Goal: Task Accomplishment & Management: Manage account settings

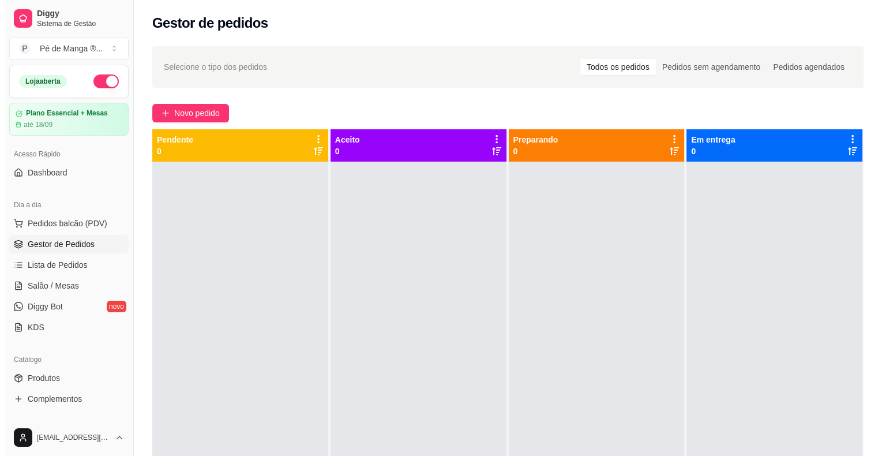
scroll to position [28, 0]
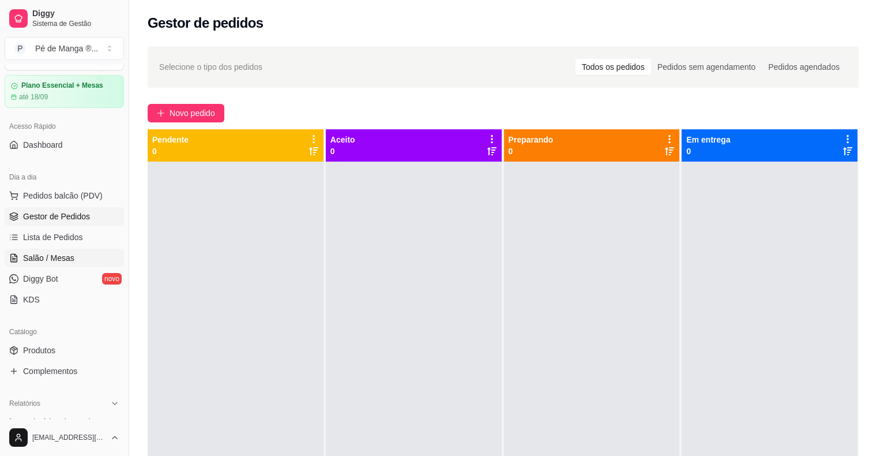
click at [88, 262] on link "Salão / Mesas" at bounding box center [64, 258] width 119 height 18
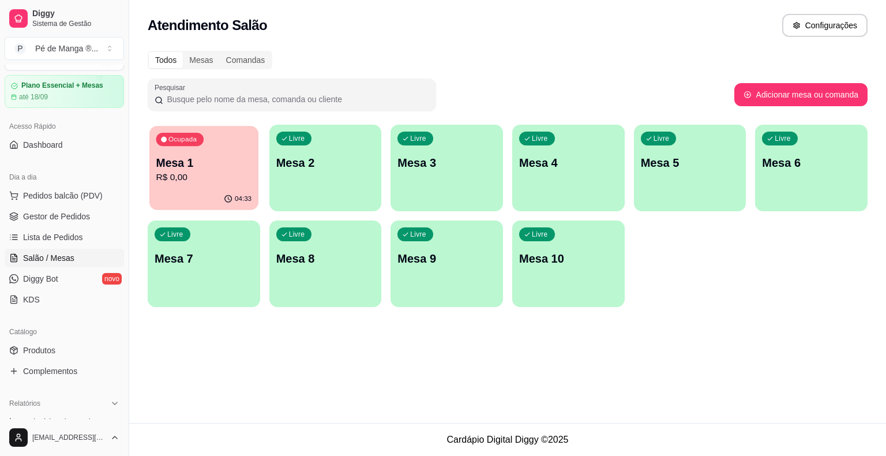
click at [226, 173] on p "R$ 0,00" at bounding box center [204, 177] width 96 height 13
click at [226, 172] on body "Diggy Sistema de Gestão P Pé de Manga ® ... Loja aberta Plano Essencial + Mesas…" at bounding box center [443, 228] width 886 height 456
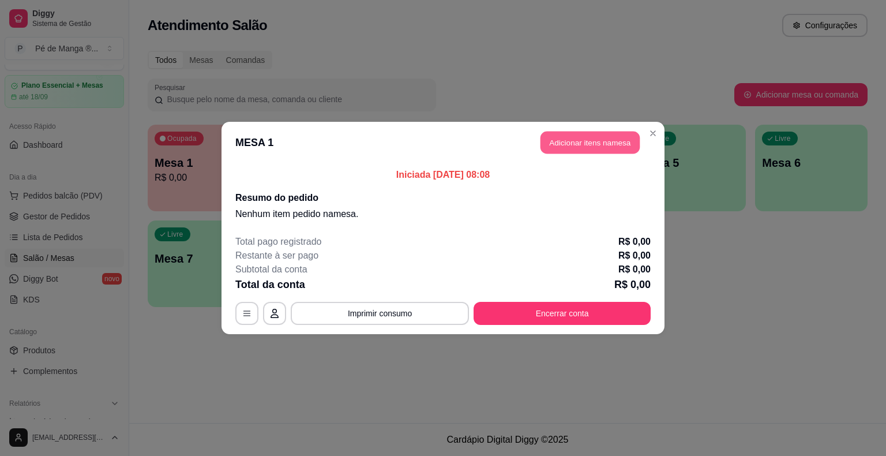
click at [617, 148] on button "Adicionar itens na mesa" at bounding box center [589, 143] width 99 height 22
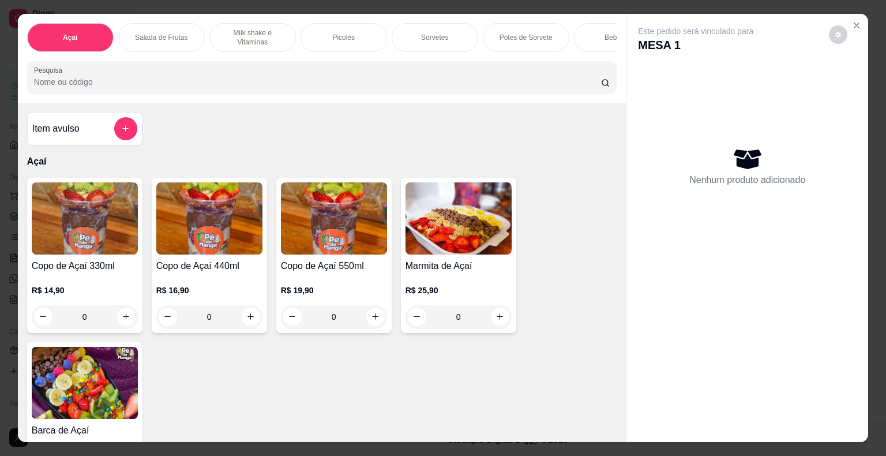
scroll to position [0, 1]
click at [242, 38] on p "Milk shake e Vitaminas" at bounding box center [252, 37] width 67 height 18
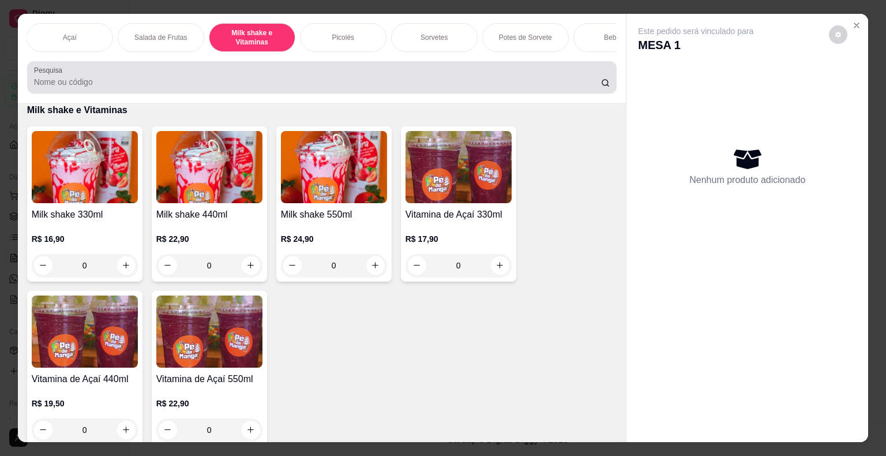
scroll to position [28, 0]
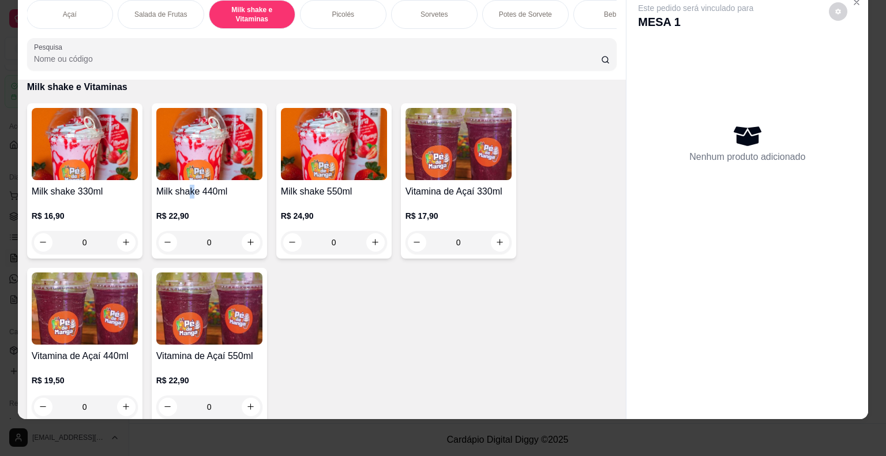
click at [188, 192] on h4 "Milk shake 440ml" at bounding box center [209, 192] width 106 height 14
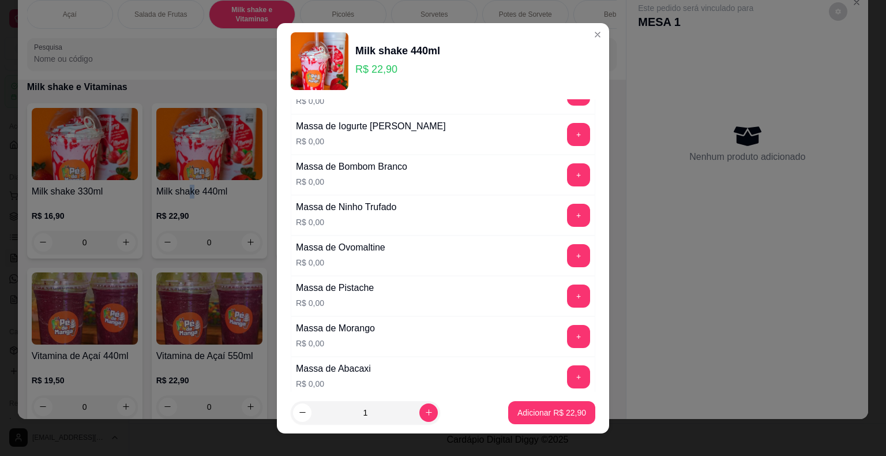
scroll to position [115, 0]
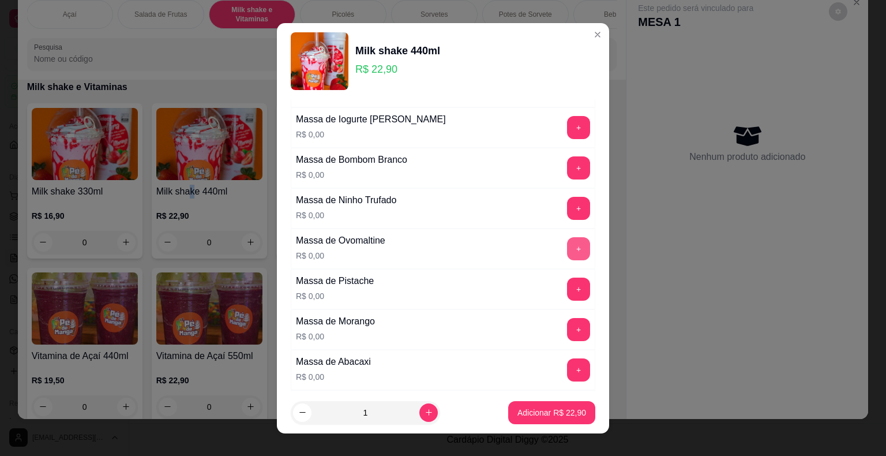
click at [567, 246] on button "+" at bounding box center [578, 248] width 23 height 23
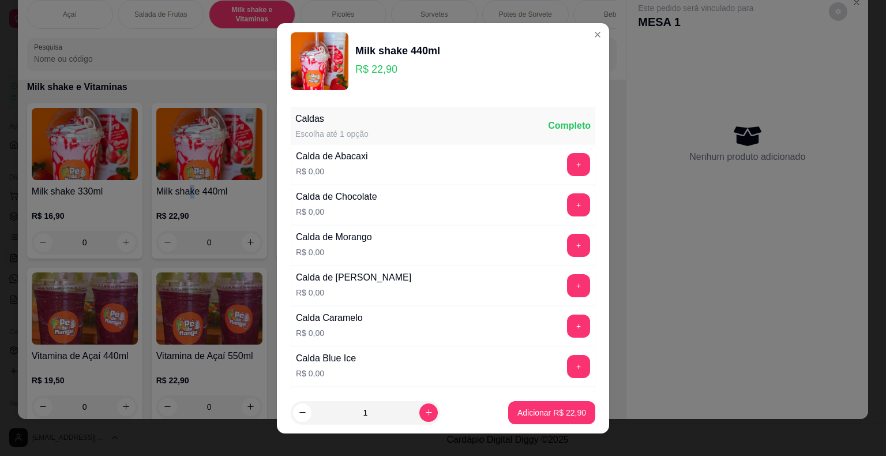
scroll to position [808, 0]
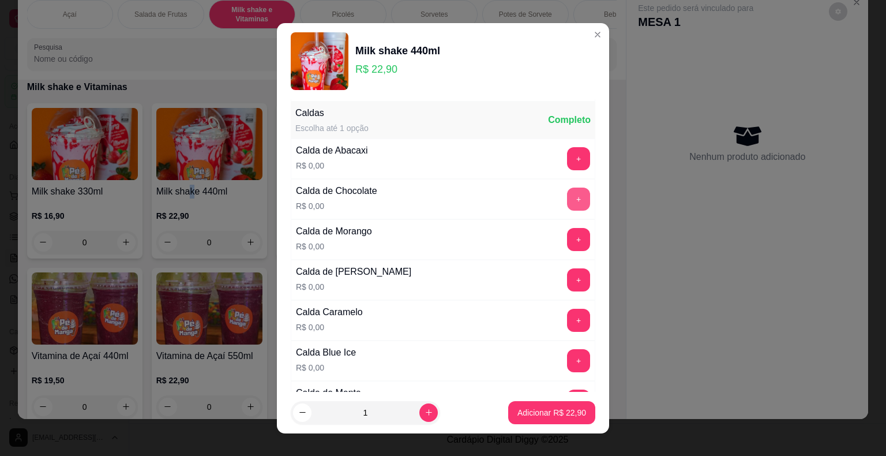
click at [567, 187] on button "+" at bounding box center [578, 198] width 23 height 23
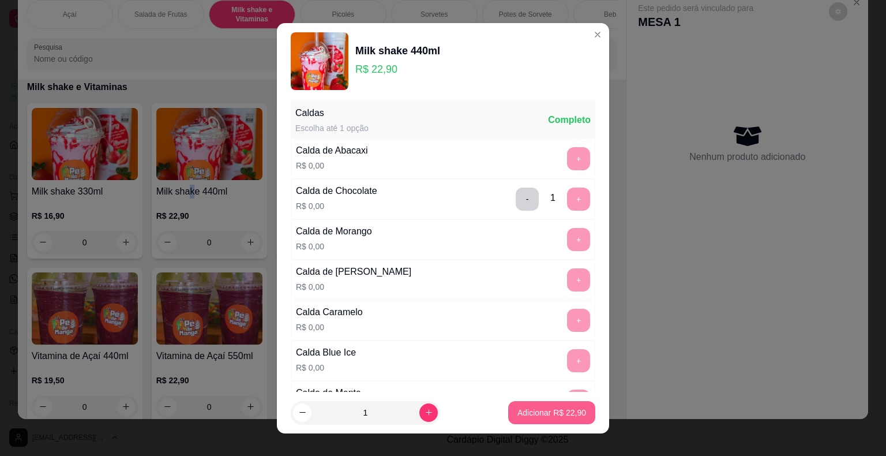
click at [541, 408] on p "Adicionar R$ 22,90" at bounding box center [551, 413] width 69 height 12
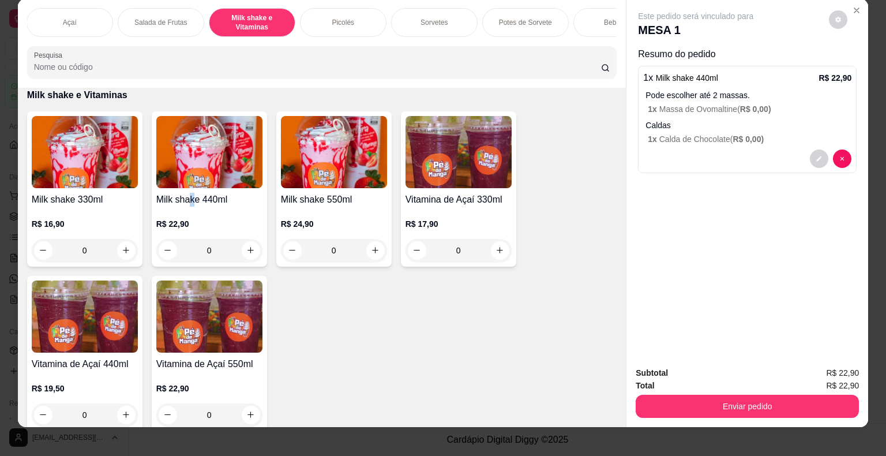
scroll to position [28, 0]
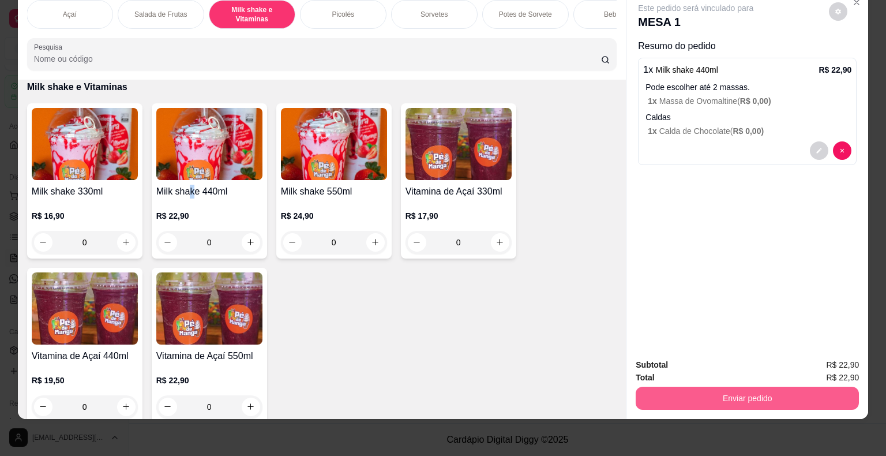
click at [715, 396] on button "Enviar pedido" at bounding box center [747, 397] width 223 height 23
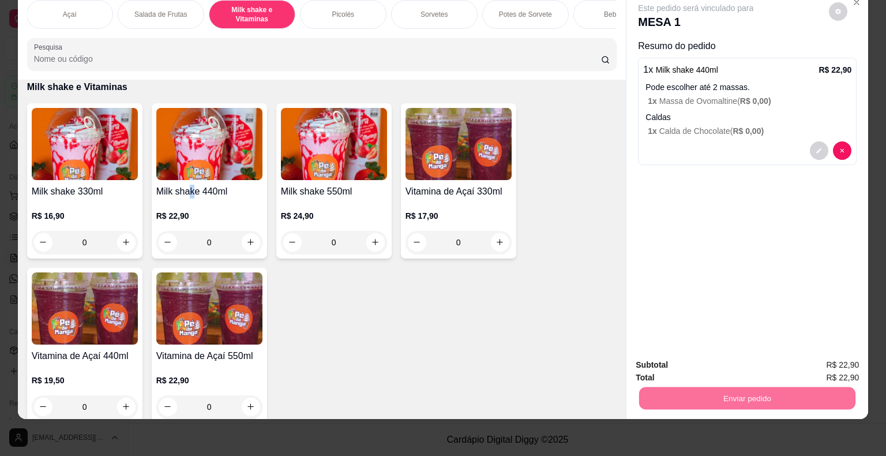
click at [695, 369] on button "Não registrar e enviar pedido" at bounding box center [709, 361] width 120 height 22
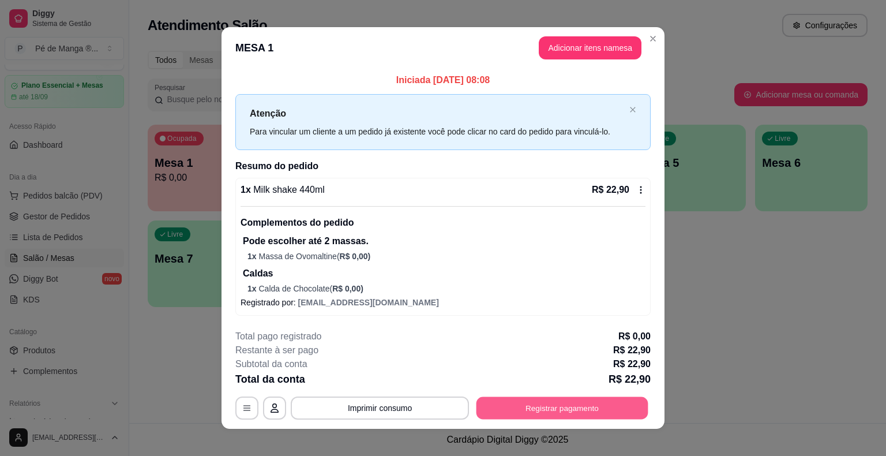
click at [564, 414] on button "Registrar pagamento" at bounding box center [562, 408] width 172 height 22
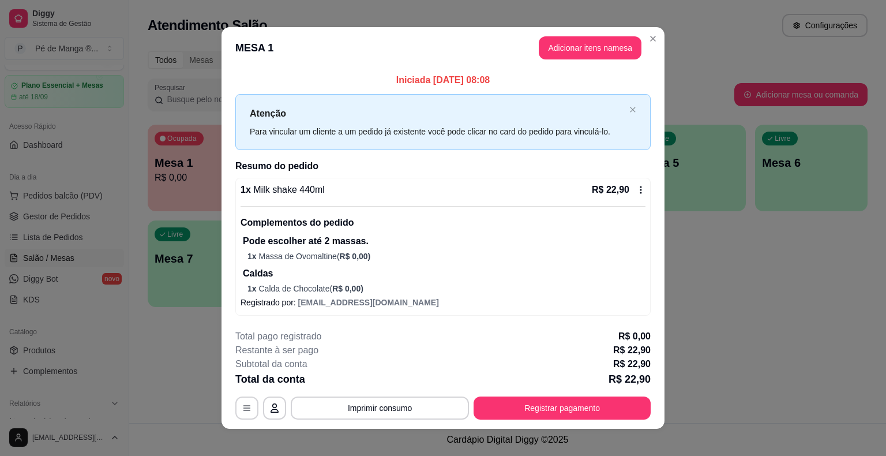
click at [521, 423] on footer "**********" at bounding box center [443, 374] width 443 height 108
click at [517, 416] on footer "**********" at bounding box center [443, 374] width 443 height 108
click at [515, 410] on button "Registrar pagamento" at bounding box center [562, 407] width 177 height 23
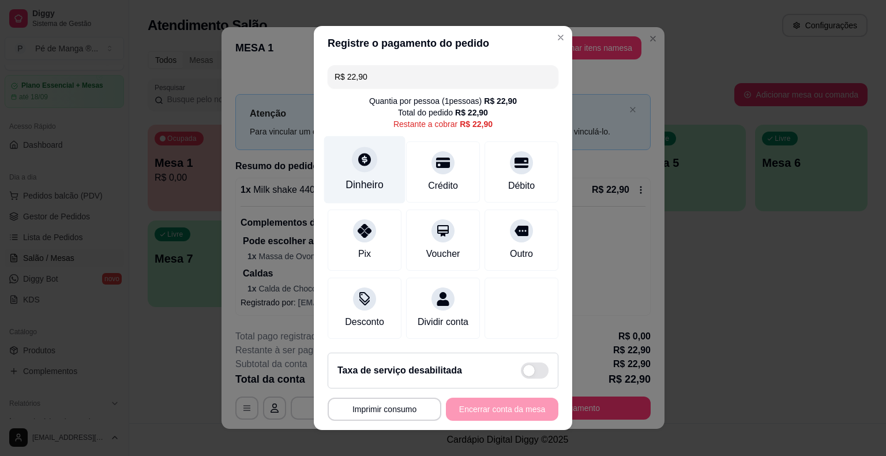
click at [355, 187] on div "Dinheiro" at bounding box center [365, 184] width 38 height 15
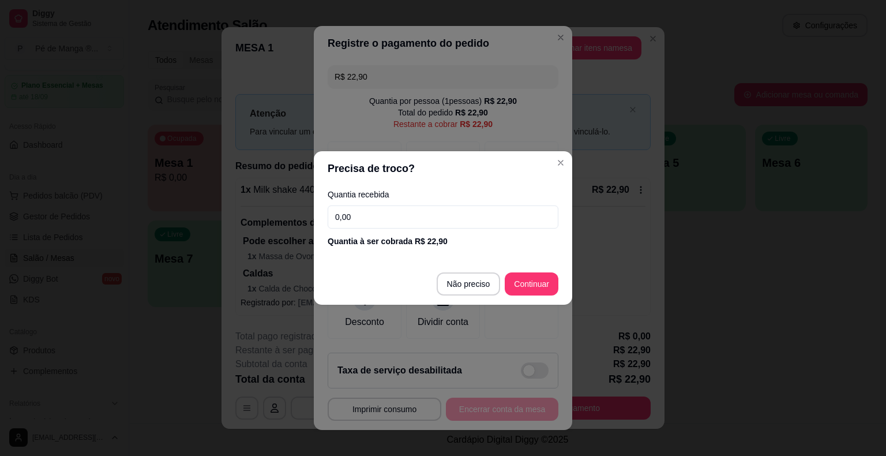
click at [423, 223] on input "0,00" at bounding box center [443, 216] width 231 height 23
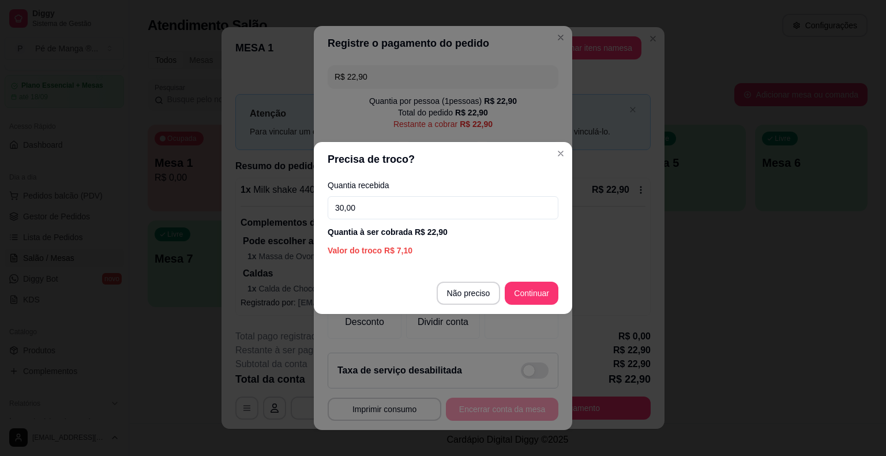
type input "30,00"
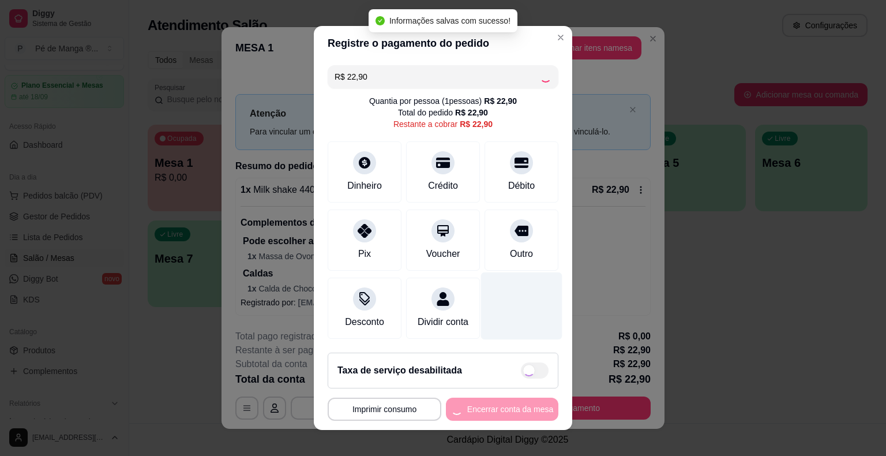
type input "R$ 0,00"
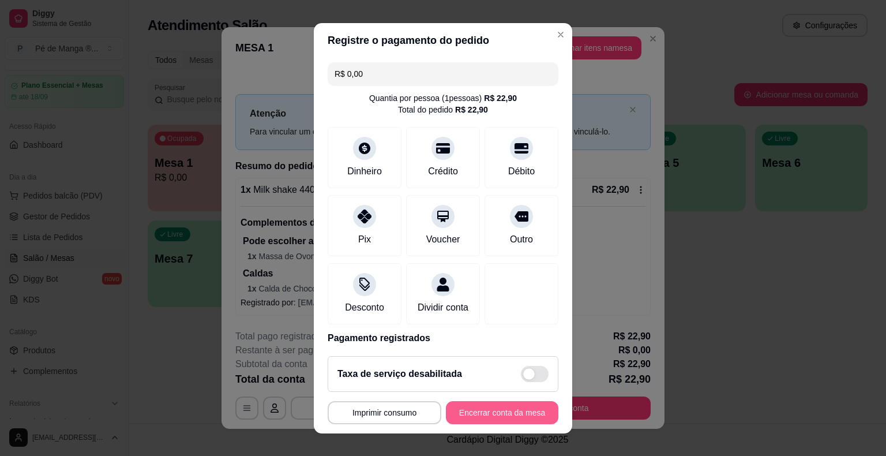
click at [495, 414] on button "Encerrar conta da mesa" at bounding box center [502, 412] width 112 height 23
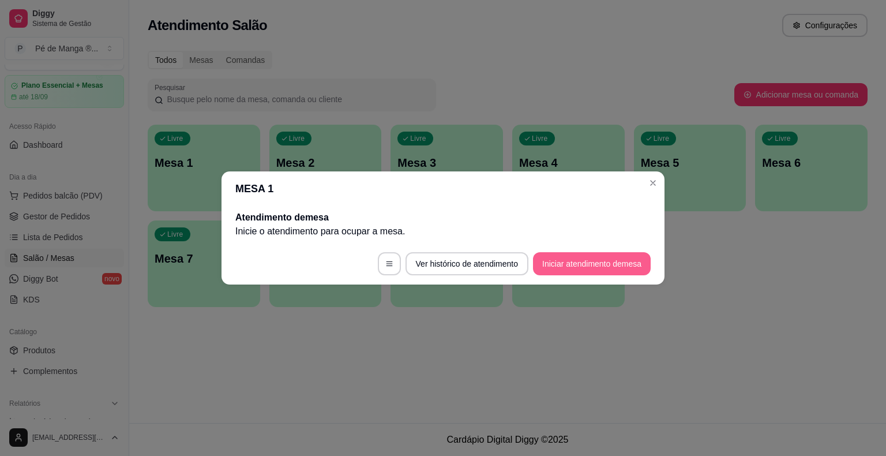
click at [591, 266] on button "Iniciar atendimento de mesa" at bounding box center [592, 263] width 118 height 23
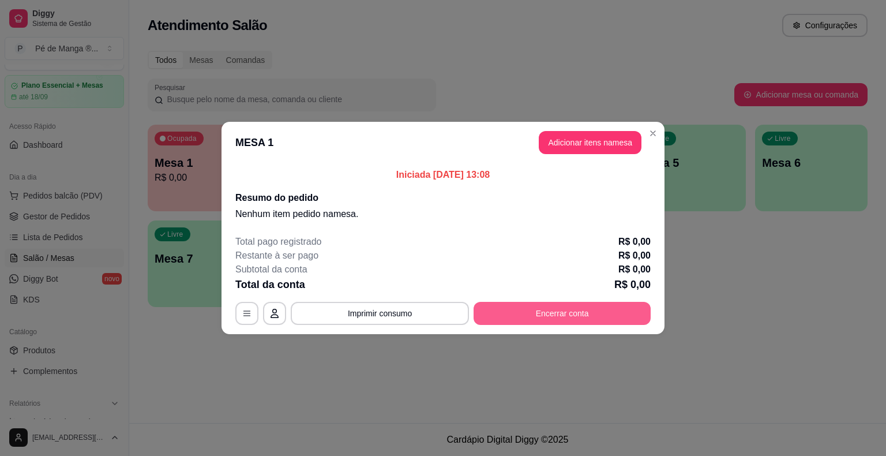
click at [583, 314] on button "Encerrar conta" at bounding box center [562, 313] width 177 height 23
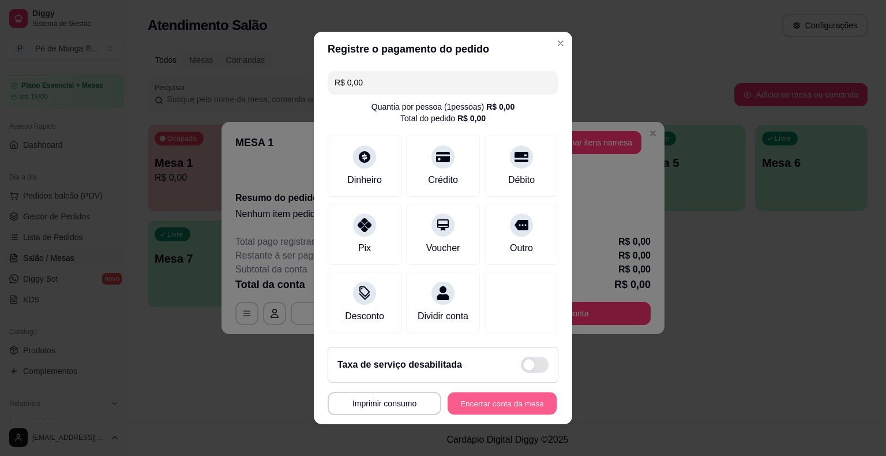
click at [510, 407] on button "Encerrar conta da mesa" at bounding box center [502, 403] width 109 height 22
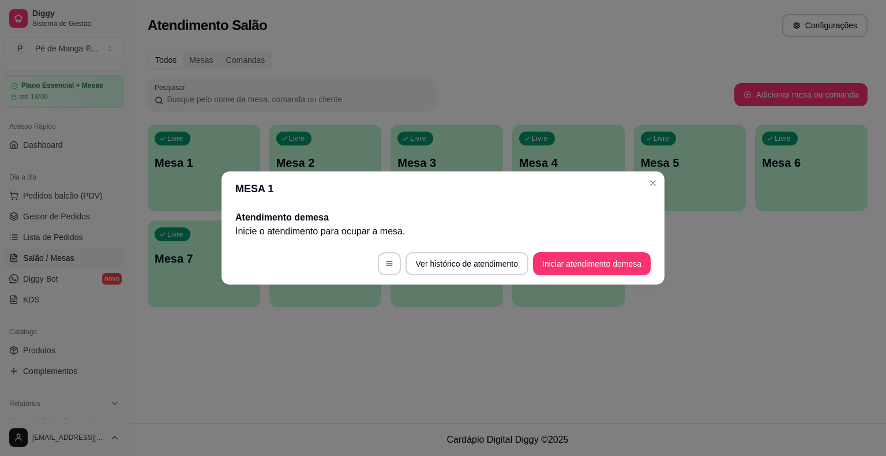
click at [610, 266] on button "Iniciar atendimento de mesa" at bounding box center [592, 263] width 118 height 23
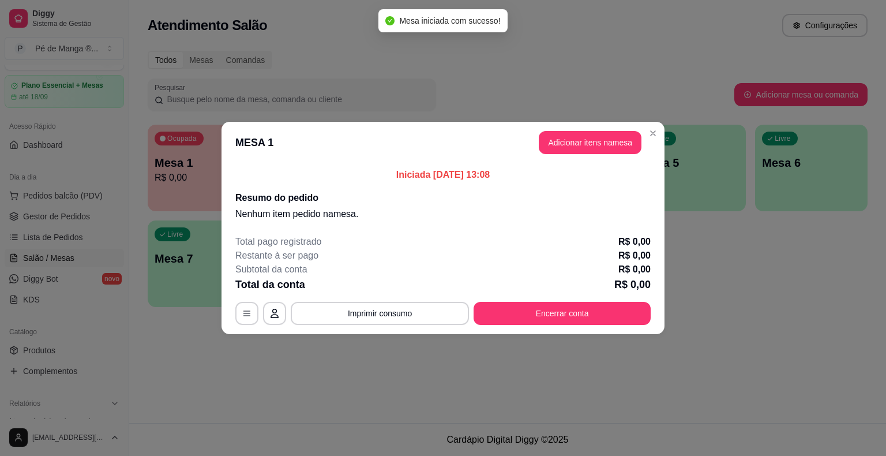
click at [591, 153] on button "Adicionar itens na mesa" at bounding box center [590, 142] width 103 height 23
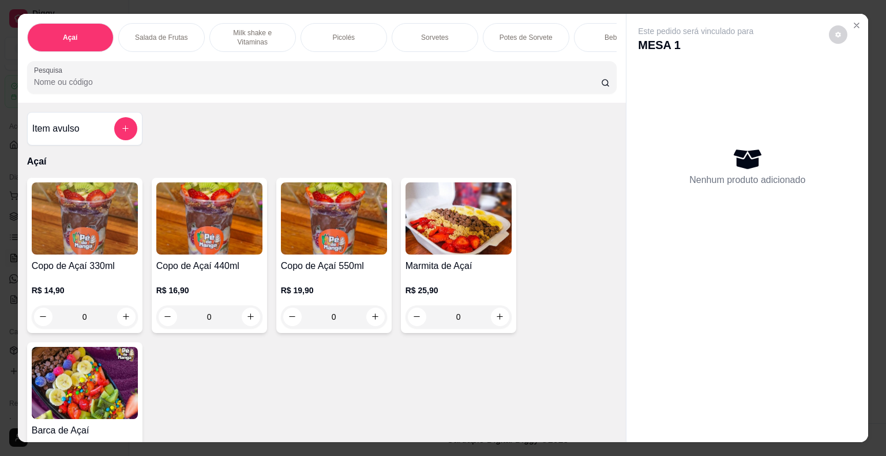
click at [107, 287] on div "R$ 14,90 0" at bounding box center [85, 300] width 106 height 55
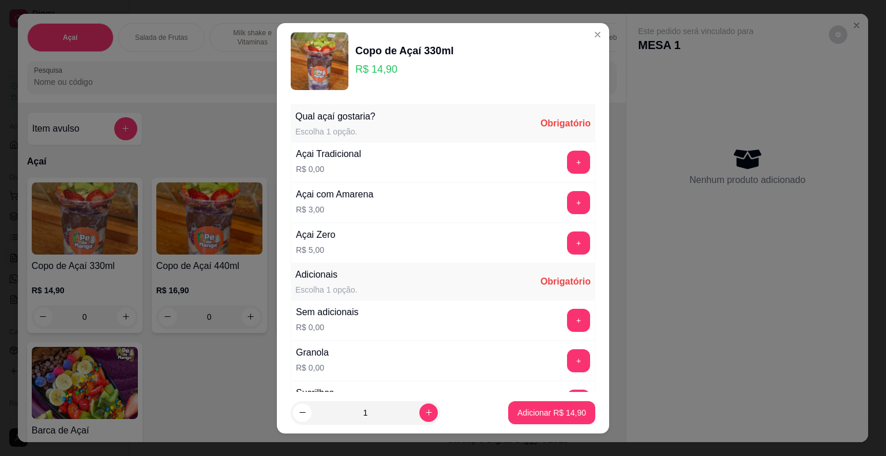
click at [567, 167] on button "+" at bounding box center [578, 162] width 23 height 23
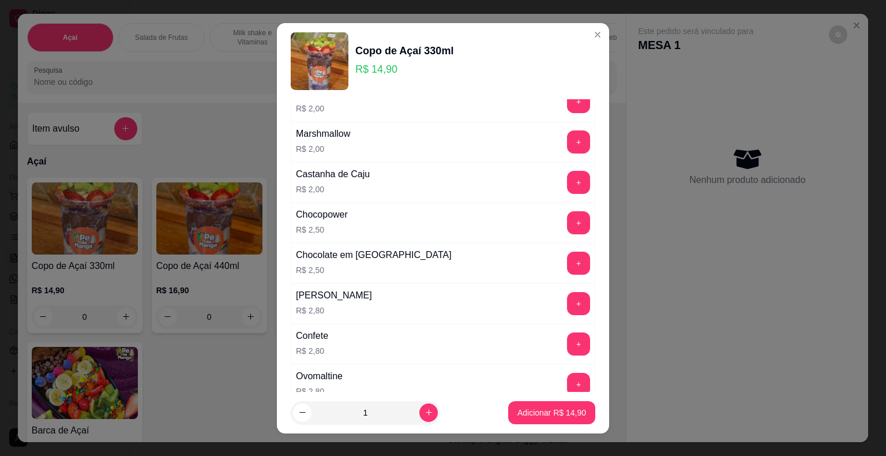
scroll to position [461, 0]
click at [572, 296] on div "+" at bounding box center [578, 302] width 32 height 23
click at [567, 296] on button "+" at bounding box center [578, 302] width 23 height 23
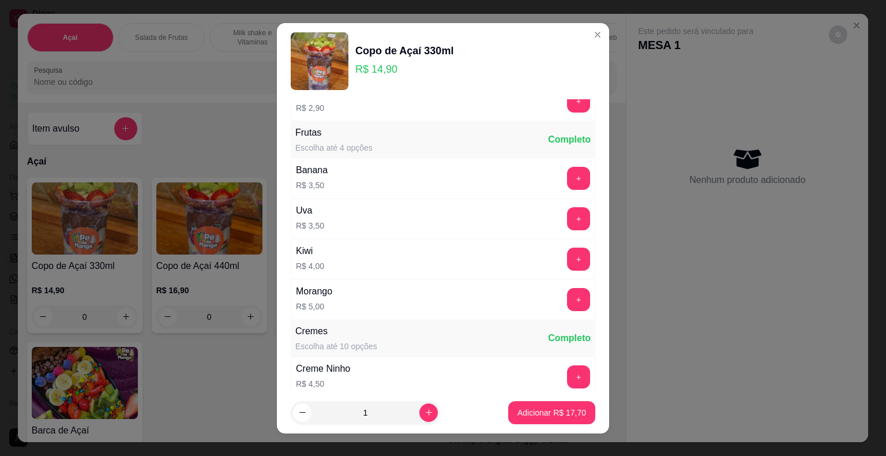
scroll to position [1038, 0]
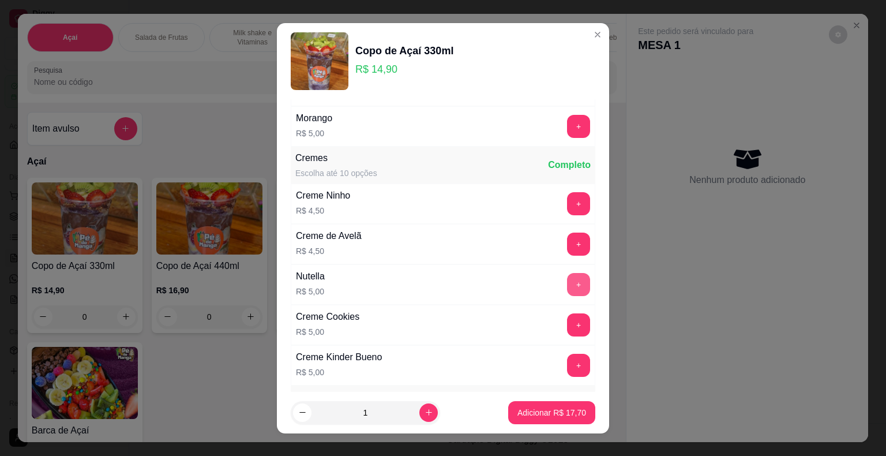
click at [567, 279] on button "+" at bounding box center [578, 284] width 23 height 23
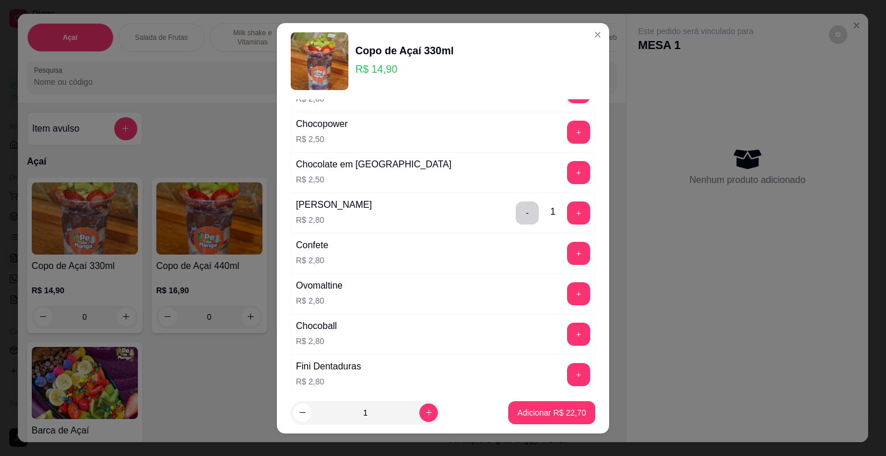
scroll to position [461, 0]
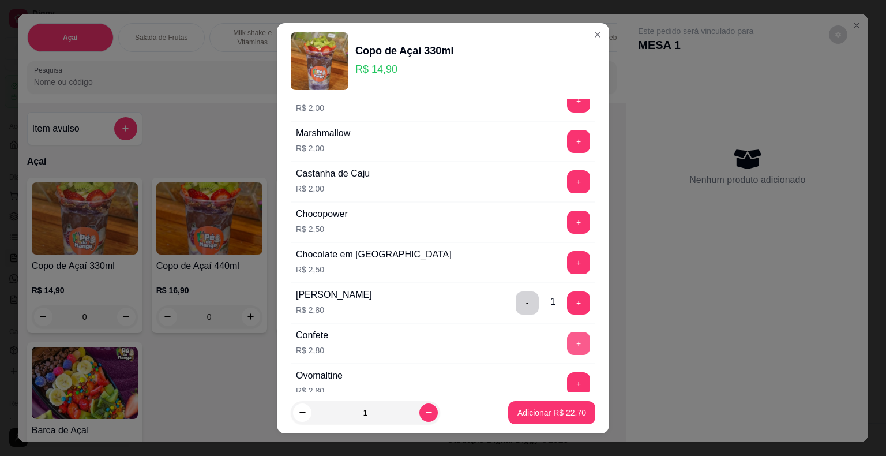
click at [562, 333] on div "+" at bounding box center [578, 343] width 32 height 23
click at [568, 333] on button "+" at bounding box center [579, 343] width 22 height 22
click at [534, 412] on p "Adicionar R$ 25,50" at bounding box center [551, 413] width 69 height 12
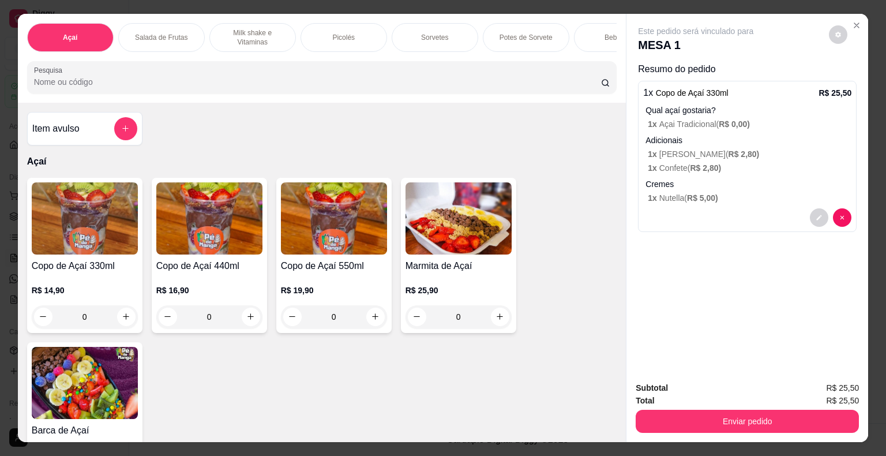
click at [436, 14] on div "Açaí Salada de Frutas Milk shake e Vitaminas Picolés Sorvetes Potes de Sorvete …" at bounding box center [322, 58] width 609 height 89
click at [430, 23] on div "Sorvetes" at bounding box center [435, 37] width 87 height 29
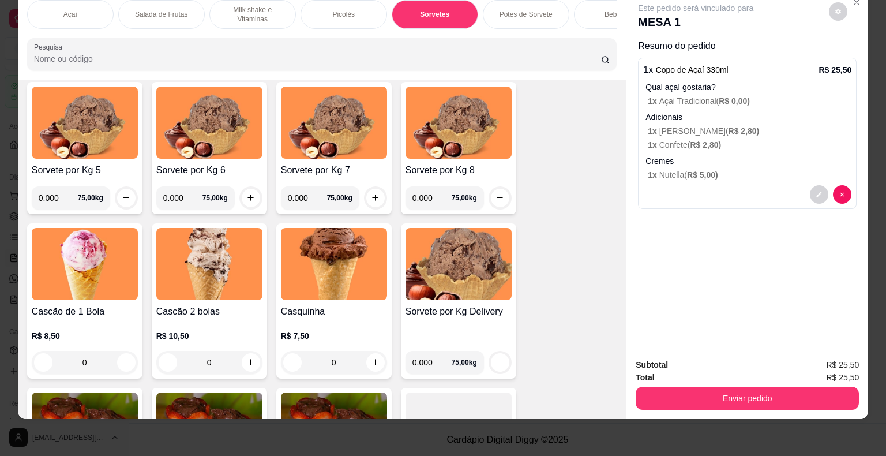
scroll to position [1361, 0]
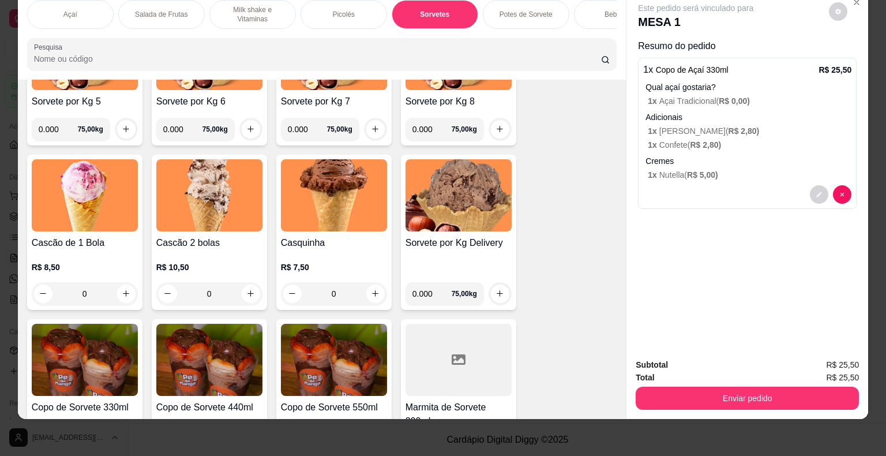
click at [112, 292] on div "0" at bounding box center [85, 293] width 106 height 23
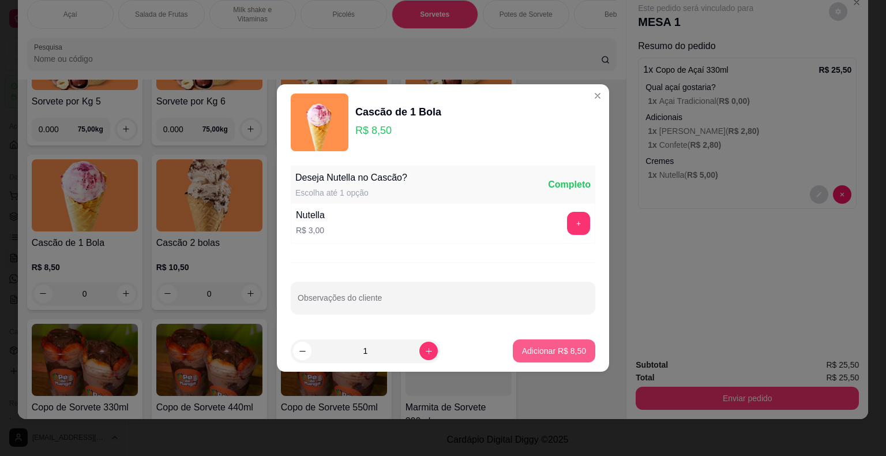
click at [557, 361] on button "Adicionar R$ 8,50" at bounding box center [554, 350] width 82 height 23
type input "1"
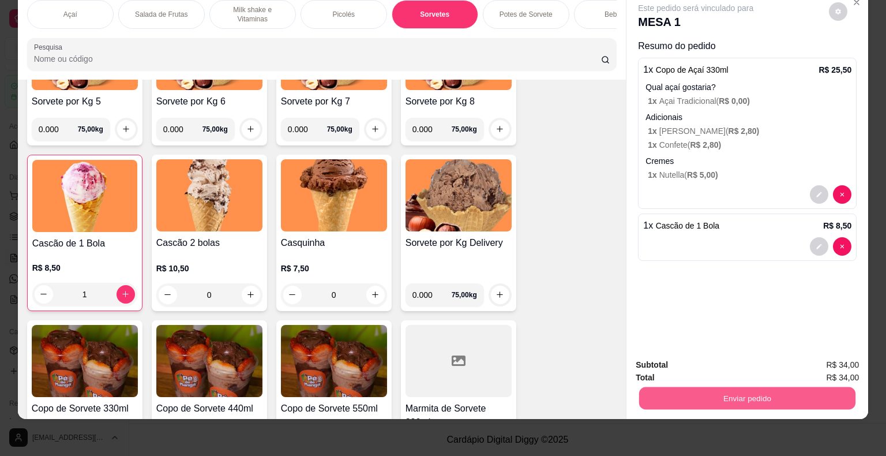
click at [717, 396] on button "Enviar pedido" at bounding box center [747, 398] width 216 height 22
click at [717, 360] on button "Não registrar e enviar pedido" at bounding box center [709, 360] width 117 height 21
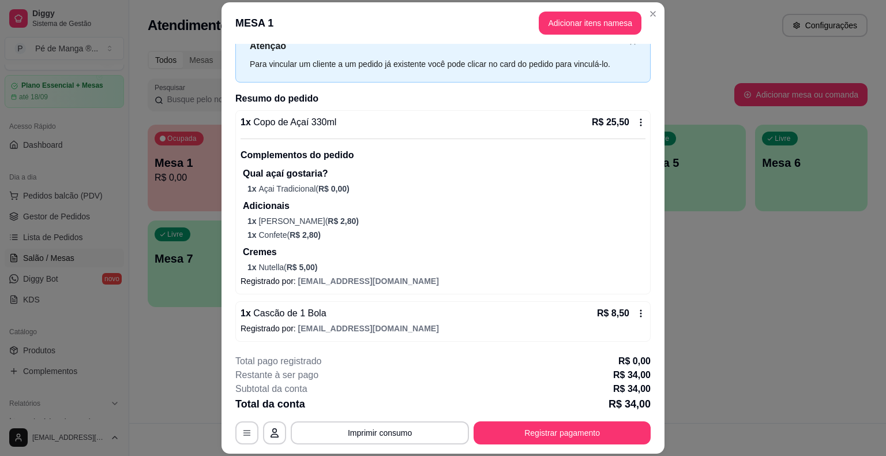
scroll to position [35, 0]
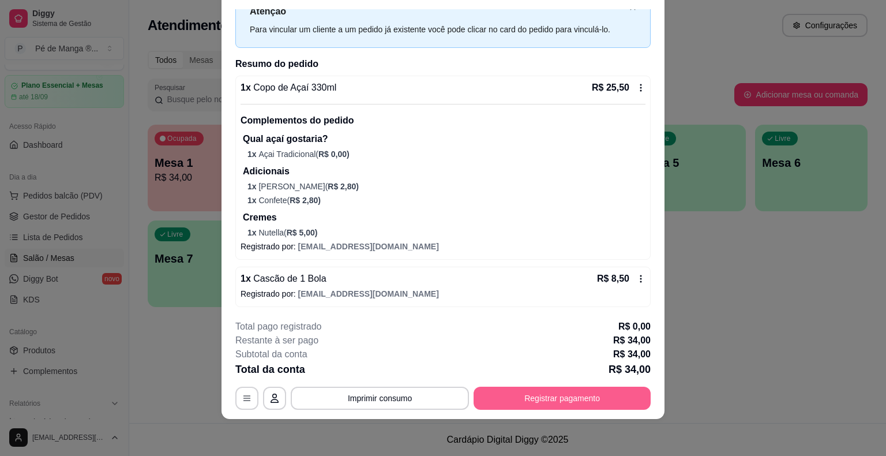
click at [565, 387] on div "**********" at bounding box center [442, 365] width 415 height 90
click at [561, 393] on button "Registrar pagamento" at bounding box center [562, 397] width 177 height 23
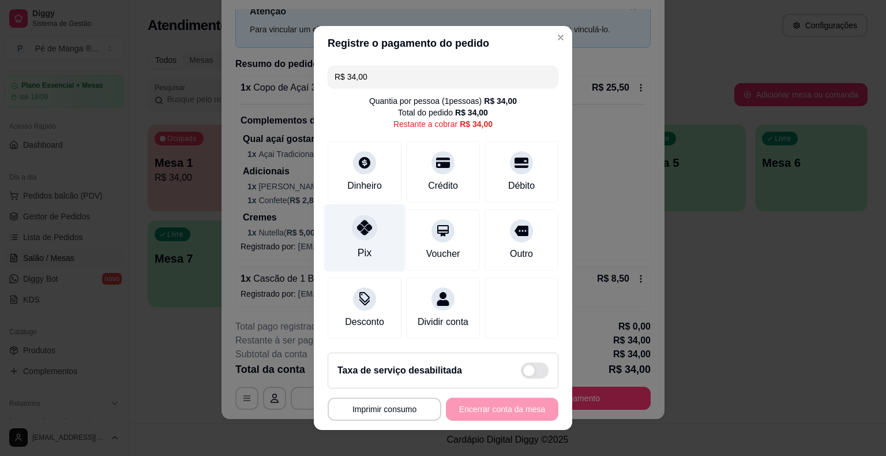
click at [358, 231] on icon at bounding box center [364, 227] width 15 height 15
type input "R$ 0,00"
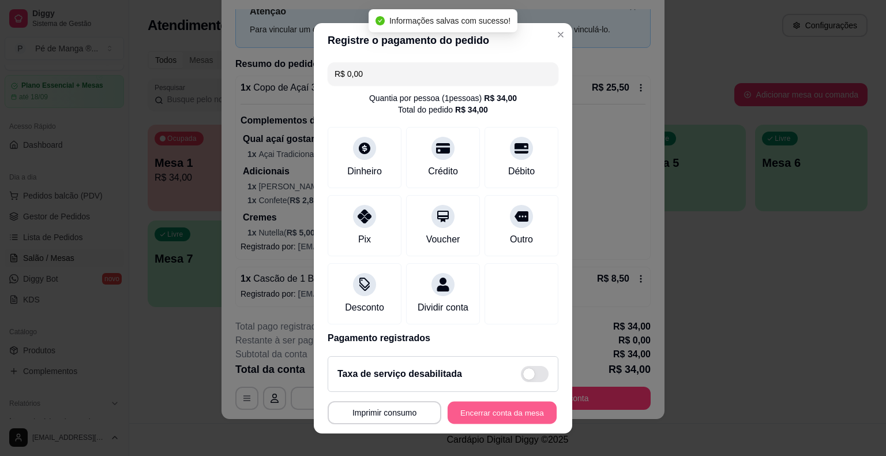
click at [475, 414] on button "Encerrar conta da mesa" at bounding box center [502, 412] width 109 height 22
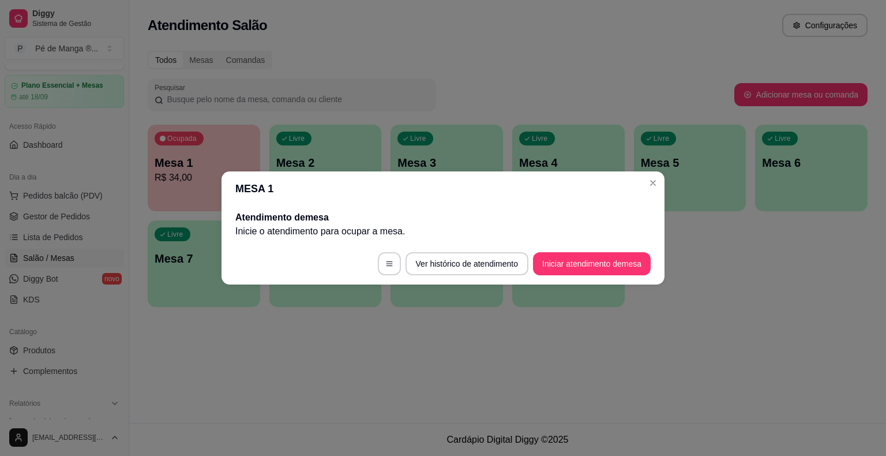
scroll to position [0, 0]
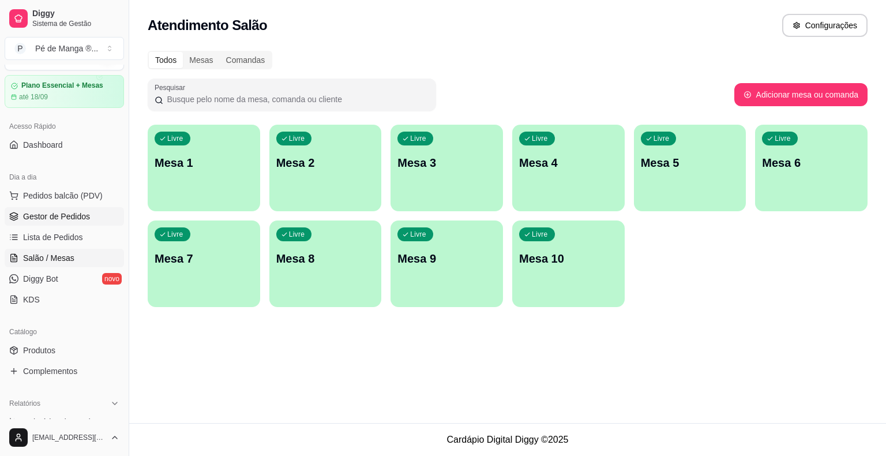
click at [69, 218] on span "Gestor de Pedidos" at bounding box center [56, 217] width 67 height 12
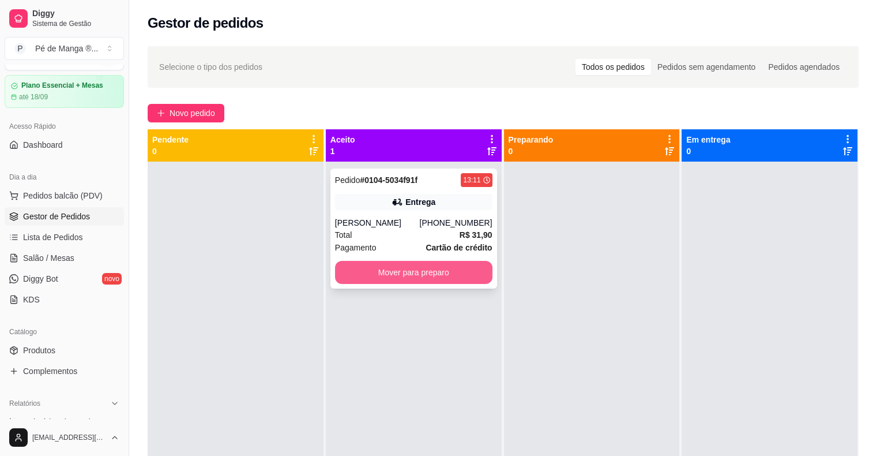
click at [434, 276] on button "Mover para preparo" at bounding box center [413, 272] width 157 height 23
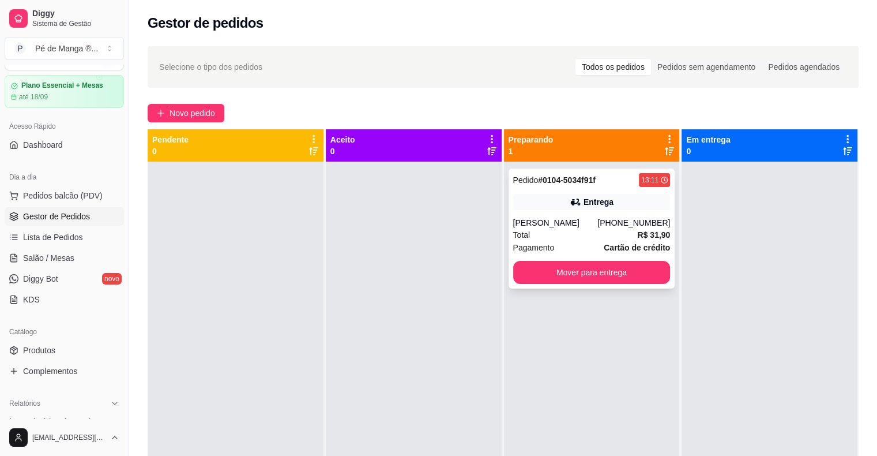
click at [606, 237] on div "Total R$ 31,90" at bounding box center [591, 234] width 157 height 13
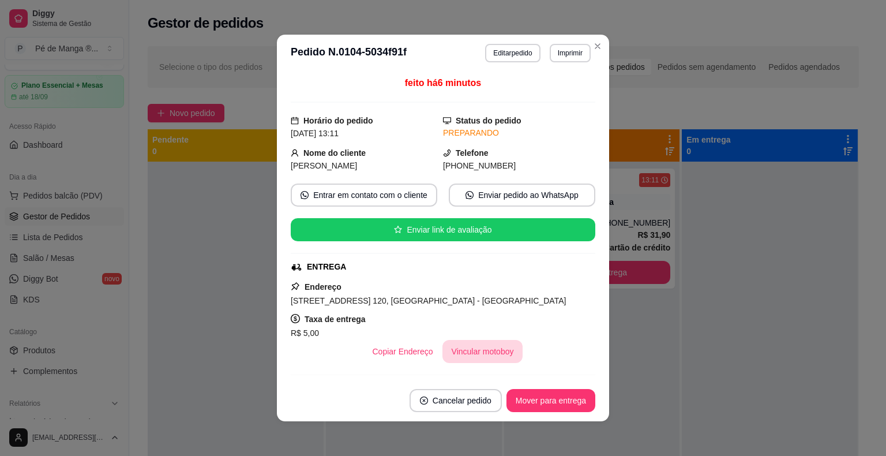
click at [466, 348] on button "Vincular motoboy" at bounding box center [482, 351] width 81 height 23
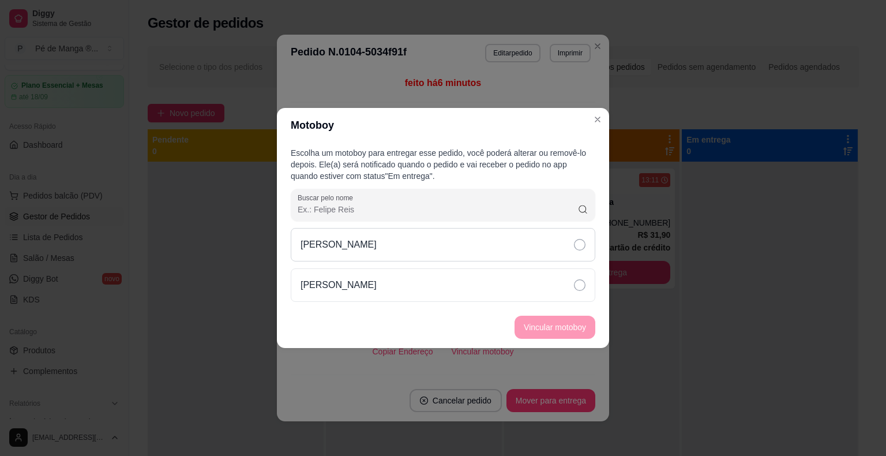
click at [406, 257] on div "[PERSON_NAME]" at bounding box center [443, 244] width 305 height 33
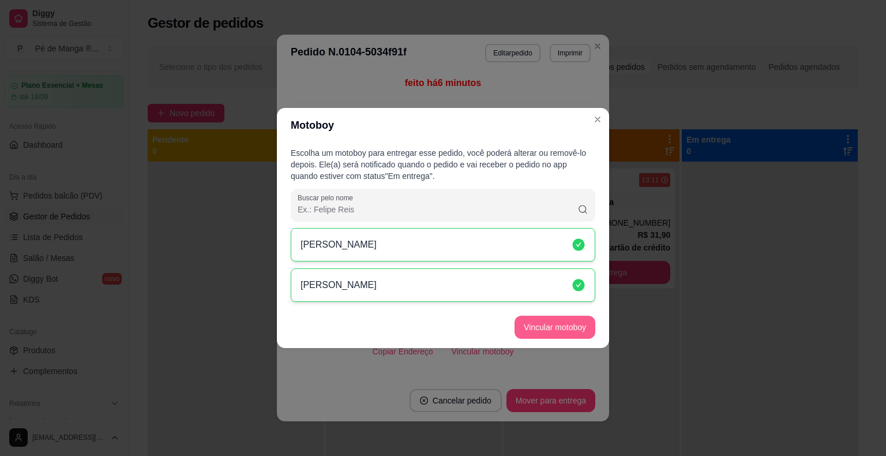
click at [554, 329] on button "Vincular motoboy" at bounding box center [555, 327] width 81 height 23
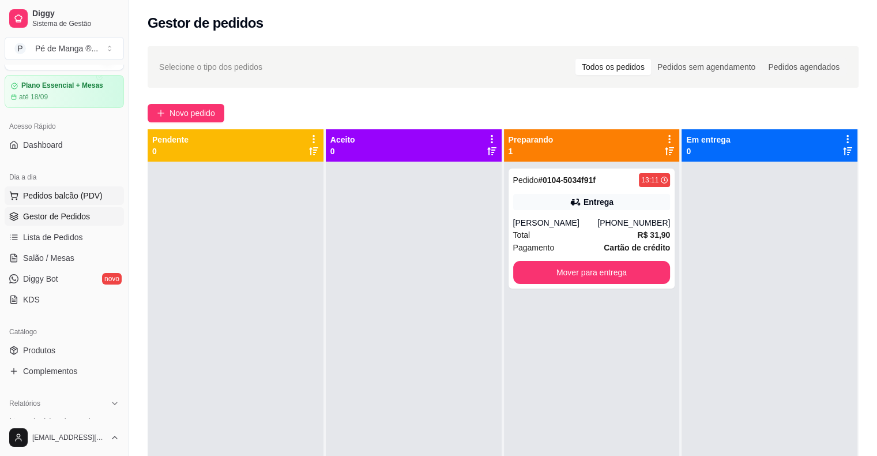
click at [59, 198] on span "Pedidos balcão (PDV)" at bounding box center [63, 196] width 80 height 12
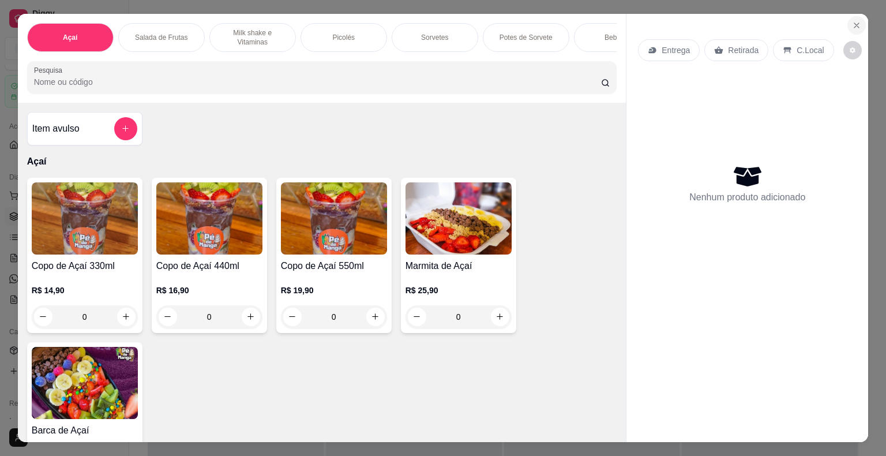
click at [852, 21] on icon "Close" at bounding box center [856, 25] width 9 height 9
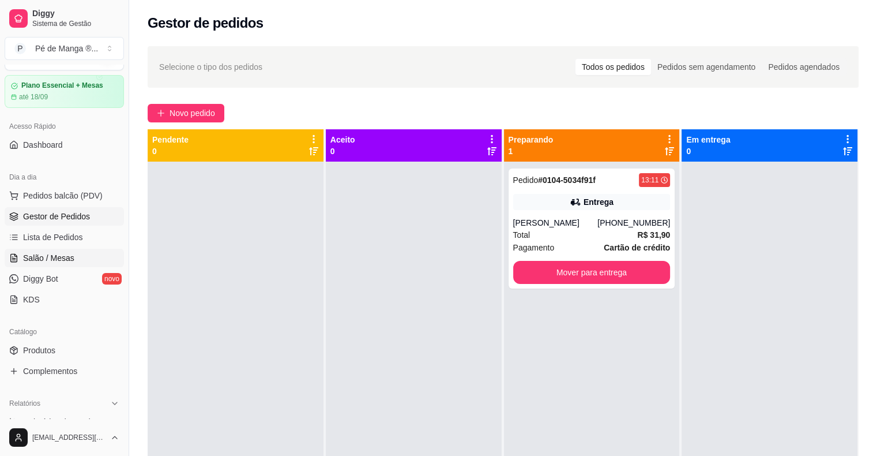
click at [82, 264] on link "Salão / Mesas" at bounding box center [64, 258] width 119 height 18
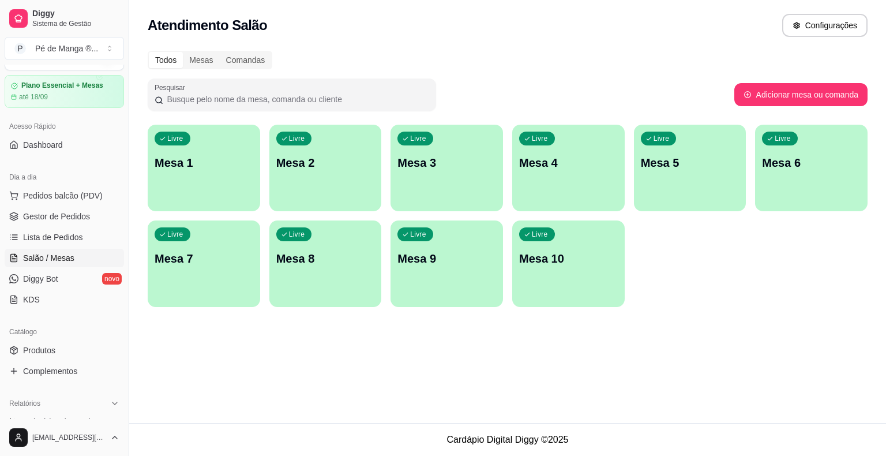
click at [184, 178] on div "Livre Mesa 1" at bounding box center [204, 161] width 112 height 73
click at [184, 178] on body "Diggy Sistema de Gestão P Pé de Manga ® ... Loja aberta Plano Essencial + Mesas…" at bounding box center [443, 228] width 886 height 456
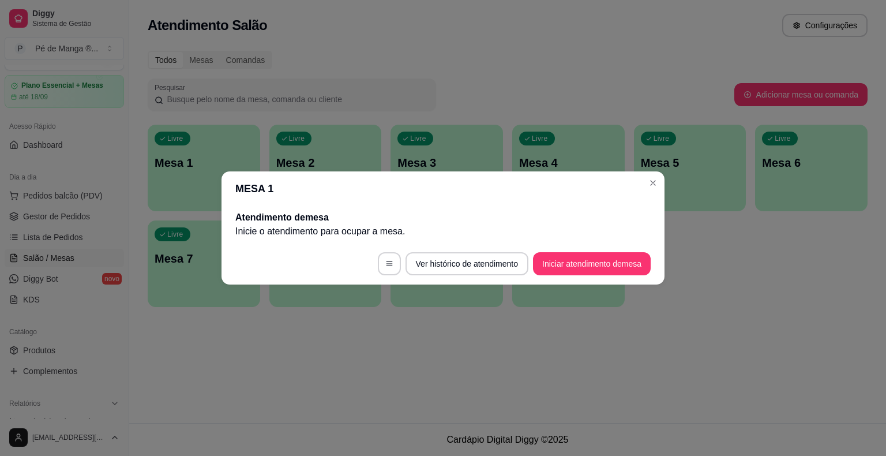
click at [638, 272] on button "Iniciar atendimento de mesa" at bounding box center [592, 263] width 118 height 23
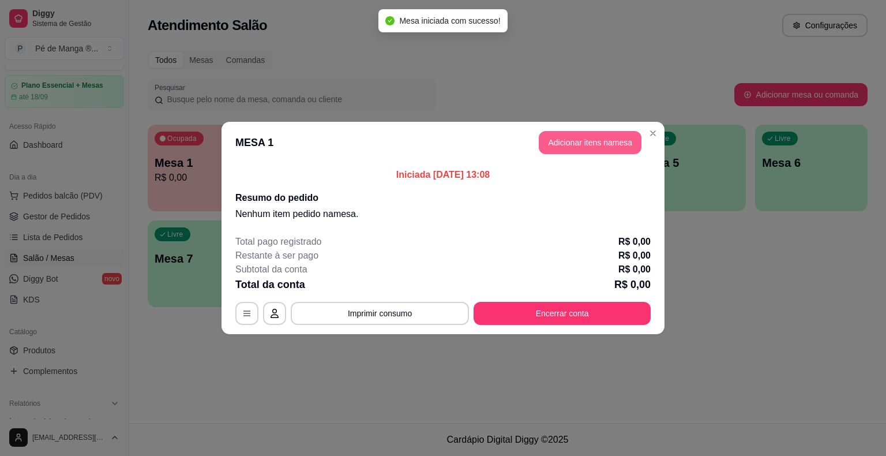
click at [584, 136] on button "Adicionar itens na mesa" at bounding box center [590, 142] width 103 height 23
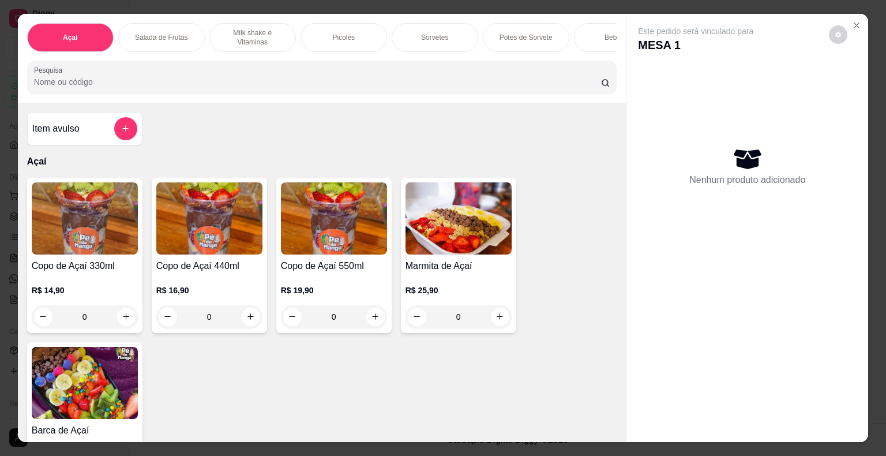
click at [324, 43] on div "Picolés" at bounding box center [344, 37] width 87 height 29
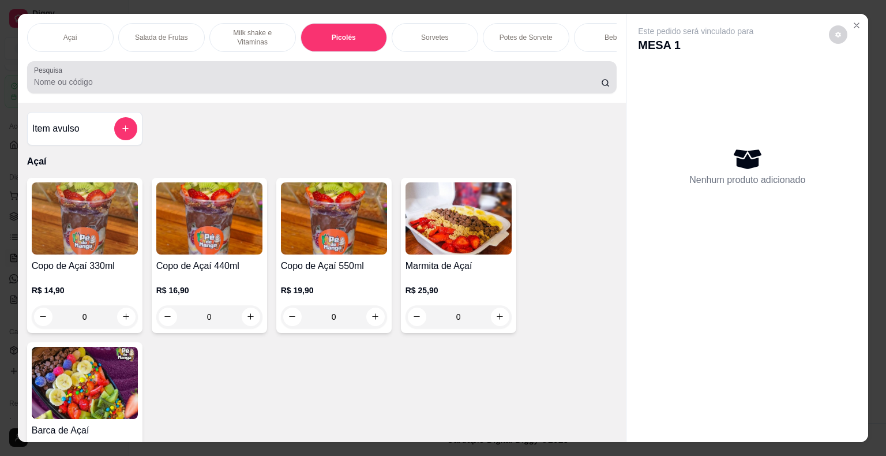
scroll to position [28, 0]
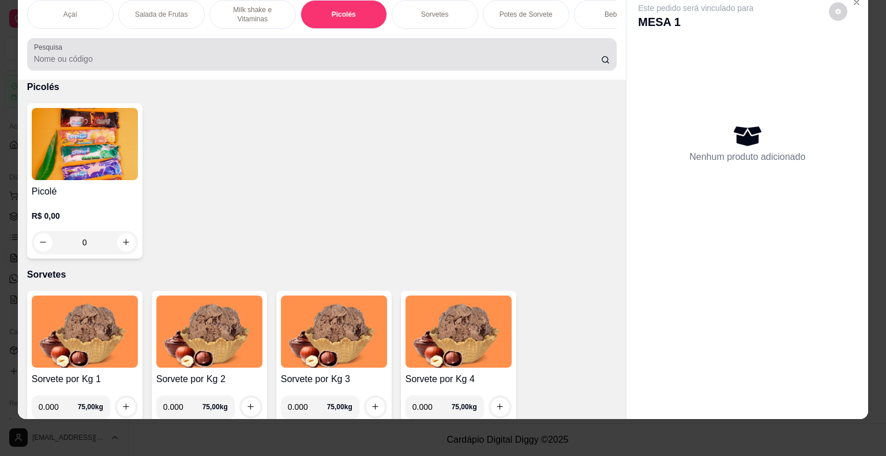
click at [325, 43] on div at bounding box center [322, 54] width 576 height 23
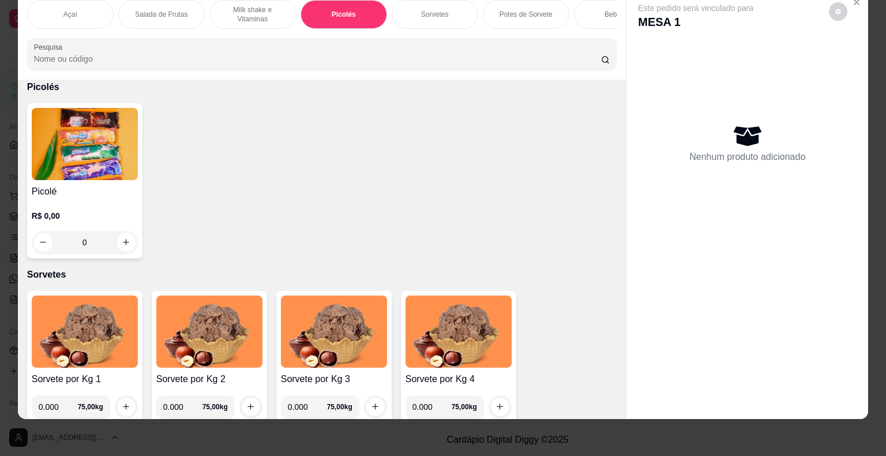
click at [49, 155] on img at bounding box center [85, 144] width 106 height 72
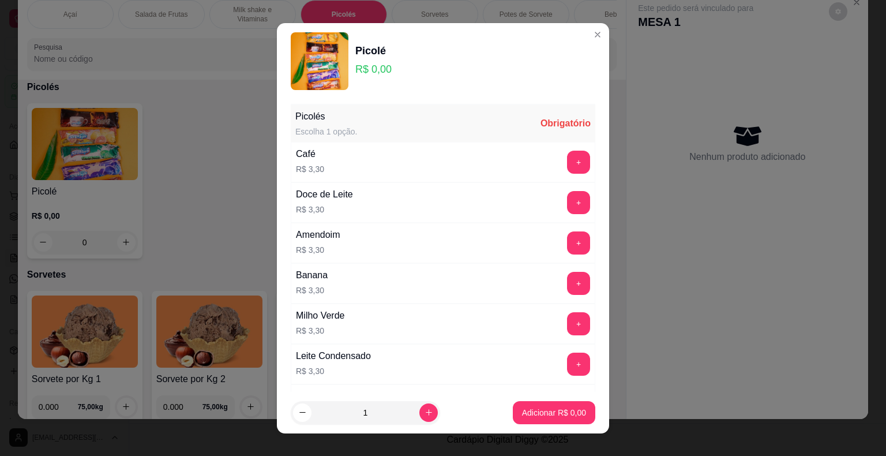
drag, startPoint x: 542, startPoint y: 166, endPoint x: 549, endPoint y: 169, distance: 8.3
click at [562, 167] on div "+" at bounding box center [578, 162] width 32 height 23
click at [568, 168] on button "+" at bounding box center [579, 162] width 22 height 22
click at [531, 410] on p "Adicionar R$ 6,60" at bounding box center [554, 412] width 62 height 11
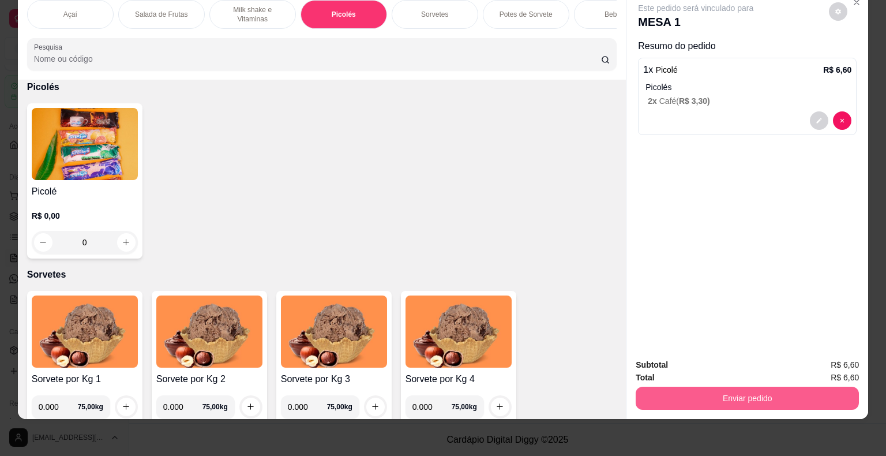
click at [660, 398] on button "Enviar pedido" at bounding box center [747, 397] width 223 height 23
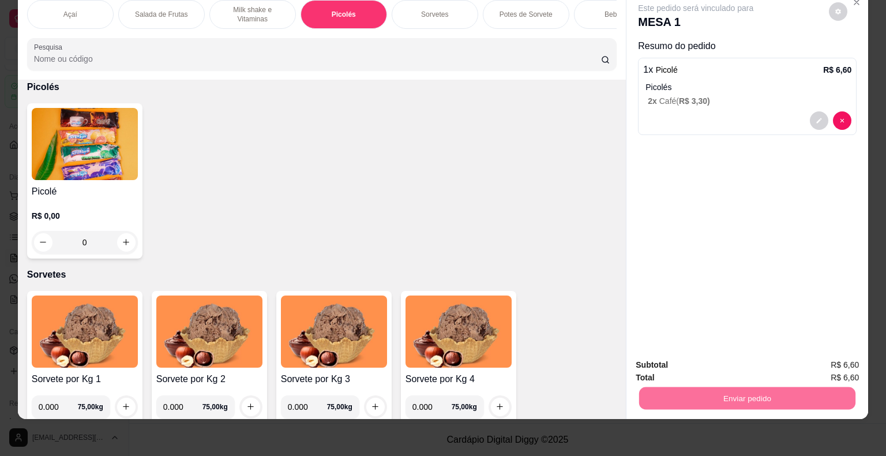
click at [695, 360] on button "Não registrar e enviar pedido" at bounding box center [709, 360] width 117 height 21
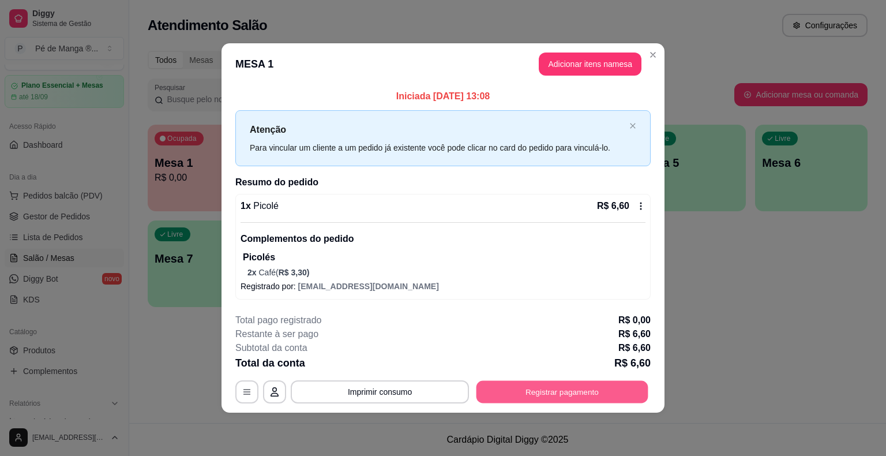
click at [600, 391] on button "Registrar pagamento" at bounding box center [562, 392] width 172 height 22
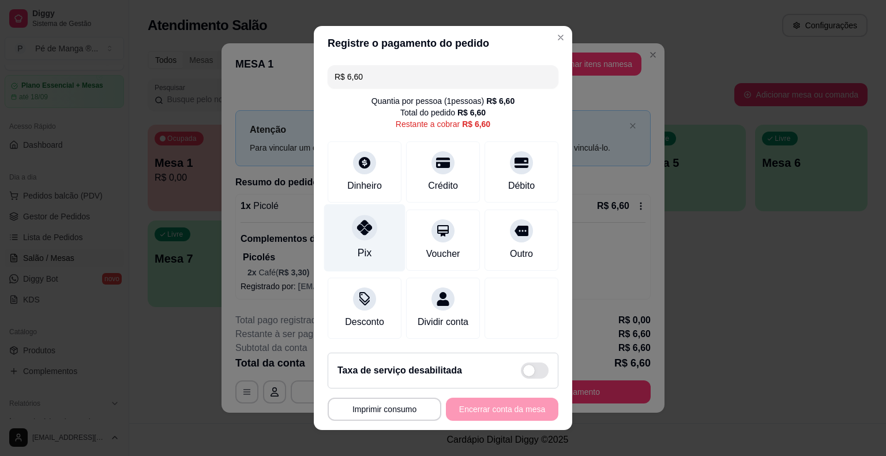
click at [351, 241] on div "Pix" at bounding box center [364, 237] width 81 height 67
type input "R$ 0,00"
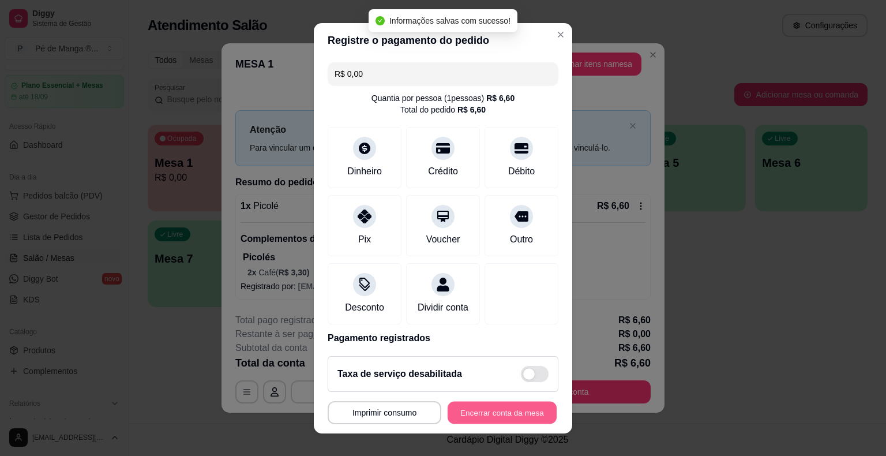
click at [509, 419] on button "Encerrar conta da mesa" at bounding box center [502, 412] width 109 height 22
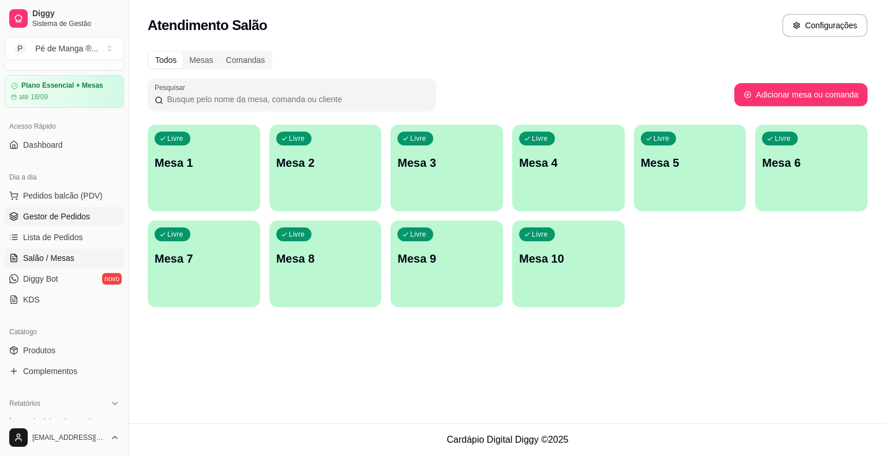
click at [59, 219] on span "Gestor de Pedidos" at bounding box center [56, 217] width 67 height 12
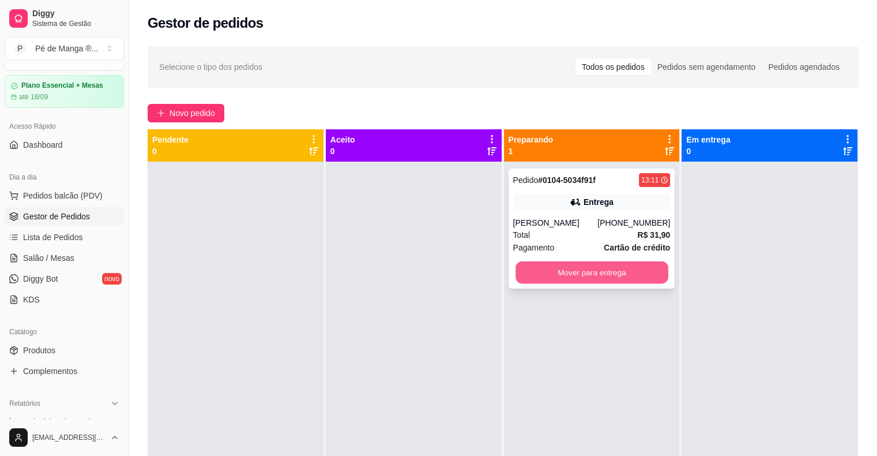
click at [609, 268] on button "Mover para entrega" at bounding box center [592, 272] width 153 height 22
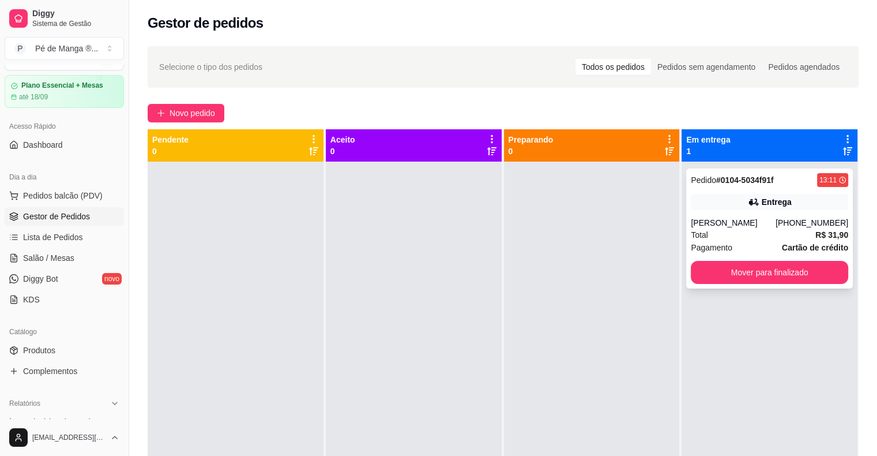
click at [767, 247] on div "Pagamento Cartão de crédito" at bounding box center [769, 247] width 157 height 13
click at [191, 121] on button "Novo pedido" at bounding box center [186, 113] width 77 height 18
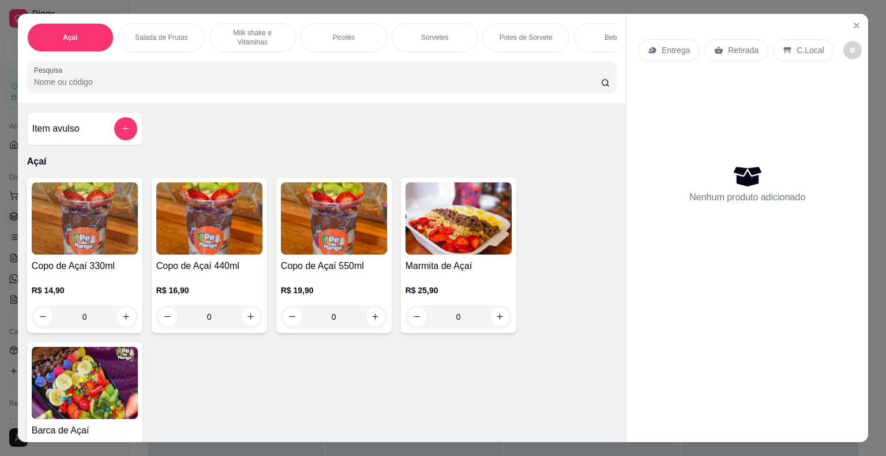
click at [251, 325] on div "0" at bounding box center [209, 316] width 106 height 23
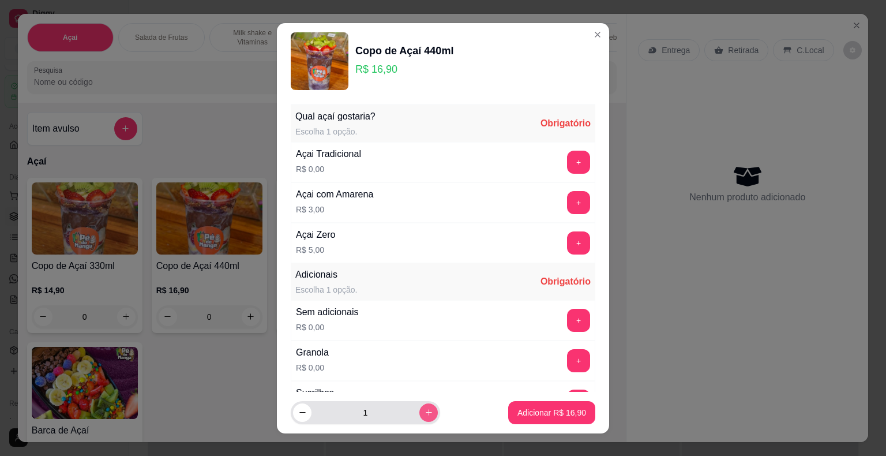
click at [422, 415] on button "increase-product-quantity" at bounding box center [428, 412] width 18 height 18
type input "2"
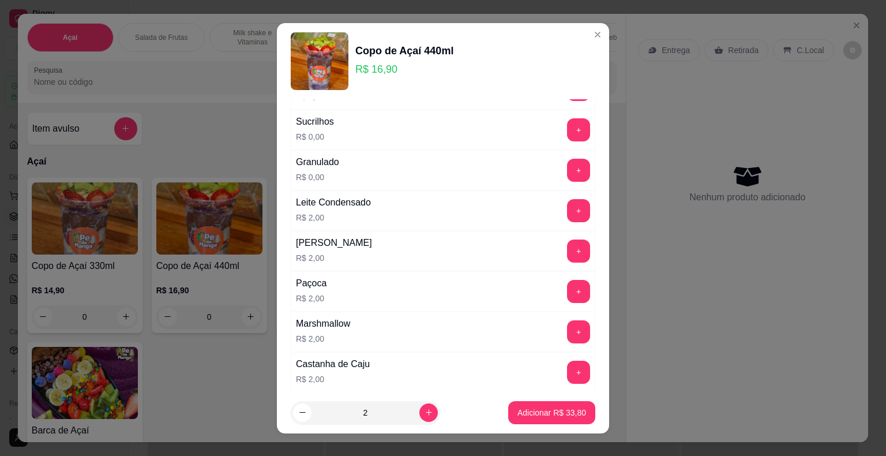
scroll to position [231, 0]
click at [568, 253] on button "+" at bounding box center [579, 250] width 22 height 22
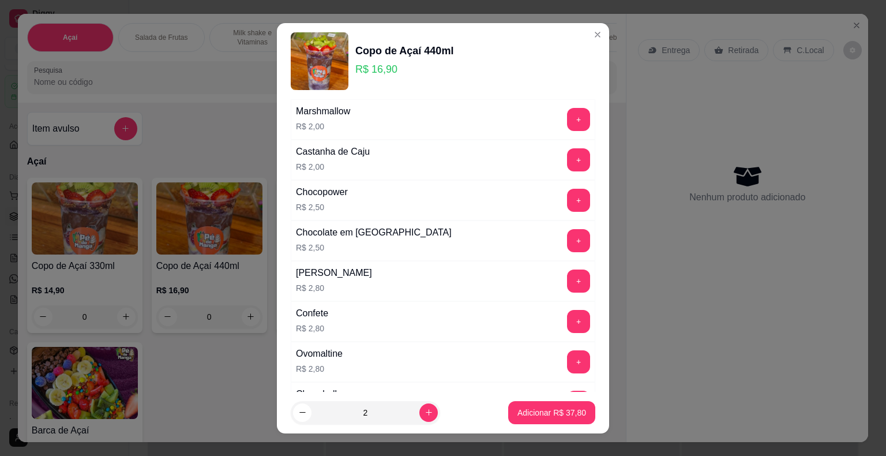
scroll to position [519, 0]
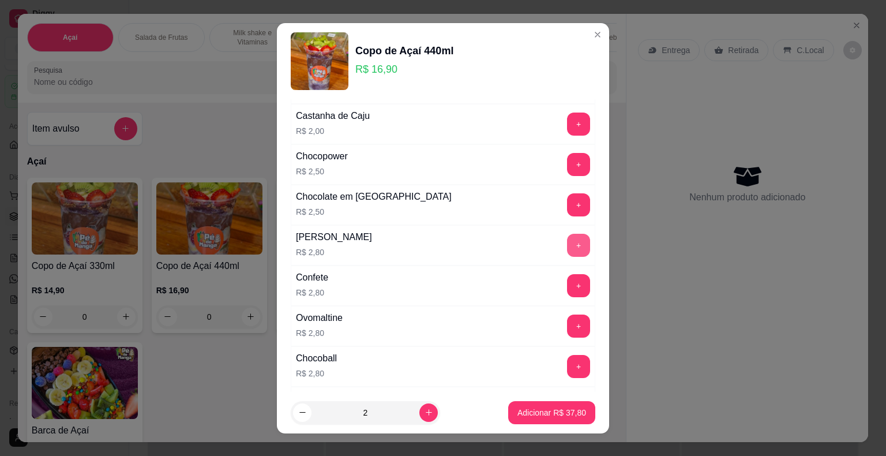
click at [567, 234] on button "+" at bounding box center [578, 245] width 23 height 23
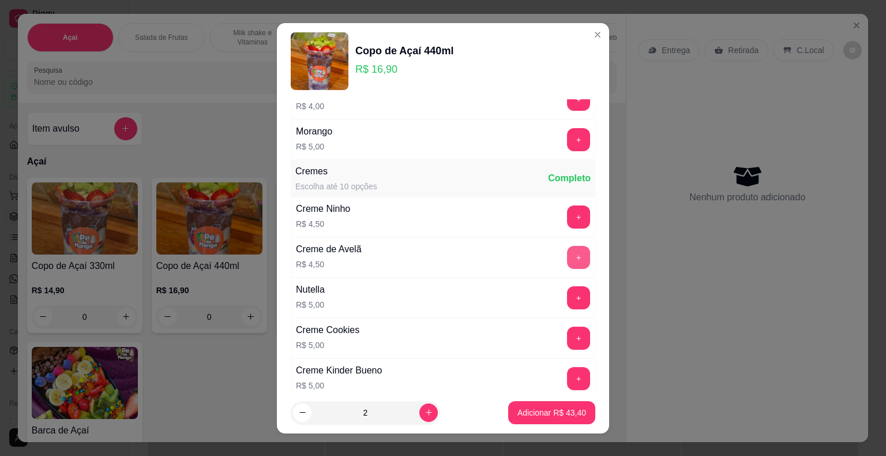
scroll to position [1038, 0]
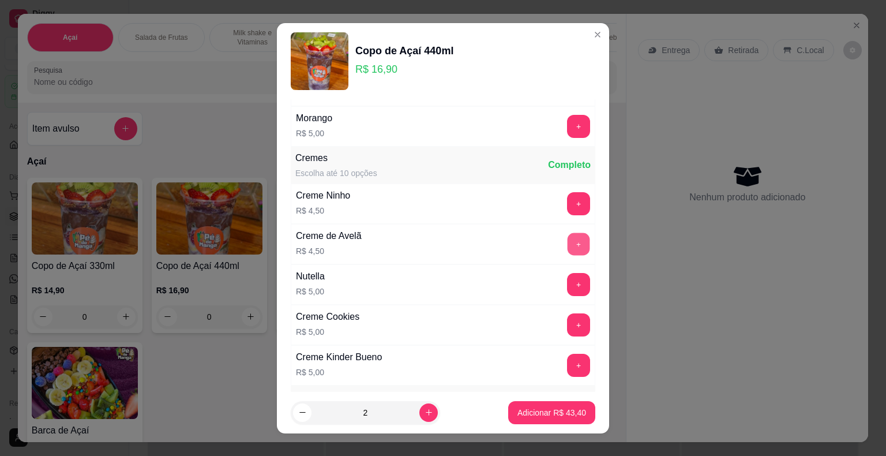
click at [568, 244] on button "+" at bounding box center [579, 243] width 22 height 22
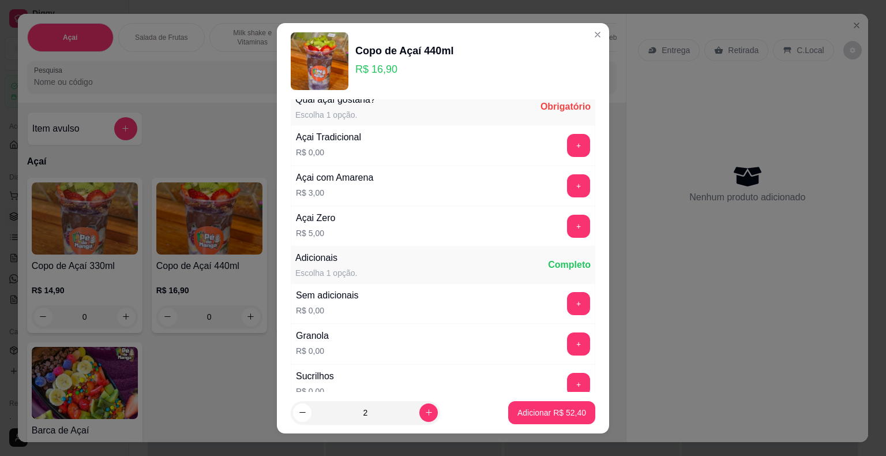
scroll to position [0, 0]
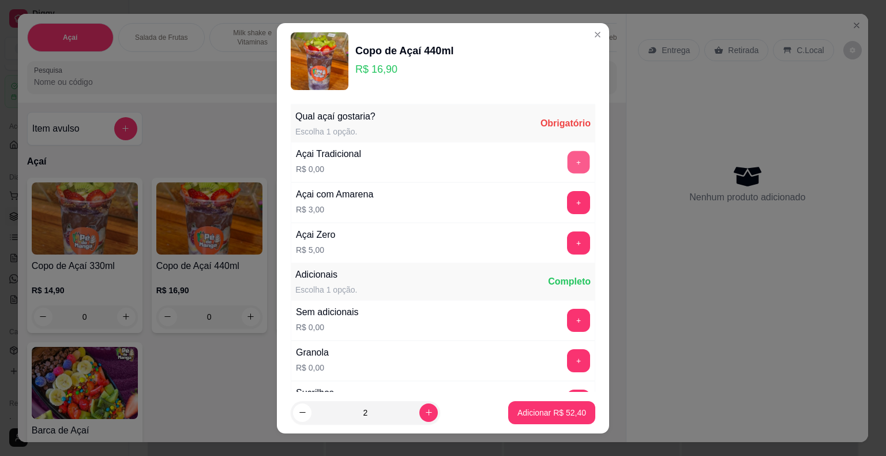
click at [568, 156] on button "+" at bounding box center [579, 162] width 22 height 22
click at [558, 412] on p "Adicionar R$ 52,40" at bounding box center [551, 413] width 69 height 12
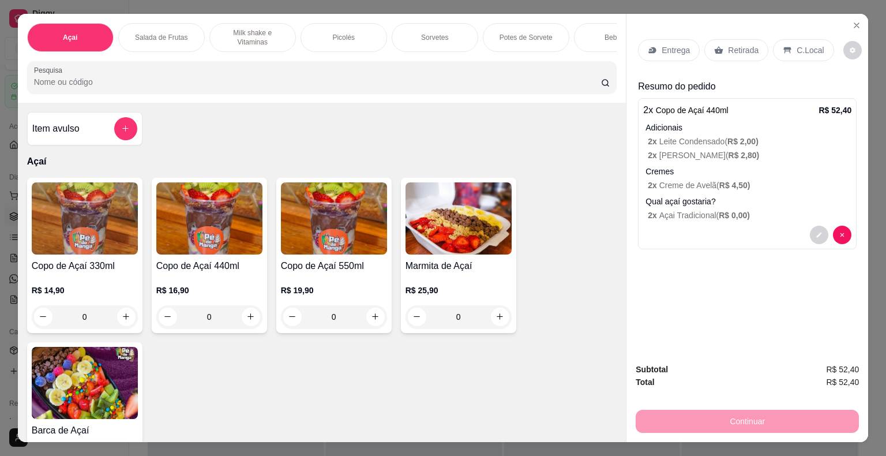
click at [689, 50] on div "Entrega" at bounding box center [669, 50] width 62 height 22
click at [676, 51] on div "Entrega" at bounding box center [669, 50] width 62 height 22
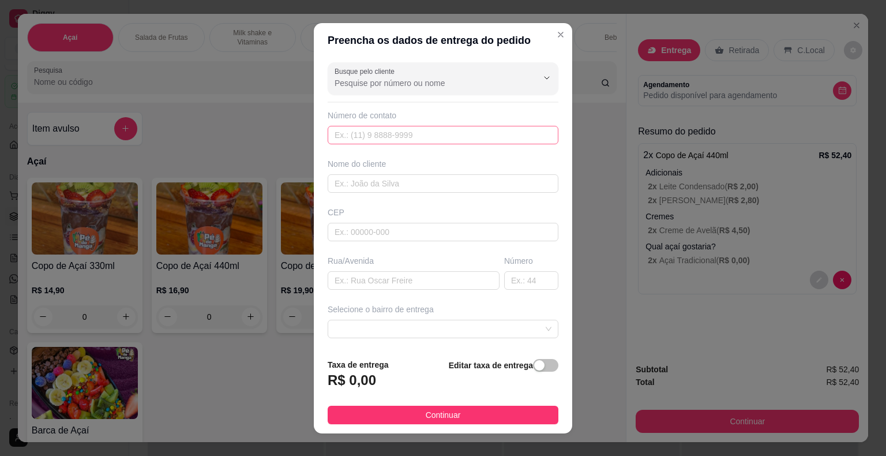
drag, startPoint x: 480, startPoint y: 146, endPoint x: 481, endPoint y: 140, distance: 6.4
click at [481, 143] on div "Busque pelo cliente Número de contato Nome do cliente CEP Rua/[GEOGRAPHIC_DATA]…" at bounding box center [443, 203] width 258 height 291
click at [481, 140] on input "text" at bounding box center [443, 135] width 231 height 18
click at [481, 138] on input "text" at bounding box center [443, 135] width 231 height 18
click at [482, 138] on input "text" at bounding box center [443, 135] width 231 height 18
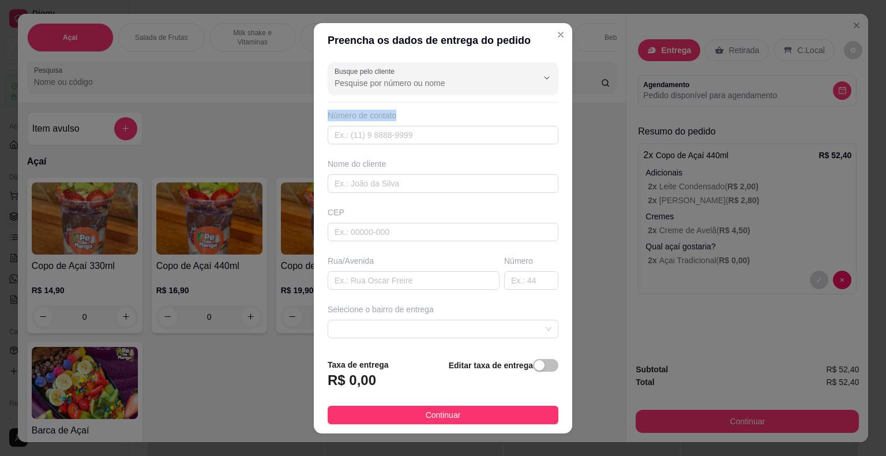
scroll to position [14, 0]
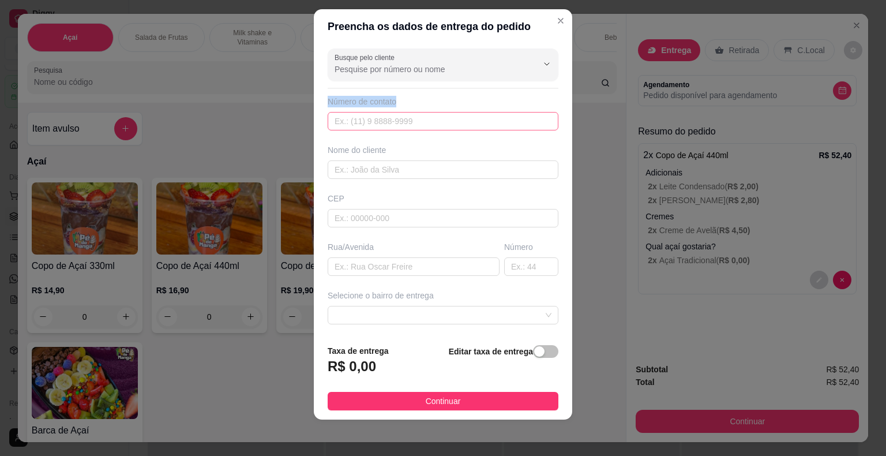
click at [358, 121] on input "text" at bounding box center [443, 121] width 231 height 18
click at [355, 121] on input "text" at bounding box center [443, 121] width 231 height 18
click at [351, 121] on input "text" at bounding box center [443, 121] width 231 height 18
type input "[PHONE_NUMBER]"
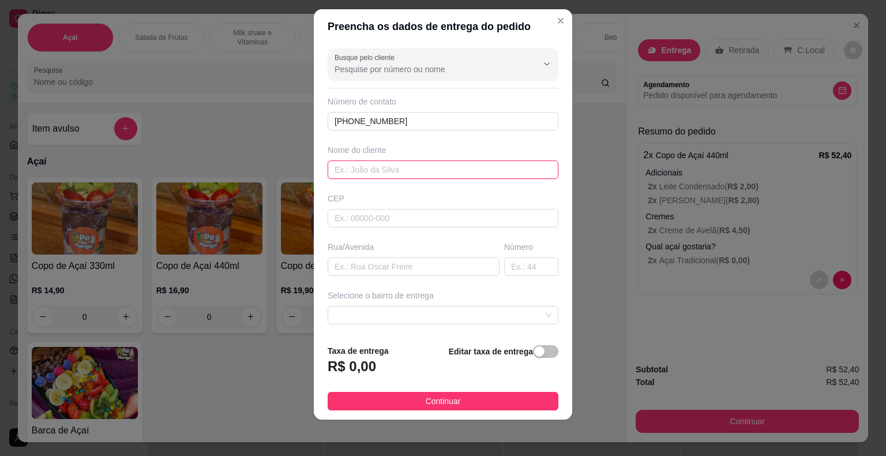
click at [422, 167] on input "text" at bounding box center [443, 169] width 231 height 18
click at [450, 225] on input "text" at bounding box center [443, 218] width 231 height 18
type input "18440000"
click at [452, 269] on input "text" at bounding box center [414, 266] width 172 height 18
type input "[PERSON_NAME]"
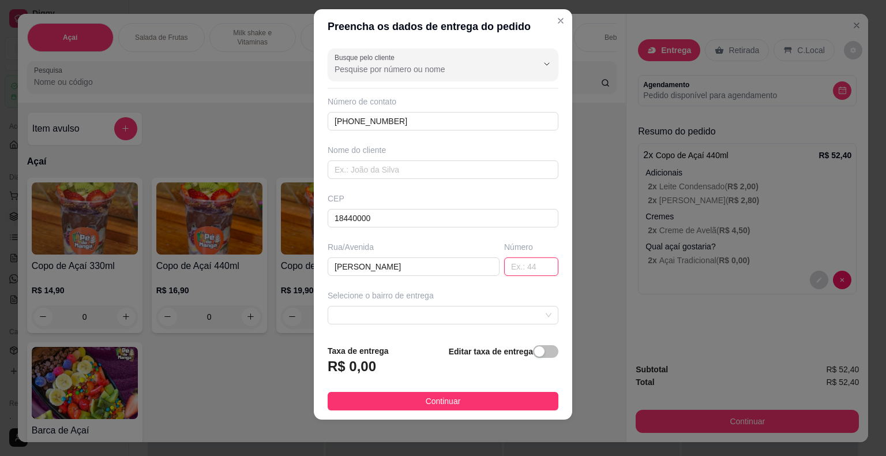
click at [530, 271] on input "text" at bounding box center [531, 266] width 54 height 18
click at [531, 314] on div at bounding box center [443, 315] width 231 height 18
type input "135"
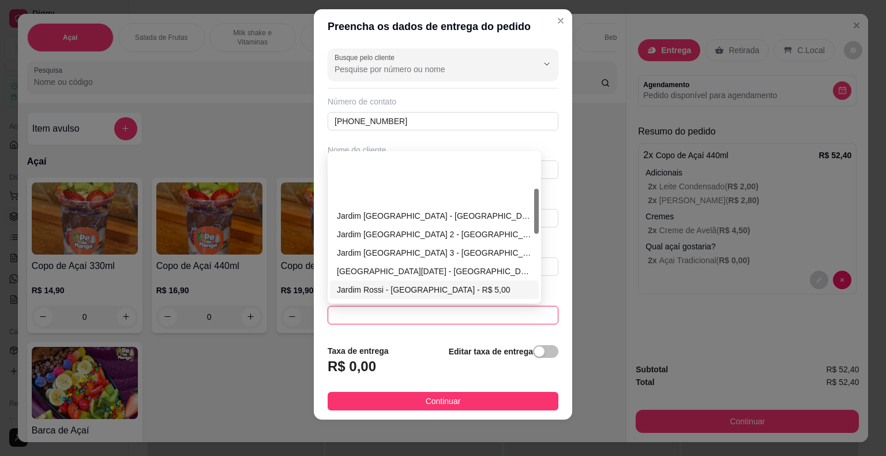
scroll to position [115, 0]
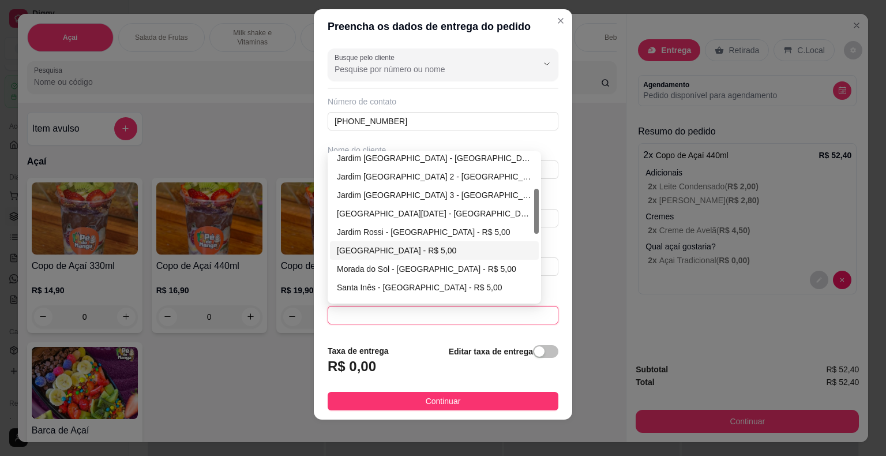
click at [415, 234] on div "Jardim Rossi - [GEOGRAPHIC_DATA] - R$ 5,00" at bounding box center [434, 232] width 195 height 13
type input "Itaberá"
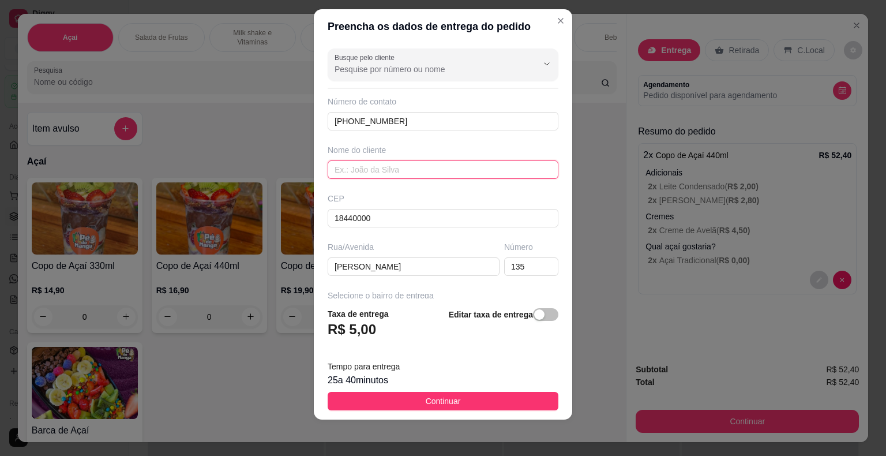
click at [448, 173] on input "text" at bounding box center [443, 169] width 231 height 18
type input "Lê"
click at [431, 398] on span "Continuar" at bounding box center [443, 401] width 35 height 13
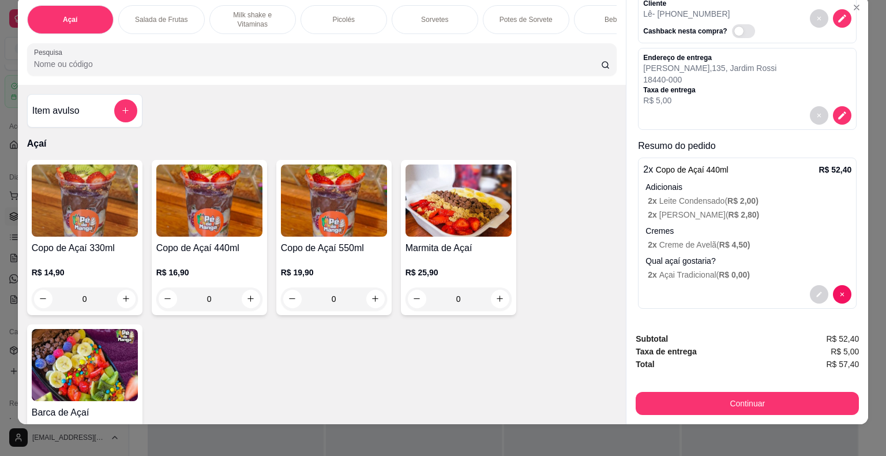
scroll to position [28, 0]
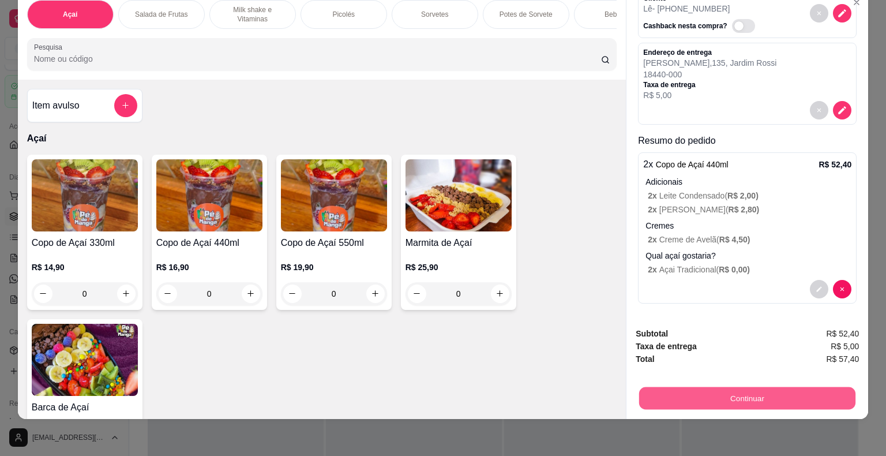
click at [746, 389] on button "Continuar" at bounding box center [747, 398] width 216 height 22
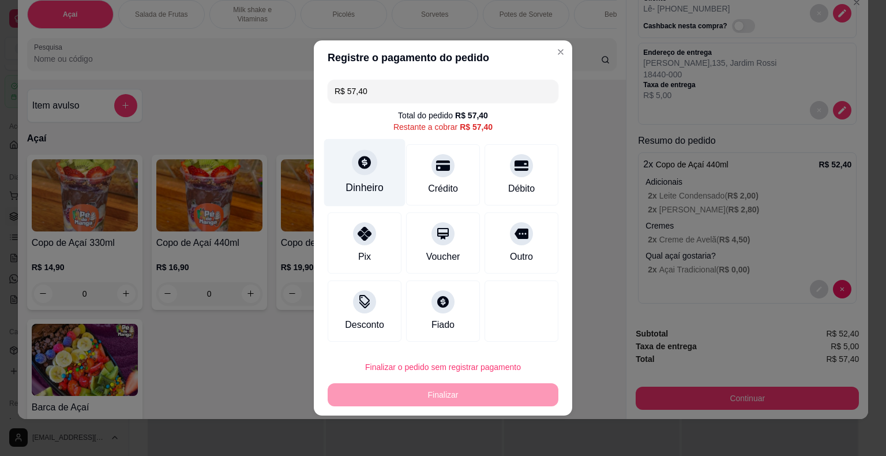
click at [382, 186] on div "Dinheiro" at bounding box center [364, 172] width 81 height 67
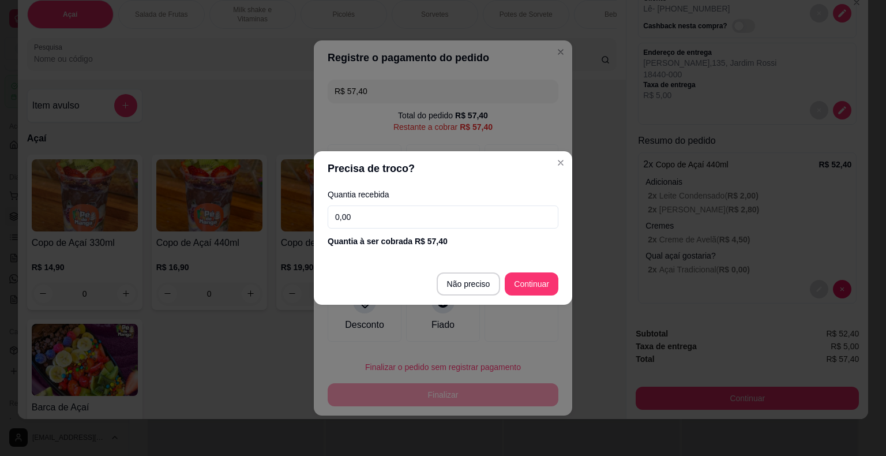
drag, startPoint x: 420, startPoint y: 219, endPoint x: 424, endPoint y: 223, distance: 6.1
click at [424, 223] on input "0,00" at bounding box center [443, 216] width 231 height 23
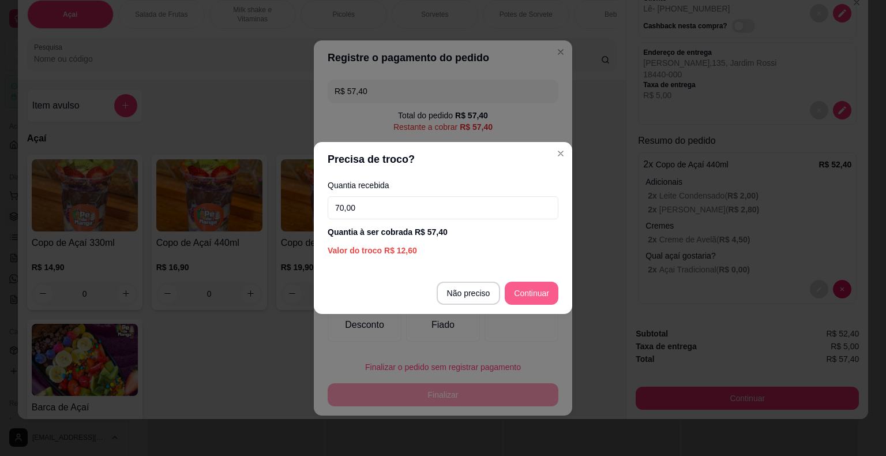
type input "70,00"
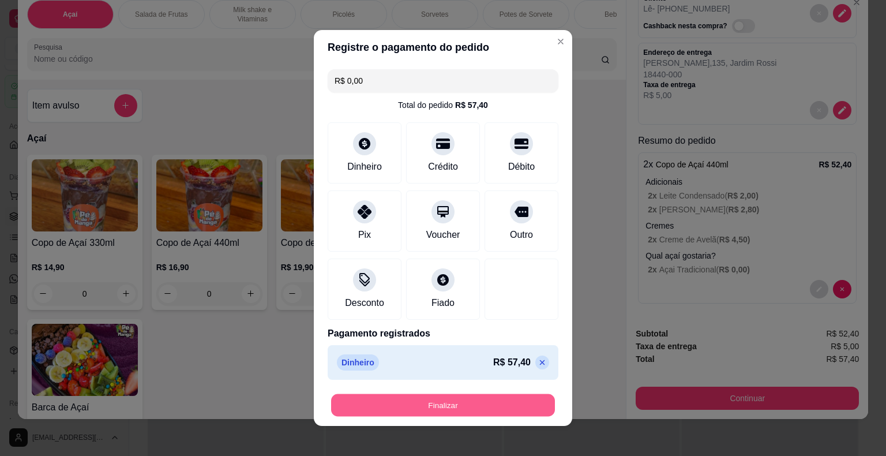
click at [521, 410] on button "Finalizar" at bounding box center [443, 405] width 224 height 22
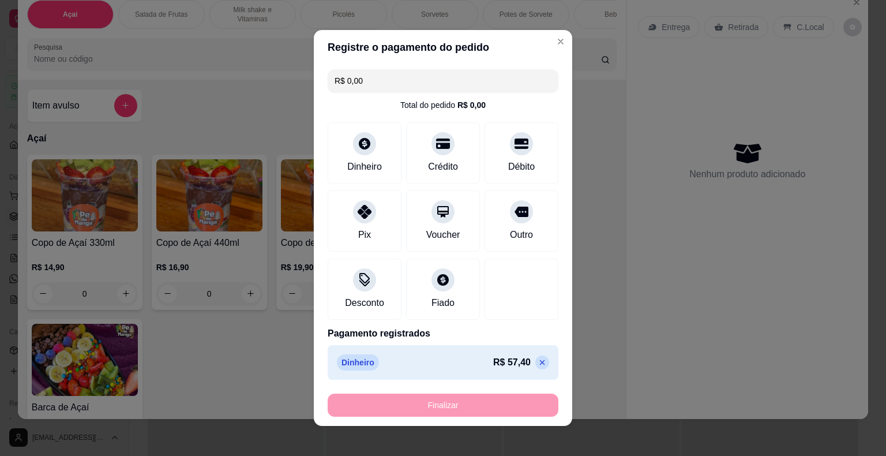
type input "-R$ 57,40"
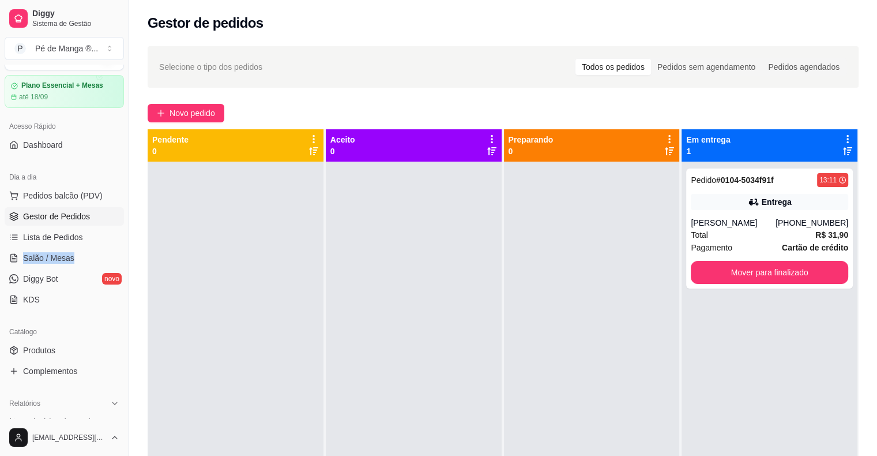
click at [95, 247] on ul "Pedidos balcão (PDV) Gestor de Pedidos Lista de Pedidos Salão / Mesas Diggy Bot…" at bounding box center [64, 247] width 119 height 122
click at [94, 238] on link "Lista de Pedidos" at bounding box center [64, 237] width 119 height 18
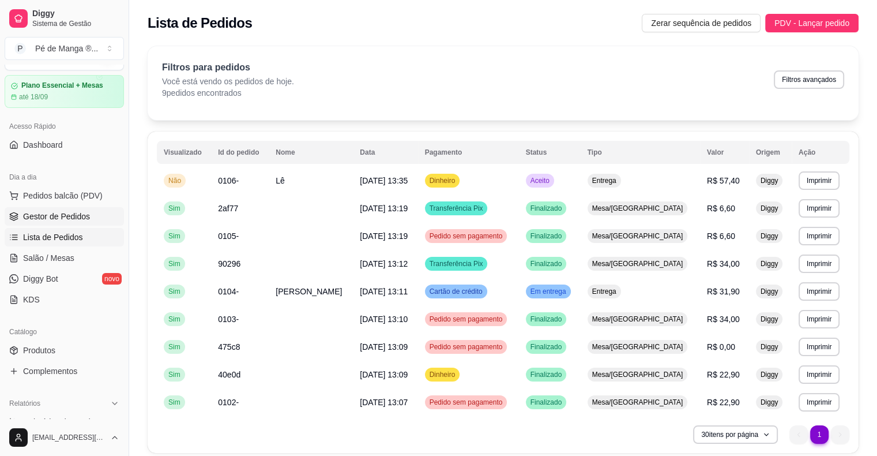
click at [93, 218] on link "Gestor de Pedidos" at bounding box center [64, 216] width 119 height 18
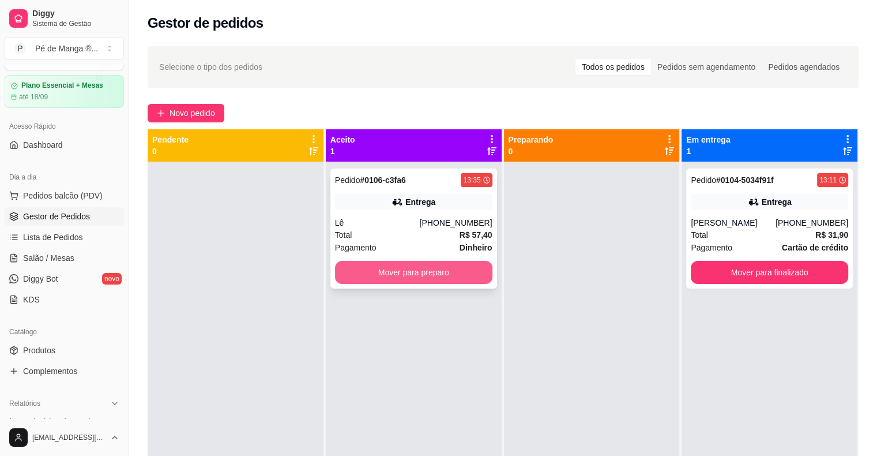
click at [459, 266] on button "Mover para preparo" at bounding box center [413, 272] width 157 height 23
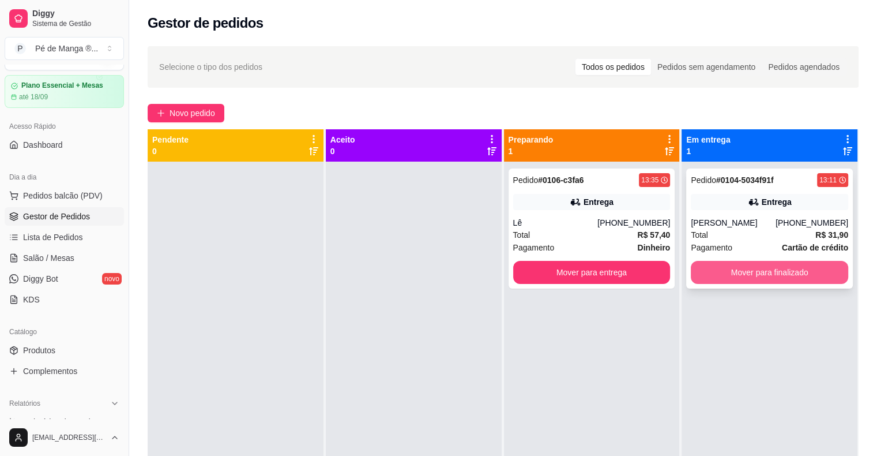
click at [724, 266] on button "Mover para finalizado" at bounding box center [769, 272] width 157 height 23
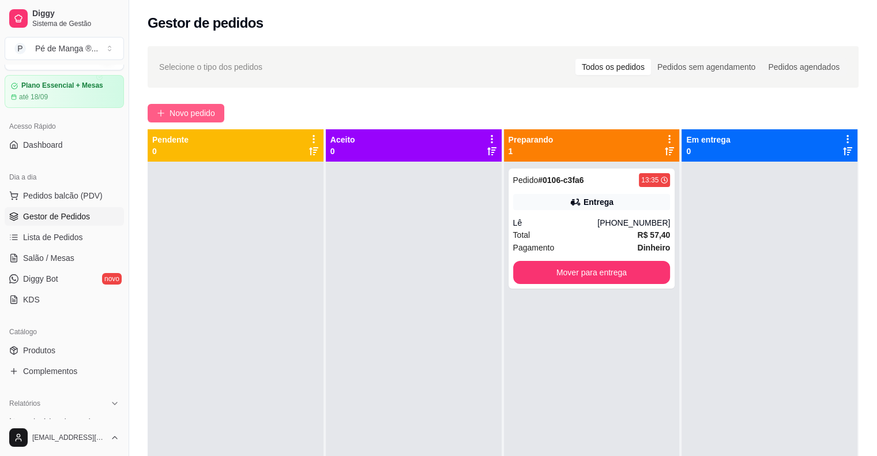
click at [180, 118] on span "Novo pedido" at bounding box center [193, 113] width 46 height 13
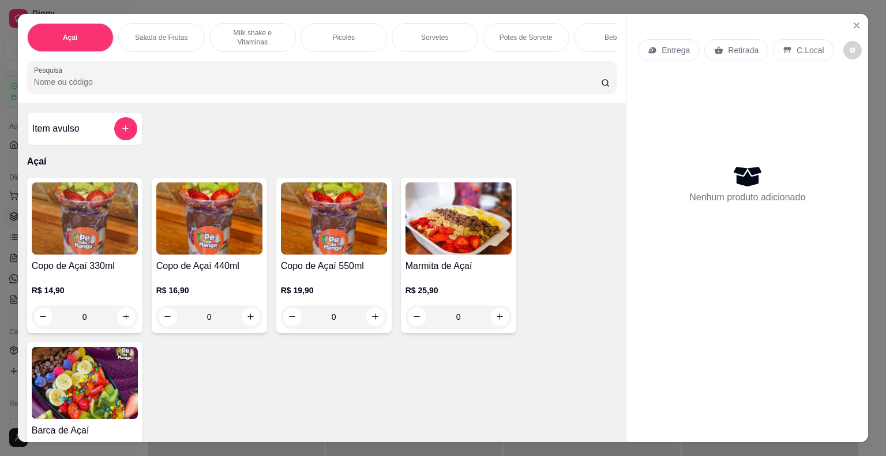
click at [66, 296] on p "R$ 14,90" at bounding box center [85, 290] width 106 height 12
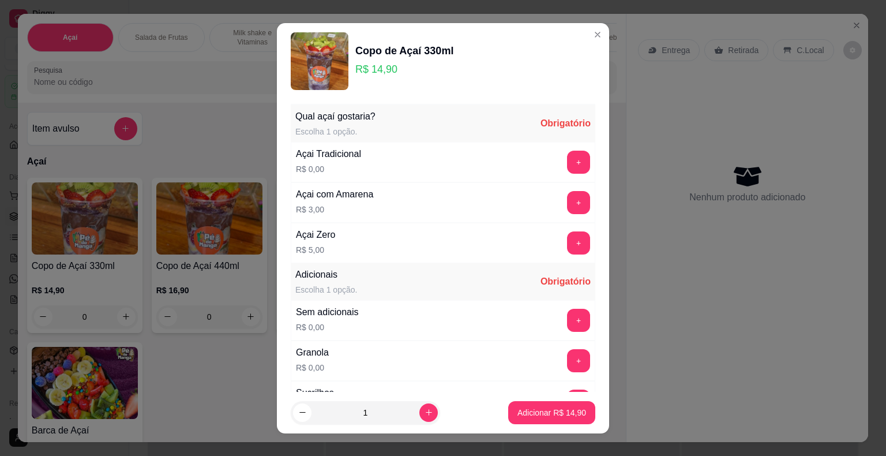
click at [562, 157] on div "+" at bounding box center [578, 162] width 32 height 23
click at [567, 164] on button "+" at bounding box center [578, 162] width 23 height 23
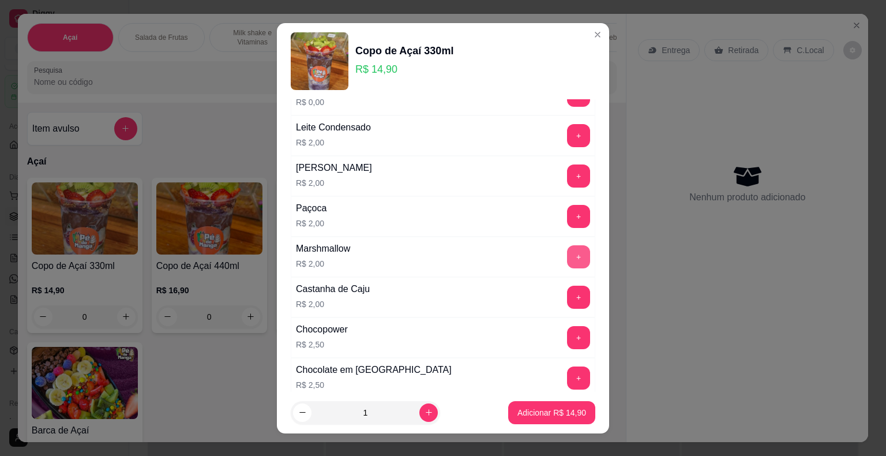
scroll to position [231, 0]
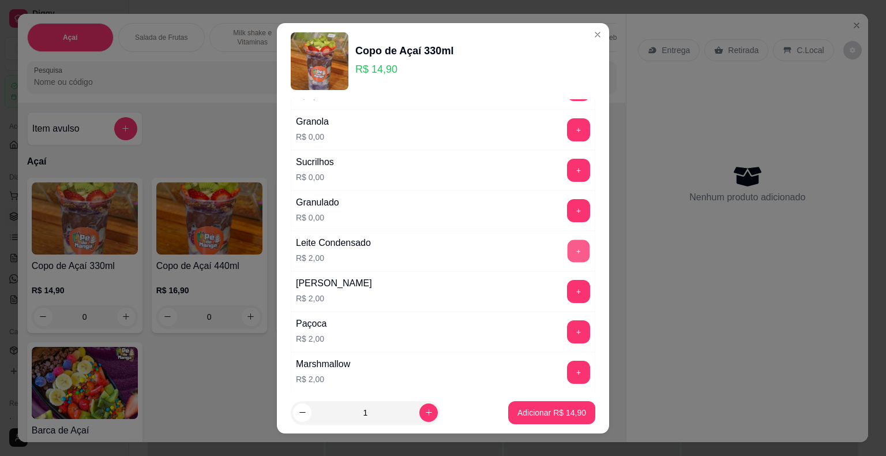
click at [568, 249] on button "+" at bounding box center [579, 250] width 22 height 22
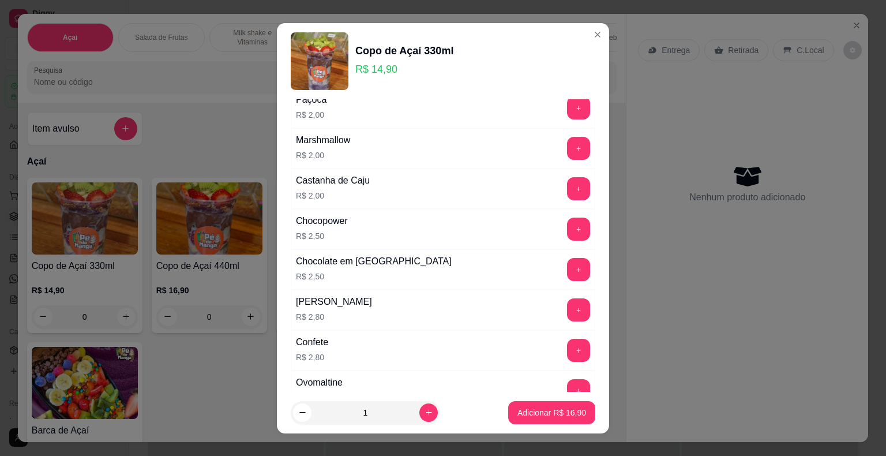
scroll to position [461, 0]
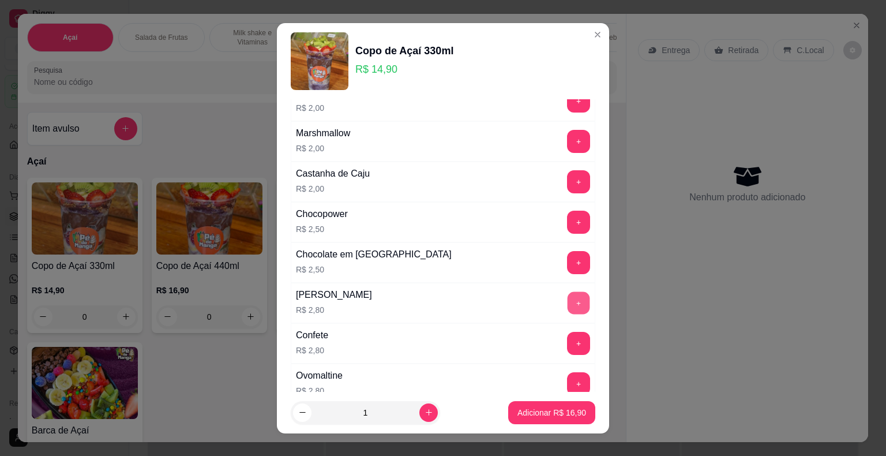
click at [568, 301] on button "+" at bounding box center [579, 302] width 22 height 22
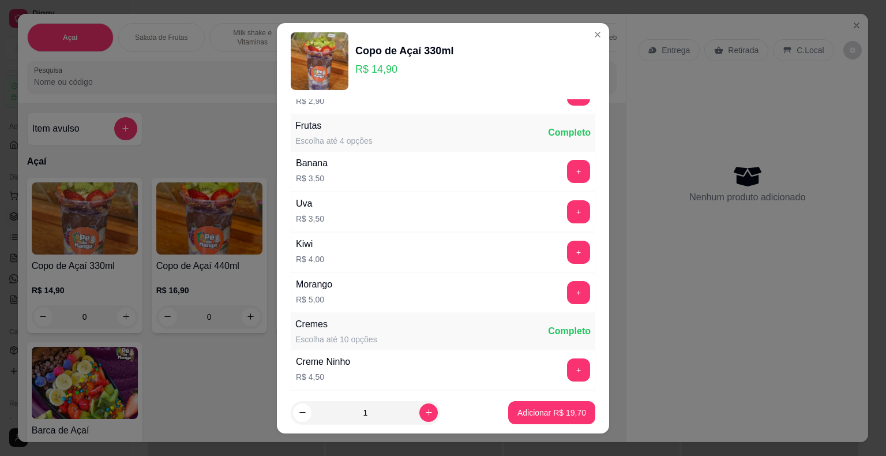
scroll to position [808, 0]
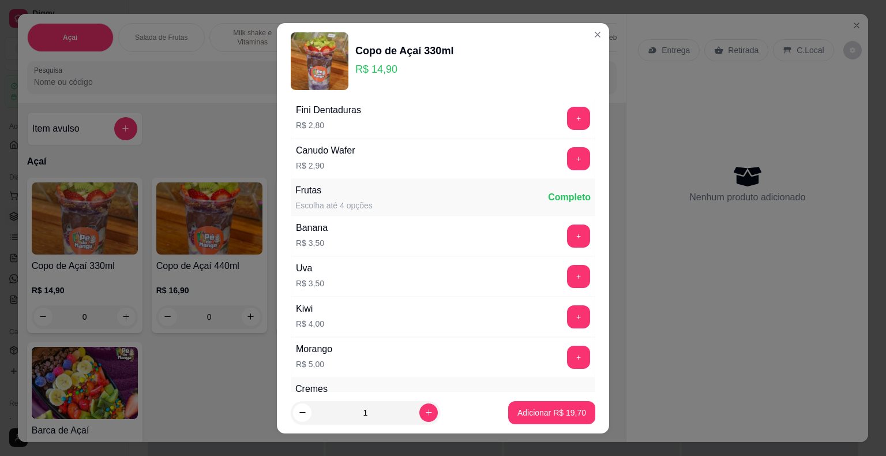
click at [567, 236] on button "+" at bounding box center [578, 235] width 23 height 23
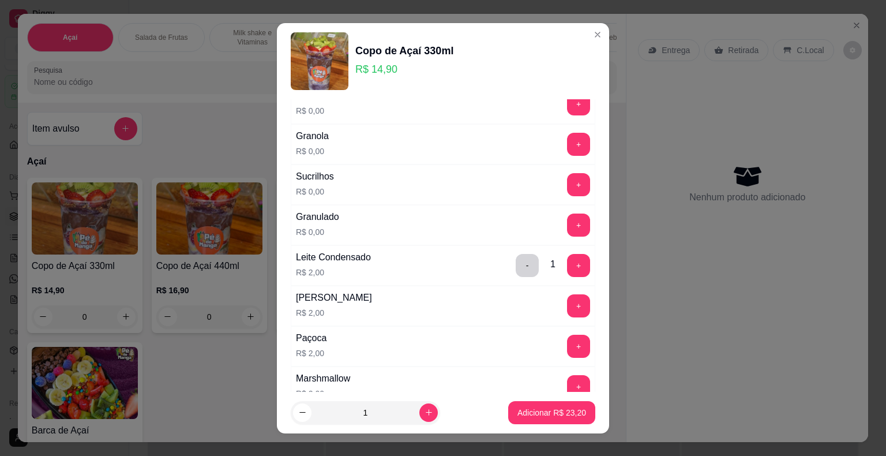
scroll to position [173, 0]
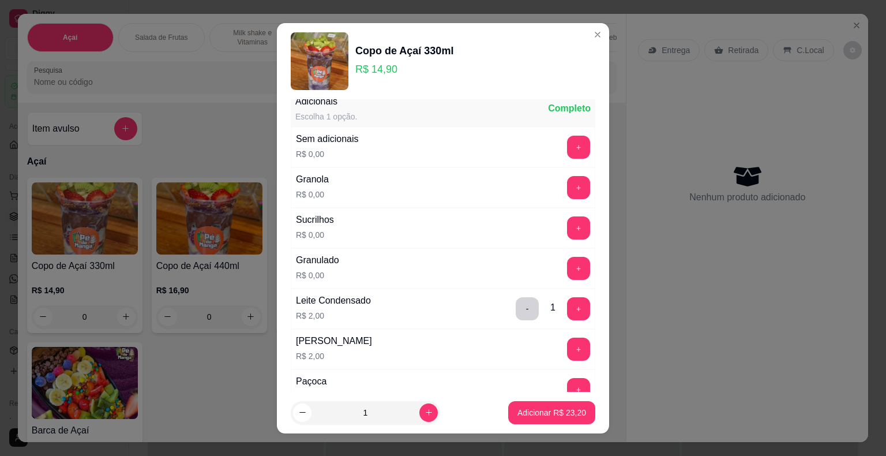
click at [567, 185] on button "+" at bounding box center [578, 187] width 23 height 23
click at [538, 412] on p "Adicionar R$ 23,20" at bounding box center [551, 413] width 69 height 12
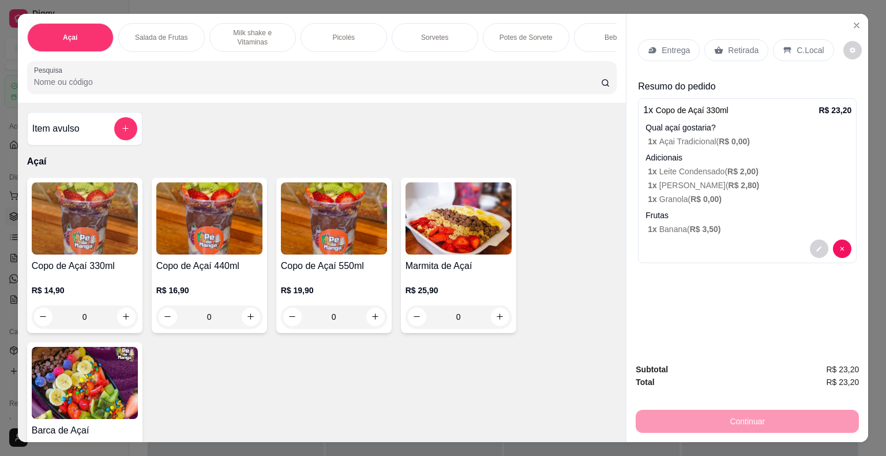
click at [85, 270] on h4 "Copo de Açaí 330ml" at bounding box center [85, 266] width 106 height 14
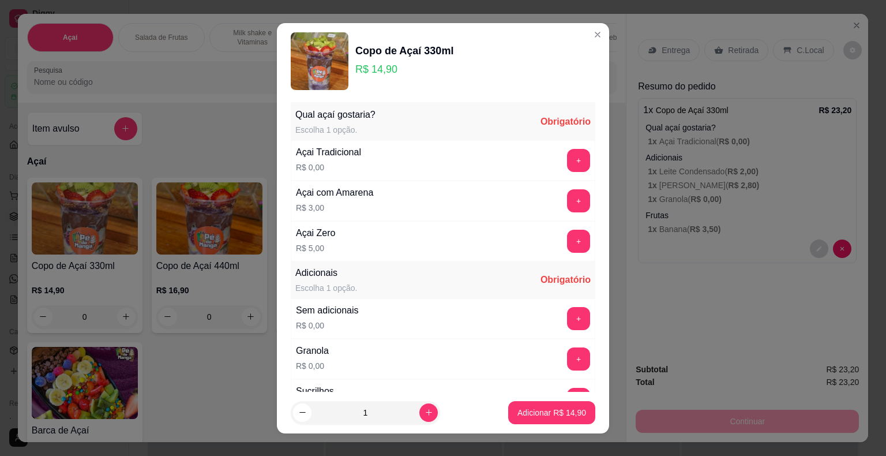
scroll to position [0, 0]
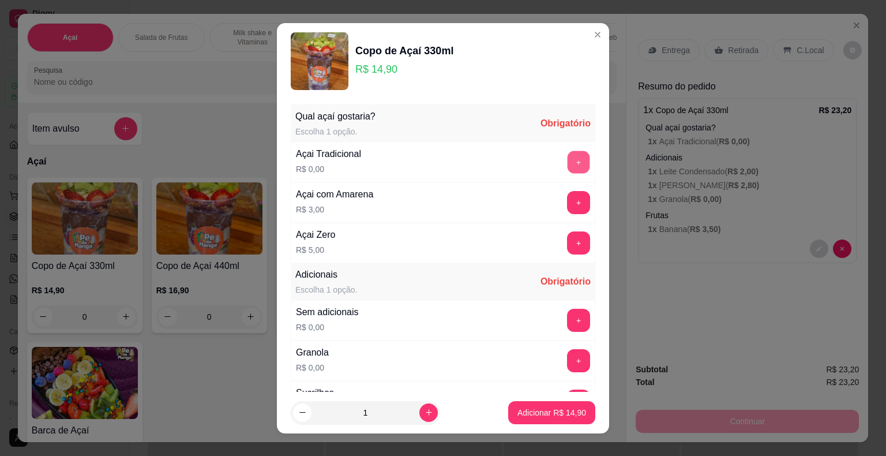
click at [568, 158] on button "+" at bounding box center [579, 162] width 22 height 22
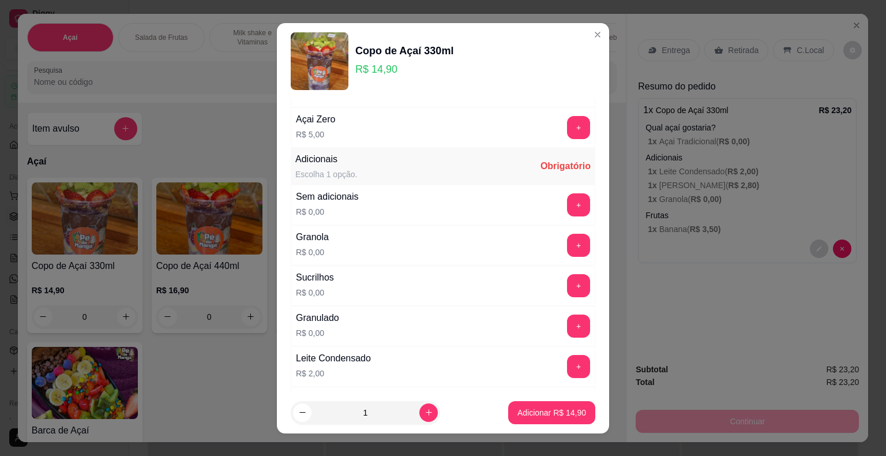
scroll to position [173, 0]
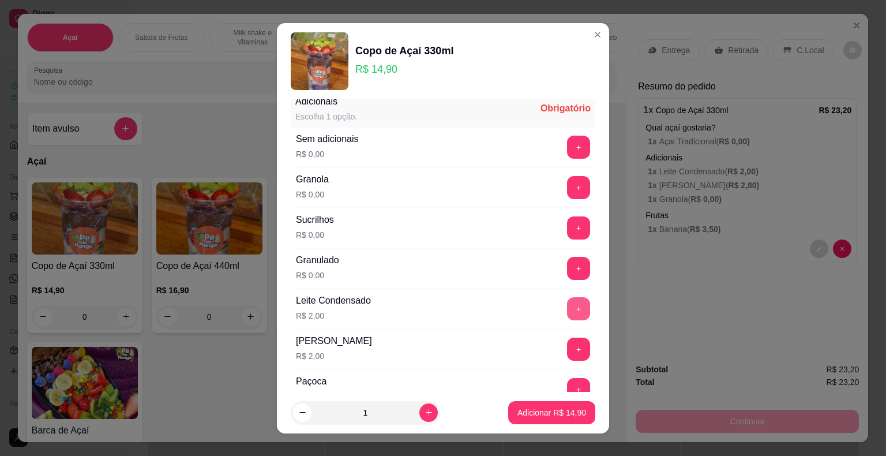
click at [567, 308] on button "+" at bounding box center [578, 308] width 23 height 23
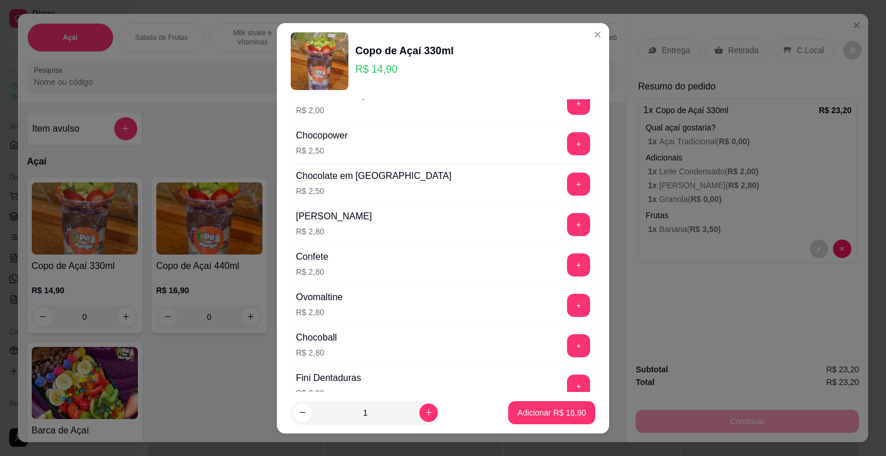
scroll to position [519, 0]
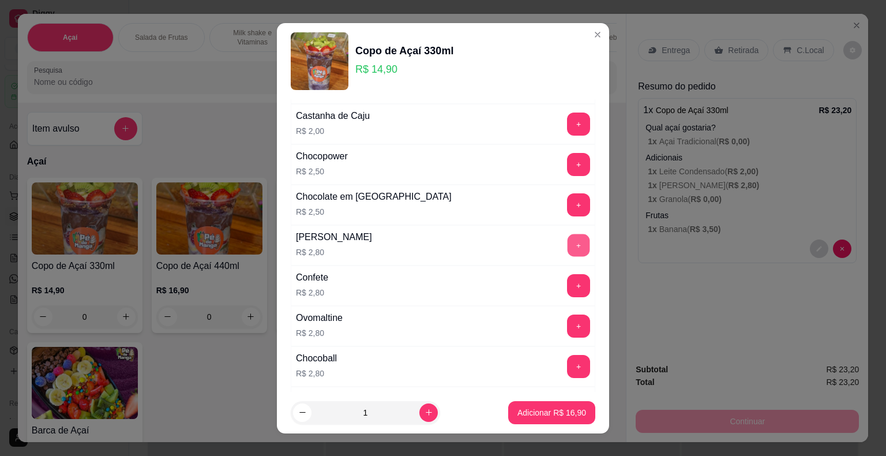
click at [568, 239] on button "+" at bounding box center [579, 245] width 22 height 22
click at [535, 412] on p "Adicionar R$ 19,70" at bounding box center [552, 412] width 67 height 11
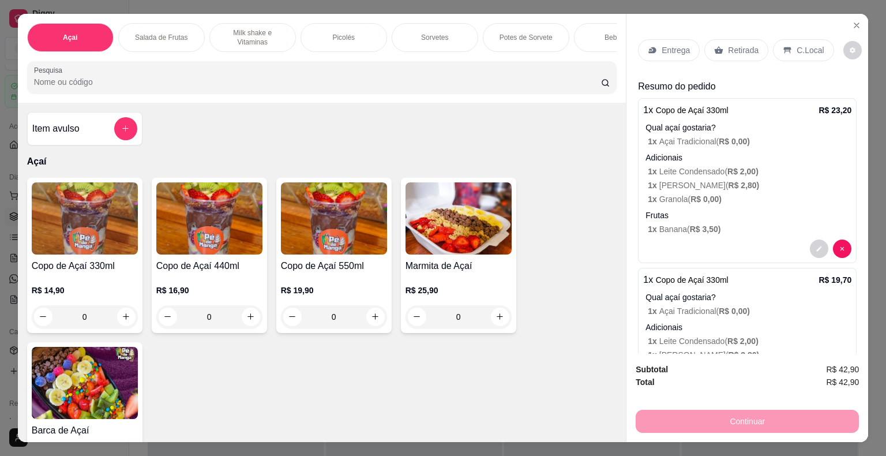
click at [86, 266] on h4 "Copo de Açaí 330ml" at bounding box center [85, 266] width 106 height 14
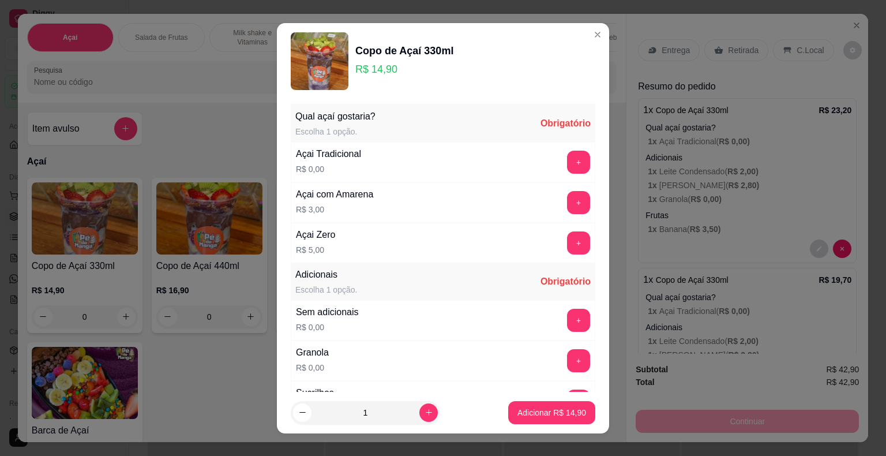
click at [567, 171] on button "+" at bounding box center [578, 162] width 23 height 23
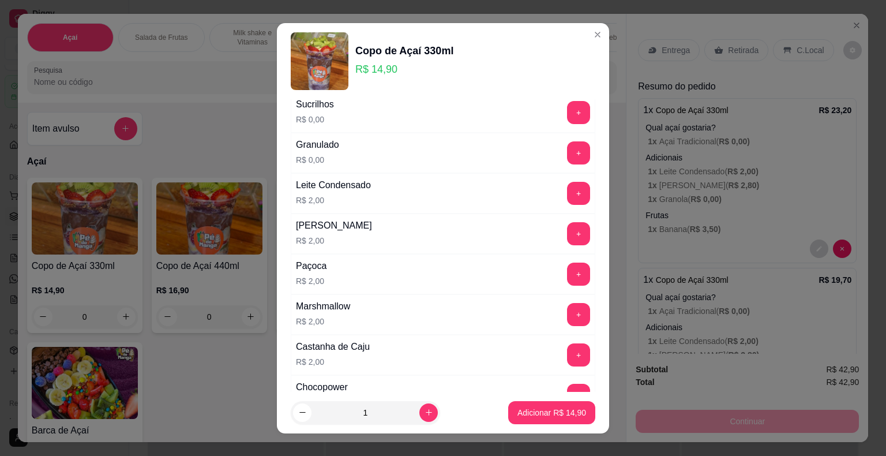
scroll to position [404, 0]
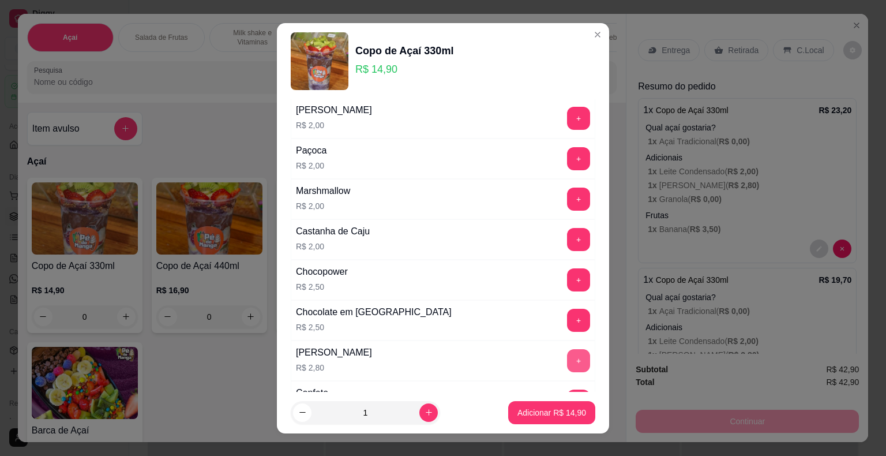
click at [567, 351] on button "+" at bounding box center [578, 360] width 23 height 23
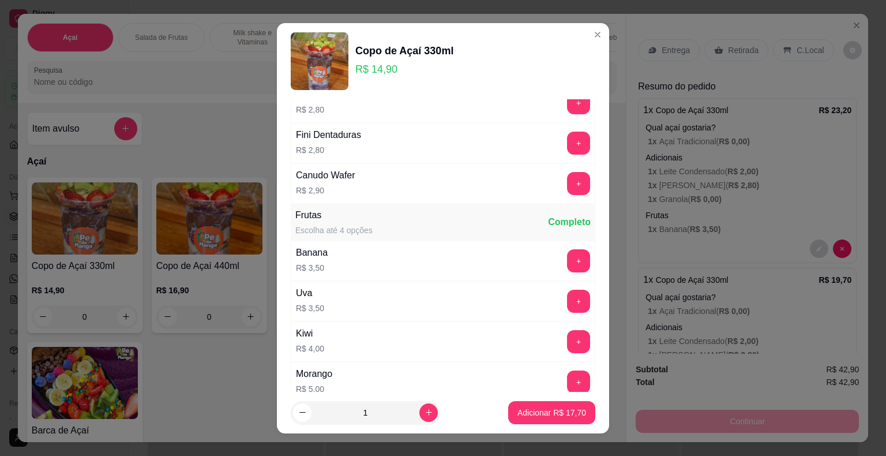
scroll to position [865, 0]
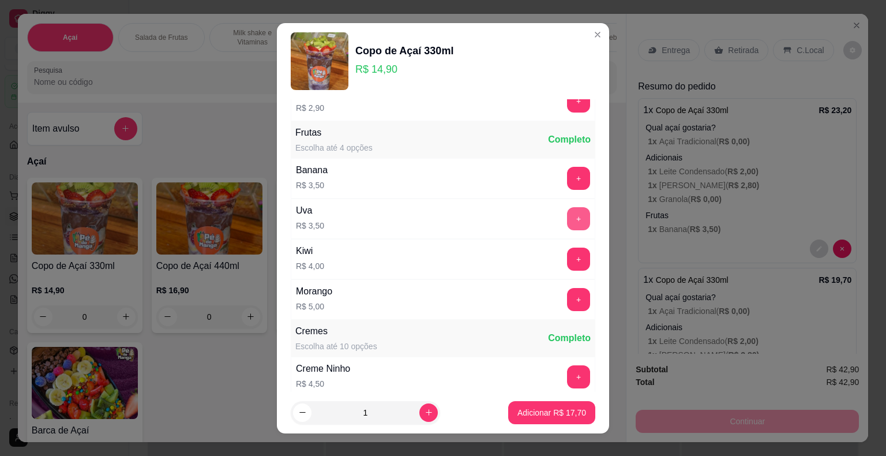
click at [567, 213] on button "+" at bounding box center [578, 218] width 23 height 23
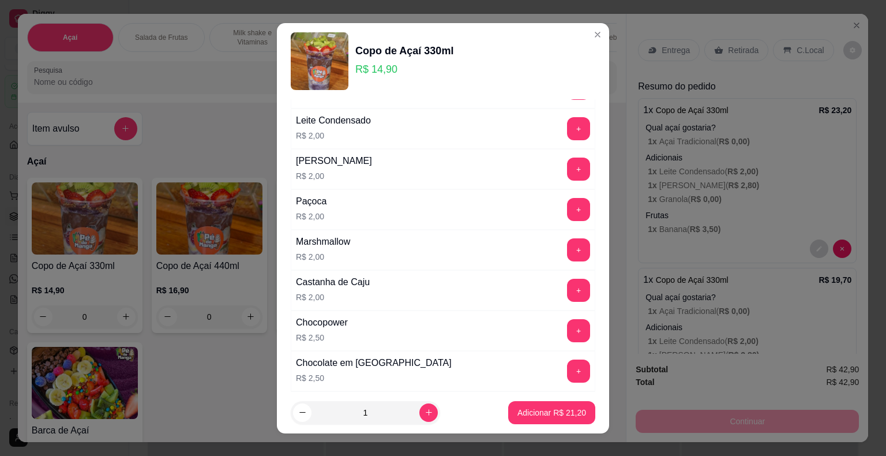
scroll to position [346, 0]
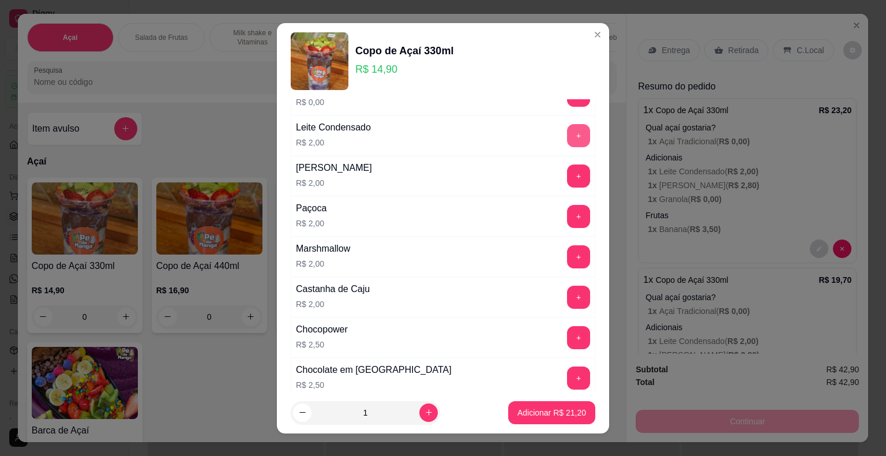
click at [567, 133] on button "+" at bounding box center [578, 135] width 23 height 23
click at [549, 415] on p "Adicionar R$ 23,20" at bounding box center [551, 413] width 69 height 12
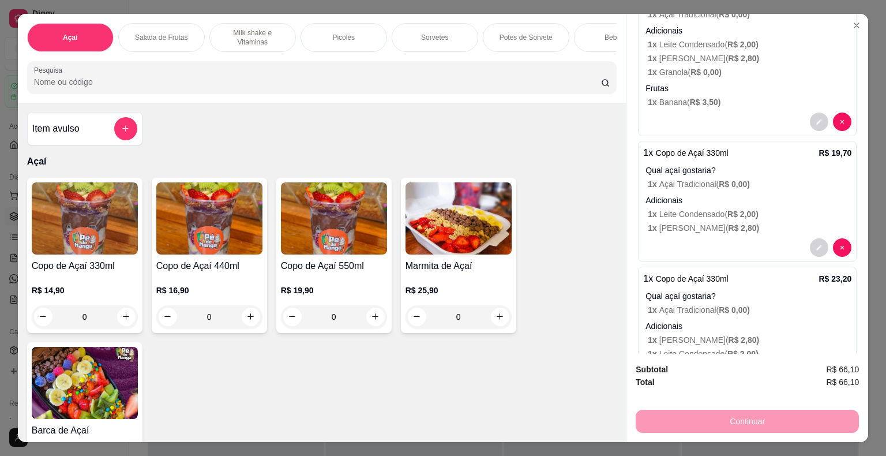
scroll to position [0, 0]
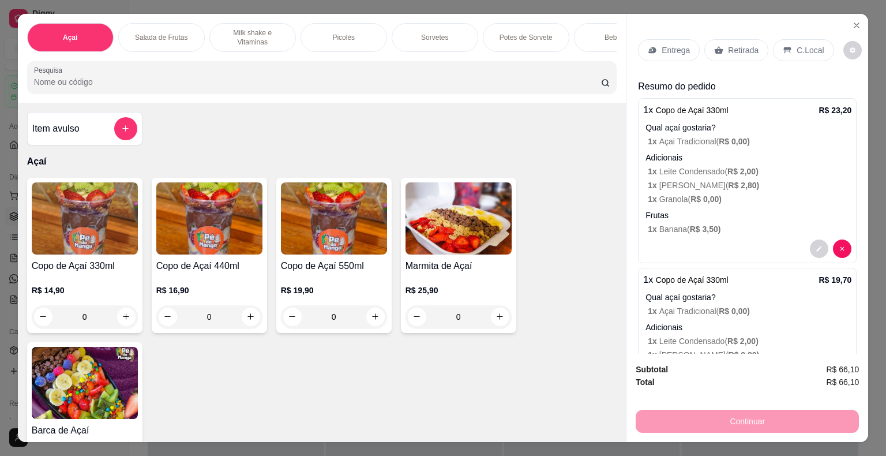
click at [694, 194] on span "R$ 0,00 )" at bounding box center [705, 198] width 31 height 9
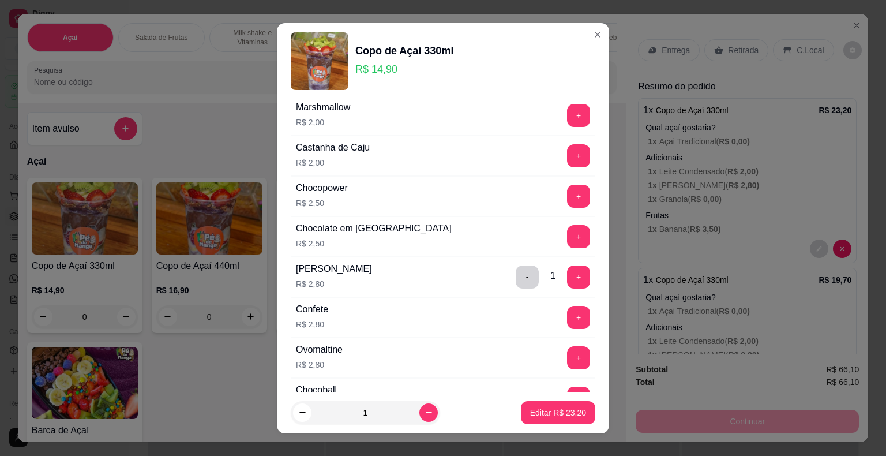
scroll to position [519, 0]
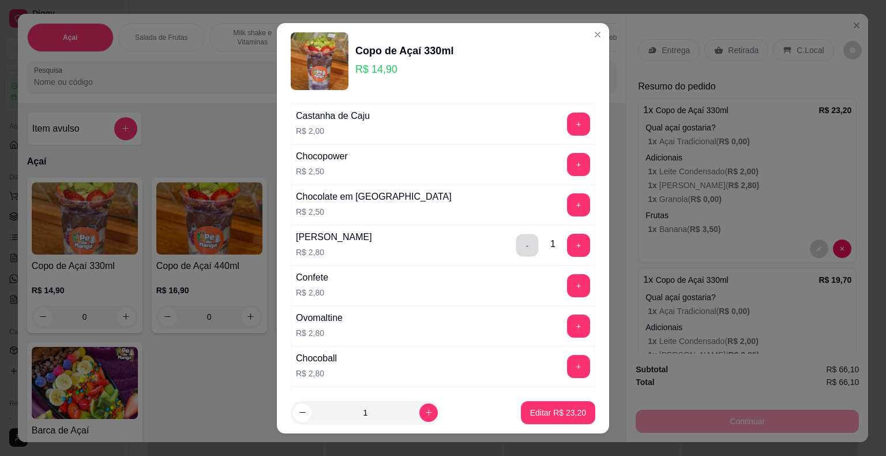
click at [516, 246] on button "-" at bounding box center [527, 245] width 22 height 22
click at [565, 416] on p "Editar R$ 20,40" at bounding box center [558, 413] width 56 height 12
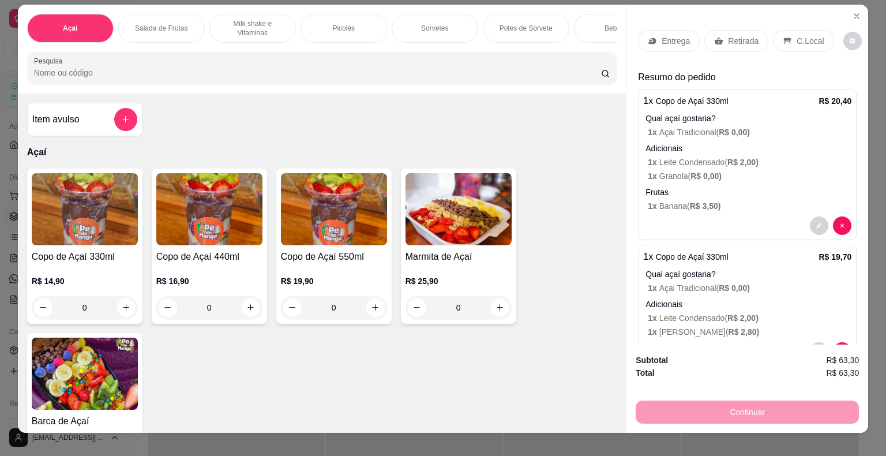
scroll to position [0, 0]
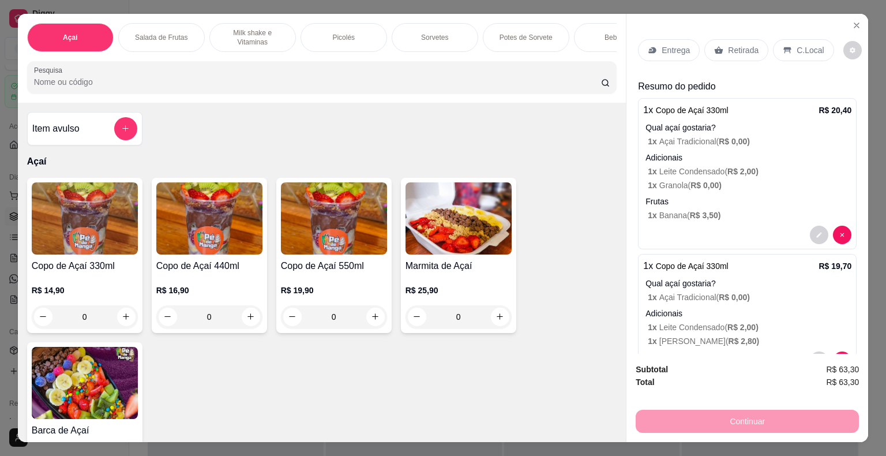
click at [655, 43] on div "Entrega" at bounding box center [669, 50] width 62 height 22
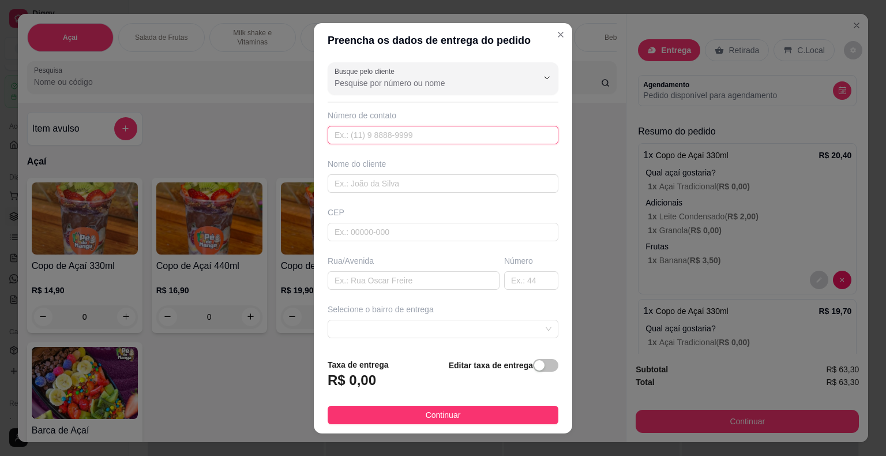
click at [411, 137] on input "text" at bounding box center [443, 135] width 231 height 18
type input "[PHONE_NUMBER]"
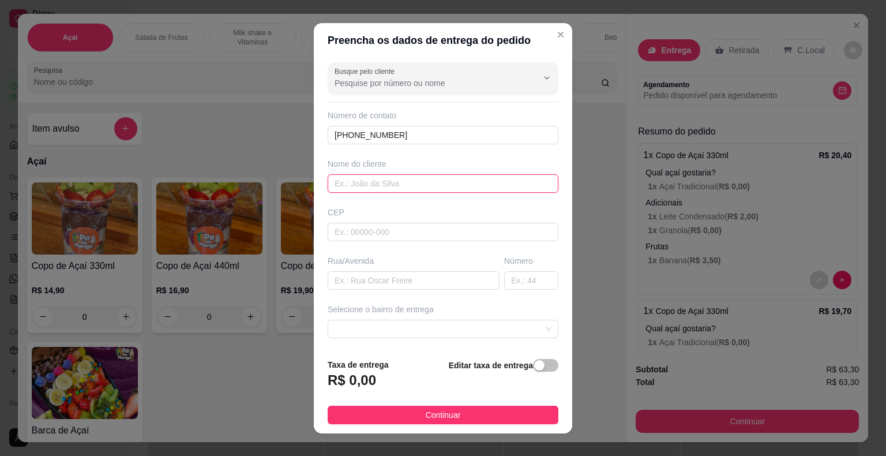
click at [414, 179] on input "text" at bounding box center [443, 183] width 231 height 18
click at [369, 184] on input "[PERSON_NAME]" at bounding box center [443, 183] width 231 height 18
type input "[PERSON_NAME]"
click at [450, 219] on div "CEP" at bounding box center [443, 224] width 238 height 35
click at [458, 231] on input "text" at bounding box center [443, 232] width 231 height 18
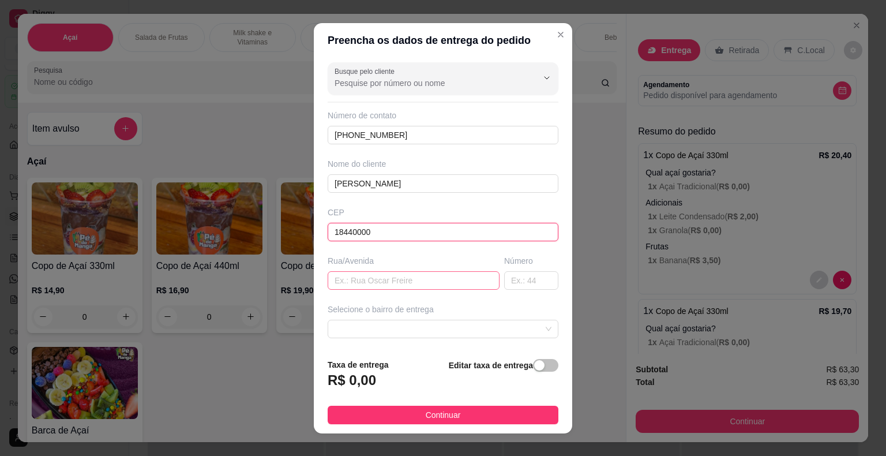
type input "18440000"
click at [434, 287] on input "text" at bounding box center [414, 280] width 172 height 18
click at [495, 324] on span at bounding box center [443, 328] width 217 height 17
type input "Cravo e Canela"
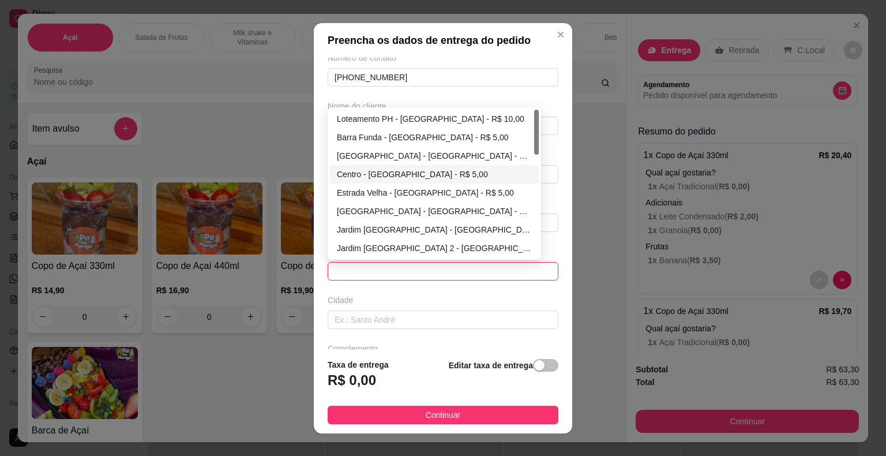
click at [424, 168] on div "Centro - [GEOGRAPHIC_DATA] - R$ 5,00" at bounding box center [434, 174] width 195 height 13
type input "Itaberá"
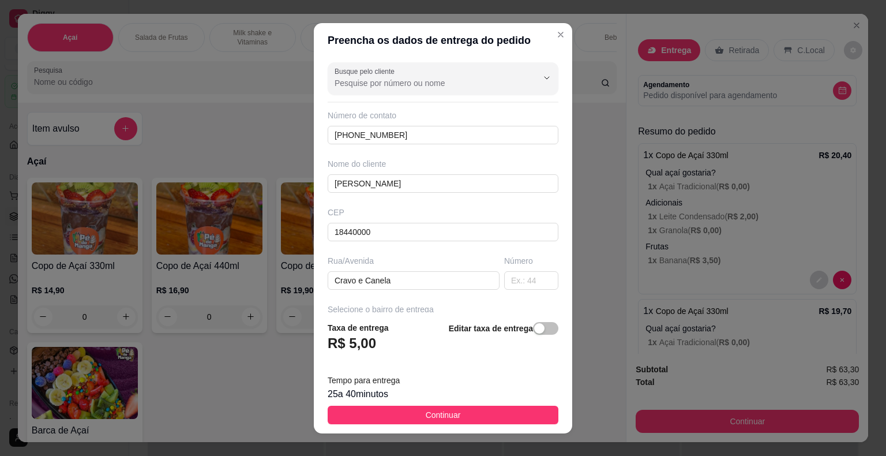
click at [454, 415] on button "Continuar" at bounding box center [443, 415] width 231 height 18
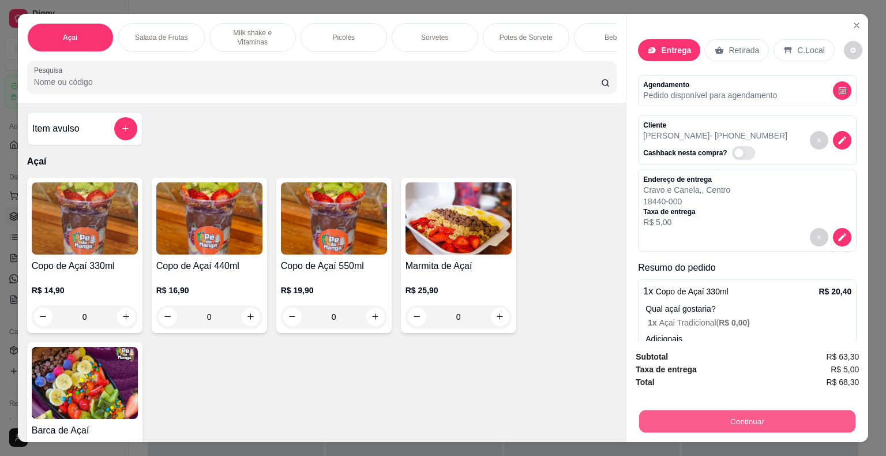
click at [761, 415] on button "Continuar" at bounding box center [747, 421] width 216 height 22
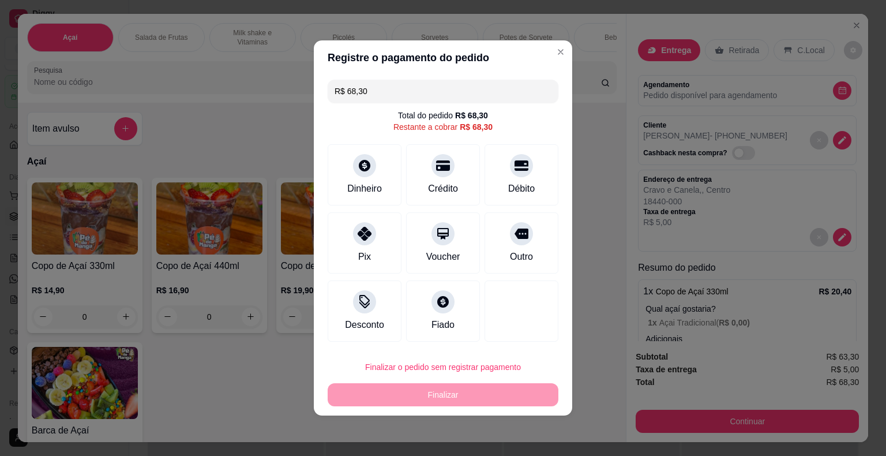
drag, startPoint x: 373, startPoint y: 87, endPoint x: 262, endPoint y: 72, distance: 111.7
click at [261, 73] on div "Registre o pagamento do pedido R$ 68,30 Total do pedido R$ 68,30 Restante a cob…" at bounding box center [443, 228] width 886 height 456
click at [379, 176] on div "Dinheiro" at bounding box center [364, 172] width 81 height 67
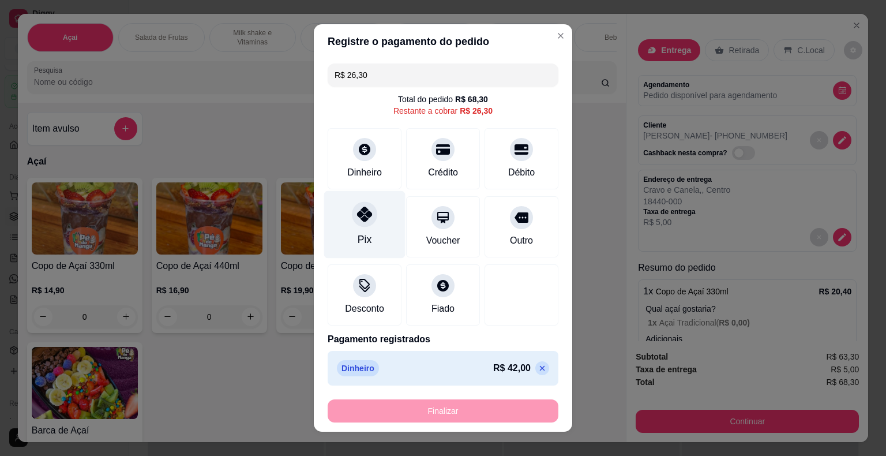
click at [369, 232] on div "Pix" at bounding box center [364, 224] width 81 height 67
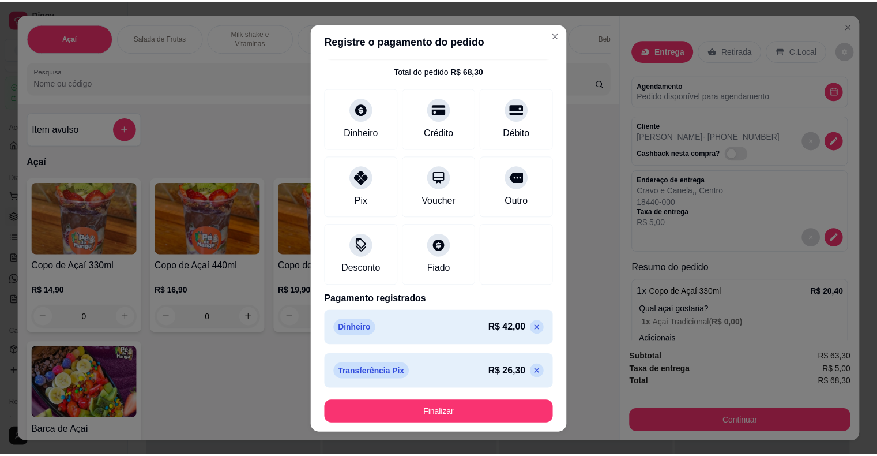
scroll to position [14, 0]
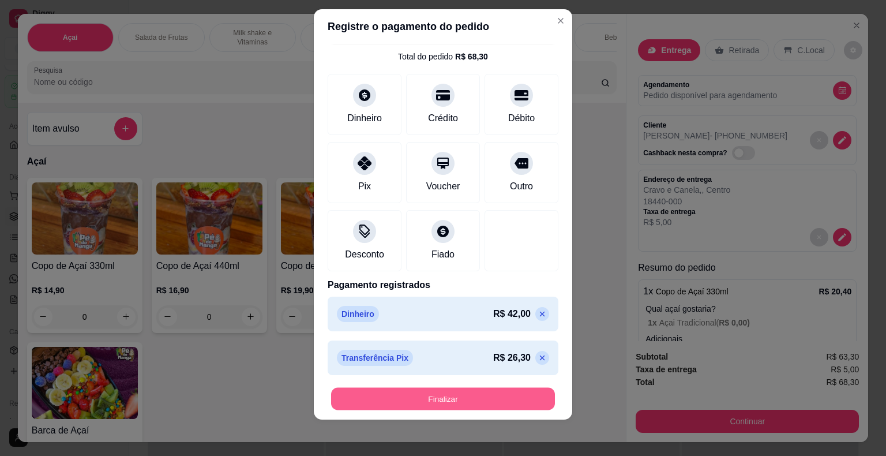
click at [487, 400] on button "Finalizar" at bounding box center [443, 398] width 224 height 22
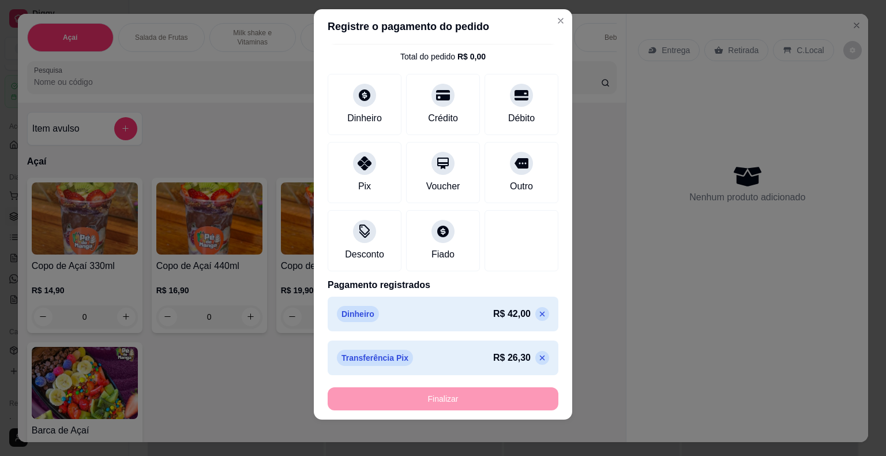
type input "-R$ 68,30"
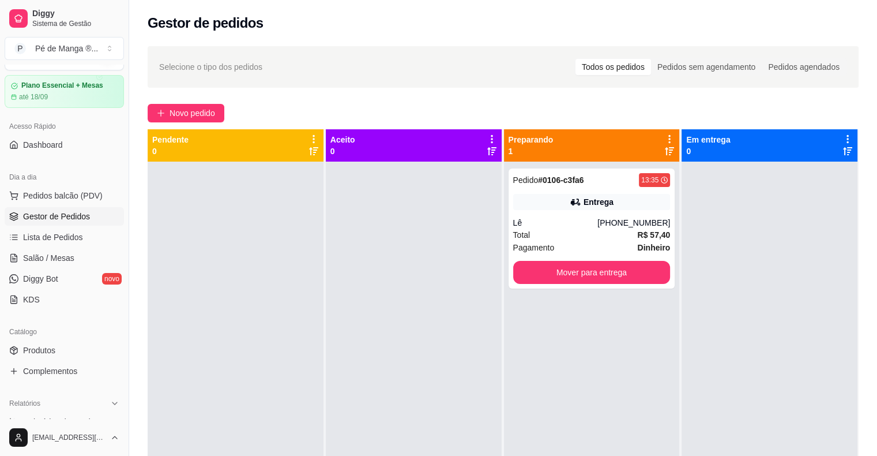
click at [43, 216] on span "Gestor de Pedidos" at bounding box center [56, 217] width 67 height 12
click at [48, 232] on span "Lista de Pedidos" at bounding box center [53, 237] width 60 height 12
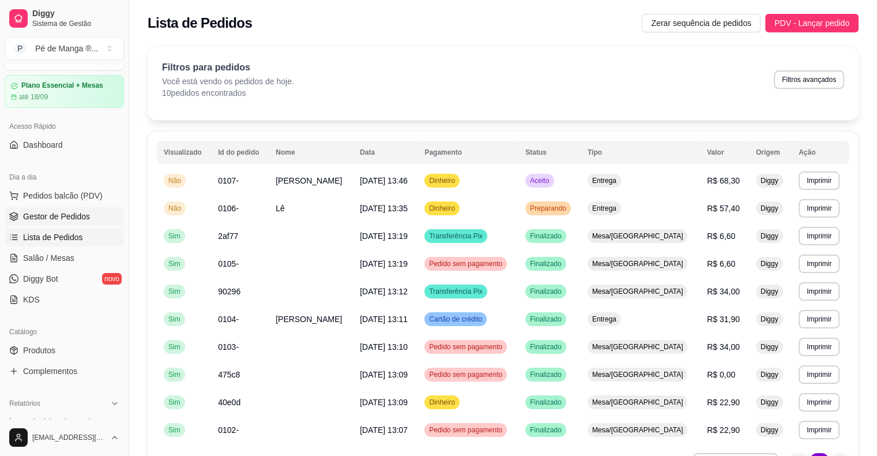
click at [59, 214] on span "Gestor de Pedidos" at bounding box center [56, 217] width 67 height 12
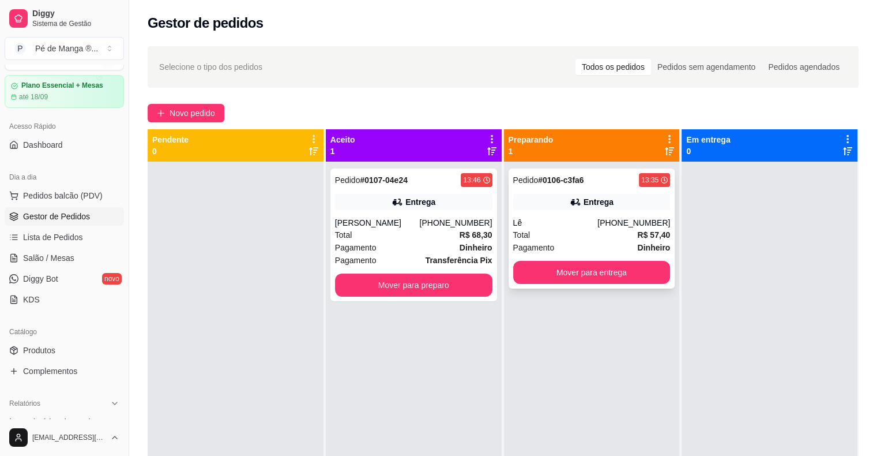
click at [613, 233] on div "Total R$ 57,40" at bounding box center [591, 234] width 157 height 13
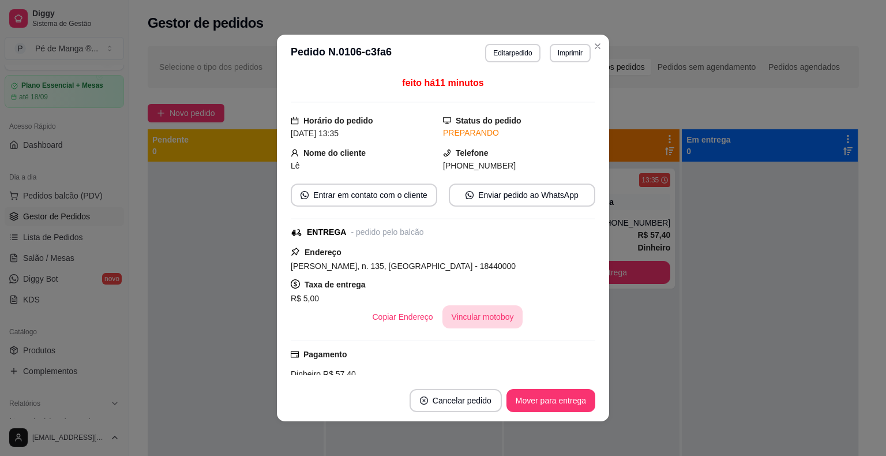
click at [482, 320] on button "Vincular motoboy" at bounding box center [482, 316] width 81 height 23
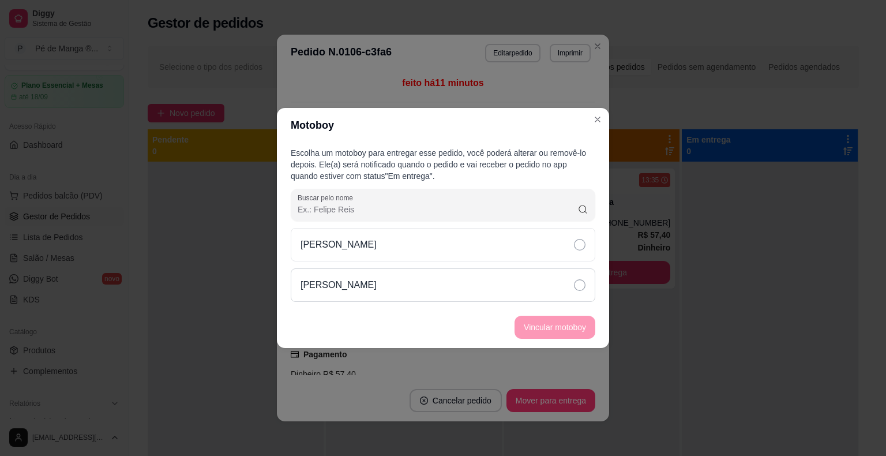
click at [581, 289] on icon at bounding box center [580, 285] width 12 height 12
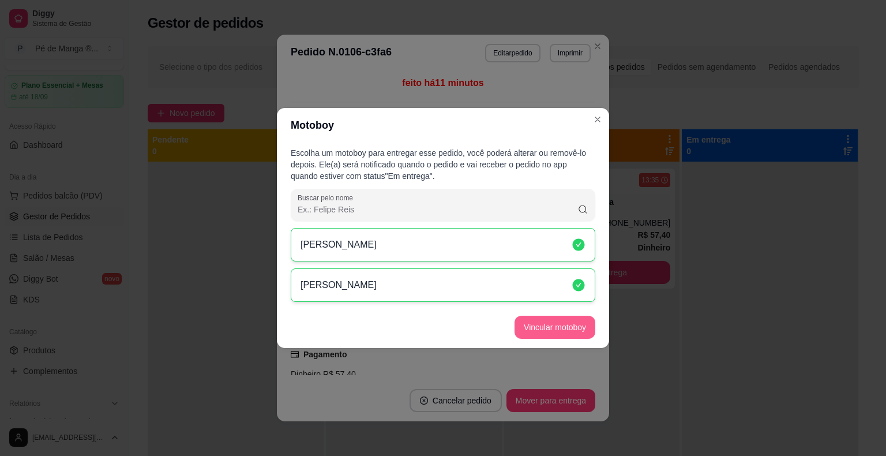
click at [565, 332] on button "Vincular motoboy" at bounding box center [555, 327] width 81 height 23
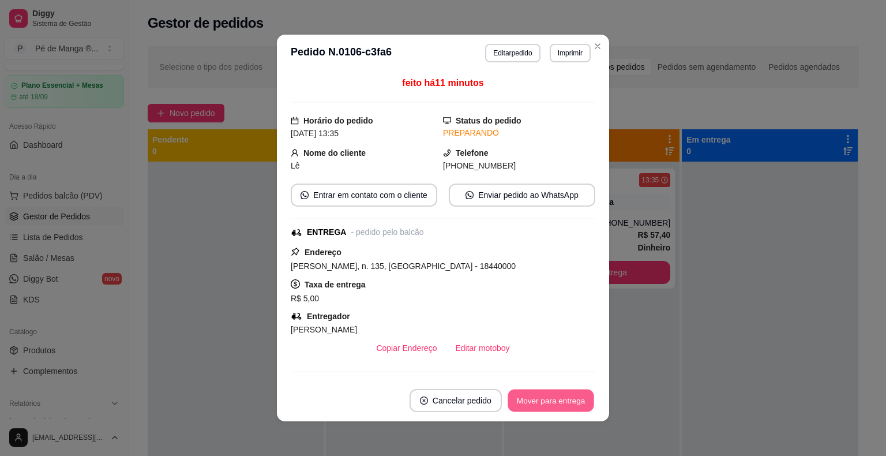
click at [556, 407] on button "Mover para entrega" at bounding box center [551, 400] width 87 height 22
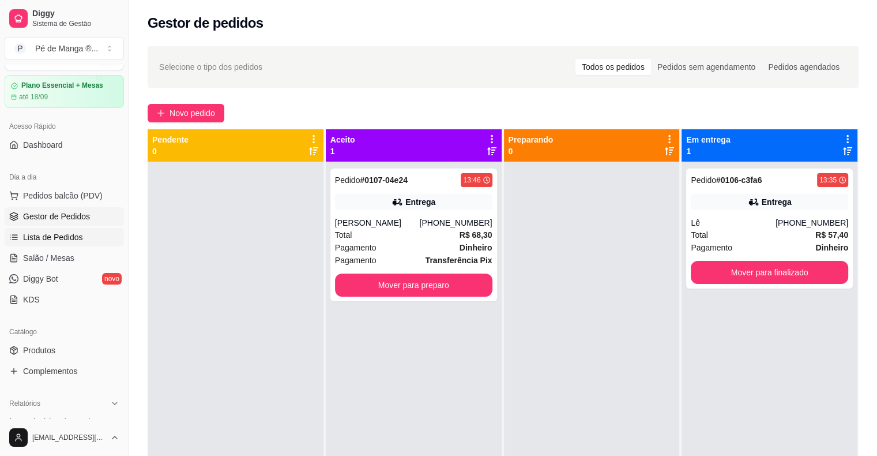
click at [99, 237] on link "Lista de Pedidos" at bounding box center [64, 237] width 119 height 18
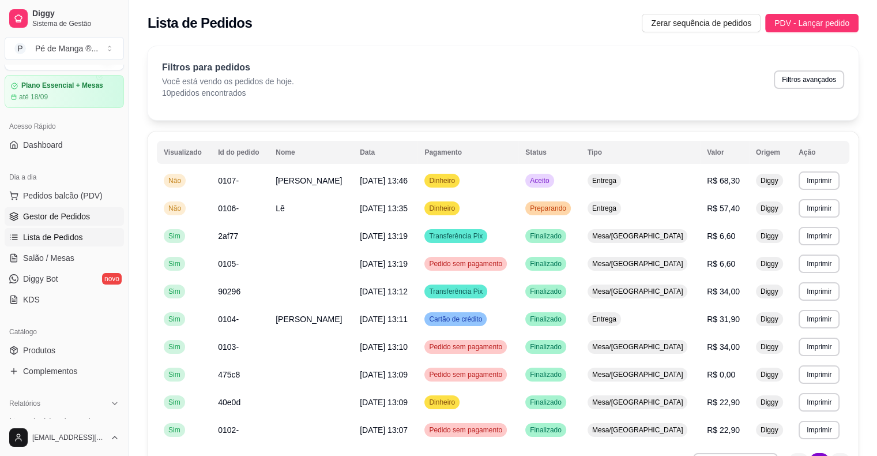
click at [92, 217] on link "Gestor de Pedidos" at bounding box center [64, 216] width 119 height 18
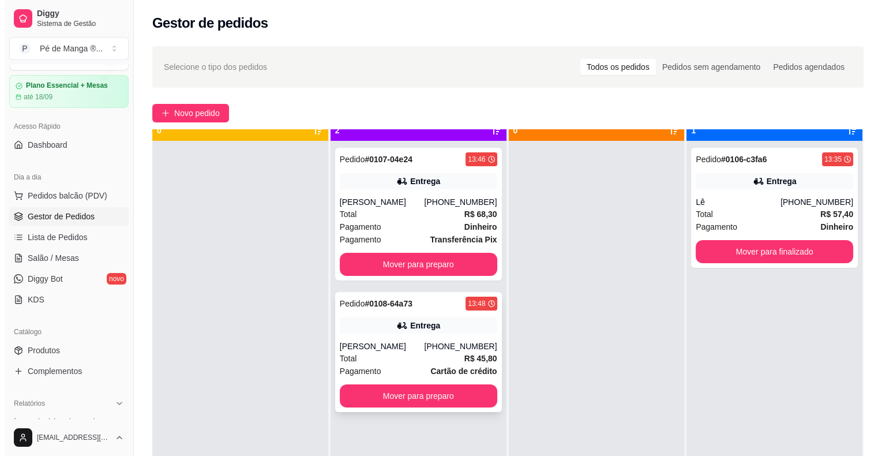
scroll to position [32, 0]
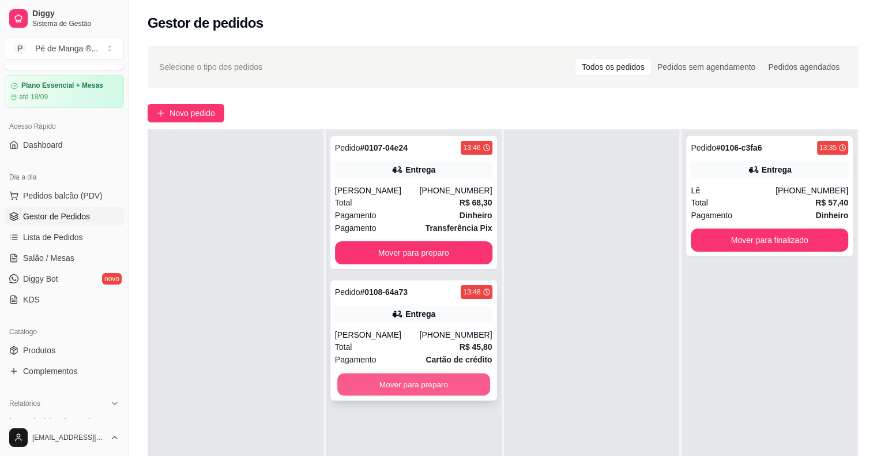
click at [464, 391] on button "Mover para preparo" at bounding box center [413, 384] width 153 height 22
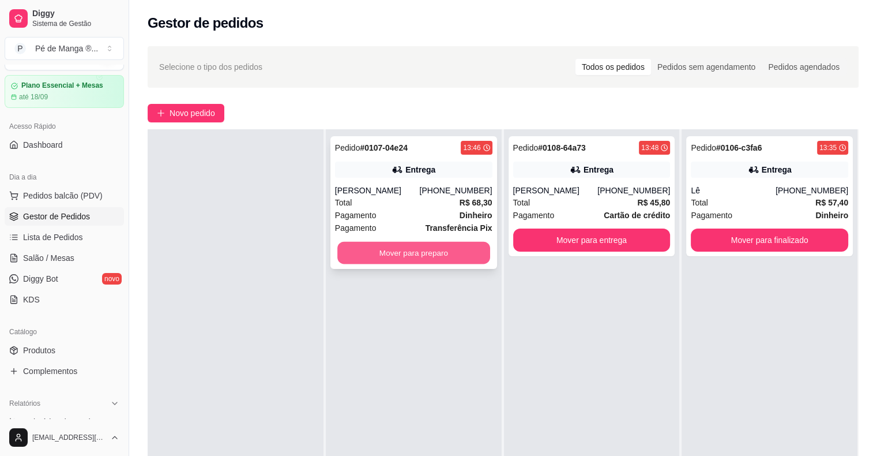
click at [442, 254] on button "Mover para preparo" at bounding box center [413, 253] width 153 height 22
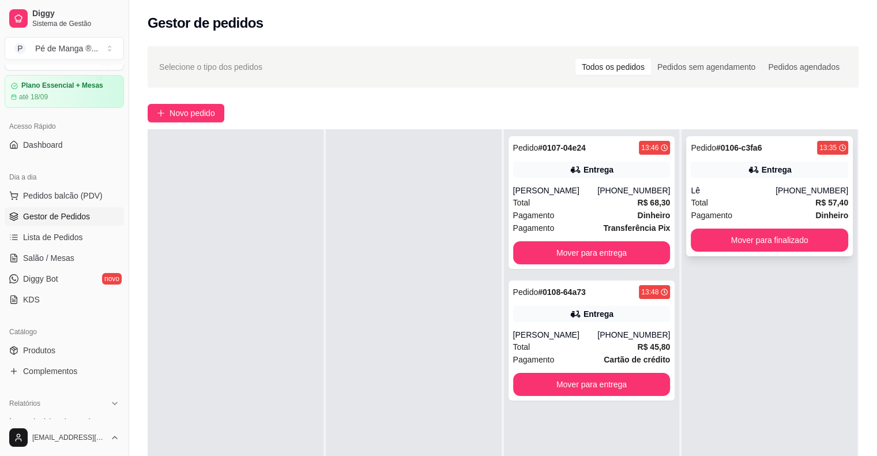
click at [776, 179] on div "Pedido # 0106-c3fa6 13:35 Entrega Lê [PHONE_NUMBER] Total R$ 57,40 Pagamento Di…" at bounding box center [769, 196] width 167 height 120
click at [808, 157] on div "Pedido # 0106-c3fa6 13:35 Entrega Lê [PHONE_NUMBER] Total R$ 57,40 Pagamento Di…" at bounding box center [769, 196] width 167 height 120
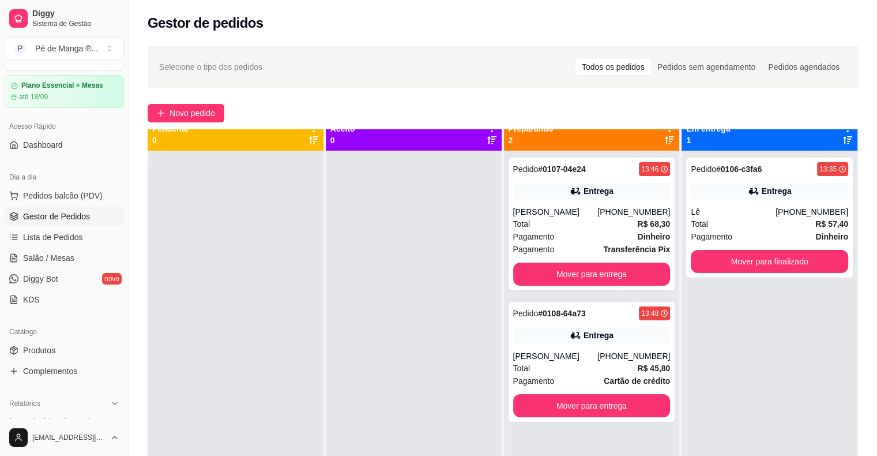
scroll to position [0, 0]
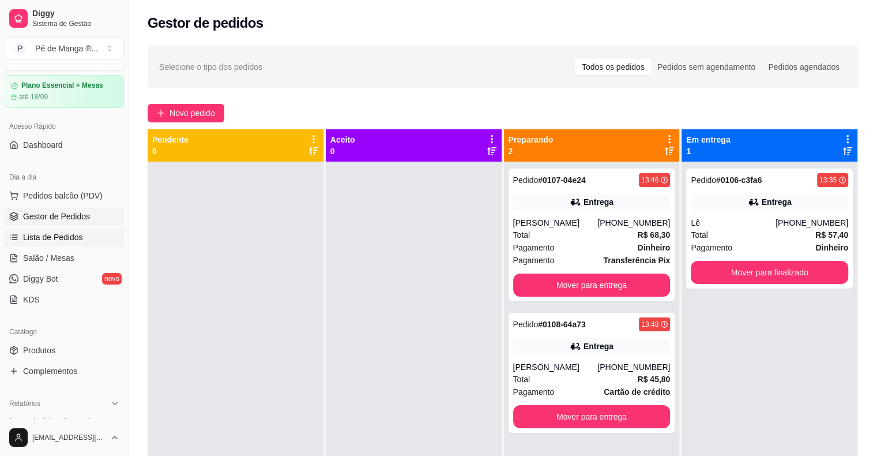
click at [76, 241] on span "Lista de Pedidos" at bounding box center [53, 237] width 60 height 12
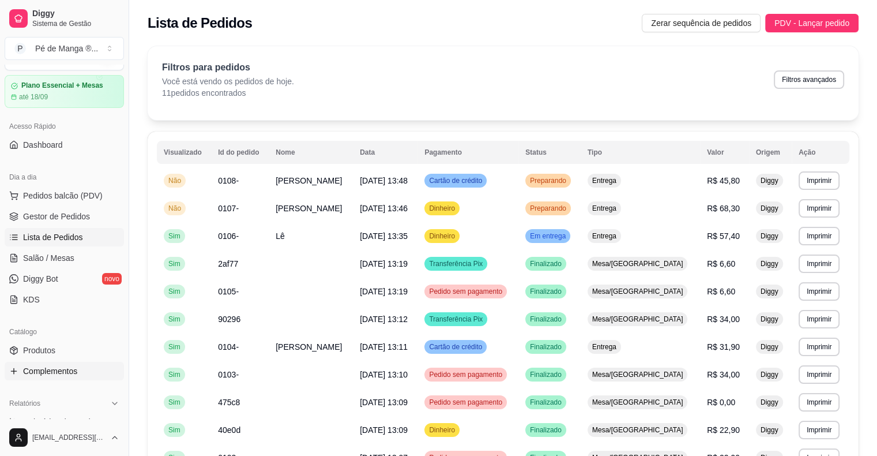
click at [105, 366] on link "Complementos" at bounding box center [64, 371] width 119 height 18
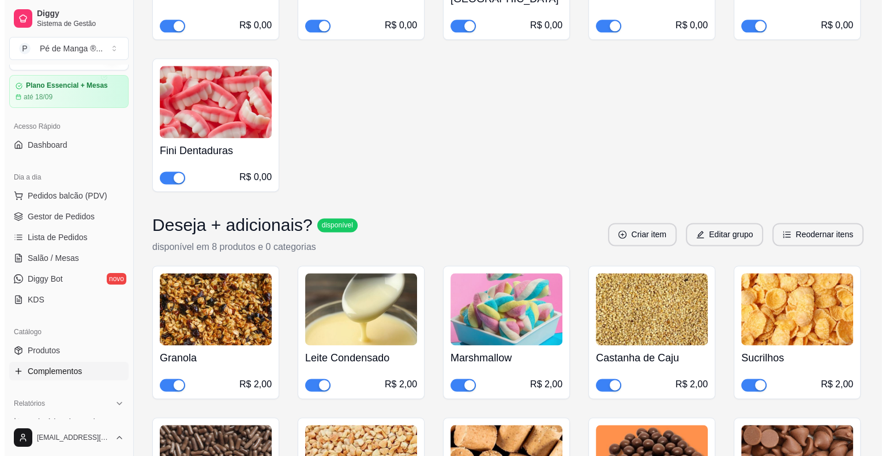
scroll to position [1557, 0]
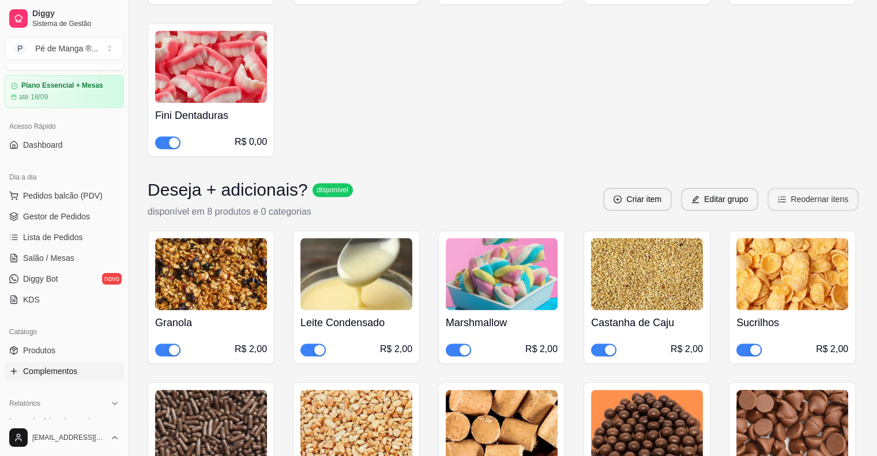
click at [800, 187] on button "Reodernar itens" at bounding box center [813, 198] width 91 height 23
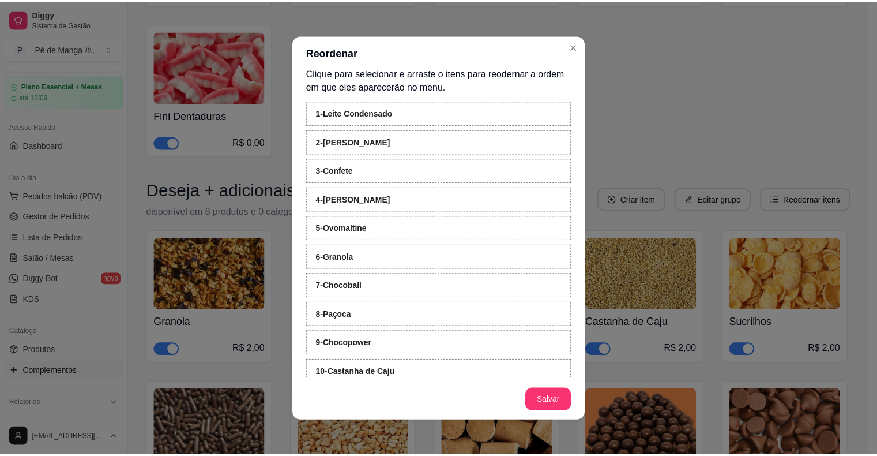
scroll to position [0, 0]
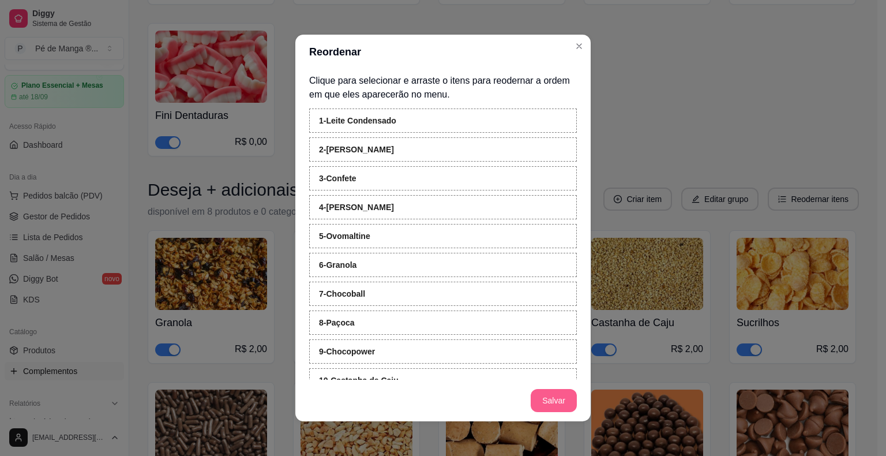
click at [556, 402] on button "Salvar" at bounding box center [554, 400] width 46 height 23
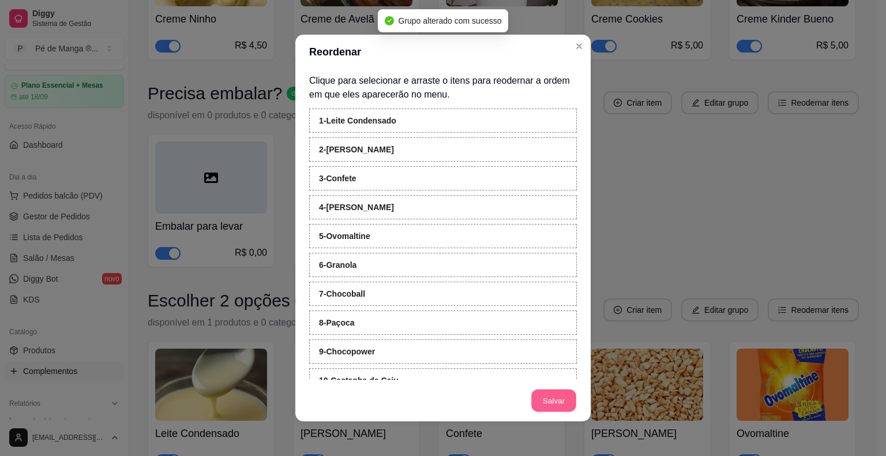
click at [553, 404] on button "Salvar" at bounding box center [553, 400] width 45 height 22
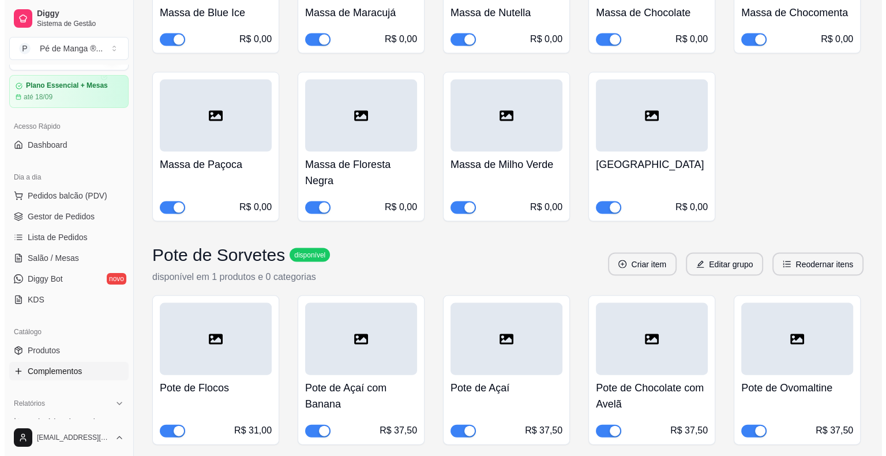
scroll to position [6749, 0]
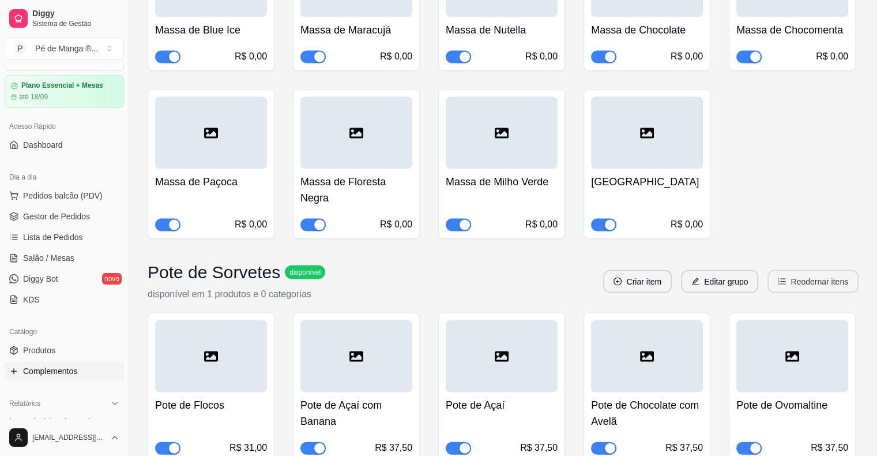
click at [821, 270] on button "Reodernar itens" at bounding box center [813, 281] width 91 height 23
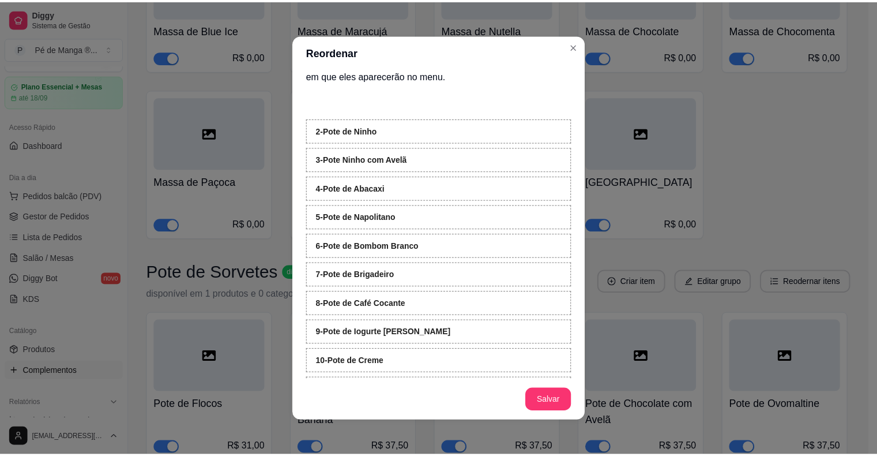
scroll to position [10, 0]
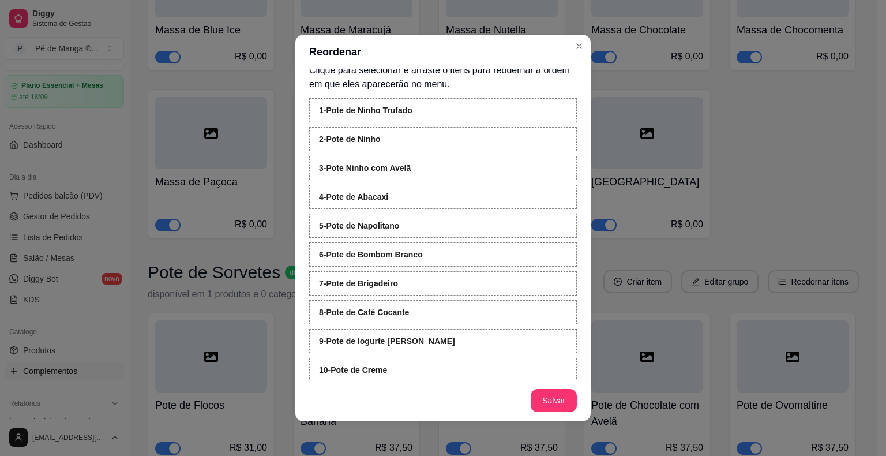
click at [563, 415] on footer "Salvar" at bounding box center [442, 401] width 295 height 42
click at [554, 400] on button "Salvar" at bounding box center [554, 400] width 46 height 23
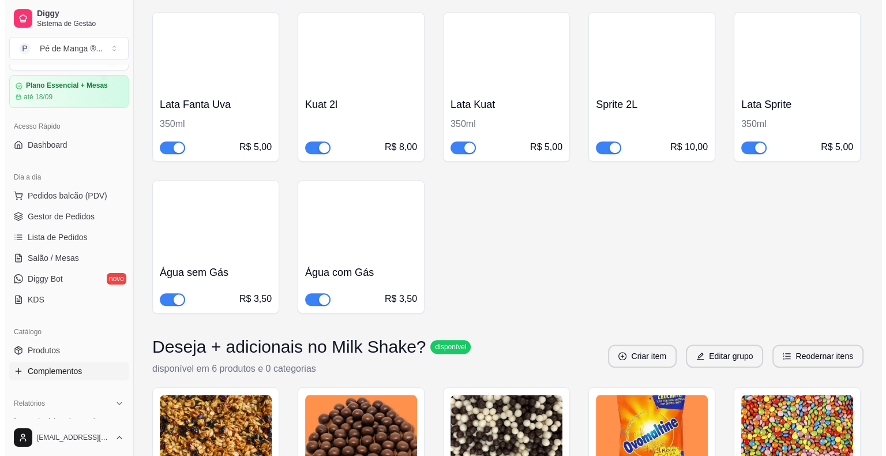
scroll to position [9694, 0]
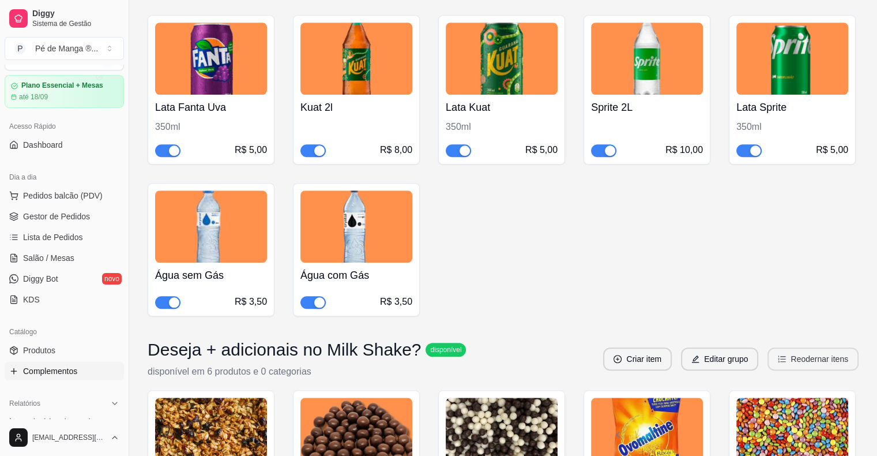
click at [804, 347] on button "Reodernar itens" at bounding box center [813, 358] width 91 height 23
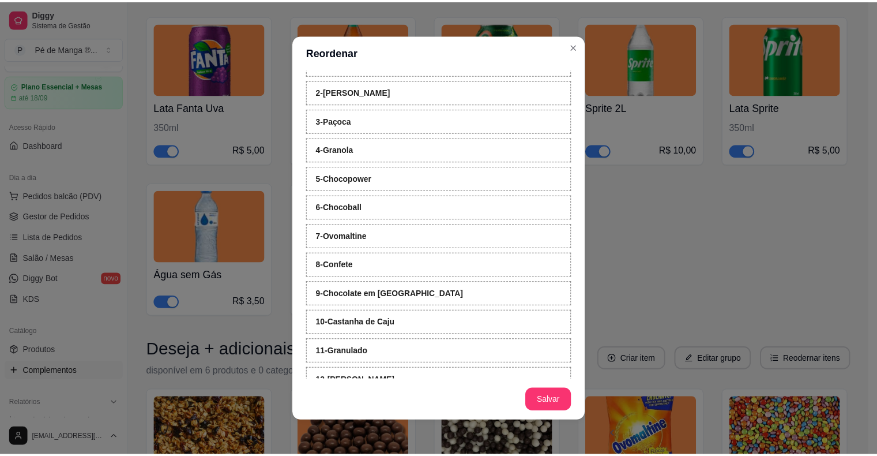
scroll to position [0, 0]
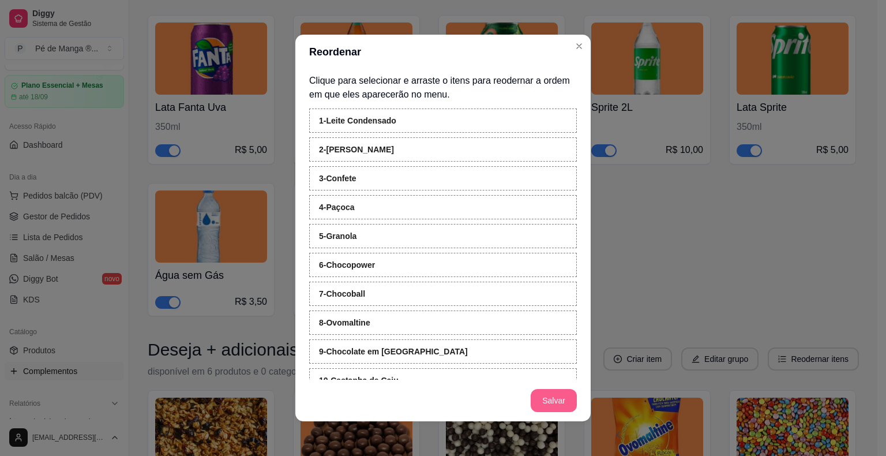
click at [570, 403] on button "Salvar" at bounding box center [554, 400] width 46 height 23
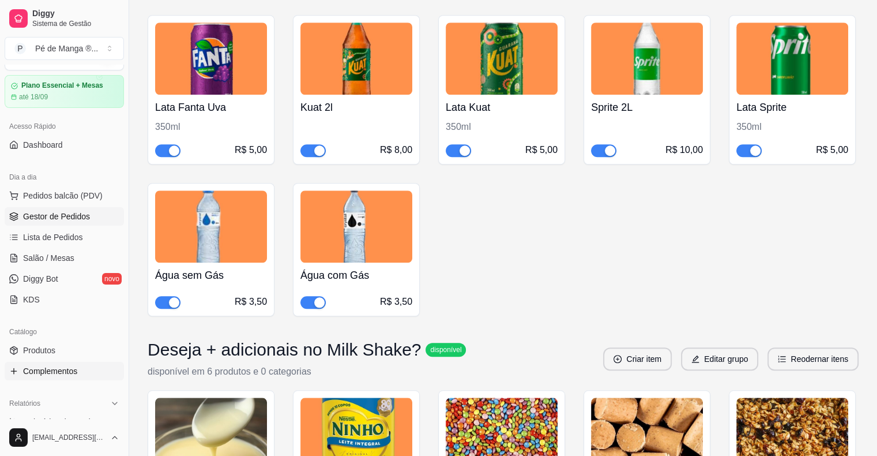
click at [69, 222] on link "Gestor de Pedidos" at bounding box center [64, 216] width 119 height 18
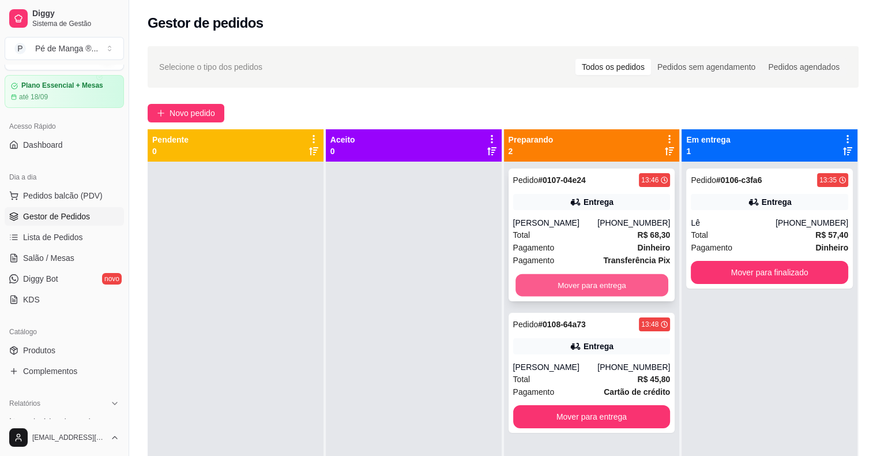
click at [605, 290] on button "Mover para entrega" at bounding box center [592, 285] width 153 height 22
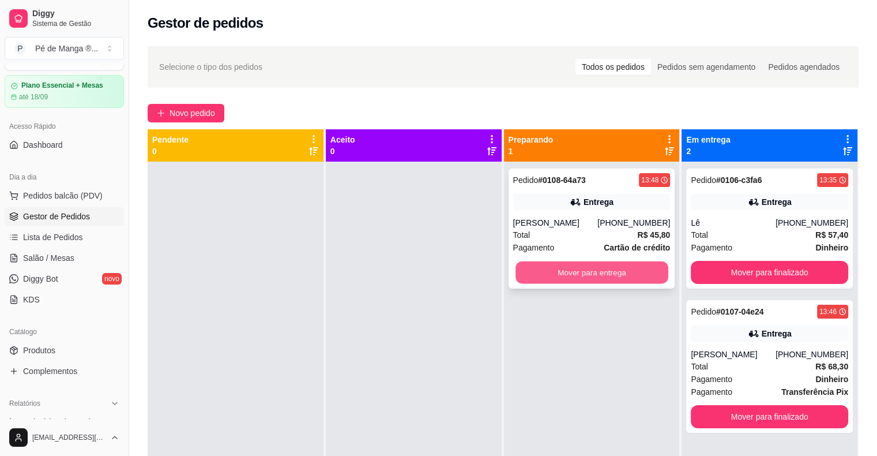
click at [576, 273] on button "Mover para entrega" at bounding box center [592, 272] width 153 height 22
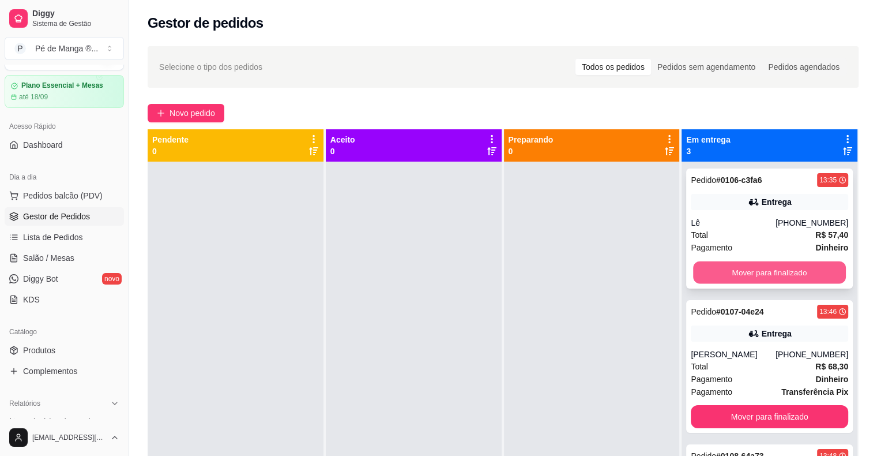
click at [741, 269] on button "Mover para finalizado" at bounding box center [769, 272] width 153 height 22
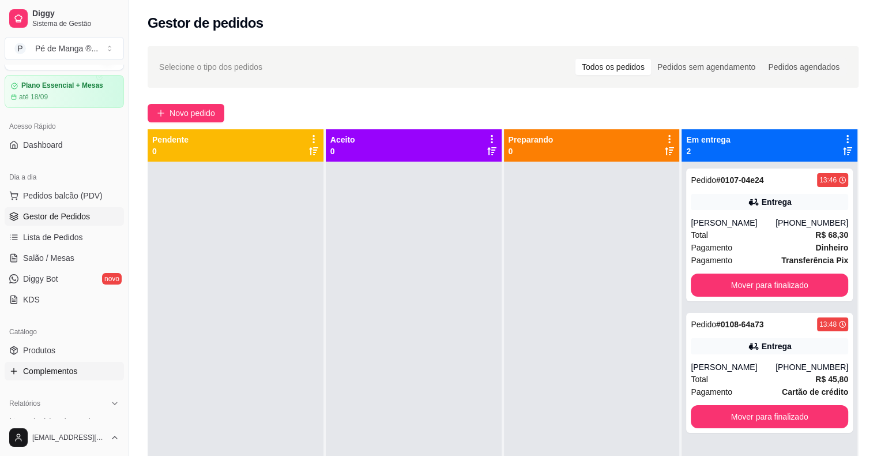
click at [91, 369] on link "Complementos" at bounding box center [64, 371] width 119 height 18
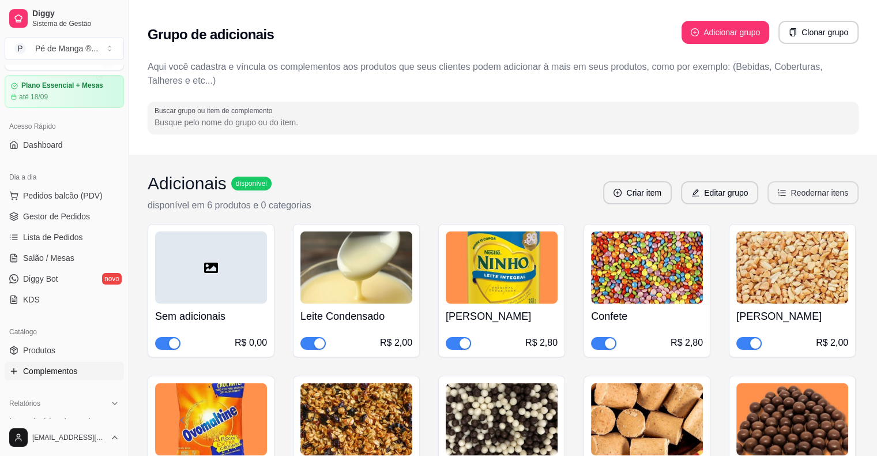
click at [817, 201] on button "Reodernar itens" at bounding box center [813, 192] width 91 height 23
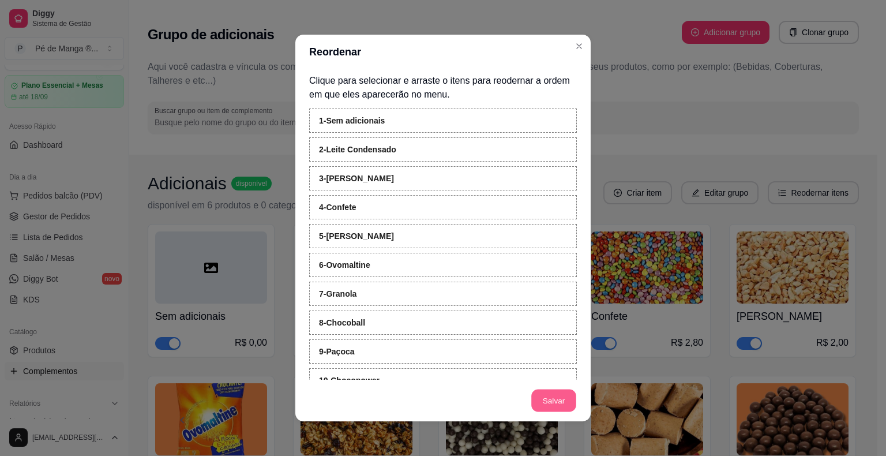
click at [540, 397] on button "Salvar" at bounding box center [553, 400] width 45 height 22
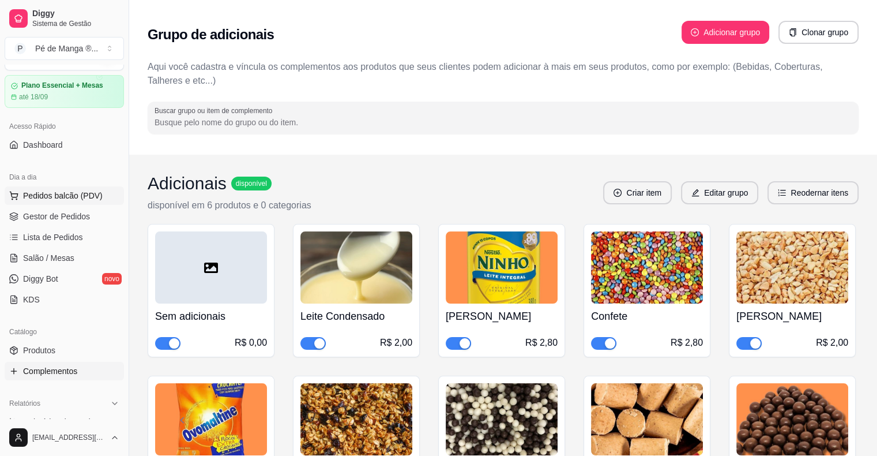
click at [72, 193] on span "Pedidos balcão (PDV)" at bounding box center [63, 196] width 80 height 12
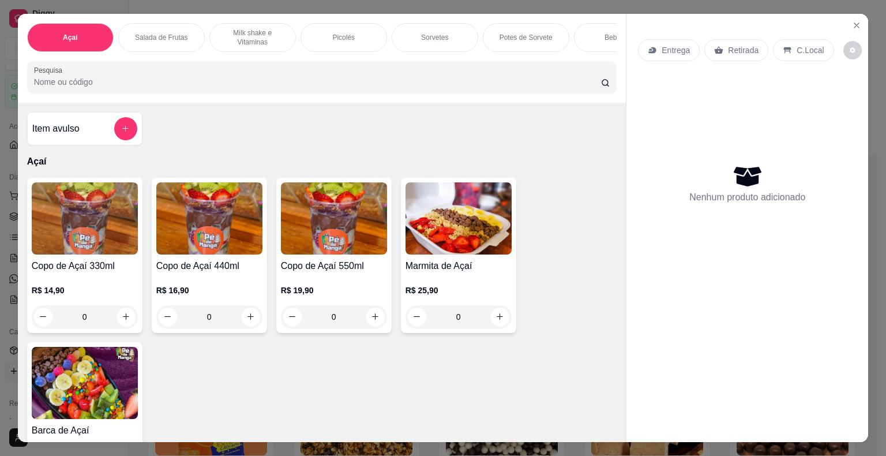
click at [85, 249] on img at bounding box center [85, 218] width 106 height 72
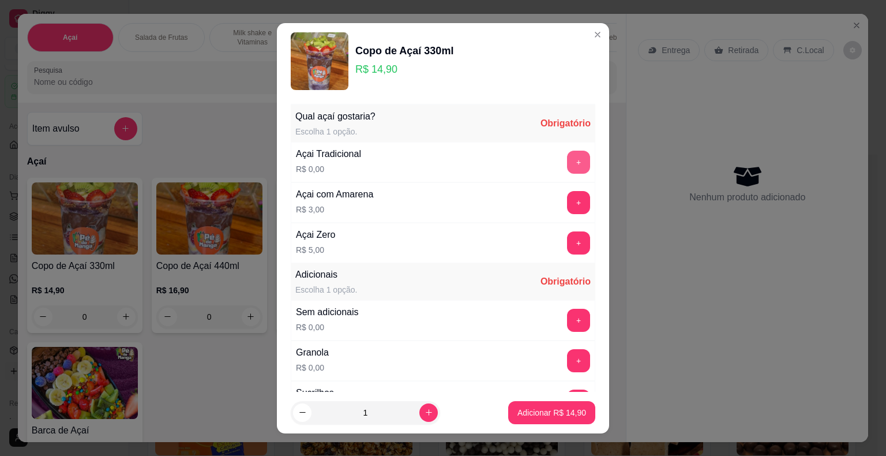
click at [567, 163] on button "+" at bounding box center [578, 162] width 23 height 23
click at [567, 311] on button "+" at bounding box center [578, 320] width 23 height 23
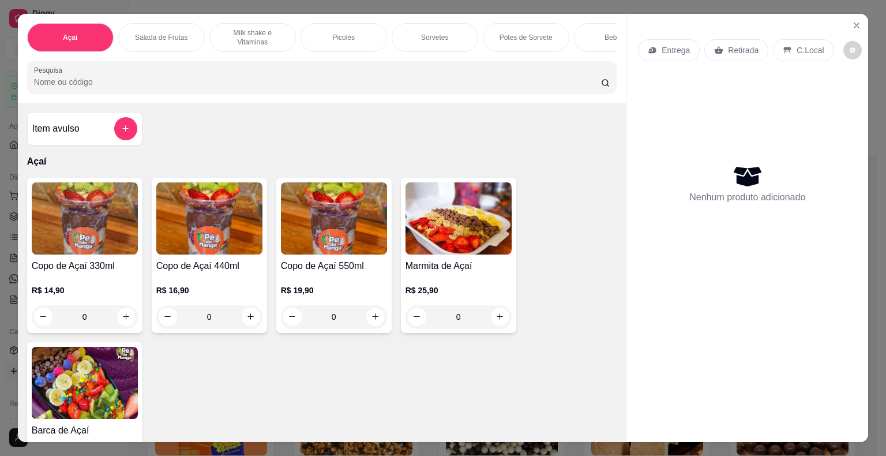
click at [95, 291] on p "R$ 14,90" at bounding box center [85, 290] width 106 height 12
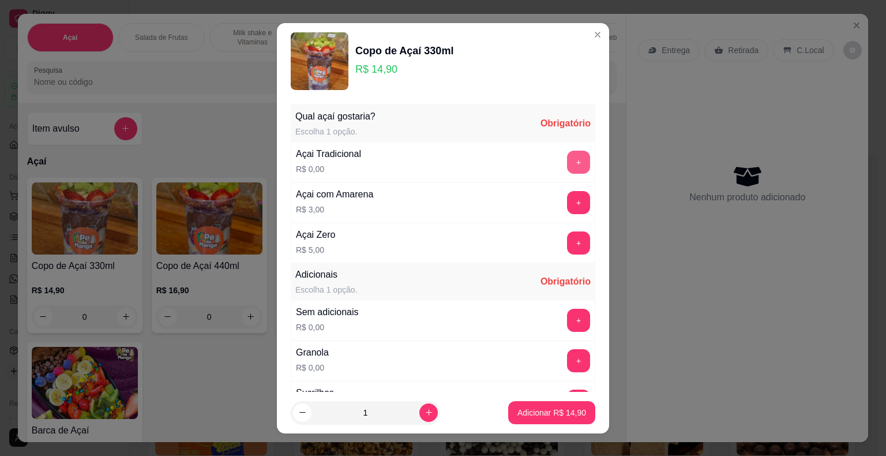
click at [567, 162] on button "+" at bounding box center [578, 162] width 23 height 23
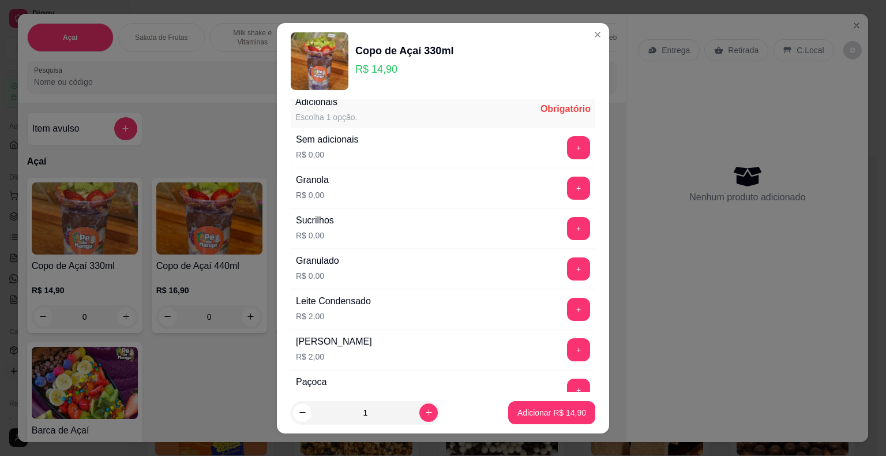
scroll to position [173, 0]
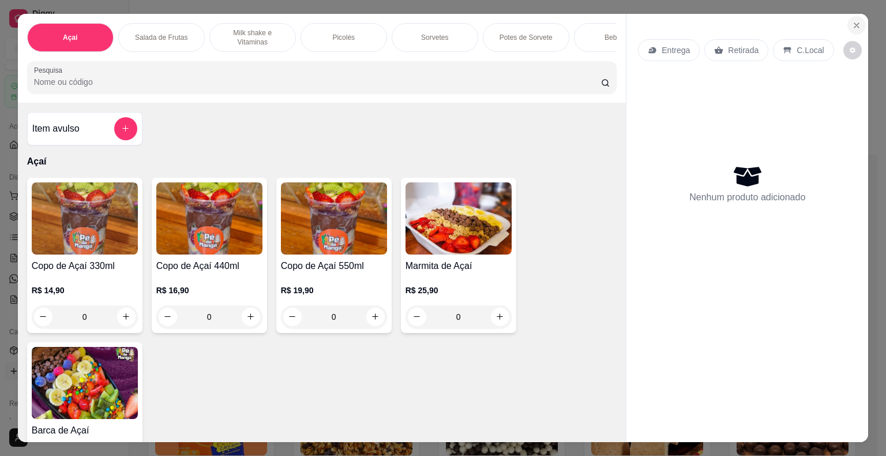
click at [851, 16] on button "Close" at bounding box center [856, 25] width 18 height 18
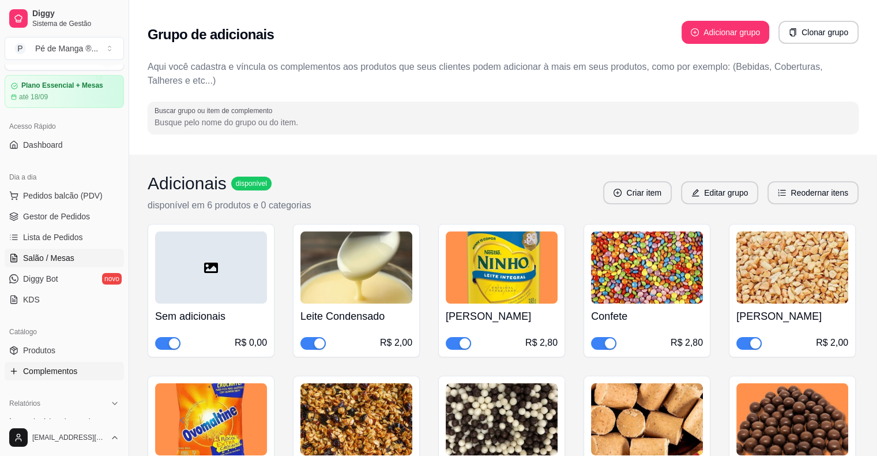
click at [89, 253] on link "Salão / Mesas" at bounding box center [64, 258] width 119 height 18
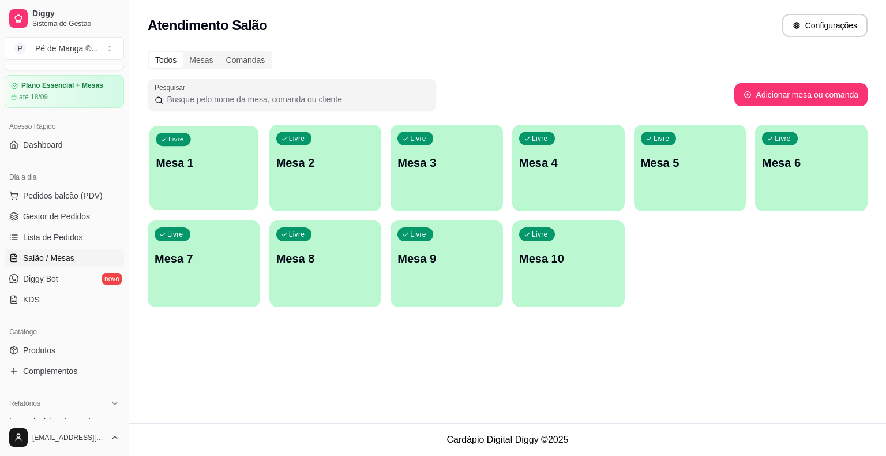
click at [247, 175] on div "Livre Mesa 1" at bounding box center [203, 161] width 109 height 70
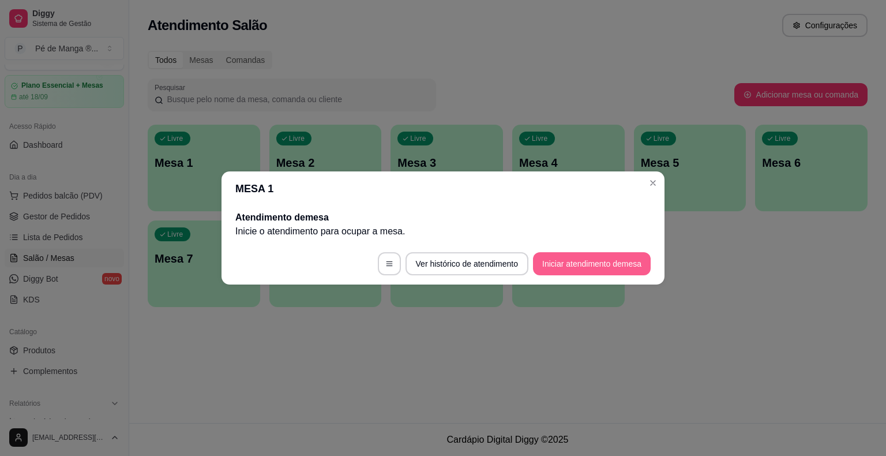
click at [577, 264] on button "Iniciar atendimento de mesa" at bounding box center [592, 263] width 118 height 23
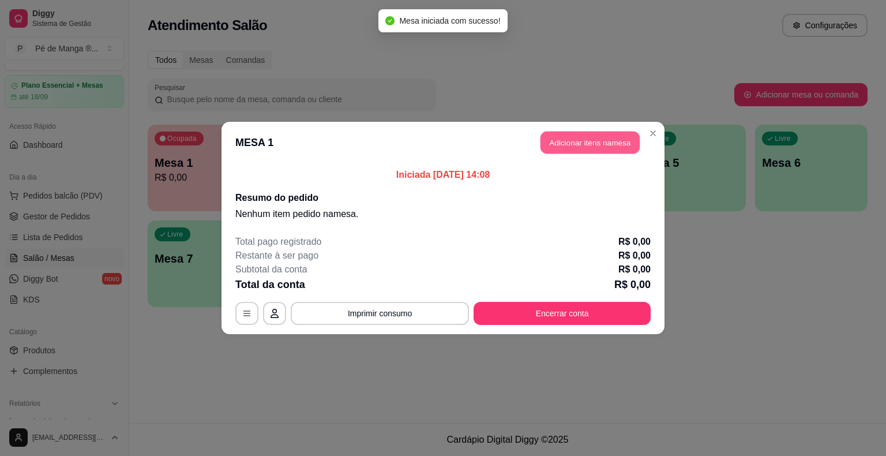
click at [586, 150] on button "Adicionar itens na mesa" at bounding box center [589, 143] width 99 height 22
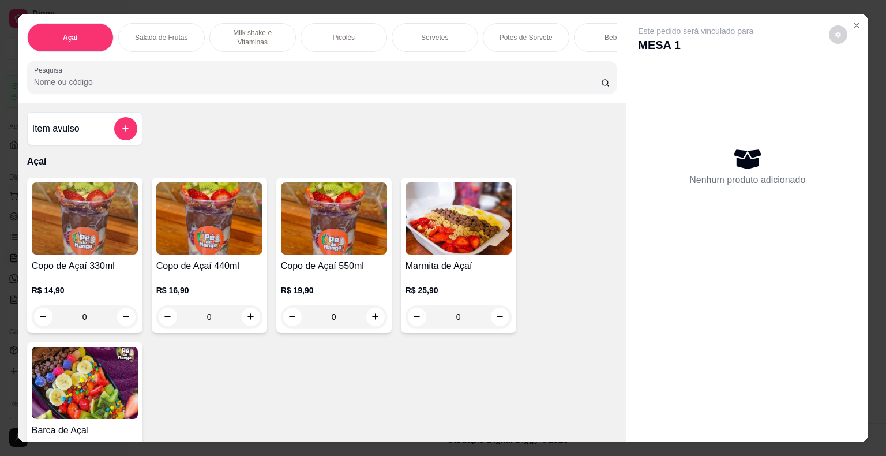
click at [374, 38] on div "Picolés" at bounding box center [344, 37] width 87 height 29
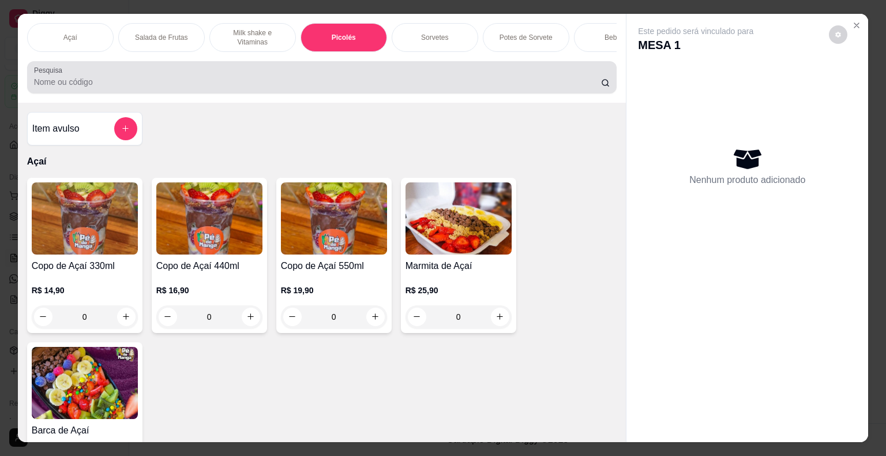
scroll to position [28, 0]
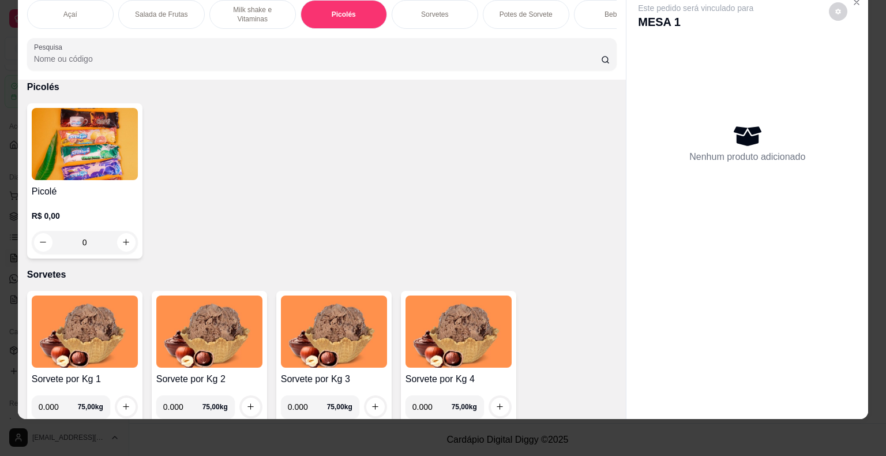
click at [72, 201] on div "R$ 0,00 0" at bounding box center [85, 225] width 106 height 55
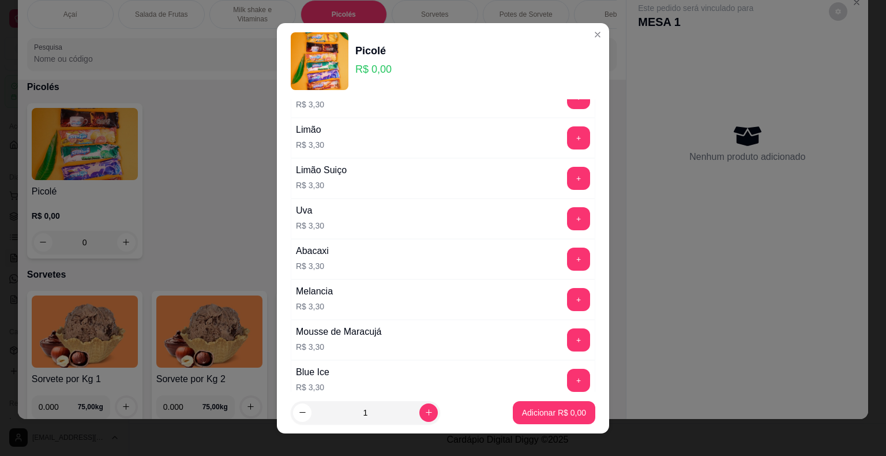
scroll to position [346, 0]
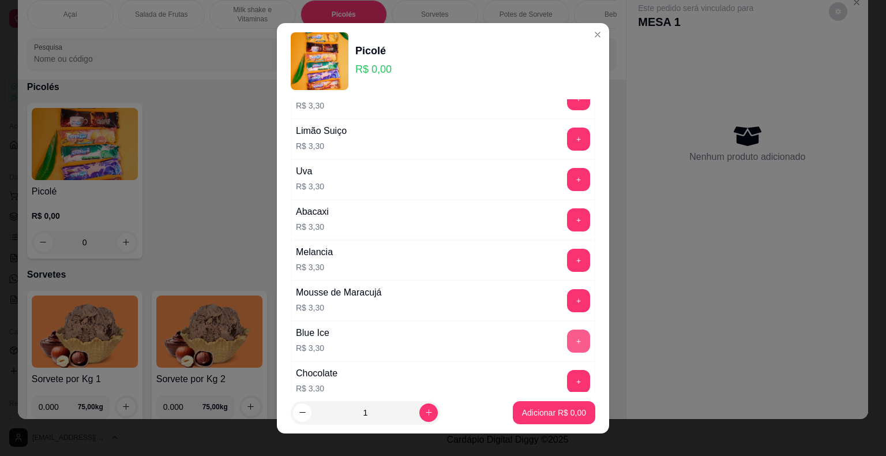
click at [567, 339] on button "+" at bounding box center [578, 340] width 23 height 23
click at [565, 415] on p "Adicionar R$ 3,30" at bounding box center [554, 413] width 64 height 12
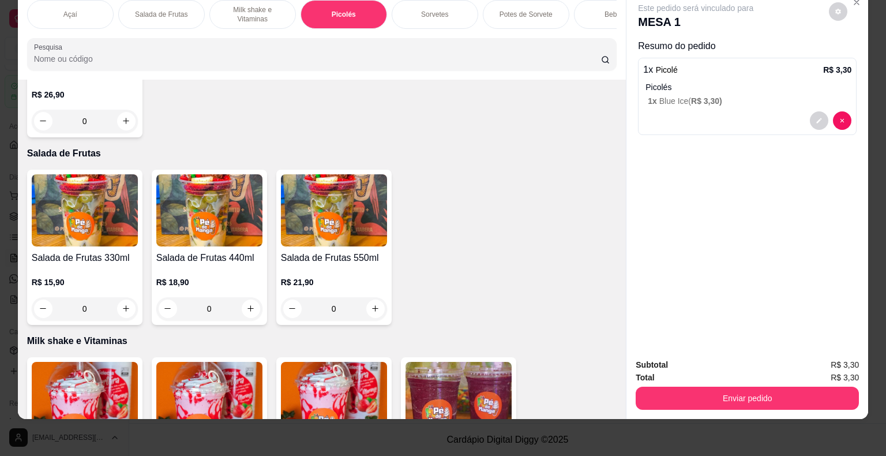
scroll to position [481, 0]
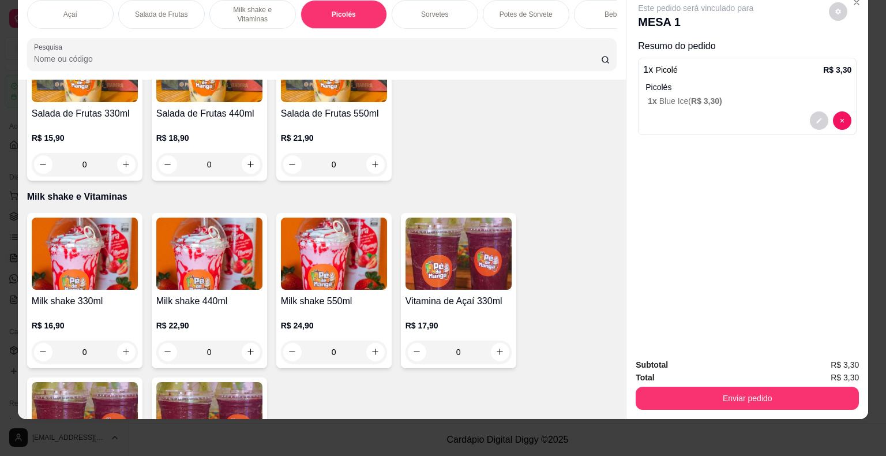
click at [57, 310] on div "R$ 16,90 0" at bounding box center [85, 335] width 106 height 55
click at [186, 294] on h4 "Milk shake 440ml" at bounding box center [209, 301] width 106 height 14
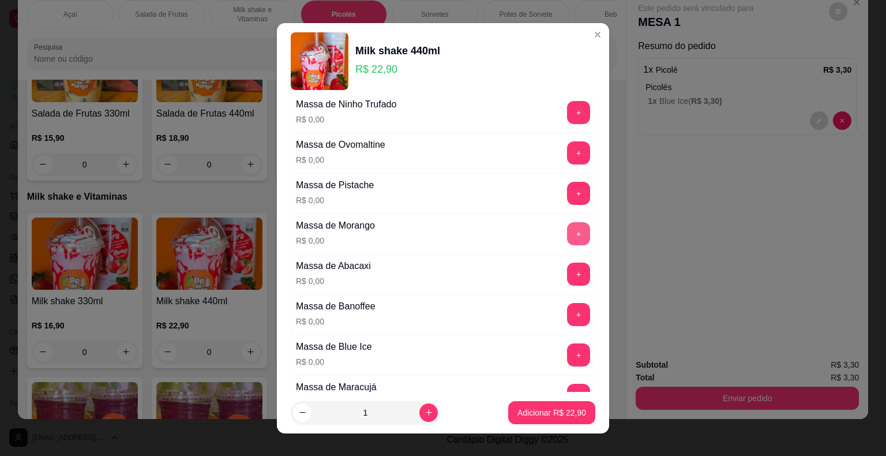
scroll to position [231, 0]
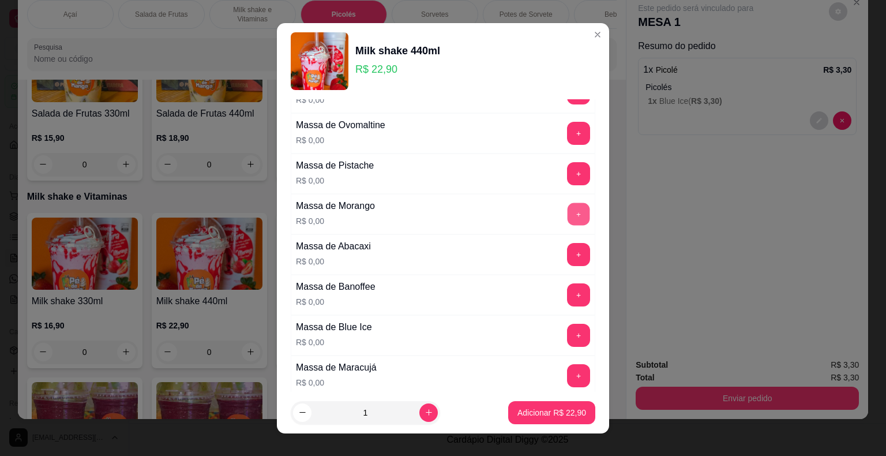
click at [568, 209] on button "+" at bounding box center [579, 213] width 22 height 22
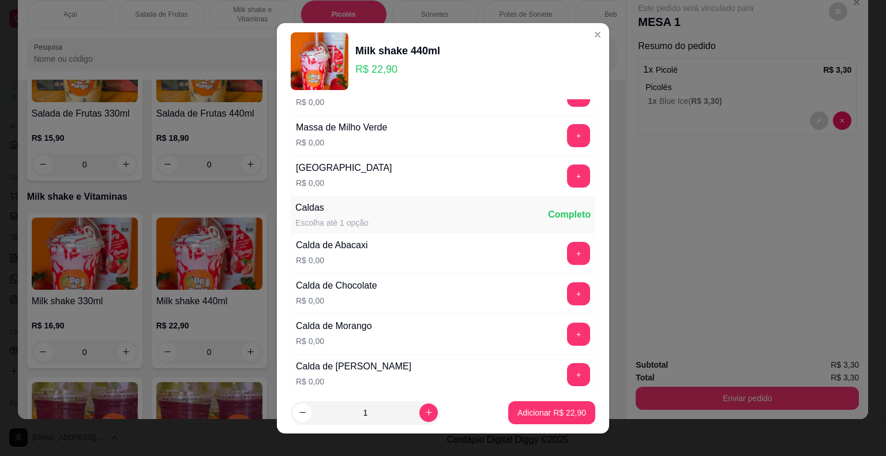
scroll to position [750, 0]
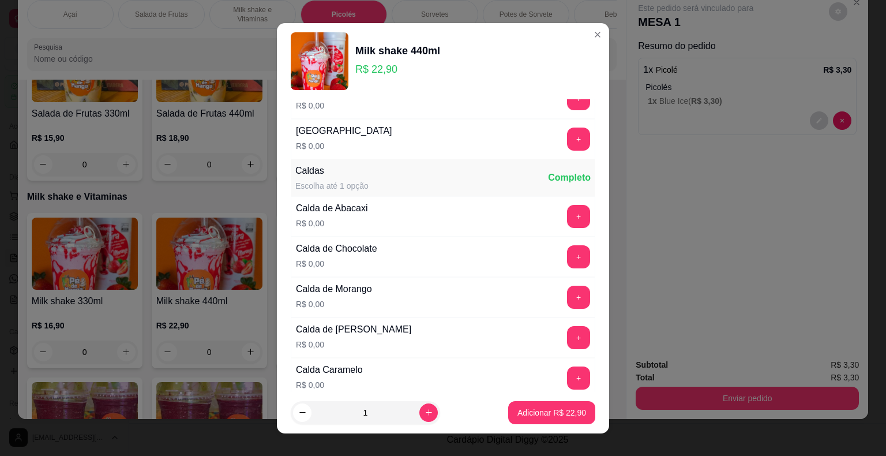
click at [551, 277] on div "Calda de Morango R$ 0,00 +" at bounding box center [443, 297] width 305 height 40
click at [567, 288] on button "+" at bounding box center [578, 297] width 23 height 23
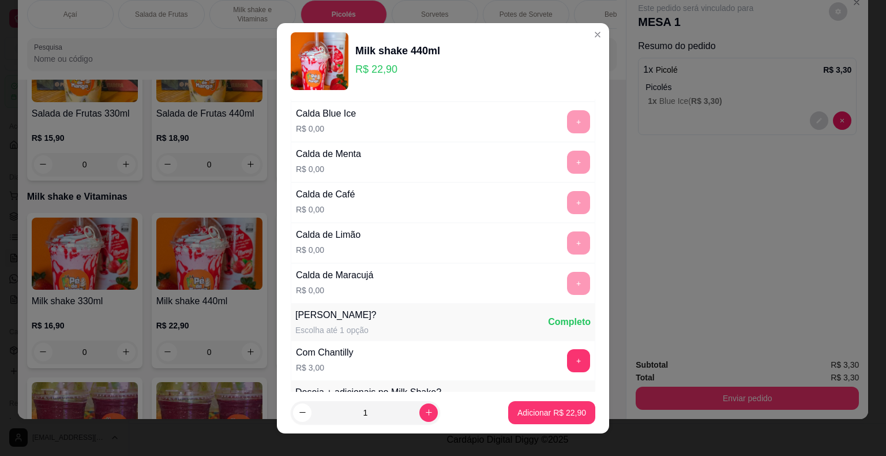
scroll to position [1154, 0]
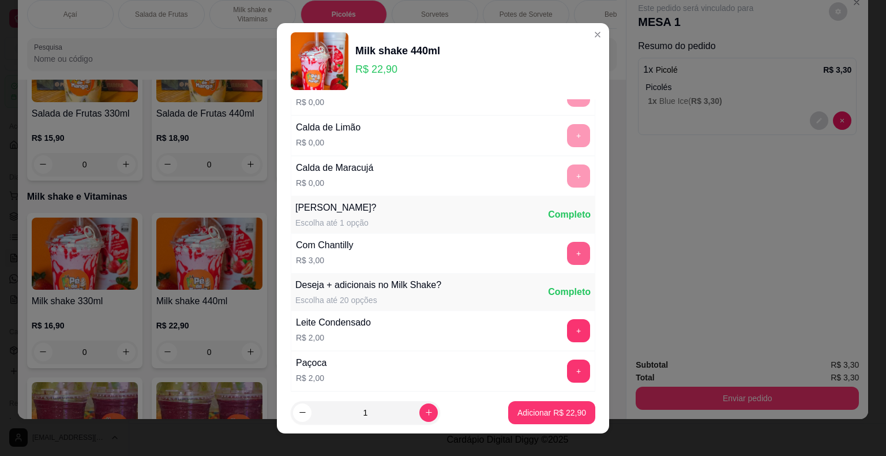
click at [567, 246] on button "+" at bounding box center [578, 253] width 23 height 23
click at [560, 414] on p "Adicionar R$ 25,90" at bounding box center [551, 413] width 69 height 12
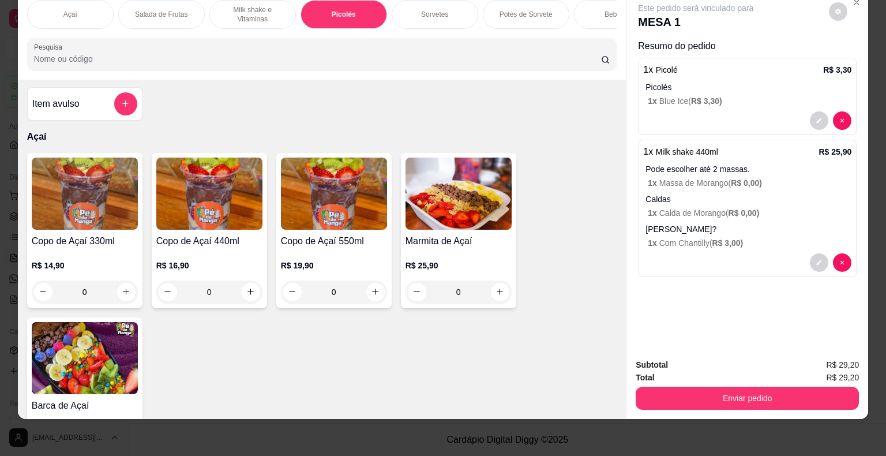
scroll to position [0, 0]
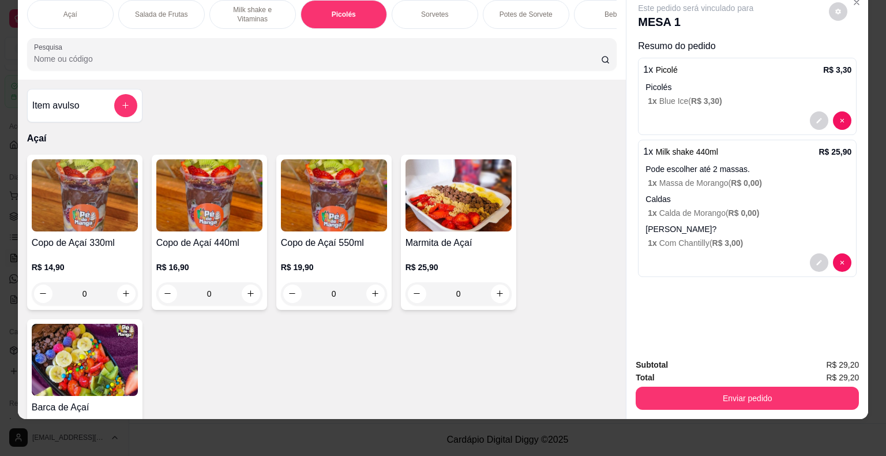
click at [437, 11] on div "Sorvetes" at bounding box center [435, 14] width 87 height 29
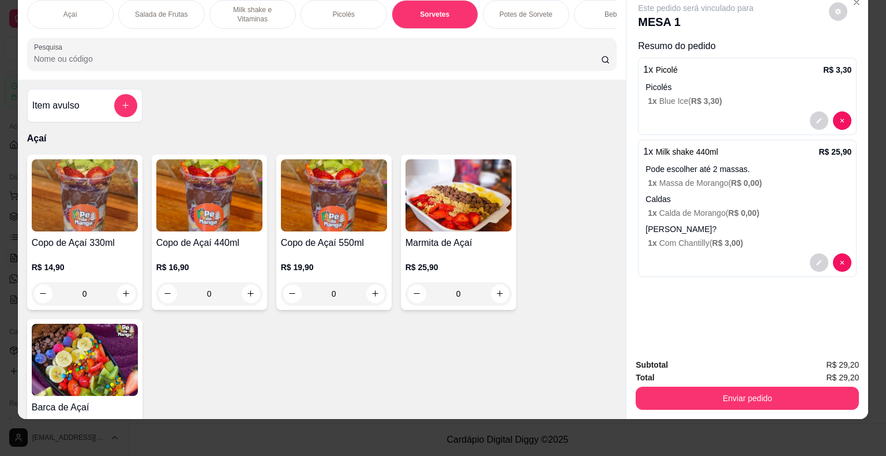
scroll to position [1131, 0]
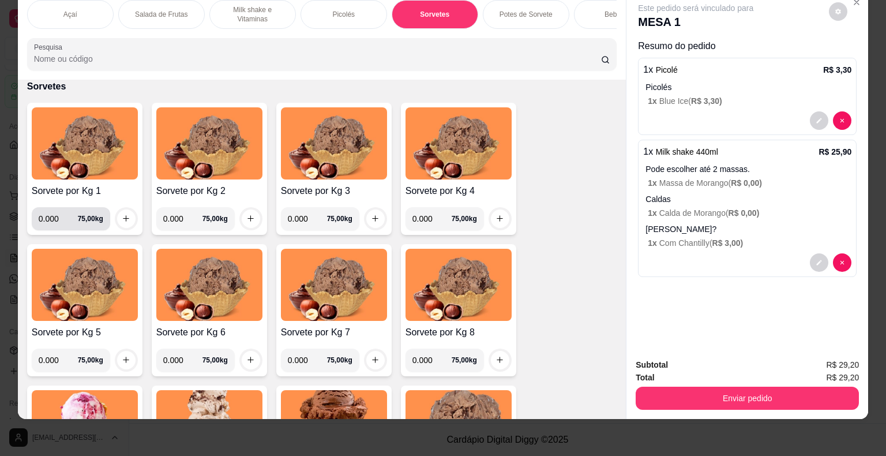
click at [45, 219] on input "0.000" at bounding box center [58, 218] width 39 height 23
click at [51, 218] on input "0.000" at bounding box center [58, 218] width 39 height 23
type input "0.112"
click at [125, 217] on icon "increase-product-quantity" at bounding box center [126, 218] width 9 height 9
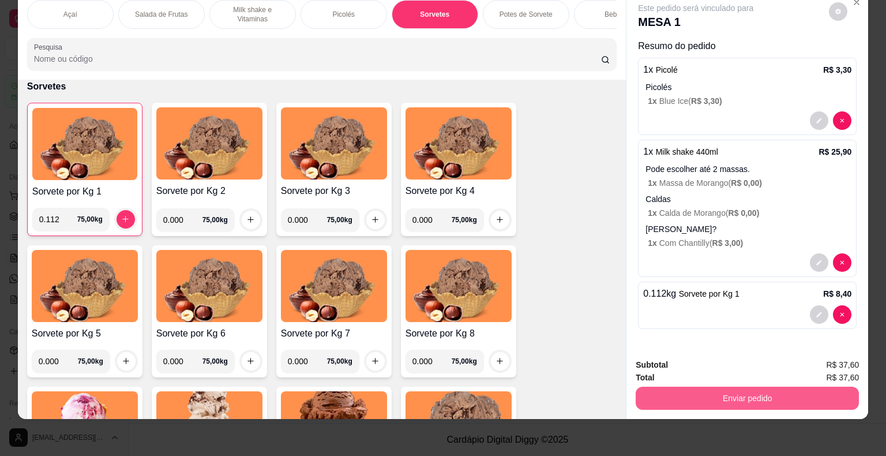
click at [669, 400] on button "Enviar pedido" at bounding box center [747, 397] width 223 height 23
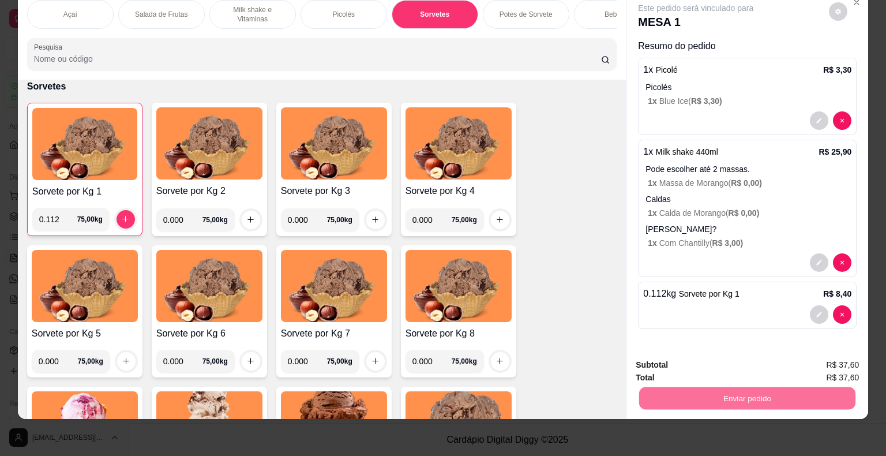
click at [729, 355] on button "Não registrar e enviar pedido" at bounding box center [709, 361] width 120 height 22
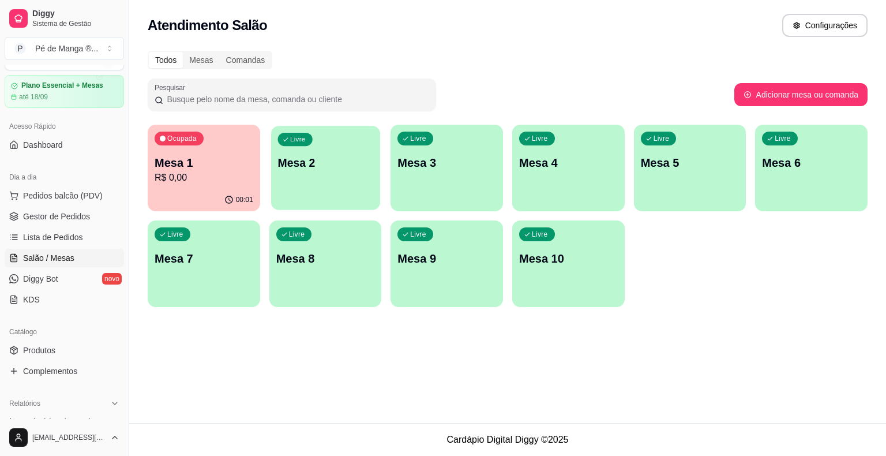
click at [348, 167] on p "Mesa 2" at bounding box center [325, 163] width 96 height 16
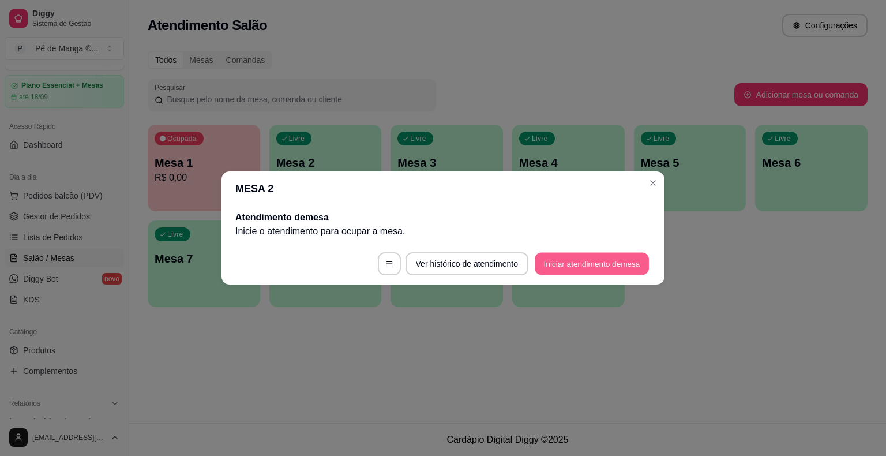
click at [621, 262] on button "Iniciar atendimento de mesa" at bounding box center [592, 264] width 114 height 22
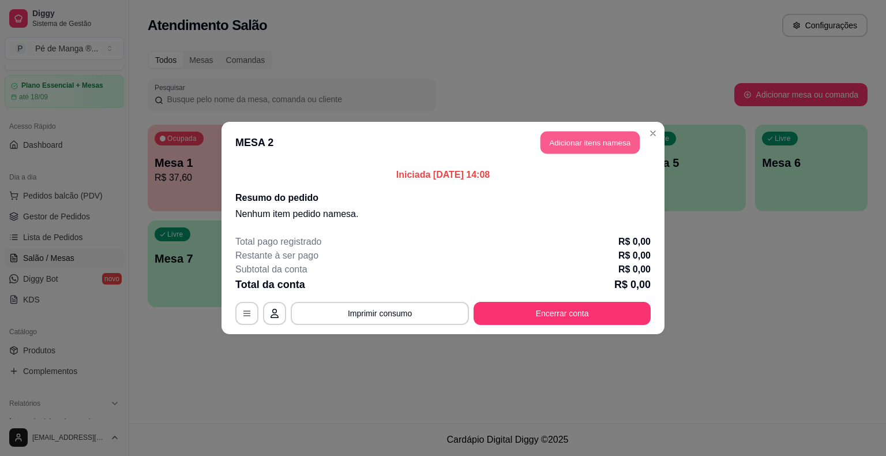
click at [580, 148] on button "Adicionar itens na mesa" at bounding box center [589, 143] width 99 height 22
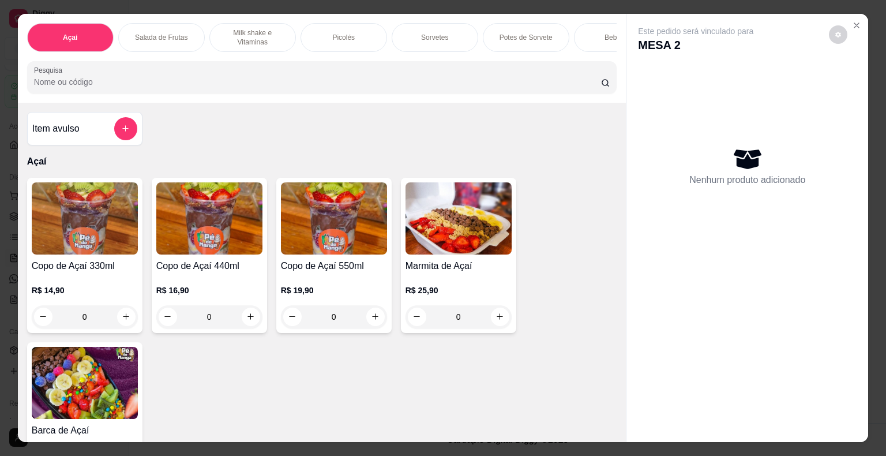
click at [443, 36] on div "Sorvetes" at bounding box center [435, 37] width 87 height 29
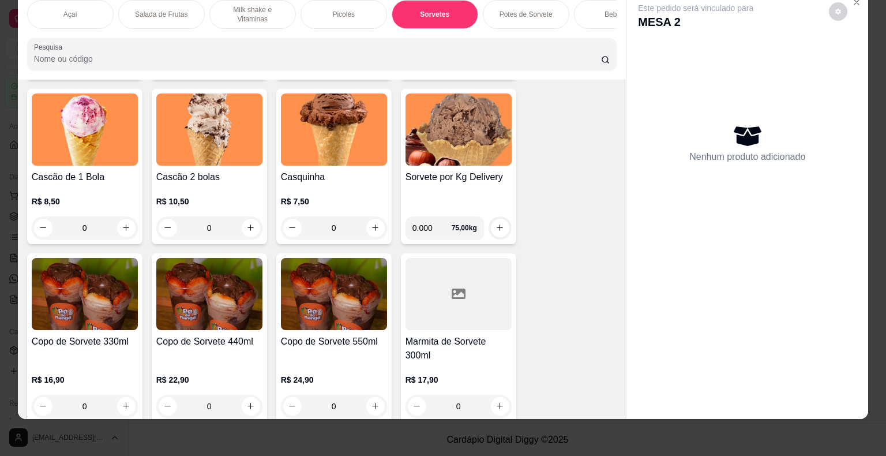
scroll to position [1477, 0]
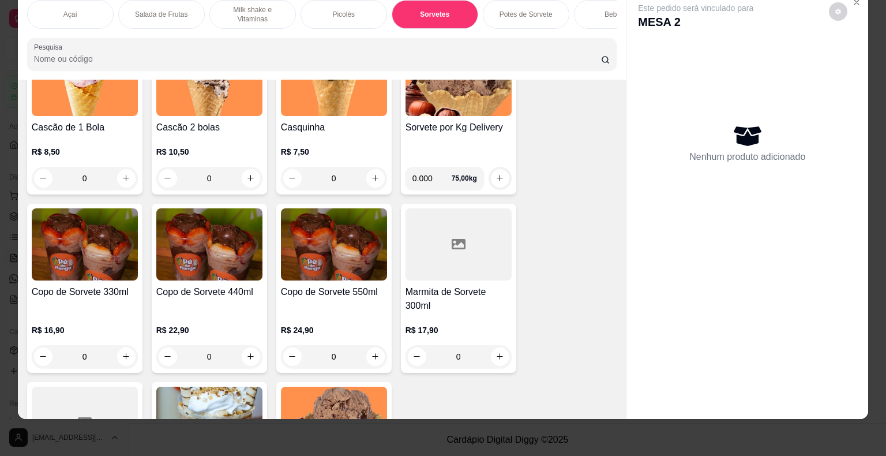
click at [97, 315] on div "R$ 16,90 0" at bounding box center [85, 340] width 106 height 55
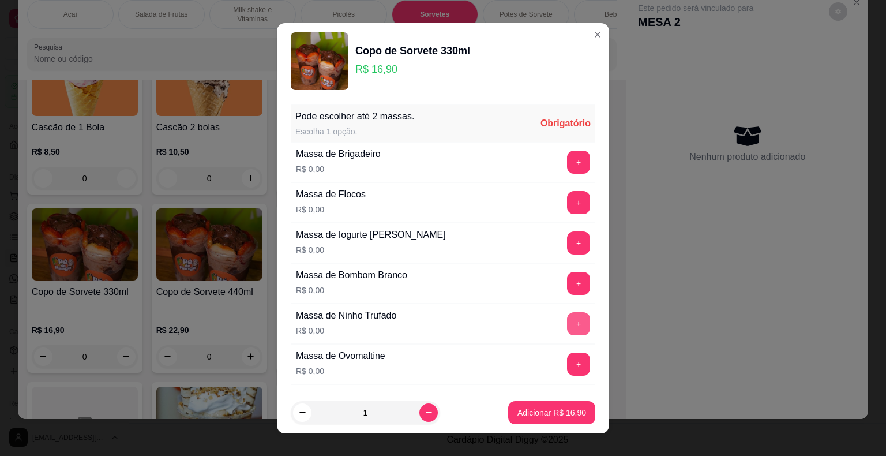
click at [567, 317] on button "+" at bounding box center [578, 323] width 23 height 23
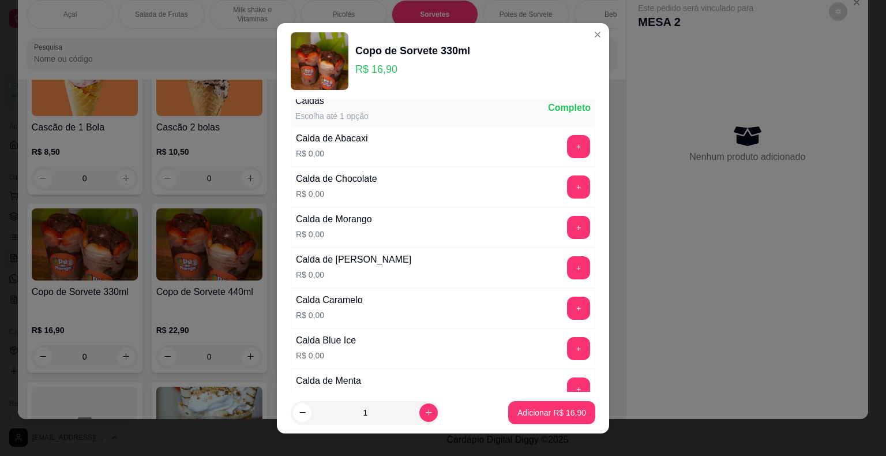
scroll to position [1961, 0]
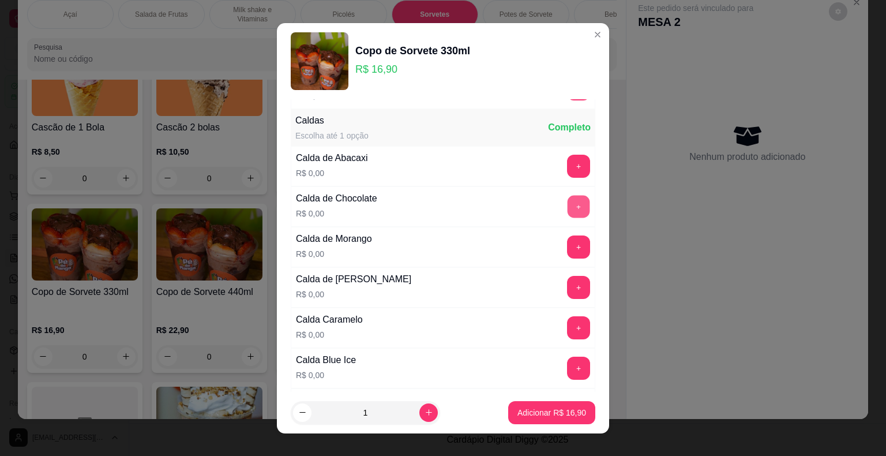
click at [562, 197] on div "+" at bounding box center [578, 206] width 32 height 23
click at [567, 195] on button "+" at bounding box center [578, 206] width 23 height 23
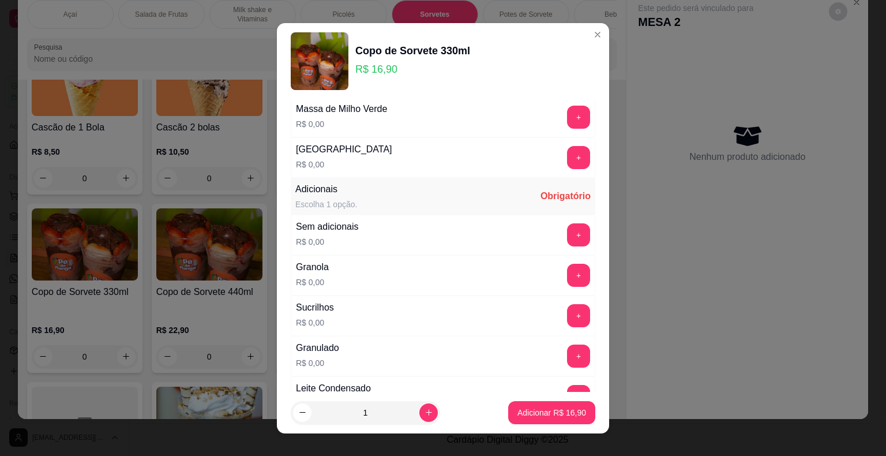
scroll to position [750, 0]
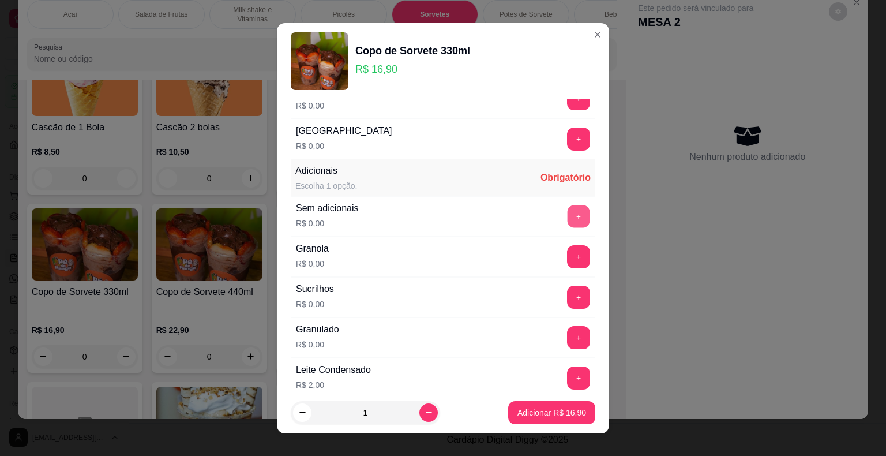
click at [568, 208] on button "+" at bounding box center [579, 216] width 22 height 22
click at [546, 409] on p "Adicionar R$ 16,90" at bounding box center [551, 413] width 69 height 12
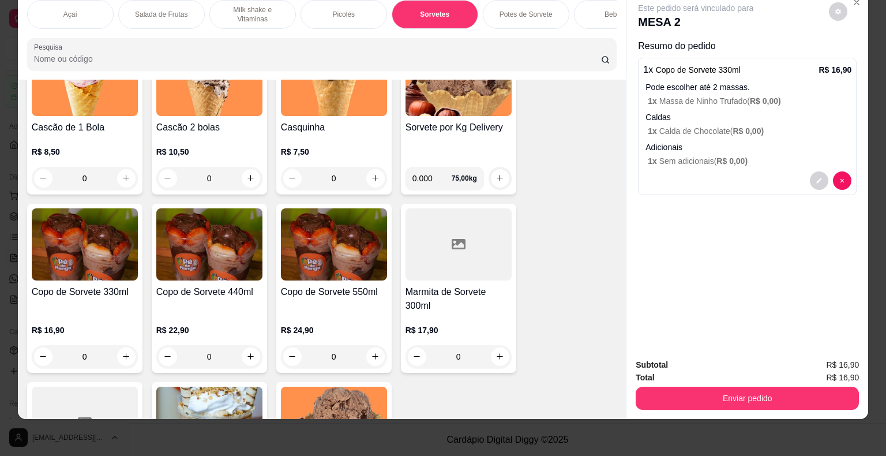
click at [67, 299] on div "Copo de Sorvete 330ml" at bounding box center [85, 299] width 106 height 28
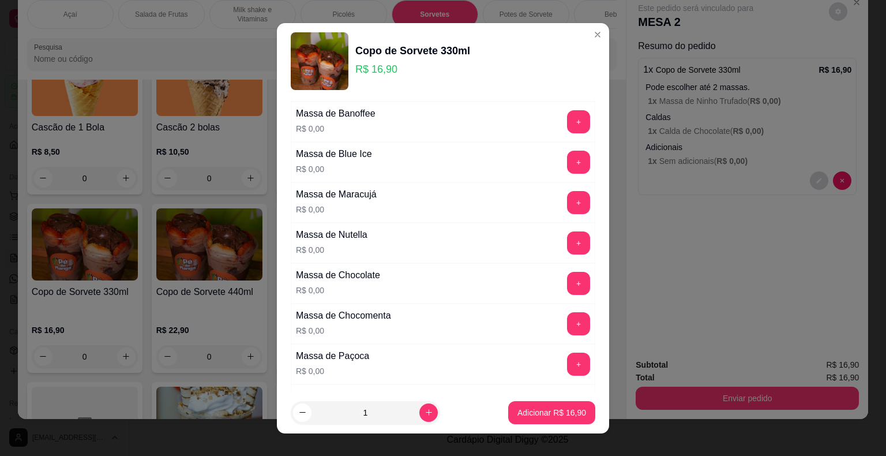
scroll to position [461, 0]
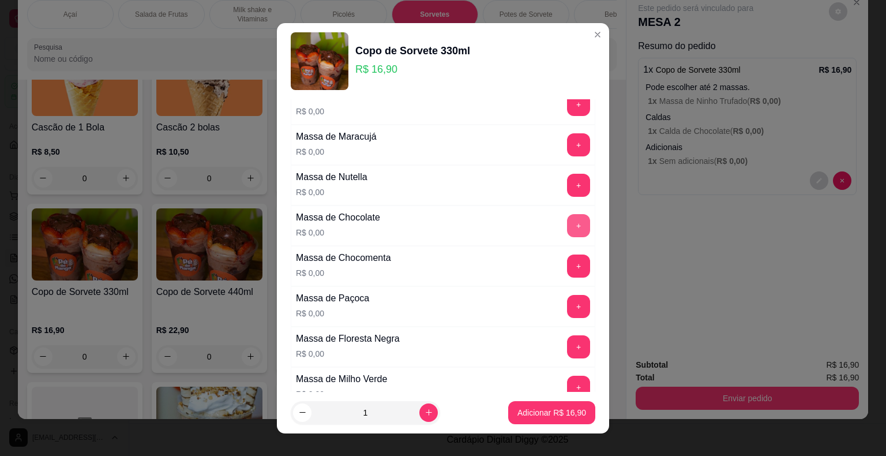
click at [567, 225] on button "+" at bounding box center [578, 225] width 23 height 23
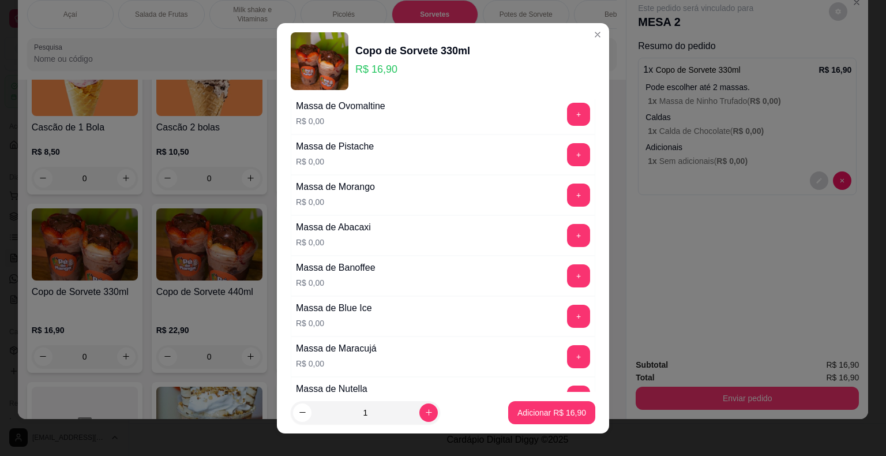
scroll to position [231, 0]
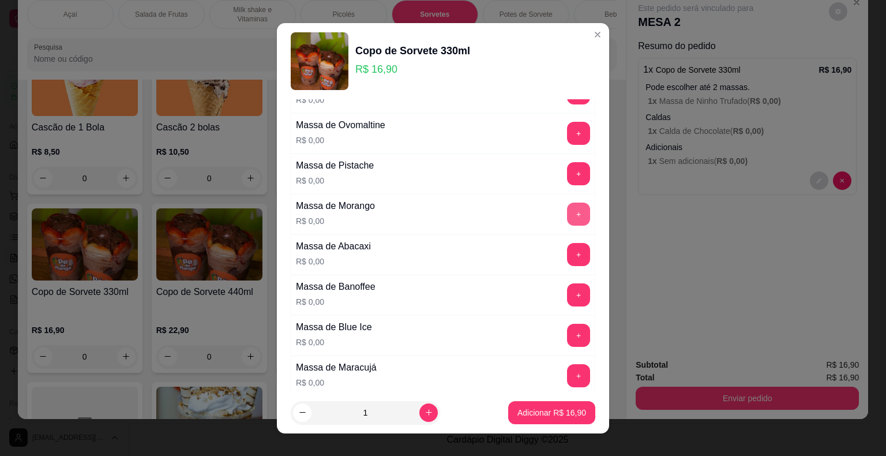
click at [567, 217] on button "+" at bounding box center [578, 213] width 23 height 23
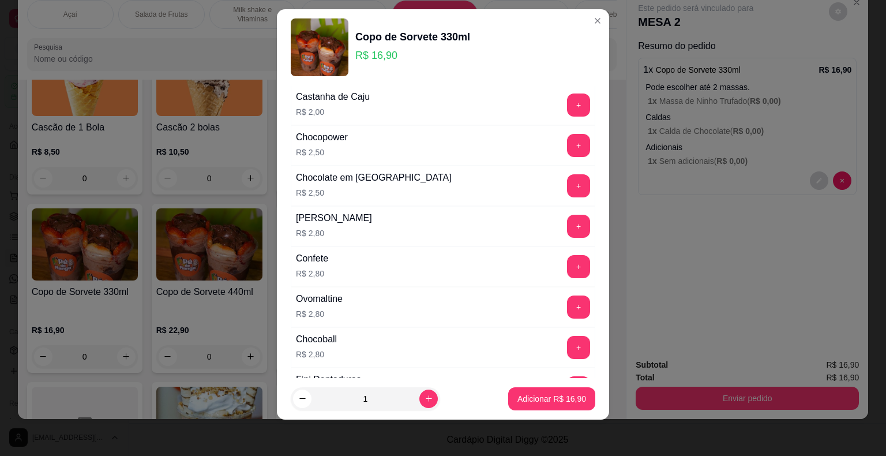
scroll to position [1202, 0]
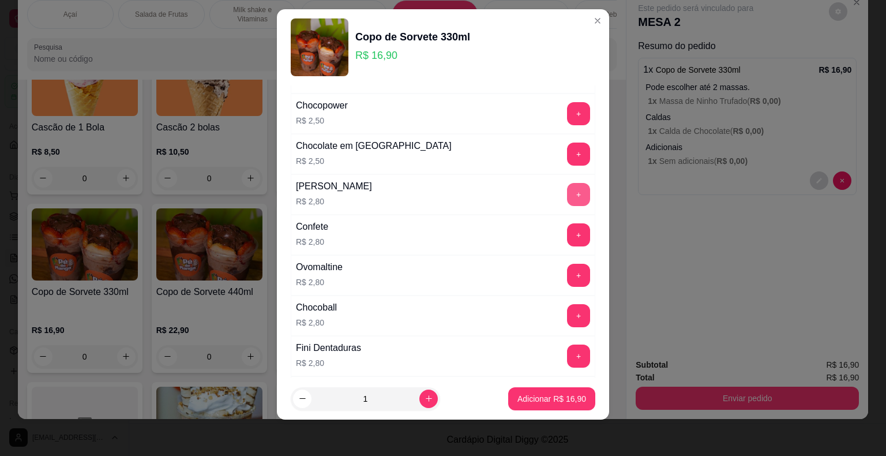
click at [567, 193] on button "+" at bounding box center [578, 194] width 23 height 23
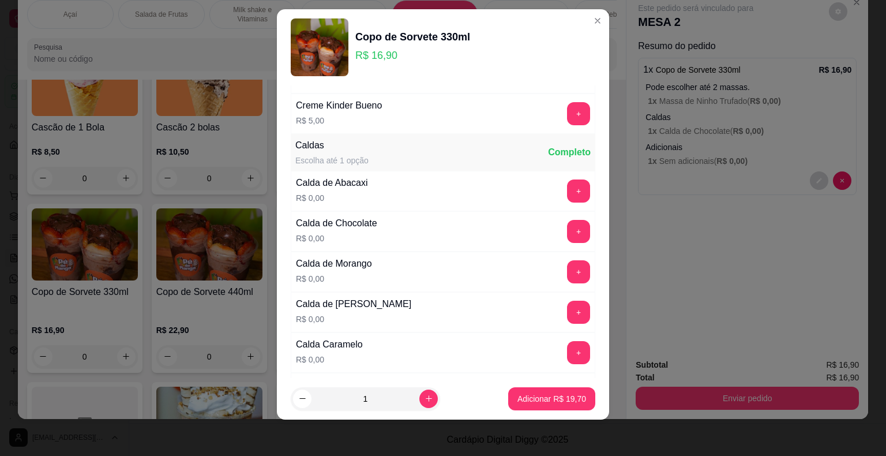
scroll to position [1952, 0]
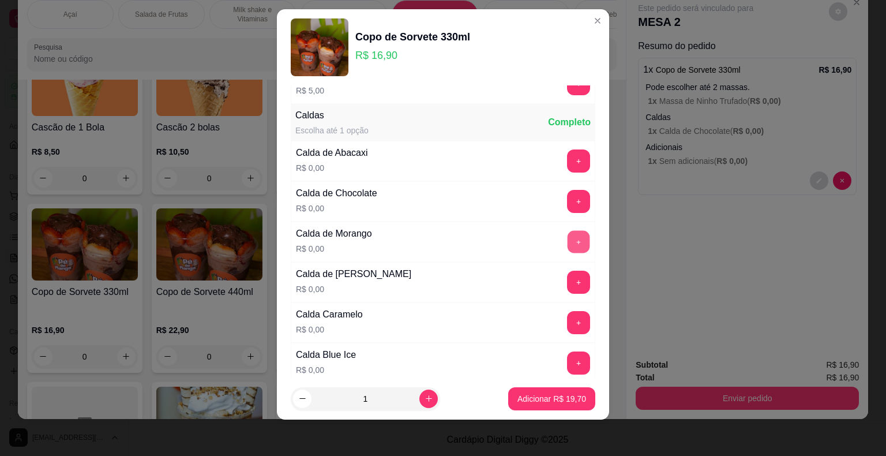
click at [568, 230] on button "+" at bounding box center [579, 241] width 22 height 22
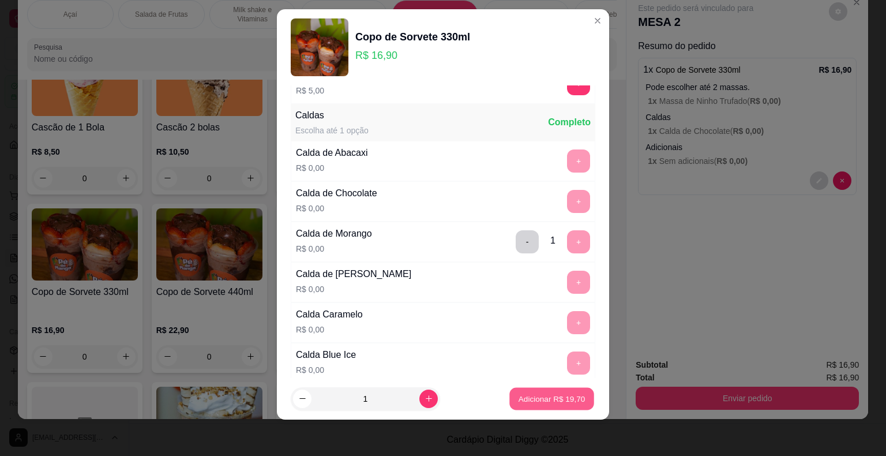
click at [540, 391] on button "Adicionar R$ 19,70" at bounding box center [551, 398] width 85 height 22
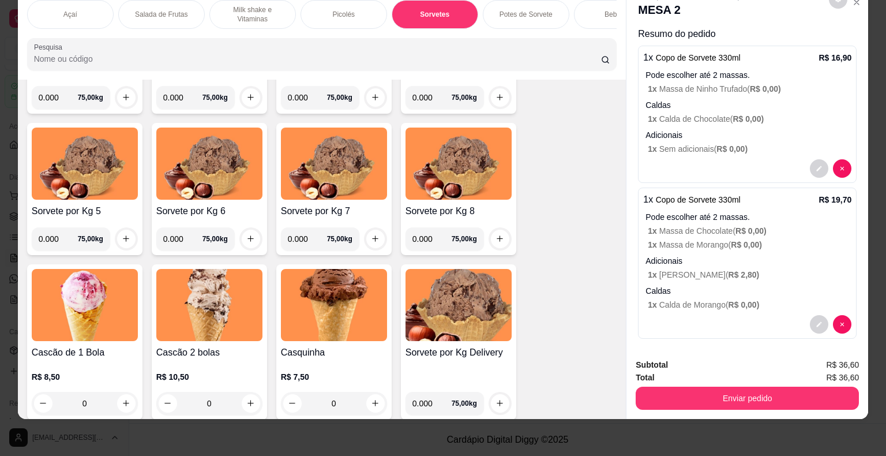
scroll to position [0, 0]
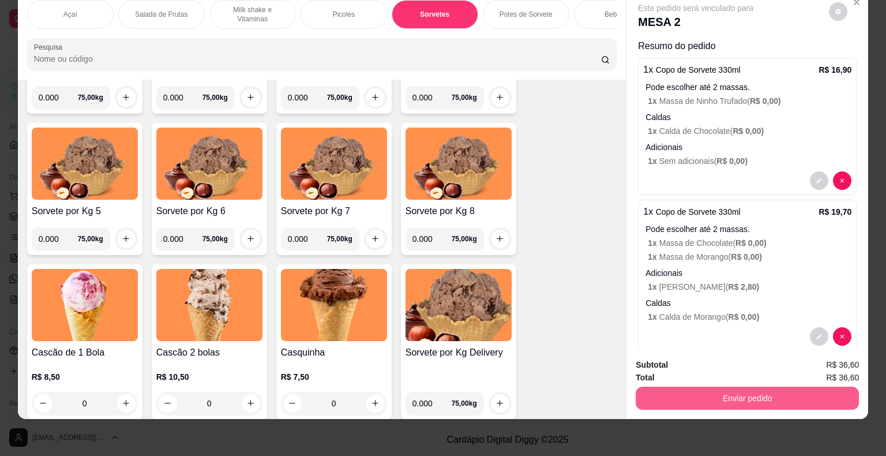
click at [798, 400] on button "Enviar pedido" at bounding box center [747, 397] width 223 height 23
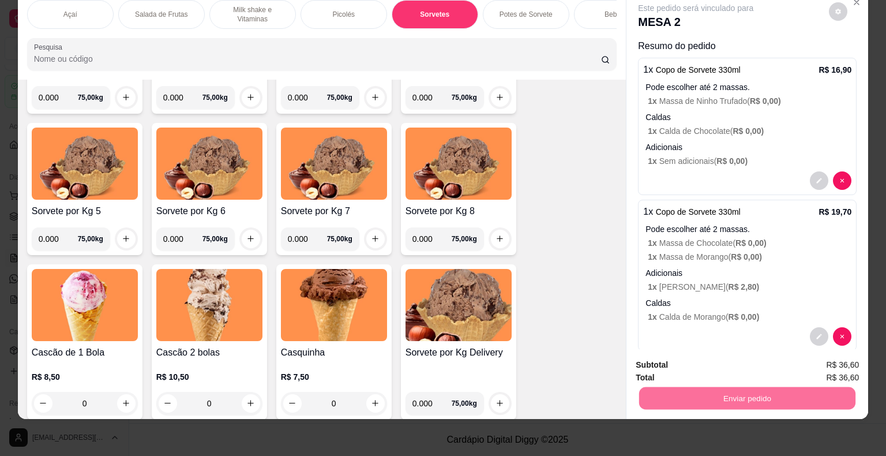
click at [756, 359] on button "Não registrar e enviar pedido" at bounding box center [709, 360] width 117 height 21
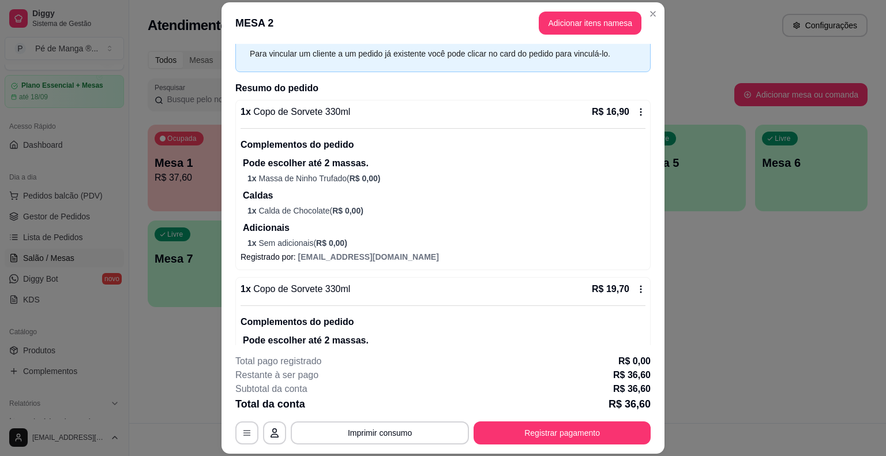
scroll to position [172, 0]
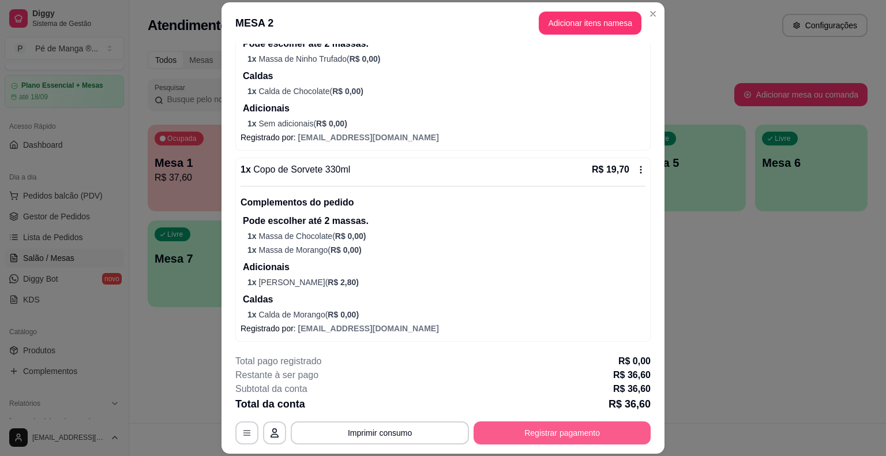
click at [557, 438] on button "Registrar pagamento" at bounding box center [562, 432] width 177 height 23
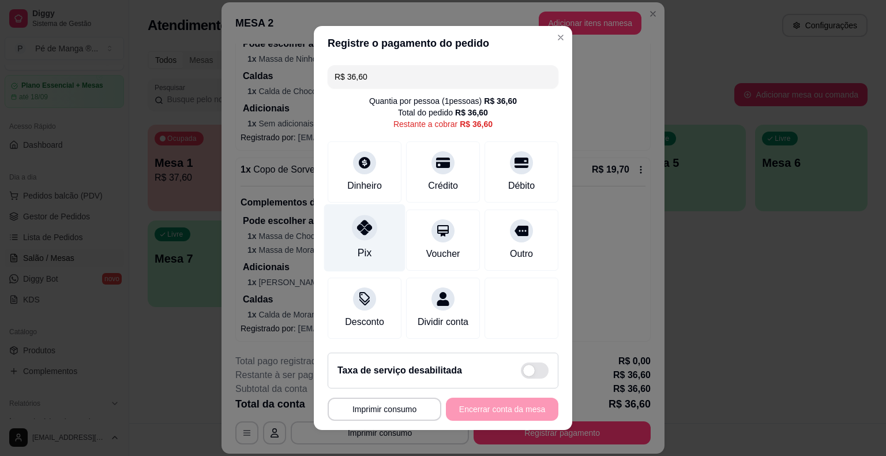
click at [373, 243] on div "Pix" at bounding box center [364, 237] width 81 height 67
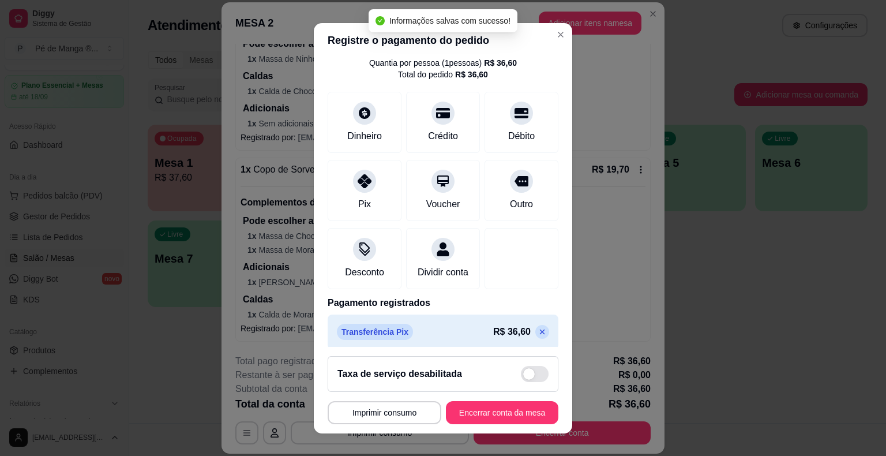
scroll to position [54, 0]
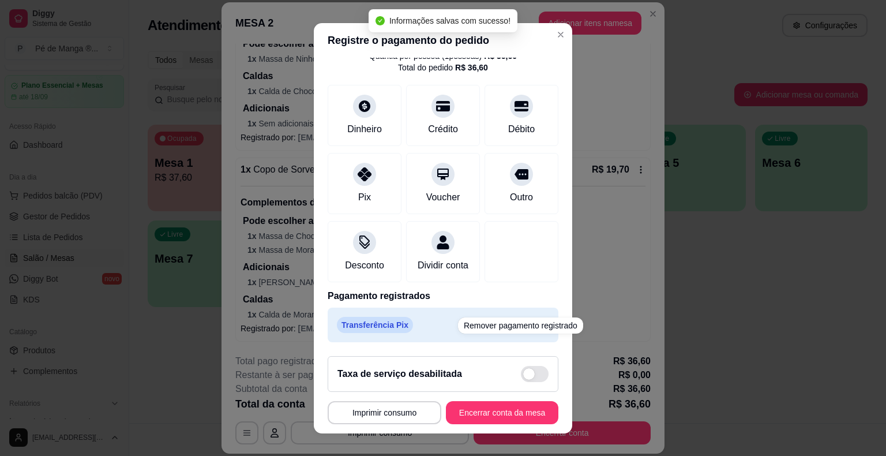
click at [524, 326] on div "Remover pagamento registrado" at bounding box center [520, 325] width 125 height 16
click at [524, 307] on div "Transferência Pix R$ 36,60" at bounding box center [443, 324] width 231 height 35
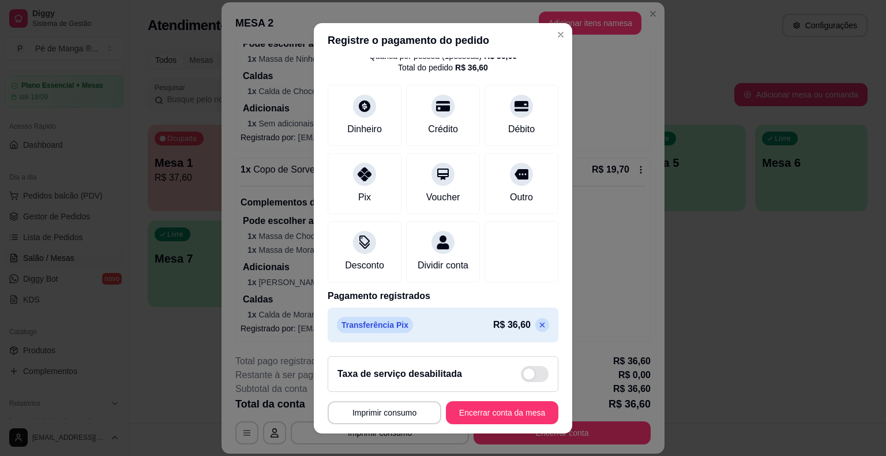
click at [538, 322] on icon at bounding box center [542, 324] width 9 height 9
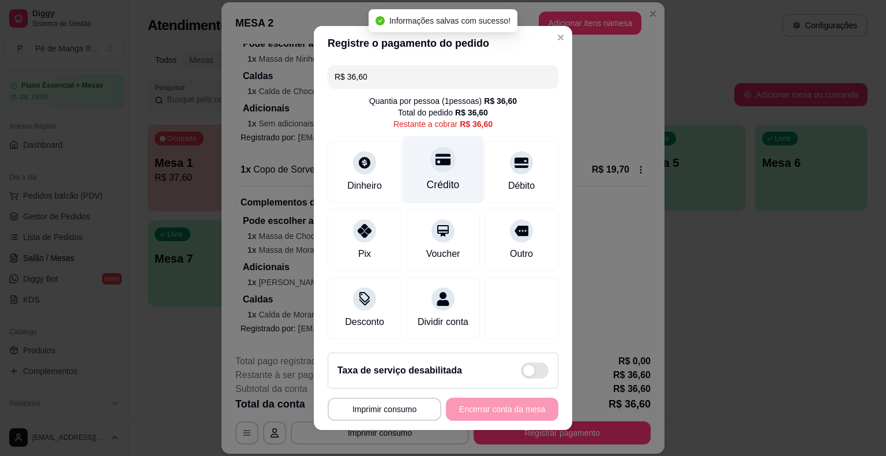
scroll to position [0, 0]
drag, startPoint x: 385, startPoint y: 87, endPoint x: 275, endPoint y: 77, distance: 111.2
click at [275, 78] on div "**********" at bounding box center [443, 228] width 886 height 456
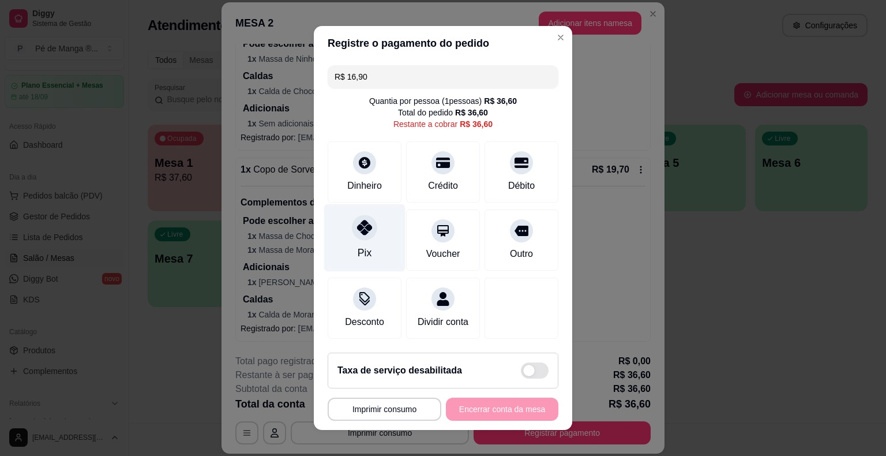
click at [351, 246] on div "Pix" at bounding box center [364, 237] width 81 height 67
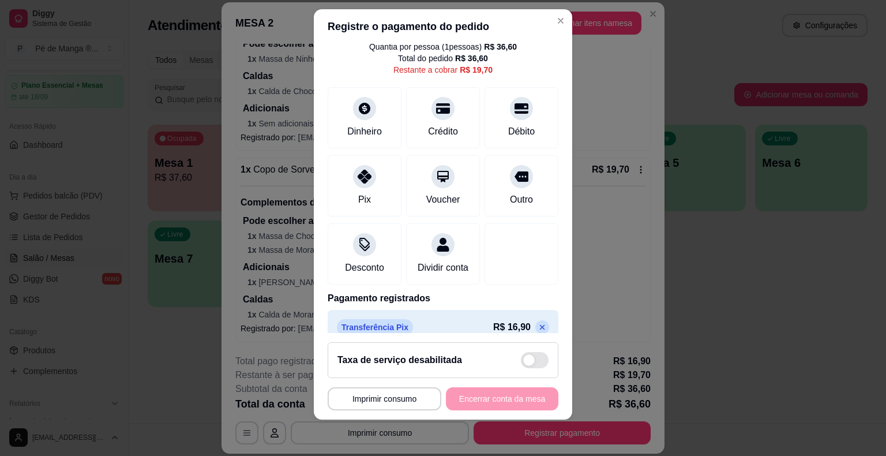
scroll to position [66, 0]
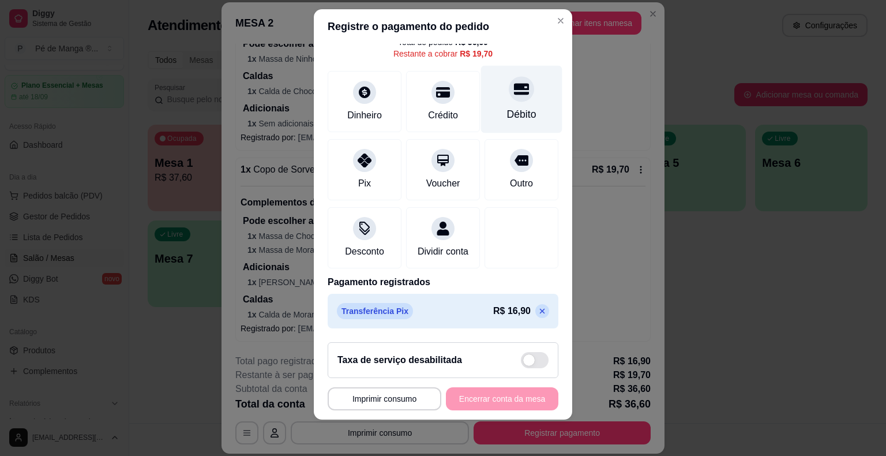
click at [507, 107] on div "Débito" at bounding box center [521, 114] width 29 height 15
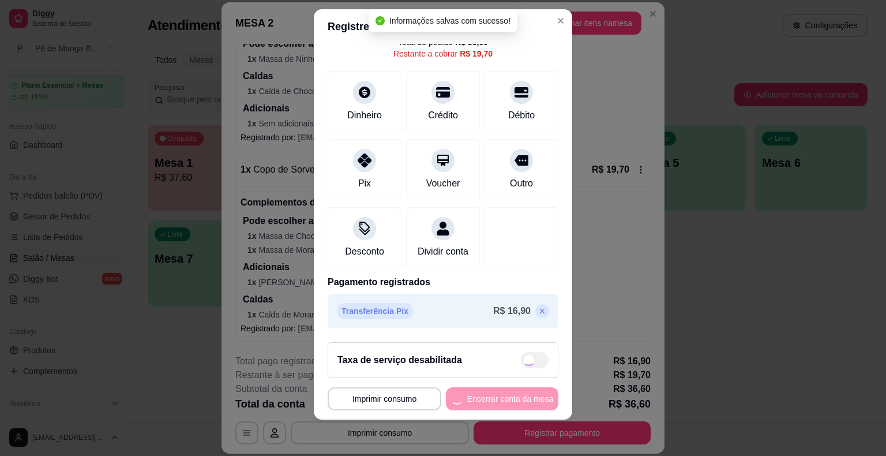
type input "R$ 0,00"
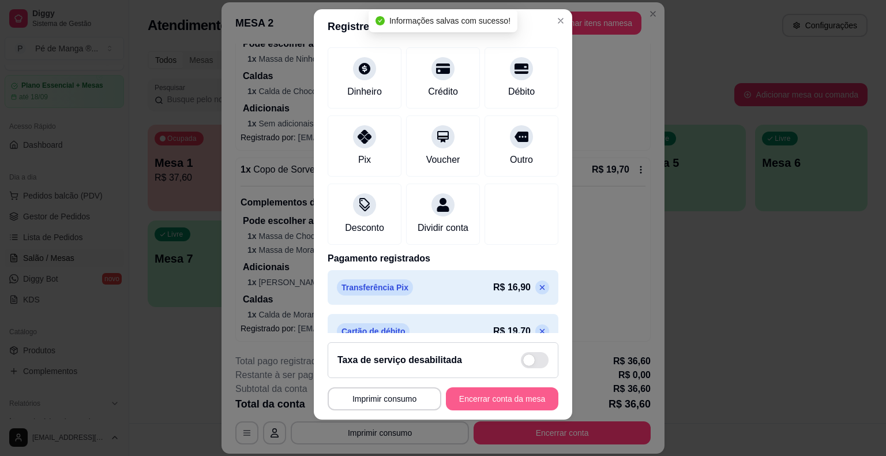
click at [501, 402] on button "Encerrar conta da mesa" at bounding box center [502, 398] width 112 height 23
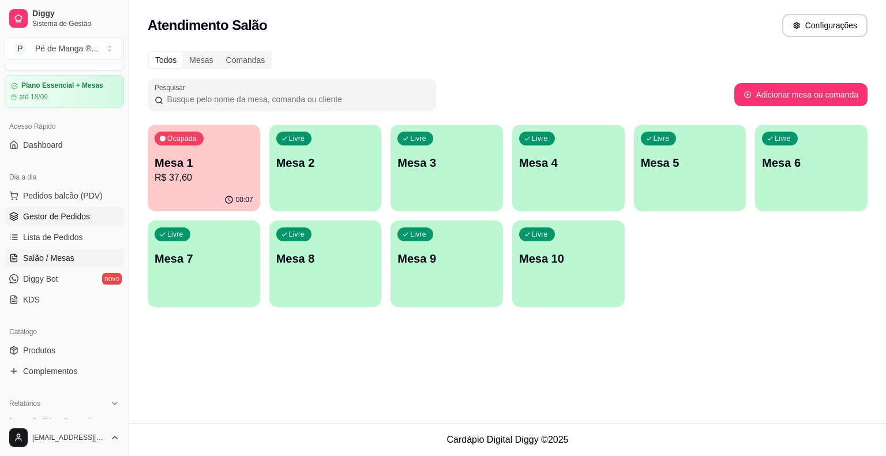
click at [81, 219] on span "Gestor de Pedidos" at bounding box center [56, 217] width 67 height 12
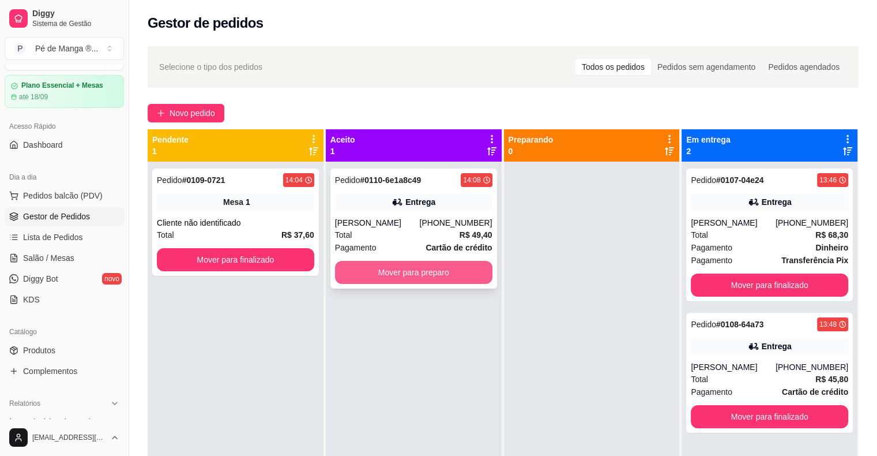
click at [389, 278] on button "Mover para preparo" at bounding box center [413, 272] width 157 height 23
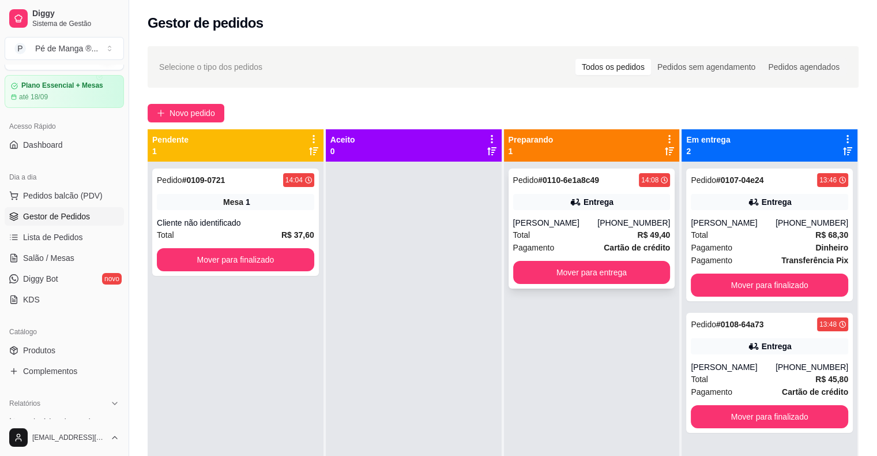
click at [625, 237] on div "Total R$ 49,40" at bounding box center [591, 234] width 157 height 13
click at [737, 286] on button "Mover para finalizado" at bounding box center [769, 284] width 157 height 23
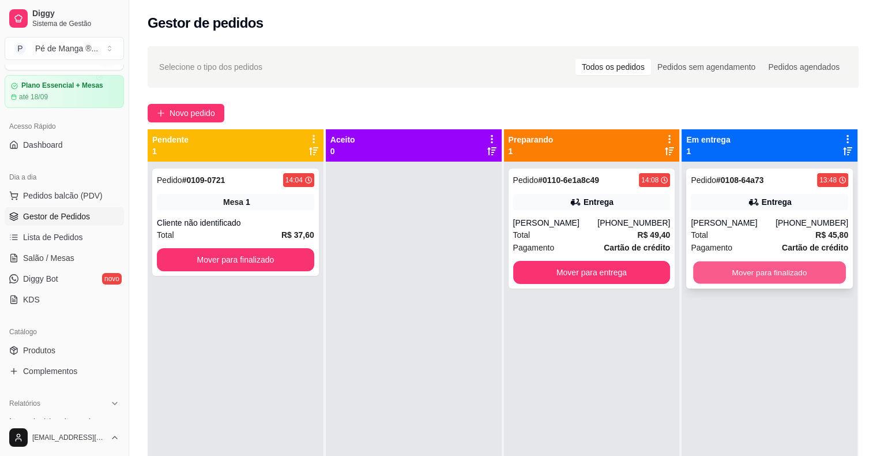
click at [740, 269] on button "Mover para finalizado" at bounding box center [769, 272] width 153 height 22
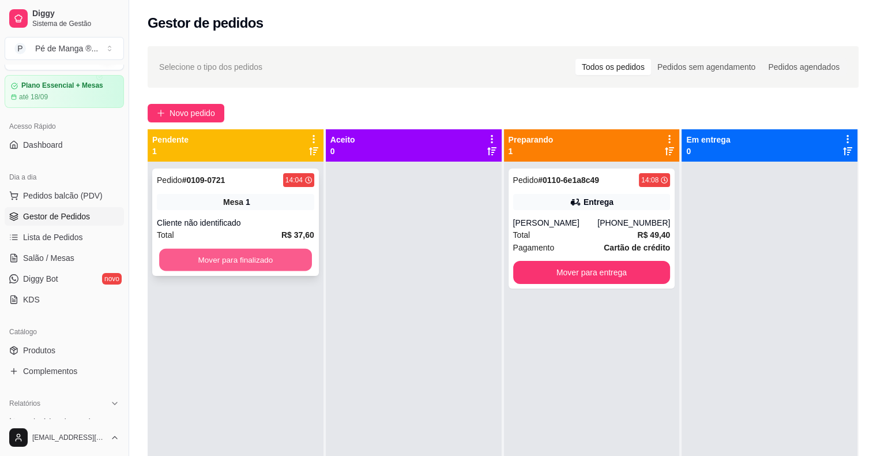
click at [239, 261] on button "Mover para finalizado" at bounding box center [235, 260] width 153 height 22
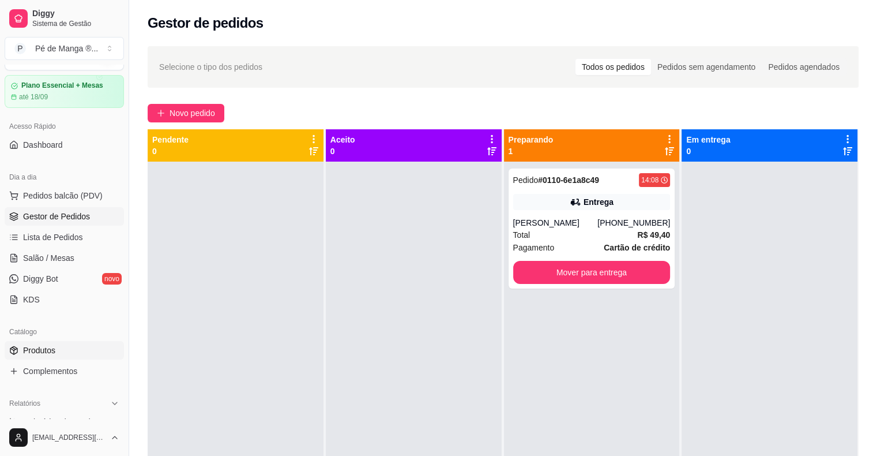
click at [76, 354] on link "Produtos" at bounding box center [64, 350] width 119 height 18
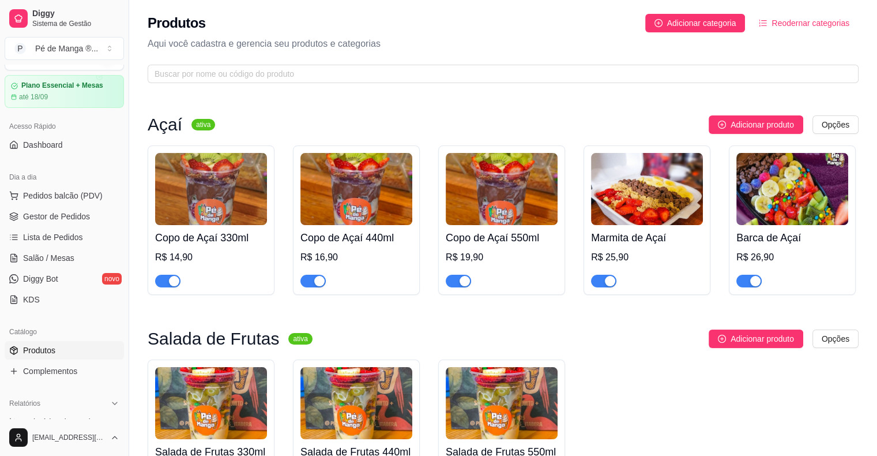
click at [167, 287] on span "button" at bounding box center [167, 281] width 25 height 13
click at [168, 279] on span "button" at bounding box center [167, 281] width 25 height 13
click at [76, 195] on span "Pedidos balcão (PDV)" at bounding box center [63, 196] width 80 height 12
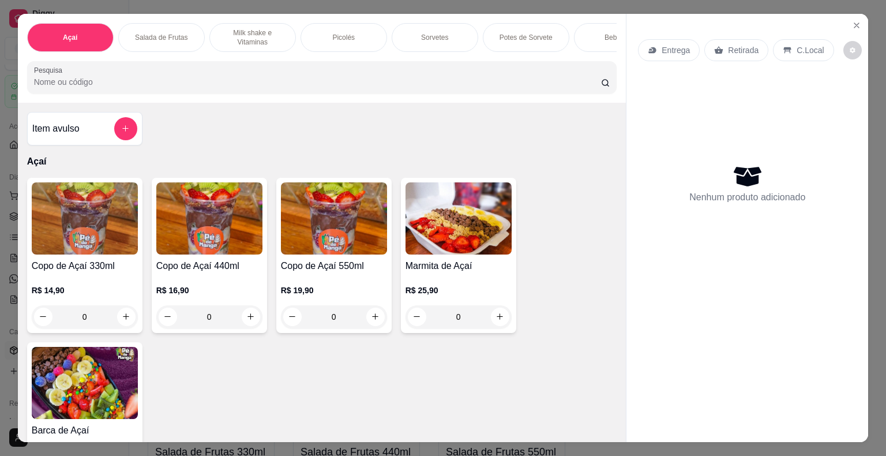
click at [92, 276] on div "R$ 14,90 0" at bounding box center [85, 300] width 106 height 55
click at [451, 246] on img at bounding box center [459, 218] width 106 height 72
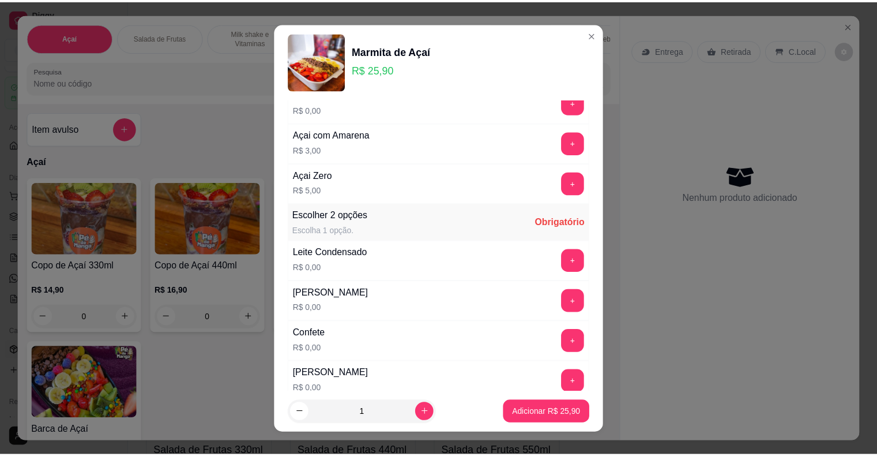
scroll to position [58, 0]
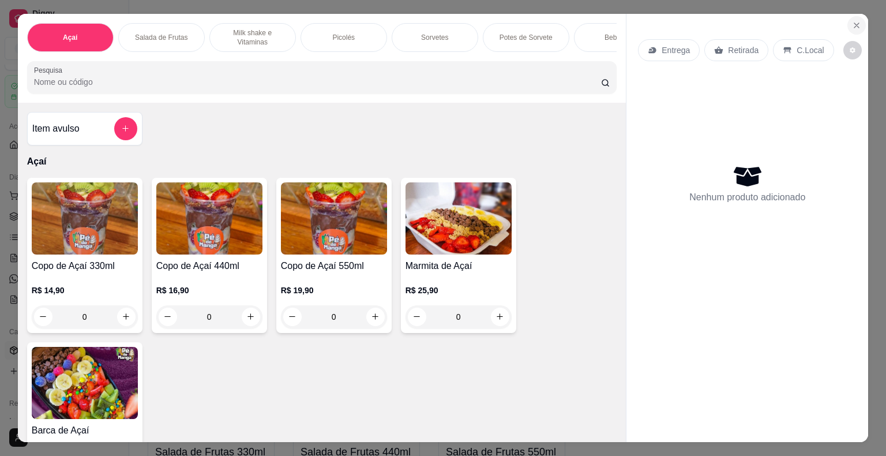
click at [854, 23] on icon "Close" at bounding box center [856, 25] width 5 height 5
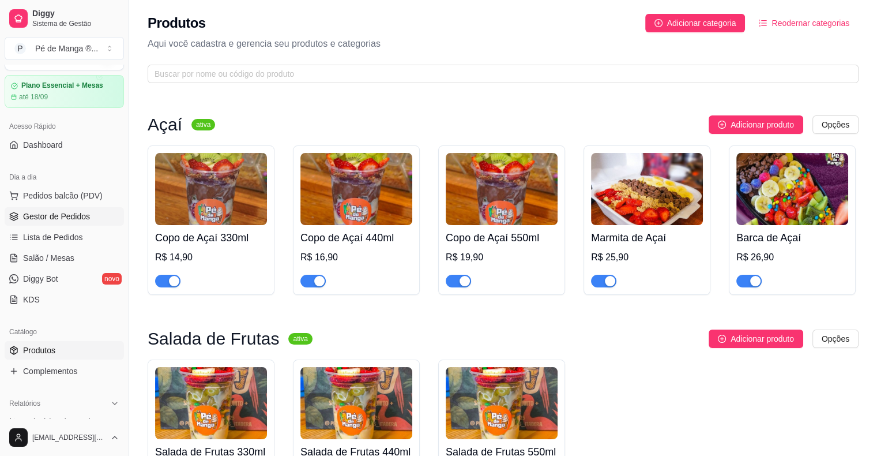
click at [89, 212] on link "Gestor de Pedidos" at bounding box center [64, 216] width 119 height 18
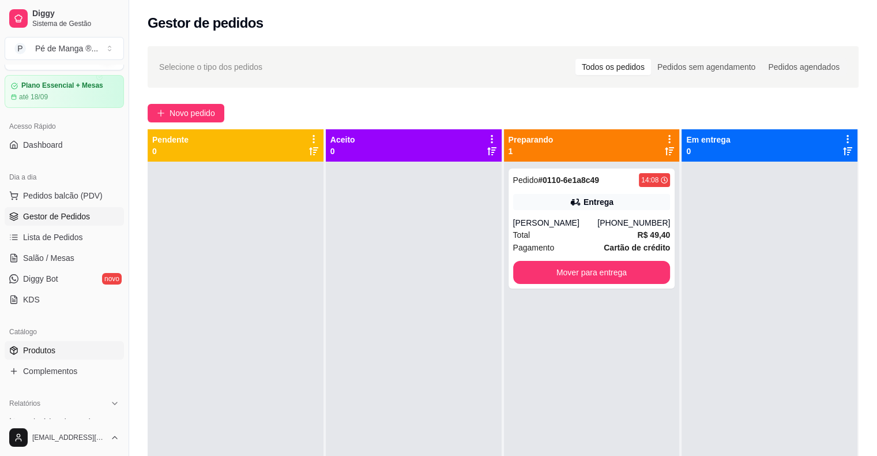
click at [53, 346] on span "Produtos" at bounding box center [39, 350] width 32 height 12
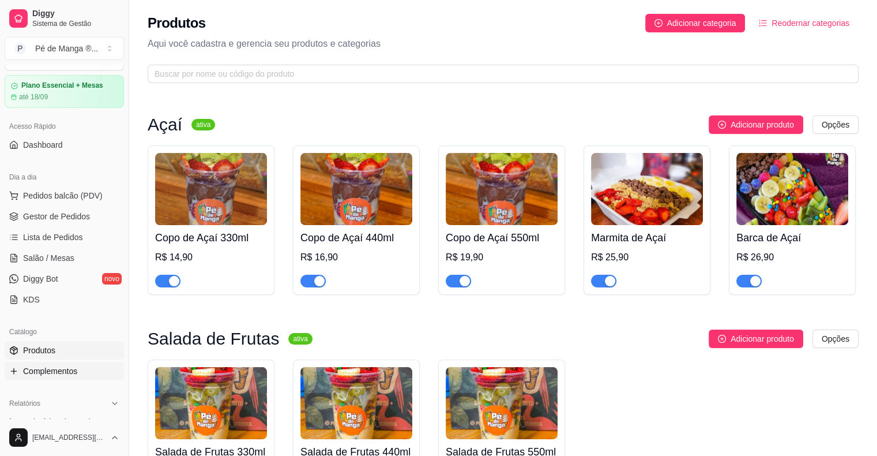
click at [69, 376] on link "Complementos" at bounding box center [64, 371] width 119 height 18
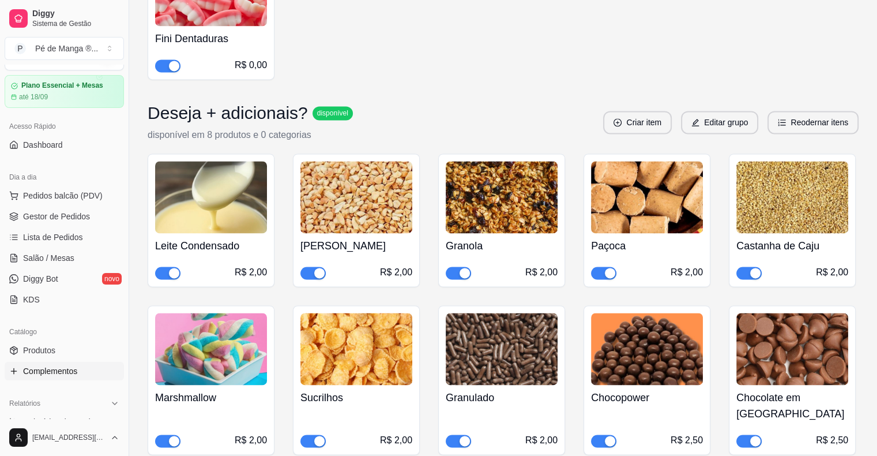
scroll to position [1615, 0]
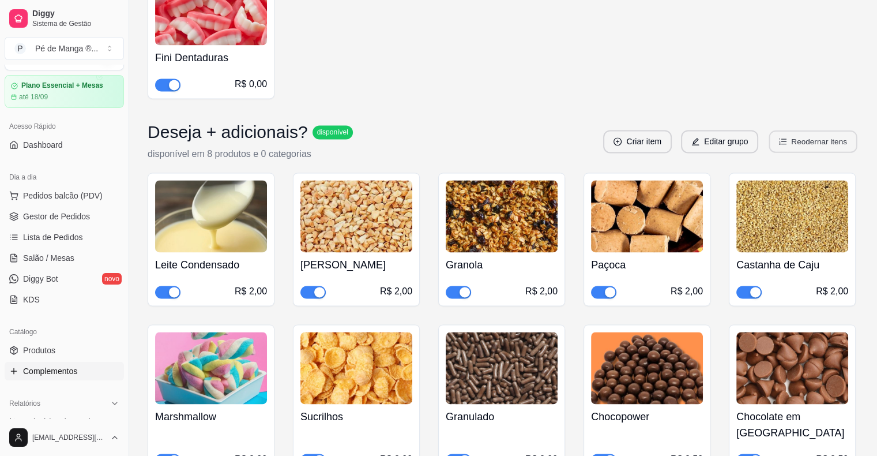
click at [815, 130] on button "Reodernar itens" at bounding box center [813, 141] width 88 height 22
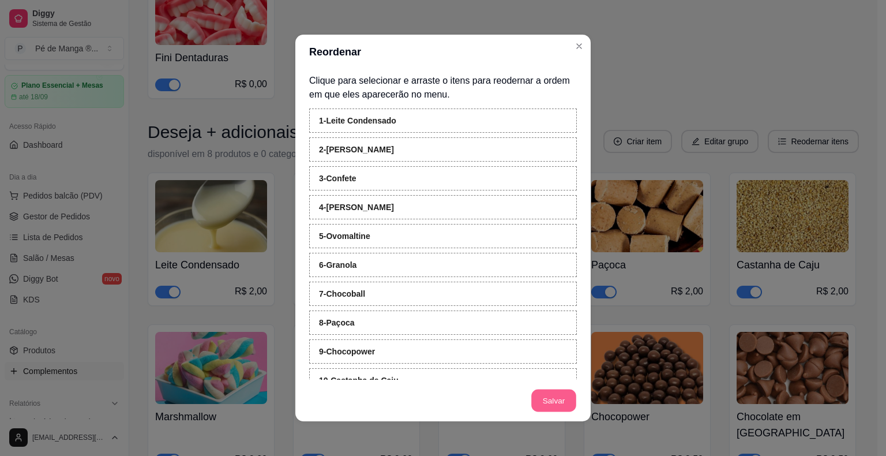
click at [556, 396] on button "Salvar" at bounding box center [553, 400] width 45 height 22
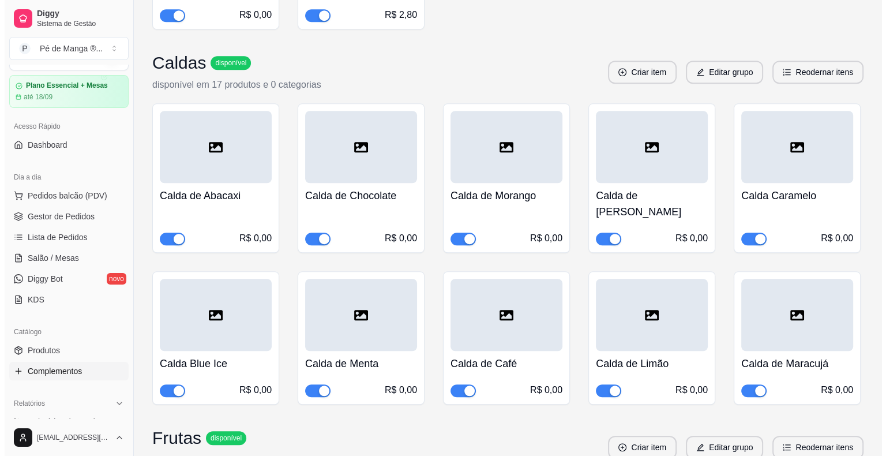
scroll to position [788, 0]
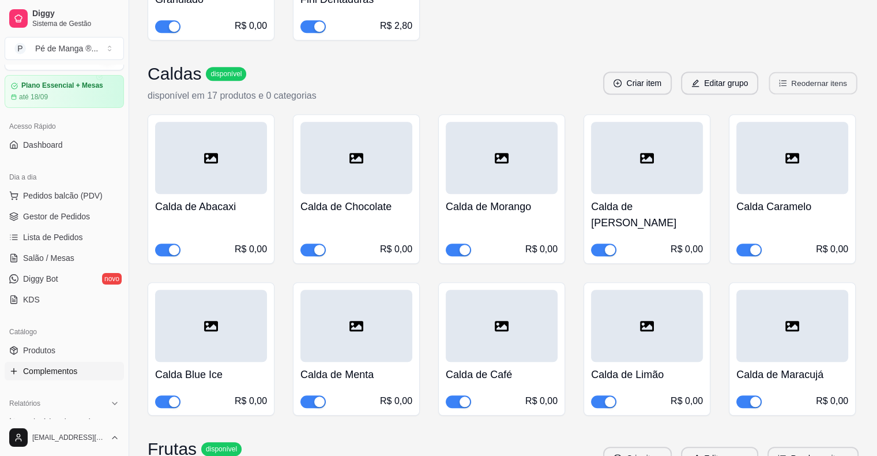
click at [839, 72] on button "Reodernar itens" at bounding box center [813, 83] width 88 height 22
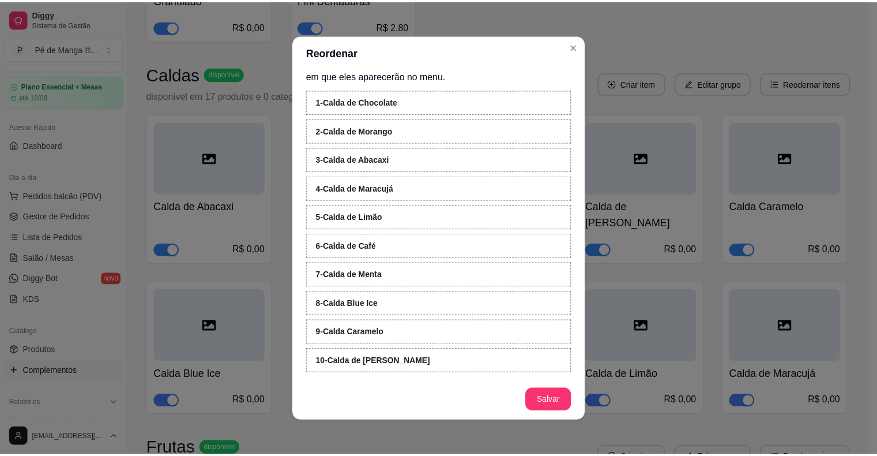
scroll to position [2, 0]
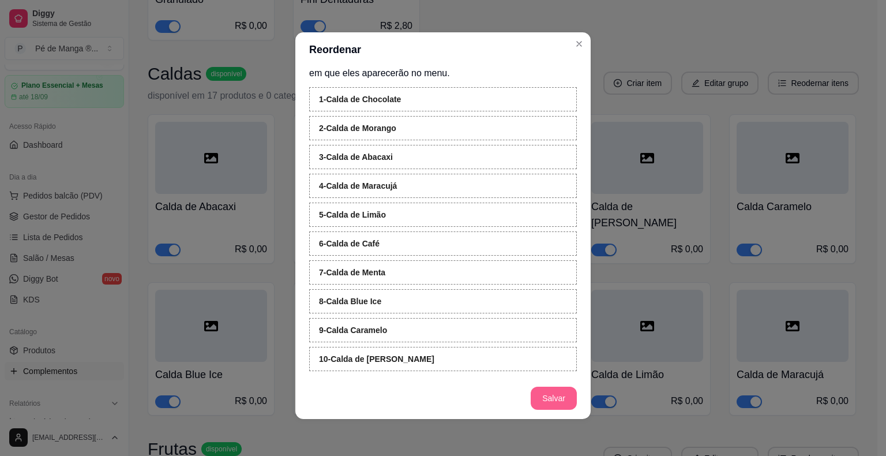
click at [557, 403] on button "Salvar" at bounding box center [554, 397] width 46 height 23
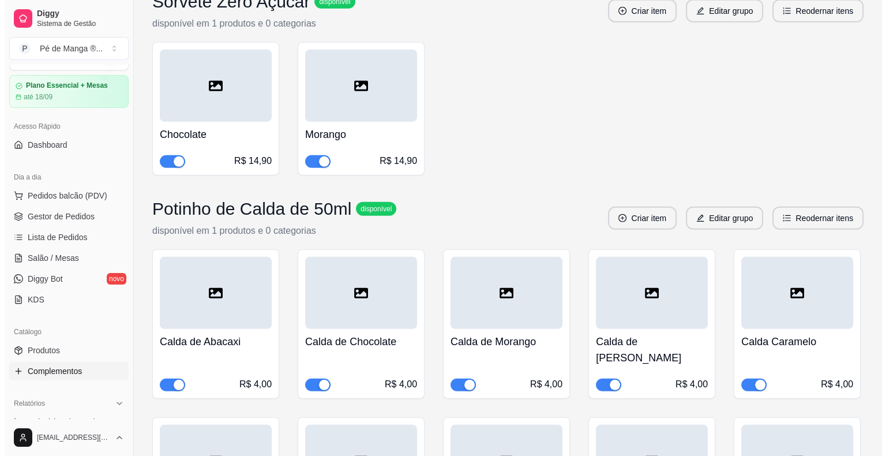
scroll to position [7595, 0]
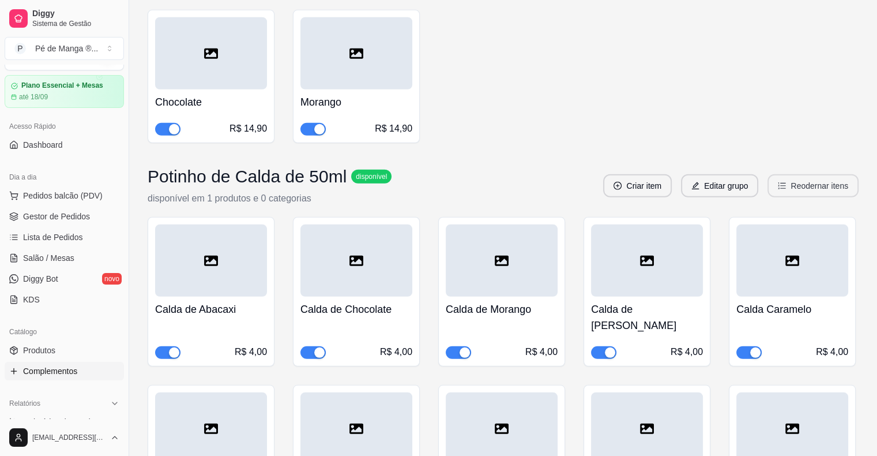
click at [810, 174] on button "Reodernar itens" at bounding box center [813, 185] width 91 height 23
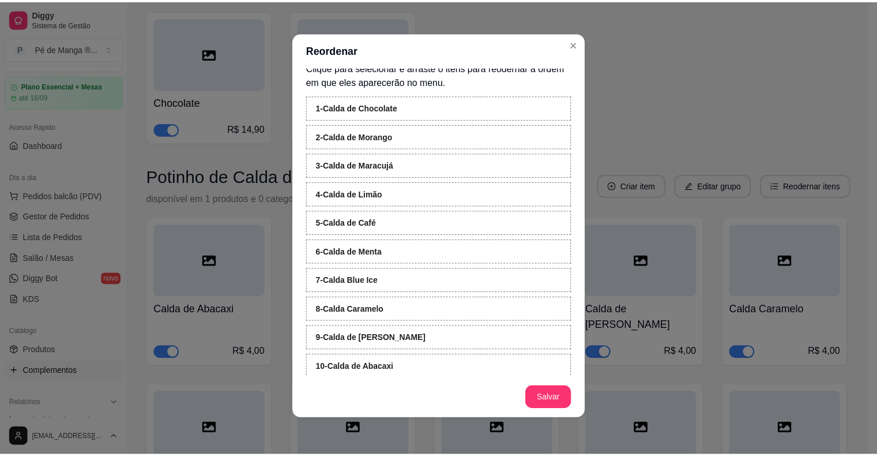
scroll to position [19, 0]
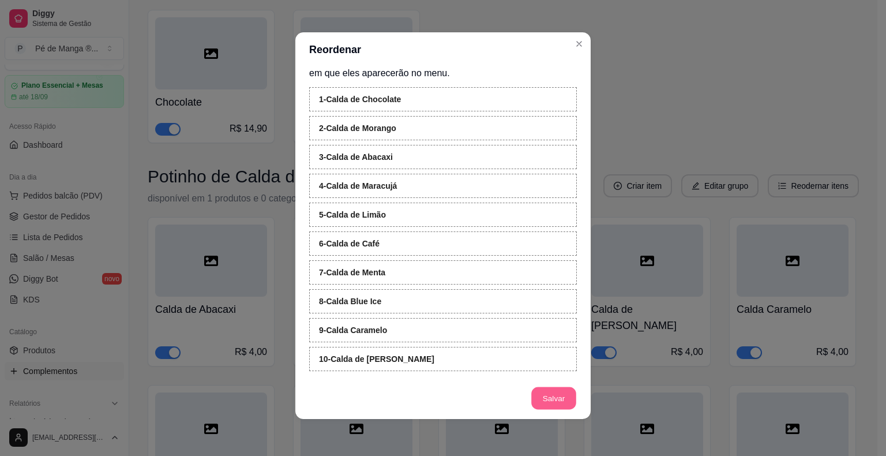
click at [551, 407] on button "Salvar" at bounding box center [553, 398] width 45 height 22
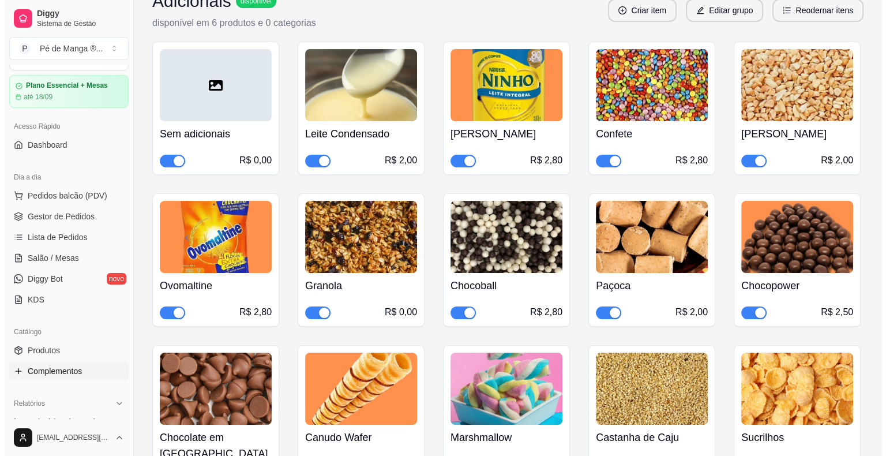
scroll to position [0, 0]
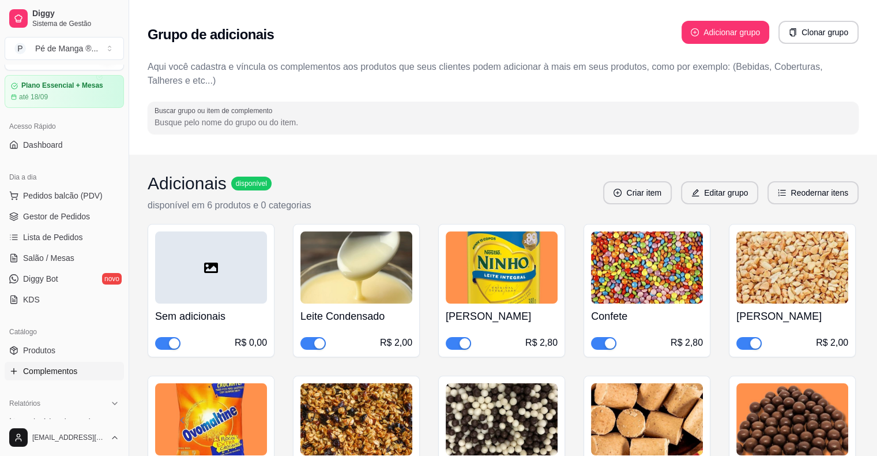
click at [808, 198] on button "Reodernar itens" at bounding box center [813, 192] width 91 height 23
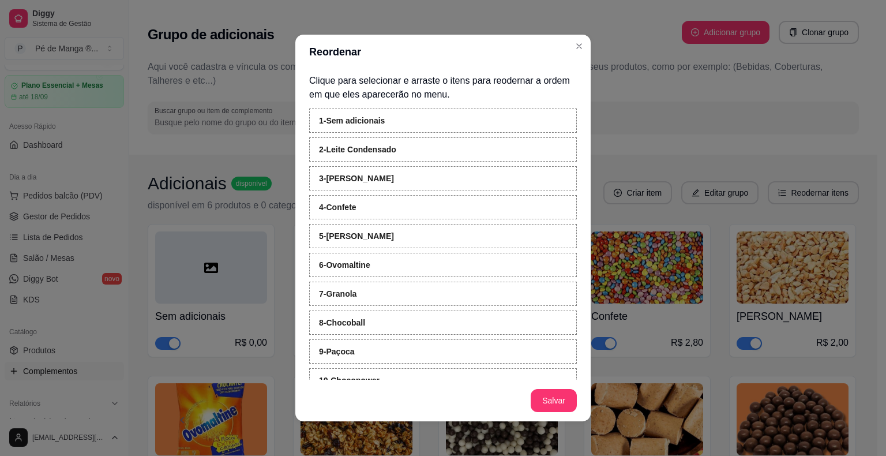
click at [532, 403] on button "Salvar" at bounding box center [554, 400] width 46 height 23
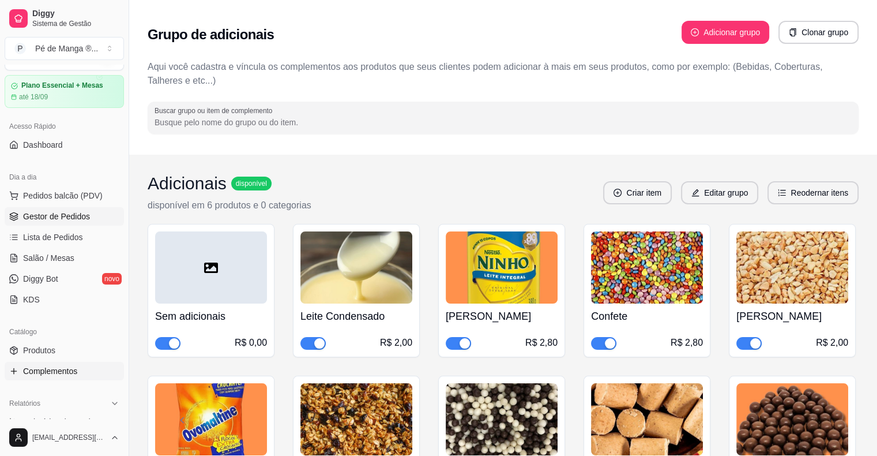
click at [78, 223] on link "Gestor de Pedidos" at bounding box center [64, 216] width 119 height 18
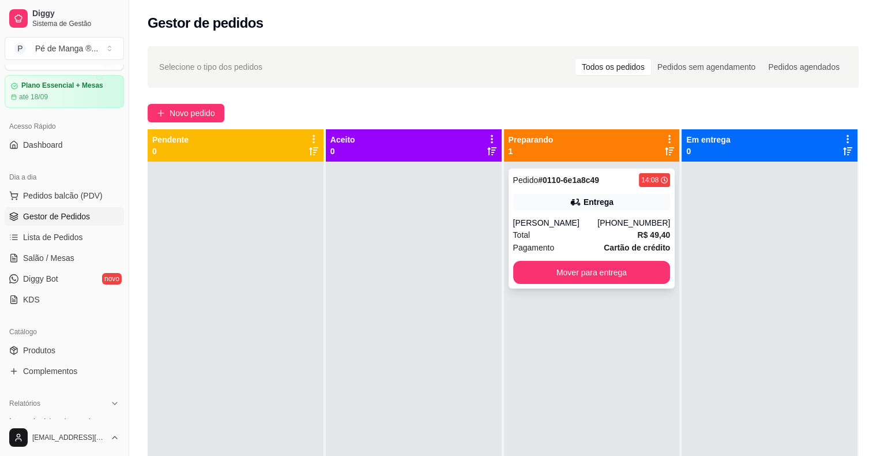
click at [570, 280] on button "Mover para entrega" at bounding box center [591, 272] width 157 height 23
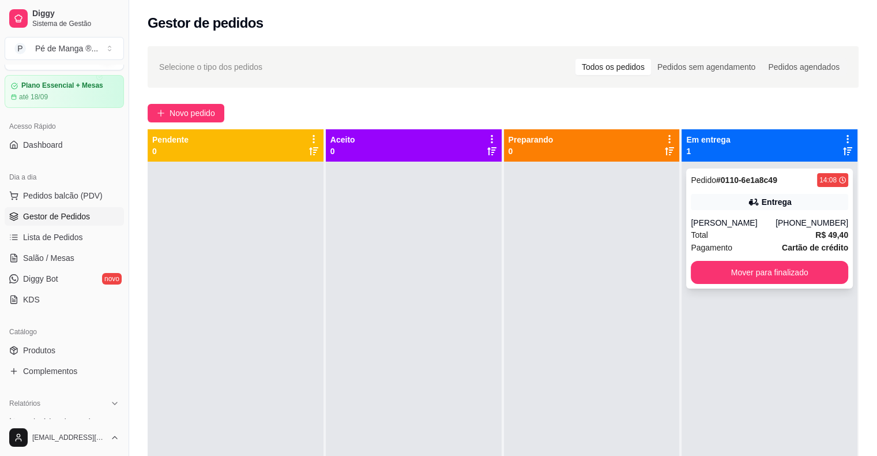
click at [793, 230] on div "Total R$ 49,40" at bounding box center [769, 234] width 157 height 13
click at [764, 236] on div "Total R$ 49,40" at bounding box center [769, 234] width 157 height 13
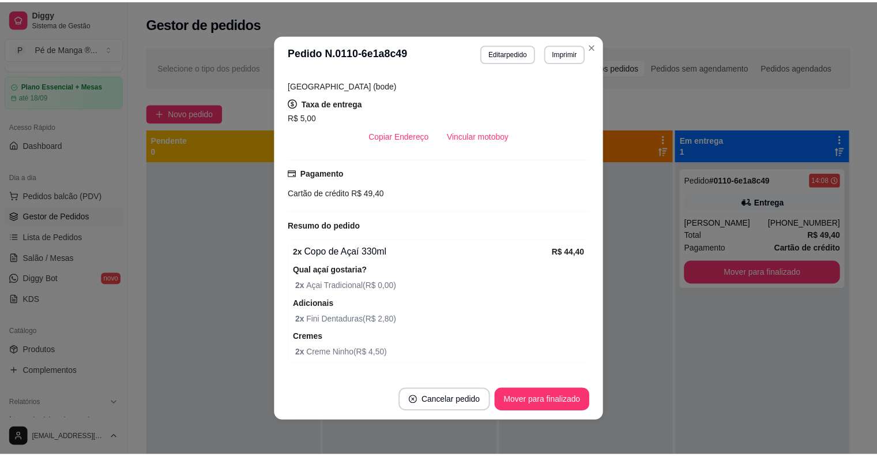
scroll to position [275, 0]
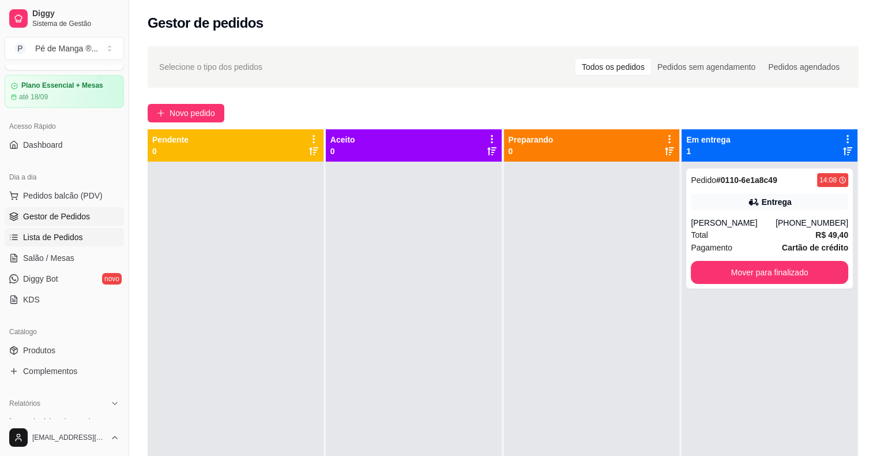
click at [71, 239] on span "Lista de Pedidos" at bounding box center [53, 237] width 60 height 12
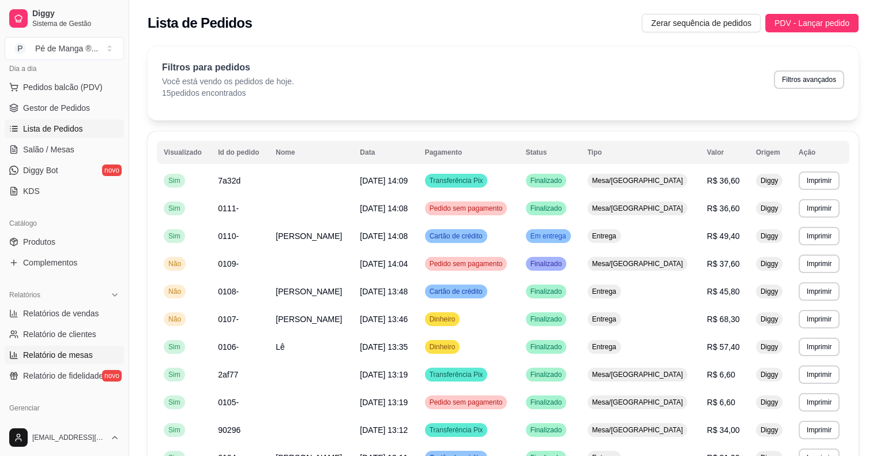
scroll to position [143, 0]
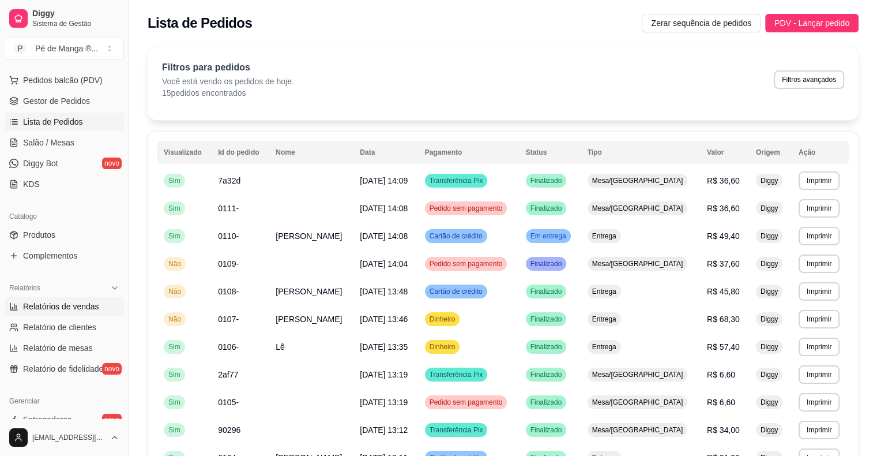
click at [74, 306] on span "Relatórios de vendas" at bounding box center [61, 307] width 76 height 12
select select "ALL"
select select "0"
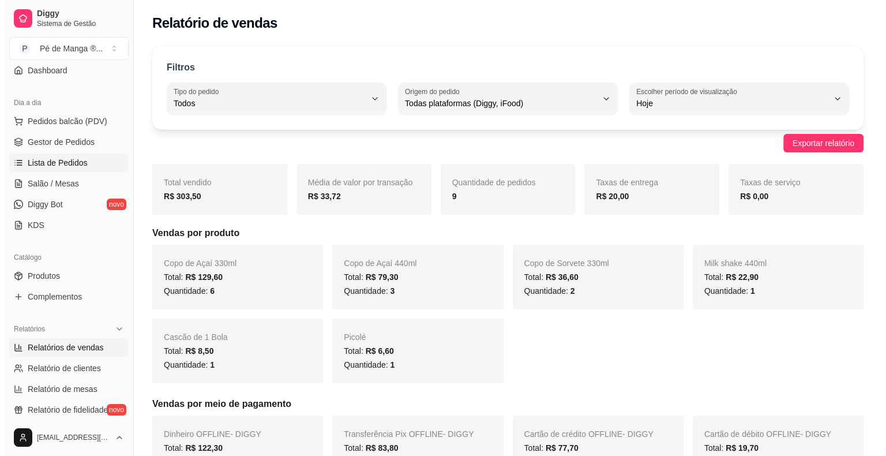
scroll to position [85, 0]
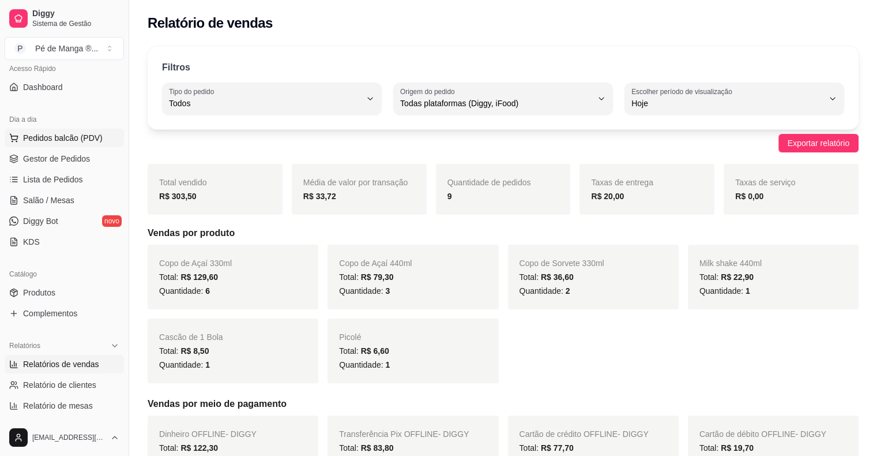
click at [68, 129] on button "Pedidos balcão (PDV)" at bounding box center [64, 138] width 119 height 18
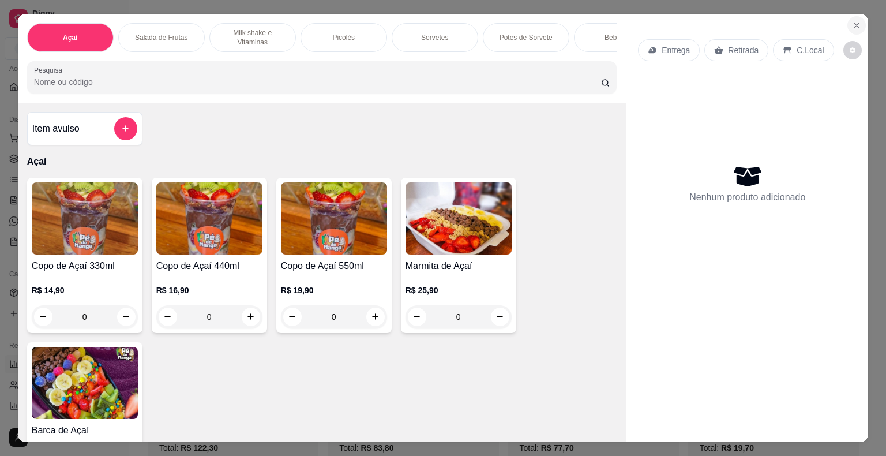
click at [852, 21] on icon "Close" at bounding box center [856, 25] width 9 height 9
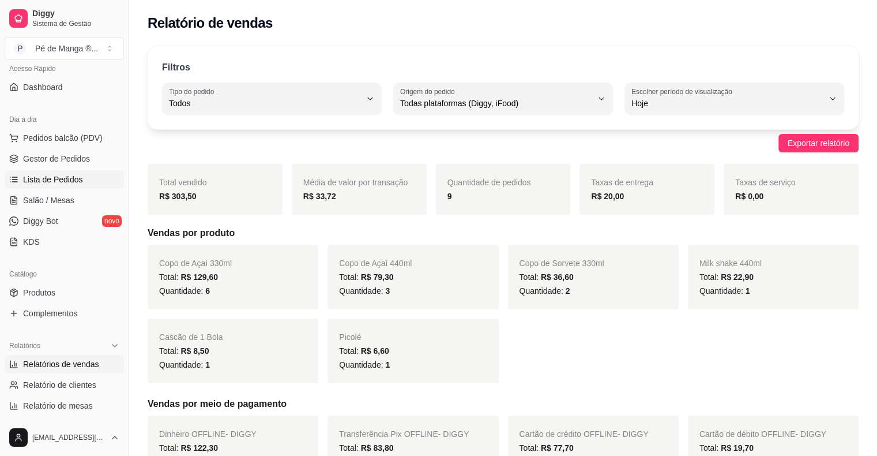
click at [81, 177] on link "Lista de Pedidos" at bounding box center [64, 179] width 119 height 18
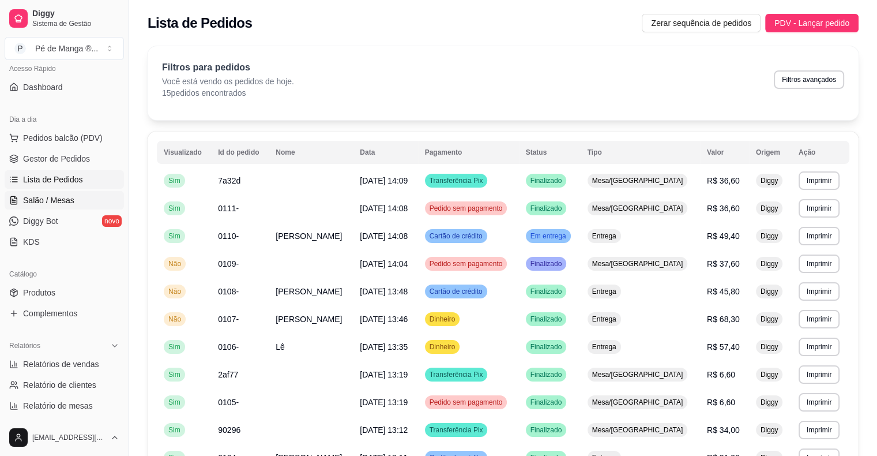
click at [72, 197] on span "Salão / Mesas" at bounding box center [48, 200] width 51 height 12
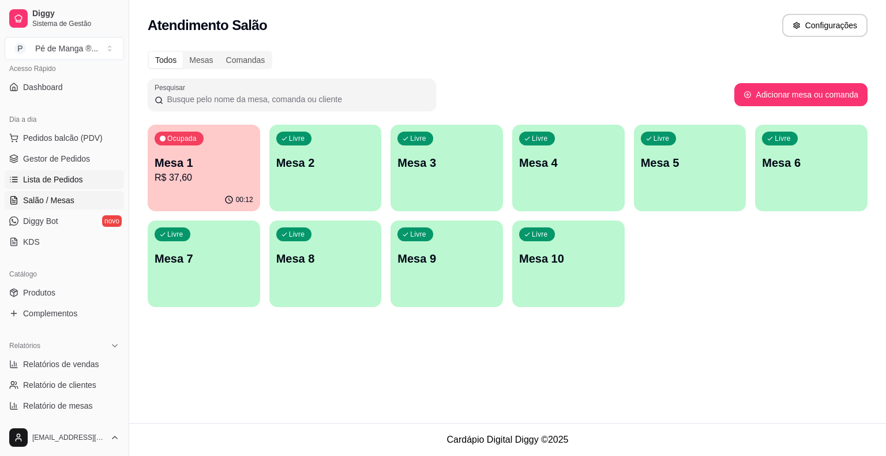
click at [66, 182] on span "Lista de Pedidos" at bounding box center [53, 180] width 60 height 12
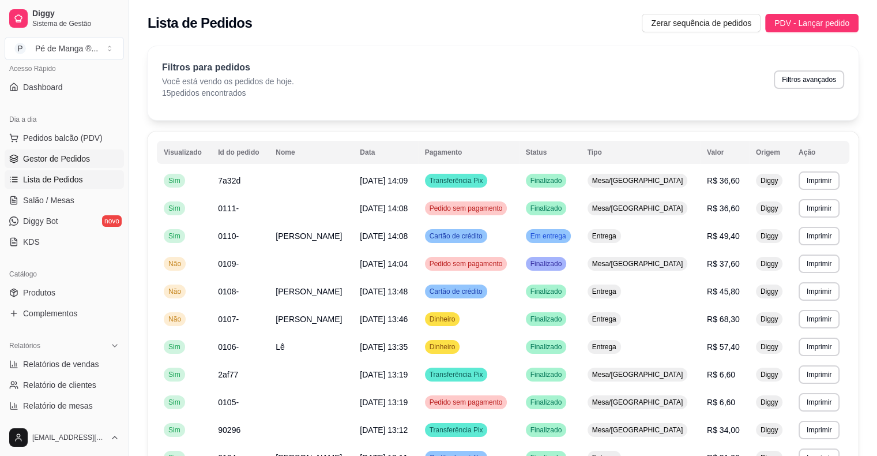
click at [68, 155] on span "Gestor de Pedidos" at bounding box center [56, 159] width 67 height 12
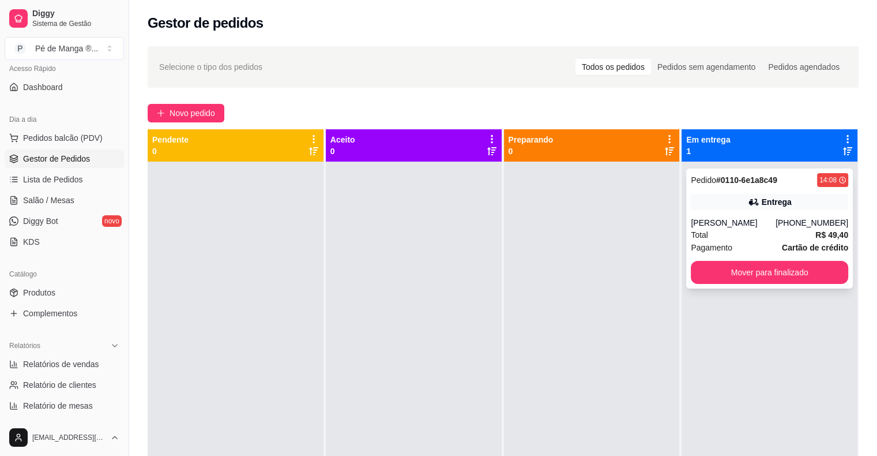
click at [734, 217] on div "[PERSON_NAME]" at bounding box center [733, 223] width 85 height 12
click at [190, 112] on span "Novo pedido" at bounding box center [193, 113] width 46 height 13
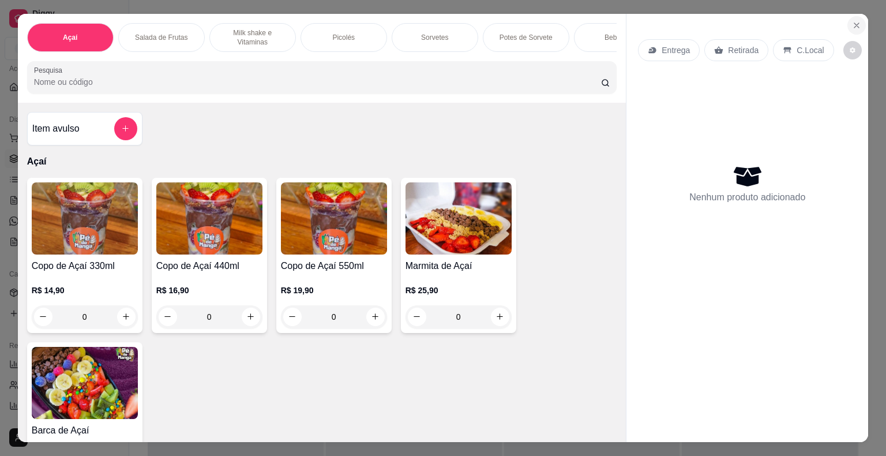
click at [858, 21] on button "Close" at bounding box center [856, 25] width 18 height 18
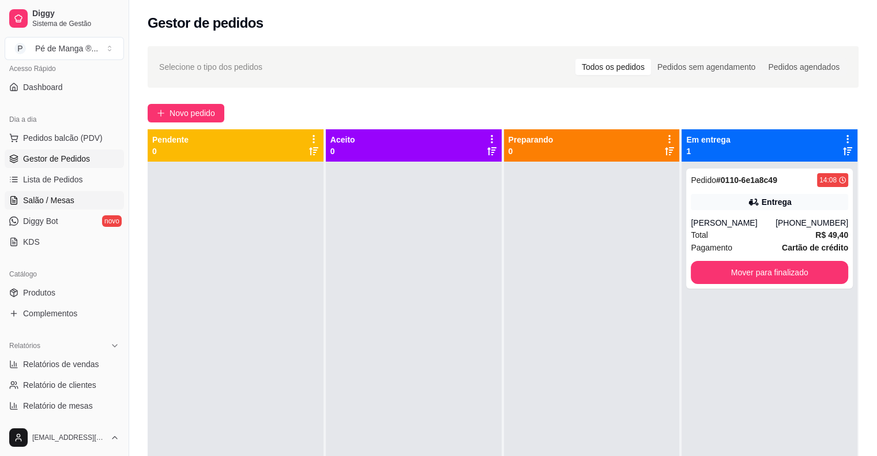
click at [69, 195] on span "Salão / Mesas" at bounding box center [48, 200] width 51 height 12
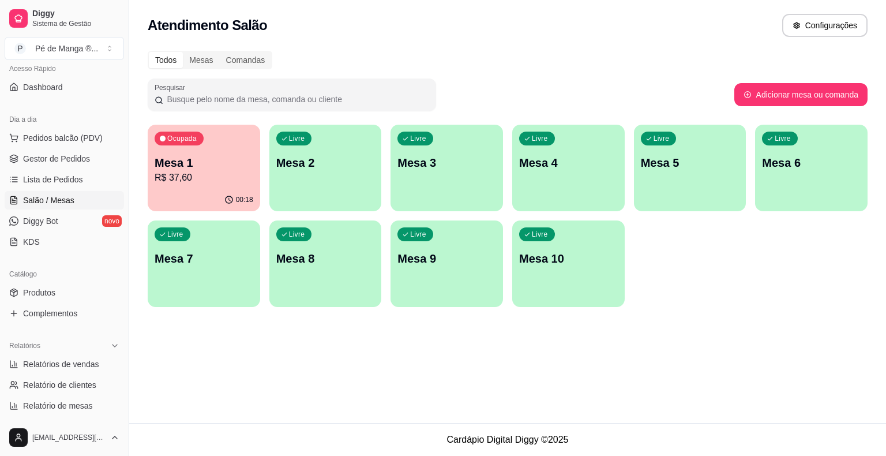
click at [207, 179] on p "R$ 37,60" at bounding box center [204, 178] width 99 height 14
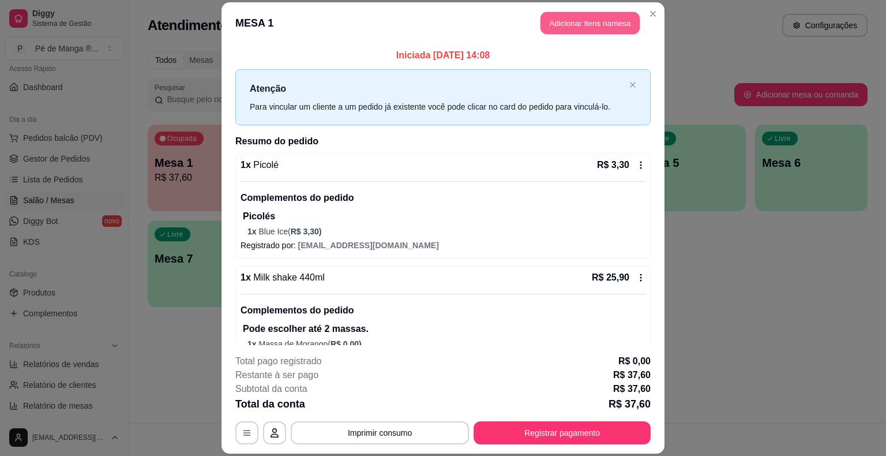
click at [609, 24] on button "Adicionar itens na mesa" at bounding box center [589, 23] width 99 height 22
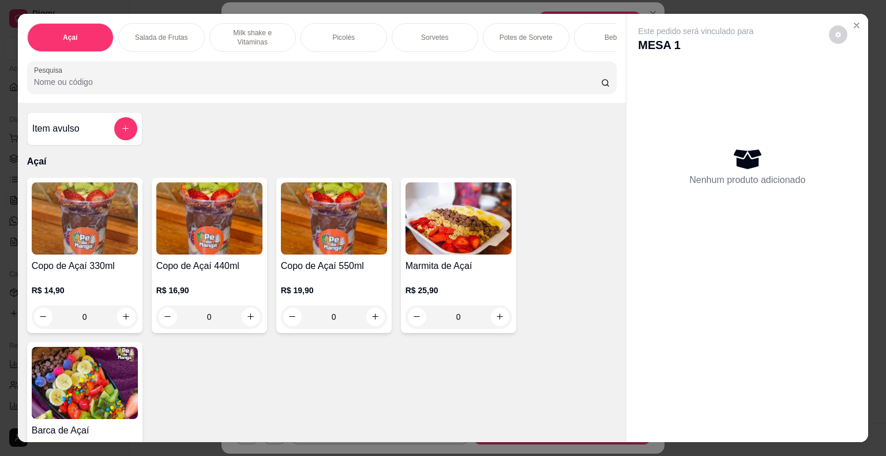
click at [369, 31] on div "Picolés" at bounding box center [344, 37] width 87 height 29
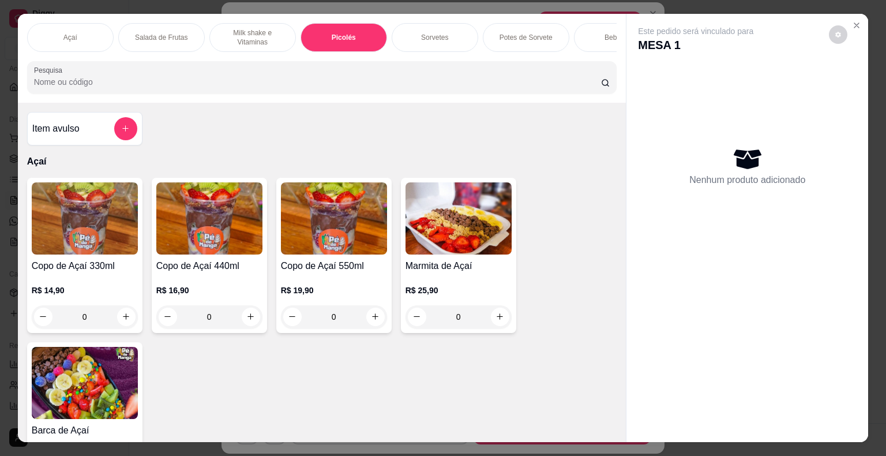
scroll to position [28, 0]
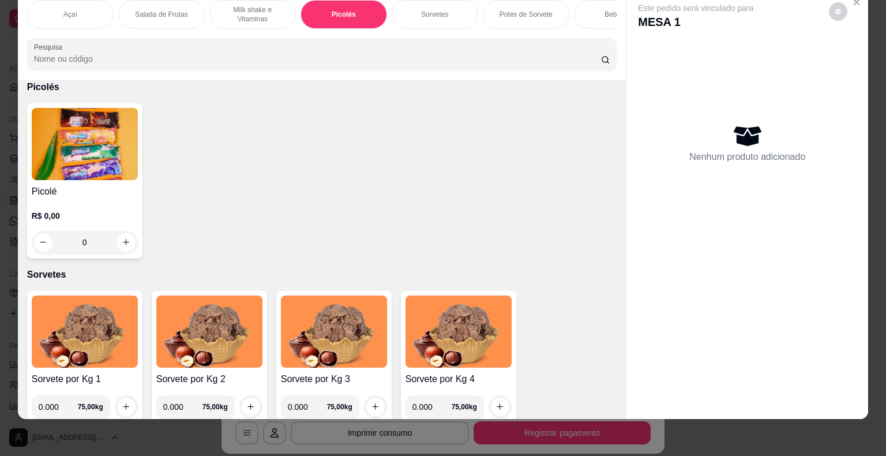
click at [95, 202] on div "R$ 0,00 0" at bounding box center [85, 225] width 106 height 55
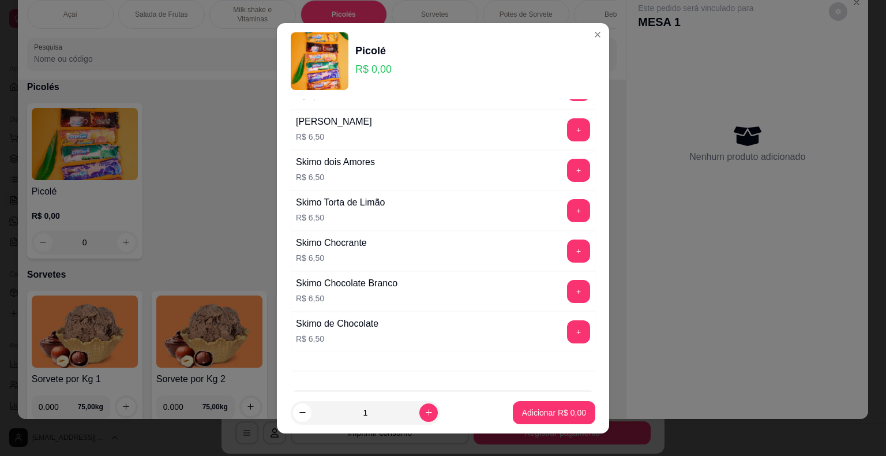
scroll to position [799, 0]
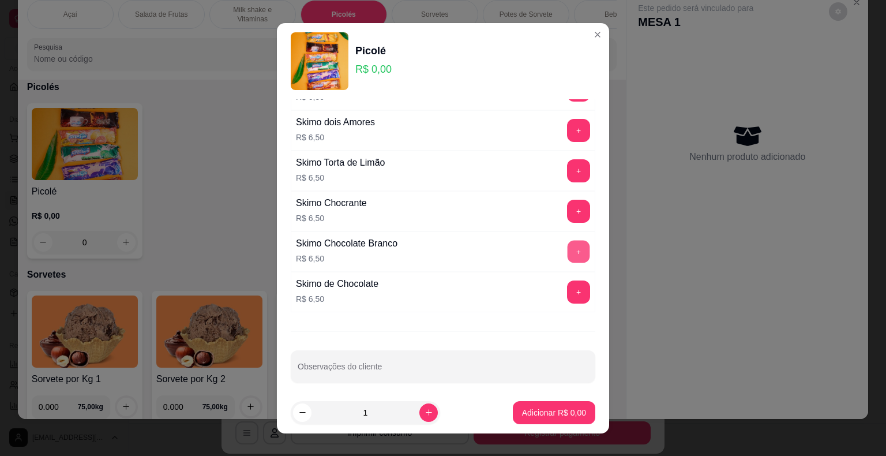
click at [568, 250] on button "+" at bounding box center [579, 251] width 22 height 22
click at [542, 411] on p "Adicionar R$ 13,00" at bounding box center [551, 413] width 69 height 12
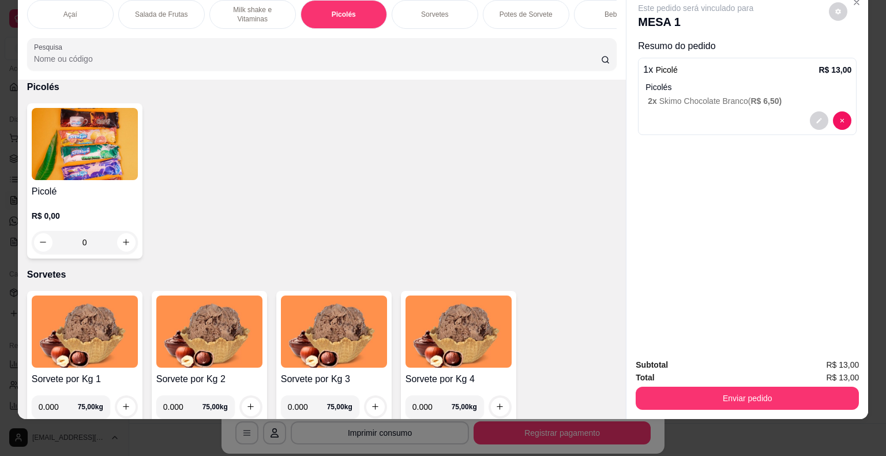
click at [70, 10] on p "Açaí" at bounding box center [70, 14] width 14 height 9
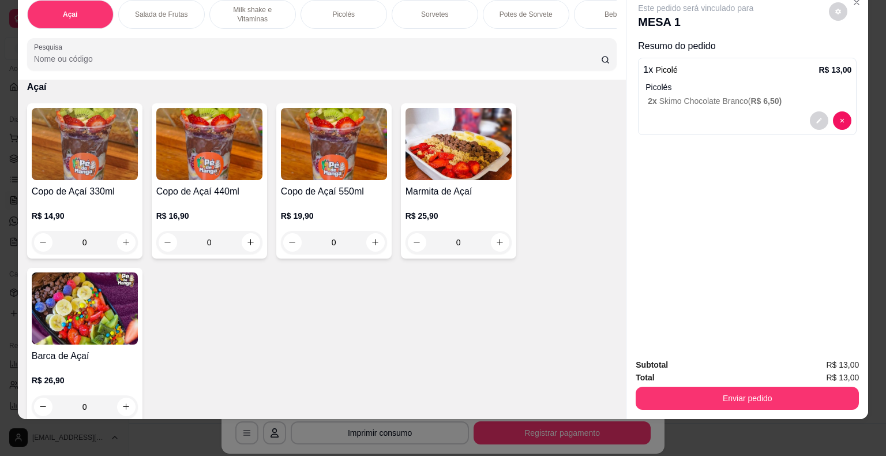
click at [230, 165] on img at bounding box center [209, 144] width 106 height 72
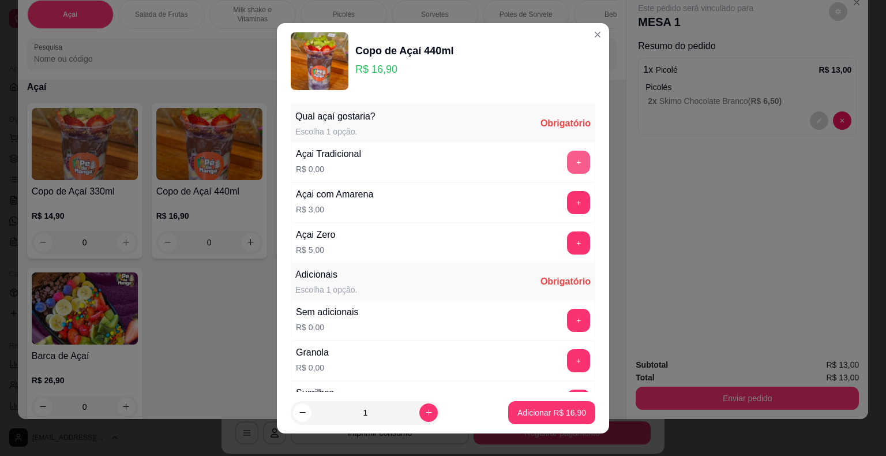
click at [567, 164] on button "+" at bounding box center [578, 162] width 23 height 23
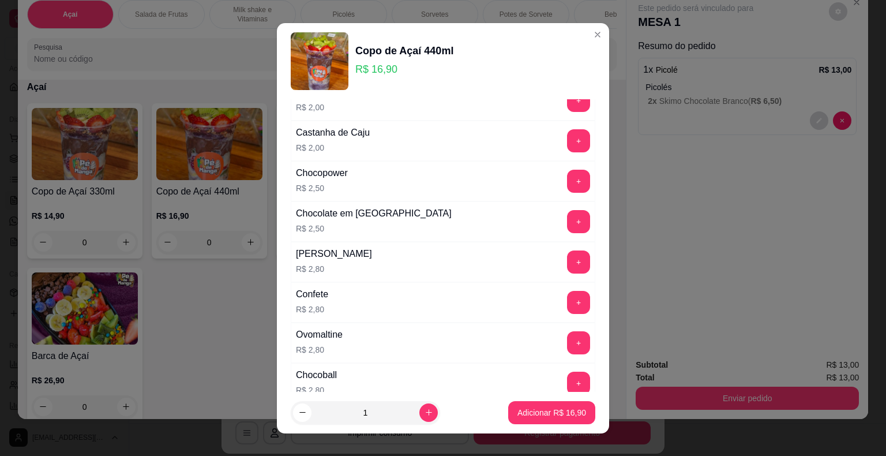
scroll to position [577, 0]
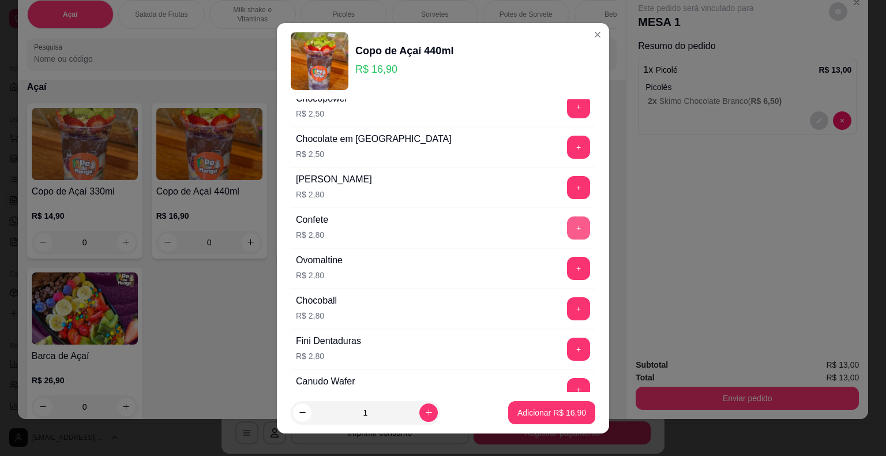
click at [567, 218] on button "+" at bounding box center [578, 227] width 23 height 23
click at [538, 414] on p "Adicionar R$ 19,70" at bounding box center [551, 413] width 69 height 12
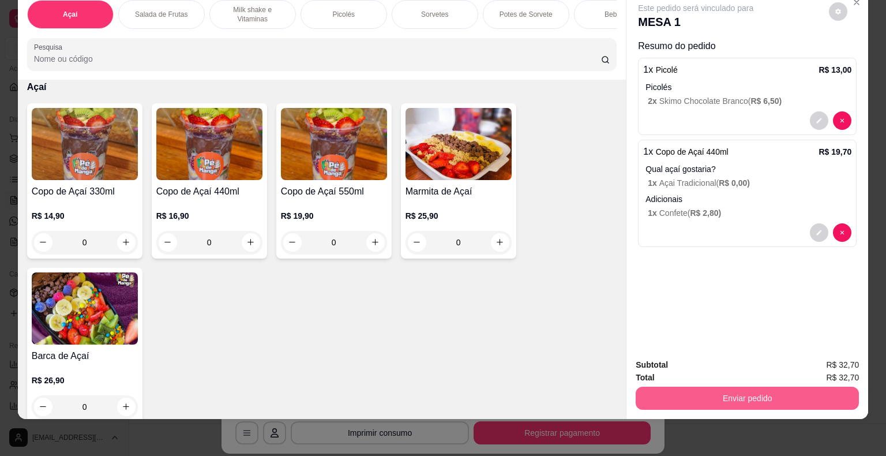
click at [658, 389] on button "Enviar pedido" at bounding box center [747, 397] width 223 height 23
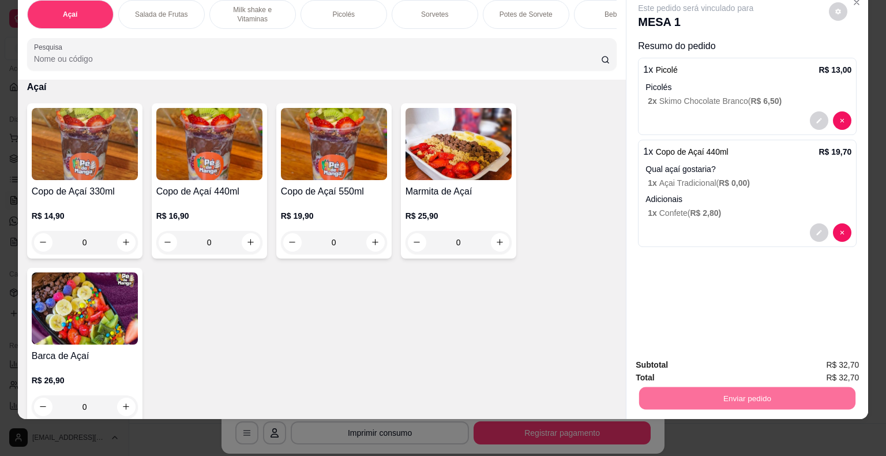
click at [699, 362] on button "Não registrar e enviar pedido" at bounding box center [709, 361] width 120 height 22
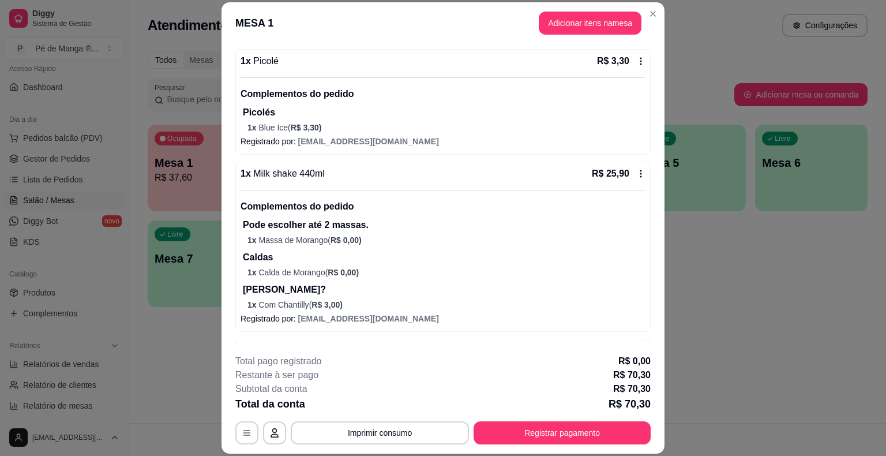
scroll to position [0, 0]
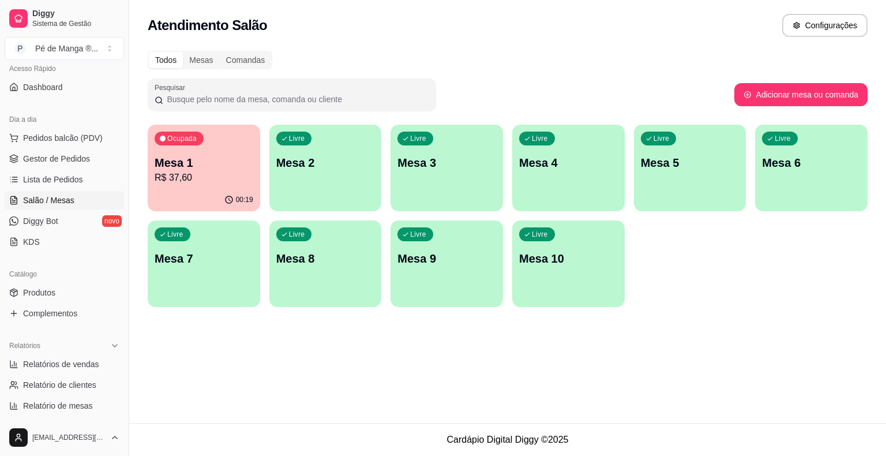
click at [75, 147] on ul "Pedidos balcão (PDV) Gestor de Pedidos Lista de Pedidos Salão / Mesas Diggy Bot…" at bounding box center [64, 190] width 119 height 122
click at [78, 140] on span "Pedidos balcão (PDV)" at bounding box center [63, 138] width 80 height 12
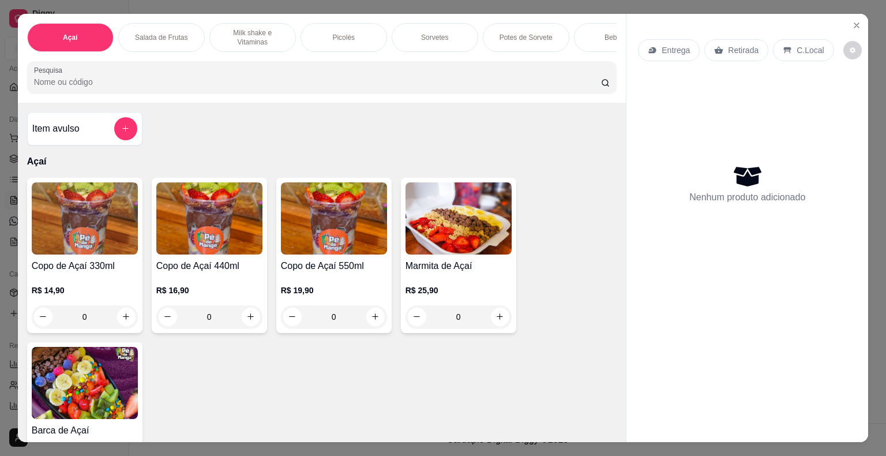
click at [418, 40] on div "Sorvetes" at bounding box center [435, 37] width 87 height 29
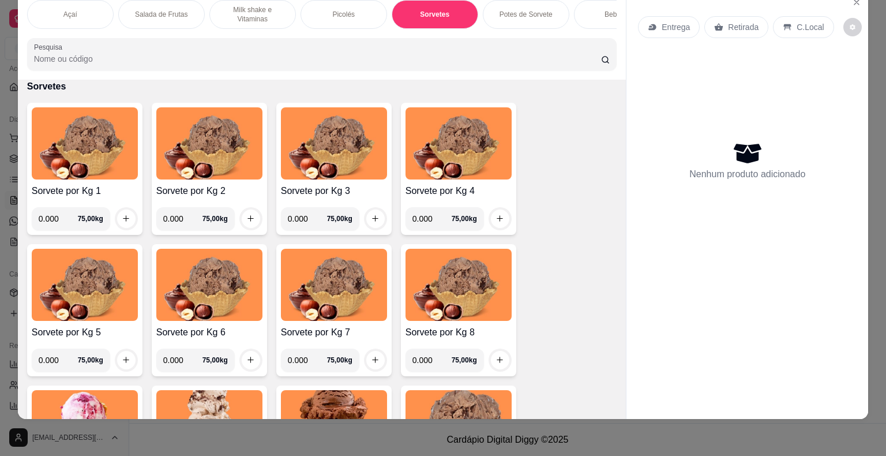
click at [532, 10] on div "Potes de Sorvete" at bounding box center [526, 14] width 87 height 29
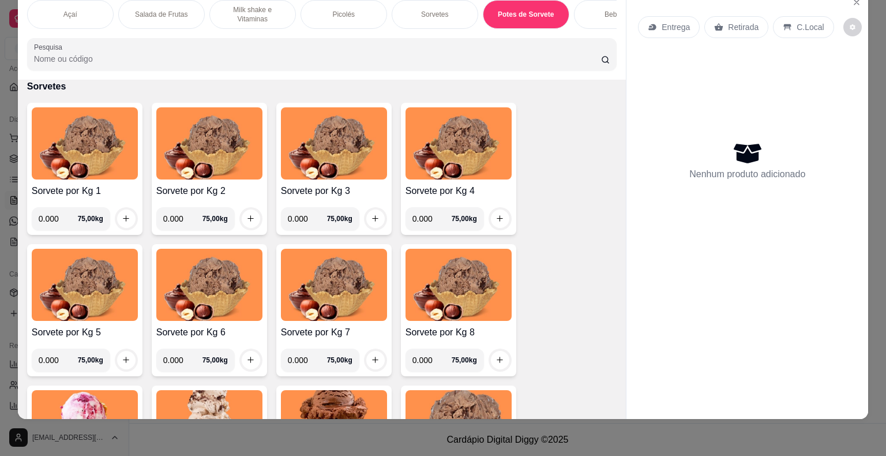
scroll to position [1957, 0]
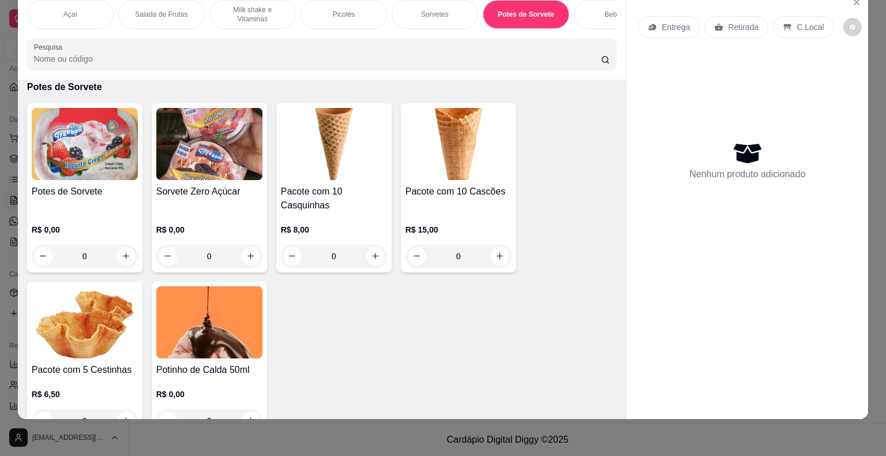
click at [91, 202] on div "Potes de Sorvete" at bounding box center [85, 199] width 106 height 28
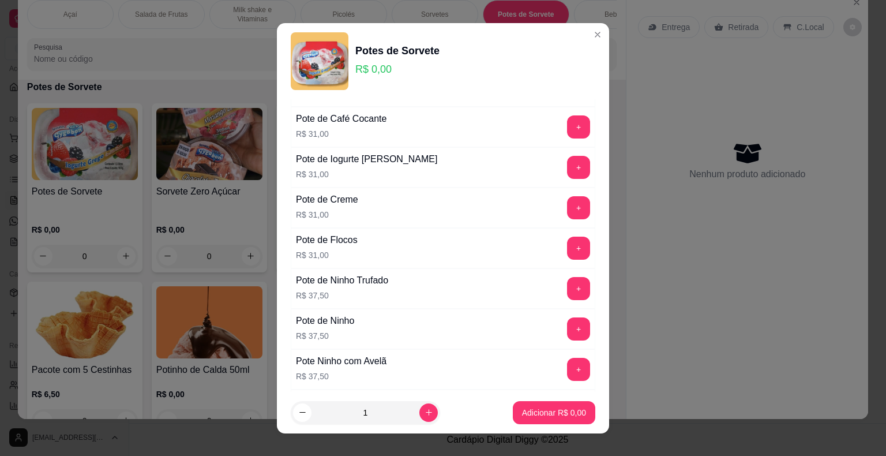
scroll to position [231, 0]
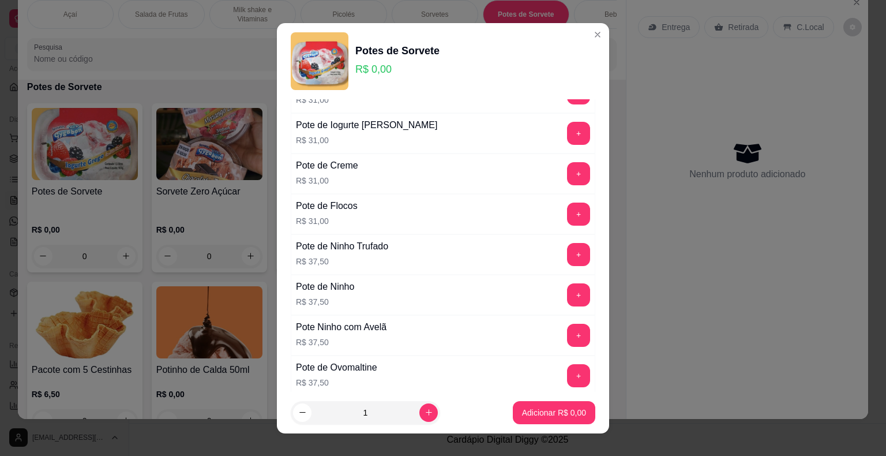
click at [572, 254] on div "+" at bounding box center [578, 254] width 32 height 23
click at [568, 251] on button "+" at bounding box center [579, 254] width 22 height 22
click at [550, 411] on p "Adicionar R$ 37,50" at bounding box center [552, 412] width 67 height 11
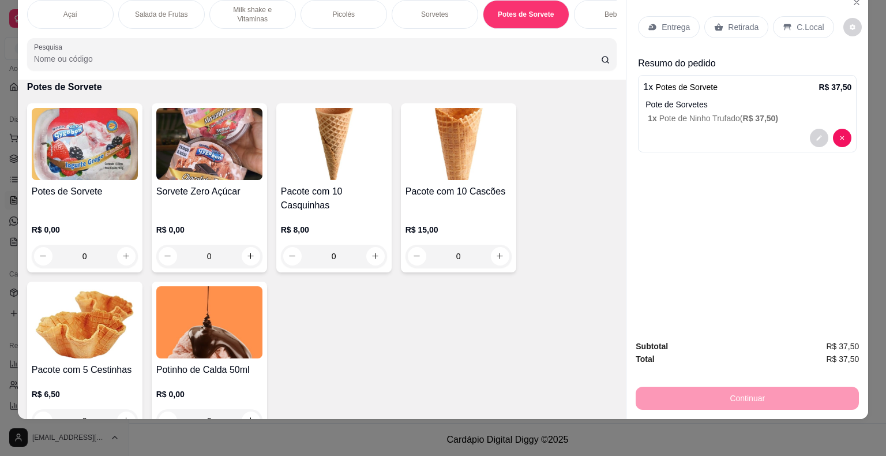
click at [237, 333] on img at bounding box center [209, 322] width 106 height 72
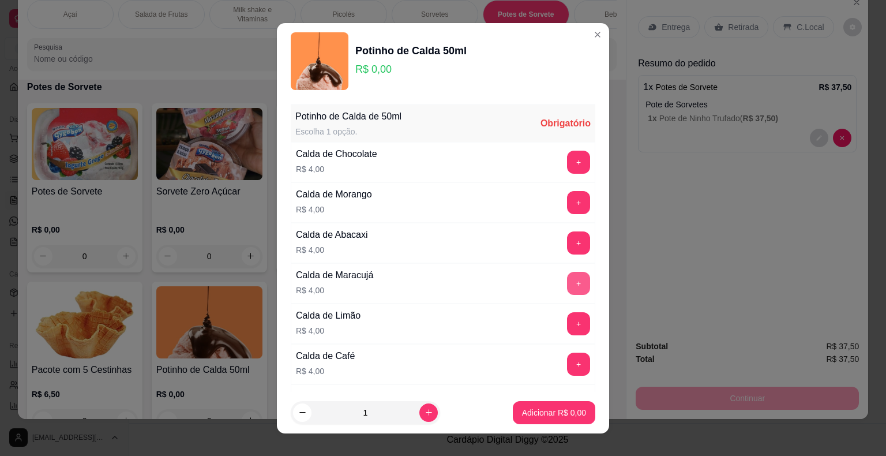
click at [567, 283] on button "+" at bounding box center [578, 283] width 23 height 23
click at [542, 419] on button "Adicionar R$ 4,00" at bounding box center [554, 412] width 80 height 22
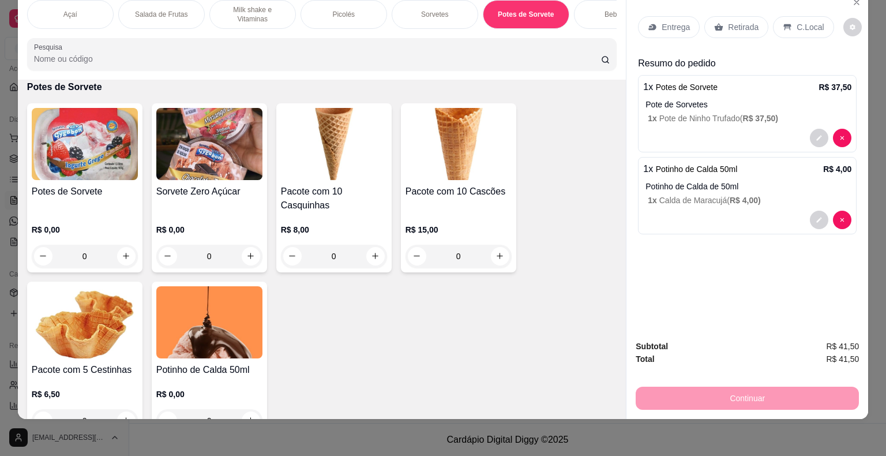
click at [730, 182] on div "Potinho de Calda de 50ml 1 x Calda de Maracujá ( R$ 4,00 )" at bounding box center [748, 193] width 206 height 25
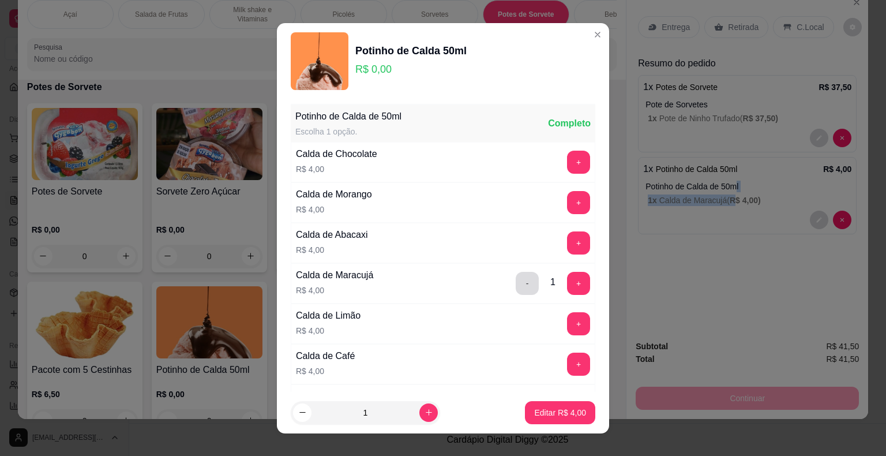
click at [516, 285] on button "-" at bounding box center [527, 283] width 23 height 23
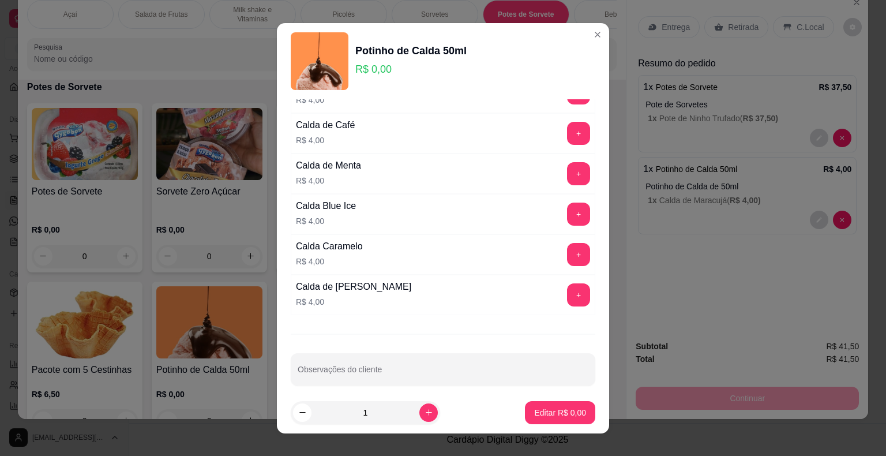
drag, startPoint x: 548, startPoint y: 239, endPoint x: 551, endPoint y: 245, distance: 7.2
click at [551, 245] on div "Calda Caramelo R$ 4,00 +" at bounding box center [443, 254] width 305 height 40
click at [568, 248] on button "+" at bounding box center [579, 254] width 22 height 22
click at [551, 414] on p "Editar R$ 4,00" at bounding box center [560, 412] width 50 height 11
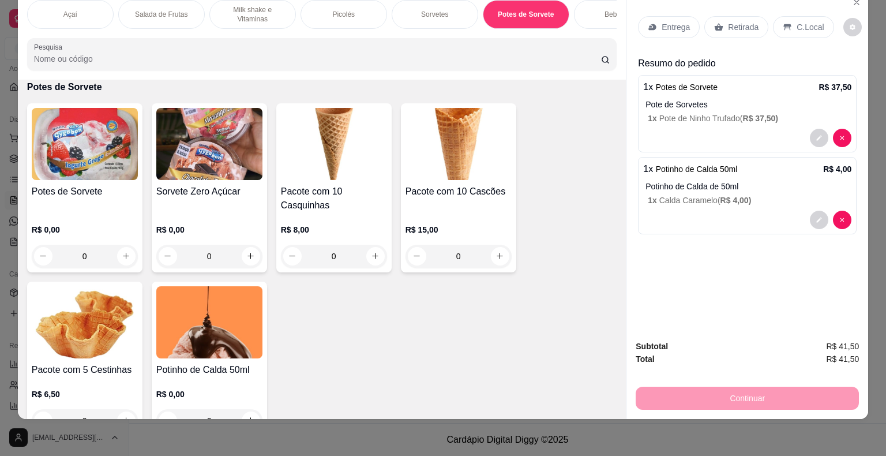
click at [665, 21] on p "Entrega" at bounding box center [676, 27] width 28 height 12
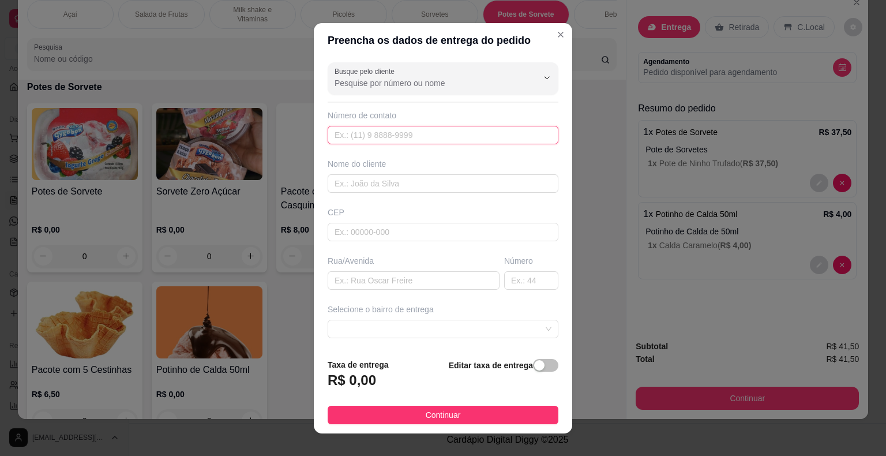
click at [451, 135] on input "text" at bounding box center [443, 135] width 231 height 18
type input "15996-5037"
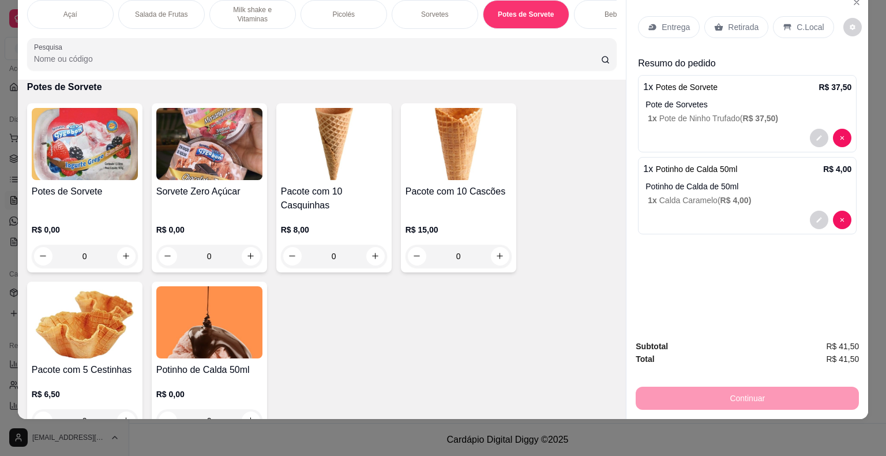
click at [164, 346] on img at bounding box center [209, 322] width 106 height 72
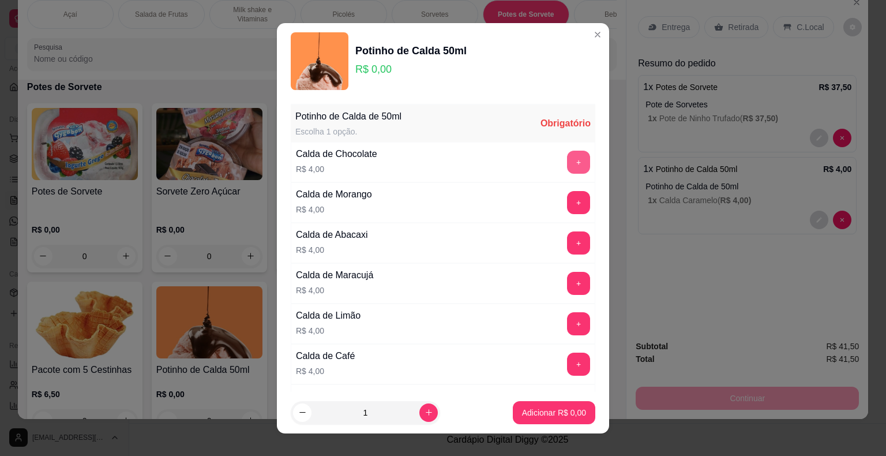
click at [567, 165] on button "+" at bounding box center [578, 162] width 23 height 23
click at [556, 419] on button "Adicionar R$ 4,00" at bounding box center [554, 412] width 82 height 23
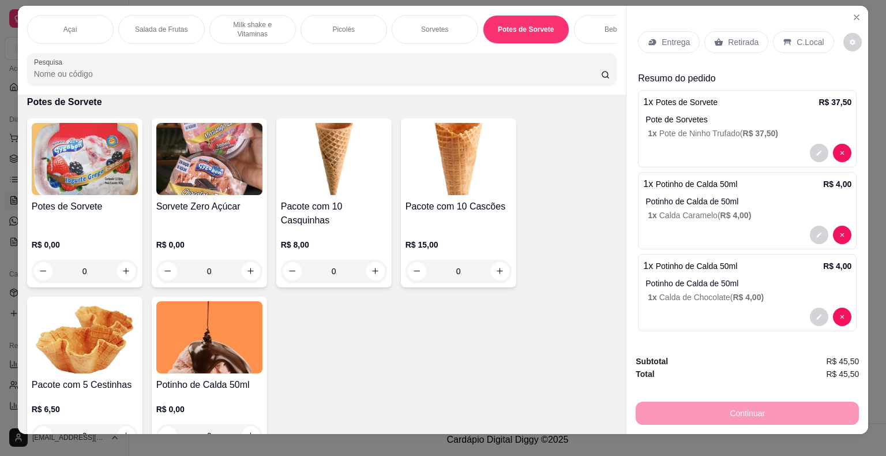
scroll to position [0, 0]
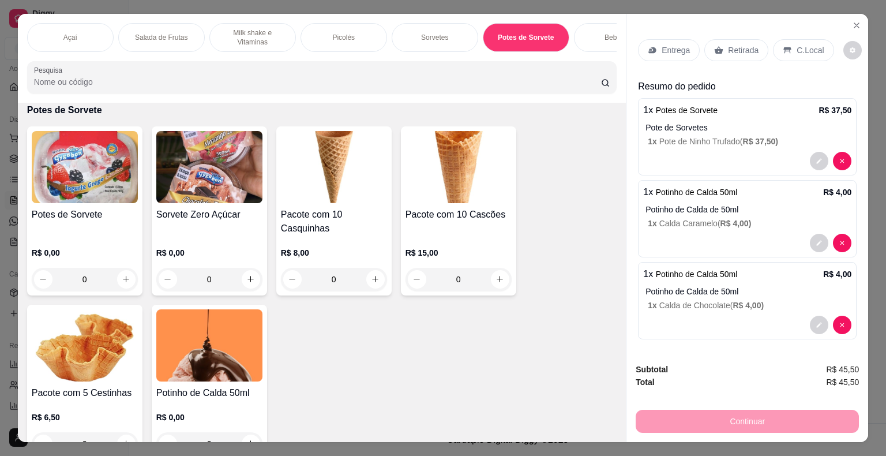
click at [669, 44] on p "Entrega" at bounding box center [676, 50] width 28 height 12
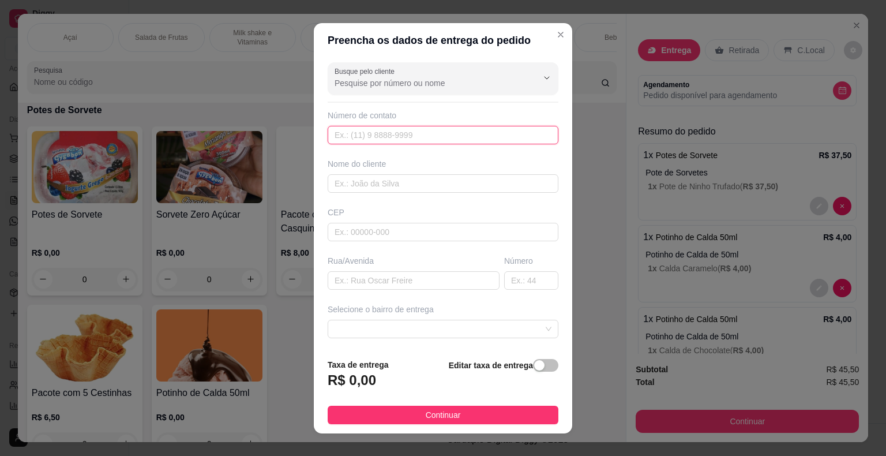
click at [404, 128] on input "text" at bounding box center [443, 135] width 231 height 18
type input "[PHONE_NUMBER]"
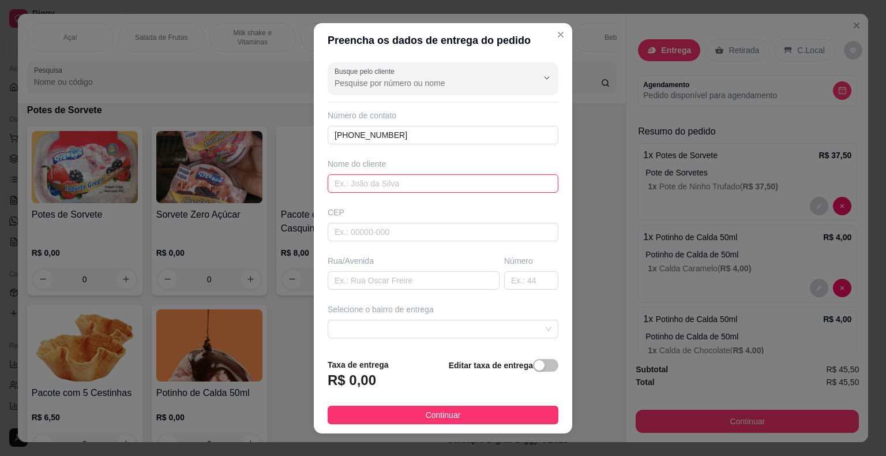
click at [425, 189] on input "text" at bounding box center [443, 183] width 231 height 18
type input "[PERSON_NAME]"
click at [393, 237] on input "text" at bounding box center [443, 232] width 231 height 18
type input "18440000"
click at [400, 277] on input "text" at bounding box center [414, 280] width 172 height 18
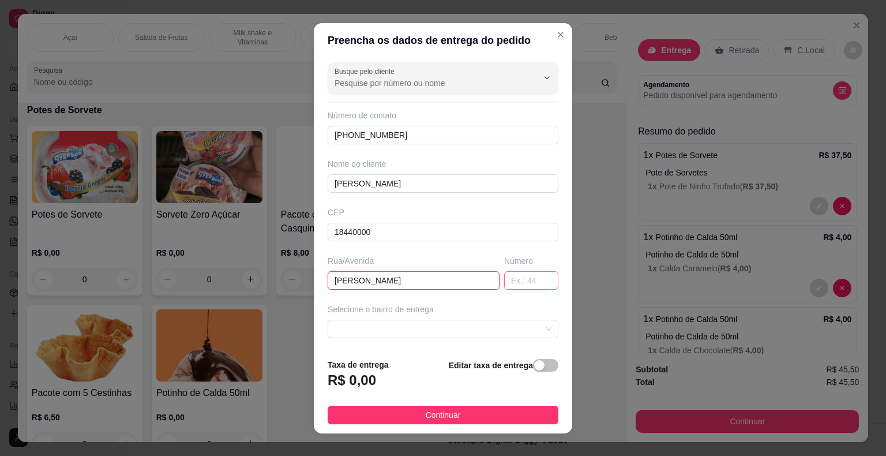
type input "[PERSON_NAME]"
click at [526, 281] on input "text" at bounding box center [531, 280] width 54 height 18
click at [418, 329] on span at bounding box center [443, 328] width 217 height 17
type input "51"
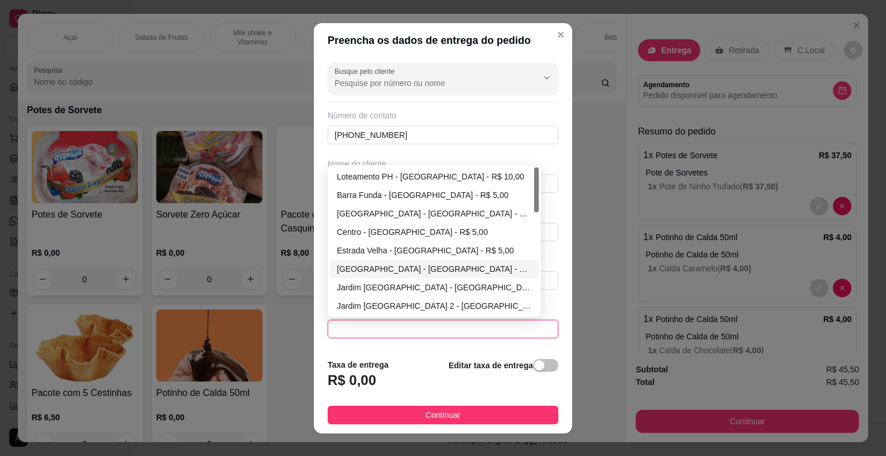
click at [436, 264] on div "[GEOGRAPHIC_DATA] - [GEOGRAPHIC_DATA] - R$ 5,00" at bounding box center [434, 268] width 195 height 13
type input "Itaberá"
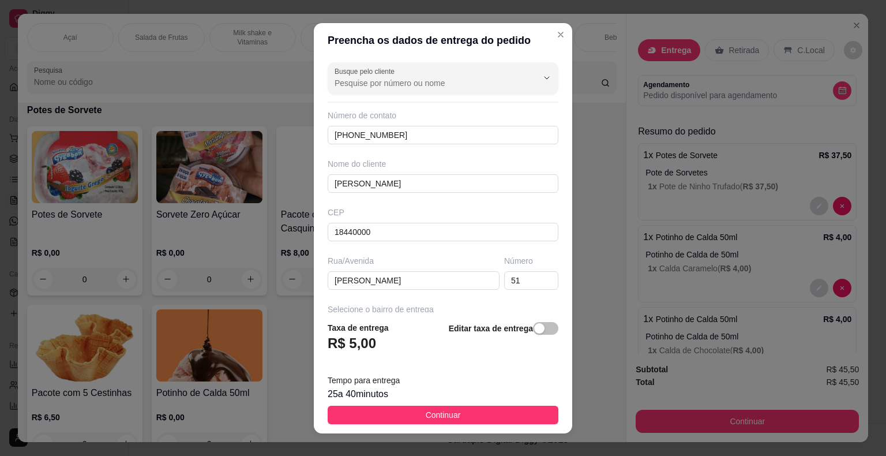
click at [449, 417] on button "Continuar" at bounding box center [443, 415] width 231 height 18
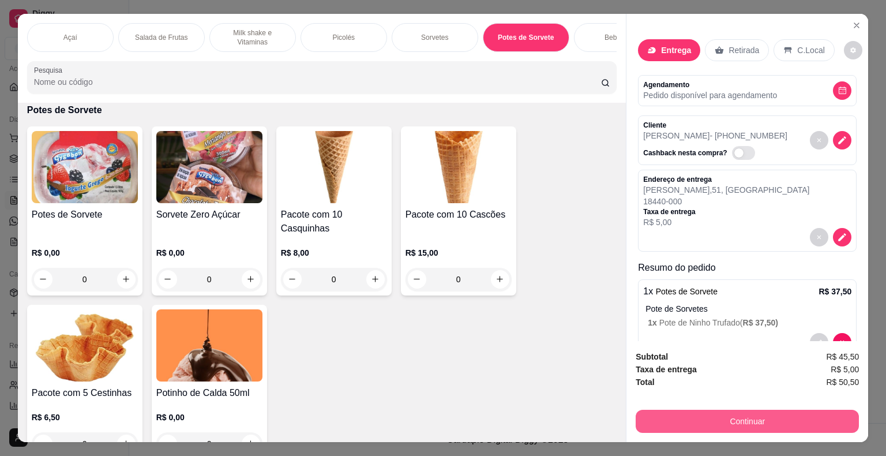
click at [733, 414] on button "Continuar" at bounding box center [747, 421] width 223 height 23
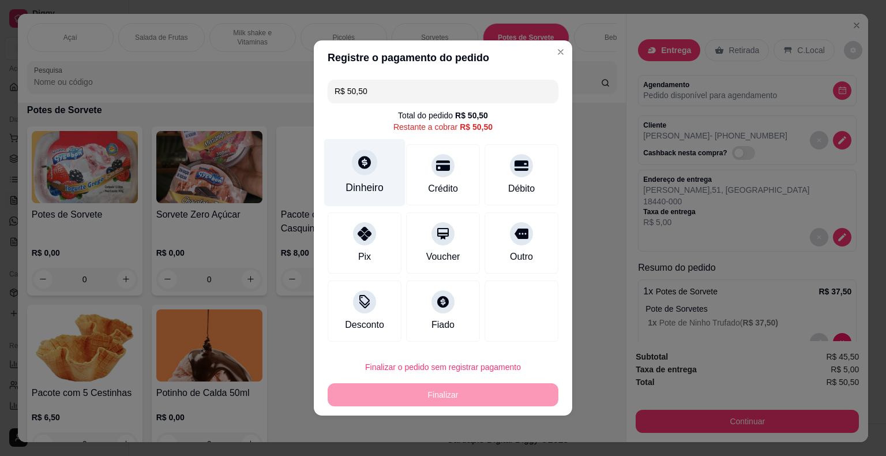
click at [359, 177] on div "Dinheiro" at bounding box center [364, 172] width 81 height 67
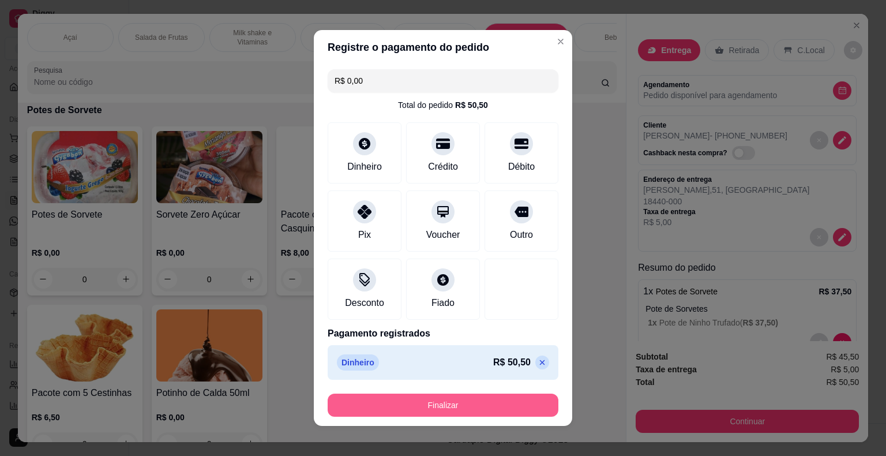
click at [505, 408] on button "Finalizar" at bounding box center [443, 404] width 231 height 23
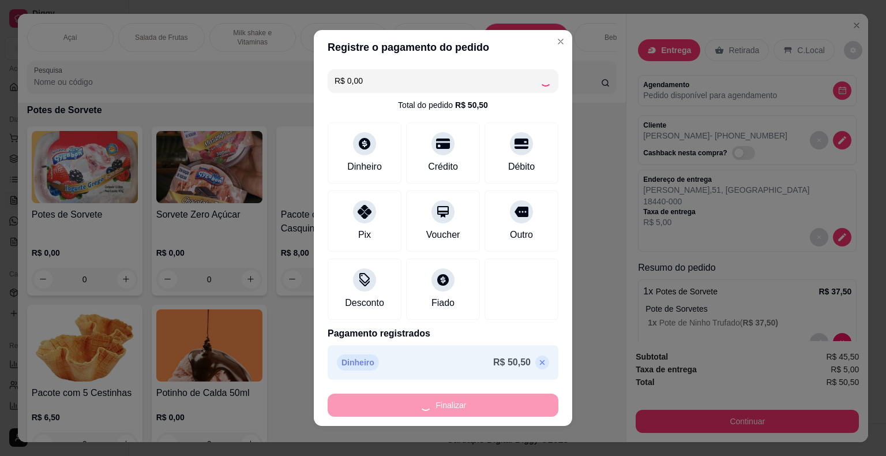
type input "-R$ 50,50"
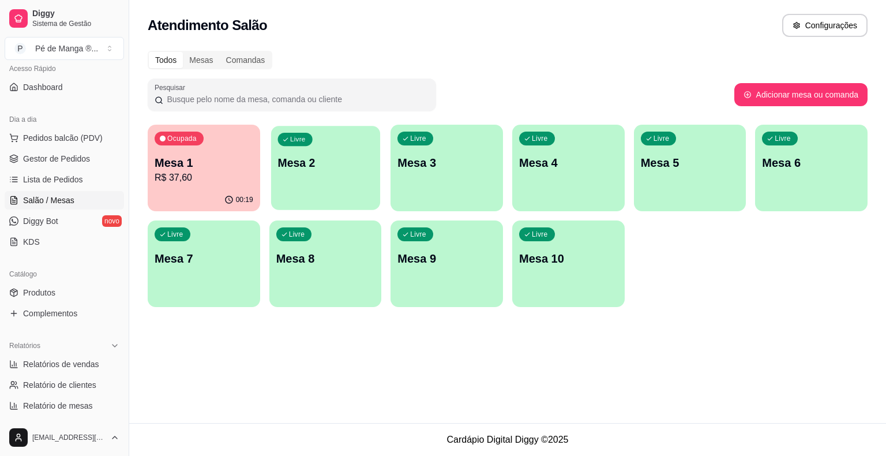
click at [284, 168] on p "Mesa 2" at bounding box center [325, 163] width 96 height 16
click at [284, 168] on body "Diggy Sistema de Gestão P Pé de Manga ® ... Loja aberta Plano Essencial + Mesas…" at bounding box center [443, 228] width 886 height 456
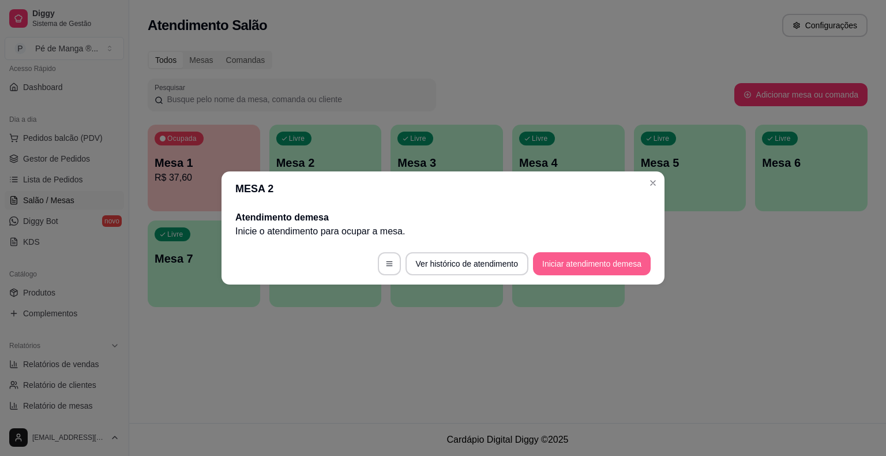
click at [549, 265] on button "Iniciar atendimento de mesa" at bounding box center [592, 263] width 118 height 23
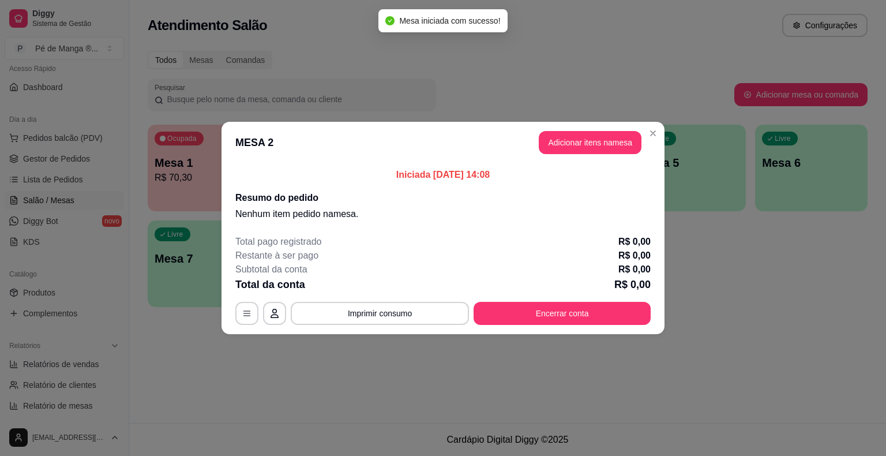
click at [615, 151] on button "Adicionar itens na mesa" at bounding box center [590, 142] width 103 height 23
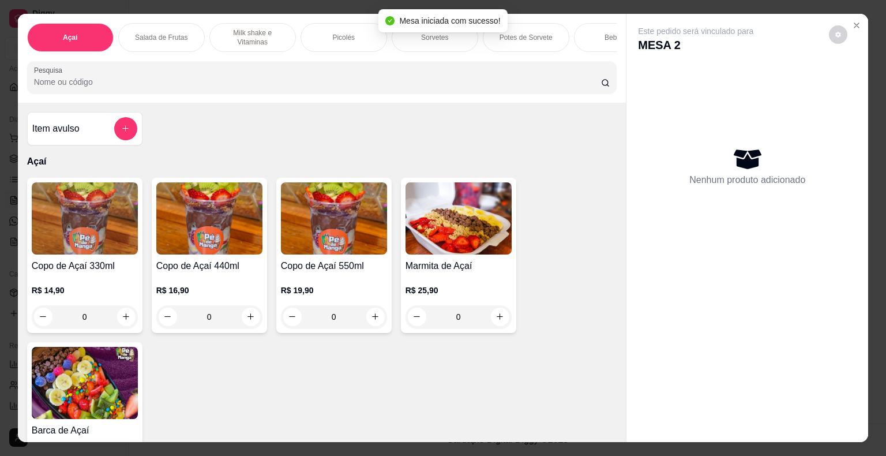
click at [453, 37] on div "Sorvetes" at bounding box center [435, 37] width 87 height 29
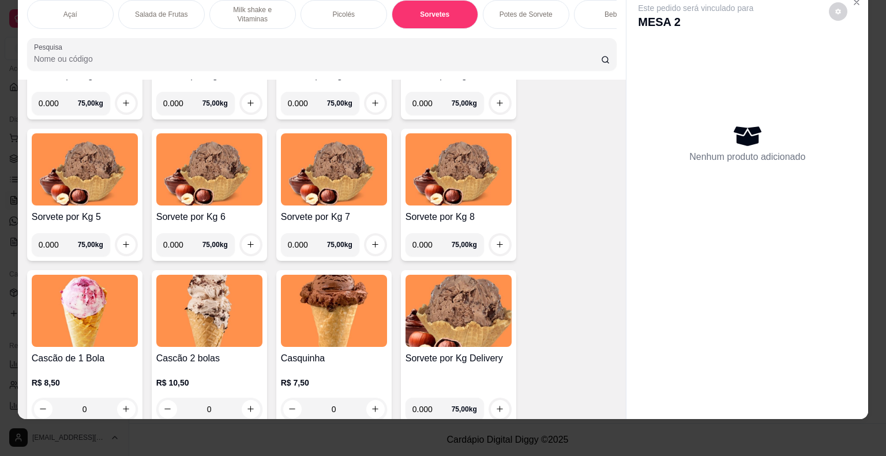
click at [534, 17] on div "Potes de Sorvete" at bounding box center [526, 14] width 87 height 29
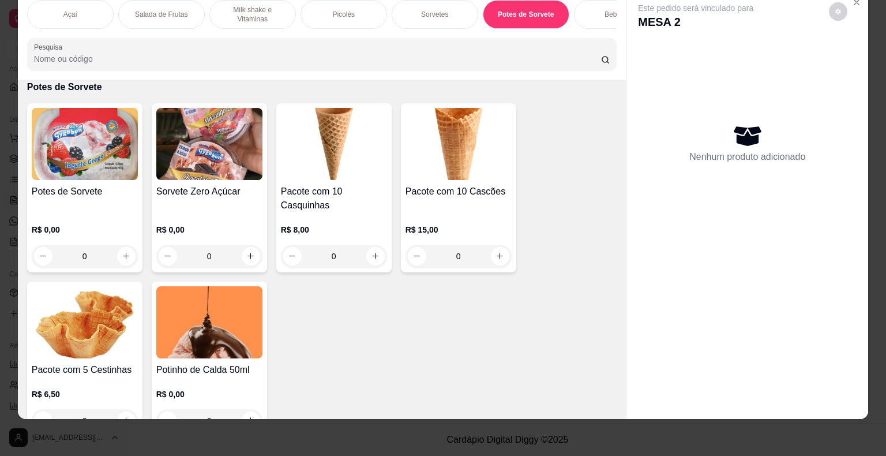
click at [106, 189] on h4 "Potes de Sorvete" at bounding box center [85, 192] width 106 height 14
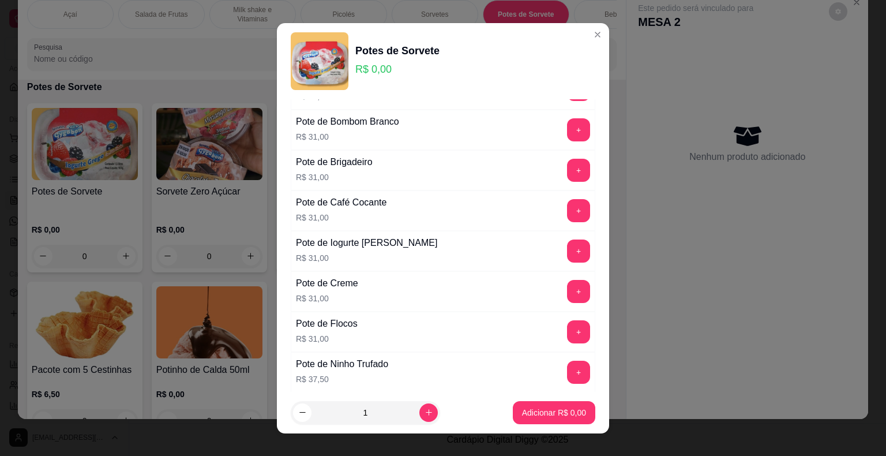
scroll to position [115, 0]
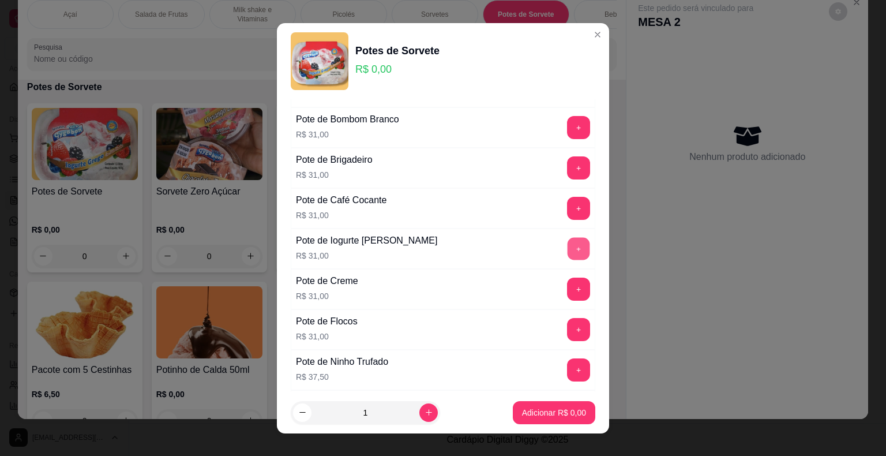
click at [568, 245] on button "+" at bounding box center [579, 248] width 22 height 22
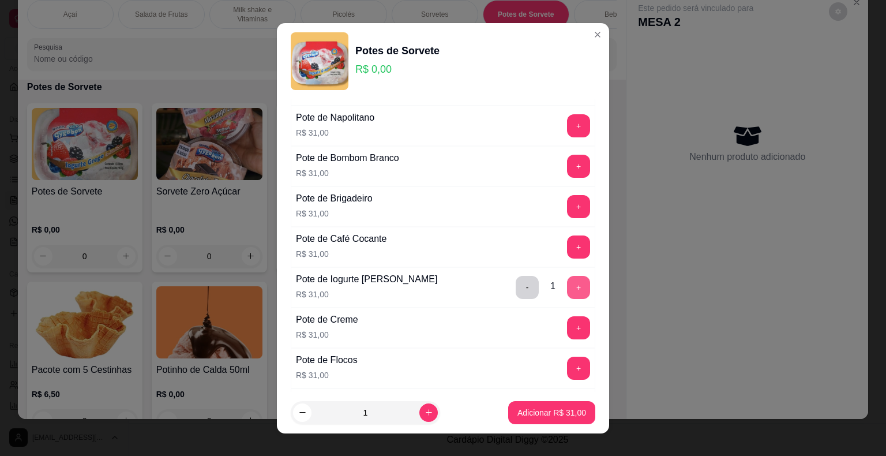
scroll to position [58, 0]
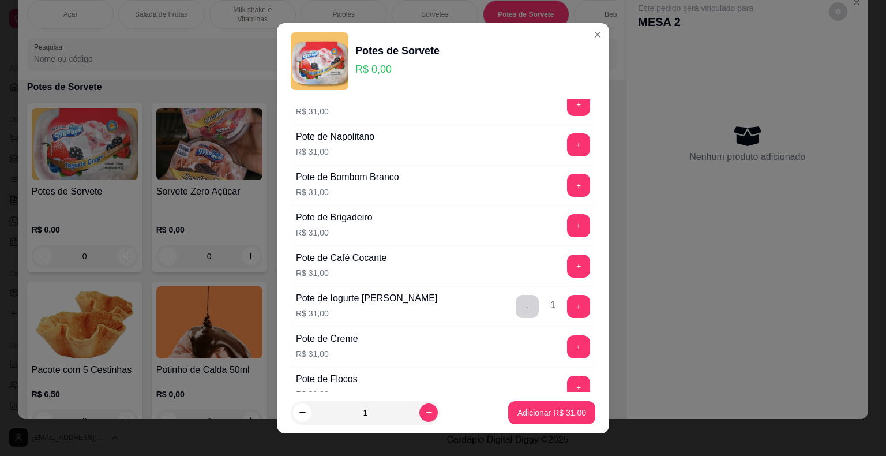
click at [567, 188] on button "+" at bounding box center [578, 185] width 23 height 23
click at [568, 414] on p "Adicionar R$ 62,00" at bounding box center [551, 413] width 69 height 12
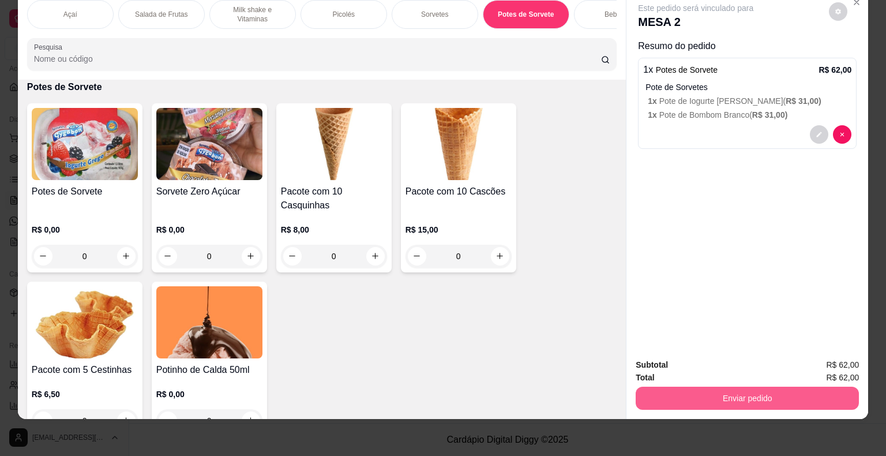
click at [681, 399] on button "Enviar pedido" at bounding box center [747, 397] width 223 height 23
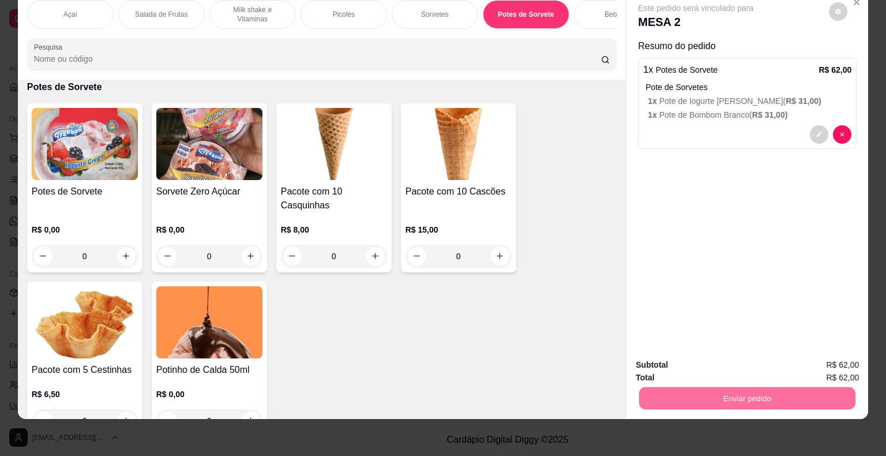
click at [700, 362] on button "Não registrar e enviar pedido" at bounding box center [709, 361] width 120 height 22
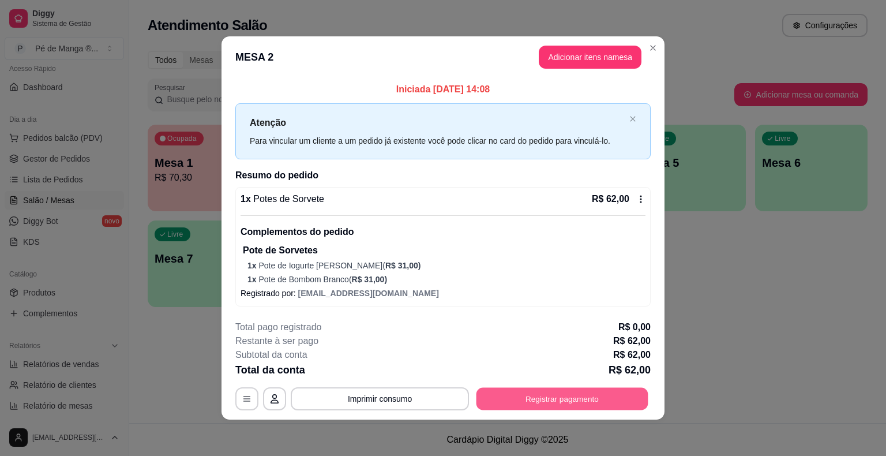
click at [557, 407] on button "Registrar pagamento" at bounding box center [562, 399] width 172 height 22
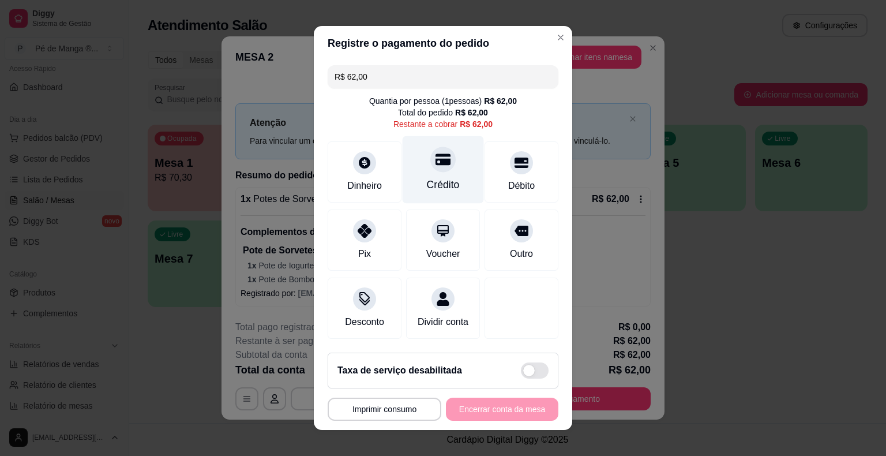
click at [441, 179] on div "Crédito" at bounding box center [443, 184] width 33 height 15
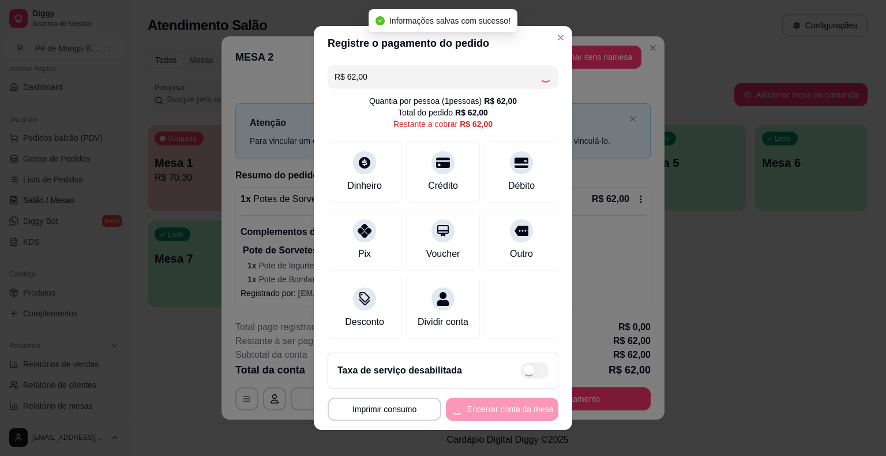
type input "R$ 0,00"
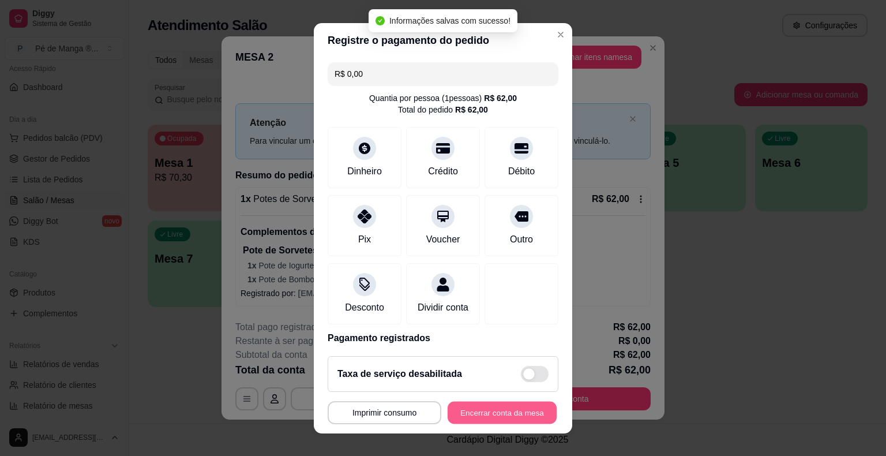
click at [500, 419] on button "Encerrar conta da mesa" at bounding box center [502, 412] width 109 height 22
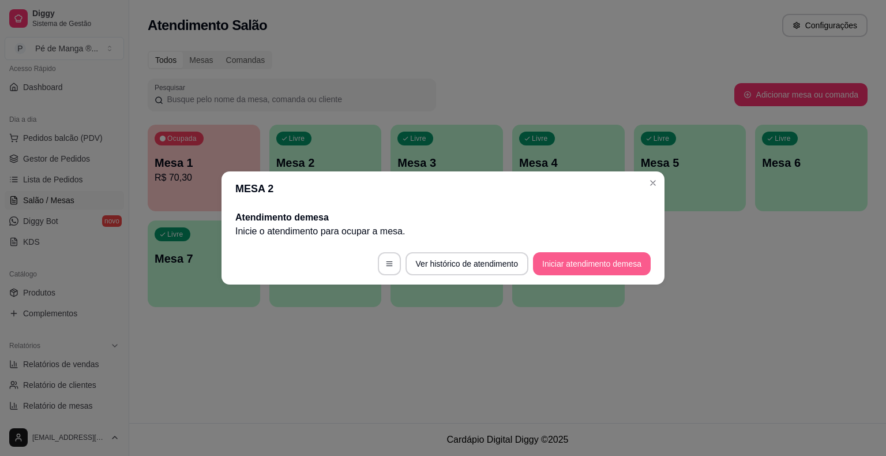
click at [575, 261] on button "Iniciar atendimento de mesa" at bounding box center [592, 263] width 118 height 23
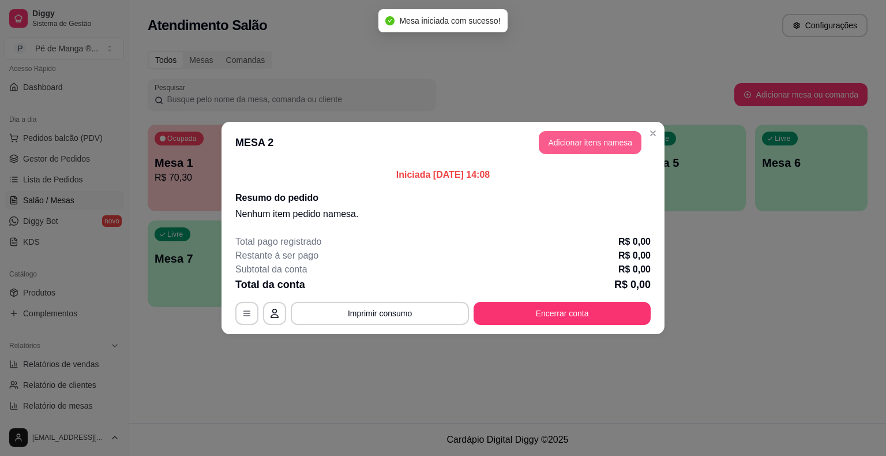
click at [573, 133] on button "Adicionar itens na mesa" at bounding box center [590, 142] width 103 height 23
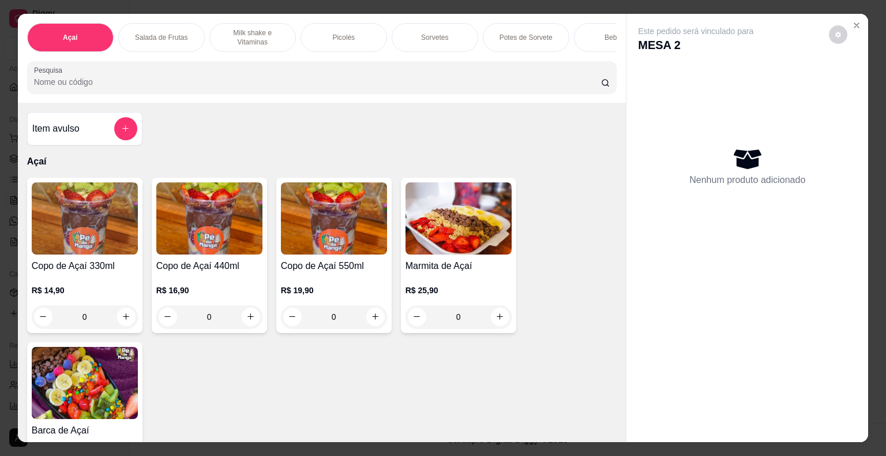
click at [350, 34] on div "Picolés" at bounding box center [344, 37] width 87 height 29
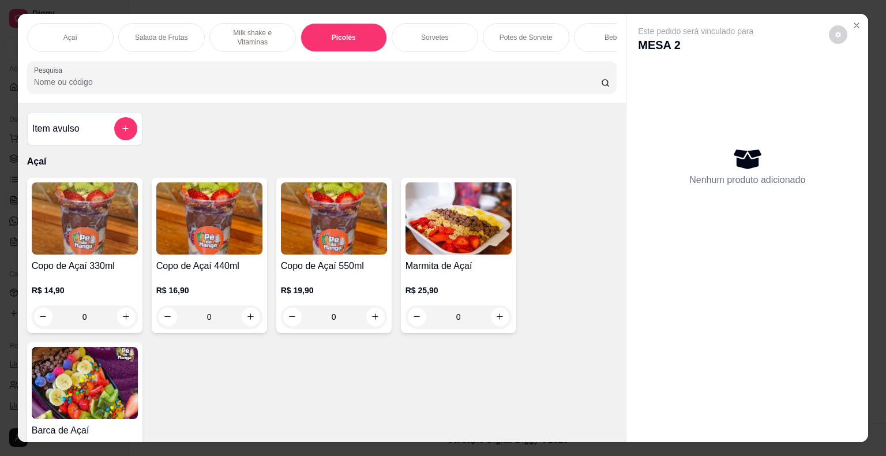
scroll to position [28, 0]
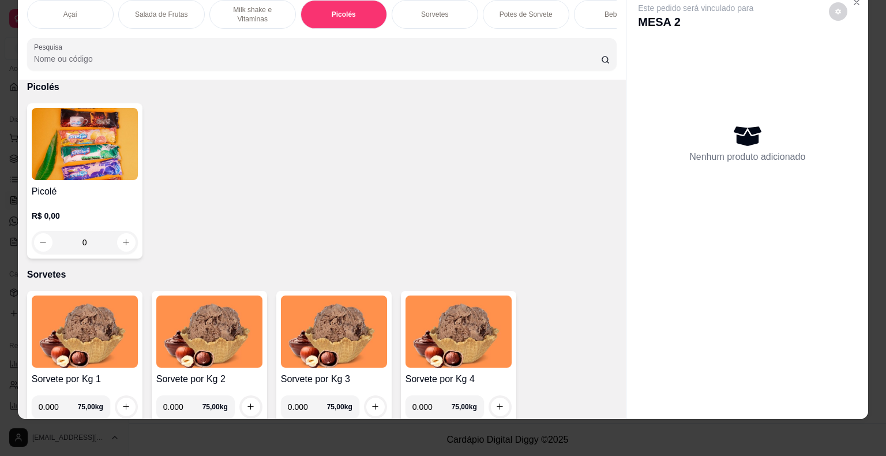
click at [96, 204] on div "R$ 0,00 0" at bounding box center [85, 225] width 106 height 55
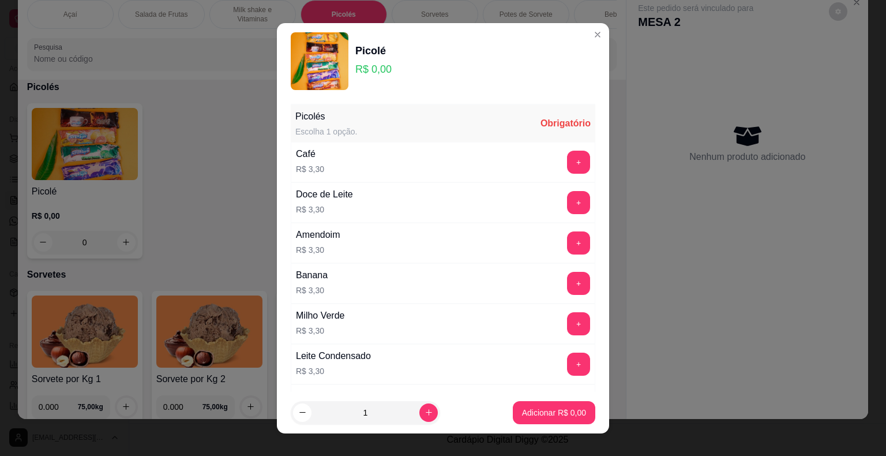
click at [558, 296] on div "Banana R$ 3,30 +" at bounding box center [443, 283] width 305 height 40
click at [568, 286] on button "+" at bounding box center [579, 283] width 22 height 22
click at [567, 287] on button "+" at bounding box center [578, 283] width 23 height 23
click at [555, 415] on p "Adicionar R$ 9,90" at bounding box center [554, 413] width 64 height 12
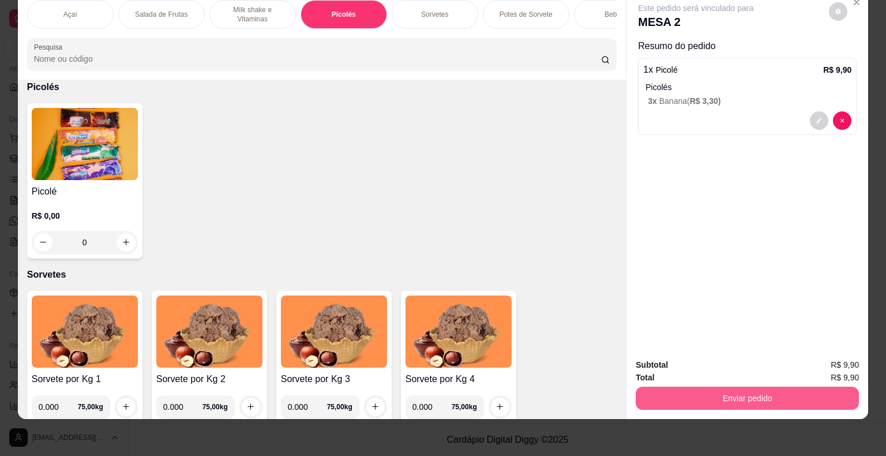
click at [701, 396] on button "Enviar pedido" at bounding box center [747, 397] width 223 height 23
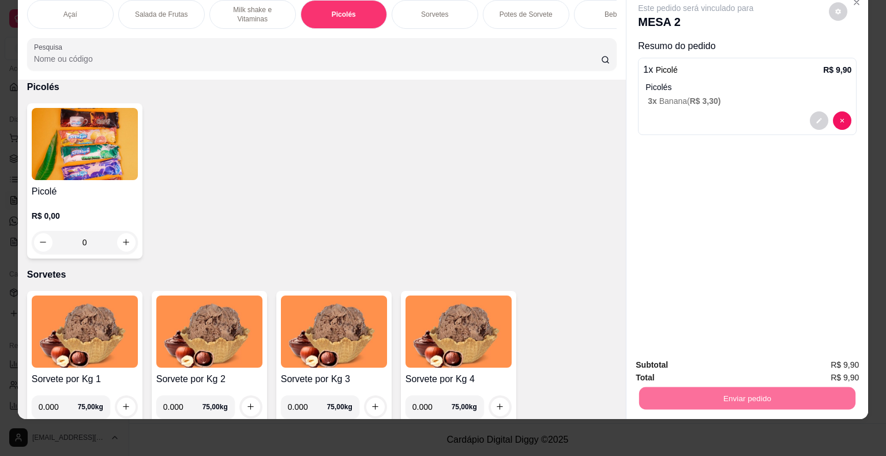
click at [710, 356] on button "Não registrar e enviar pedido" at bounding box center [709, 361] width 120 height 22
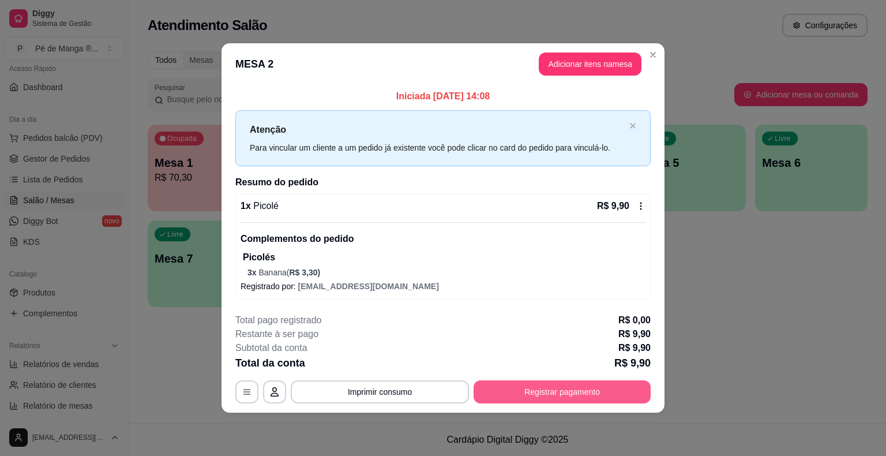
click at [510, 393] on button "Registrar pagamento" at bounding box center [562, 391] width 177 height 23
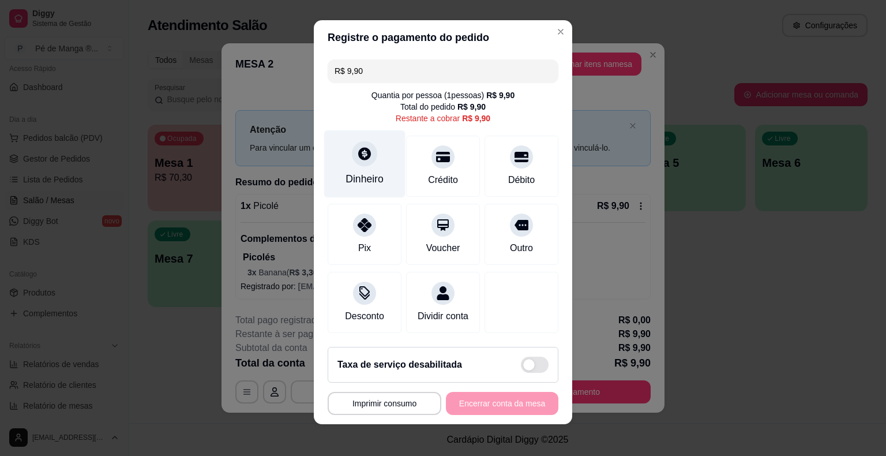
scroll to position [10, 0]
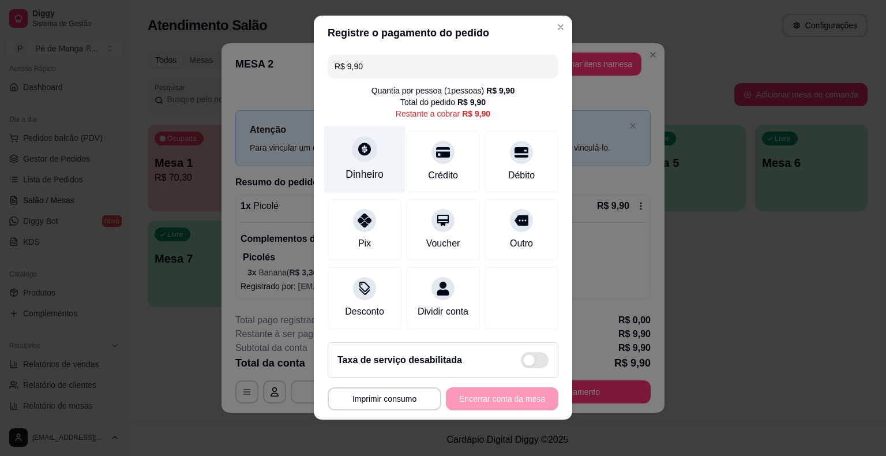
click at [371, 181] on div "Dinheiro" at bounding box center [365, 174] width 38 height 15
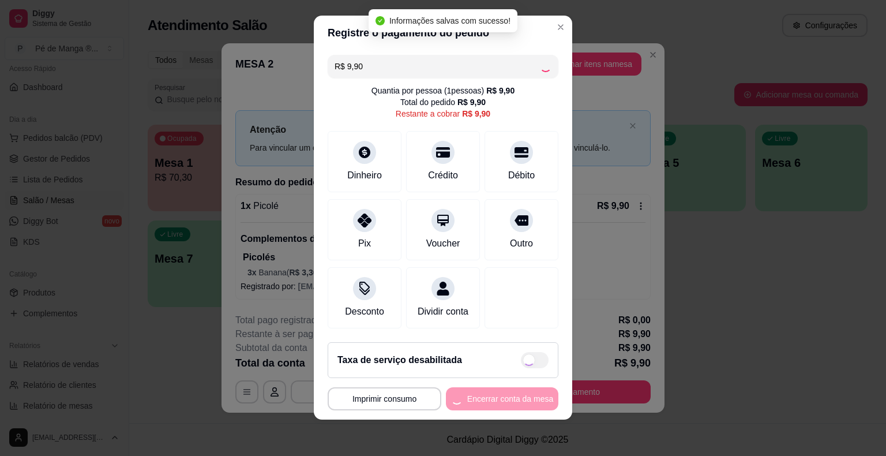
type input "R$ 0,00"
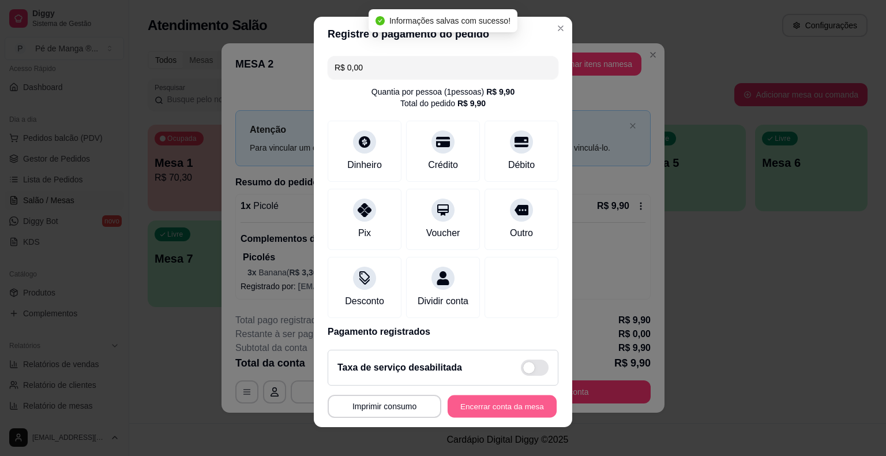
click at [500, 404] on button "Encerrar conta da mesa" at bounding box center [502, 406] width 109 height 22
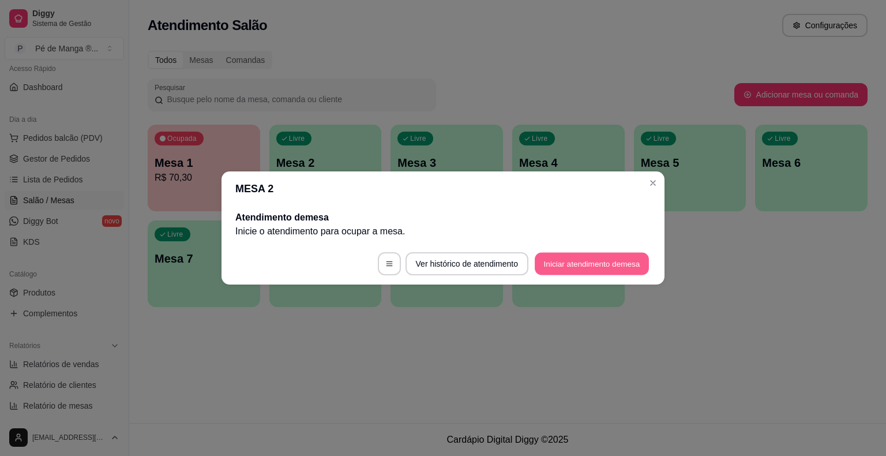
click at [618, 265] on button "Iniciar atendimento de mesa" at bounding box center [592, 264] width 114 height 22
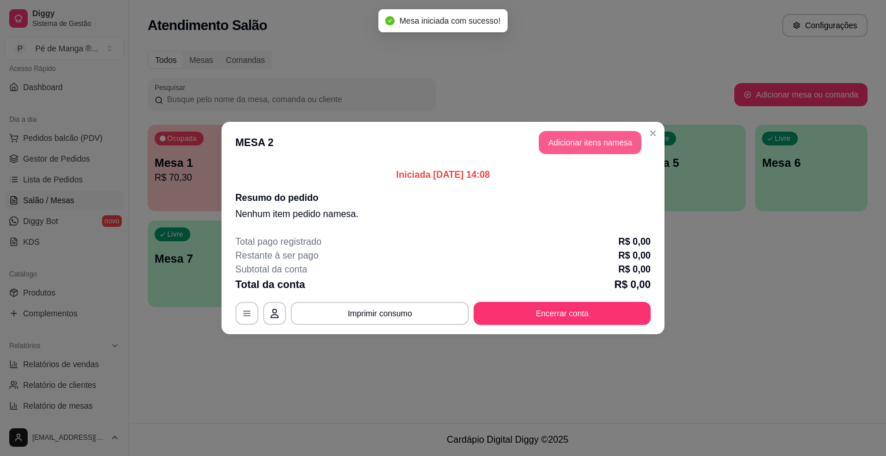
click at [598, 156] on header "MESA 2 Adicionar itens na mesa" at bounding box center [443, 143] width 443 height 42
click at [595, 143] on button "Adicionar itens na mesa" at bounding box center [590, 142] width 103 height 23
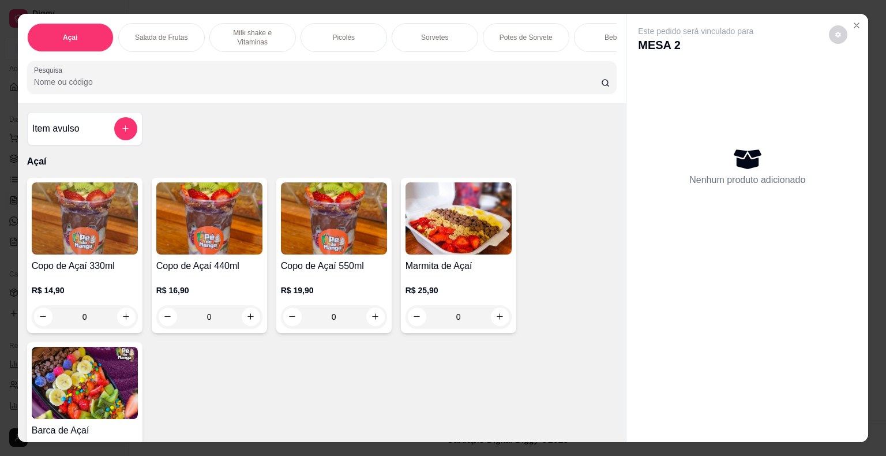
click at [103, 251] on img at bounding box center [85, 218] width 106 height 72
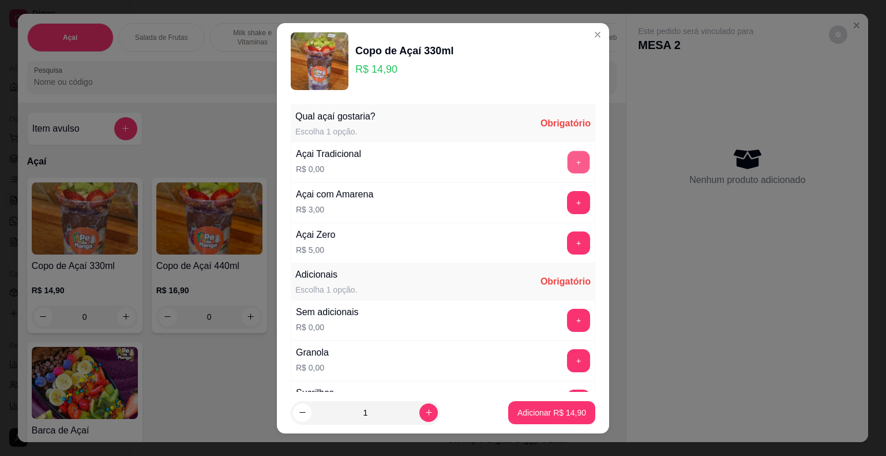
click at [568, 161] on button "+" at bounding box center [579, 162] width 22 height 22
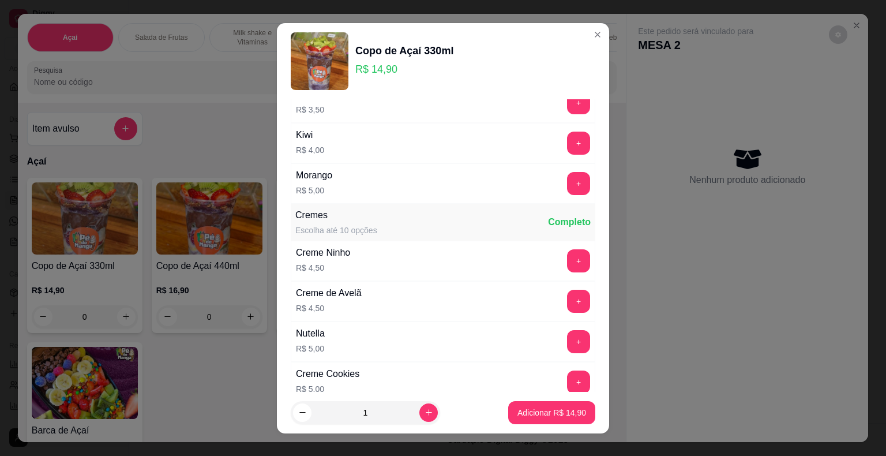
scroll to position [857, 0]
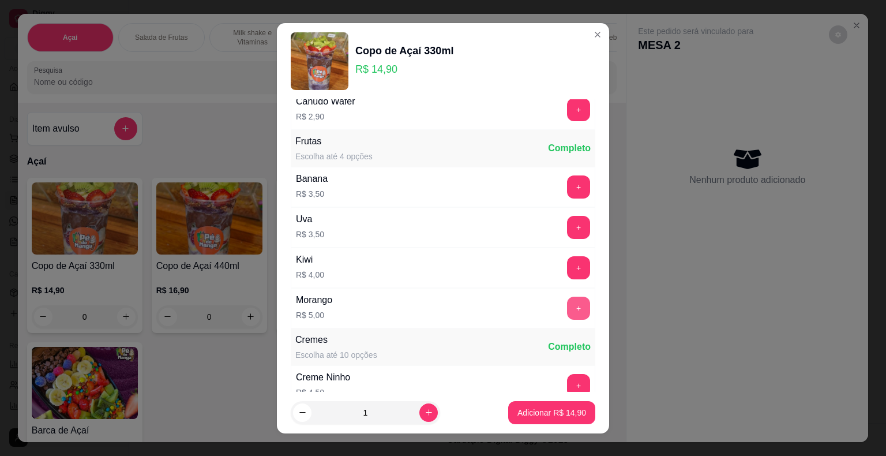
click at [567, 301] on button "+" at bounding box center [578, 307] width 23 height 23
click at [568, 220] on button "+" at bounding box center [579, 227] width 22 height 22
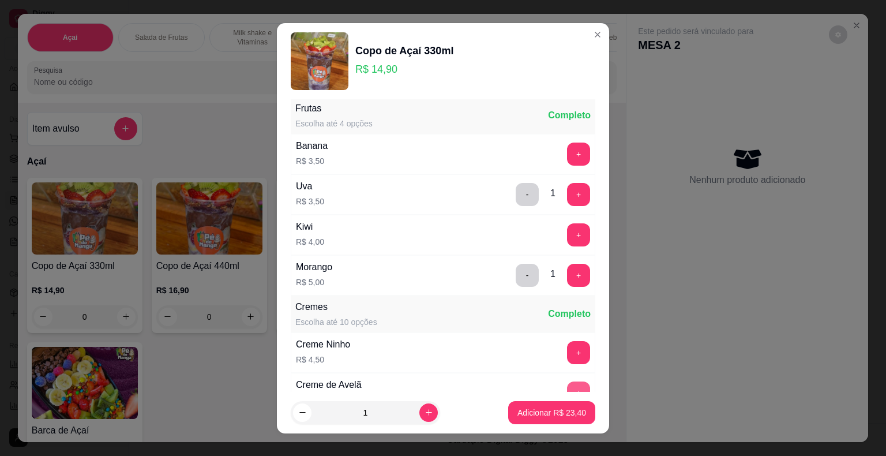
scroll to position [914, 0]
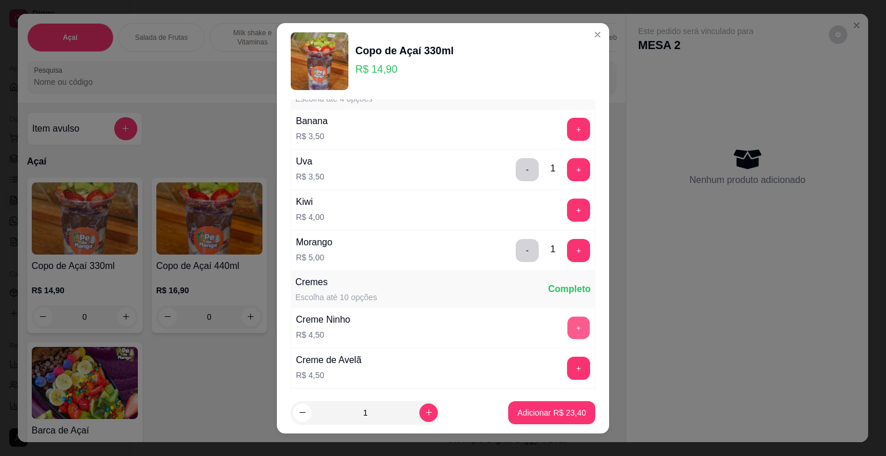
click at [568, 316] on button "+" at bounding box center [579, 327] width 22 height 22
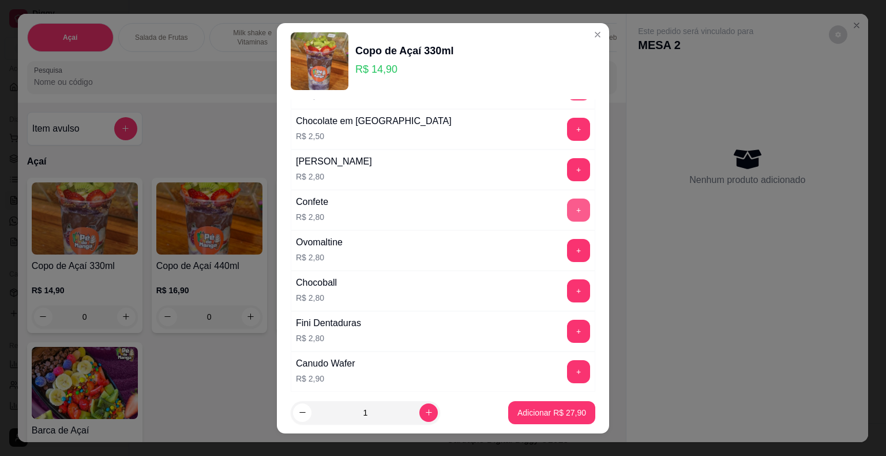
scroll to position [568, 0]
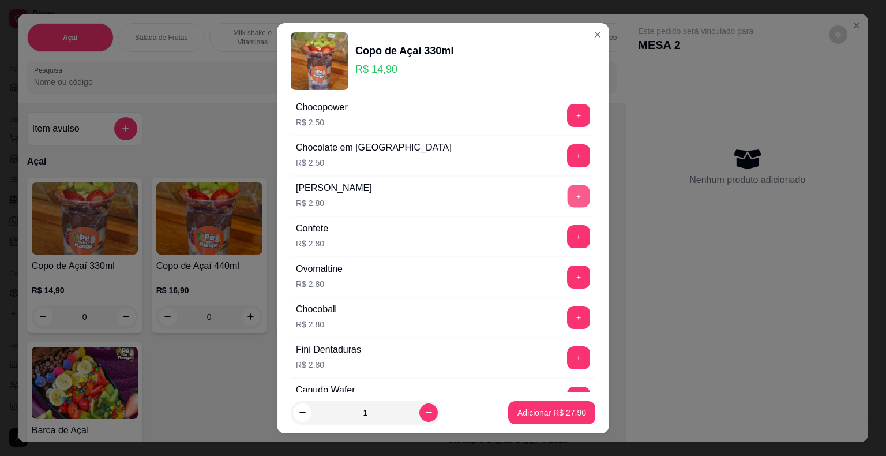
click at [568, 193] on button "+" at bounding box center [579, 196] width 22 height 22
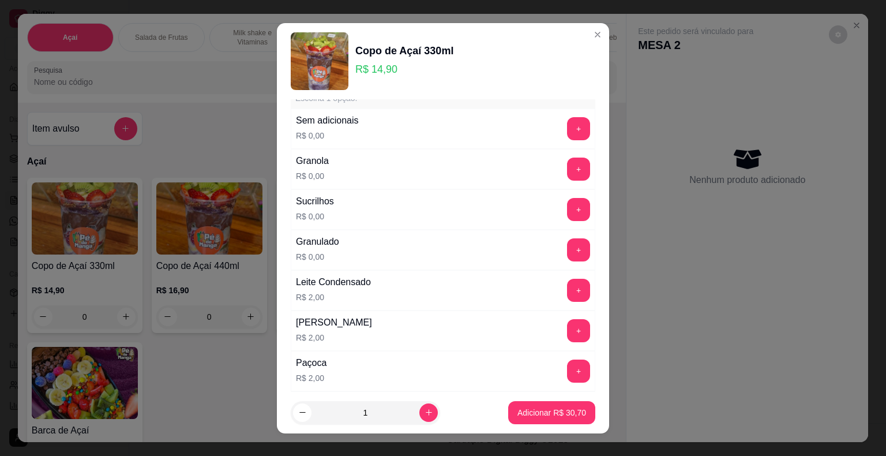
scroll to position [164, 0]
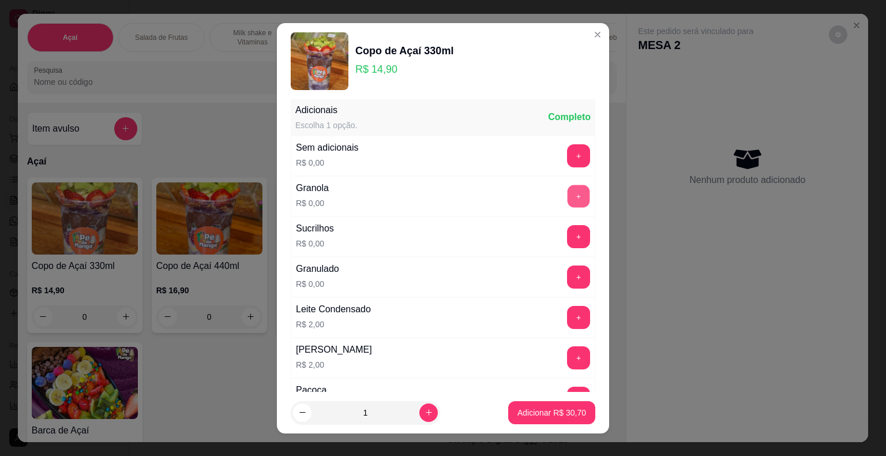
click at [568, 188] on button "+" at bounding box center [579, 196] width 22 height 22
click at [548, 408] on p "Adicionar R$ 30,70" at bounding box center [551, 413] width 69 height 12
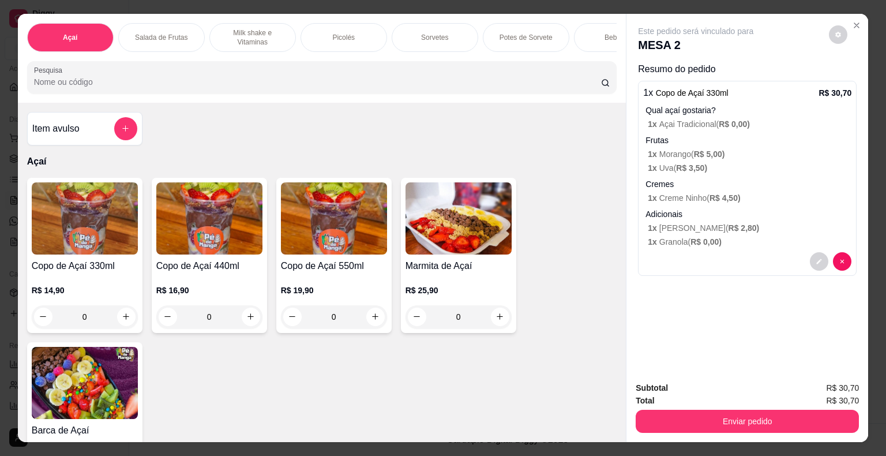
click at [106, 268] on h4 "Copo de Açaí 330ml" at bounding box center [85, 266] width 106 height 14
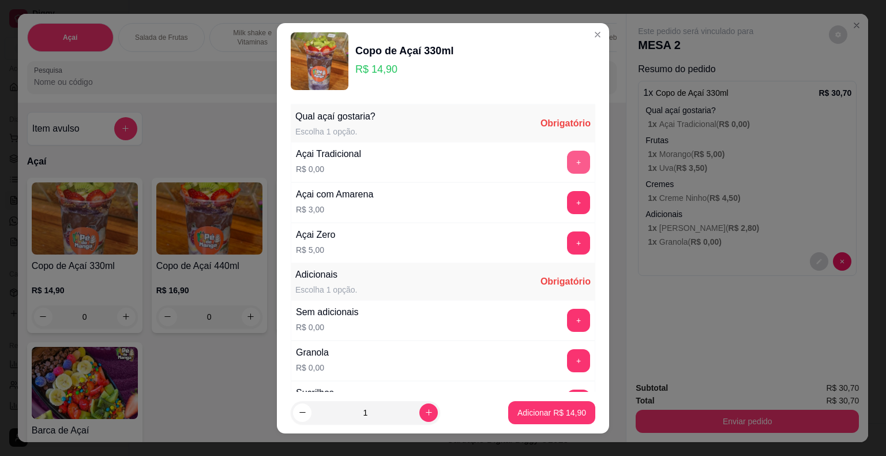
click at [567, 163] on button "+" at bounding box center [578, 162] width 23 height 23
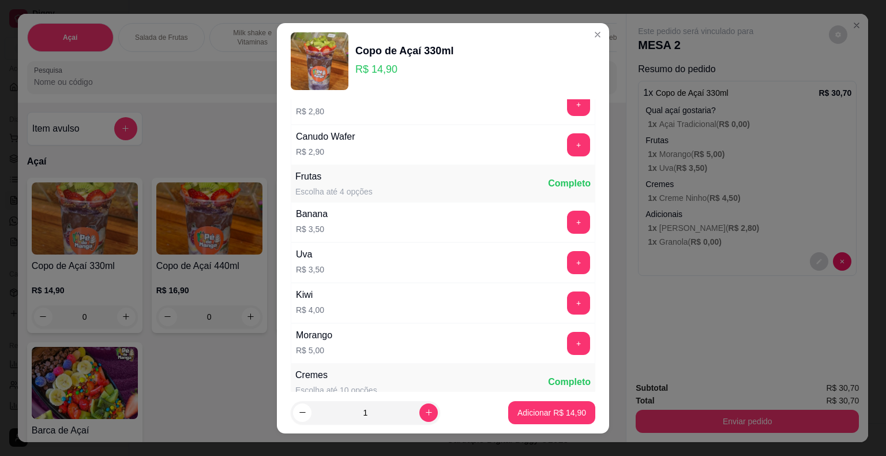
scroll to position [865, 0]
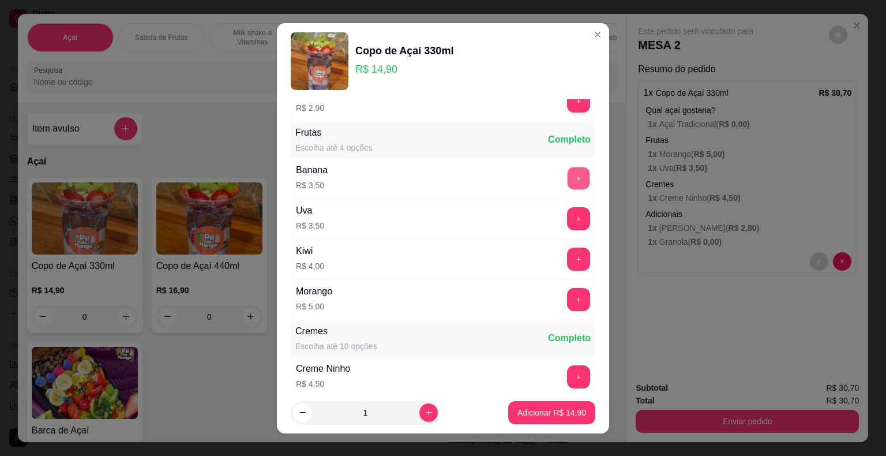
click at [568, 172] on button "+" at bounding box center [579, 178] width 22 height 22
click at [568, 292] on button "+" at bounding box center [579, 299] width 22 height 22
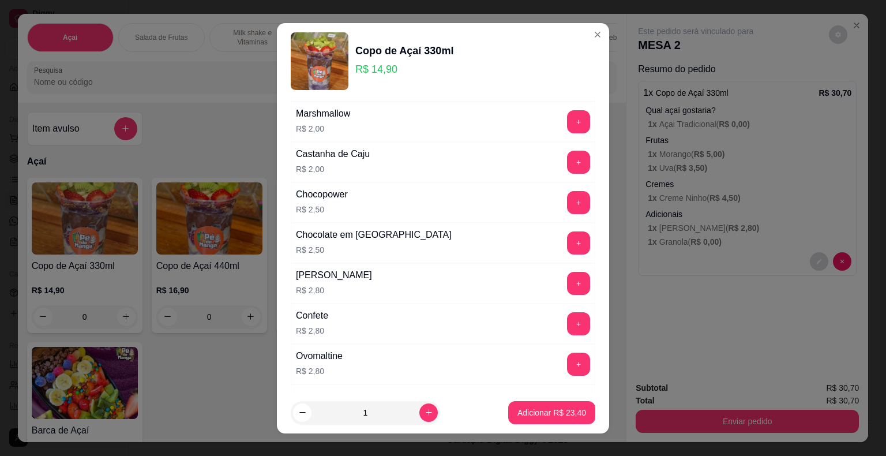
scroll to position [461, 0]
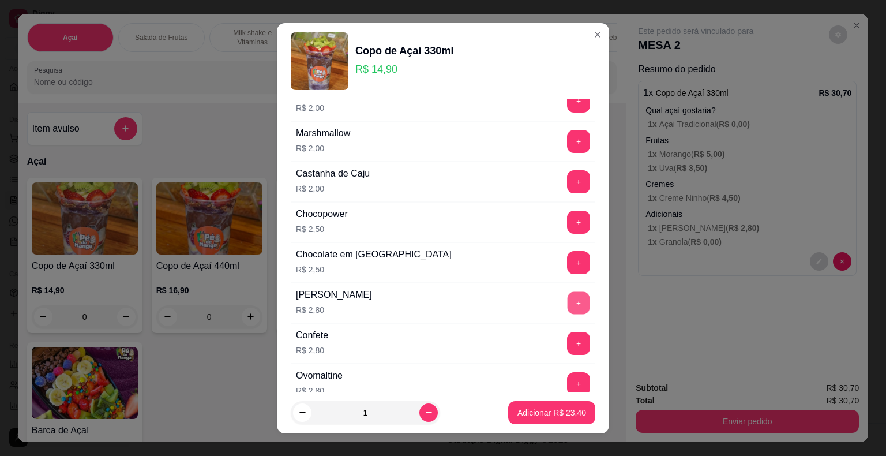
click at [568, 294] on button "+" at bounding box center [579, 302] width 22 height 22
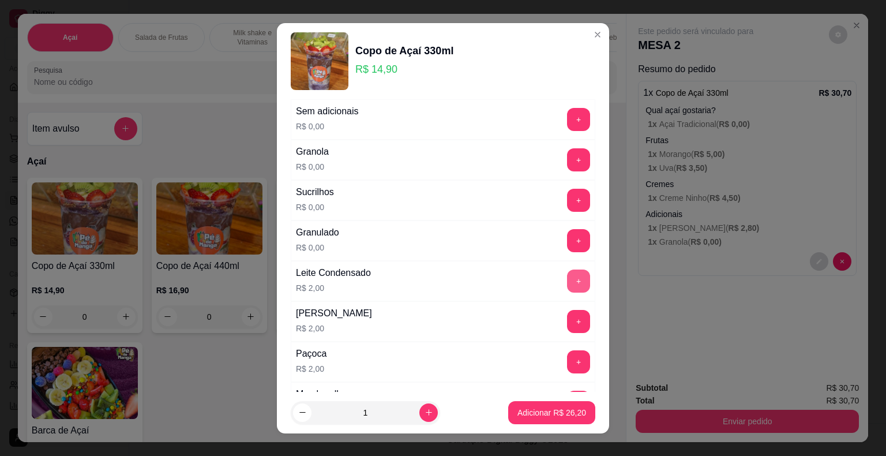
scroll to position [173, 0]
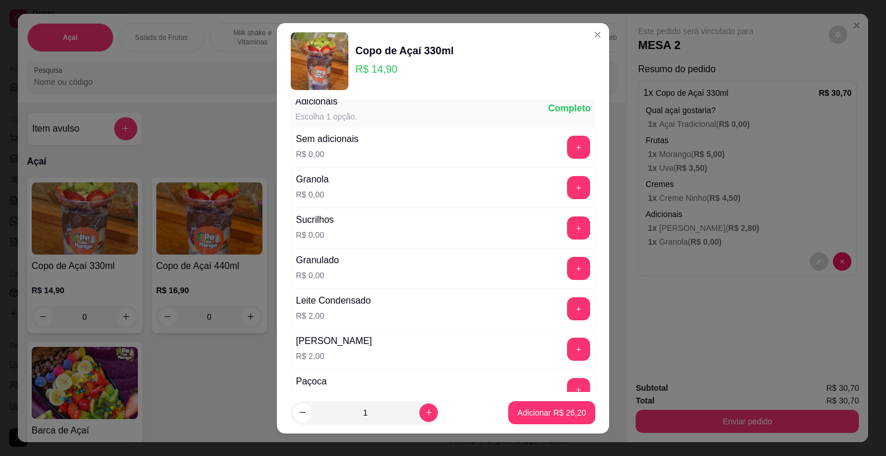
click at [565, 297] on div "+" at bounding box center [578, 308] width 32 height 23
click at [567, 299] on button "+" at bounding box center [578, 308] width 23 height 23
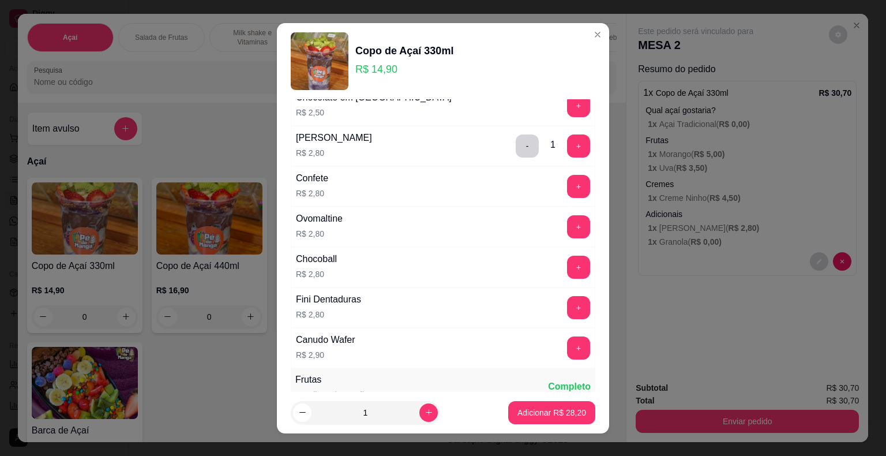
scroll to position [635, 0]
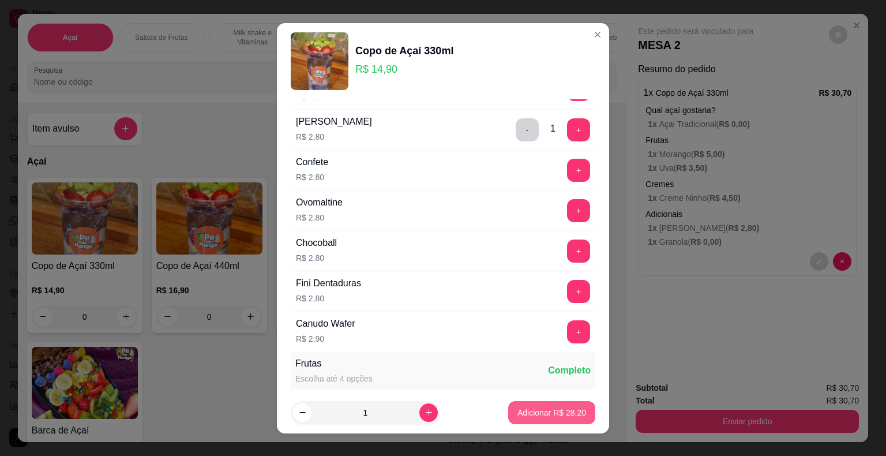
click at [545, 412] on p "Adicionar R$ 28,20" at bounding box center [551, 413] width 69 height 12
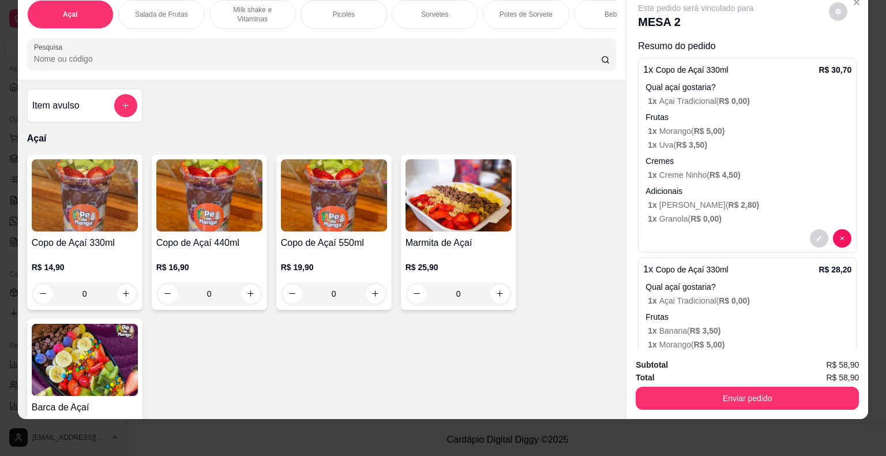
scroll to position [0, 0]
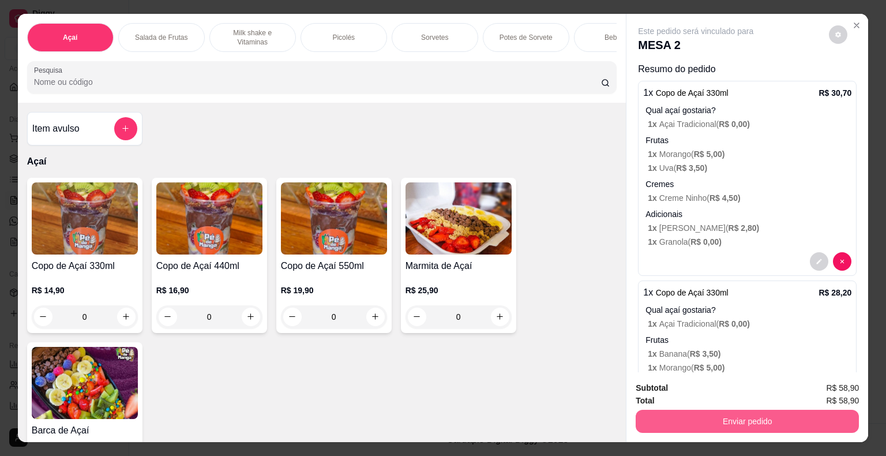
click at [716, 420] on button "Enviar pedido" at bounding box center [747, 421] width 223 height 23
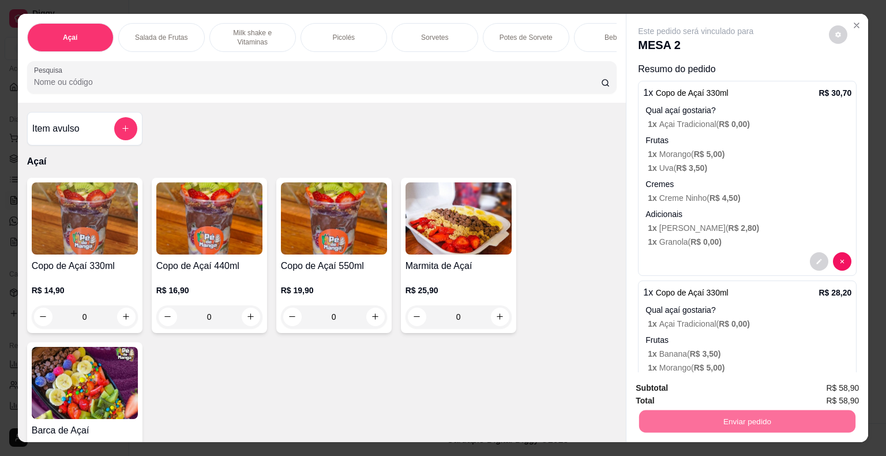
click at [707, 391] on button "Não registrar e enviar pedido" at bounding box center [709, 388] width 117 height 21
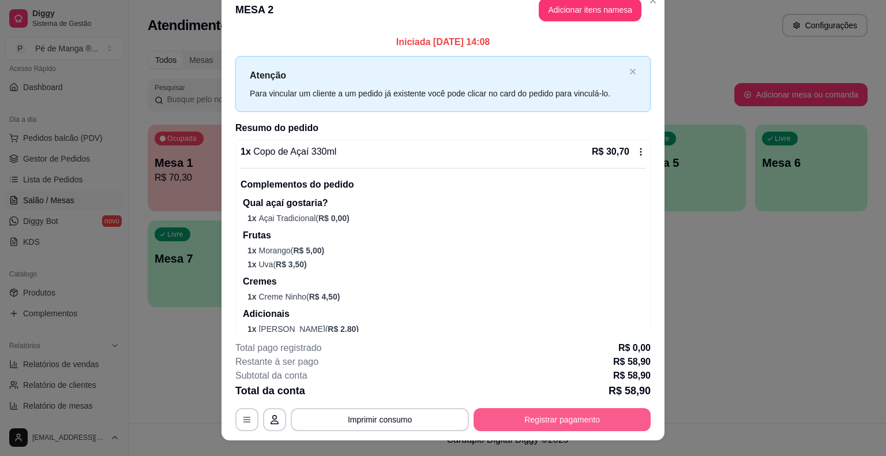
scroll to position [35, 0]
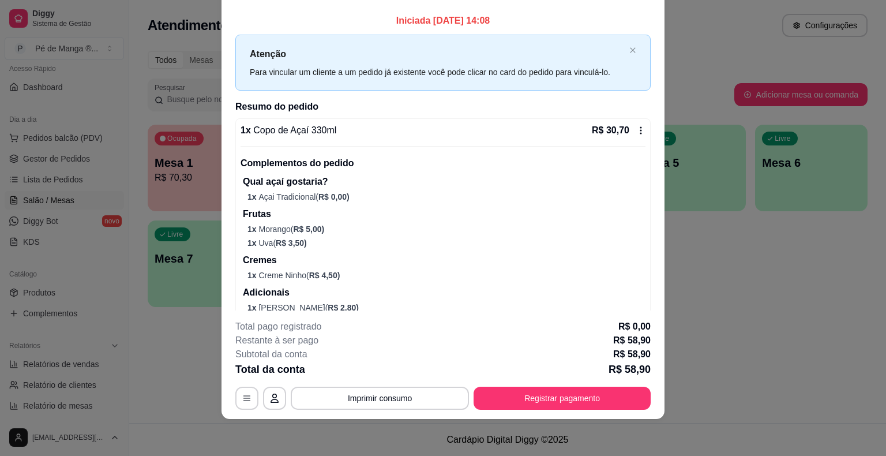
click at [554, 406] on button "Registrar pagamento" at bounding box center [562, 397] width 177 height 23
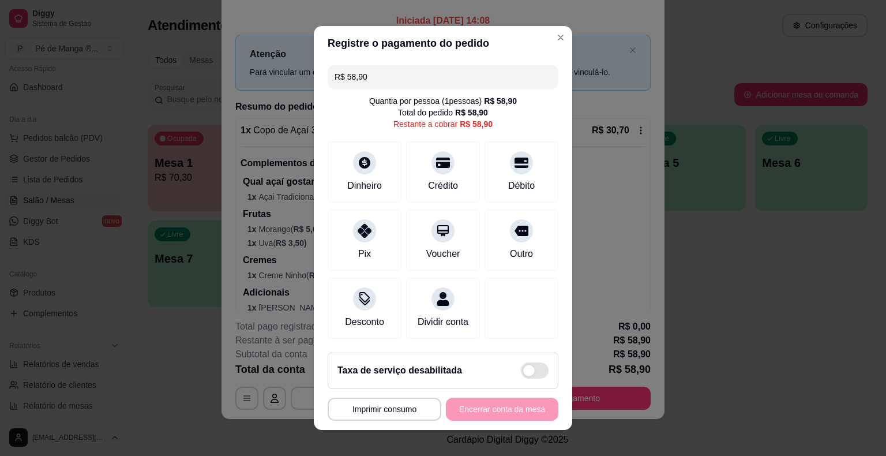
drag, startPoint x: 395, startPoint y: 79, endPoint x: 284, endPoint y: 84, distance: 110.9
click at [284, 84] on div "**********" at bounding box center [443, 228] width 886 height 456
drag, startPoint x: 464, startPoint y: 98, endPoint x: 713, endPoint y: -15, distance: 273.6
click at [713, 0] on html "Diggy Sistema de Gestão P Pé de Manga ® ... Loja aberta Plano Essencial + Mesas…" at bounding box center [443, 228] width 886 height 456
drag, startPoint x: 425, startPoint y: 354, endPoint x: 460, endPoint y: 324, distance: 45.8
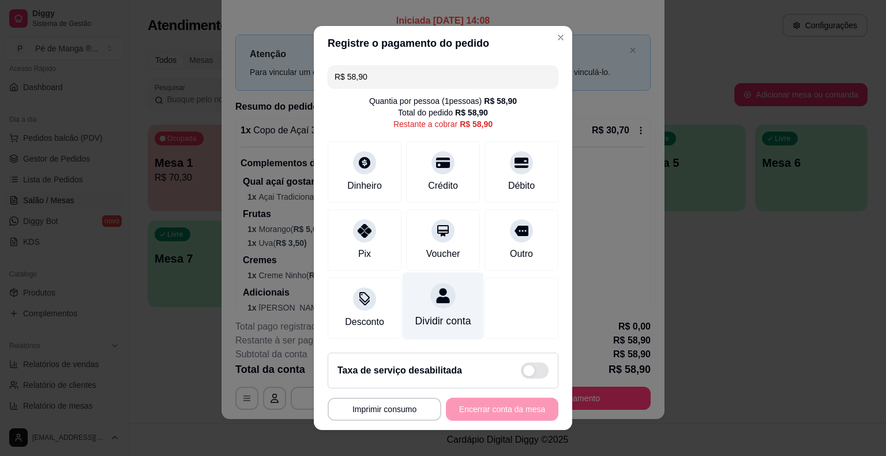
click at [435, 348] on footer "**********" at bounding box center [443, 386] width 258 height 87
drag, startPoint x: 279, startPoint y: 72, endPoint x: 209, endPoint y: 76, distance: 69.9
click at [209, 76] on div "**********" at bounding box center [443, 228] width 886 height 456
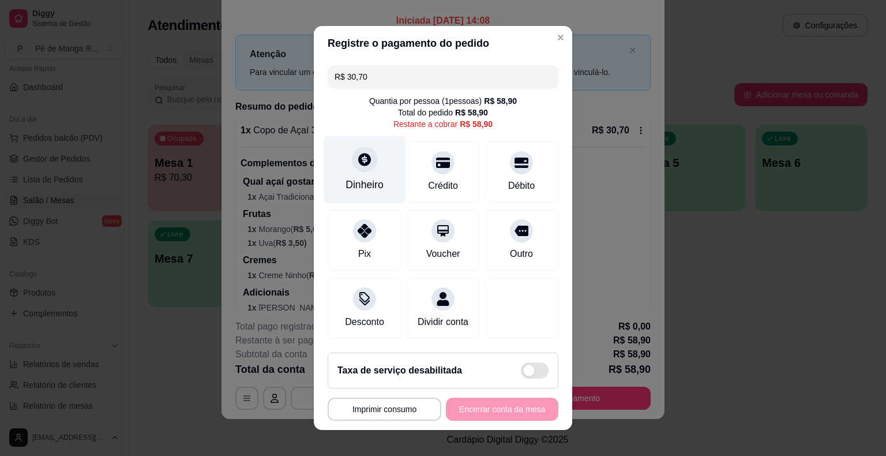
click at [361, 156] on div at bounding box center [364, 159] width 25 height 25
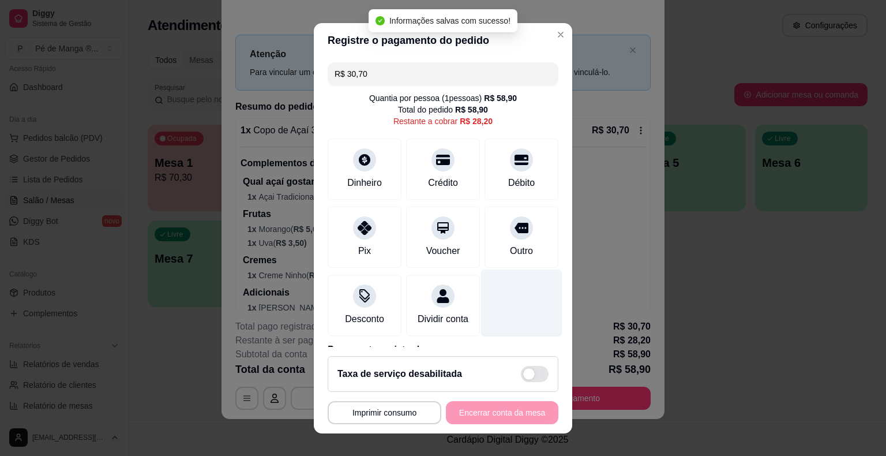
type input "R$ 28,20"
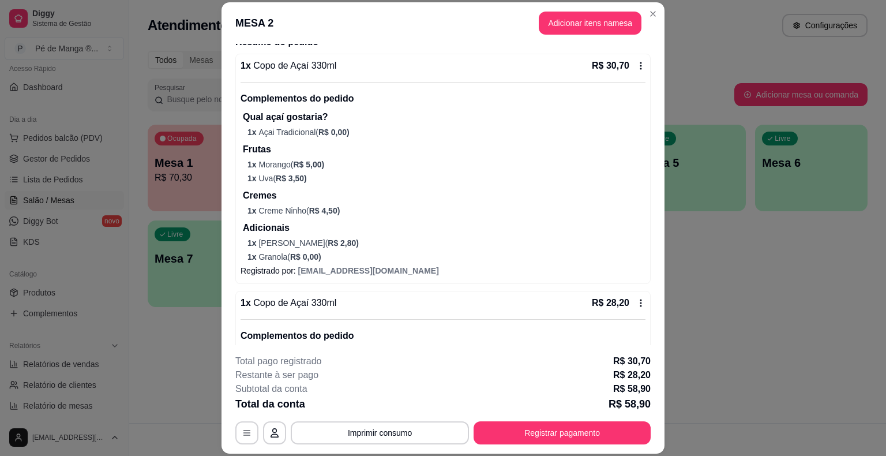
scroll to position [16, 0]
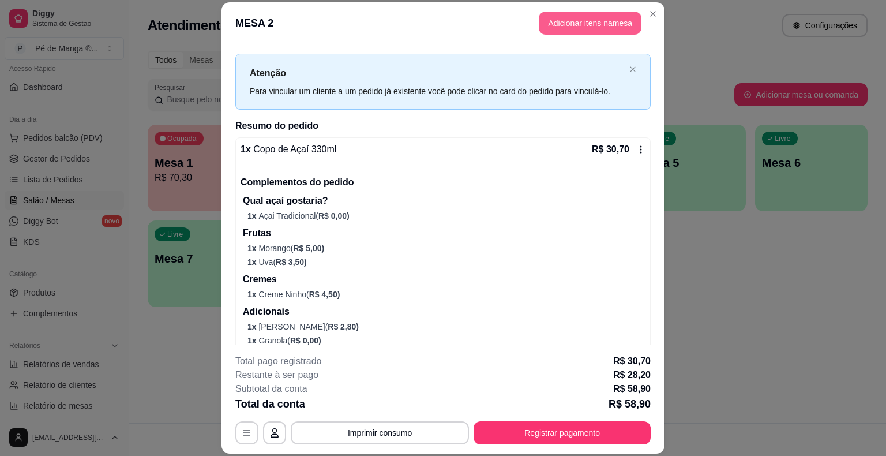
click at [585, 26] on button "Adicionar itens na mesa" at bounding box center [590, 23] width 103 height 23
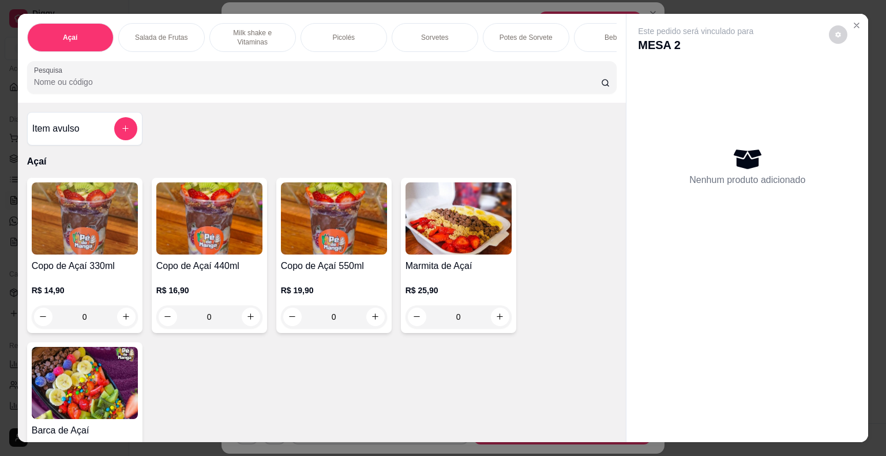
click at [442, 39] on div "Sorvetes" at bounding box center [435, 37] width 87 height 29
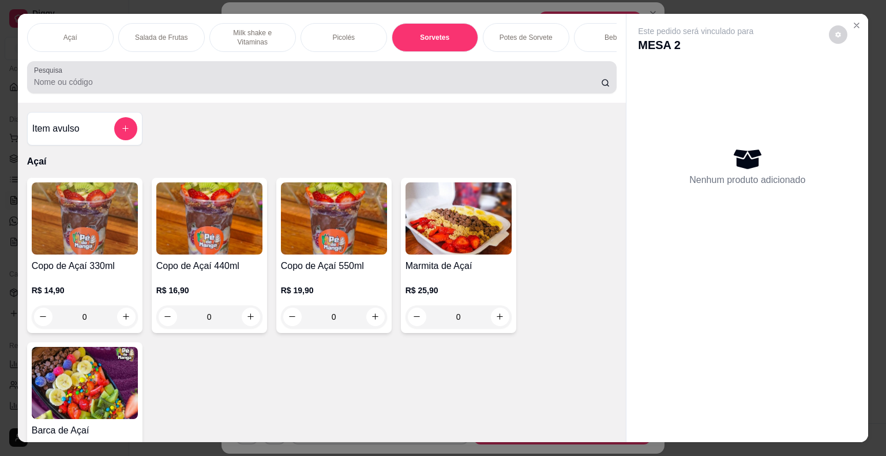
scroll to position [28, 0]
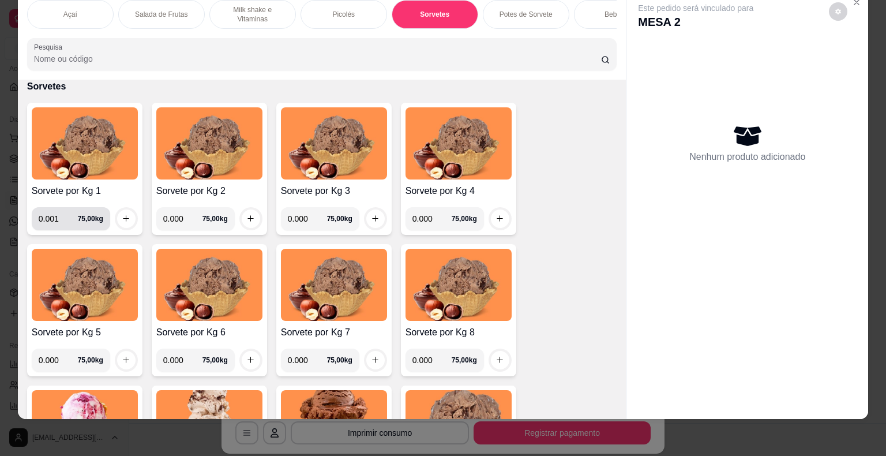
click at [63, 222] on input "0.001" at bounding box center [58, 218] width 39 height 23
click at [51, 220] on input "0.001" at bounding box center [58, 218] width 39 height 23
type input "0.112"
click at [122, 220] on icon "increase-product-quantity" at bounding box center [126, 218] width 9 height 9
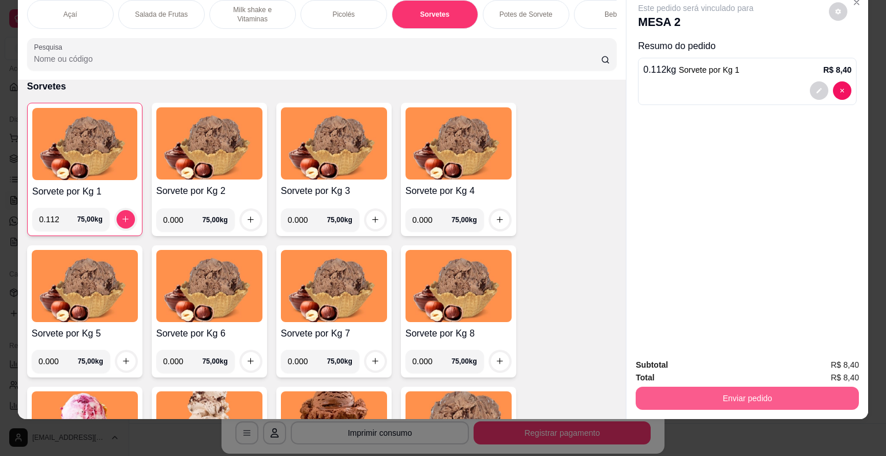
click at [783, 397] on button "Enviar pedido" at bounding box center [747, 397] width 223 height 23
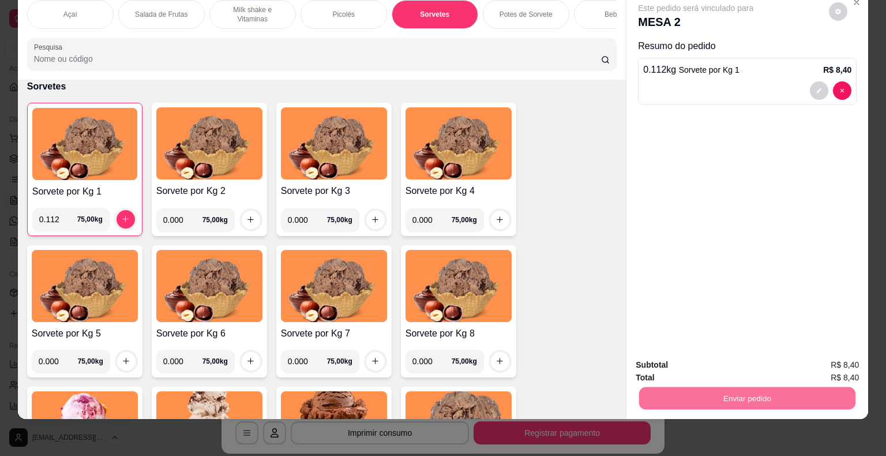
click at [759, 364] on button "Não registrar e enviar pedido" at bounding box center [709, 361] width 120 height 22
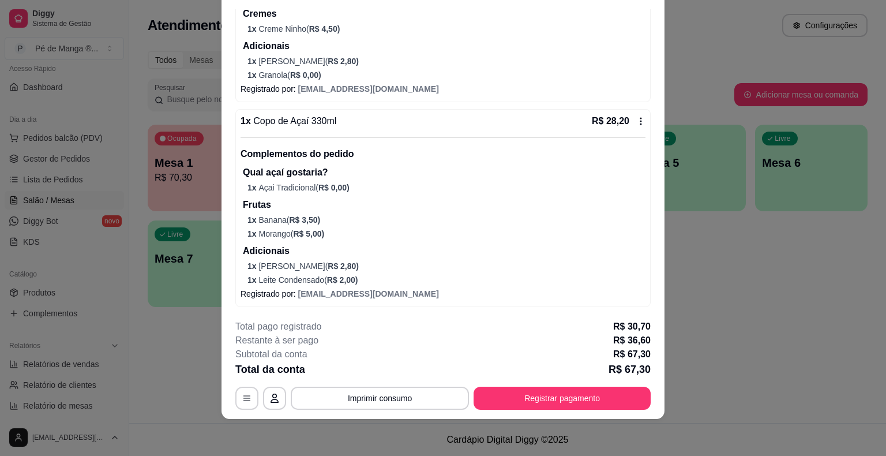
scroll to position [293, 0]
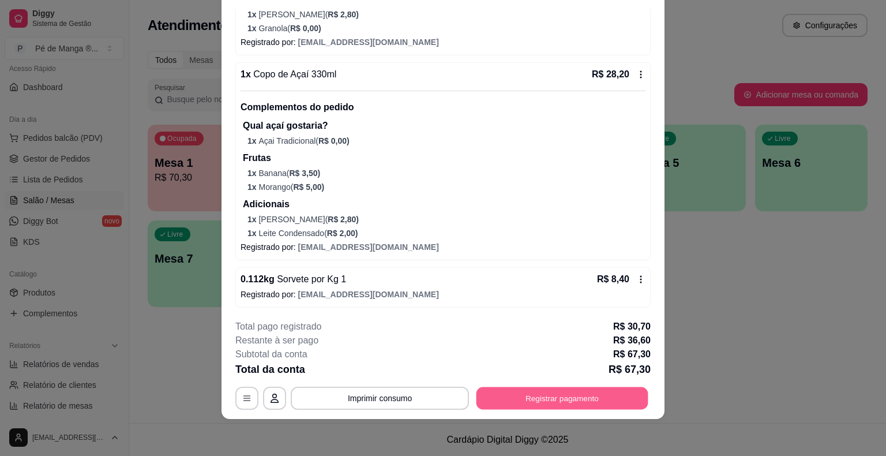
click at [539, 396] on button "Registrar pagamento" at bounding box center [562, 398] width 172 height 22
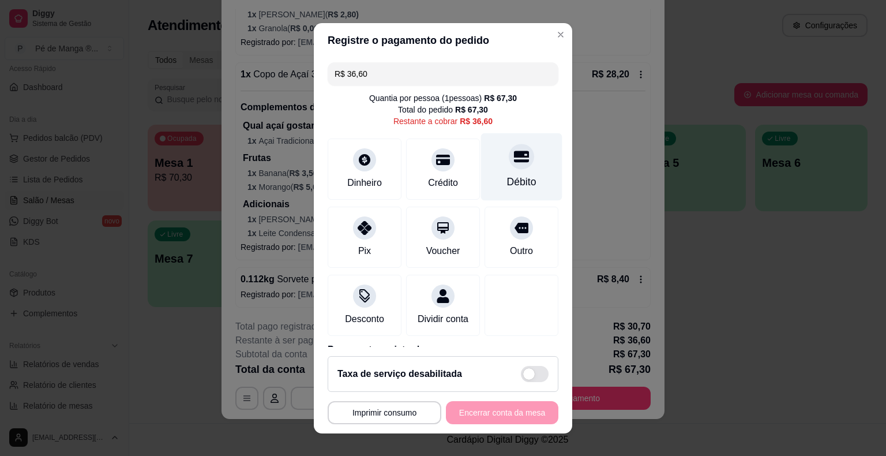
click at [507, 178] on div "Débito" at bounding box center [521, 181] width 29 height 15
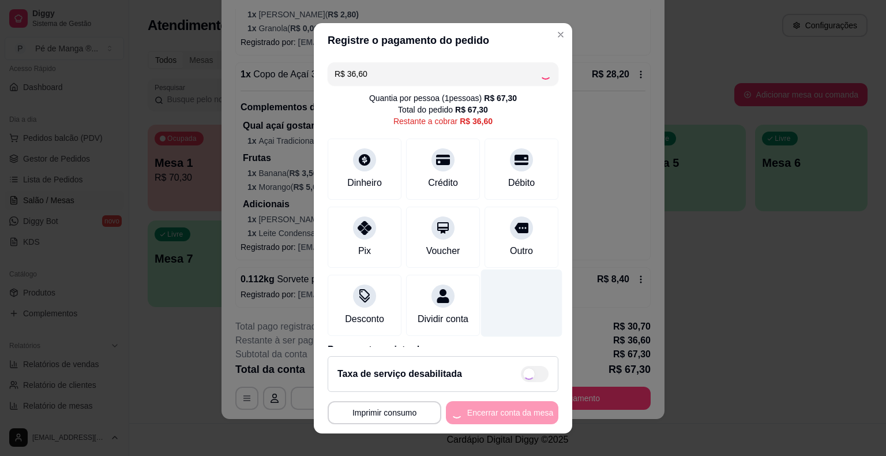
type input "R$ 0,00"
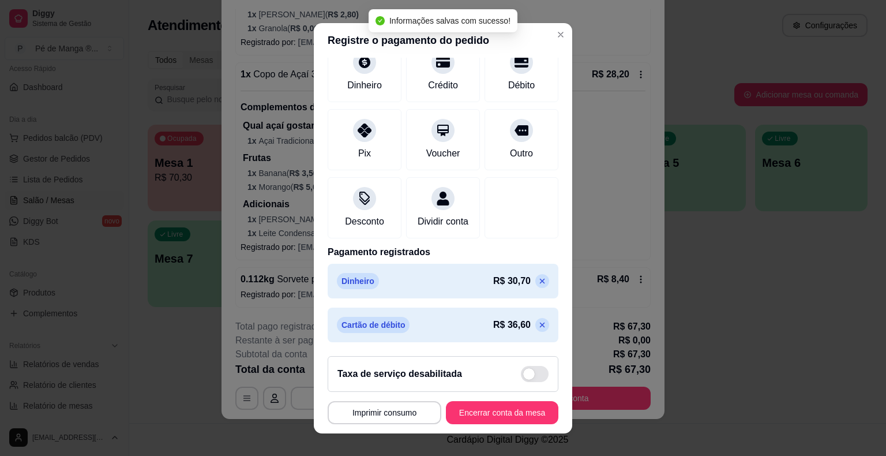
scroll to position [98, 0]
click at [494, 415] on button "Encerrar conta da mesa" at bounding box center [502, 412] width 112 height 23
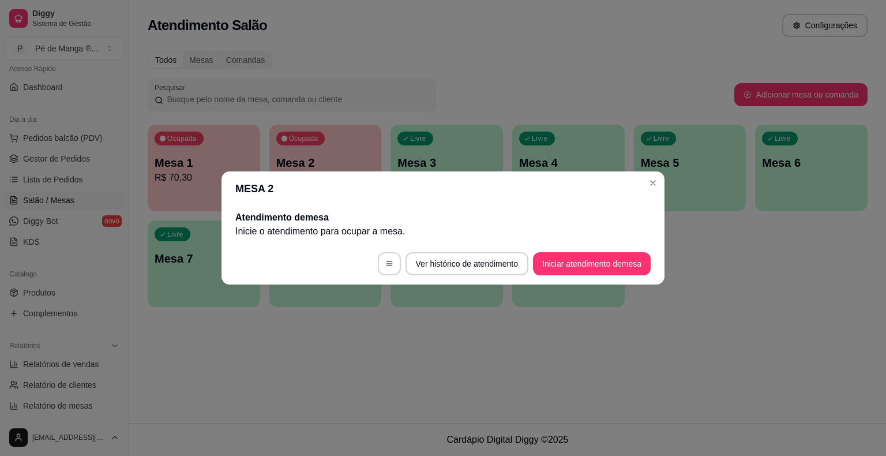
scroll to position [0, 0]
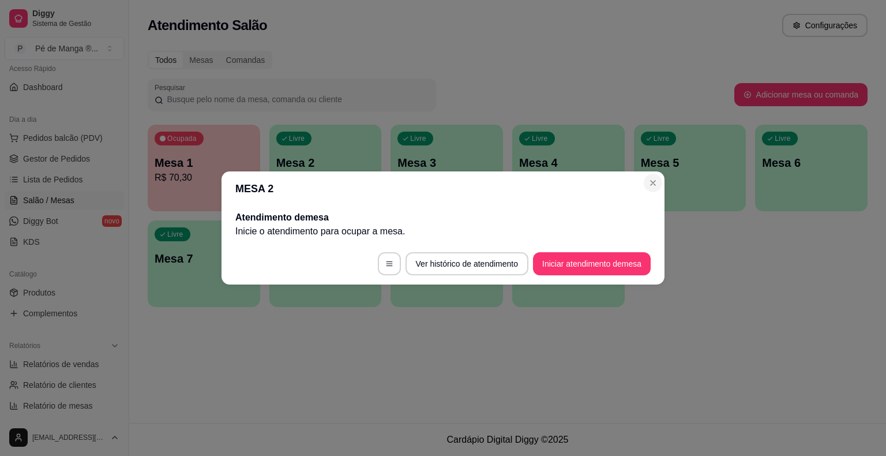
drag, startPoint x: 639, startPoint y: 177, endPoint x: 650, endPoint y: 178, distance: 10.4
click at [640, 177] on header "MESA 2" at bounding box center [443, 188] width 443 height 35
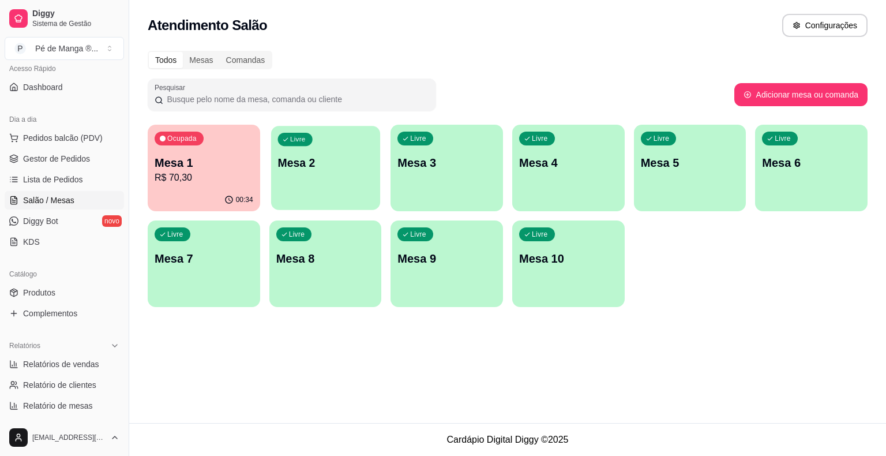
click at [320, 178] on div "Livre Mesa 2" at bounding box center [325, 161] width 109 height 70
click at [201, 185] on div "Ocupada Mesa 1 R$ 70,30" at bounding box center [204, 157] width 112 height 64
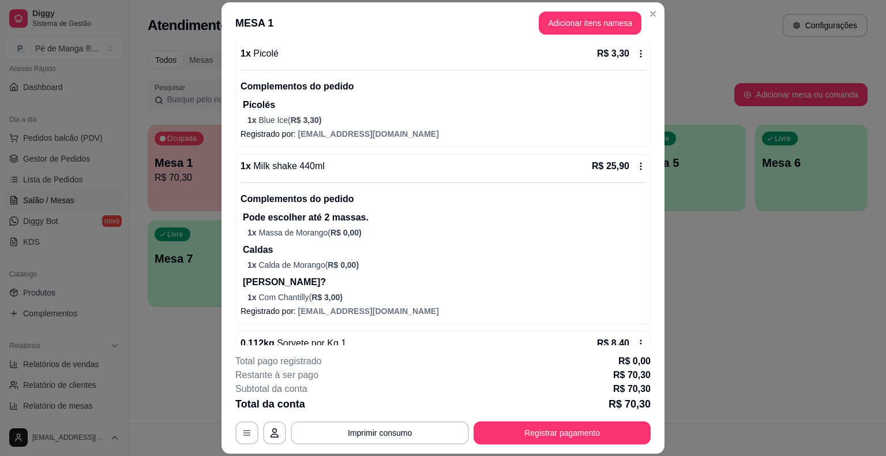
scroll to position [110, 0]
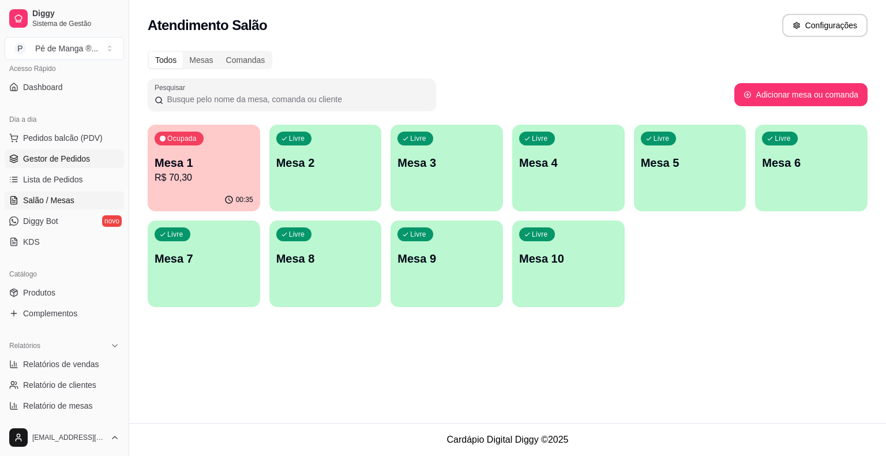
click at [77, 160] on span "Gestor de Pedidos" at bounding box center [56, 159] width 67 height 12
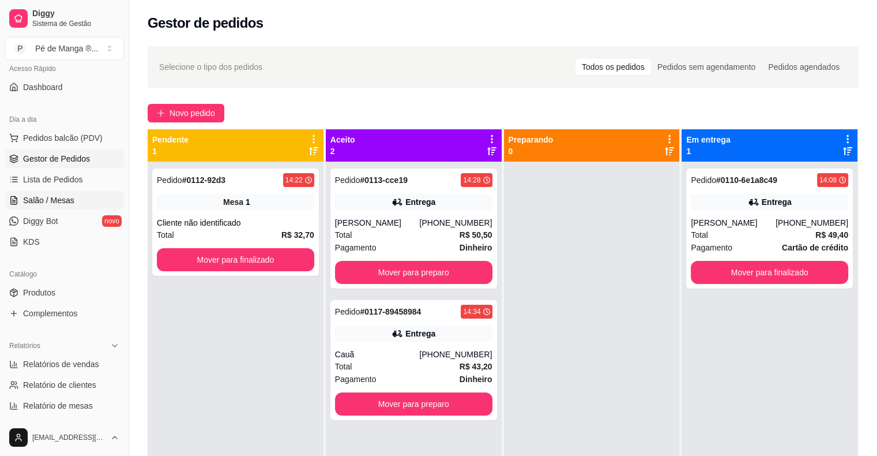
click at [83, 203] on link "Salão / Mesas" at bounding box center [64, 200] width 119 height 18
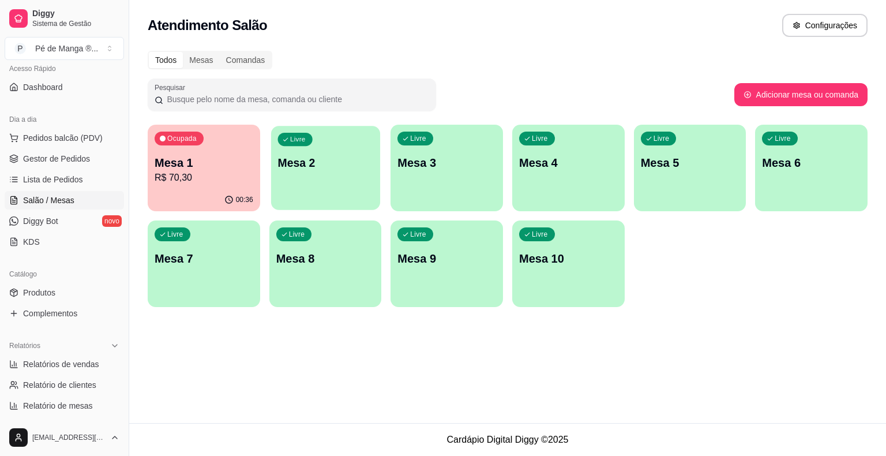
click at [333, 180] on div "Livre Mesa 2" at bounding box center [325, 161] width 109 height 70
click at [333, 181] on body "Diggy Sistema de Gestão P Pé de Manga ® ... Loja aberta Plano Essencial + Mesas…" at bounding box center [443, 228] width 886 height 456
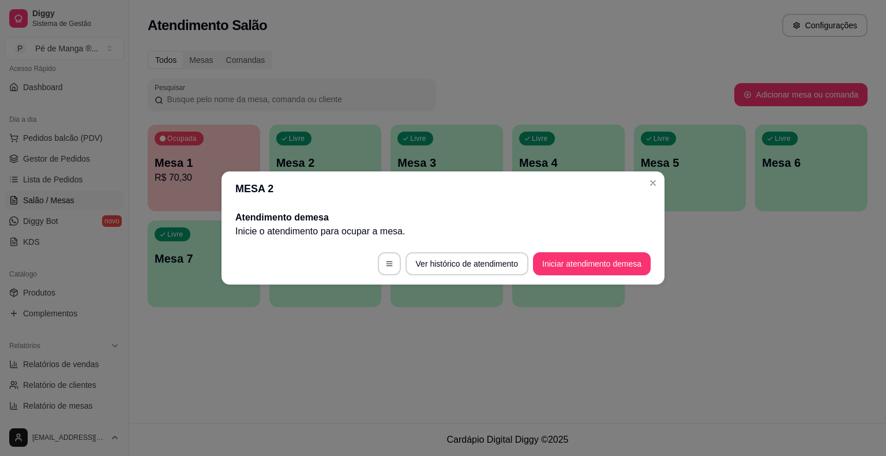
click at [589, 268] on button "Iniciar atendimento de mesa" at bounding box center [592, 263] width 118 height 23
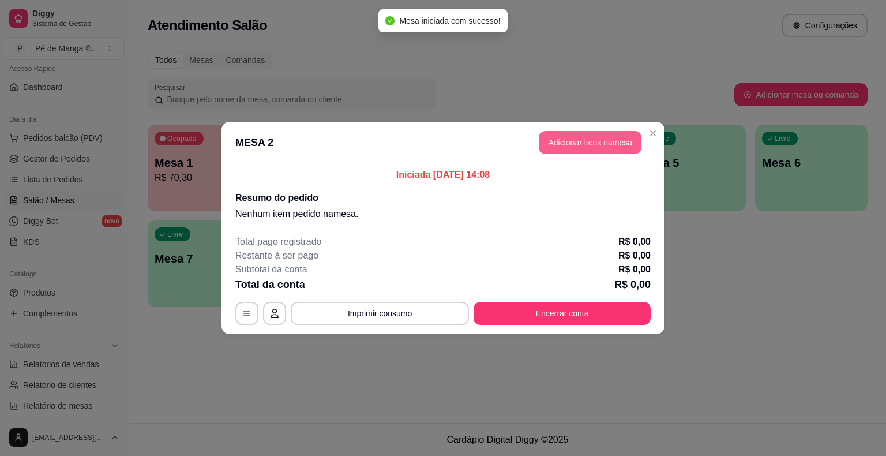
click at [572, 142] on button "Adicionar itens na mesa" at bounding box center [590, 142] width 103 height 23
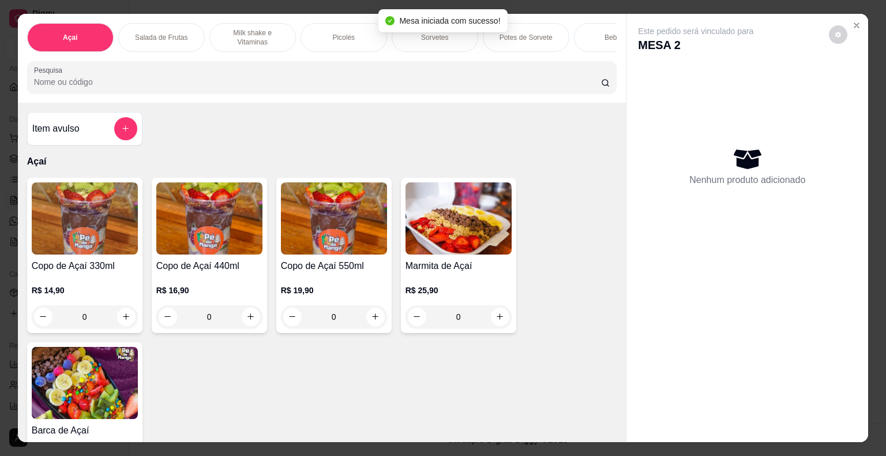
click at [247, 40] on p "Milk shake e Vitaminas" at bounding box center [252, 37] width 67 height 18
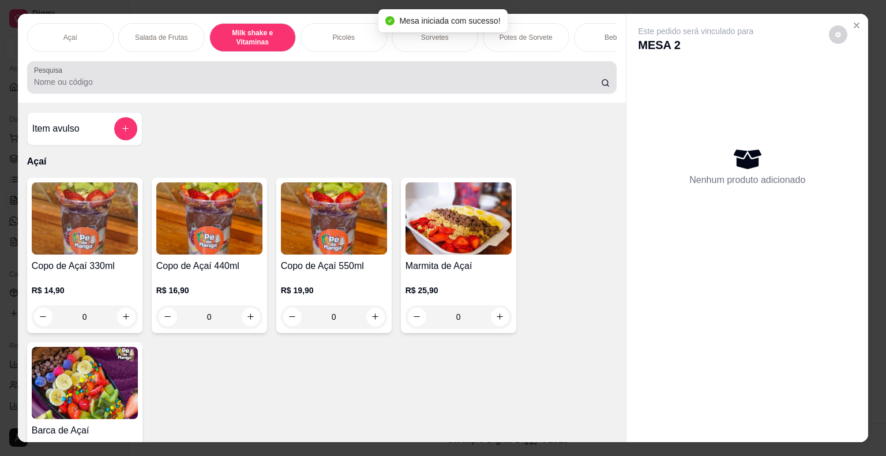
scroll to position [28, 0]
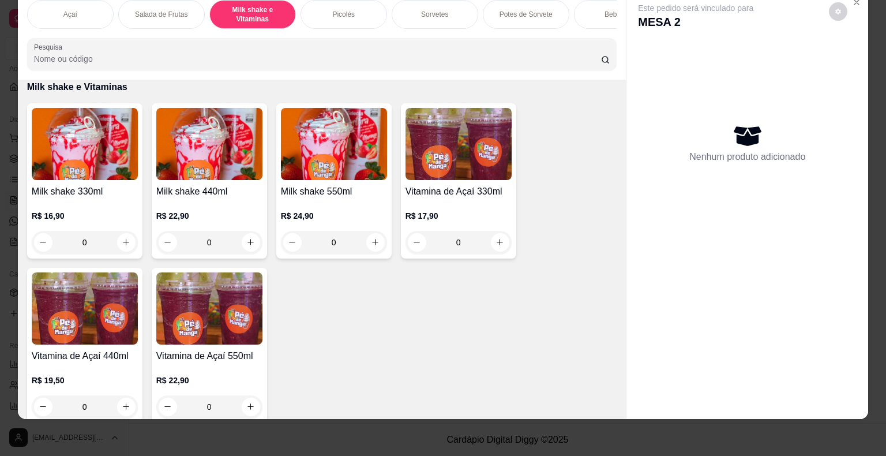
click at [314, 205] on div "R$ 24,90 0" at bounding box center [334, 225] width 106 height 55
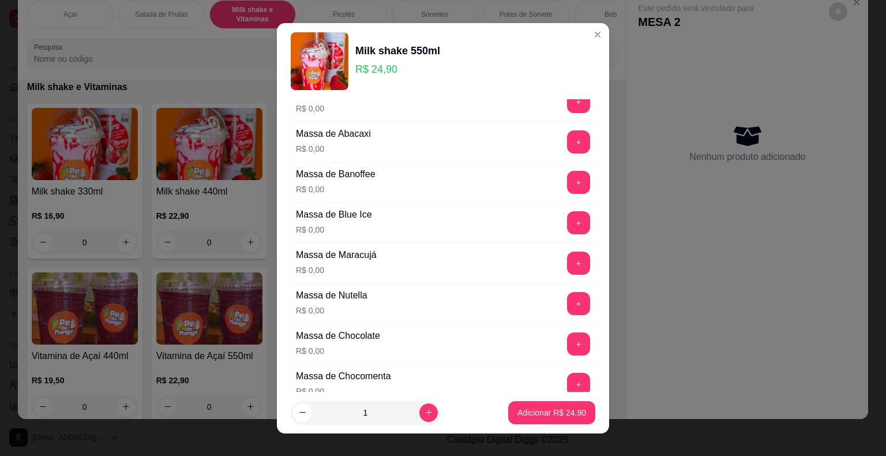
scroll to position [346, 0]
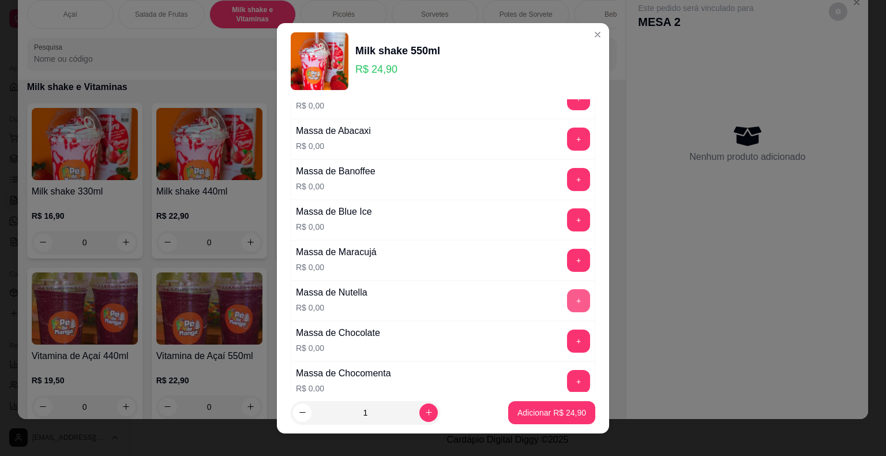
click at [567, 299] on button "+" at bounding box center [578, 300] width 23 height 23
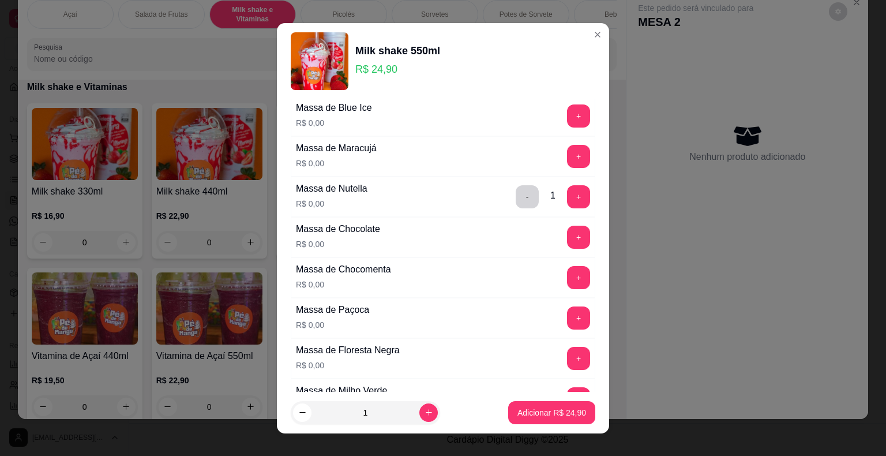
scroll to position [519, 0]
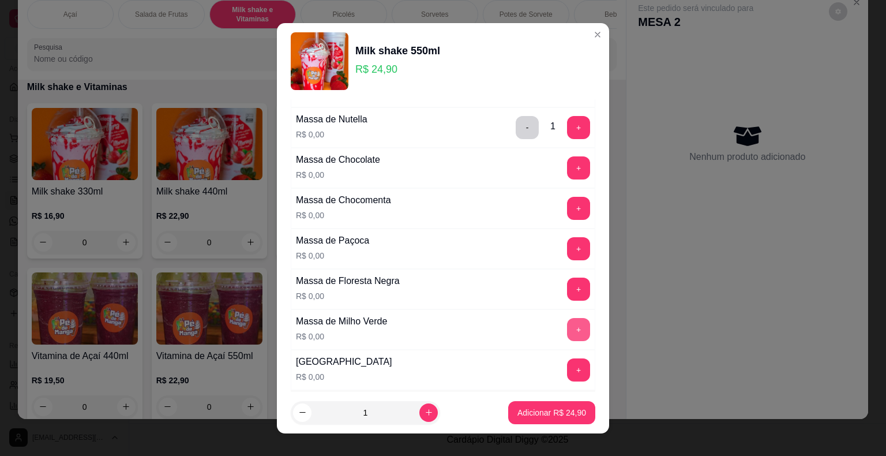
click at [567, 331] on button "+" at bounding box center [578, 329] width 23 height 23
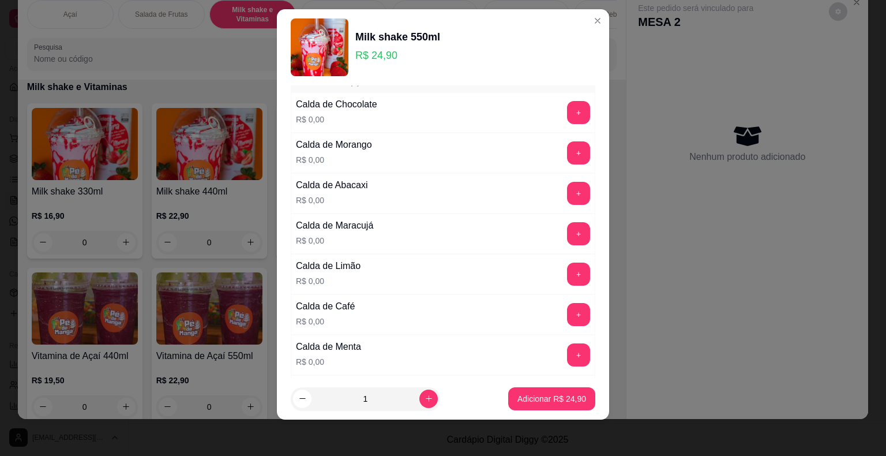
scroll to position [805, 0]
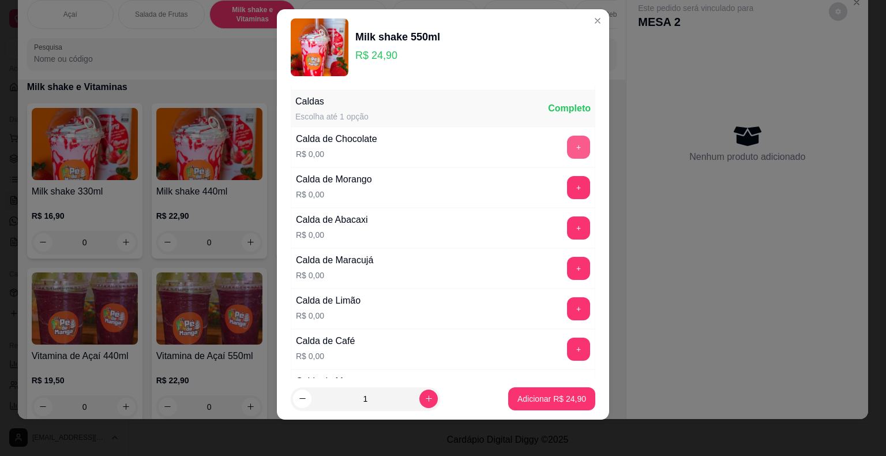
click at [567, 144] on button "+" at bounding box center [578, 147] width 23 height 23
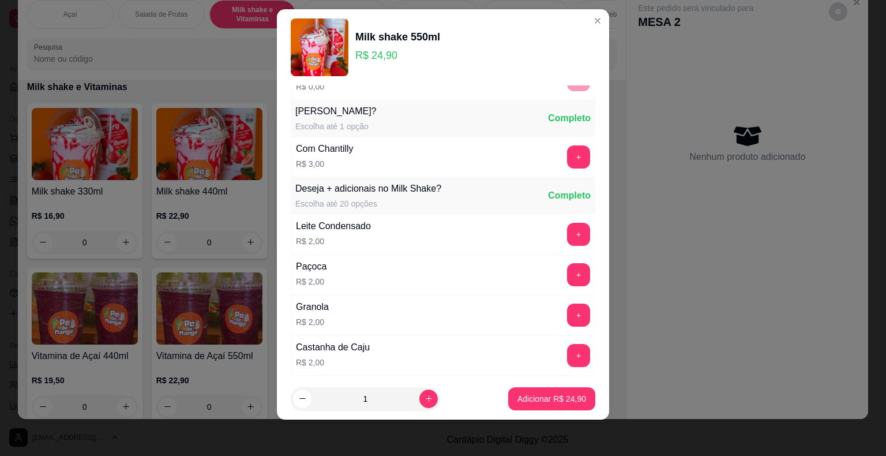
scroll to position [1244, 0]
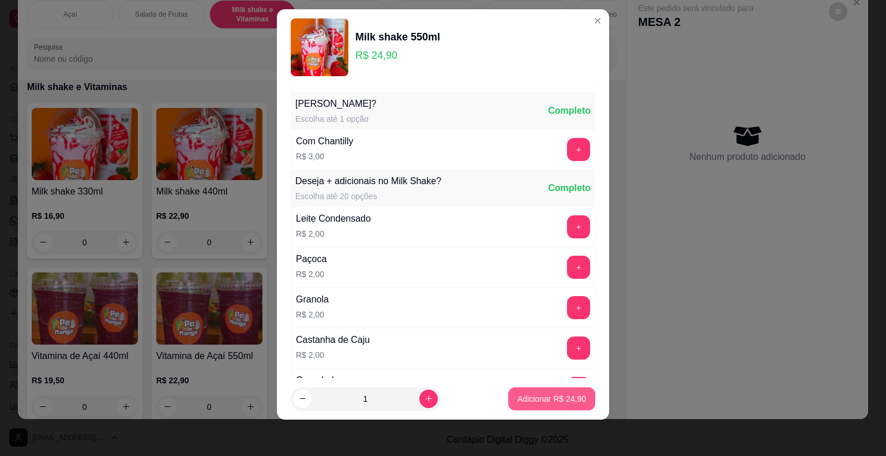
click at [537, 401] on p "Adicionar R$ 24,90" at bounding box center [551, 399] width 69 height 12
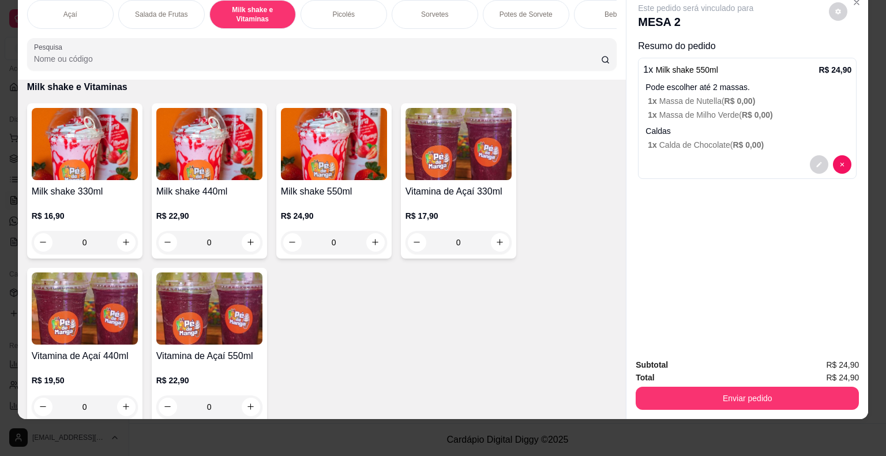
click at [353, 216] on p "R$ 24,90" at bounding box center [334, 216] width 106 height 12
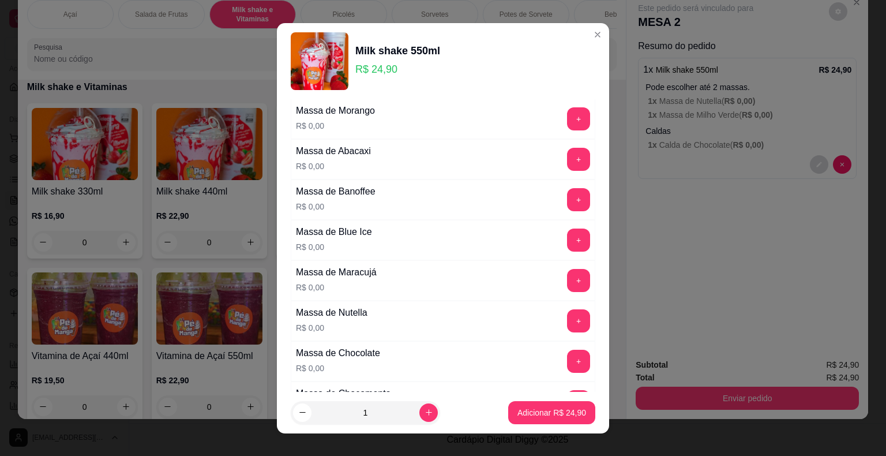
scroll to position [346, 0]
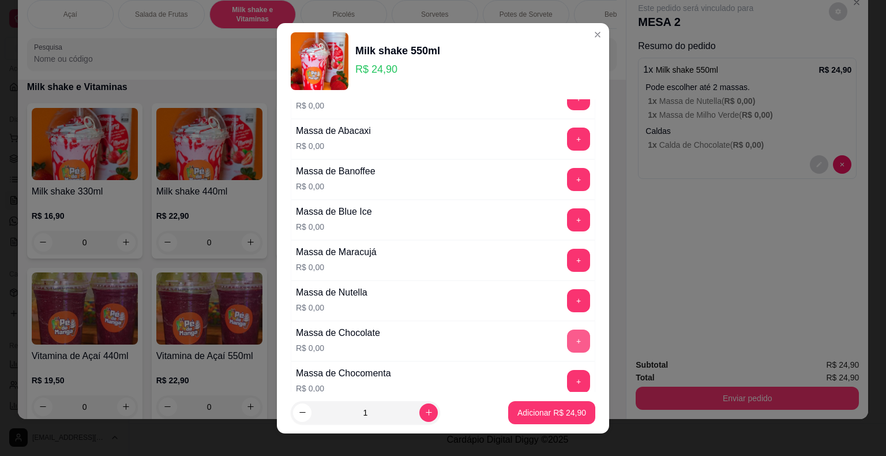
click at [554, 324] on div "Massa de Chocolate R$ 0,00 +" at bounding box center [443, 341] width 305 height 40
click at [568, 339] on button "+" at bounding box center [579, 340] width 22 height 22
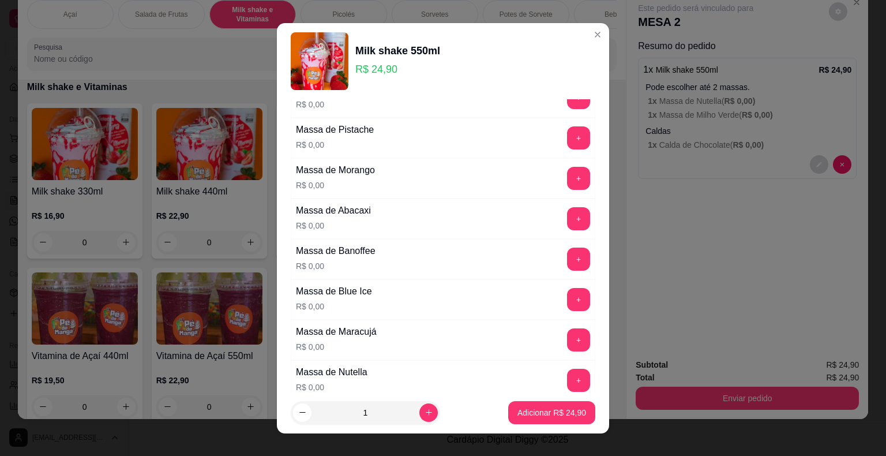
scroll to position [231, 0]
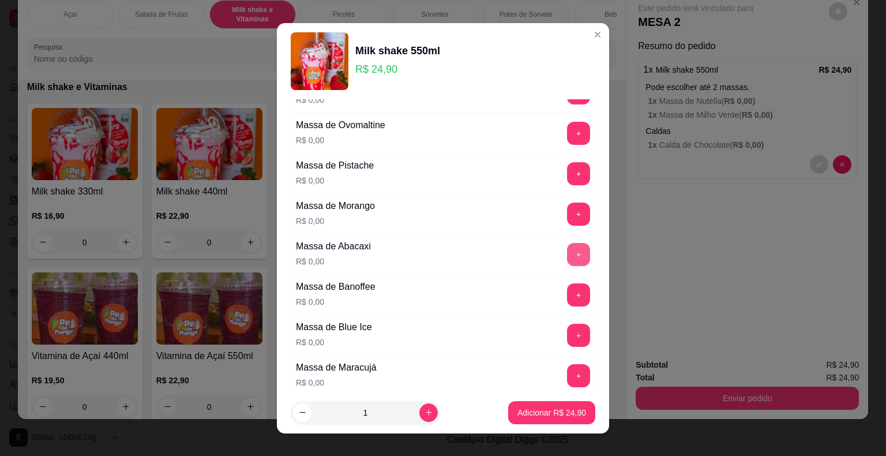
click at [567, 250] on button "+" at bounding box center [578, 254] width 23 height 23
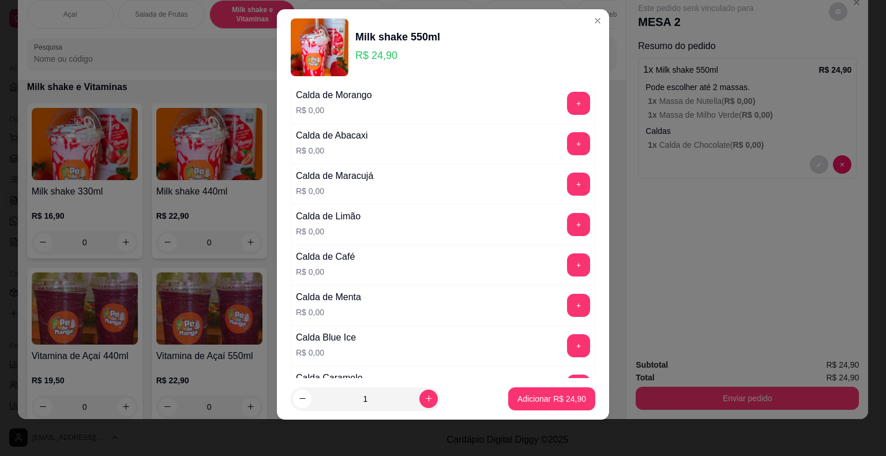
scroll to position [774, 0]
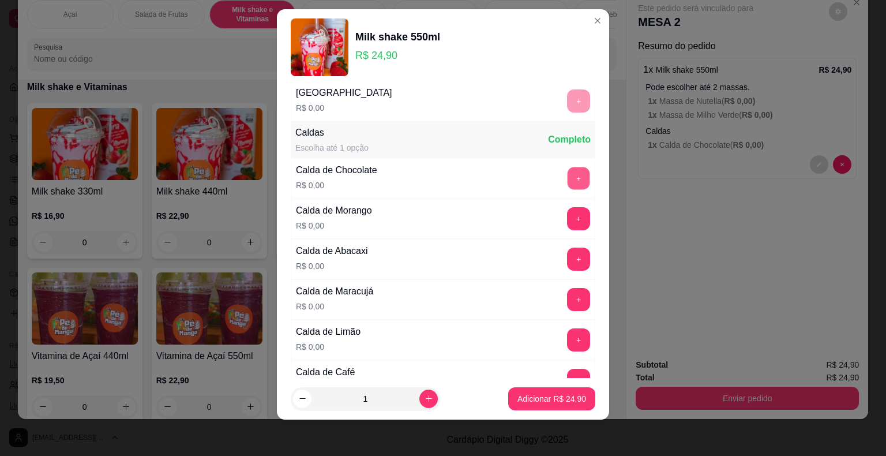
click at [568, 172] on button "+" at bounding box center [579, 178] width 22 height 22
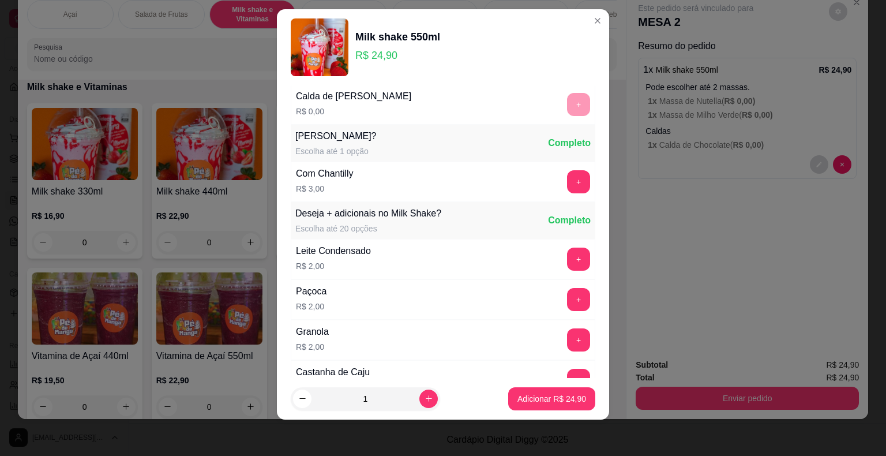
scroll to position [1244, 0]
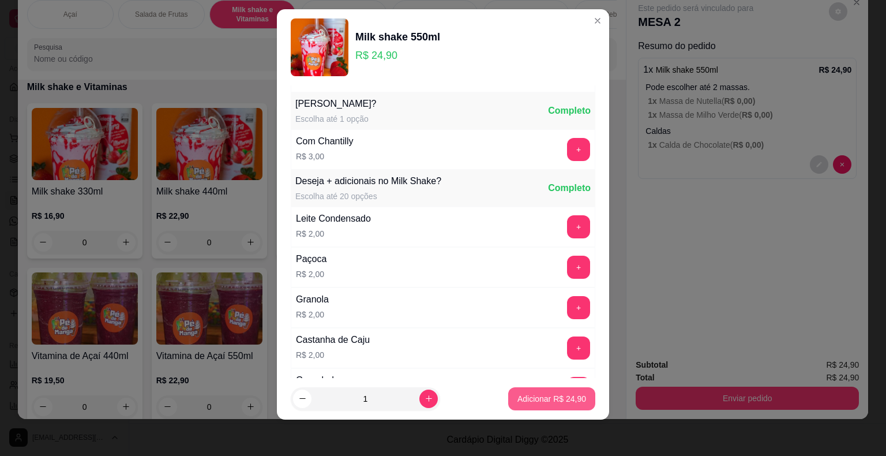
click at [554, 397] on p "Adicionar R$ 24,90" at bounding box center [551, 399] width 69 height 12
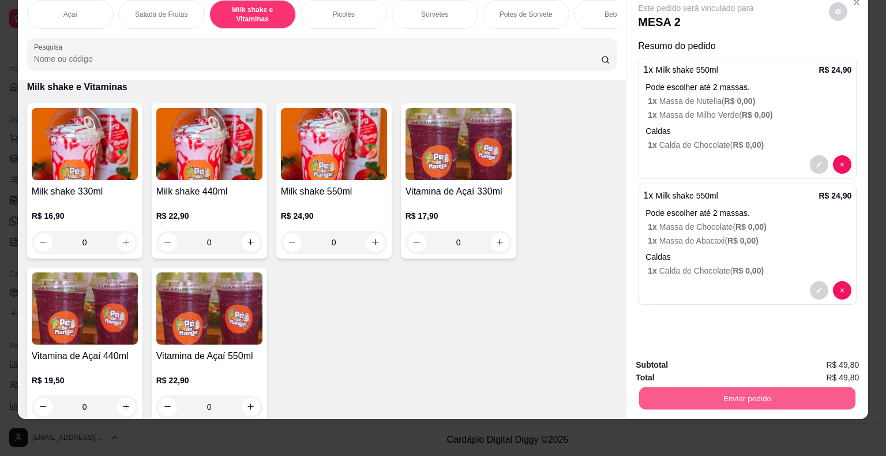
click at [721, 399] on button "Enviar pedido" at bounding box center [747, 398] width 216 height 22
click at [715, 360] on button "Não registrar e enviar pedido" at bounding box center [709, 360] width 117 height 21
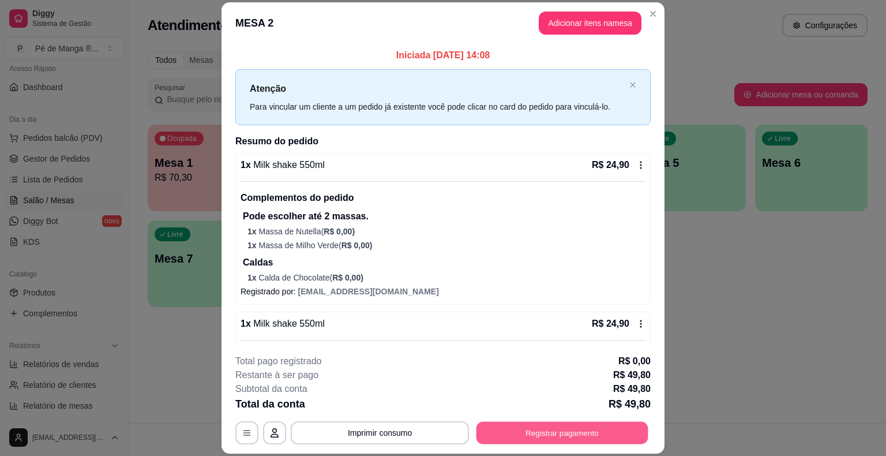
click at [551, 429] on button "Registrar pagamento" at bounding box center [562, 433] width 172 height 22
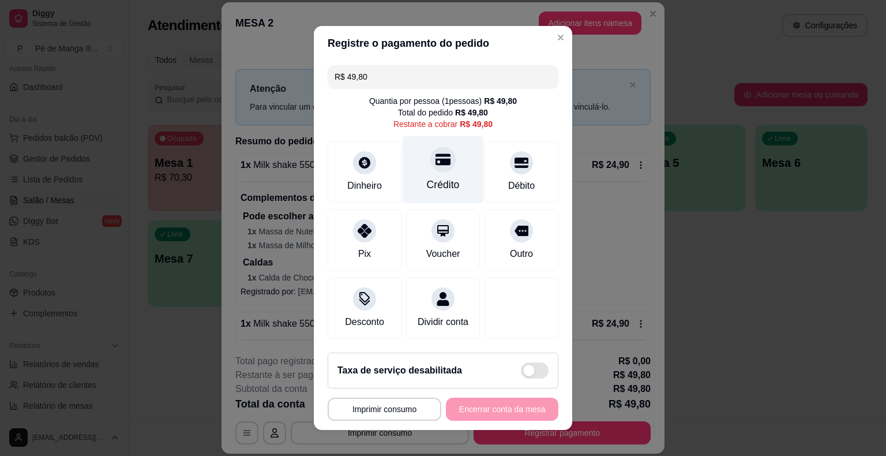
click at [441, 183] on div "Crédito" at bounding box center [443, 184] width 33 height 15
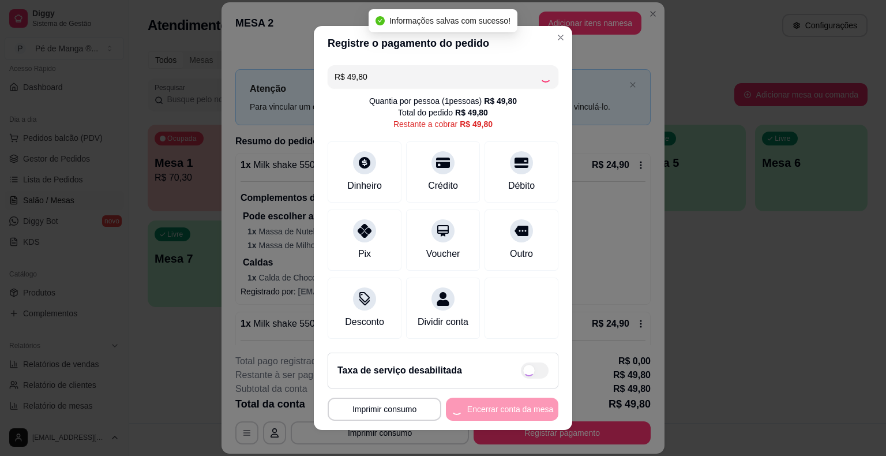
type input "R$ 0,00"
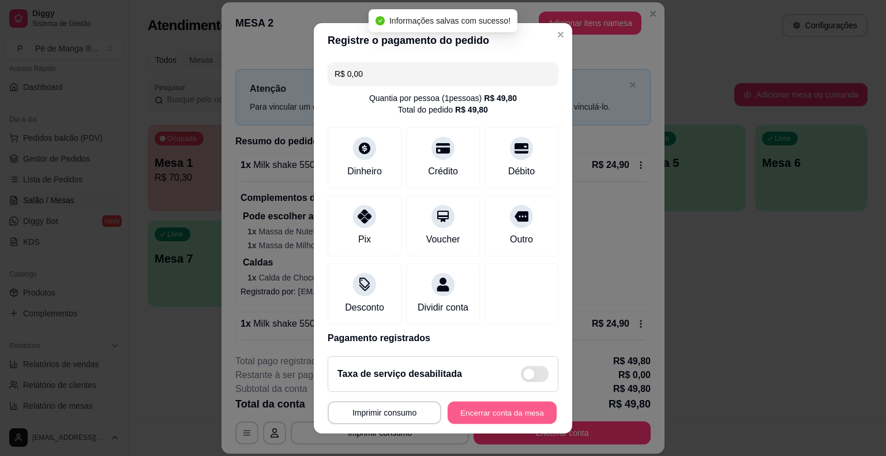
click at [494, 412] on button "Encerrar conta da mesa" at bounding box center [502, 412] width 109 height 22
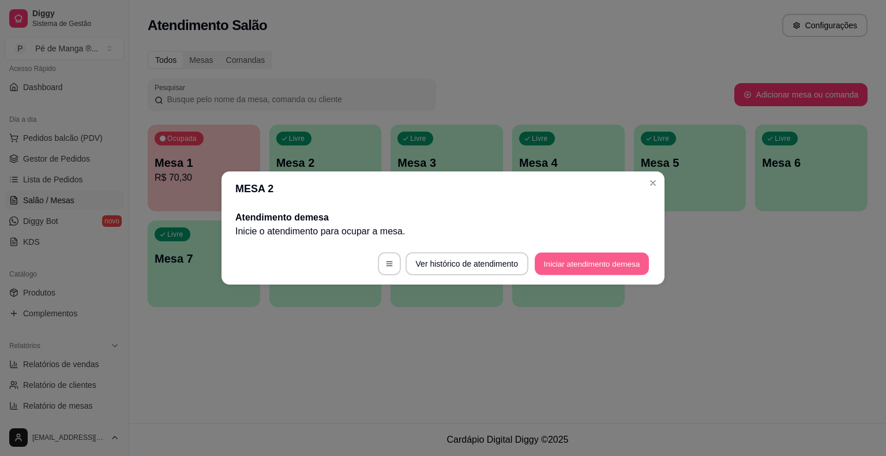
click at [630, 258] on button "Iniciar atendimento de mesa" at bounding box center [592, 264] width 114 height 22
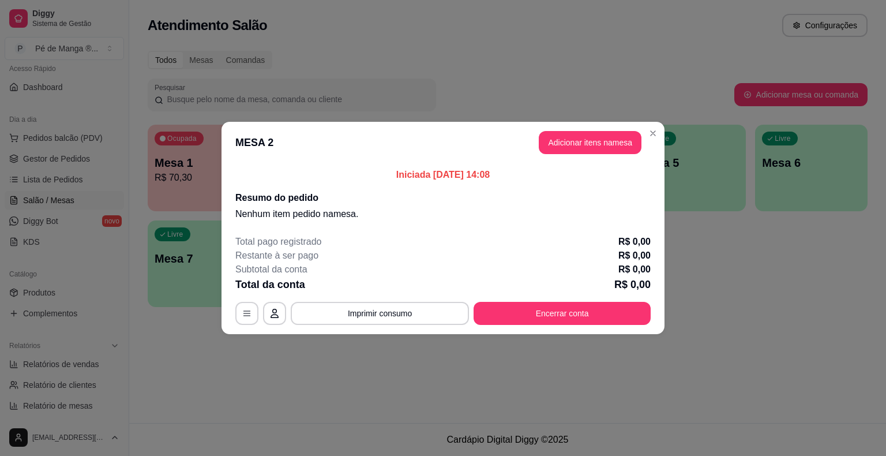
click at [597, 144] on button "Adicionar itens na mesa" at bounding box center [590, 142] width 103 height 23
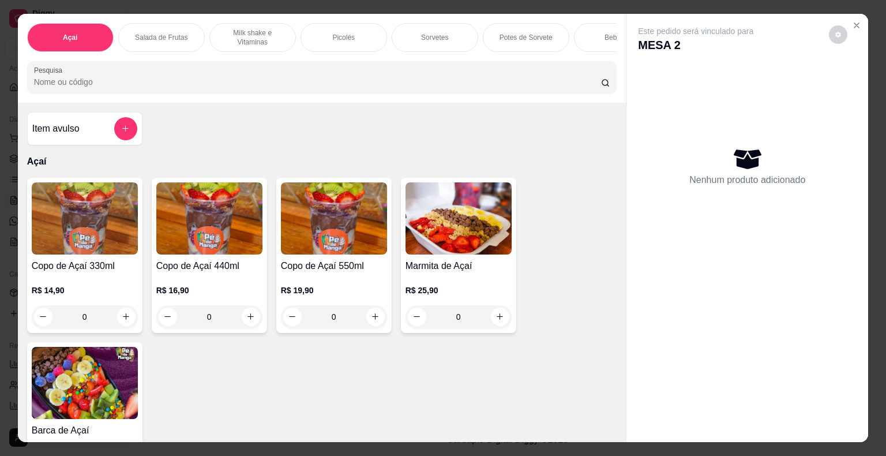
click at [353, 33] on div "Picolés" at bounding box center [344, 37] width 87 height 29
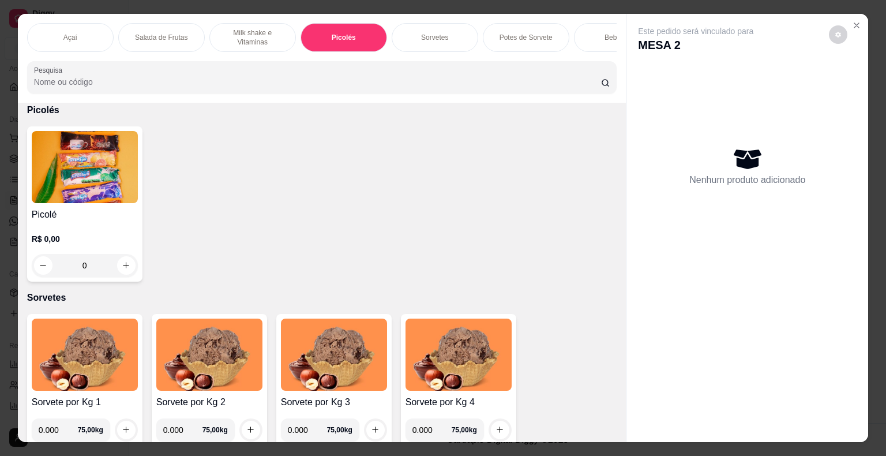
scroll to position [28, 0]
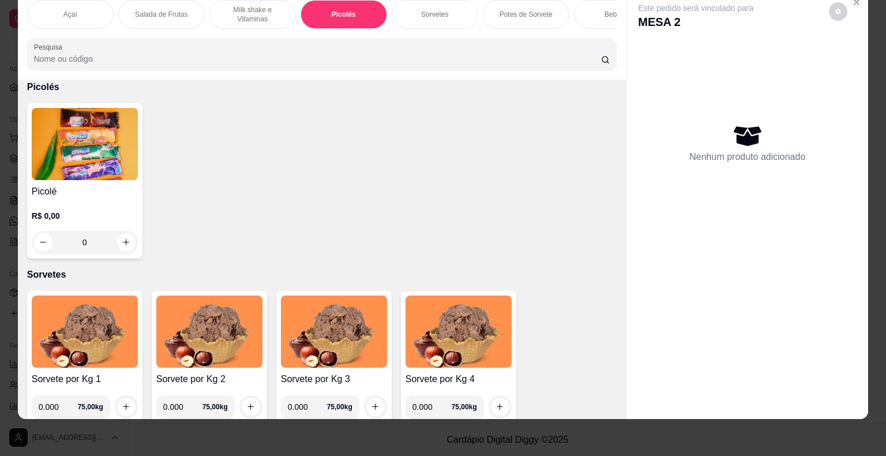
click at [108, 210] on p "R$ 0,00" at bounding box center [85, 216] width 106 height 12
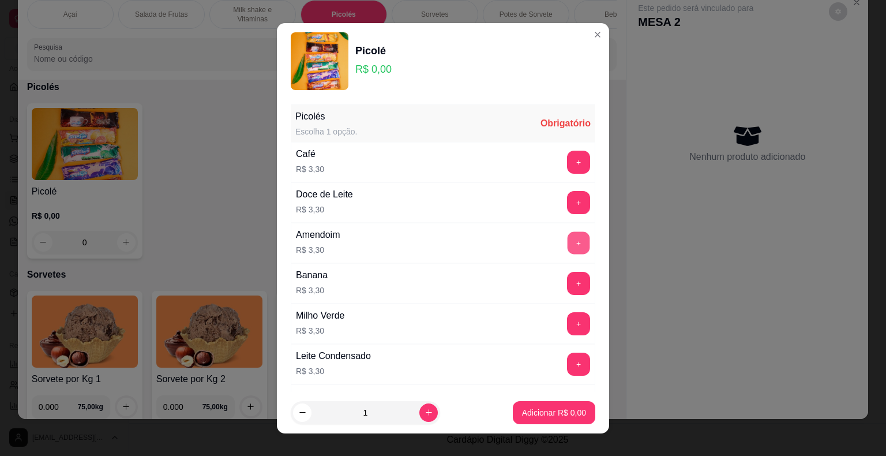
click at [568, 245] on button "+" at bounding box center [579, 242] width 22 height 22
click at [547, 416] on p "Adicionar R$ 3,30" at bounding box center [554, 412] width 62 height 11
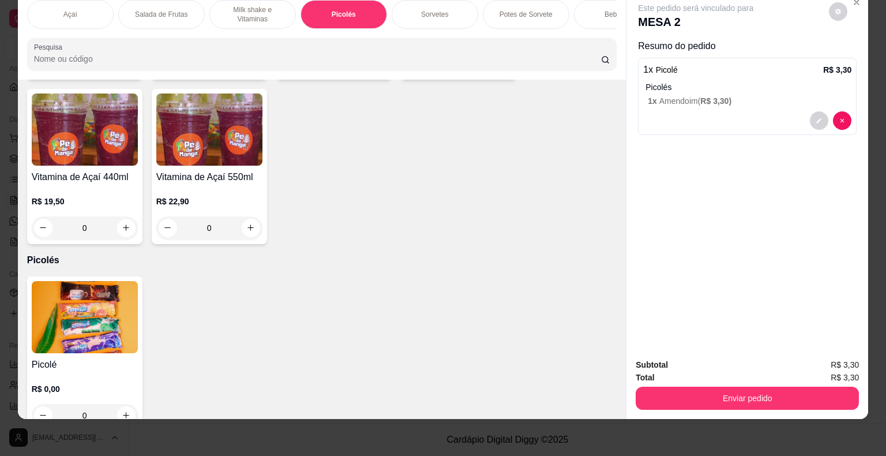
click at [167, 10] on p "Salada de Frutas" at bounding box center [161, 14] width 52 height 9
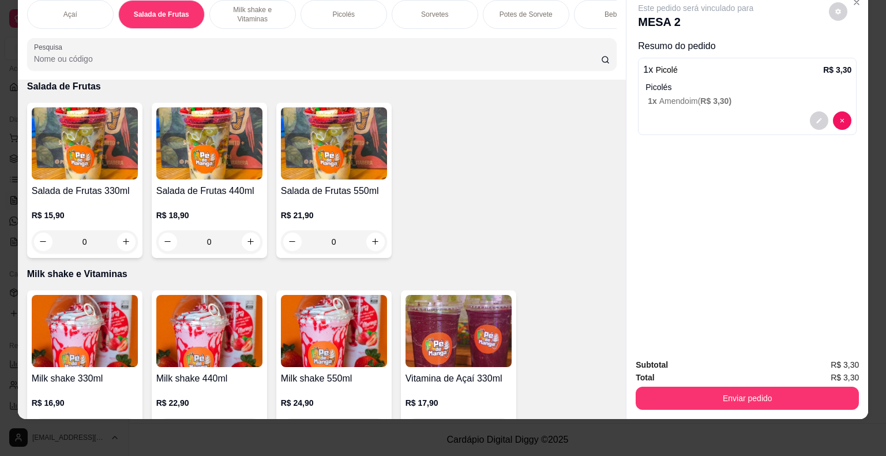
click at [56, 11] on div "Açaí" at bounding box center [70, 14] width 87 height 29
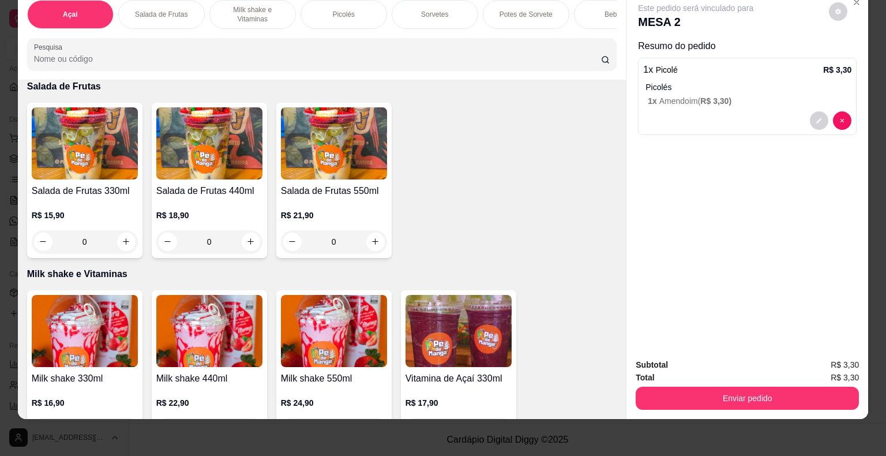
scroll to position [51, 0]
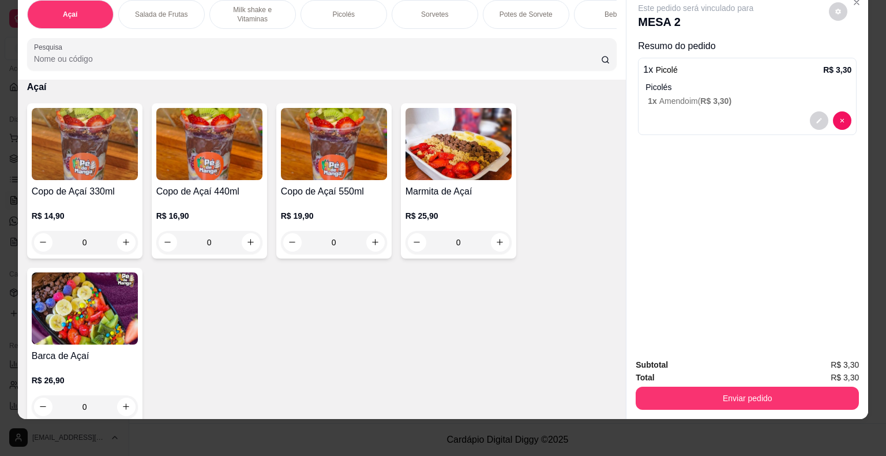
click at [66, 136] on img at bounding box center [85, 144] width 106 height 72
click at [124, 145] on img at bounding box center [85, 144] width 106 height 72
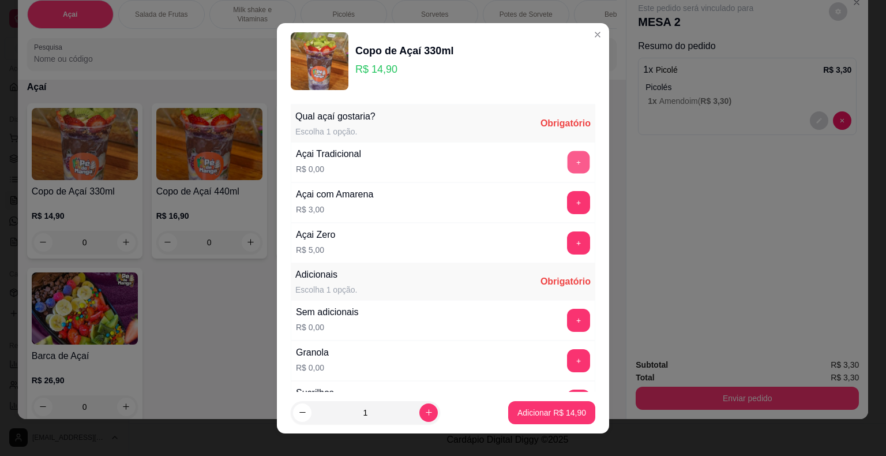
click at [568, 158] on button "+" at bounding box center [579, 162] width 22 height 22
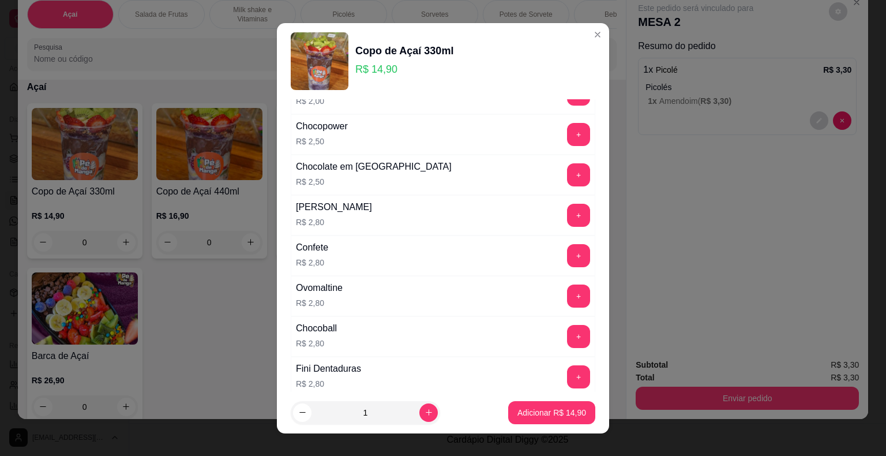
scroll to position [577, 0]
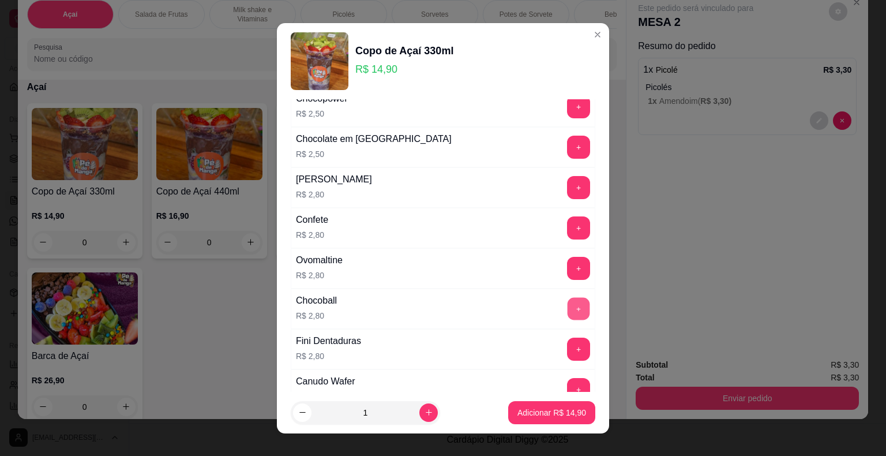
click at [568, 314] on button "+" at bounding box center [579, 308] width 22 height 22
click at [568, 223] on button "+" at bounding box center [579, 227] width 22 height 22
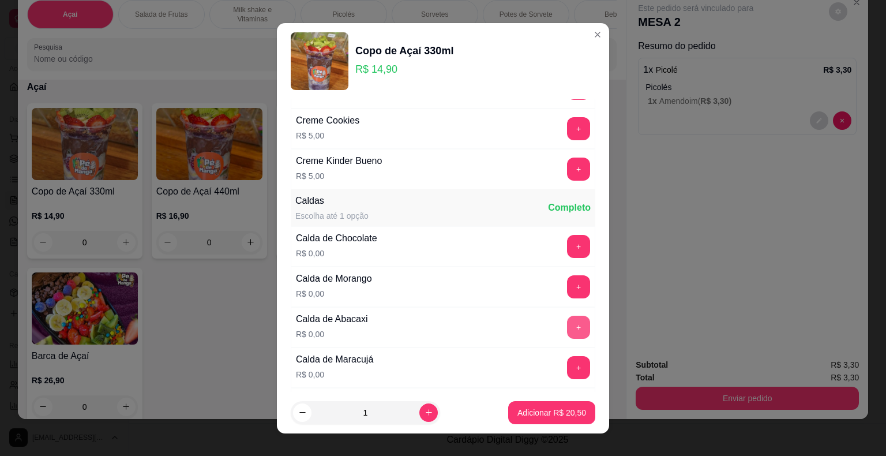
scroll to position [1269, 0]
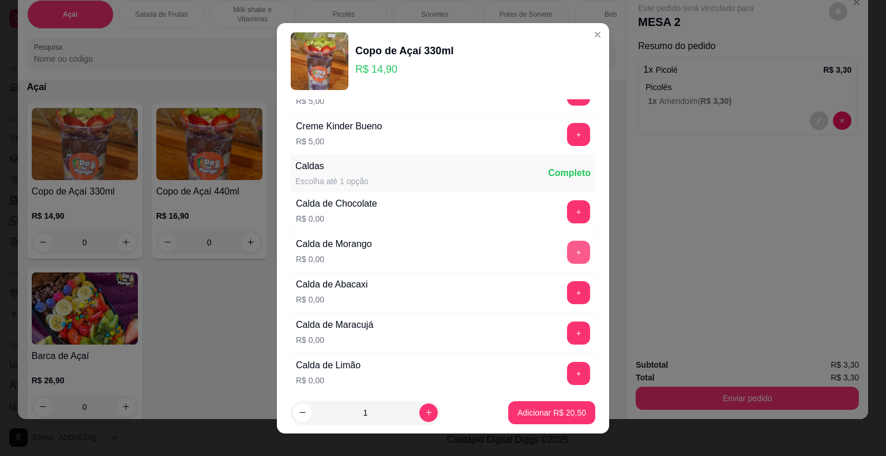
click at [567, 246] on button "+" at bounding box center [578, 252] width 23 height 23
click at [519, 399] on footer "1 Adicionar R$ 20,50" at bounding box center [443, 413] width 332 height 42
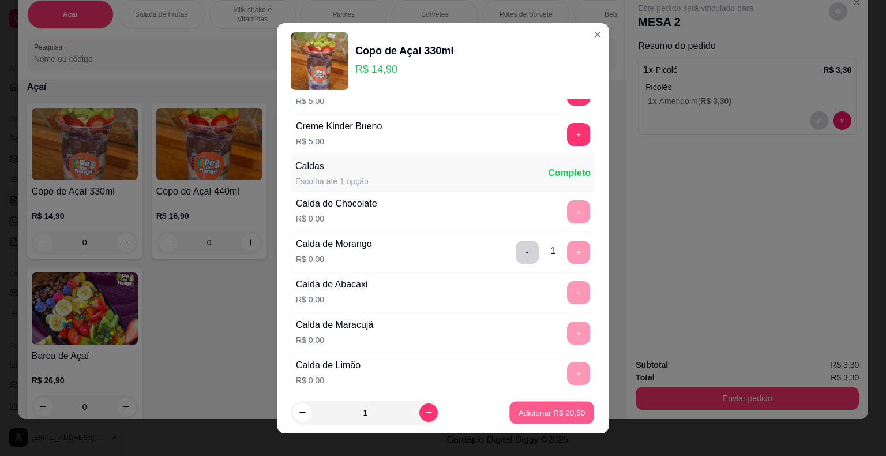
click at [519, 407] on p "Adicionar R$ 20,50" at bounding box center [552, 412] width 67 height 11
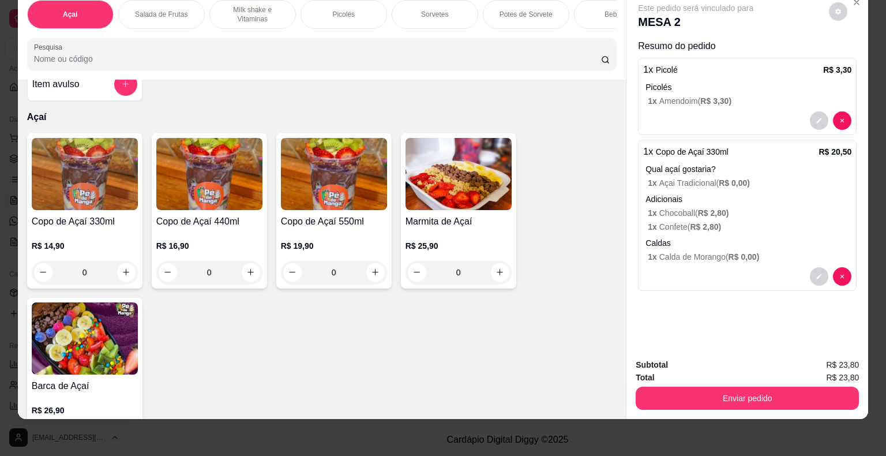
scroll to position [0, 0]
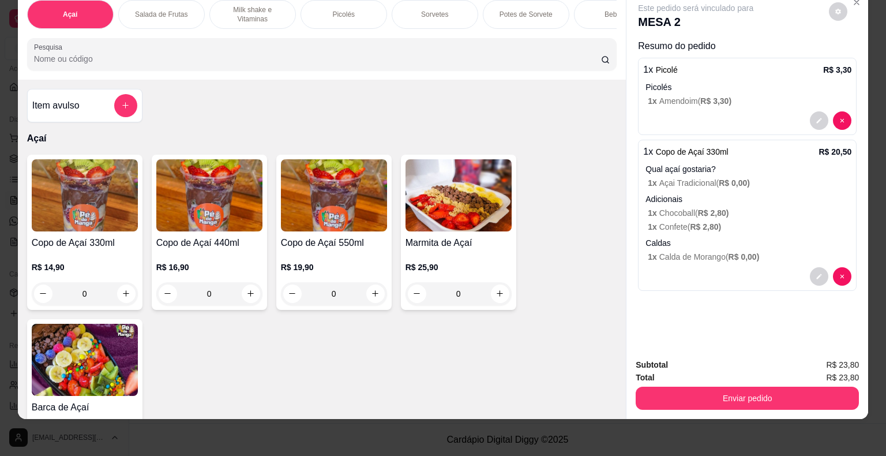
click at [269, 17] on div "Milk shake e Vitaminas" at bounding box center [252, 14] width 87 height 29
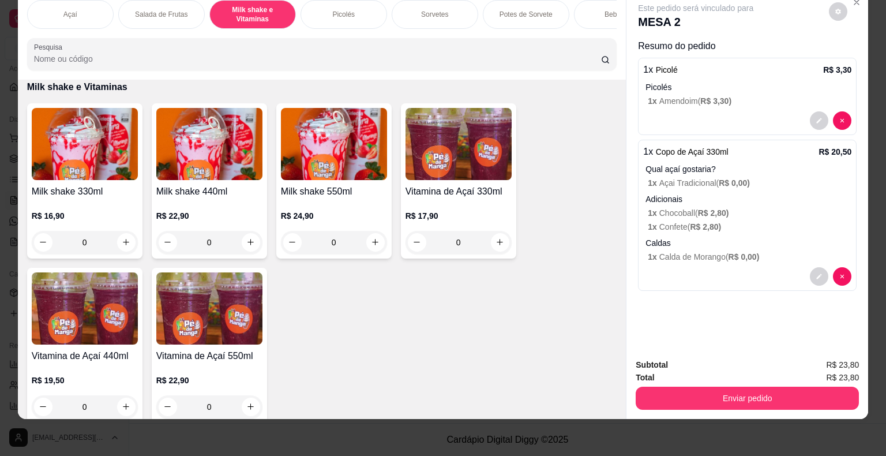
click at [79, 196] on h4 "Milk shake 330ml" at bounding box center [85, 192] width 106 height 14
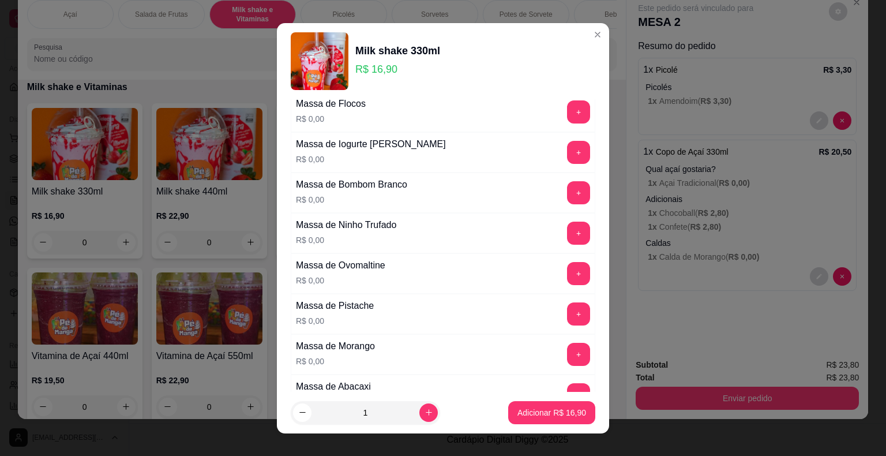
scroll to position [173, 0]
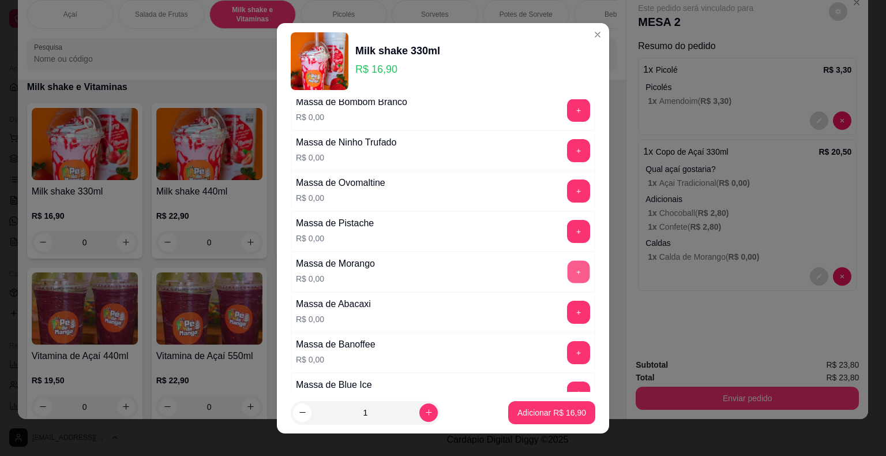
click at [568, 260] on button "+" at bounding box center [579, 271] width 22 height 22
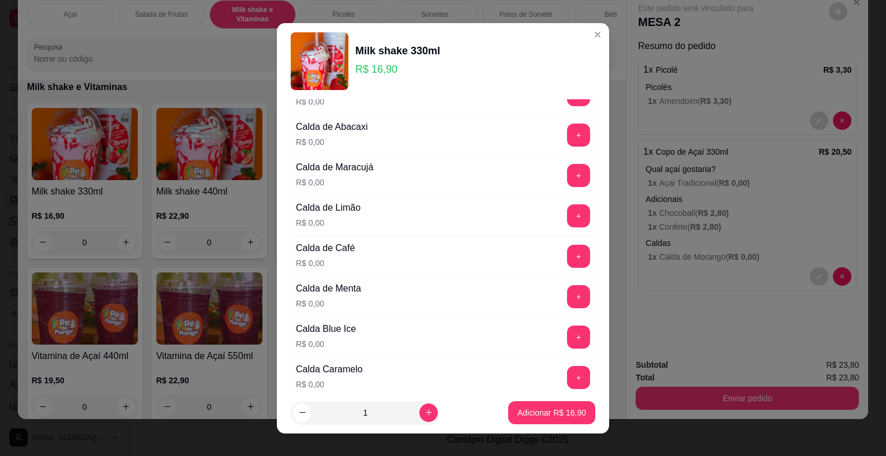
scroll to position [808, 0]
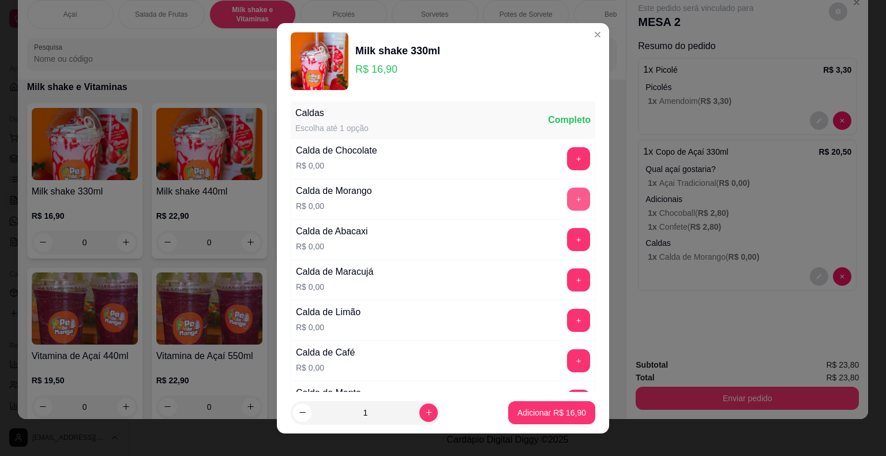
click at [567, 197] on button "+" at bounding box center [578, 198] width 23 height 23
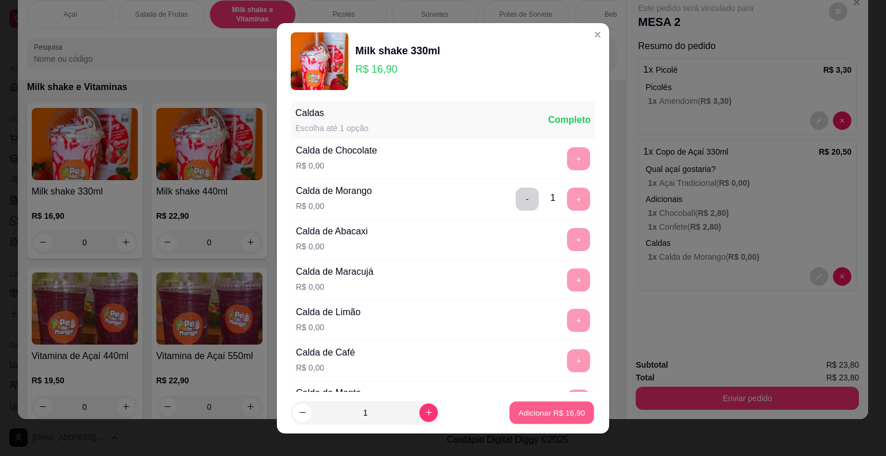
click at [536, 415] on p "Adicionar R$ 16,90" at bounding box center [552, 412] width 67 height 11
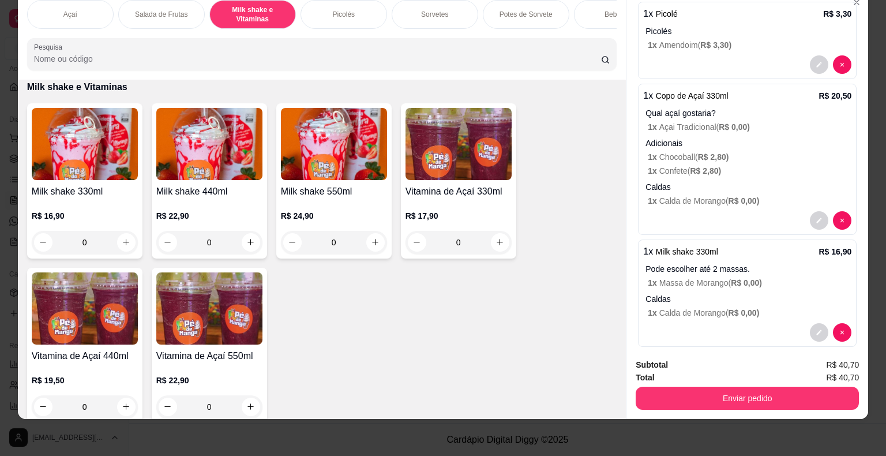
scroll to position [68, 0]
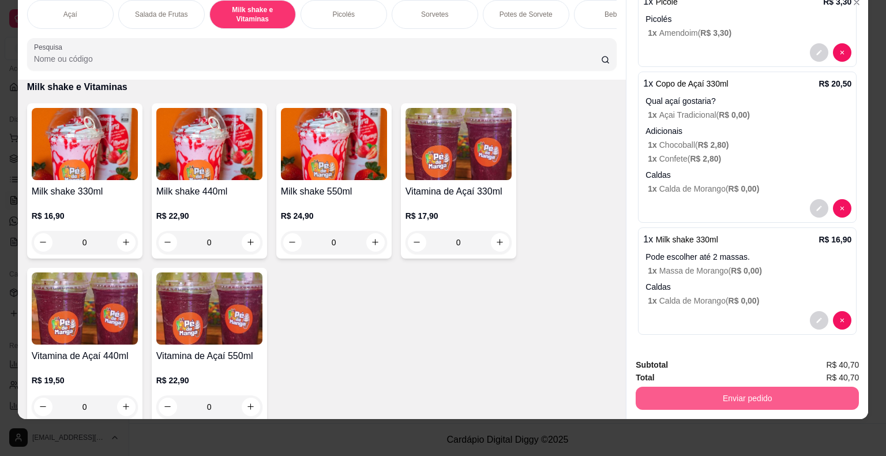
click at [721, 392] on button "Enviar pedido" at bounding box center [747, 397] width 223 height 23
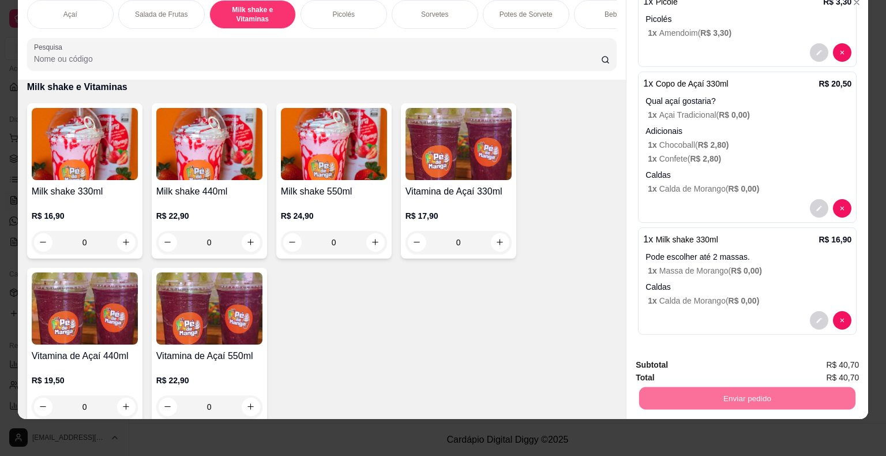
click at [734, 361] on button "Não registrar e enviar pedido" at bounding box center [709, 360] width 117 height 21
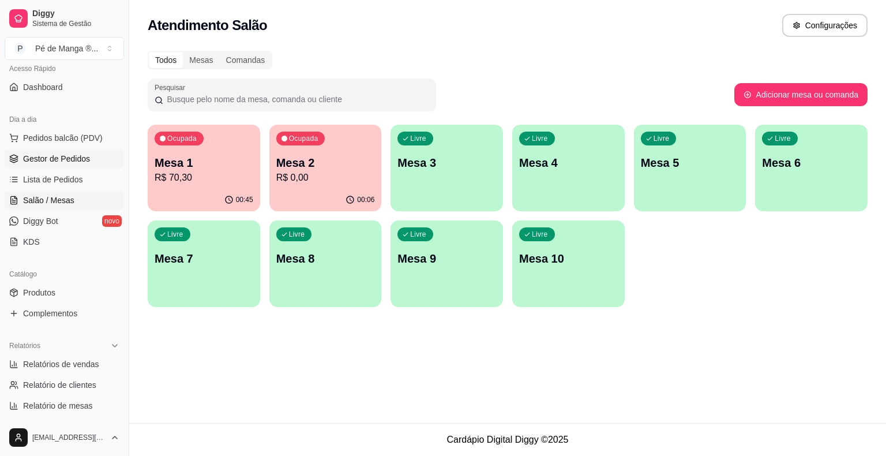
click at [75, 155] on span "Gestor de Pedidos" at bounding box center [56, 159] width 67 height 12
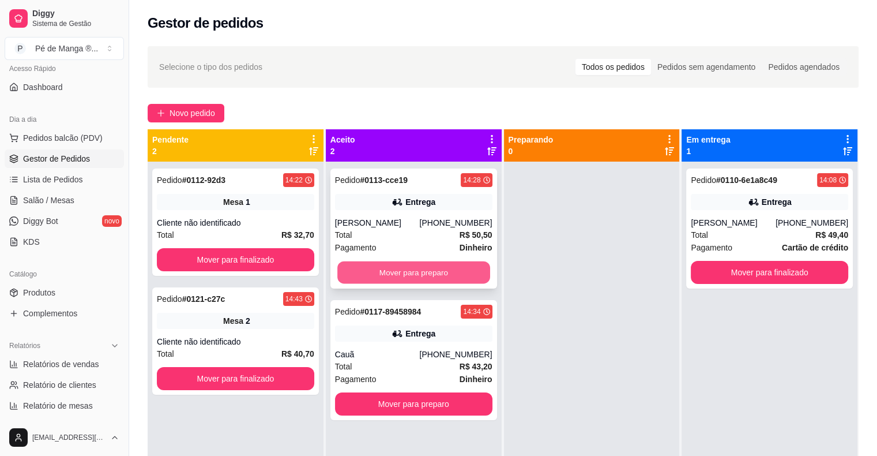
click at [451, 280] on button "Mover para preparo" at bounding box center [413, 272] width 153 height 22
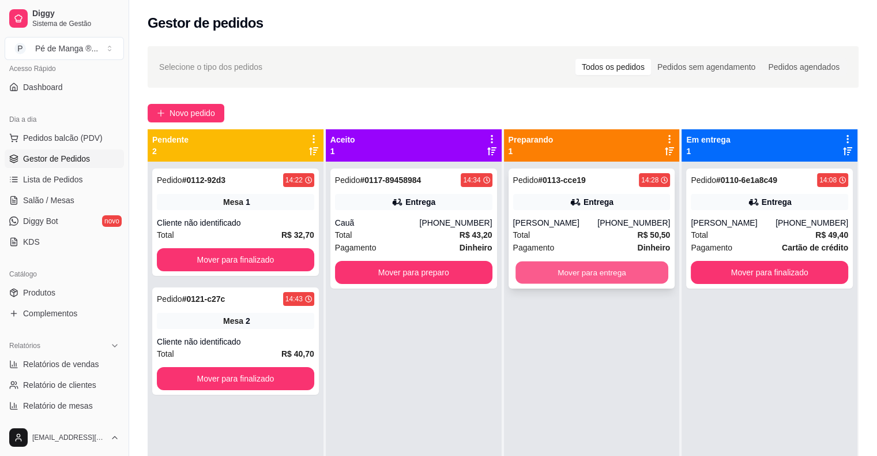
click at [626, 273] on button "Mover para entrega" at bounding box center [592, 272] width 153 height 22
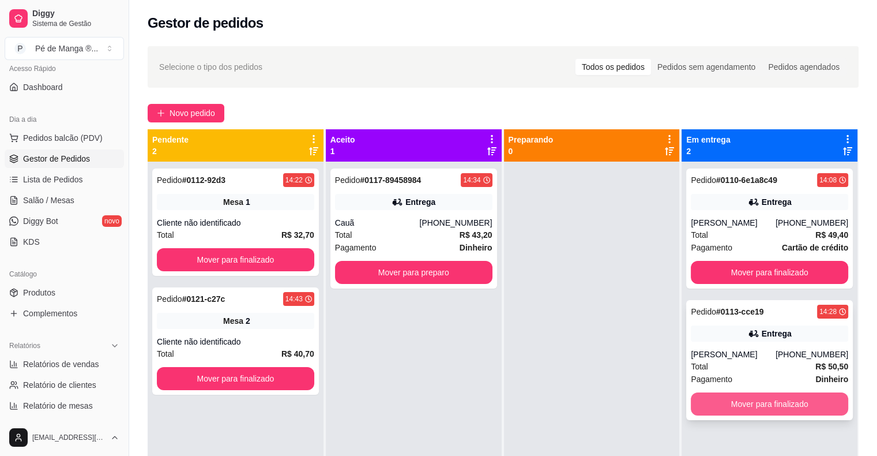
click at [754, 406] on button "Mover para finalizado" at bounding box center [769, 403] width 157 height 23
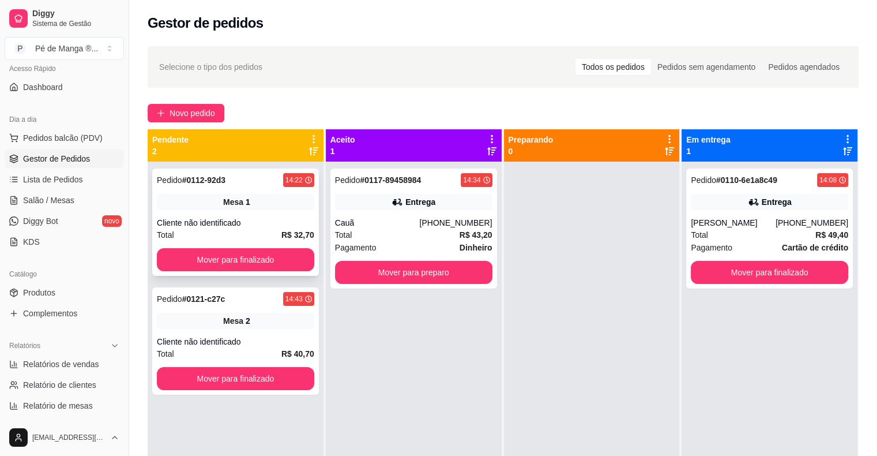
click at [264, 210] on div "Pedido # 0112-92d3 14:22 Mesa 1 Cliente não identificado Total R$ 32,70 Mover p…" at bounding box center [235, 221] width 167 height 107
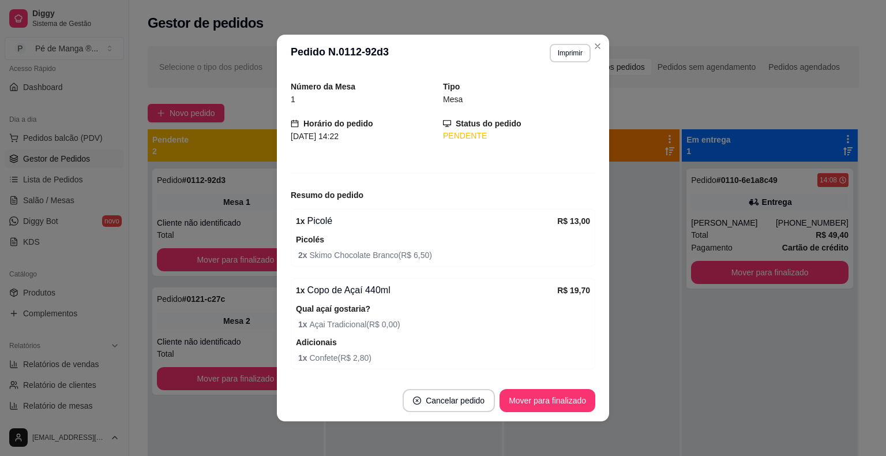
scroll to position [14, 0]
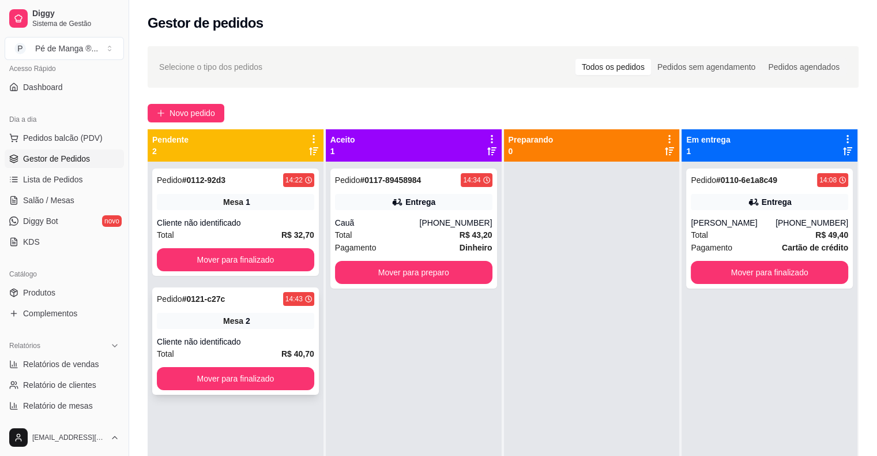
click at [246, 325] on div "2" at bounding box center [248, 321] width 5 height 12
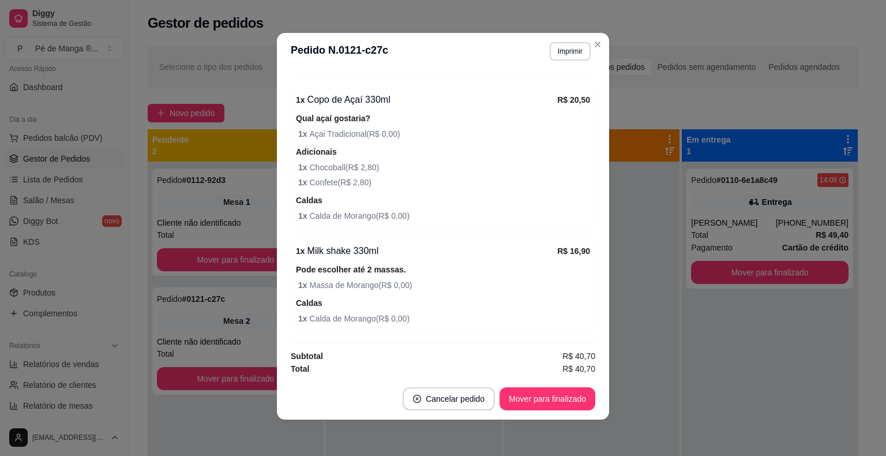
scroll to position [2, 0]
click at [545, 401] on button "Mover para finalizado" at bounding box center [547, 398] width 93 height 22
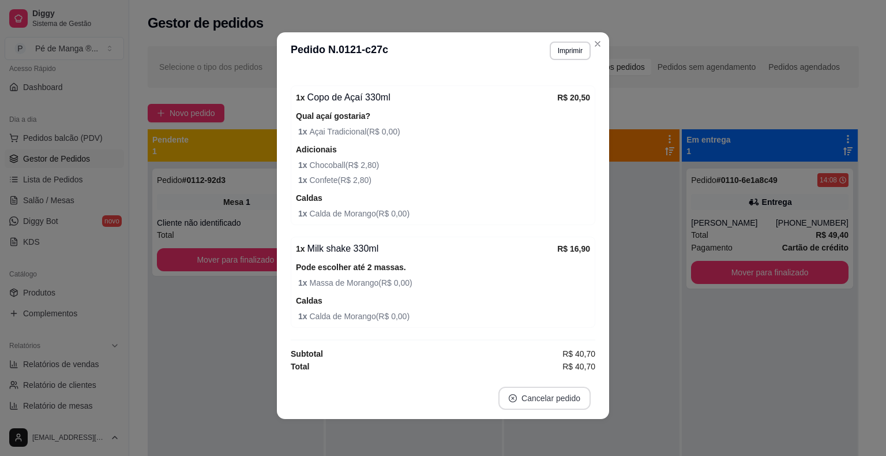
scroll to position [185, 0]
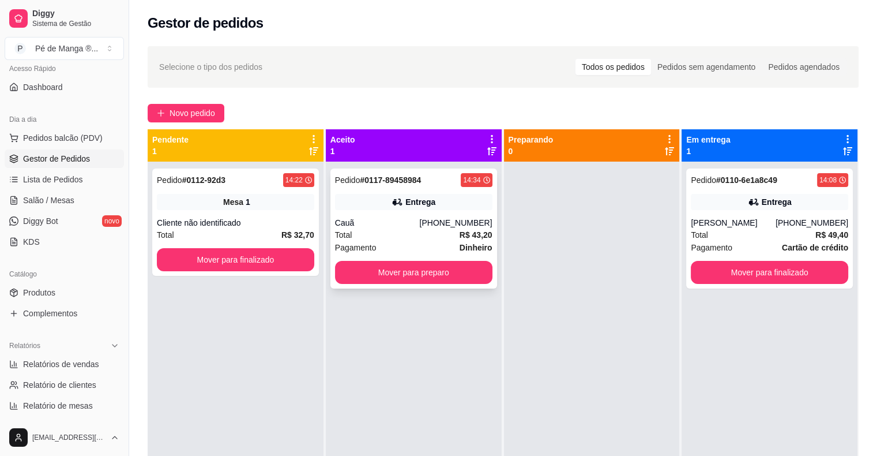
click at [376, 241] on div "Pagamento Dinheiro" at bounding box center [413, 247] width 157 height 13
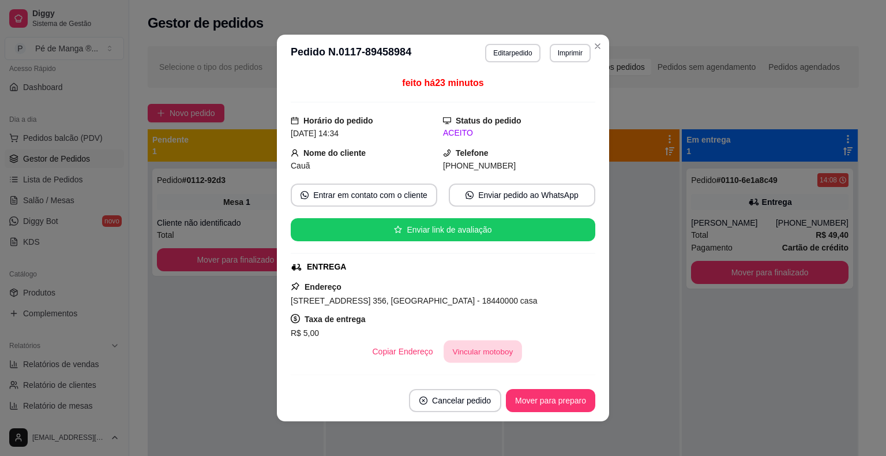
click at [480, 347] on button "Vincular motoboy" at bounding box center [483, 351] width 78 height 22
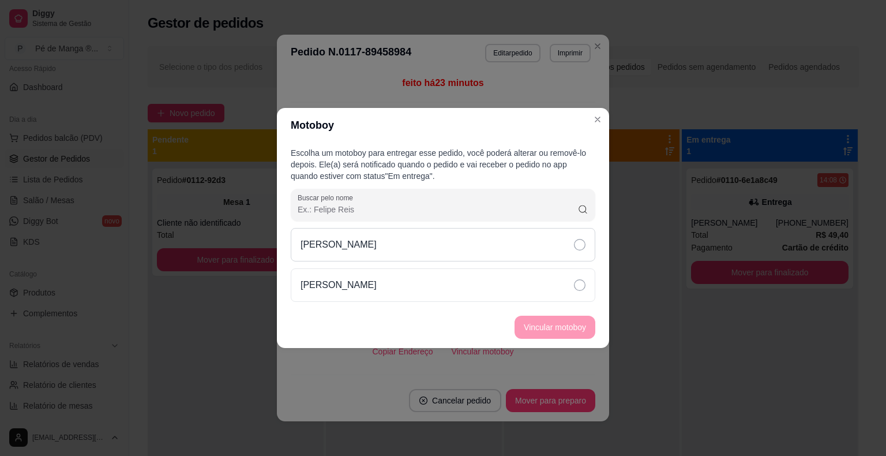
click at [569, 247] on div "[PERSON_NAME]" at bounding box center [443, 244] width 305 height 33
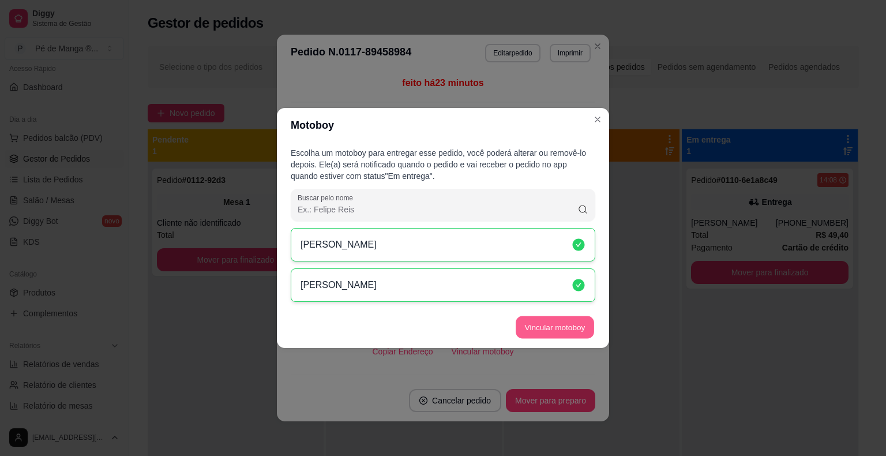
click at [557, 331] on button "Vincular motoboy" at bounding box center [555, 327] width 78 height 22
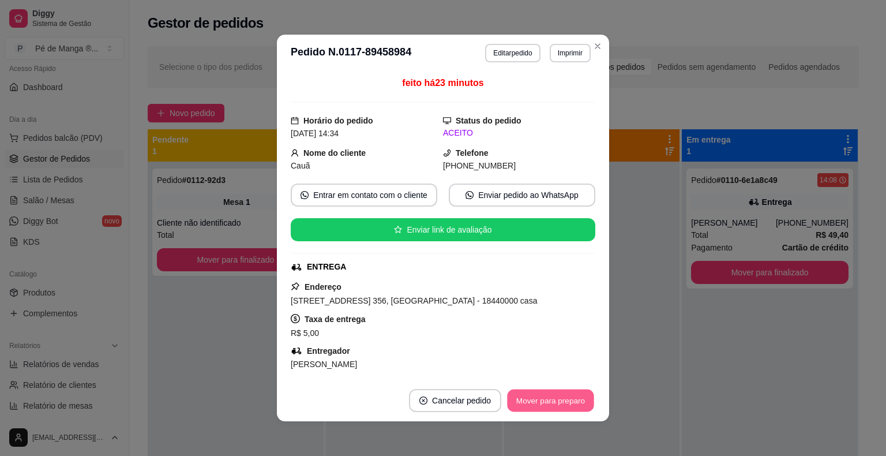
click at [545, 397] on button "Mover para preparo" at bounding box center [550, 400] width 87 height 22
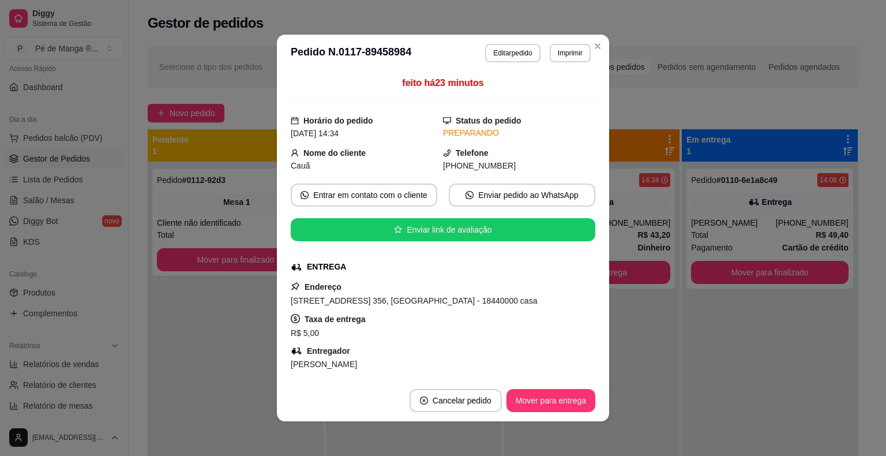
click at [600, 38] on header "**********" at bounding box center [443, 53] width 332 height 37
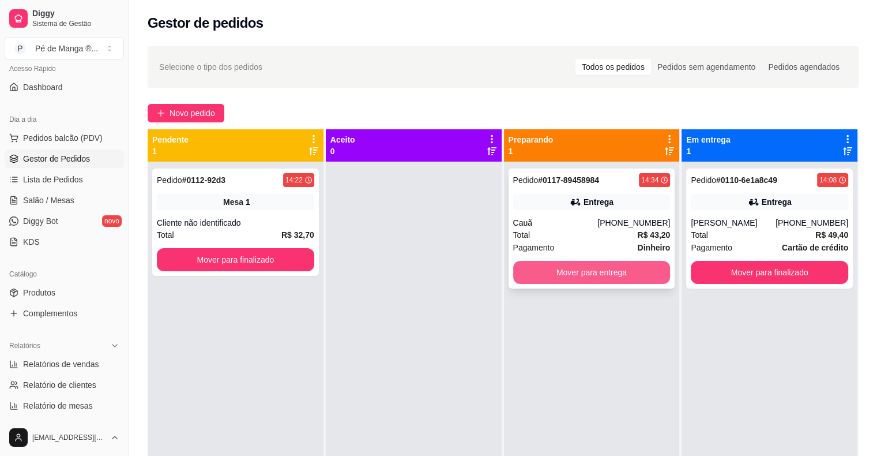
click at [580, 276] on button "Mover para entrega" at bounding box center [591, 272] width 157 height 23
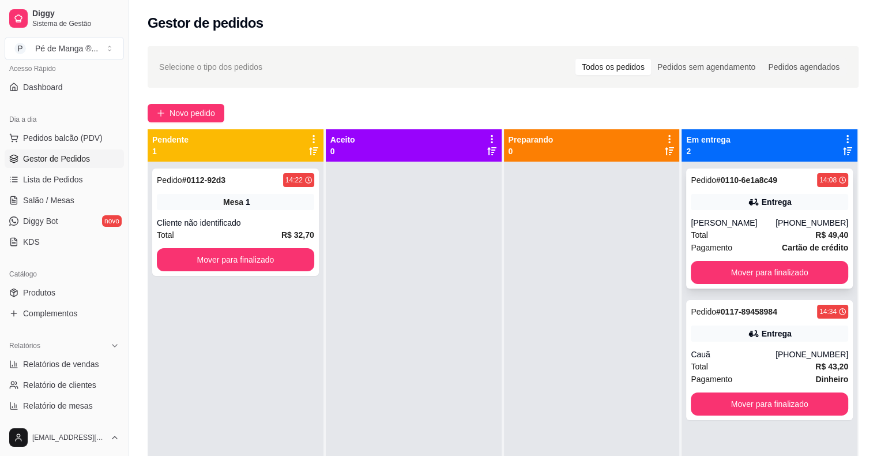
click at [775, 239] on div "Total R$ 49,40" at bounding box center [769, 234] width 157 height 13
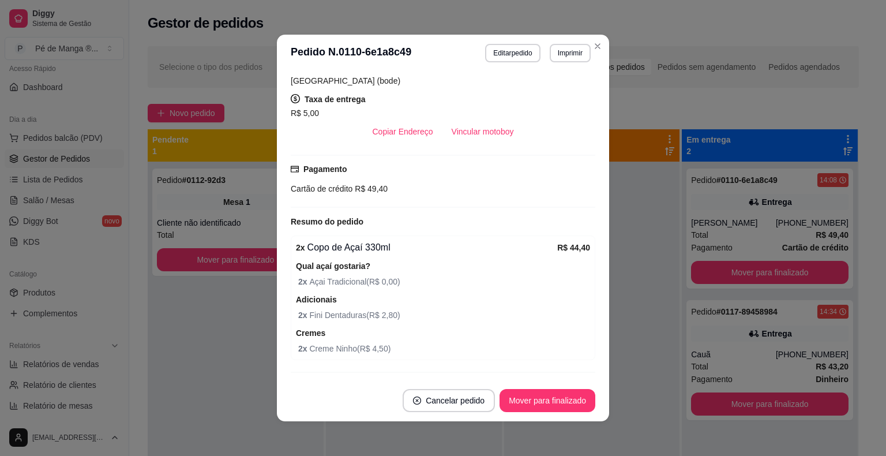
scroll to position [275, 0]
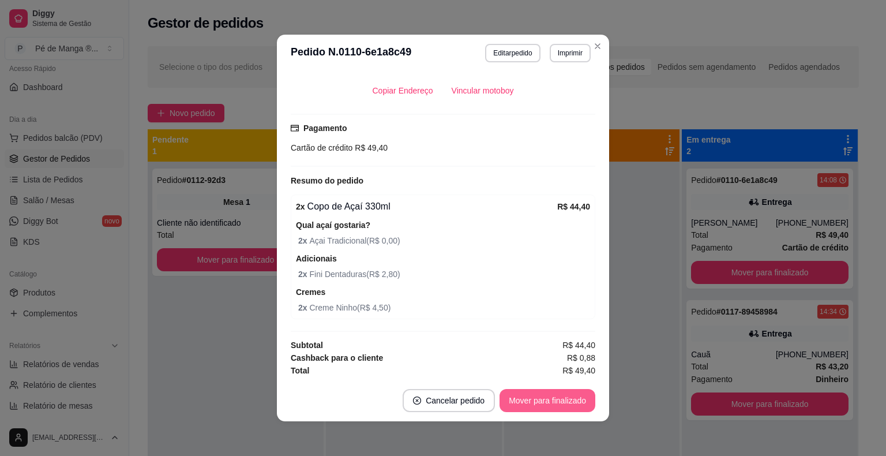
click at [537, 409] on button "Mover para finalizado" at bounding box center [548, 400] width 96 height 23
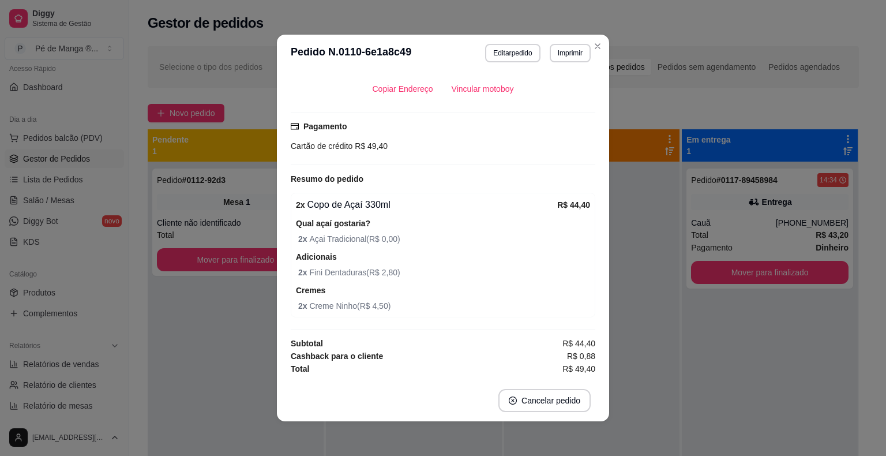
scroll to position [248, 0]
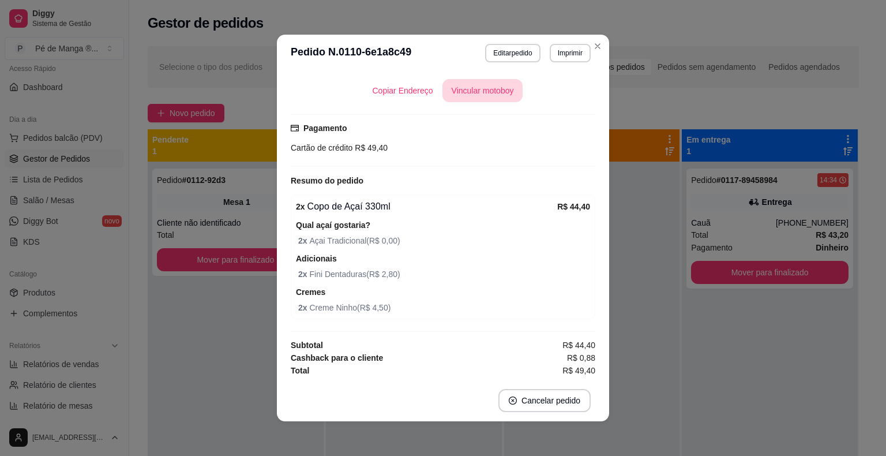
click at [483, 91] on button "Vincular motoboy" at bounding box center [482, 90] width 81 height 23
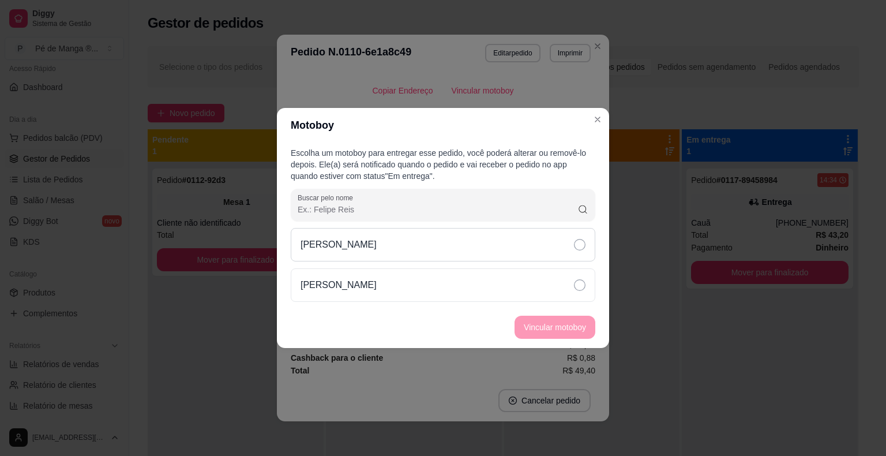
click at [470, 247] on div "[PERSON_NAME]" at bounding box center [443, 244] width 305 height 33
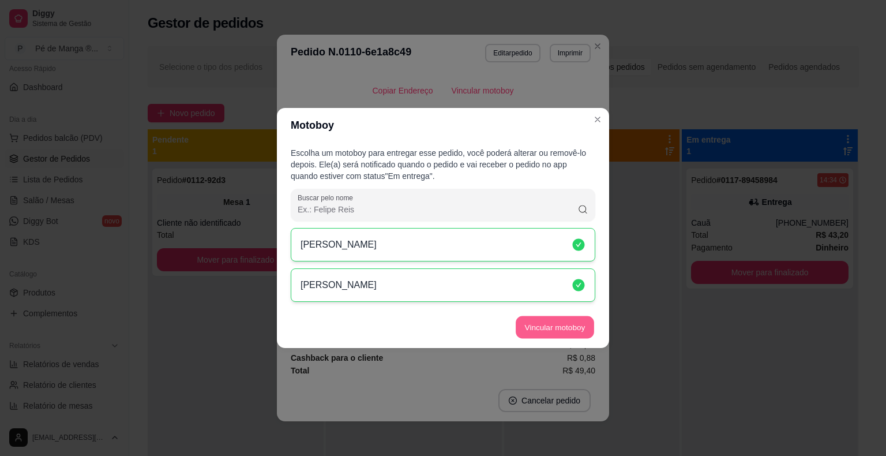
click at [562, 324] on button "Vincular motoboy" at bounding box center [555, 327] width 78 height 22
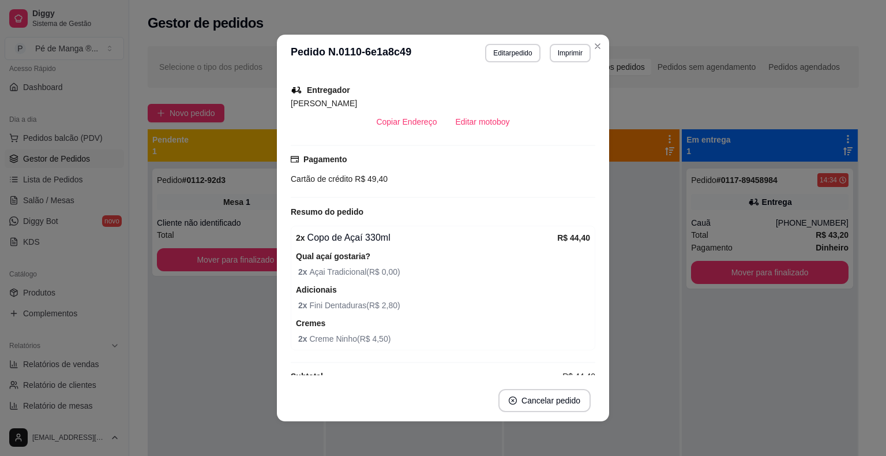
click at [595, 117] on div "Horário do pedido [DATE] 14:08 Status do pedido FINALIZADO Nome do cliente [PER…" at bounding box center [443, 226] width 332 height 308
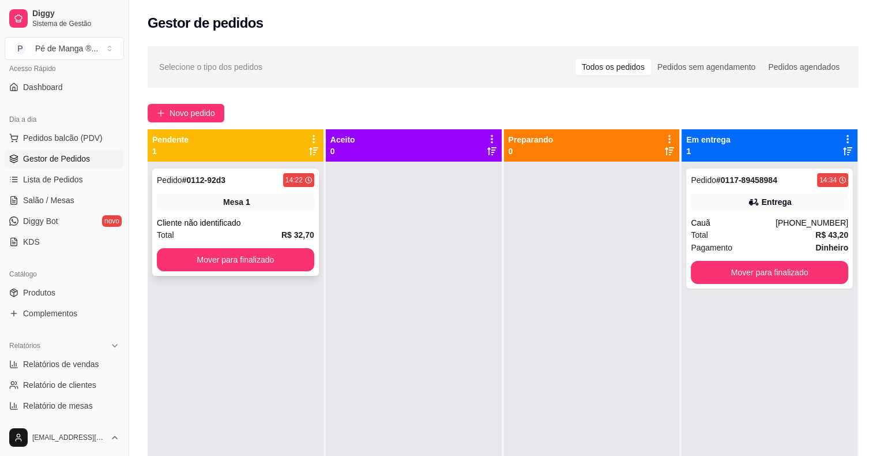
click at [251, 213] on div "Pedido # 0112-92d3 14:22 Mesa 1 Cliente não identificado Total R$ 32,70 Mover p…" at bounding box center [235, 221] width 167 height 107
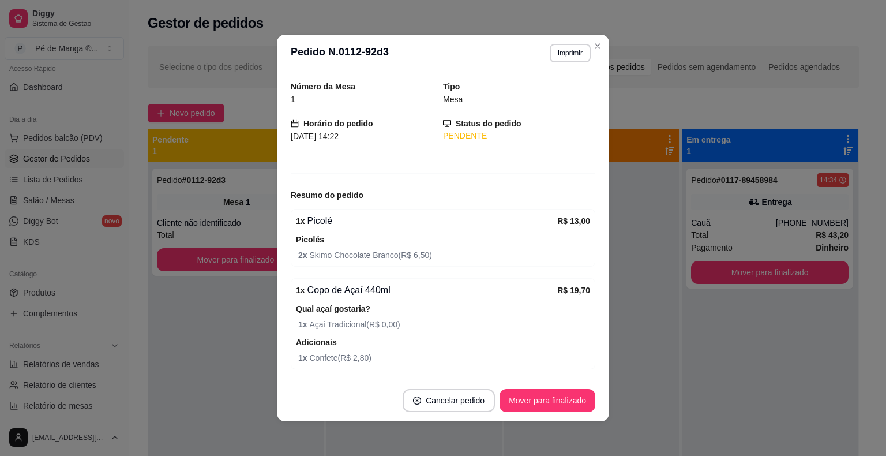
scroll to position [0, 0]
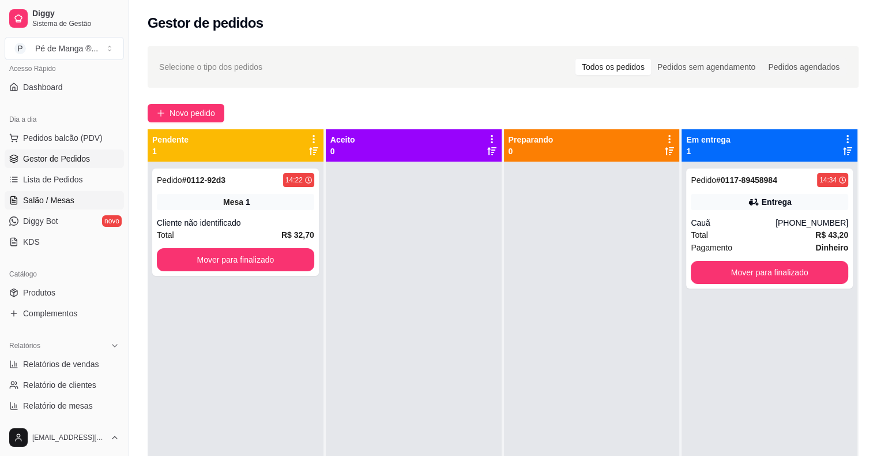
click at [42, 198] on span "Salão / Mesas" at bounding box center [48, 200] width 51 height 12
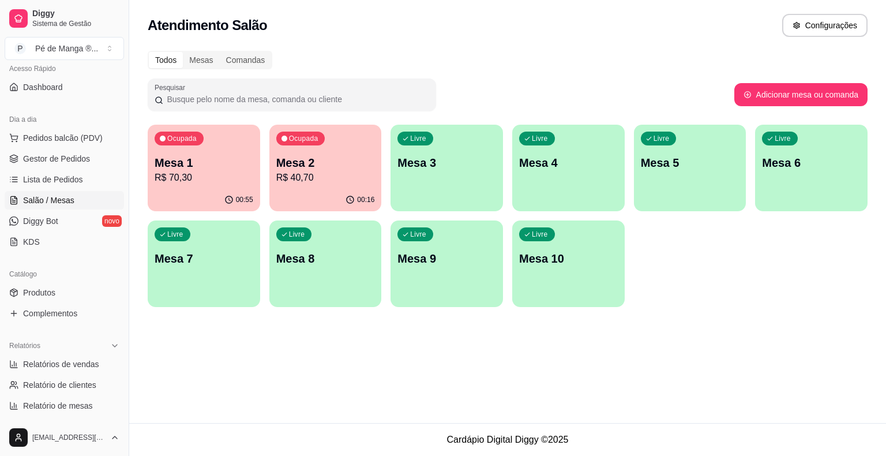
click at [302, 182] on p "R$ 40,70" at bounding box center [325, 178] width 99 height 14
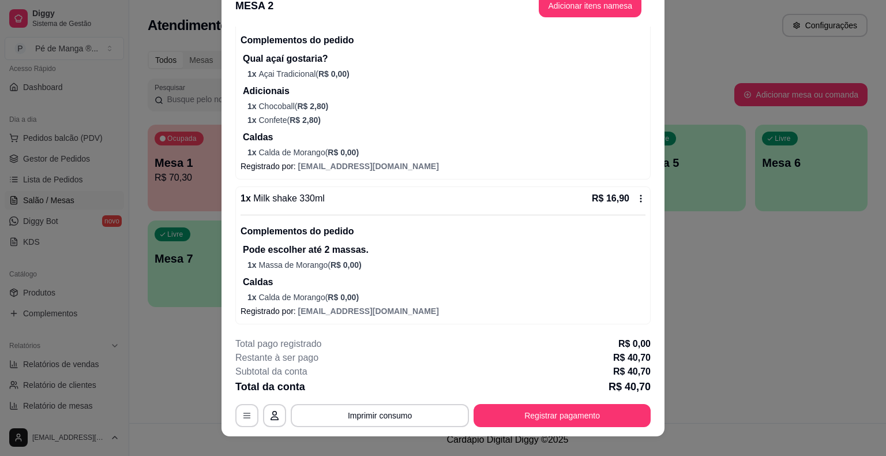
scroll to position [35, 0]
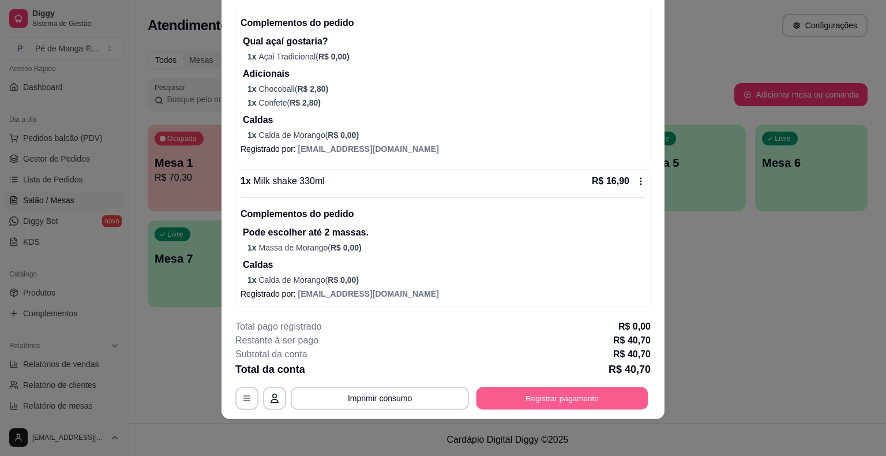
click at [517, 398] on button "Registrar pagamento" at bounding box center [562, 398] width 172 height 22
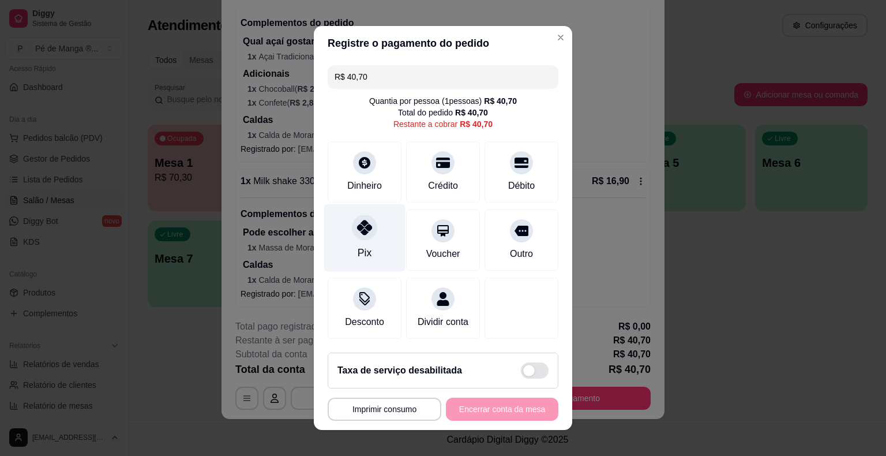
click at [369, 248] on div "Pix" at bounding box center [364, 237] width 81 height 67
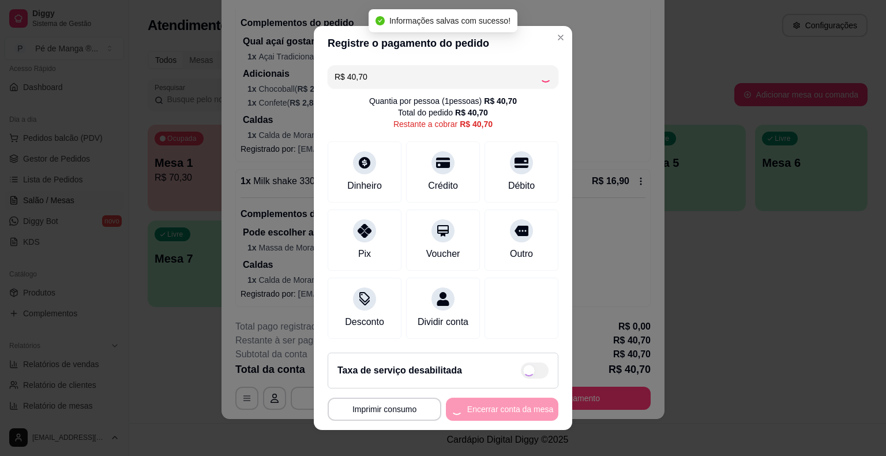
type input "R$ 0,00"
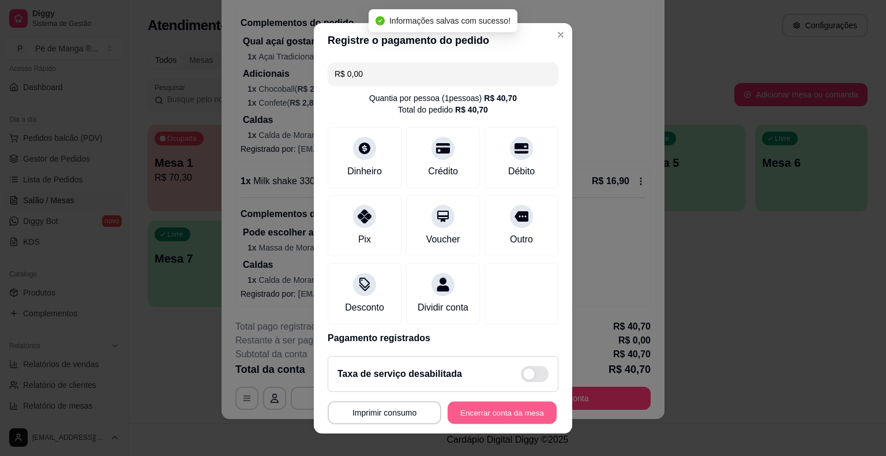
click at [483, 413] on button "Encerrar conta da mesa" at bounding box center [502, 412] width 109 height 22
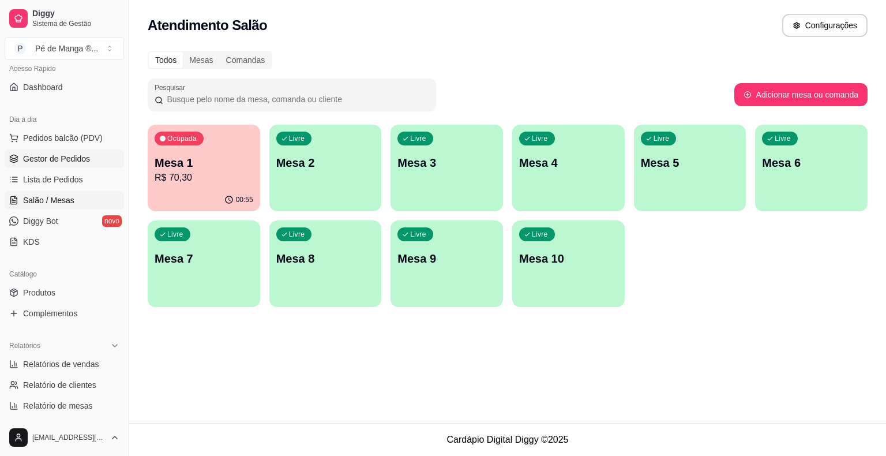
click at [62, 156] on span "Gestor de Pedidos" at bounding box center [56, 159] width 67 height 12
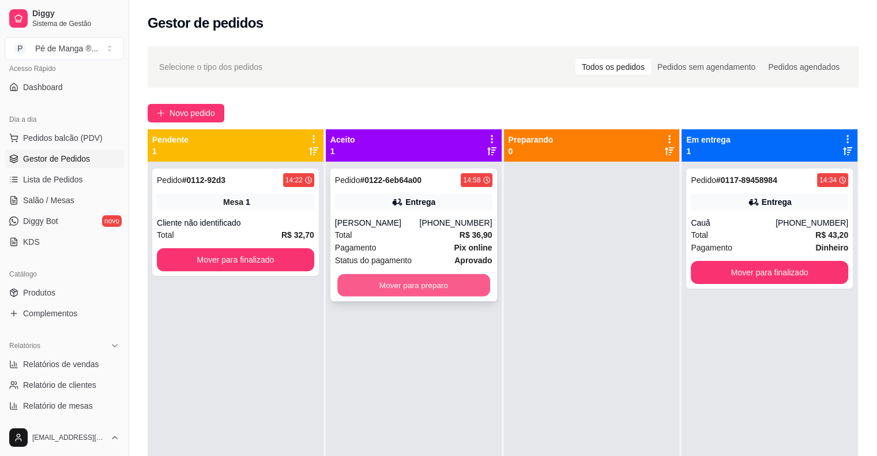
click at [474, 290] on button "Mover para preparo" at bounding box center [413, 285] width 153 height 22
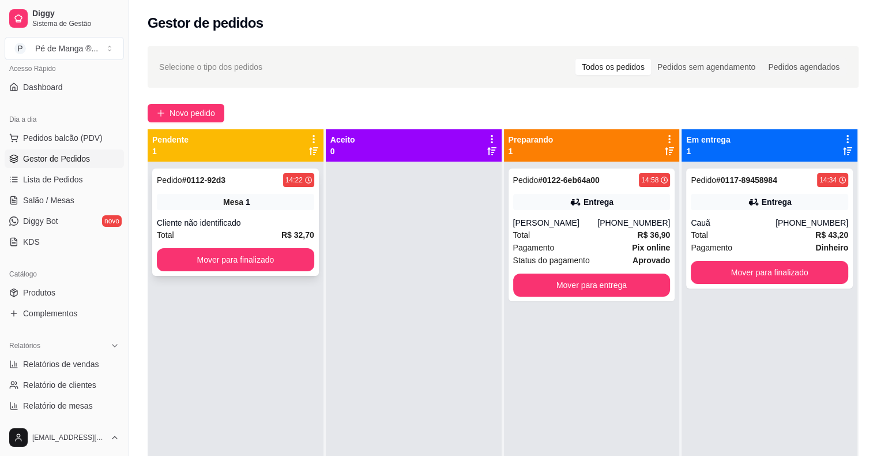
click at [235, 224] on div "Cliente não identificado" at bounding box center [235, 223] width 157 height 12
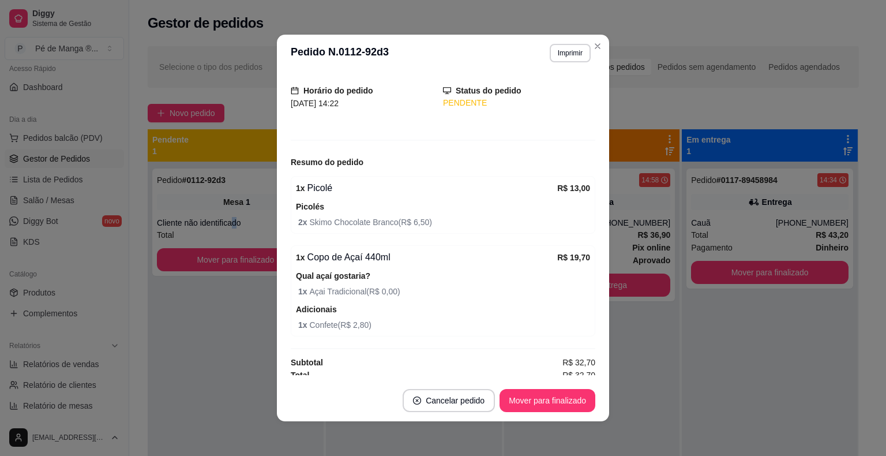
scroll to position [72, 0]
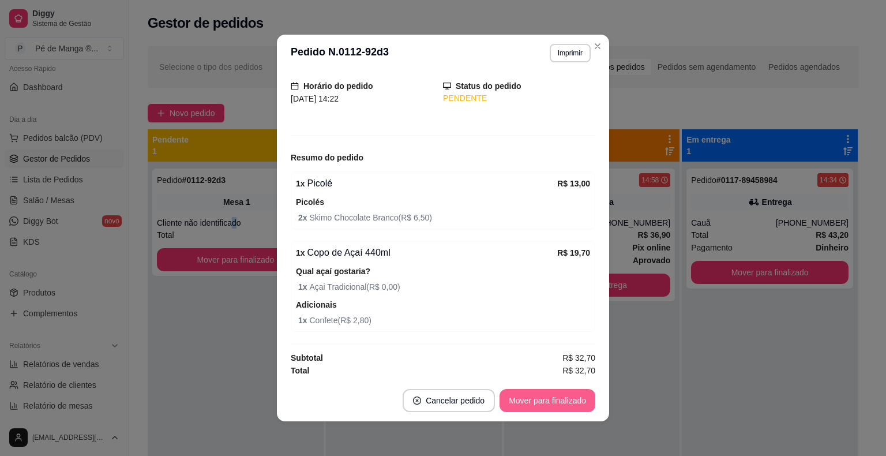
click at [535, 407] on button "Mover para finalizado" at bounding box center [548, 400] width 96 height 23
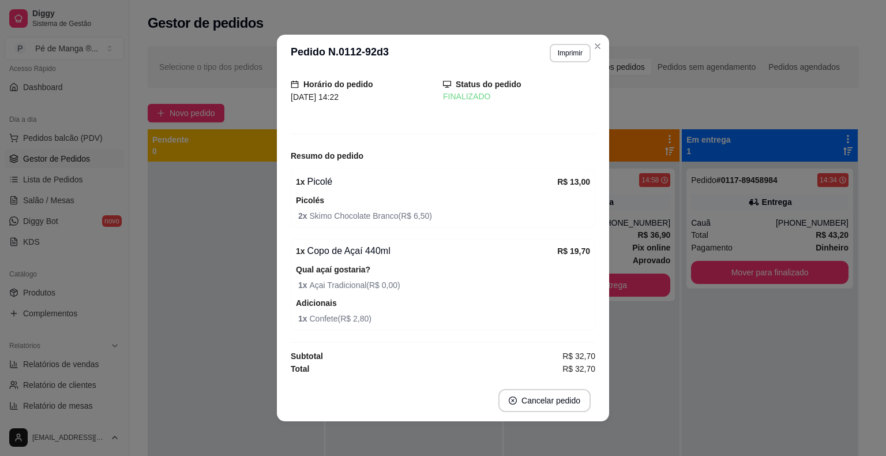
scroll to position [34, 0]
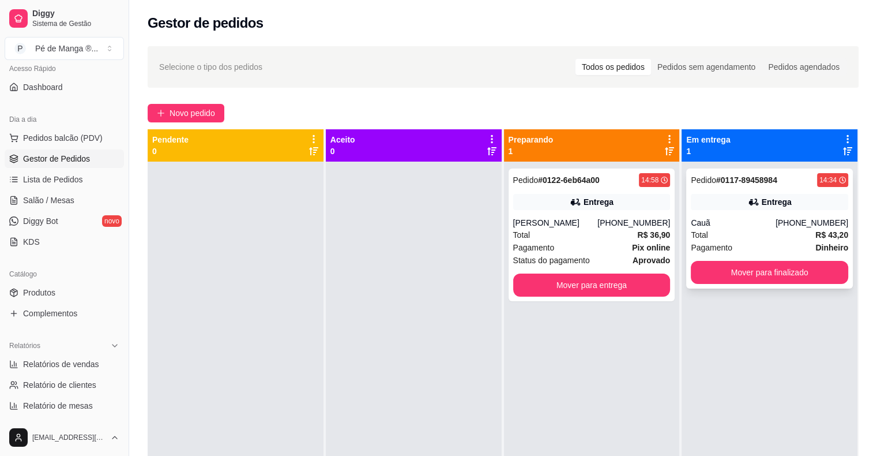
click at [771, 211] on div "Pedido # 0117-89458984 14:34 [GEOGRAPHIC_DATA] [PHONE_NUMBER] Total R$ 43,20 Pa…" at bounding box center [769, 228] width 167 height 120
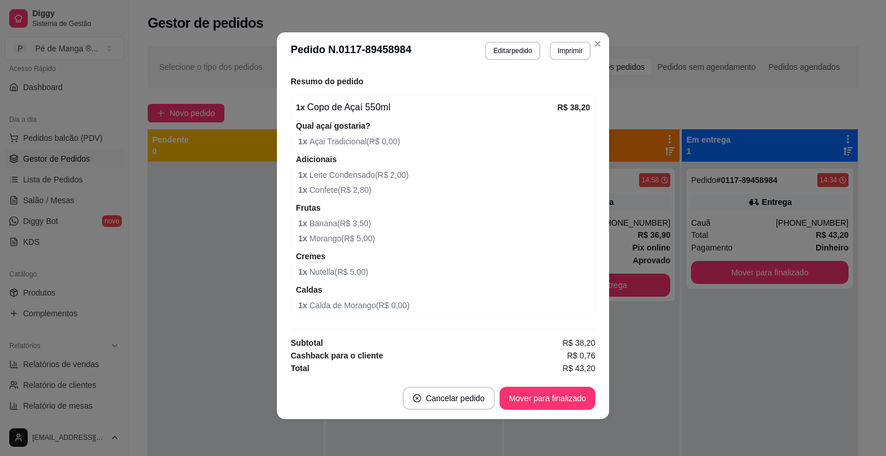
scroll to position [299, 0]
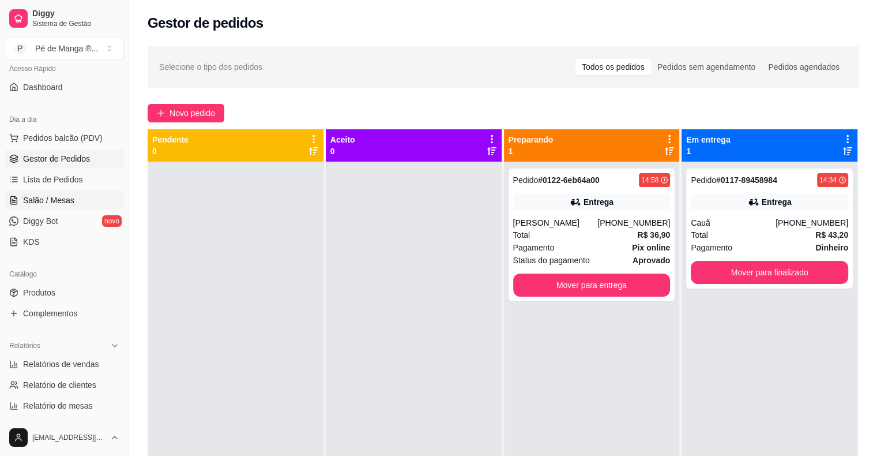
click at [73, 202] on link "Salão / Mesas" at bounding box center [64, 200] width 119 height 18
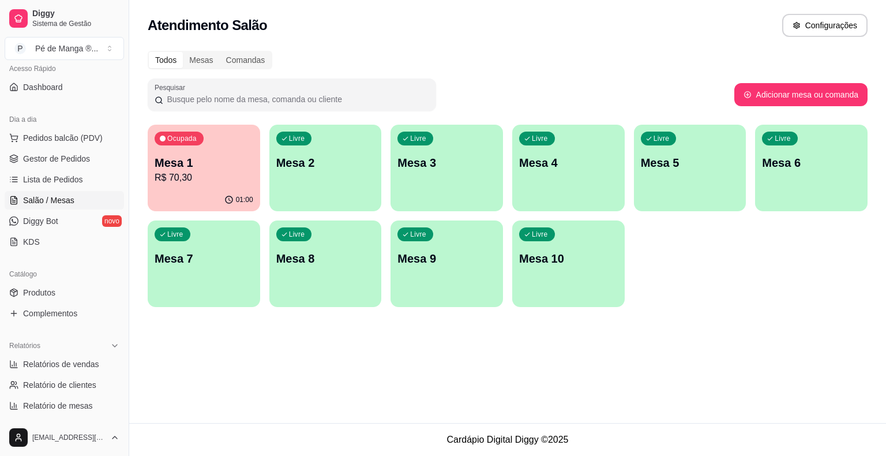
click at [323, 190] on div "Livre Mesa 2" at bounding box center [325, 161] width 112 height 73
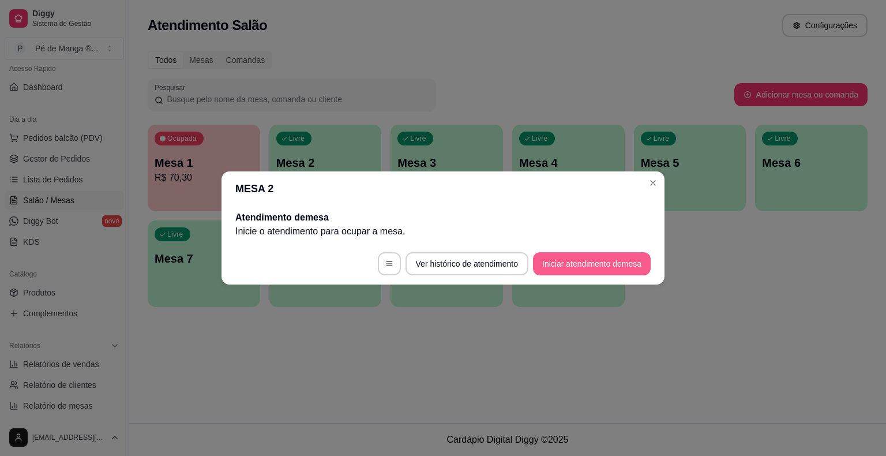
click at [575, 270] on button "Iniciar atendimento de mesa" at bounding box center [592, 263] width 118 height 23
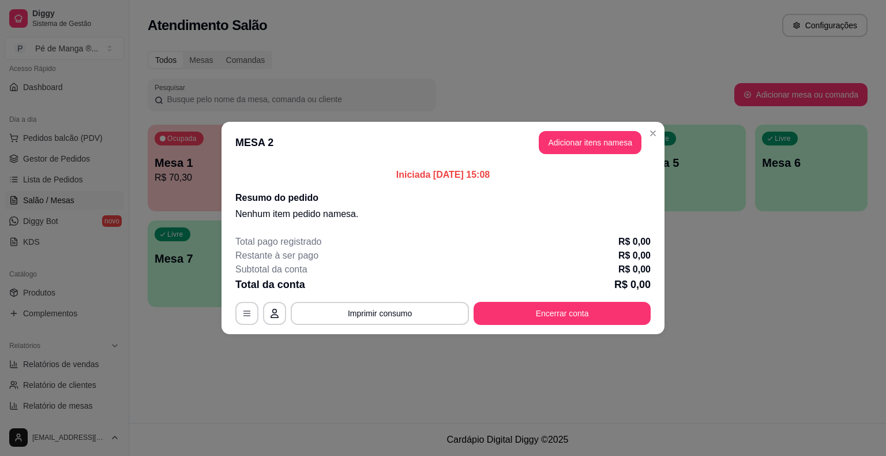
click at [583, 136] on button "Adicionar itens na mesa" at bounding box center [590, 142] width 103 height 23
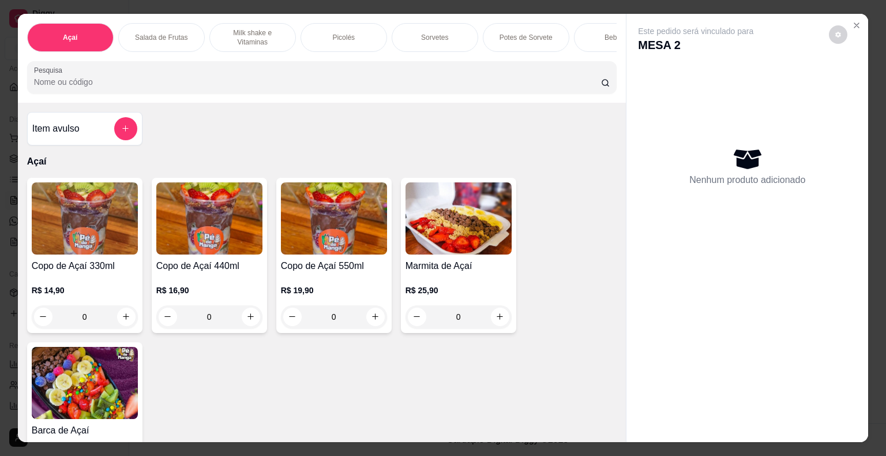
click at [115, 242] on img at bounding box center [85, 218] width 106 height 72
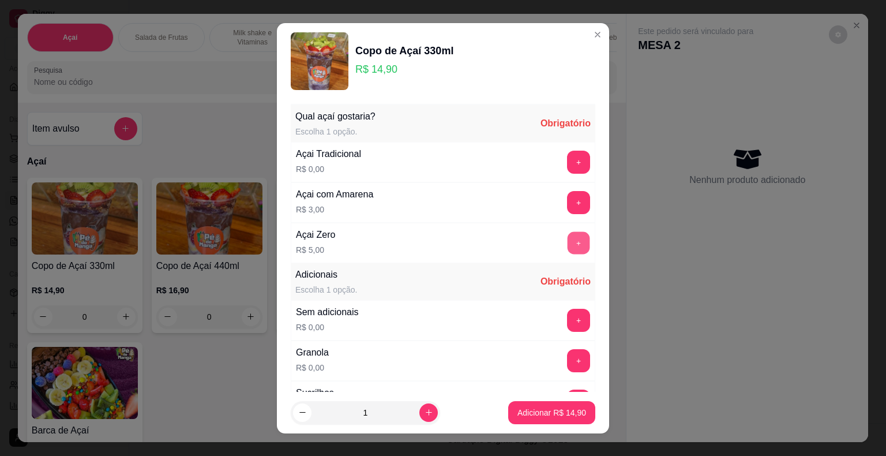
click at [568, 238] on button "+" at bounding box center [579, 242] width 22 height 22
click at [567, 324] on button "+" at bounding box center [578, 320] width 23 height 23
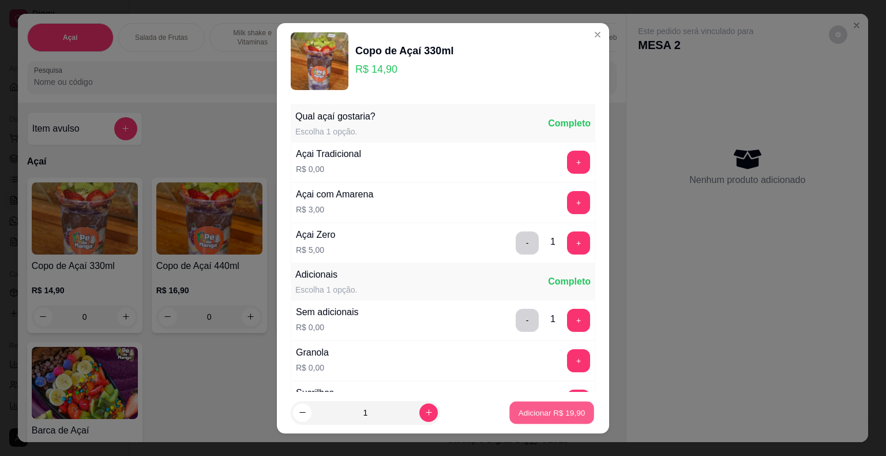
click at [538, 405] on button "Adicionar R$ 19,90" at bounding box center [551, 412] width 85 height 22
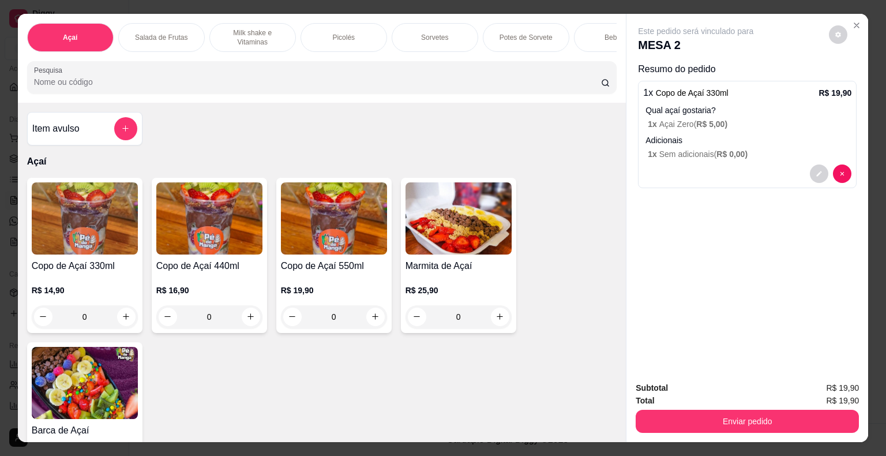
click at [302, 272] on h4 "Copo de Açaí 550ml" at bounding box center [334, 266] width 106 height 14
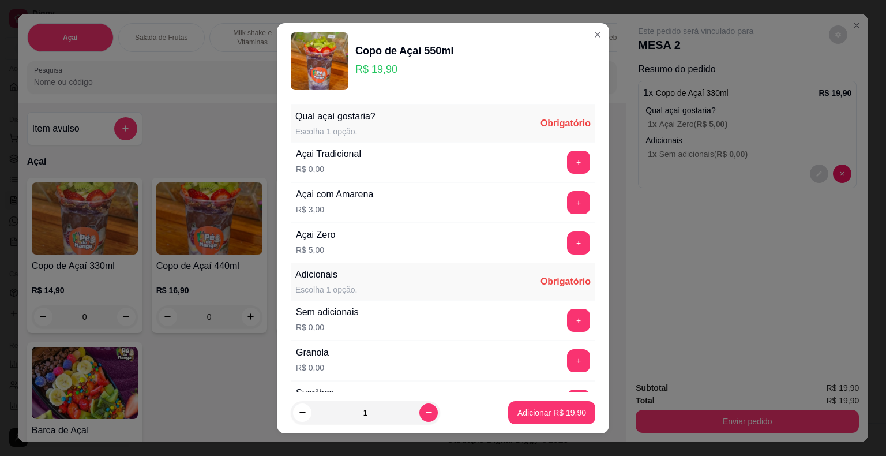
click at [567, 168] on button "+" at bounding box center [578, 162] width 23 height 23
click at [567, 328] on button "+" at bounding box center [578, 320] width 23 height 23
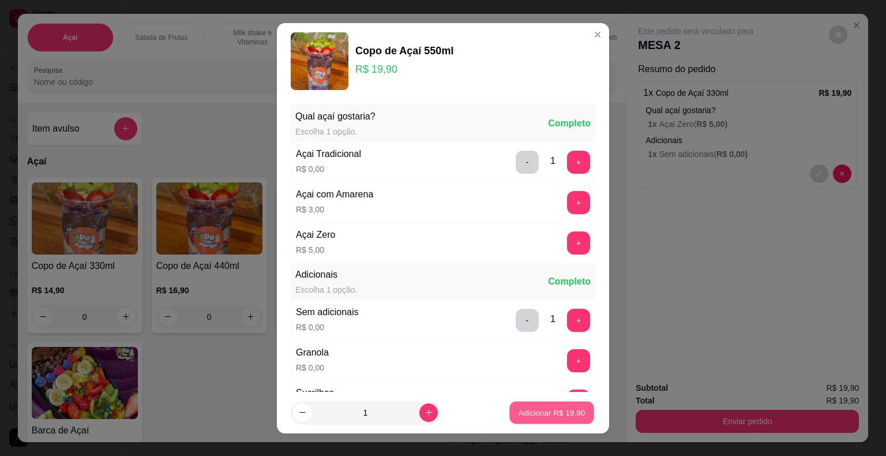
click at [542, 406] on button "Adicionar R$ 19,90" at bounding box center [551, 412] width 85 height 22
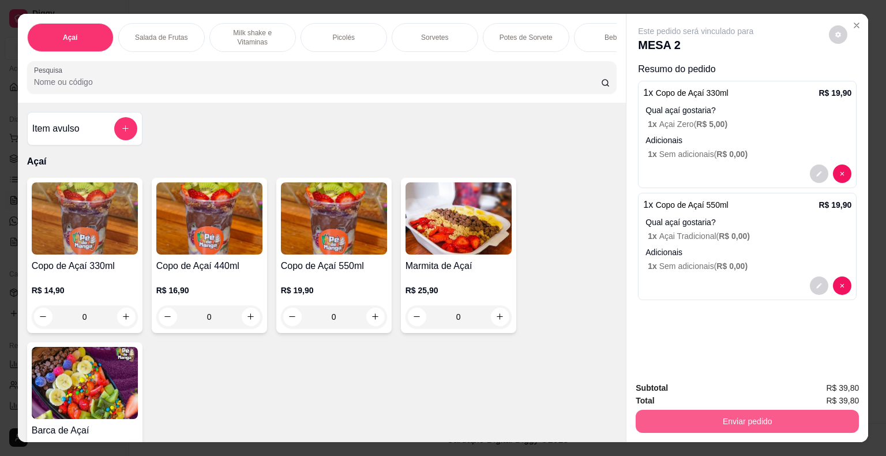
click at [710, 412] on button "Enviar pedido" at bounding box center [747, 421] width 223 height 23
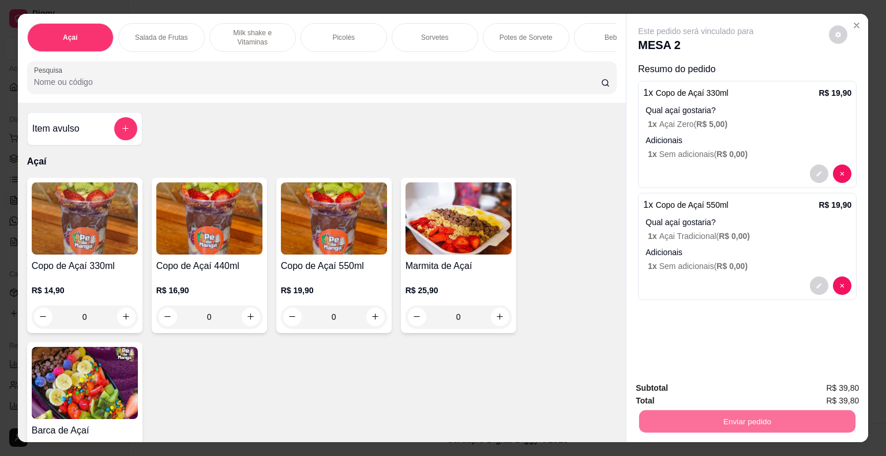
click at [733, 389] on button "Não registrar e enviar pedido" at bounding box center [709, 389] width 120 height 22
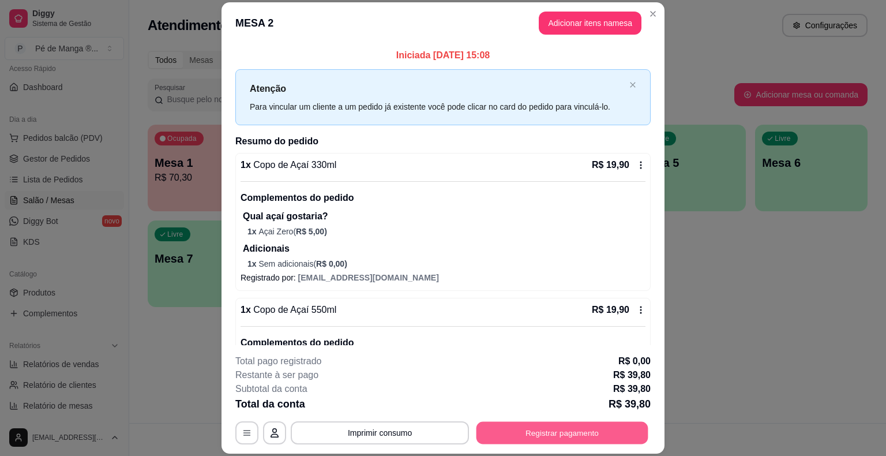
click at [538, 430] on button "Registrar pagamento" at bounding box center [562, 433] width 172 height 22
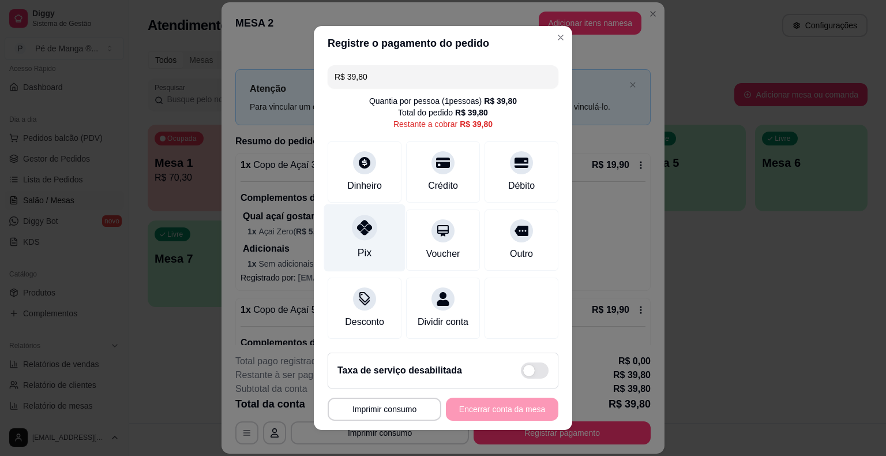
click at [378, 256] on div "Pix" at bounding box center [364, 237] width 81 height 67
type input "R$ 0,00"
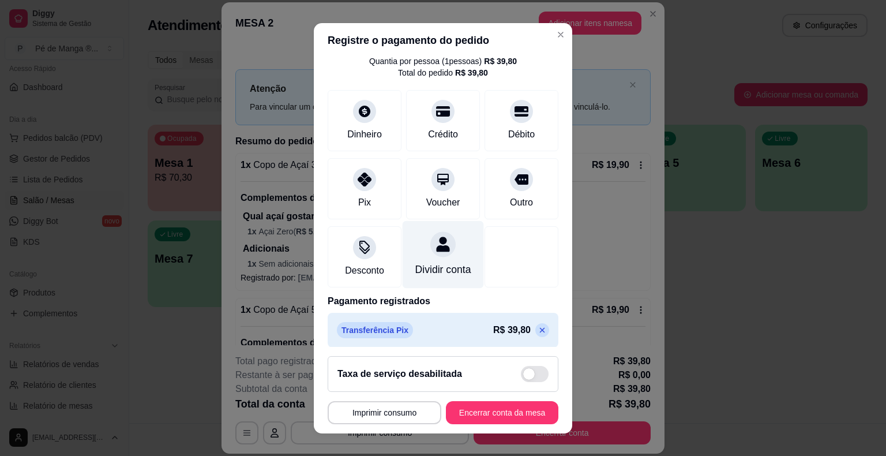
scroll to position [54, 0]
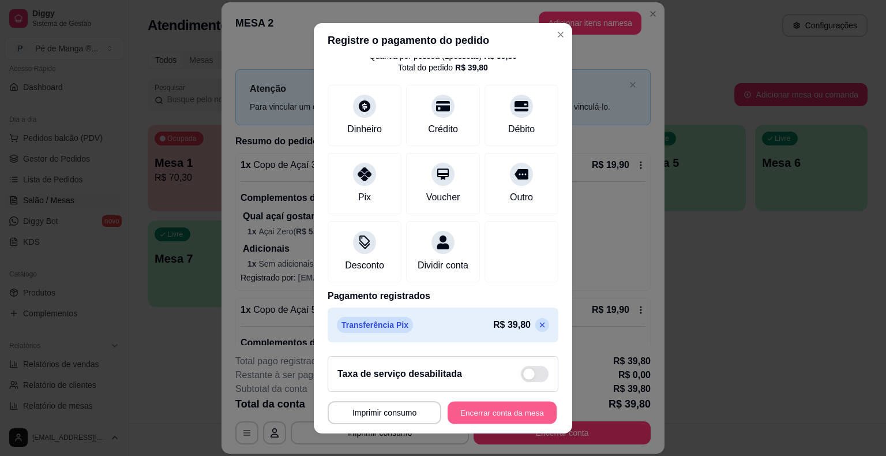
click at [512, 431] on footer "**********" at bounding box center [443, 390] width 258 height 87
click at [504, 416] on button "Encerrar conta da mesa" at bounding box center [502, 412] width 112 height 23
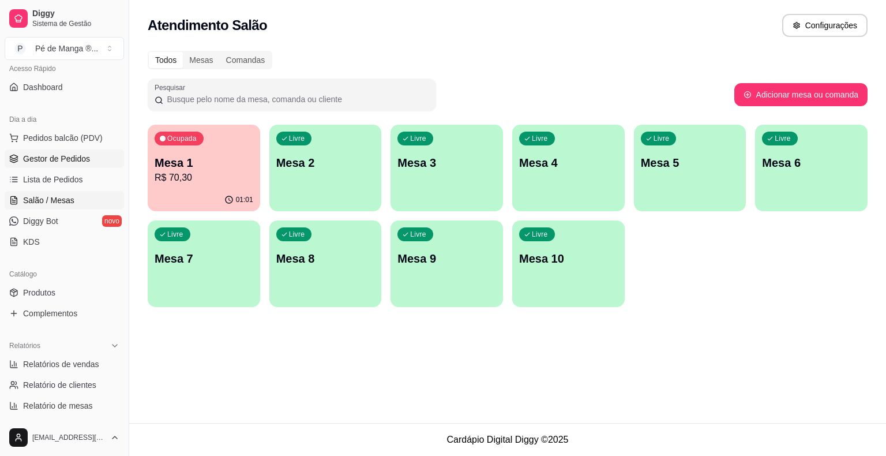
click at [78, 159] on span "Gestor de Pedidos" at bounding box center [56, 159] width 67 height 12
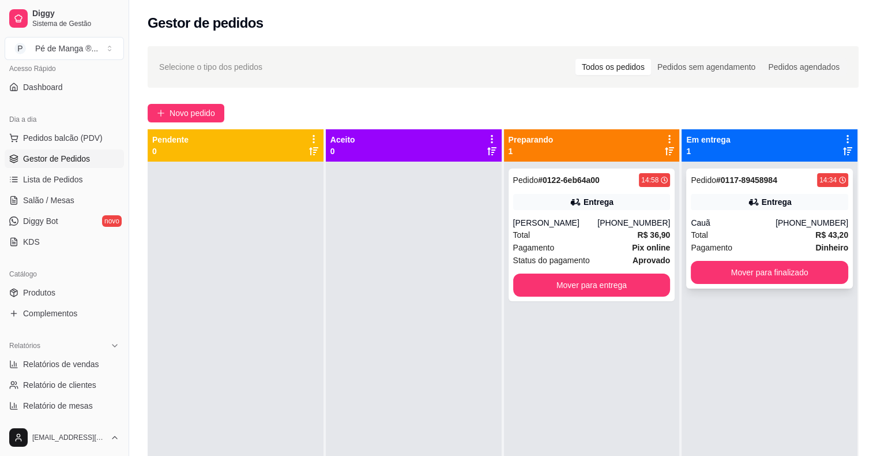
click at [724, 231] on div "Total R$ 43,20" at bounding box center [769, 234] width 157 height 13
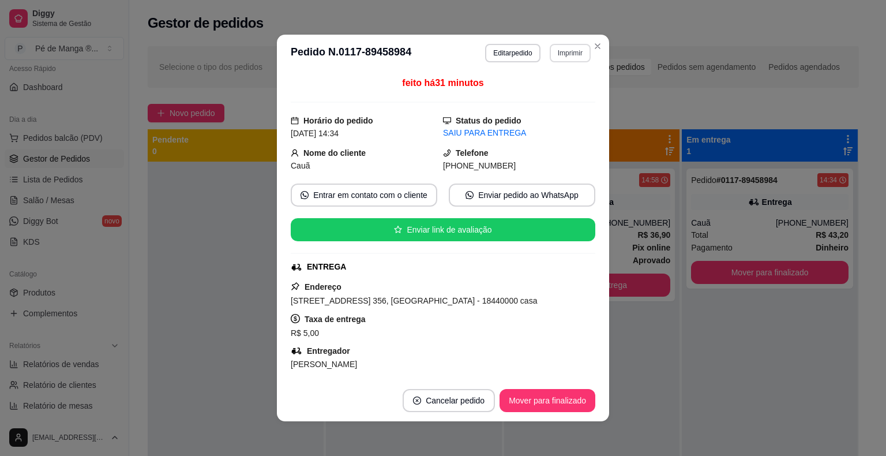
click at [567, 54] on button "Imprimir" at bounding box center [570, 53] width 41 height 18
click at [555, 93] on button "IMPRESSORA" at bounding box center [546, 93] width 84 height 18
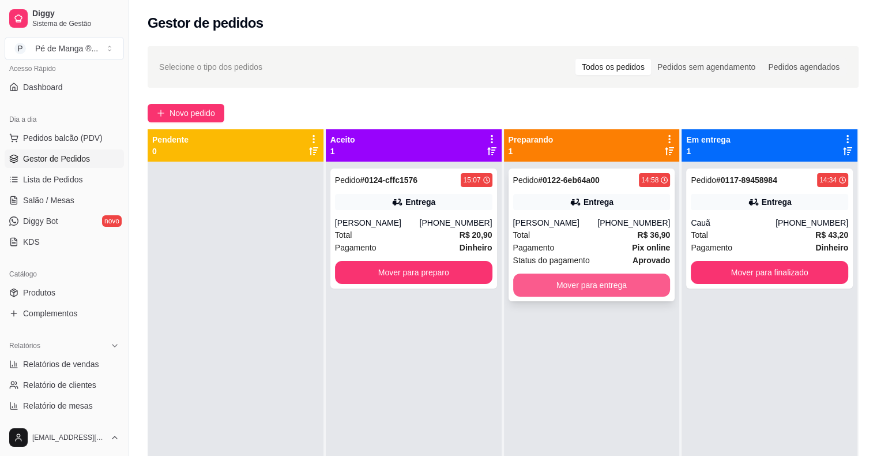
click at [577, 291] on button "Mover para entrega" at bounding box center [591, 284] width 157 height 23
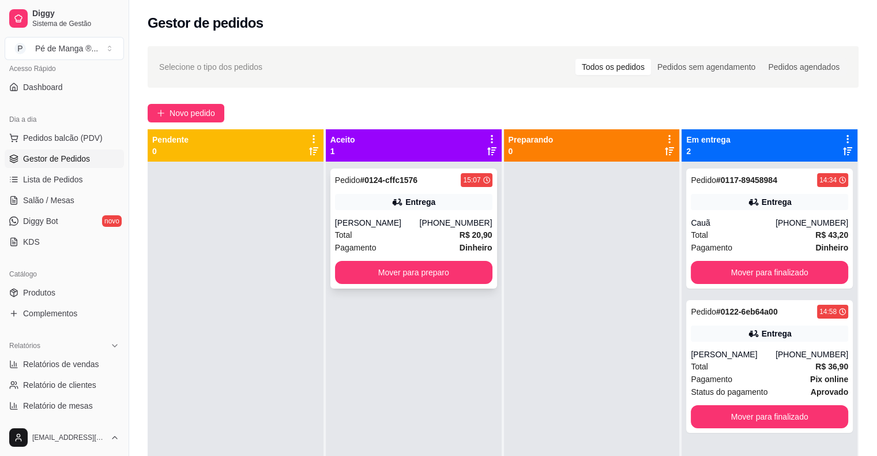
click at [455, 224] on div "[PHONE_NUMBER]" at bounding box center [455, 223] width 73 height 12
click at [72, 203] on span "Salão / Mesas" at bounding box center [48, 200] width 51 height 12
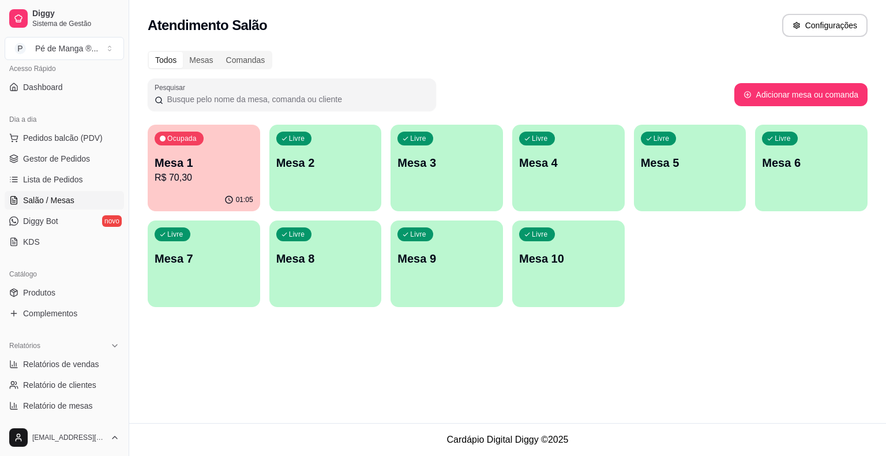
click at [175, 185] on div "Ocupada Mesa 1 R$ 70,30" at bounding box center [204, 157] width 112 height 64
click at [175, 184] on body "Diggy Sistema de Gestão P Pé de Manga ® ... Loja aberta Plano Essencial + Mesas…" at bounding box center [443, 228] width 886 height 456
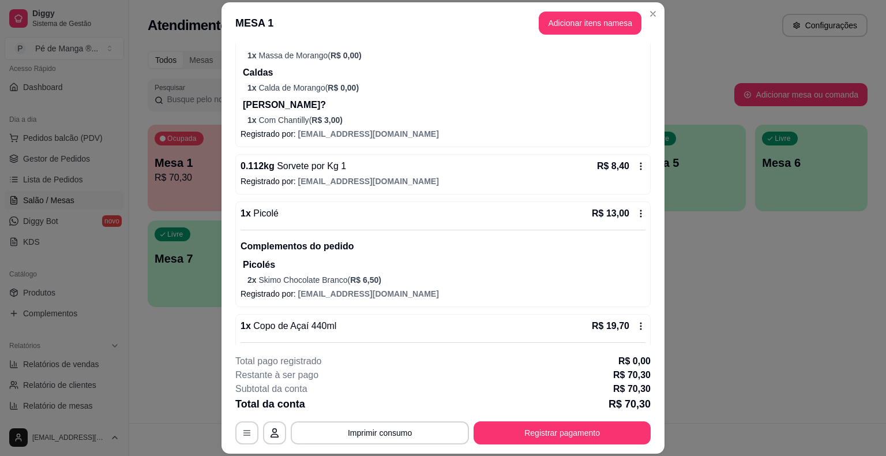
scroll to position [398, 0]
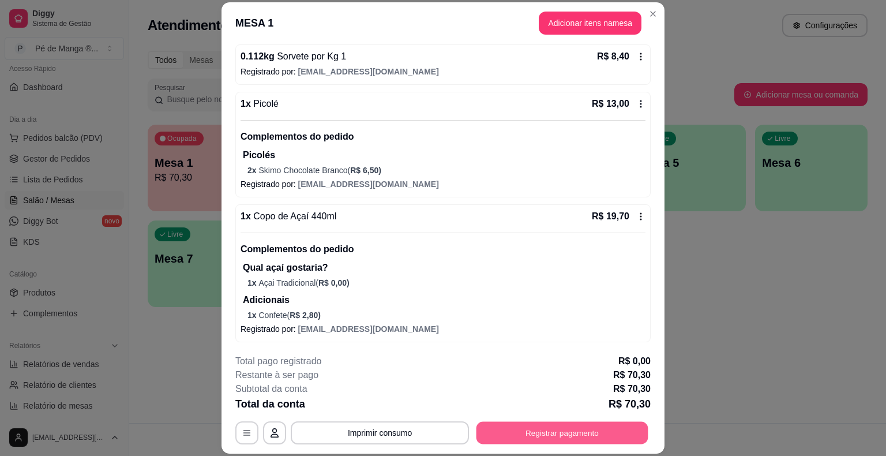
click at [543, 428] on button "Registrar pagamento" at bounding box center [562, 433] width 172 height 22
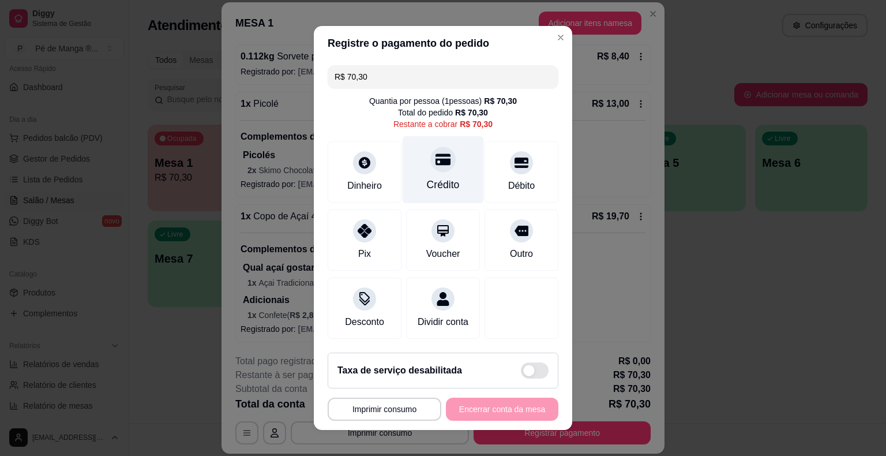
click at [423, 174] on div "Crédito" at bounding box center [443, 169] width 81 height 67
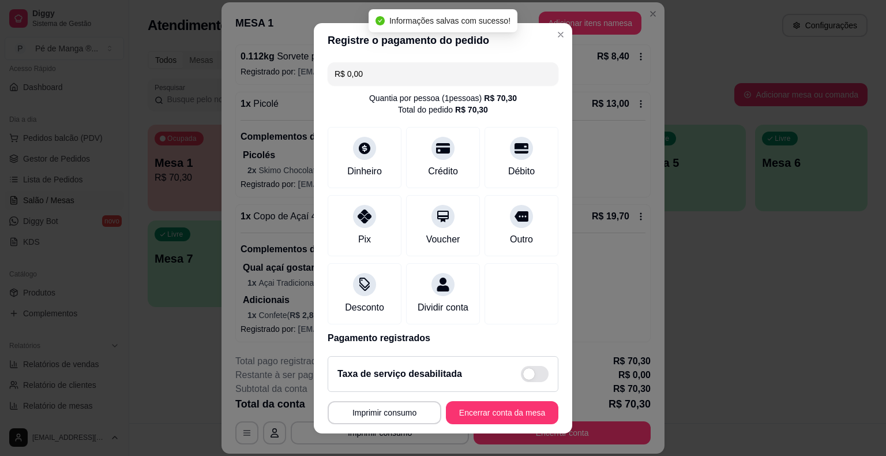
type input "R$ 0,00"
click at [489, 412] on button "Encerrar conta da mesa" at bounding box center [502, 412] width 112 height 23
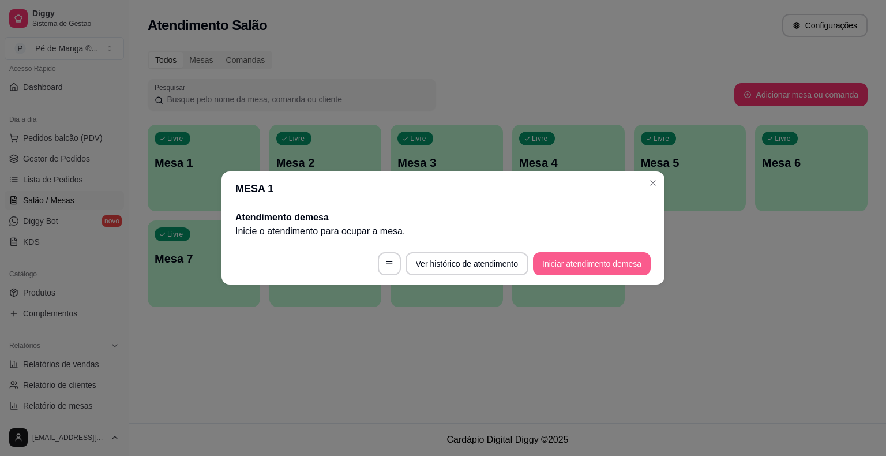
click at [591, 269] on button "Iniciar atendimento de mesa" at bounding box center [592, 263] width 118 height 23
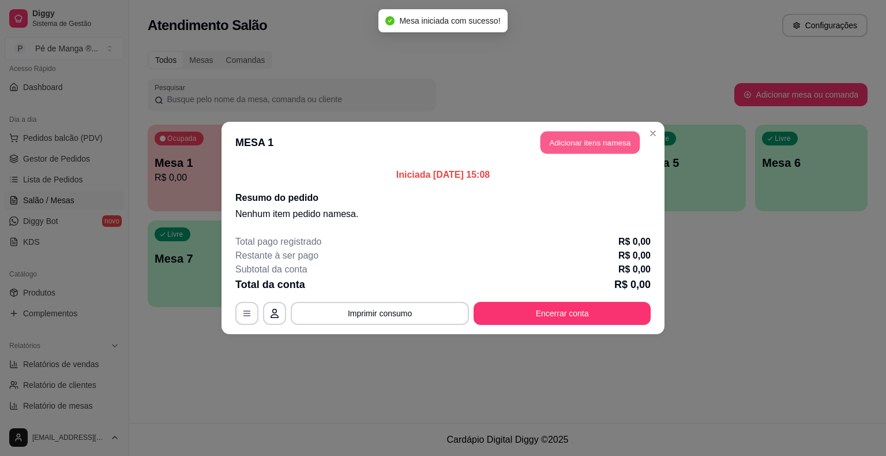
click at [624, 144] on button "Adicionar itens na mesa" at bounding box center [589, 143] width 99 height 22
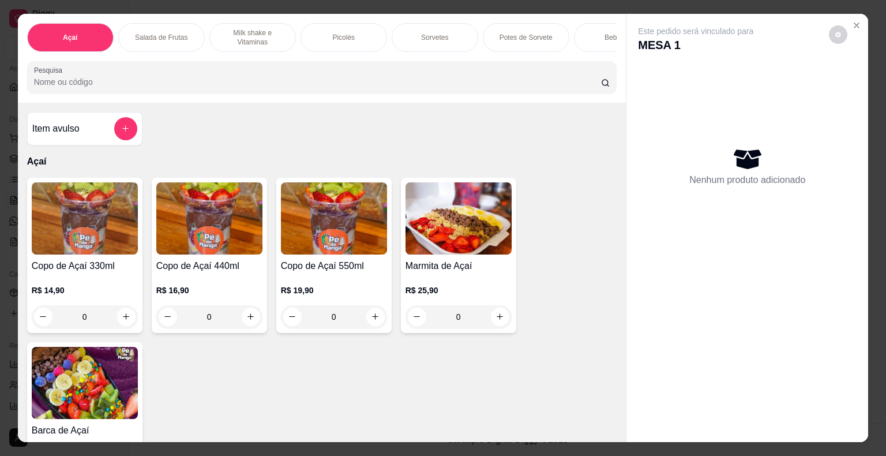
drag, startPoint x: 343, startPoint y: 23, endPoint x: 361, endPoint y: 28, distance: 19.0
click at [344, 25] on div "Picolés" at bounding box center [344, 37] width 87 height 29
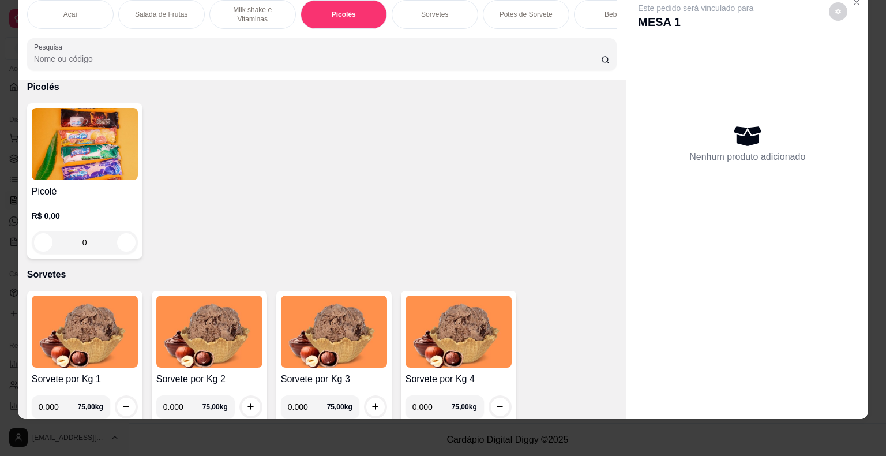
click at [466, 7] on div "Sorvetes" at bounding box center [435, 14] width 87 height 29
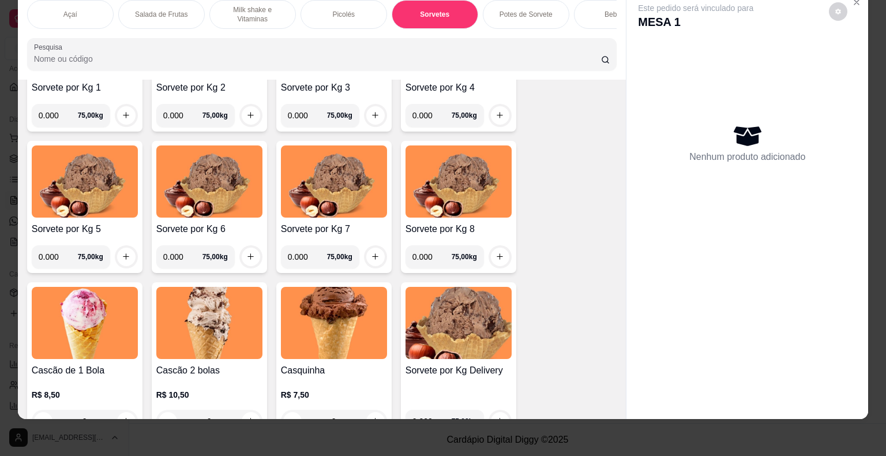
scroll to position [1246, 0]
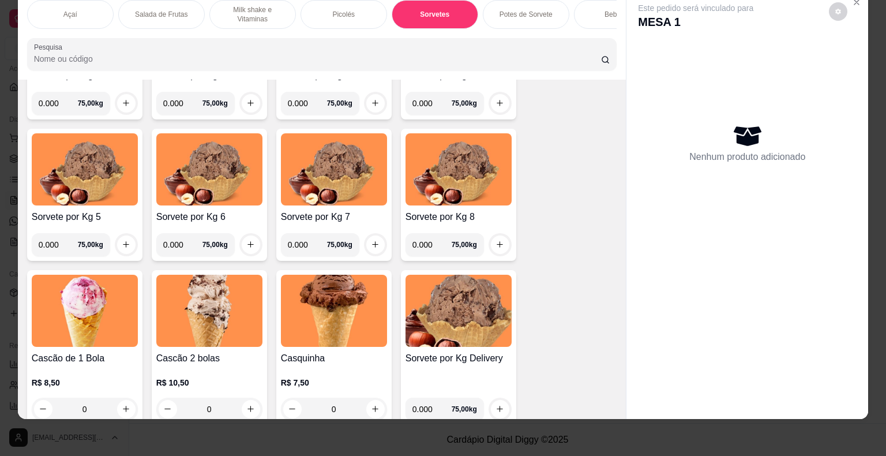
click at [235, 317] on img at bounding box center [209, 311] width 106 height 72
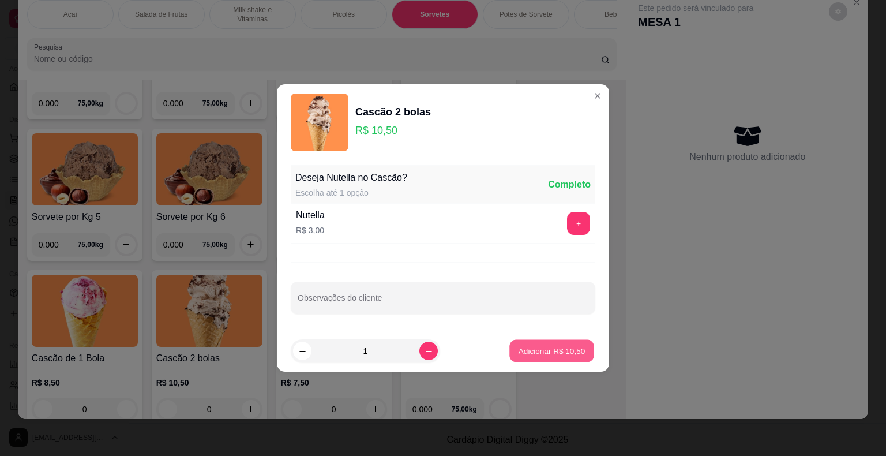
click at [553, 342] on button "Adicionar R$ 10,50" at bounding box center [551, 351] width 85 height 22
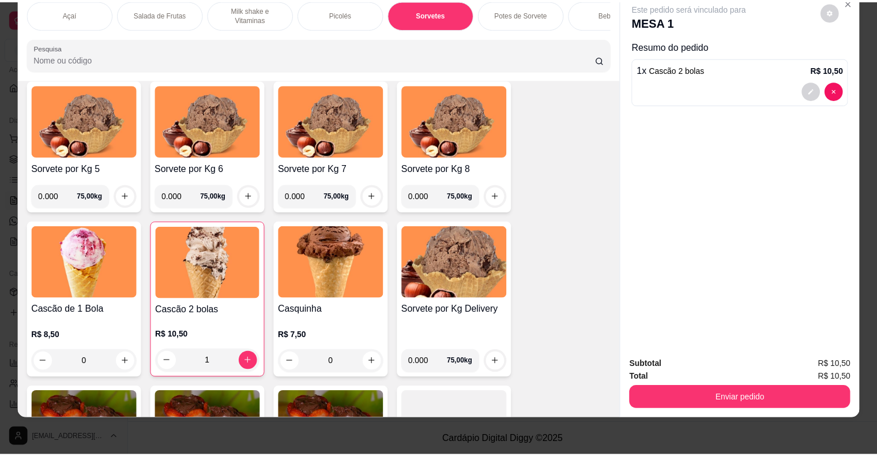
scroll to position [1361, 0]
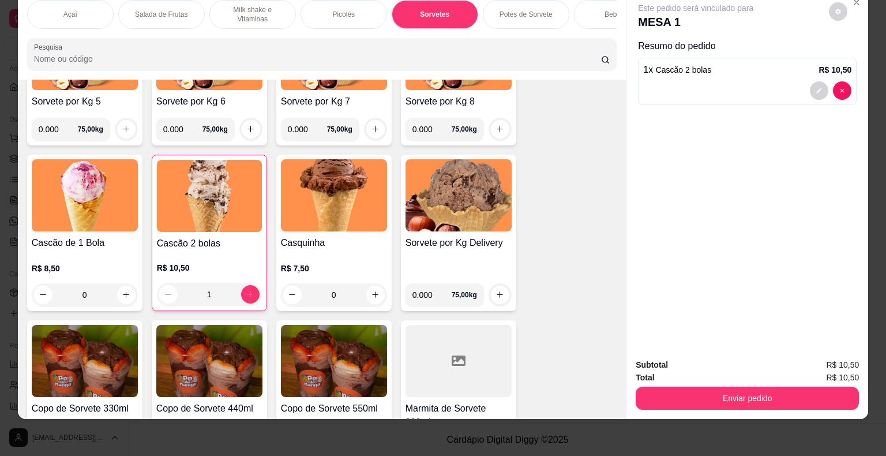
click at [245, 297] on div "1" at bounding box center [209, 294] width 105 height 23
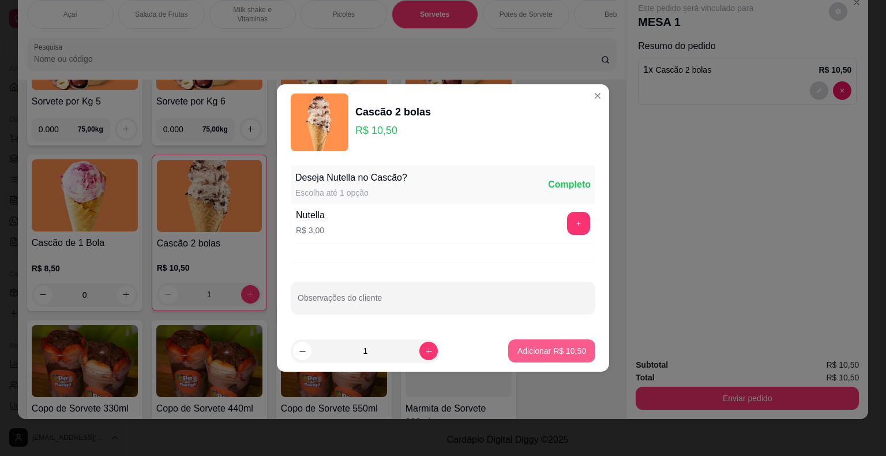
click at [555, 349] on p "Adicionar R$ 10,50" at bounding box center [551, 351] width 69 height 12
type input "2"
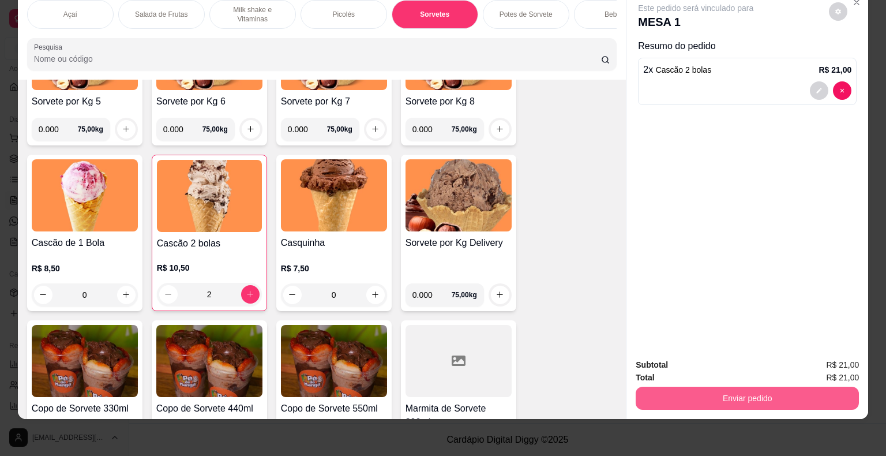
click at [697, 391] on button "Enviar pedido" at bounding box center [747, 397] width 223 height 23
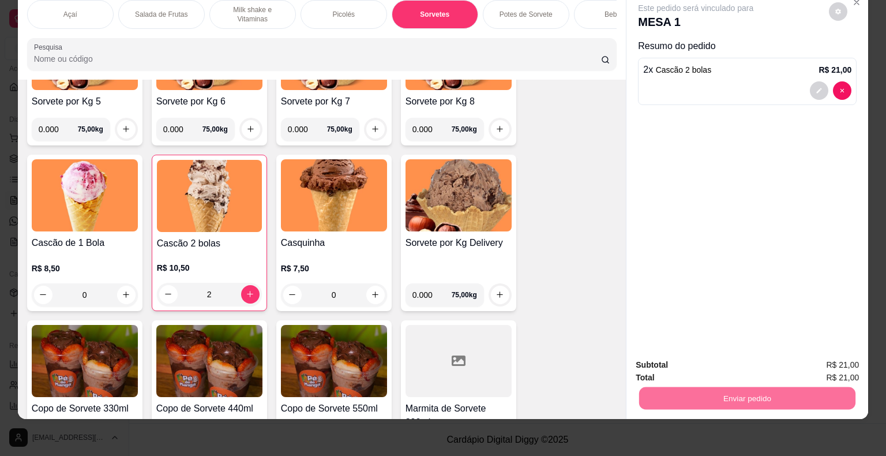
click at [738, 360] on button "Não registrar e enviar pedido" at bounding box center [709, 361] width 120 height 22
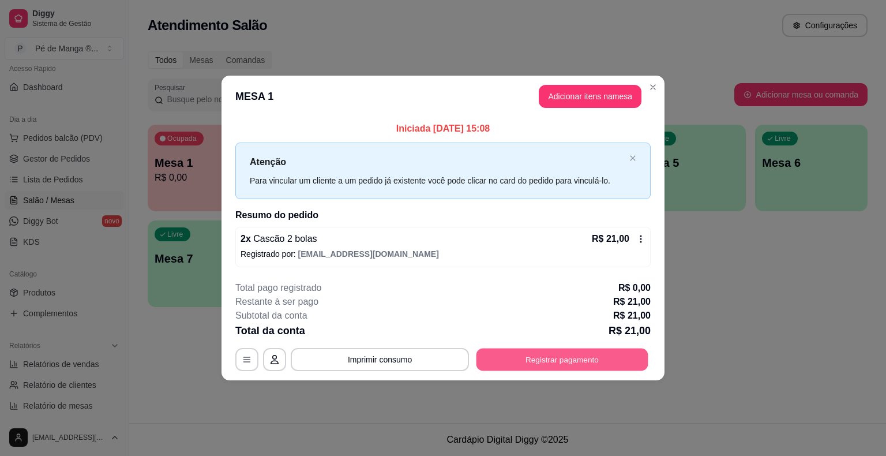
click at [521, 359] on button "Registrar pagamento" at bounding box center [562, 359] width 172 height 22
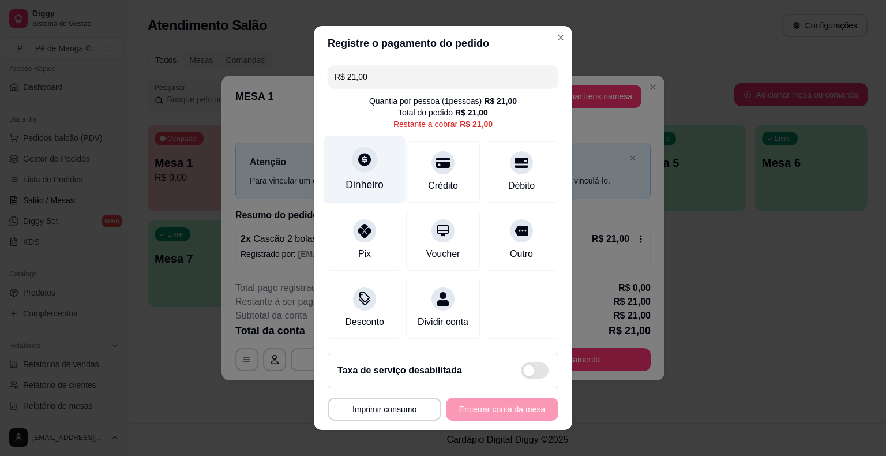
click at [377, 187] on div "Dinheiro" at bounding box center [365, 184] width 38 height 15
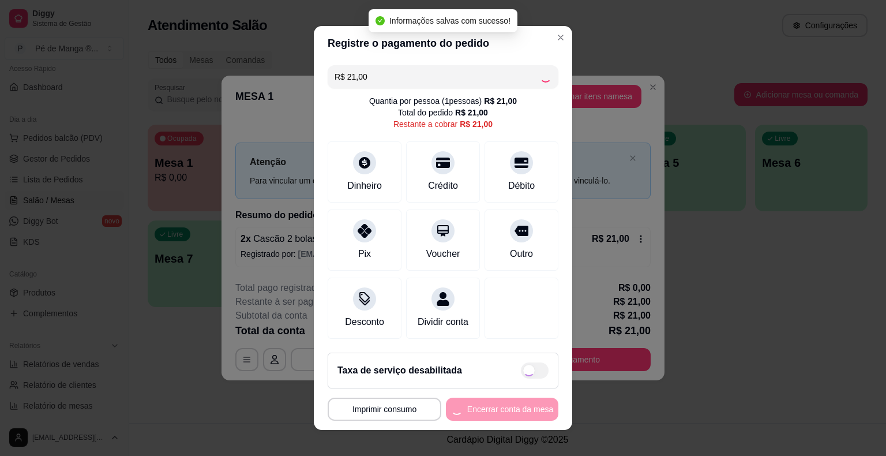
type input "R$ 0,00"
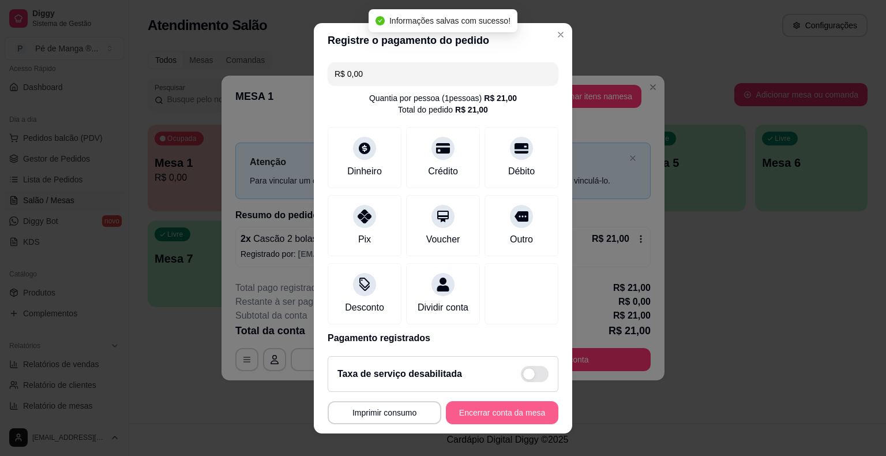
click at [500, 414] on button "Encerrar conta da mesa" at bounding box center [502, 412] width 112 height 23
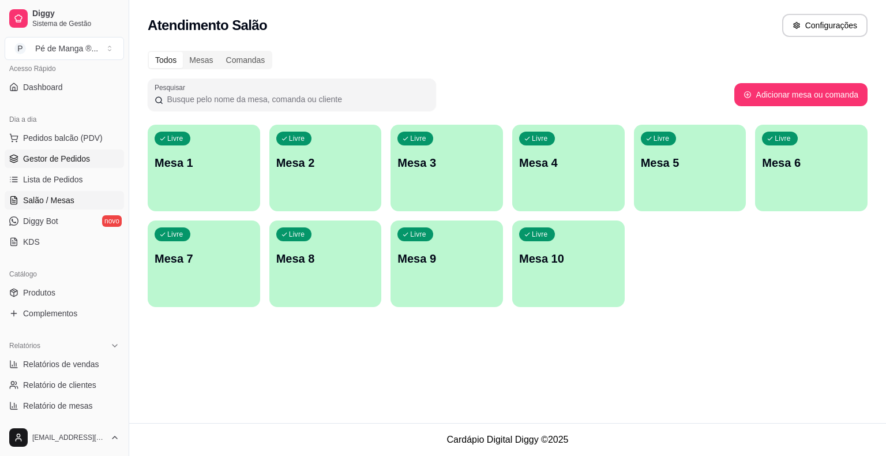
click at [72, 160] on span "Gestor de Pedidos" at bounding box center [56, 159] width 67 height 12
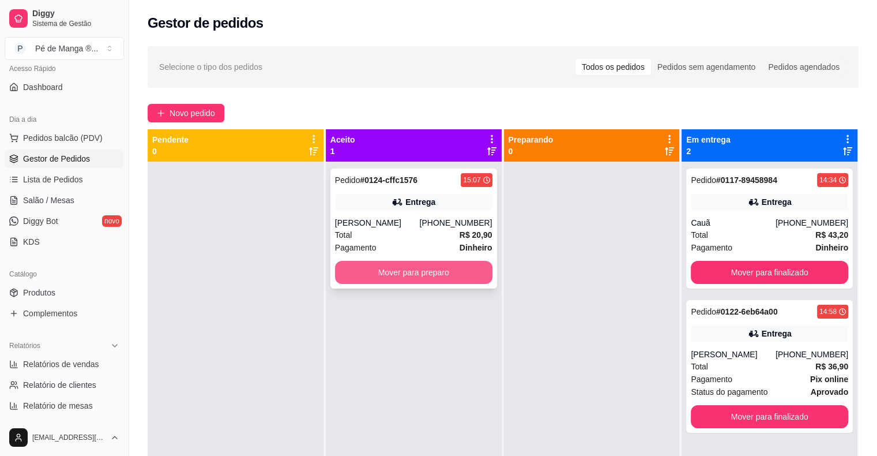
click at [459, 275] on button "Mover para preparo" at bounding box center [413, 272] width 157 height 23
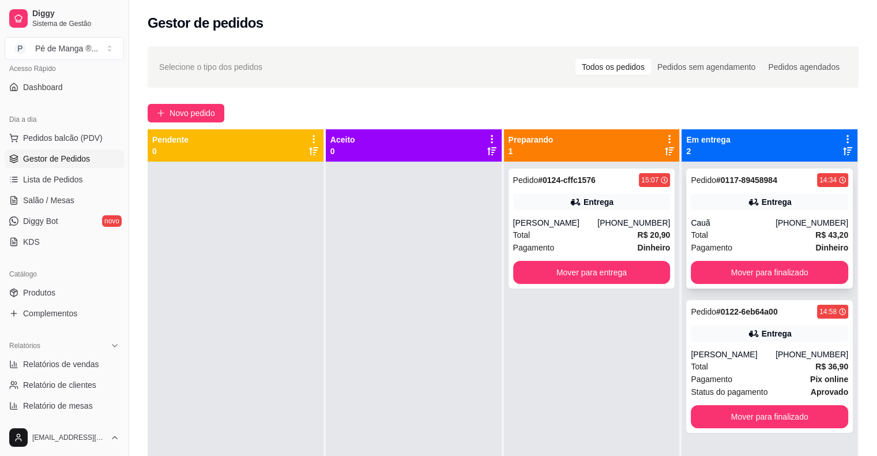
click at [745, 224] on div "Cauã" at bounding box center [733, 223] width 85 height 12
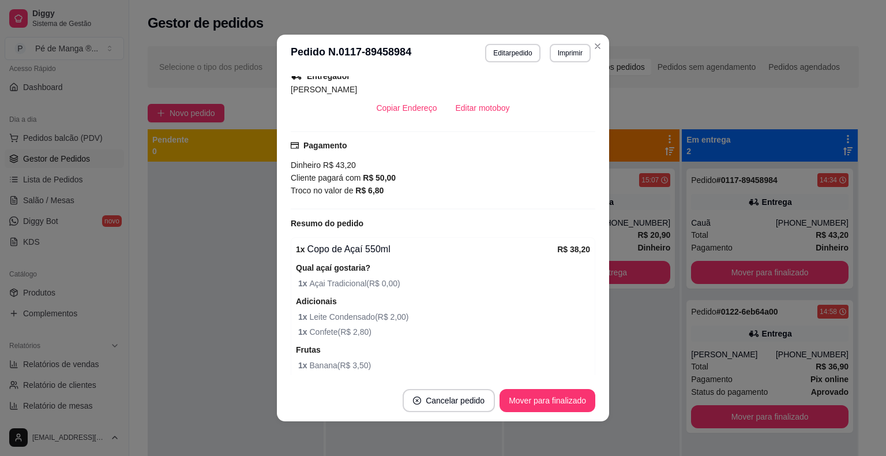
scroll to position [414, 0]
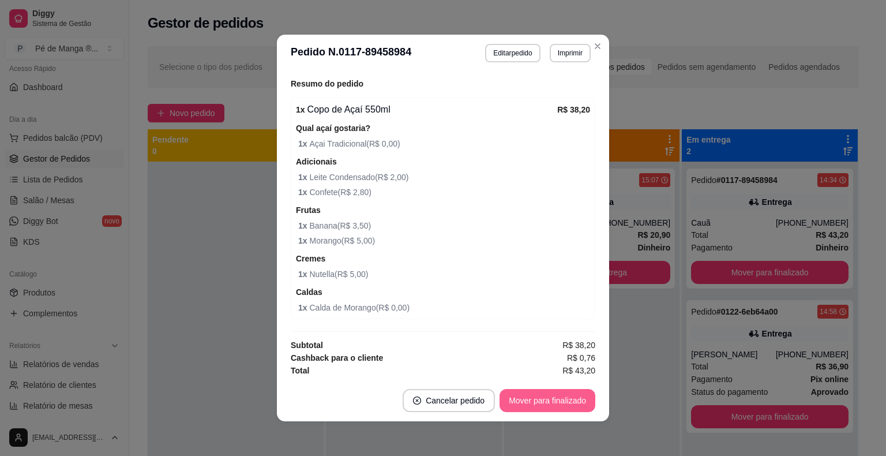
click at [557, 400] on button "Mover para finalizado" at bounding box center [548, 400] width 96 height 23
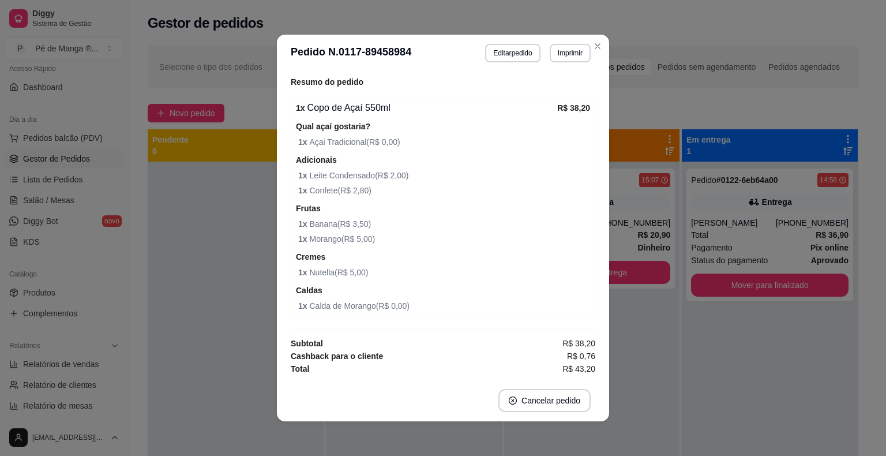
scroll to position [388, 0]
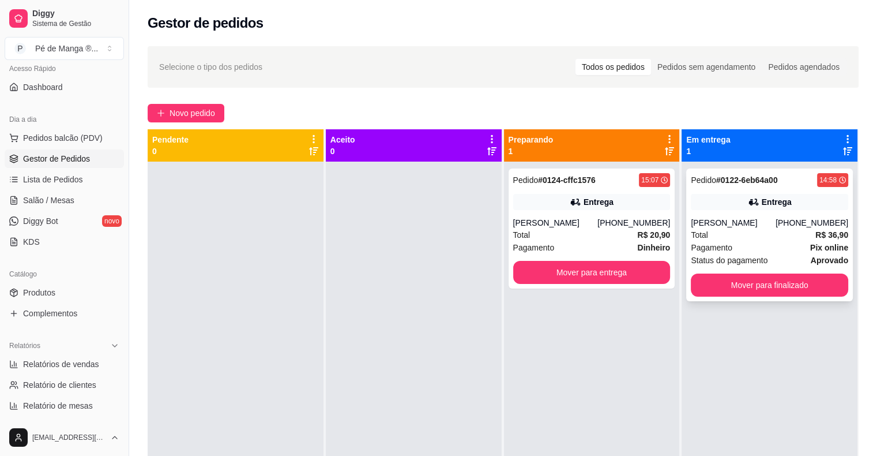
click at [748, 211] on div "Pedido # 0122-6eb64a00 14:58 Entrega [PERSON_NAME] [PHONE_NUMBER] Total R$ 36,9…" at bounding box center [769, 234] width 167 height 133
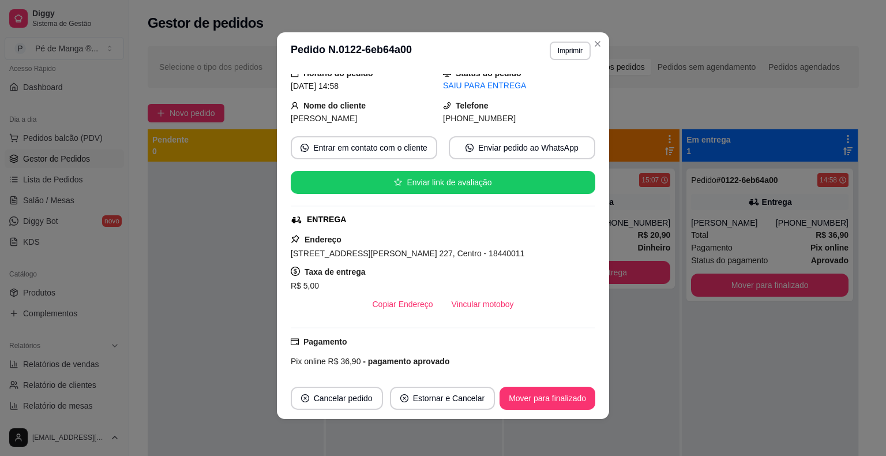
scroll to position [36, 0]
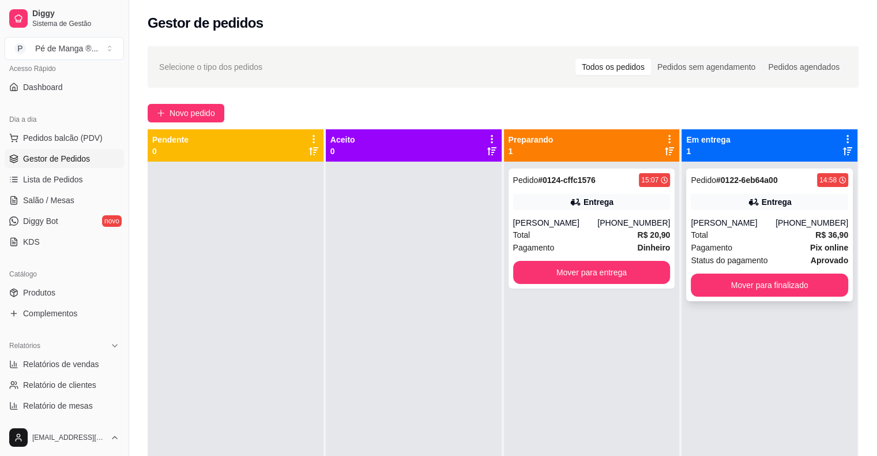
click at [759, 231] on div "Total R$ 36,90" at bounding box center [769, 234] width 157 height 13
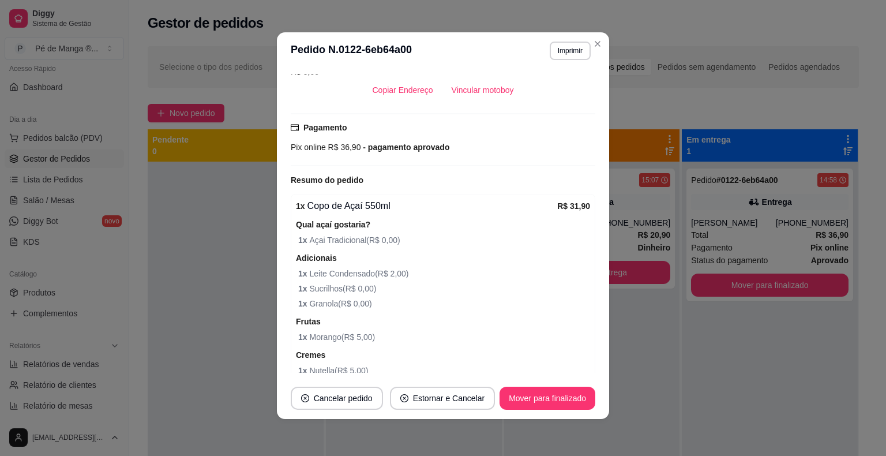
scroll to position [324, 0]
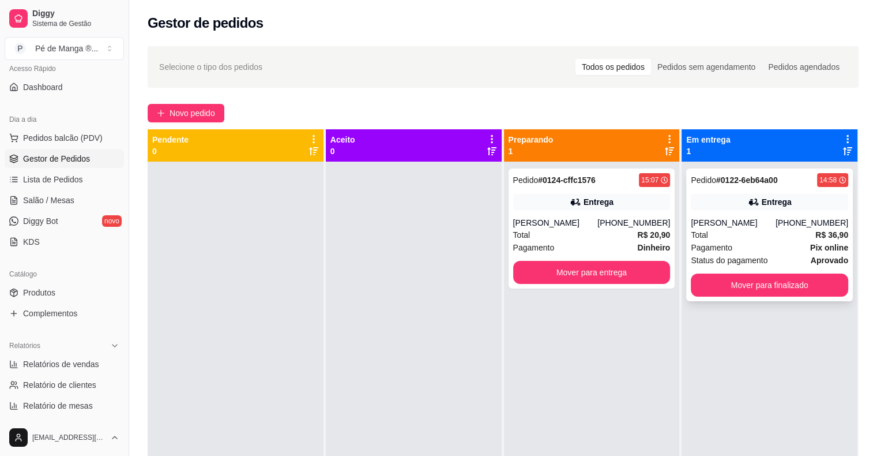
click at [749, 243] on div "Pagamento Pix online" at bounding box center [769, 247] width 157 height 13
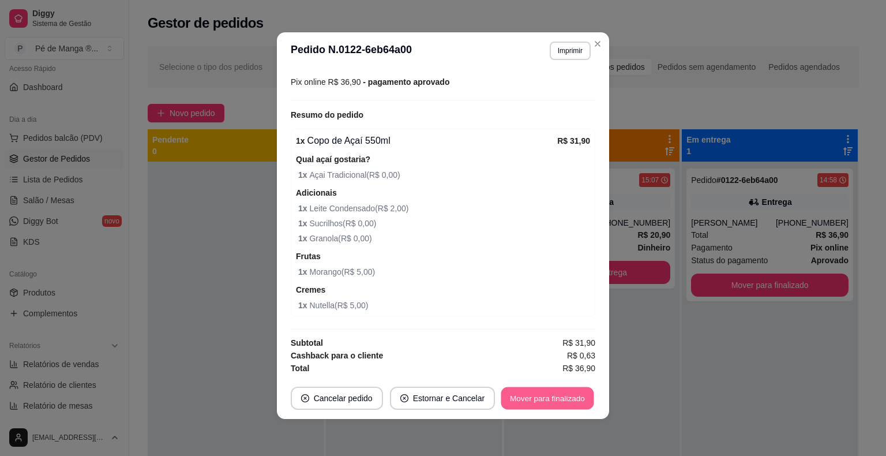
click at [549, 397] on button "Mover para finalizado" at bounding box center [547, 398] width 93 height 22
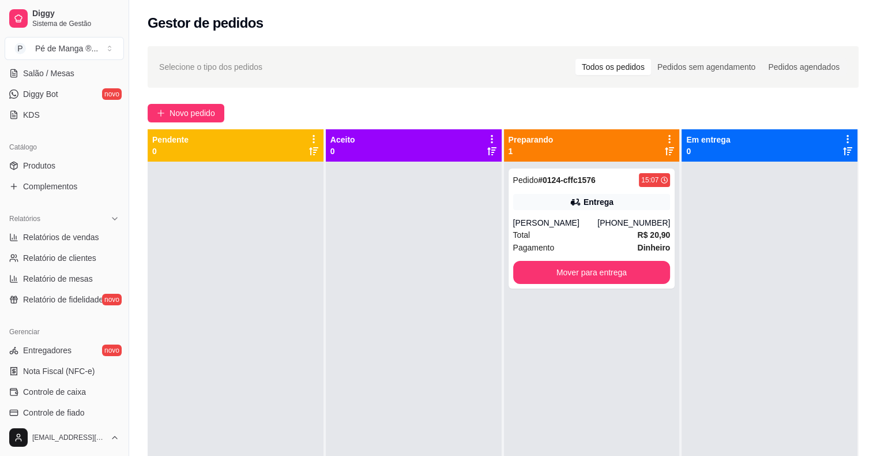
scroll to position [258, 0]
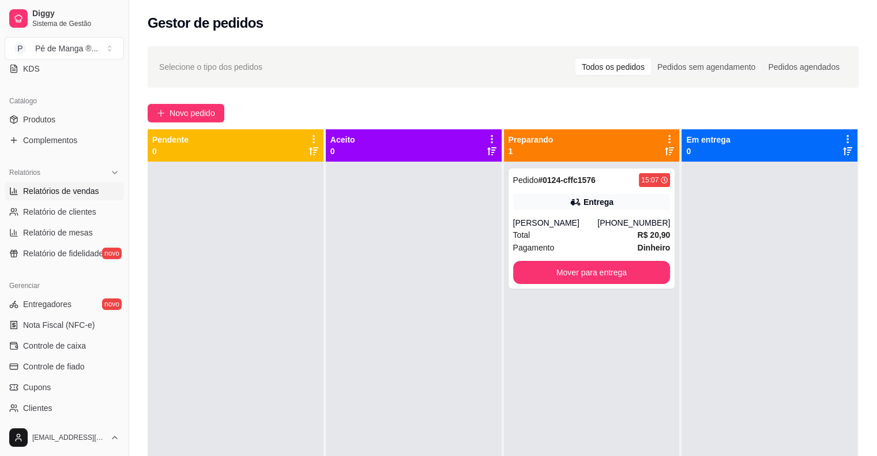
click at [82, 188] on span "Relatórios de vendas" at bounding box center [61, 191] width 76 height 12
select select "ALL"
select select "0"
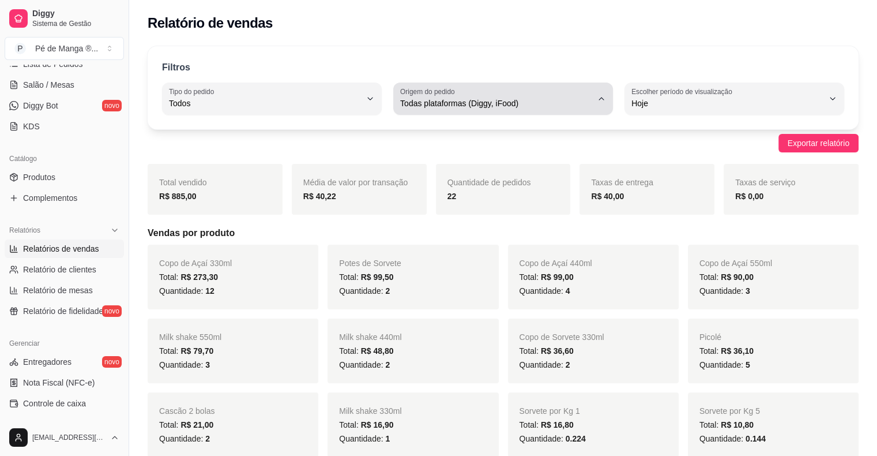
click at [577, 109] on div "Todas plataformas (Diggy, iFood)" at bounding box center [496, 98] width 192 height 23
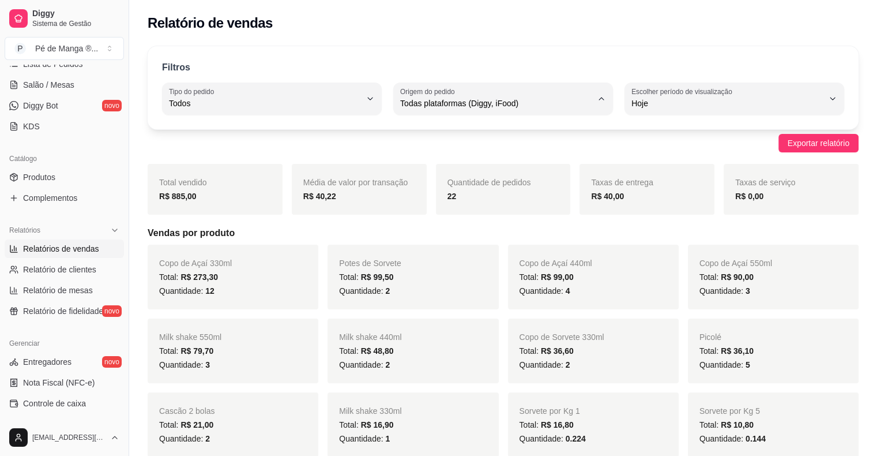
click at [522, 152] on span "Diggy" at bounding box center [498, 149] width 182 height 11
type input "DIGGY"
select select "DIGGY"
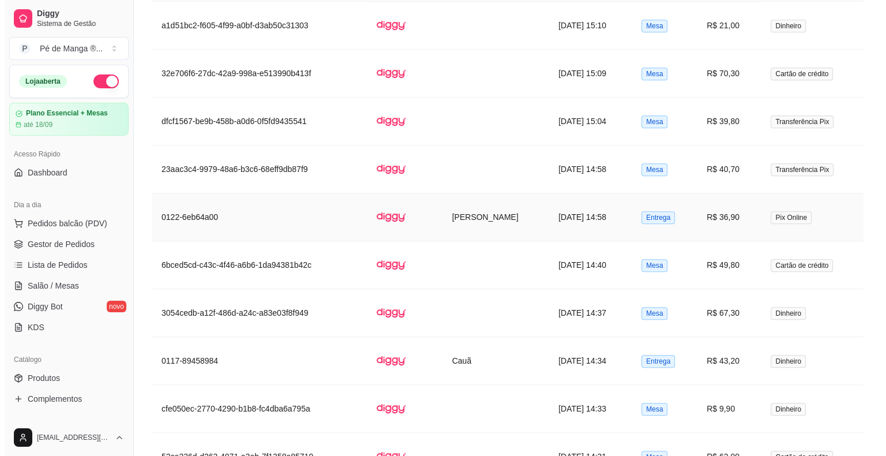
scroll to position [750, 0]
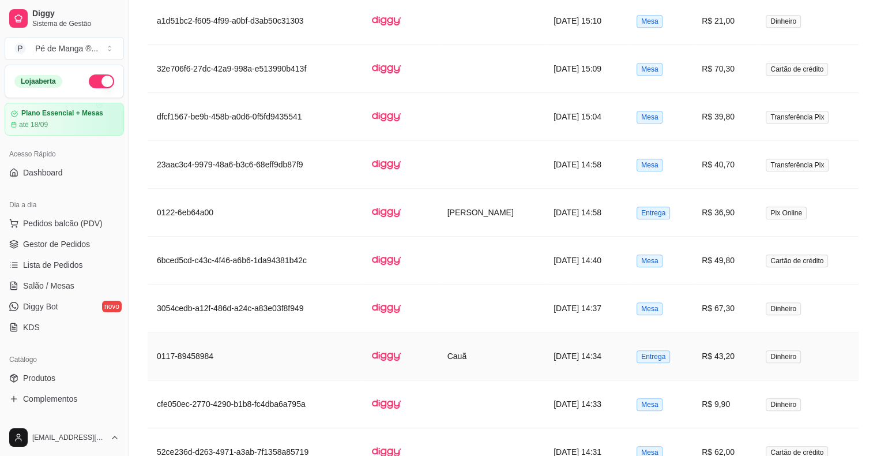
click at [701, 363] on td "R$ 43,20" at bounding box center [725, 356] width 64 height 48
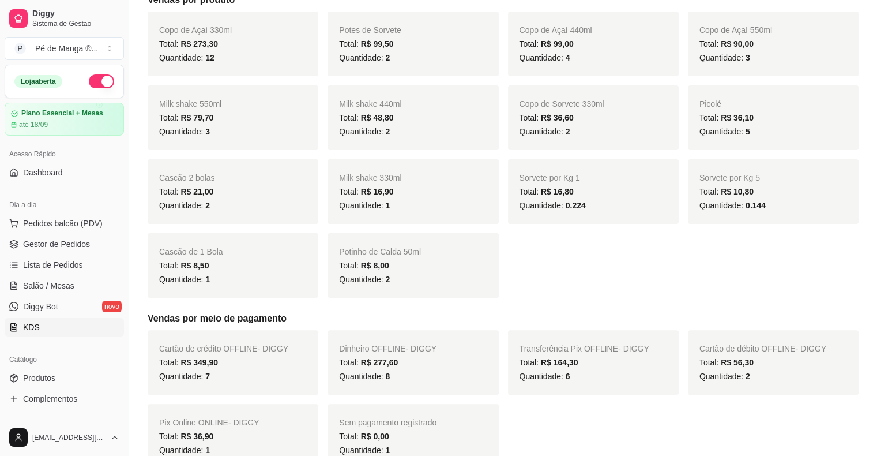
scroll to position [231, 0]
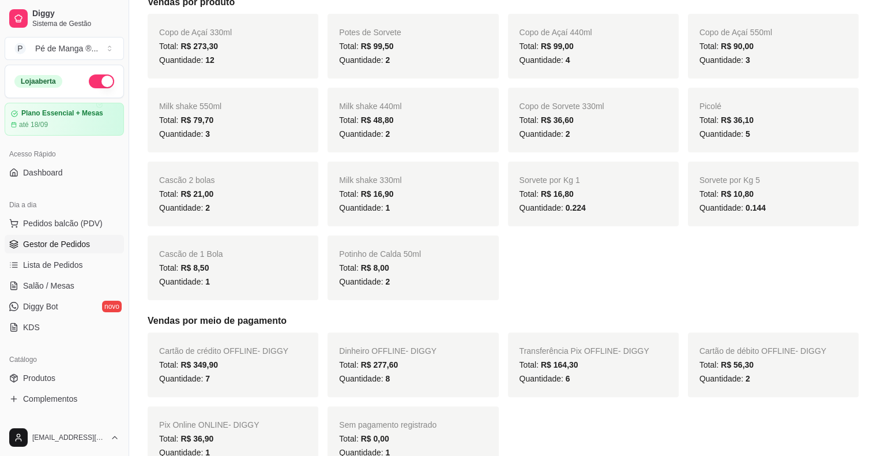
click at [73, 243] on span "Gestor de Pedidos" at bounding box center [56, 244] width 67 height 12
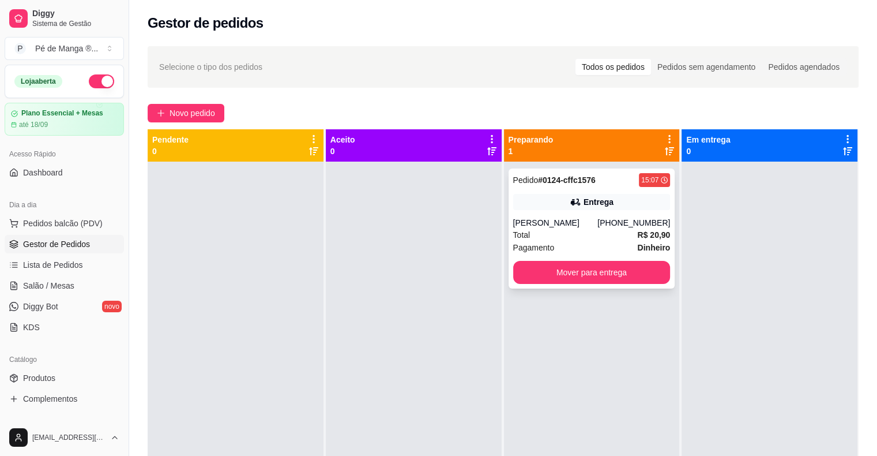
click at [554, 240] on div "Total R$ 20,90" at bounding box center [591, 234] width 157 height 13
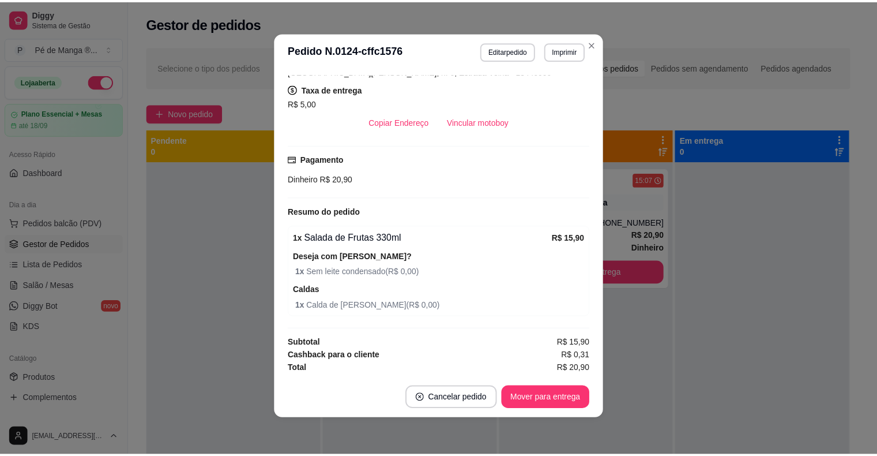
scroll to position [54, 0]
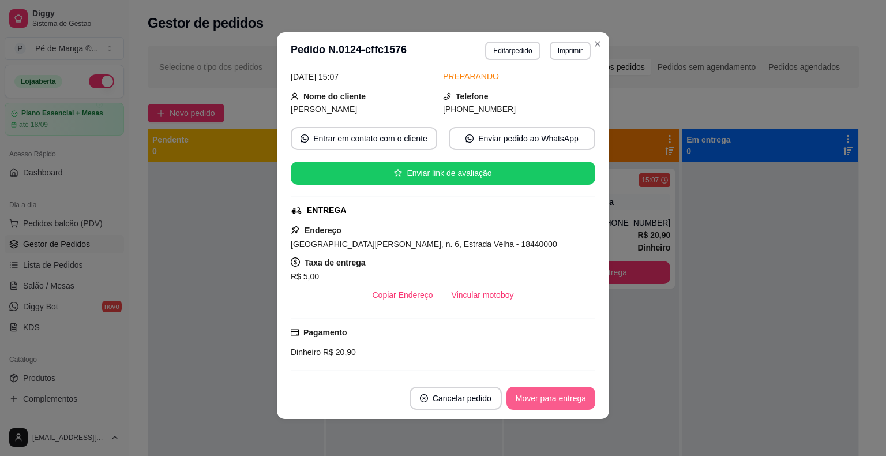
click at [556, 403] on button "Mover para entrega" at bounding box center [550, 397] width 89 height 23
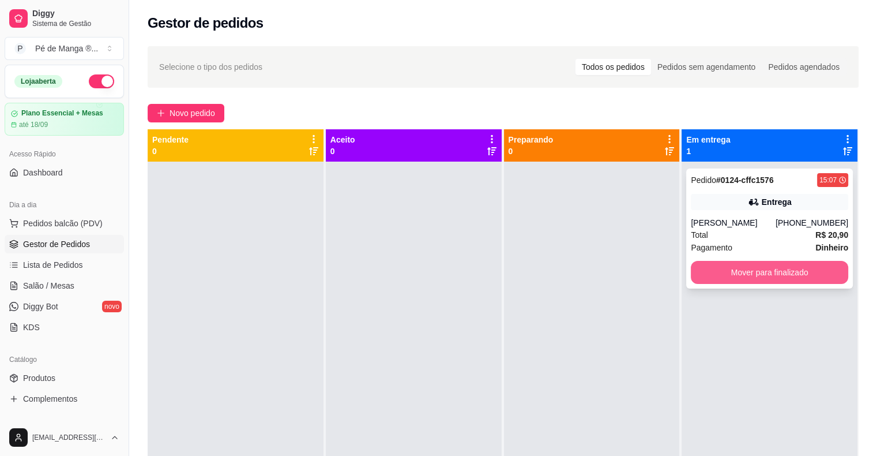
click at [747, 212] on div "Pedido # 0124-cffc1576 15:07 Entrega [PERSON_NAME] [PHONE_NUMBER] Total R$ 20,9…" at bounding box center [769, 228] width 167 height 120
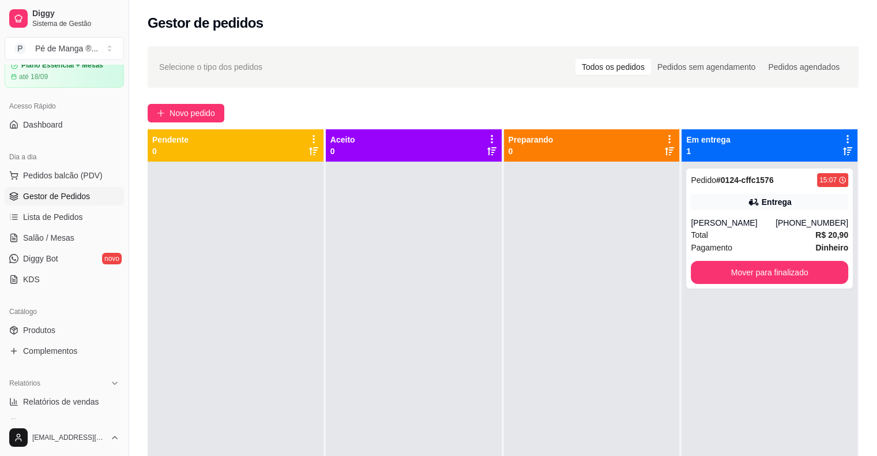
scroll to position [115, 0]
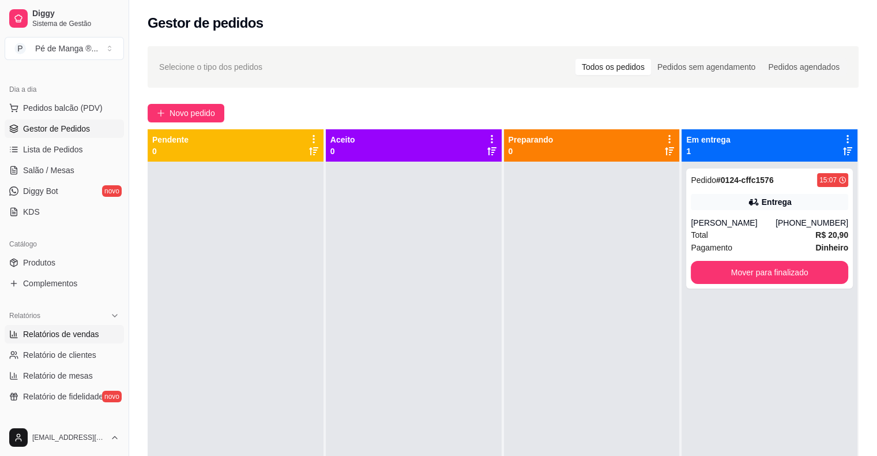
click at [65, 333] on span "Relatórios de vendas" at bounding box center [61, 334] width 76 height 12
select select "ALL"
select select "0"
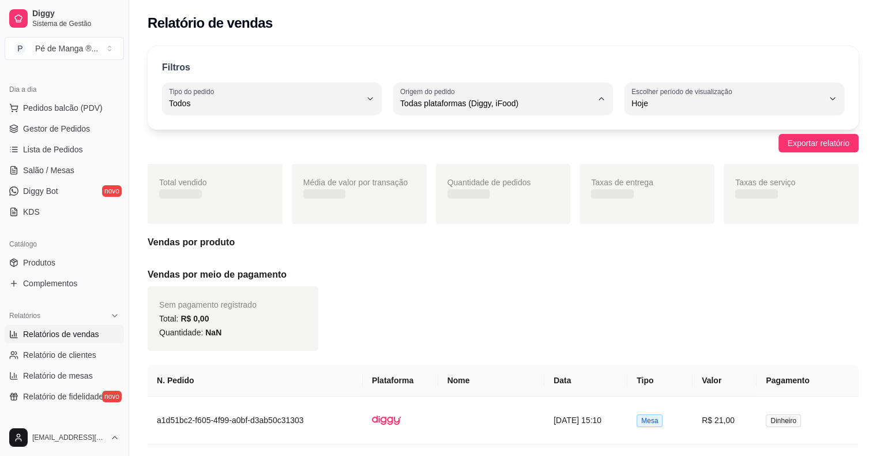
click at [555, 107] on span "Todas plataformas (Diggy, iFood)" at bounding box center [496, 103] width 192 height 12
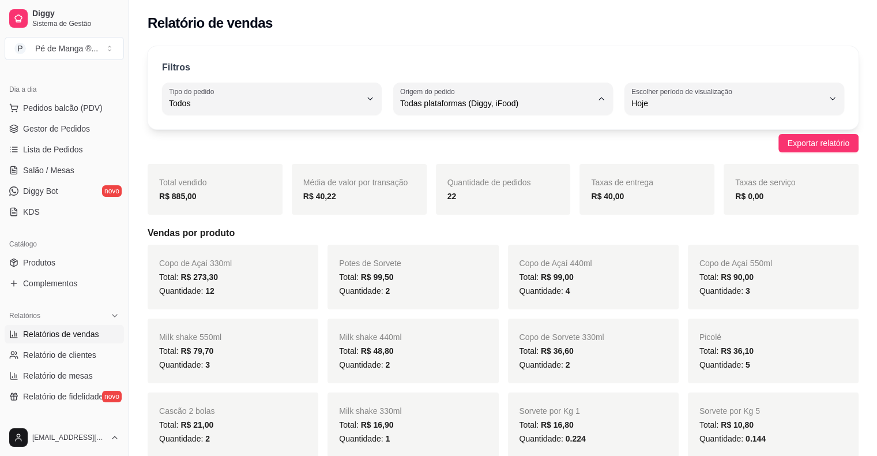
click at [510, 149] on span "Diggy" at bounding box center [498, 149] width 182 height 11
type input "DIGGY"
select select "DIGGY"
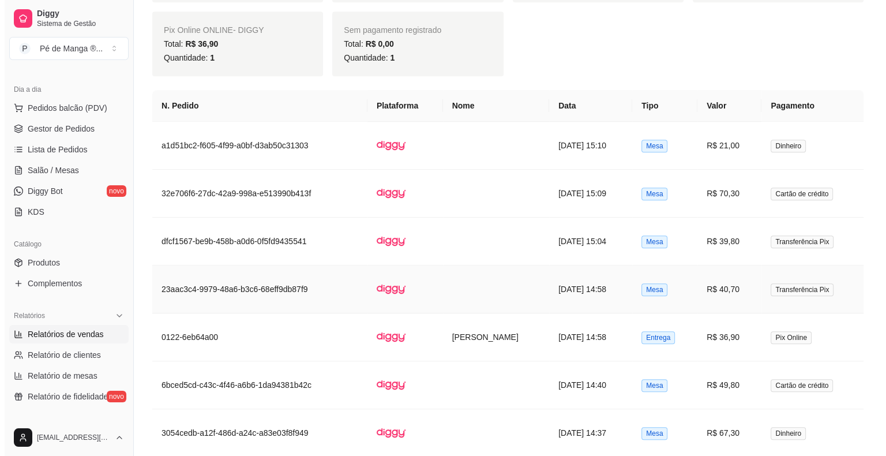
scroll to position [635, 0]
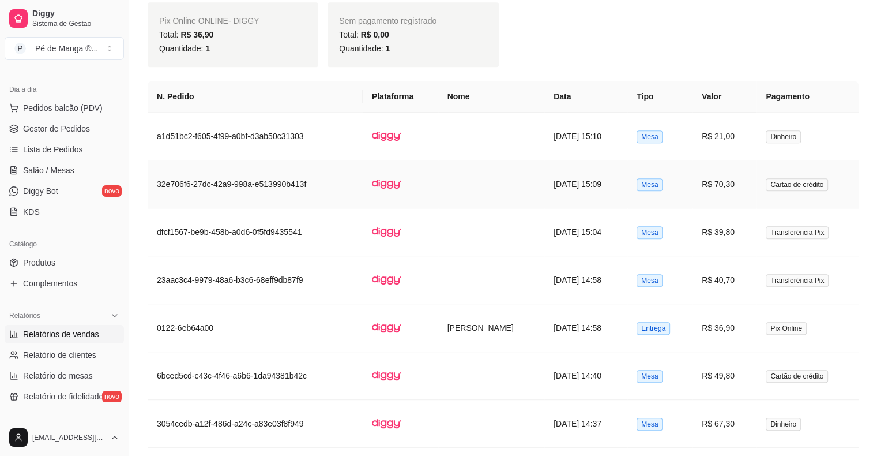
click at [734, 190] on td "R$ 70,30" at bounding box center [725, 184] width 64 height 48
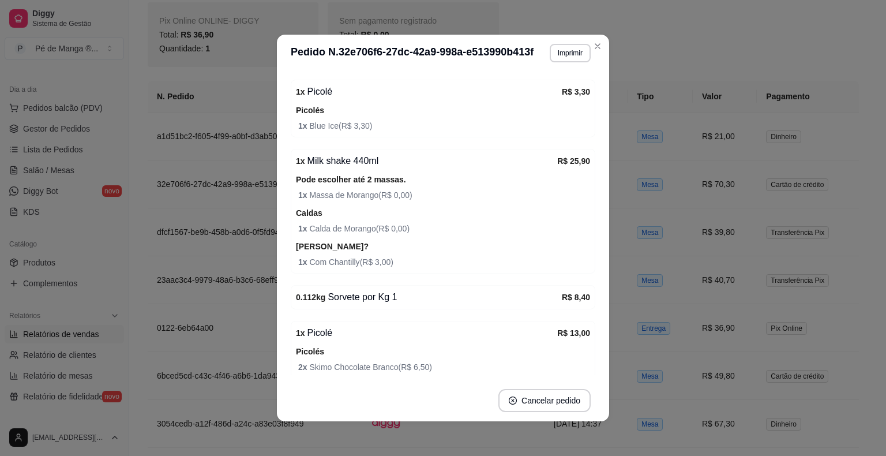
scroll to position [231, 0]
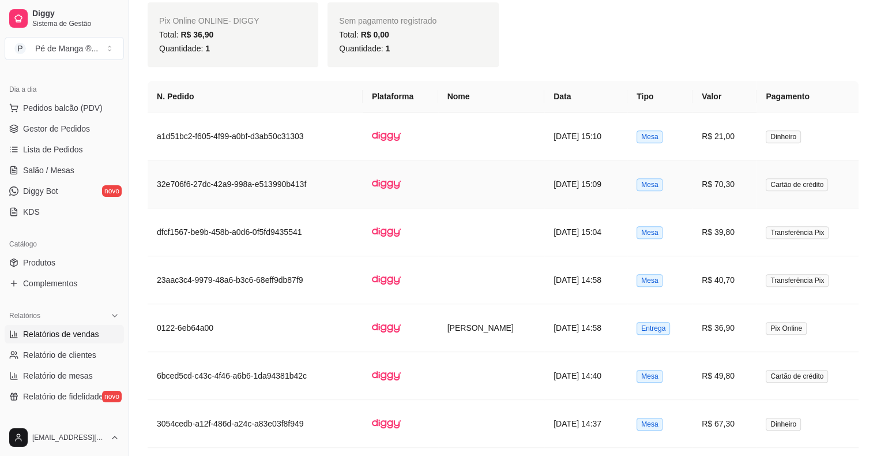
click at [594, 167] on td "[DATE] 15:09" at bounding box center [586, 184] width 83 height 48
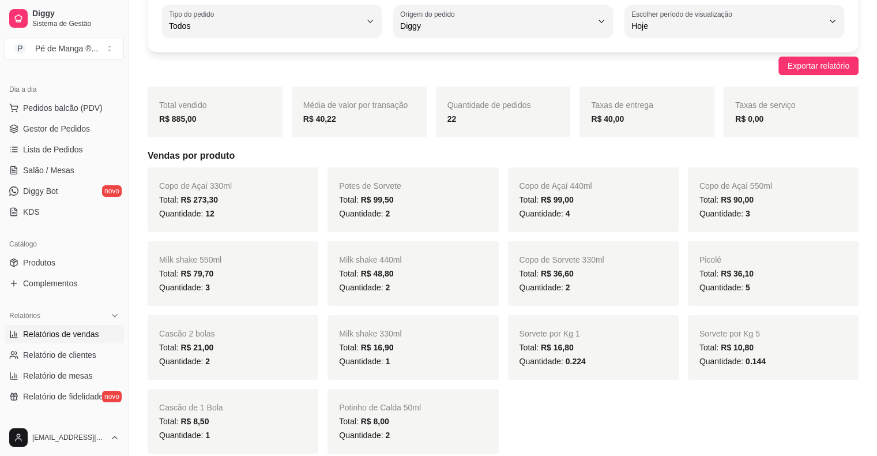
scroll to position [0, 0]
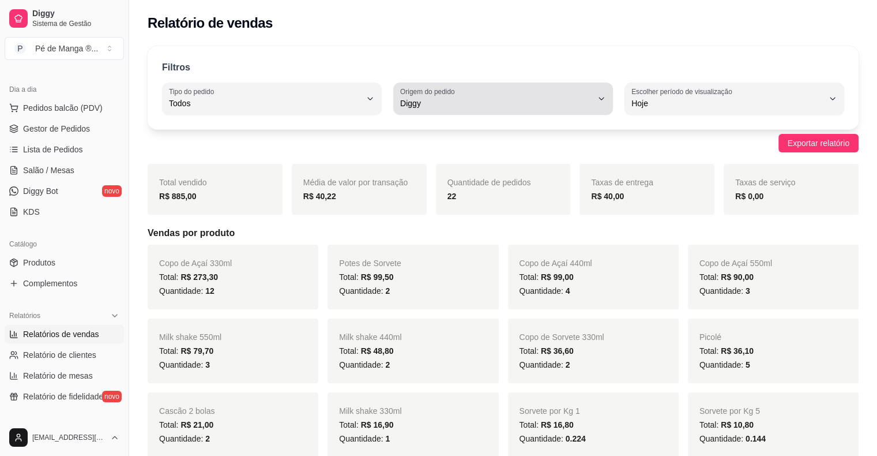
click at [583, 104] on span "Diggy" at bounding box center [496, 103] width 192 height 12
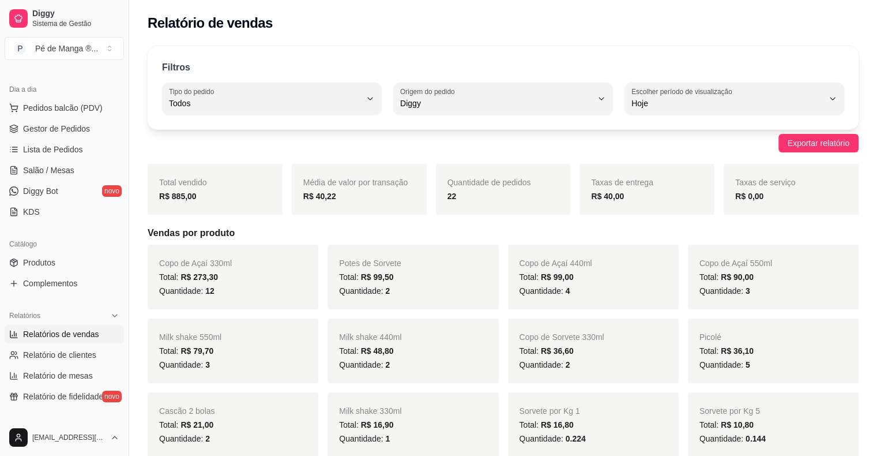
click at [616, 92] on div "ALL Tipo do pedido Todos Entrega Retirada Mesa Consumo local Tipo do pedido Tod…" at bounding box center [503, 98] width 682 height 32
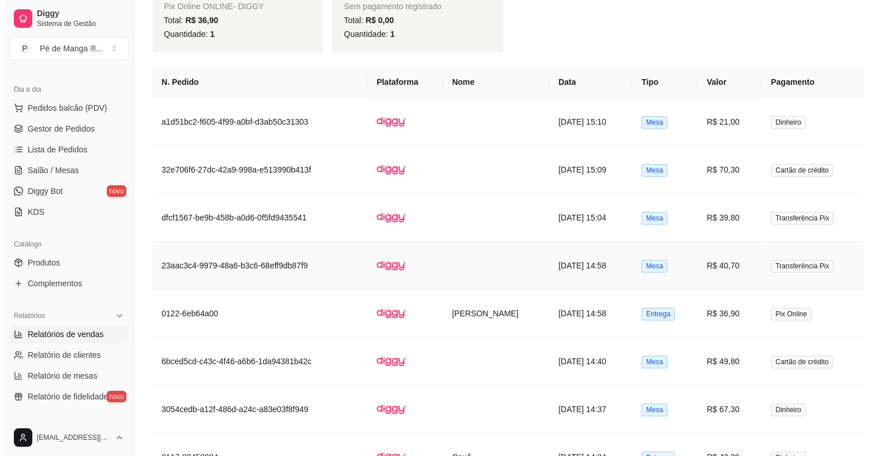
scroll to position [692, 0]
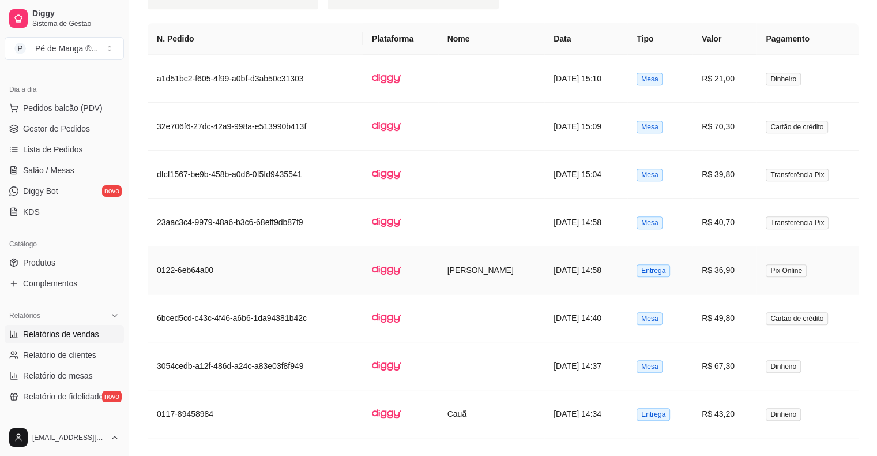
click at [609, 269] on td "[DATE] 14:58" at bounding box center [586, 270] width 83 height 48
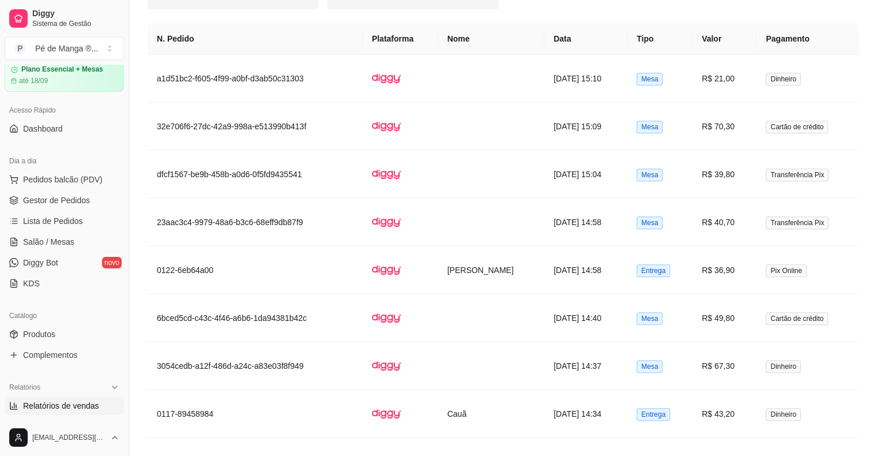
scroll to position [0, 0]
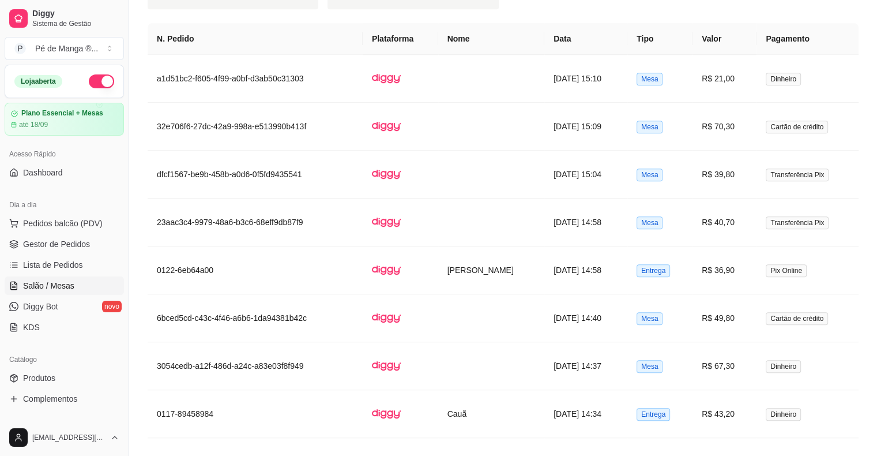
click at [32, 281] on span "Salão / Mesas" at bounding box center [48, 286] width 51 height 12
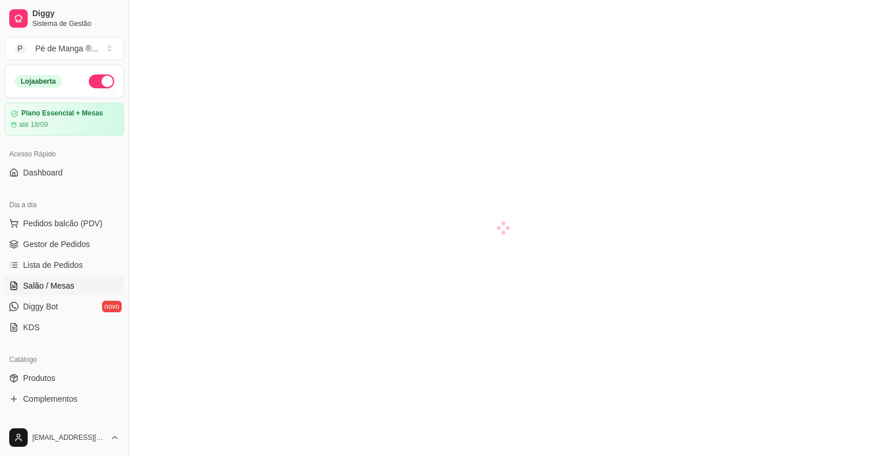
click at [35, 284] on span "Salão / Mesas" at bounding box center [48, 286] width 51 height 12
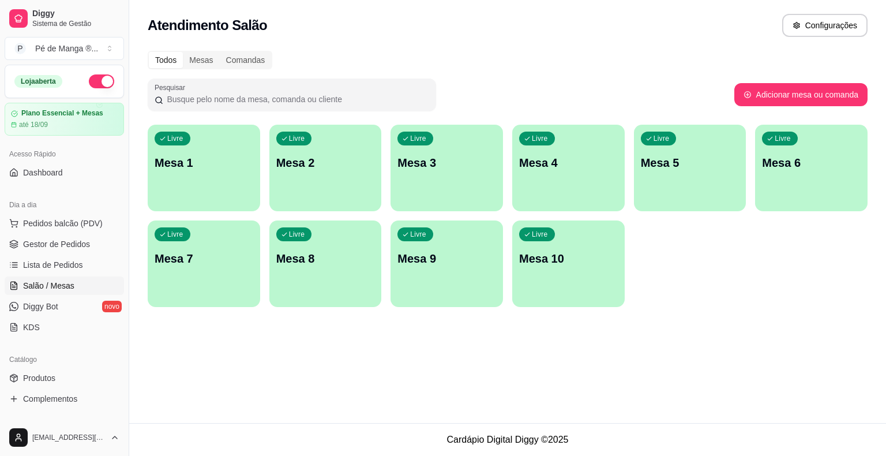
click at [232, 186] on div "Livre Mesa 1" at bounding box center [204, 161] width 112 height 73
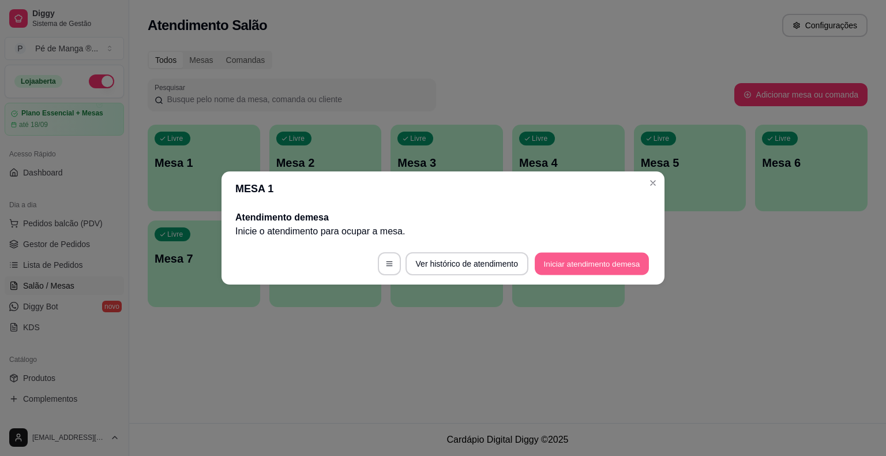
click at [568, 265] on button "Iniciar atendimento de mesa" at bounding box center [592, 264] width 114 height 22
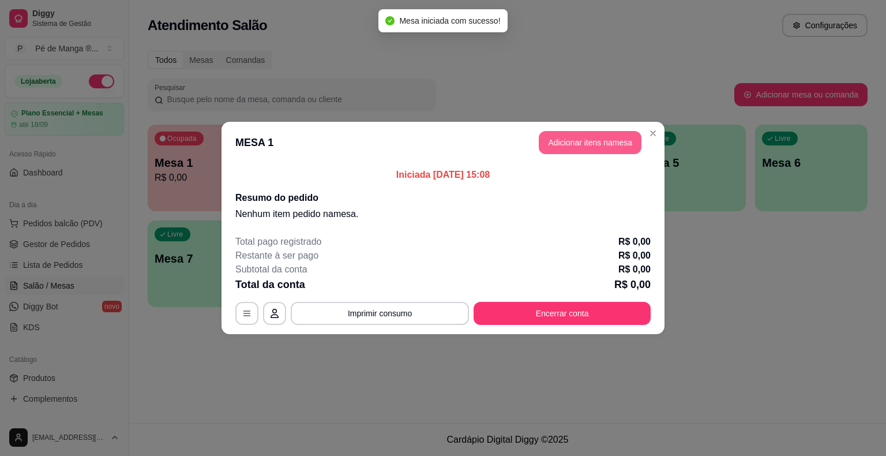
click at [606, 140] on button "Adicionar itens na mesa" at bounding box center [590, 142] width 103 height 23
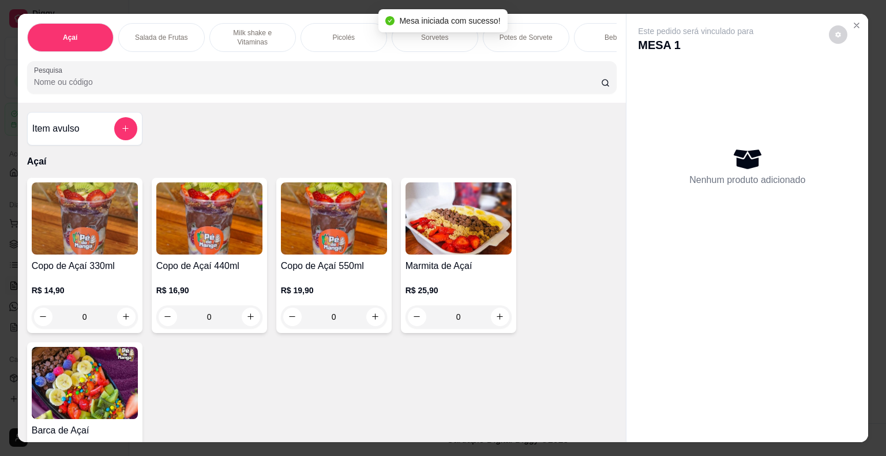
click at [341, 41] on div "Picolés" at bounding box center [344, 37] width 87 height 29
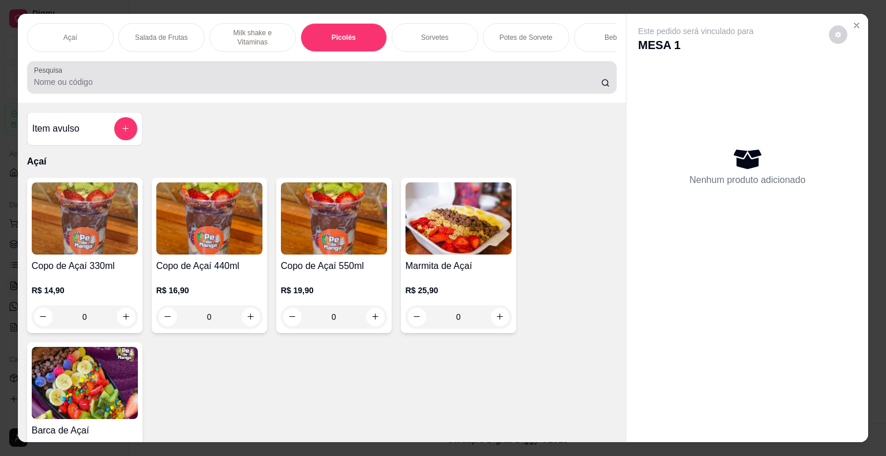
scroll to position [28, 0]
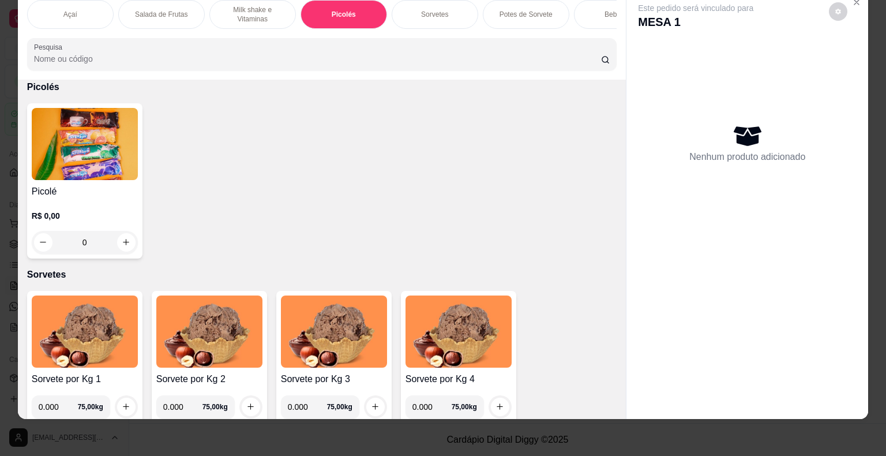
click at [129, 239] on div "0" at bounding box center [85, 242] width 106 height 23
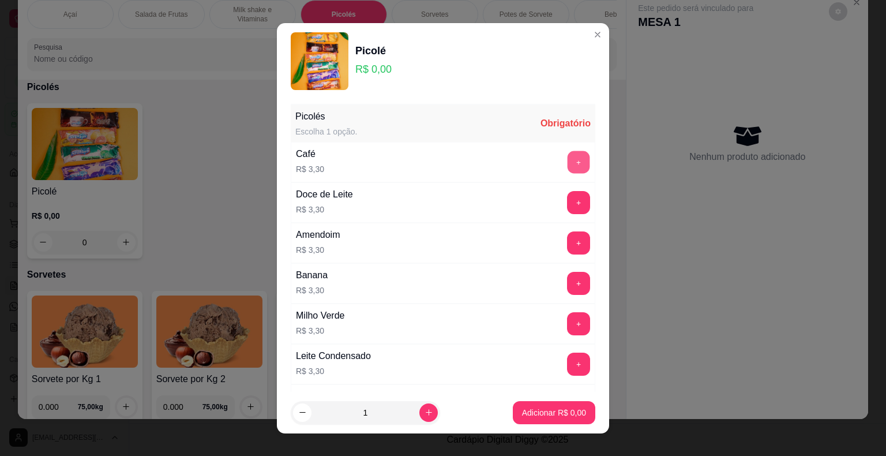
click at [568, 164] on button "+" at bounding box center [579, 162] width 22 height 22
click at [558, 406] on button "Adicionar R$ 3,30" at bounding box center [554, 412] width 82 height 23
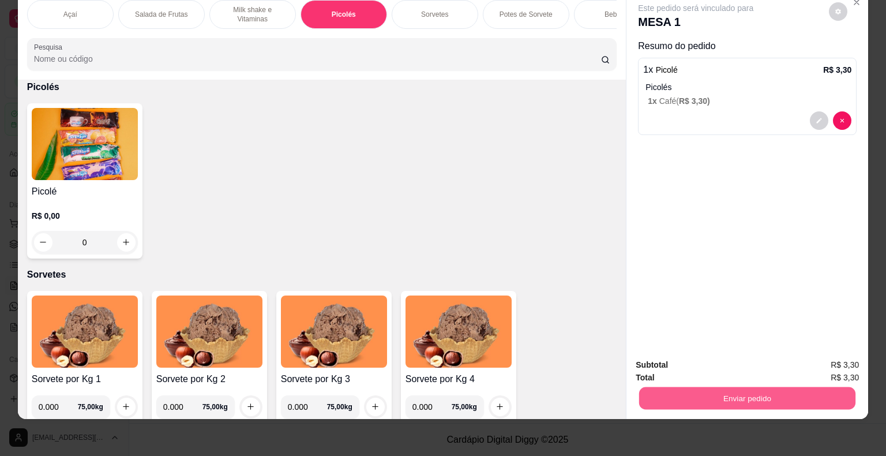
click at [754, 399] on button "Enviar pedido" at bounding box center [747, 398] width 216 height 22
click at [718, 355] on button "Não registrar e enviar pedido" at bounding box center [709, 360] width 117 height 21
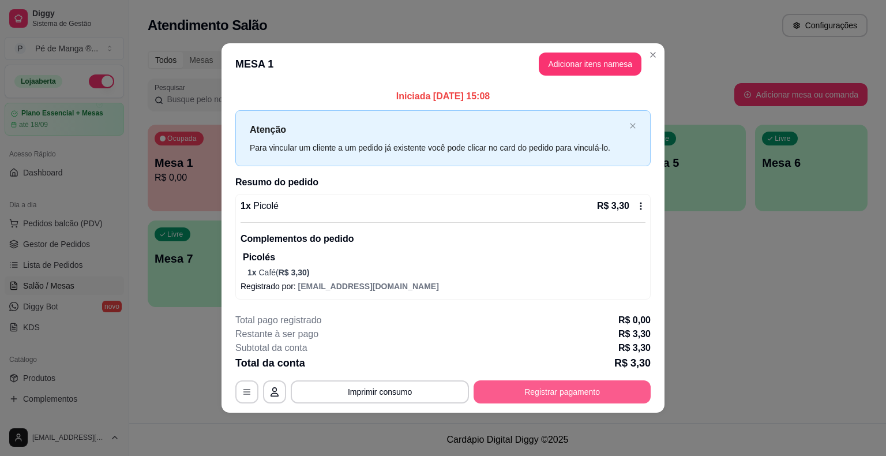
click at [572, 391] on button "Registrar pagamento" at bounding box center [562, 391] width 177 height 23
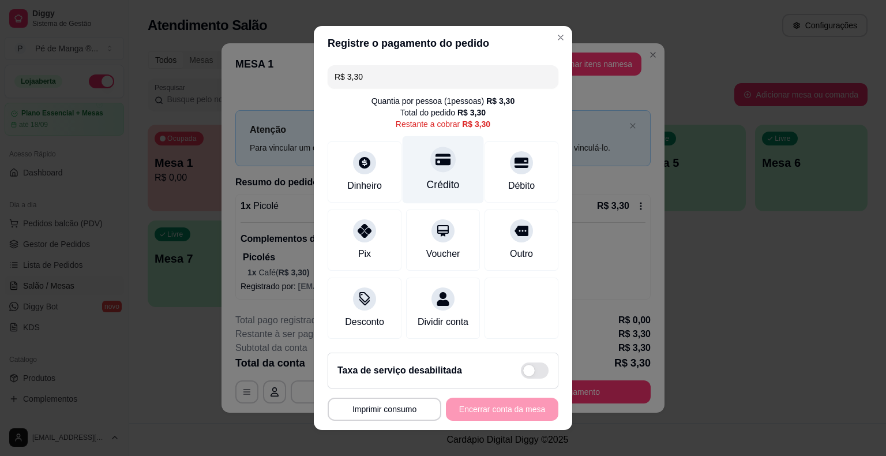
click at [427, 174] on div "Crédito" at bounding box center [443, 169] width 81 height 67
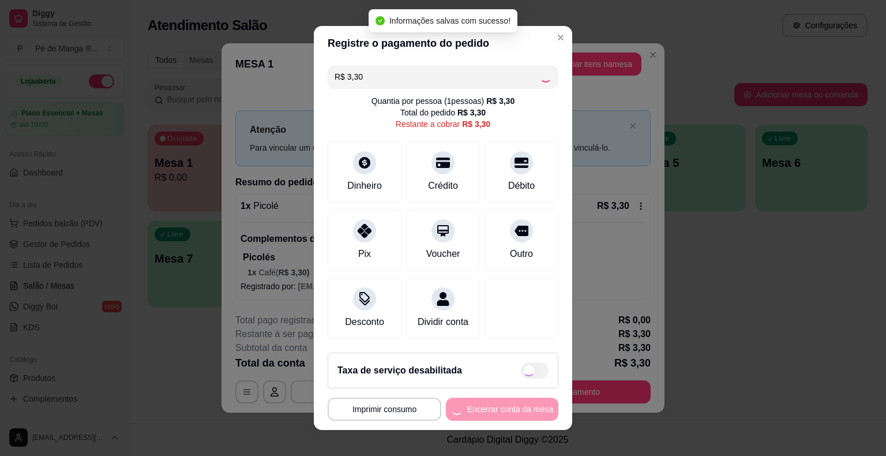
type input "R$ 0,00"
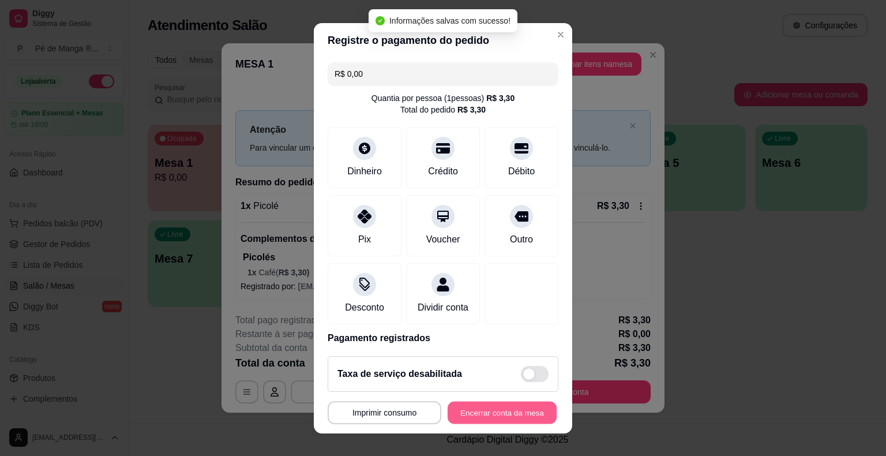
click at [500, 410] on button "Encerrar conta da mesa" at bounding box center [502, 412] width 109 height 22
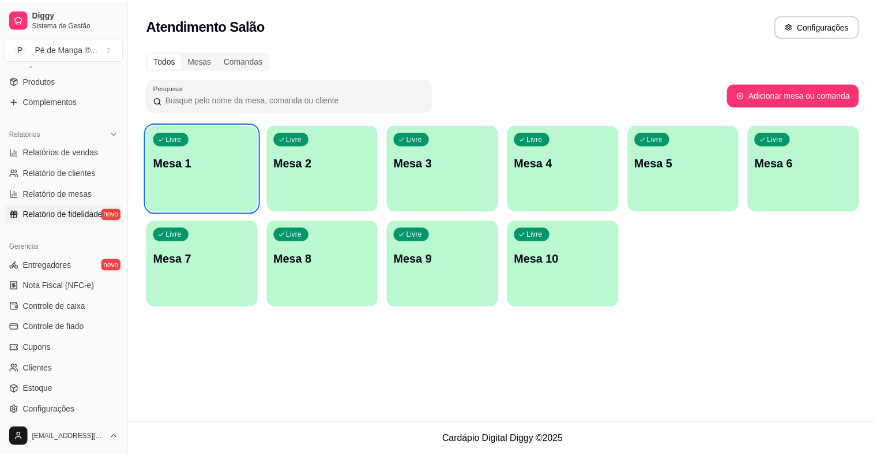
scroll to position [231, 0]
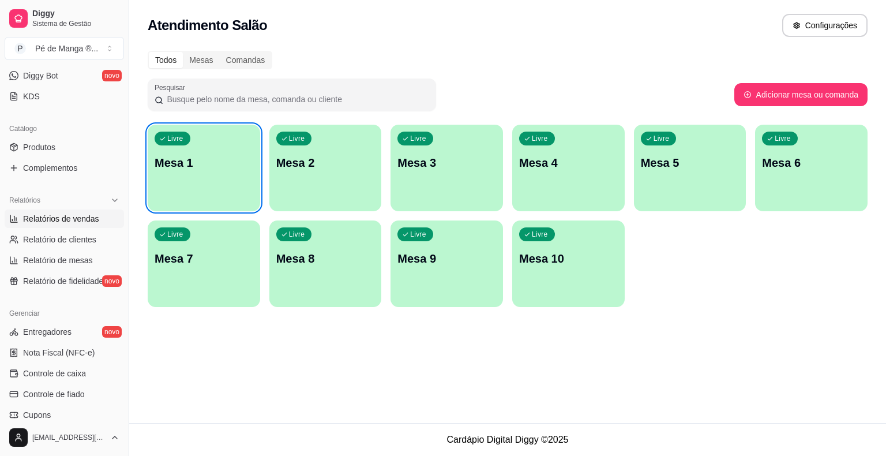
click at [72, 217] on span "Relatórios de vendas" at bounding box center [61, 219] width 76 height 12
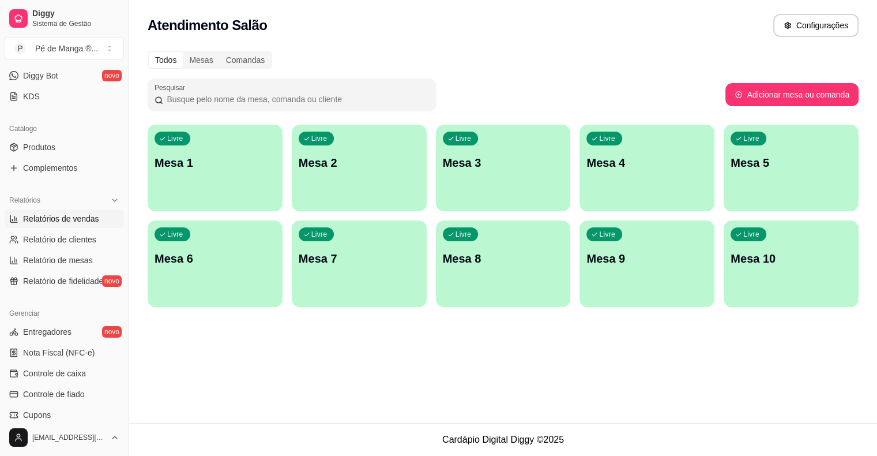
select select "ALL"
select select "0"
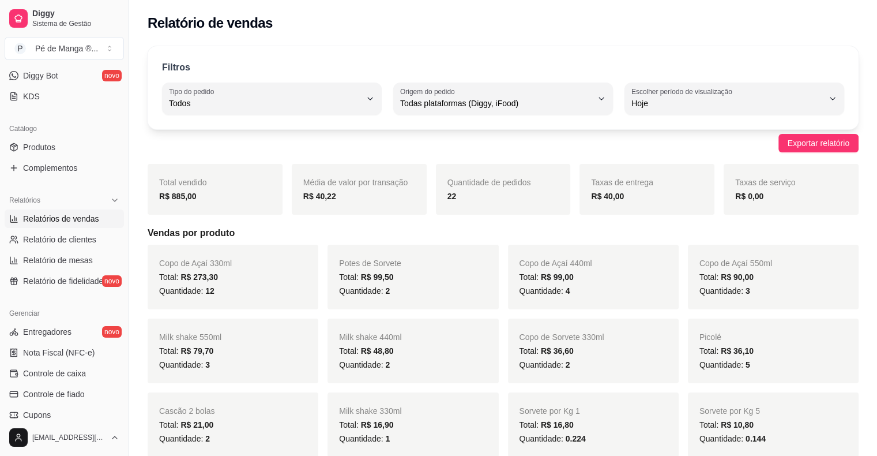
click at [72, 217] on span "Relatórios de vendas" at bounding box center [61, 219] width 76 height 12
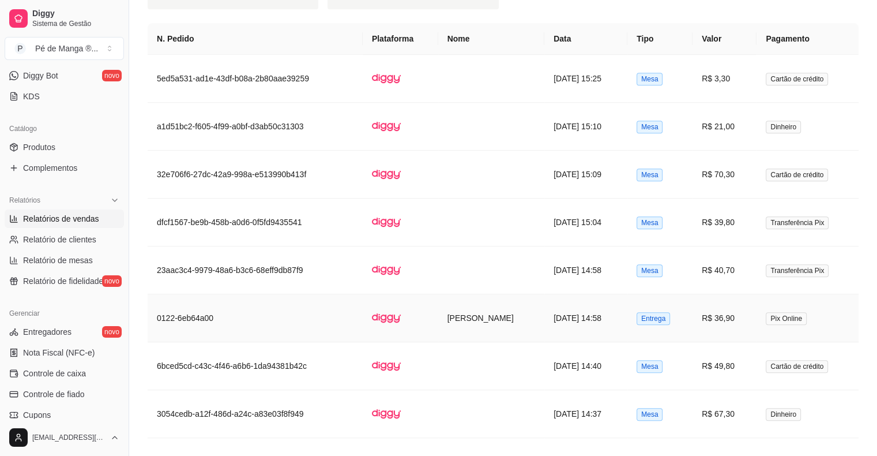
scroll to position [635, 0]
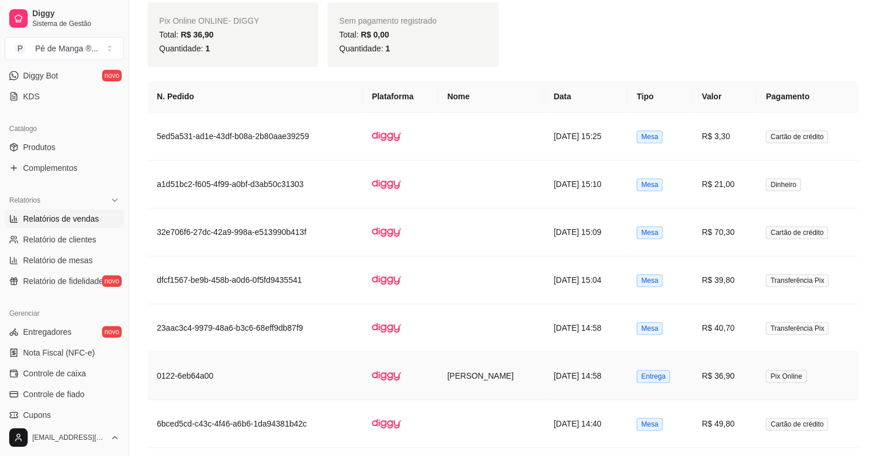
click at [692, 383] on td "Entrega" at bounding box center [660, 376] width 65 height 48
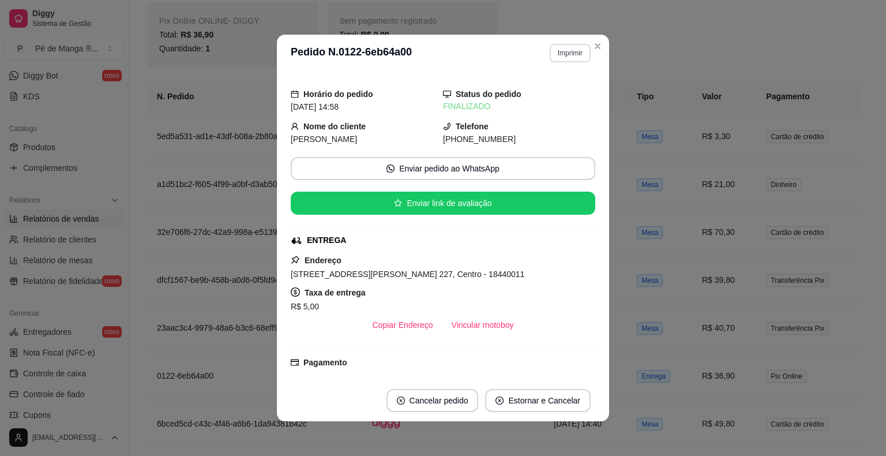
click at [560, 55] on button "Imprimir" at bounding box center [570, 53] width 41 height 18
click at [532, 96] on button "IMPRESSORA" at bounding box center [545, 93] width 81 height 18
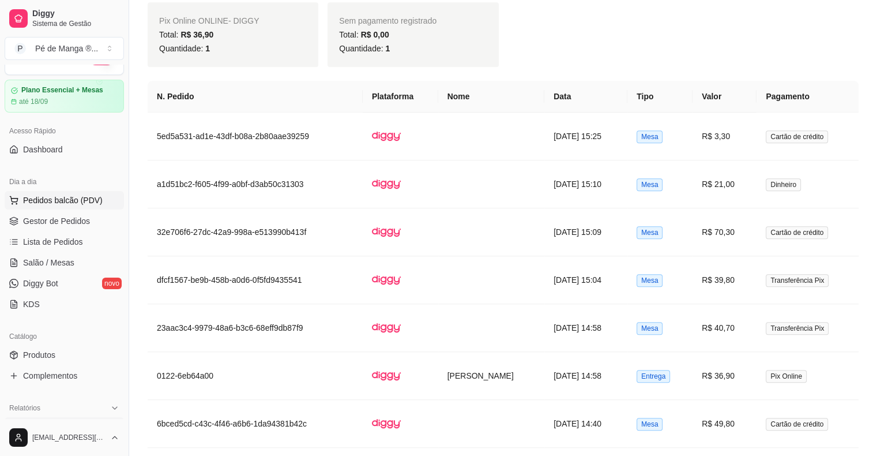
scroll to position [0, 0]
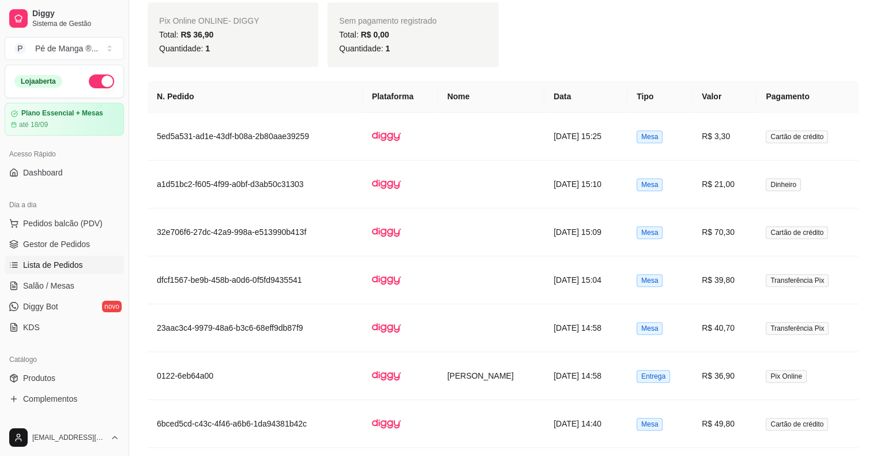
click at [78, 269] on span "Lista de Pedidos" at bounding box center [53, 265] width 60 height 12
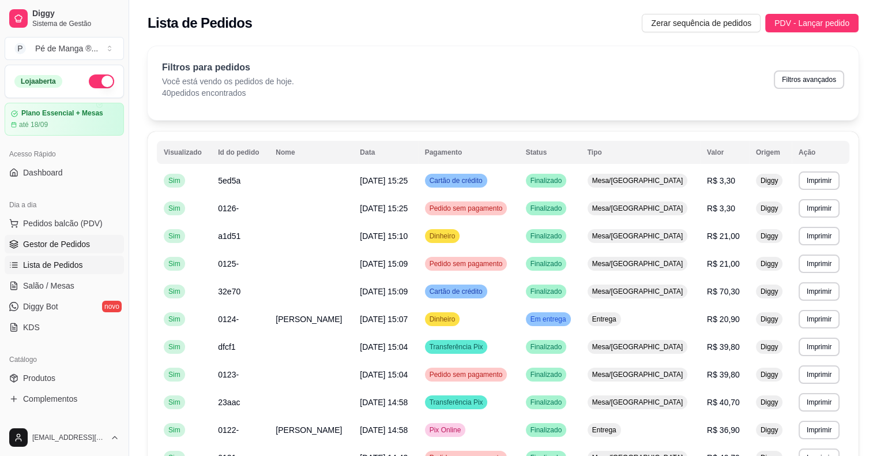
click at [68, 241] on span "Gestor de Pedidos" at bounding box center [56, 244] width 67 height 12
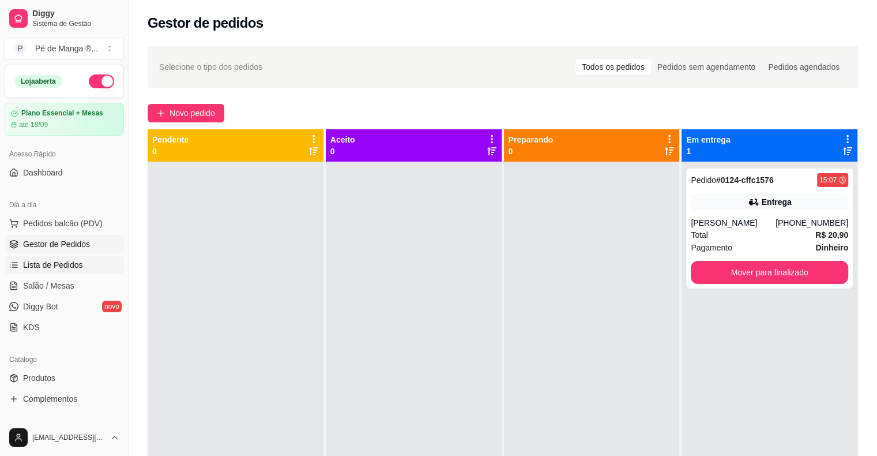
click at [52, 271] on link "Lista de Pedidos" at bounding box center [64, 265] width 119 height 18
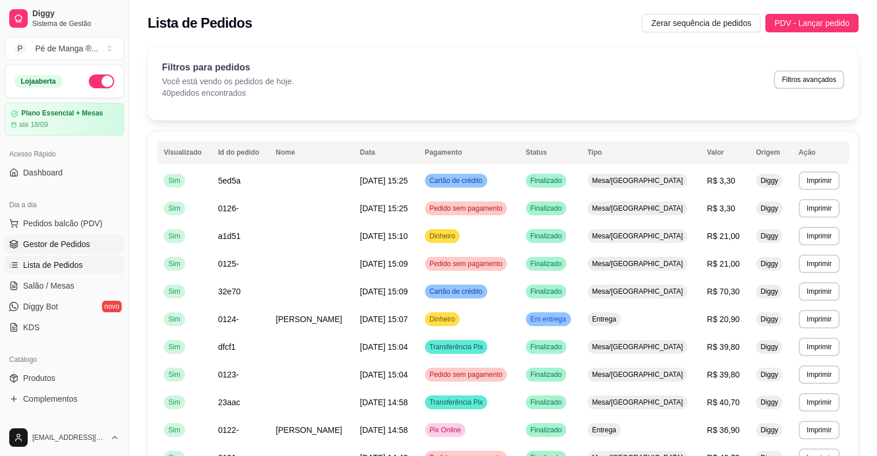
click at [58, 252] on link "Gestor de Pedidos" at bounding box center [64, 244] width 119 height 18
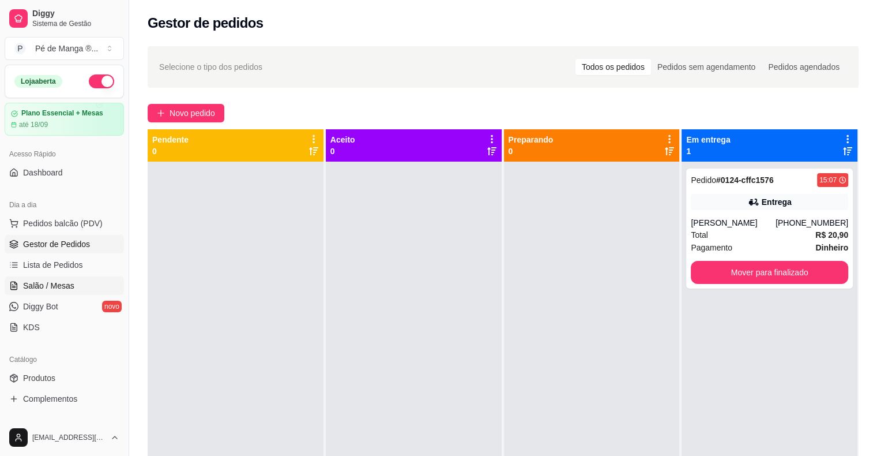
click at [77, 284] on link "Salão / Mesas" at bounding box center [64, 285] width 119 height 18
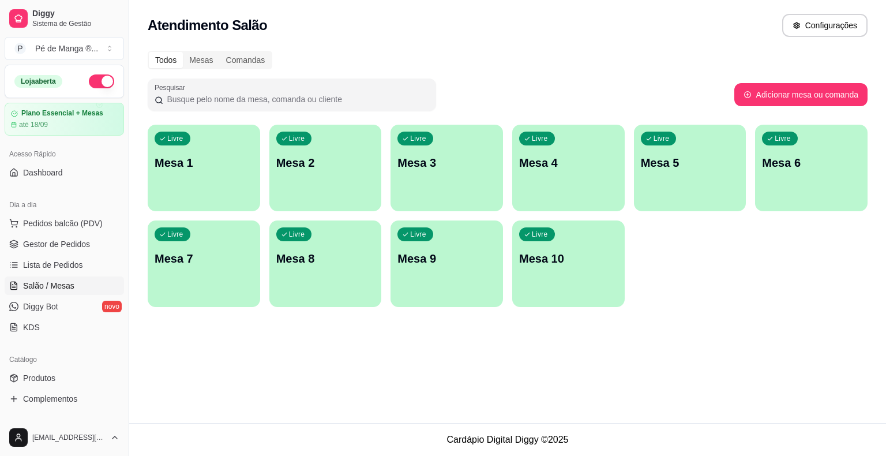
click at [76, 283] on link "Salão / Mesas" at bounding box center [64, 285] width 119 height 18
click at [80, 243] on span "Gestor de Pedidos" at bounding box center [56, 244] width 67 height 12
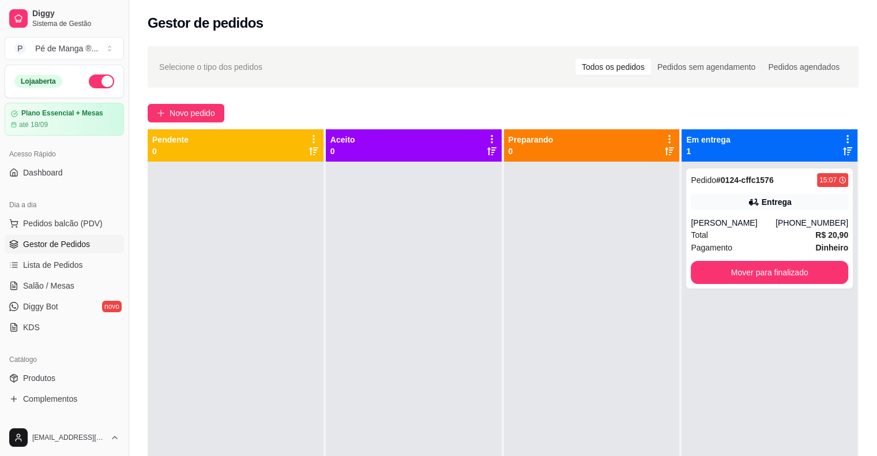
click at [80, 243] on span "Gestor de Pedidos" at bounding box center [56, 244] width 67 height 12
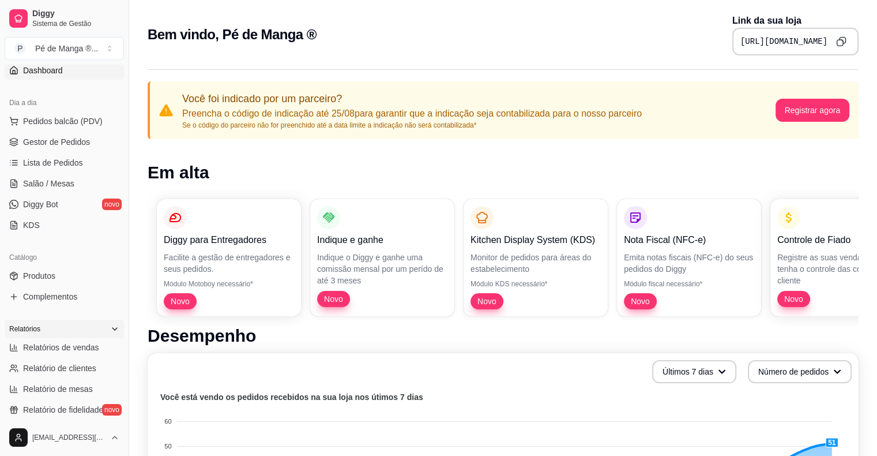
scroll to position [115, 0]
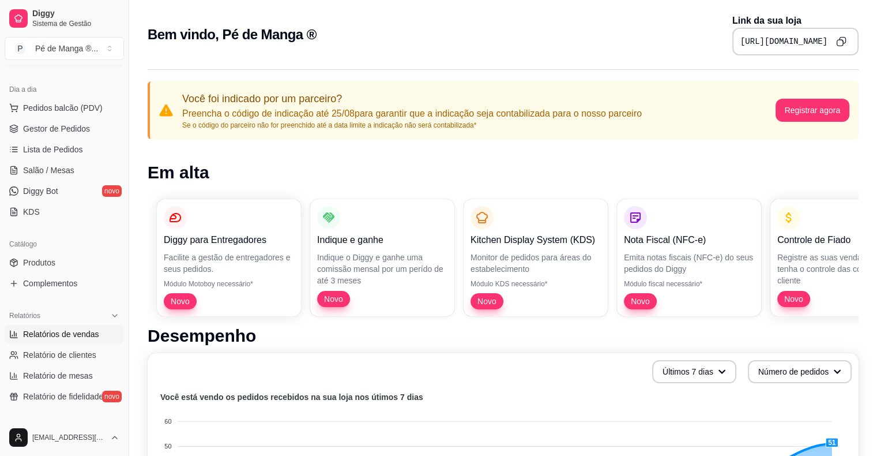
click at [97, 338] on link "Relatórios de vendas" at bounding box center [64, 334] width 119 height 18
select select "ALL"
select select "0"
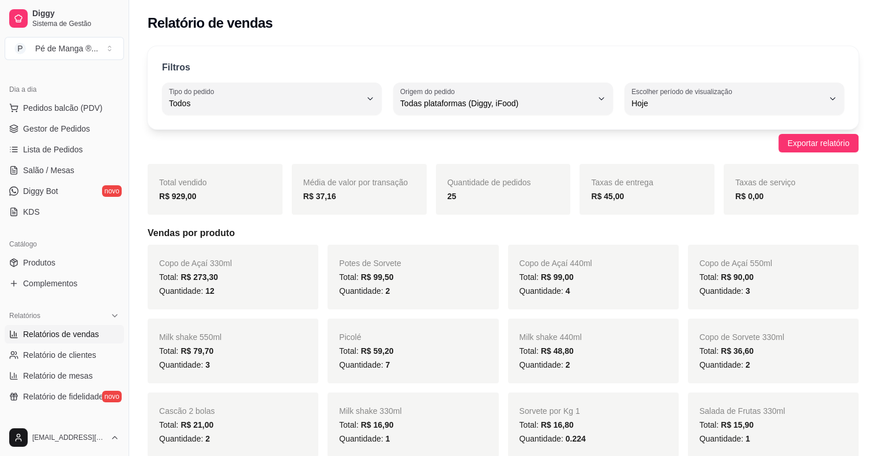
click at [97, 339] on span "Relatórios de vendas" at bounding box center [61, 334] width 76 height 12
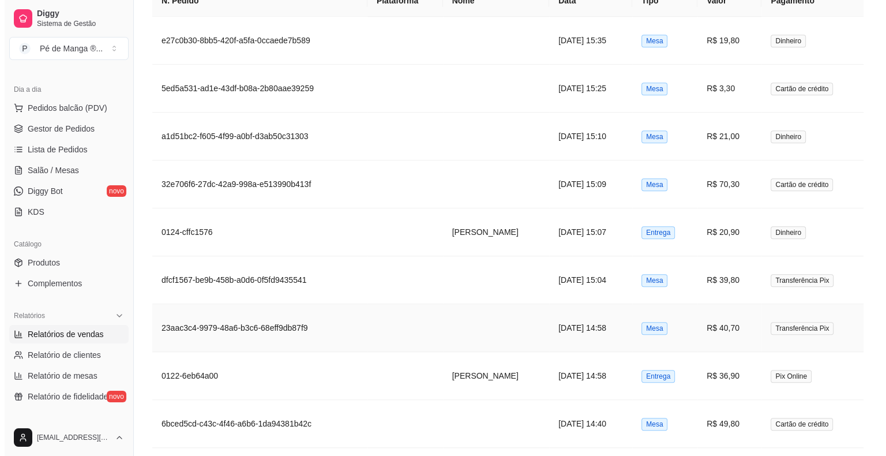
scroll to position [750, 0]
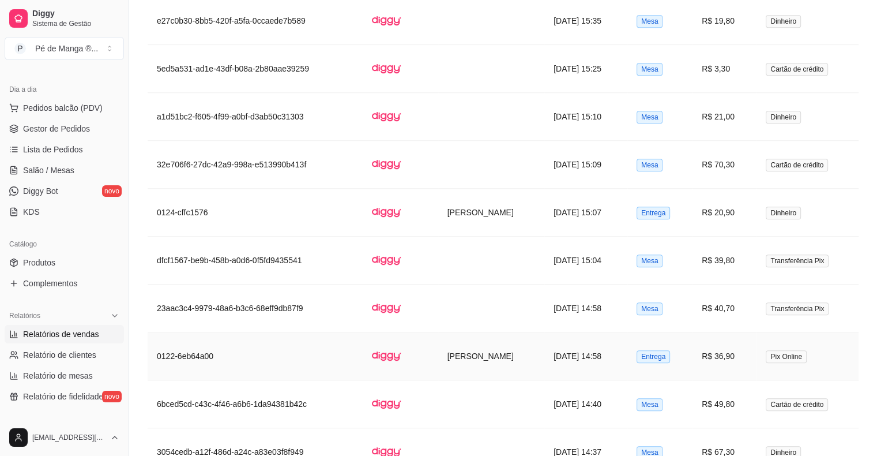
click at [545, 359] on td "[DATE] 14:58" at bounding box center [586, 356] width 83 height 48
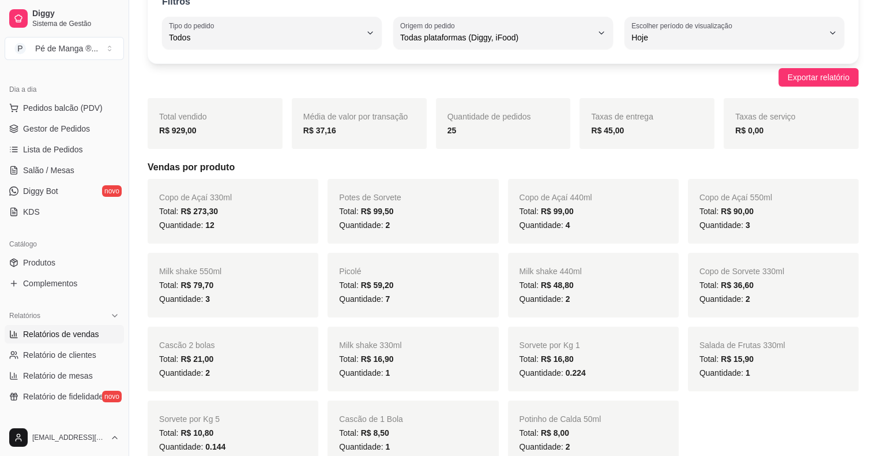
scroll to position [0, 0]
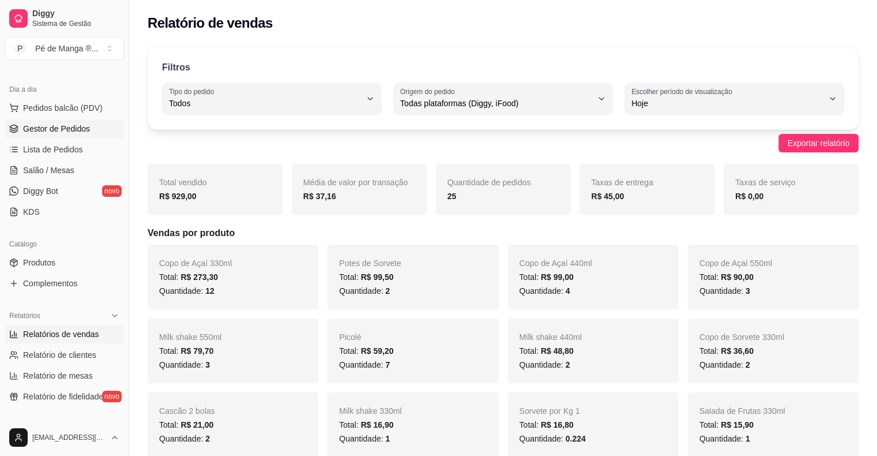
click at [97, 130] on link "Gestor de Pedidos" at bounding box center [64, 128] width 119 height 18
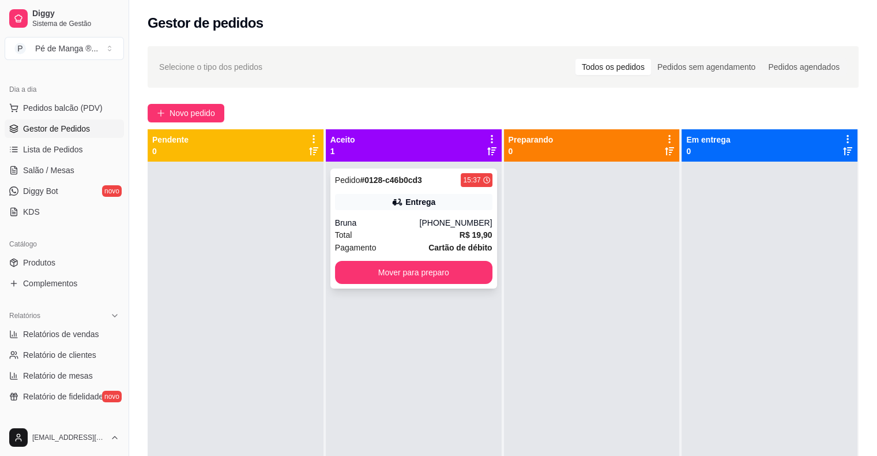
click at [444, 224] on div "(15) 99712-9981" at bounding box center [455, 223] width 73 height 12
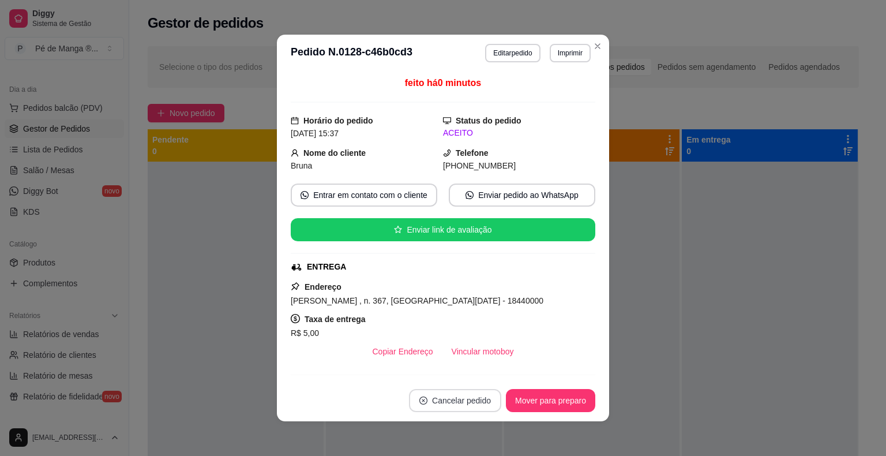
click at [462, 396] on button "Cancelar pedido" at bounding box center [455, 400] width 92 height 23
click at [467, 371] on button "Sim" at bounding box center [483, 371] width 46 height 23
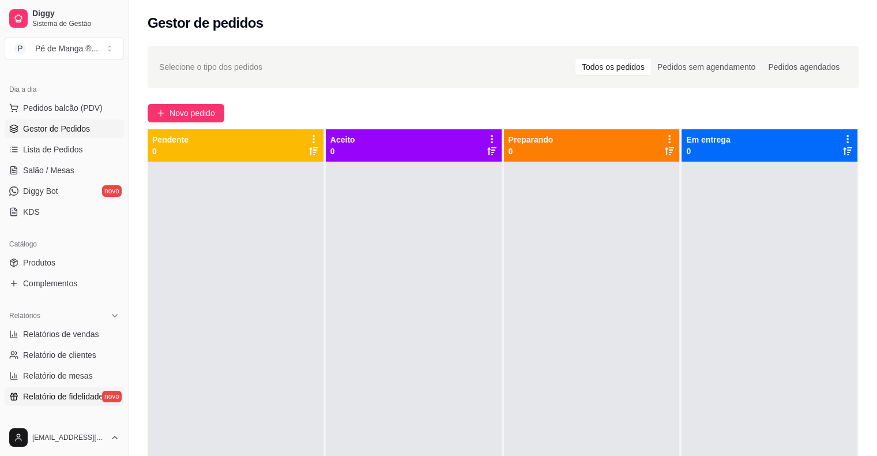
click at [61, 400] on span "Relatório de fidelidade" at bounding box center [63, 397] width 80 height 12
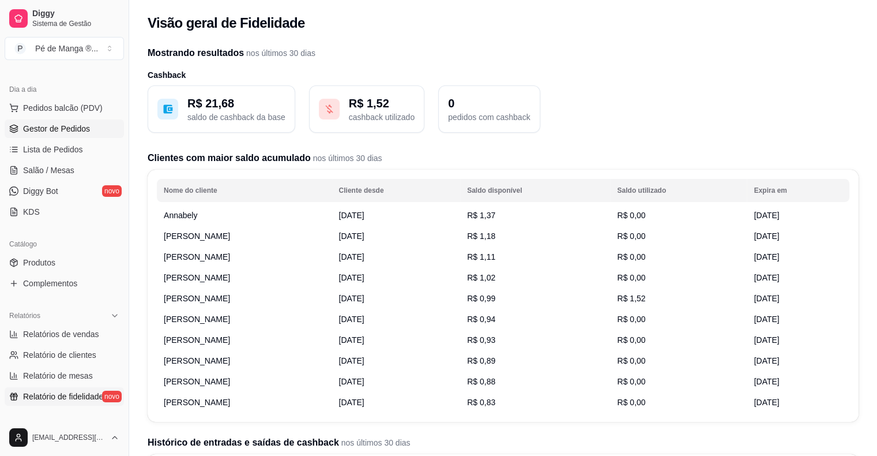
click at [76, 128] on span "Gestor de Pedidos" at bounding box center [56, 129] width 67 height 12
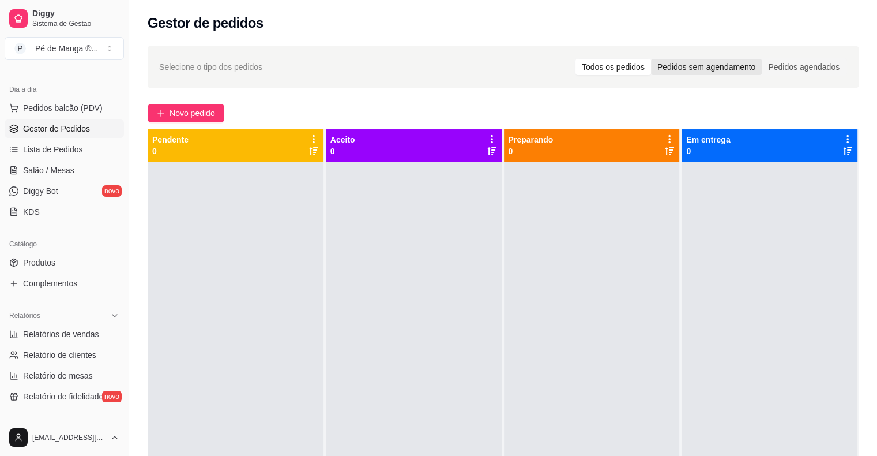
click at [706, 63] on div "Pedidos sem agendamento" at bounding box center [706, 67] width 111 height 16
click at [651, 59] on input "Pedidos sem agendamento" at bounding box center [651, 59] width 0 height 0
click at [785, 66] on div "Pedidos agendados" at bounding box center [804, 67] width 84 height 16
click at [762, 59] on input "Pedidos agendados" at bounding box center [762, 59] width 0 height 0
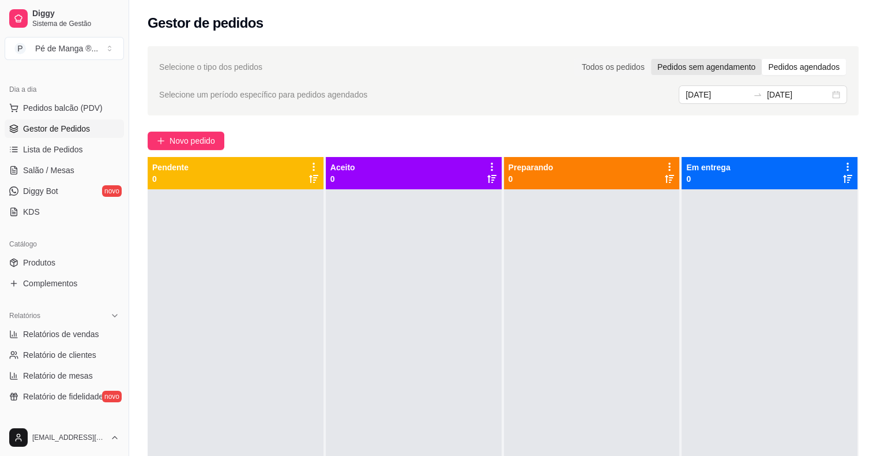
click at [724, 70] on div "Pedidos sem agendamento" at bounding box center [706, 67] width 111 height 16
click at [651, 59] on input "Pedidos sem agendamento" at bounding box center [651, 59] width 0 height 0
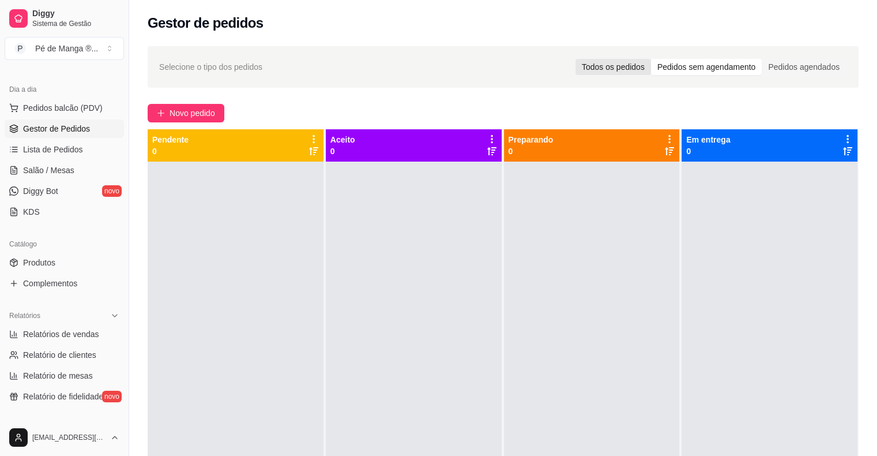
click at [609, 59] on div "Todos os pedidos" at bounding box center [614, 67] width 76 height 16
click at [576, 59] on input "Todos os pedidos" at bounding box center [576, 59] width 0 height 0
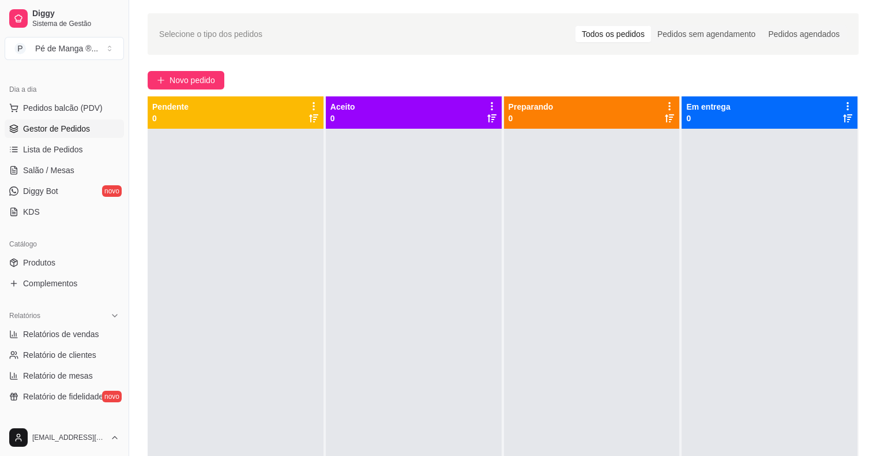
scroll to position [58, 0]
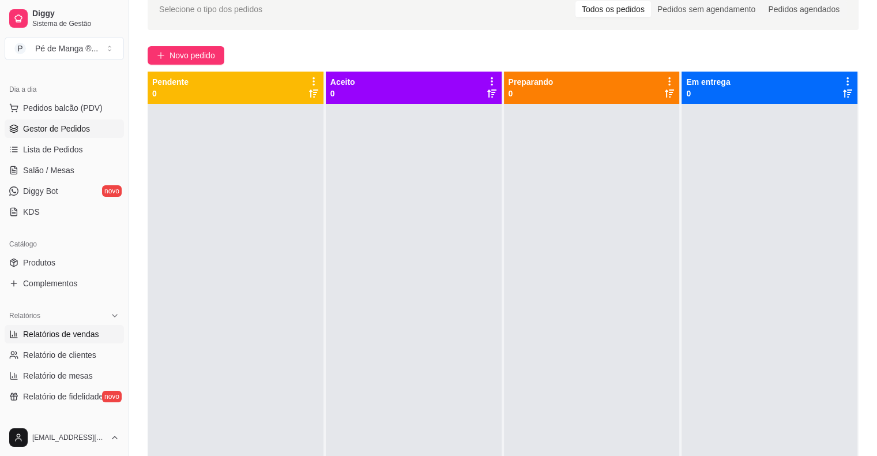
click at [55, 339] on link "Relatórios de vendas" at bounding box center [64, 334] width 119 height 18
select select "ALL"
select select "0"
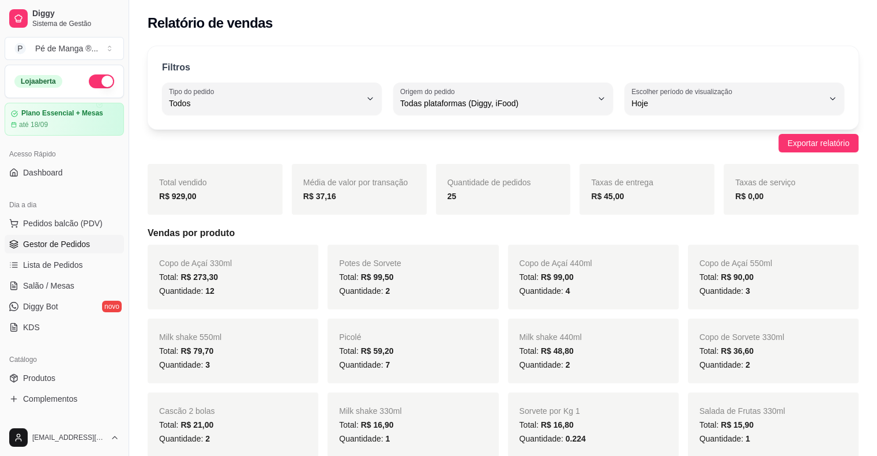
click at [76, 248] on span "Gestor de Pedidos" at bounding box center [56, 244] width 67 height 12
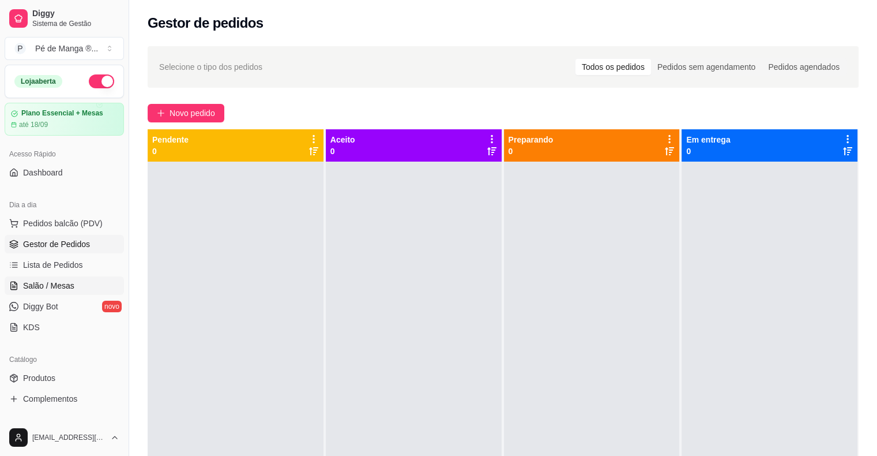
click at [58, 281] on span "Salão / Mesas" at bounding box center [48, 286] width 51 height 12
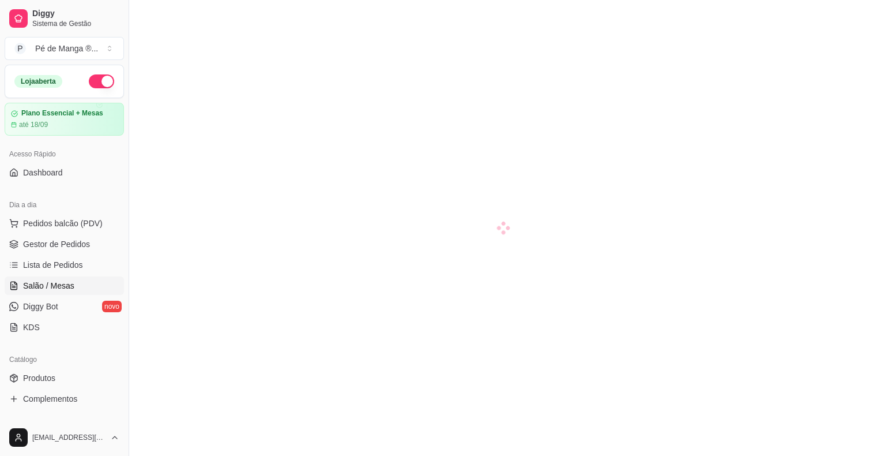
click at [57, 281] on span "Salão / Mesas" at bounding box center [48, 286] width 51 height 12
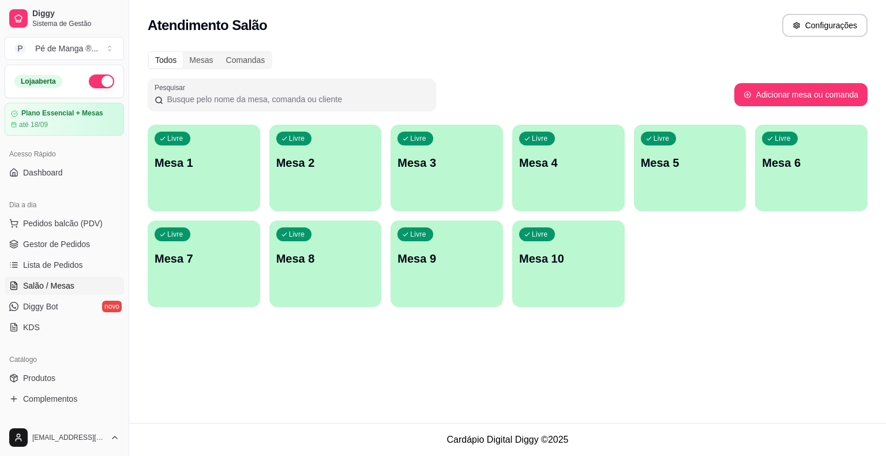
click at [219, 192] on div "Livre Mesa 1" at bounding box center [204, 161] width 112 height 73
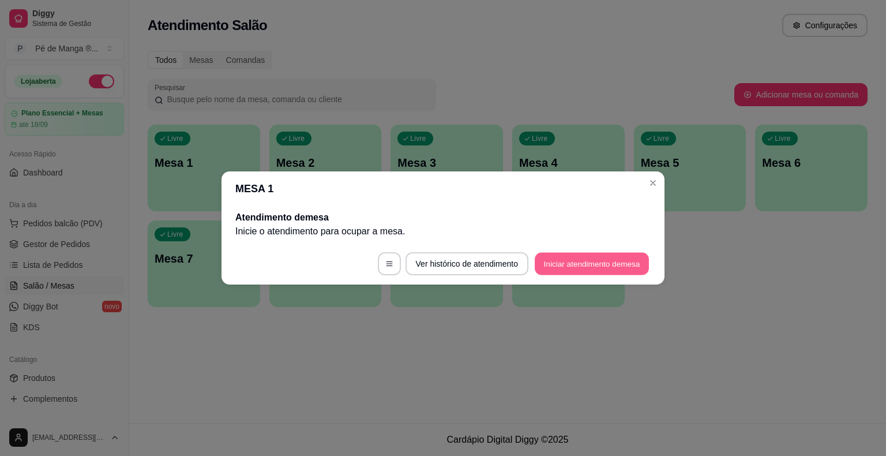
click at [605, 257] on button "Iniciar atendimento de mesa" at bounding box center [592, 264] width 114 height 22
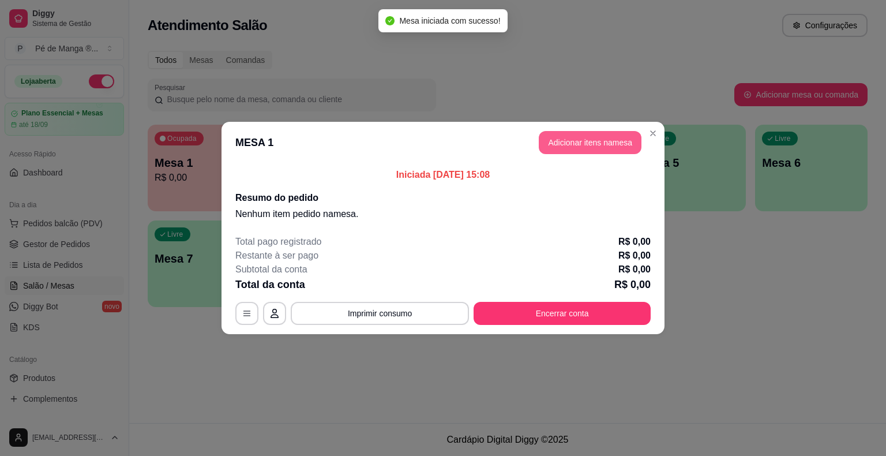
click at [585, 132] on button "Adicionar itens na mesa" at bounding box center [590, 142] width 103 height 23
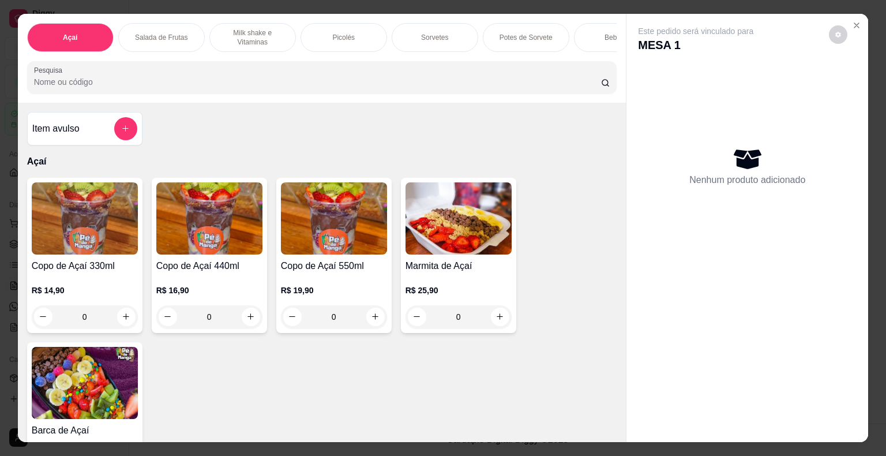
click at [237, 296] on p "R$ 16,90" at bounding box center [209, 290] width 106 height 12
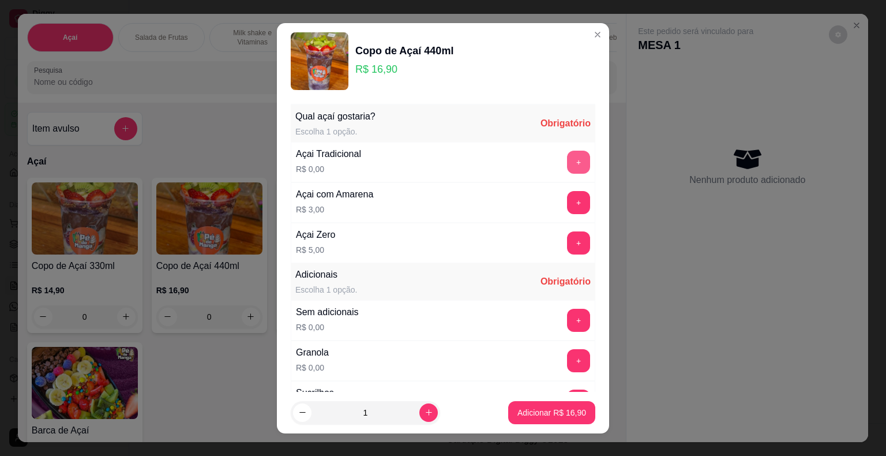
click at [567, 167] on button "+" at bounding box center [578, 162] width 23 height 23
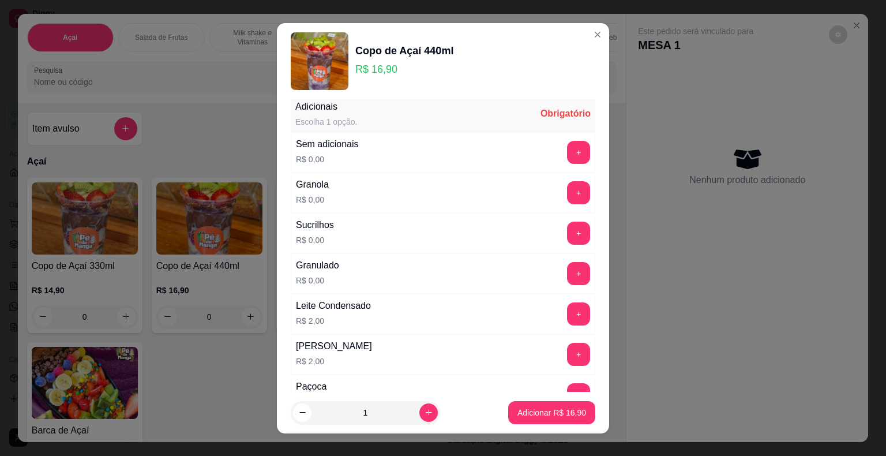
scroll to position [173, 0]
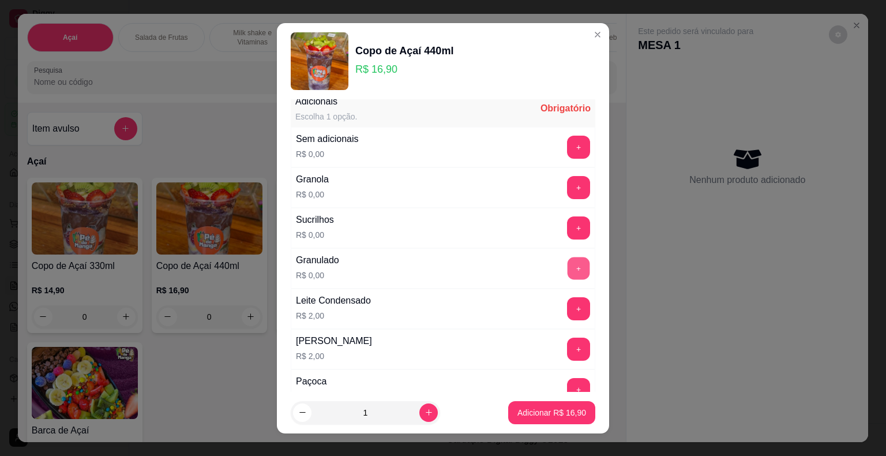
click at [568, 264] on button "+" at bounding box center [579, 268] width 22 height 22
click at [568, 216] on button "+" at bounding box center [579, 227] width 22 height 22
click at [568, 185] on button "+" at bounding box center [579, 187] width 22 height 22
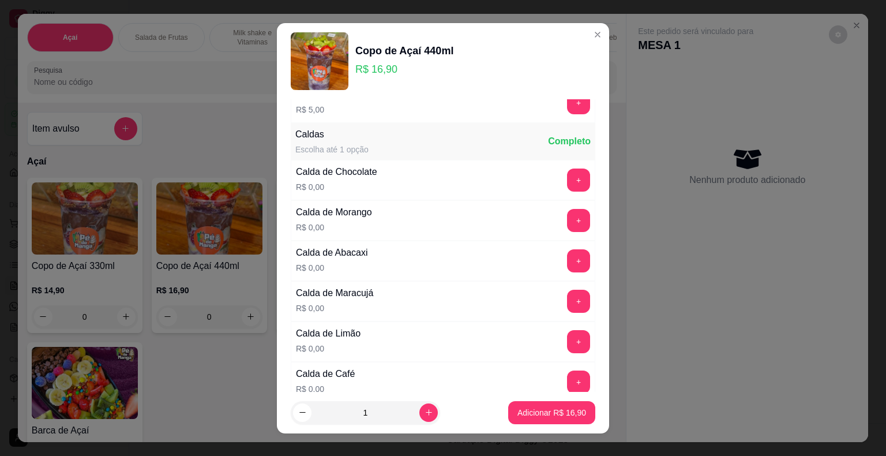
scroll to position [1318, 0]
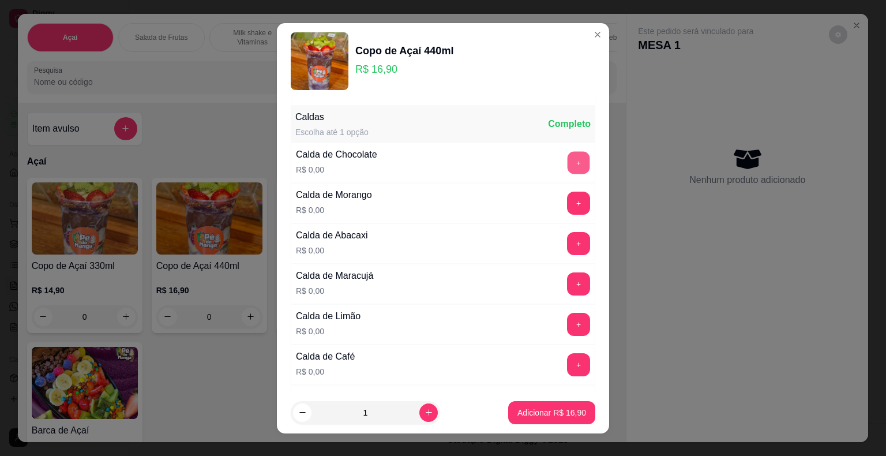
click at [568, 151] on button "+" at bounding box center [579, 162] width 22 height 22
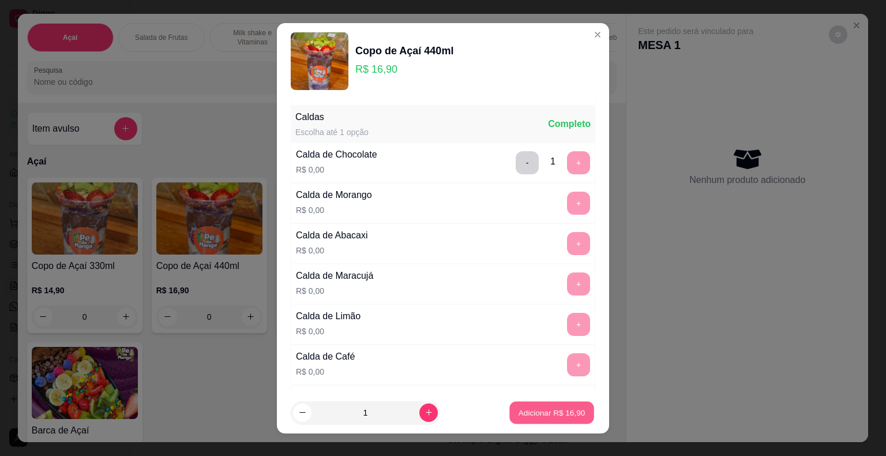
click at [542, 410] on p "Adicionar R$ 16,90" at bounding box center [552, 412] width 67 height 11
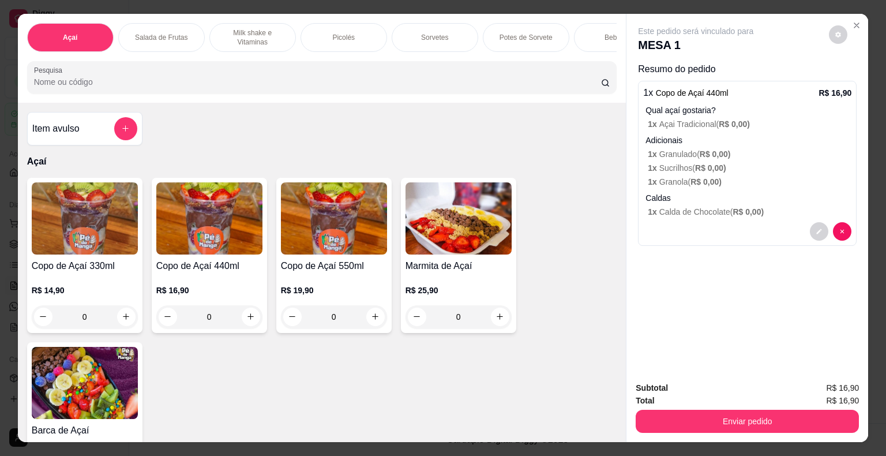
click at [358, 39] on div "Picolés" at bounding box center [344, 37] width 87 height 29
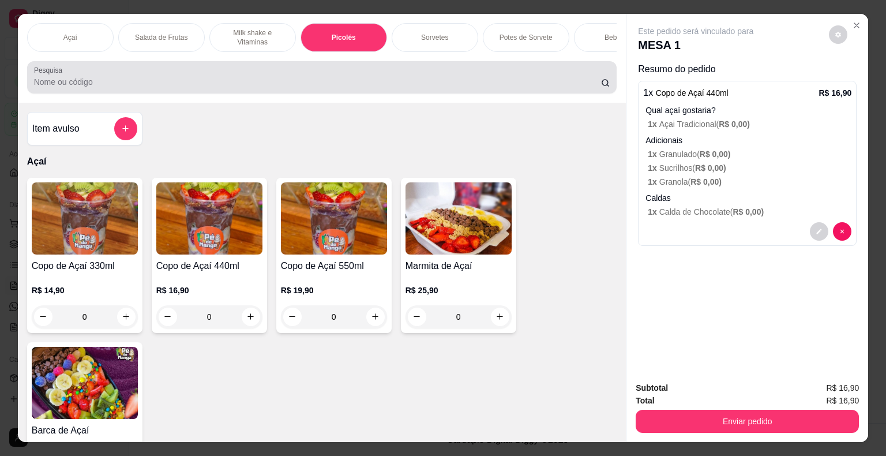
scroll to position [28, 0]
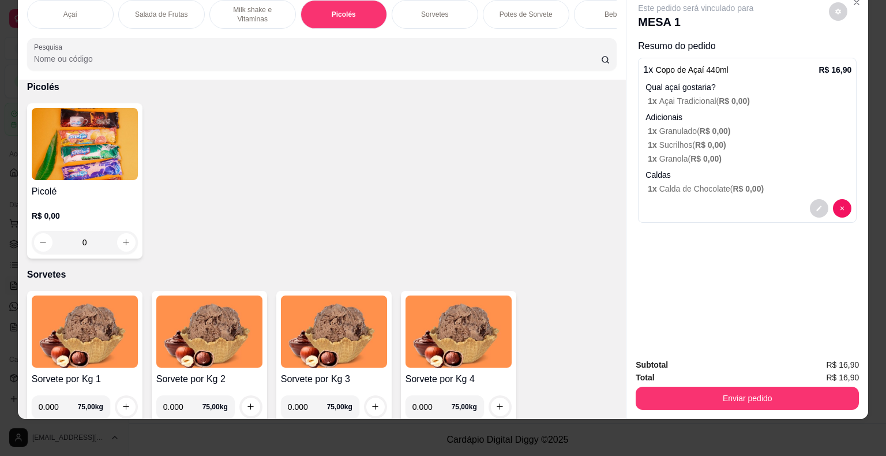
click at [122, 231] on div "0" at bounding box center [85, 242] width 106 height 23
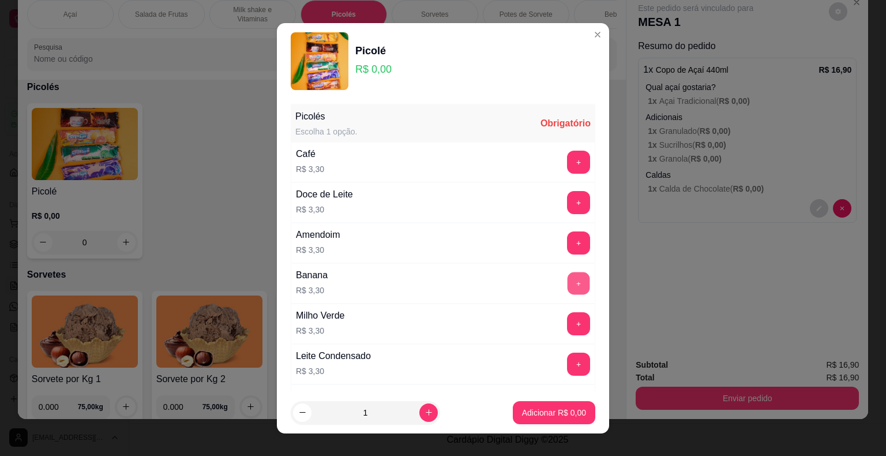
click at [568, 280] on button "+" at bounding box center [579, 283] width 22 height 22
click at [547, 413] on p "Adicionar R$ 3,30" at bounding box center [554, 413] width 64 height 12
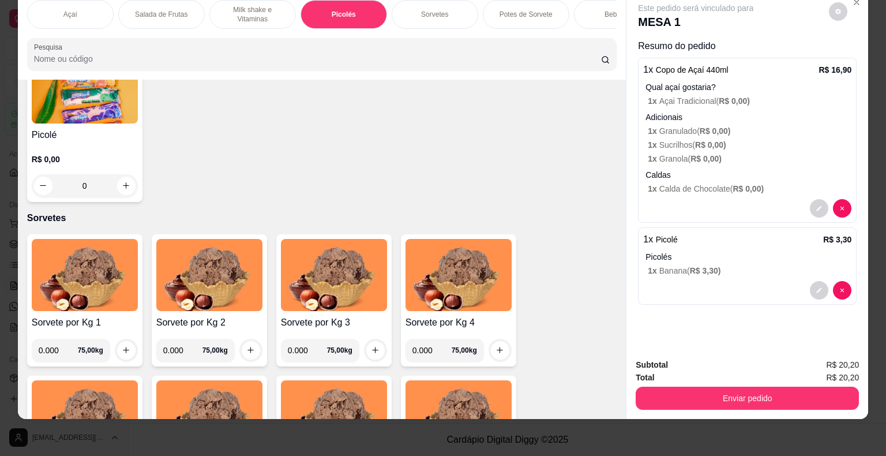
scroll to position [1000, 0]
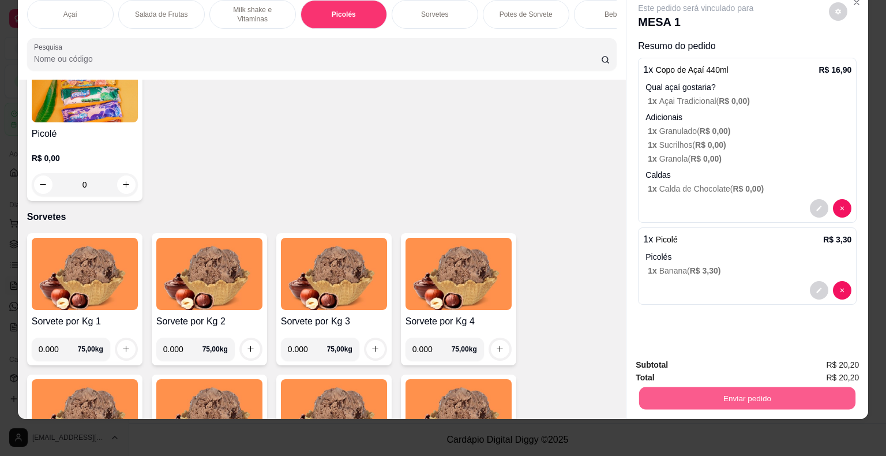
click at [735, 393] on button "Enviar pedido" at bounding box center [747, 398] width 216 height 22
click at [695, 359] on button "Não registrar e enviar pedido" at bounding box center [709, 360] width 117 height 21
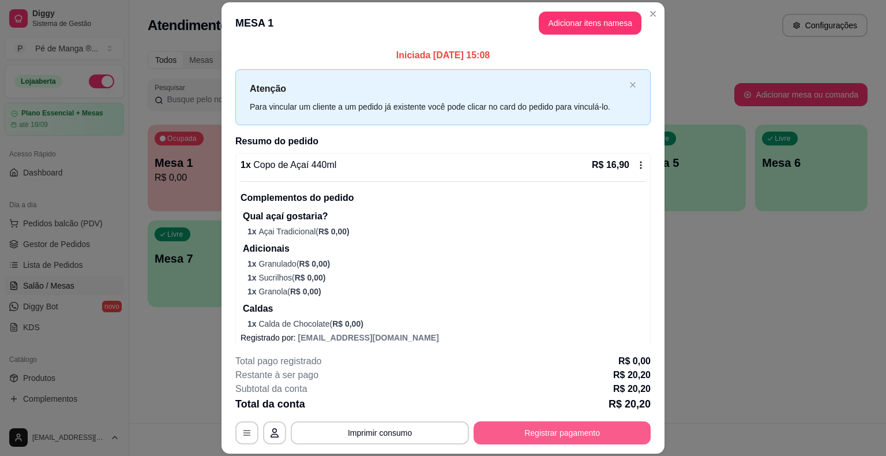
click at [570, 428] on button "Registrar pagamento" at bounding box center [562, 432] width 177 height 23
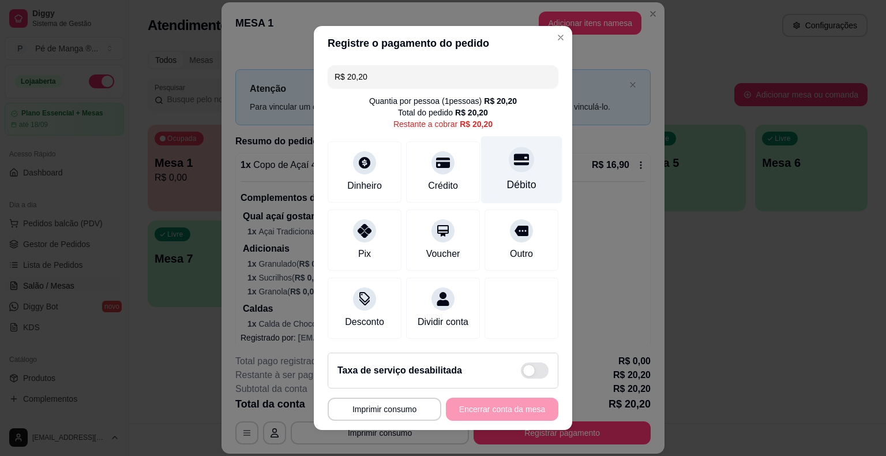
click at [511, 175] on div "Débito" at bounding box center [521, 169] width 81 height 67
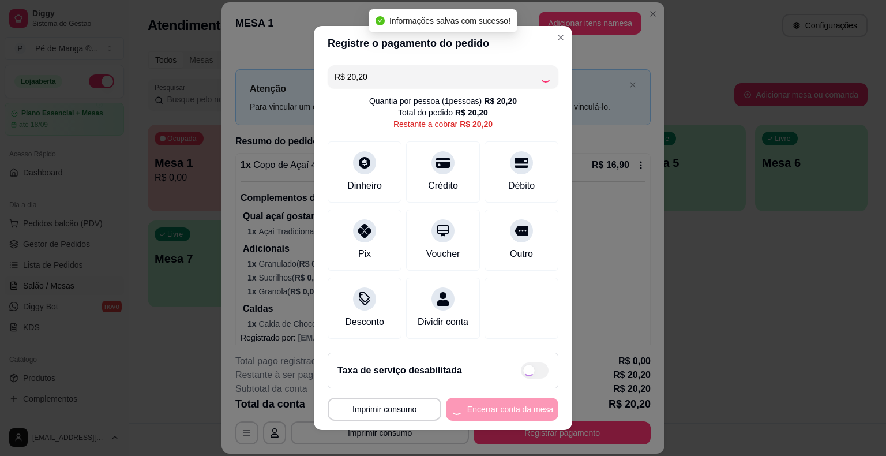
type input "R$ 0,00"
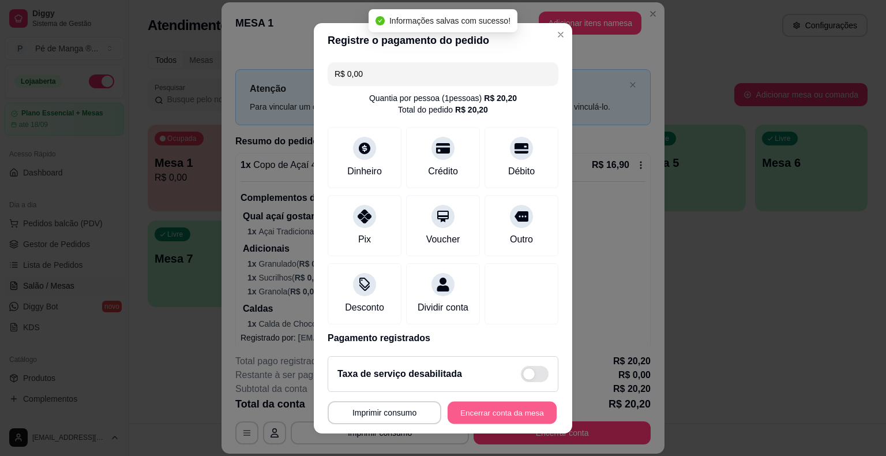
click at [480, 414] on button "Encerrar conta da mesa" at bounding box center [502, 412] width 109 height 22
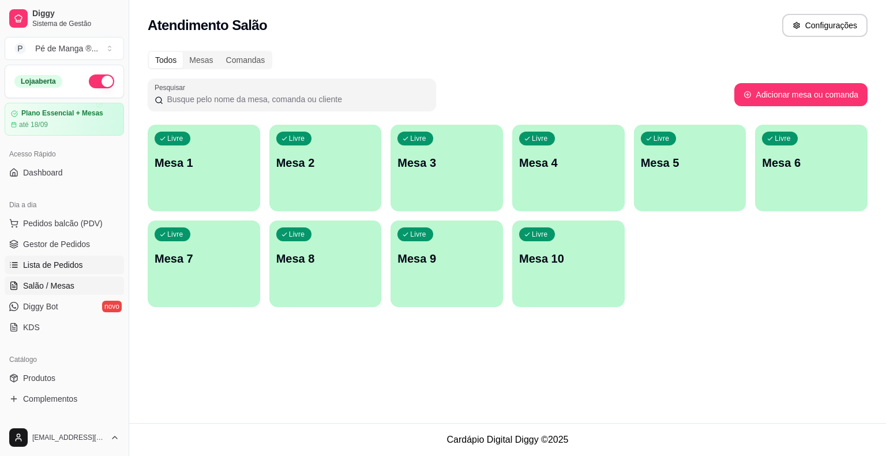
click at [75, 265] on span "Lista de Pedidos" at bounding box center [53, 265] width 60 height 12
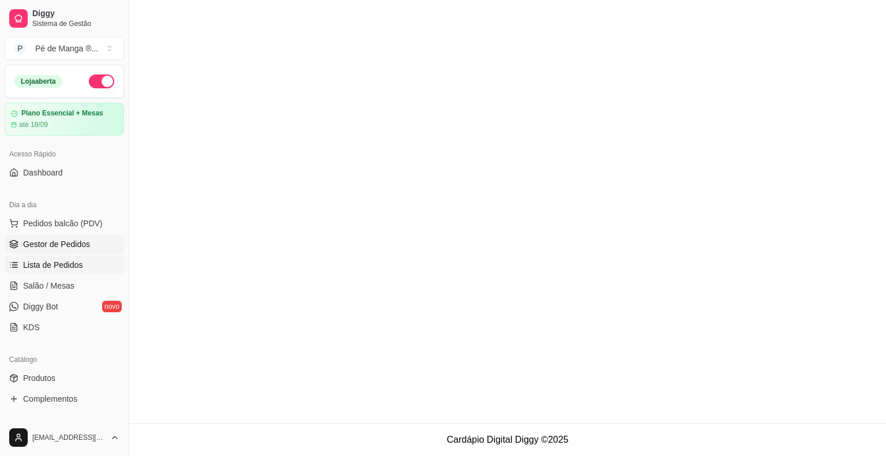
click at [74, 246] on span "Gestor de Pedidos" at bounding box center [56, 244] width 67 height 12
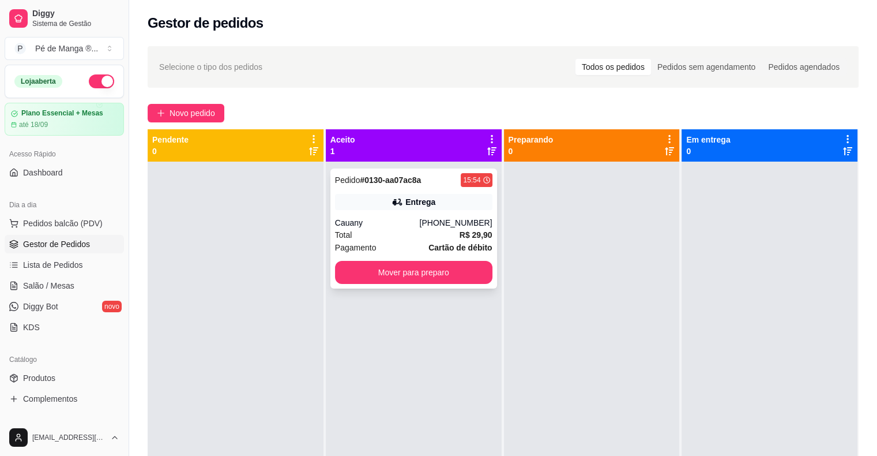
click at [404, 213] on div "Pedido # 0130-aa07ac8a 15:54 Entrega Cauany (15) 99838-3113 Total R$ 29,90 Paga…" at bounding box center [414, 228] width 167 height 120
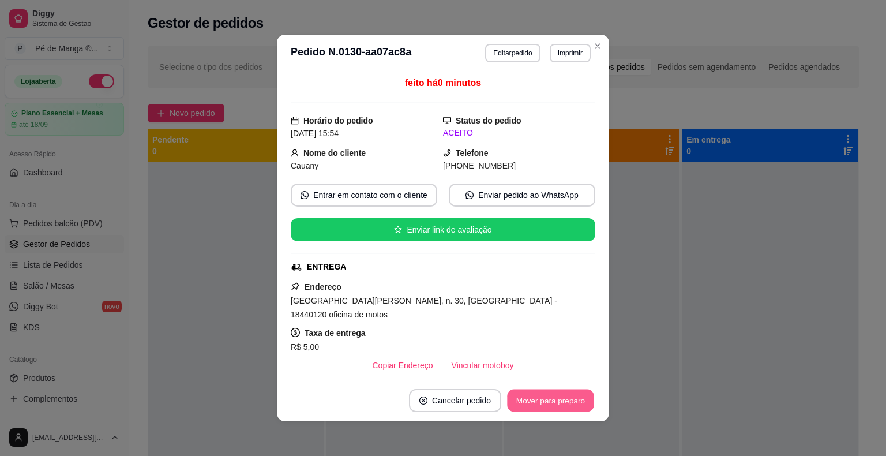
click at [538, 400] on button "Mover para preparo" at bounding box center [550, 400] width 87 height 22
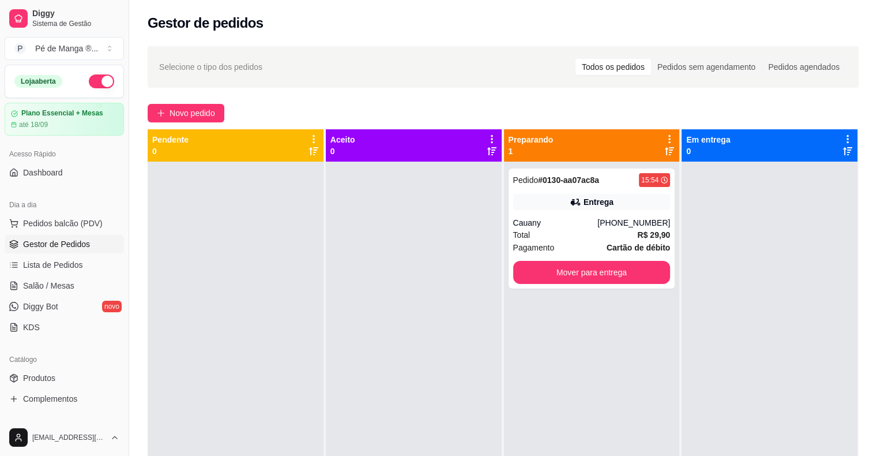
click at [826, 36] on div "Gestor de pedidos" at bounding box center [503, 19] width 748 height 39
click at [71, 281] on span "Salão / Mesas" at bounding box center [48, 286] width 51 height 12
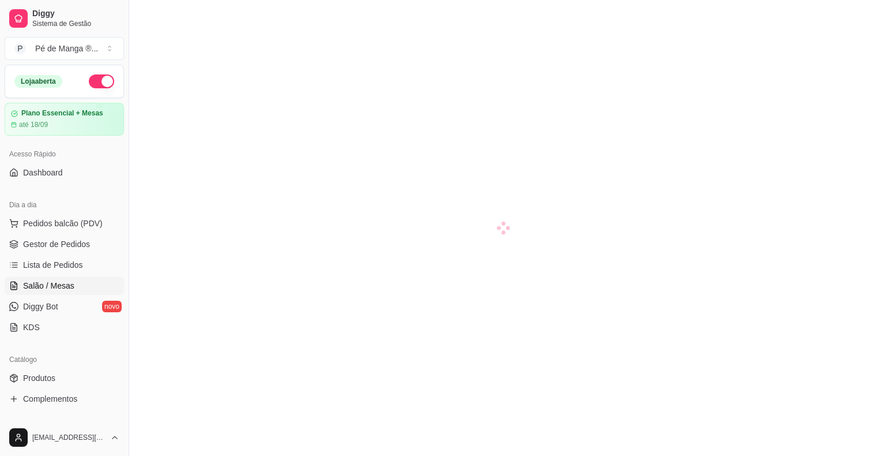
click at [72, 282] on span "Salão / Mesas" at bounding box center [48, 286] width 51 height 12
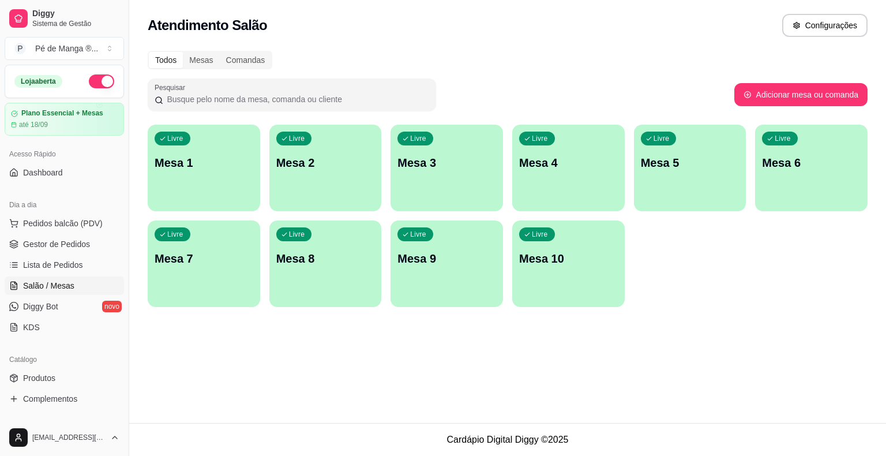
click at [186, 156] on p "Mesa 1" at bounding box center [204, 163] width 99 height 16
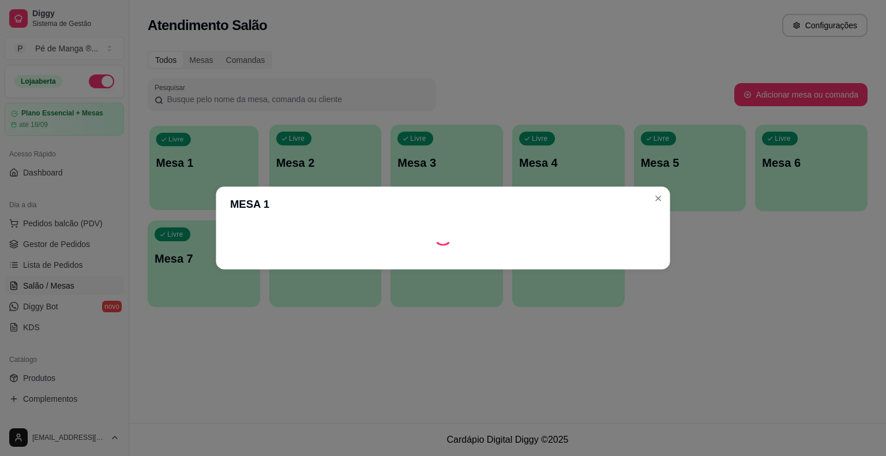
click at [187, 156] on body "Diggy Sistema de Gestão P Pé de Manga ® ... Loja aberta Plano Essencial + Mesas…" at bounding box center [443, 228] width 886 height 456
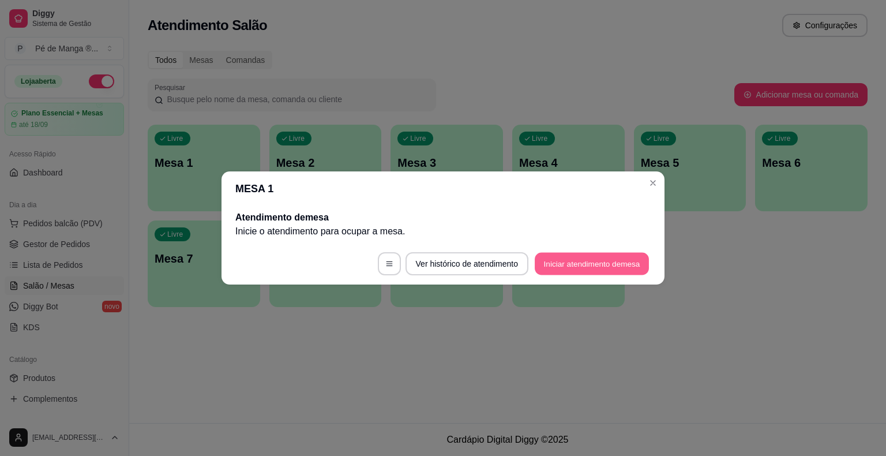
click at [569, 264] on button "Iniciar atendimento de mesa" at bounding box center [592, 264] width 114 height 22
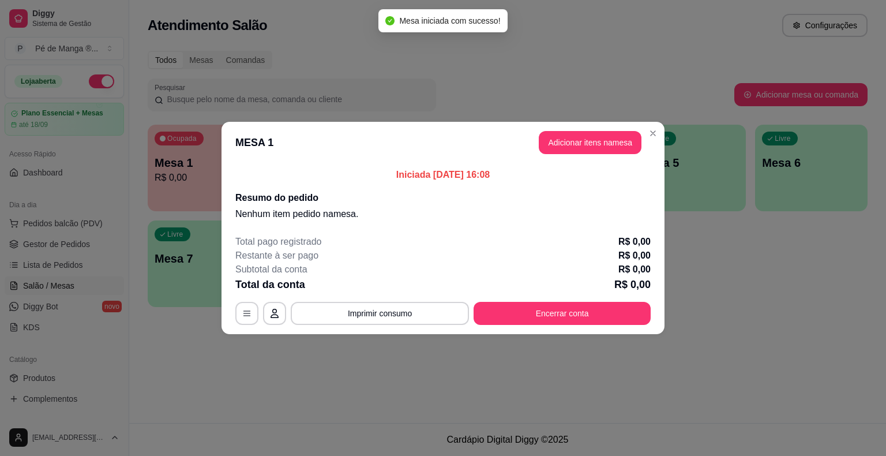
click at [592, 144] on button "Adicionar itens na mesa" at bounding box center [590, 142] width 103 height 23
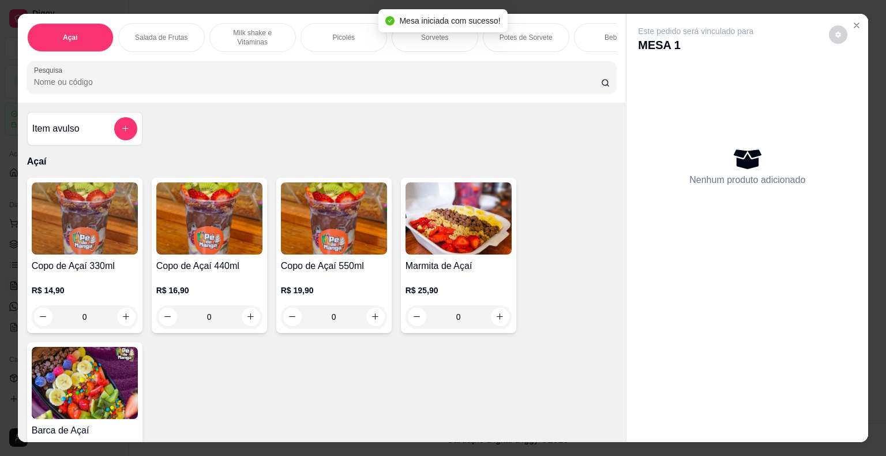
click at [270, 29] on p "Milk shake e Vitaminas" at bounding box center [252, 37] width 67 height 18
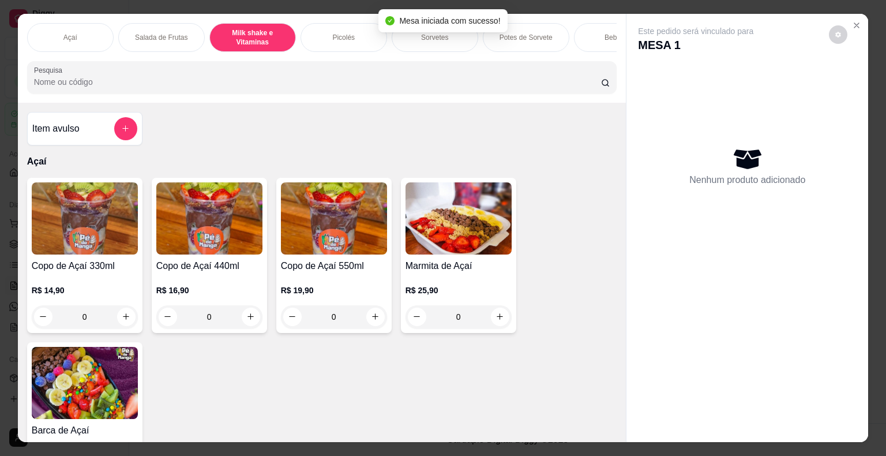
scroll to position [28, 0]
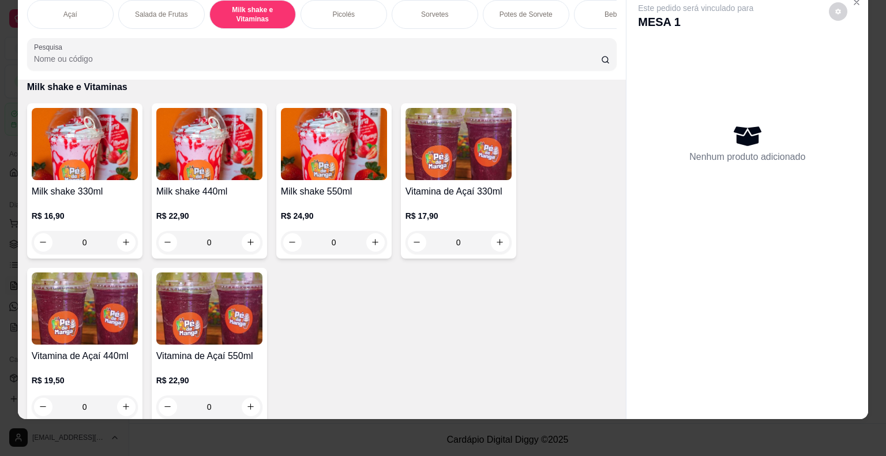
click at [297, 160] on img at bounding box center [334, 144] width 106 height 72
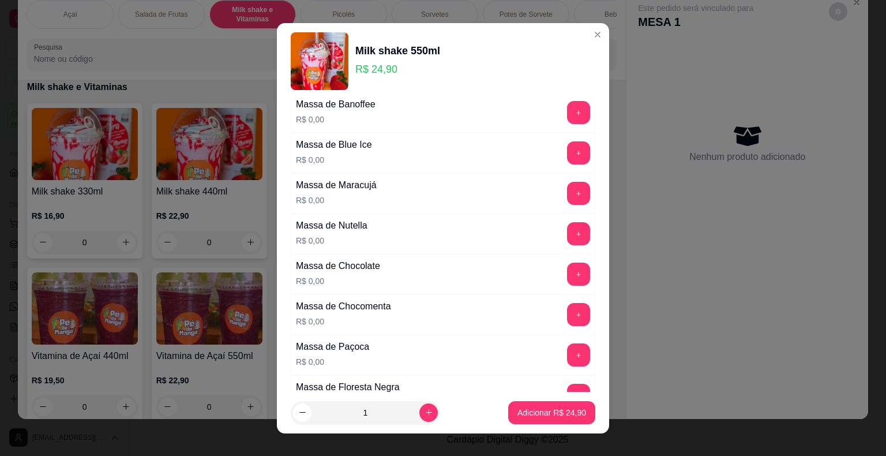
scroll to position [115, 0]
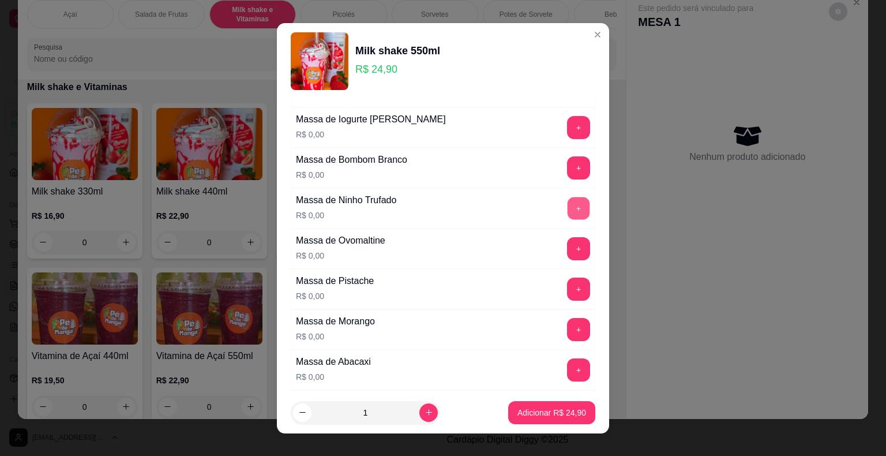
click at [568, 208] on button "+" at bounding box center [579, 208] width 22 height 22
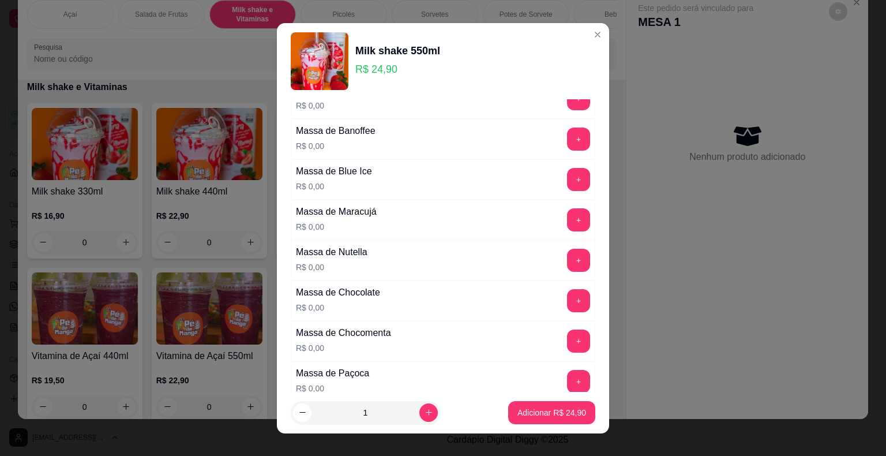
scroll to position [404, 0]
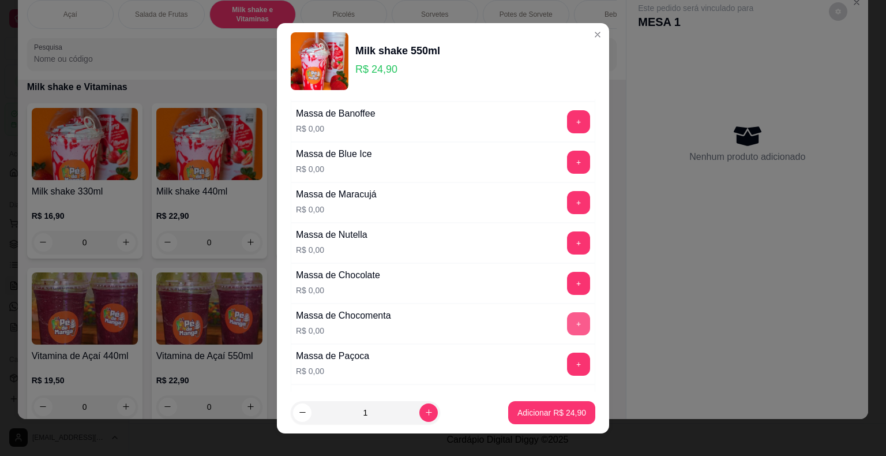
click at [567, 314] on button "+" at bounding box center [578, 323] width 23 height 23
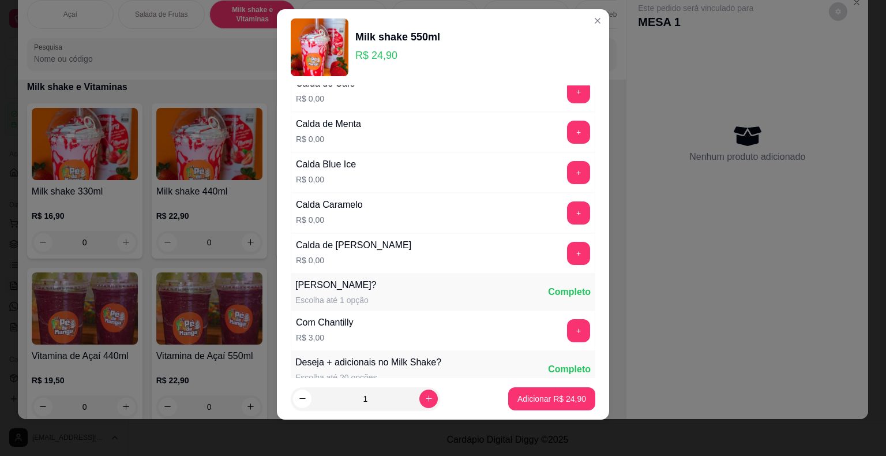
scroll to position [1005, 0]
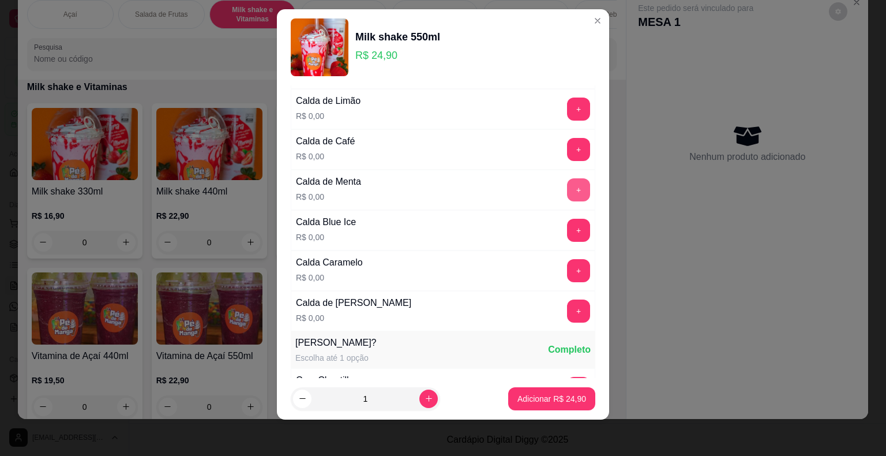
click at [567, 179] on button "+" at bounding box center [578, 189] width 23 height 23
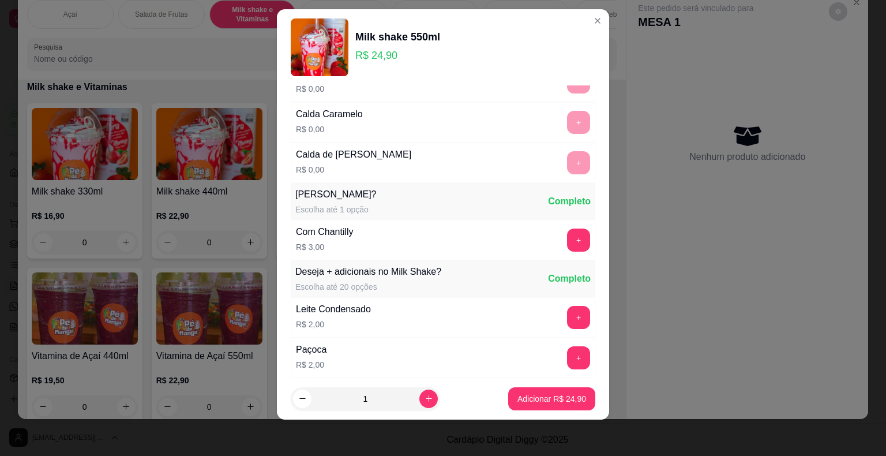
scroll to position [1244, 0]
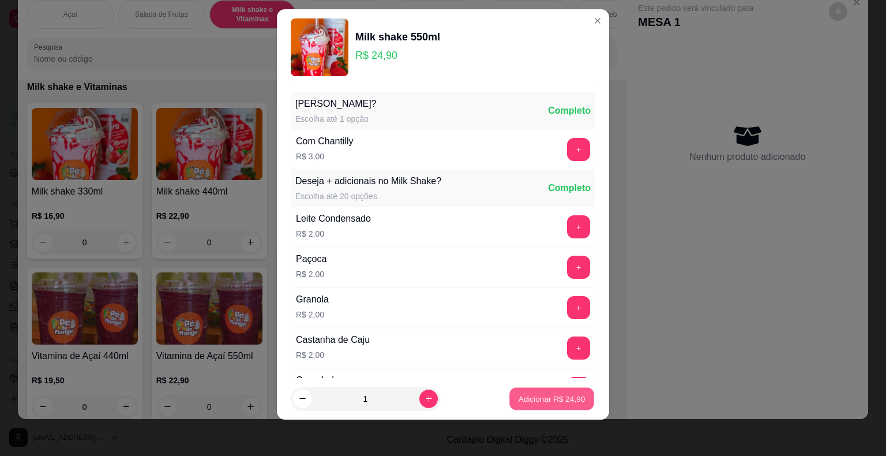
click at [515, 393] on button "Adicionar R$ 24,90" at bounding box center [551, 398] width 85 height 22
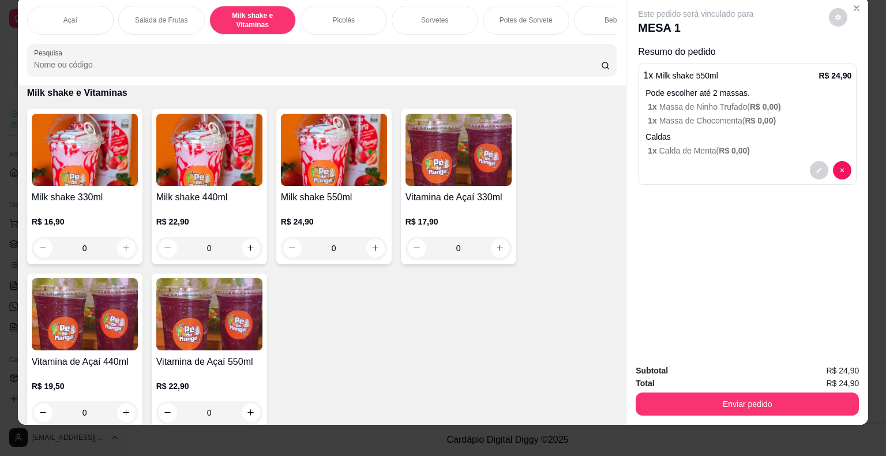
scroll to position [0, 0]
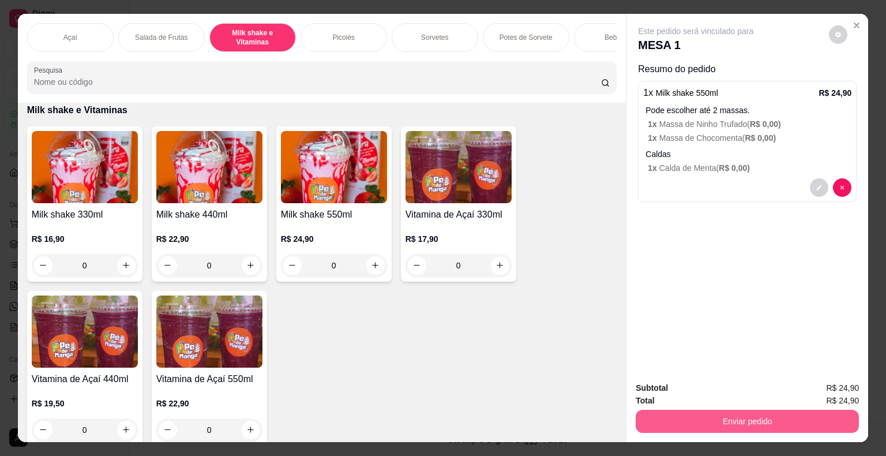
click at [794, 416] on button "Enviar pedido" at bounding box center [747, 421] width 223 height 23
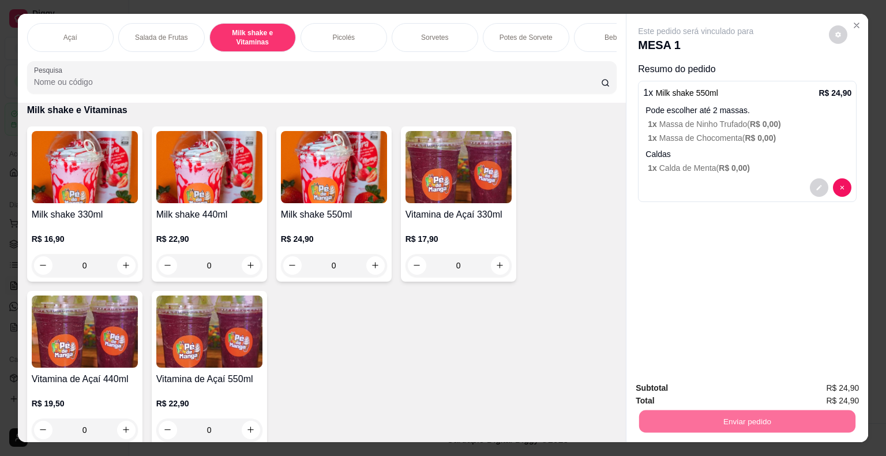
click at [726, 393] on button "Não registrar e enviar pedido" at bounding box center [709, 388] width 117 height 21
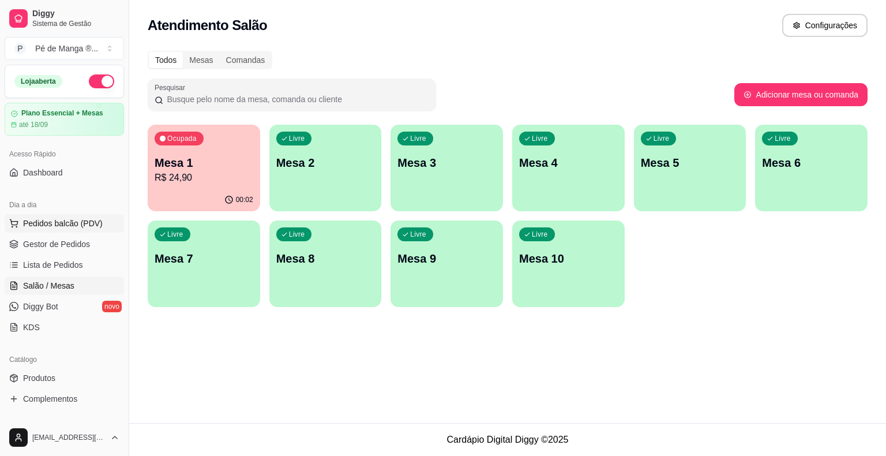
click at [84, 224] on span "Pedidos balcão (PDV)" at bounding box center [63, 223] width 80 height 12
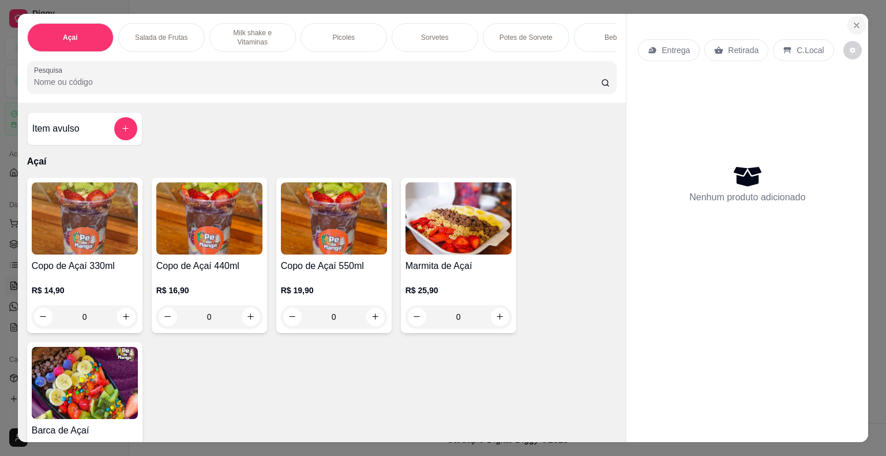
click at [857, 23] on button "Close" at bounding box center [856, 25] width 18 height 18
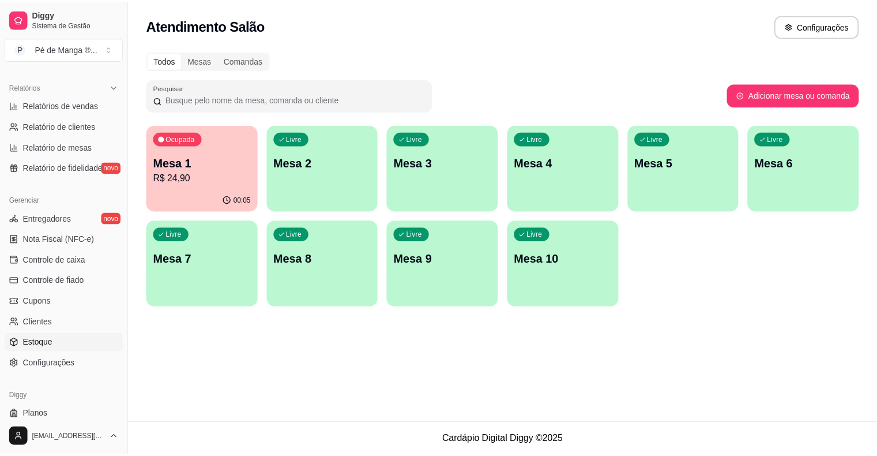
scroll to position [346, 0]
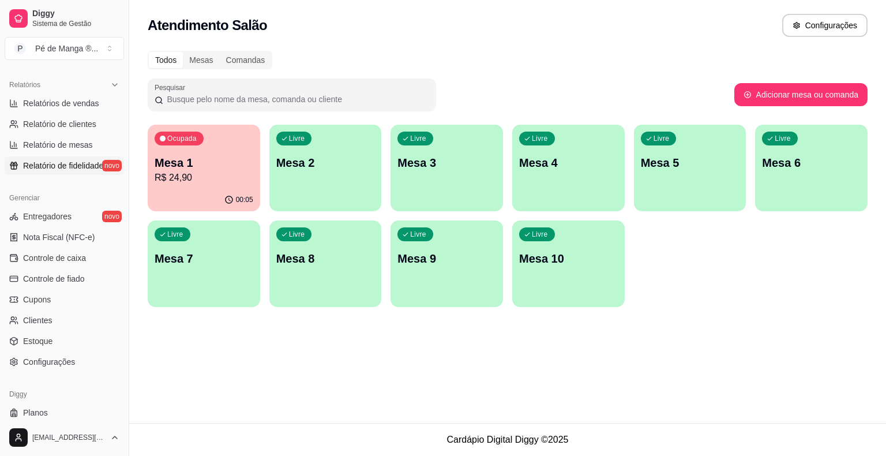
click at [82, 156] on link "Relatório de fidelidade novo" at bounding box center [64, 165] width 119 height 18
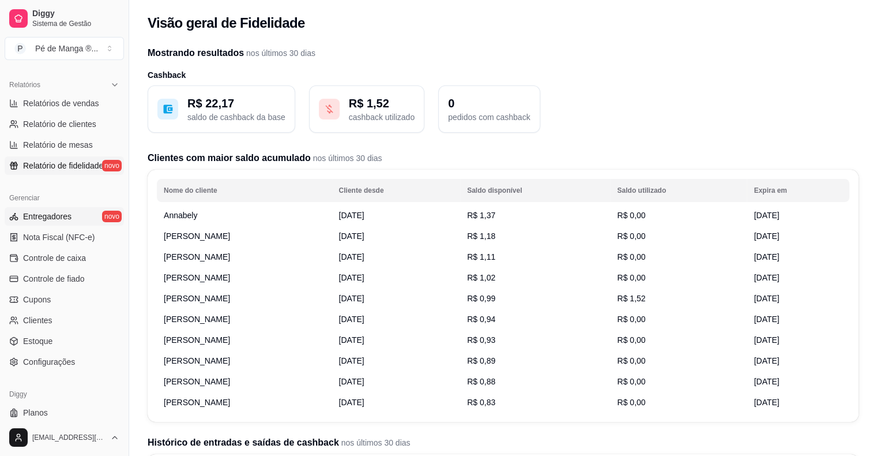
click at [93, 219] on link "Entregadores novo" at bounding box center [64, 216] width 119 height 18
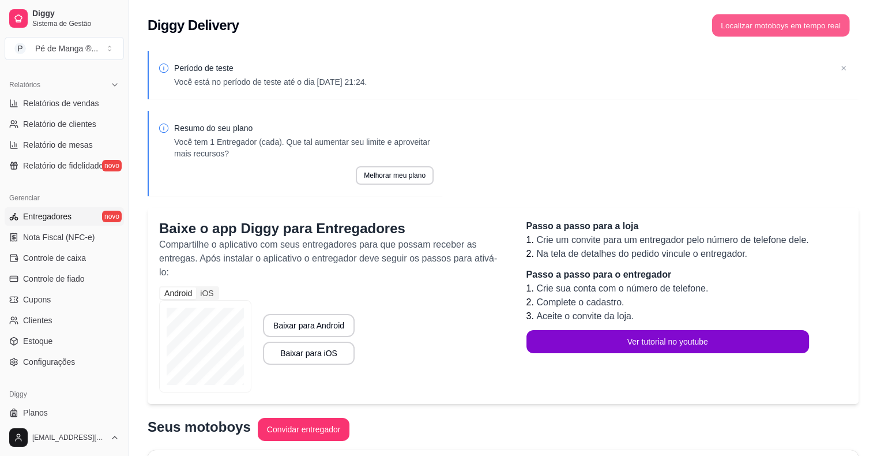
click at [726, 29] on button "Localizar motoboys em tempo real" at bounding box center [781, 25] width 138 height 22
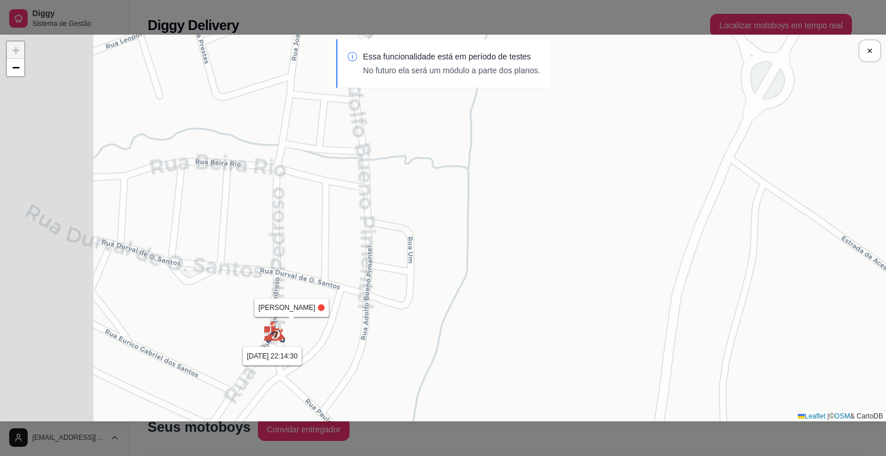
drag, startPoint x: 349, startPoint y: 215, endPoint x: 429, endPoint y: 205, distance: 80.2
click at [486, 198] on div "Sua loja Samuel 20/08 às 22:14:30 Samuel 20/08 às 22:14:30 + − Leaflet | © OSM …" at bounding box center [443, 228] width 886 height 386
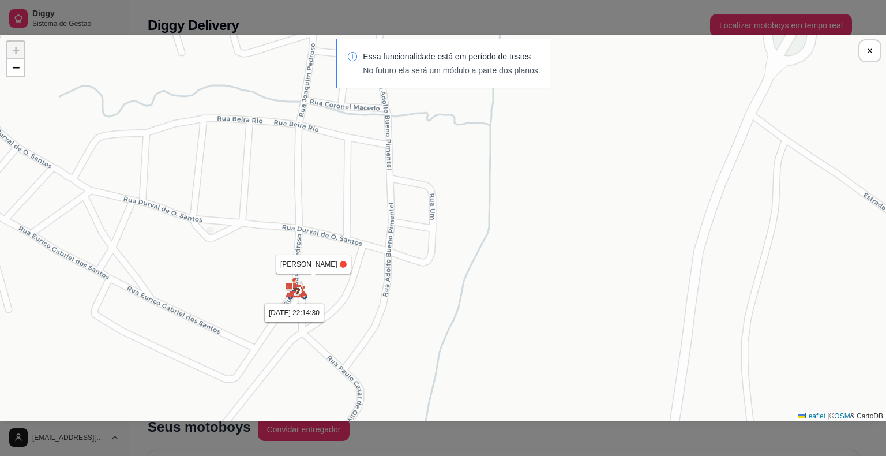
drag, startPoint x: 362, startPoint y: 258, endPoint x: 368, endPoint y: 227, distance: 31.7
click at [368, 227] on div "Sua loja Samuel 20/08 às 22:14:30 Samuel 20/08 às 22:14:30 + − Leaflet | © OSM …" at bounding box center [443, 228] width 886 height 386
click at [298, 292] on img at bounding box center [296, 288] width 23 height 23
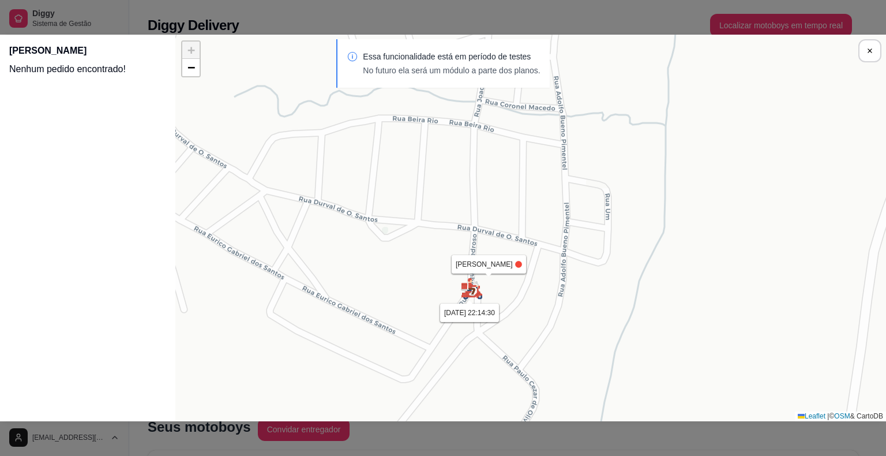
click at [476, 316] on div "Sua loja Samuel 20/08 às 22:14:30 Samuel 20/08 às 22:14:30 + − Leaflet | © OSM …" at bounding box center [530, 228] width 711 height 386
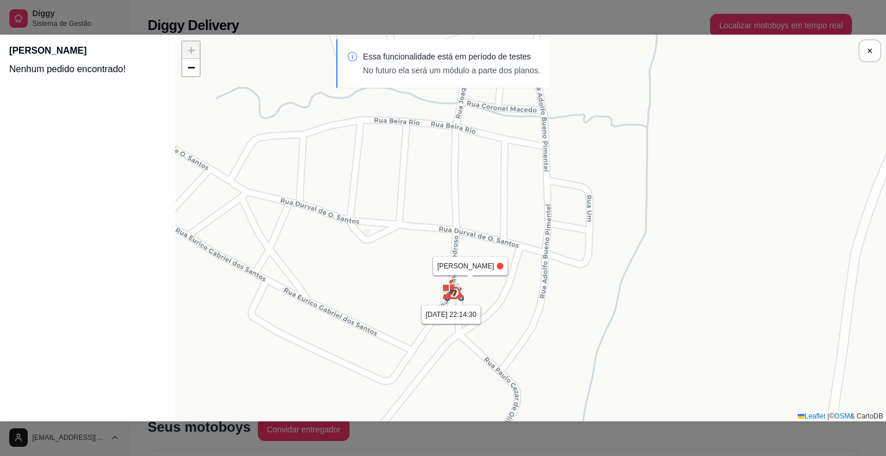
click at [392, 77] on div "Essa funcionalidade está em período de testes No futuro ela será um módulo a pa…" at bounding box center [442, 63] width 213 height 48
click at [443, 80] on div "Essa funcionalidade está em período de testes No futuro ela será um módulo a pa…" at bounding box center [442, 63] width 213 height 48
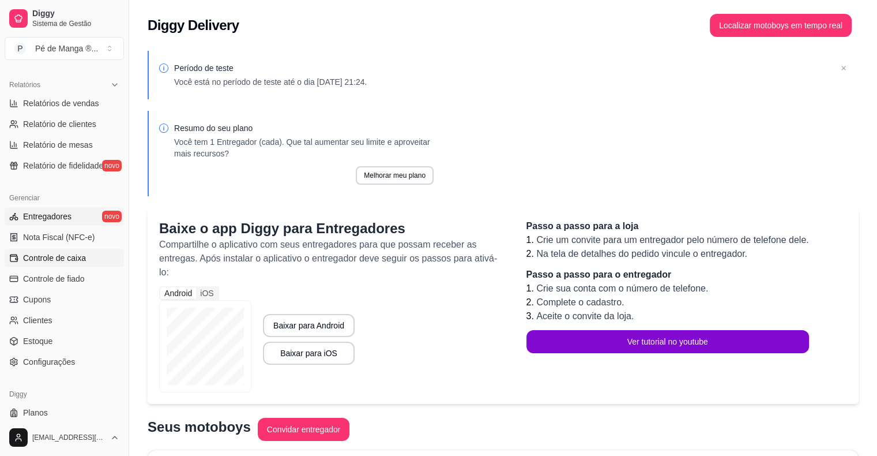
click at [76, 262] on span "Controle de caixa" at bounding box center [54, 258] width 63 height 12
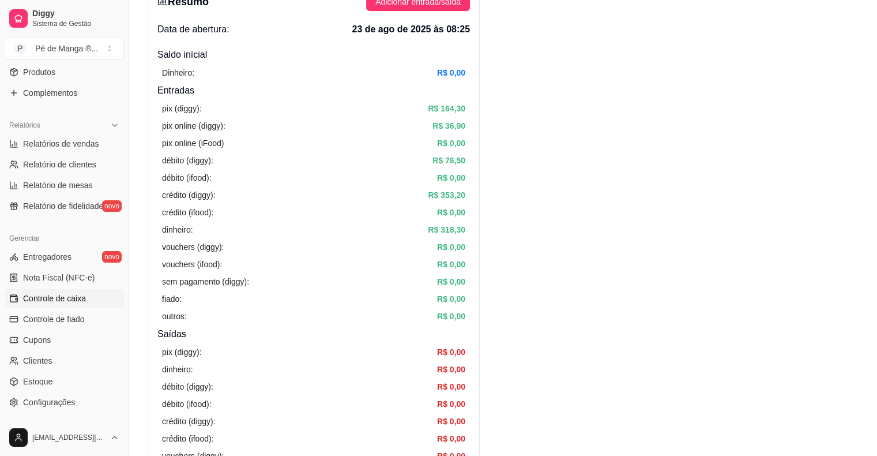
scroll to position [288, 0]
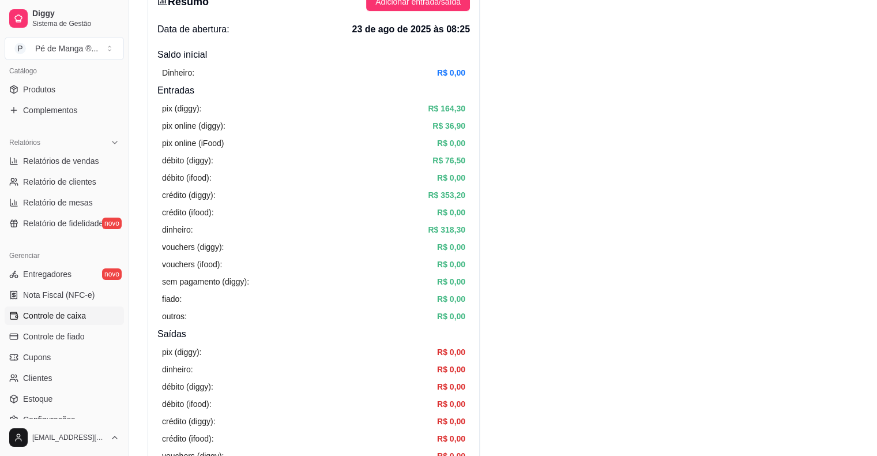
click at [69, 171] on ul "Relatórios de vendas Relatório de clientes Relatório de mesas Relatório de fide…" at bounding box center [64, 192] width 119 height 81
click at [63, 160] on span "Relatórios de vendas" at bounding box center [61, 161] width 76 height 12
select select "ALL"
select select "0"
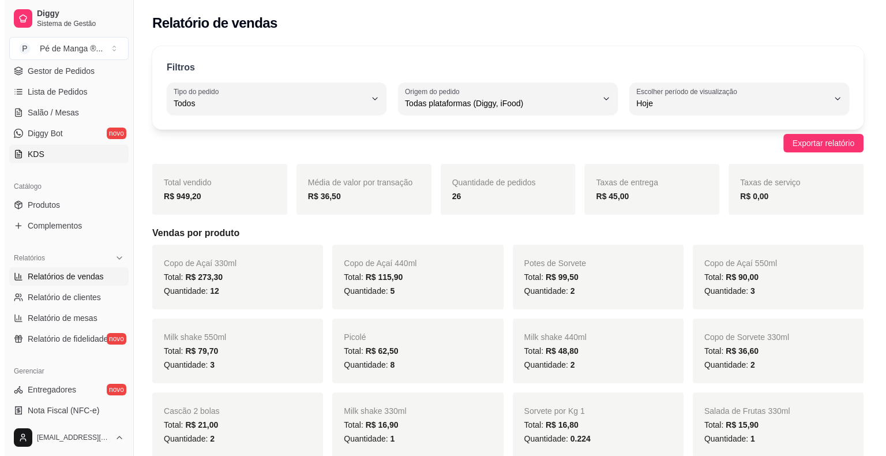
scroll to position [115, 0]
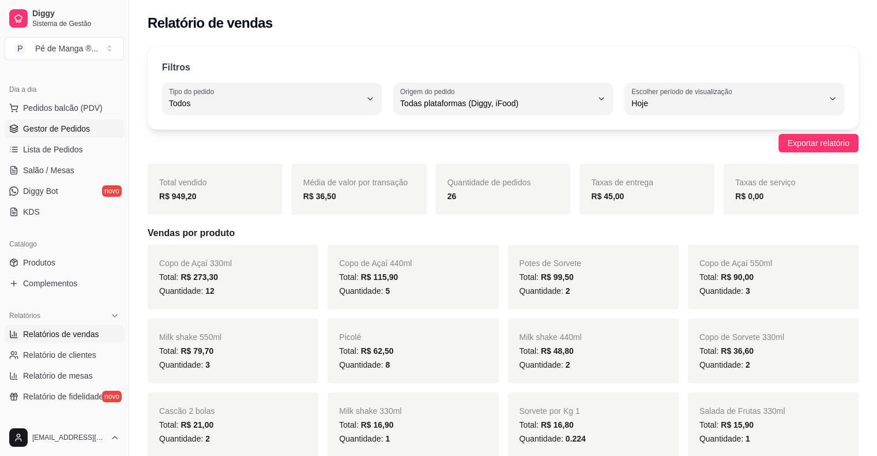
click at [72, 133] on span "Gestor de Pedidos" at bounding box center [56, 129] width 67 height 12
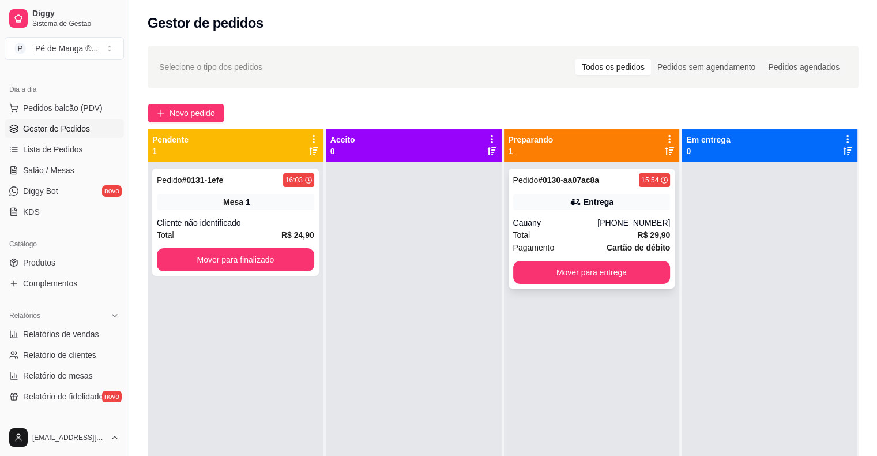
click at [646, 228] on span "R$ 29,90" at bounding box center [653, 234] width 33 height 13
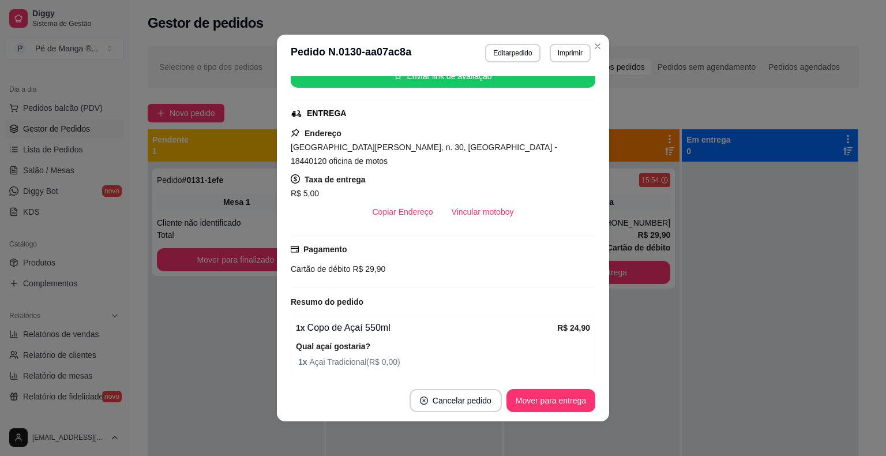
scroll to position [151, 0]
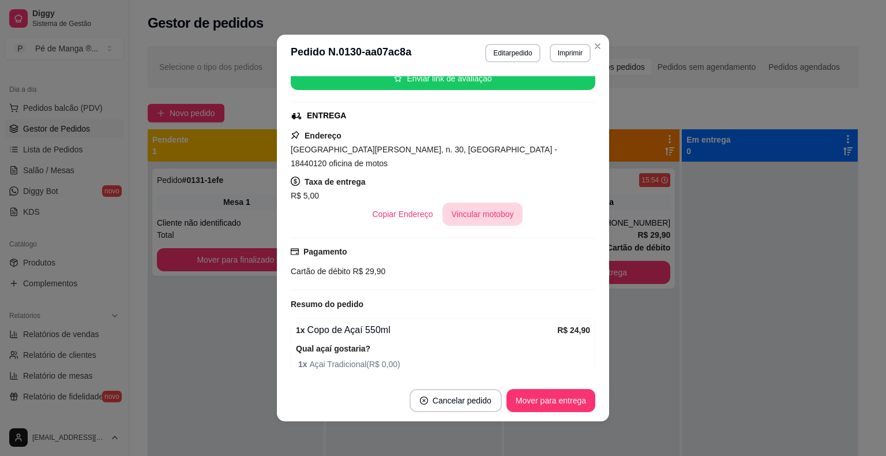
click at [460, 202] on button "Vincular motoboy" at bounding box center [482, 213] width 81 height 23
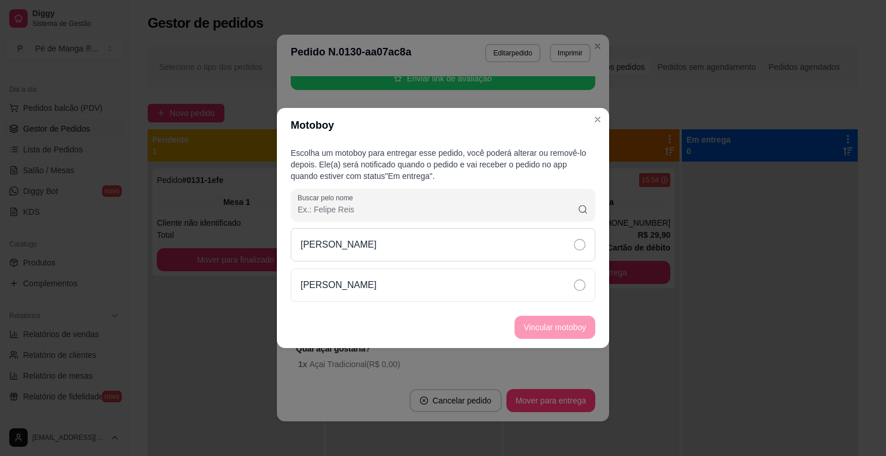
click at [585, 245] on div "[PERSON_NAME]" at bounding box center [443, 244] width 305 height 33
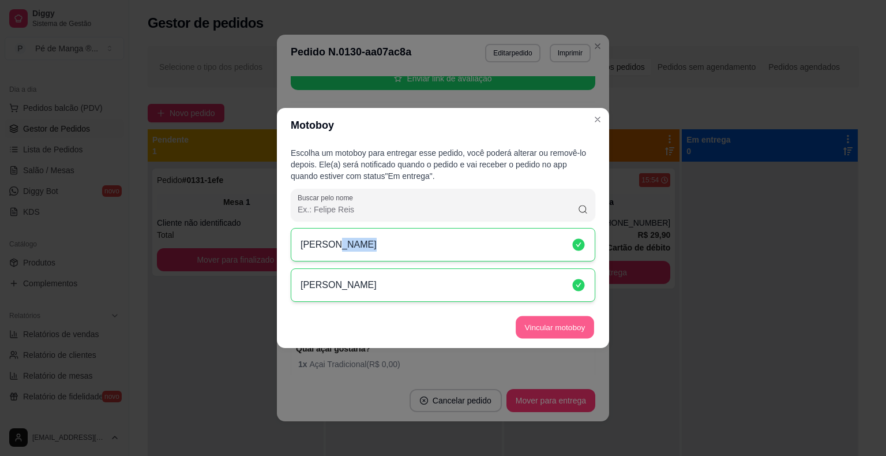
click at [561, 326] on button "Vincular motoboy" at bounding box center [555, 327] width 78 height 22
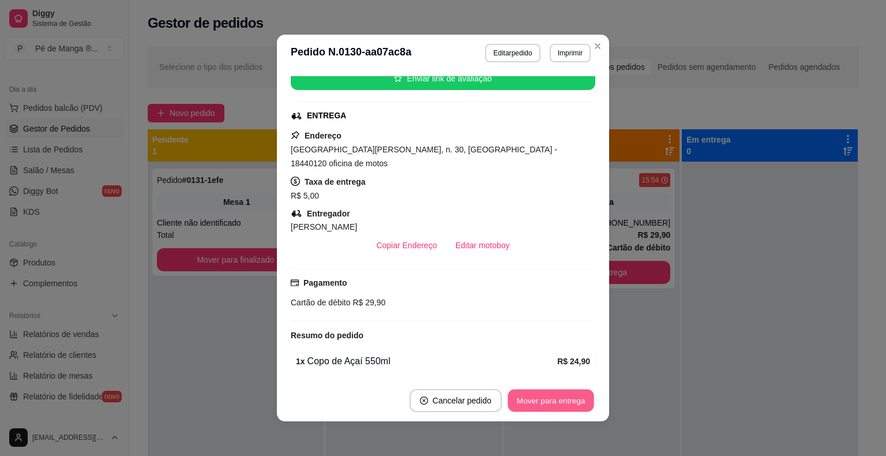
click at [554, 405] on button "Mover para entrega" at bounding box center [551, 400] width 87 height 22
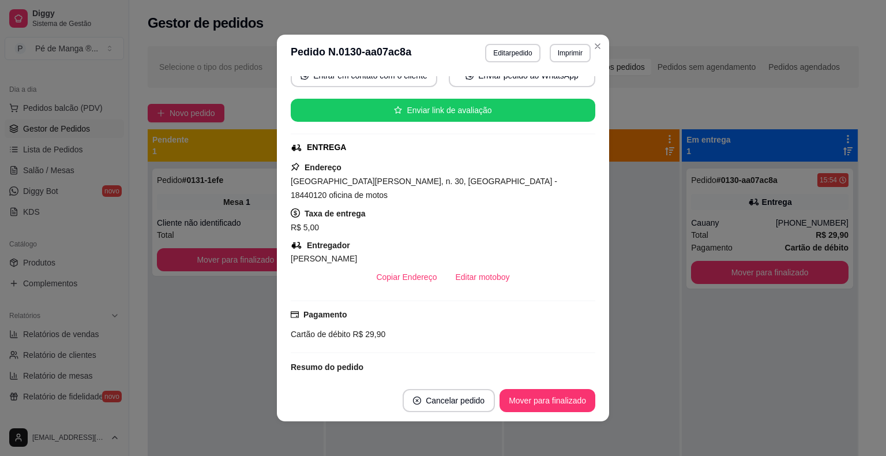
scroll to position [36, 0]
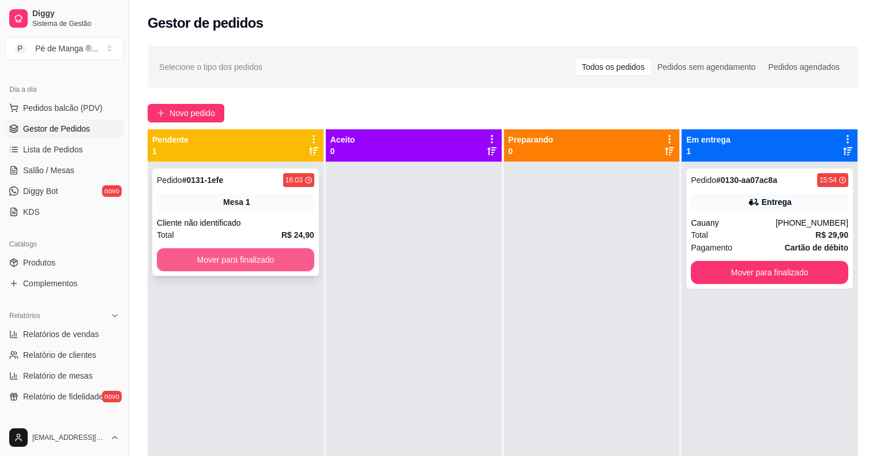
click at [268, 260] on button "Mover para finalizado" at bounding box center [235, 259] width 157 height 23
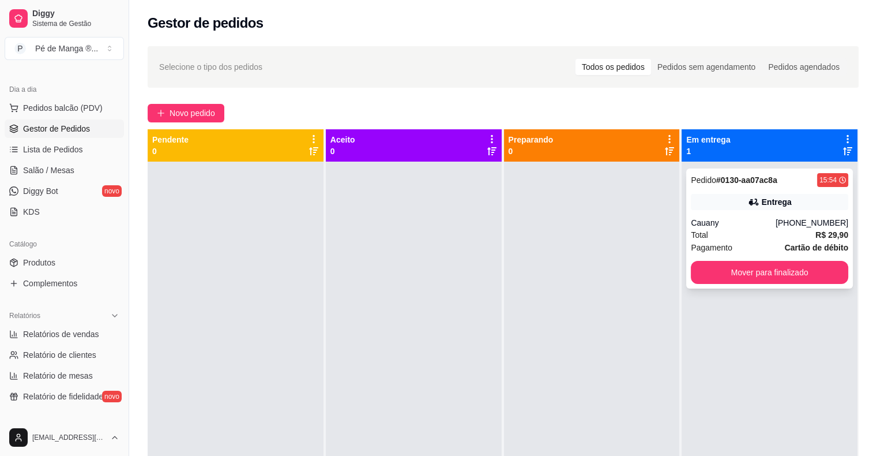
click at [748, 227] on div "Cauany" at bounding box center [733, 223] width 85 height 12
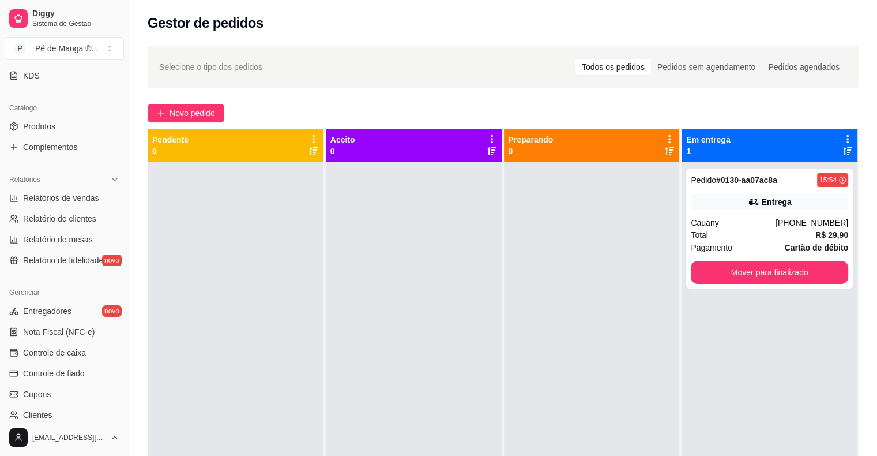
scroll to position [258, 0]
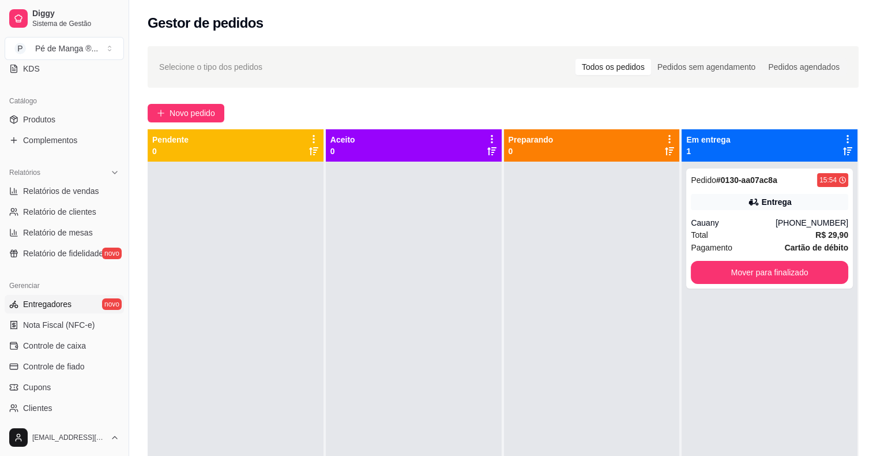
click at [91, 307] on link "Entregadores novo" at bounding box center [64, 304] width 119 height 18
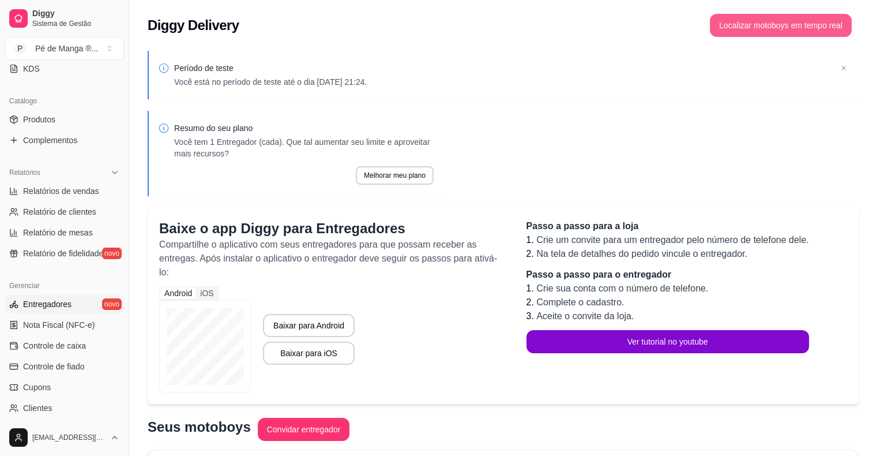
click at [751, 19] on button "Localizar motoboys em tempo real" at bounding box center [781, 25] width 142 height 23
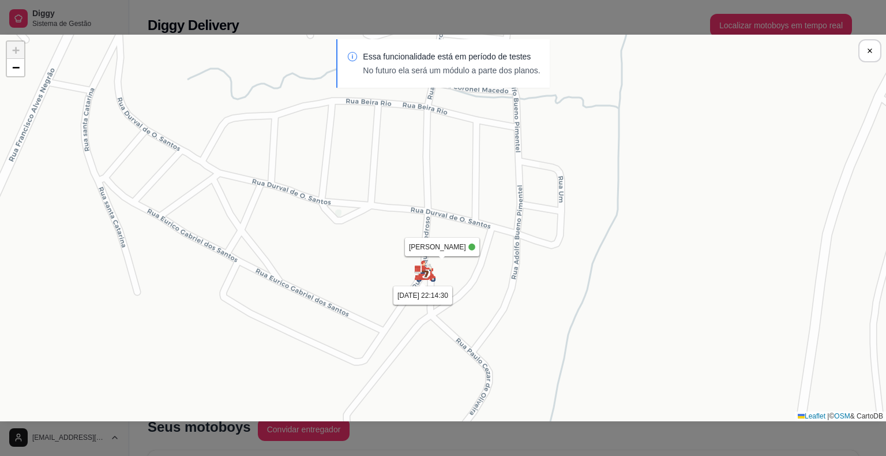
drag, startPoint x: 455, startPoint y: 222, endPoint x: 467, endPoint y: 317, distance: 95.9
click at [467, 317] on div "Sua loja Samuel 20/08 às 22:14:30 Samuel 20/08 às 22:14:30 + − Leaflet | © OSM …" at bounding box center [443, 228] width 886 height 386
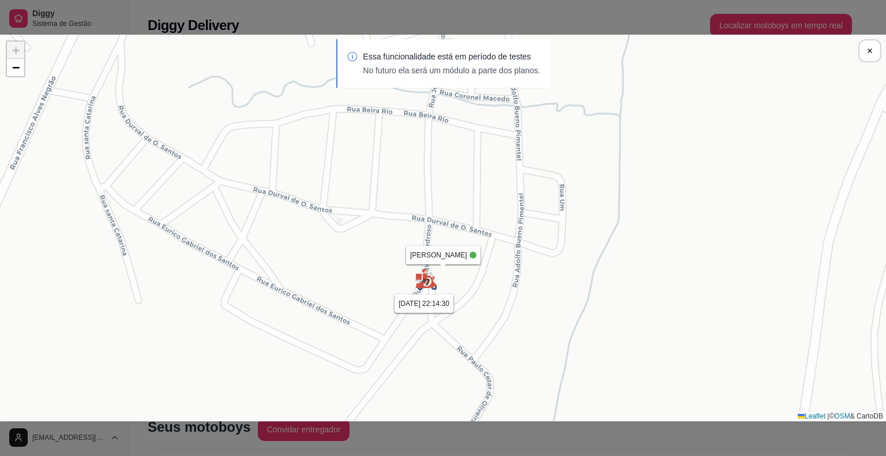
click at [444, 298] on div "Sua loja Samuel 20/08 às 22:14:30 Samuel 20/08 às 22:14:30 + − Leaflet | © OSM …" at bounding box center [443, 228] width 886 height 386
click at [445, 313] on div "Sua loja Samuel 20/08 às 22:14:30 Samuel 20/08 às 22:14:30 + − Leaflet | © OSM …" at bounding box center [443, 228] width 886 height 386
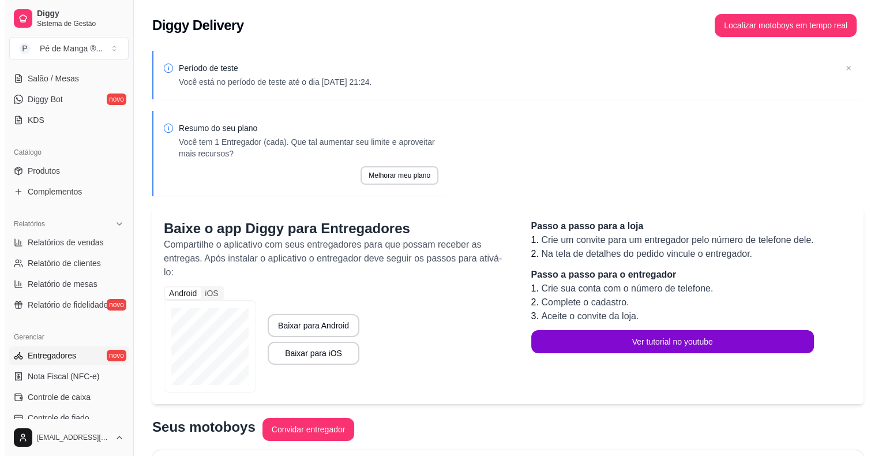
scroll to position [28, 0]
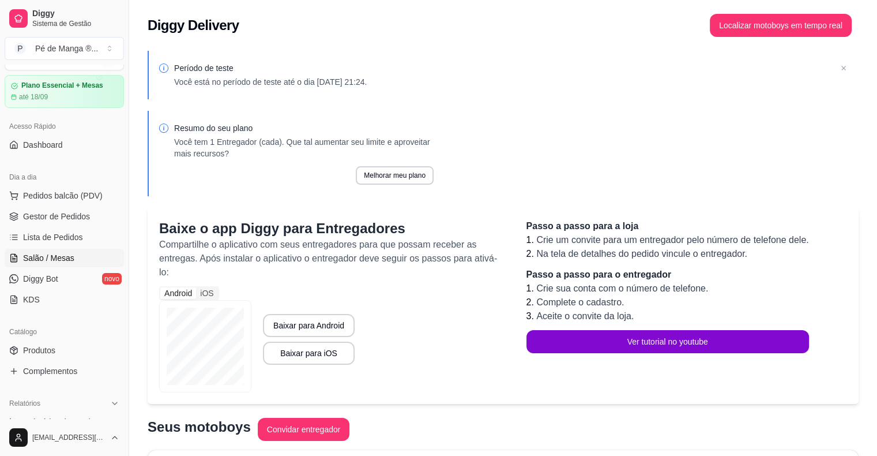
click at [83, 260] on link "Salão / Mesas" at bounding box center [64, 258] width 119 height 18
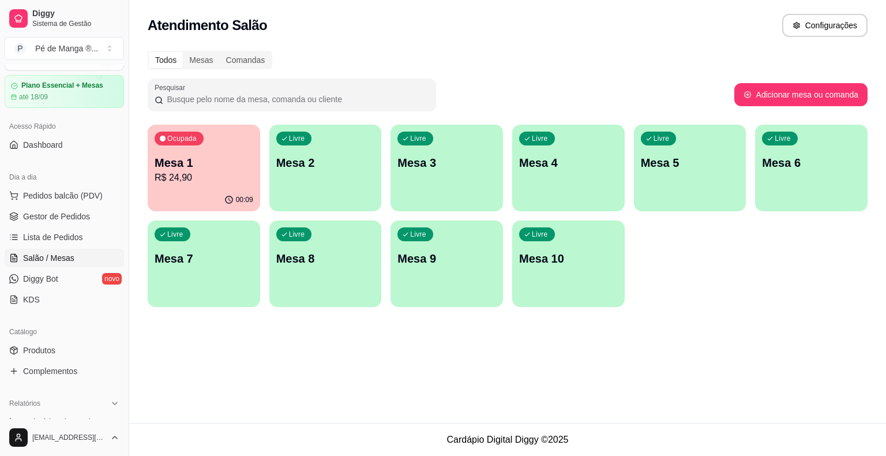
click at [152, 168] on div "Todos Mesas Comandas Pesquisar Adicionar mesa ou comanda Ocupada Mesa 1 R$ 24,9…" at bounding box center [507, 182] width 757 height 277
click at [163, 163] on p "Mesa 1" at bounding box center [204, 163] width 96 height 16
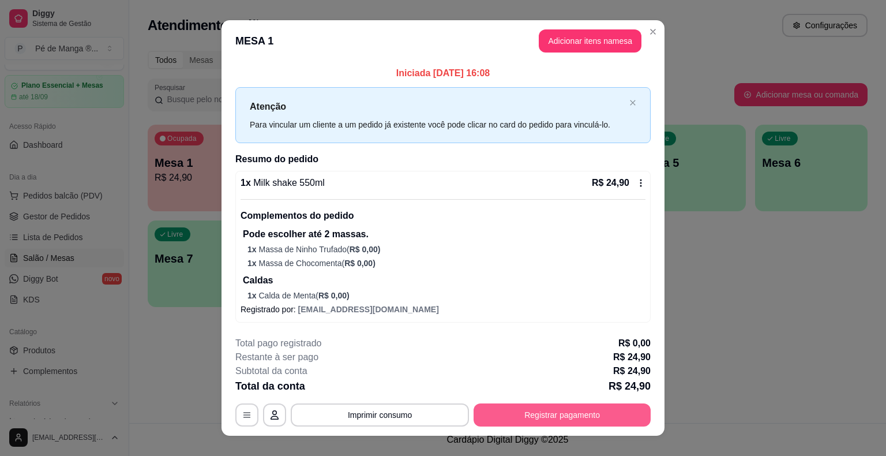
click at [512, 423] on button "Registrar pagamento" at bounding box center [562, 414] width 177 height 23
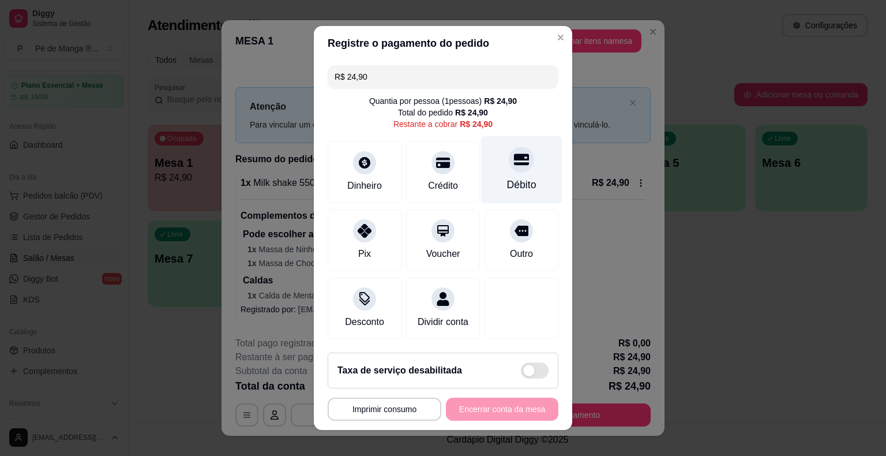
click at [501, 177] on div "Débito" at bounding box center [521, 169] width 81 height 67
type input "R$ 0,00"
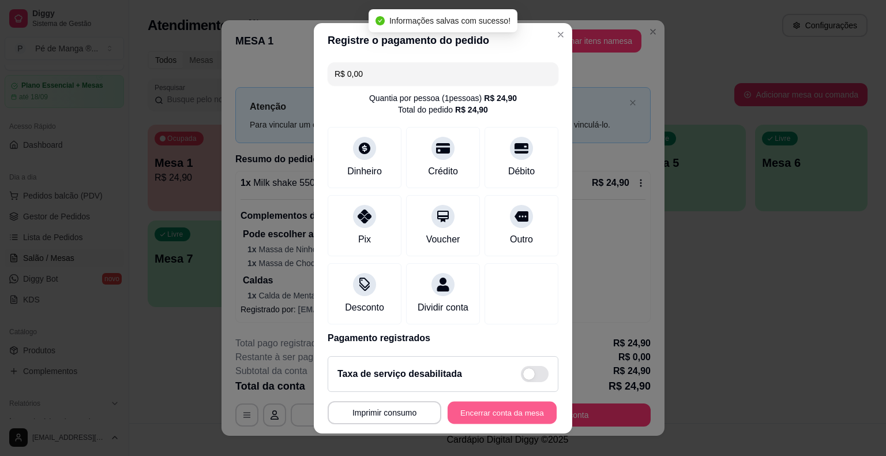
click at [468, 418] on button "Encerrar conta da mesa" at bounding box center [502, 412] width 109 height 22
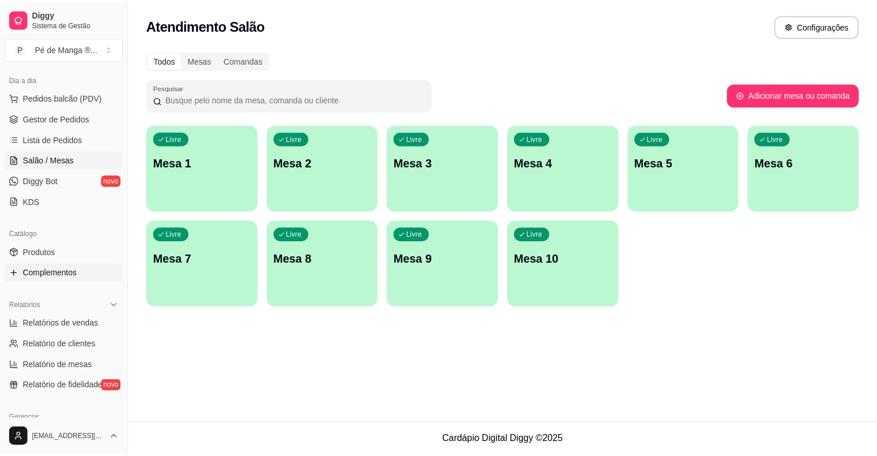
scroll to position [201, 0]
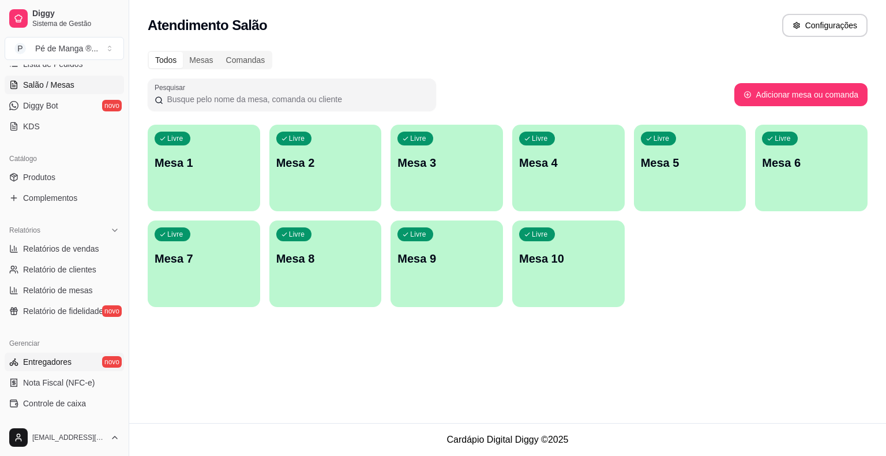
click at [85, 357] on link "Entregadores novo" at bounding box center [64, 361] width 119 height 18
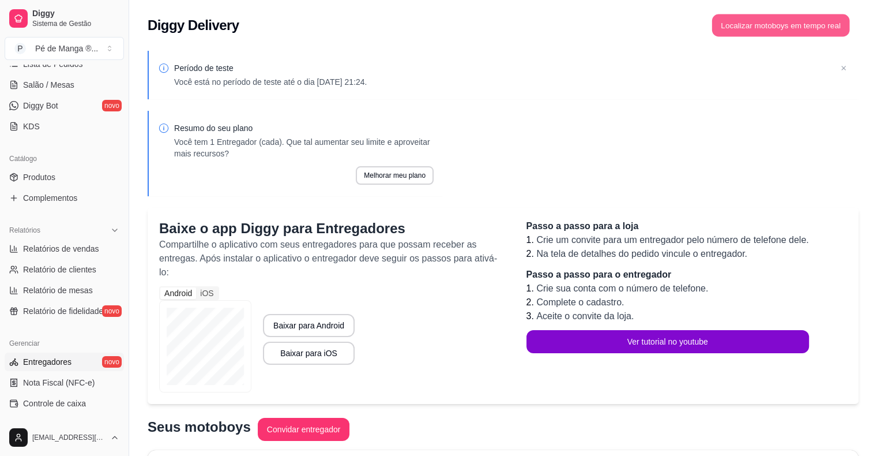
click at [754, 21] on button "Localizar motoboys em tempo real" at bounding box center [781, 25] width 138 height 22
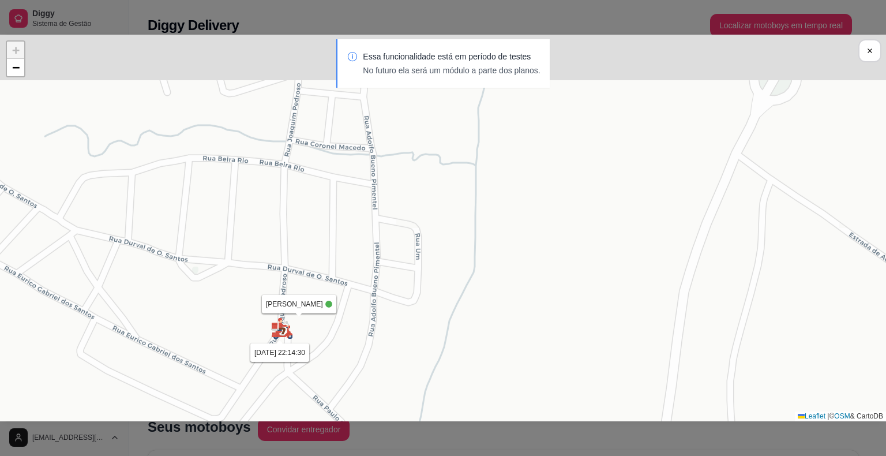
drag, startPoint x: 403, startPoint y: 237, endPoint x: 468, endPoint y: 311, distance: 99.3
click at [468, 311] on div "Sua loja Samuel 20/08 às 22:14:30 Samuel 20/08 às 22:14:30 + − Leaflet | © OSM …" at bounding box center [443, 228] width 886 height 386
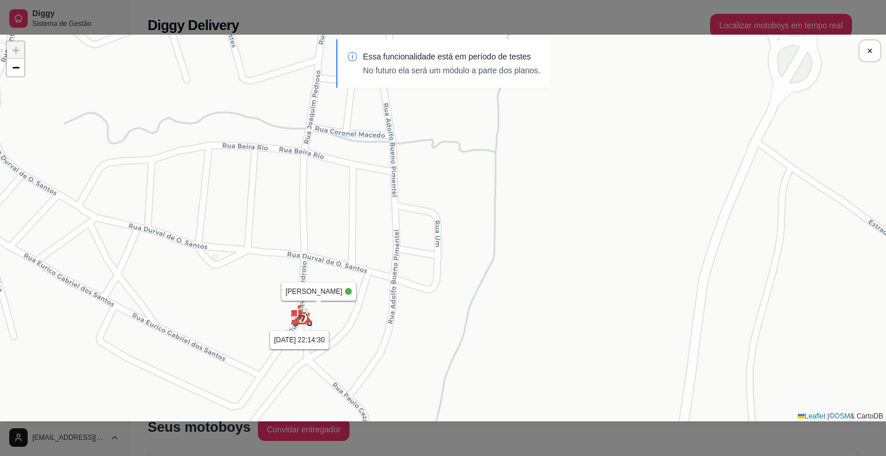
drag, startPoint x: 284, startPoint y: 325, endPoint x: 305, endPoint y: 311, distance: 25.3
click at [305, 311] on img at bounding box center [301, 315] width 23 height 23
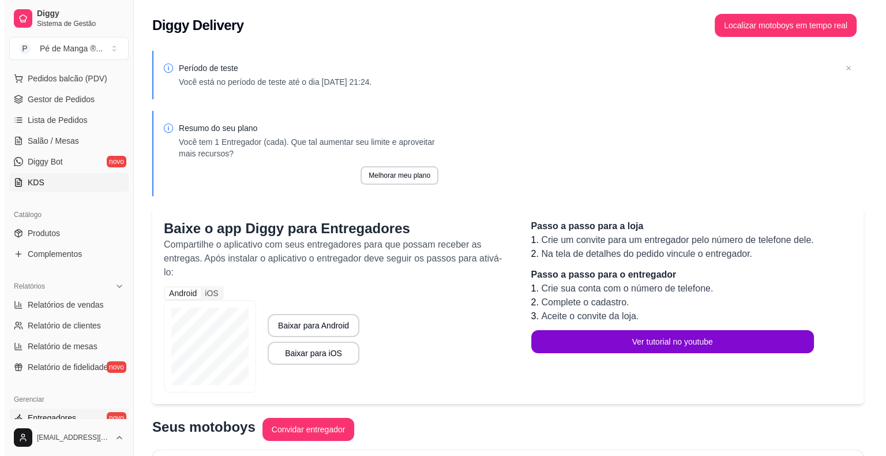
scroll to position [85, 0]
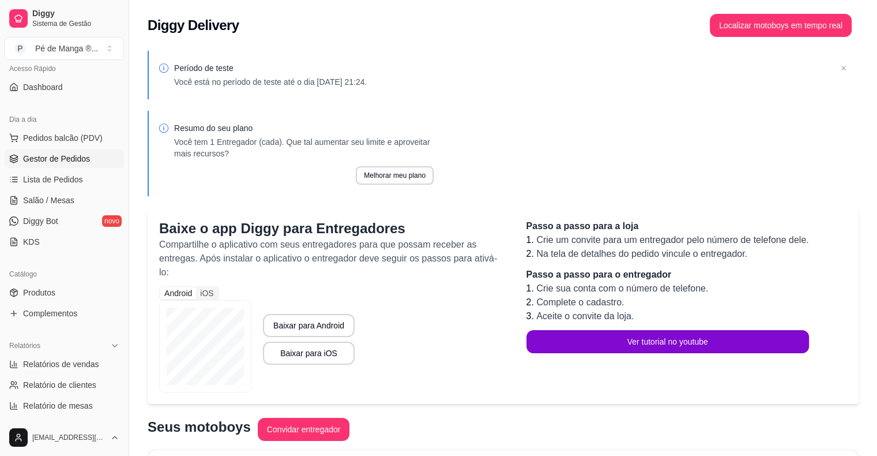
click at [67, 156] on span "Gestor de Pedidos" at bounding box center [56, 159] width 67 height 12
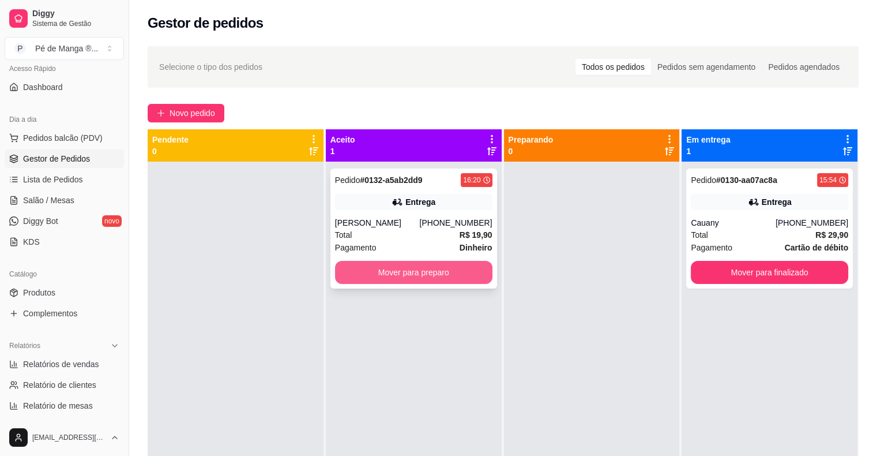
click at [467, 271] on button "Mover para preparo" at bounding box center [413, 272] width 157 height 23
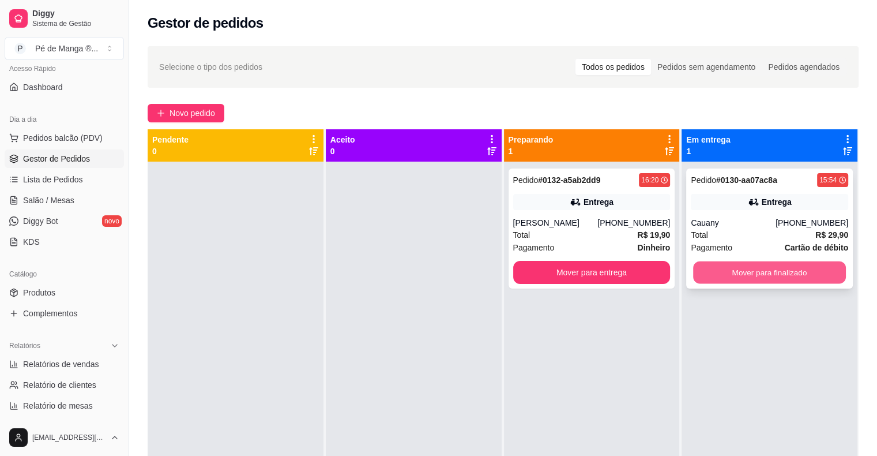
click at [724, 276] on button "Mover para finalizado" at bounding box center [769, 272] width 153 height 22
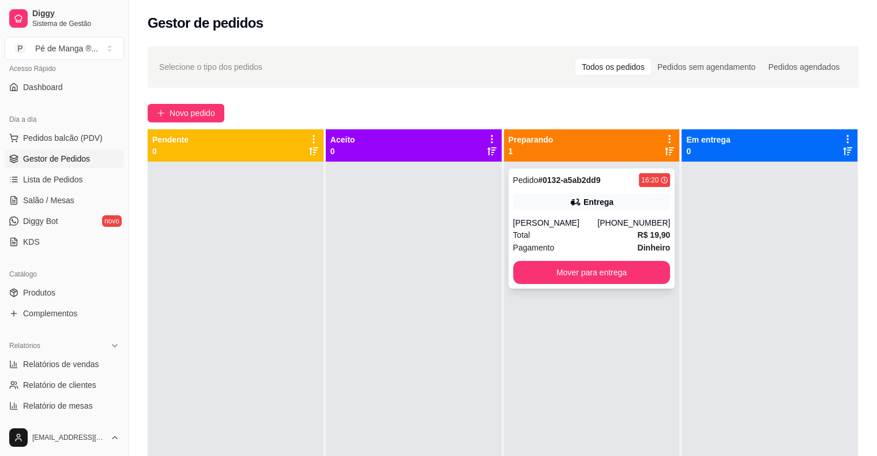
click at [641, 243] on strong "Dinheiro" at bounding box center [653, 247] width 33 height 9
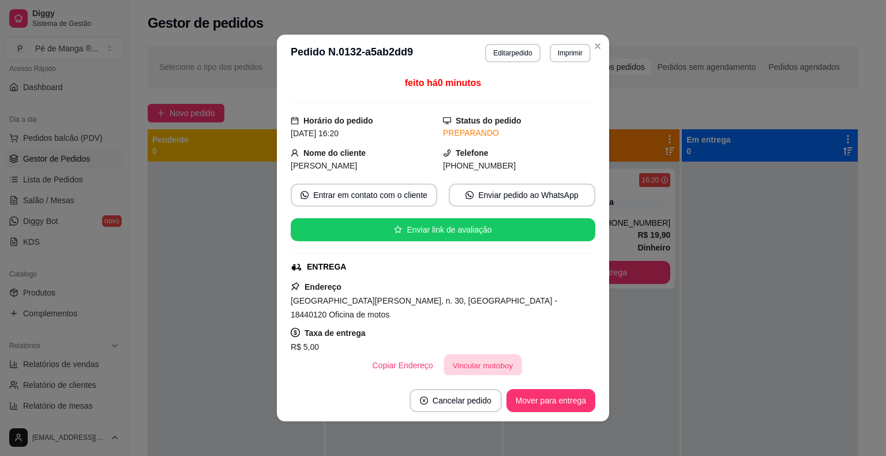
click at [468, 354] on button "Vincular motoboy" at bounding box center [483, 365] width 78 height 22
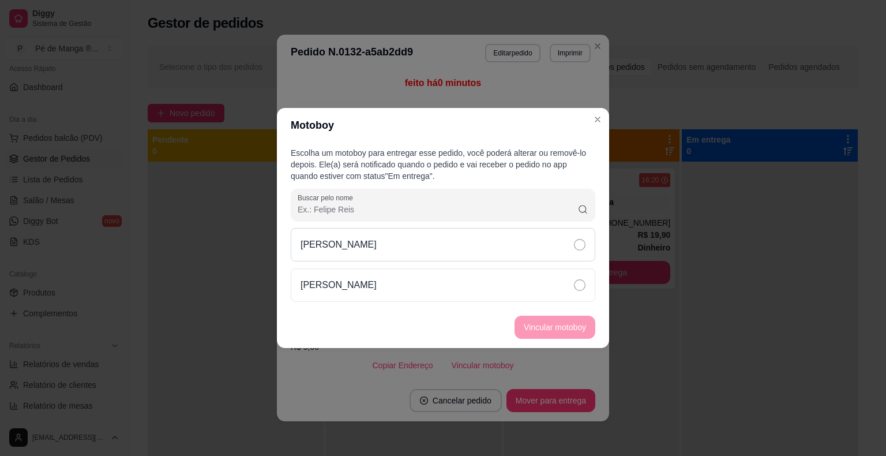
click at [407, 252] on div "[PERSON_NAME]" at bounding box center [443, 244] width 305 height 33
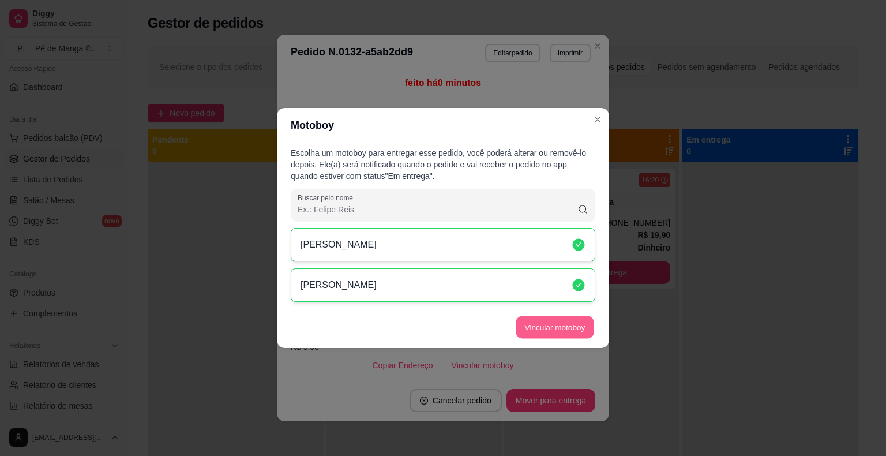
click at [538, 328] on button "Vincular motoboy" at bounding box center [555, 327] width 78 height 22
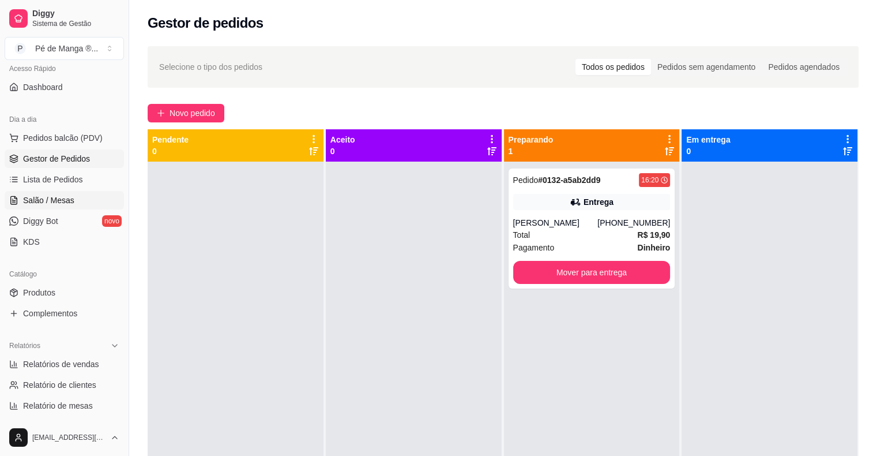
click at [73, 202] on link "Salão / Mesas" at bounding box center [64, 200] width 119 height 18
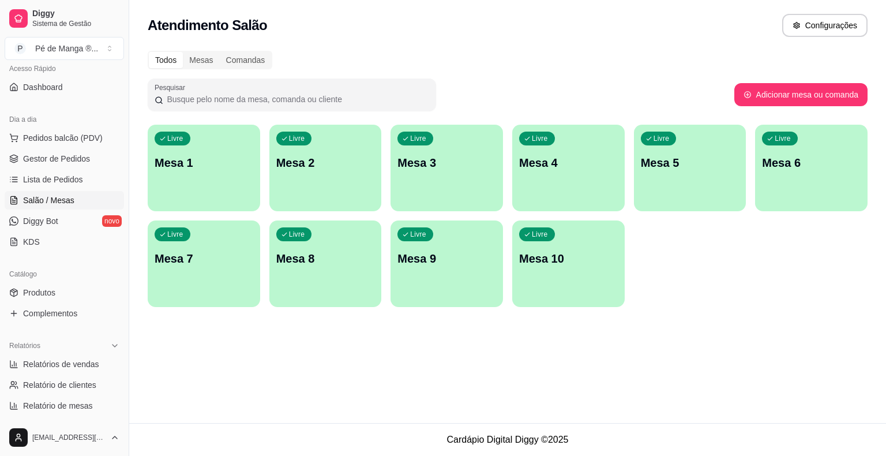
click at [204, 182] on div "Livre Mesa 1" at bounding box center [204, 161] width 112 height 73
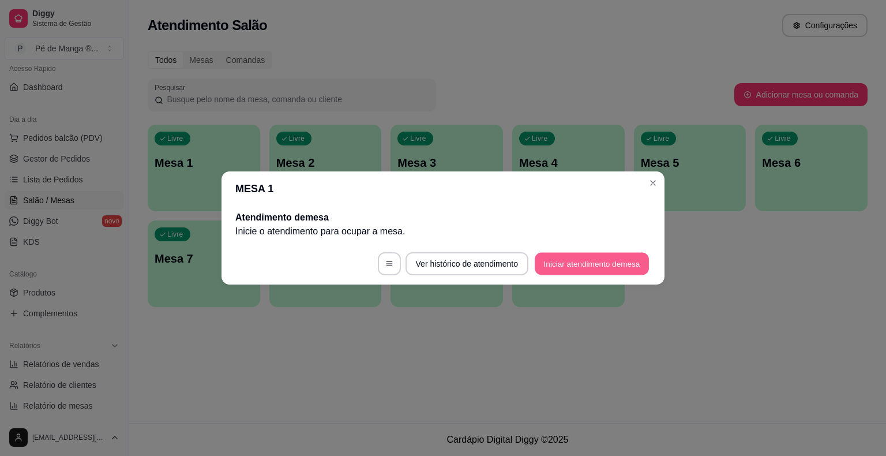
click at [568, 265] on button "Iniciar atendimento de mesa" at bounding box center [592, 264] width 114 height 22
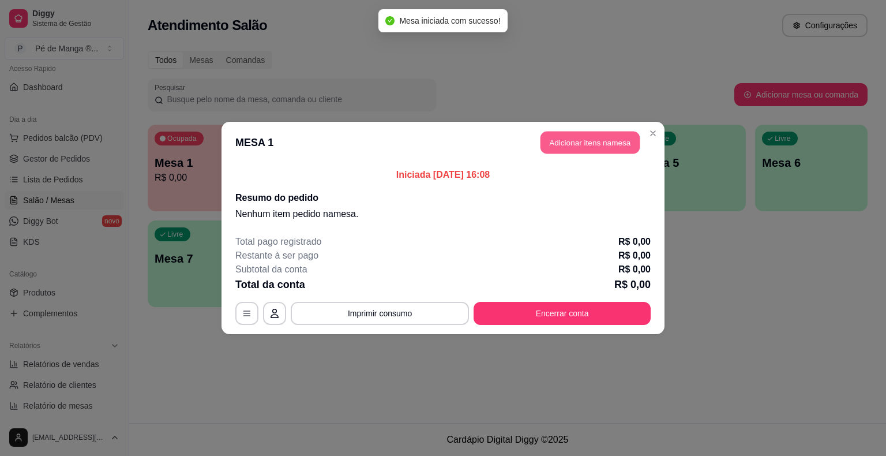
click at [591, 136] on button "Adicionar itens na mesa" at bounding box center [589, 143] width 99 height 22
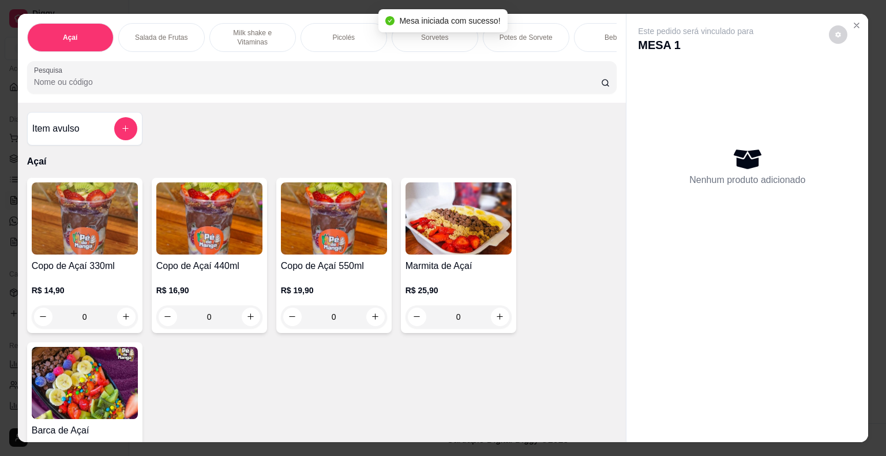
click at [430, 43] on div "Sorvetes" at bounding box center [435, 37] width 87 height 29
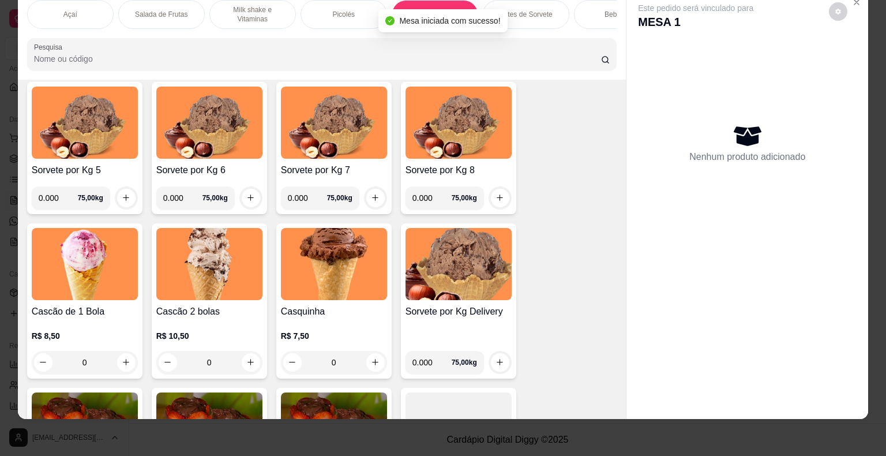
scroll to position [1304, 0]
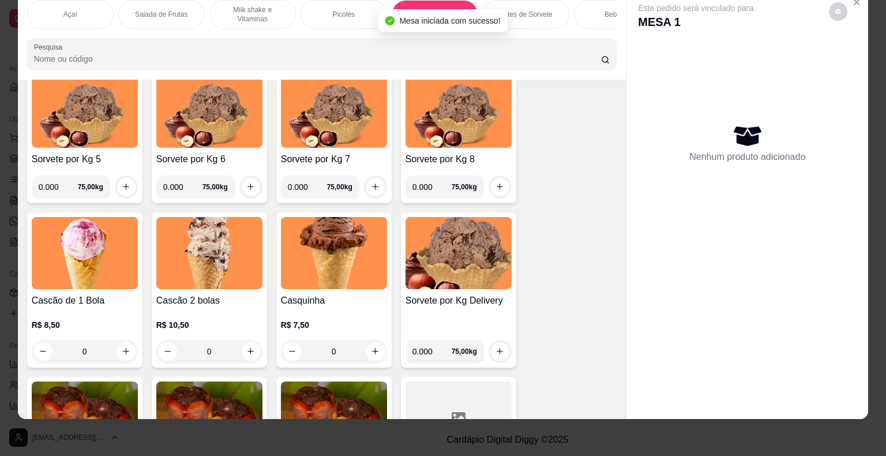
click at [245, 348] on div "0" at bounding box center [209, 351] width 106 height 23
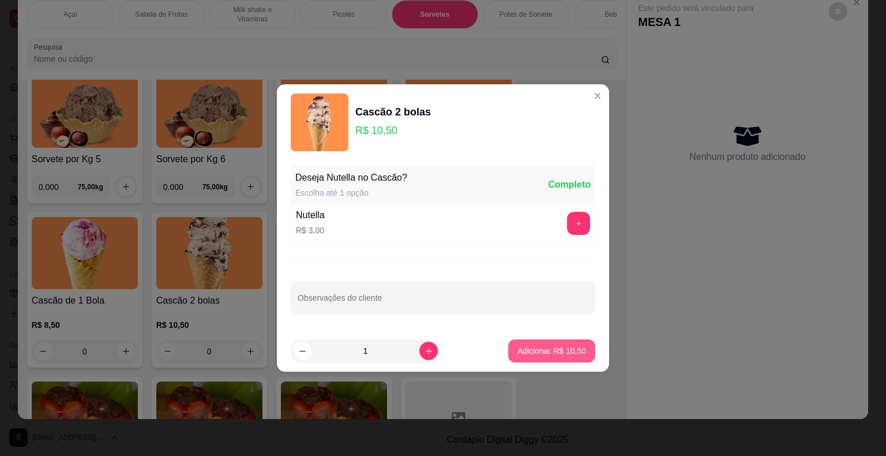
click at [569, 353] on p "Adicionar R$ 10,50" at bounding box center [551, 351] width 69 height 12
type input "1"
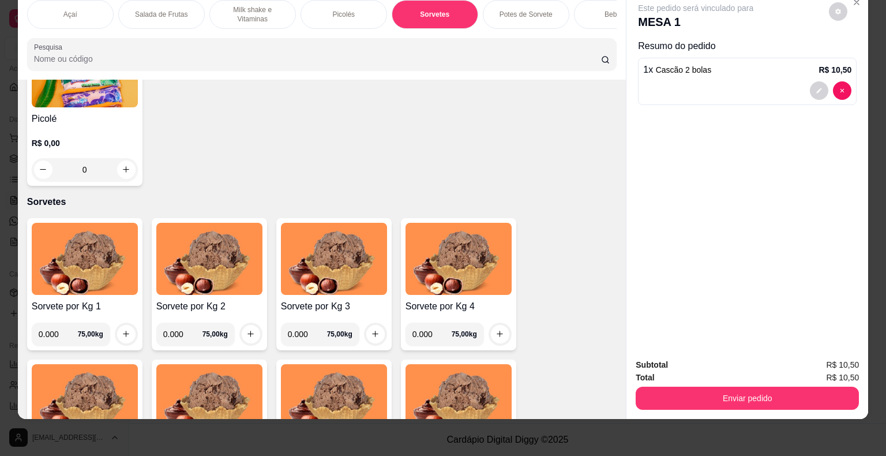
click at [360, 15] on div "Picolés" at bounding box center [344, 14] width 87 height 29
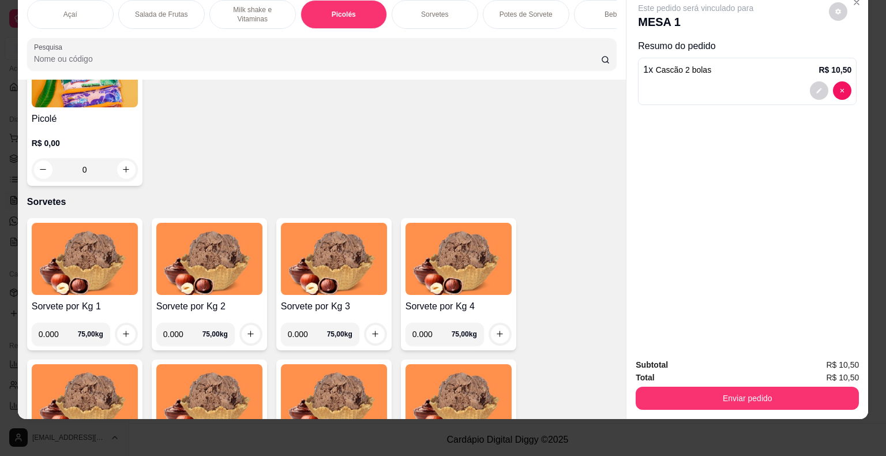
scroll to position [943, 0]
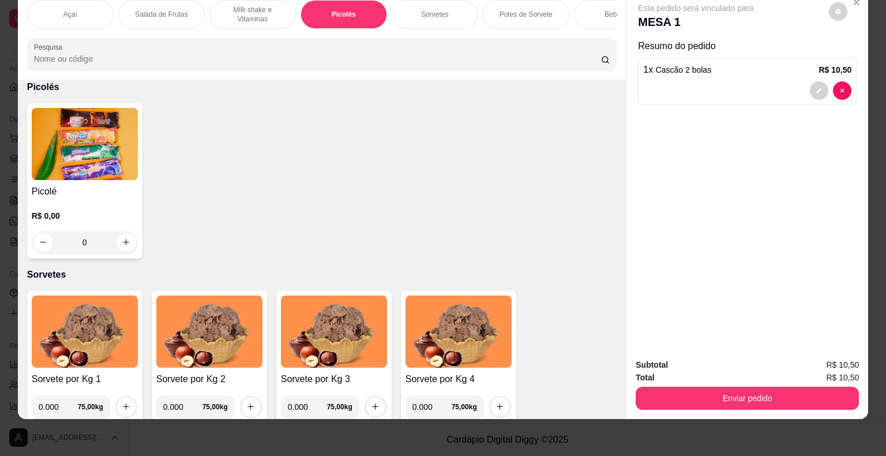
click at [128, 243] on div "0" at bounding box center [85, 242] width 106 height 23
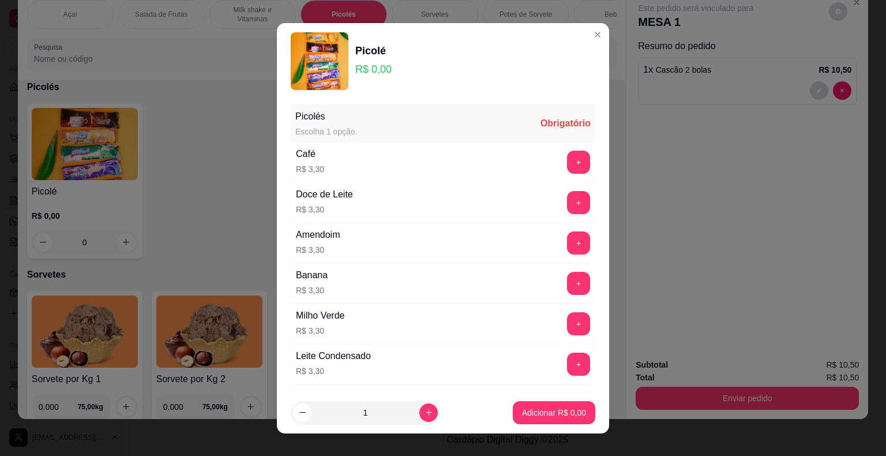
click at [567, 251] on button "+" at bounding box center [578, 242] width 23 height 23
click at [533, 399] on footer "1 Adicionar R$ 3,30" at bounding box center [443, 413] width 332 height 42
click at [538, 412] on p "Adicionar R$ 3,30" at bounding box center [554, 413] width 64 height 12
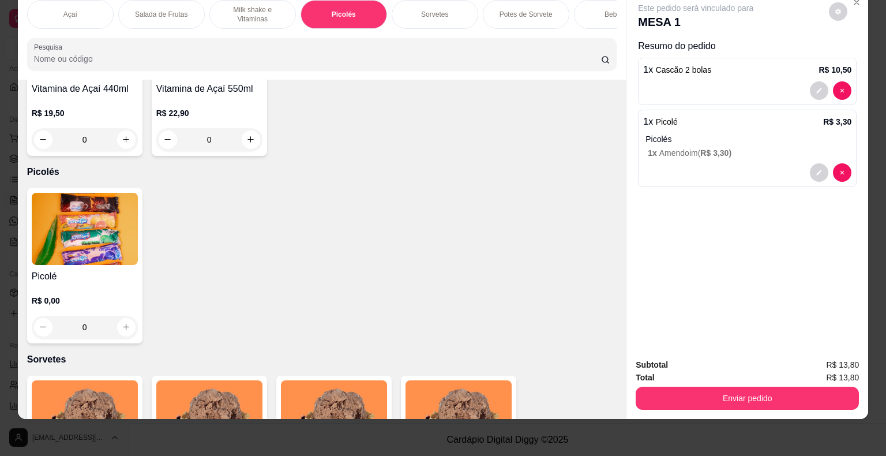
scroll to position [769, 0]
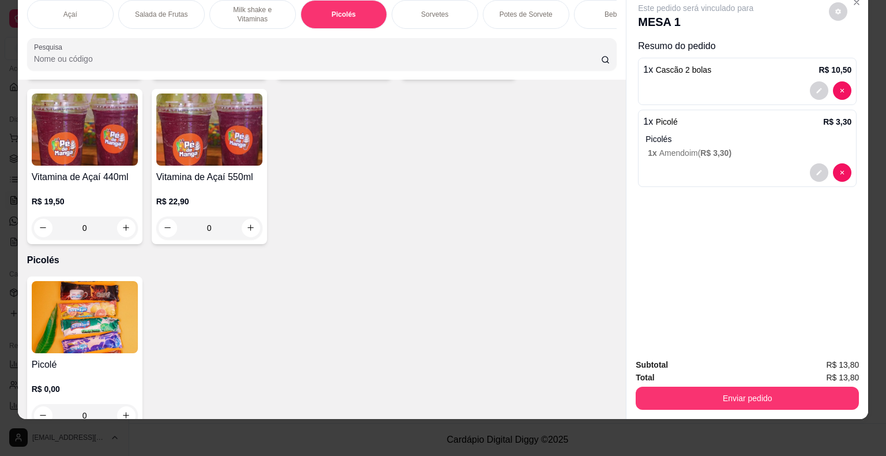
click at [429, 10] on p "Sorvetes" at bounding box center [434, 14] width 27 height 9
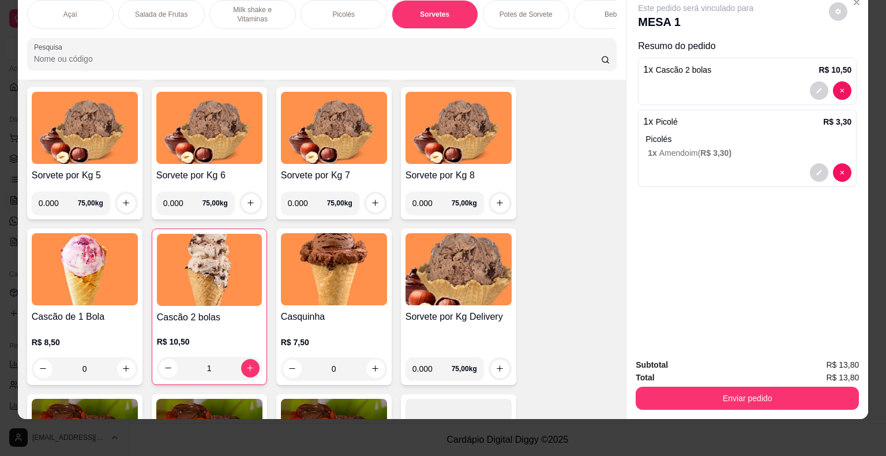
scroll to position [1419, 0]
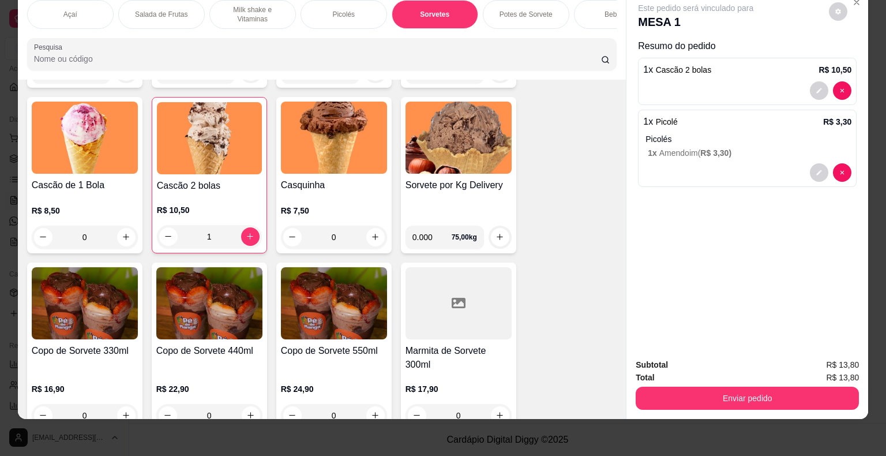
click at [346, 197] on div "R$ 7,50 0" at bounding box center [334, 220] width 106 height 55
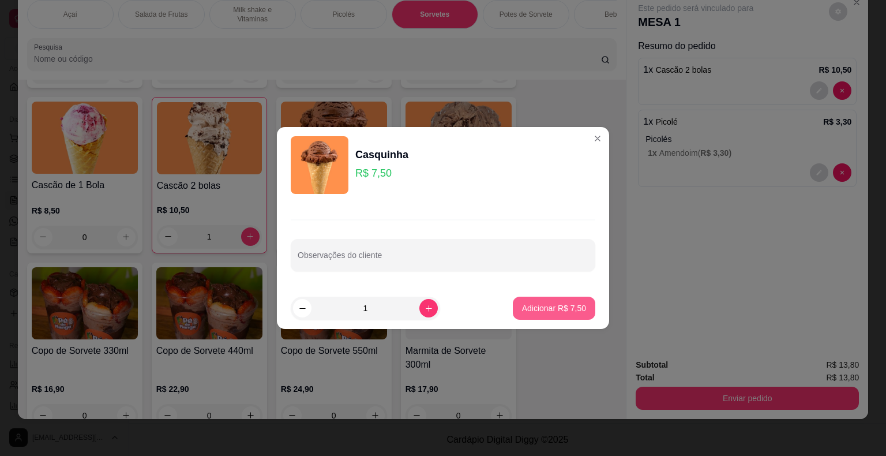
click at [542, 310] on p "Adicionar R$ 7,50" at bounding box center [554, 308] width 64 height 12
type input "1"
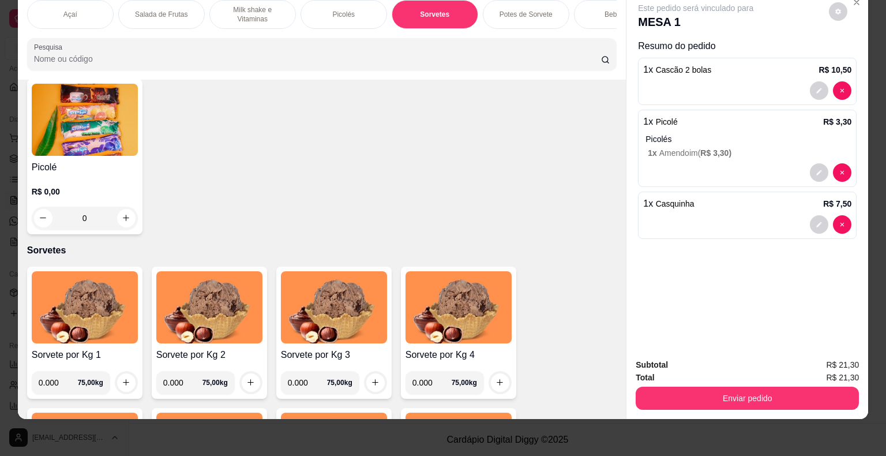
scroll to position [900, 0]
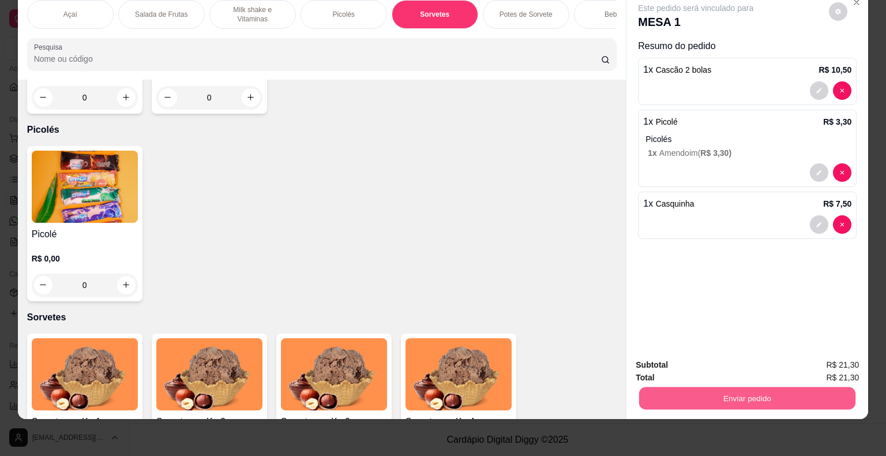
click at [787, 389] on button "Enviar pedido" at bounding box center [747, 398] width 216 height 22
click at [741, 363] on button "Não registrar e enviar pedido" at bounding box center [709, 360] width 117 height 21
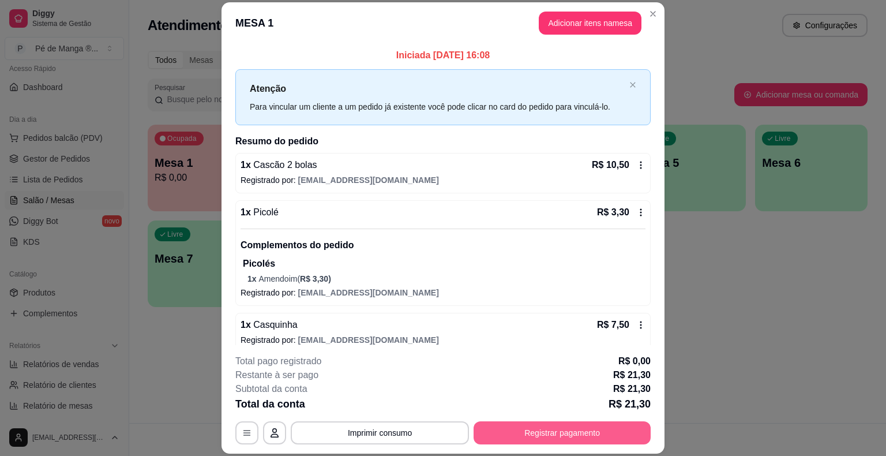
click at [622, 435] on button "Registrar pagamento" at bounding box center [562, 432] width 177 height 23
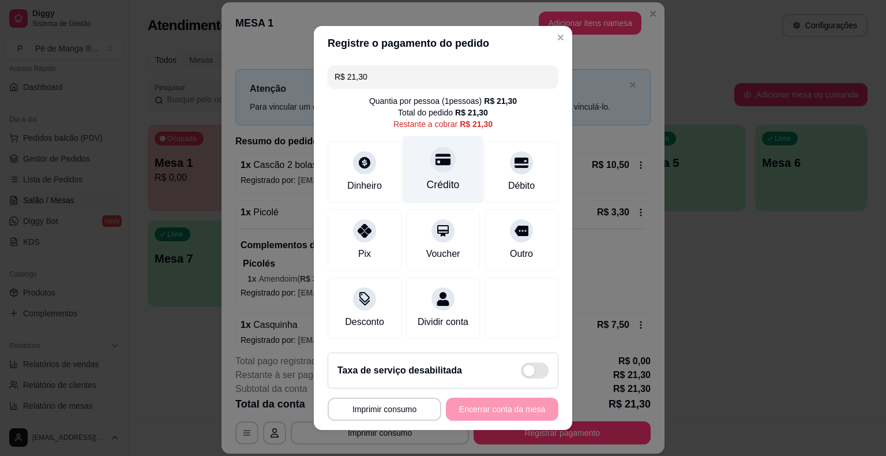
click at [457, 185] on div "Crédito" at bounding box center [443, 169] width 81 height 67
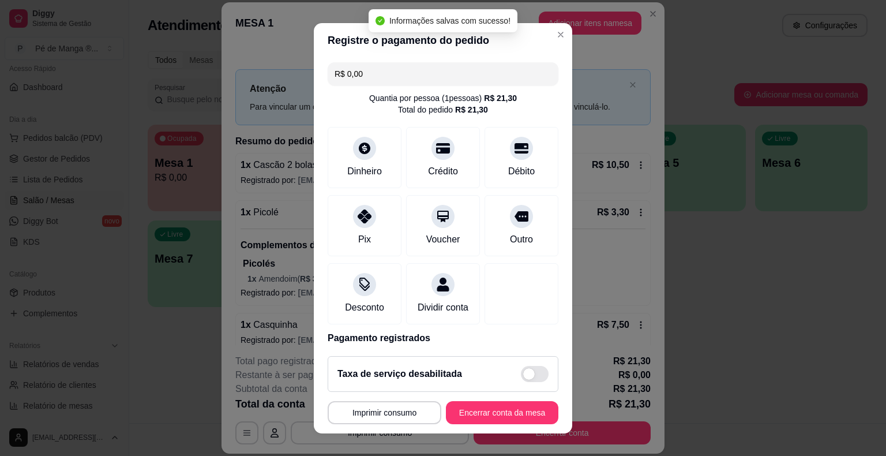
type input "R$ 0,00"
click at [498, 413] on button "Encerrar conta da mesa" at bounding box center [502, 412] width 112 height 23
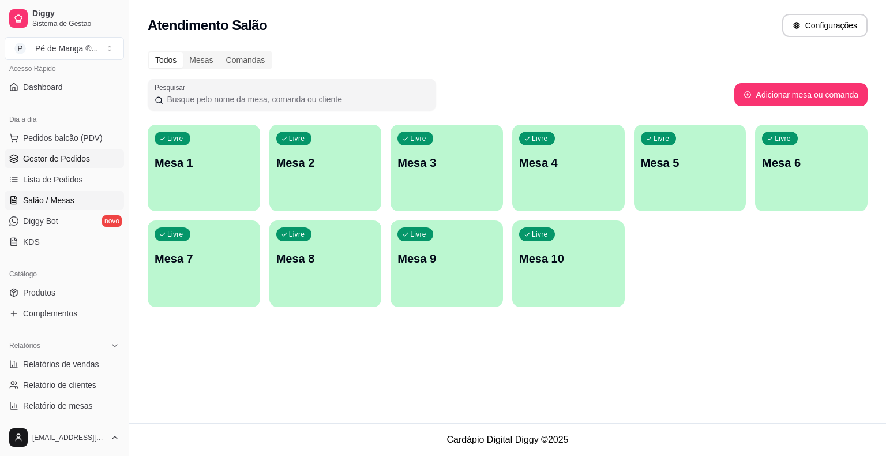
click at [72, 157] on span "Gestor de Pedidos" at bounding box center [56, 159] width 67 height 12
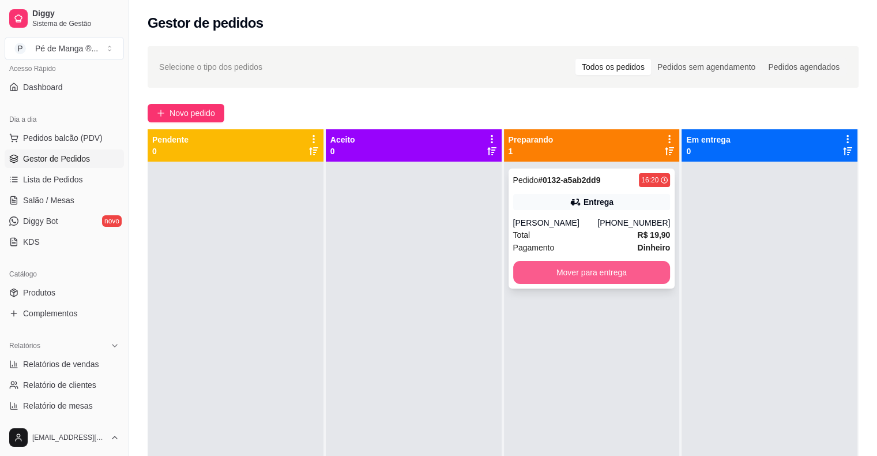
click at [588, 275] on button "Mover para entrega" at bounding box center [591, 272] width 157 height 23
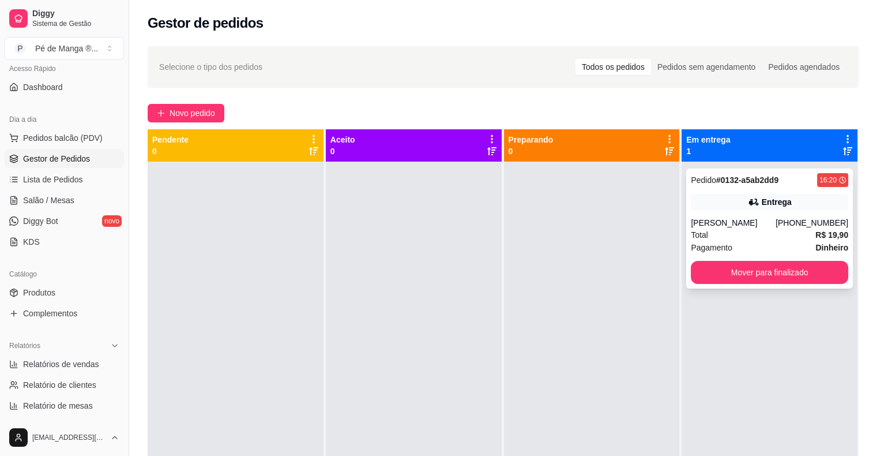
click at [755, 219] on div "Clara Amaral" at bounding box center [733, 223] width 85 height 12
click at [770, 226] on div "Clara Amaral" at bounding box center [733, 223] width 85 height 12
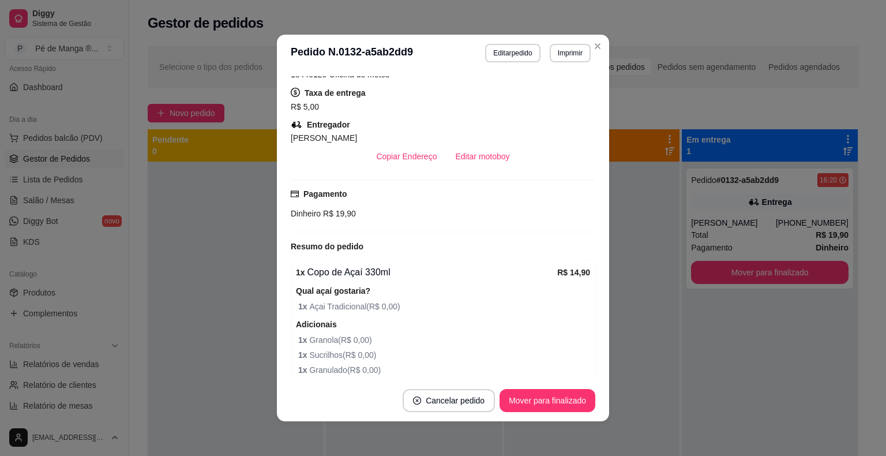
scroll to position [33, 0]
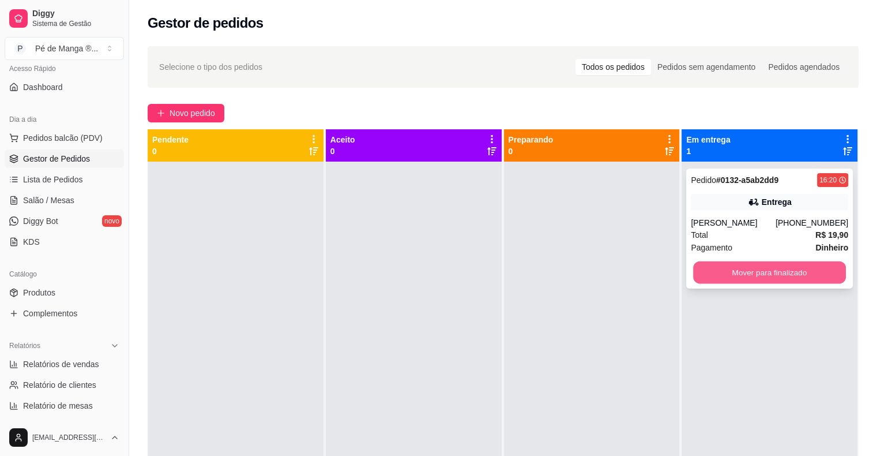
click at [743, 277] on button "Mover para finalizado" at bounding box center [769, 272] width 153 height 22
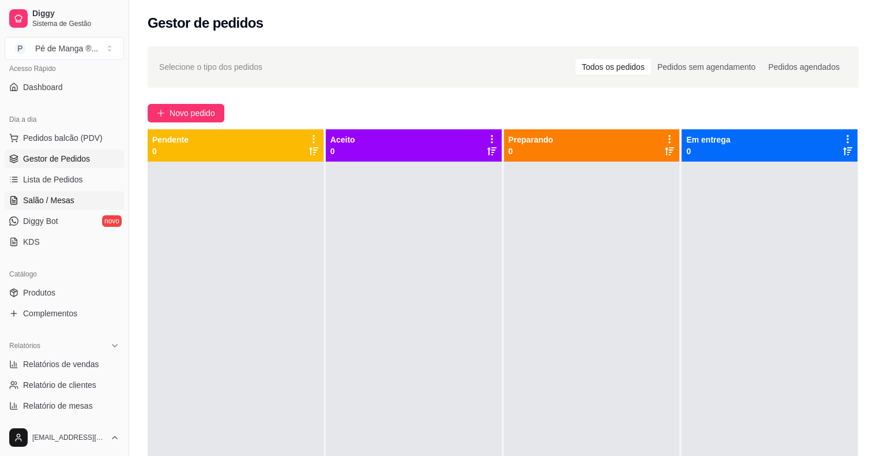
click at [88, 194] on link "Salão / Mesas" at bounding box center [64, 200] width 119 height 18
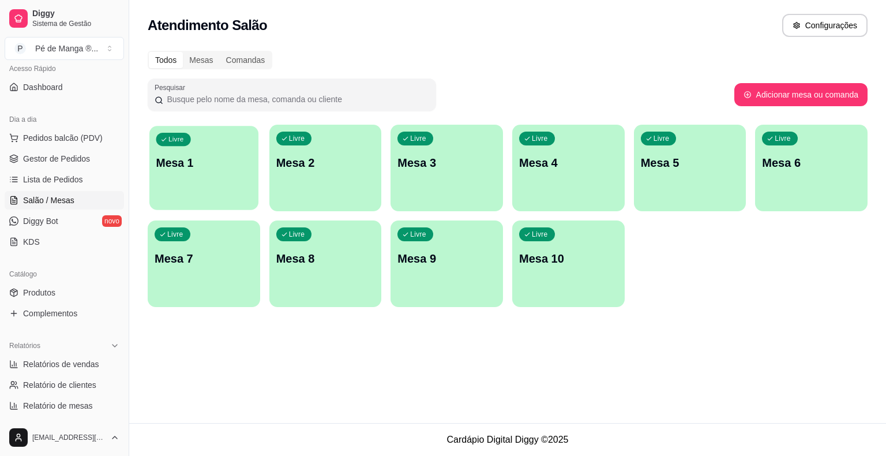
click at [192, 189] on div "Livre Mesa 1" at bounding box center [203, 161] width 109 height 70
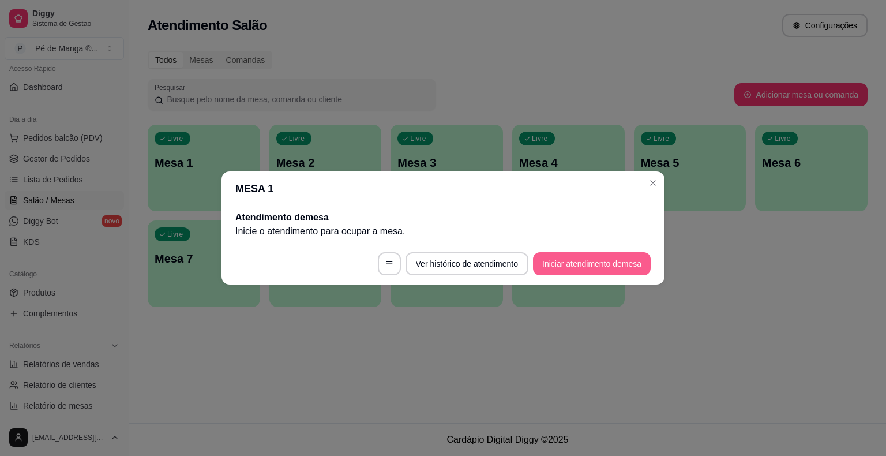
click at [611, 269] on button "Iniciar atendimento de mesa" at bounding box center [592, 263] width 118 height 23
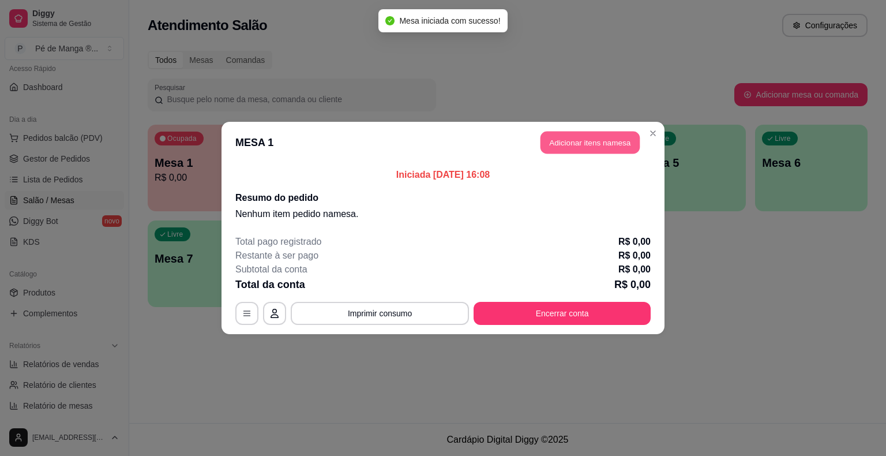
click at [594, 144] on button "Adicionar itens na mesa" at bounding box center [589, 143] width 99 height 22
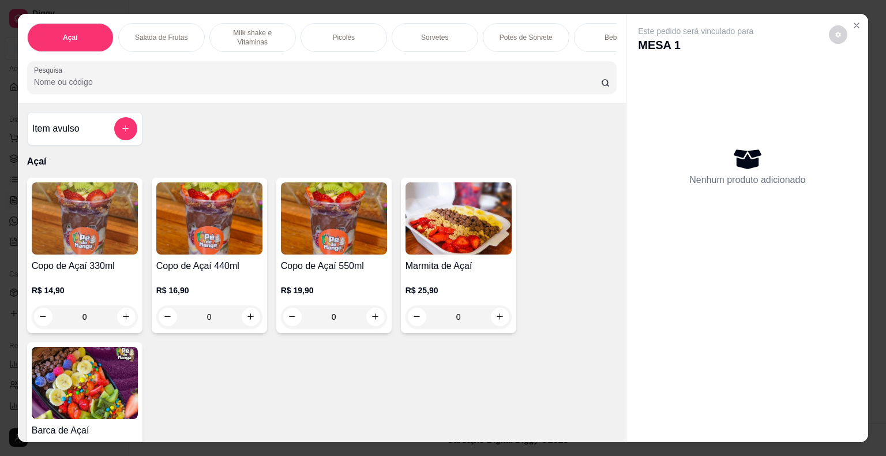
click at [257, 28] on p "Milk shake e Vitaminas" at bounding box center [252, 37] width 67 height 18
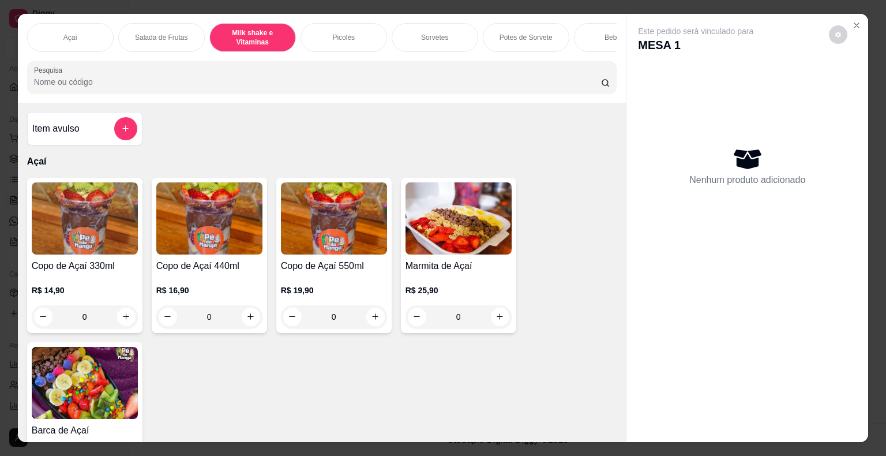
scroll to position [28, 0]
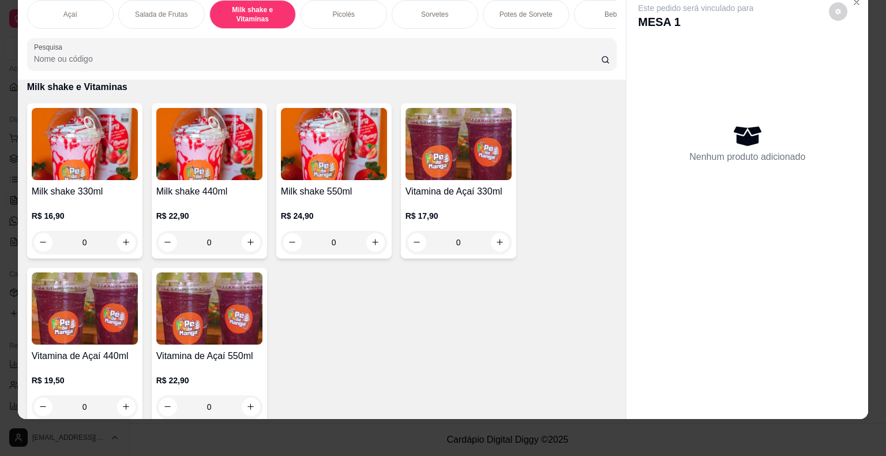
click at [332, 191] on h4 "Milk shake 550ml" at bounding box center [334, 192] width 106 height 14
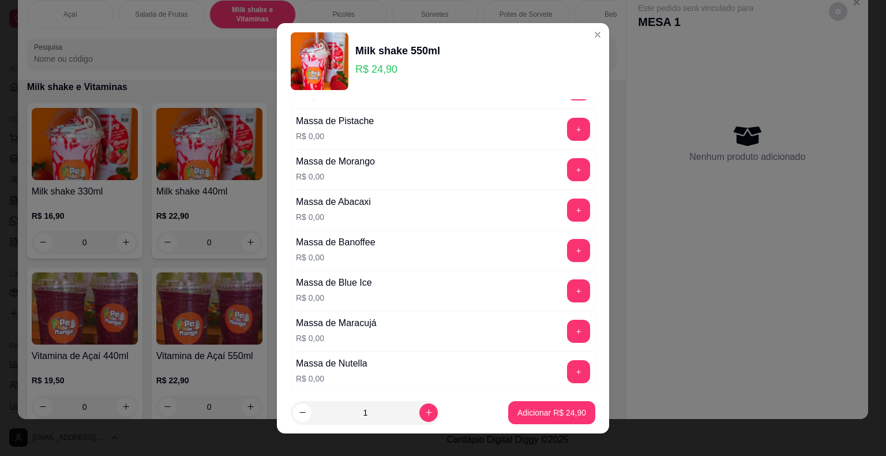
scroll to position [288, 0]
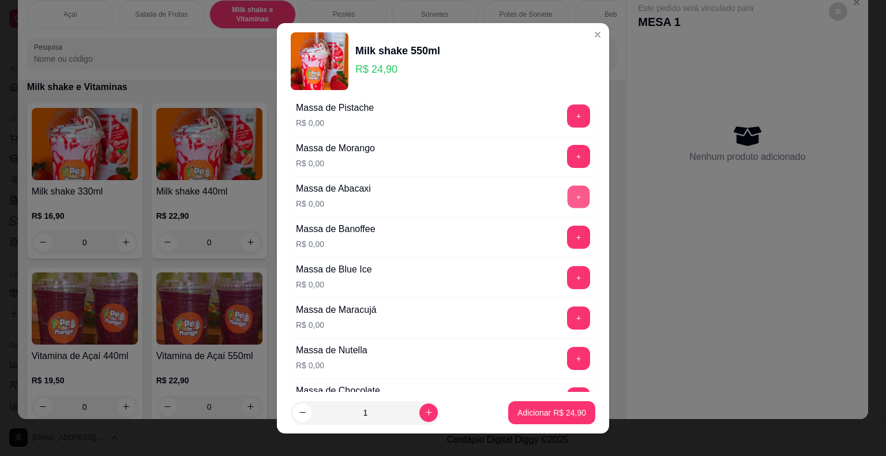
click at [568, 202] on button "+" at bounding box center [579, 196] width 22 height 22
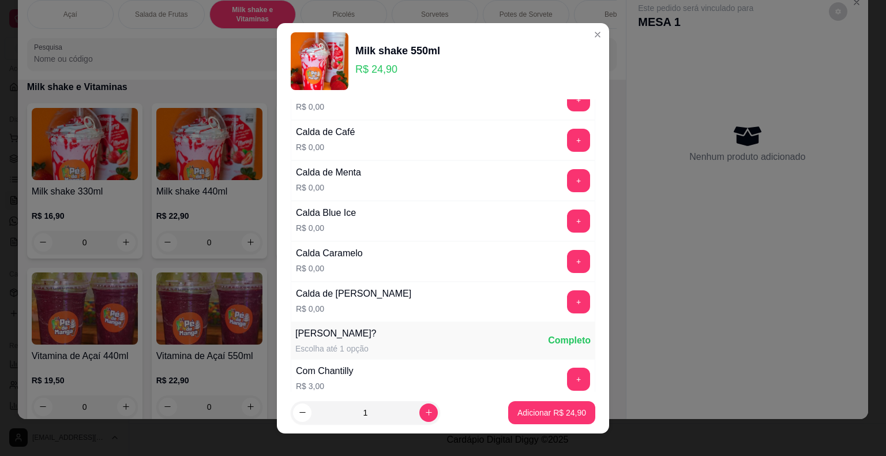
scroll to position [1038, 0]
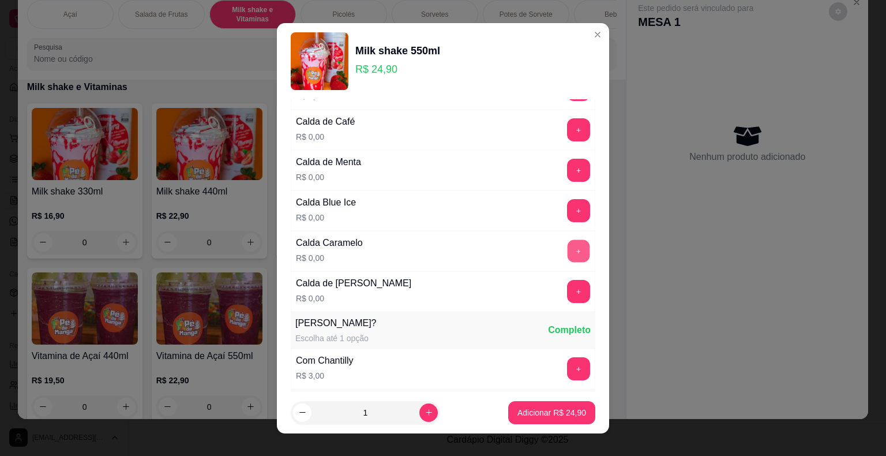
click at [568, 245] on button "+" at bounding box center [579, 250] width 22 height 22
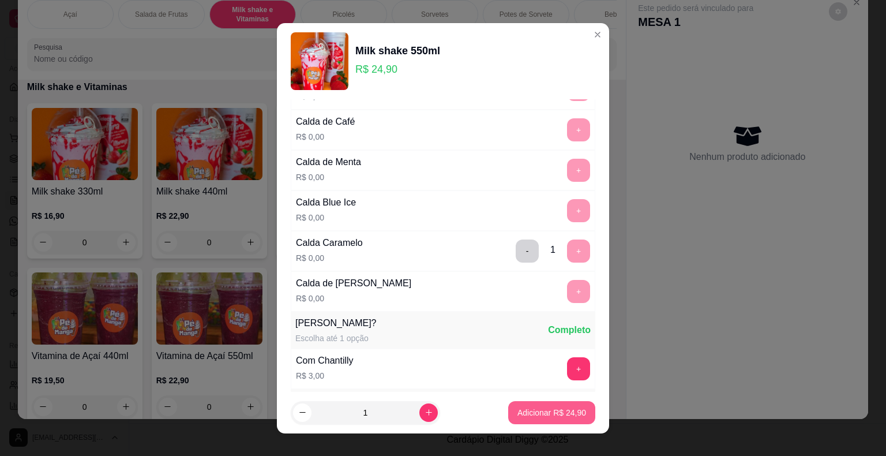
click at [558, 419] on button "Adicionar R$ 24,90" at bounding box center [551, 412] width 87 height 23
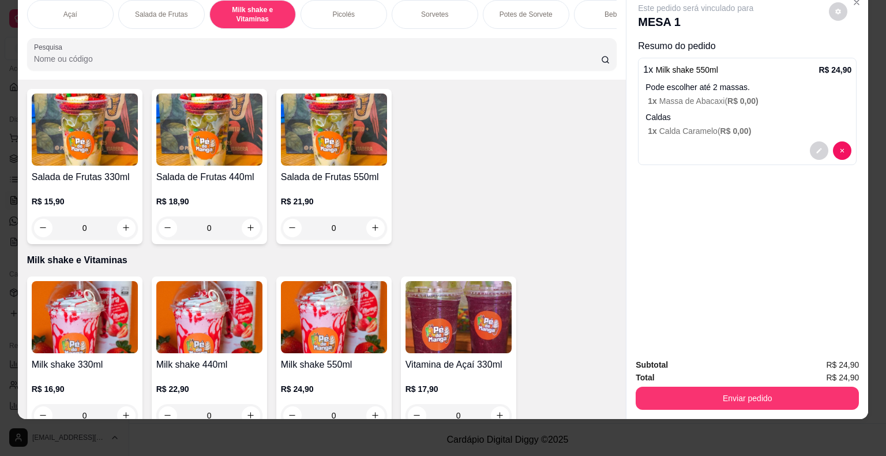
click at [420, 13] on div "Sorvetes" at bounding box center [435, 14] width 87 height 29
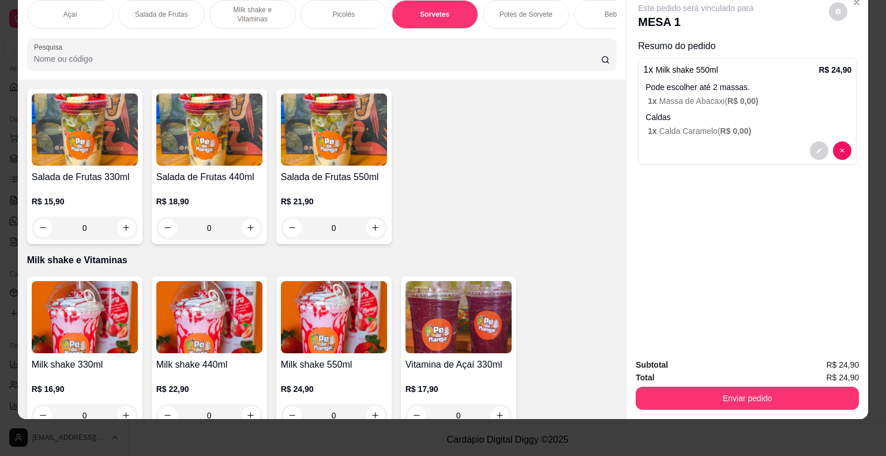
scroll to position [1131, 0]
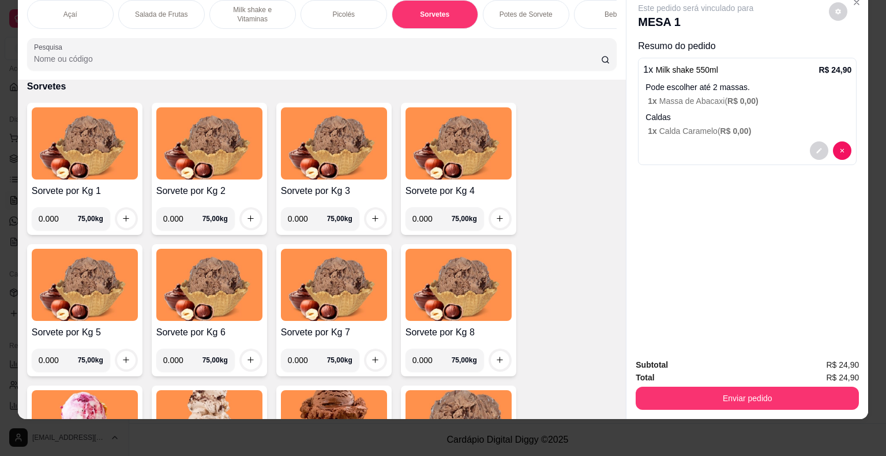
click at [66, 234] on div "Sorvete por Kg 1 0.000 75,00 kg" at bounding box center [84, 169] width 115 height 132
click at [51, 223] on input "0.000" at bounding box center [58, 218] width 39 height 23
click at [53, 221] on input "0.000" at bounding box center [58, 218] width 39 height 23
click at [53, 220] on input "0.000" at bounding box center [58, 218] width 39 height 23
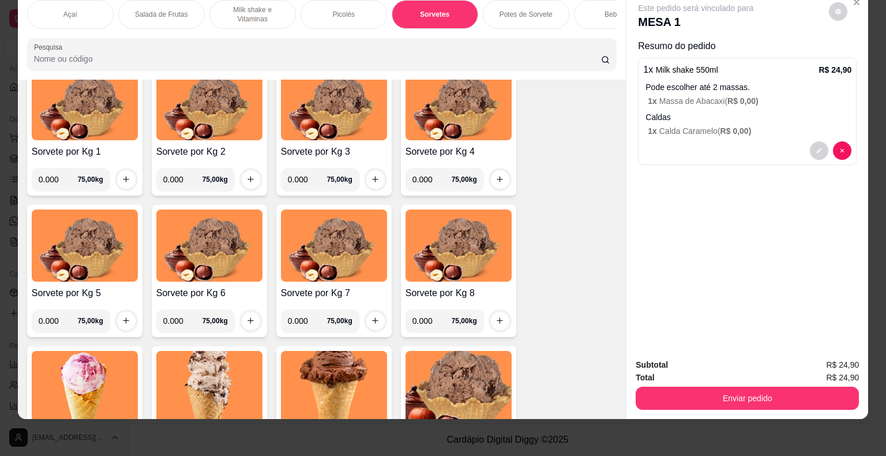
scroll to position [1188, 0]
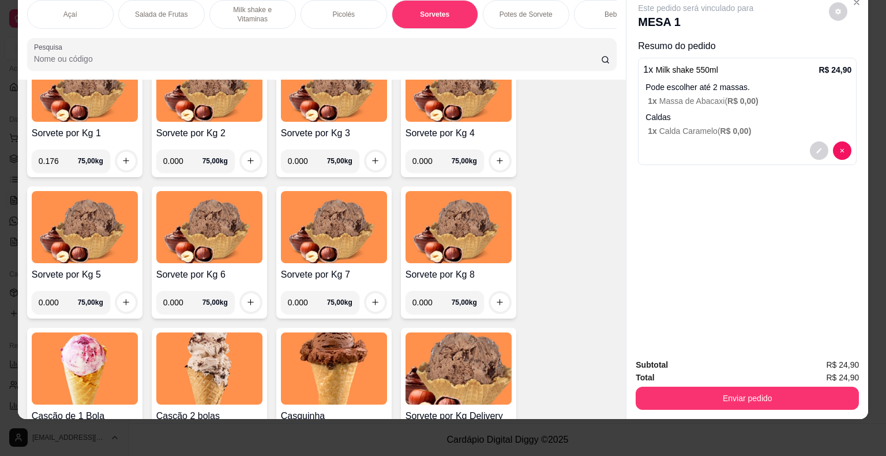
type input "0.176"
click at [121, 152] on button "increase-product-quantity" at bounding box center [126, 161] width 18 height 18
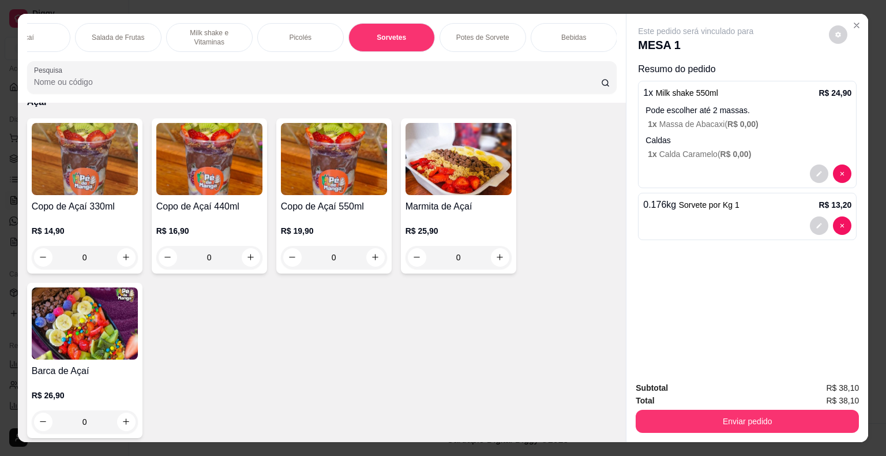
scroll to position [0, 0]
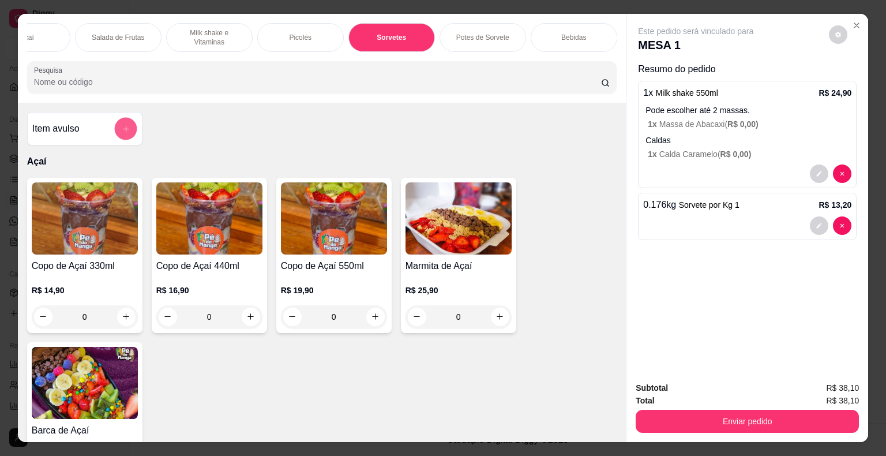
click at [122, 131] on icon "add-separate-item" at bounding box center [125, 128] width 9 height 9
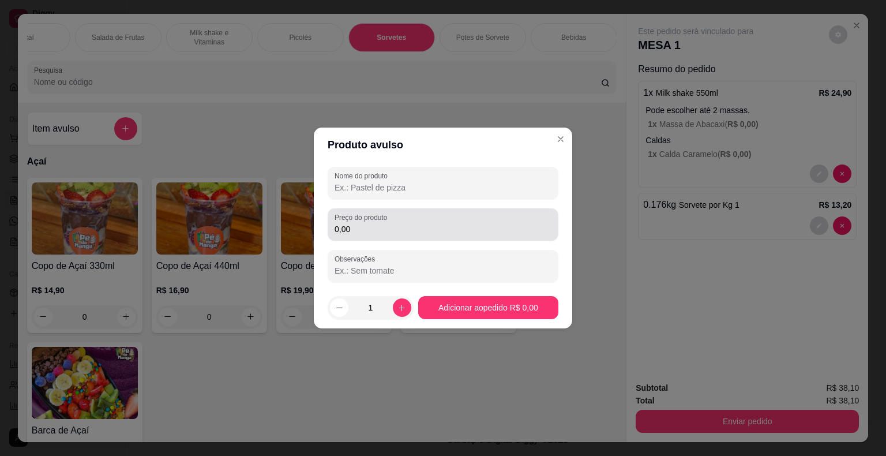
click at [366, 223] on div "0,00" at bounding box center [443, 224] width 217 height 23
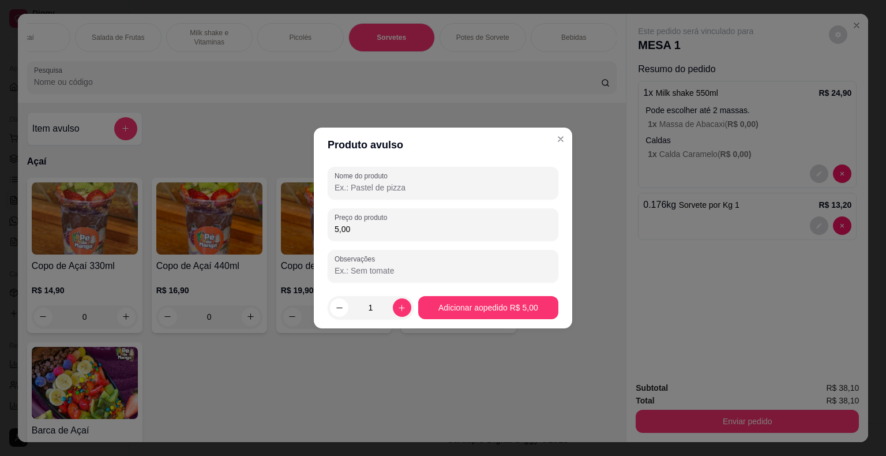
type input "5,00"
click at [388, 187] on input "Nome do produto" at bounding box center [443, 188] width 217 height 12
type input "Nutella"
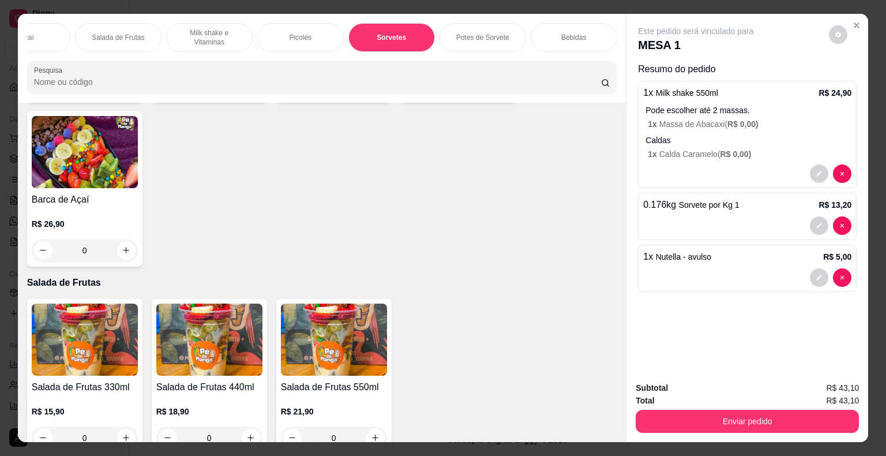
click at [394, 37] on div "Sorvetes" at bounding box center [391, 37] width 87 height 29
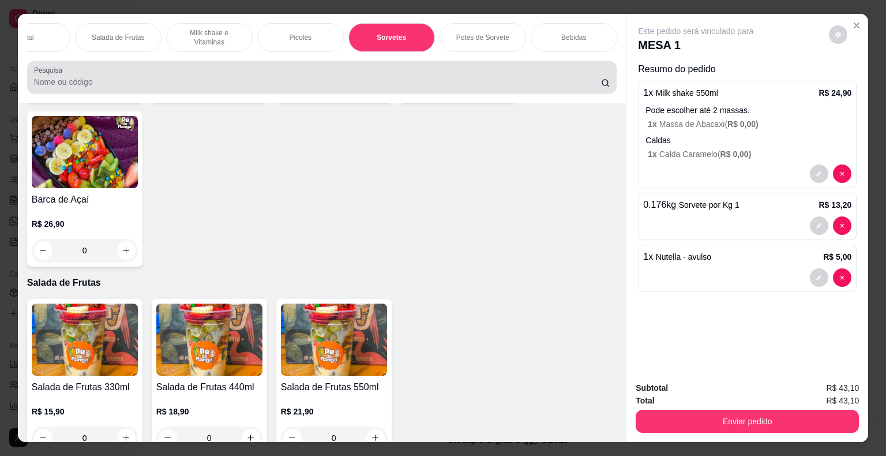
scroll to position [28, 0]
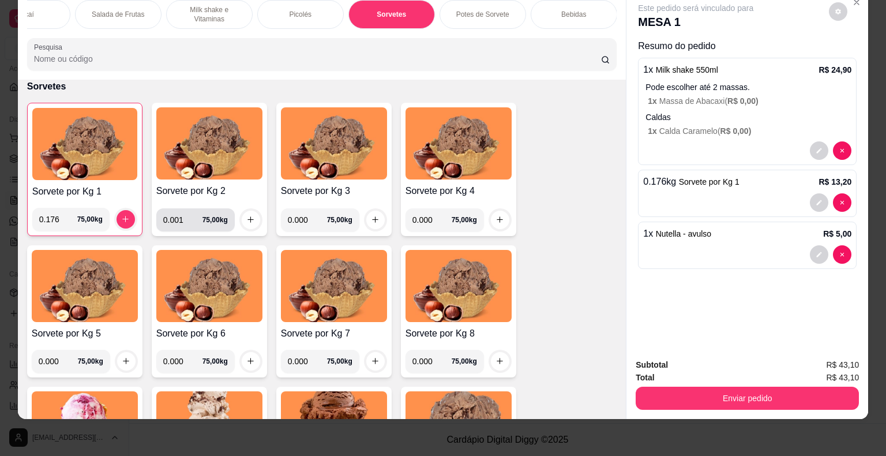
click at [189, 222] on input "0.001" at bounding box center [182, 219] width 39 height 23
click at [182, 216] on input "0.001" at bounding box center [182, 219] width 39 height 23
type input "0.362"
click at [245, 213] on button "increase-product-quantity" at bounding box center [251, 220] width 18 height 18
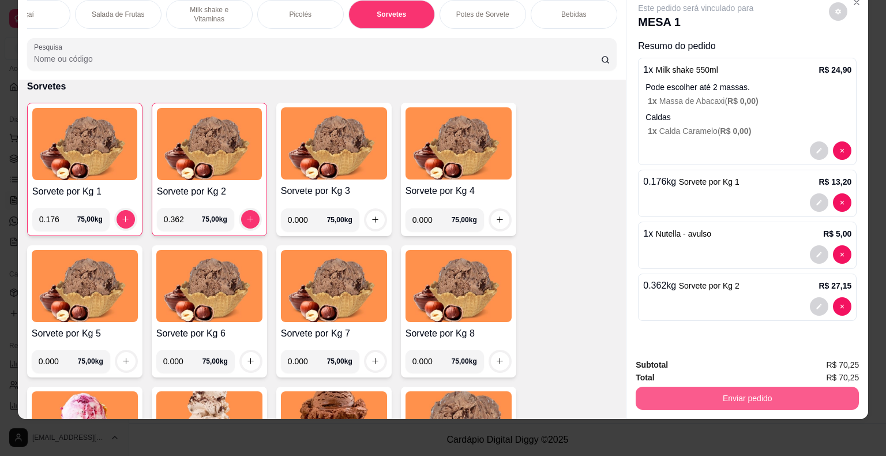
click at [722, 390] on button "Enviar pedido" at bounding box center [747, 397] width 223 height 23
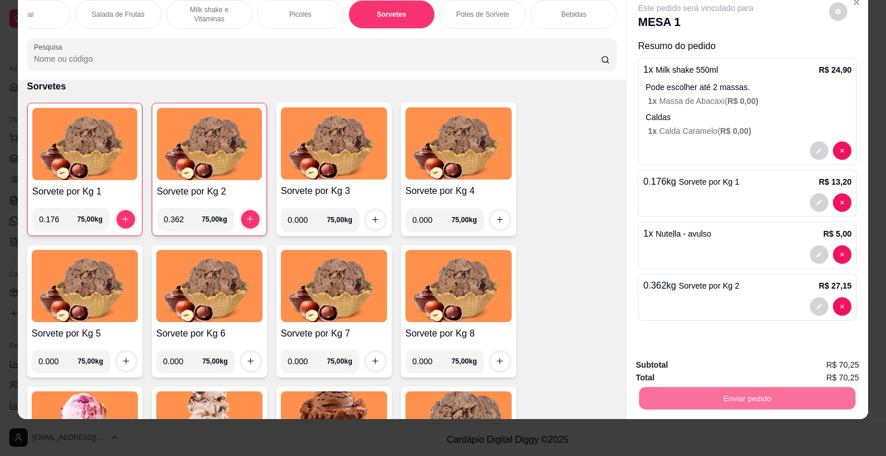
click at [720, 363] on button "Não registrar e enviar pedido" at bounding box center [709, 360] width 117 height 21
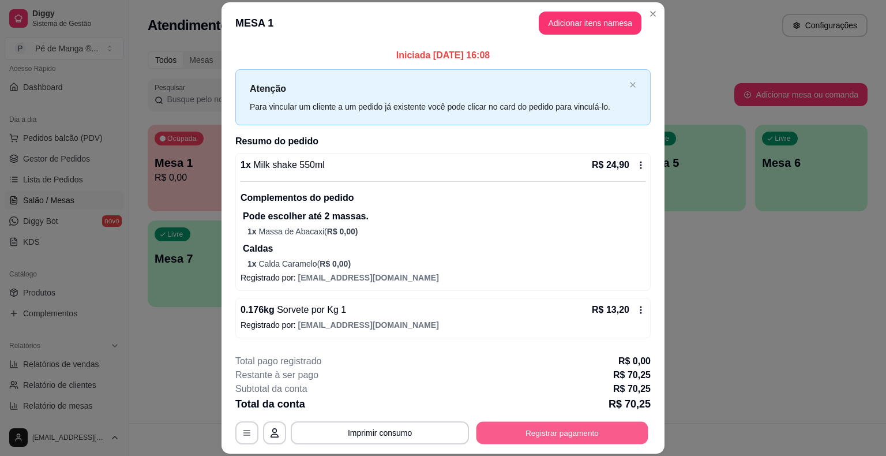
click at [618, 421] on div "**********" at bounding box center [442, 432] width 415 height 23
click at [561, 436] on button "Registrar pagamento" at bounding box center [562, 433] width 172 height 22
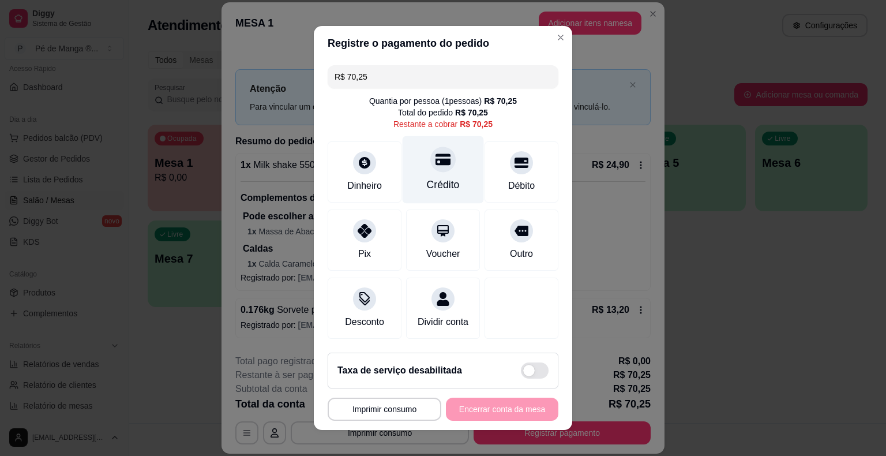
click at [436, 156] on icon at bounding box center [443, 159] width 15 height 15
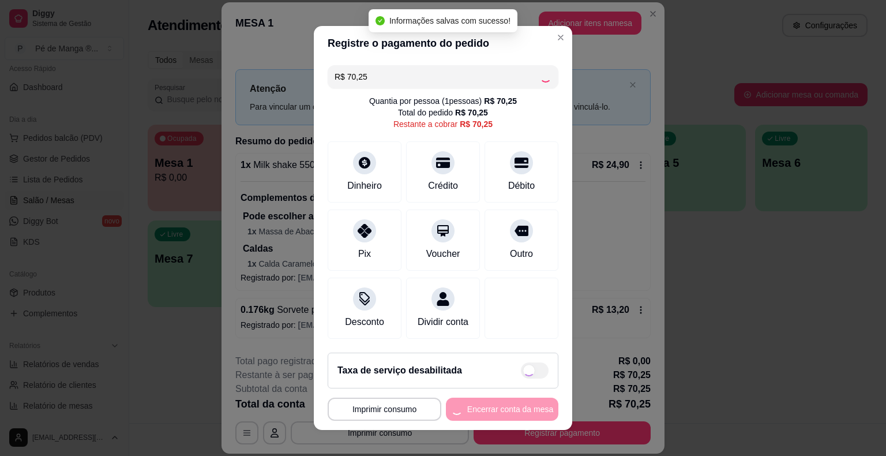
type input "R$ 0,00"
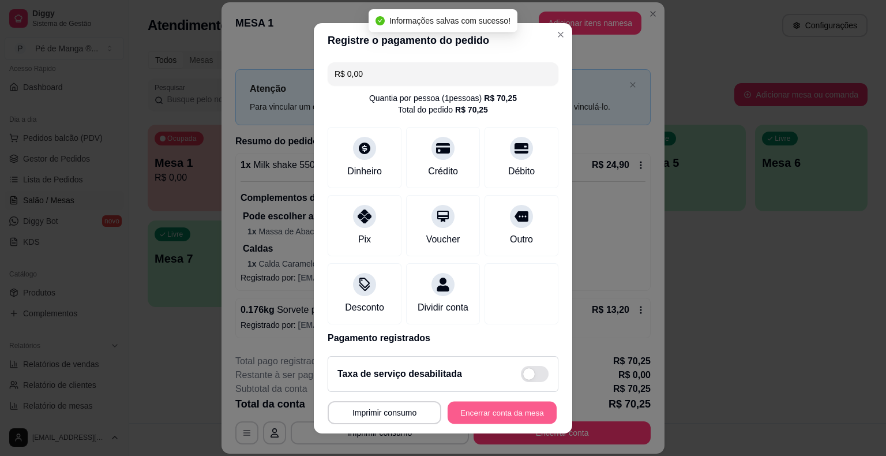
click at [494, 416] on button "Encerrar conta da mesa" at bounding box center [502, 412] width 109 height 22
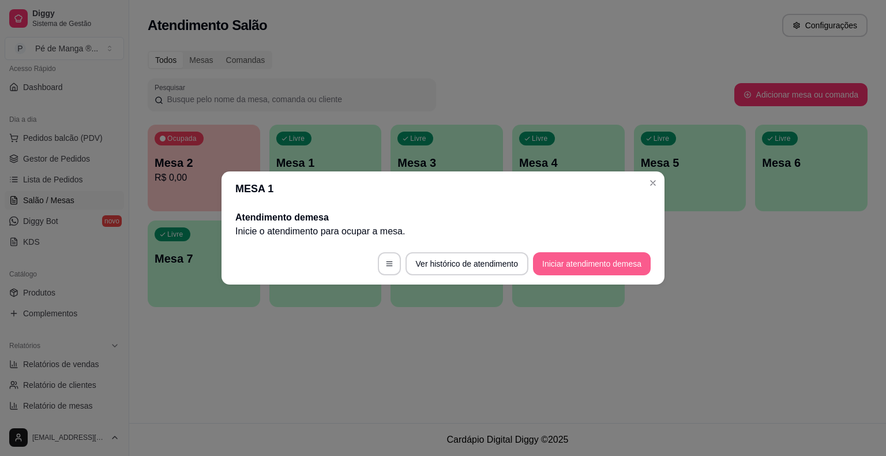
click at [628, 265] on button "Iniciar atendimento de mesa" at bounding box center [592, 263] width 118 height 23
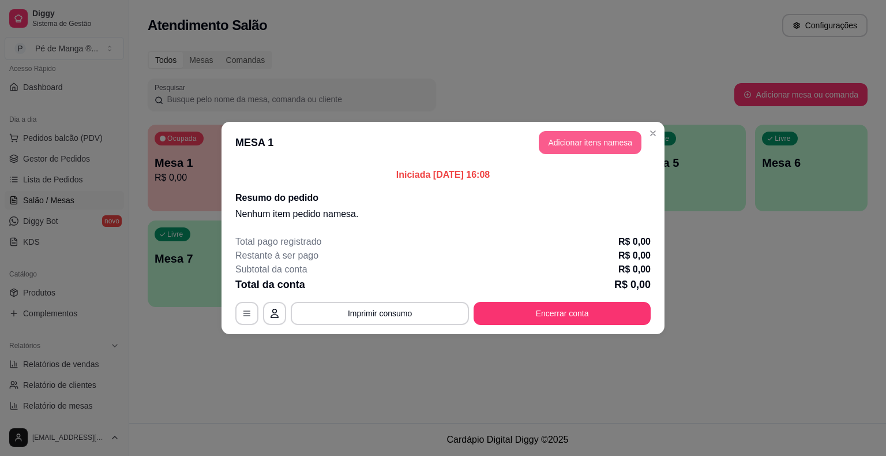
click at [594, 145] on button "Adicionar itens na mesa" at bounding box center [590, 142] width 103 height 23
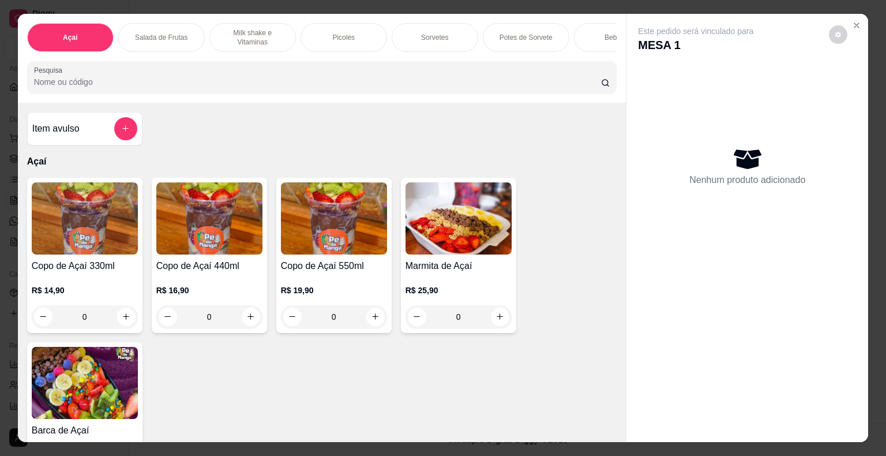
click at [450, 40] on div "Sorvetes" at bounding box center [435, 37] width 87 height 29
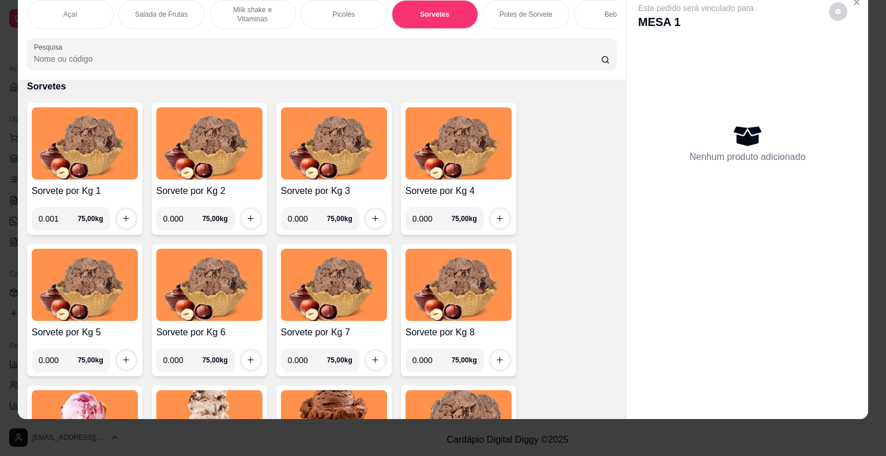
click at [66, 220] on input "0.001" at bounding box center [58, 218] width 39 height 23
click at [51, 222] on input "0.001" at bounding box center [58, 218] width 39 height 23
click at [51, 223] on input "0.001" at bounding box center [58, 218] width 39 height 23
click at [55, 223] on input "0.001" at bounding box center [58, 218] width 39 height 23
type input "0.686"
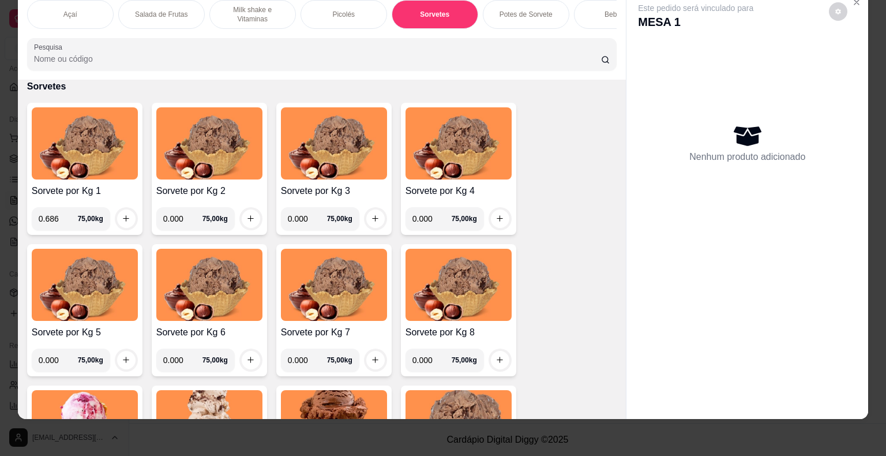
click at [130, 224] on div at bounding box center [126, 218] width 23 height 23
click at [125, 217] on icon "increase-product-quantity" at bounding box center [126, 218] width 9 height 9
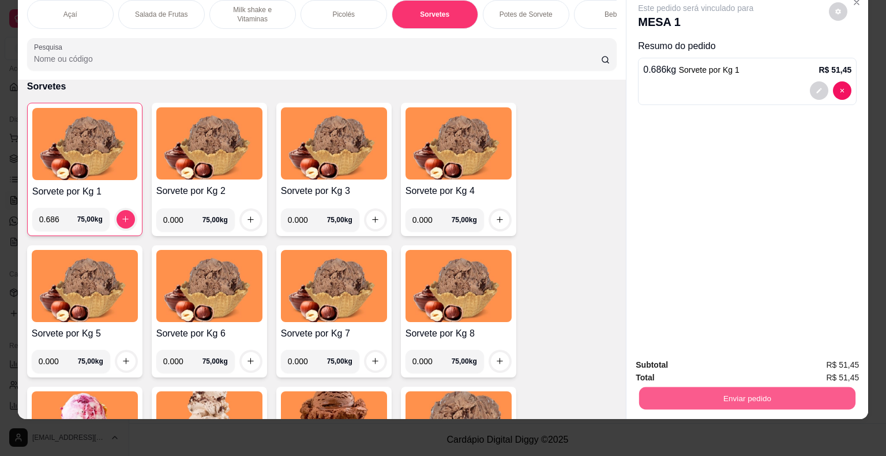
click at [713, 391] on button "Enviar pedido" at bounding box center [747, 398] width 216 height 22
click at [711, 361] on button "Não registrar e enviar pedido" at bounding box center [709, 360] width 117 height 21
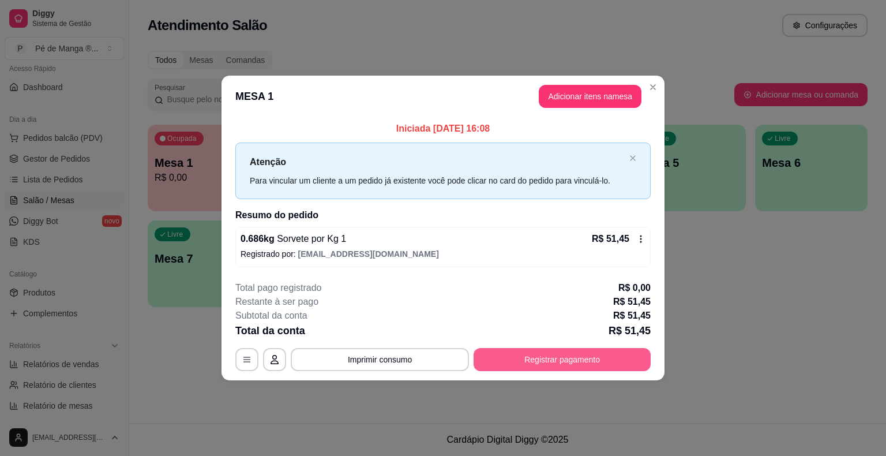
click at [577, 364] on button "Registrar pagamento" at bounding box center [562, 359] width 177 height 23
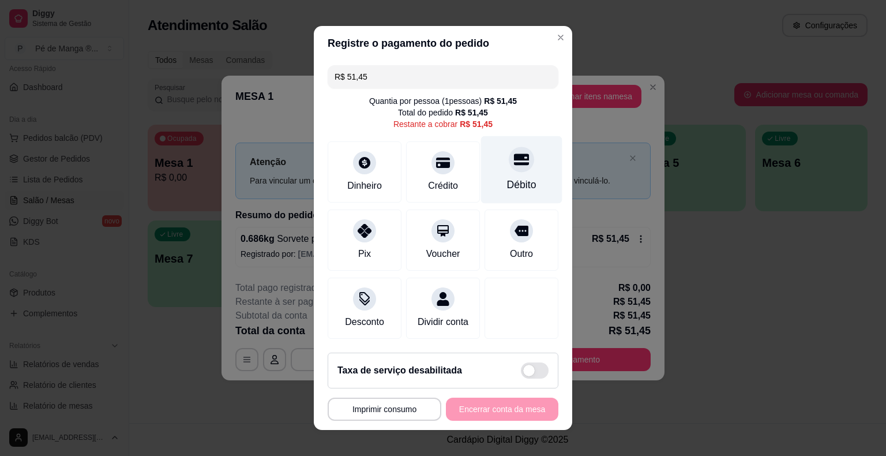
click at [509, 170] on div at bounding box center [521, 159] width 25 height 25
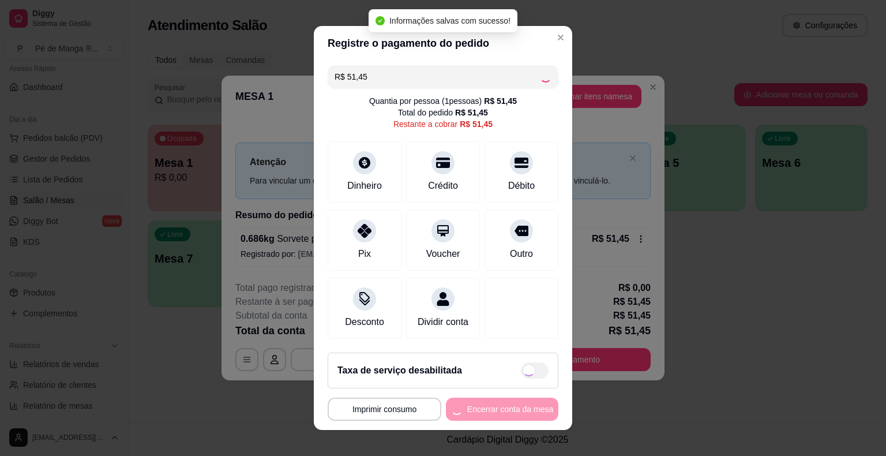
type input "R$ 0,00"
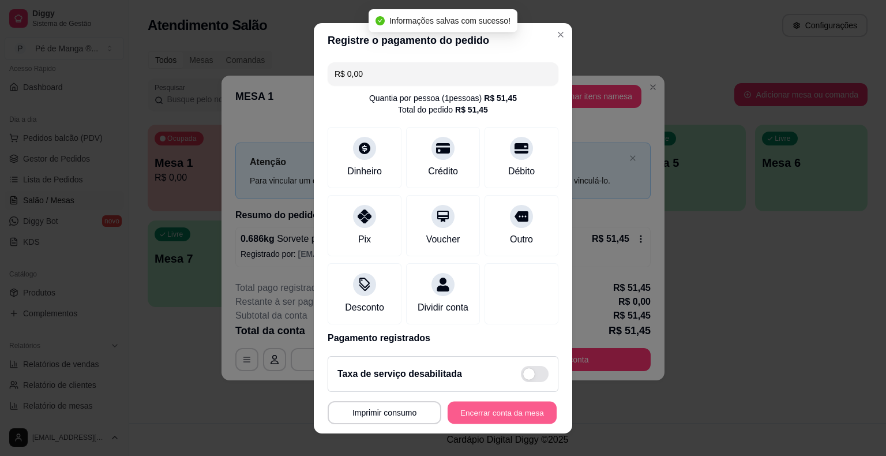
click at [498, 414] on button "Encerrar conta da mesa" at bounding box center [502, 412] width 109 height 22
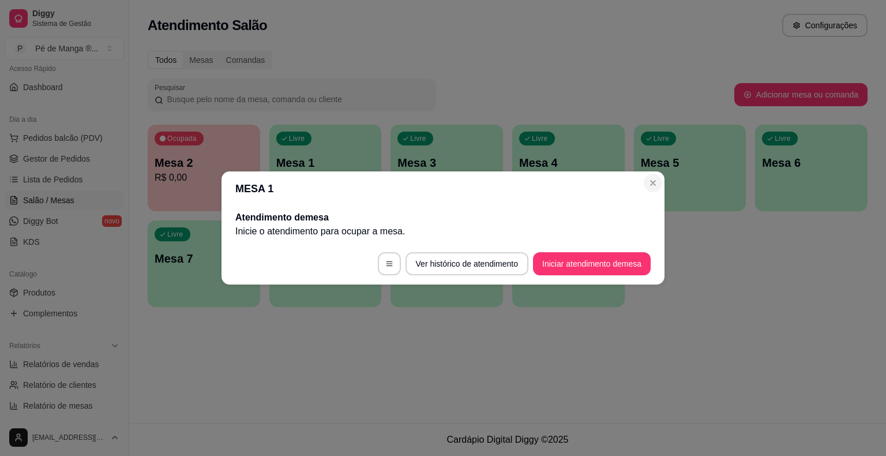
click at [642, 183] on header "MESA 1" at bounding box center [443, 188] width 443 height 35
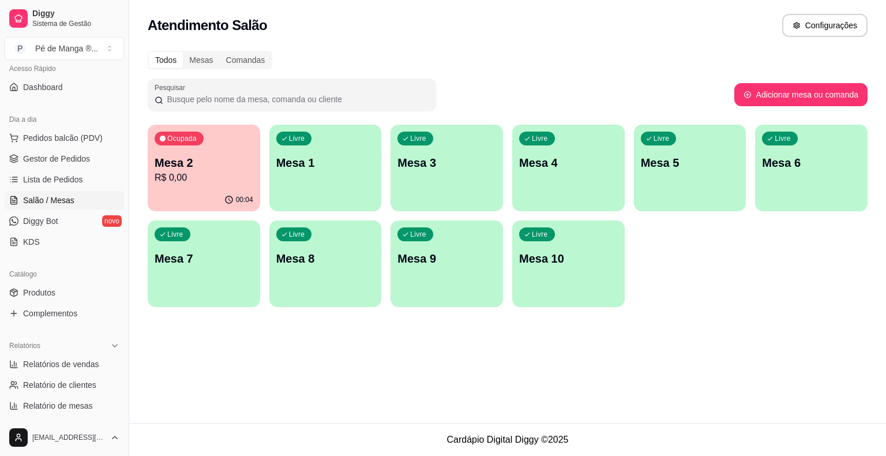
click at [186, 136] on p "Ocupada" at bounding box center [181, 138] width 29 height 9
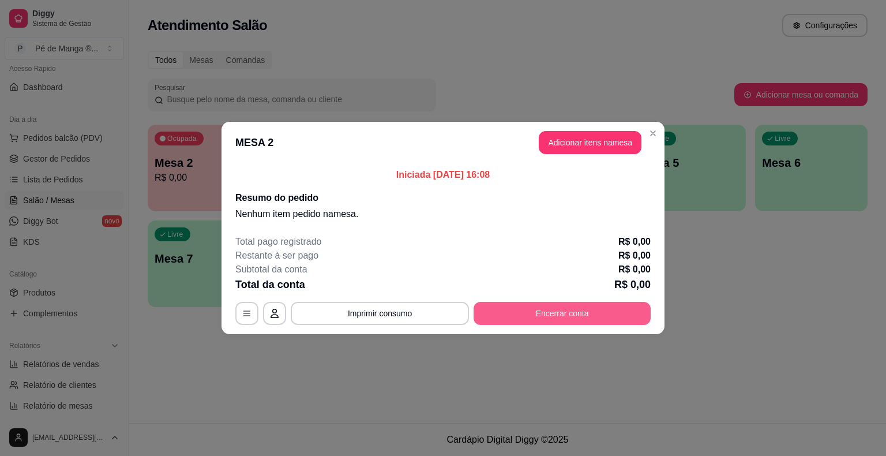
click at [590, 313] on button "Encerrar conta" at bounding box center [562, 313] width 177 height 23
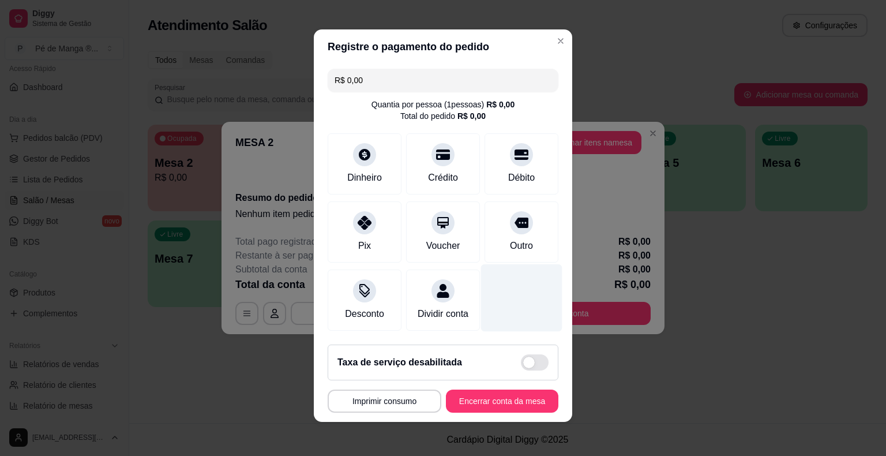
scroll to position [5, 0]
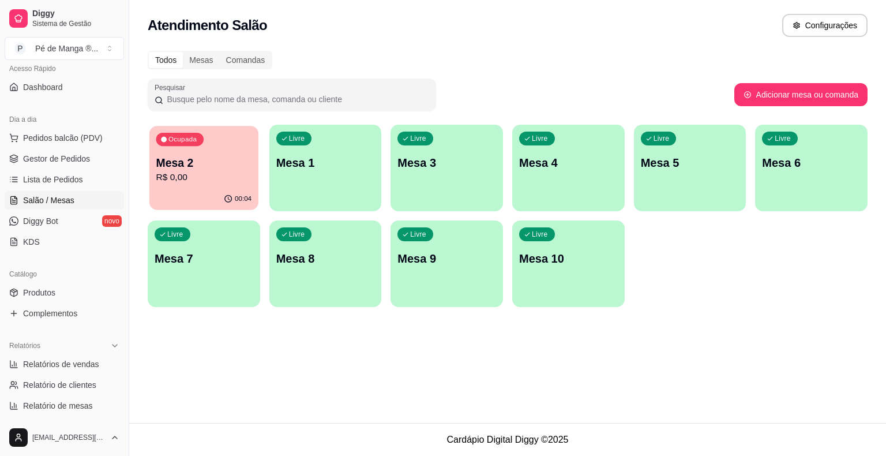
click at [186, 198] on div "00:04" at bounding box center [203, 199] width 109 height 22
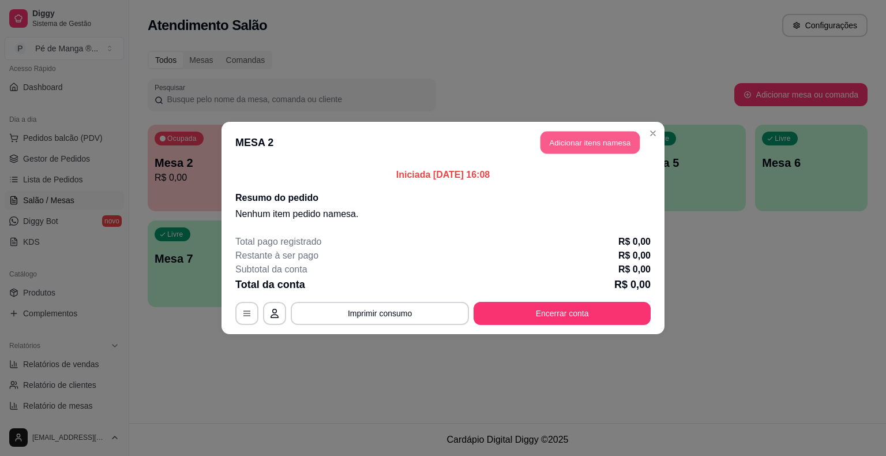
click at [609, 148] on button "Adicionar itens na mesa" at bounding box center [589, 143] width 99 height 22
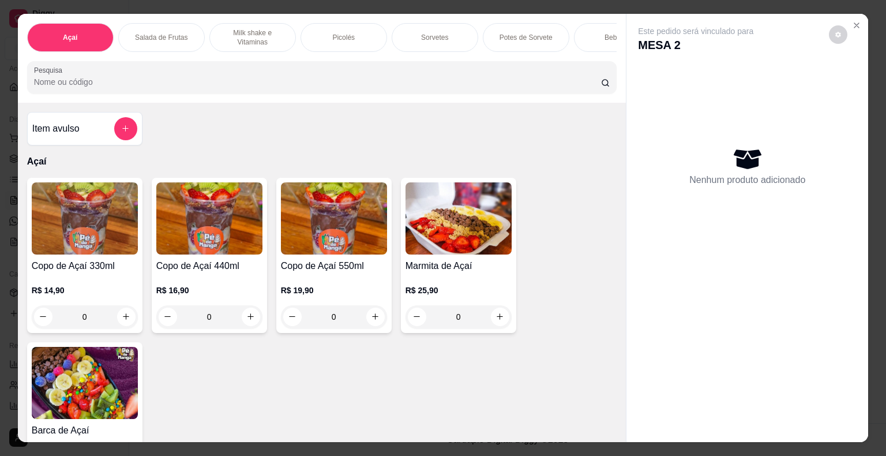
click at [606, 33] on p "Bebidas" at bounding box center [617, 37] width 25 height 9
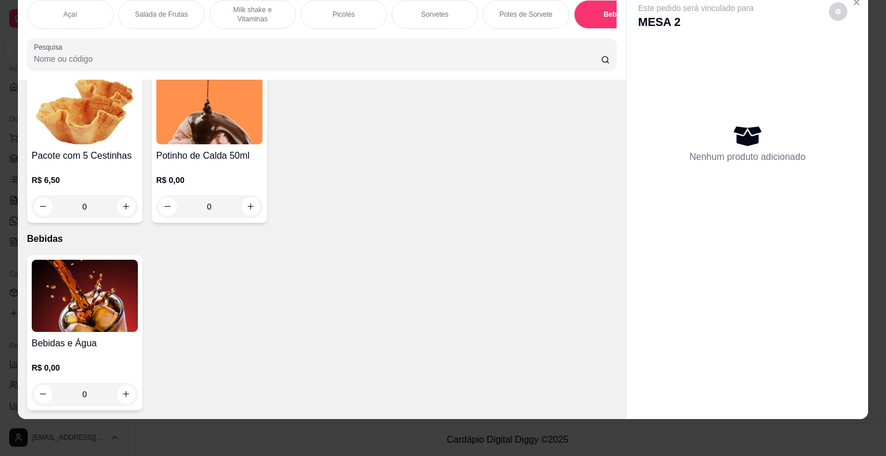
click at [99, 301] on img at bounding box center [85, 296] width 106 height 72
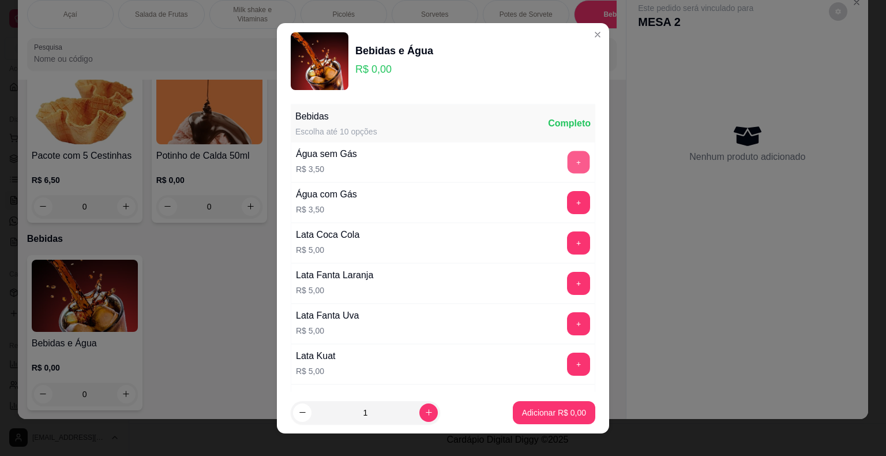
click at [568, 167] on button "+" at bounding box center [579, 162] width 22 height 22
click at [535, 414] on p "Adicionar R$ 3,50" at bounding box center [554, 413] width 64 height 12
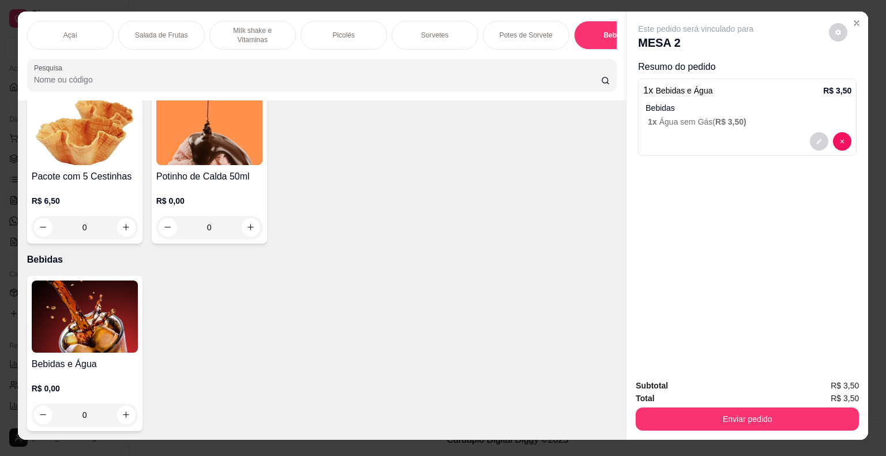
scroll to position [0, 0]
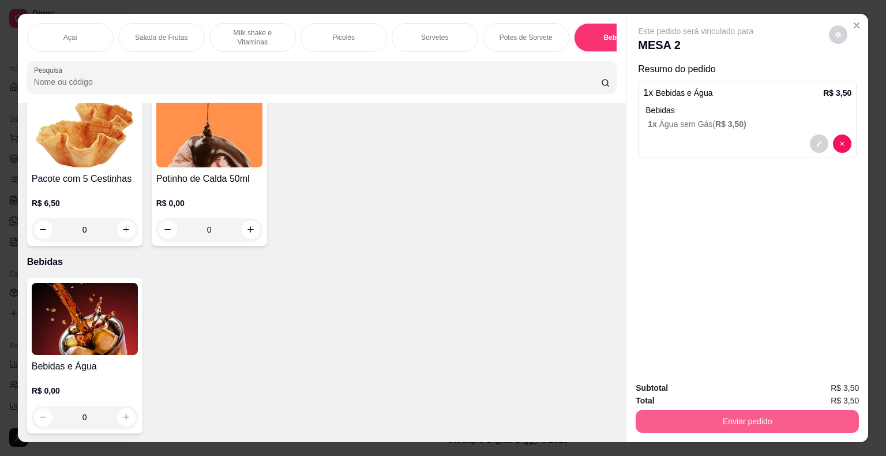
click at [742, 422] on button "Enviar pedido" at bounding box center [747, 421] width 223 height 23
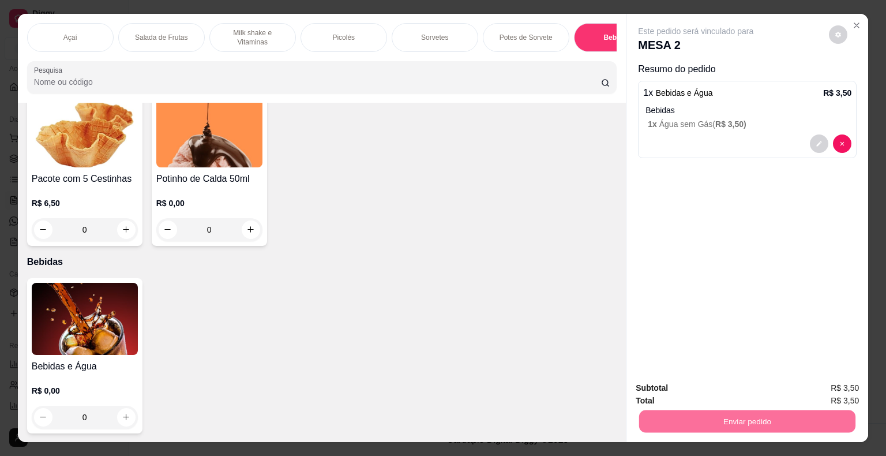
click at [741, 391] on button "Não registrar e enviar pedido" at bounding box center [709, 388] width 117 height 21
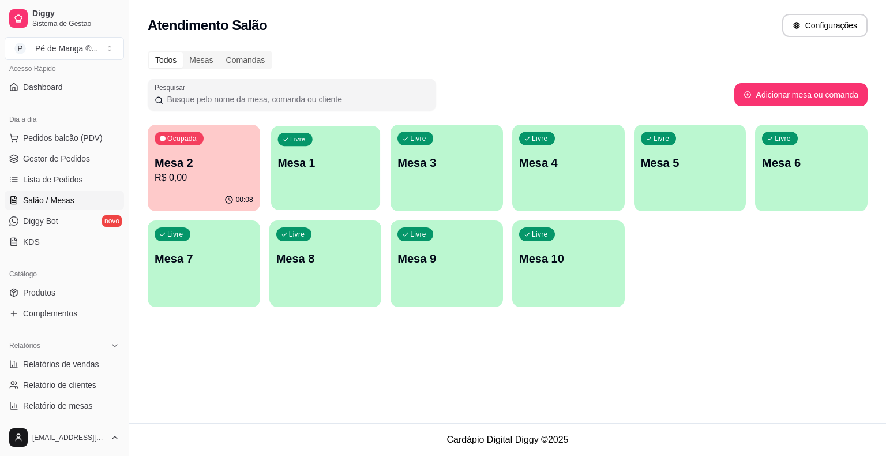
click at [318, 167] on p "Mesa 1" at bounding box center [325, 163] width 96 height 16
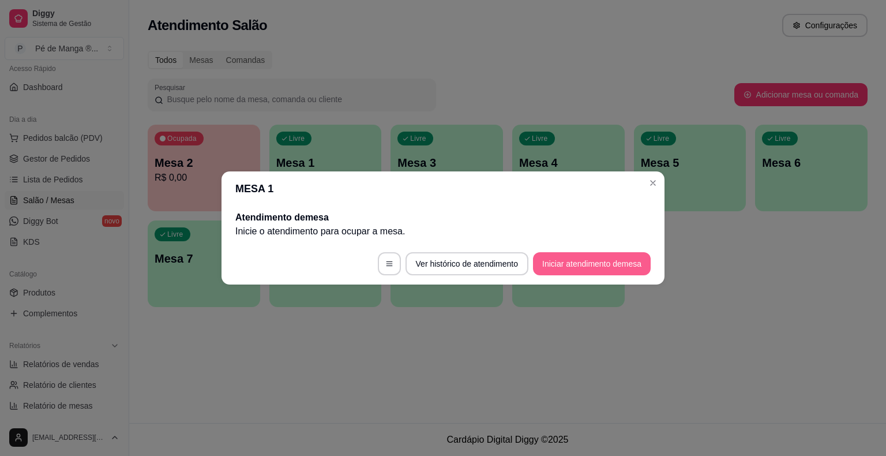
click at [555, 266] on button "Iniciar atendimento de mesa" at bounding box center [592, 263] width 118 height 23
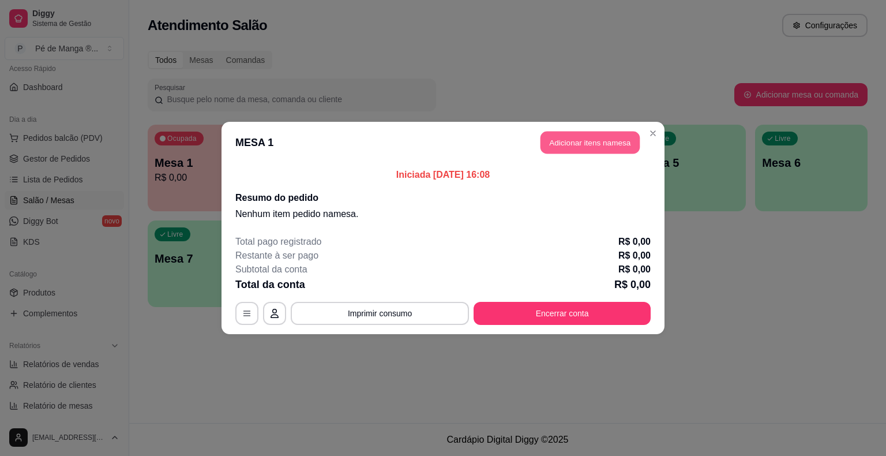
click at [599, 143] on button "Adicionar itens na mesa" at bounding box center [589, 143] width 99 height 22
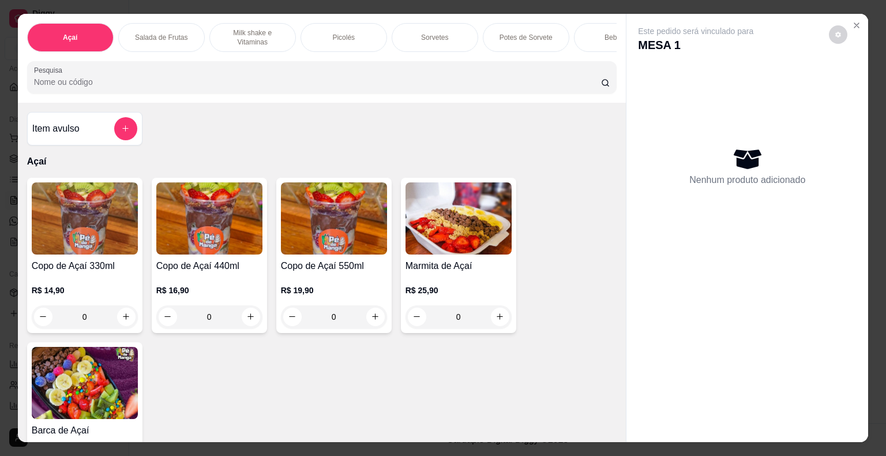
click at [90, 281] on div "R$ 14,90 0" at bounding box center [85, 300] width 106 height 55
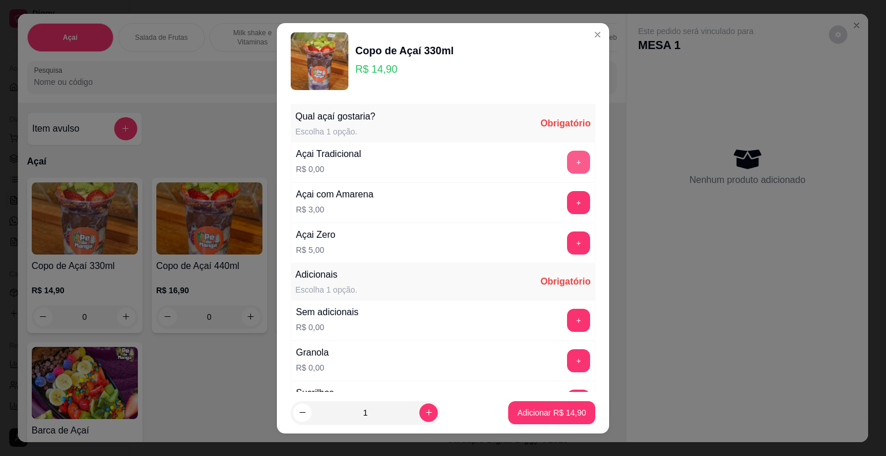
click at [567, 155] on button "+" at bounding box center [578, 162] width 23 height 23
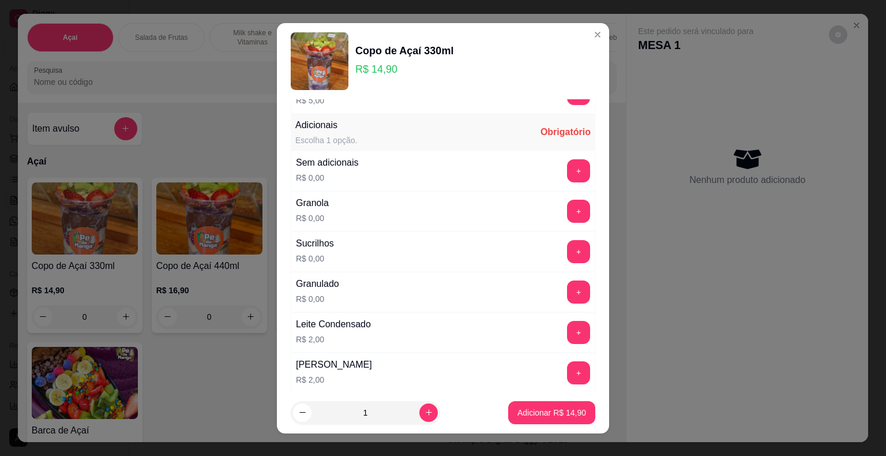
scroll to position [115, 0]
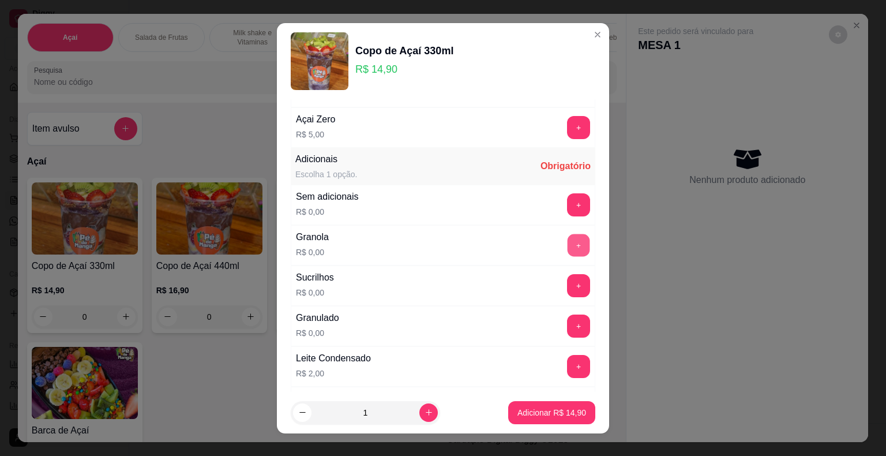
click at [568, 240] on button "+" at bounding box center [579, 245] width 22 height 22
click at [568, 287] on button "+" at bounding box center [579, 285] width 22 height 22
click at [567, 326] on button "+" at bounding box center [578, 325] width 23 height 23
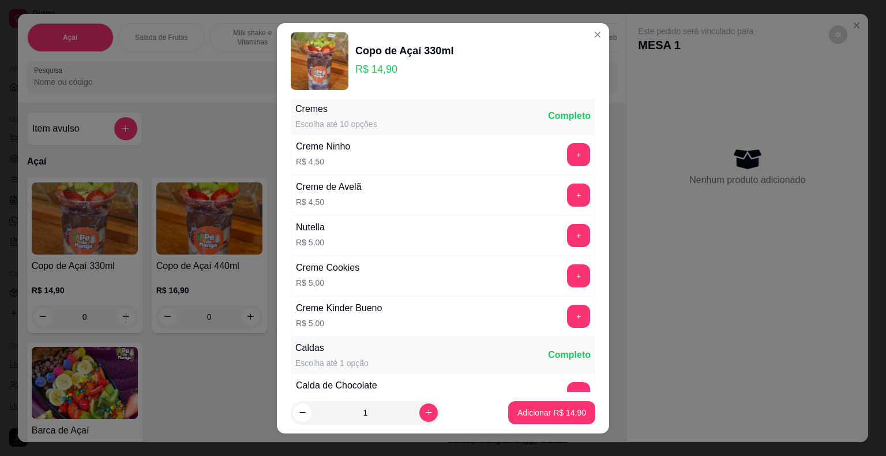
scroll to position [1327, 0]
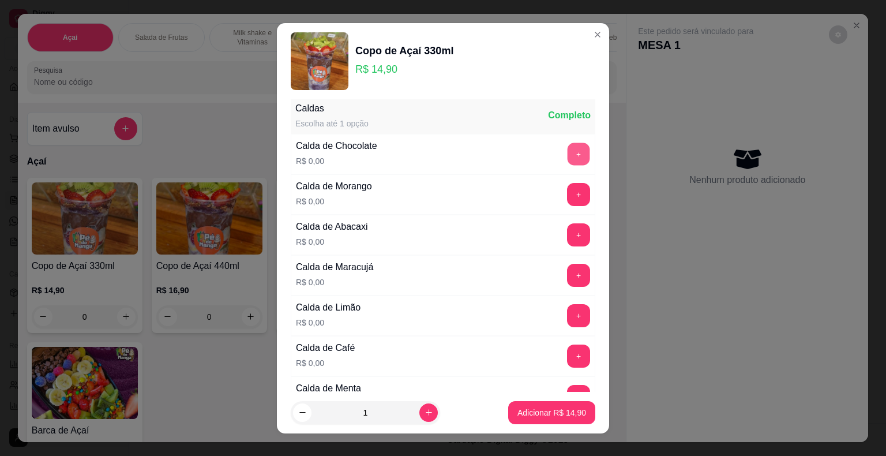
click at [568, 142] on button "+" at bounding box center [579, 153] width 22 height 22
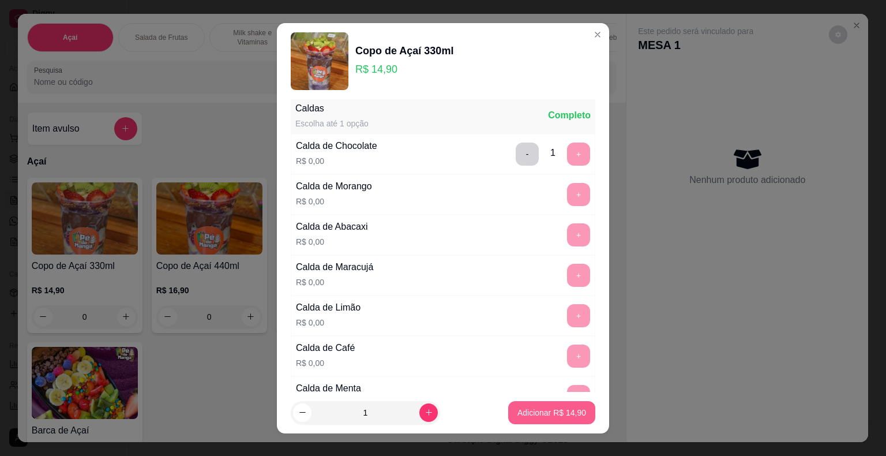
click at [535, 412] on p "Adicionar R$ 14,90" at bounding box center [551, 413] width 69 height 12
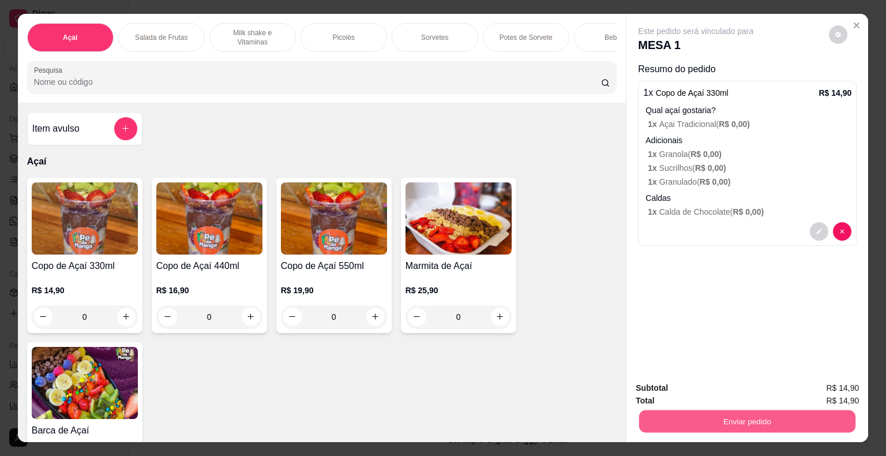
click at [800, 413] on button "Enviar pedido" at bounding box center [747, 421] width 216 height 22
click at [699, 379] on button "Não registrar e enviar pedido" at bounding box center [709, 388] width 117 height 21
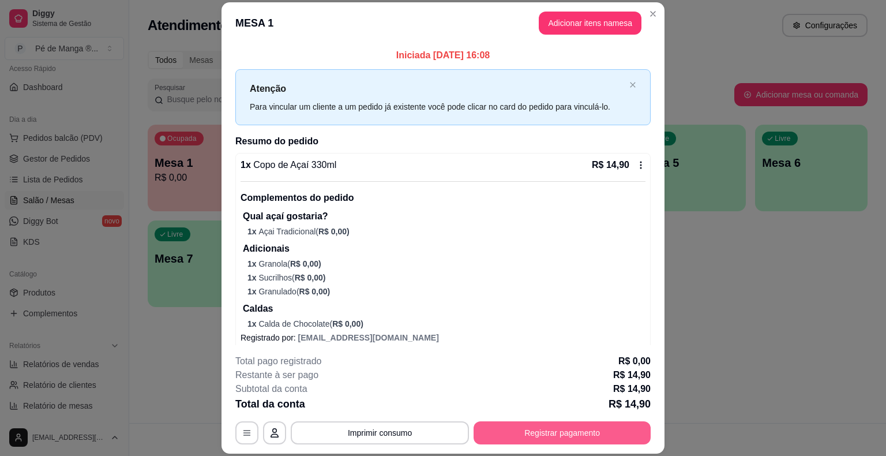
click at [605, 436] on button "Registrar pagamento" at bounding box center [562, 432] width 177 height 23
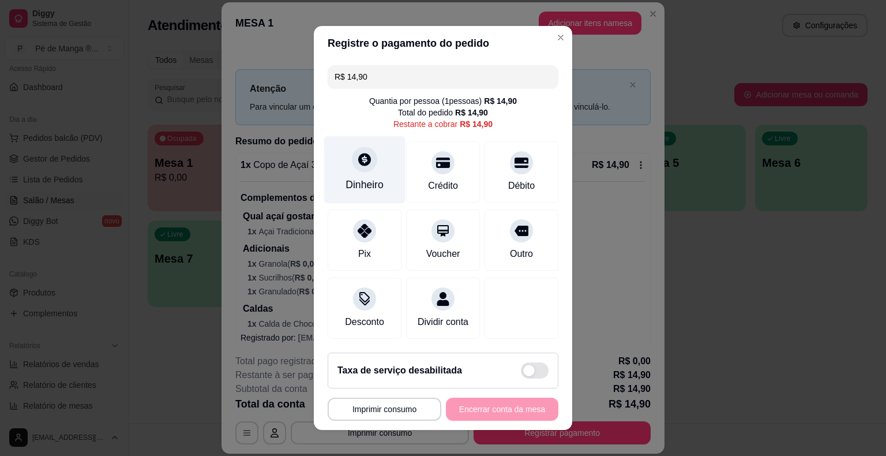
click at [377, 173] on div "Dinheiro" at bounding box center [364, 169] width 81 height 67
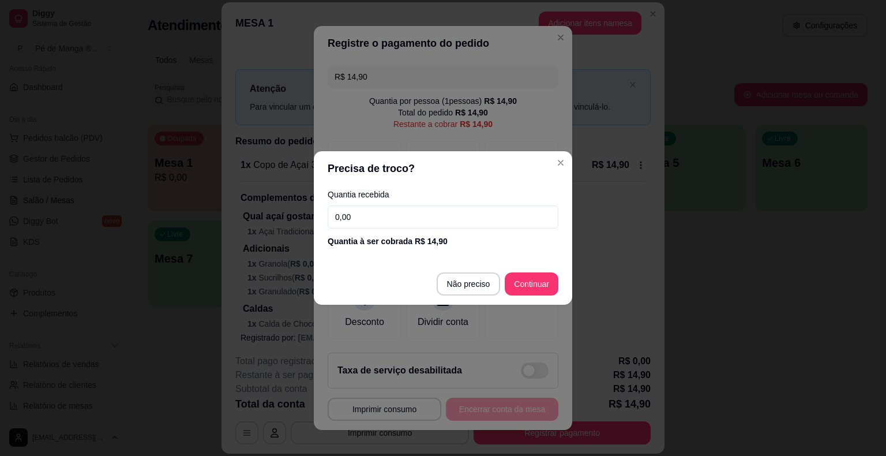
click at [532, 298] on footer "Não preciso Continuar" at bounding box center [443, 284] width 258 height 42
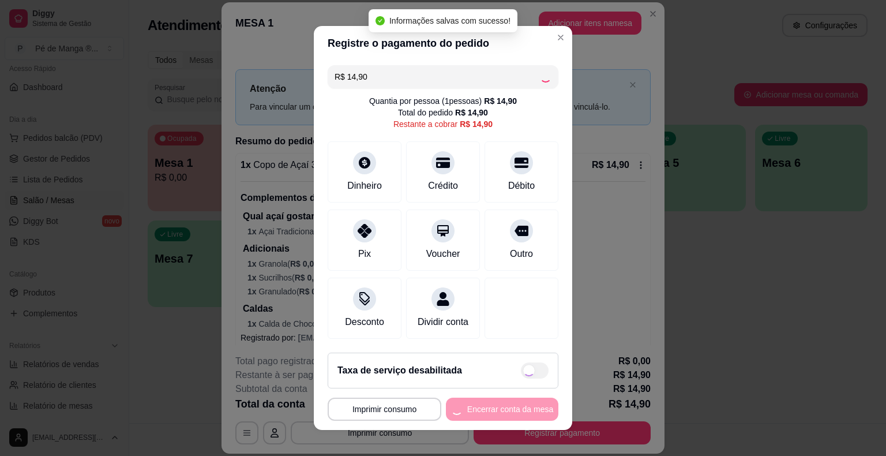
type input "R$ 0,00"
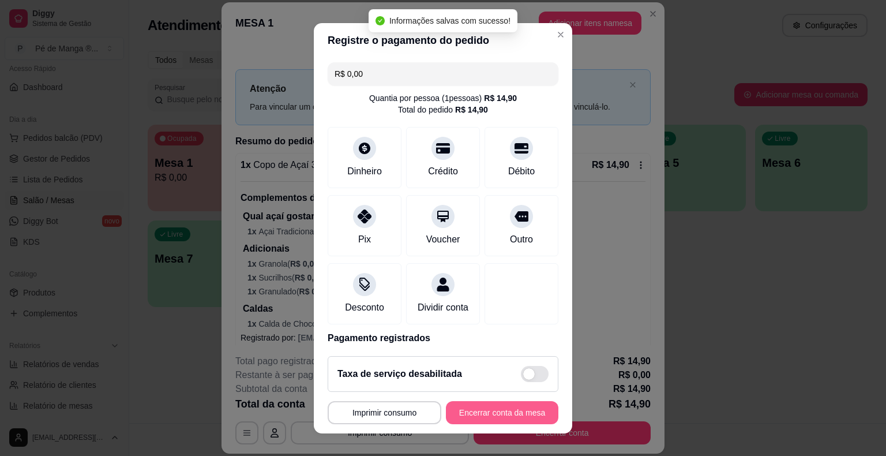
click at [524, 415] on button "Encerrar conta da mesa" at bounding box center [502, 412] width 112 height 23
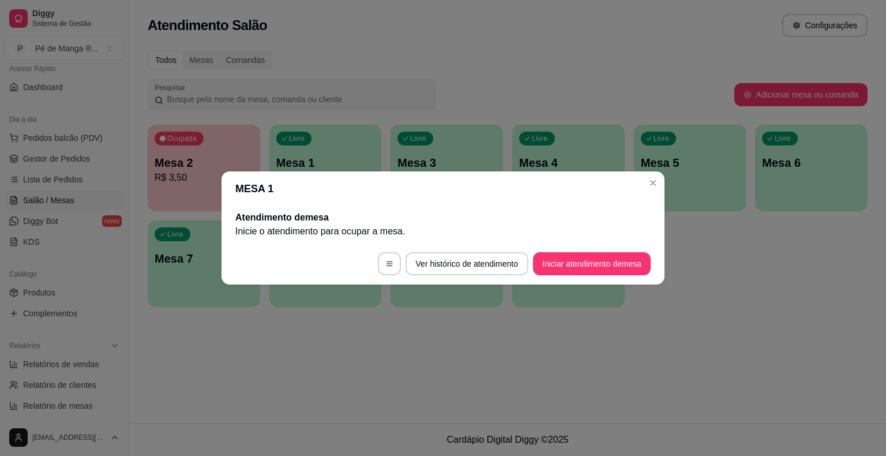
click at [611, 269] on button "Iniciar atendimento de mesa" at bounding box center [592, 263] width 118 height 23
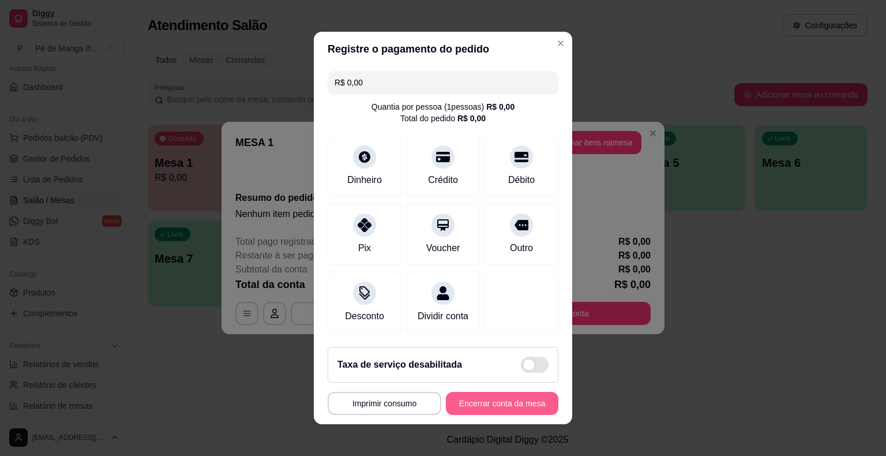
click at [499, 402] on button "Encerrar conta da mesa" at bounding box center [502, 403] width 112 height 23
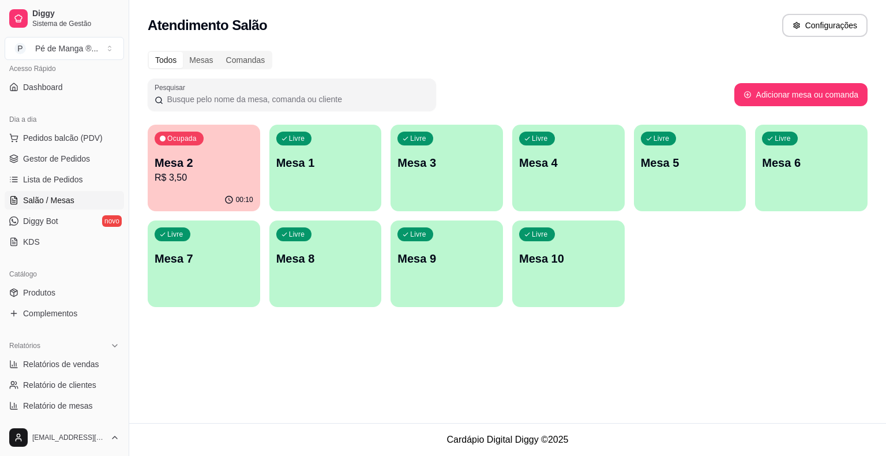
click at [197, 195] on div "00:10" at bounding box center [204, 200] width 112 height 22
click at [302, 177] on div "Livre Mesa 1" at bounding box center [325, 161] width 109 height 70
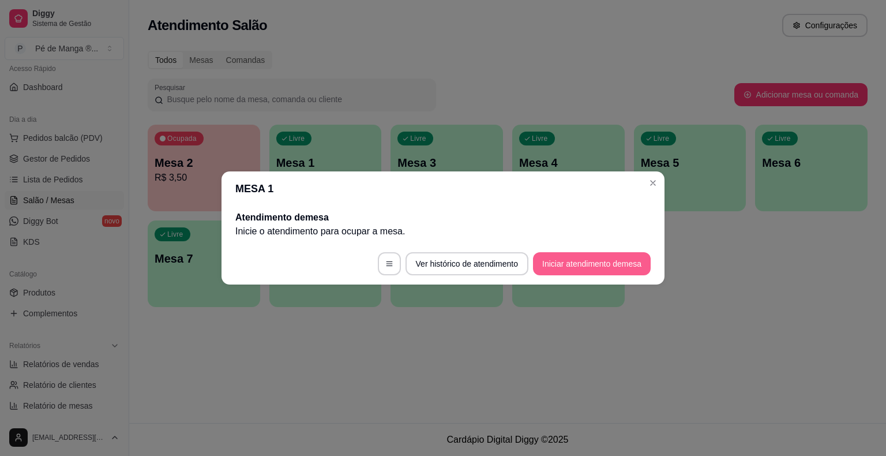
click at [613, 264] on button "Iniciar atendimento de mesa" at bounding box center [592, 263] width 118 height 23
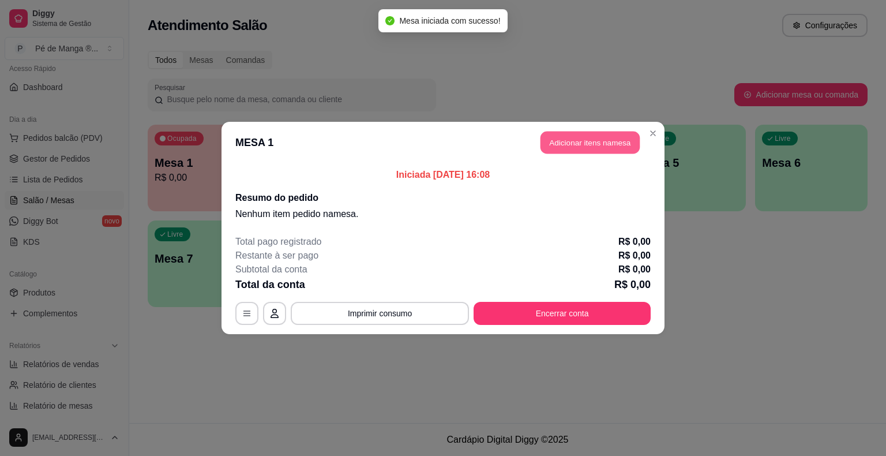
click at [598, 141] on button "Adicionar itens na mesa" at bounding box center [589, 143] width 99 height 22
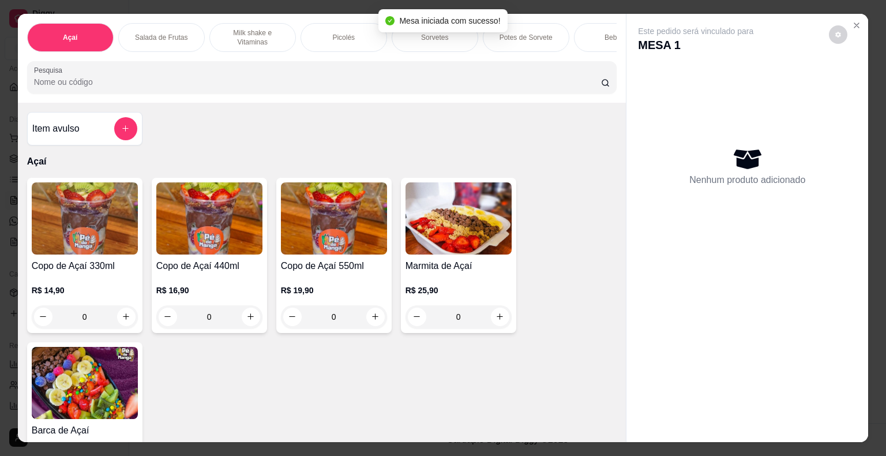
click at [513, 33] on p "Potes de Sorvete" at bounding box center [526, 37] width 53 height 9
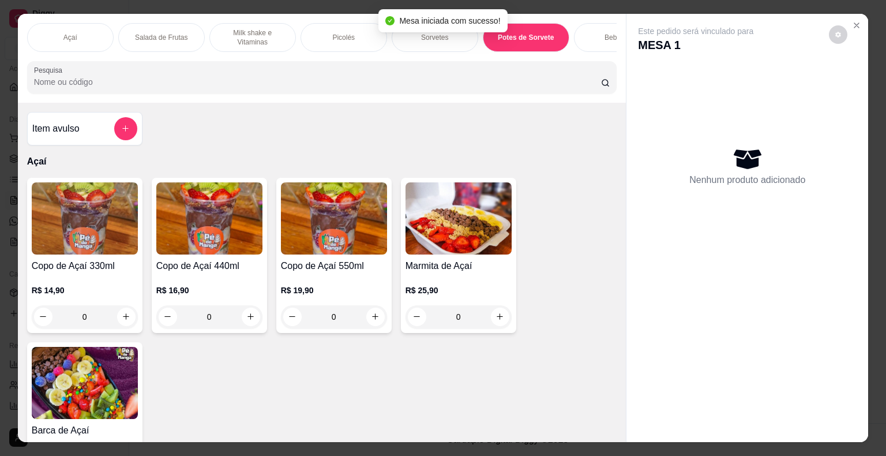
scroll to position [28, 0]
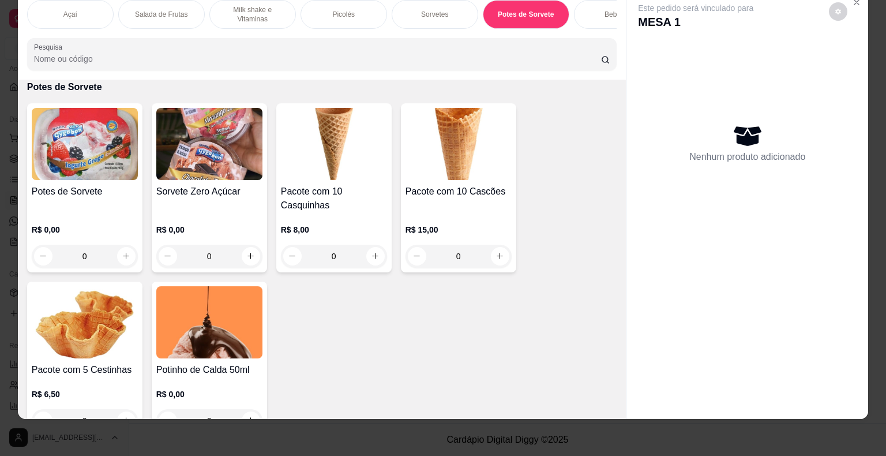
click at [93, 233] on p "R$ 0,00" at bounding box center [85, 230] width 106 height 12
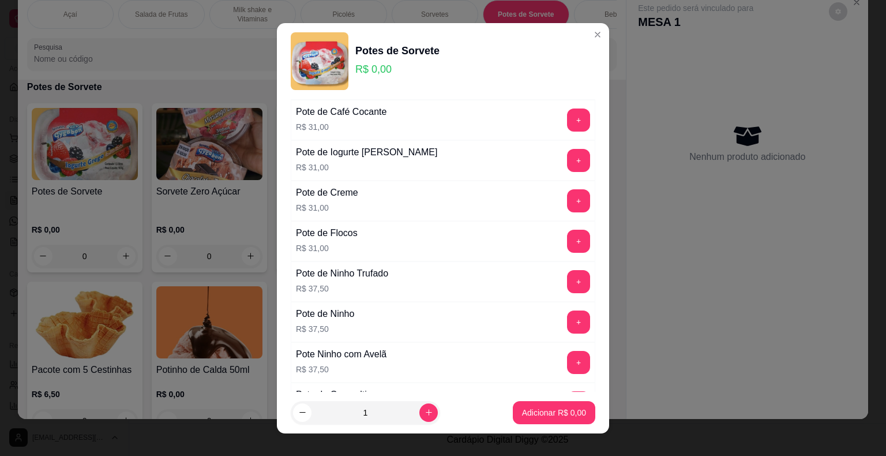
scroll to position [231, 0]
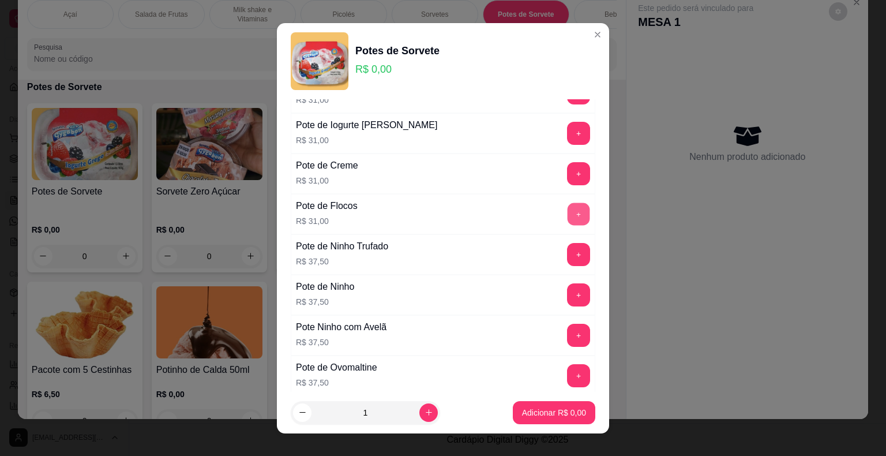
click at [568, 204] on button "+" at bounding box center [579, 213] width 22 height 22
click at [551, 418] on button "Adicionar R$ 31,00" at bounding box center [551, 412] width 87 height 23
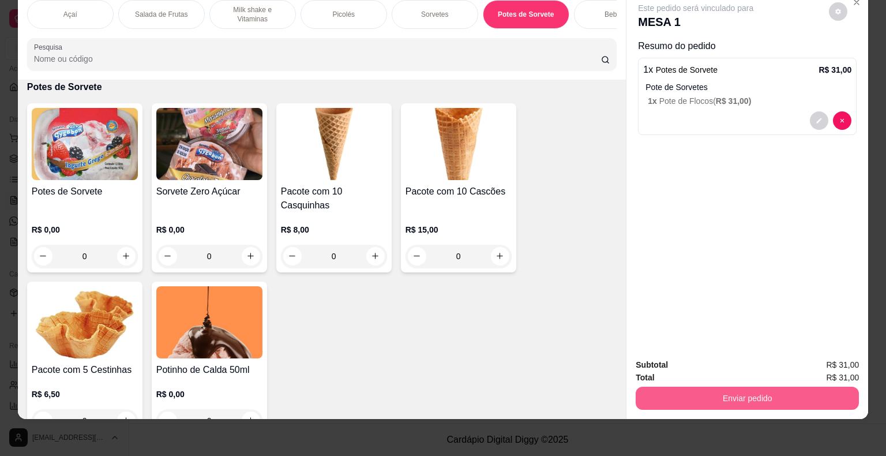
click at [779, 389] on button "Enviar pedido" at bounding box center [747, 397] width 223 height 23
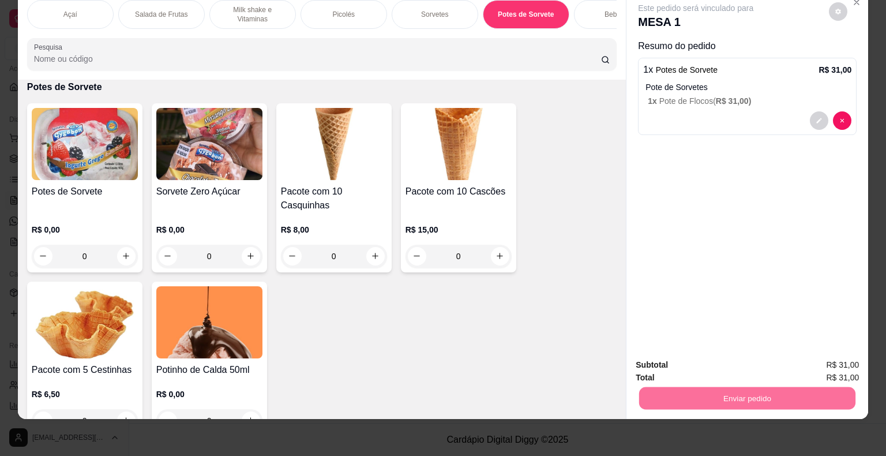
click at [746, 366] on button "Não registrar e enviar pedido" at bounding box center [709, 360] width 117 height 21
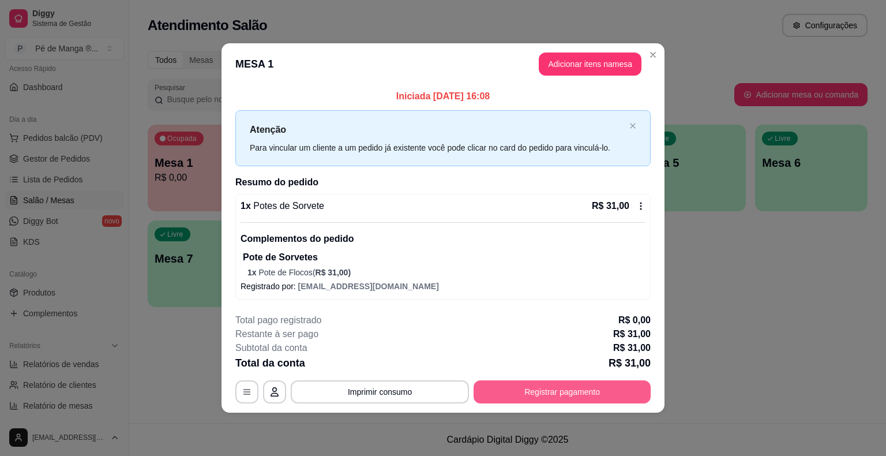
click at [546, 397] on button "Registrar pagamento" at bounding box center [562, 391] width 177 height 23
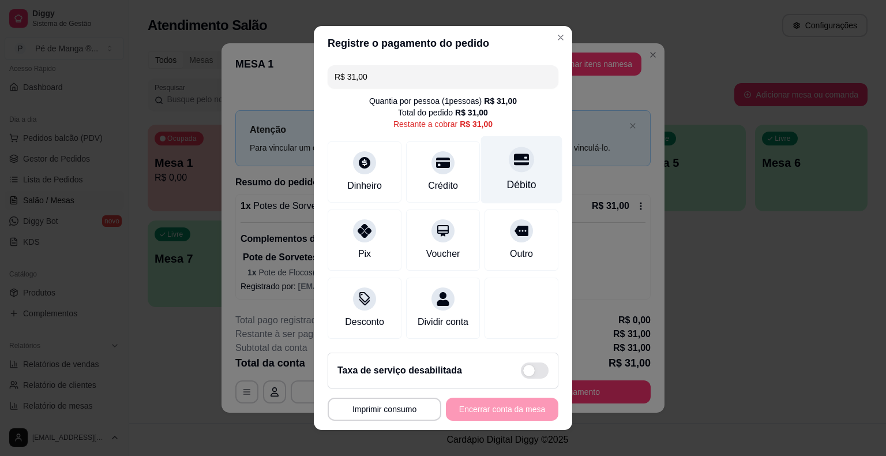
click at [513, 190] on div "Débito" at bounding box center [521, 184] width 29 height 15
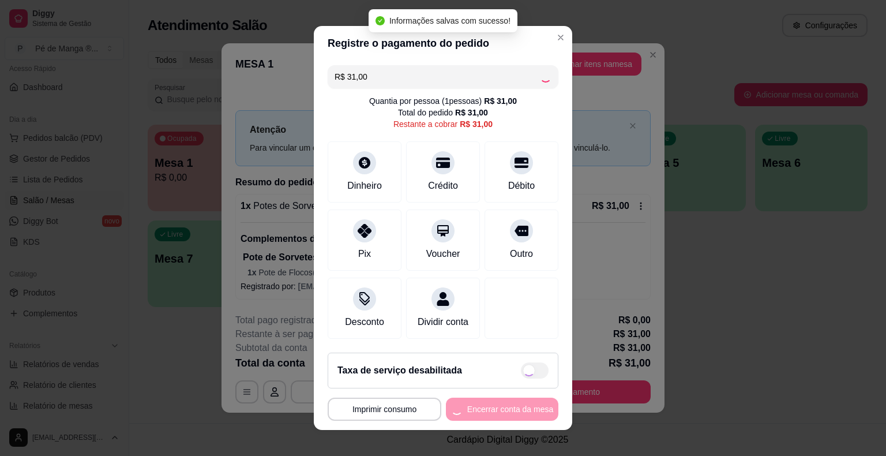
type input "R$ 0,00"
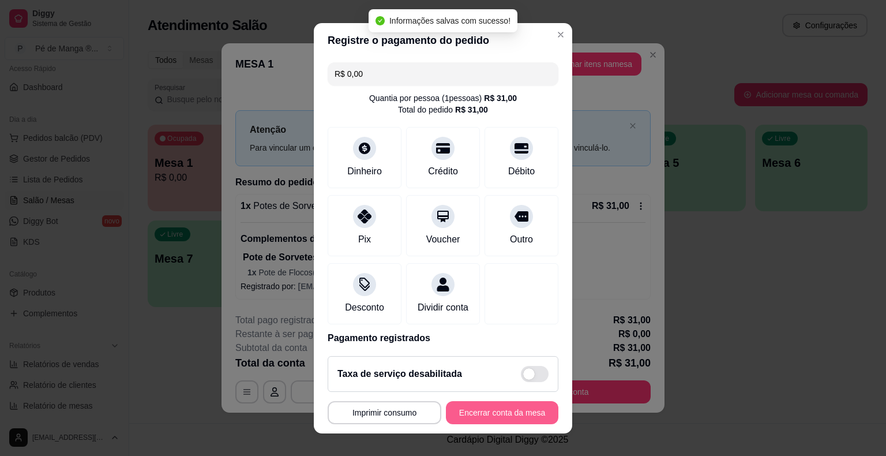
click at [517, 413] on button "Encerrar conta da mesa" at bounding box center [502, 412] width 112 height 23
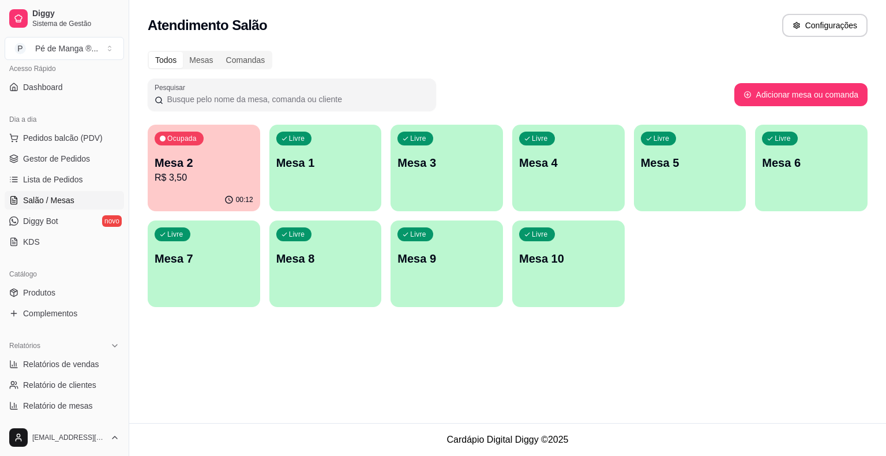
click at [185, 163] on p "Mesa 2" at bounding box center [204, 163] width 99 height 16
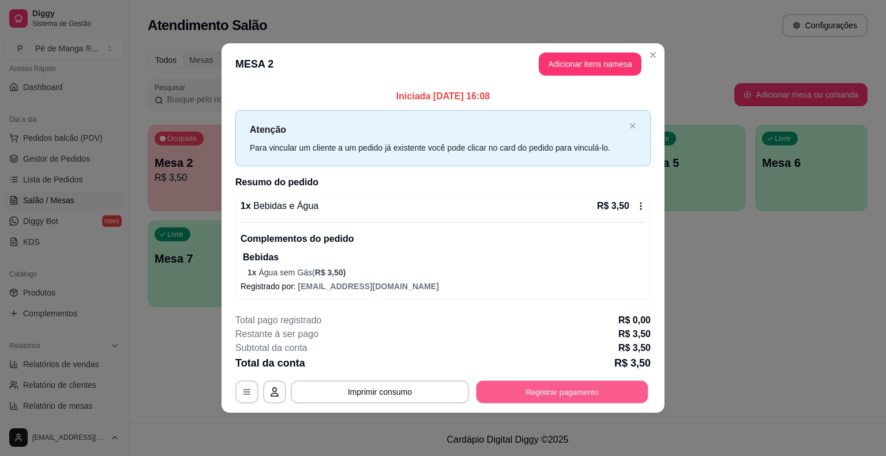
click at [577, 397] on button "Registrar pagamento" at bounding box center [562, 392] width 172 height 22
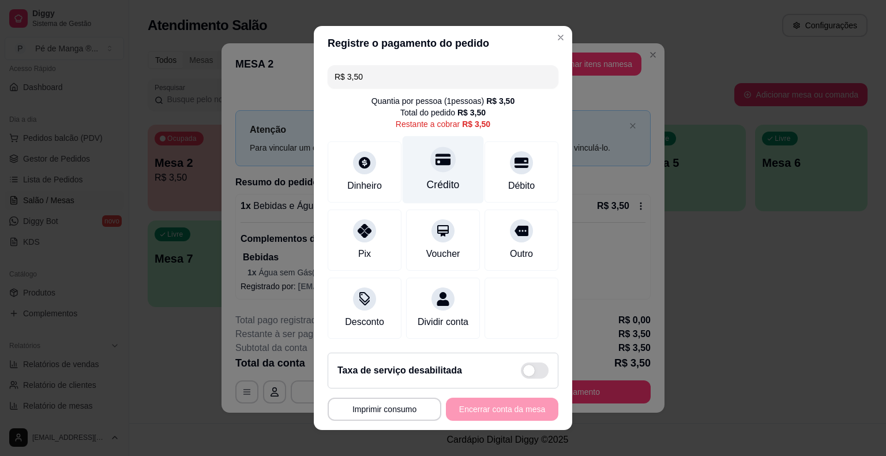
click at [438, 172] on div "Crédito" at bounding box center [443, 169] width 81 height 67
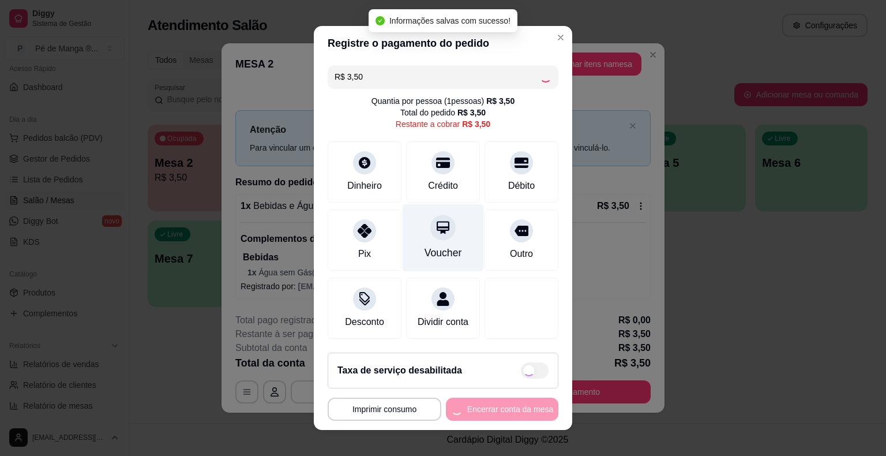
type input "R$ 0,00"
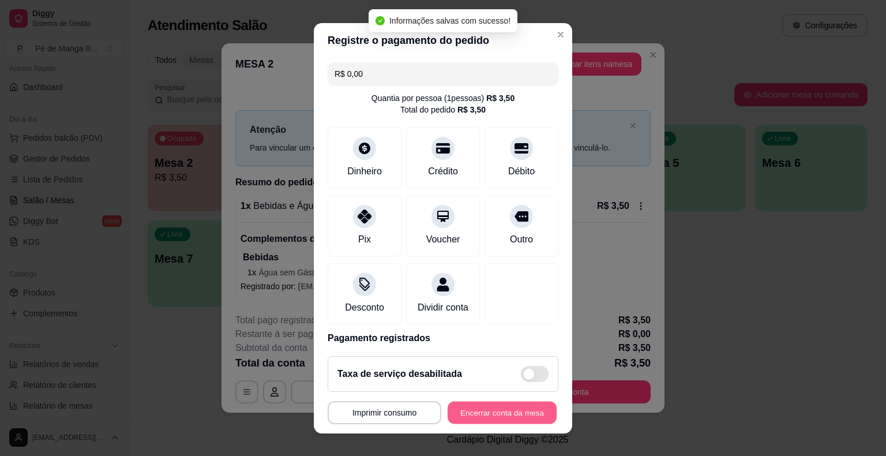
click at [496, 410] on button "Encerrar conta da mesa" at bounding box center [502, 412] width 109 height 22
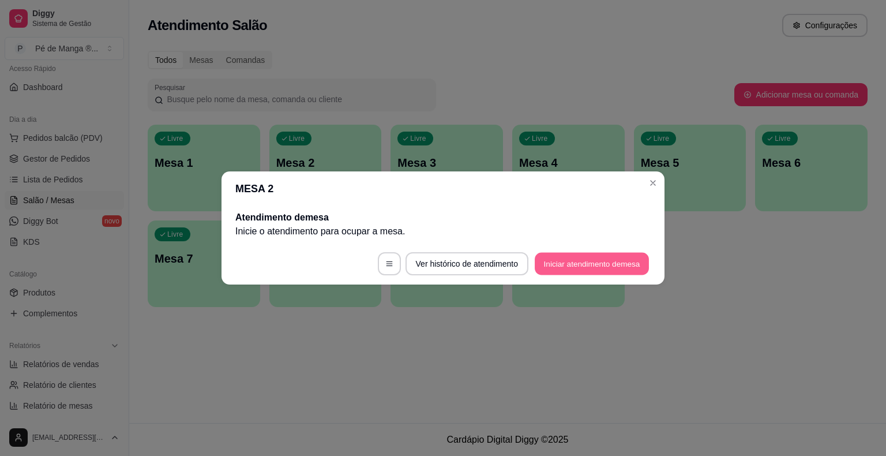
click at [632, 264] on button "Iniciar atendimento de mesa" at bounding box center [592, 264] width 114 height 22
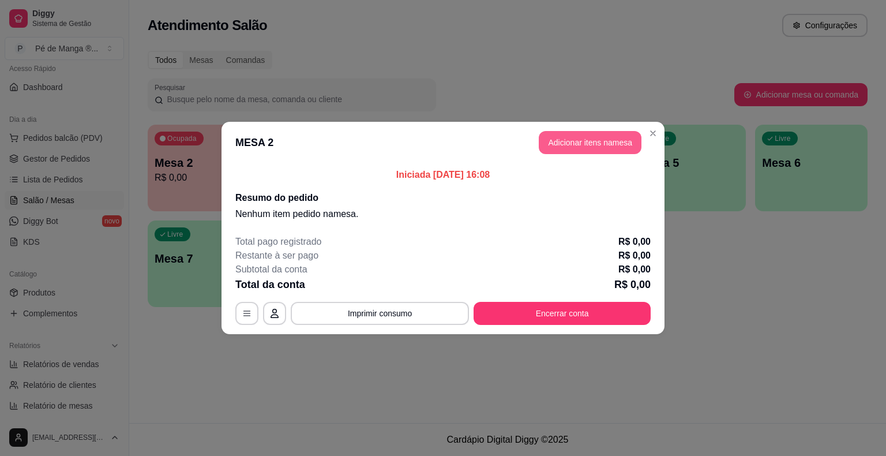
click at [591, 142] on button "Adicionar itens na mesa" at bounding box center [590, 142] width 103 height 23
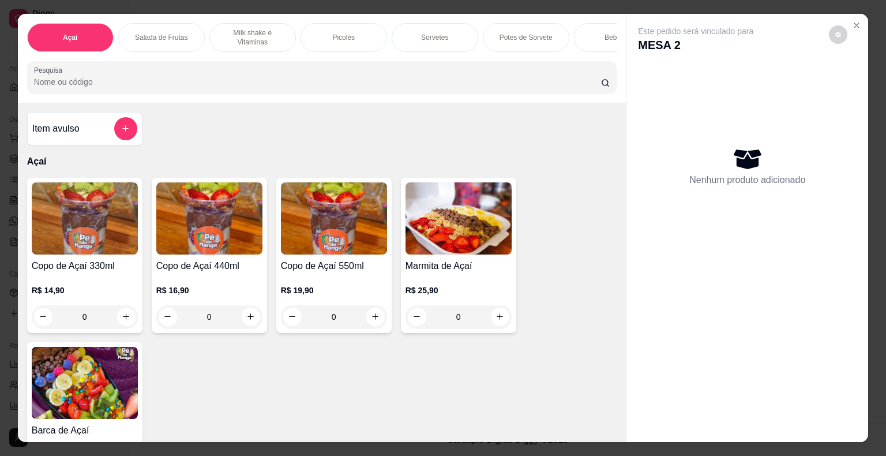
click at [427, 33] on p "Sorvetes" at bounding box center [434, 37] width 27 height 9
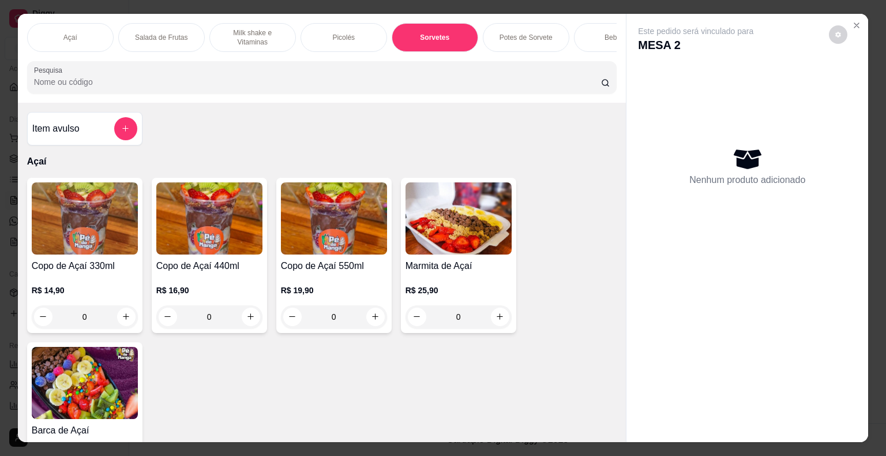
scroll to position [28, 0]
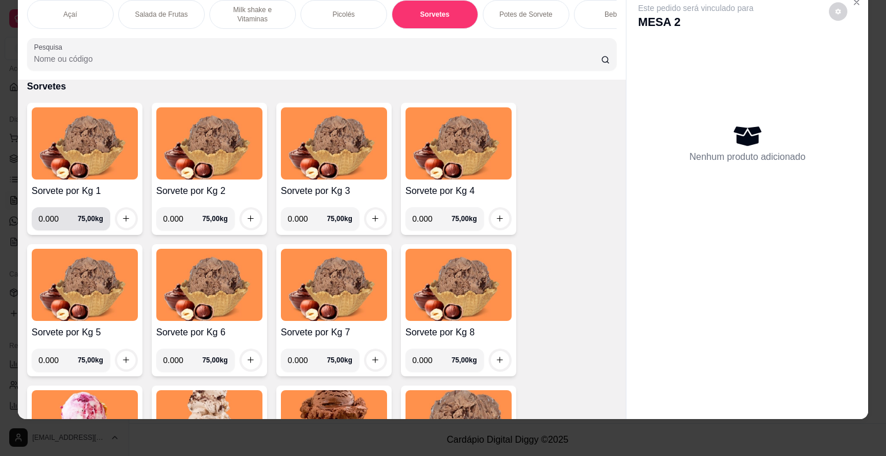
click at [50, 213] on input "0.000" at bounding box center [58, 218] width 39 height 23
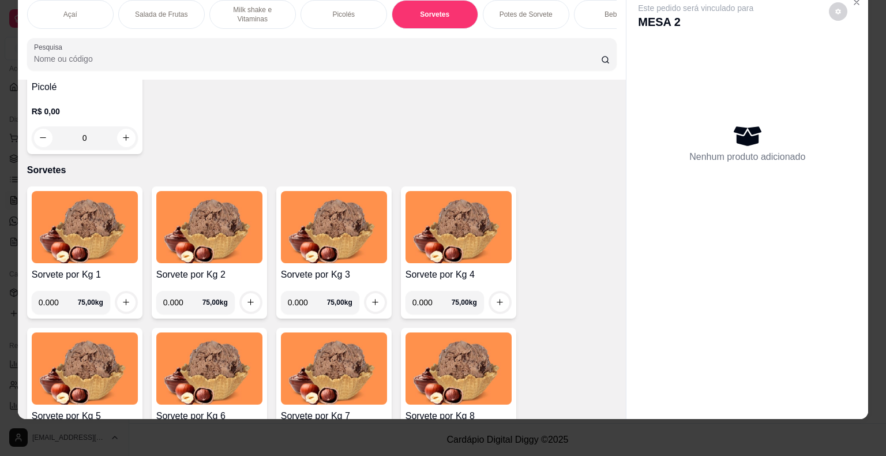
scroll to position [1015, 0]
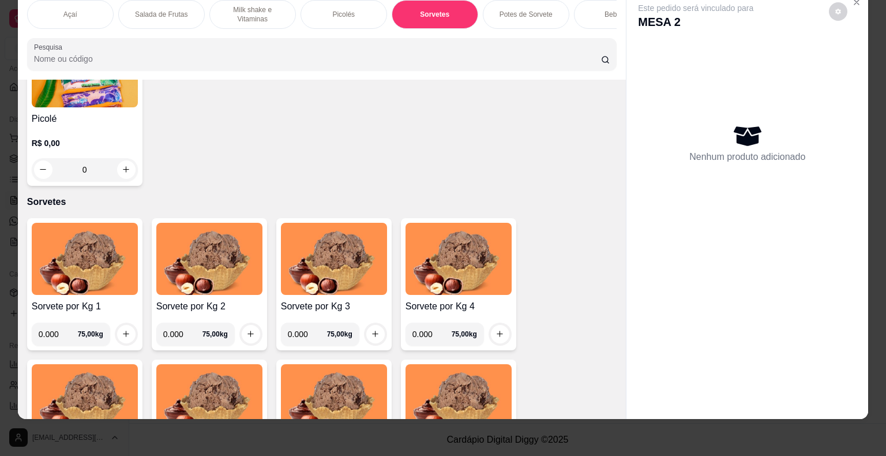
click at [79, 138] on p "R$ 0,00" at bounding box center [85, 143] width 106 height 12
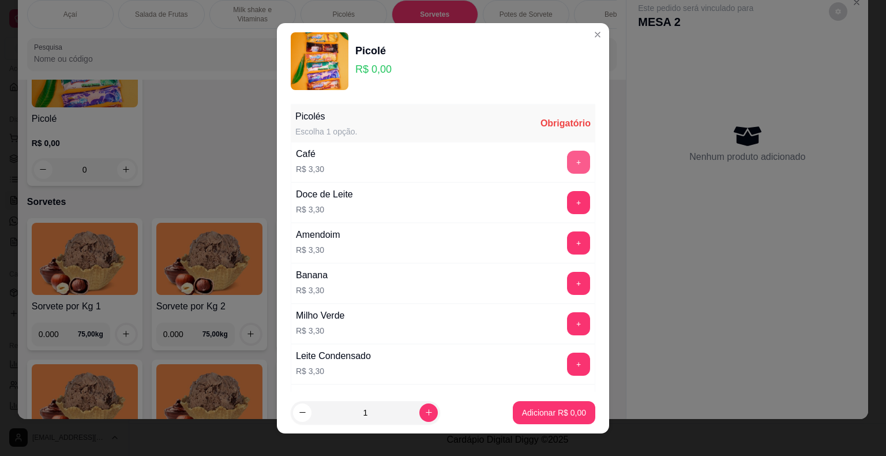
click at [567, 163] on button "+" at bounding box center [578, 162] width 23 height 23
click at [547, 413] on p "Adicionar R$ 3,30" at bounding box center [554, 413] width 64 height 12
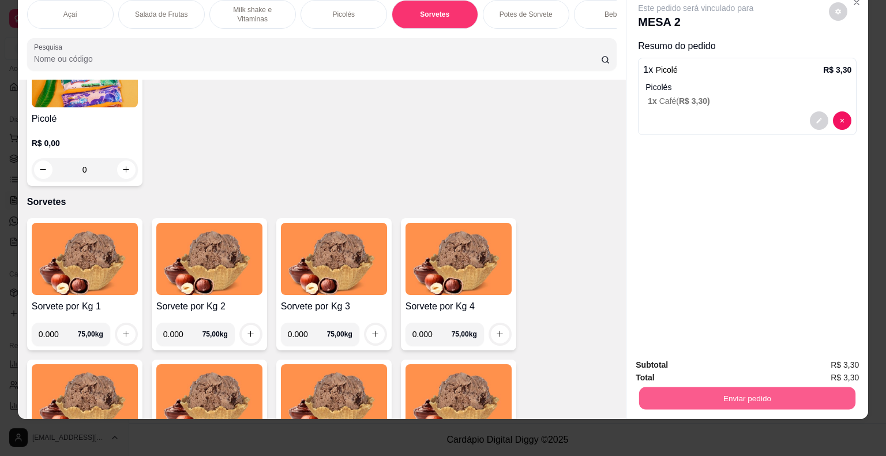
click at [669, 401] on div "Subtotal R$ 3,30 Total R$ 3,30 Enviar pedido" at bounding box center [747, 384] width 242 height 70
click at [705, 392] on button "Enviar pedido" at bounding box center [747, 397] width 223 height 23
click at [714, 359] on button "Não registrar e enviar pedido" at bounding box center [709, 361] width 120 height 22
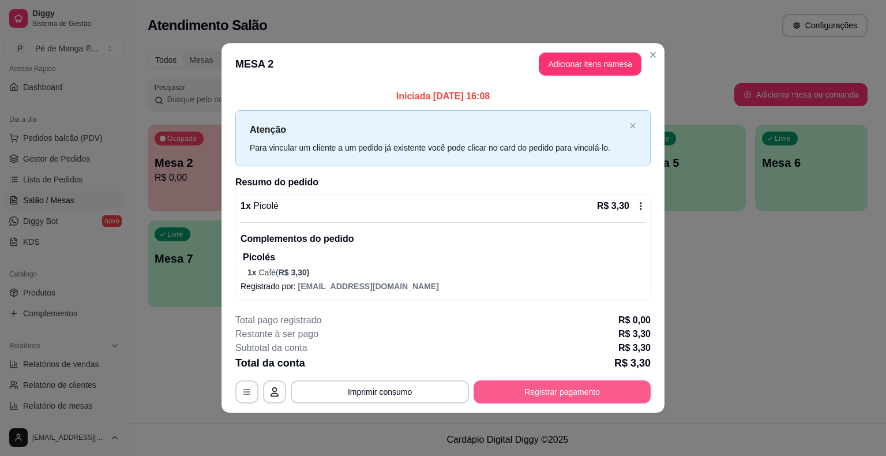
click at [516, 390] on button "Registrar pagamento" at bounding box center [562, 391] width 177 height 23
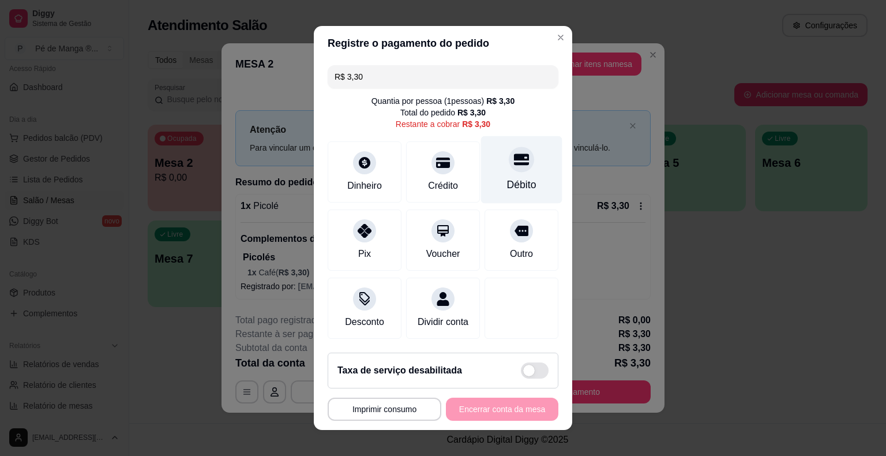
click at [516, 185] on div "Débito" at bounding box center [521, 184] width 29 height 15
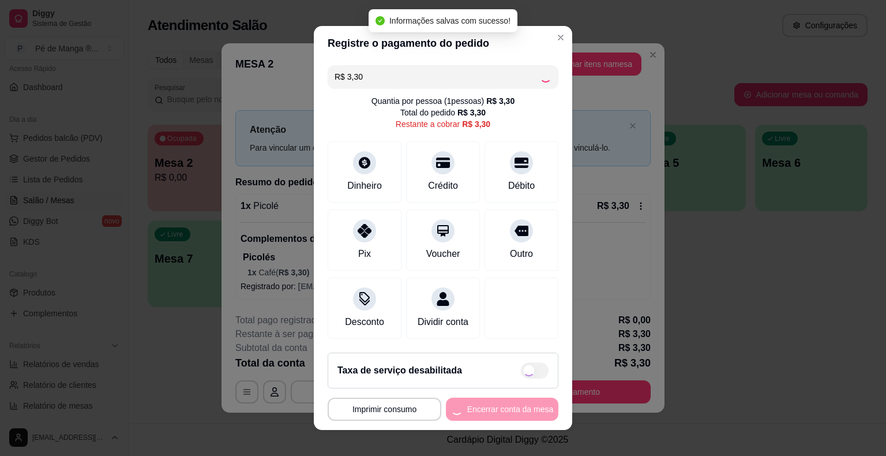
type input "R$ 0,00"
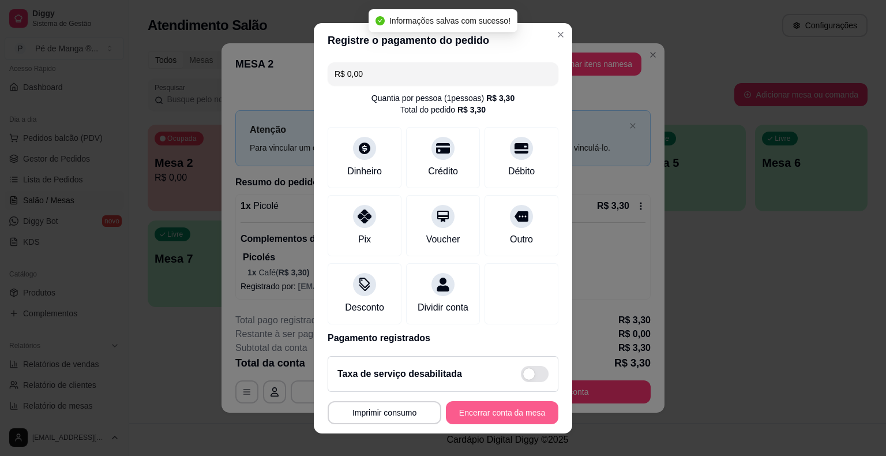
click at [510, 413] on button "Encerrar conta da mesa" at bounding box center [502, 412] width 112 height 23
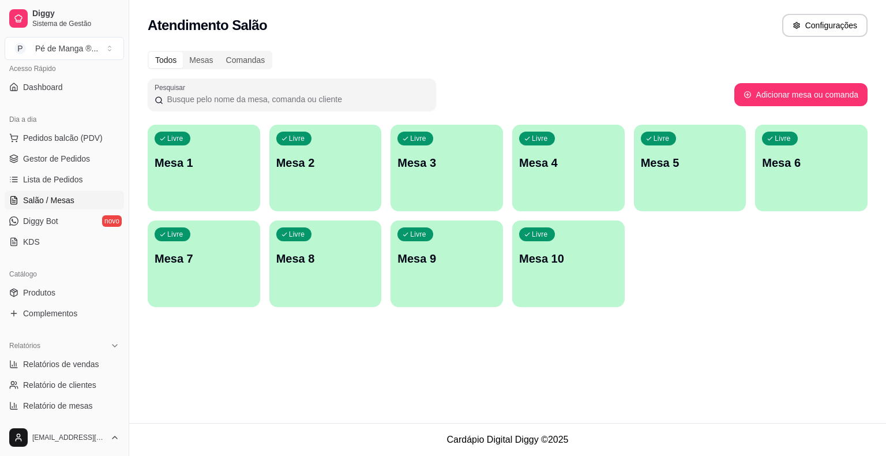
click at [187, 163] on p "Mesa 1" at bounding box center [204, 163] width 99 height 16
click at [187, 163] on body "Diggy Sistema de Gestão P Pé de Manga ® ... Loja aberta Plano Essencial + Mesas…" at bounding box center [443, 228] width 886 height 456
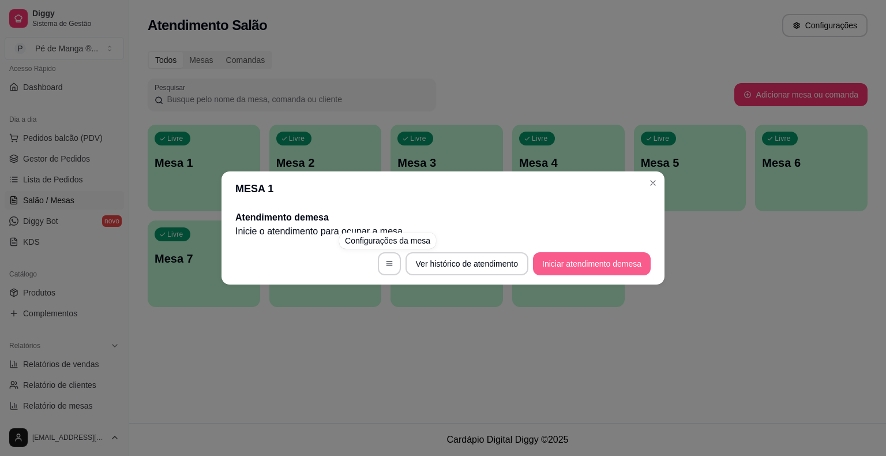
click at [571, 259] on button "Iniciar atendimento de mesa" at bounding box center [592, 263] width 118 height 23
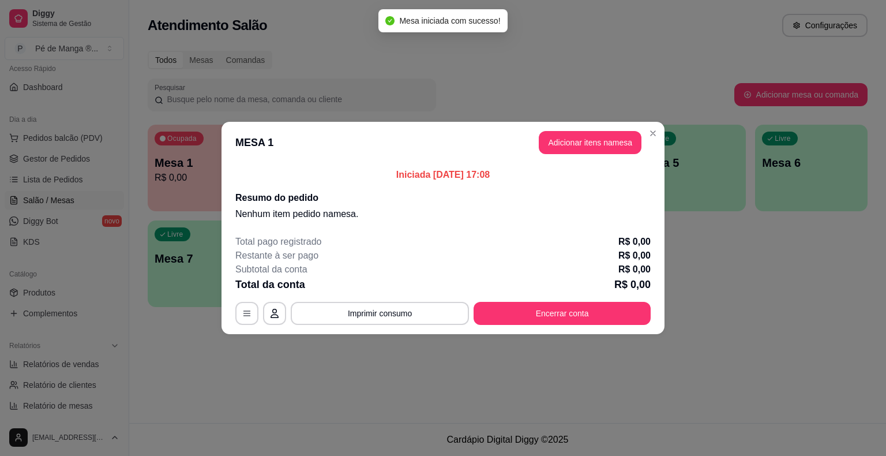
click at [573, 140] on button "Adicionar itens na mesa" at bounding box center [590, 142] width 103 height 23
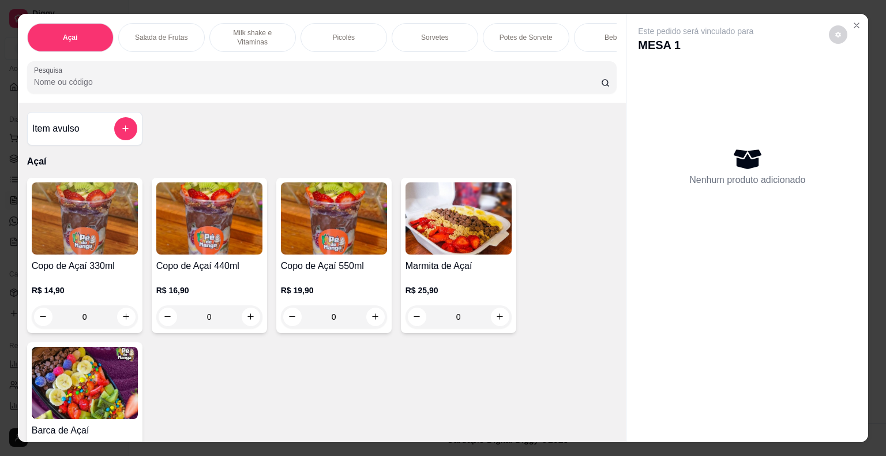
drag, startPoint x: 414, startPoint y: 28, endPoint x: 420, endPoint y: 29, distance: 6.0
click at [416, 29] on div "Sorvetes" at bounding box center [435, 37] width 87 height 29
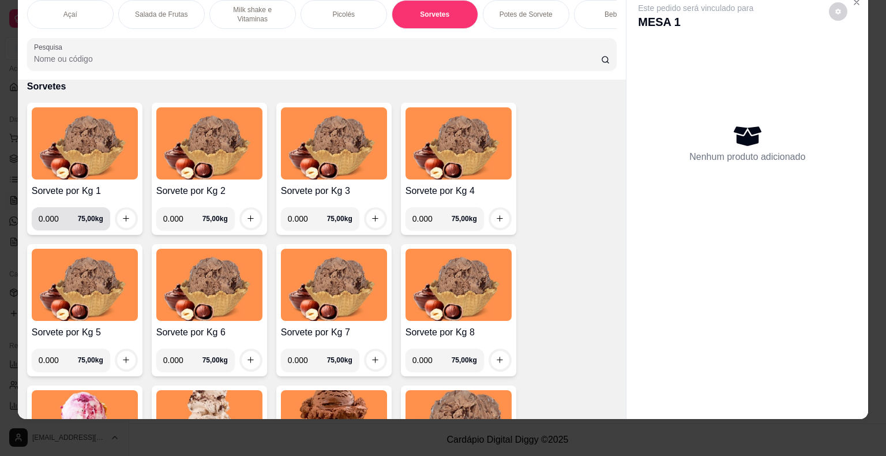
click at [57, 215] on input "0.000" at bounding box center [58, 218] width 39 height 23
type input "0.260"
click at [117, 216] on button "increase-product-quantity" at bounding box center [126, 218] width 18 height 18
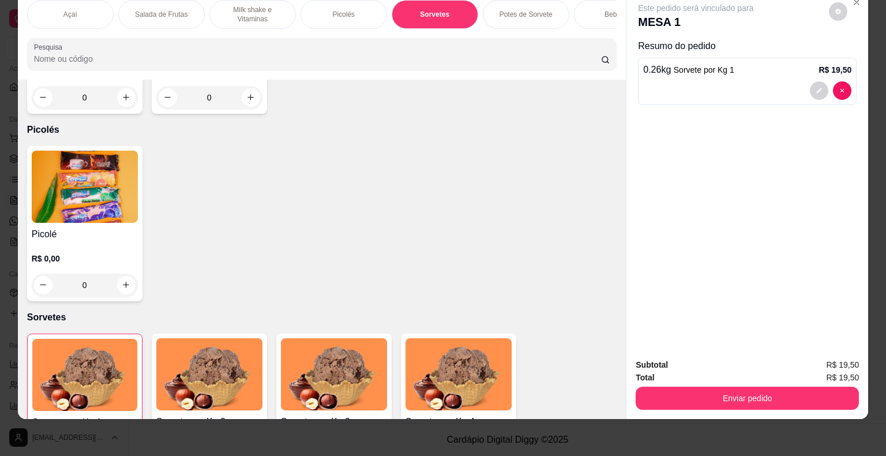
click at [347, 12] on div "Picolés" at bounding box center [344, 14] width 87 height 29
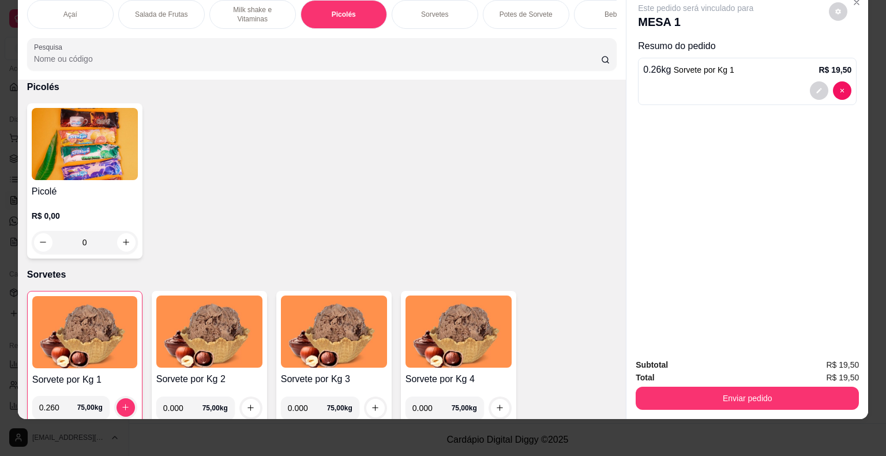
click at [108, 199] on div "R$ 0,00 0" at bounding box center [85, 225] width 106 height 55
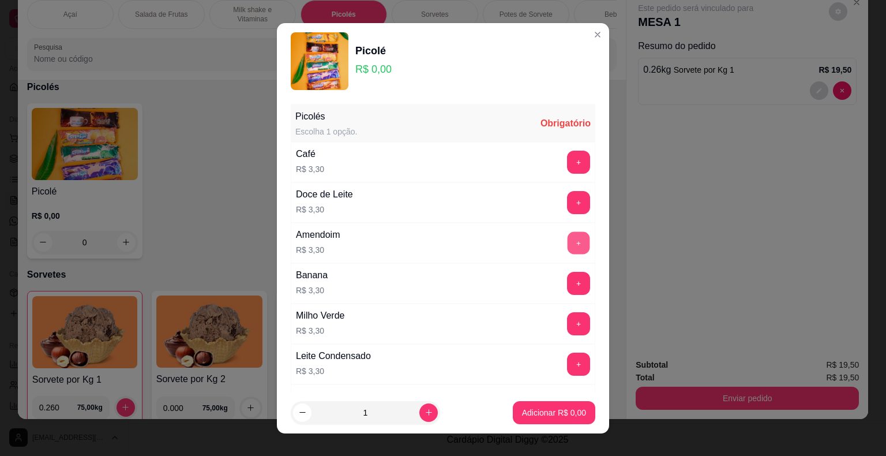
click at [568, 247] on button "+" at bounding box center [579, 242] width 22 height 22
click at [567, 247] on button "+" at bounding box center [578, 242] width 23 height 23
click at [534, 419] on button "Adicionar R$ 6,60" at bounding box center [554, 412] width 82 height 23
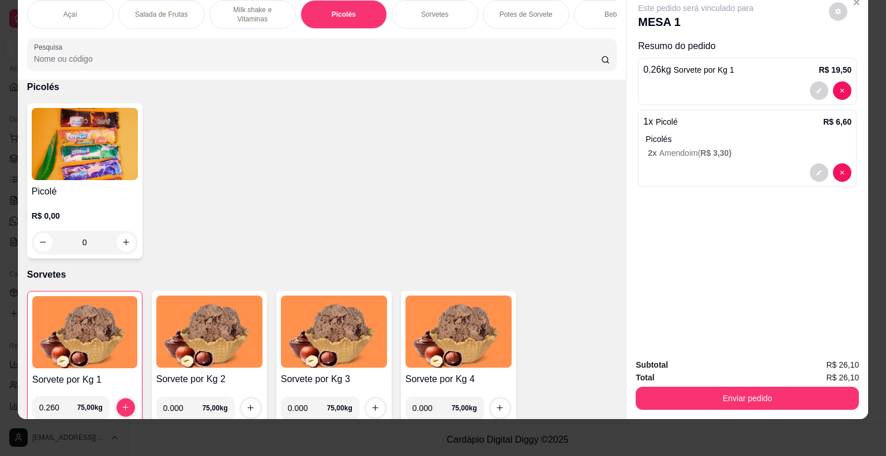
click at [104, 221] on div "R$ 0,00 0" at bounding box center [85, 232] width 106 height 44
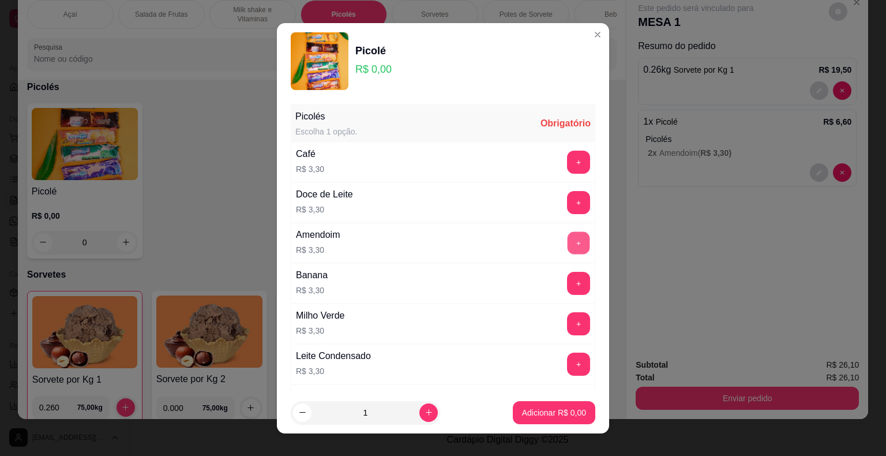
click at [568, 243] on button "+" at bounding box center [579, 242] width 22 height 22
click at [567, 243] on button "+" at bounding box center [578, 242] width 23 height 23
click at [527, 416] on p "Adicionar R$ 6,60" at bounding box center [554, 412] width 62 height 11
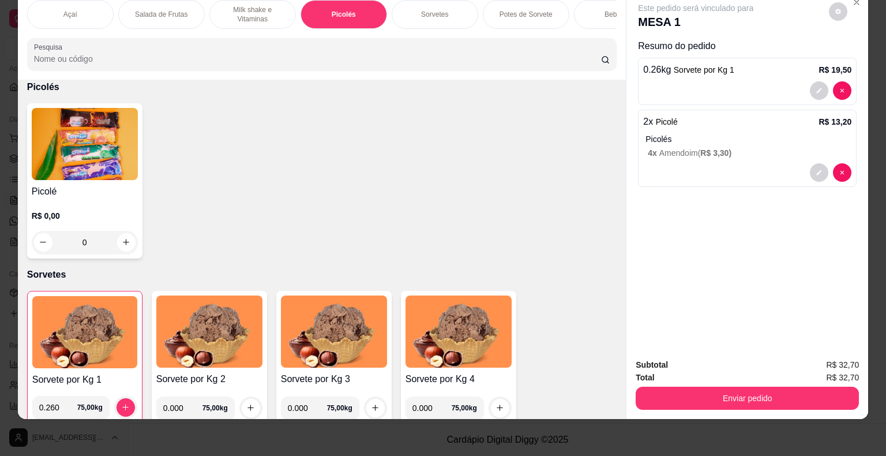
click at [69, 187] on h4 "Picolé" at bounding box center [85, 192] width 106 height 14
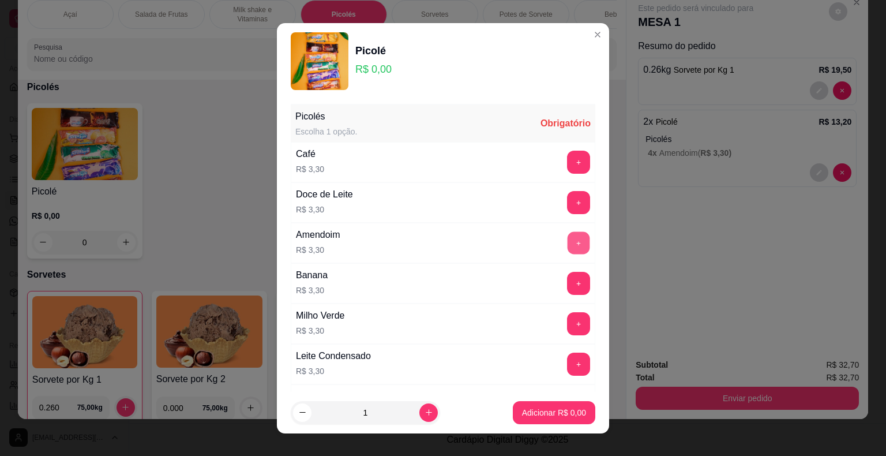
click at [568, 244] on button "+" at bounding box center [579, 242] width 22 height 22
click at [546, 412] on p "Adicionar R$ 3,30" at bounding box center [554, 413] width 64 height 12
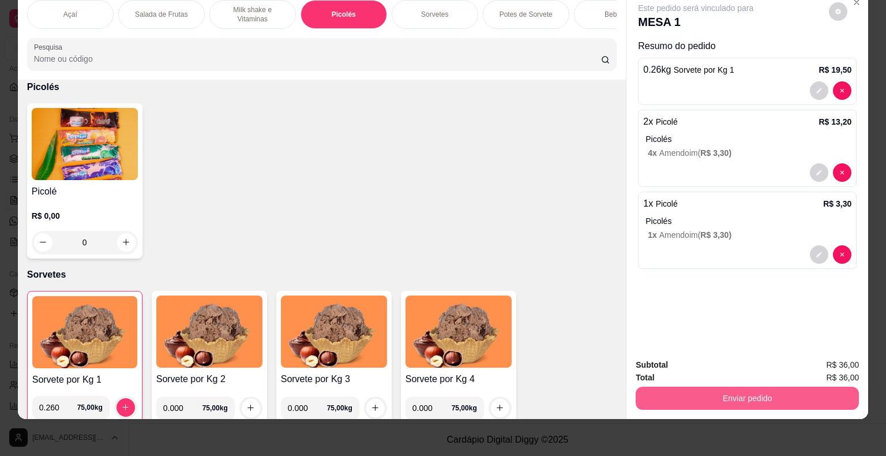
click at [793, 388] on button "Enviar pedido" at bounding box center [747, 397] width 223 height 23
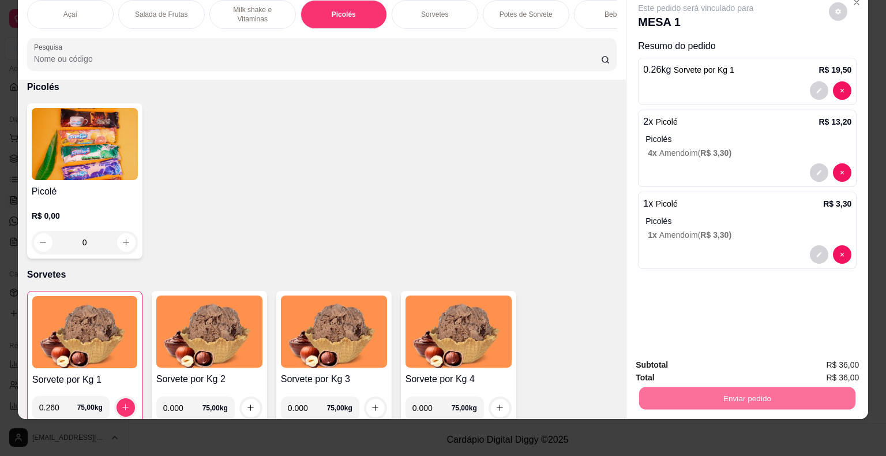
click at [736, 361] on button "Não registrar e enviar pedido" at bounding box center [709, 360] width 117 height 21
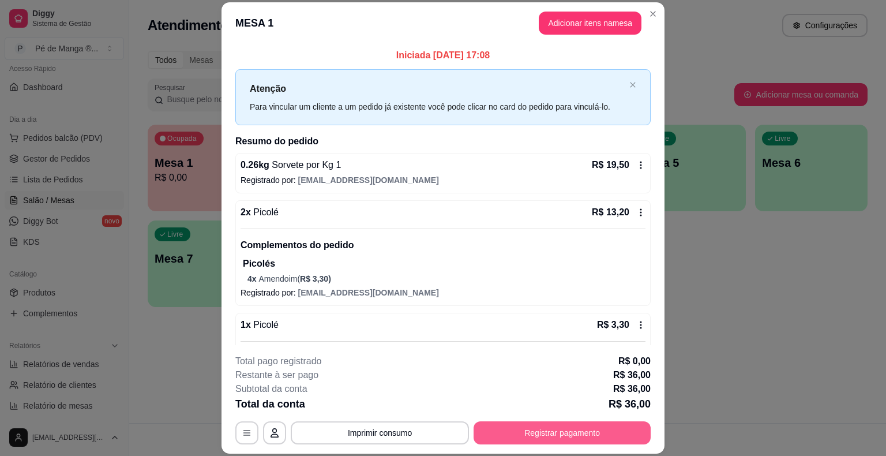
click at [563, 435] on button "Registrar pagamento" at bounding box center [562, 432] width 177 height 23
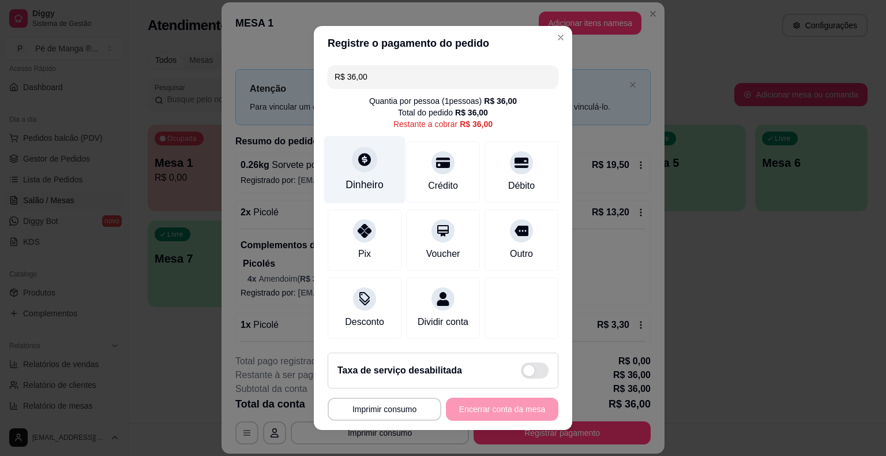
click at [358, 185] on div "Dinheiro" at bounding box center [365, 184] width 38 height 15
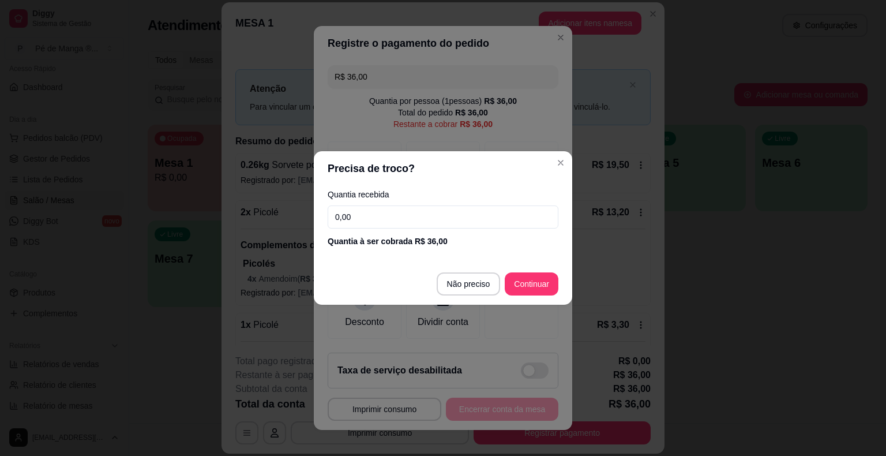
drag, startPoint x: 431, startPoint y: 232, endPoint x: 331, endPoint y: 216, distance: 101.6
click at [332, 216] on div "Quantia recebida 0,00 Quantia à ser cobrada R$ 36,00" at bounding box center [443, 219] width 258 height 66
click at [418, 220] on input "0,00" at bounding box center [443, 216] width 231 height 23
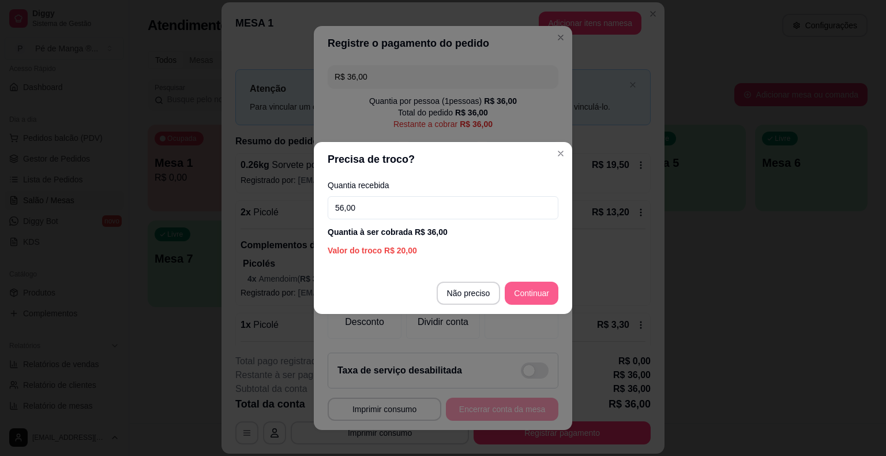
type input "56,00"
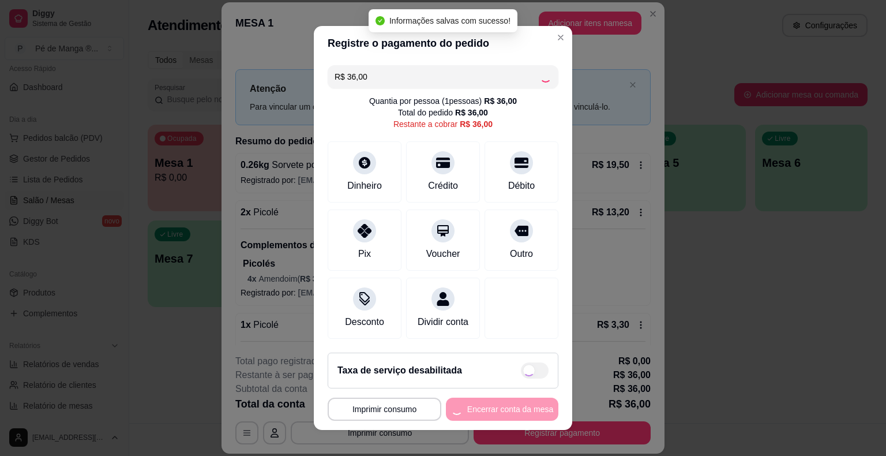
type input "R$ 0,00"
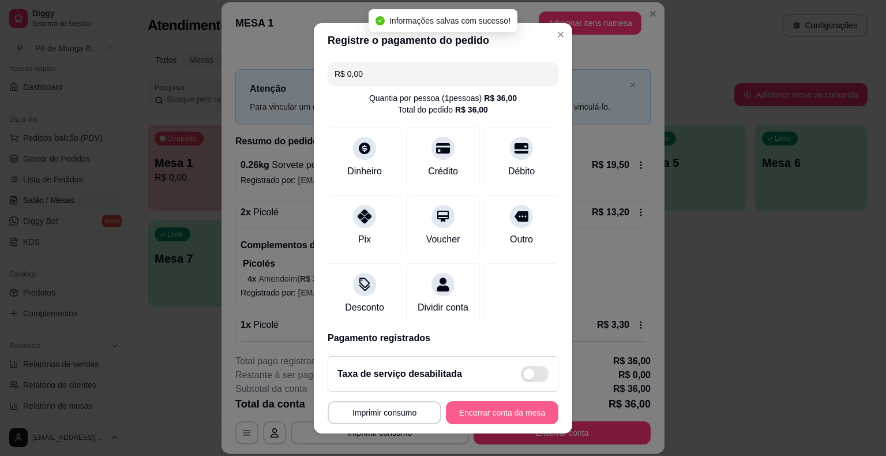
click at [481, 404] on button "Encerrar conta da mesa" at bounding box center [502, 412] width 112 height 23
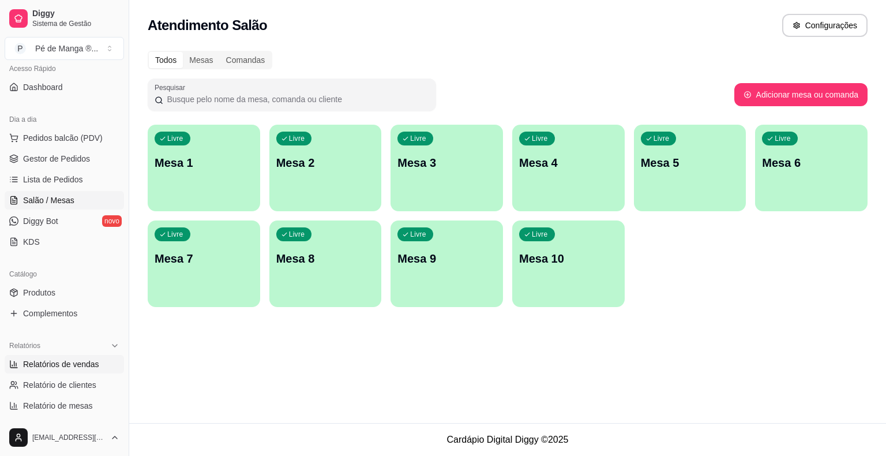
click at [51, 364] on span "Relatórios de vendas" at bounding box center [61, 364] width 76 height 12
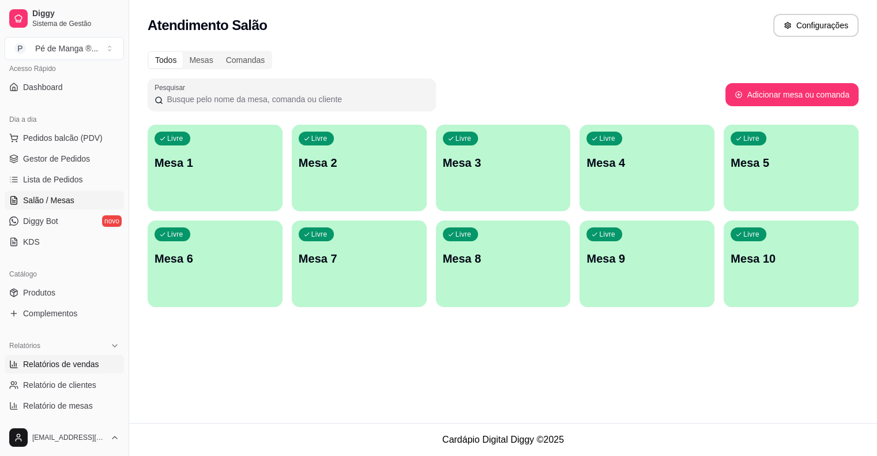
select select "ALL"
select select "0"
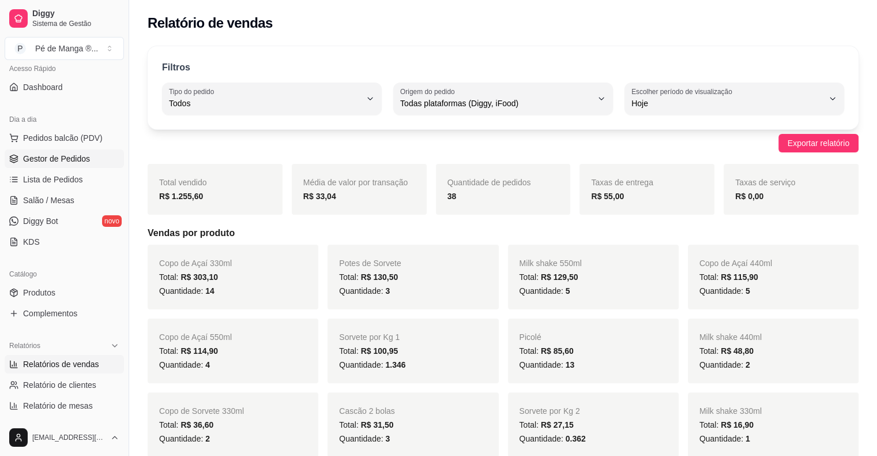
click at [63, 156] on span "Gestor de Pedidos" at bounding box center [56, 159] width 67 height 12
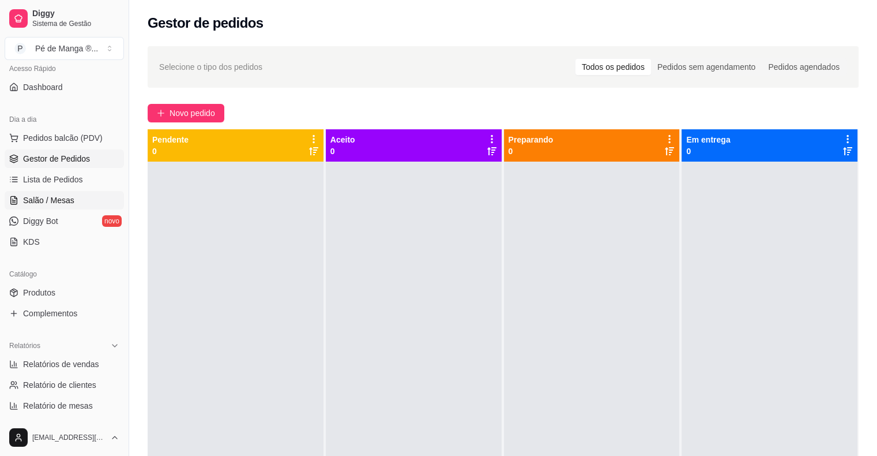
click at [68, 200] on span "Salão / Mesas" at bounding box center [48, 200] width 51 height 12
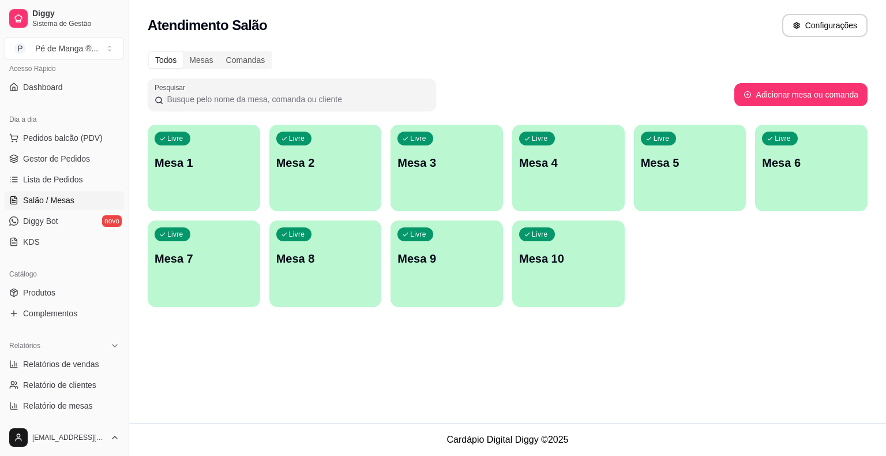
click at [189, 174] on div "Livre Mesa 1" at bounding box center [204, 161] width 112 height 73
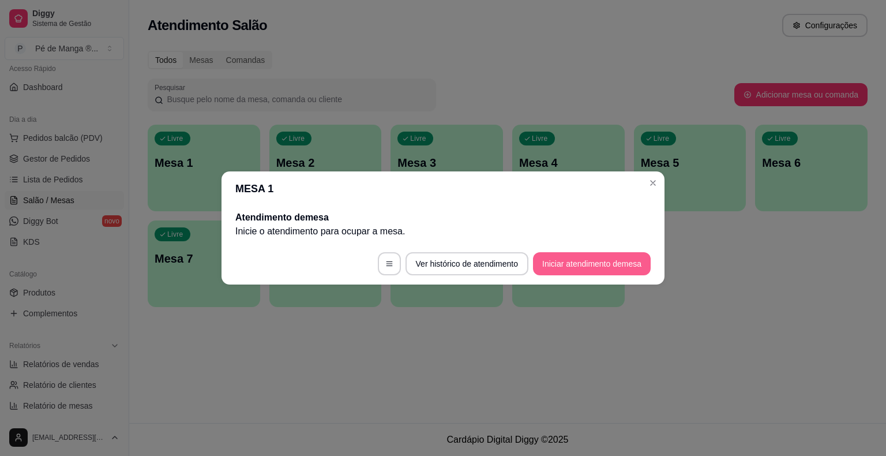
click at [619, 272] on button "Iniciar atendimento de mesa" at bounding box center [592, 263] width 118 height 23
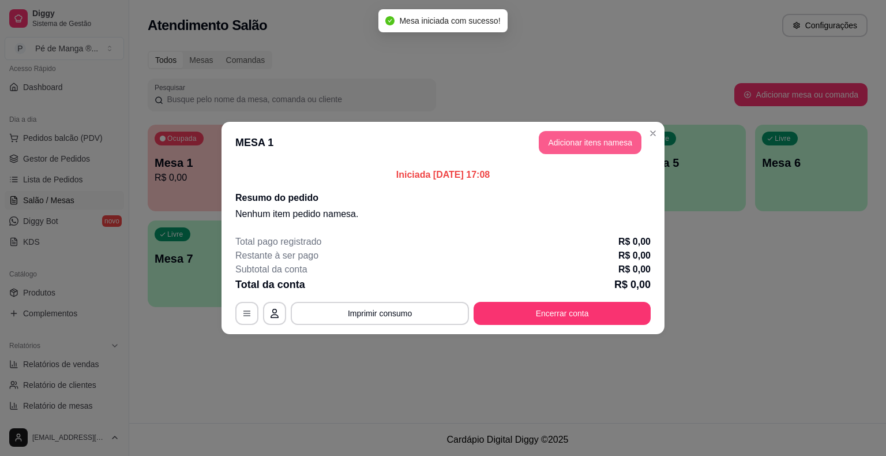
click at [581, 137] on button "Adicionar itens na mesa" at bounding box center [590, 142] width 103 height 23
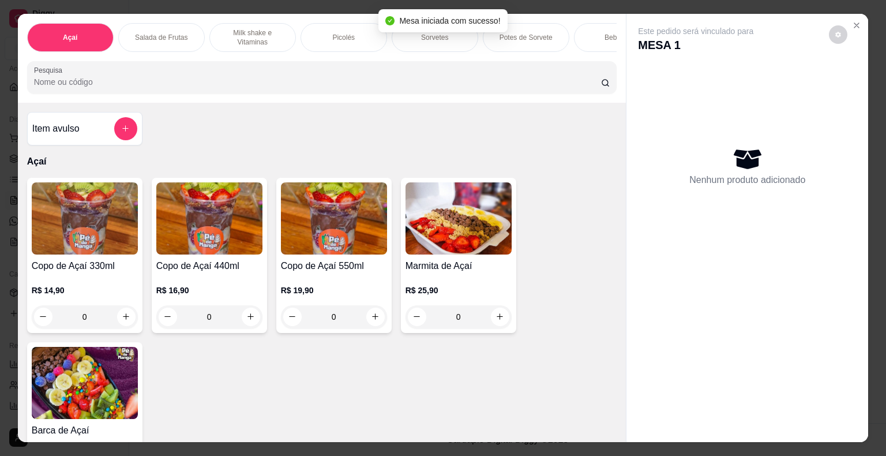
click at [314, 31] on div "Picolés" at bounding box center [344, 37] width 87 height 29
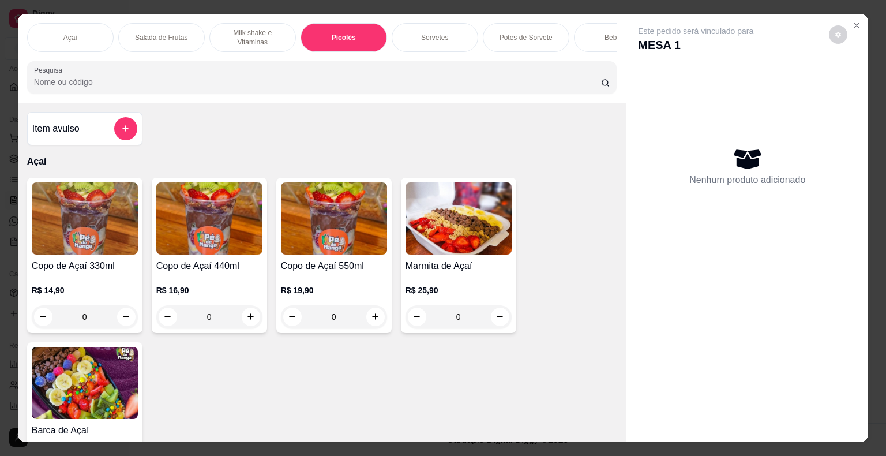
scroll to position [28, 0]
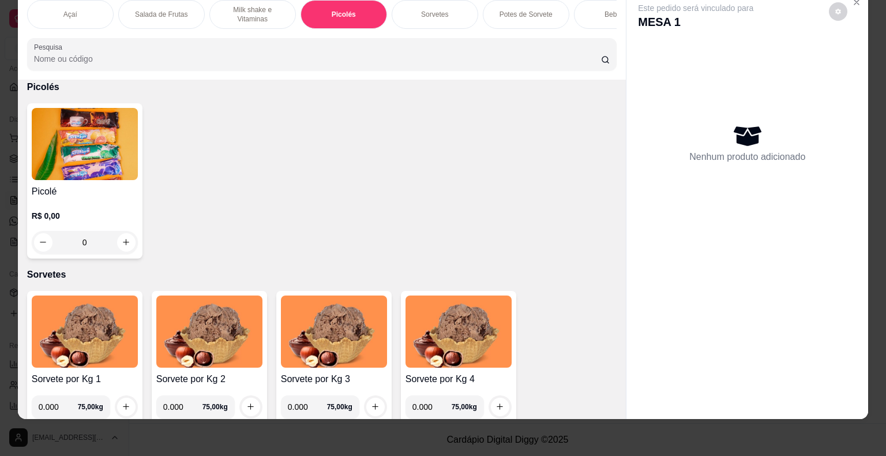
click at [122, 243] on div "0" at bounding box center [85, 242] width 106 height 23
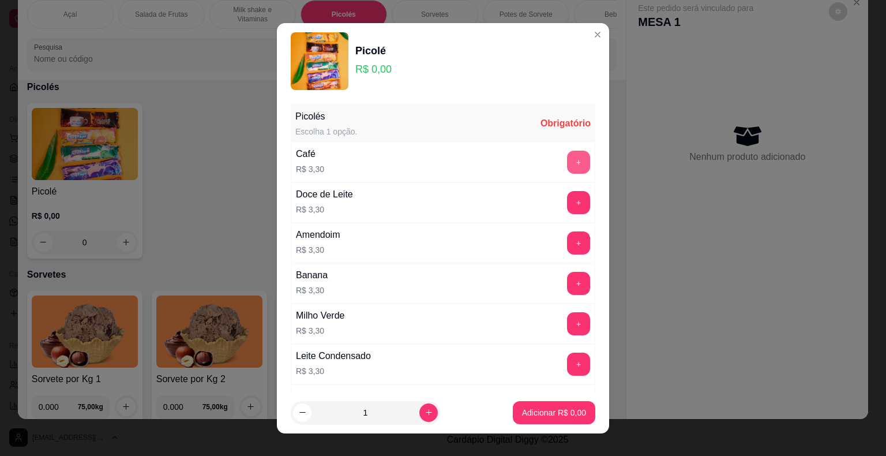
click at [567, 162] on button "+" at bounding box center [578, 162] width 23 height 23
click at [567, 163] on button "+" at bounding box center [578, 162] width 23 height 23
click at [567, 164] on button "+" at bounding box center [578, 162] width 23 height 23
click at [557, 418] on button "Adicionar R$ 13,20" at bounding box center [551, 412] width 85 height 22
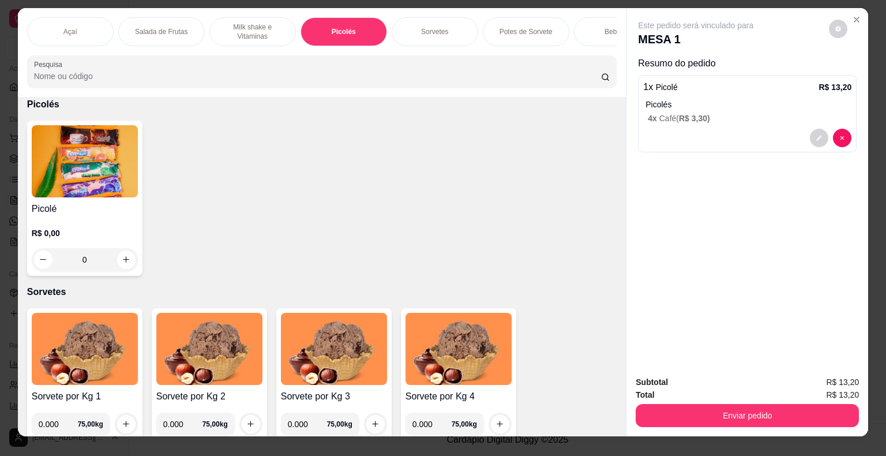
scroll to position [0, 0]
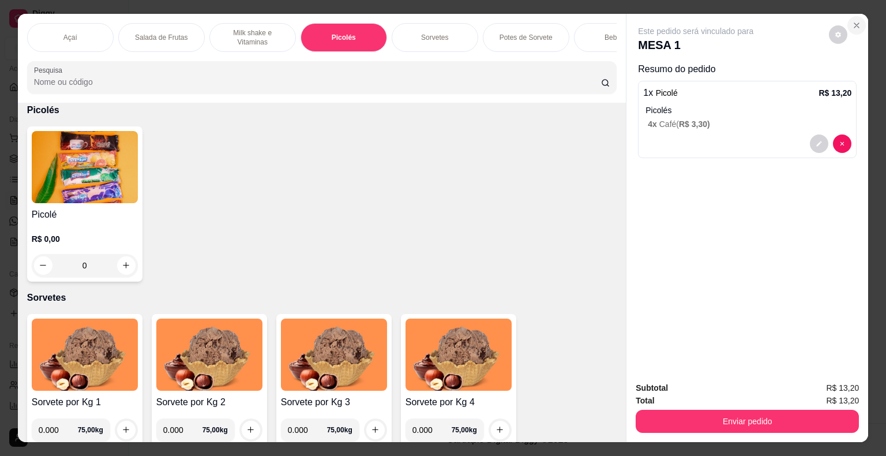
click at [853, 16] on button "Close" at bounding box center [856, 25] width 18 height 18
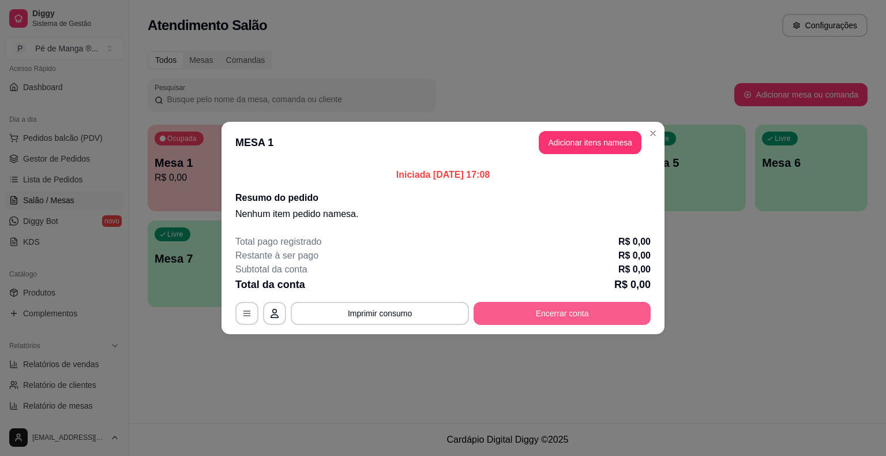
click at [575, 313] on button "Encerrar conta" at bounding box center [562, 313] width 177 height 23
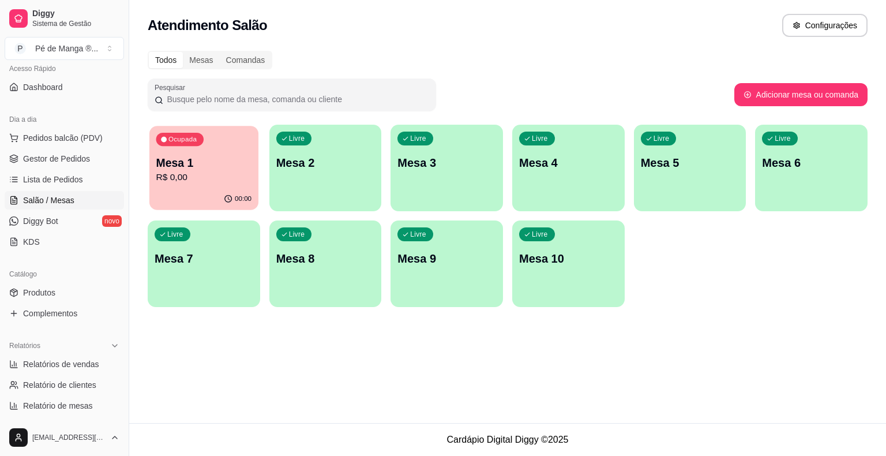
click at [189, 187] on div "Ocupada Mesa 1 R$ 0,00" at bounding box center [203, 157] width 109 height 62
click at [189, 188] on button "Ocupada Mesa 1 R$ 0,00 00:07" at bounding box center [204, 168] width 112 height 87
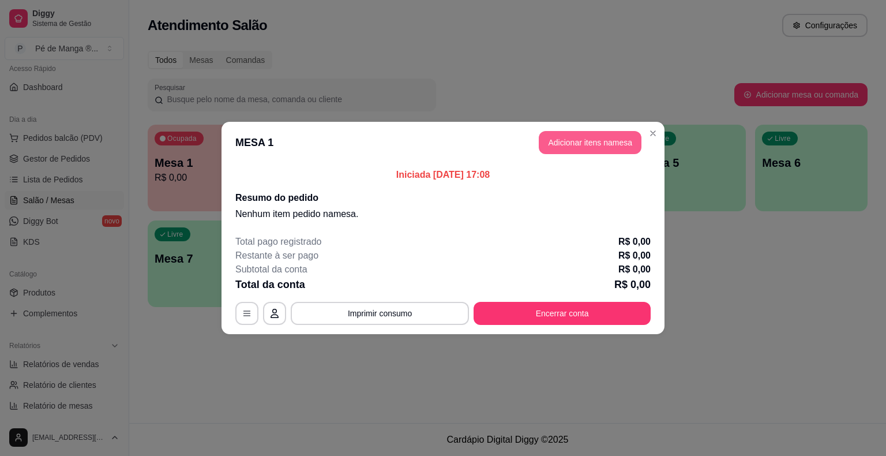
click at [564, 140] on button "Adicionar itens na mesa" at bounding box center [590, 142] width 103 height 23
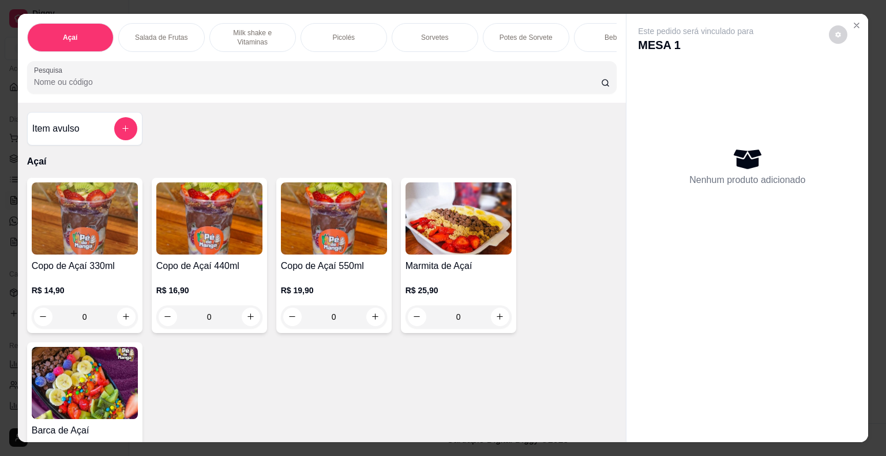
click at [200, 273] on h4 "Copo de Açaí 440ml" at bounding box center [209, 266] width 106 height 14
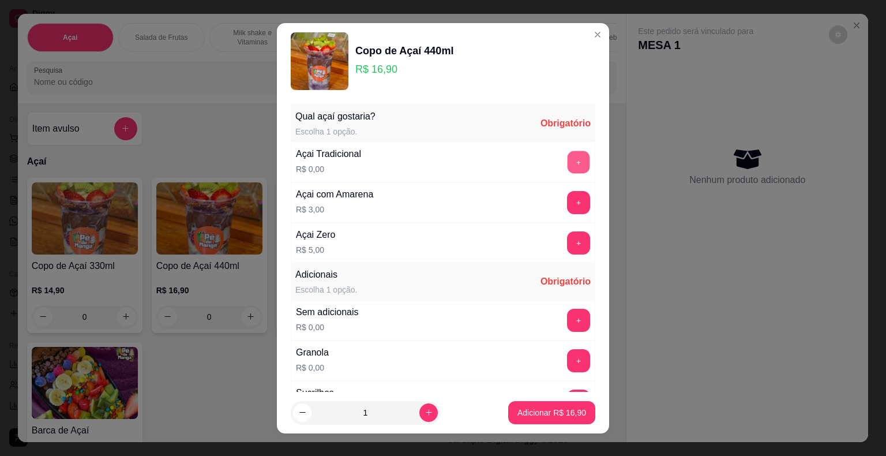
click at [568, 171] on button "+" at bounding box center [579, 162] width 22 height 22
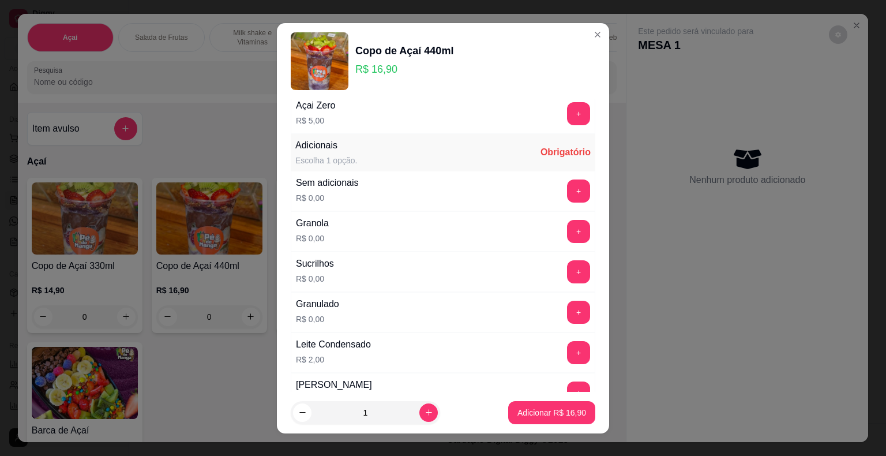
scroll to position [58, 0]
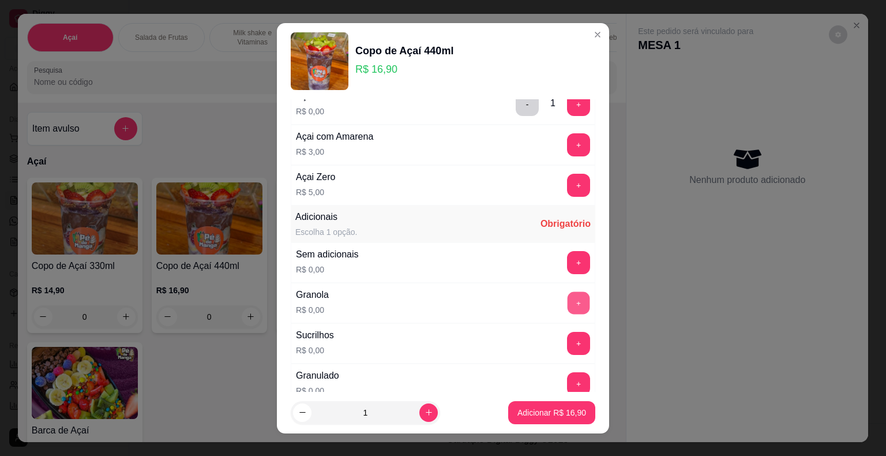
click at [568, 306] on button "+" at bounding box center [579, 302] width 22 height 22
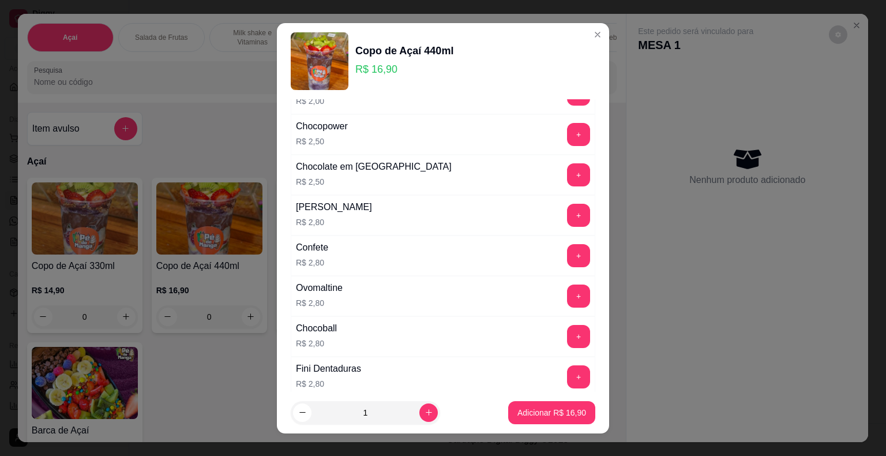
scroll to position [577, 0]
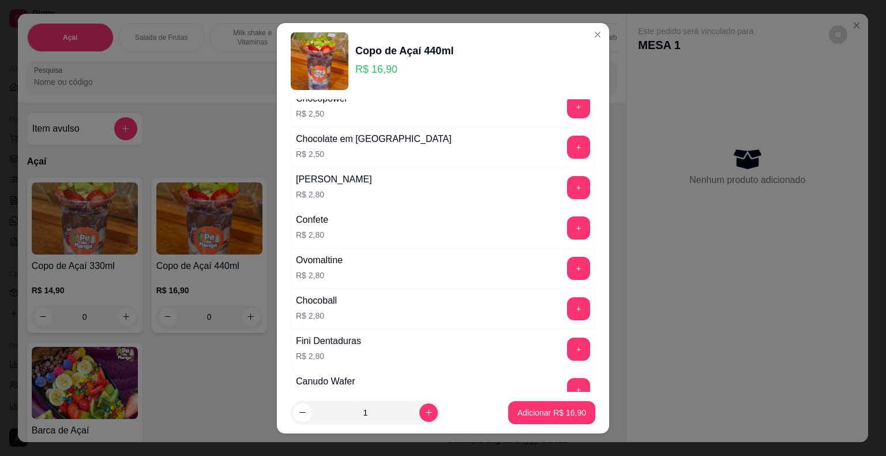
click at [567, 189] on button "+" at bounding box center [578, 187] width 23 height 23
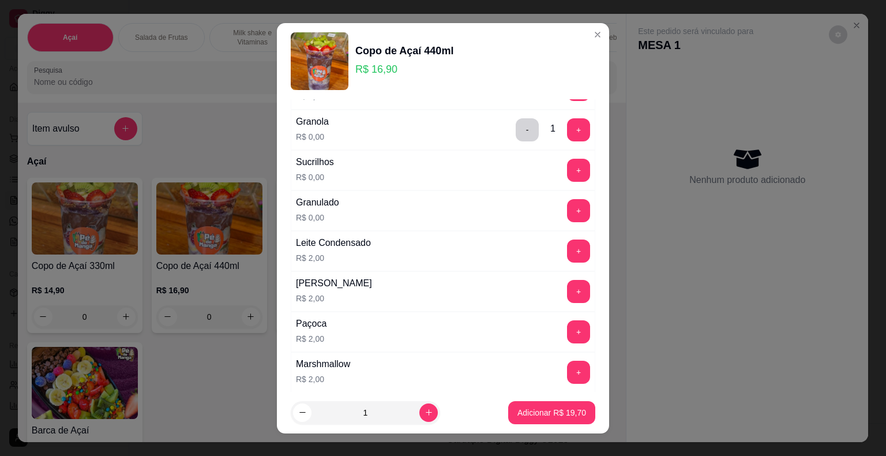
scroll to position [231, 0]
click at [567, 245] on button "+" at bounding box center [578, 250] width 23 height 23
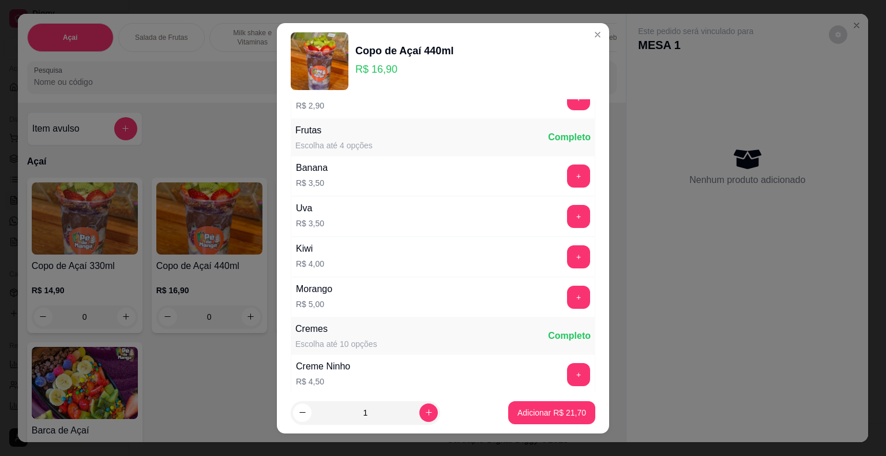
scroll to position [865, 0]
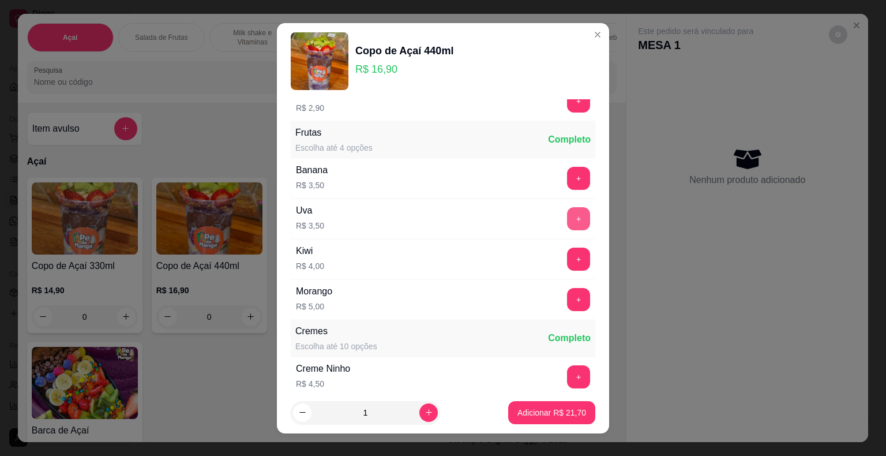
click at [567, 217] on button "+" at bounding box center [578, 218] width 23 height 23
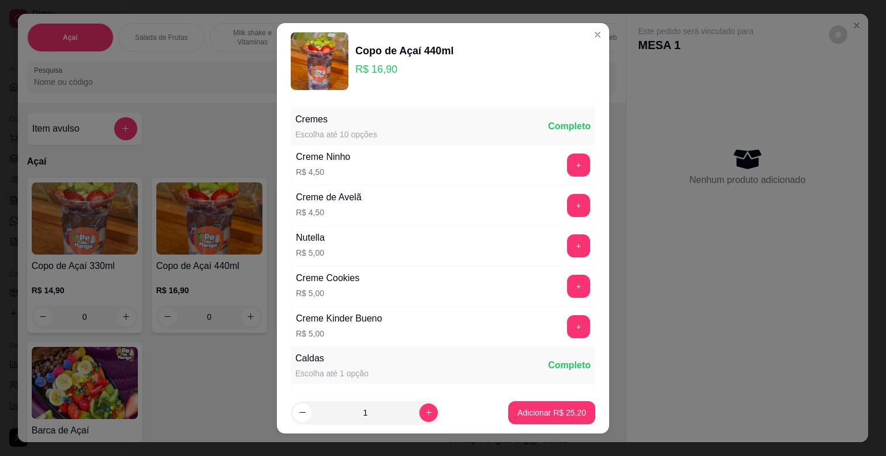
scroll to position [1096, 0]
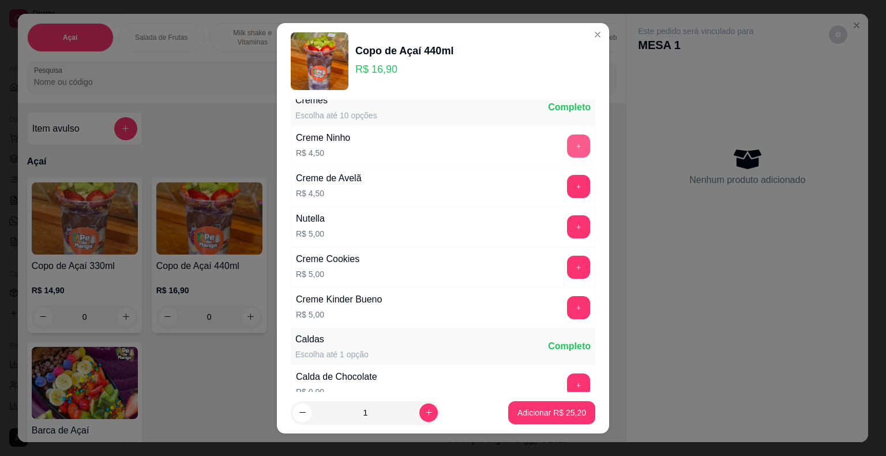
click at [567, 140] on button "+" at bounding box center [578, 145] width 23 height 23
click at [531, 401] on button "Adicionar R$ 29,70" at bounding box center [551, 412] width 85 height 22
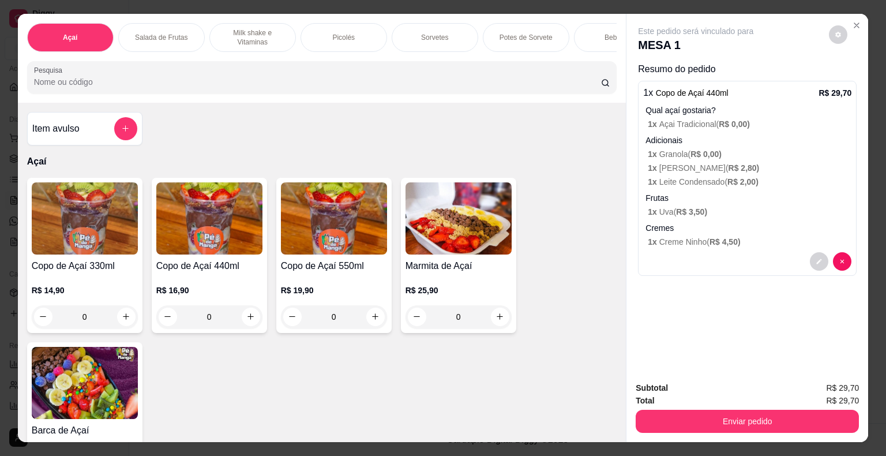
click at [212, 305] on div "R$ 16,90 0" at bounding box center [209, 306] width 106 height 44
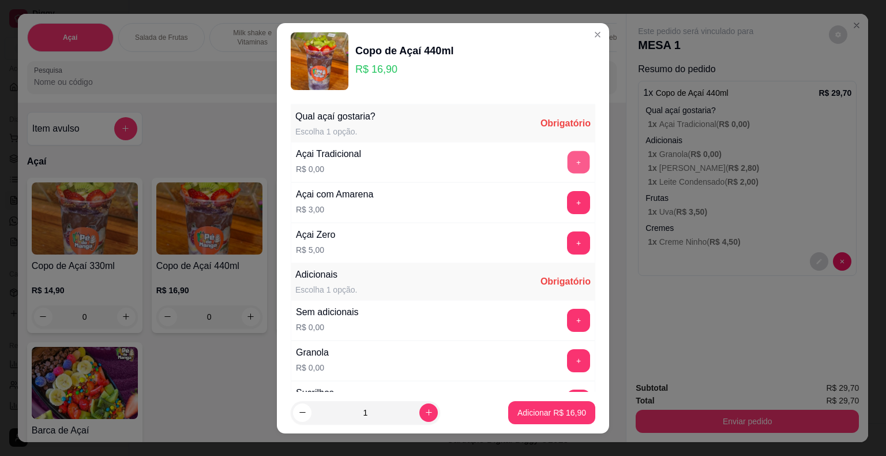
click at [568, 163] on button "+" at bounding box center [579, 162] width 22 height 22
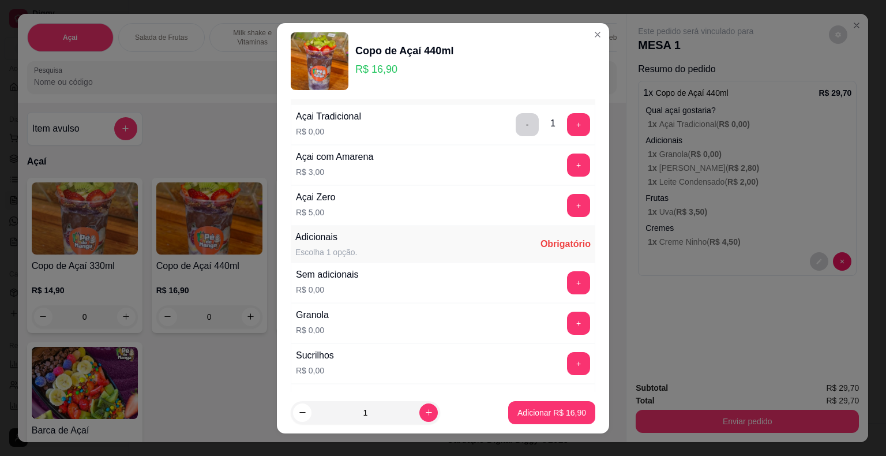
scroll to position [58, 0]
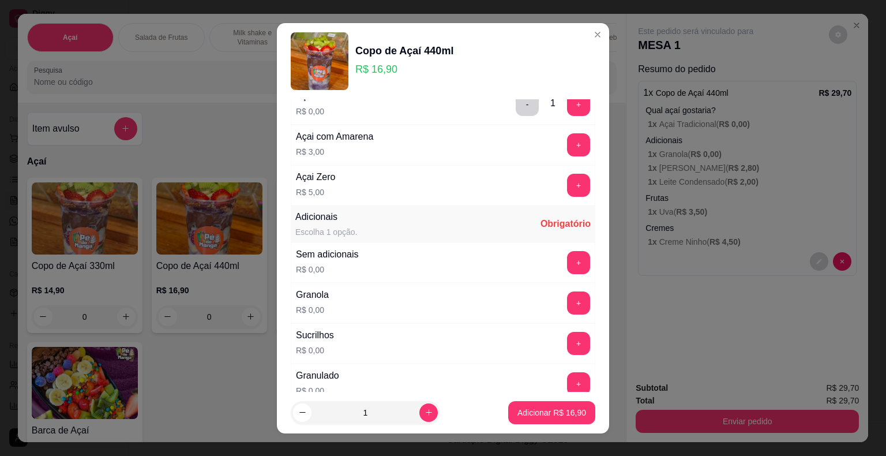
click at [567, 296] on button "+" at bounding box center [578, 302] width 23 height 23
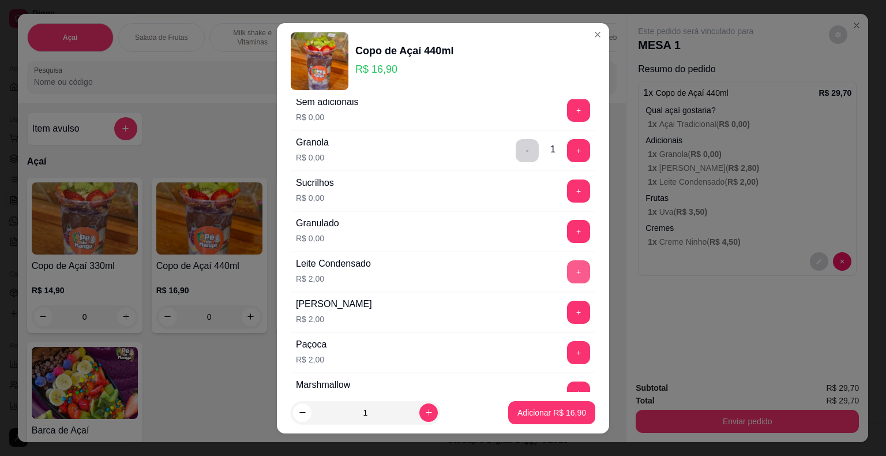
scroll to position [231, 0]
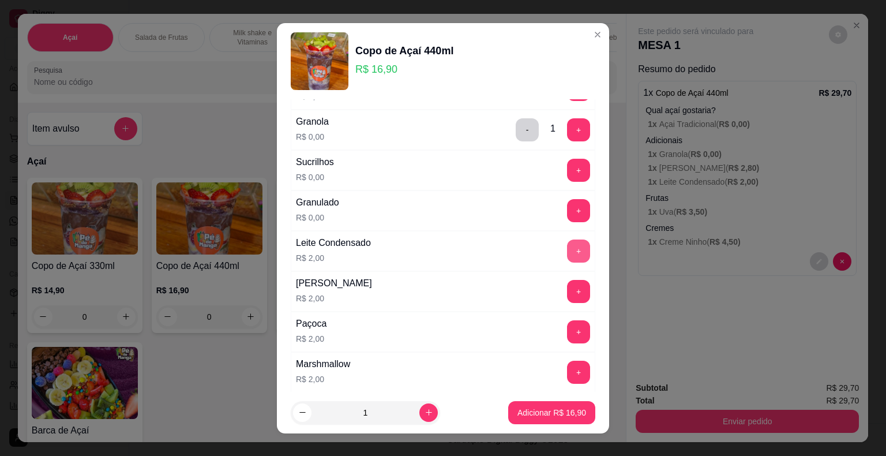
click at [567, 248] on button "+" at bounding box center [578, 250] width 23 height 23
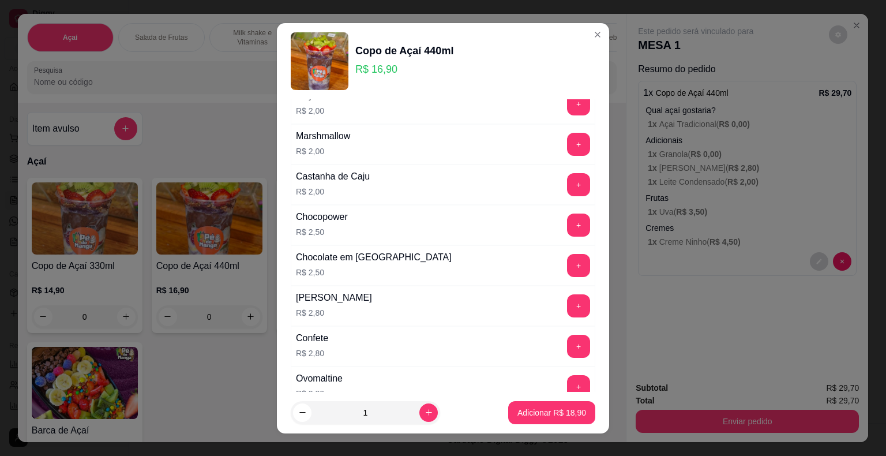
scroll to position [461, 0]
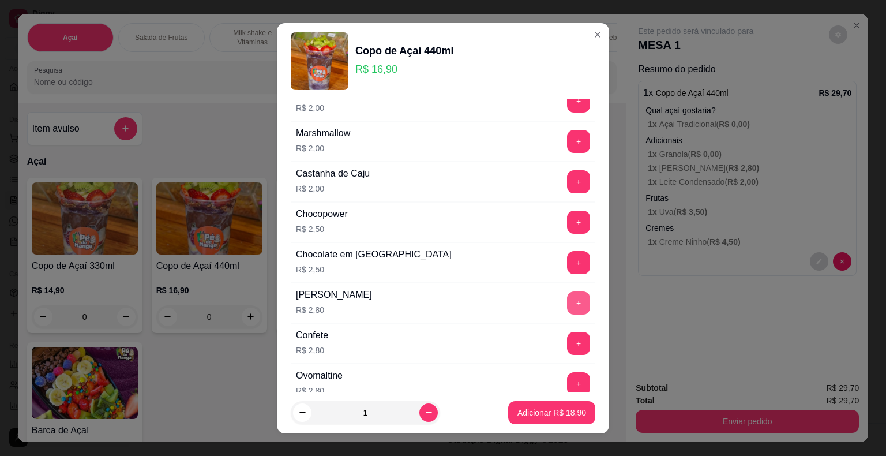
click at [567, 298] on button "+" at bounding box center [578, 302] width 23 height 23
click at [561, 410] on p "Adicionar R$ 21,70" at bounding box center [551, 413] width 69 height 12
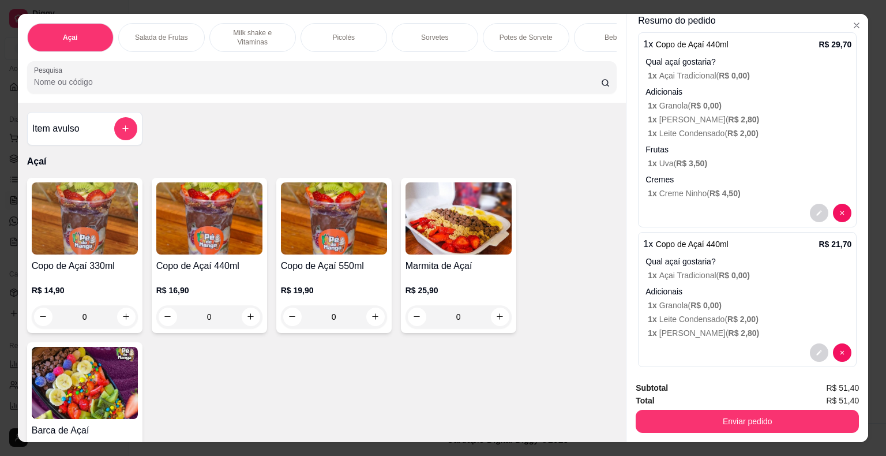
scroll to position [58, 0]
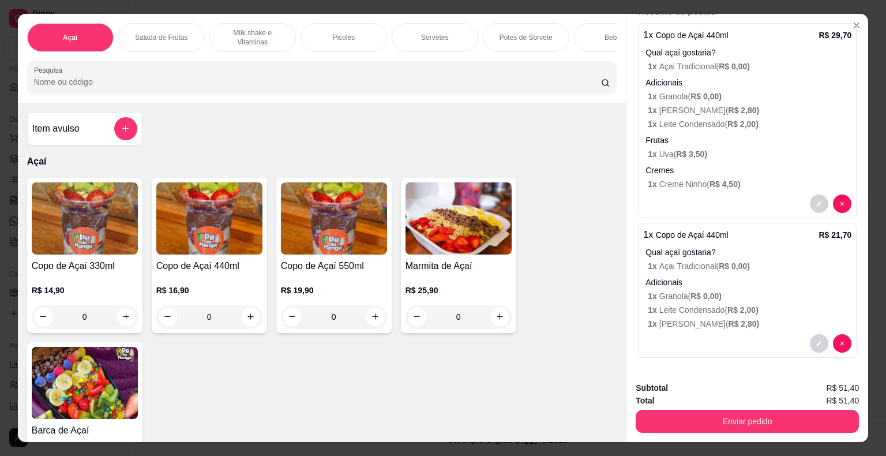
click at [759, 281] on p "Adicionais" at bounding box center [748, 282] width 206 height 12
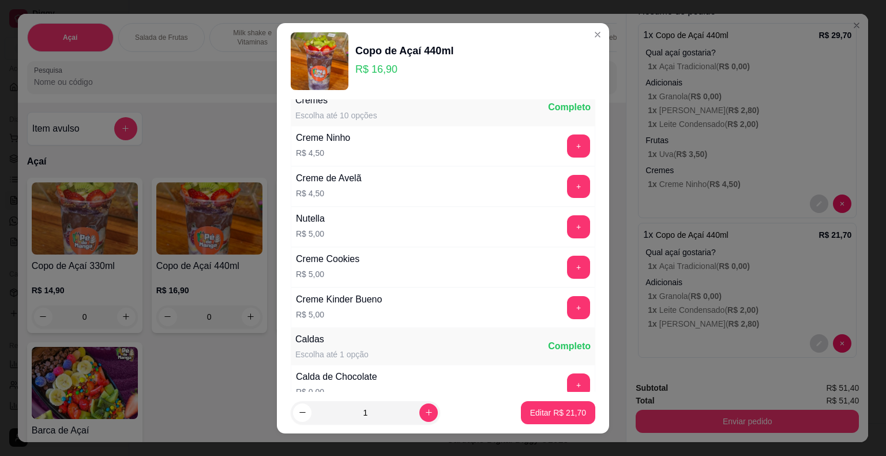
scroll to position [981, 0]
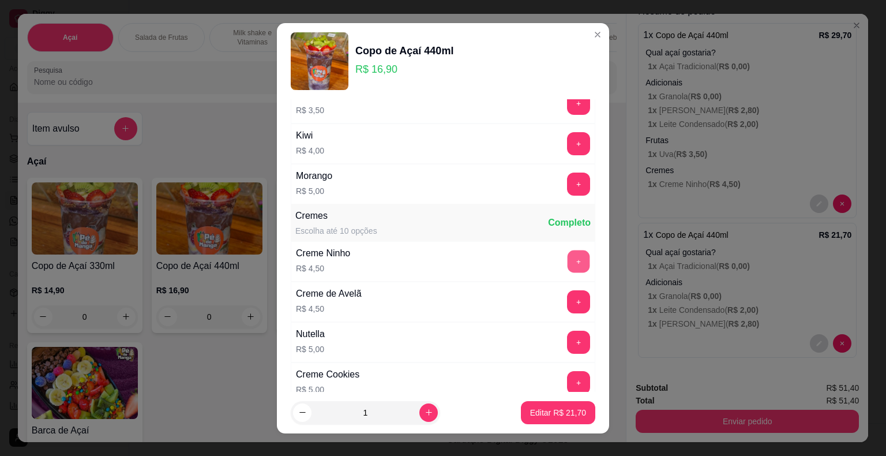
click at [568, 250] on button "+" at bounding box center [579, 261] width 22 height 22
click at [549, 414] on p "Editar R$ 26,20" at bounding box center [558, 412] width 54 height 11
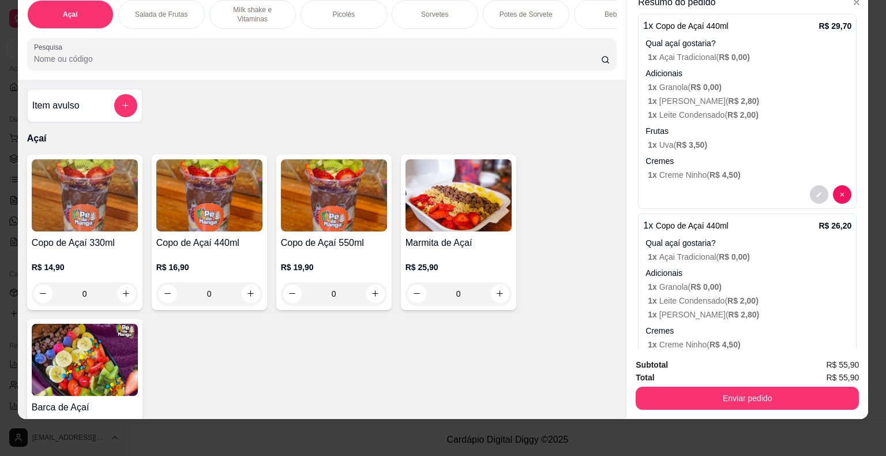
scroll to position [88, 0]
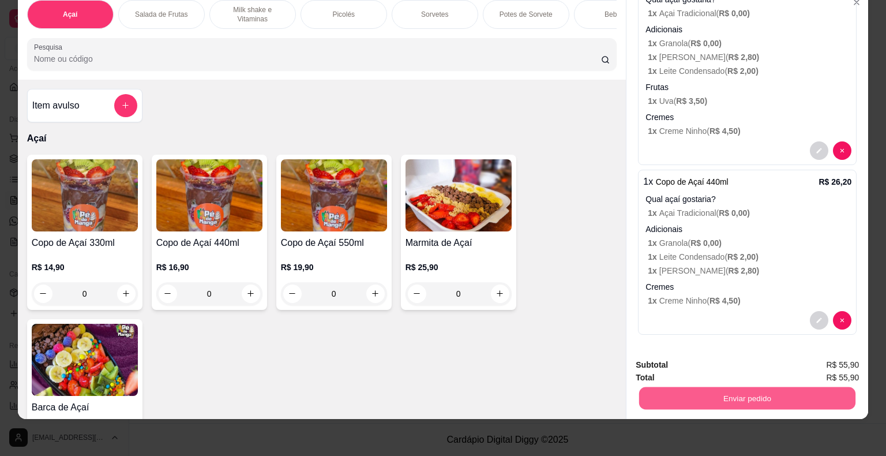
click at [812, 396] on button "Enviar pedido" at bounding box center [747, 398] width 216 height 22
click at [798, 361] on button "Sim, quero registrar" at bounding box center [819, 361] width 86 height 22
click at [722, 400] on button "Enviar pedido" at bounding box center [747, 398] width 216 height 22
click at [698, 366] on button "Não registrar e enviar pedido" at bounding box center [709, 361] width 120 height 22
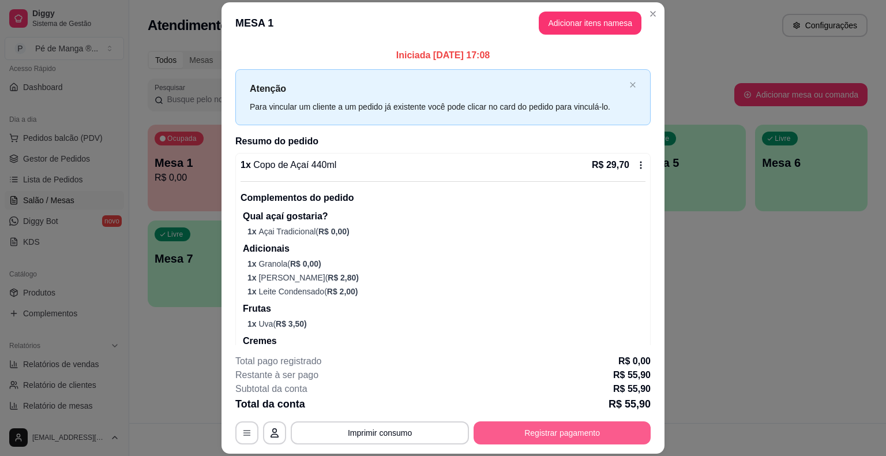
click at [590, 443] on button "Registrar pagamento" at bounding box center [562, 432] width 177 height 23
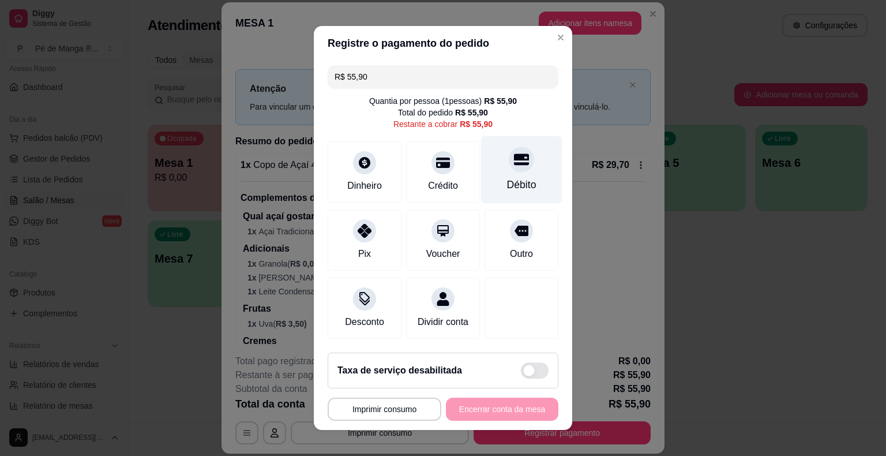
click at [512, 186] on div "Débito" at bounding box center [521, 184] width 29 height 15
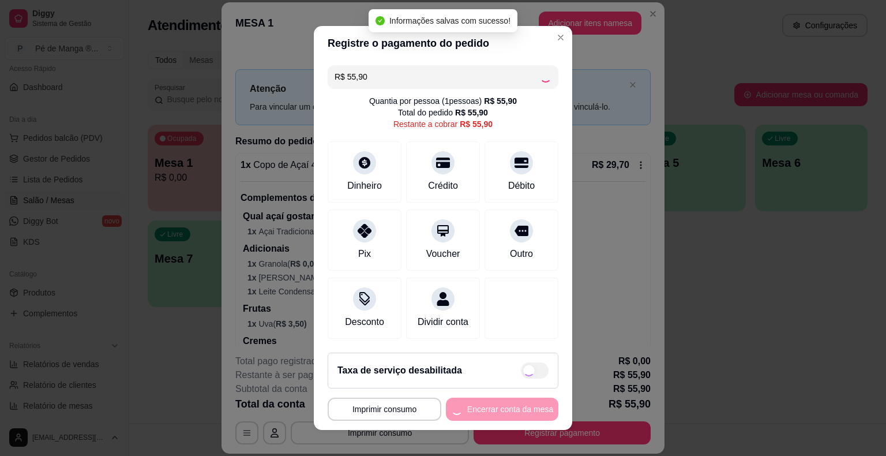
type input "R$ 0,00"
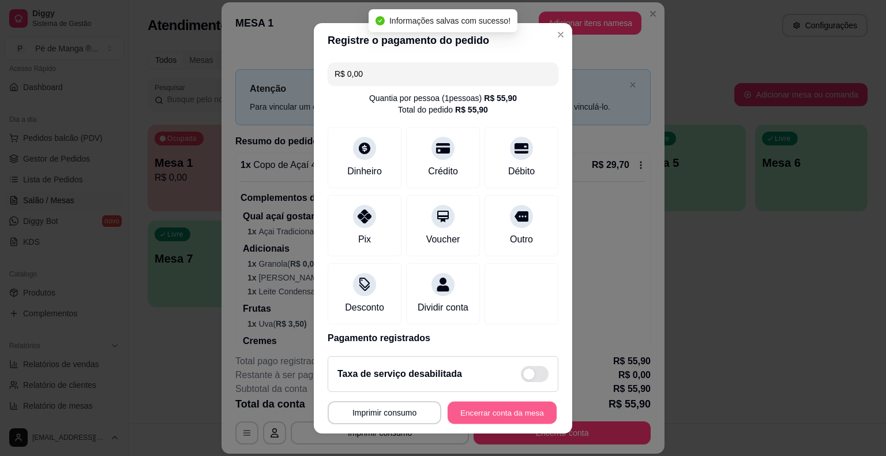
click at [498, 410] on button "Encerrar conta da mesa" at bounding box center [502, 412] width 109 height 22
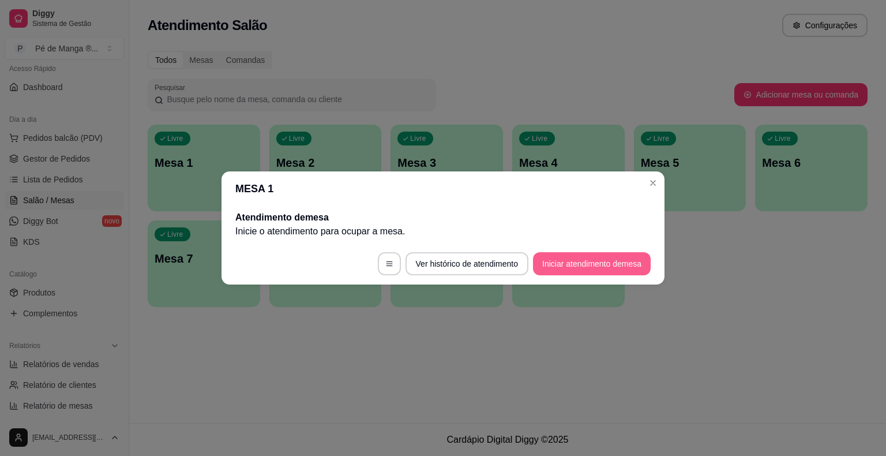
click at [613, 271] on button "Iniciar atendimento de mesa" at bounding box center [592, 263] width 118 height 23
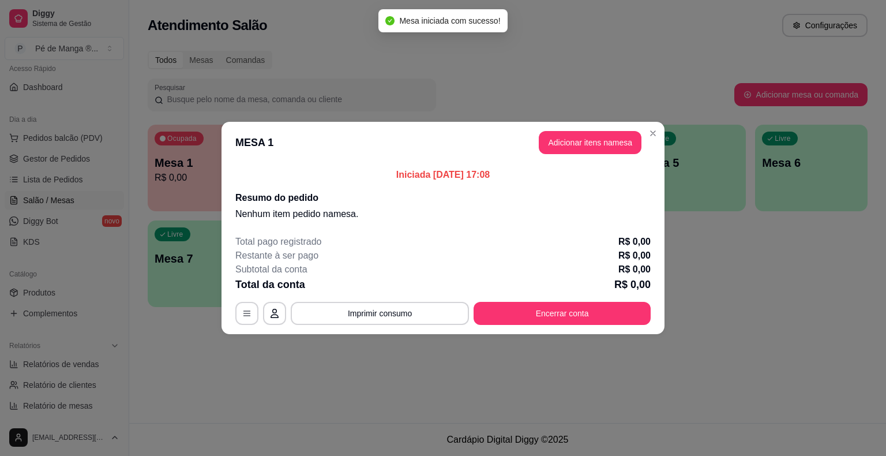
click at [576, 129] on header "MESA 1 Adicionar itens na mesa" at bounding box center [443, 143] width 443 height 42
click at [576, 140] on button "Adicionar itens na mesa" at bounding box center [590, 142] width 103 height 23
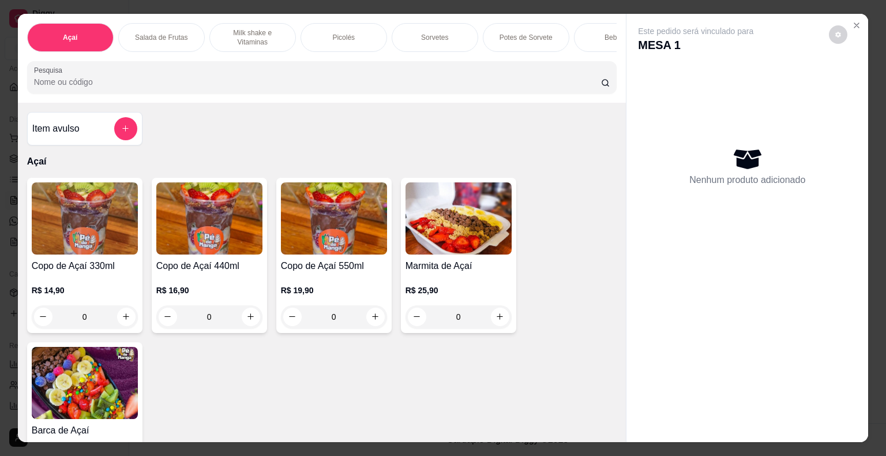
click at [99, 251] on img at bounding box center [85, 218] width 106 height 72
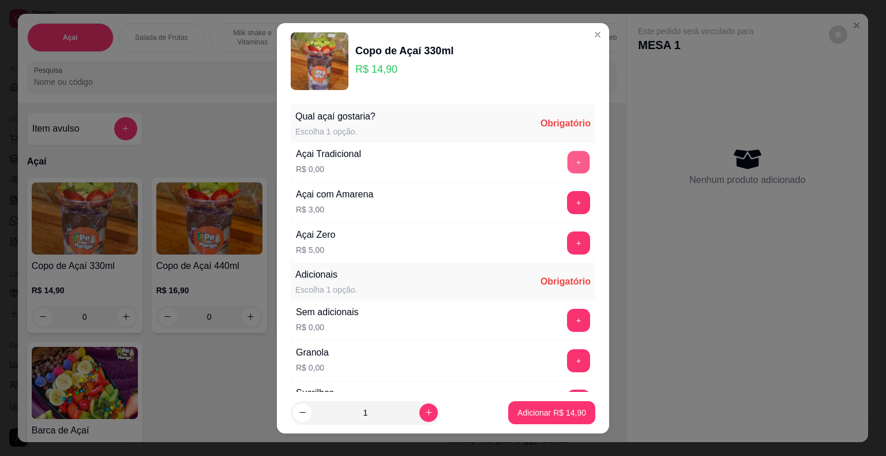
click at [568, 152] on button "+" at bounding box center [579, 162] width 22 height 22
click at [516, 161] on button "-" at bounding box center [527, 162] width 22 height 22
click at [567, 241] on button "+" at bounding box center [578, 242] width 23 height 23
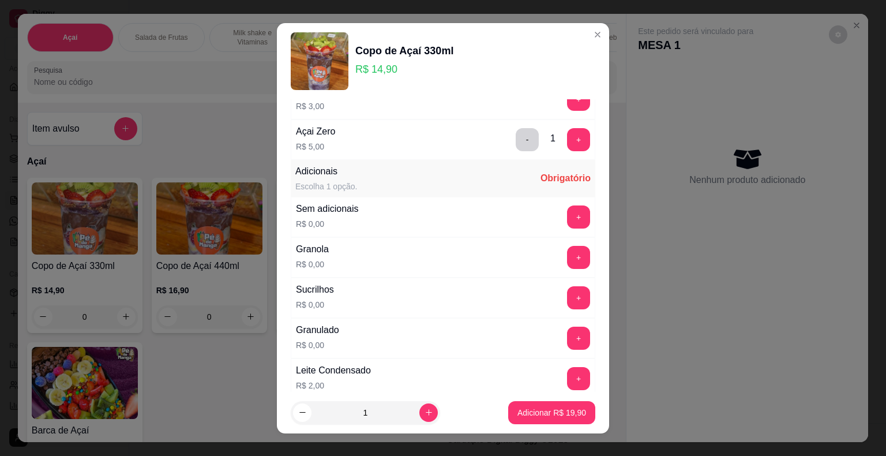
scroll to position [115, 0]
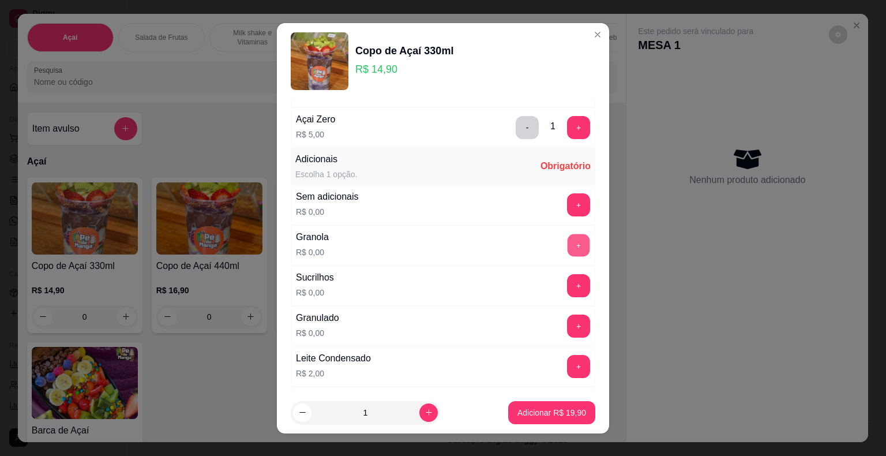
click at [568, 247] on button "+" at bounding box center [579, 245] width 22 height 22
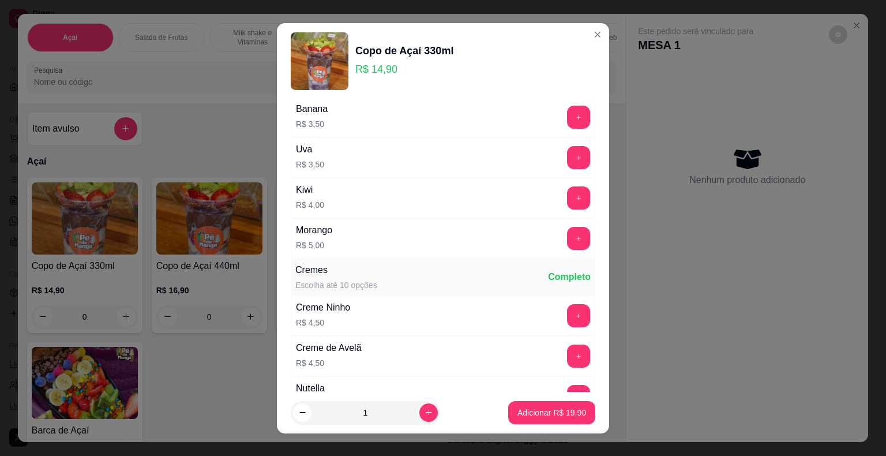
scroll to position [923, 0]
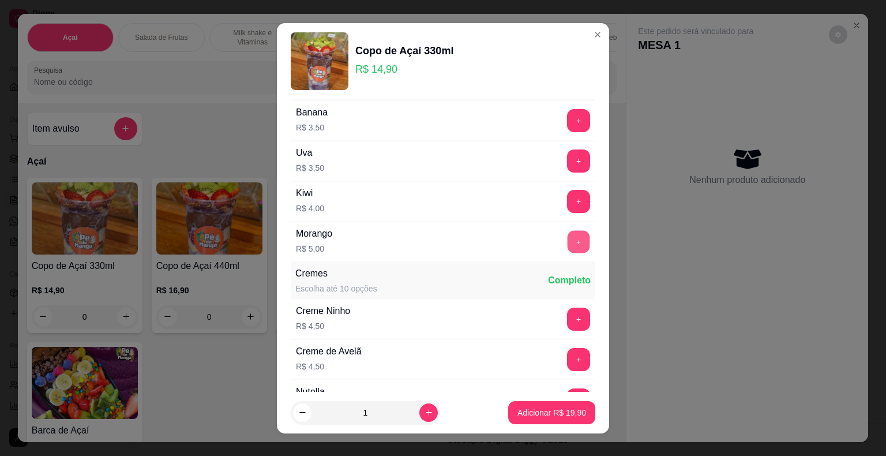
click at [568, 234] on button "+" at bounding box center [579, 241] width 22 height 22
click at [536, 414] on p "Adicionar R$ 24,90" at bounding box center [551, 413] width 69 height 12
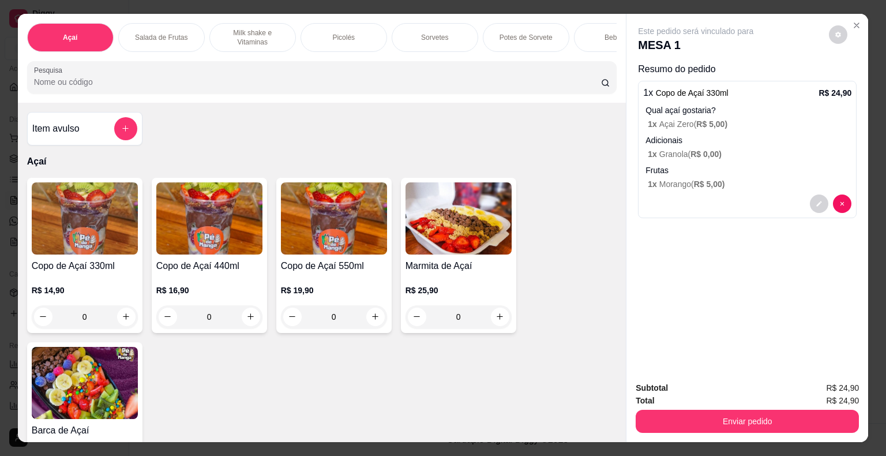
click at [92, 284] on div "R$ 14,90 0" at bounding box center [85, 300] width 106 height 55
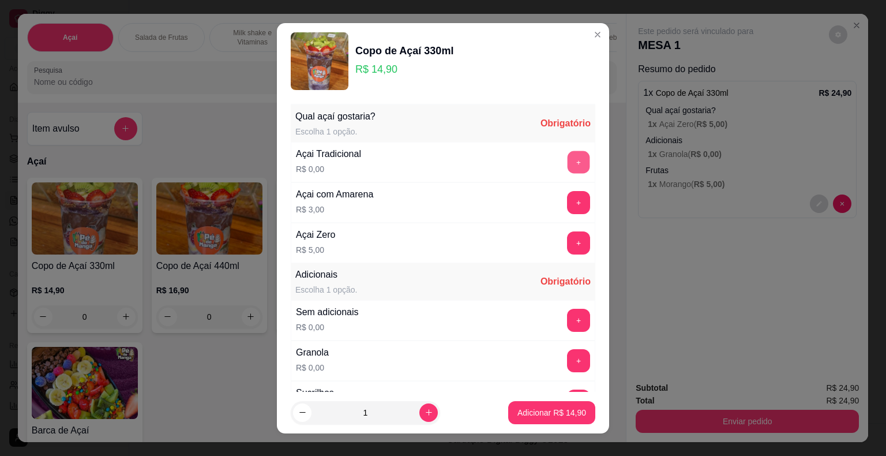
click at [568, 164] on button "+" at bounding box center [579, 162] width 22 height 22
drag, startPoint x: 569, startPoint y: 362, endPoint x: 563, endPoint y: 362, distance: 6.4
click at [566, 362] on div "+" at bounding box center [578, 360] width 32 height 23
click at [567, 362] on button "+" at bounding box center [578, 360] width 23 height 23
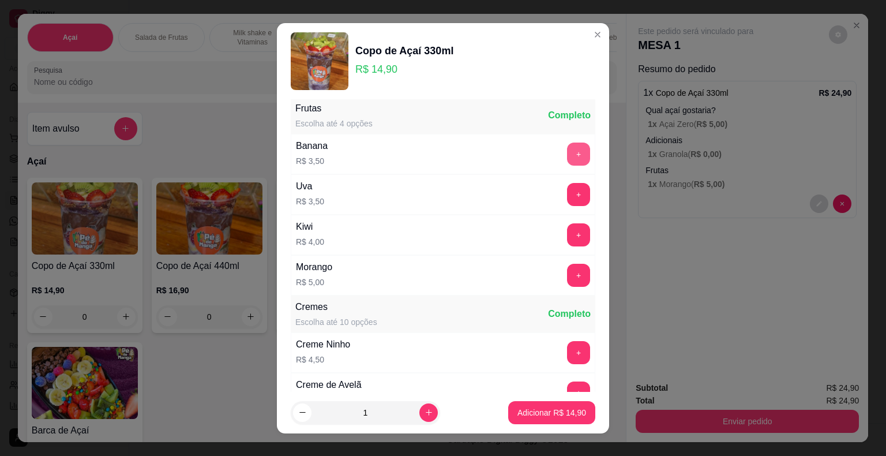
scroll to position [808, 0]
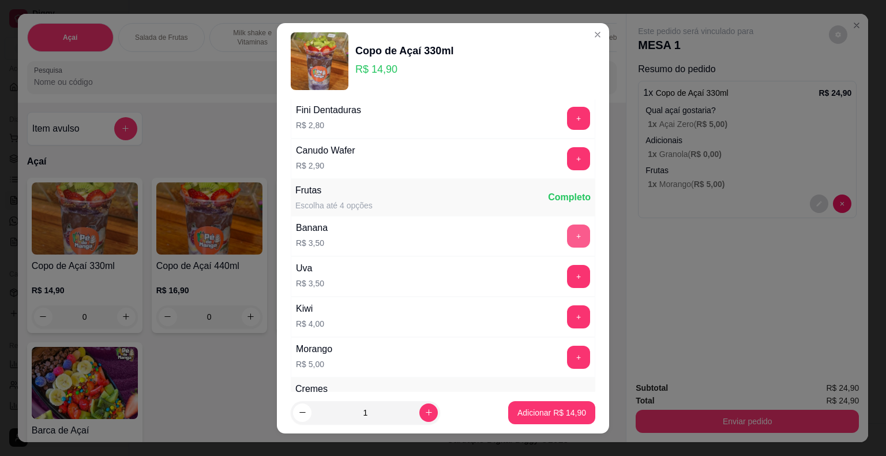
click at [567, 234] on button "+" at bounding box center [578, 235] width 23 height 23
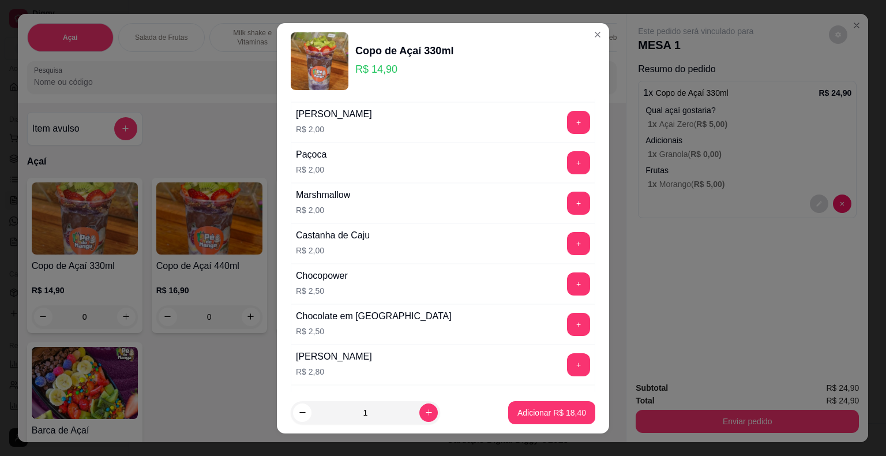
scroll to position [404, 0]
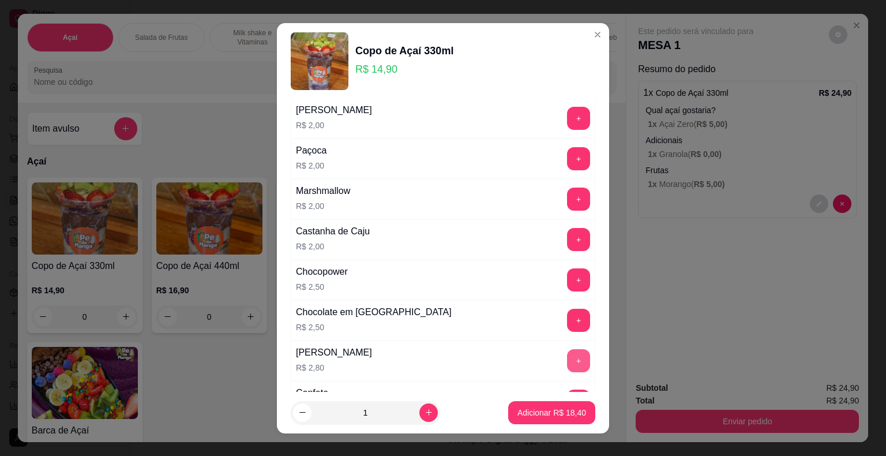
click at [567, 356] on button "+" at bounding box center [578, 360] width 23 height 23
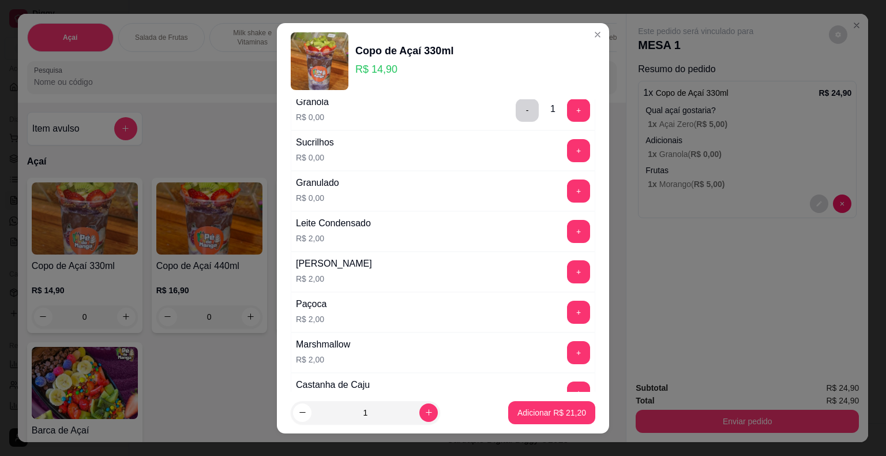
scroll to position [231, 0]
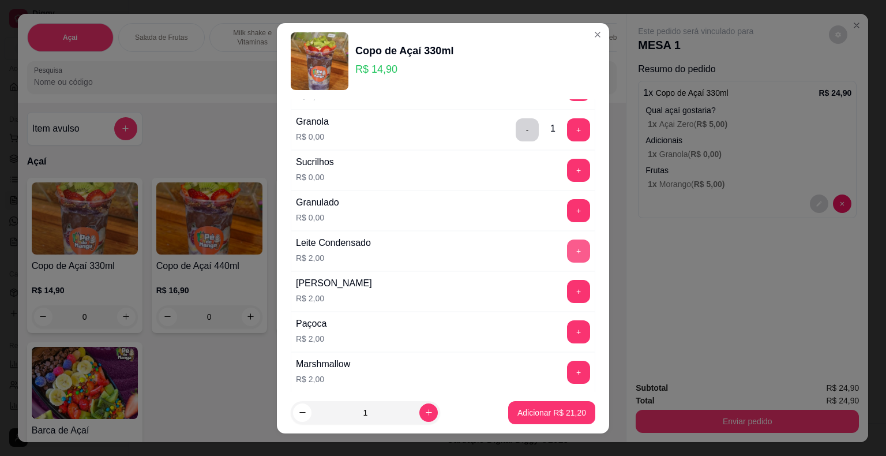
click at [567, 255] on button "+" at bounding box center [578, 250] width 23 height 23
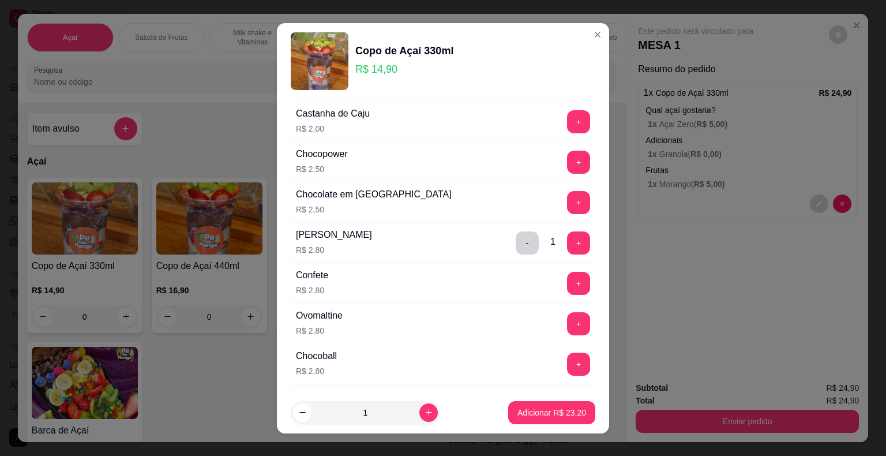
scroll to position [519, 0]
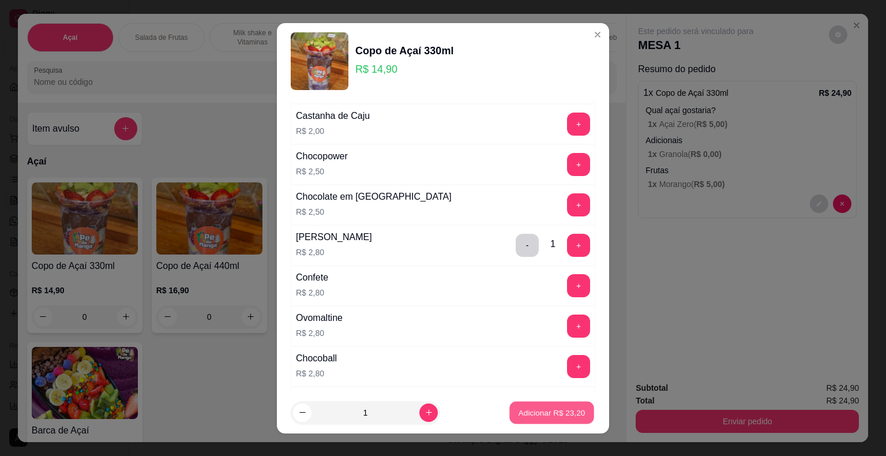
click at [541, 413] on p "Adicionar R$ 23,20" at bounding box center [552, 412] width 67 height 11
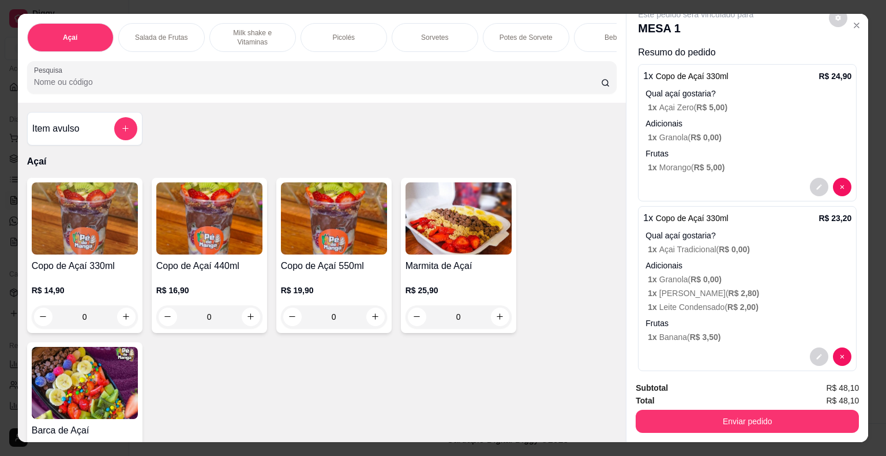
scroll to position [30, 0]
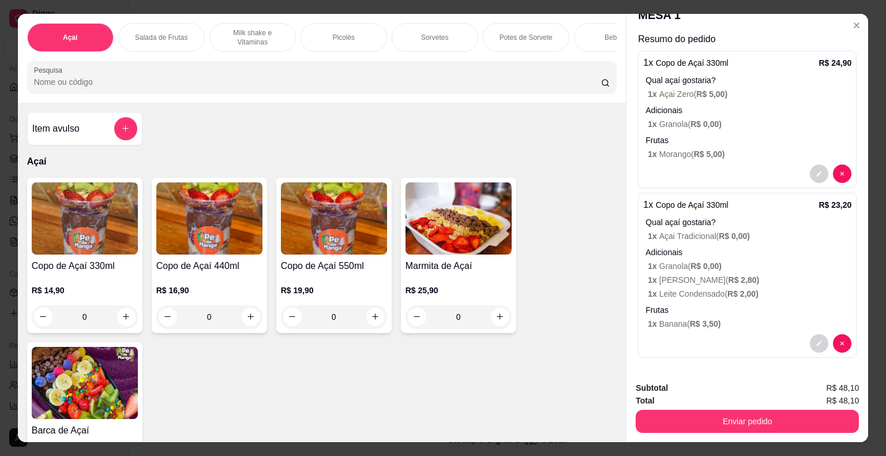
click at [718, 304] on p "Frutas" at bounding box center [748, 310] width 206 height 12
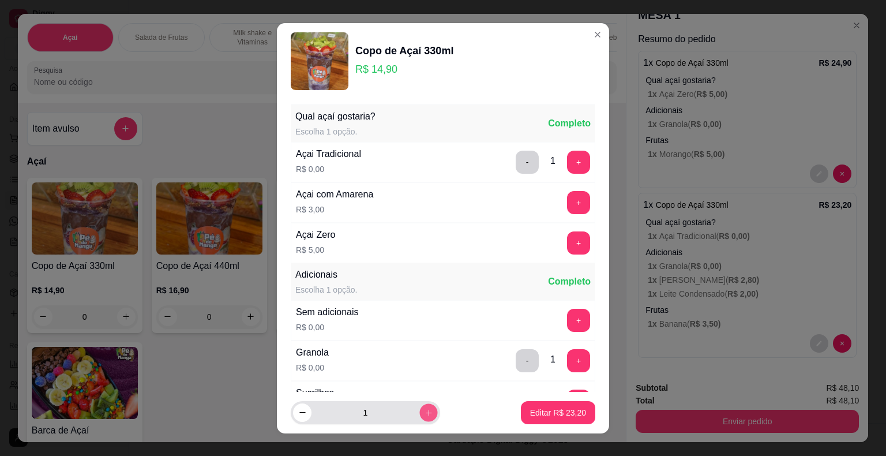
click at [425, 411] on icon "increase-product-quantity" at bounding box center [429, 412] width 9 height 9
type input "2"
click at [547, 414] on p "Editar R$ 46,40" at bounding box center [558, 412] width 54 height 11
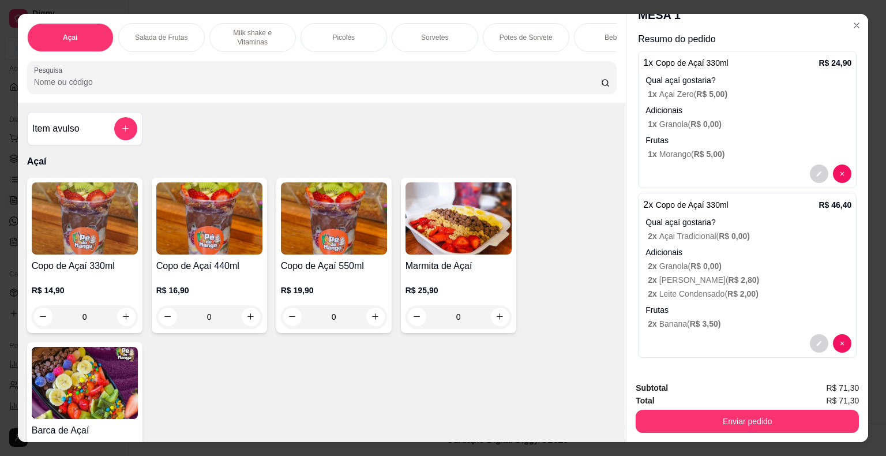
click at [108, 264] on h4 "Copo de Açaí 330ml" at bounding box center [85, 266] width 106 height 14
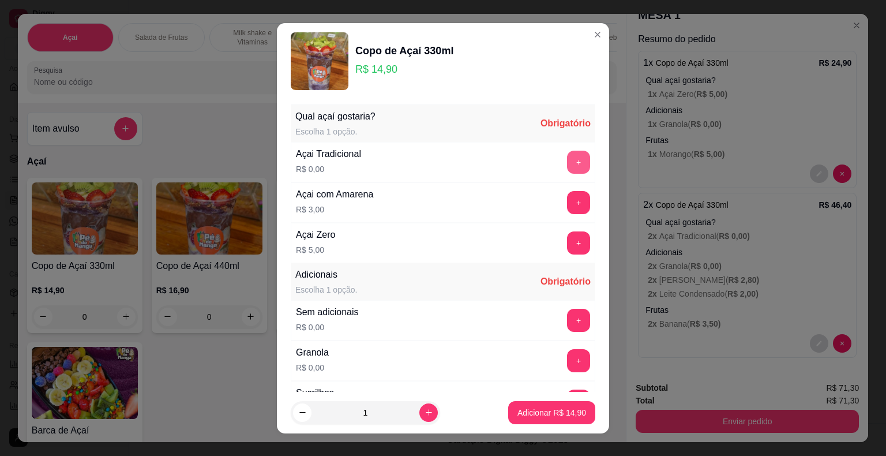
click at [567, 163] on button "+" at bounding box center [578, 162] width 23 height 23
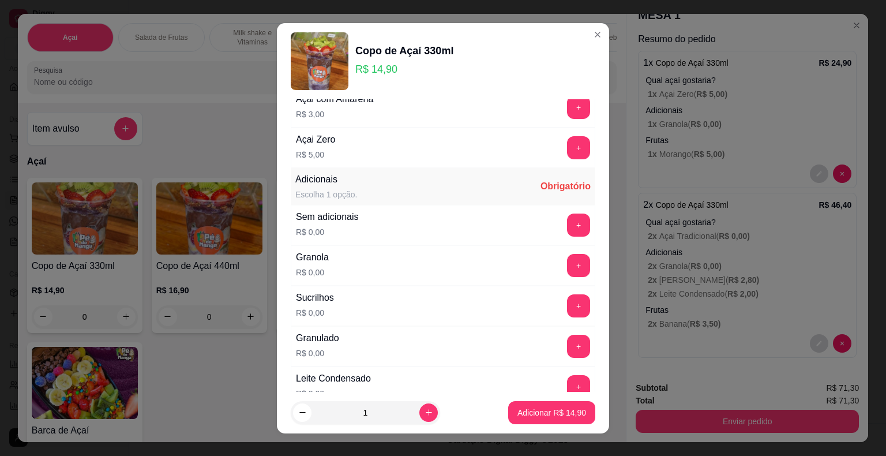
scroll to position [115, 0]
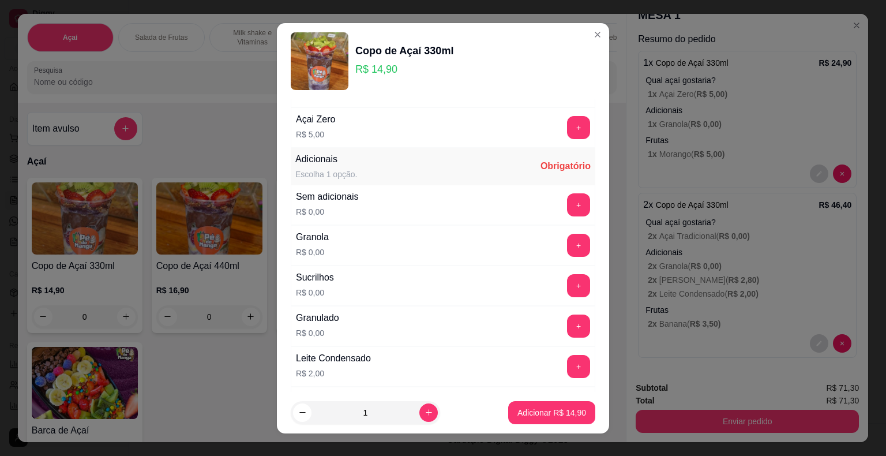
click at [567, 285] on button "+" at bounding box center [578, 285] width 23 height 23
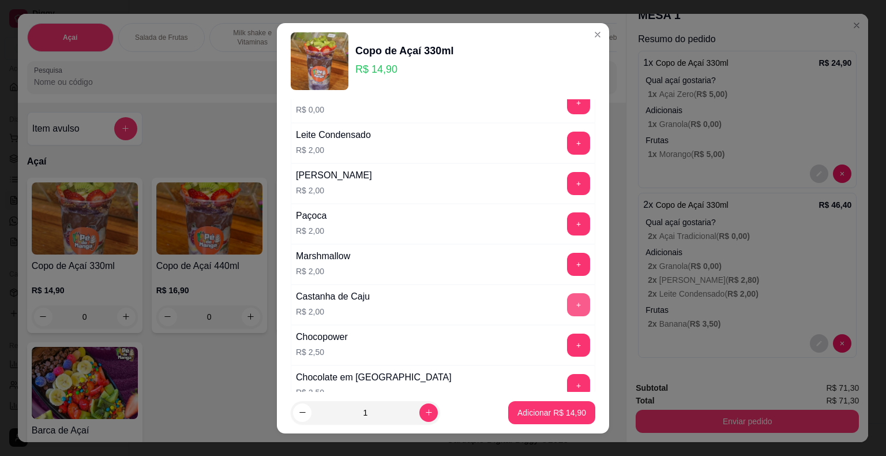
scroll to position [404, 0]
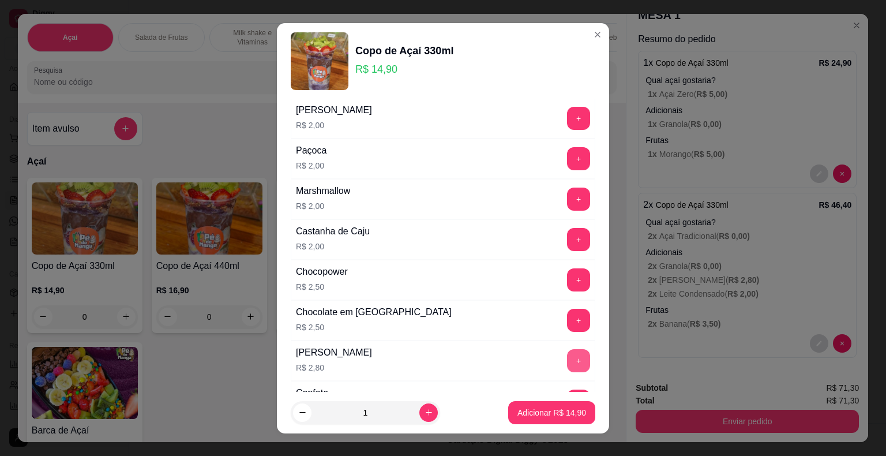
click at [567, 361] on button "+" at bounding box center [578, 360] width 23 height 23
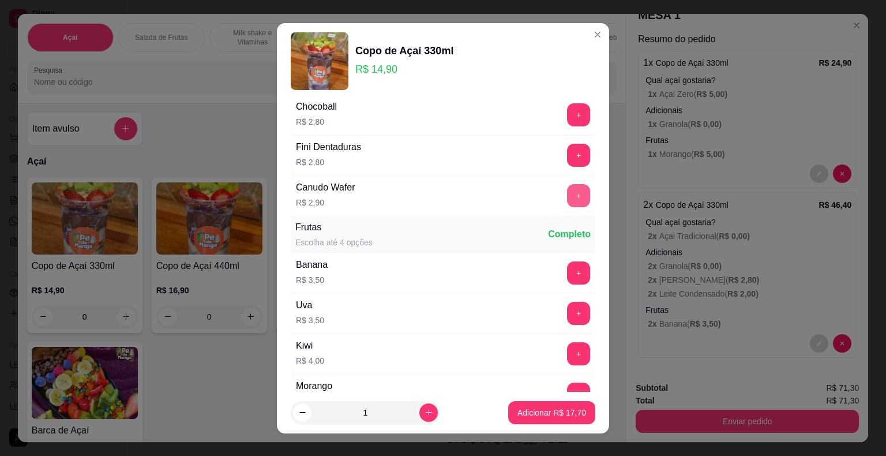
scroll to position [808, 0]
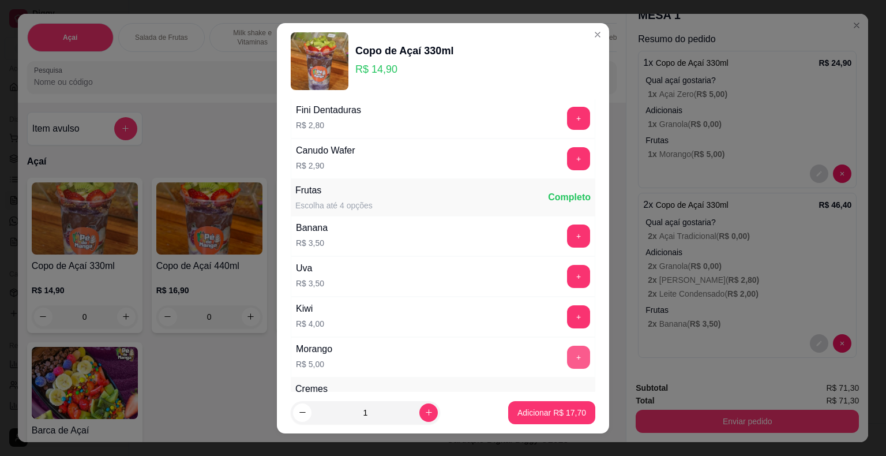
click at [567, 357] on button "+" at bounding box center [578, 357] width 23 height 23
click at [545, 414] on p "Adicionar R$ 22,70" at bounding box center [552, 412] width 67 height 11
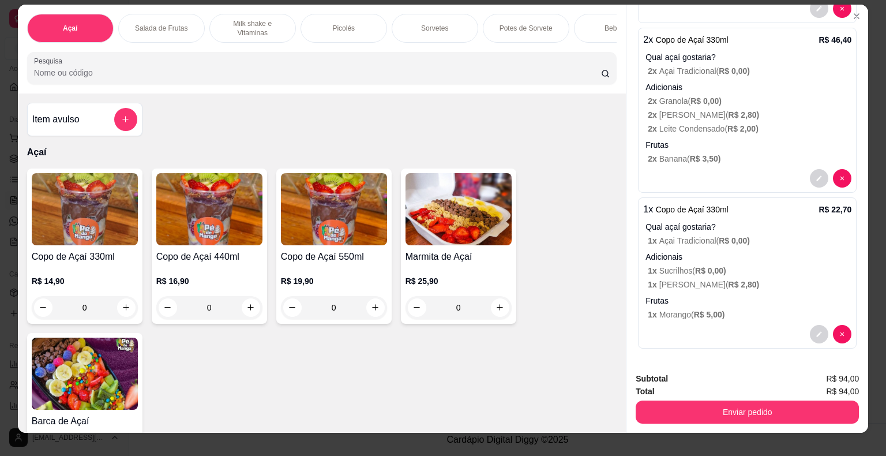
scroll to position [0, 0]
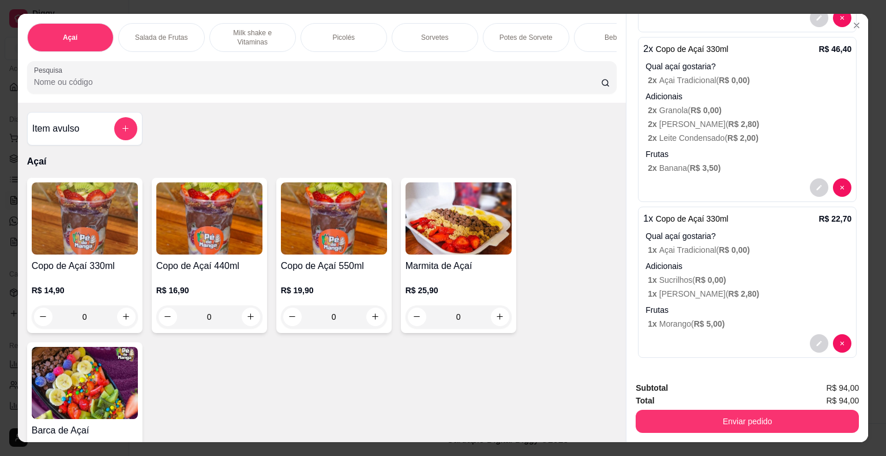
click at [706, 428] on button "Enviar pedido" at bounding box center [747, 421] width 223 height 23
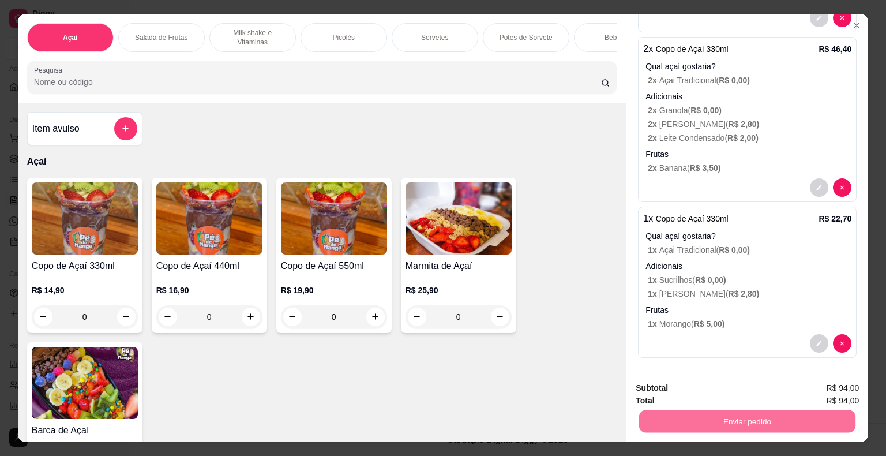
click at [695, 390] on button "Não registrar e enviar pedido" at bounding box center [709, 389] width 120 height 22
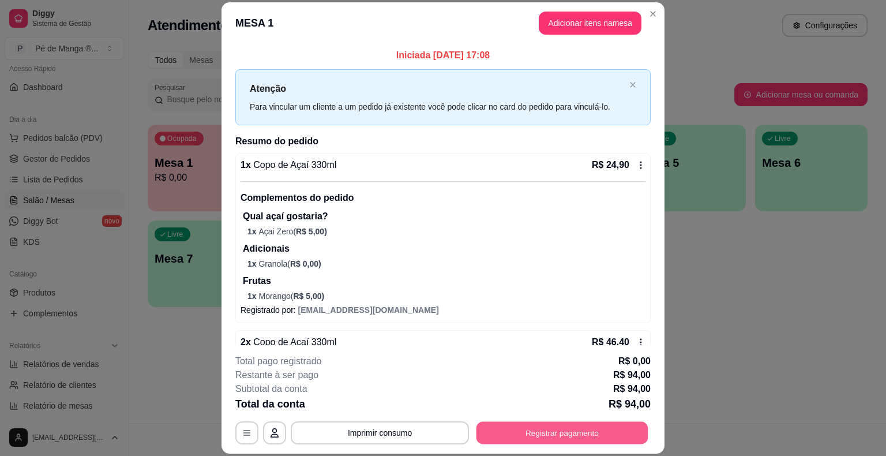
click at [554, 436] on button "Registrar pagamento" at bounding box center [562, 433] width 172 height 22
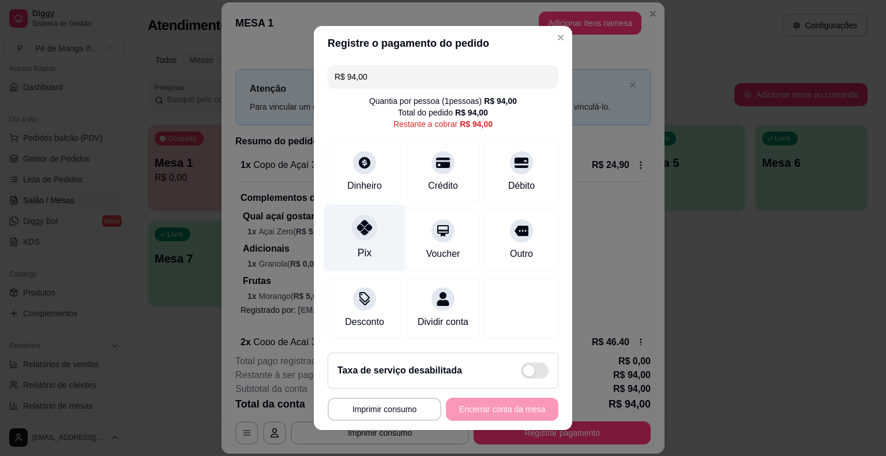
click at [356, 212] on div "Pix" at bounding box center [364, 237] width 81 height 67
click at [357, 233] on icon at bounding box center [364, 227] width 15 height 15
type input "R$ 0,00"
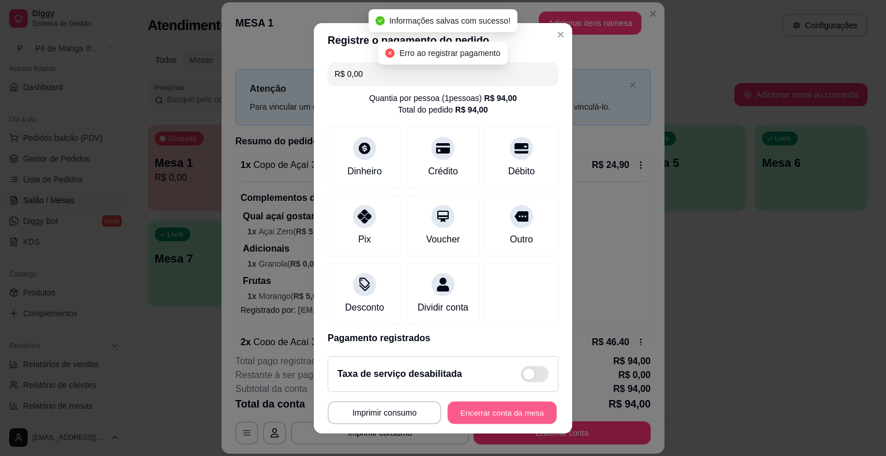
click at [480, 413] on button "Encerrar conta da mesa" at bounding box center [502, 412] width 109 height 22
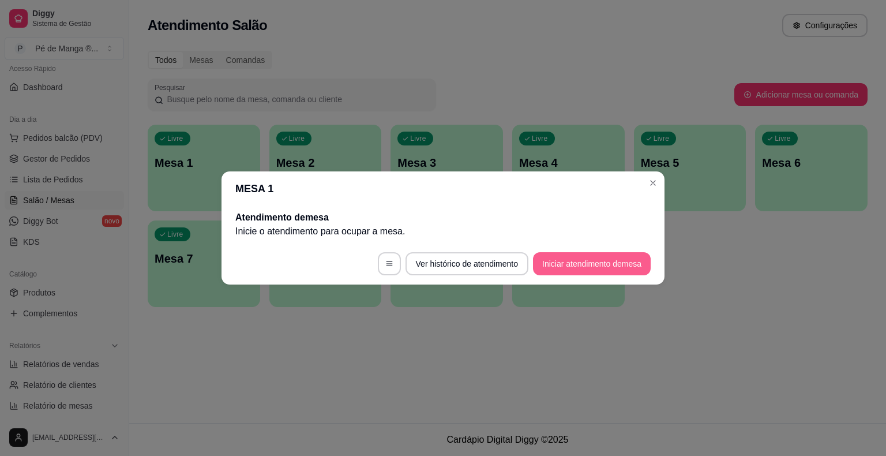
click at [570, 256] on button "Iniciar atendimento de mesa" at bounding box center [592, 263] width 118 height 23
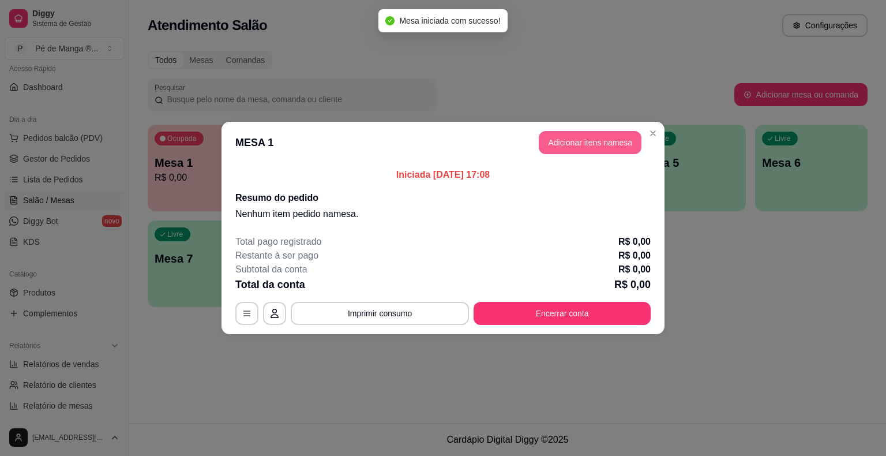
click at [607, 149] on button "Adicionar itens na mesa" at bounding box center [590, 142] width 103 height 23
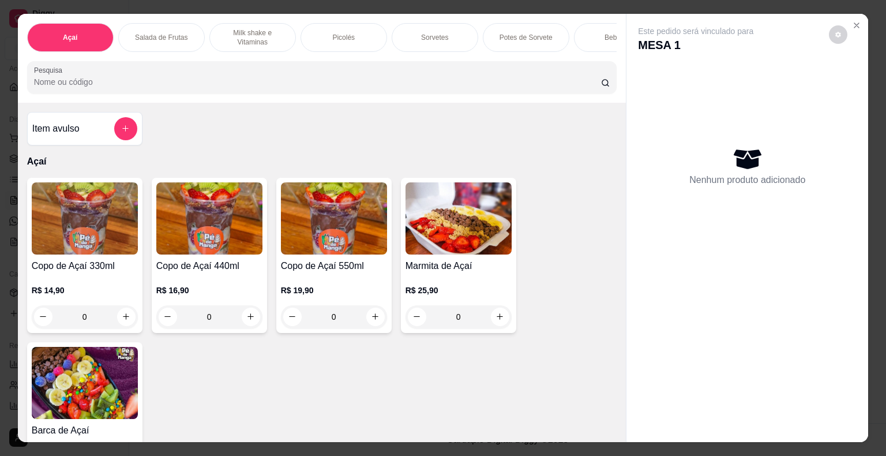
click at [343, 33] on p "Picolés" at bounding box center [343, 37] width 22 height 9
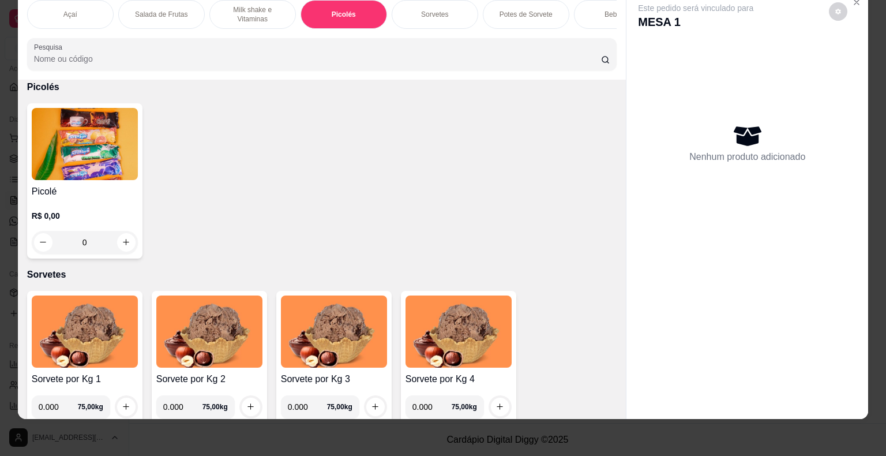
click at [78, 217] on p "R$ 0,00" at bounding box center [85, 216] width 106 height 12
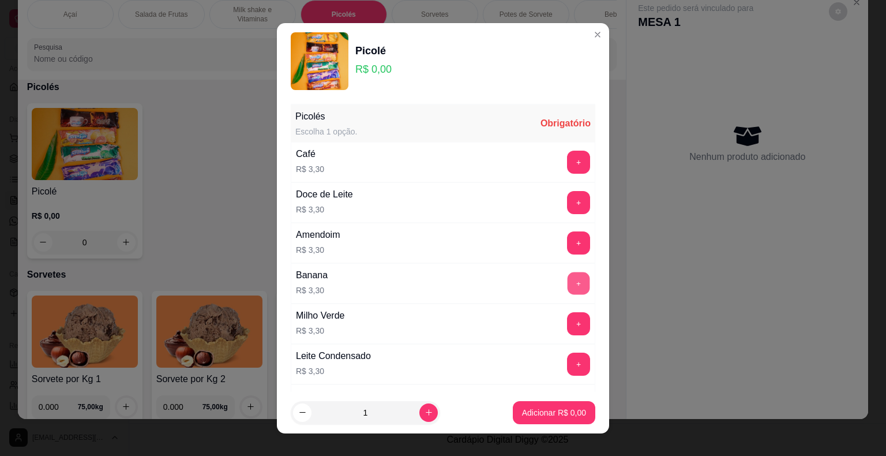
click at [568, 287] on button "+" at bounding box center [579, 283] width 22 height 22
click at [568, 286] on button "+" at bounding box center [579, 283] width 22 height 22
click at [567, 286] on button "+" at bounding box center [578, 283] width 23 height 23
click at [568, 286] on button "+" at bounding box center [579, 283] width 22 height 22
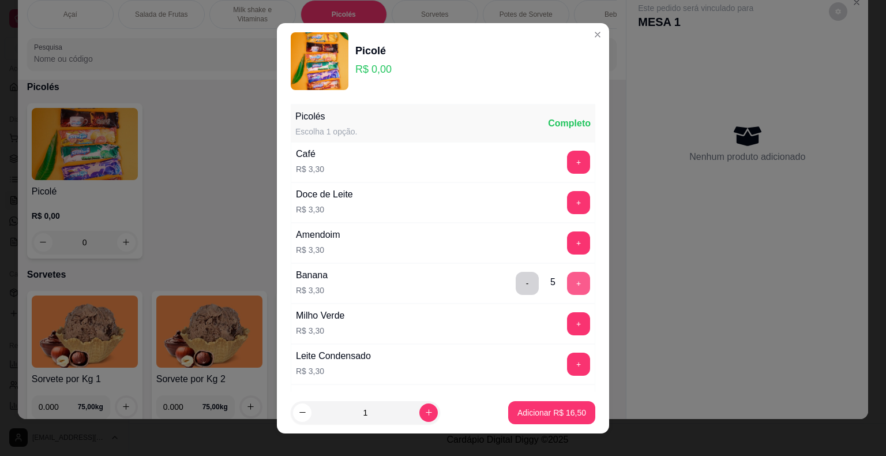
click at [567, 286] on button "+" at bounding box center [578, 283] width 23 height 23
click at [568, 286] on button "+" at bounding box center [579, 283] width 22 height 22
click at [568, 285] on button "+" at bounding box center [579, 283] width 22 height 22
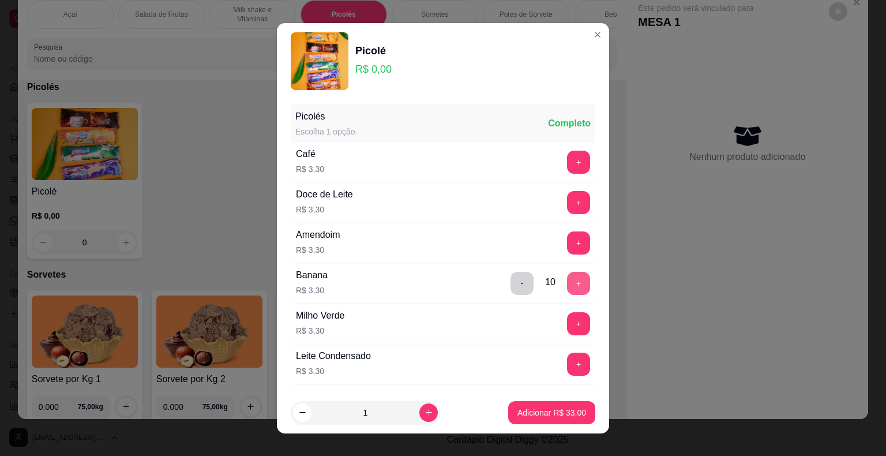
click at [567, 285] on button "+" at bounding box center [578, 283] width 23 height 23
click at [568, 285] on button "+" at bounding box center [579, 283] width 22 height 22
click at [567, 285] on button "+" at bounding box center [578, 283] width 23 height 23
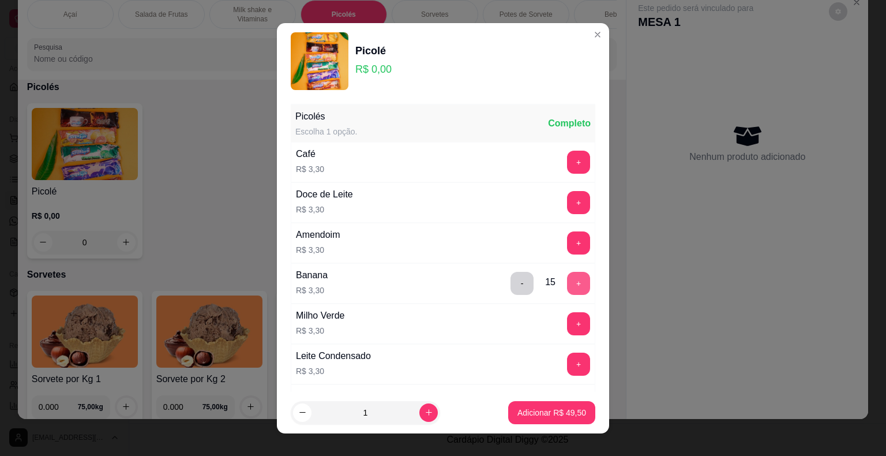
click at [567, 285] on button "+" at bounding box center [578, 283] width 23 height 23
click at [568, 285] on button "+" at bounding box center [579, 283] width 22 height 22
click at [536, 407] on p "Adicionar R$ 59,40" at bounding box center [551, 413] width 69 height 12
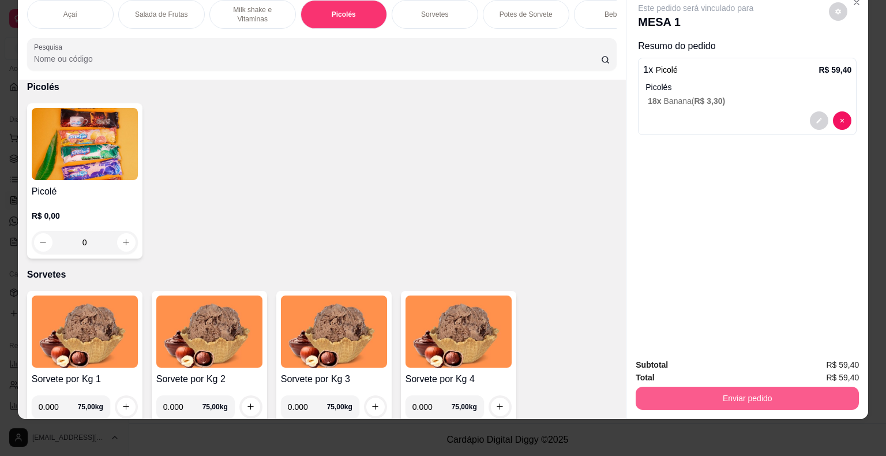
click at [658, 396] on button "Enviar pedido" at bounding box center [747, 397] width 223 height 23
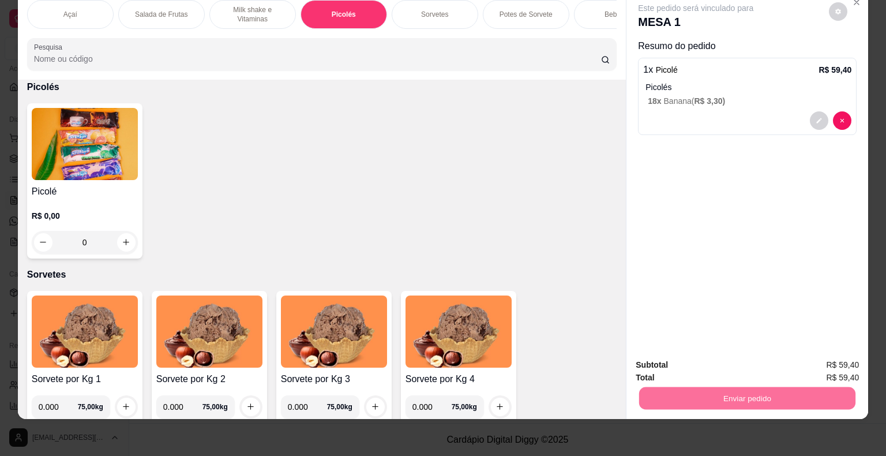
click at [752, 368] on button "Não registrar e enviar pedido" at bounding box center [709, 361] width 120 height 22
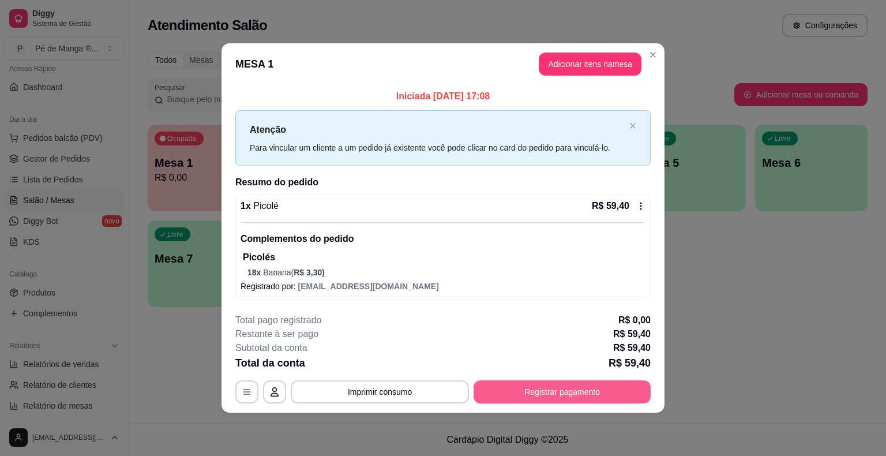
click at [505, 395] on button "Registrar pagamento" at bounding box center [562, 391] width 177 height 23
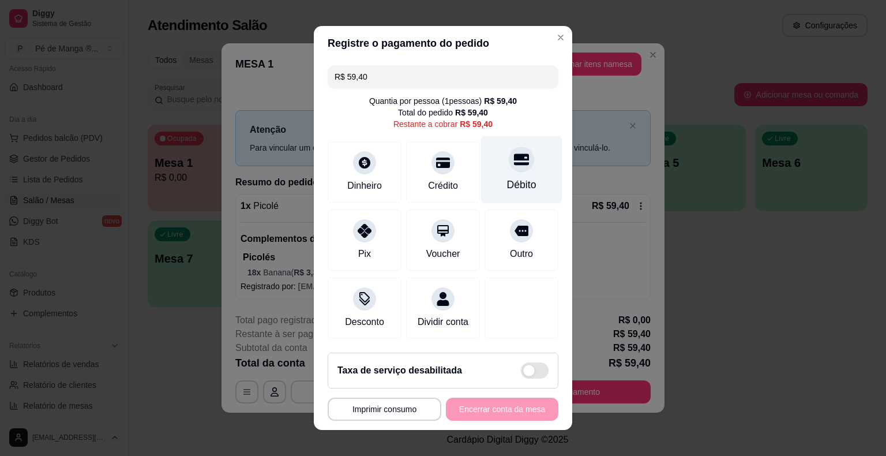
click at [514, 163] on icon at bounding box center [521, 160] width 15 height 12
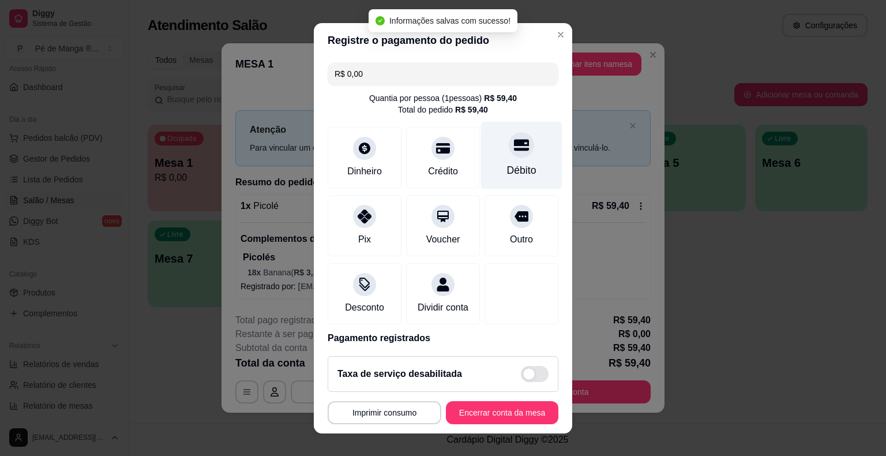
type input "R$ 0,00"
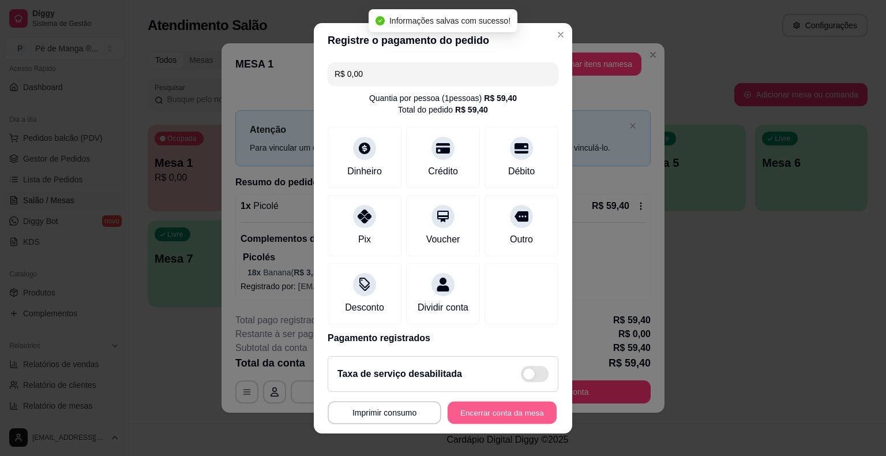
click at [502, 411] on button "Encerrar conta da mesa" at bounding box center [502, 412] width 109 height 22
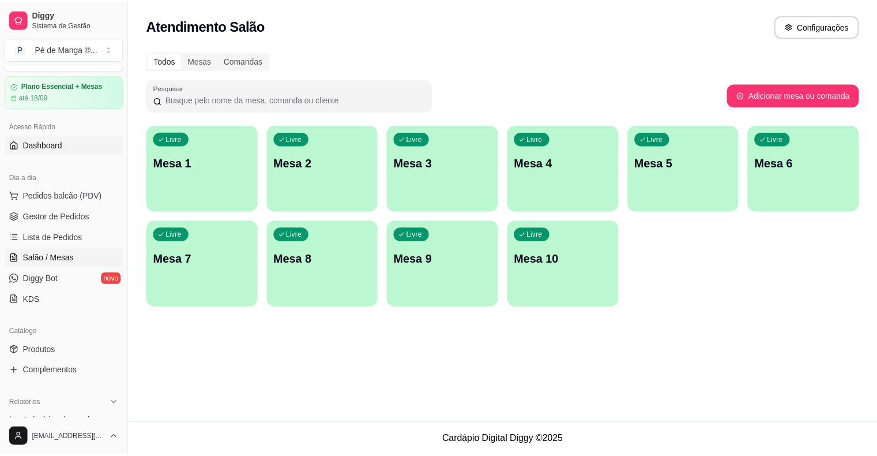
scroll to position [0, 0]
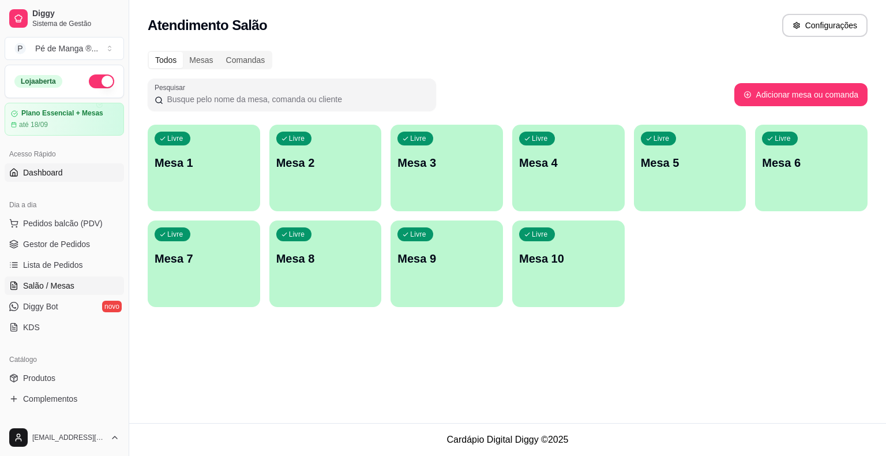
click at [56, 167] on span "Dashboard" at bounding box center [43, 173] width 40 height 12
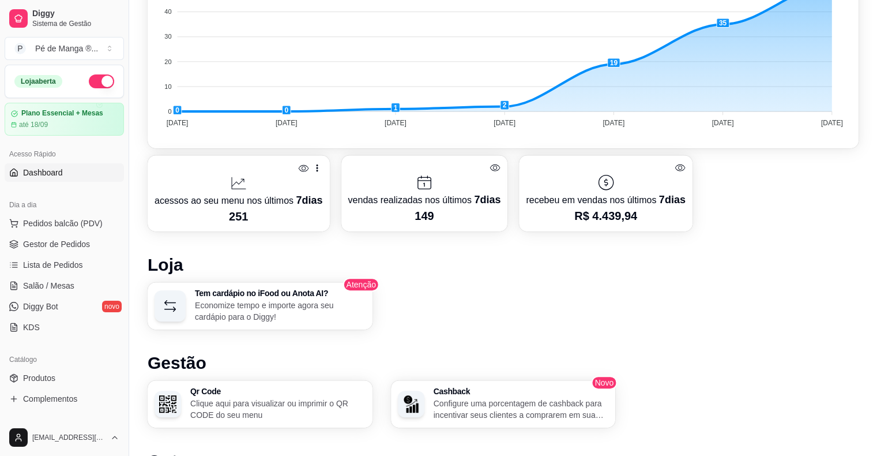
scroll to position [640, 0]
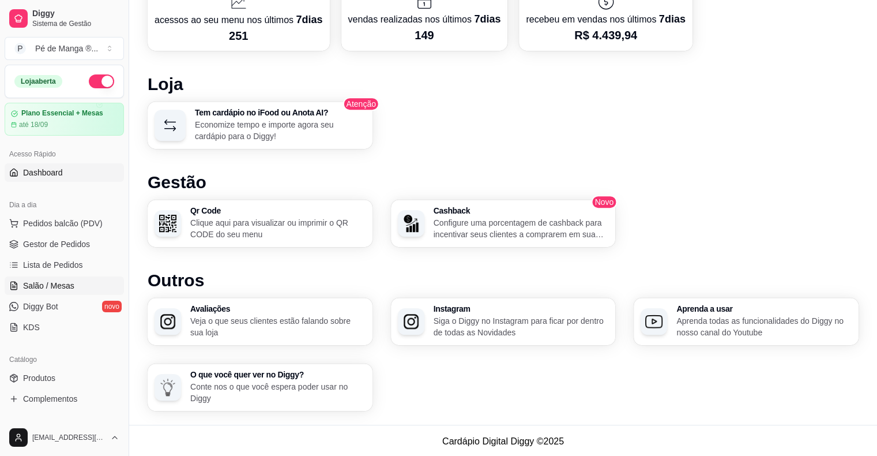
click at [69, 291] on link "Salão / Mesas" at bounding box center [64, 285] width 119 height 18
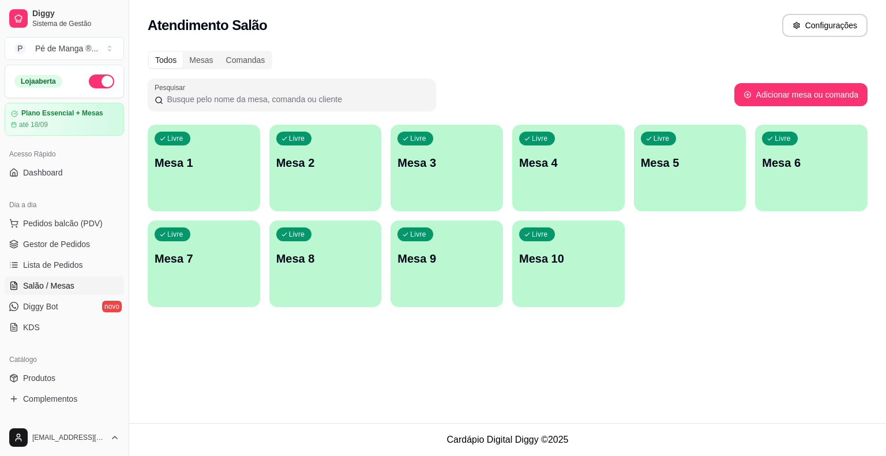
click at [69, 288] on span "Salão / Mesas" at bounding box center [48, 286] width 51 height 12
click at [189, 183] on div "Livre Mesa 1" at bounding box center [203, 161] width 109 height 70
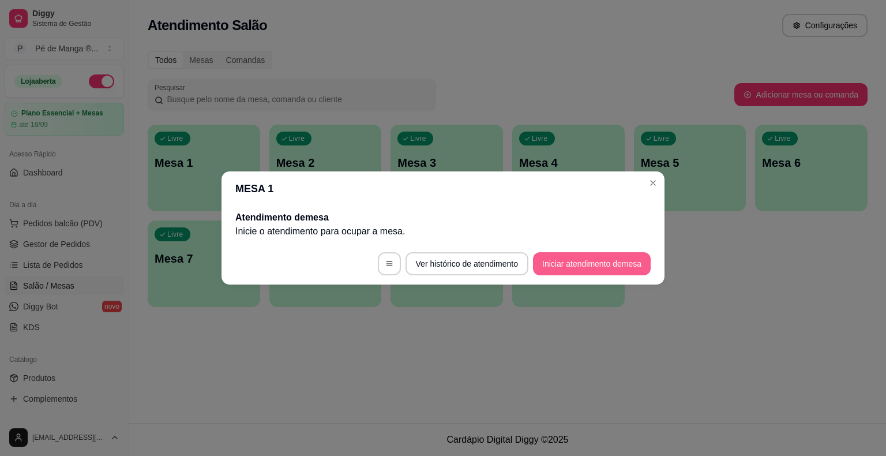
click at [575, 264] on button "Iniciar atendimento de mesa" at bounding box center [592, 263] width 118 height 23
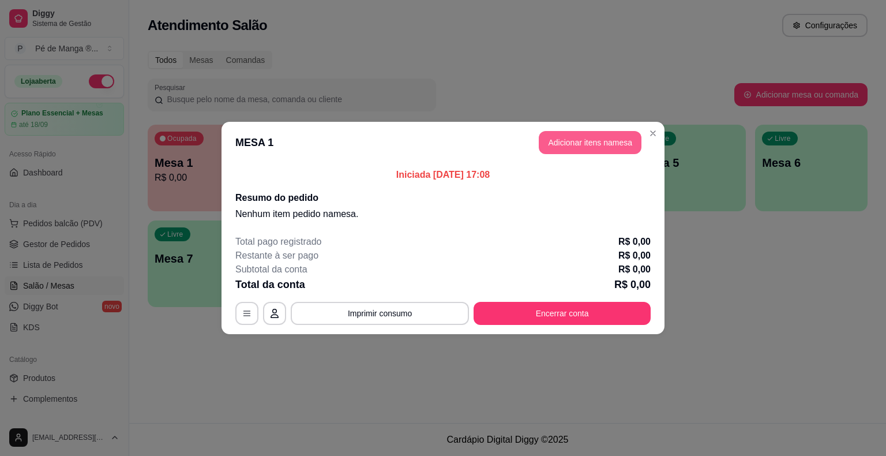
click at [606, 145] on button "Adicionar itens na mesa" at bounding box center [590, 142] width 103 height 23
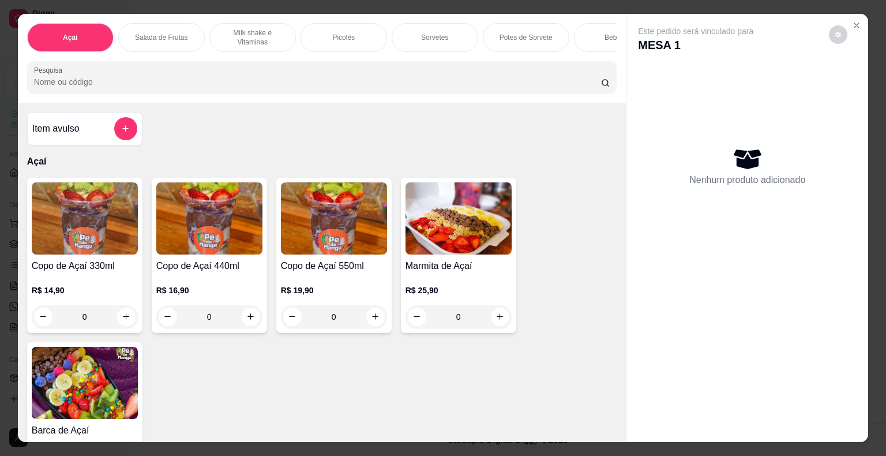
click at [429, 23] on div "Sorvetes" at bounding box center [435, 37] width 87 height 29
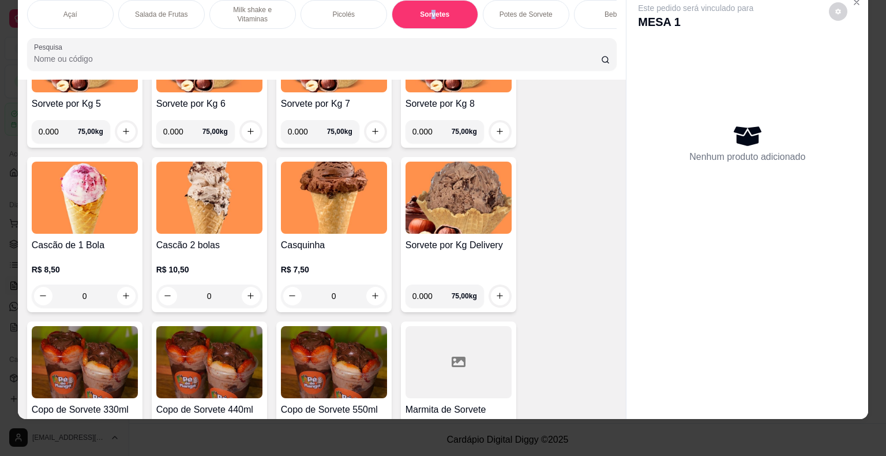
scroll to position [1361, 0]
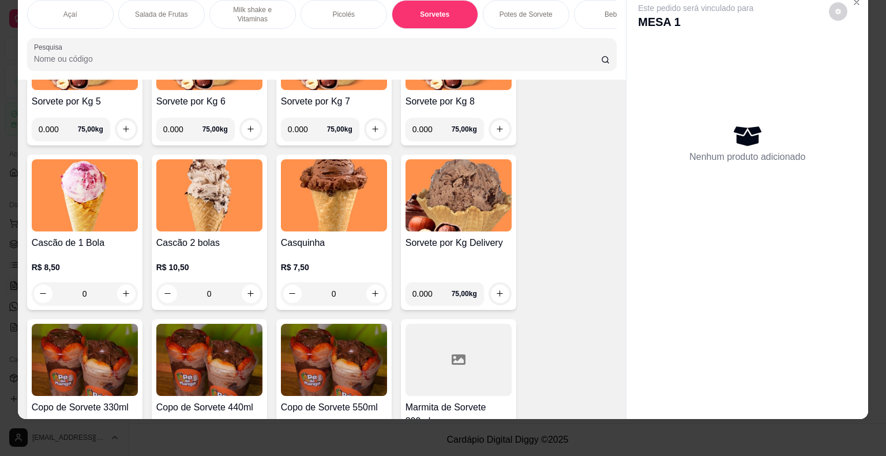
click at [118, 292] on div "0" at bounding box center [85, 293] width 106 height 23
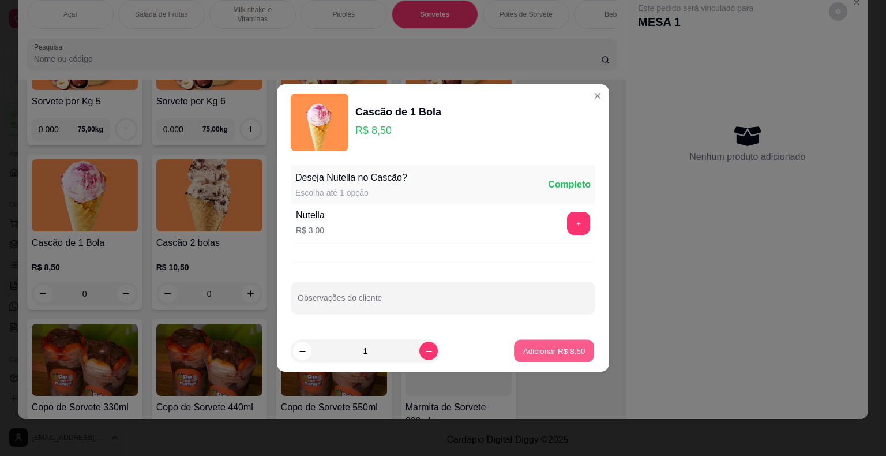
click at [555, 351] on p "Adicionar R$ 8,50" at bounding box center [554, 350] width 62 height 11
type input "1"
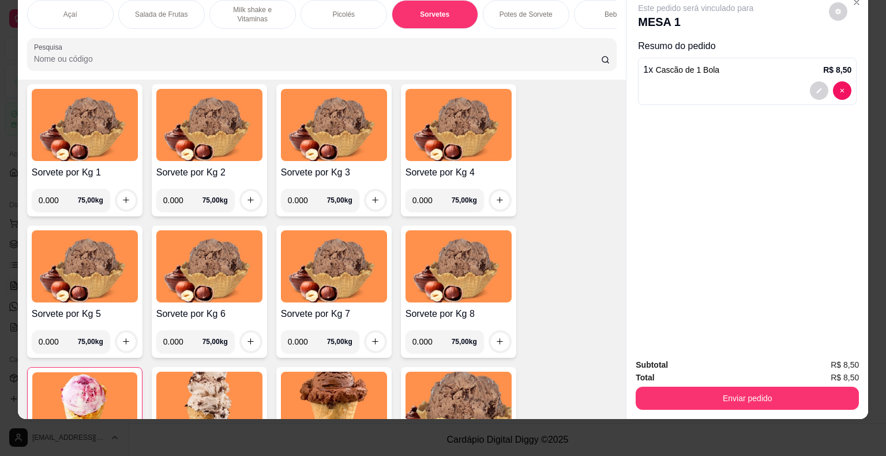
scroll to position [1073, 0]
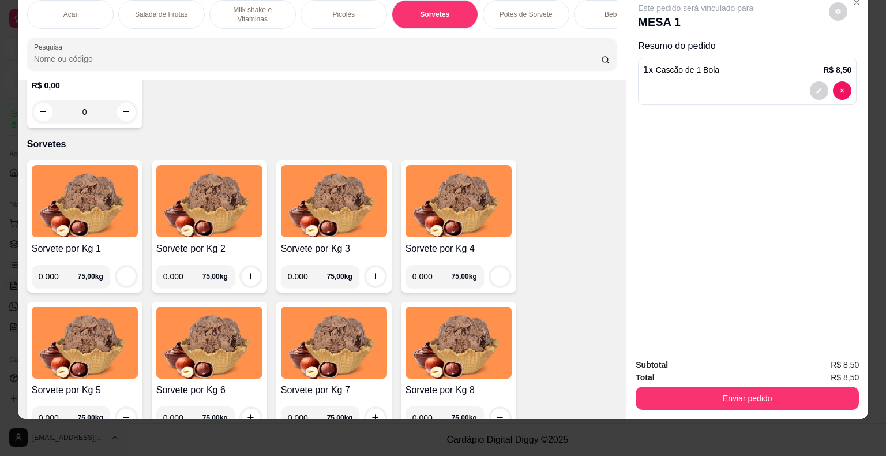
click at [55, 276] on input "0.000" at bounding box center [58, 276] width 39 height 23
click at [599, 9] on div "Bebidas" at bounding box center [617, 14] width 87 height 29
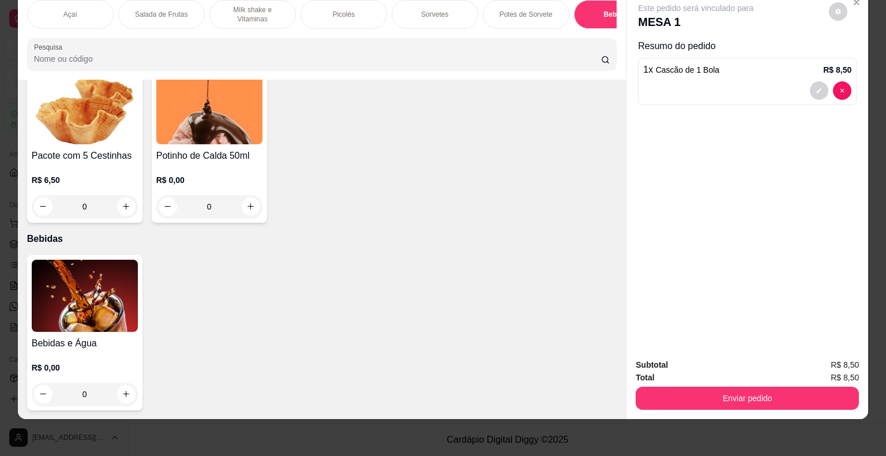
click at [44, 296] on img at bounding box center [85, 296] width 106 height 72
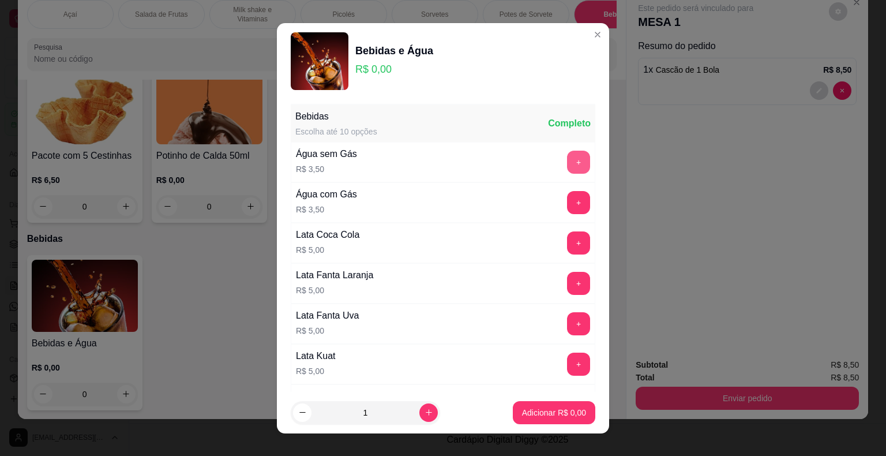
click at [567, 157] on button "+" at bounding box center [578, 162] width 23 height 23
click at [568, 287] on button "+" at bounding box center [579, 283] width 22 height 22
click at [549, 419] on button "Adicionar R$ 8,50" at bounding box center [554, 412] width 80 height 22
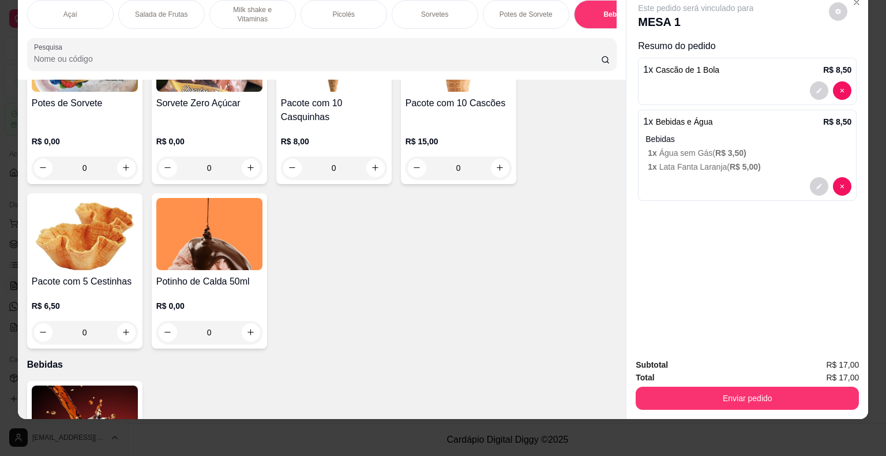
scroll to position [1891, 0]
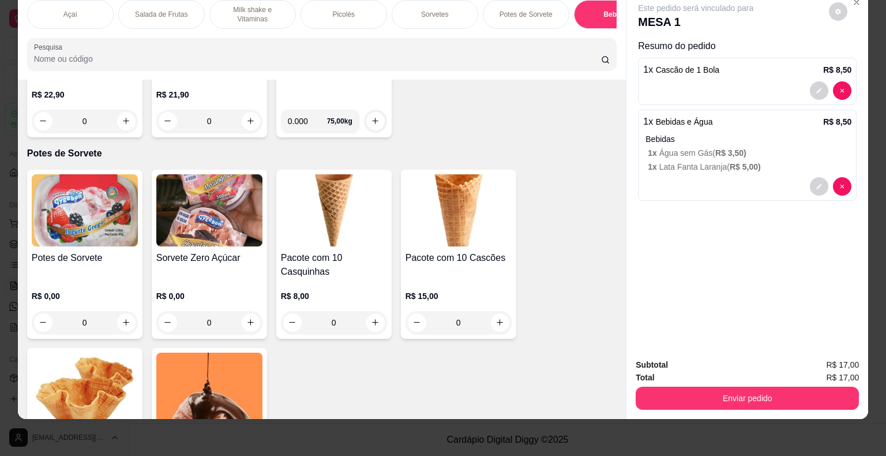
click at [426, 10] on div "Sorvetes" at bounding box center [435, 14] width 87 height 29
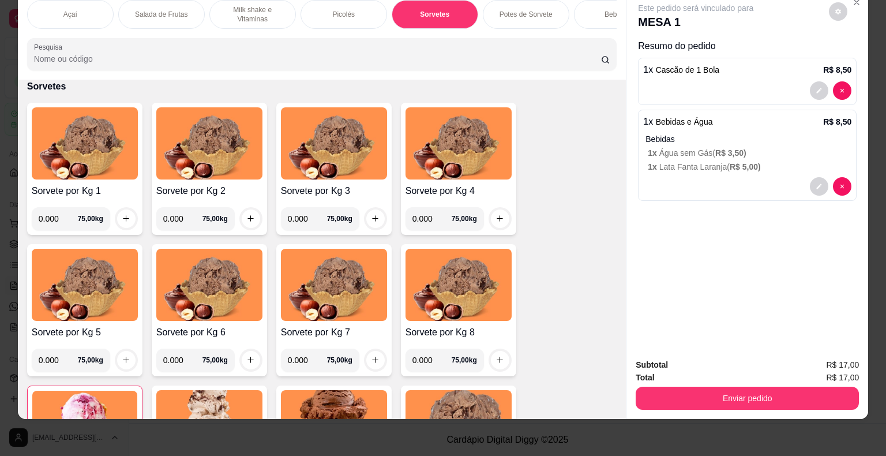
click at [52, 218] on input "0.000" at bounding box center [58, 218] width 39 height 23
type input "0.222"
click at [122, 214] on icon "increase-product-quantity" at bounding box center [126, 218] width 9 height 9
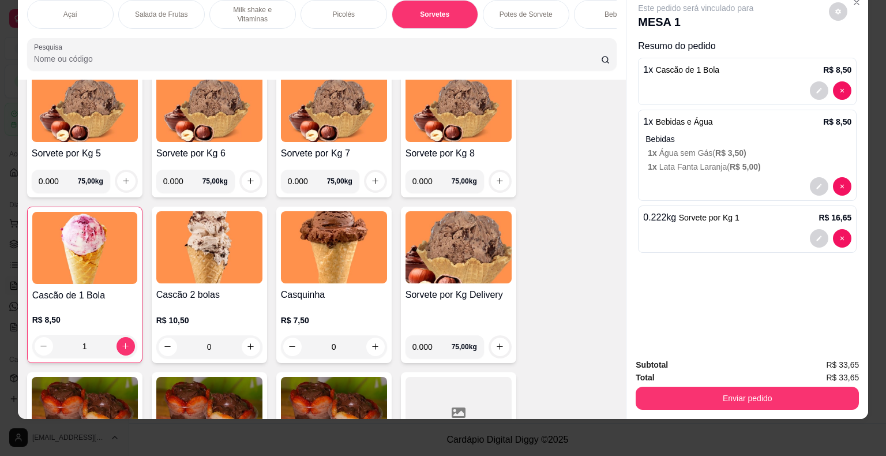
scroll to position [1361, 0]
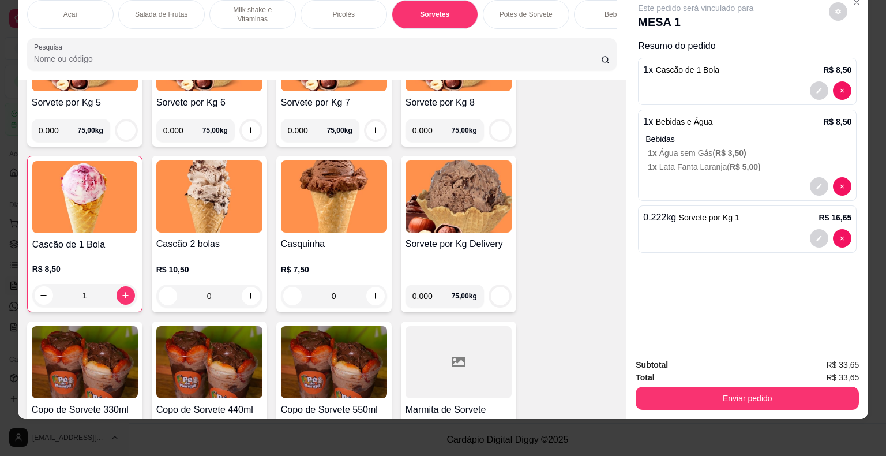
click at [123, 297] on div "1" at bounding box center [84, 295] width 105 height 23
click at [247, 294] on div "0" at bounding box center [209, 295] width 106 height 23
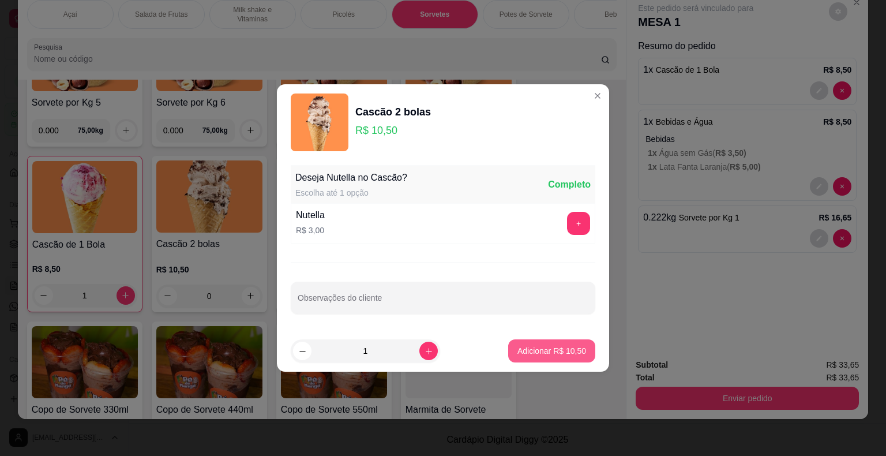
click at [535, 348] on p "Adicionar R$ 10,50" at bounding box center [551, 351] width 69 height 12
type input "1"
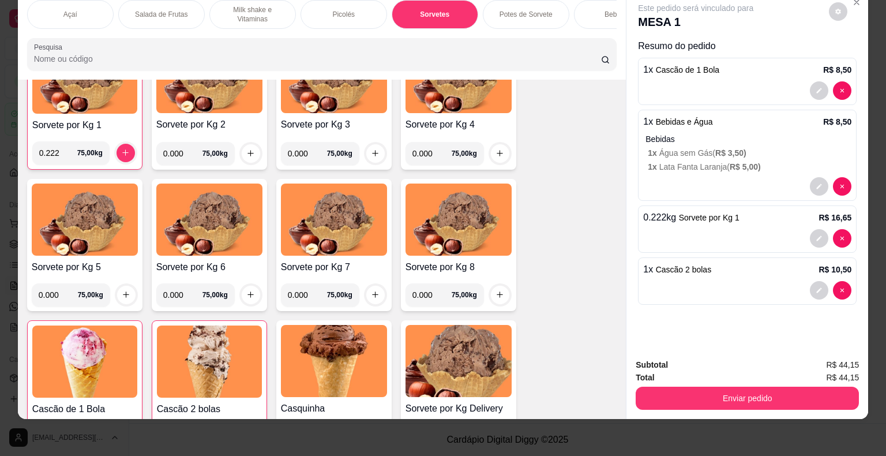
scroll to position [1174, 0]
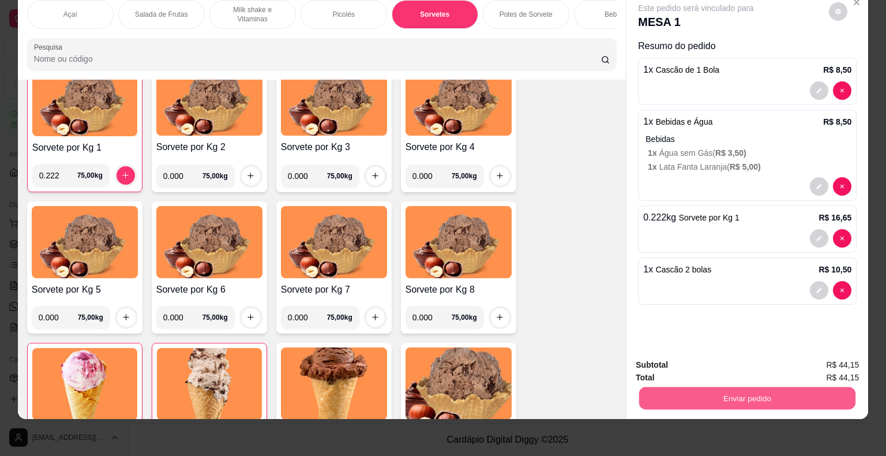
click at [790, 398] on button "Enviar pedido" at bounding box center [747, 398] width 216 height 22
click at [733, 366] on button "Não registrar e enviar pedido" at bounding box center [709, 361] width 120 height 22
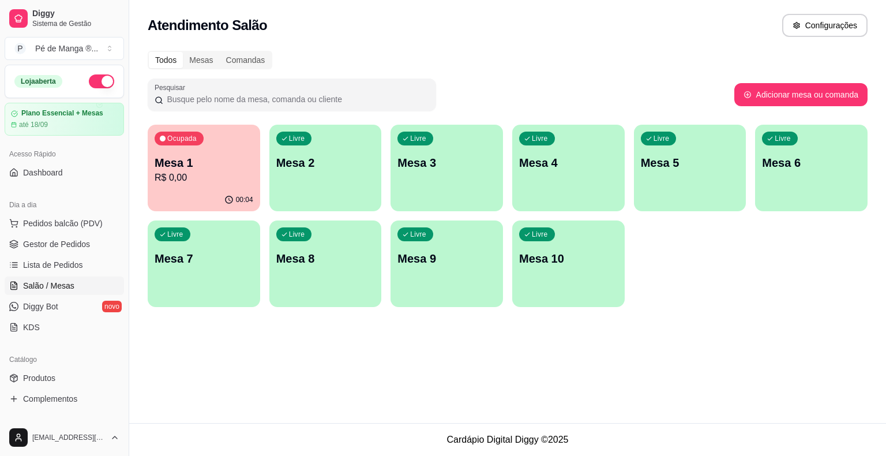
click at [195, 167] on p "Mesa 1" at bounding box center [204, 163] width 99 height 16
click at [339, 174] on div "Livre Mesa 2" at bounding box center [325, 161] width 109 height 70
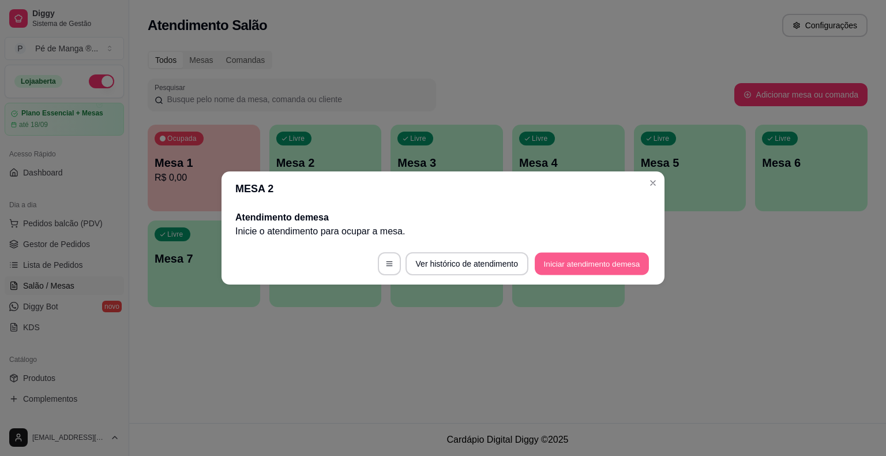
click at [578, 271] on button "Iniciar atendimento de mesa" at bounding box center [592, 264] width 114 height 22
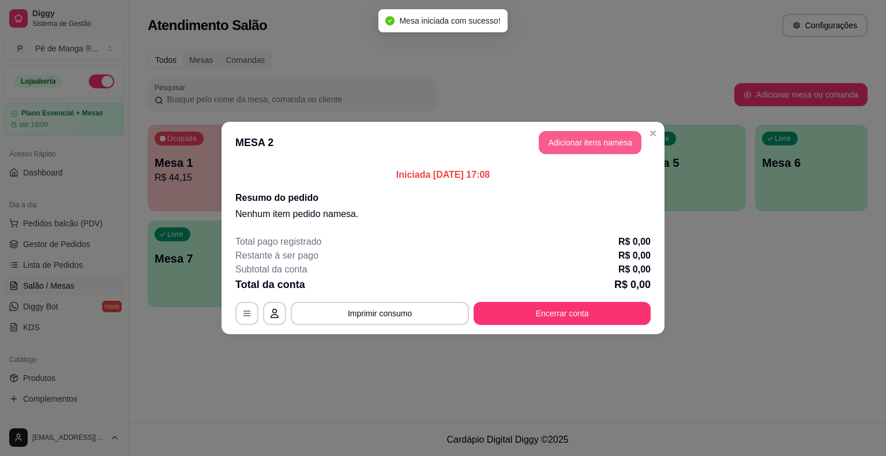
click at [620, 151] on button "Adicionar itens na mesa" at bounding box center [590, 142] width 103 height 23
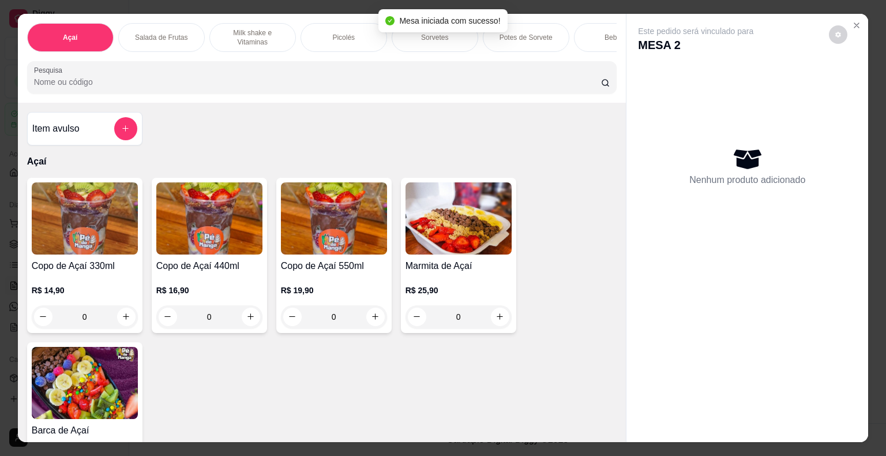
click at [438, 37] on div "Sorvetes" at bounding box center [435, 37] width 87 height 29
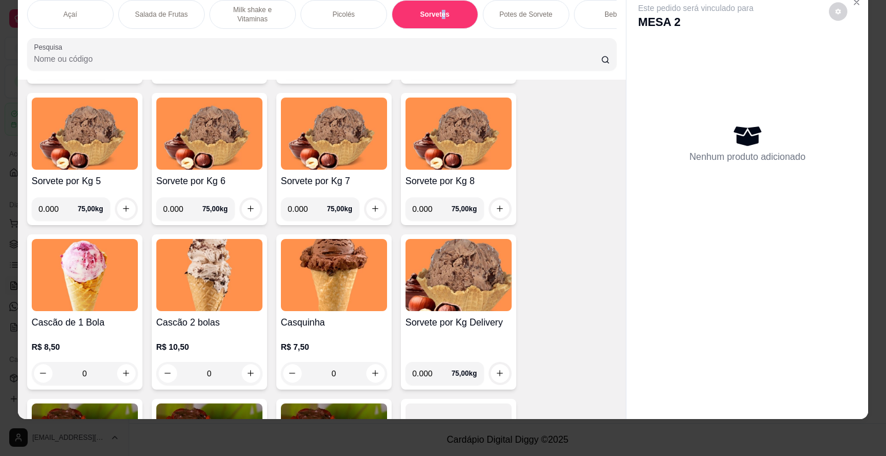
scroll to position [1304, 0]
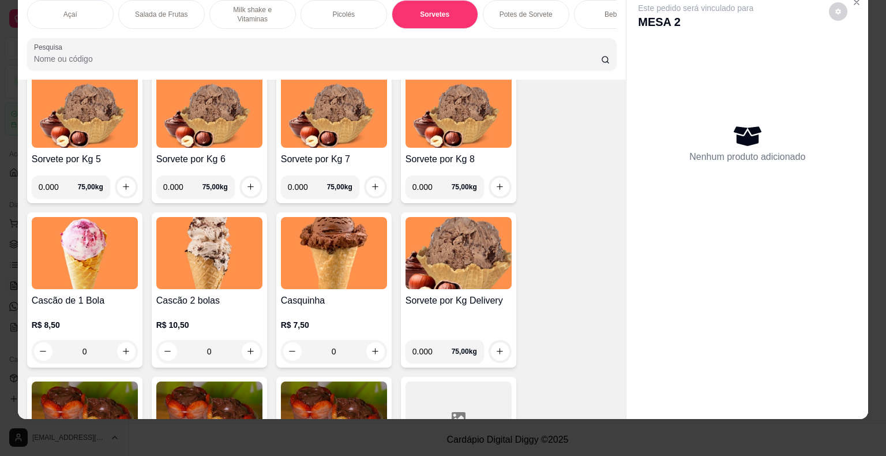
click at [246, 351] on div "0" at bounding box center [209, 351] width 106 height 23
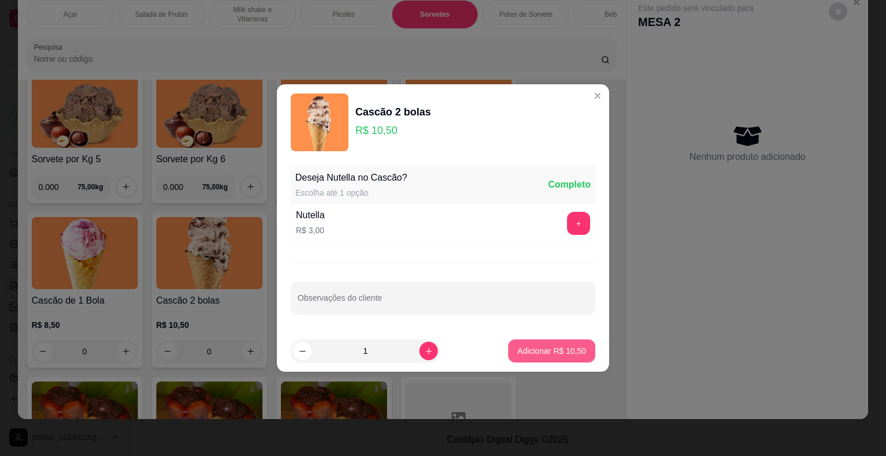
click at [560, 349] on p "Adicionar R$ 10,50" at bounding box center [551, 351] width 69 height 12
type input "1"
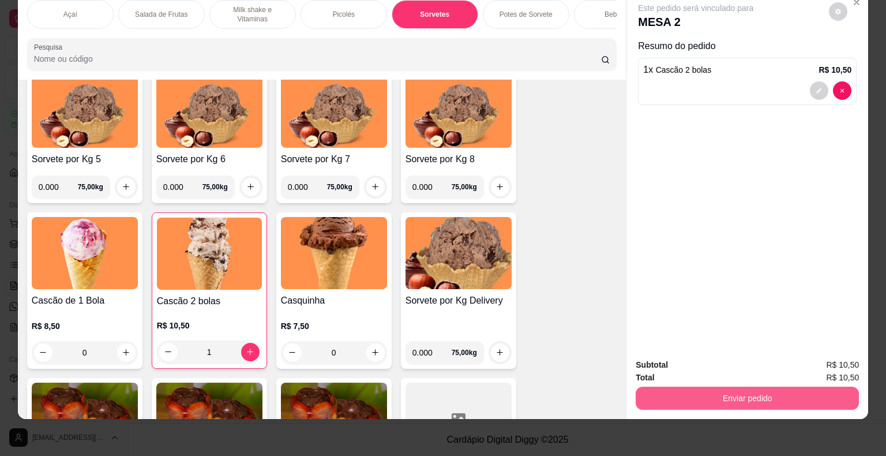
click at [674, 390] on button "Enviar pedido" at bounding box center [747, 397] width 223 height 23
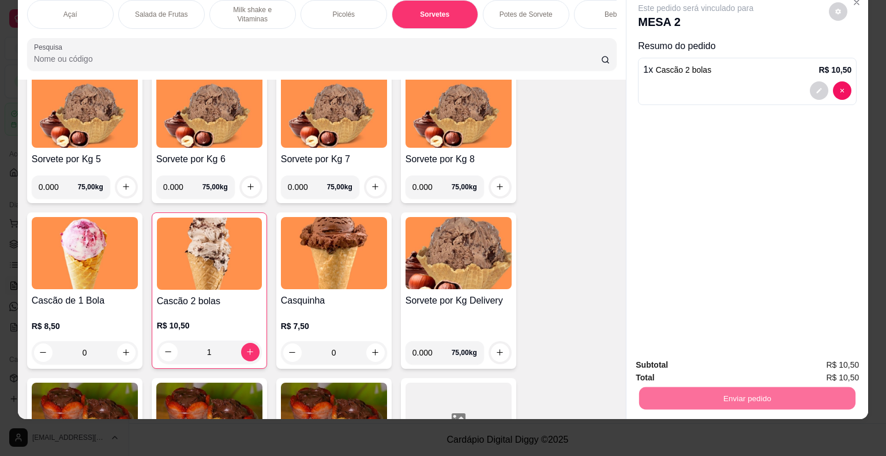
click at [670, 361] on button "Não registrar e enviar pedido" at bounding box center [709, 361] width 120 height 22
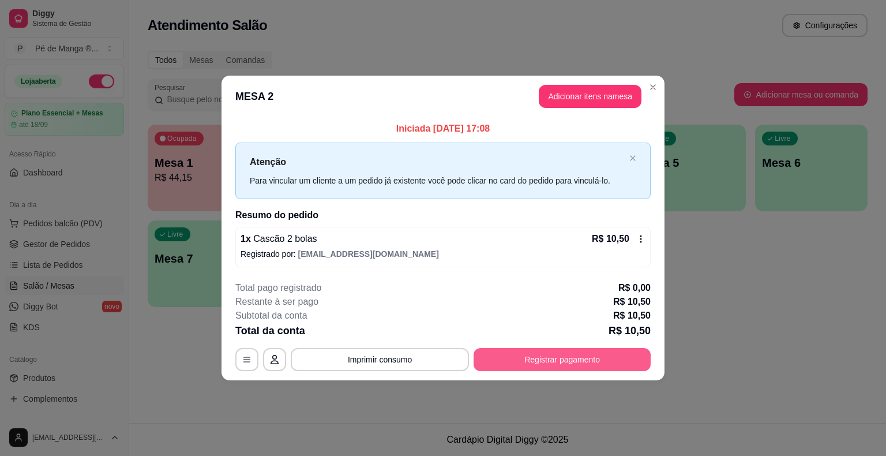
click at [569, 359] on button "Registrar pagamento" at bounding box center [562, 359] width 177 height 23
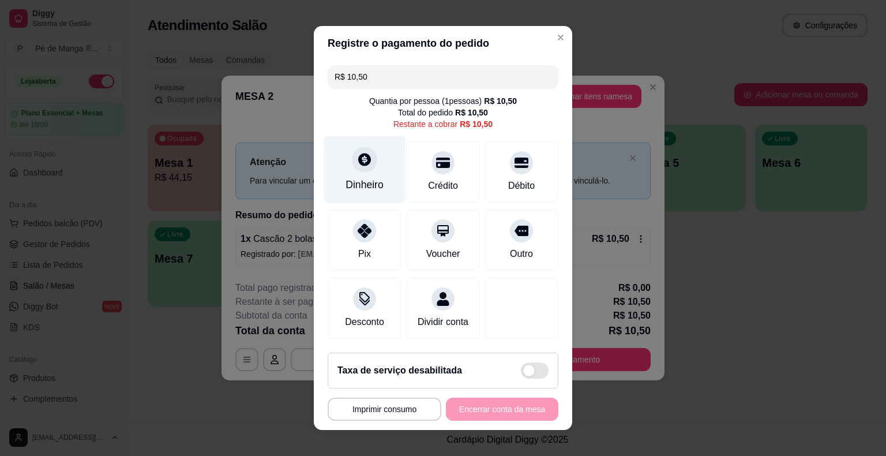
click at [357, 187] on div "Dinheiro" at bounding box center [365, 184] width 38 height 15
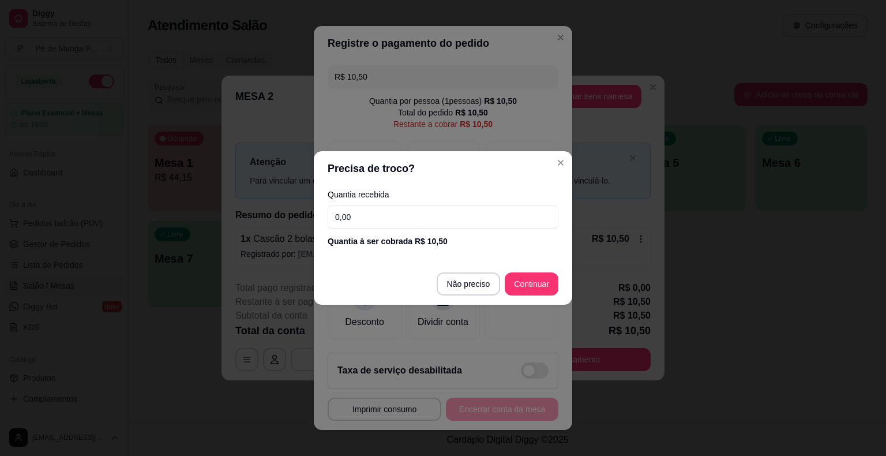
click at [561, 290] on footer "Não preciso Continuar" at bounding box center [443, 284] width 258 height 42
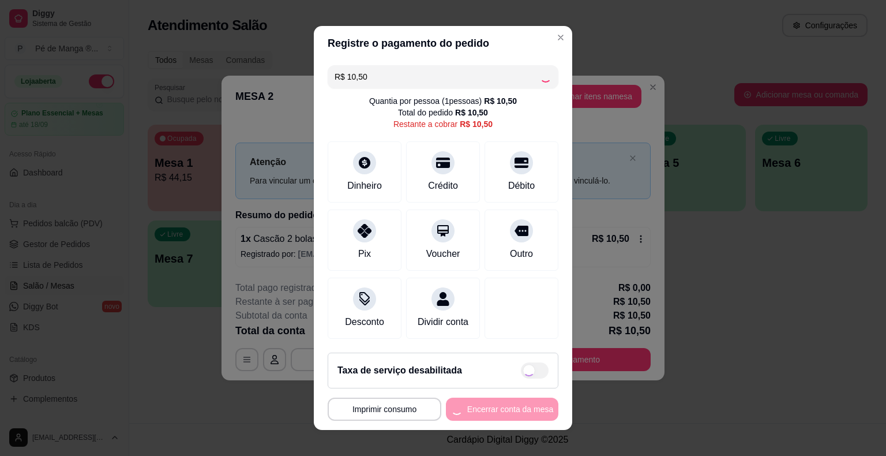
type input "R$ 0,00"
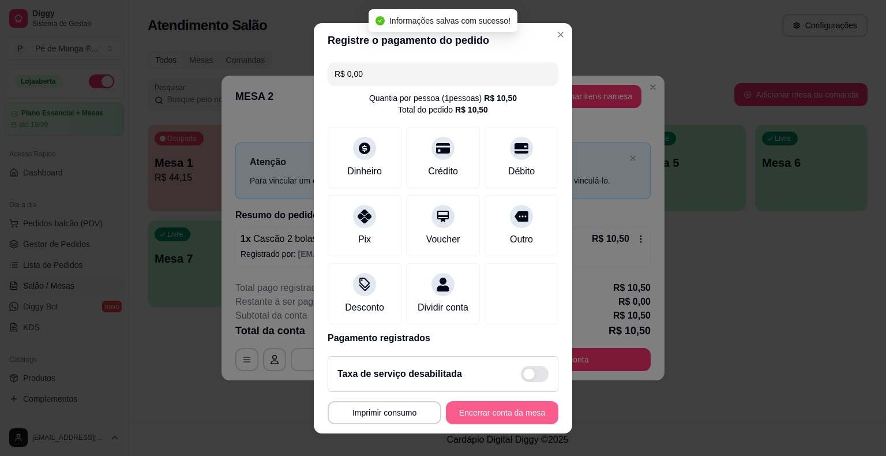
click at [529, 411] on button "Encerrar conta da mesa" at bounding box center [502, 412] width 112 height 23
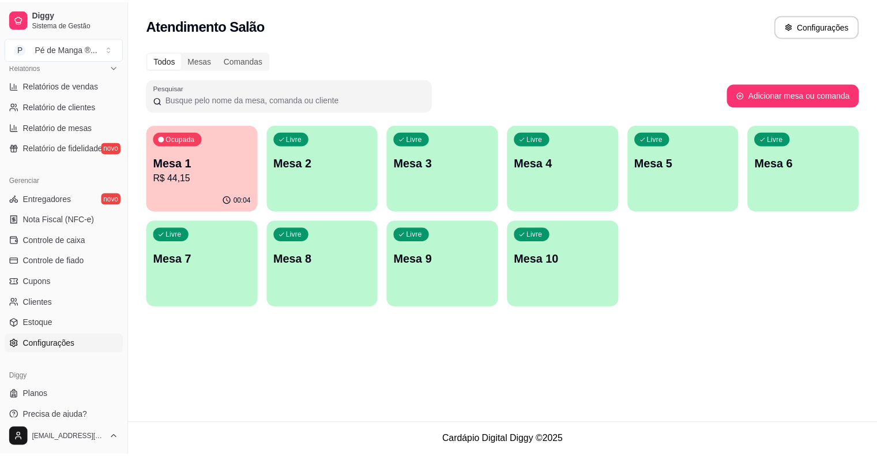
scroll to position [374, 0]
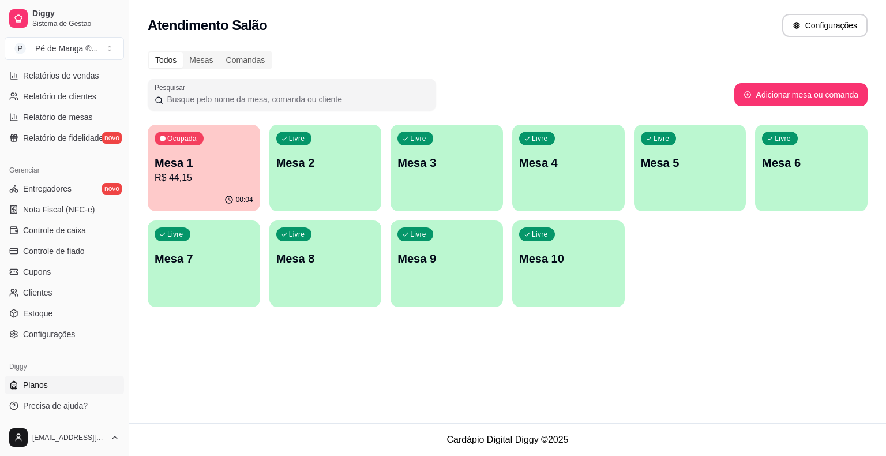
click at [70, 385] on link "Planos" at bounding box center [64, 385] width 119 height 18
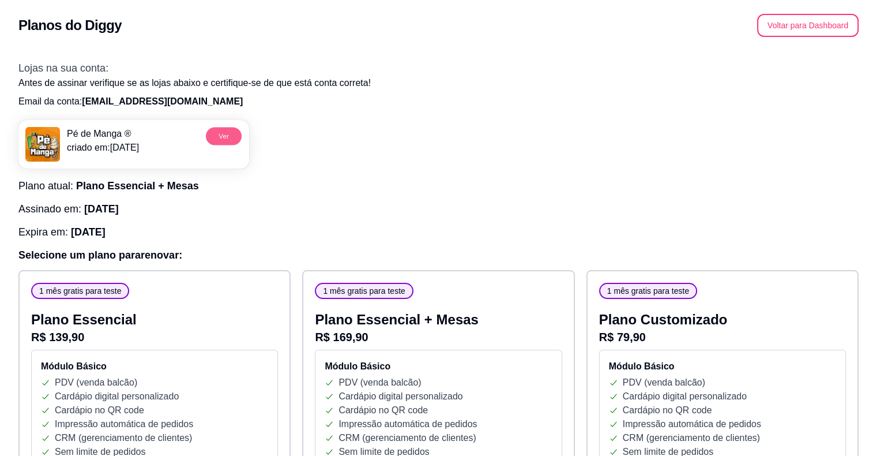
click at [220, 135] on button "Ver" at bounding box center [224, 136] width 36 height 18
click at [806, 23] on button "Voltar para Dashboard" at bounding box center [808, 25] width 99 height 22
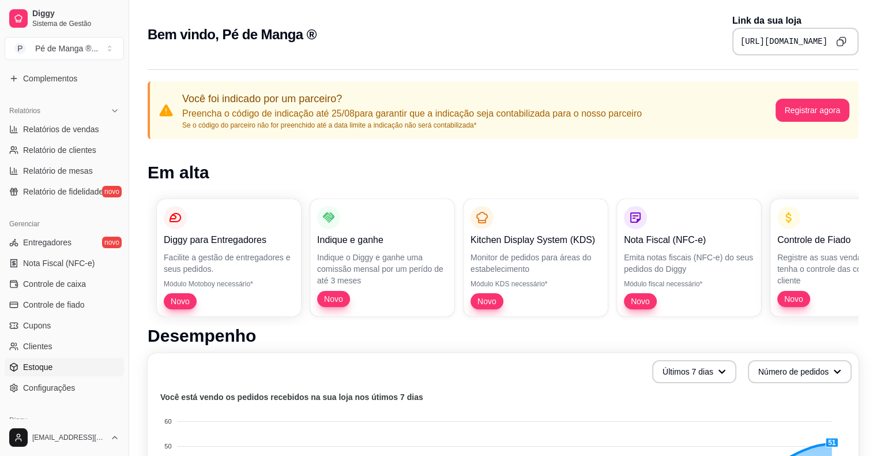
scroll to position [374, 0]
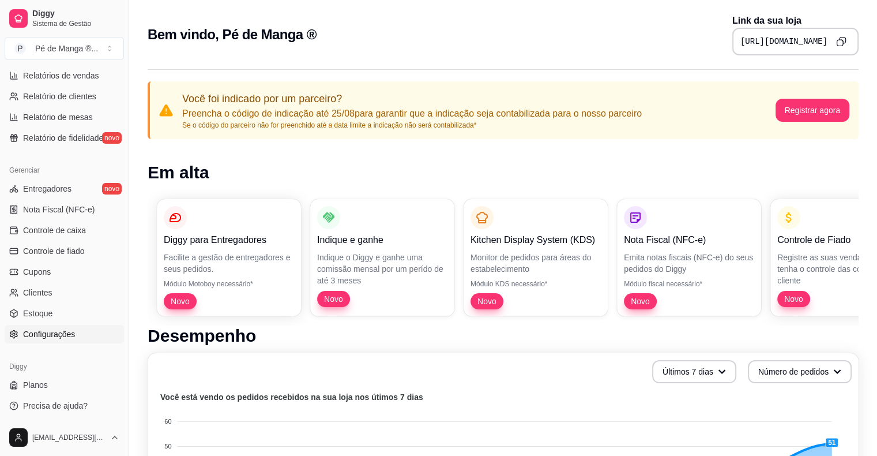
click at [88, 336] on link "Configurações" at bounding box center [64, 334] width 119 height 18
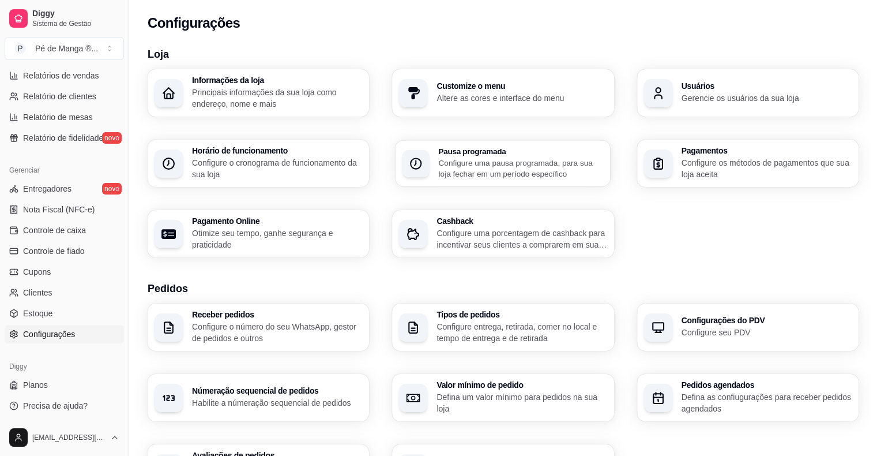
click at [555, 181] on div "Pausa programada Configure uma pausa programada, para sua loja fechar em um per…" at bounding box center [503, 163] width 215 height 46
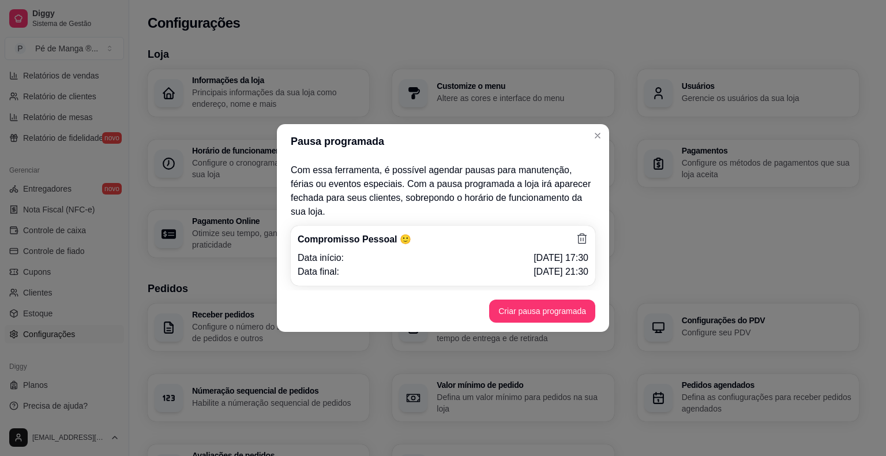
click at [551, 257] on div "Compromisso Pessoal 🙂 Data início: 23/08/2025 às 17:30 Data final: 23/08/2025 à…" at bounding box center [443, 256] width 305 height 60
click at [579, 232] on icon at bounding box center [582, 238] width 13 height 13
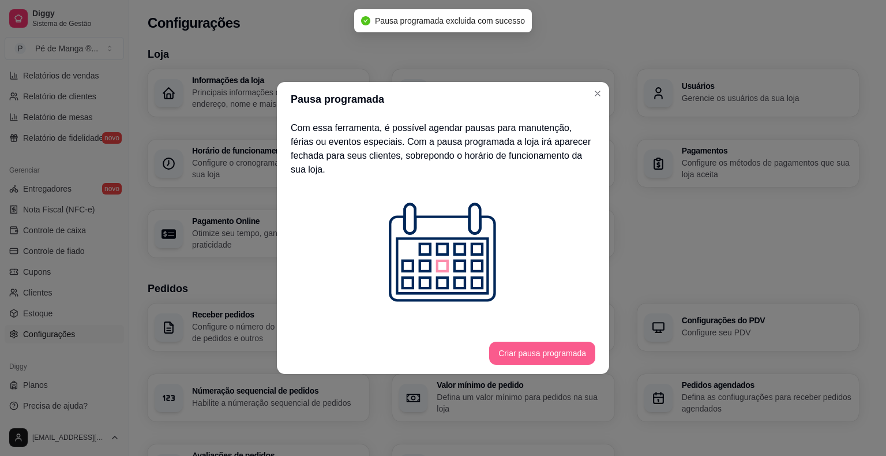
click at [551, 359] on footer "Criar pausa programada" at bounding box center [443, 353] width 332 height 42
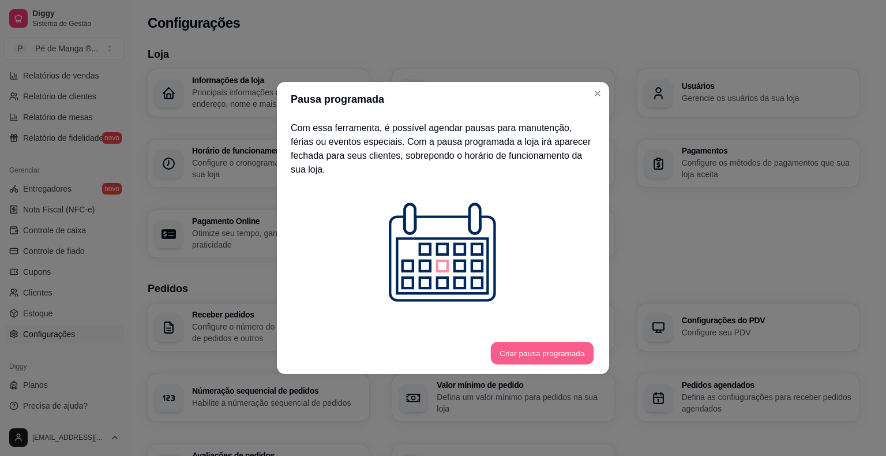
click at [551, 351] on button "Criar pausa programada" at bounding box center [542, 353] width 103 height 22
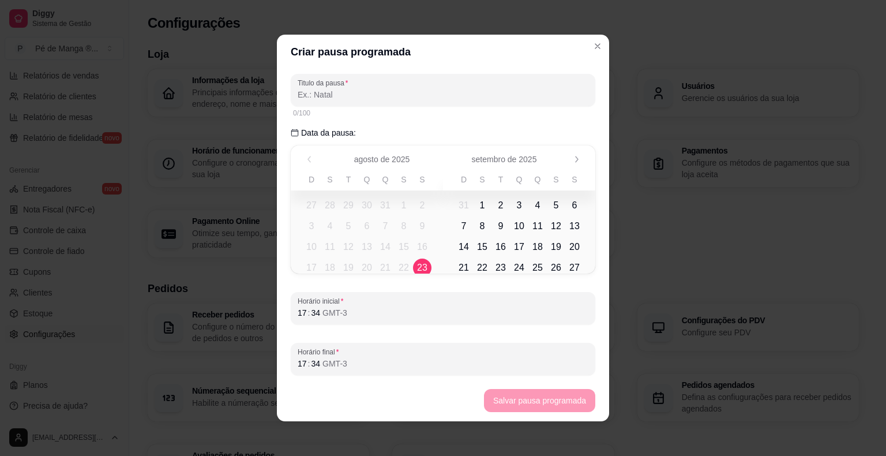
click at [419, 262] on span "23" at bounding box center [422, 268] width 10 height 14
drag, startPoint x: 294, startPoint y: 315, endPoint x: 316, endPoint y: 316, distance: 22.5
click at [316, 316] on div "17 : 34 GMT-3" at bounding box center [443, 313] width 291 height 14
click at [296, 365] on div "17" at bounding box center [302, 364] width 12 height 12
click at [296, 366] on div "17" at bounding box center [302, 364] width 12 height 12
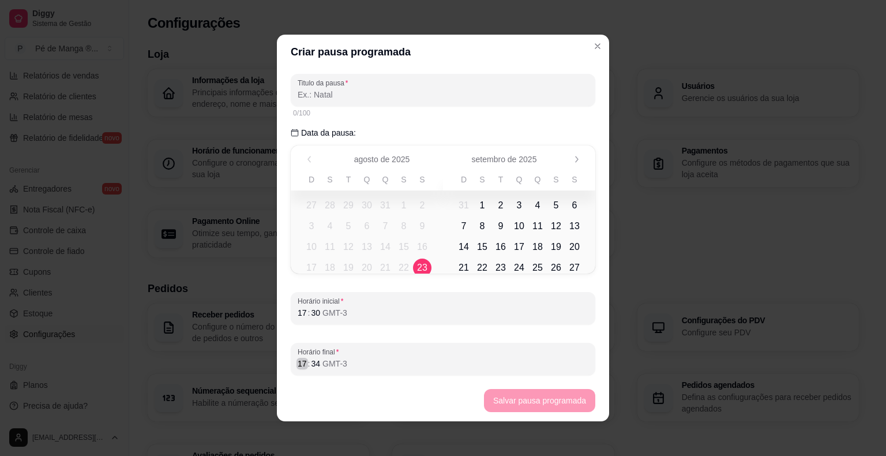
click at [307, 368] on div ":" at bounding box center [309, 364] width 5 height 12
click at [299, 364] on div "17" at bounding box center [302, 364] width 12 height 12
click at [343, 94] on input "Titulo da pausa" at bounding box center [443, 95] width 291 height 12
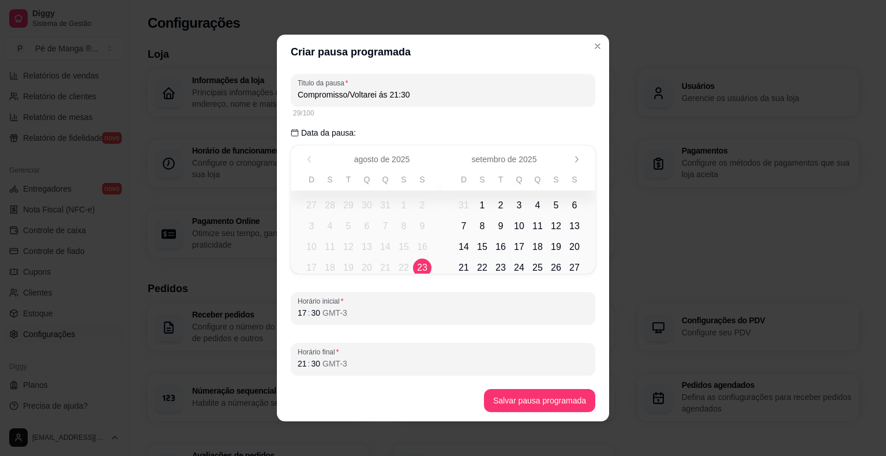
click at [344, 96] on input "Compromisso/Voltarei ás 21:30" at bounding box center [443, 95] width 291 height 12
drag, startPoint x: 348, startPoint y: 95, endPoint x: 281, endPoint y: 95, distance: 66.9
click at [281, 95] on div "Titulo da pausa Compromisso/ Voltarei ás 21:30 30/100 Data da pausa: agosto a s…" at bounding box center [443, 224] width 332 height 310
click at [351, 96] on input "Voltarei ás 21:30" at bounding box center [443, 95] width 291 height 12
type input "Voltarei ás 21:30/Pode agendar :)"
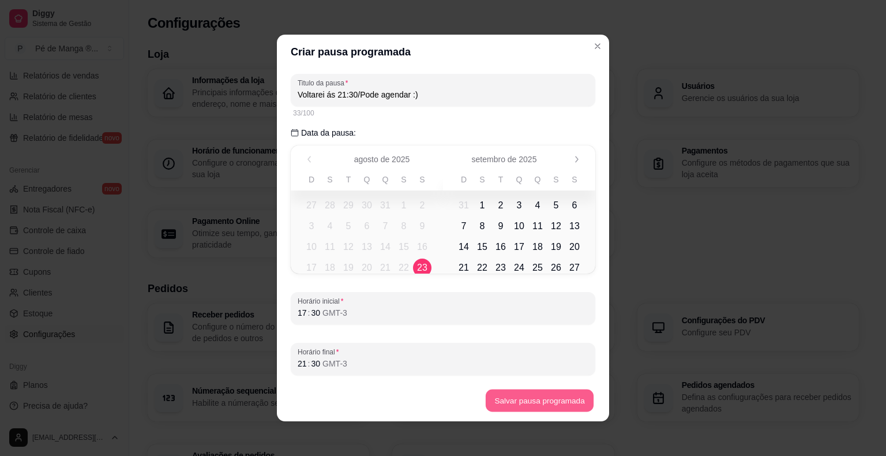
click at [533, 405] on button "Salvar pausa programada" at bounding box center [540, 400] width 108 height 22
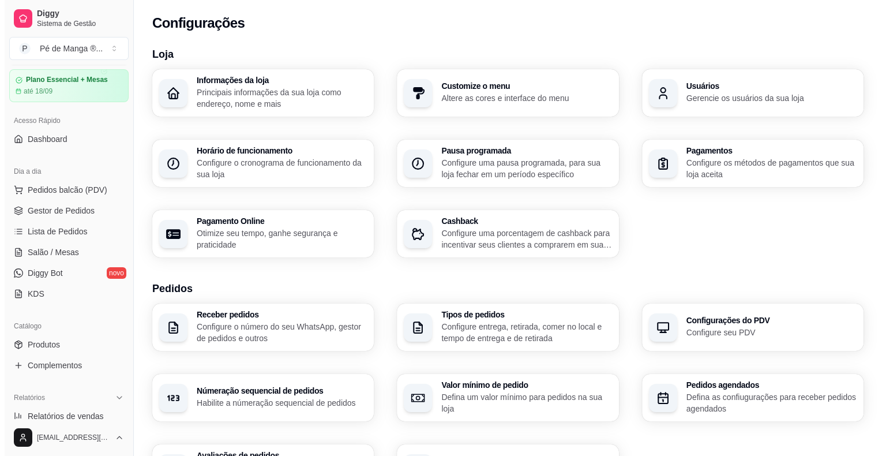
scroll to position [28, 0]
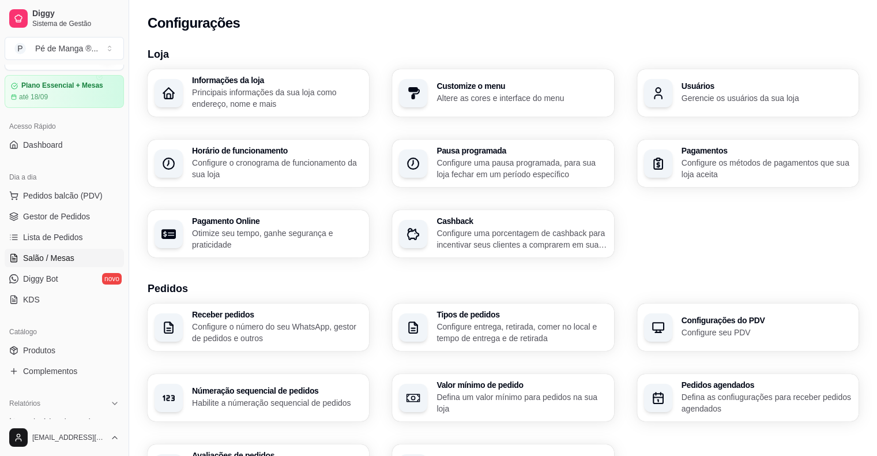
click at [69, 249] on link "Salão / Mesas" at bounding box center [64, 258] width 119 height 18
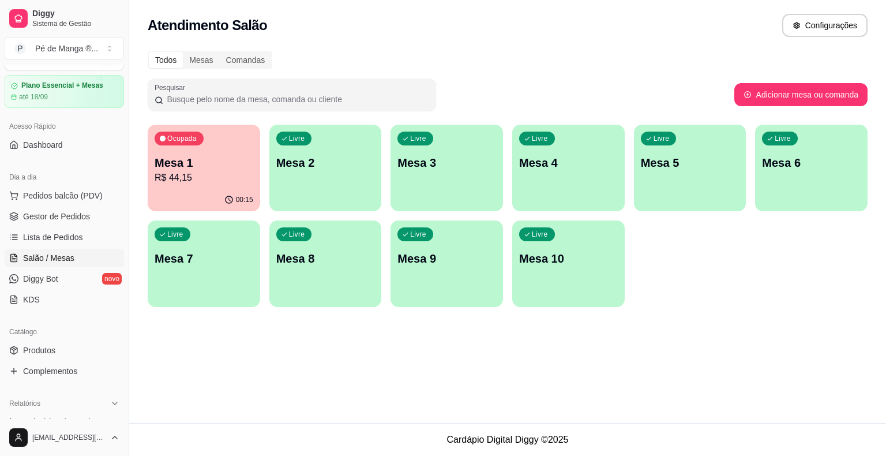
click at [208, 178] on p "R$ 44,15" at bounding box center [204, 178] width 99 height 14
click at [286, 172] on div "Livre Mesa 2" at bounding box center [325, 161] width 109 height 70
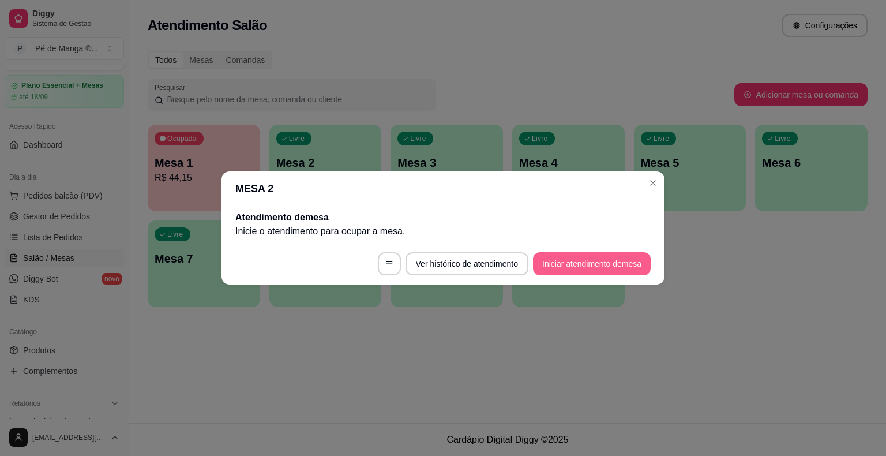
click at [584, 262] on button "Iniciar atendimento de mesa" at bounding box center [592, 263] width 118 height 23
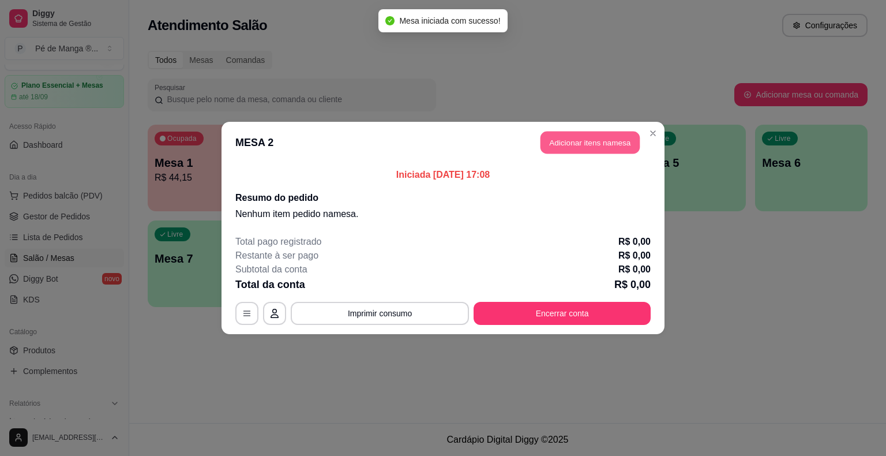
click at [588, 143] on button "Adicionar itens na mesa" at bounding box center [589, 143] width 99 height 22
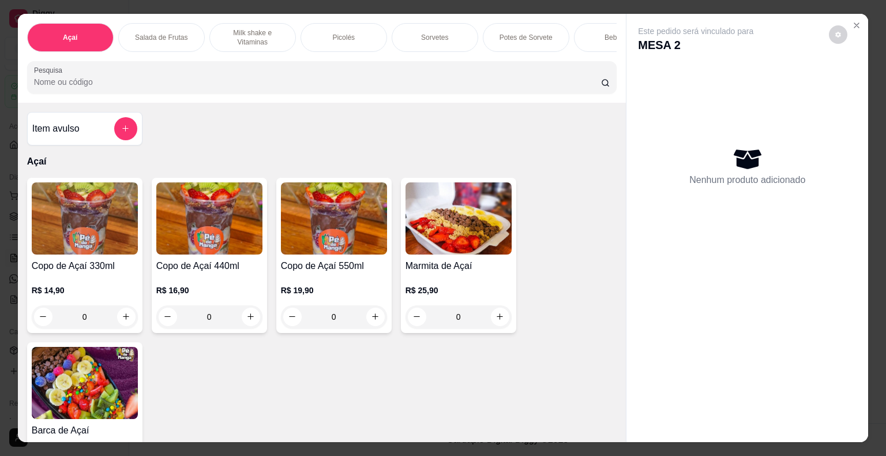
click at [249, 322] on div "0" at bounding box center [209, 316] width 106 height 23
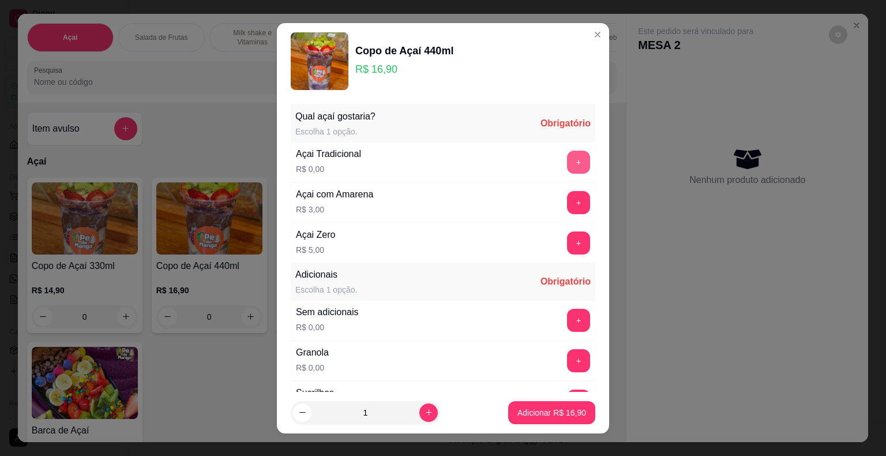
click at [567, 157] on button "+" at bounding box center [578, 162] width 23 height 23
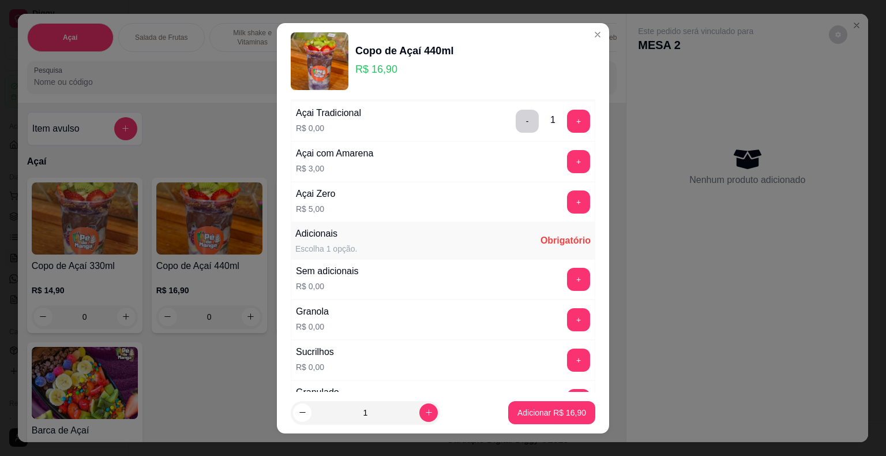
scroll to position [173, 0]
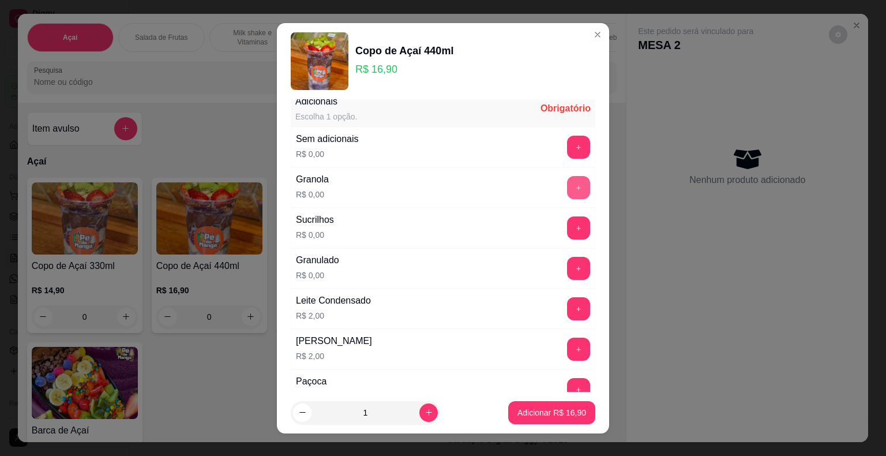
click at [567, 186] on button "+" at bounding box center [578, 187] width 23 height 23
click at [567, 307] on button "+" at bounding box center [578, 308] width 23 height 23
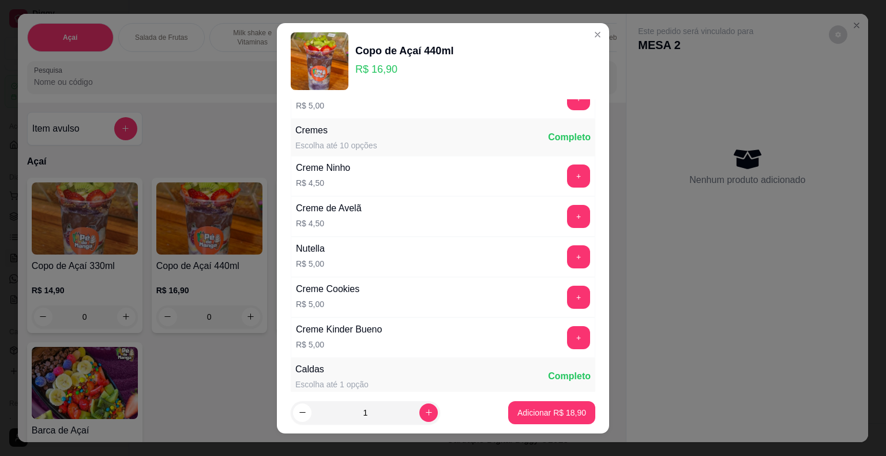
scroll to position [1038, 0]
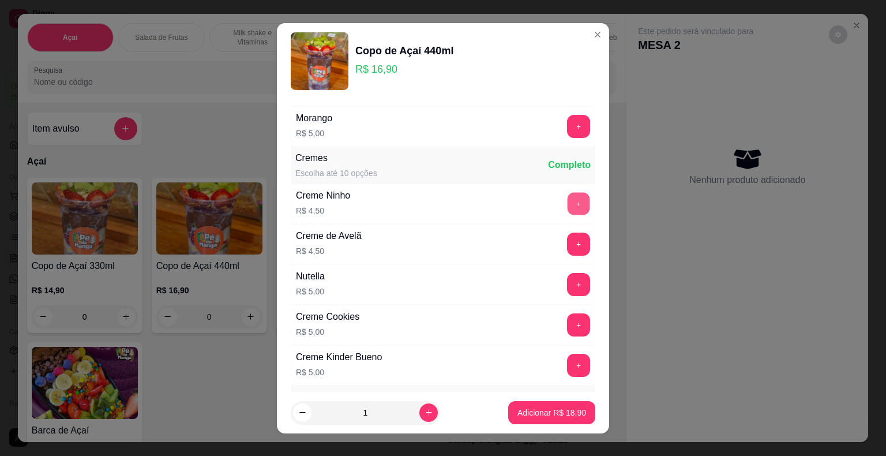
click at [568, 203] on button "+" at bounding box center [579, 203] width 22 height 22
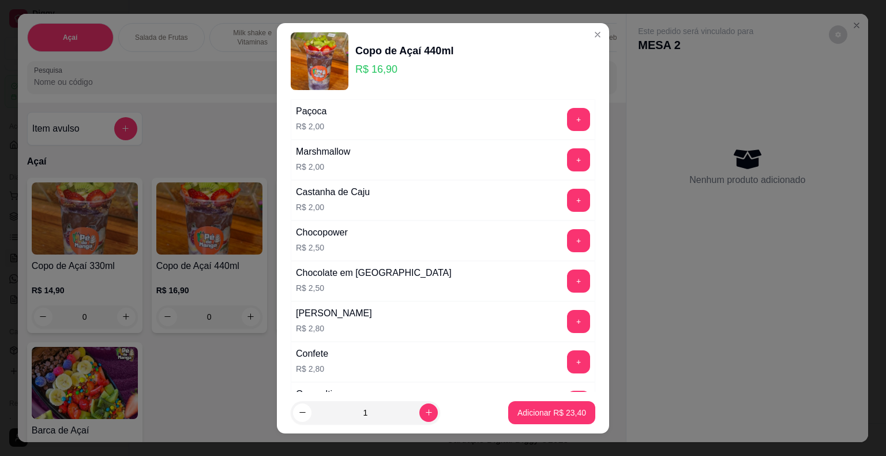
scroll to position [461, 0]
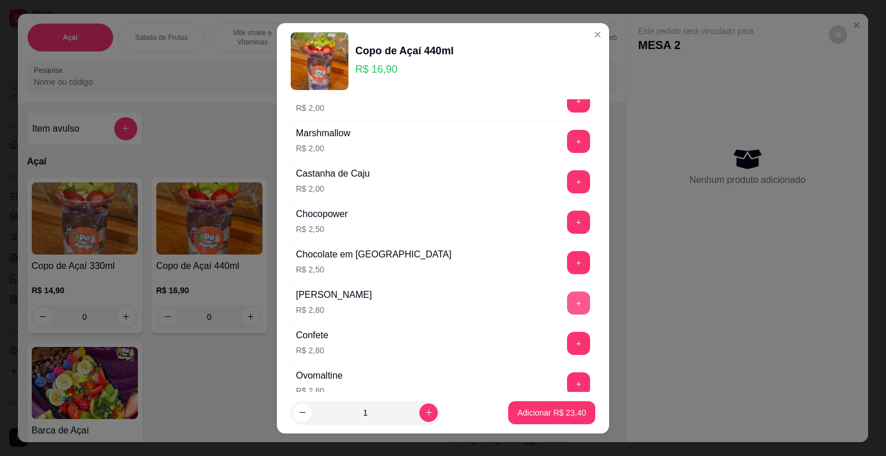
click at [567, 294] on button "+" at bounding box center [578, 302] width 23 height 23
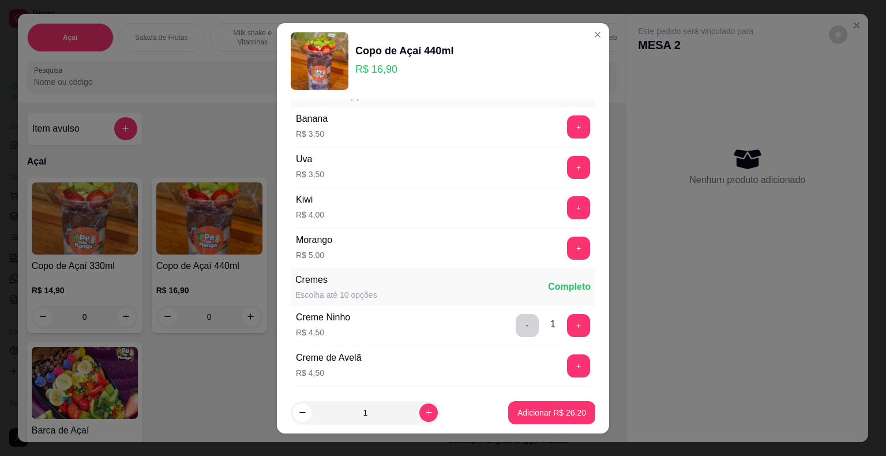
scroll to position [981, 0]
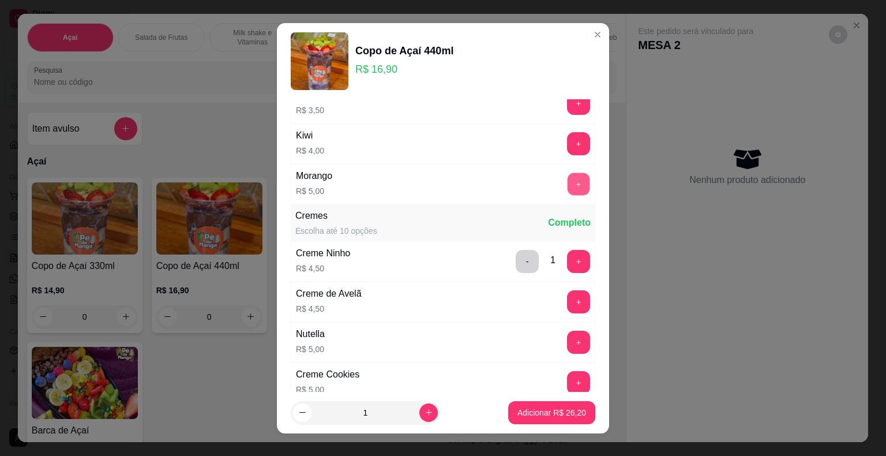
click at [568, 174] on button "+" at bounding box center [579, 183] width 22 height 22
click at [551, 416] on p "Adicionar R$ 31,20" at bounding box center [551, 413] width 69 height 12
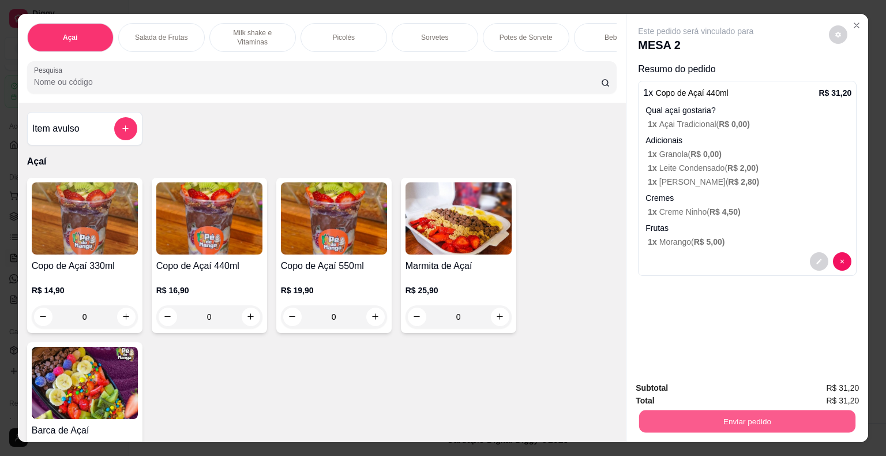
click at [743, 413] on button "Enviar pedido" at bounding box center [747, 421] width 216 height 22
click at [738, 394] on button "Não registrar e enviar pedido" at bounding box center [709, 389] width 120 height 22
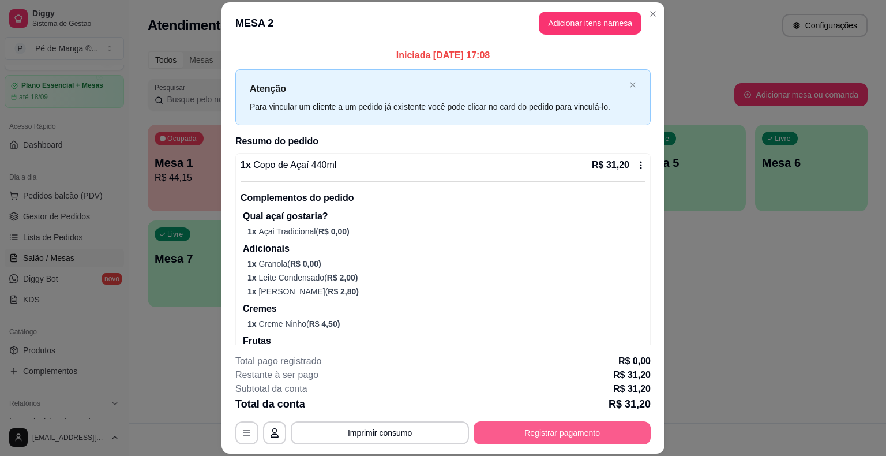
click at [602, 441] on button "Registrar pagamento" at bounding box center [562, 432] width 177 height 23
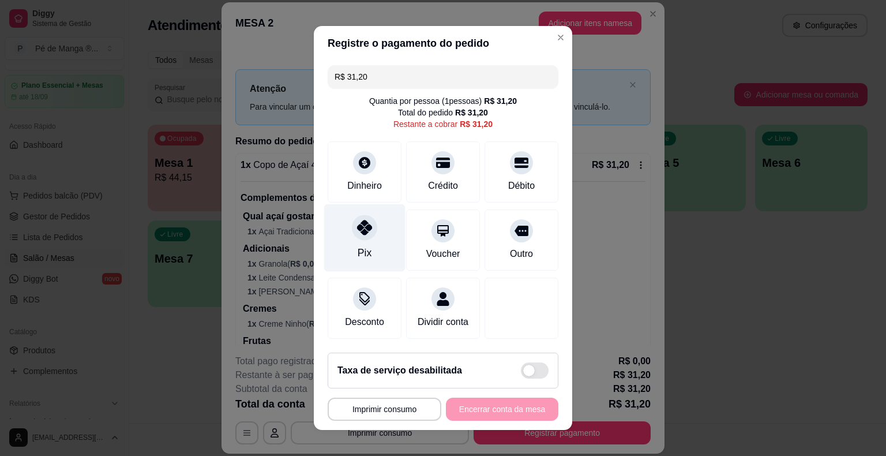
click at [359, 248] on div "Pix" at bounding box center [365, 252] width 14 height 15
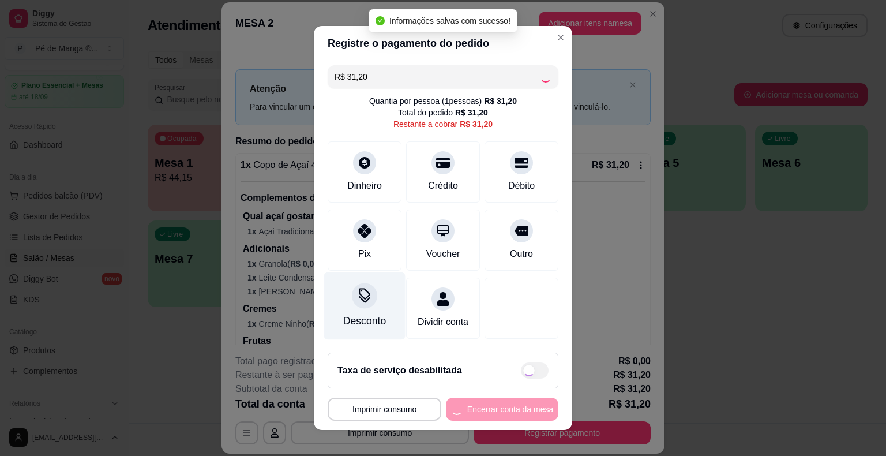
type input "R$ 0,00"
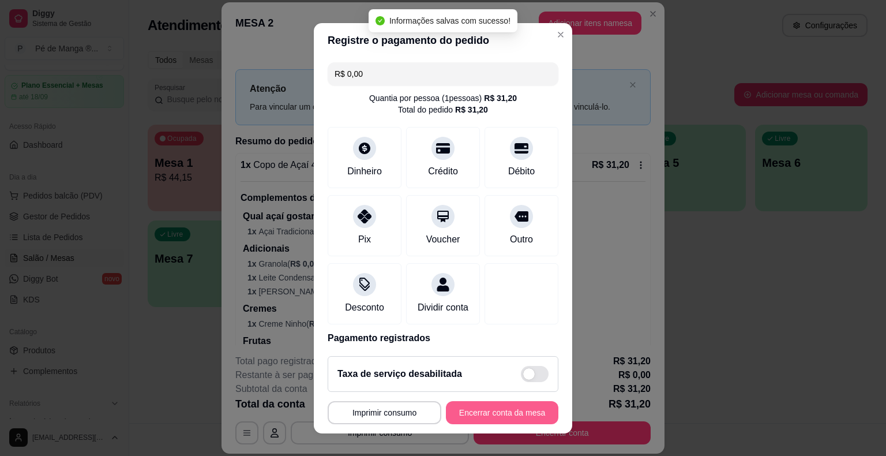
click at [480, 417] on button "Encerrar conta da mesa" at bounding box center [502, 412] width 112 height 23
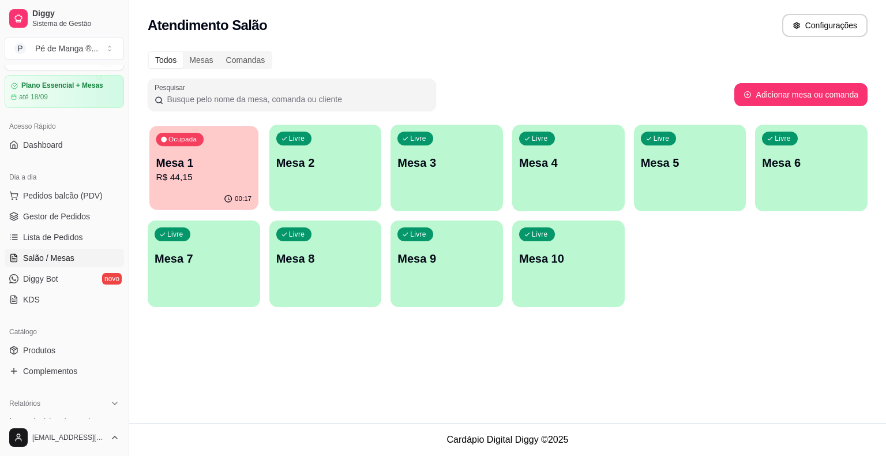
click at [192, 161] on p "Mesa 1" at bounding box center [204, 163] width 96 height 16
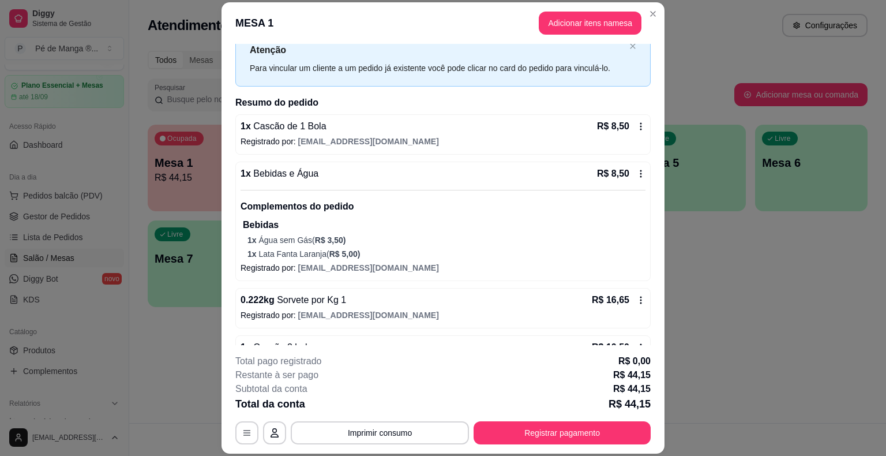
scroll to position [58, 0]
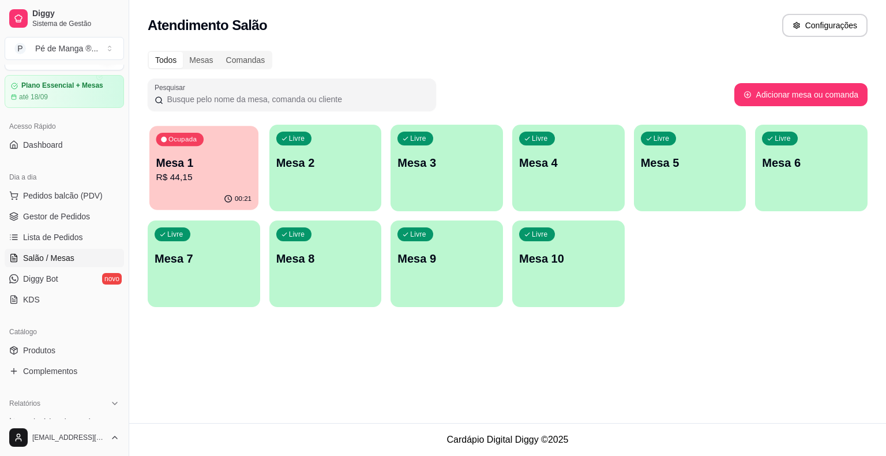
click at [220, 179] on p "R$ 44,15" at bounding box center [204, 177] width 96 height 13
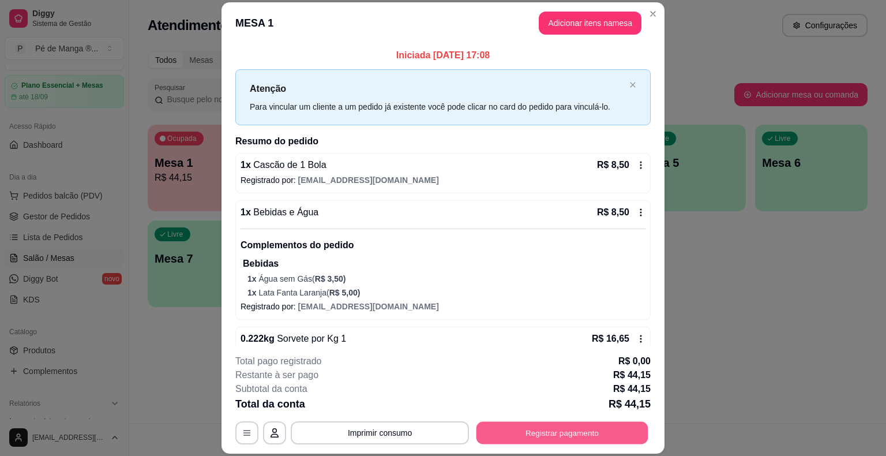
click at [583, 435] on button "Registrar pagamento" at bounding box center [562, 433] width 172 height 22
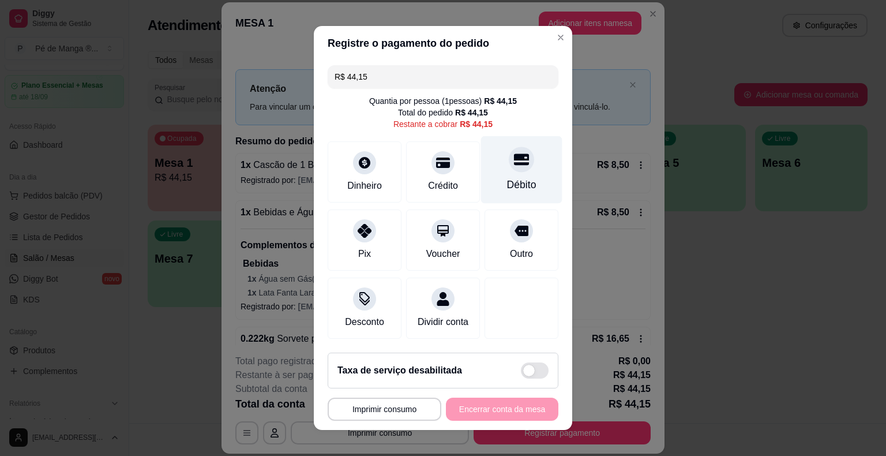
click at [515, 179] on div "Débito" at bounding box center [521, 184] width 29 height 15
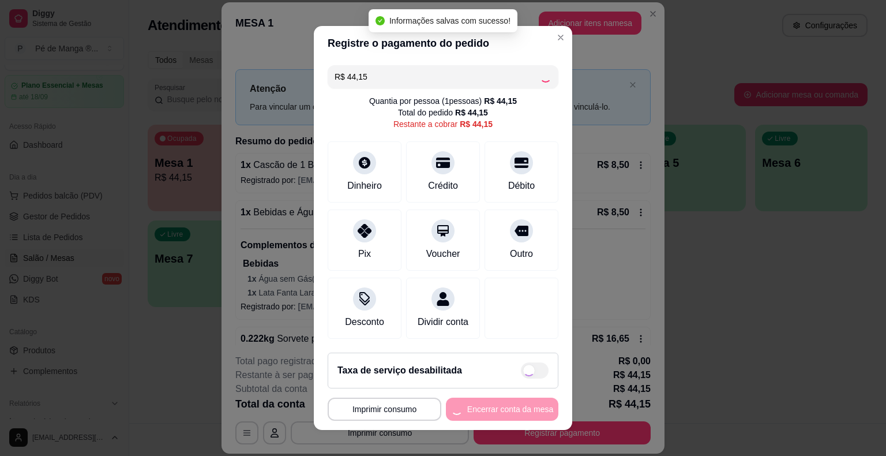
type input "R$ 0,00"
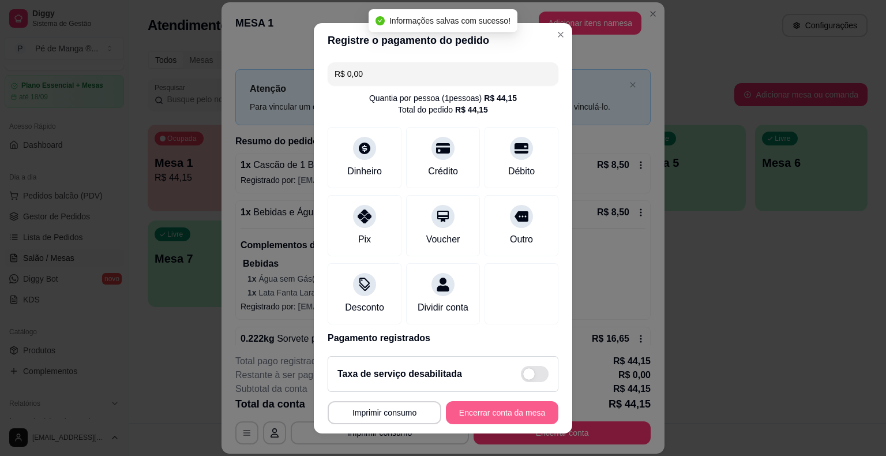
click at [478, 412] on button "Encerrar conta da mesa" at bounding box center [502, 412] width 112 height 23
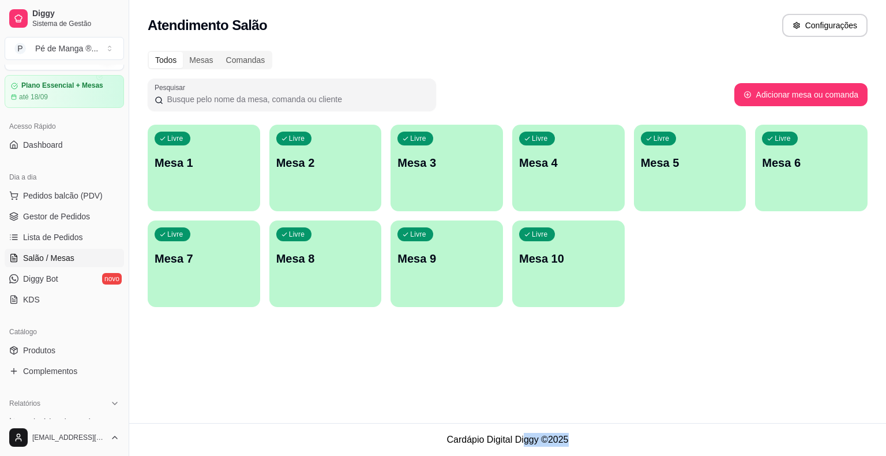
drag, startPoint x: 547, startPoint y: 483, endPoint x: 502, endPoint y: 483, distance: 44.4
click at [502, 455] on html "Diggy Sistema de Gestão P Pé de Manga ® ... Loja aberta Plano Essencial + Mesas…" at bounding box center [443, 228] width 886 height 456
click at [207, 281] on div "Atendimento Salão Configurações Todos Mesas Comandas Pesquisar Adicionar mesa o…" at bounding box center [507, 211] width 757 height 423
click at [226, 172] on div "Livre Mesa 1" at bounding box center [204, 161] width 112 height 73
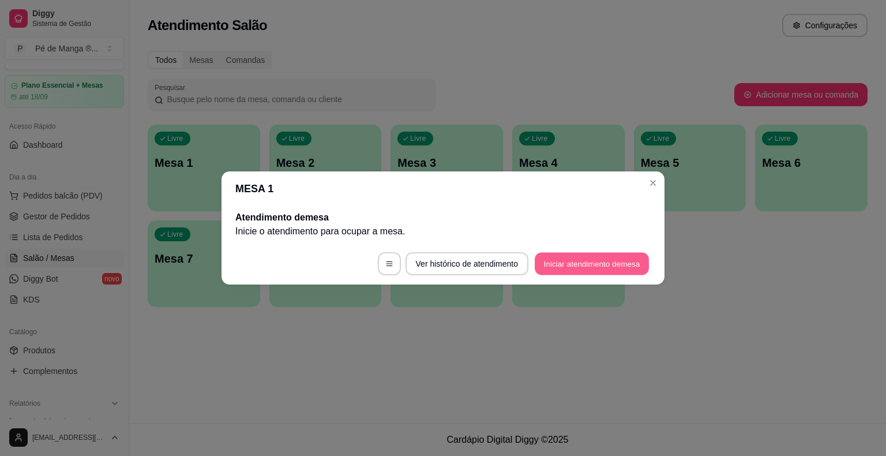
click at [591, 262] on button "Iniciar atendimento de mesa" at bounding box center [592, 264] width 114 height 22
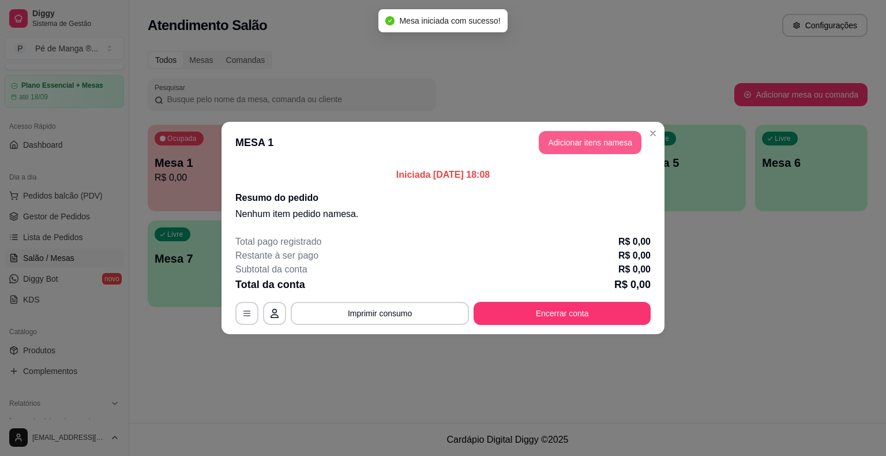
click at [598, 149] on button "Adicionar itens na mesa" at bounding box center [590, 142] width 103 height 23
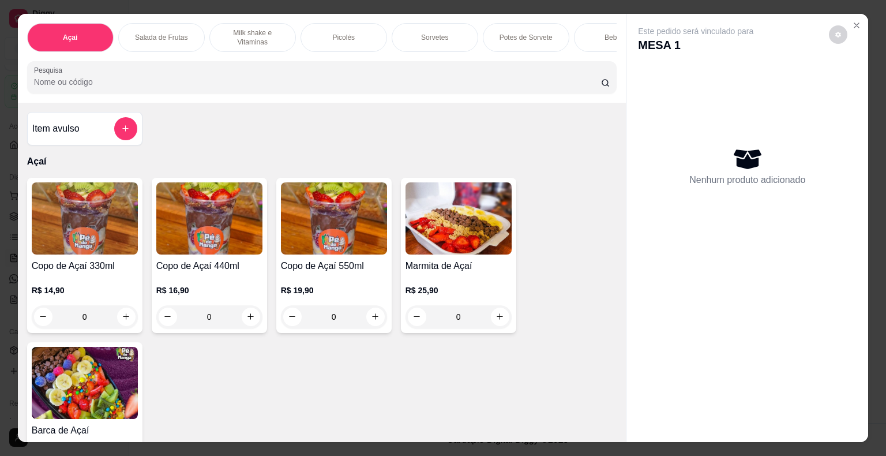
click at [120, 319] on div "0" at bounding box center [85, 316] width 106 height 23
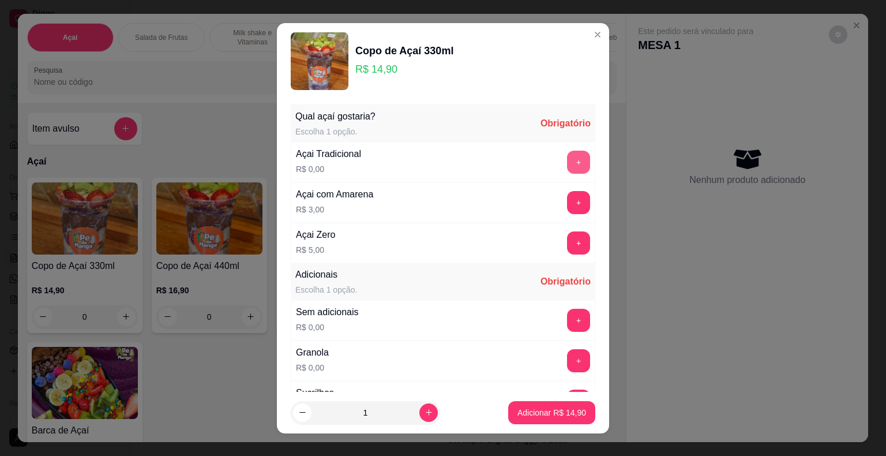
click at [567, 165] on button "+" at bounding box center [578, 162] width 23 height 23
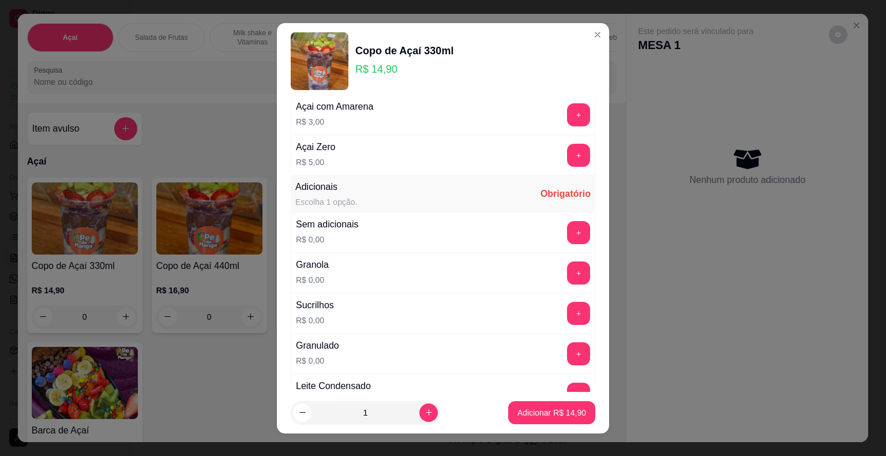
scroll to position [173, 0]
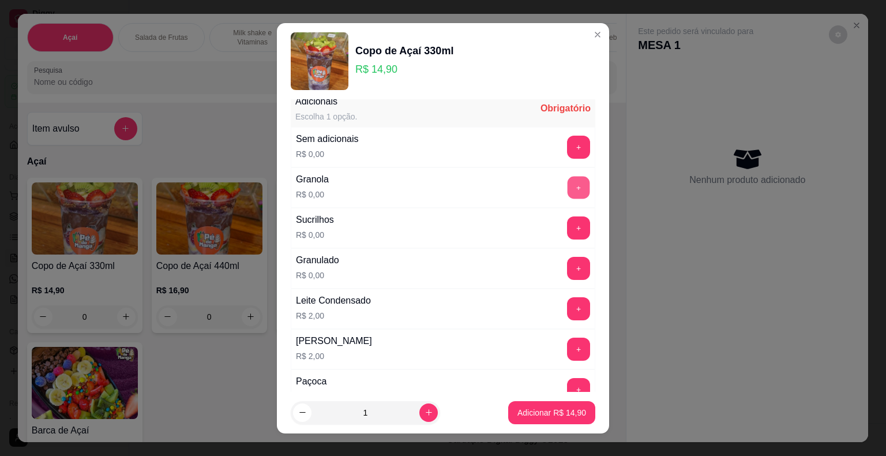
click at [568, 184] on button "+" at bounding box center [579, 187] width 22 height 22
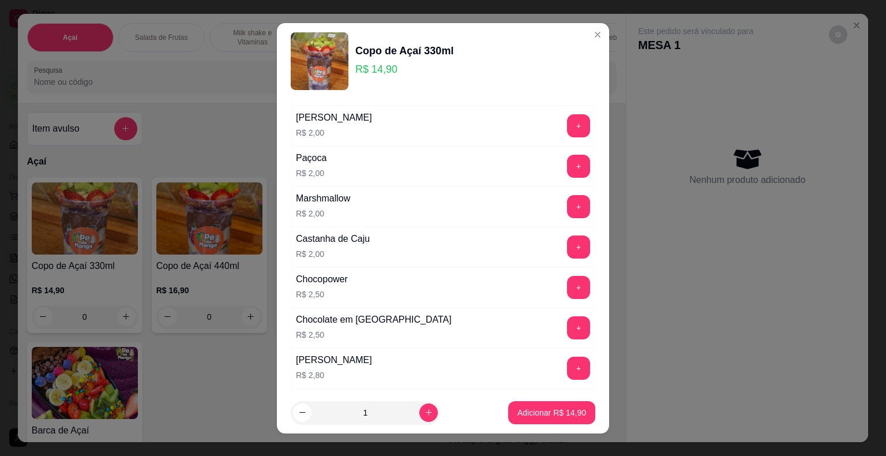
scroll to position [461, 0]
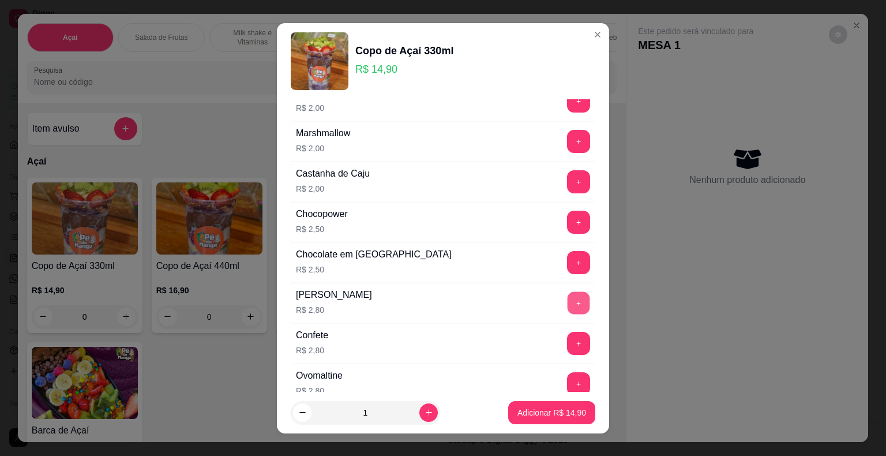
click at [568, 298] on button "+" at bounding box center [579, 302] width 22 height 22
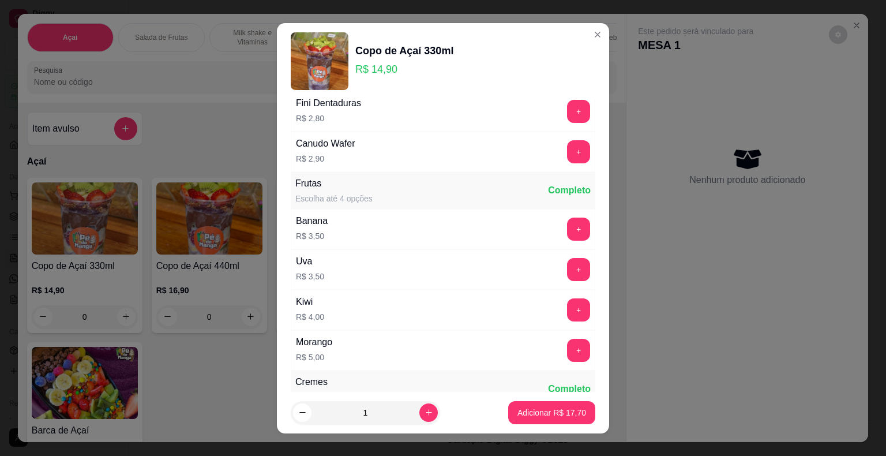
scroll to position [865, 0]
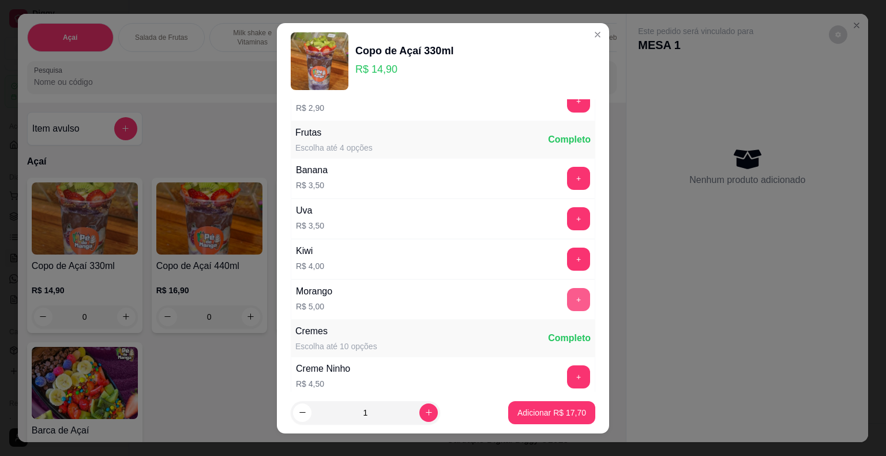
click at [567, 295] on button "+" at bounding box center [578, 299] width 23 height 23
click at [567, 174] on button "+" at bounding box center [578, 178] width 23 height 23
click at [419, 417] on button "increase-product-quantity" at bounding box center [428, 412] width 18 height 18
type input "2"
click at [547, 416] on p "Adicionar R$ 52,40" at bounding box center [552, 412] width 67 height 11
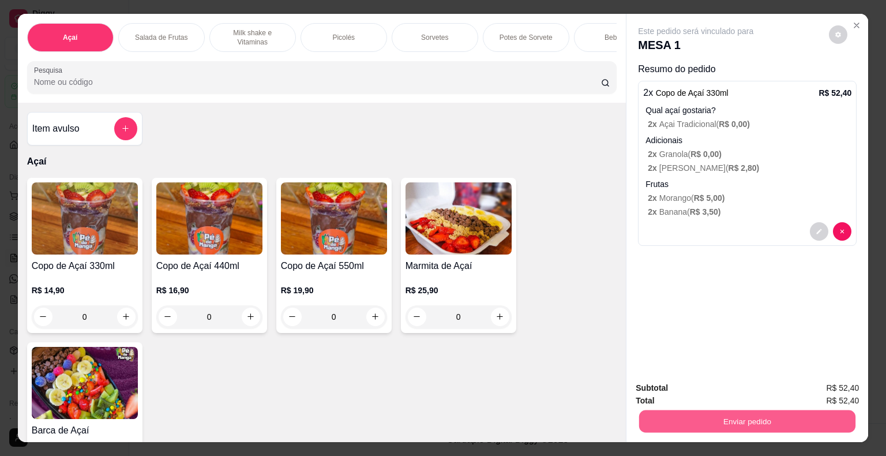
click at [738, 424] on button "Enviar pedido" at bounding box center [747, 421] width 216 height 22
click at [741, 396] on button "Não registrar e enviar pedido" at bounding box center [709, 388] width 117 height 21
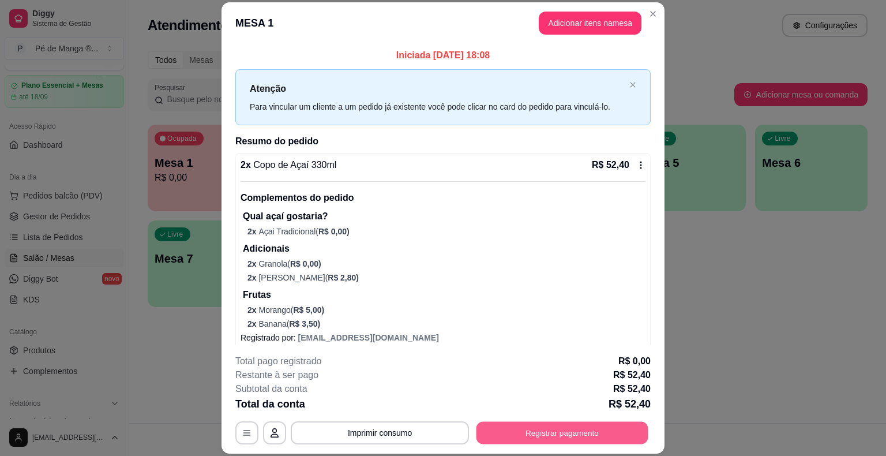
click at [602, 435] on button "Registrar pagamento" at bounding box center [562, 433] width 172 height 22
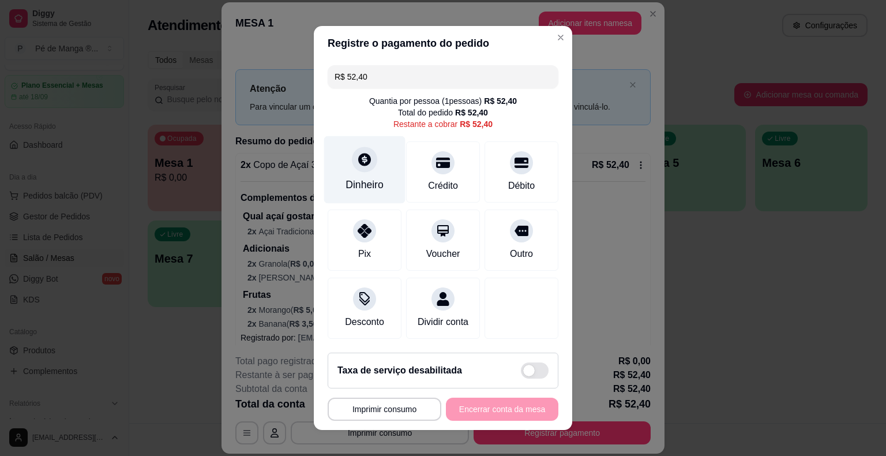
click at [365, 170] on div at bounding box center [364, 159] width 25 height 25
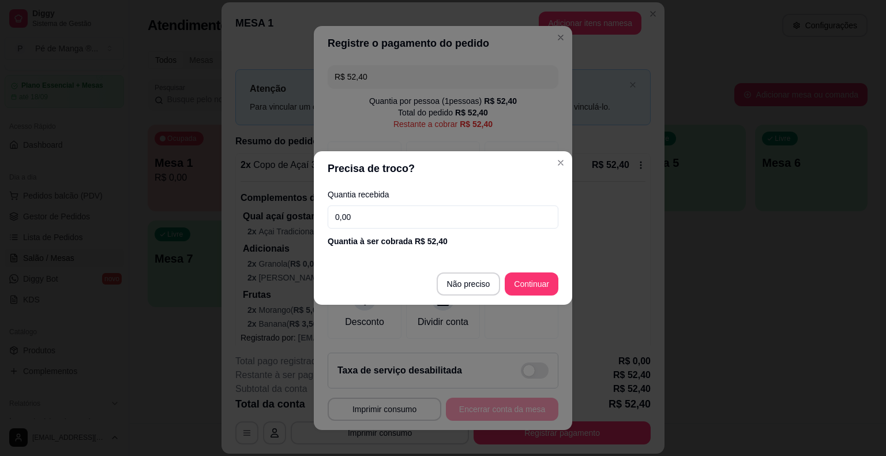
click at [412, 208] on input "0,00" at bounding box center [443, 216] width 231 height 23
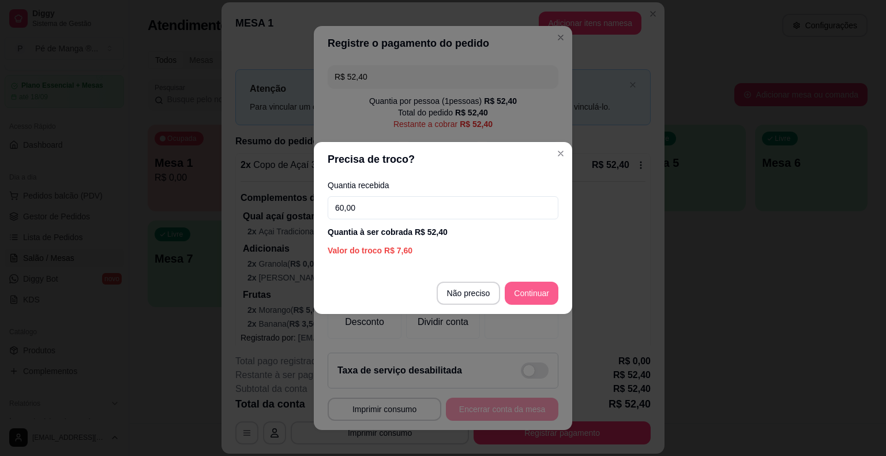
type input "60,00"
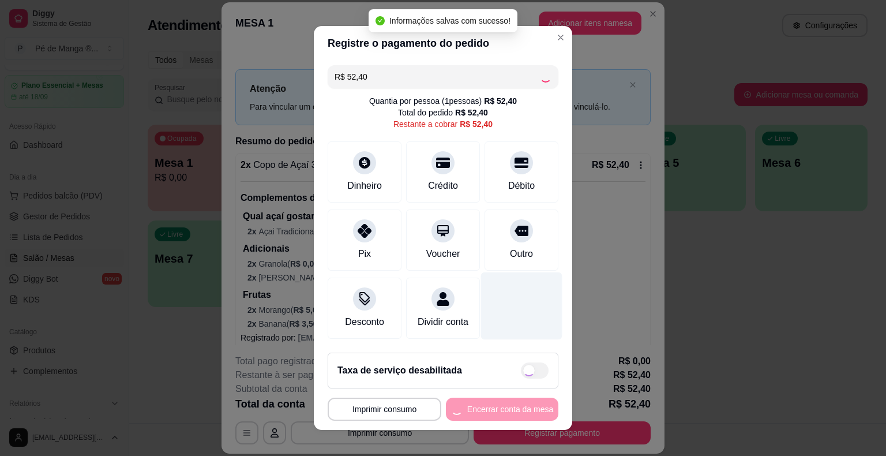
type input "R$ 0,00"
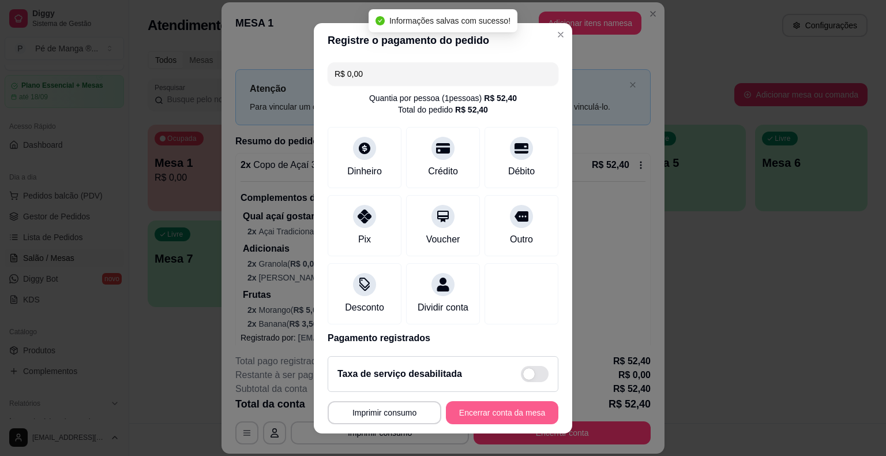
click at [492, 422] on button "Encerrar conta da mesa" at bounding box center [502, 412] width 112 height 23
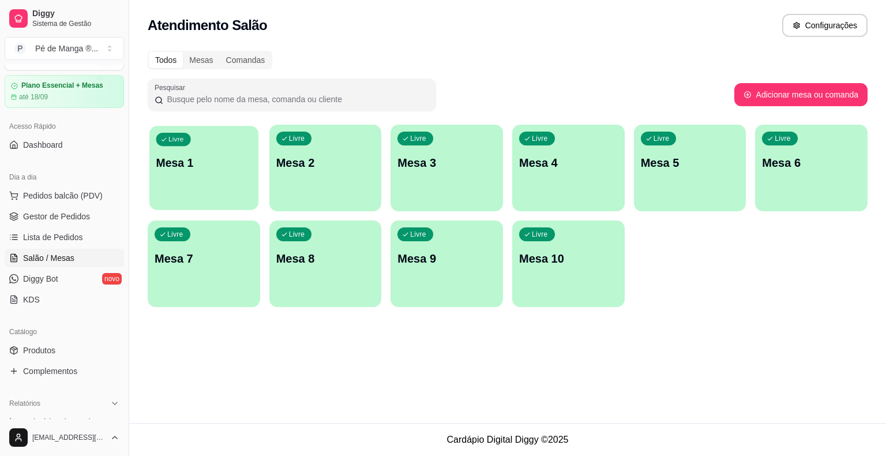
click at [219, 138] on div "Livre Mesa 1" at bounding box center [203, 161] width 109 height 70
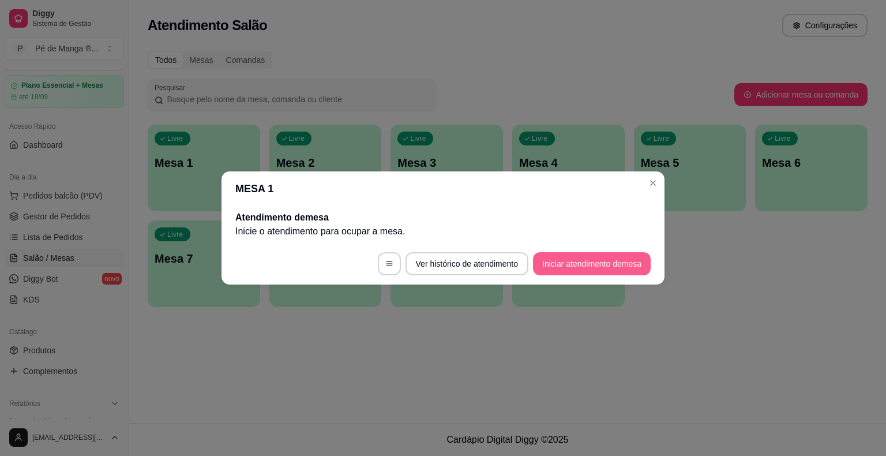
click at [592, 264] on button "Iniciar atendimento de mesa" at bounding box center [592, 263] width 118 height 23
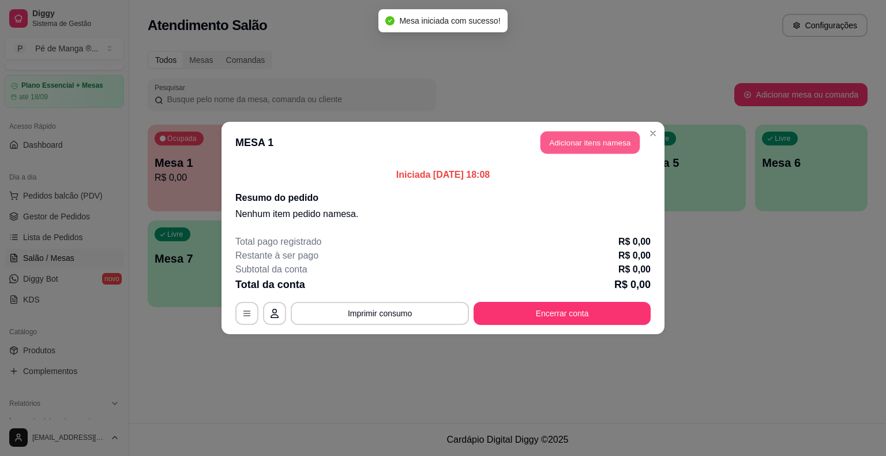
click at [587, 147] on button "Adicionar itens na mesa" at bounding box center [589, 143] width 99 height 22
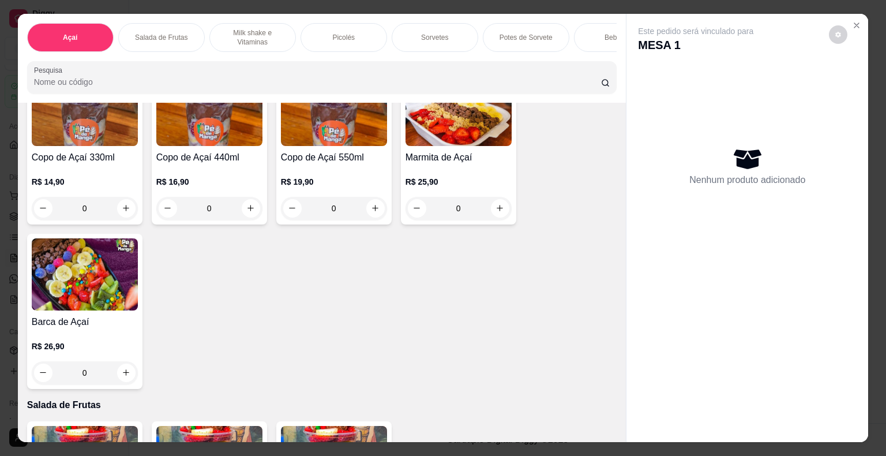
scroll to position [115, 0]
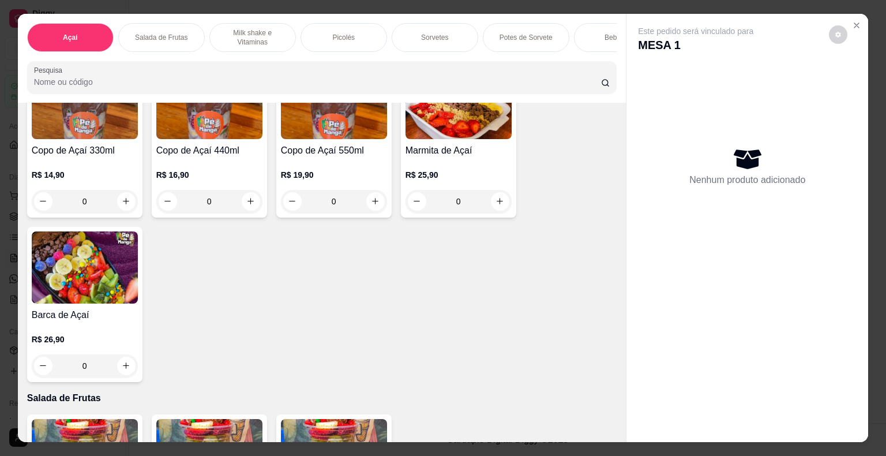
click at [118, 370] on div "0" at bounding box center [85, 365] width 106 height 23
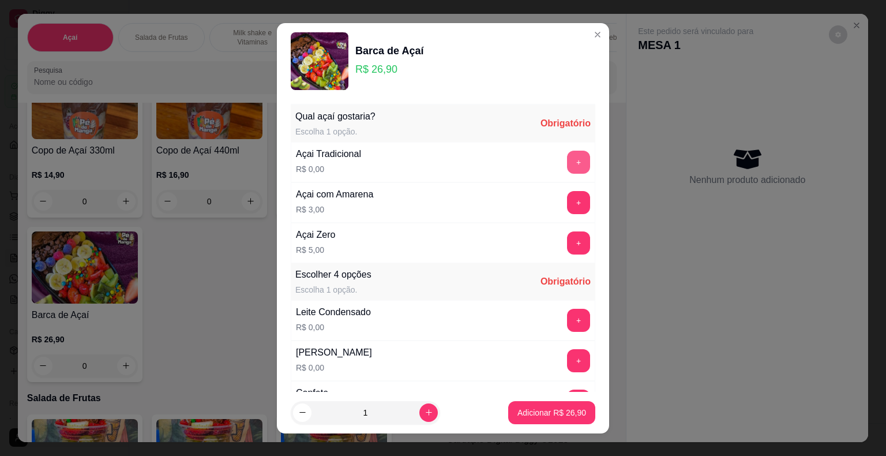
click at [567, 167] on button "+" at bounding box center [578, 162] width 23 height 23
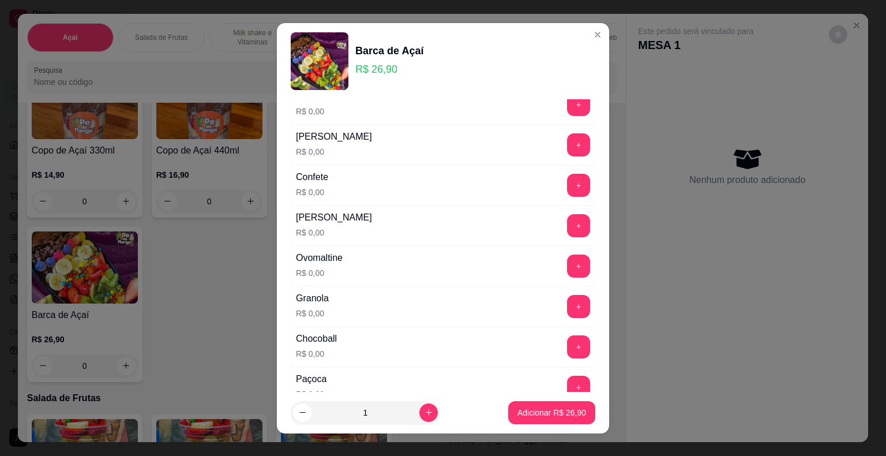
scroll to position [231, 0]
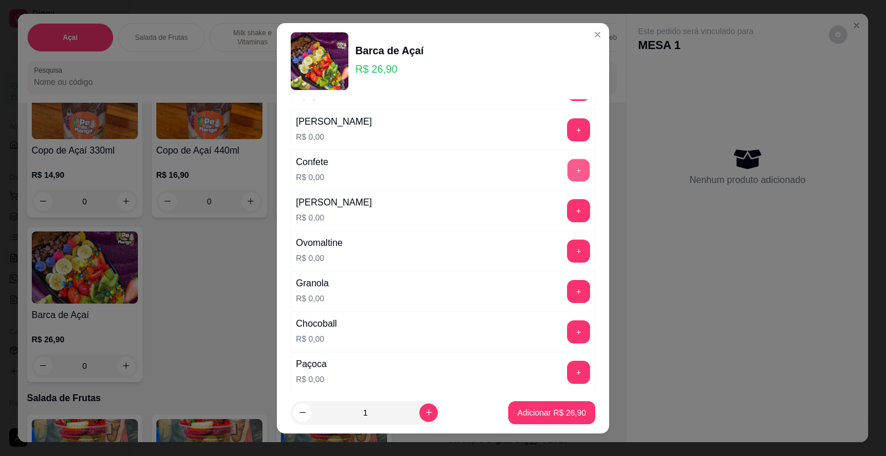
click at [568, 169] on button "+" at bounding box center [579, 170] width 22 height 22
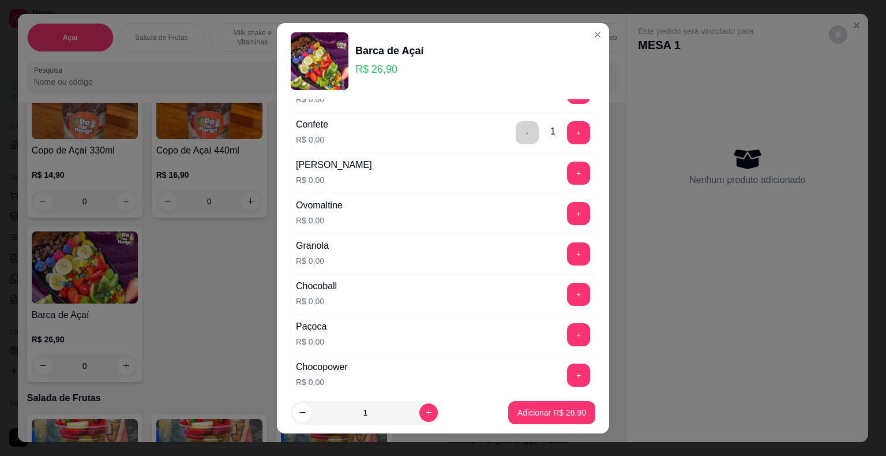
scroll to position [288, 0]
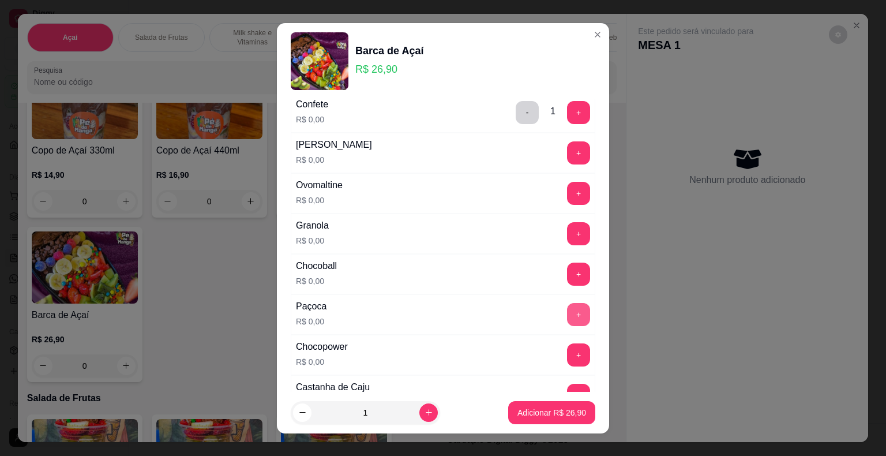
click at [567, 307] on button "+" at bounding box center [578, 314] width 23 height 23
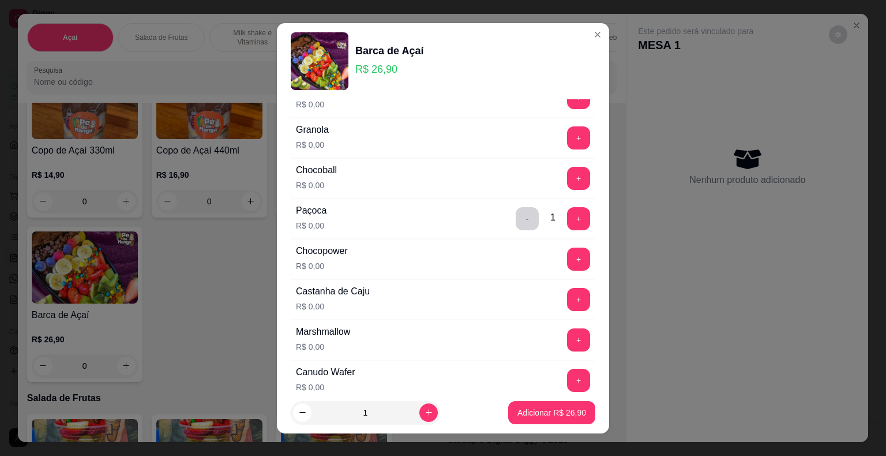
scroll to position [404, 0]
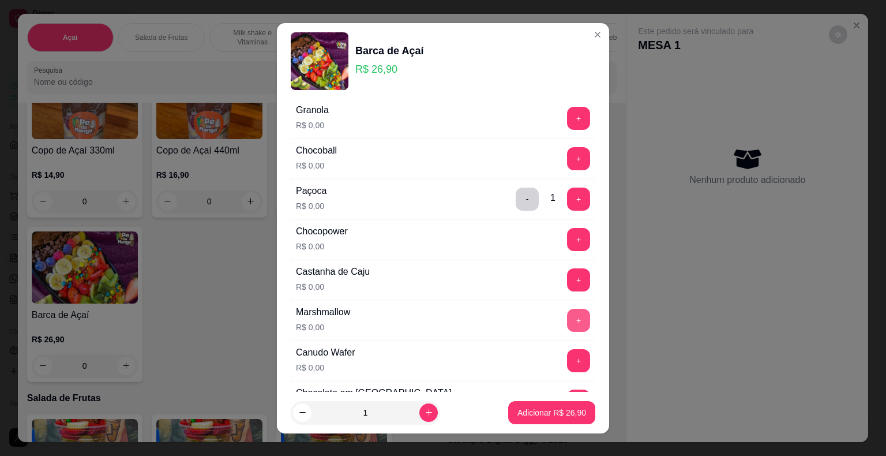
click at [567, 314] on button "+" at bounding box center [578, 320] width 23 height 23
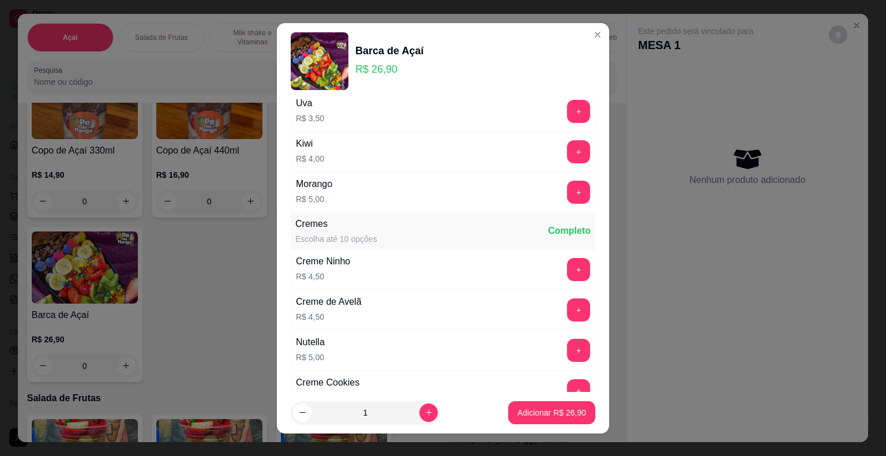
scroll to position [1673, 0]
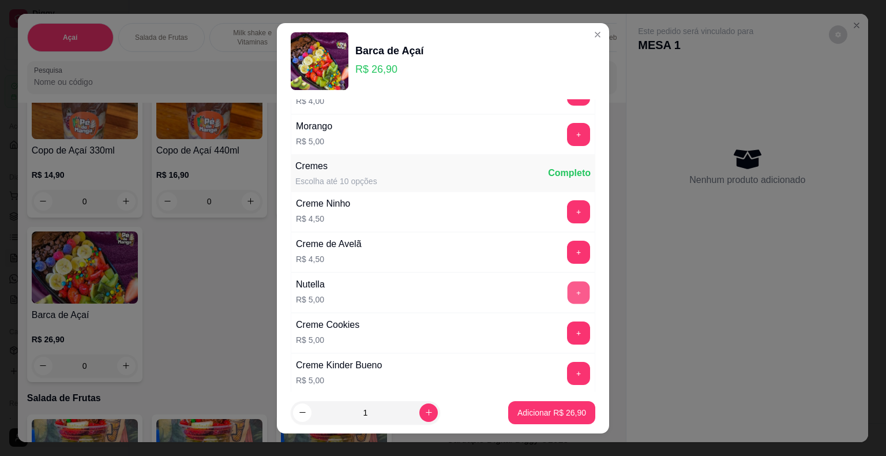
click at [568, 282] on button "+" at bounding box center [579, 292] width 22 height 22
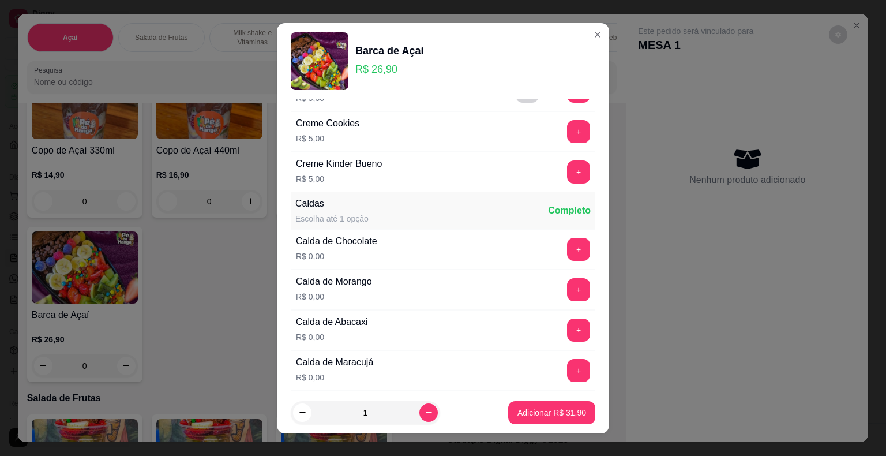
scroll to position [1900, 0]
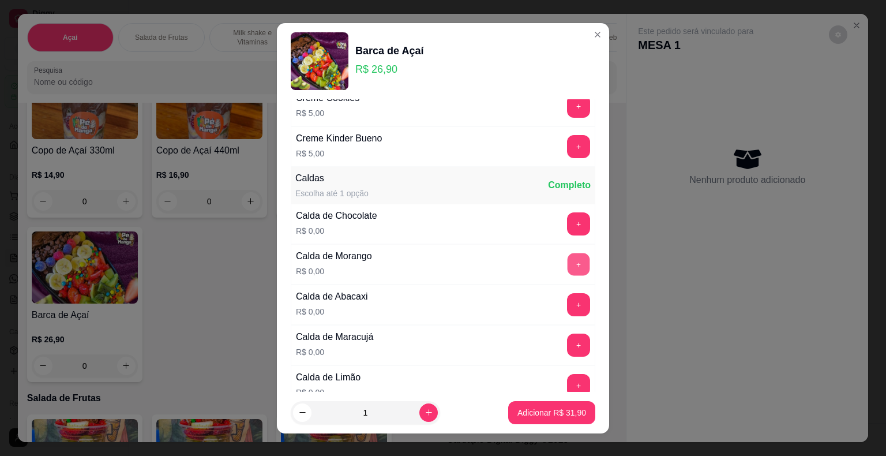
click at [568, 258] on button "+" at bounding box center [579, 264] width 22 height 22
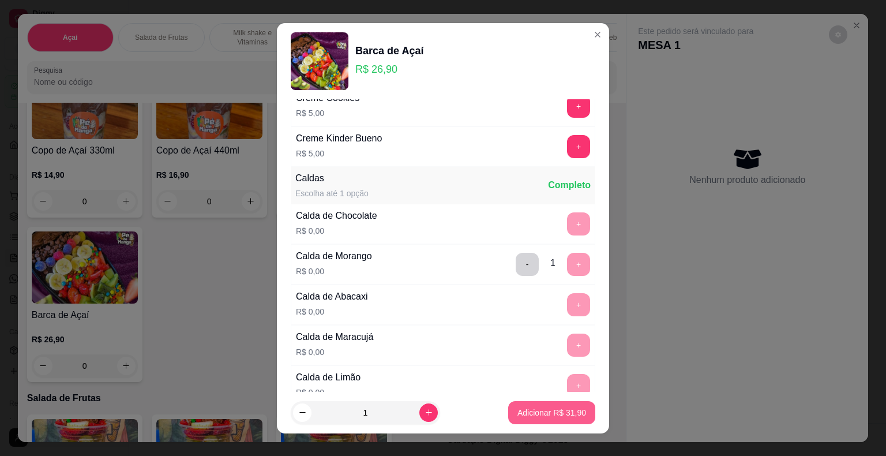
click at [546, 413] on p "Adicionar R$ 31,90" at bounding box center [551, 413] width 69 height 12
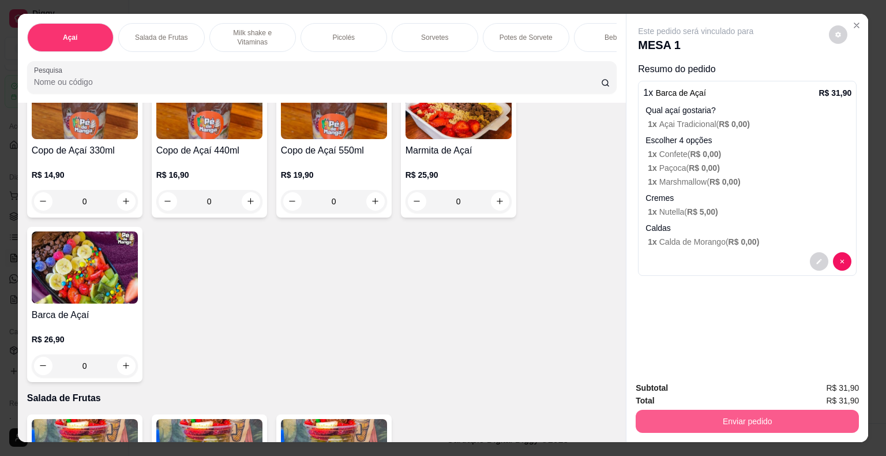
click at [726, 420] on button "Enviar pedido" at bounding box center [747, 421] width 223 height 23
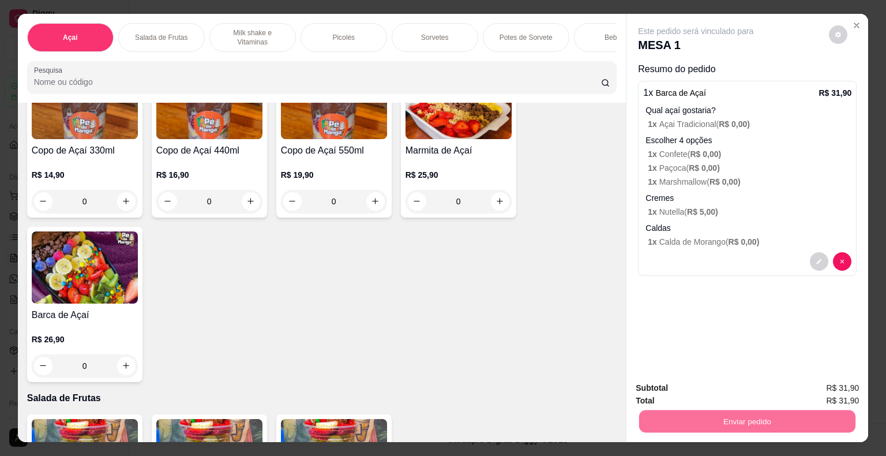
click at [711, 387] on button "Não registrar e enviar pedido" at bounding box center [709, 388] width 117 height 21
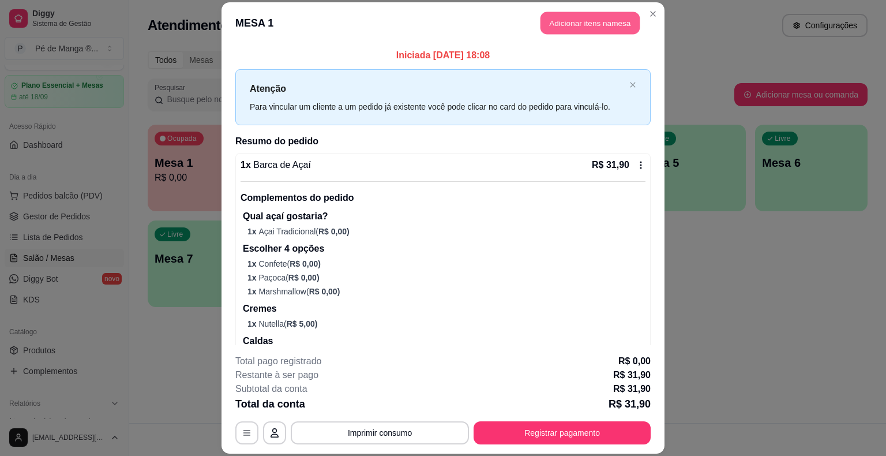
click at [556, 13] on button "Adicionar itens na mesa" at bounding box center [589, 23] width 99 height 22
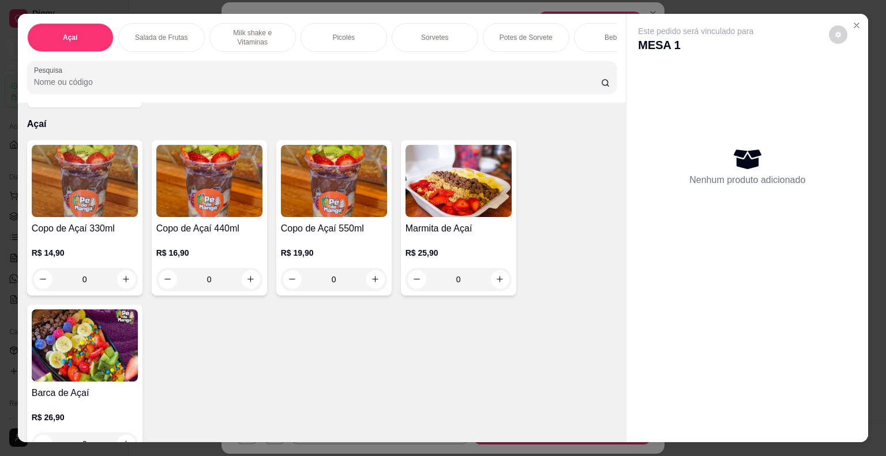
scroll to position [58, 0]
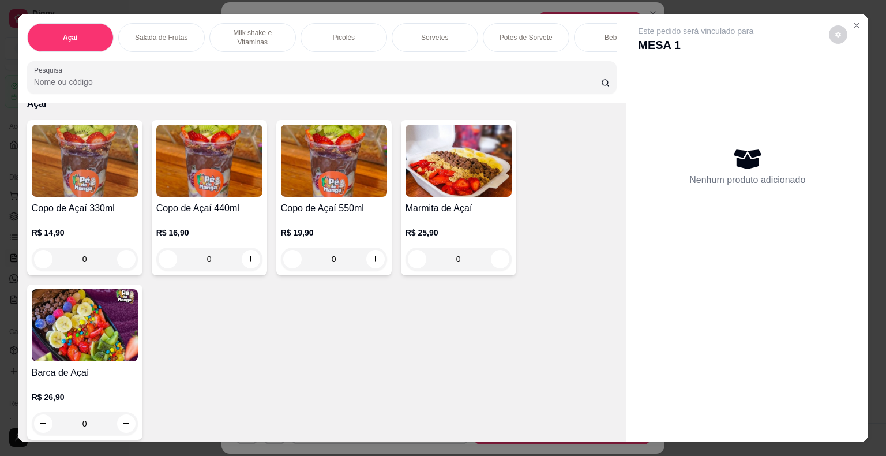
click at [122, 425] on div "0" at bounding box center [85, 423] width 106 height 23
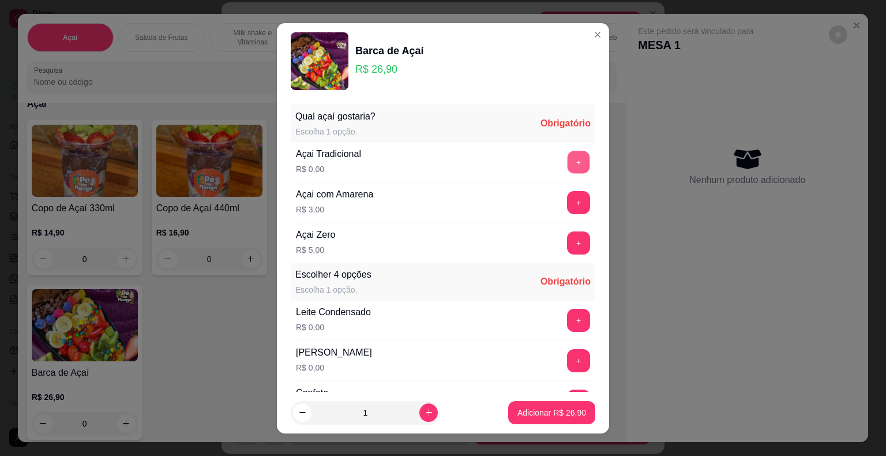
click at [568, 158] on button "+" at bounding box center [579, 162] width 22 height 22
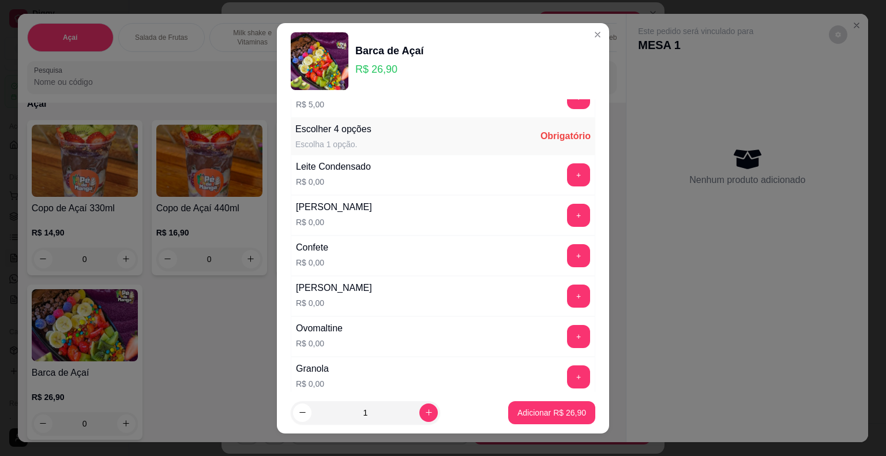
scroll to position [173, 0]
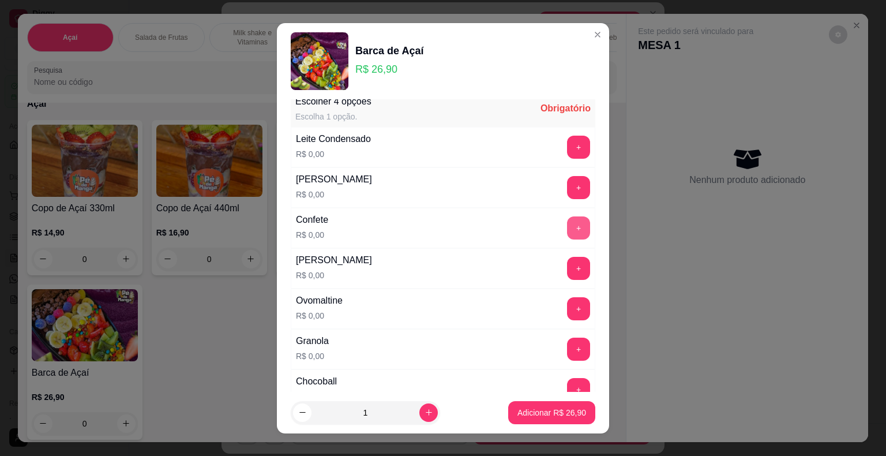
click at [567, 227] on button "+" at bounding box center [578, 227] width 23 height 23
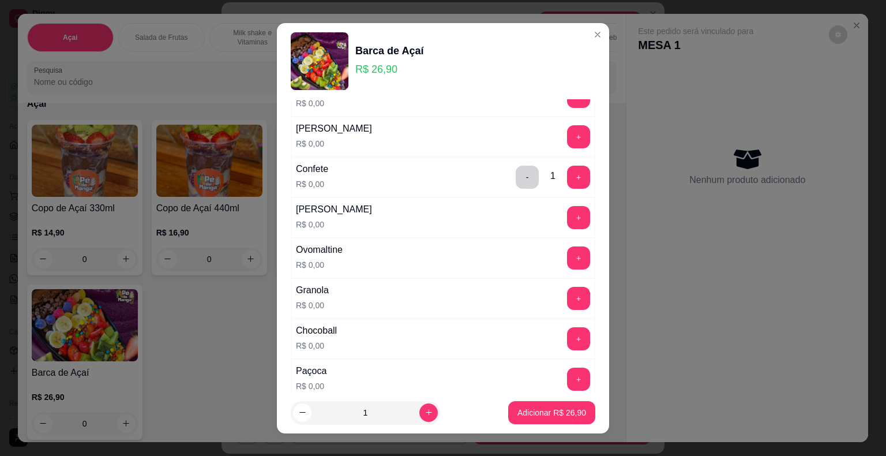
scroll to position [231, 0]
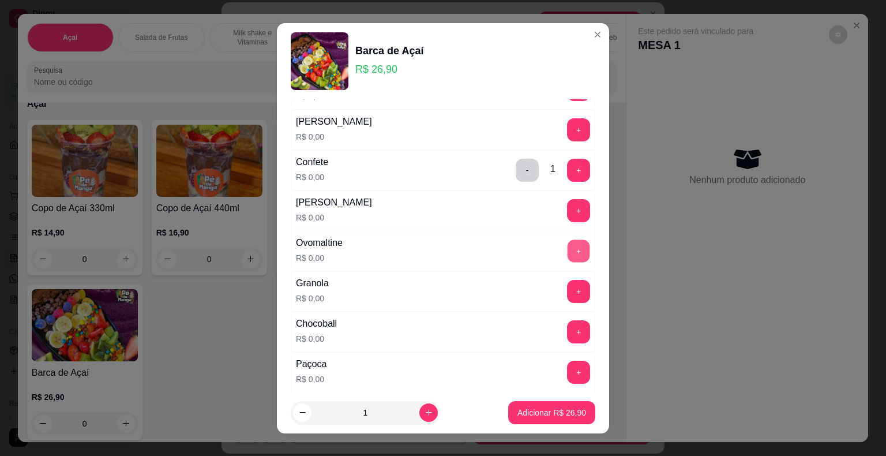
click at [568, 256] on button "+" at bounding box center [579, 250] width 22 height 22
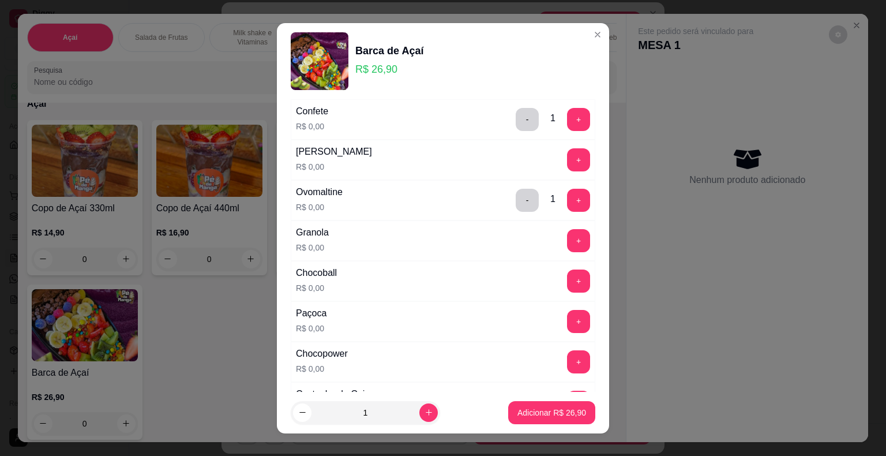
scroll to position [288, 0]
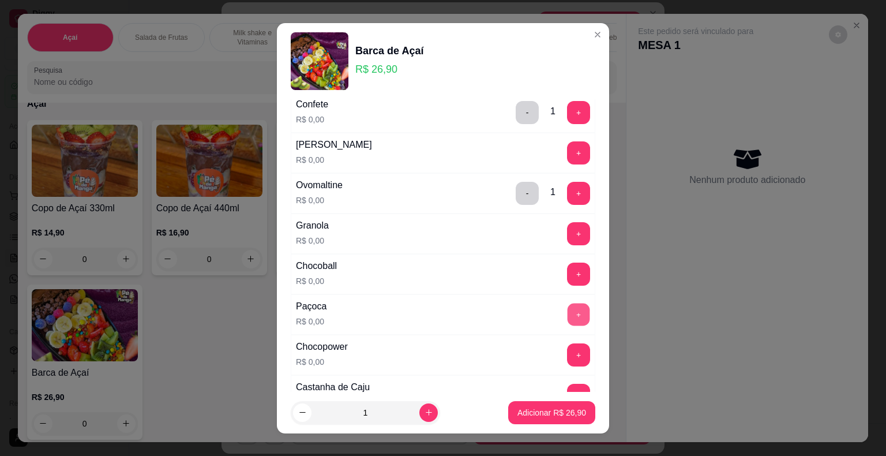
click at [568, 308] on button "+" at bounding box center [579, 314] width 22 height 22
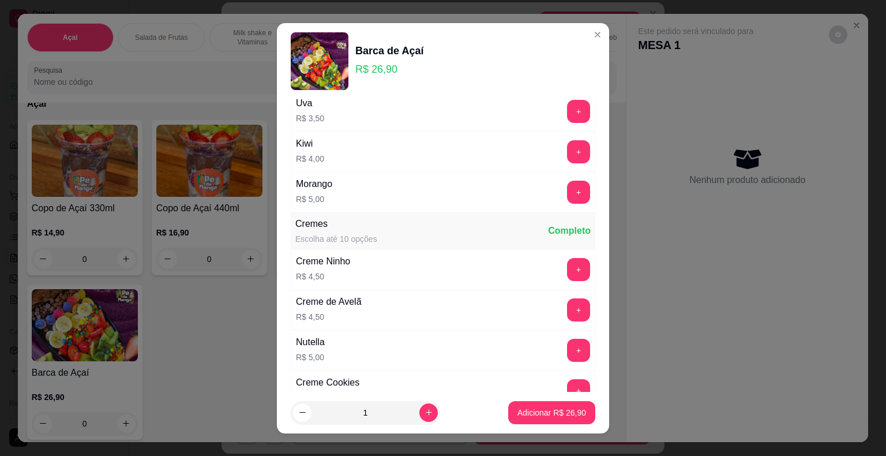
scroll to position [1673, 0]
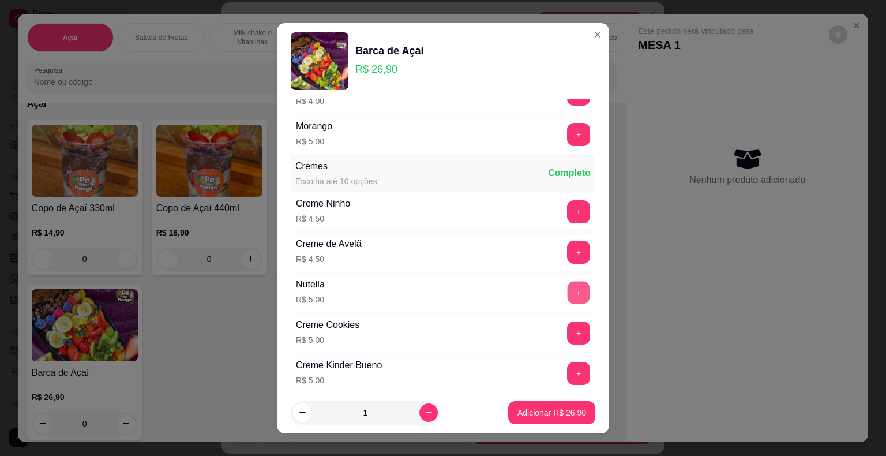
click at [568, 281] on button "+" at bounding box center [579, 292] width 22 height 22
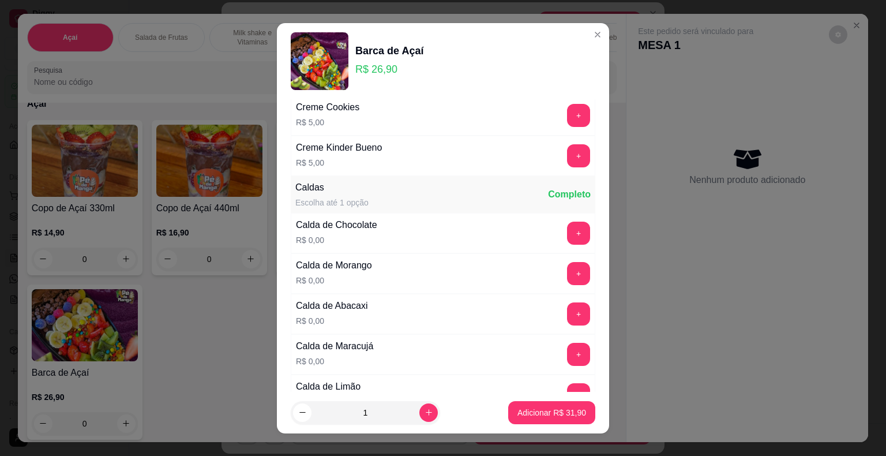
scroll to position [1904, 0]
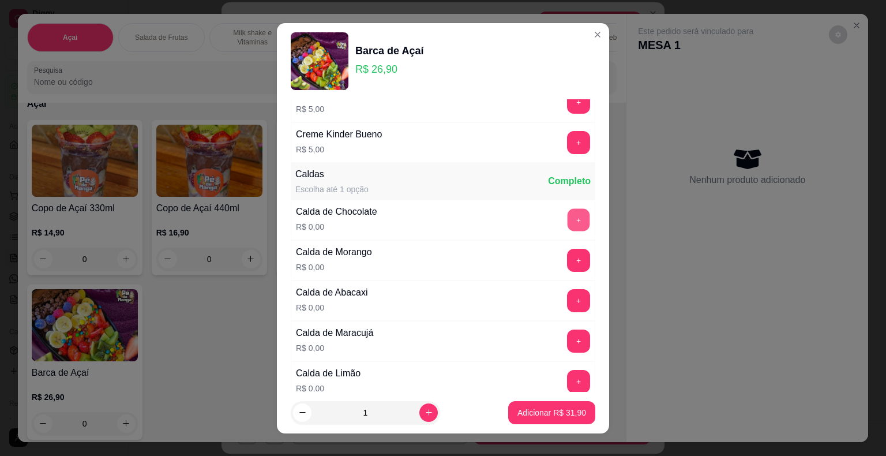
click at [568, 216] on button "+" at bounding box center [579, 219] width 22 height 22
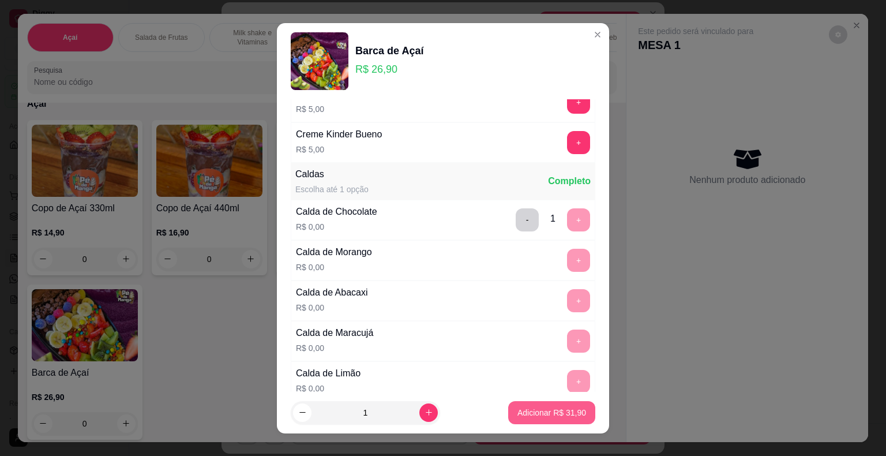
click at [535, 412] on p "Adicionar R$ 31,90" at bounding box center [551, 413] width 69 height 12
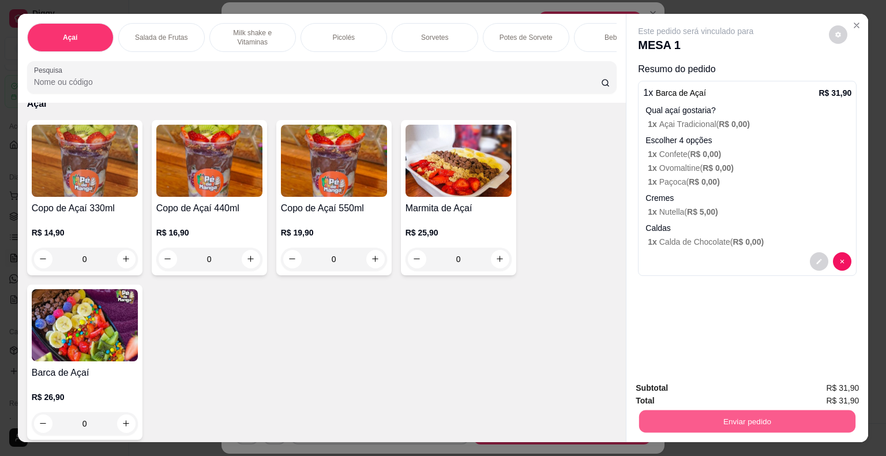
click at [734, 421] on button "Enviar pedido" at bounding box center [747, 421] width 216 height 22
click at [693, 384] on button "Não registrar e enviar pedido" at bounding box center [709, 388] width 117 height 21
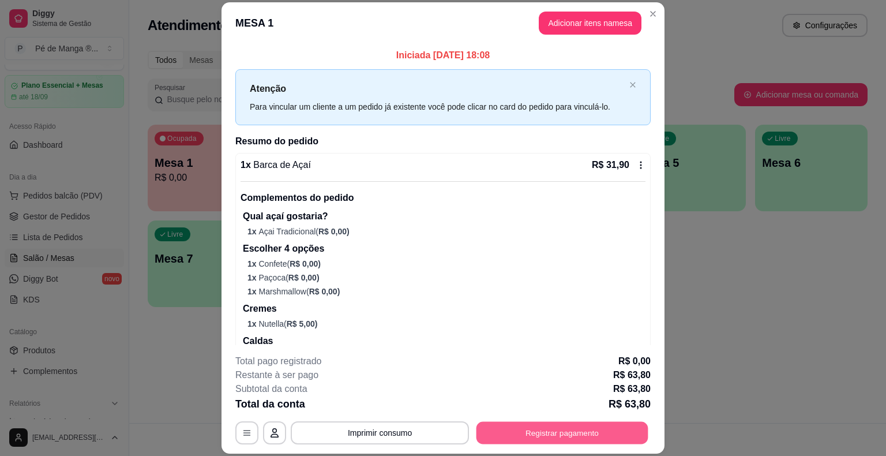
click at [535, 437] on button "Registrar pagamento" at bounding box center [562, 433] width 172 height 22
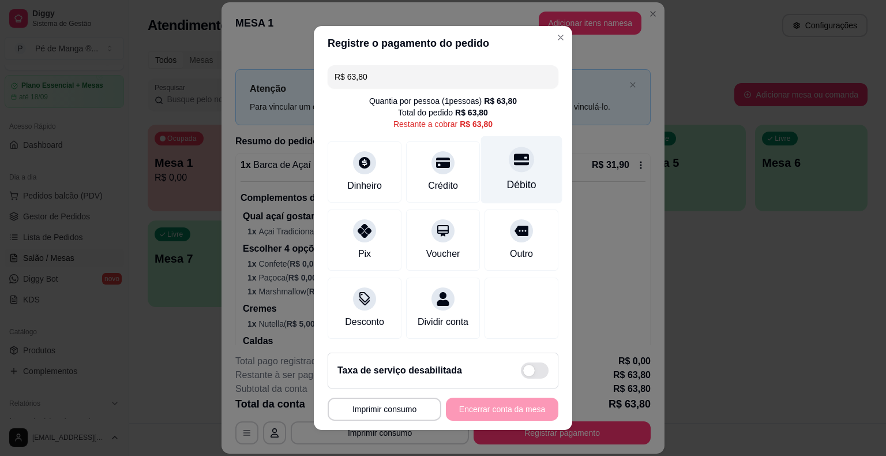
click at [501, 174] on div "Débito" at bounding box center [521, 169] width 81 height 67
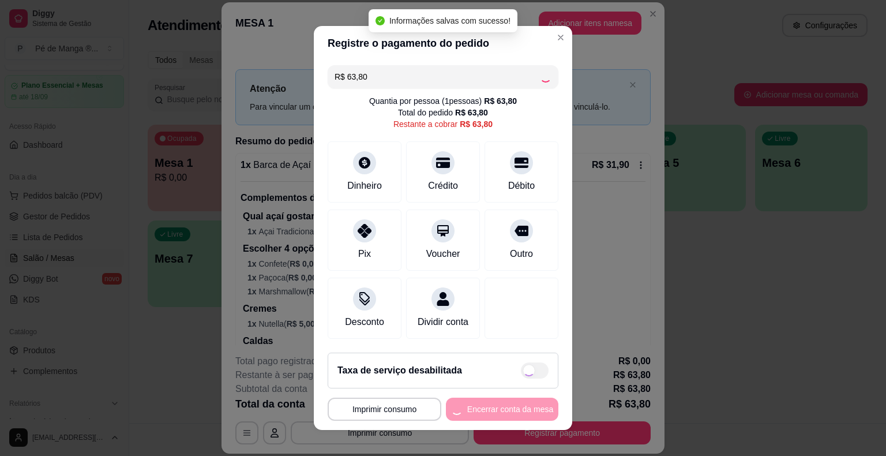
type input "R$ 0,00"
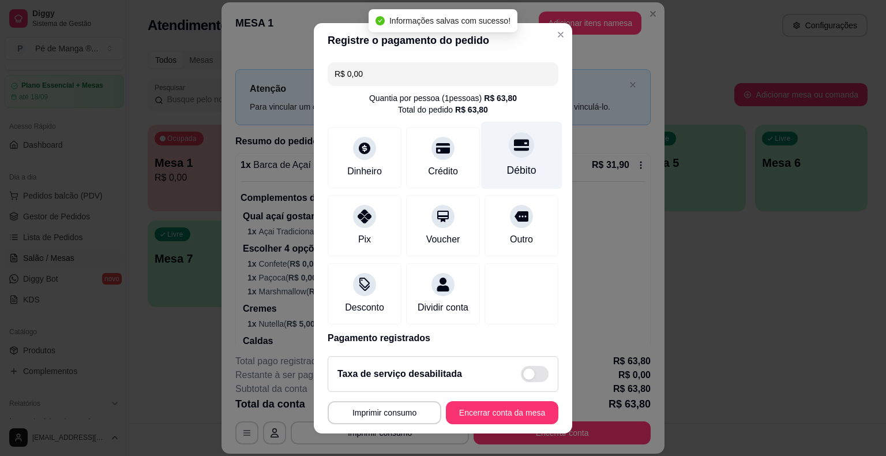
click at [514, 150] on icon at bounding box center [521, 144] width 15 height 15
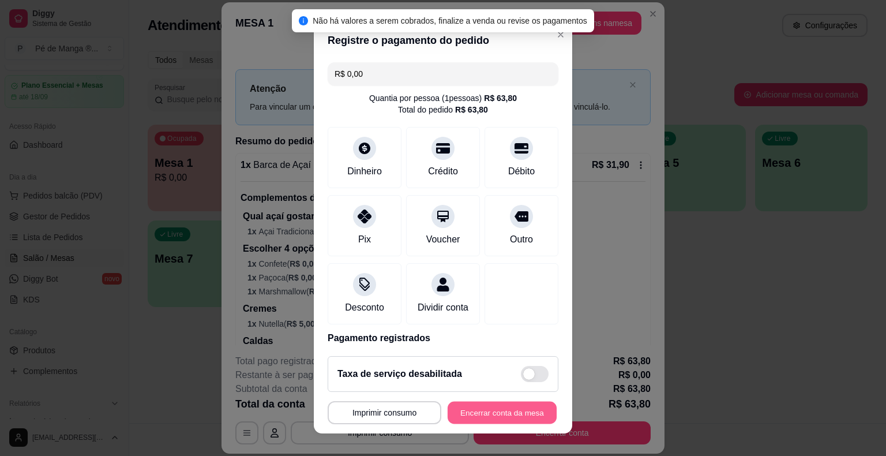
click at [509, 416] on button "Encerrar conta da mesa" at bounding box center [502, 412] width 109 height 22
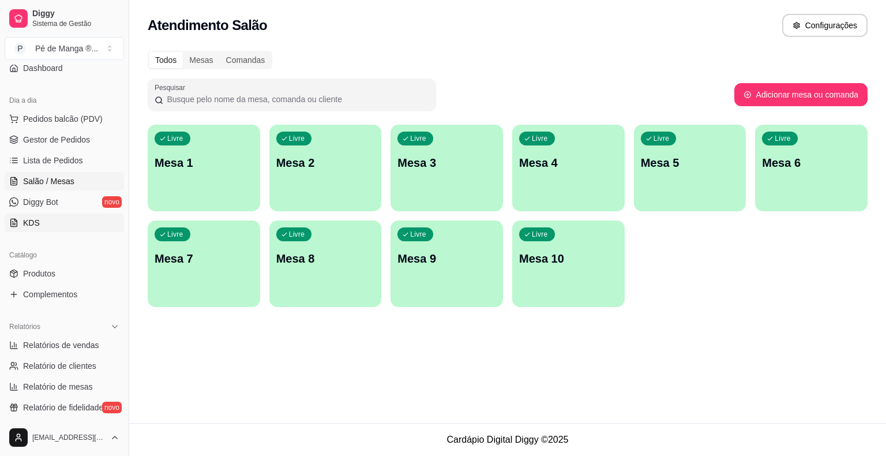
scroll to position [85, 0]
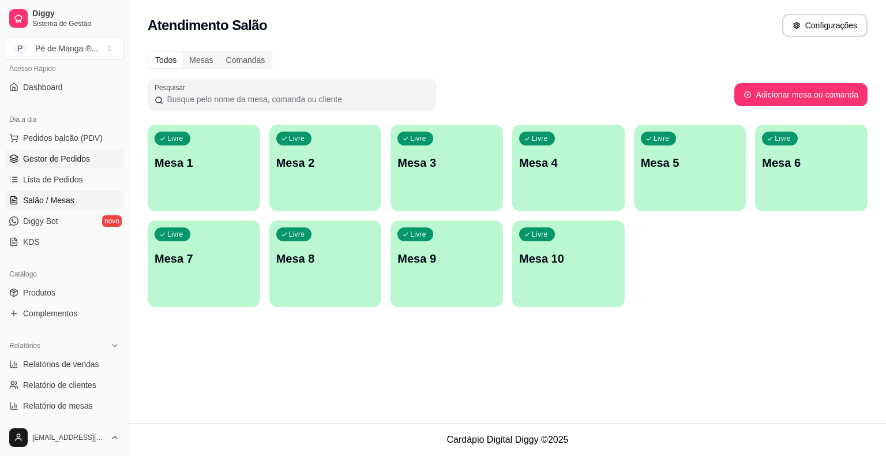
click at [88, 160] on link "Gestor de Pedidos" at bounding box center [64, 158] width 119 height 18
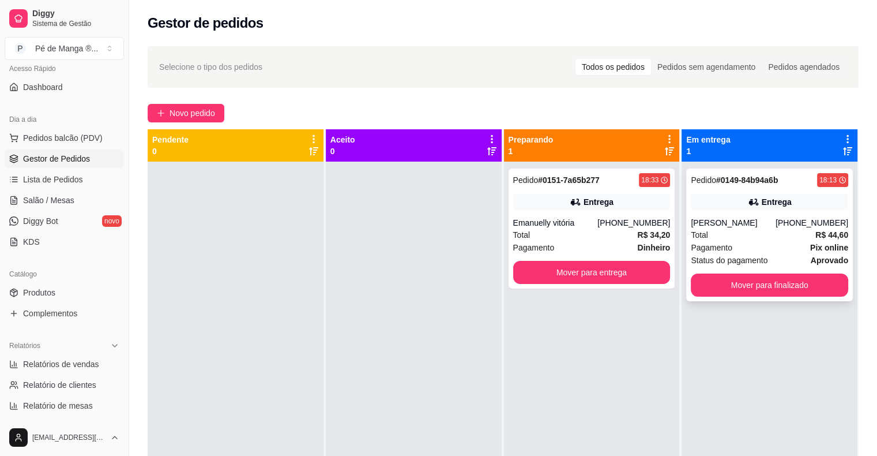
click at [733, 230] on div "Total R$ 44,60" at bounding box center [769, 234] width 157 height 13
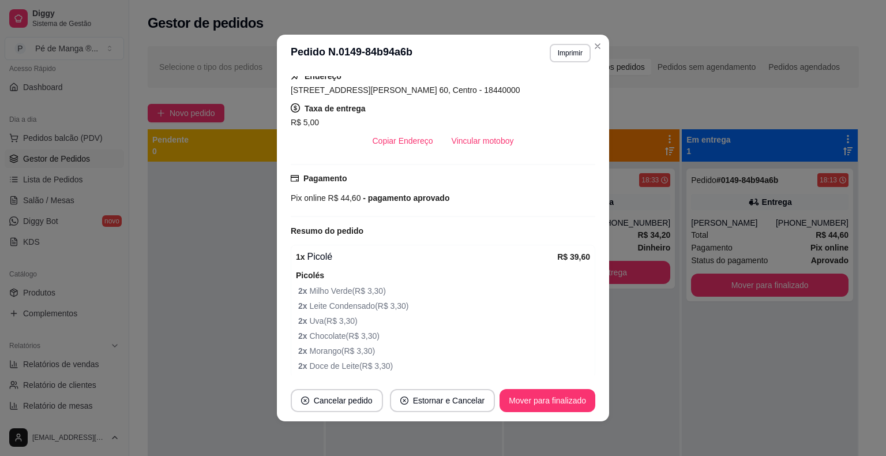
scroll to position [231, 0]
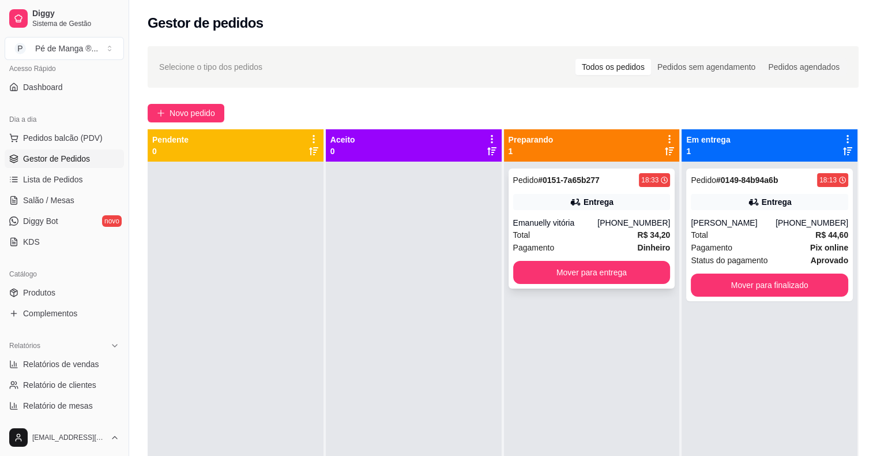
click at [637, 235] on strong "R$ 34,20" at bounding box center [653, 234] width 33 height 9
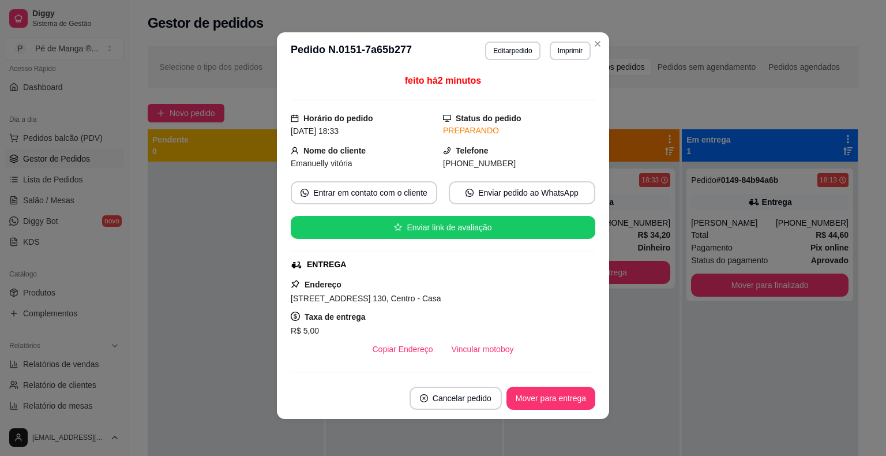
scroll to position [58, 0]
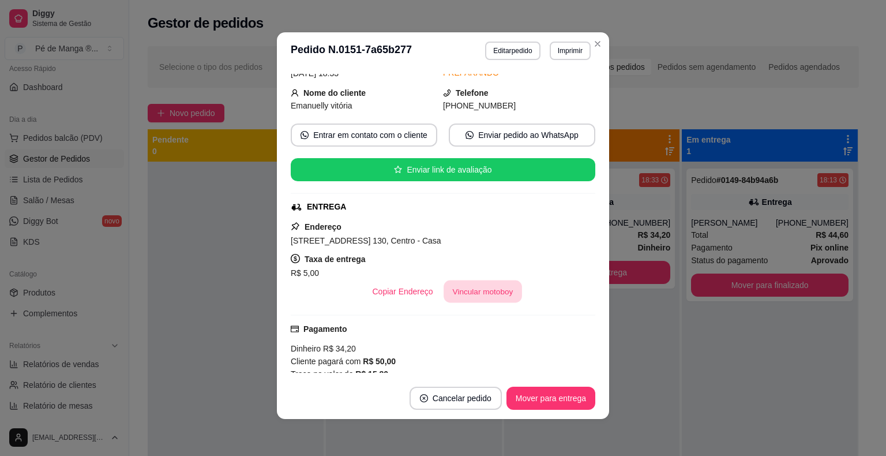
click at [476, 291] on button "Vincular motoboy" at bounding box center [483, 291] width 78 height 22
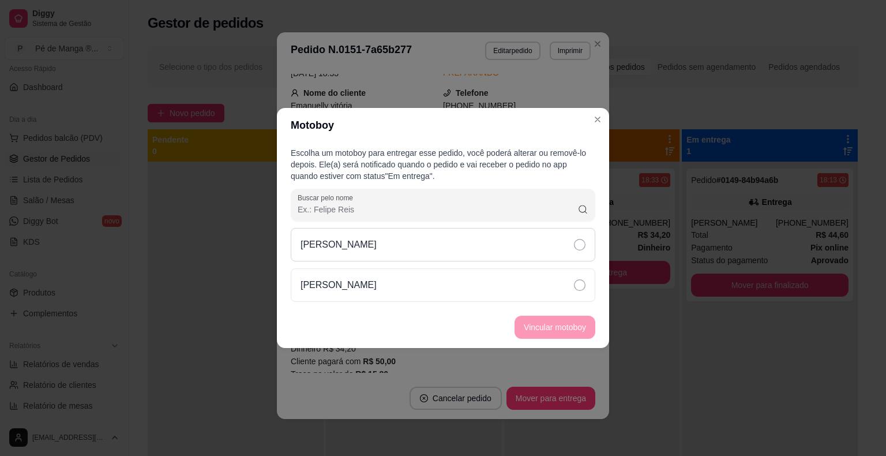
click at [513, 242] on div "[PERSON_NAME]" at bounding box center [443, 244] width 305 height 33
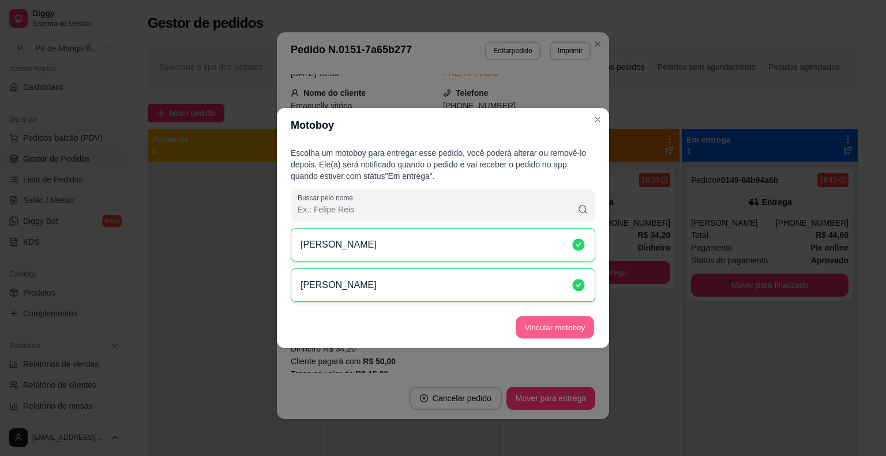
click at [554, 324] on button "Vincular motoboy" at bounding box center [555, 327] width 78 height 22
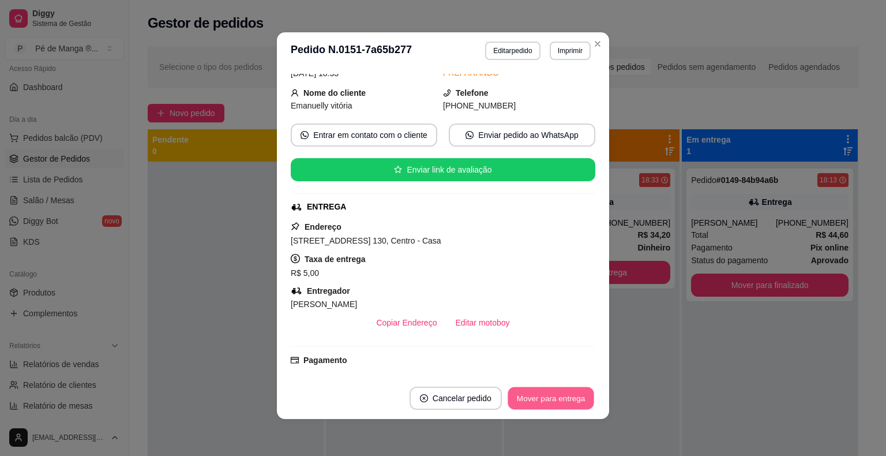
click at [565, 401] on button "Mover para entrega" at bounding box center [551, 398] width 87 height 22
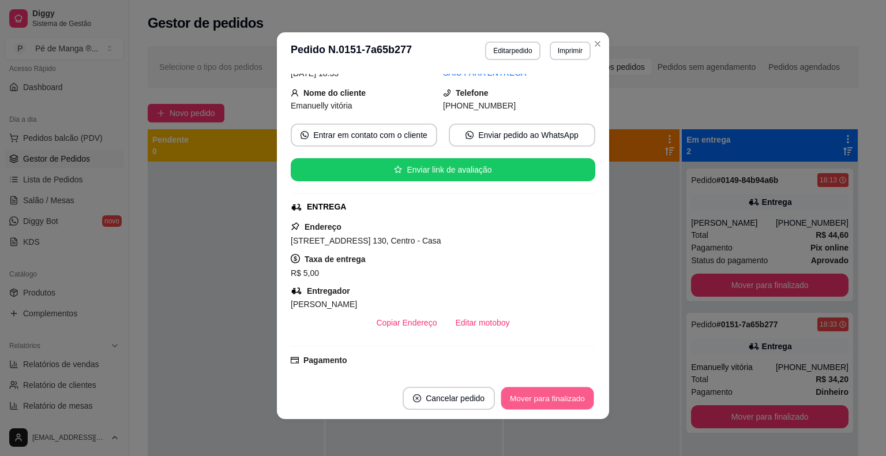
click at [545, 401] on button "Mover para finalizado" at bounding box center [547, 398] width 93 height 22
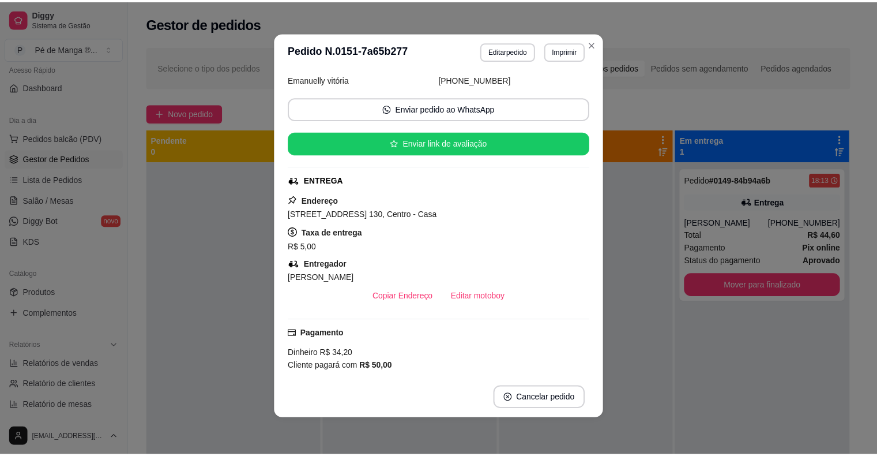
scroll to position [31, 0]
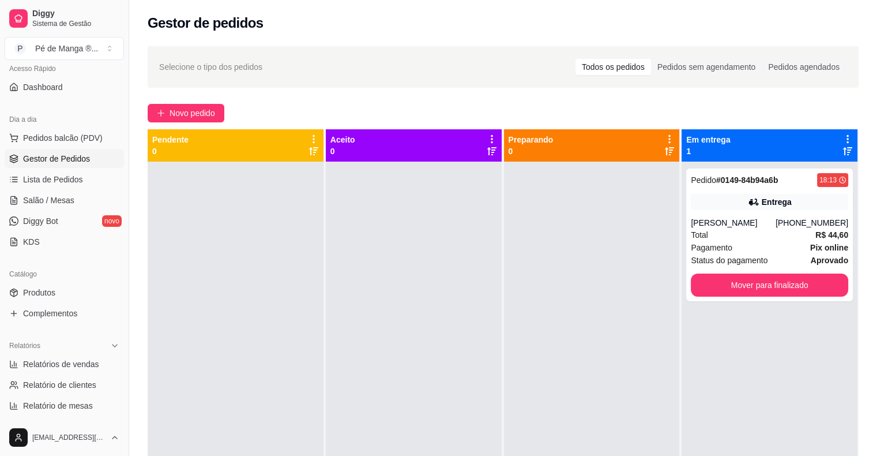
click at [651, 66] on div "Todos os pedidos" at bounding box center [614, 67] width 76 height 16
click at [576, 59] on input "Todos os pedidos" at bounding box center [576, 59] width 0 height 0
click at [634, 66] on div "Todos os pedidos" at bounding box center [614, 67] width 76 height 16
click at [576, 59] on input "Todos os pedidos" at bounding box center [576, 59] width 0 height 0
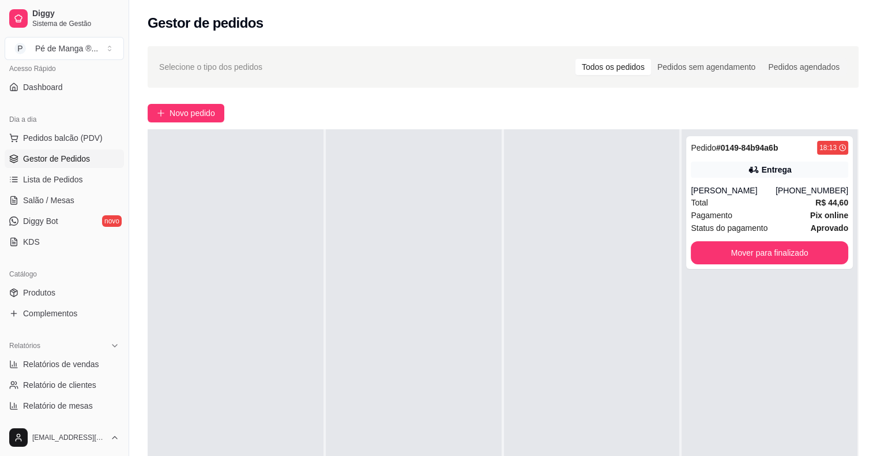
scroll to position [0, 0]
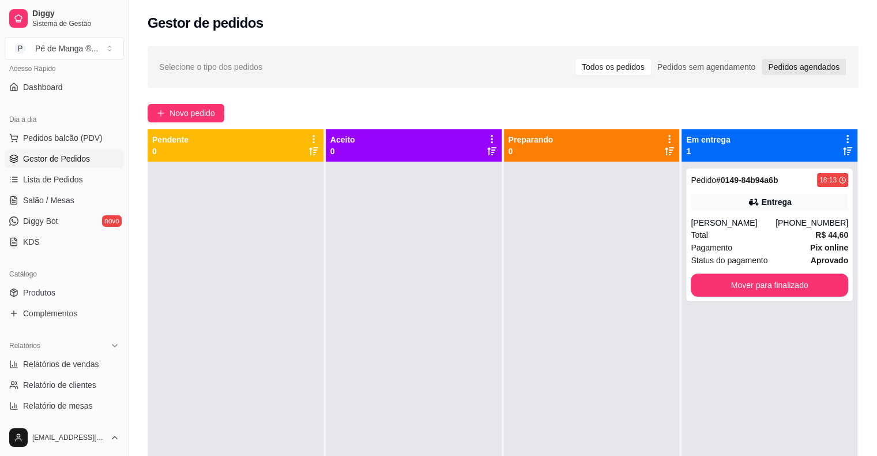
drag, startPoint x: 782, startPoint y: 65, endPoint x: 784, endPoint y: 71, distance: 6.2
click at [784, 67] on div "Pedidos agendados" at bounding box center [804, 67] width 84 height 16
click at [762, 59] on input "Pedidos agendados" at bounding box center [762, 59] width 0 height 0
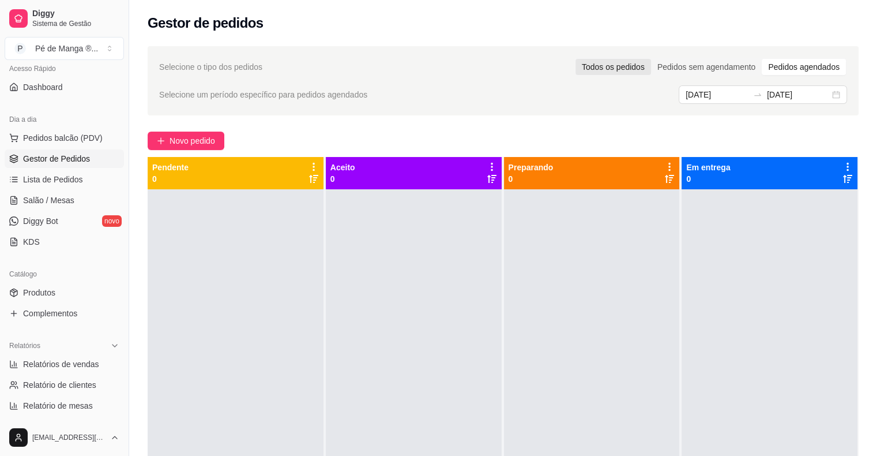
click at [644, 70] on div "Todos os pedidos" at bounding box center [614, 67] width 76 height 16
click at [576, 59] on input "Todos os pedidos" at bounding box center [576, 59] width 0 height 0
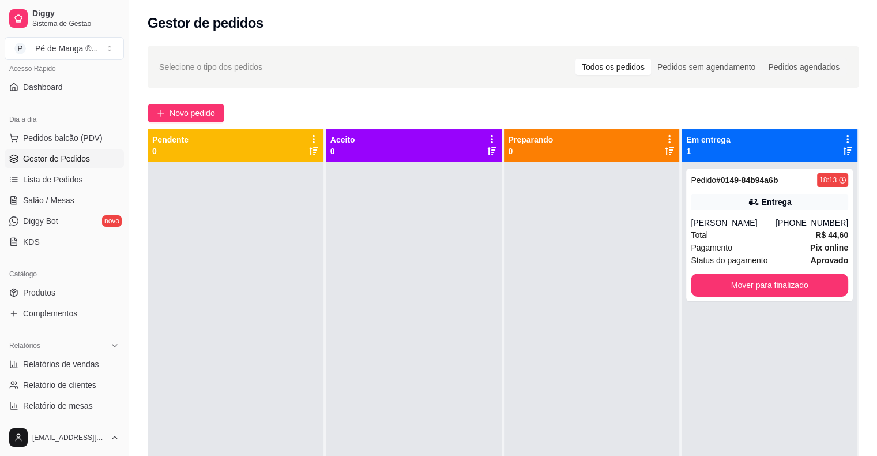
click at [547, 148] on div "Preparando 0" at bounding box center [592, 145] width 167 height 23
click at [665, 142] on icon at bounding box center [670, 139] width 10 height 10
drag, startPoint x: 605, startPoint y: 299, endPoint x: 602, endPoint y: 283, distance: 16.3
click at [602, 283] on div at bounding box center [592, 390] width 176 height 456
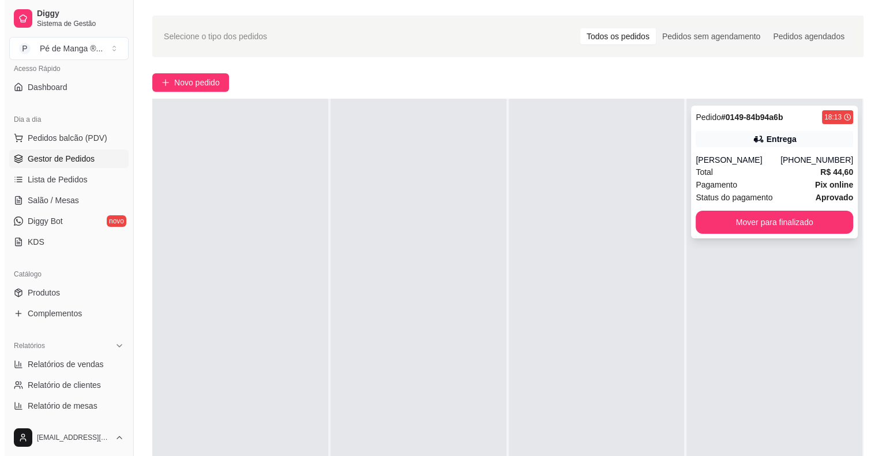
scroll to position [58, 0]
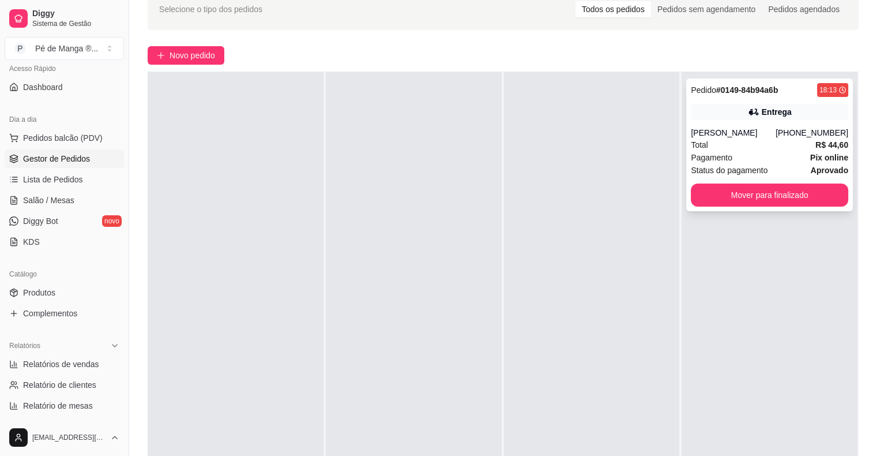
click at [746, 150] on div "Total R$ 44,60" at bounding box center [769, 144] width 157 height 13
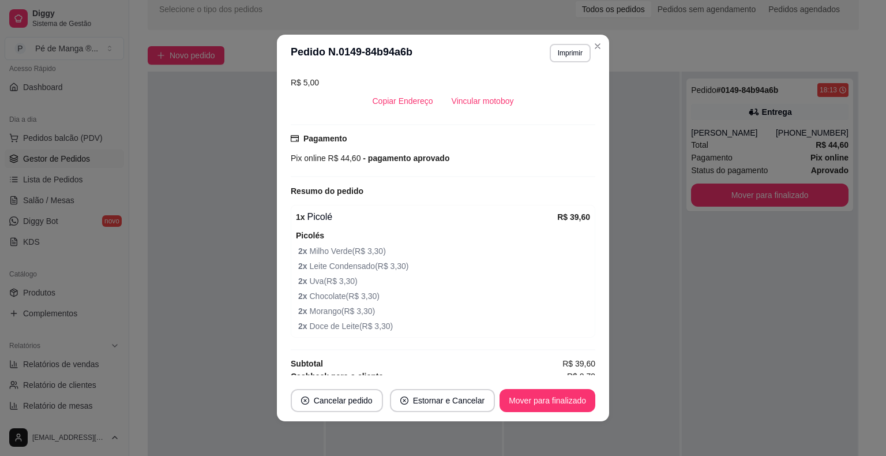
scroll to position [269, 0]
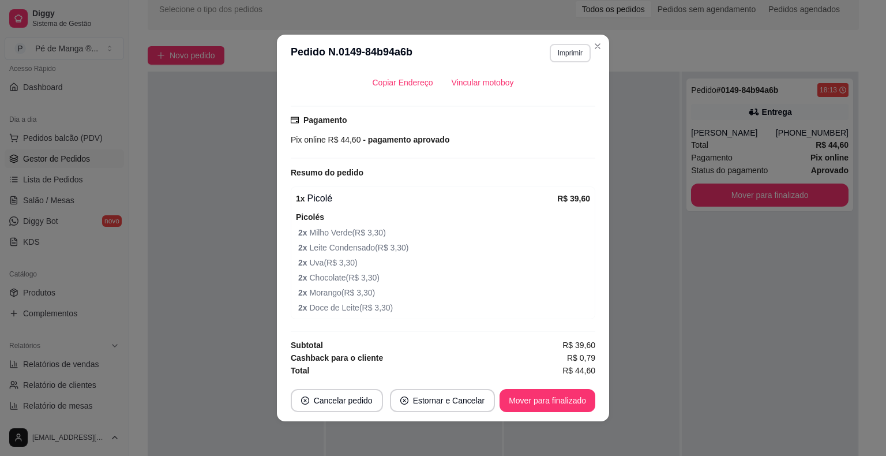
click at [554, 58] on button "Imprimir" at bounding box center [570, 53] width 41 height 18
click at [547, 95] on button "IMPRESSORA" at bounding box center [545, 93] width 81 height 18
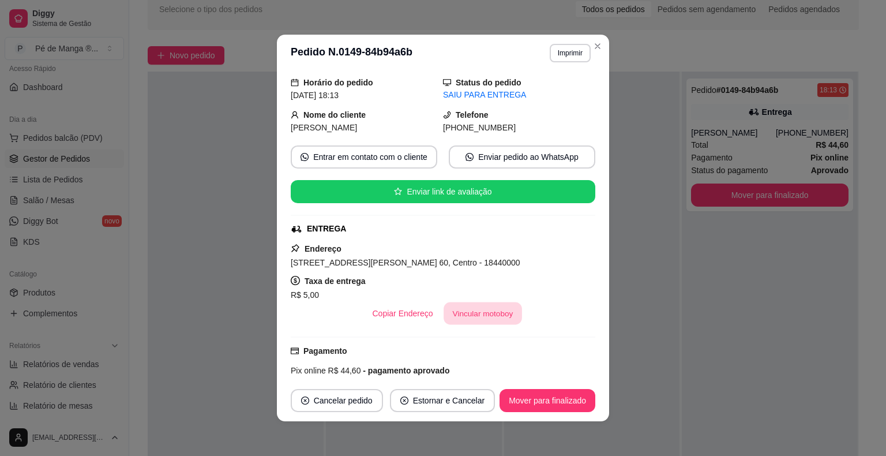
click at [476, 313] on button "Vincular motoboy" at bounding box center [483, 313] width 78 height 22
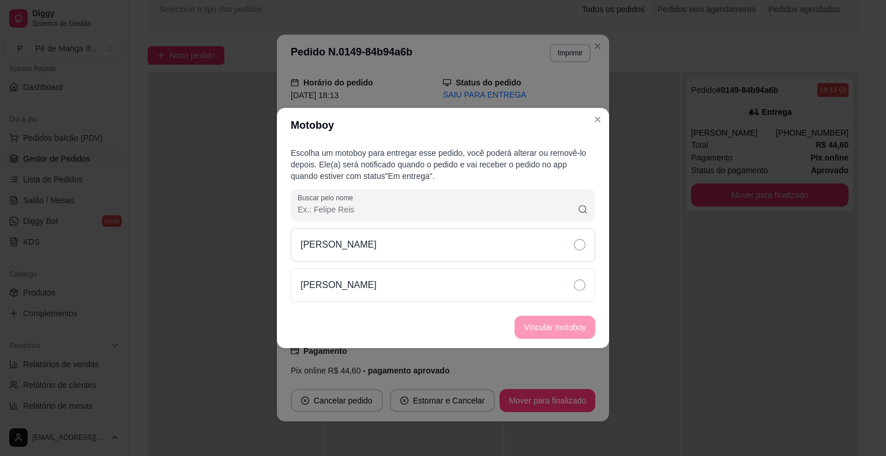
click at [538, 242] on div "[PERSON_NAME]" at bounding box center [443, 244] width 305 height 33
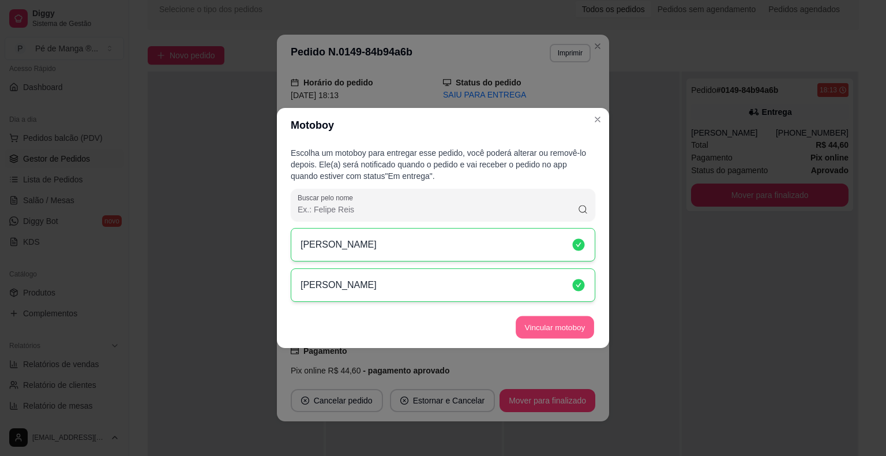
click at [548, 325] on button "Vincular motoboy" at bounding box center [555, 327] width 78 height 22
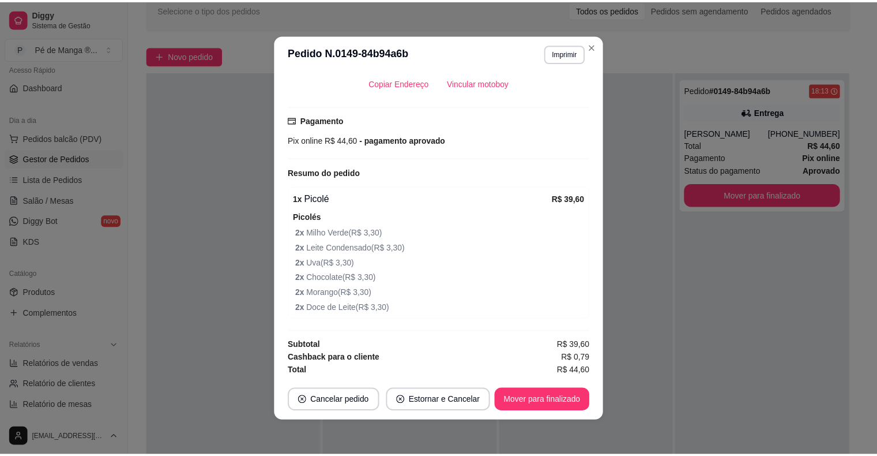
scroll to position [2, 0]
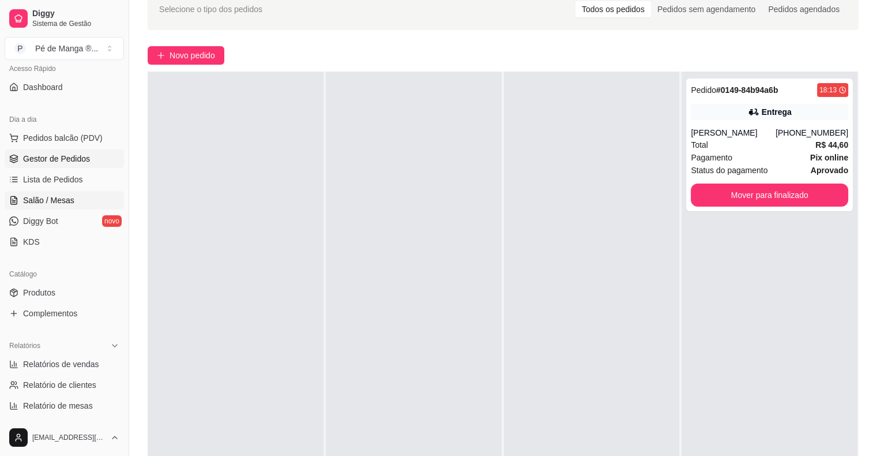
click at [67, 202] on span "Salão / Mesas" at bounding box center [48, 200] width 51 height 12
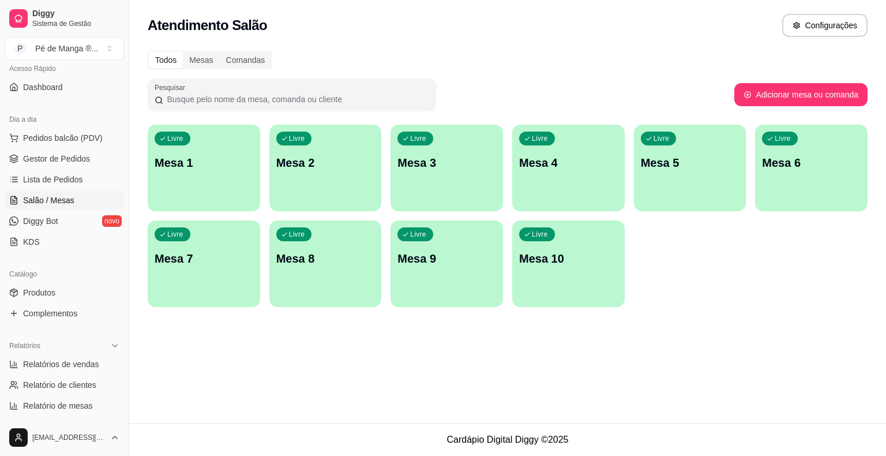
click at [231, 175] on div "Livre Mesa 1" at bounding box center [204, 161] width 112 height 73
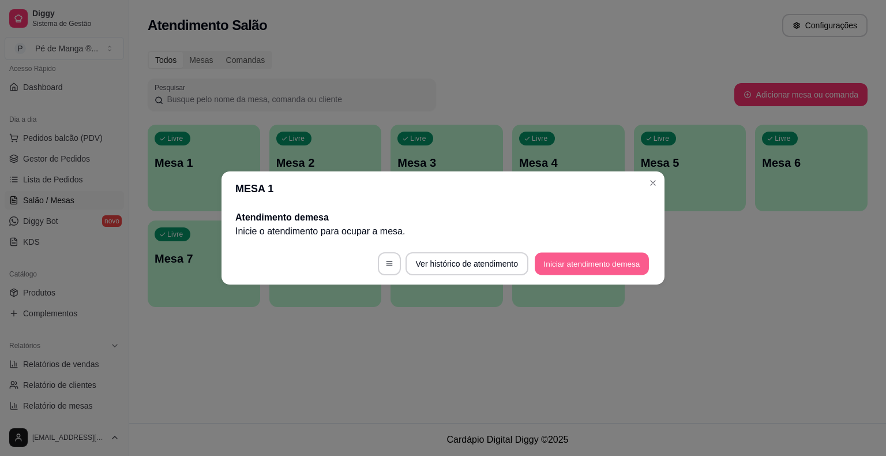
click at [595, 269] on button "Iniciar atendimento de mesa" at bounding box center [592, 264] width 114 height 22
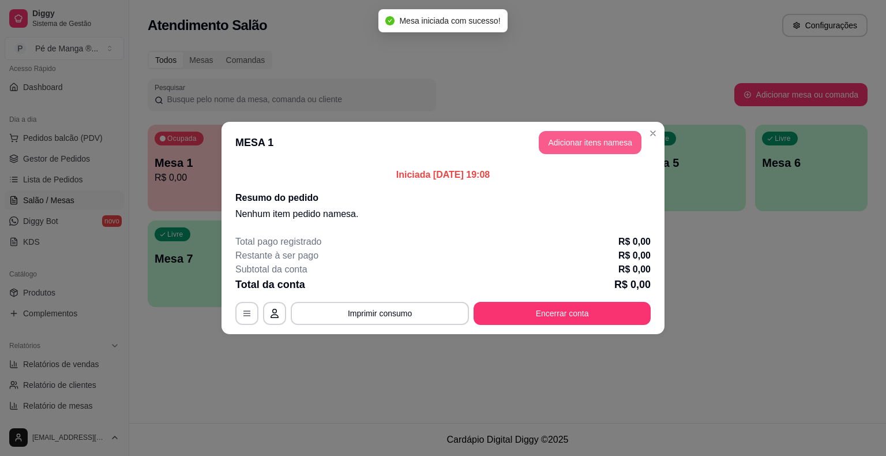
click at [592, 142] on button "Adicionar itens na mesa" at bounding box center [590, 142] width 103 height 23
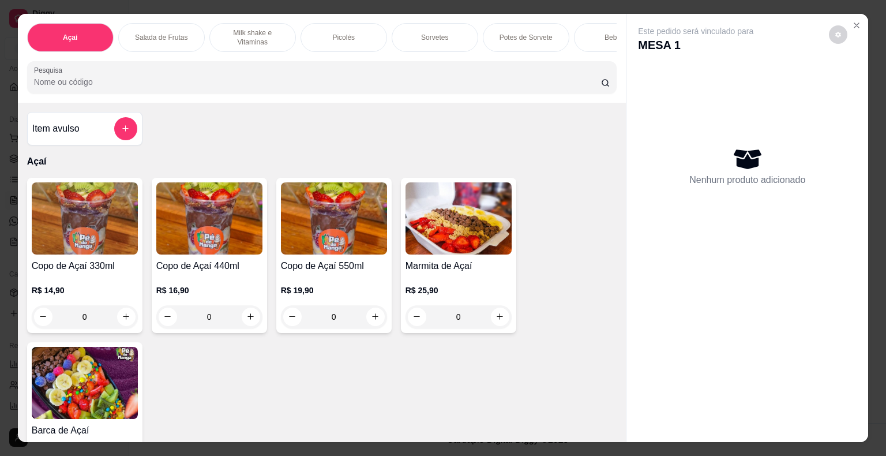
click at [427, 38] on div "Sorvetes" at bounding box center [435, 37] width 87 height 29
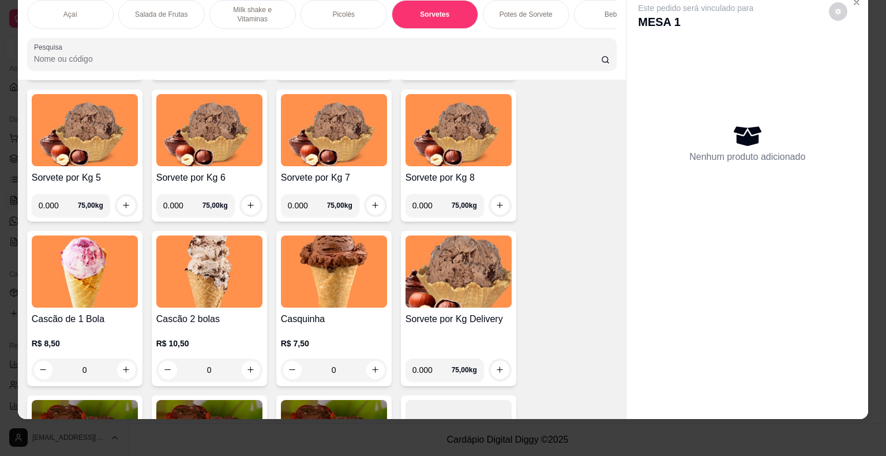
scroll to position [1304, 0]
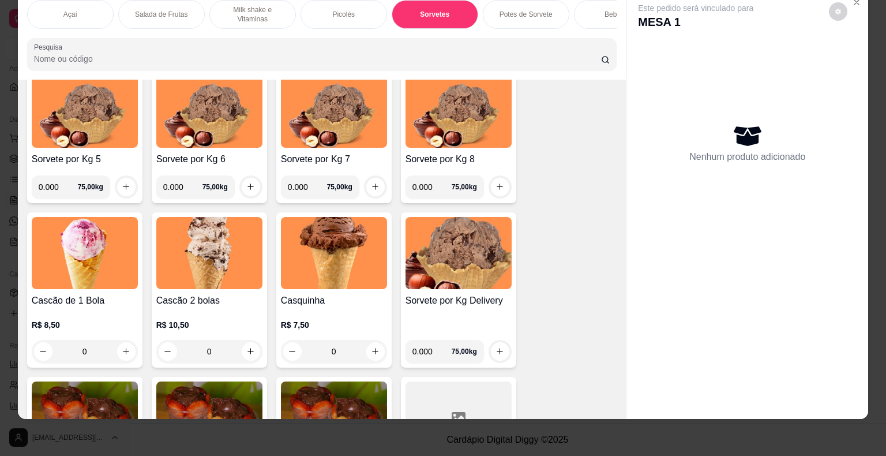
click at [122, 350] on div "0" at bounding box center [85, 351] width 106 height 23
click at [125, 353] on div "0" at bounding box center [85, 351] width 106 height 23
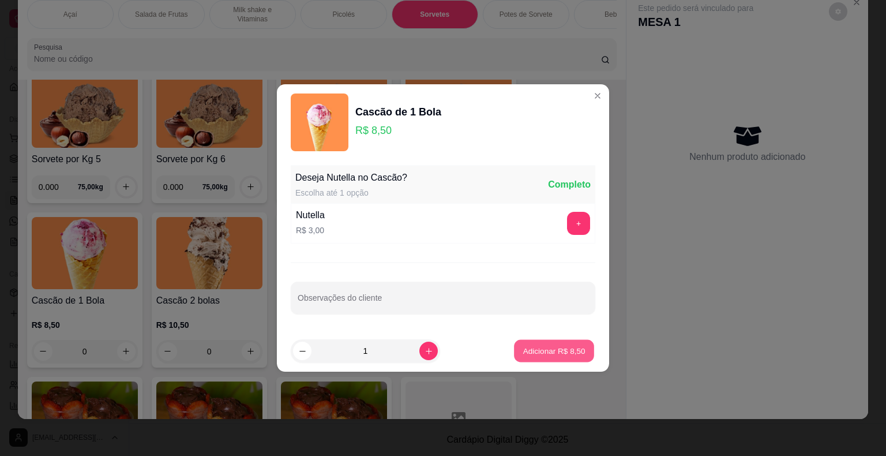
click at [555, 361] on button "Adicionar R$ 8,50" at bounding box center [554, 351] width 80 height 22
type input "1"
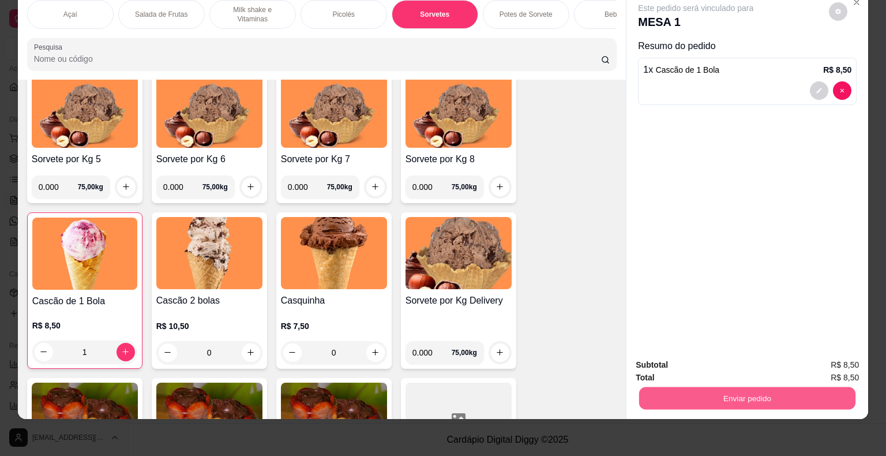
click at [787, 399] on button "Enviar pedido" at bounding box center [747, 398] width 216 height 22
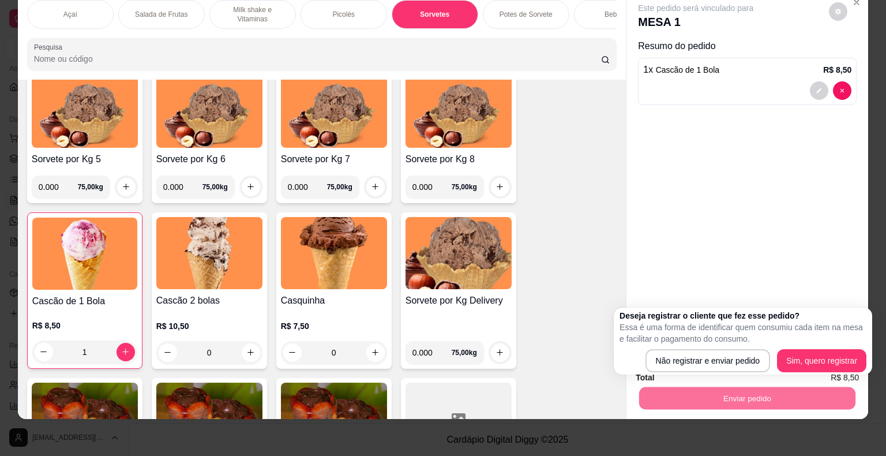
click at [748, 374] on body "Diggy Sistema de Gestão P Pé de Manga ® ... Loja aberta Plano Essencial + Mesas…" at bounding box center [443, 228] width 886 height 456
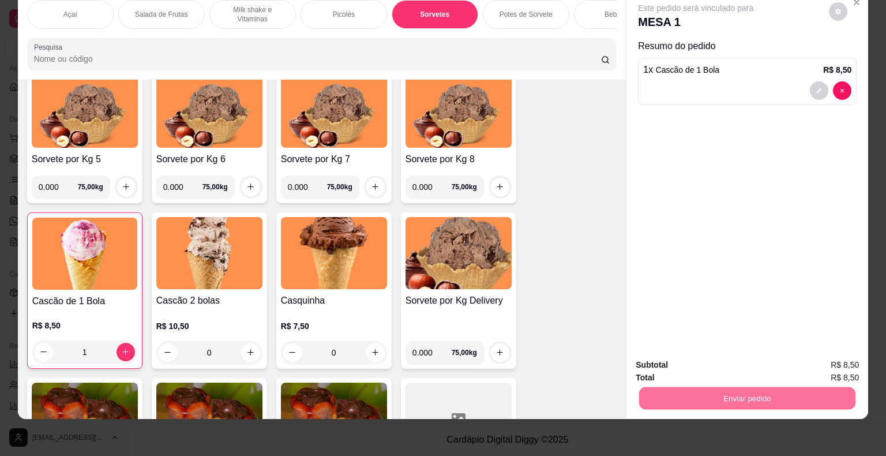
click at [744, 367] on button "Não registrar e enviar pedido" at bounding box center [709, 360] width 117 height 21
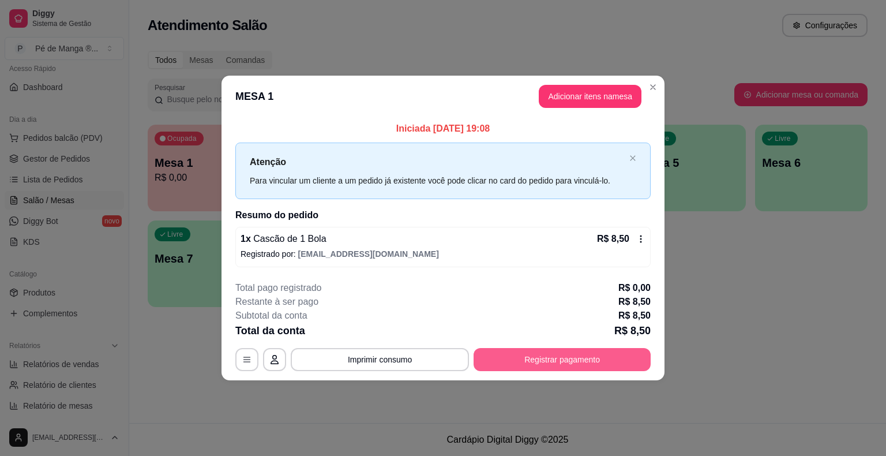
click at [585, 361] on button "Registrar pagamento" at bounding box center [562, 359] width 177 height 23
click at [434, 365] on button "Imprimir consumo" at bounding box center [380, 359] width 178 height 23
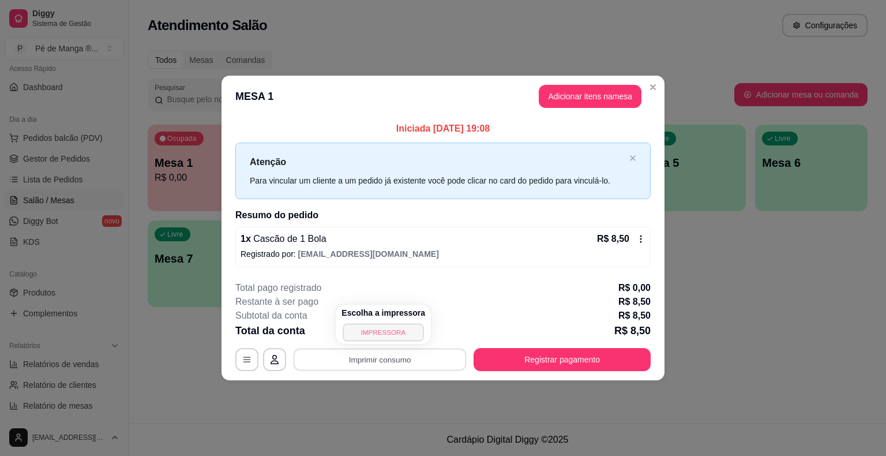
click at [386, 333] on button "IMPRESSORA" at bounding box center [383, 332] width 81 height 18
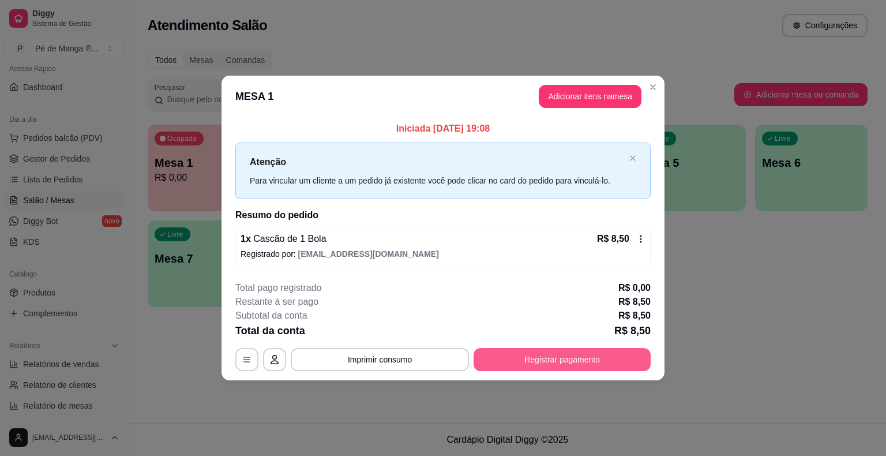
click at [551, 362] on button "Registrar pagamento" at bounding box center [562, 359] width 177 height 23
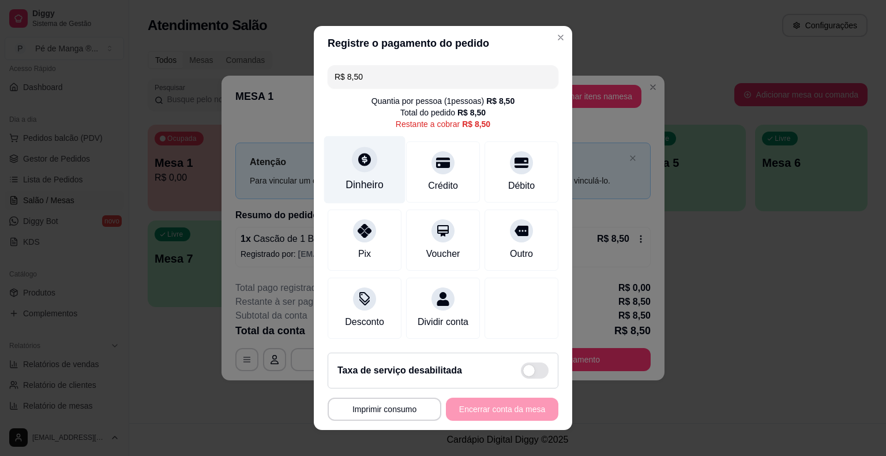
click at [367, 180] on div "Dinheiro" at bounding box center [364, 169] width 81 height 67
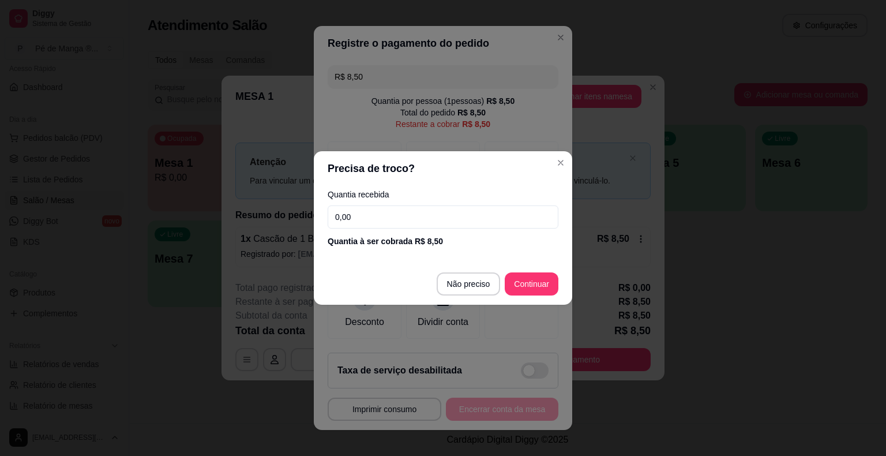
click at [407, 223] on input "0,00" at bounding box center [443, 216] width 231 height 23
type input "8,50"
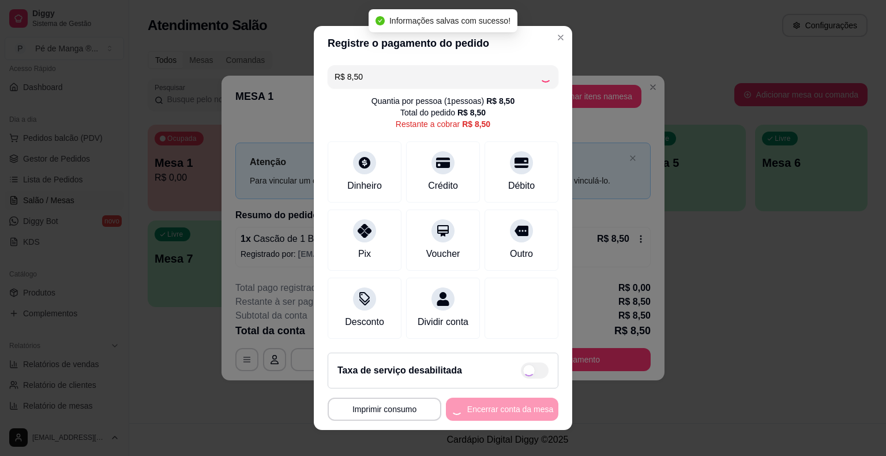
type input "R$ 0,00"
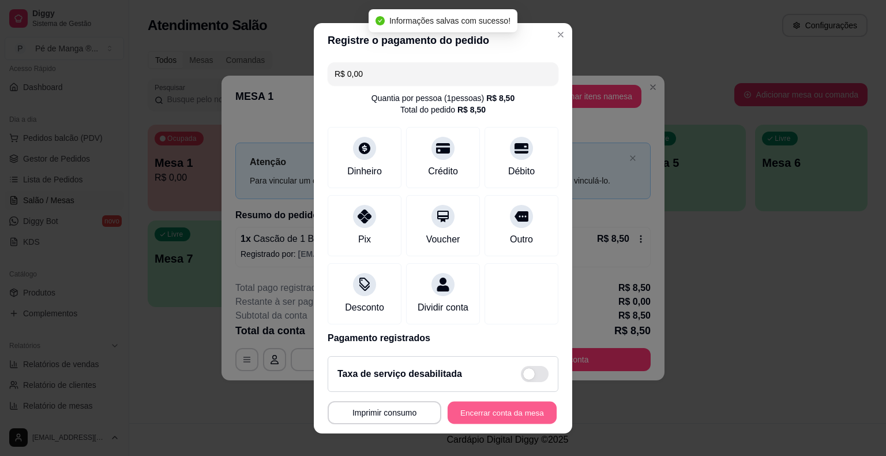
click at [478, 415] on button "Encerrar conta da mesa" at bounding box center [502, 412] width 109 height 22
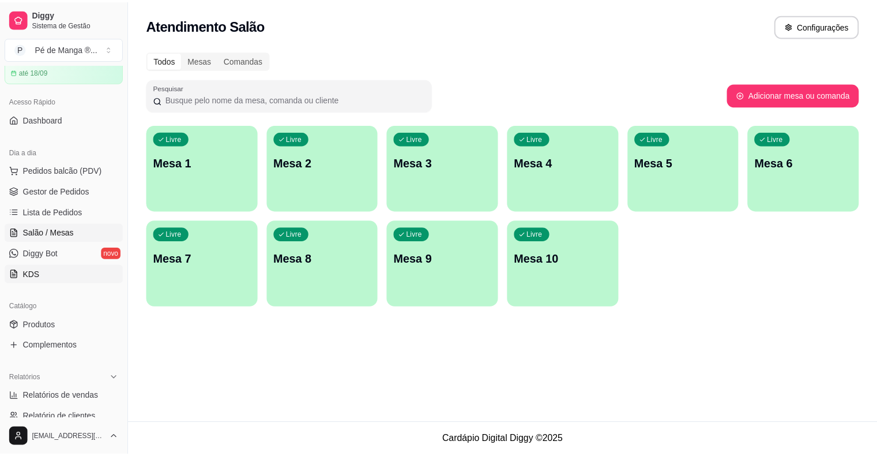
scroll to position [0, 0]
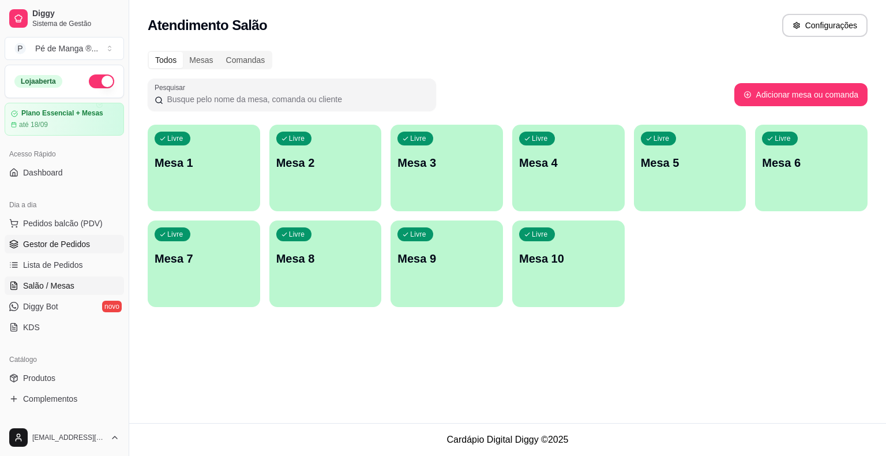
click at [60, 247] on span "Gestor de Pedidos" at bounding box center [56, 244] width 67 height 12
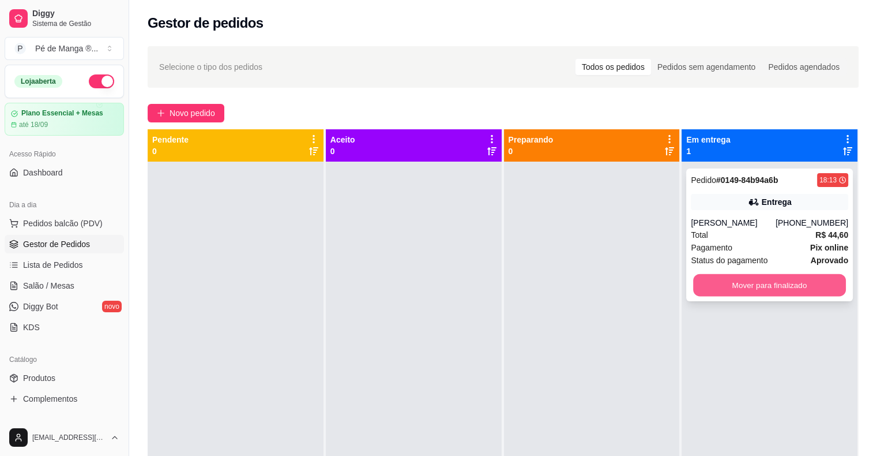
click at [766, 291] on button "Mover para finalizado" at bounding box center [769, 285] width 153 height 22
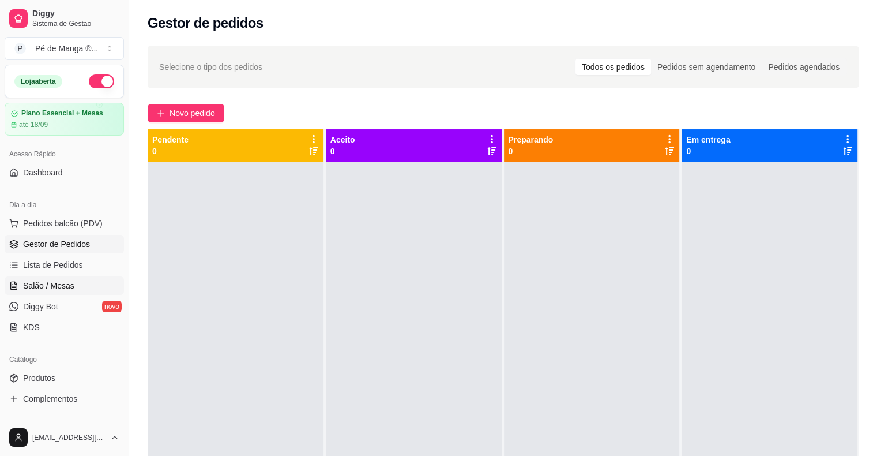
click at [39, 284] on span "Salão / Mesas" at bounding box center [48, 286] width 51 height 12
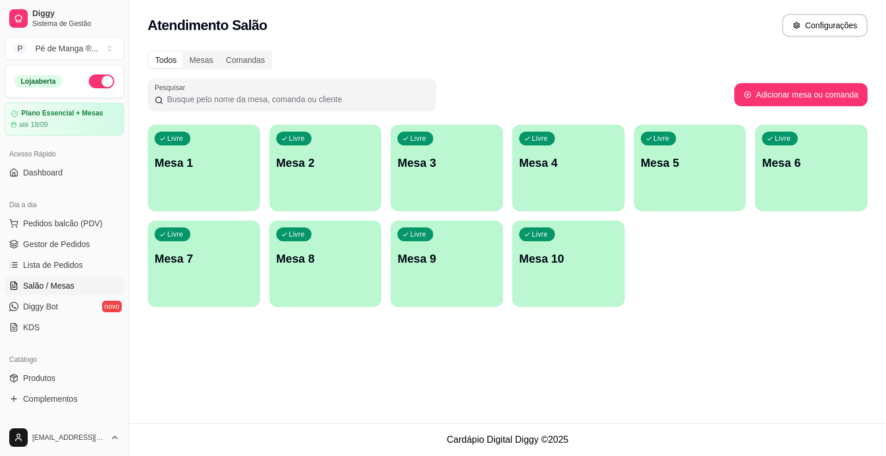
click at [201, 150] on div "Livre Mesa 1" at bounding box center [204, 161] width 112 height 73
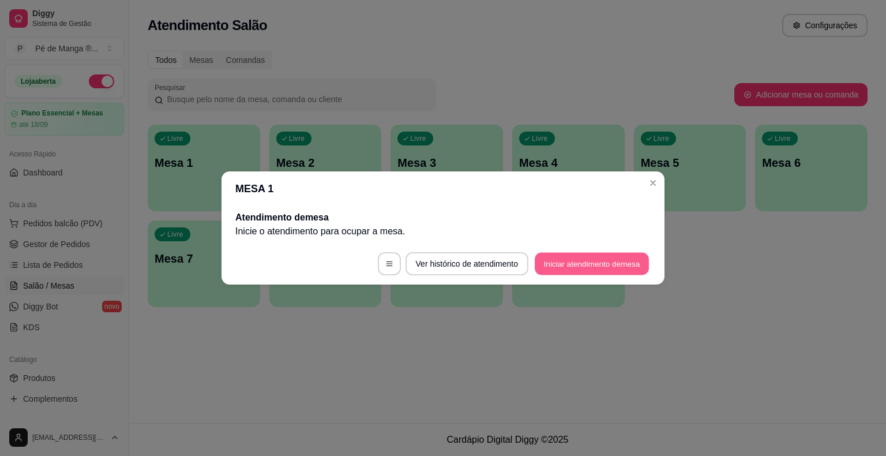
click at [603, 264] on button "Iniciar atendimento de mesa" at bounding box center [592, 264] width 114 height 22
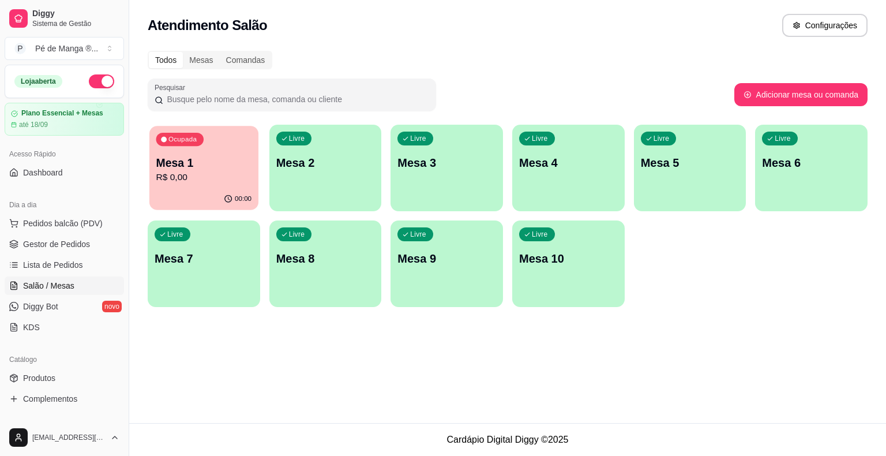
click at [201, 163] on p "Mesa 1" at bounding box center [204, 163] width 96 height 16
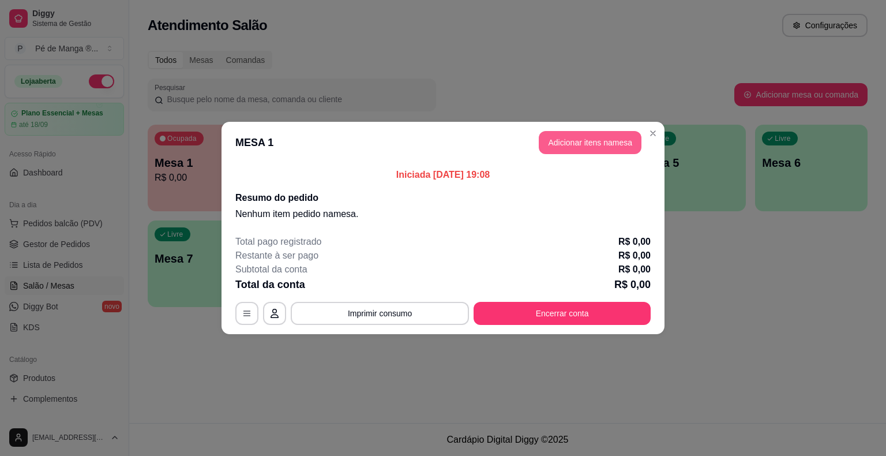
click at [584, 135] on button "Adicionar itens na mesa" at bounding box center [590, 142] width 103 height 23
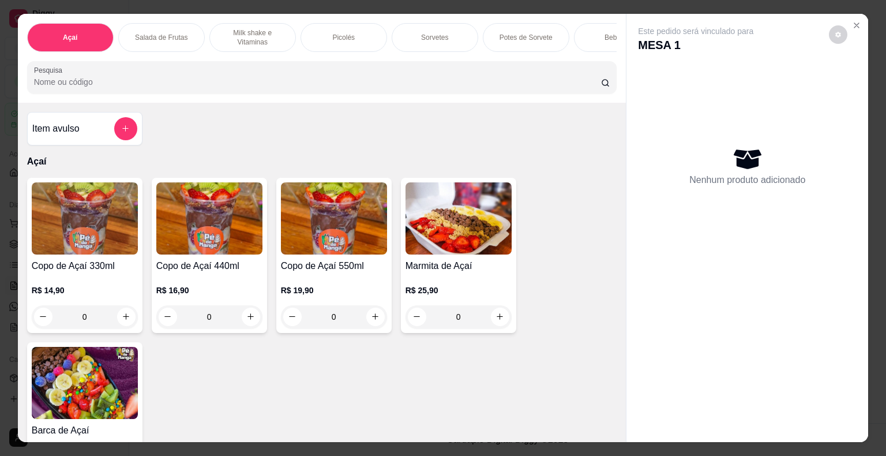
click at [247, 325] on div "0" at bounding box center [209, 316] width 106 height 23
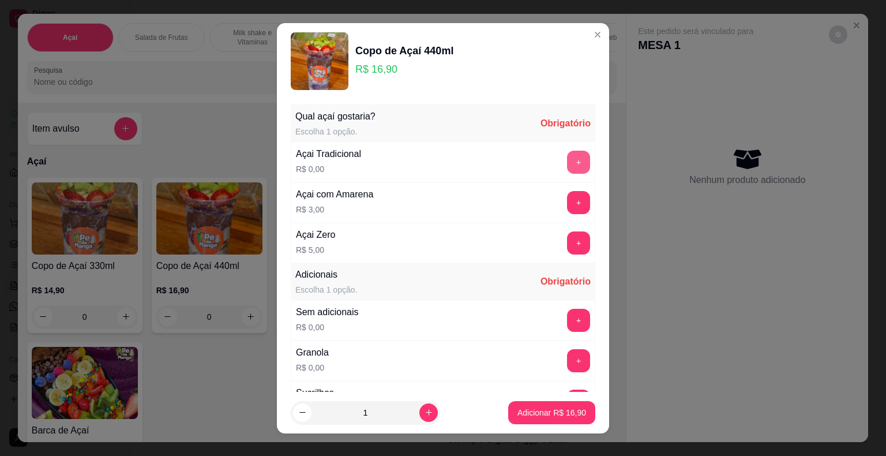
click at [567, 162] on button "+" at bounding box center [578, 162] width 23 height 23
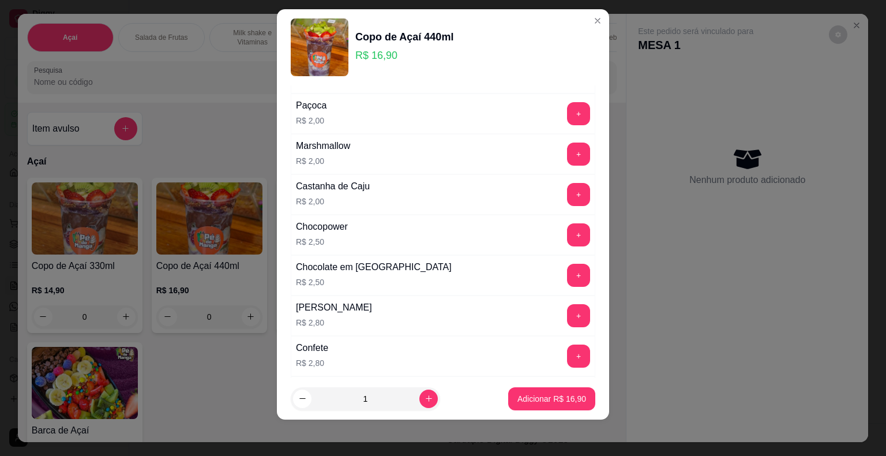
scroll to position [461, 0]
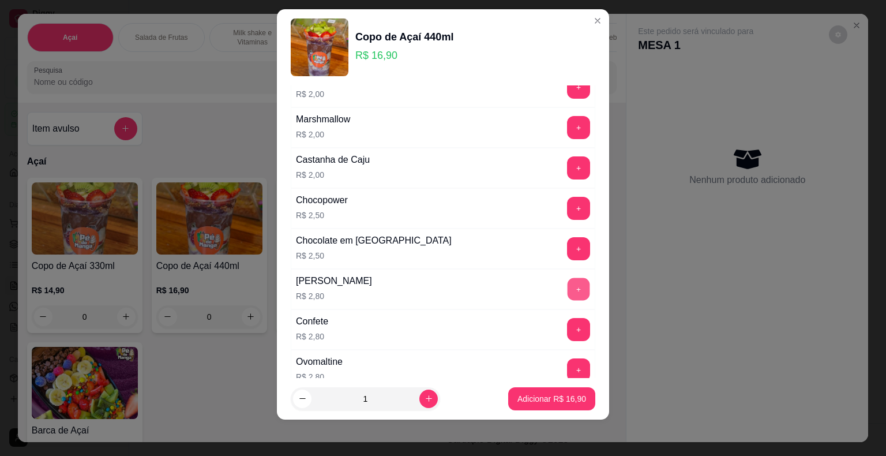
click at [568, 280] on button "+" at bounding box center [579, 288] width 22 height 22
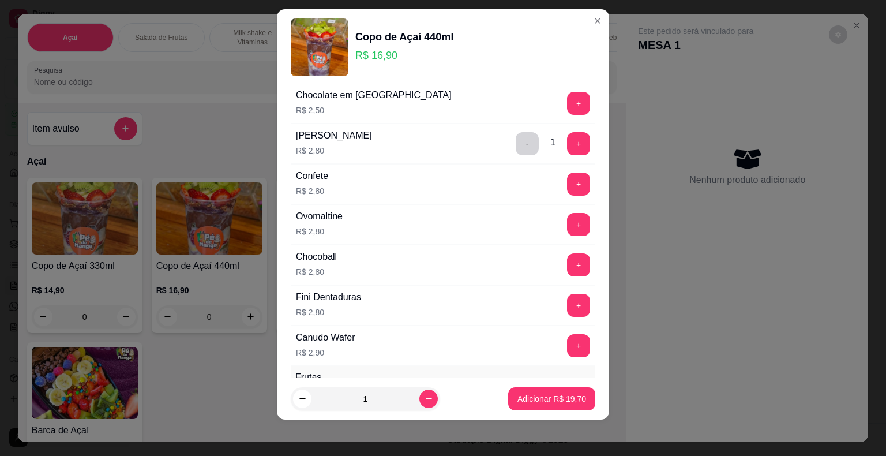
scroll to position [635, 0]
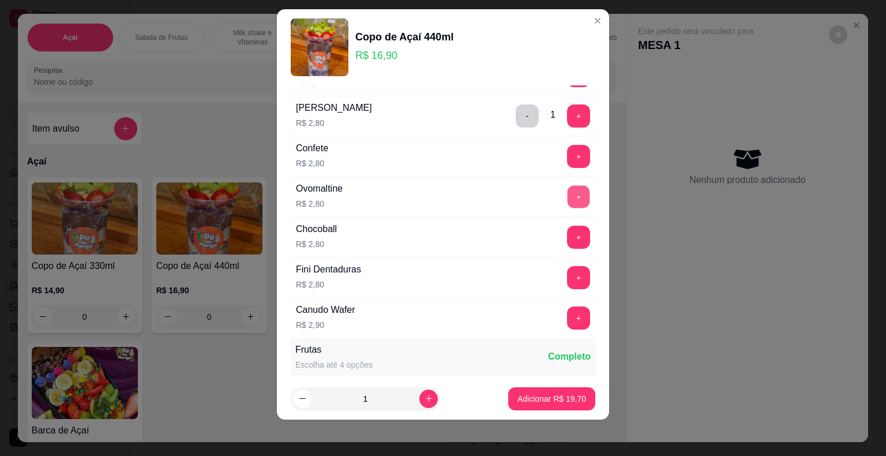
click at [568, 201] on button "+" at bounding box center [579, 196] width 22 height 22
click at [567, 234] on button "+" at bounding box center [578, 237] width 23 height 23
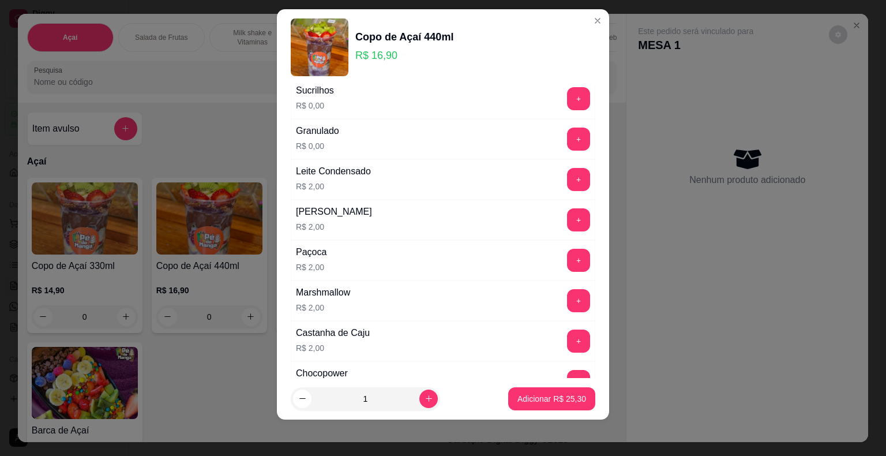
scroll to position [231, 0]
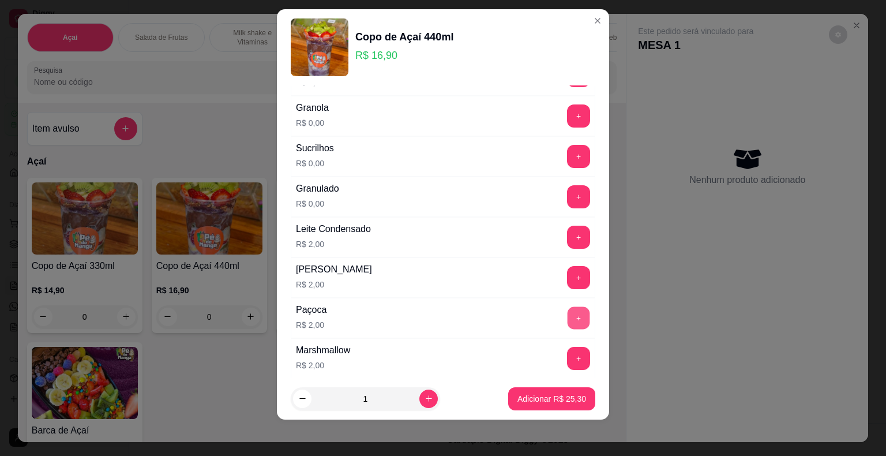
click at [568, 310] on button "+" at bounding box center [579, 317] width 22 height 22
click at [524, 309] on div "- 1 +" at bounding box center [553, 317] width 84 height 23
click at [567, 277] on button "+" at bounding box center [578, 277] width 23 height 23
click at [516, 321] on button "-" at bounding box center [527, 317] width 22 height 22
click at [539, 396] on p "Adicionar R$ 27,30" at bounding box center [552, 398] width 67 height 11
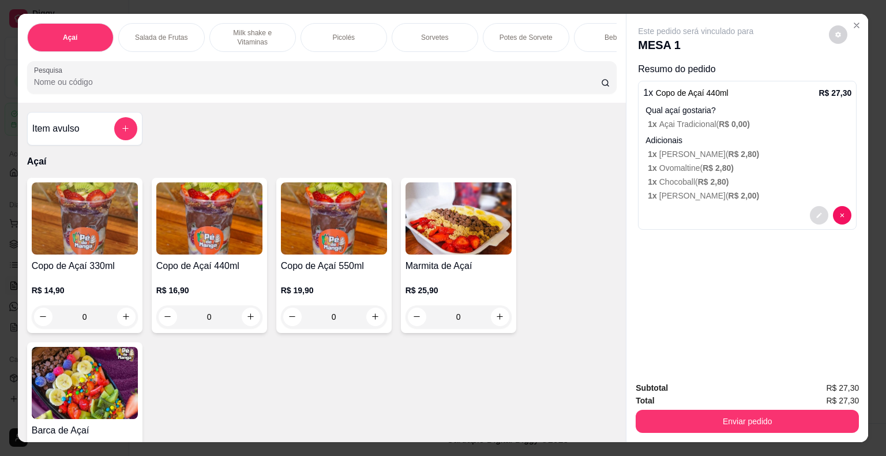
click at [812, 213] on button "decrease-product-quantity" at bounding box center [819, 215] width 18 height 18
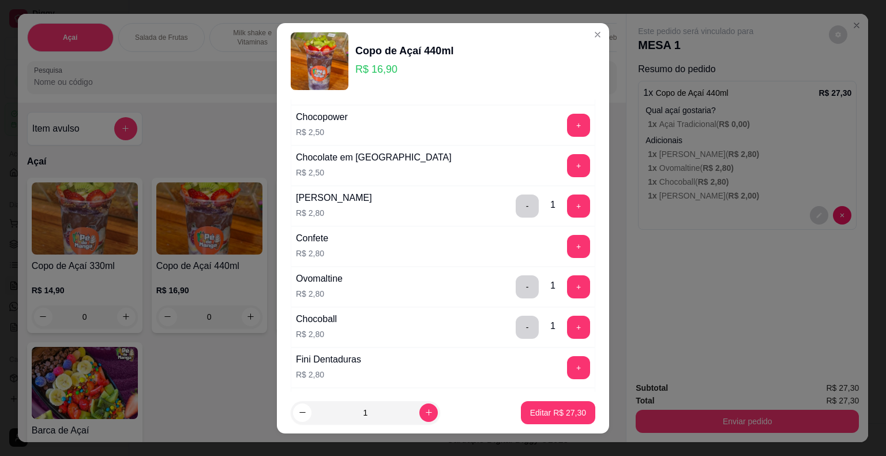
scroll to position [635, 0]
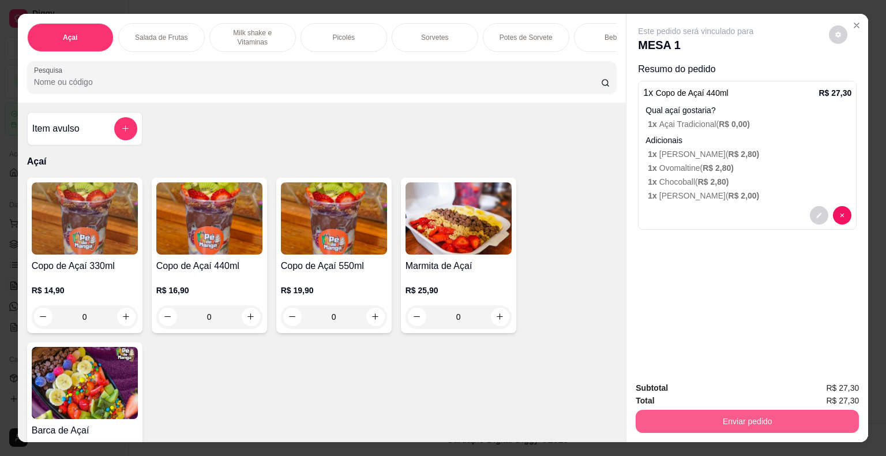
click at [768, 416] on button "Enviar pedido" at bounding box center [747, 421] width 223 height 23
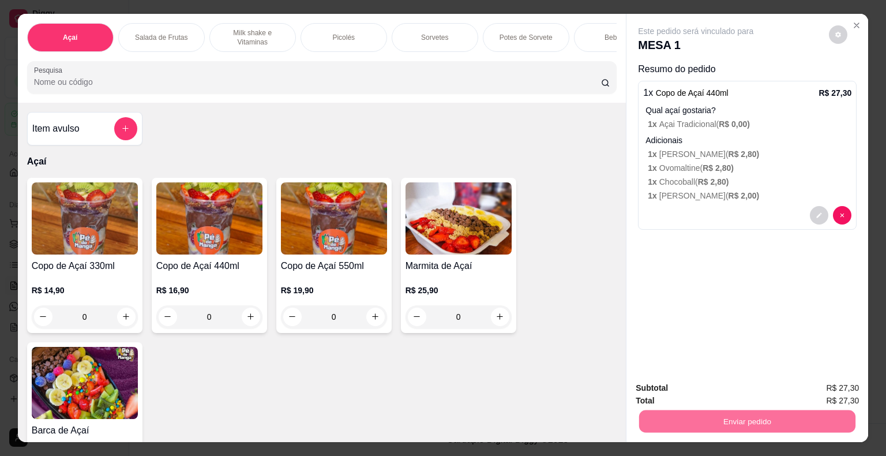
click at [755, 393] on button "Não registrar e enviar pedido" at bounding box center [709, 389] width 120 height 22
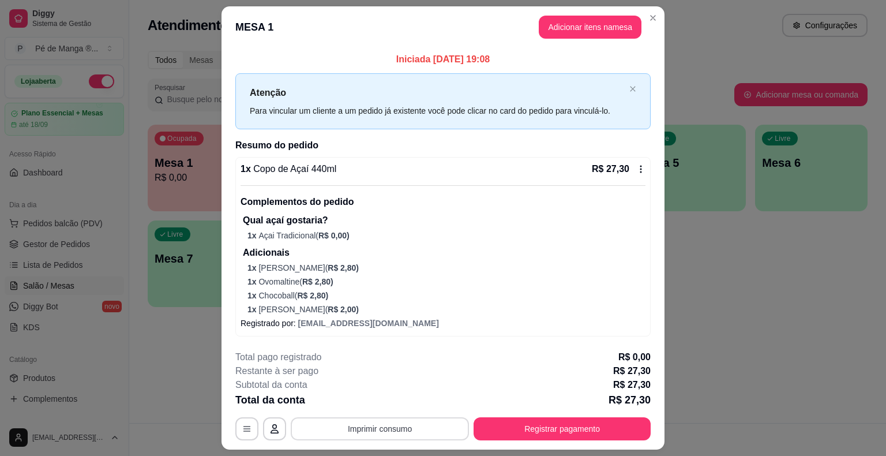
click at [372, 426] on button "Imprimir consumo" at bounding box center [380, 428] width 178 height 23
click at [381, 403] on button "IMPRESSORA" at bounding box center [379, 402] width 84 height 18
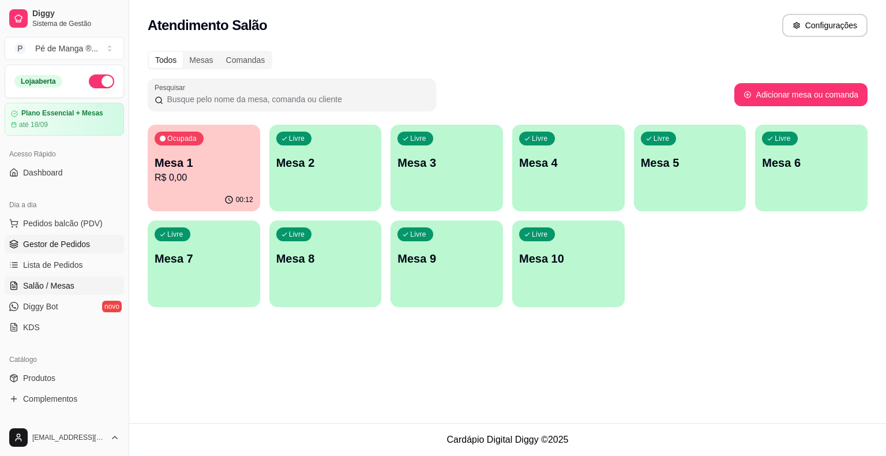
click at [69, 245] on span "Gestor de Pedidos" at bounding box center [56, 244] width 67 height 12
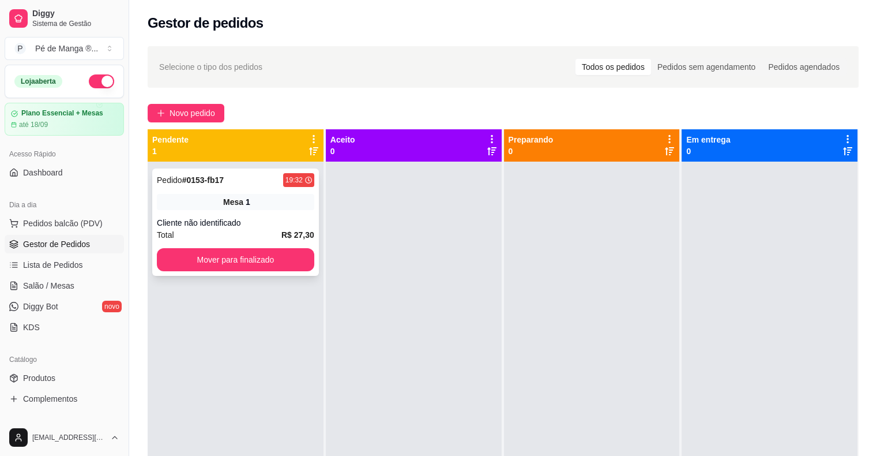
click at [236, 237] on div "Total R$ 27,30" at bounding box center [235, 234] width 157 height 13
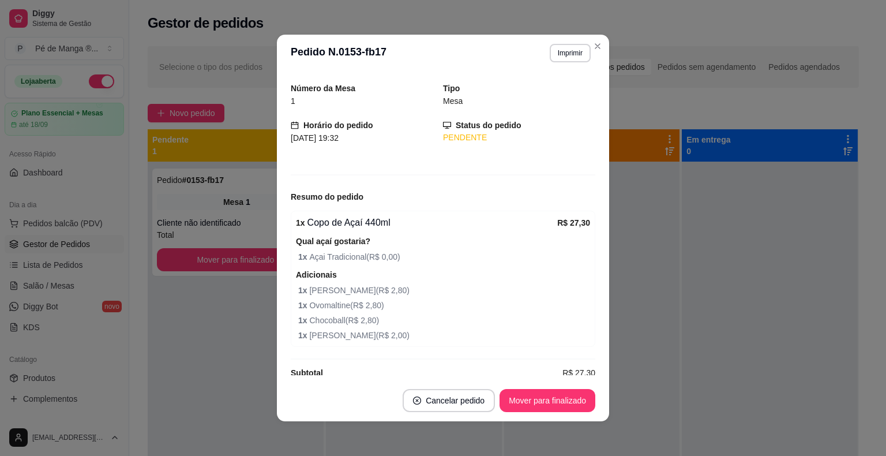
scroll to position [48, 0]
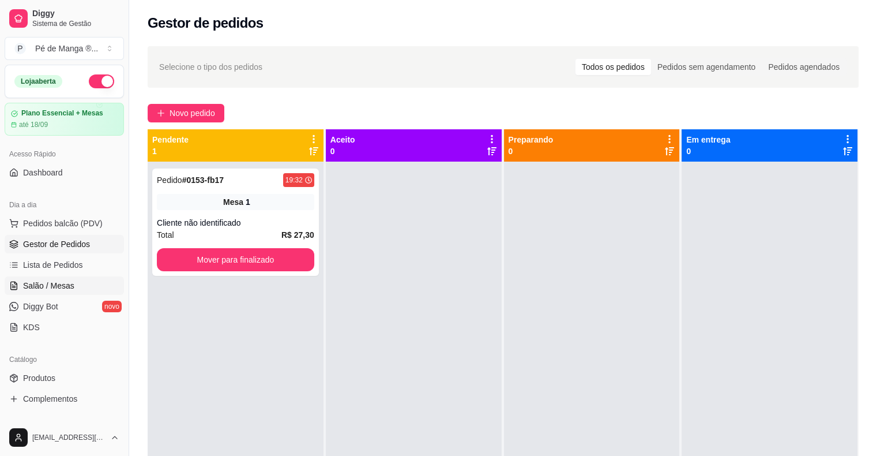
click at [73, 285] on link "Salão / Mesas" at bounding box center [64, 285] width 119 height 18
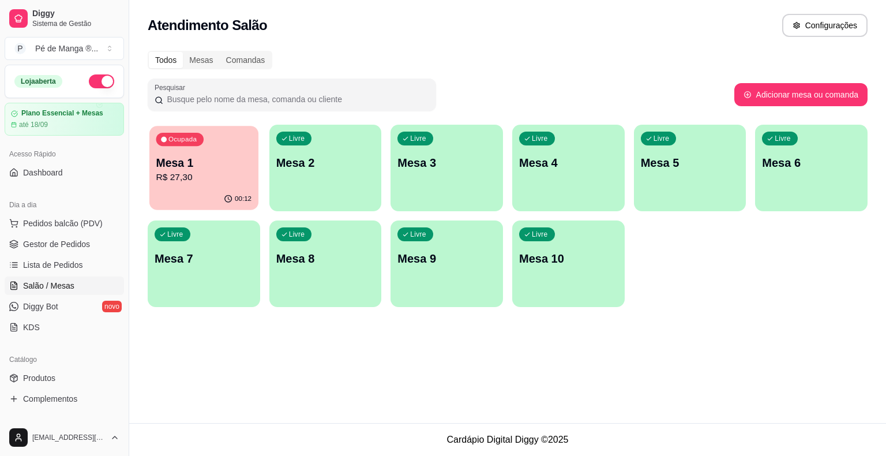
click at [202, 168] on p "Mesa 1" at bounding box center [204, 163] width 96 height 16
click at [74, 247] on span "Gestor de Pedidos" at bounding box center [56, 244] width 67 height 12
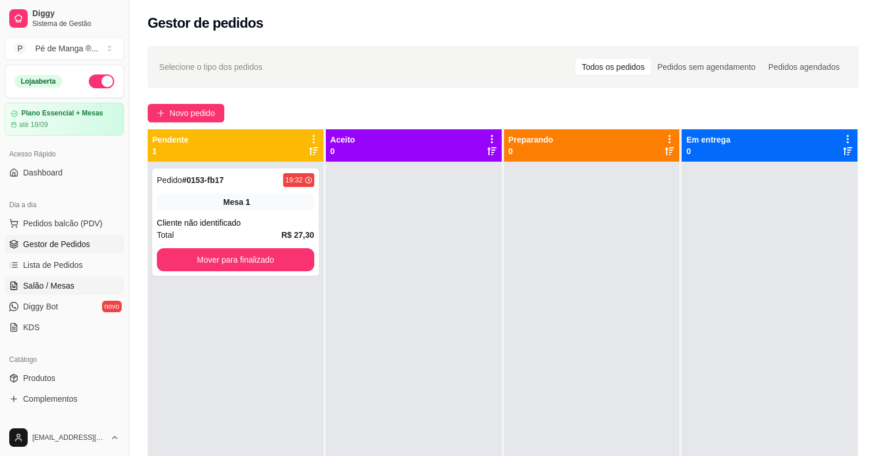
click at [58, 287] on span "Salão / Mesas" at bounding box center [48, 286] width 51 height 12
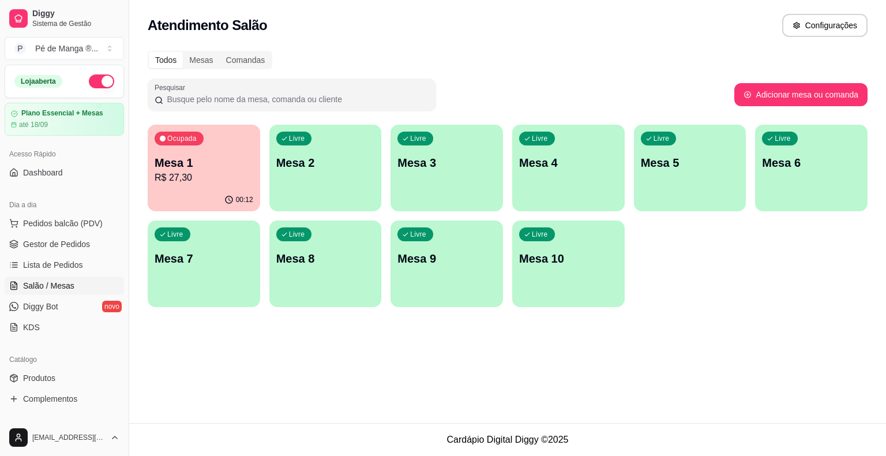
click at [217, 156] on p "Mesa 1" at bounding box center [204, 163] width 99 height 16
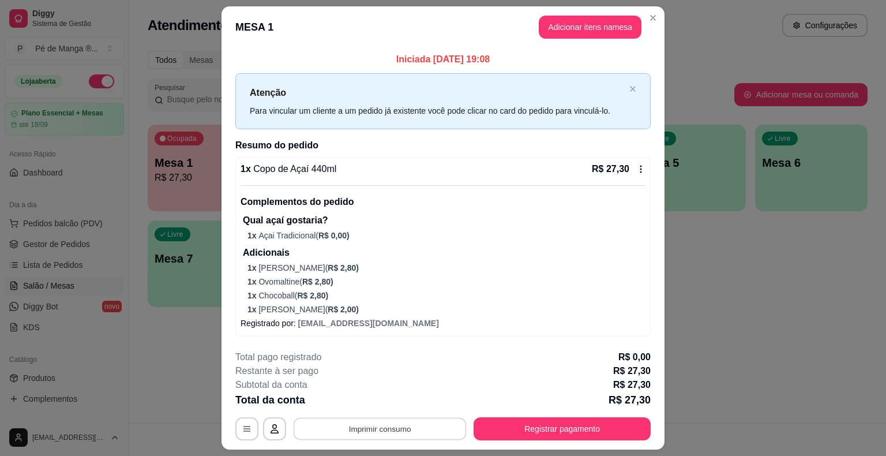
click at [376, 427] on button "Imprimir consumo" at bounding box center [380, 429] width 173 height 22
click at [378, 400] on button "IMPRESSORA" at bounding box center [379, 402] width 84 height 18
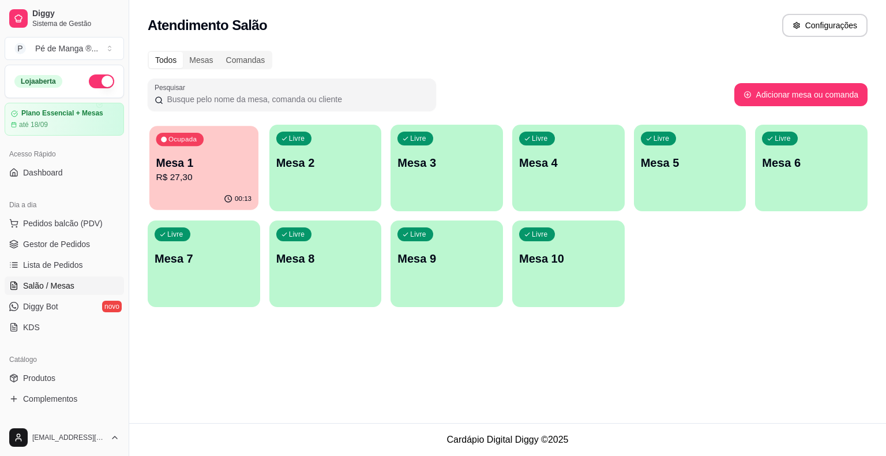
click at [179, 167] on p "Mesa 1" at bounding box center [204, 163] width 96 height 16
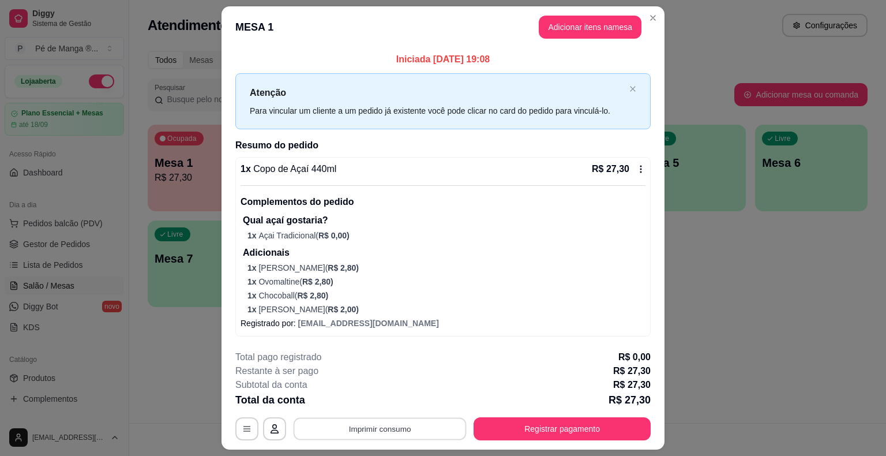
click at [369, 423] on button "Imprimir consumo" at bounding box center [380, 429] width 173 height 22
click at [385, 398] on button "IMPRESSORA" at bounding box center [379, 402] width 81 height 18
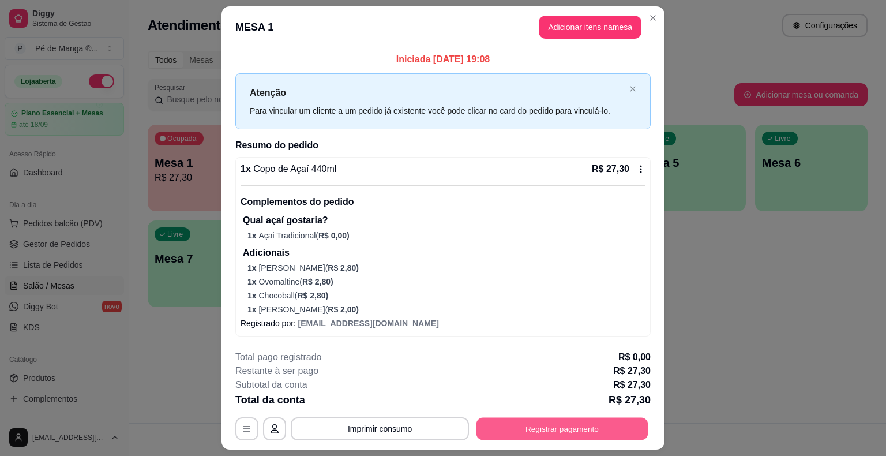
click at [603, 433] on button "Registrar pagamento" at bounding box center [562, 429] width 172 height 22
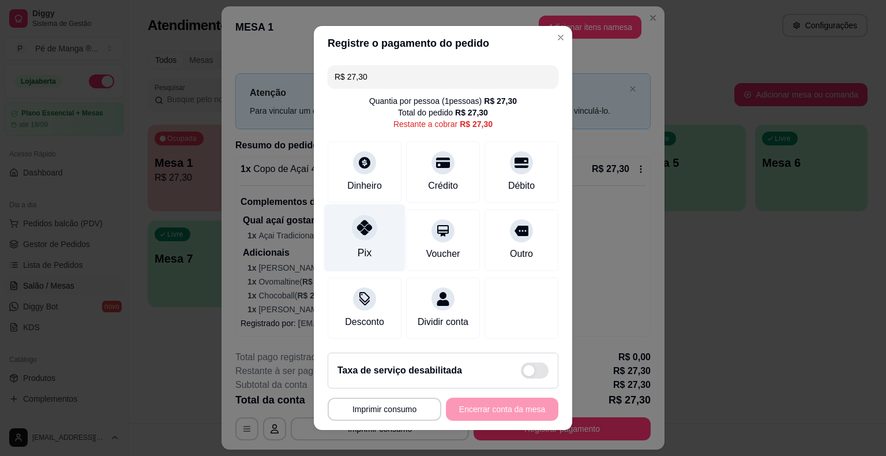
drag, startPoint x: 369, startPoint y: 235, endPoint x: 363, endPoint y: 241, distance: 8.6
click at [367, 235] on div "Pix" at bounding box center [364, 237] width 81 height 67
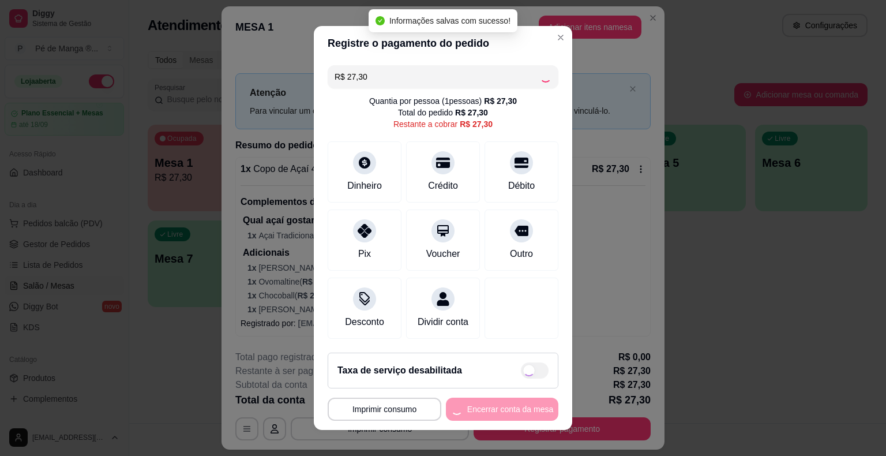
type input "R$ 0,00"
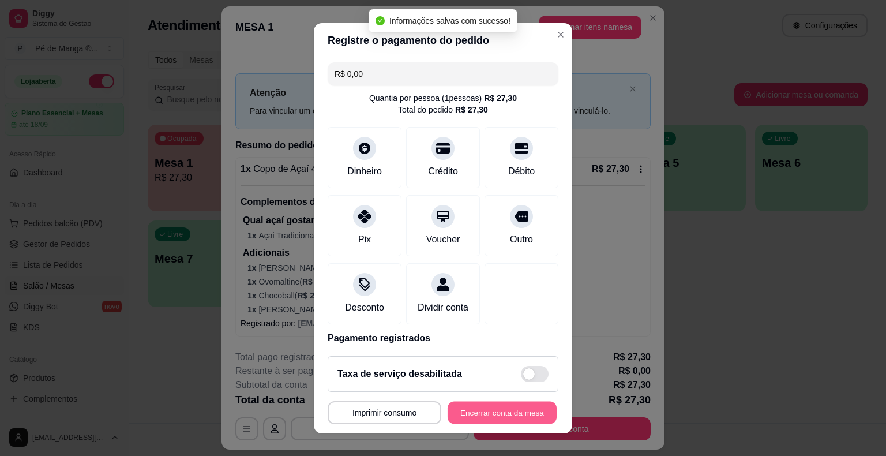
click at [498, 407] on button "Encerrar conta da mesa" at bounding box center [502, 412] width 109 height 22
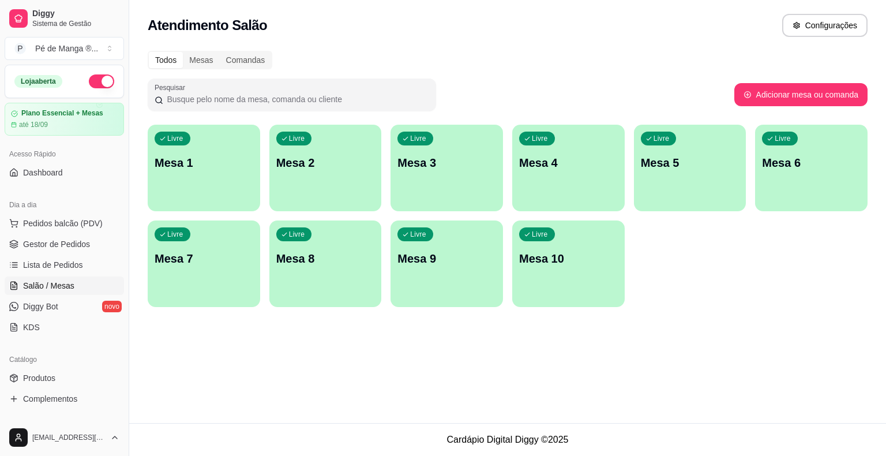
click at [211, 171] on div "Livre Mesa 1" at bounding box center [204, 161] width 112 height 73
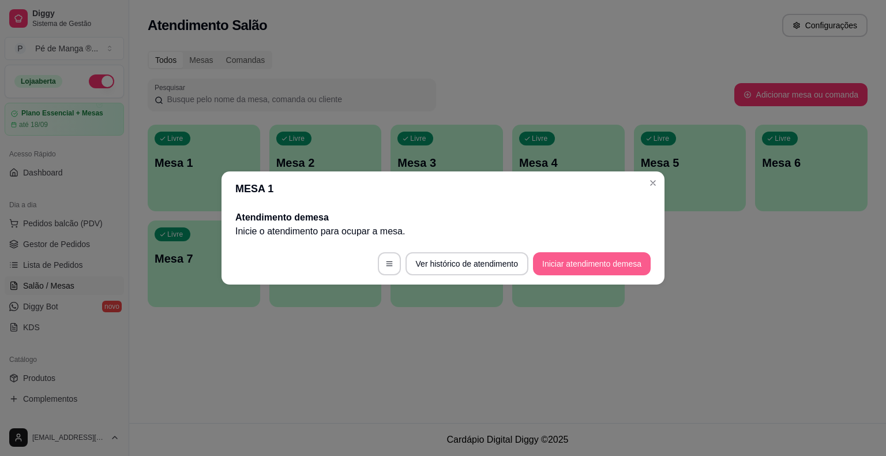
click at [598, 261] on button "Iniciar atendimento de mesa" at bounding box center [592, 263] width 118 height 23
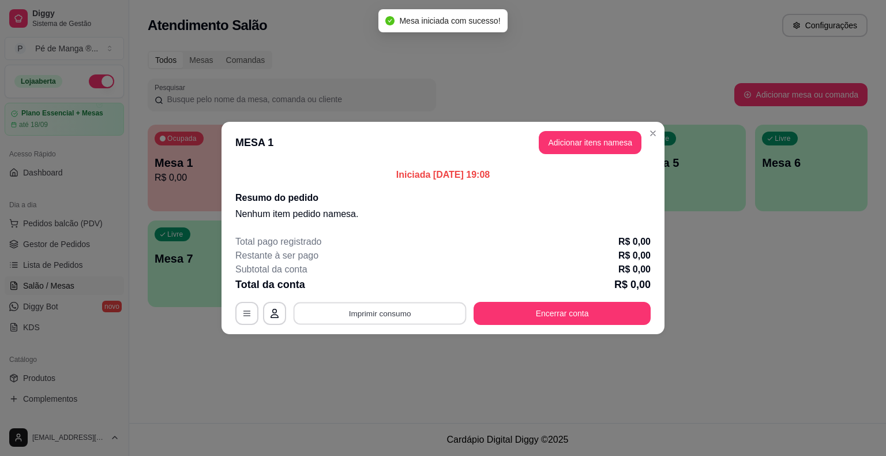
click at [391, 317] on button "Imprimir consumo" at bounding box center [380, 313] width 173 height 22
click at [394, 291] on button "IMPRESSORA" at bounding box center [383, 286] width 84 height 18
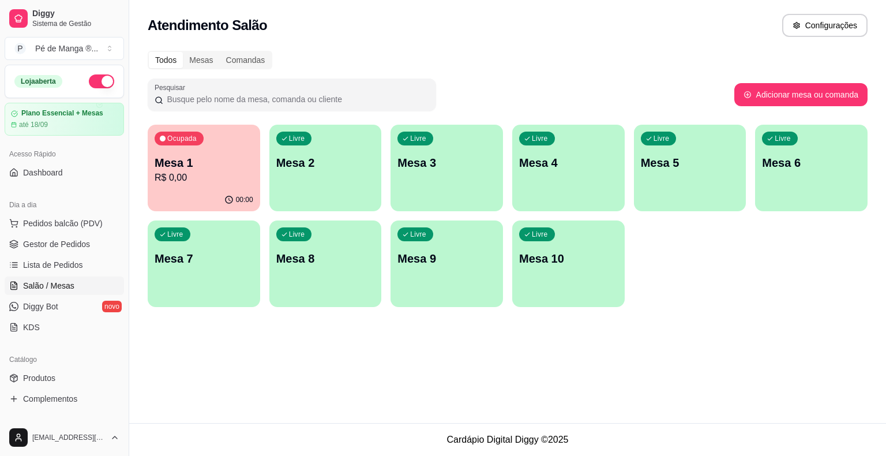
click at [333, 155] on p "Mesa 2" at bounding box center [325, 163] width 99 height 16
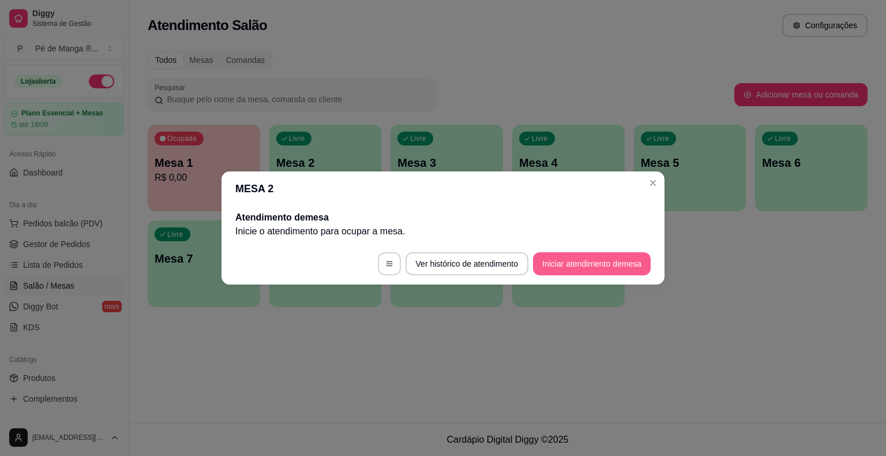
click at [622, 264] on button "Iniciar atendimento de mesa" at bounding box center [592, 263] width 118 height 23
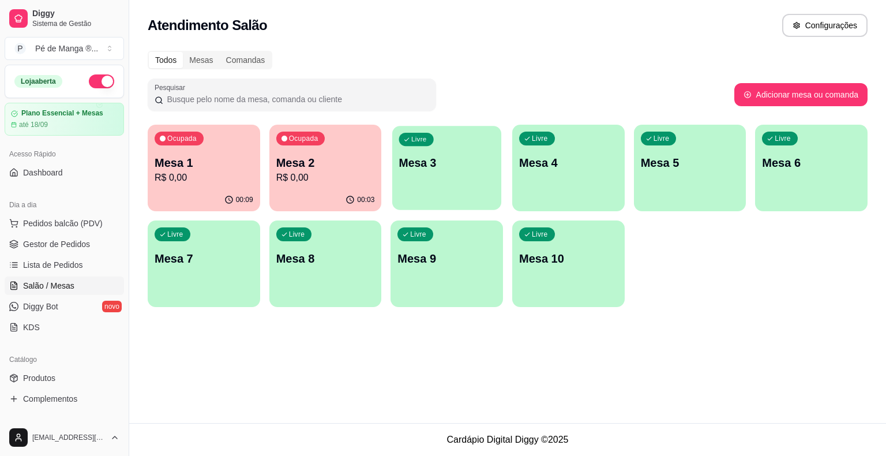
click at [476, 170] on p "Mesa 3" at bounding box center [447, 163] width 96 height 16
click at [425, 170] on p "Mesa 3" at bounding box center [447, 163] width 96 height 16
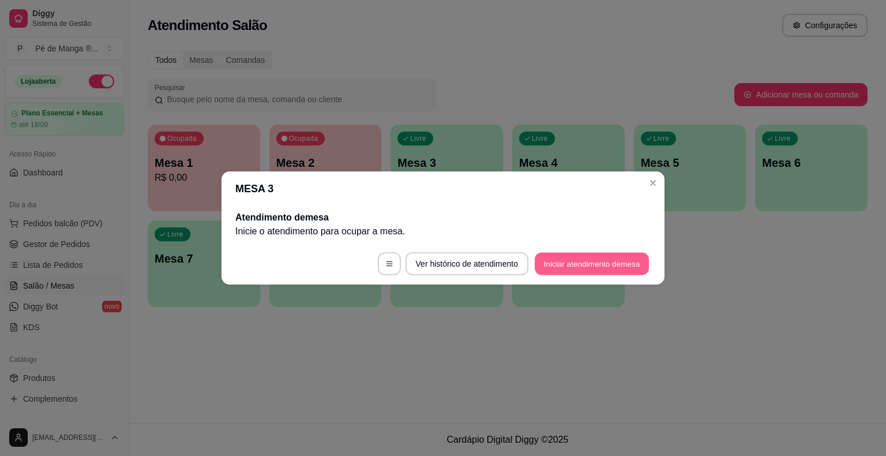
click at [554, 262] on button "Iniciar atendimento de mesa" at bounding box center [592, 264] width 114 height 22
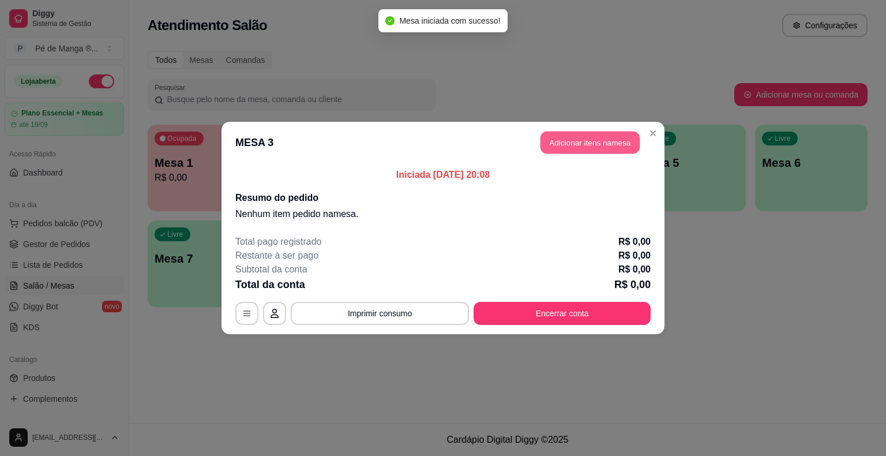
click at [556, 137] on button "Adicionar itens na mesa" at bounding box center [589, 143] width 99 height 22
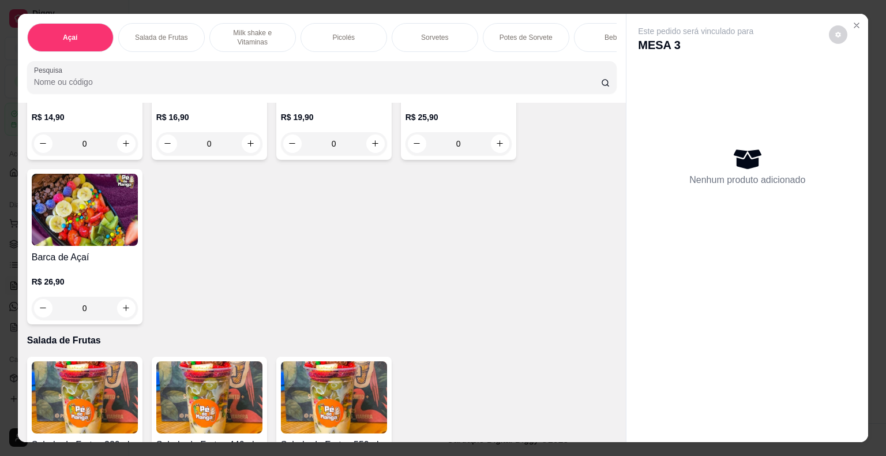
click at [421, 33] on p "Sorvetes" at bounding box center [434, 37] width 27 height 9
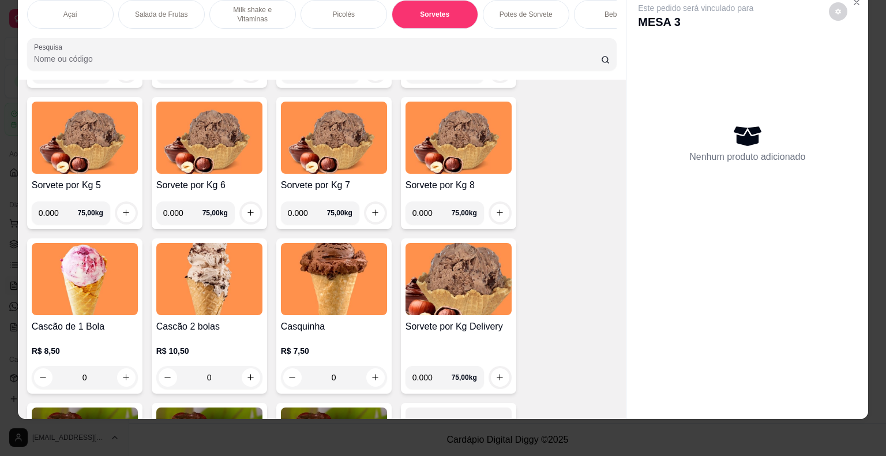
scroll to position [1304, 0]
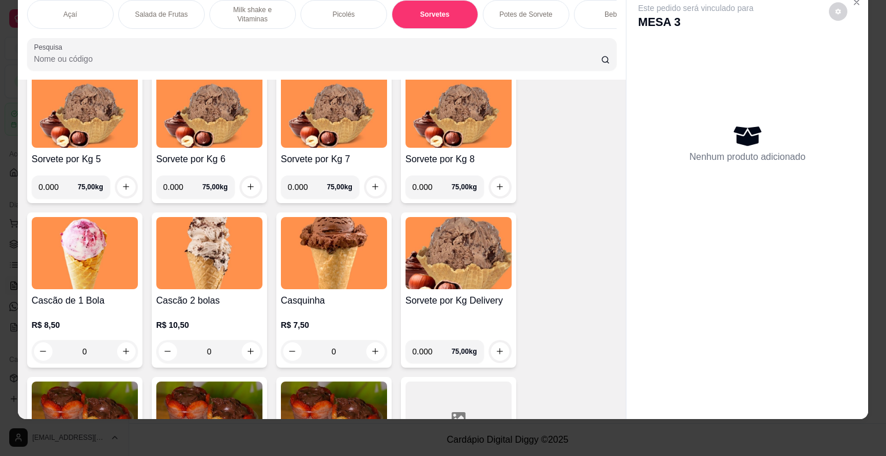
click at [122, 350] on div "0" at bounding box center [85, 351] width 106 height 23
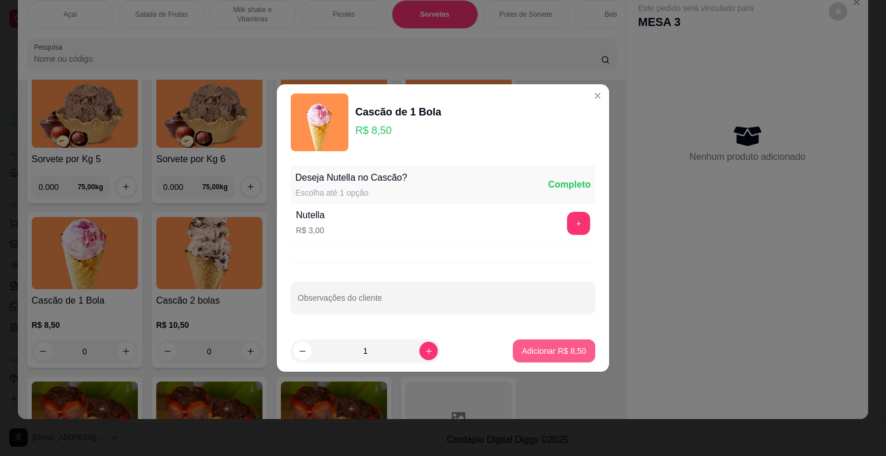
click at [533, 358] on button "Adicionar R$ 8,50" at bounding box center [554, 350] width 82 height 23
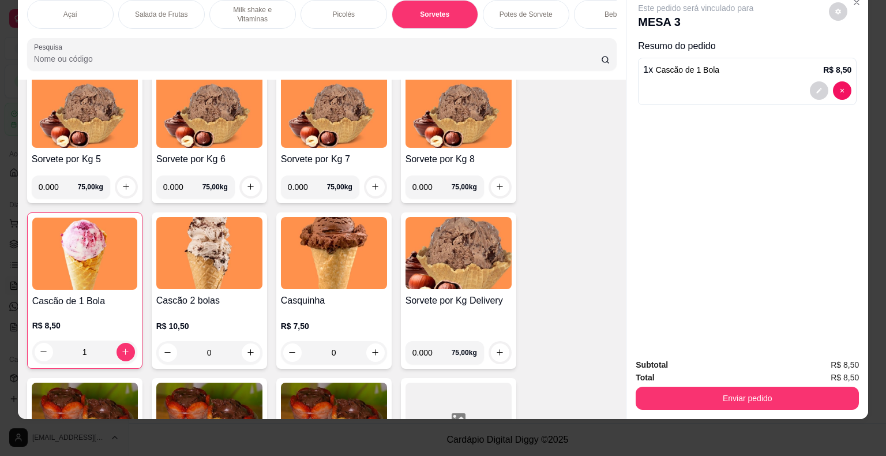
click at [115, 346] on div "1" at bounding box center [84, 351] width 105 height 23
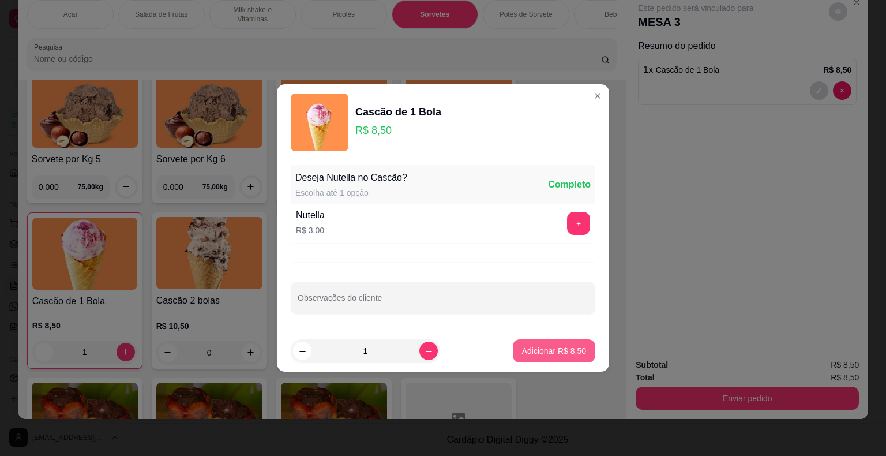
click at [547, 349] on p "Adicionar R$ 8,50" at bounding box center [554, 351] width 64 height 12
type input "2"
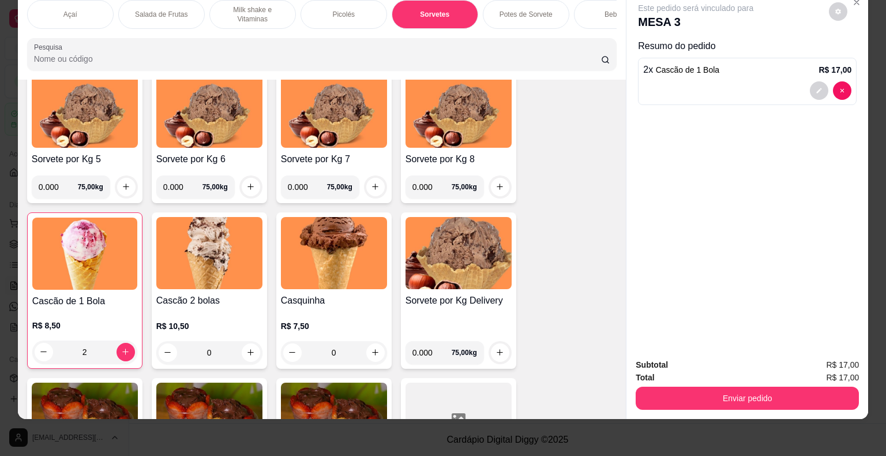
click at [324, 12] on div "Picolés" at bounding box center [344, 14] width 87 height 29
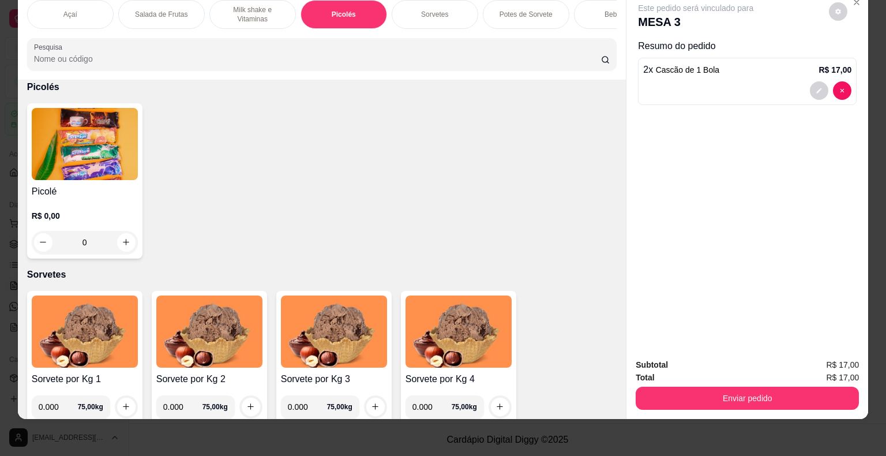
click at [120, 243] on div "0" at bounding box center [85, 242] width 106 height 23
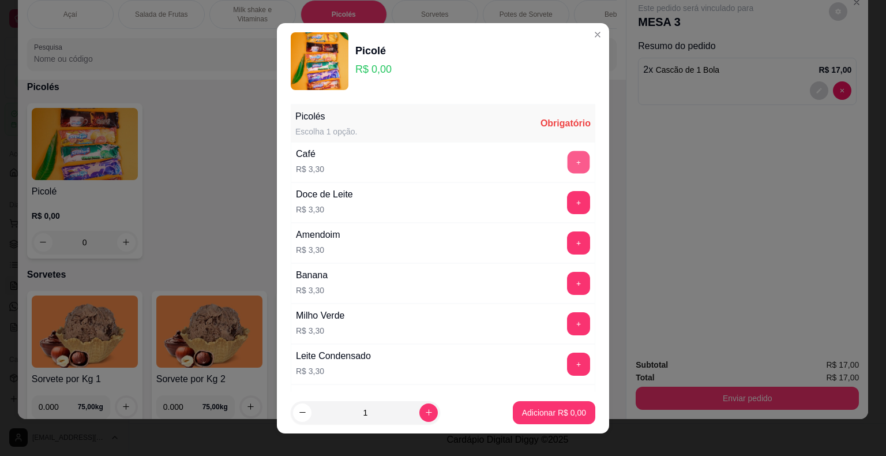
click at [568, 163] on button "+" at bounding box center [579, 162] width 22 height 22
click at [568, 162] on button "+" at bounding box center [579, 162] width 22 height 22
click at [567, 162] on button "+" at bounding box center [578, 162] width 23 height 23
click at [568, 162] on button "+" at bounding box center [579, 162] width 22 height 22
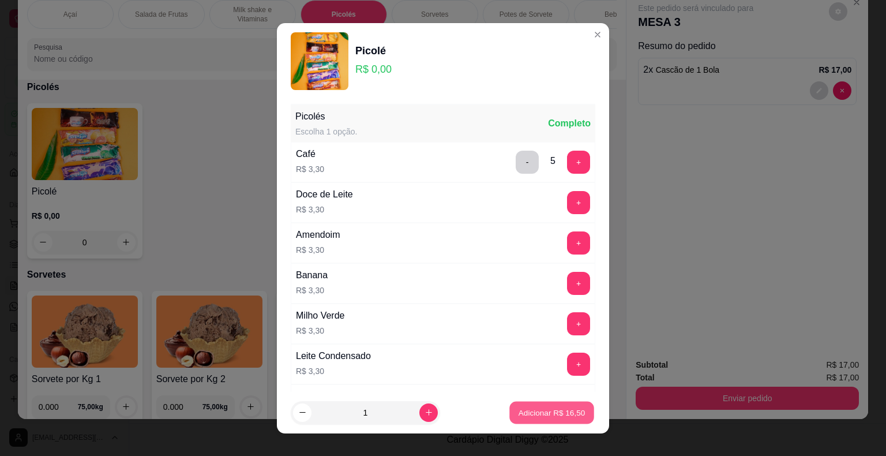
click at [536, 407] on p "Adicionar R$ 16,50" at bounding box center [552, 412] width 67 height 11
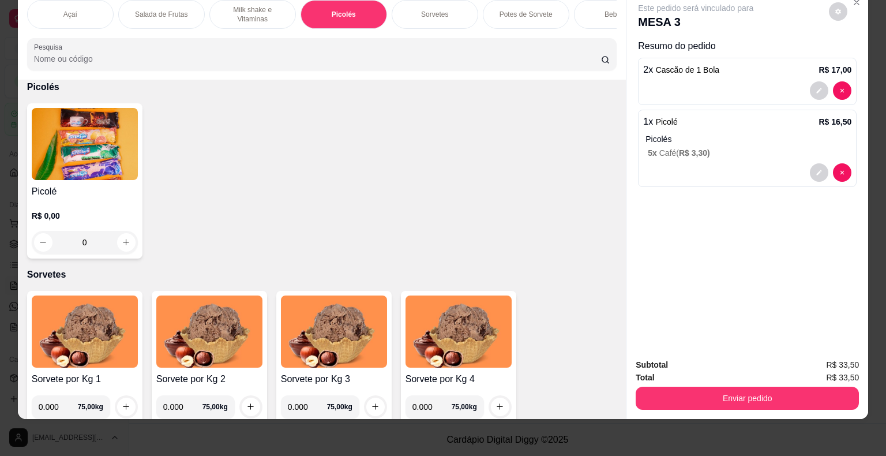
click at [734, 82] on div at bounding box center [747, 90] width 208 height 18
click at [703, 133] on p "Picolés" at bounding box center [748, 139] width 206 height 12
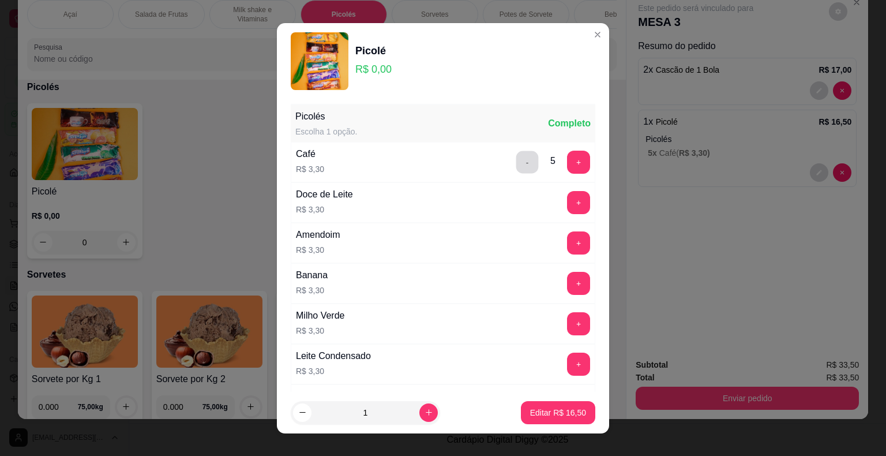
click at [516, 156] on button "-" at bounding box center [527, 162] width 22 height 22
click at [570, 408] on button "Editar R$ 9,90" at bounding box center [560, 412] width 68 height 22
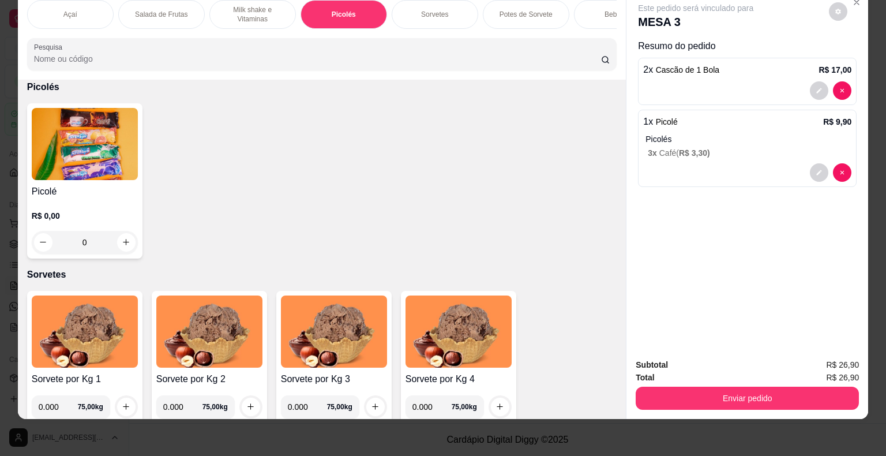
click at [121, 241] on div "0" at bounding box center [85, 242] width 106 height 23
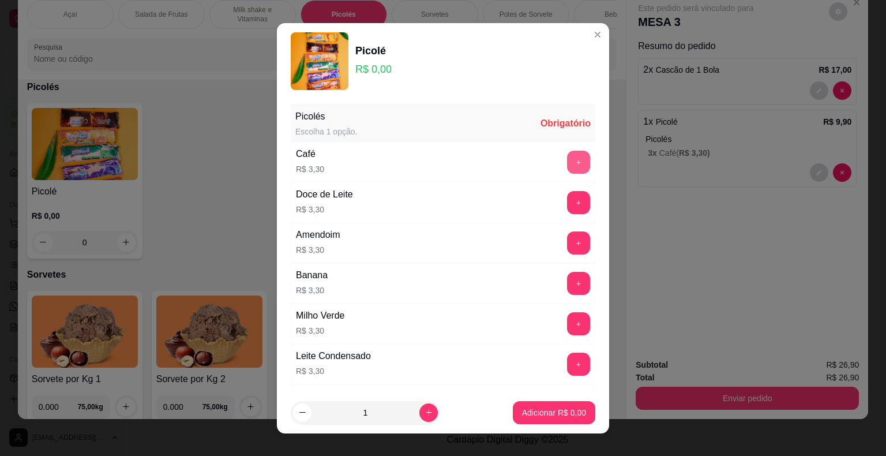
click at [567, 161] on button "+" at bounding box center [578, 162] width 23 height 23
click at [543, 416] on p "Adicionar R$ 3,30" at bounding box center [554, 413] width 64 height 12
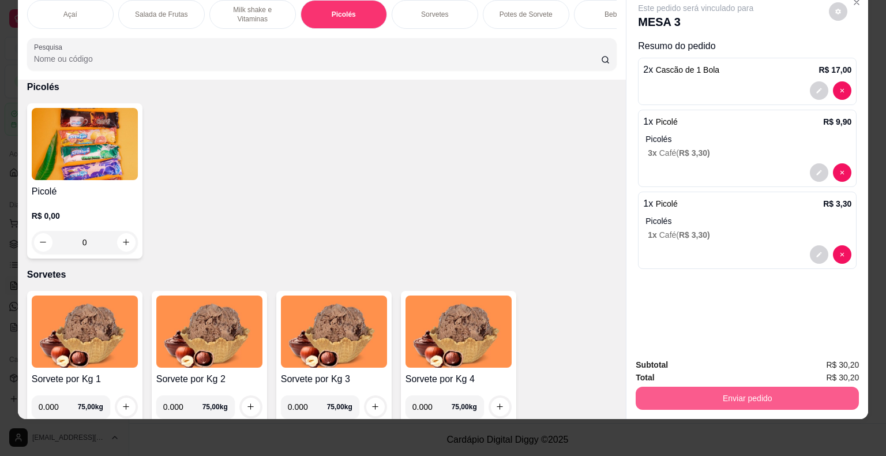
click at [690, 389] on button "Enviar pedido" at bounding box center [747, 397] width 223 height 23
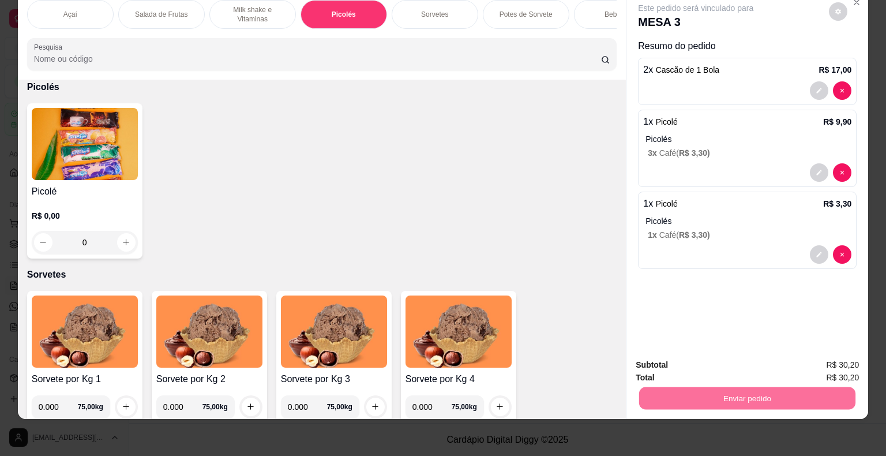
click at [727, 363] on button "Não registrar e enviar pedido" at bounding box center [709, 360] width 117 height 21
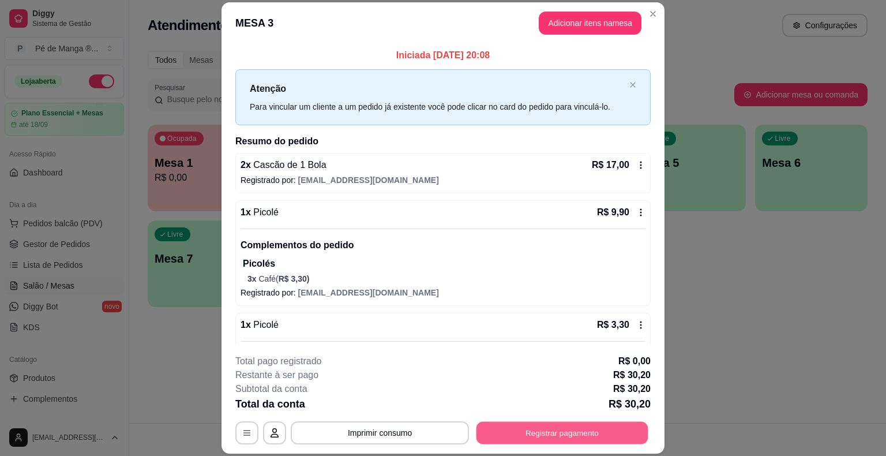
click at [519, 431] on button "Registrar pagamento" at bounding box center [562, 433] width 172 height 22
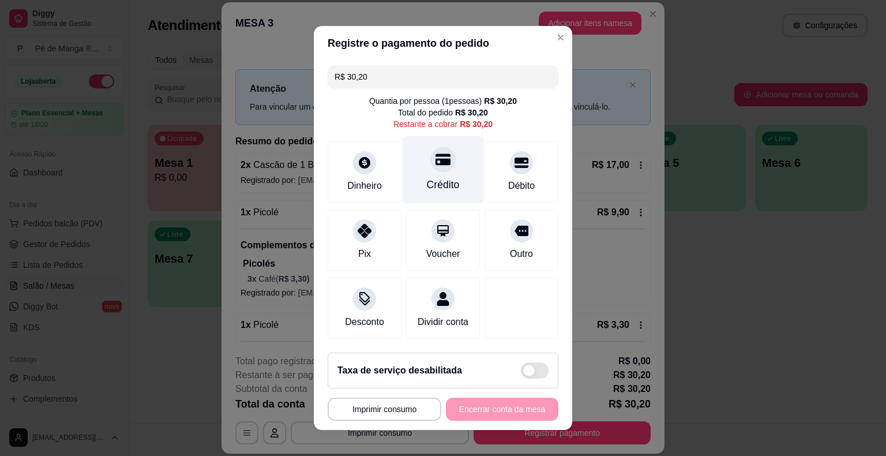
click at [428, 177] on div "Crédito" at bounding box center [443, 169] width 81 height 67
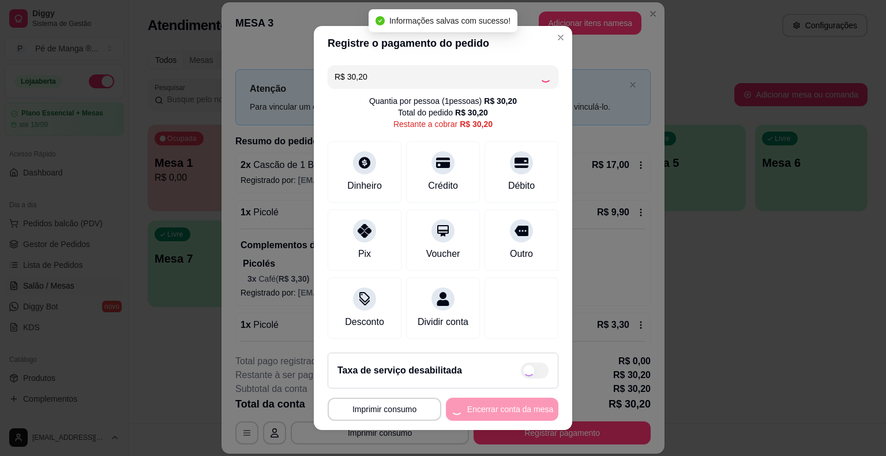
type input "R$ 0,00"
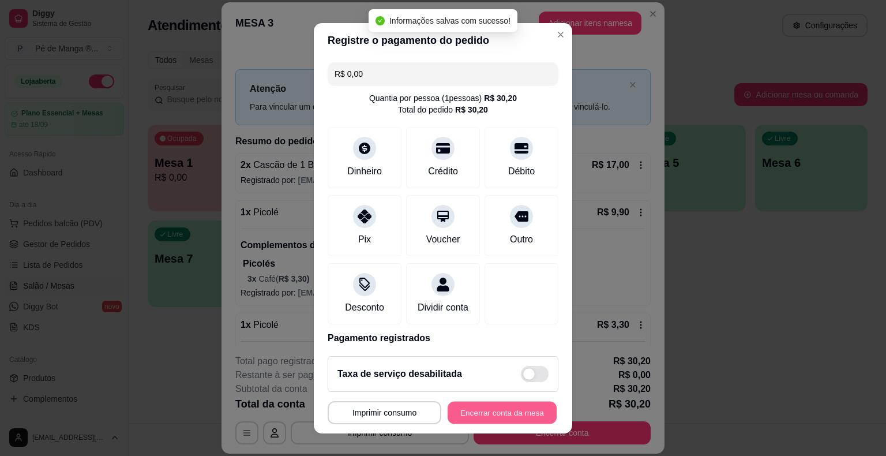
click at [487, 411] on button "Encerrar conta da mesa" at bounding box center [502, 412] width 109 height 22
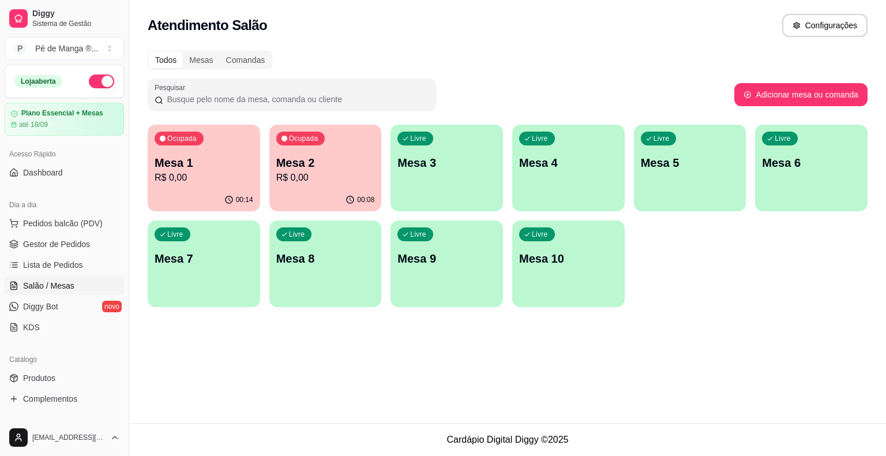
click at [442, 156] on p "Mesa 3" at bounding box center [446, 163] width 99 height 16
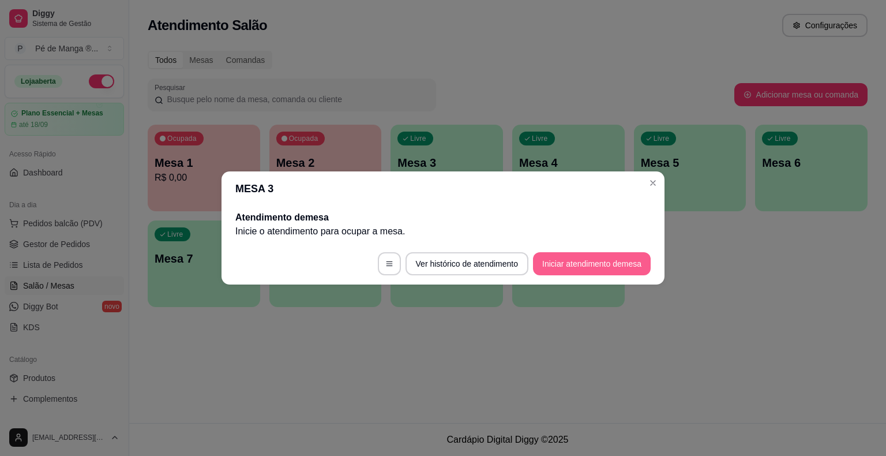
click at [561, 259] on button "Iniciar atendimento de mesa" at bounding box center [592, 263] width 118 height 23
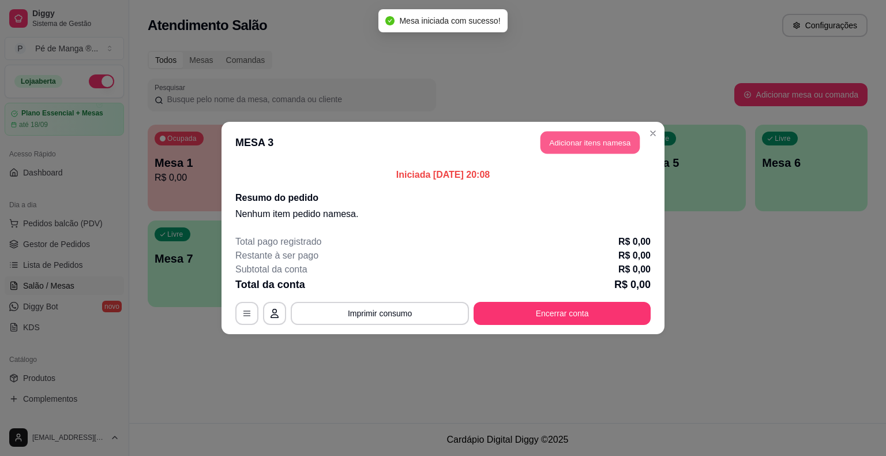
click at [602, 147] on button "Adicionar itens na mesa" at bounding box center [589, 143] width 99 height 22
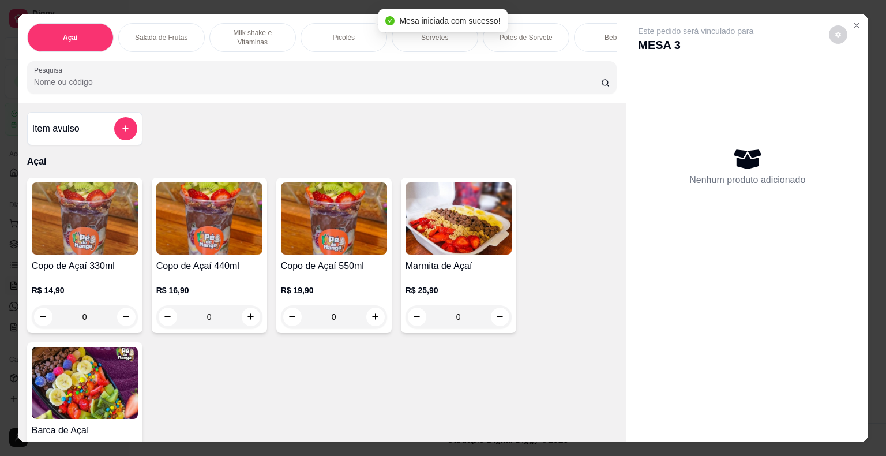
click at [249, 317] on div "0" at bounding box center [209, 316] width 106 height 23
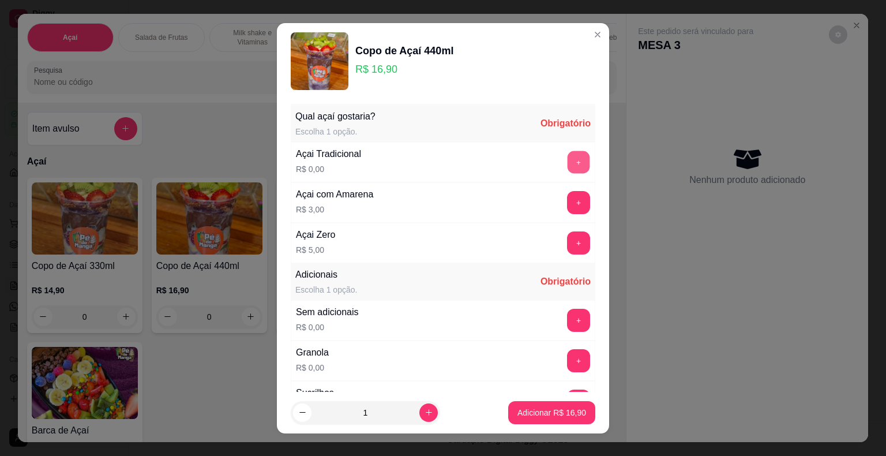
click at [568, 168] on button "+" at bounding box center [579, 162] width 22 height 22
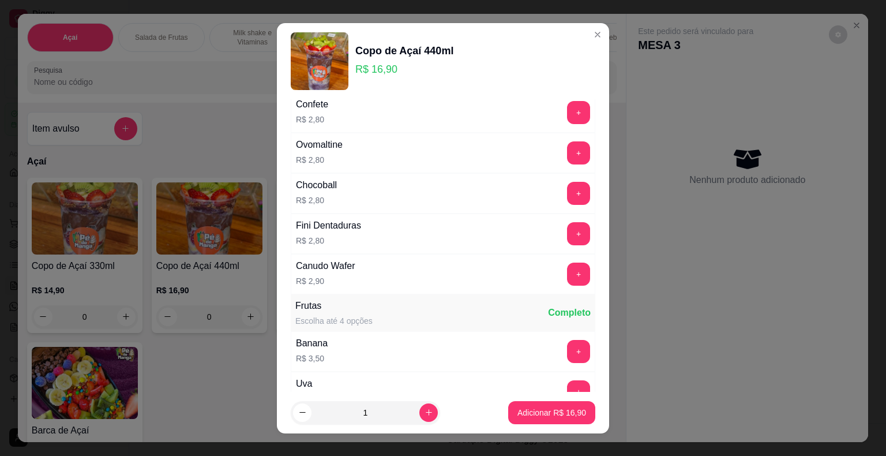
scroll to position [865, 0]
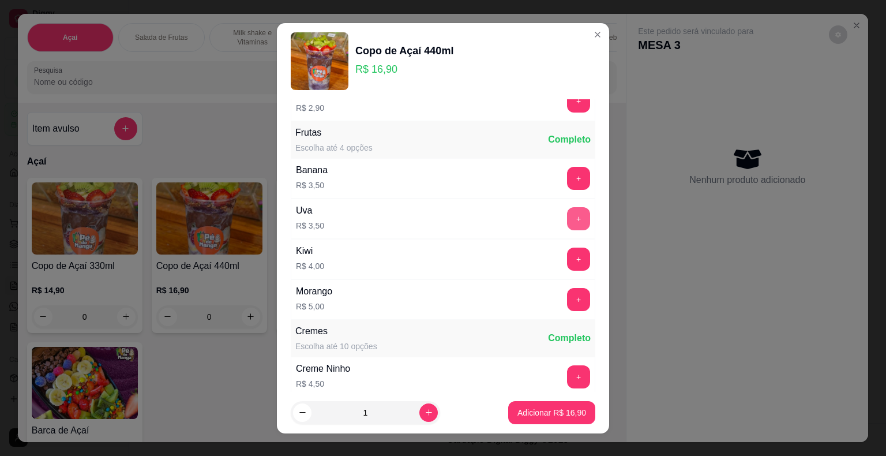
click at [567, 213] on button "+" at bounding box center [578, 218] width 23 height 23
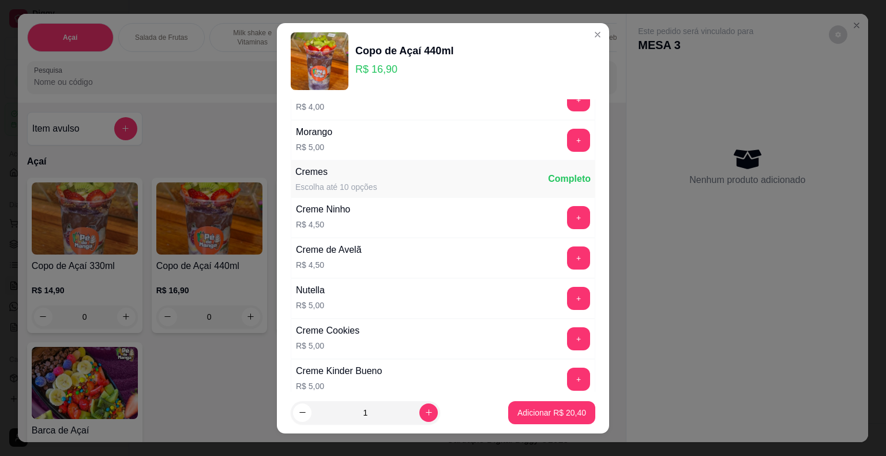
scroll to position [1096, 0]
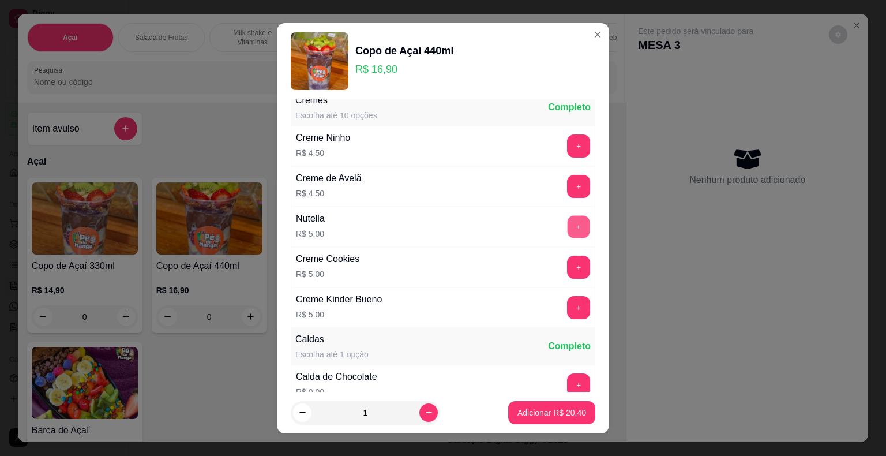
click at [568, 215] on button "+" at bounding box center [579, 226] width 22 height 22
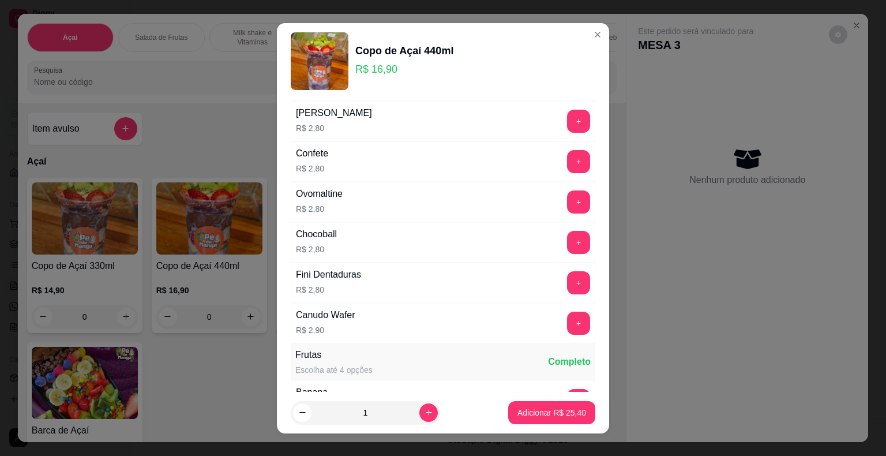
scroll to position [692, 0]
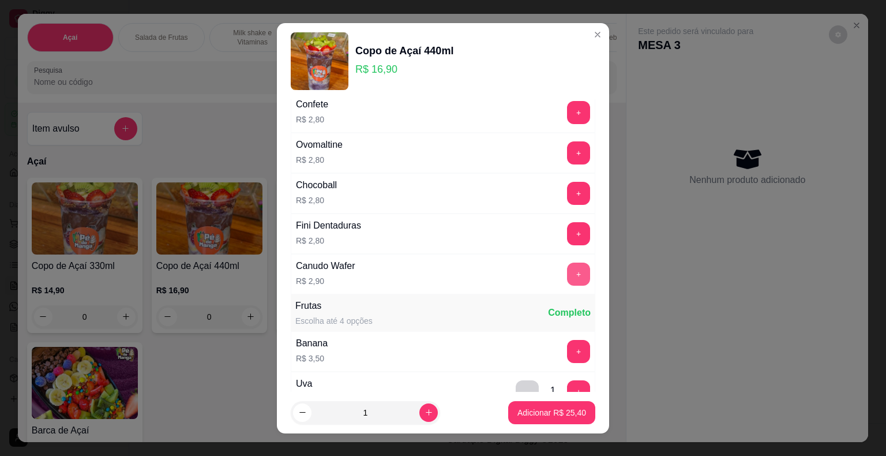
click at [567, 266] on button "+" at bounding box center [578, 273] width 23 height 23
click at [547, 410] on p "Adicionar R$ 28,30" at bounding box center [552, 412] width 67 height 11
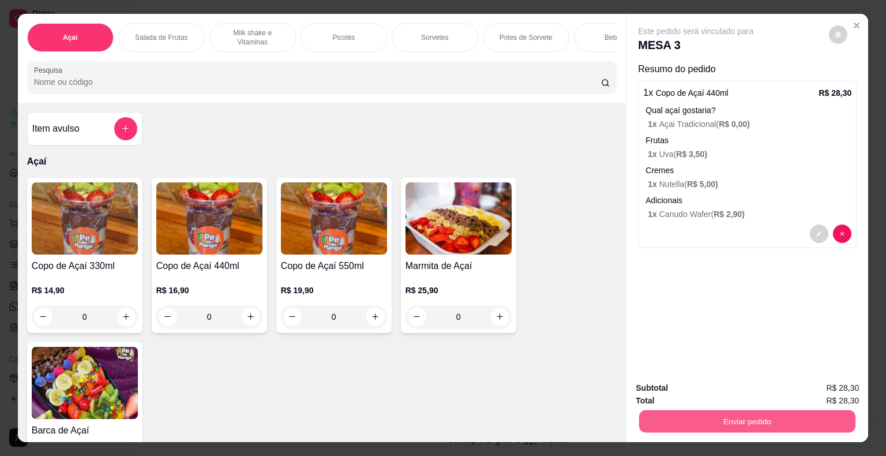
click at [789, 416] on button "Enviar pedido" at bounding box center [747, 421] width 216 height 22
click at [734, 389] on button "Não registrar e enviar pedido" at bounding box center [709, 389] width 120 height 22
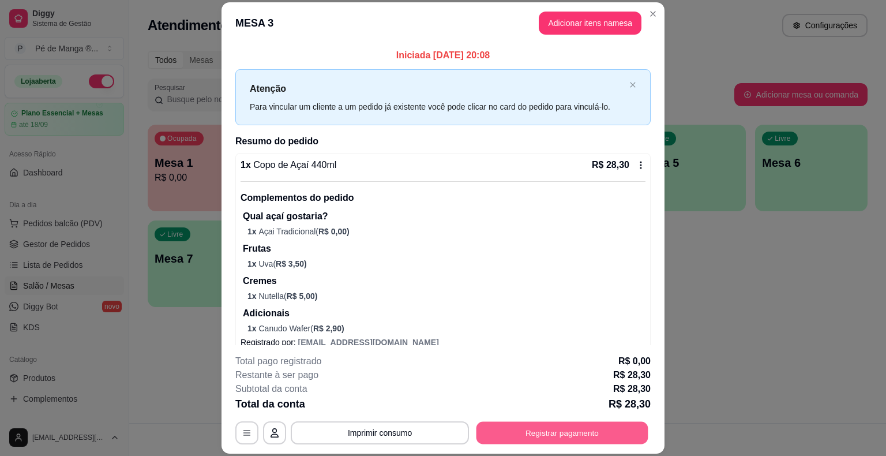
click at [560, 430] on button "Registrar pagamento" at bounding box center [562, 433] width 172 height 22
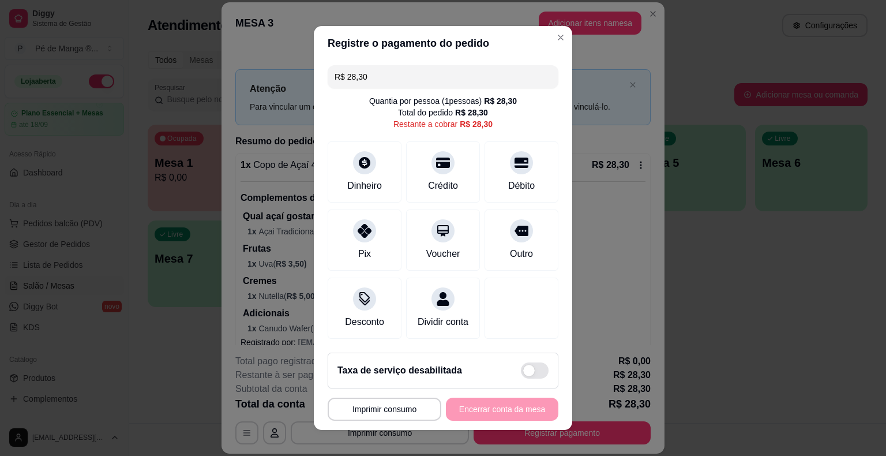
click at [512, 410] on div "**********" at bounding box center [443, 408] width 231 height 23
click at [370, 175] on div "Dinheiro" at bounding box center [364, 169] width 81 height 67
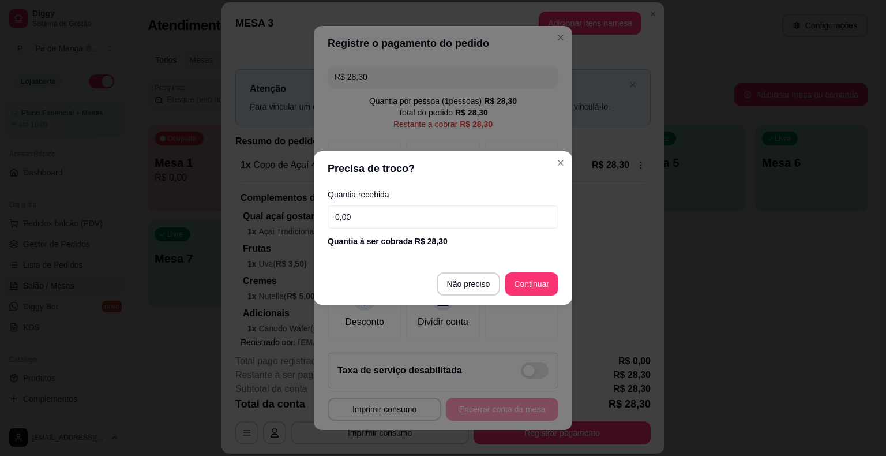
click at [408, 218] on input "0,00" at bounding box center [443, 216] width 231 height 23
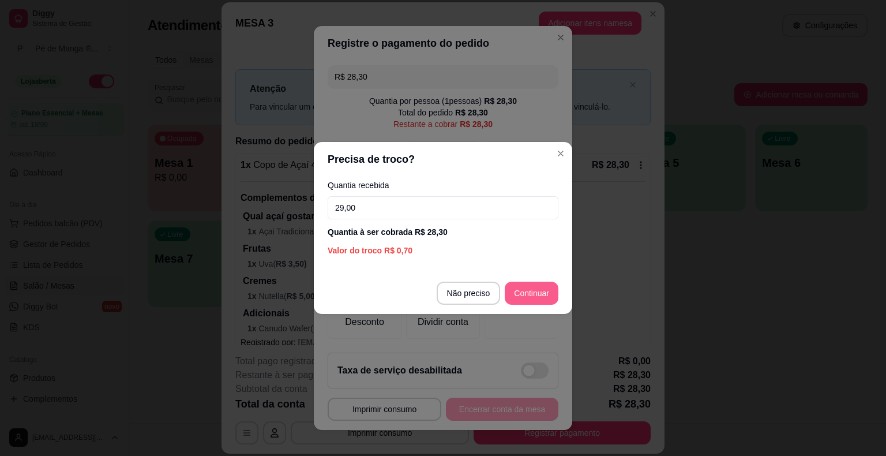
type input "29,00"
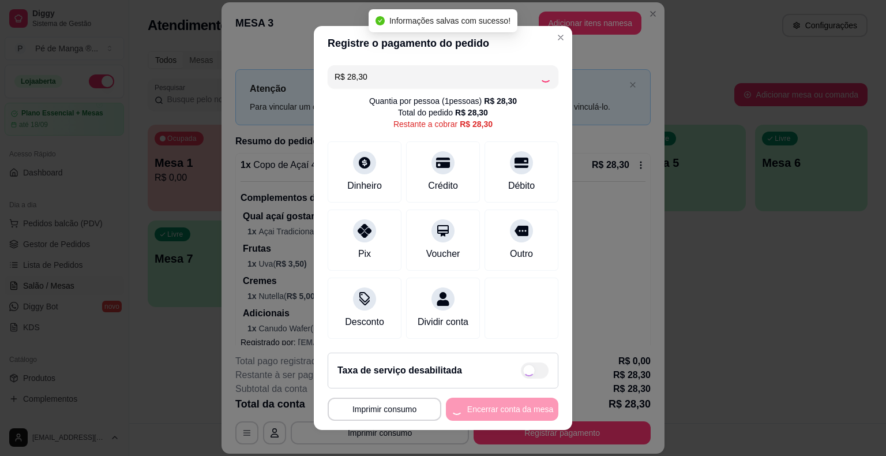
type input "R$ 0,00"
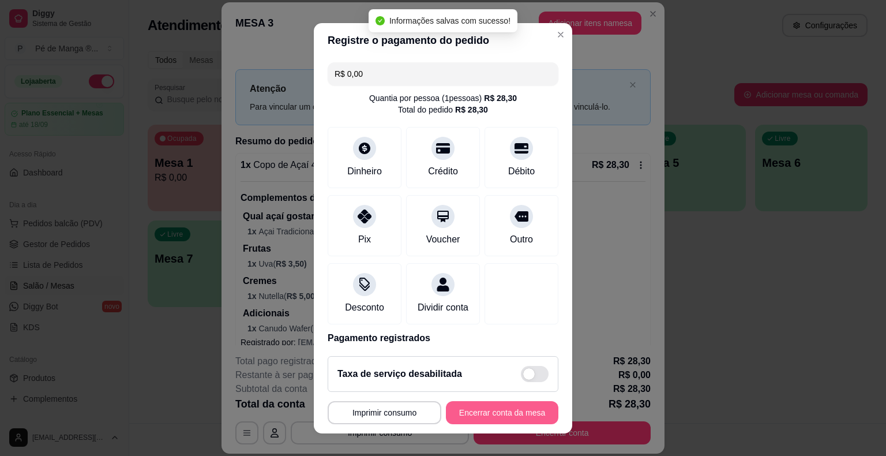
click at [469, 421] on button "Encerrar conta da mesa" at bounding box center [502, 412] width 112 height 23
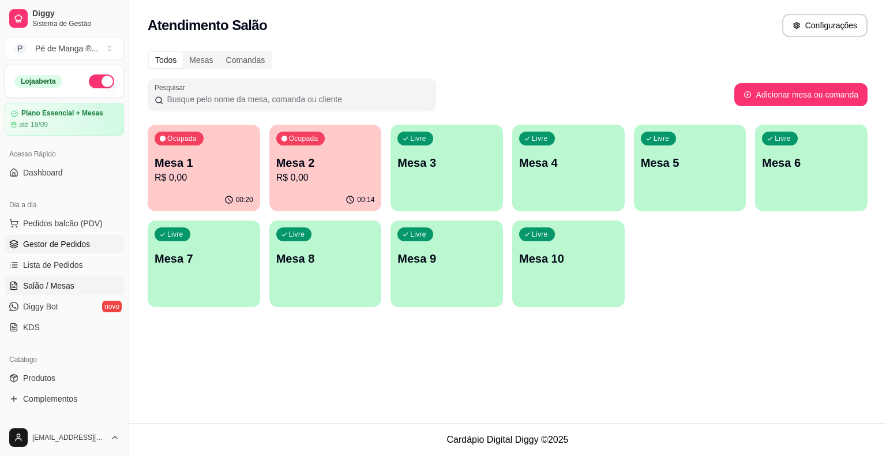
click at [73, 247] on span "Gestor de Pedidos" at bounding box center [56, 244] width 67 height 12
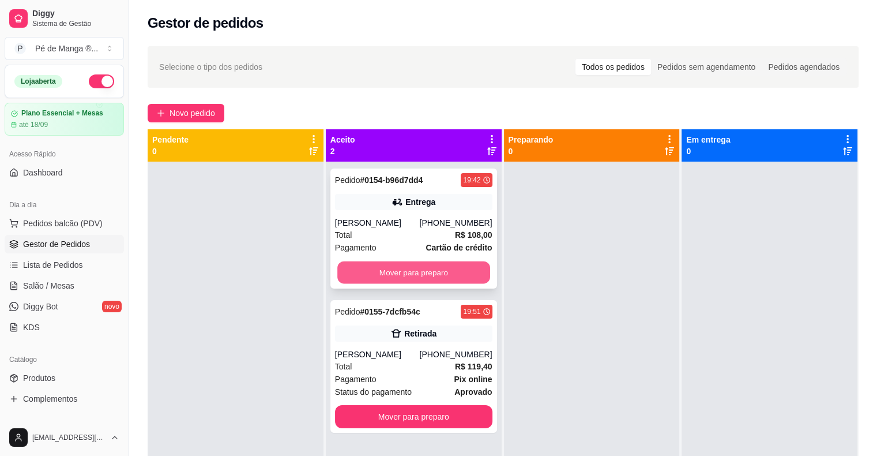
click at [410, 272] on button "Mover para preparo" at bounding box center [413, 272] width 153 height 22
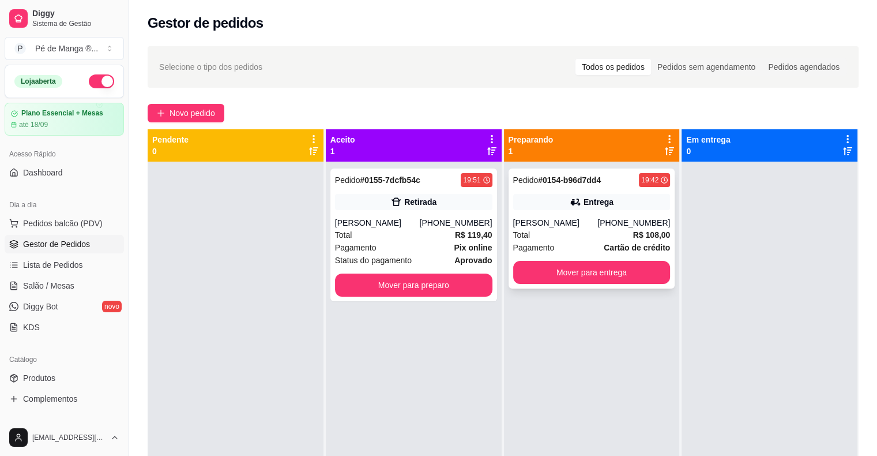
click at [555, 219] on div "Joao Gabriel Rodrigues" at bounding box center [555, 223] width 85 height 12
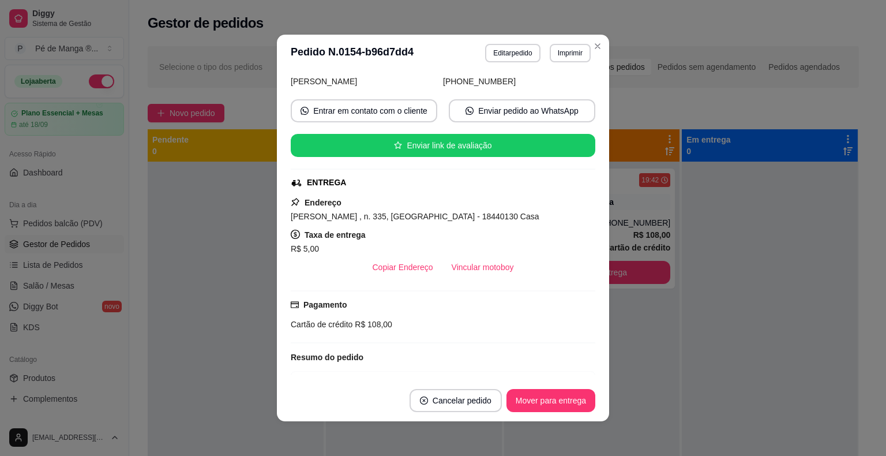
scroll to position [115, 0]
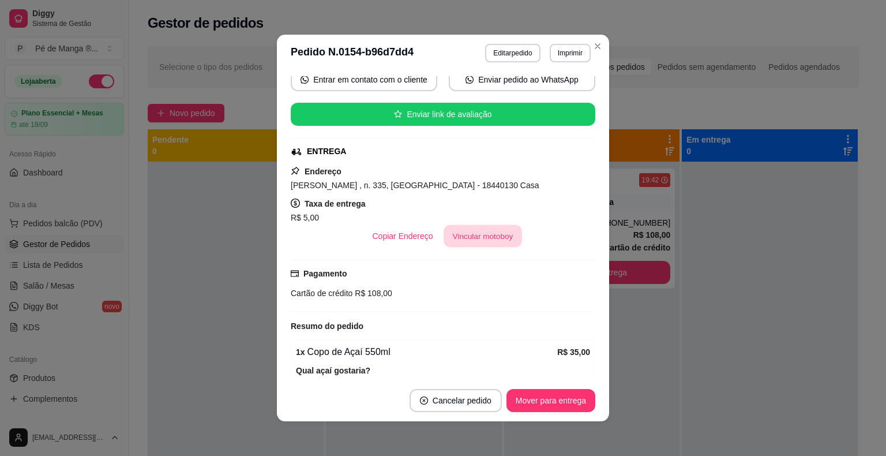
click at [485, 237] on button "Vincular motoboy" at bounding box center [483, 236] width 78 height 22
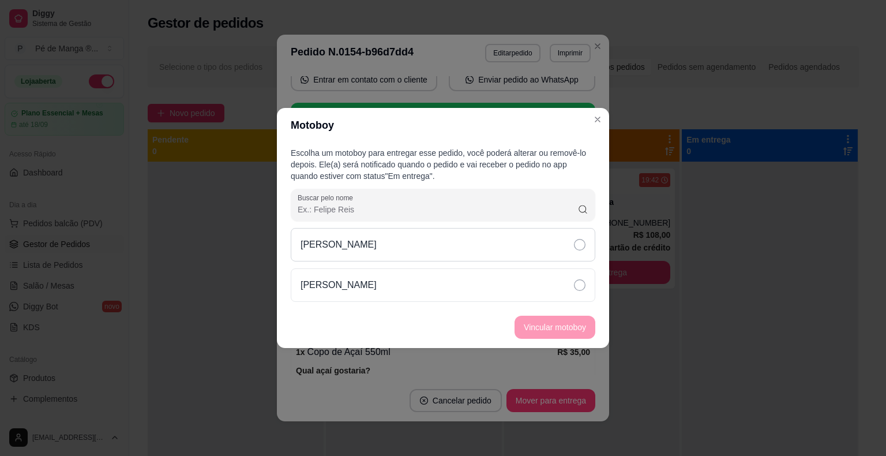
click at [532, 253] on div "[PERSON_NAME]" at bounding box center [443, 244] width 305 height 33
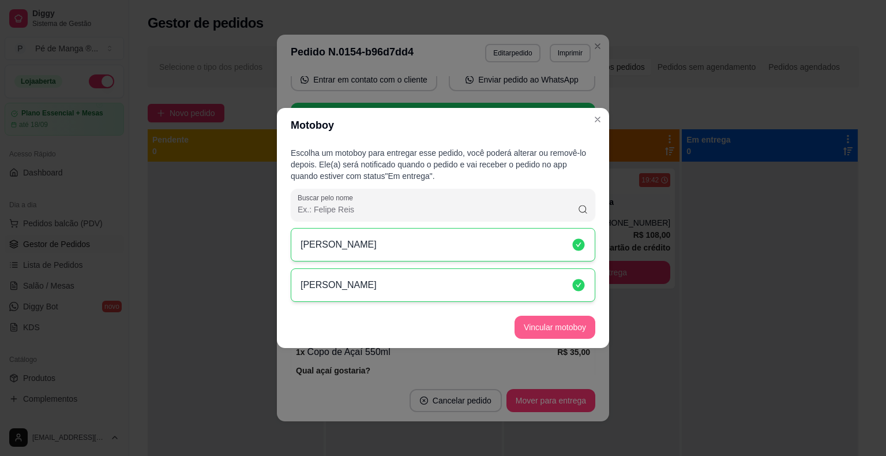
click at [552, 328] on button "Vincular motoboy" at bounding box center [555, 327] width 81 height 23
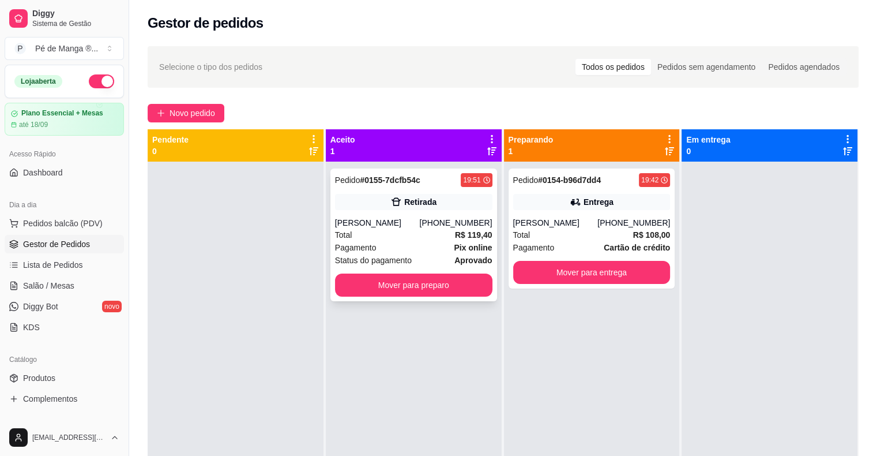
click at [449, 243] on div "Pagamento Pix online" at bounding box center [413, 247] width 157 height 13
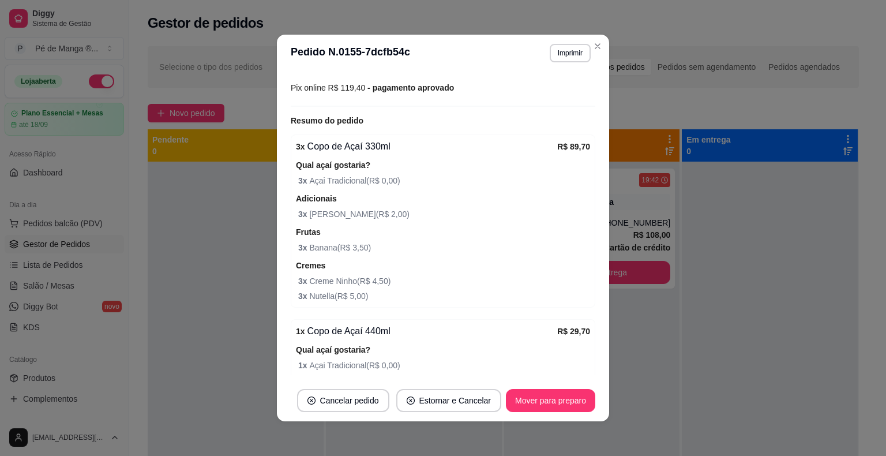
scroll to position [288, 0]
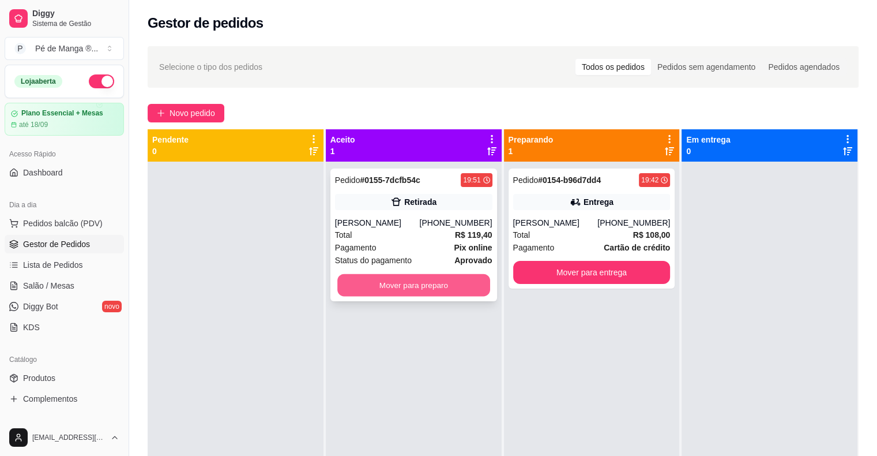
click at [419, 287] on button "Mover para preparo" at bounding box center [413, 285] width 153 height 22
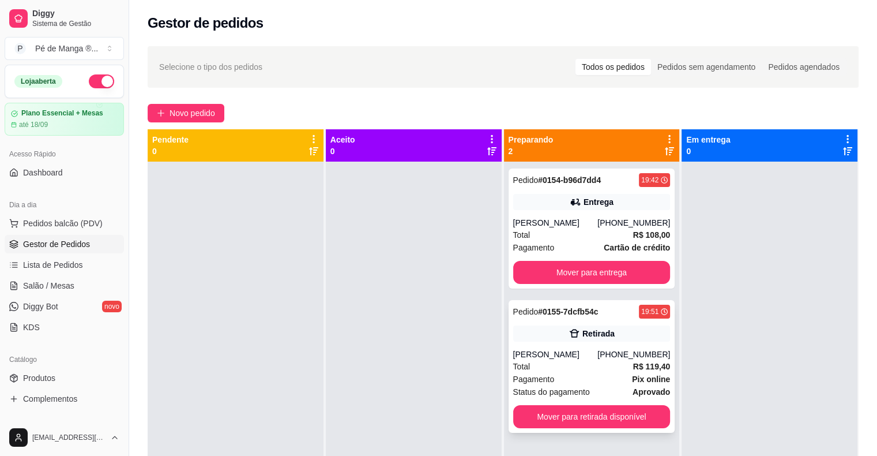
click at [584, 384] on div "Pagamento Pix online" at bounding box center [591, 379] width 157 height 13
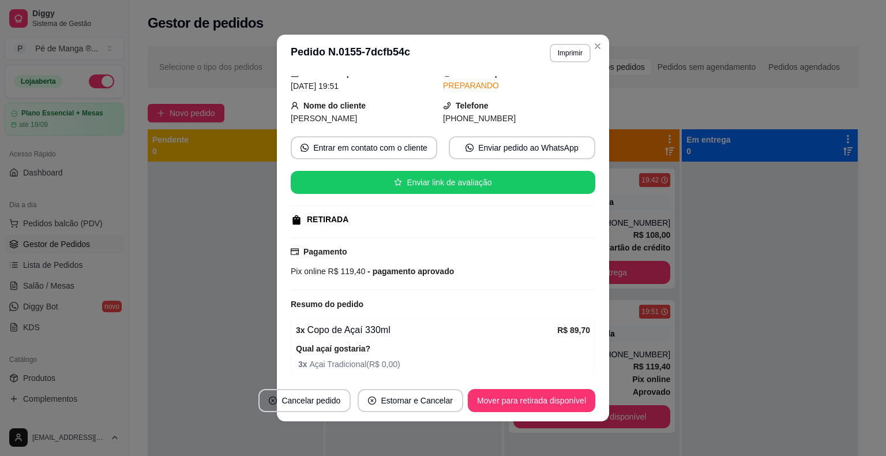
scroll to position [115, 0]
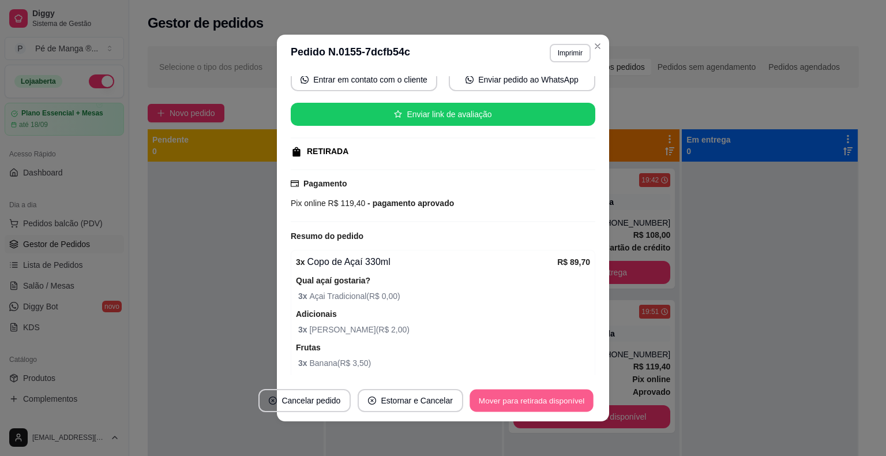
click at [530, 401] on button "Mover para retirada disponível" at bounding box center [531, 400] width 123 height 22
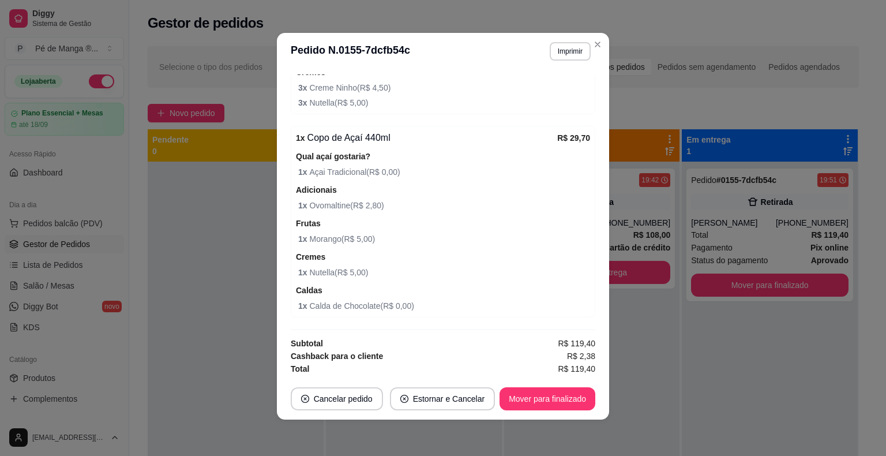
scroll to position [2, 0]
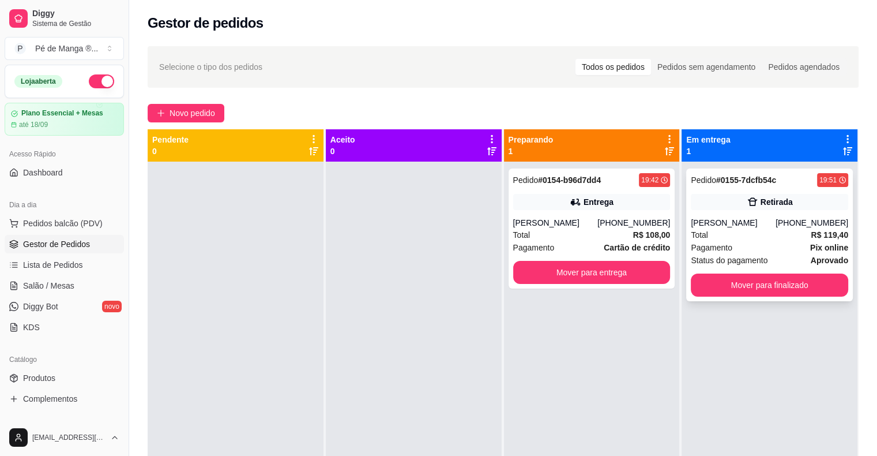
click at [778, 260] on div "Status do pagamento aprovado" at bounding box center [769, 260] width 157 height 13
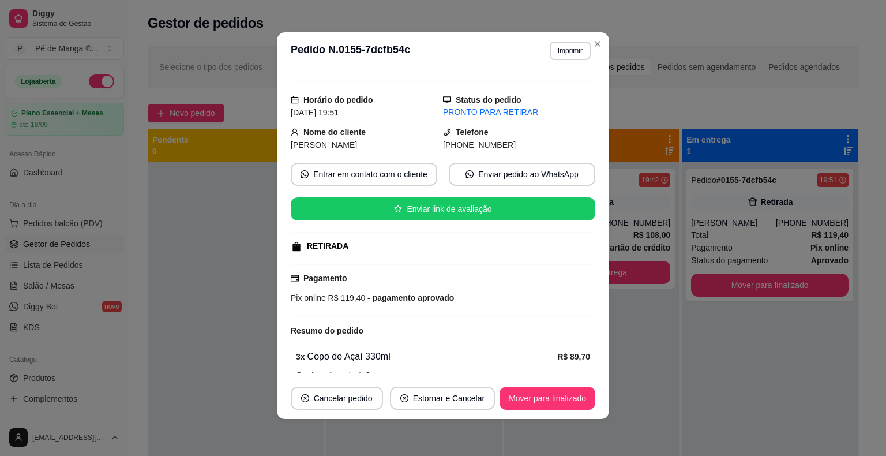
scroll to position [0, 0]
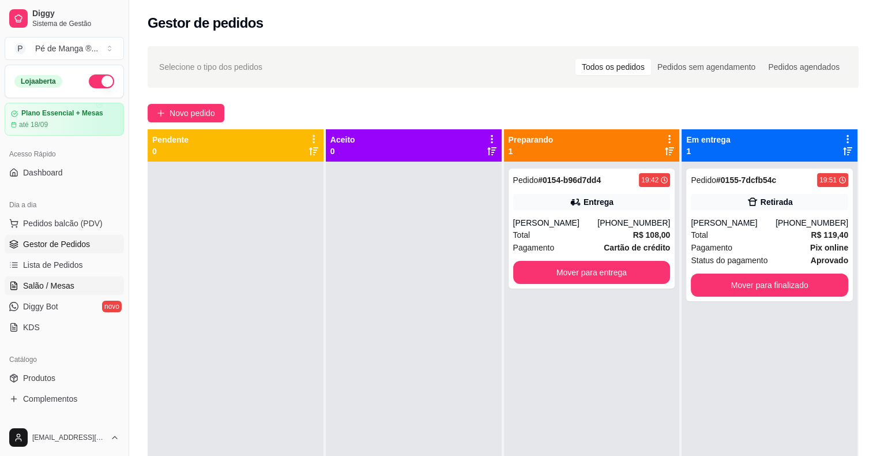
click at [44, 283] on span "Salão / Mesas" at bounding box center [48, 286] width 51 height 12
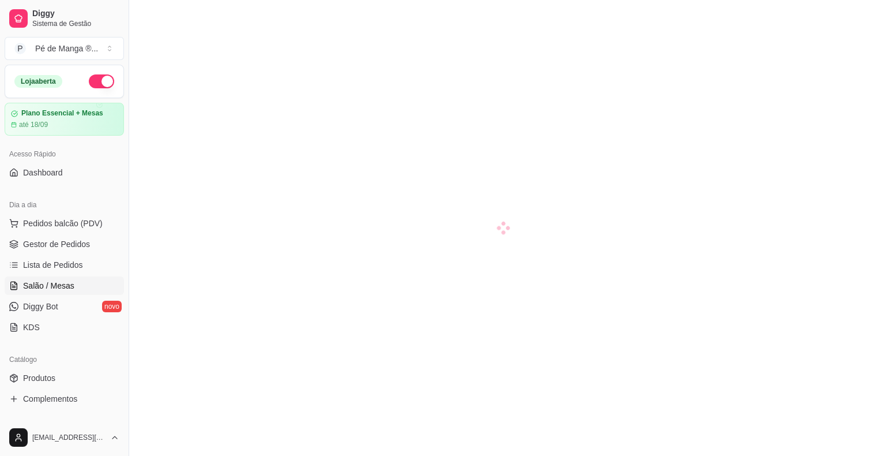
click at [44, 284] on span "Salão / Mesas" at bounding box center [48, 286] width 51 height 12
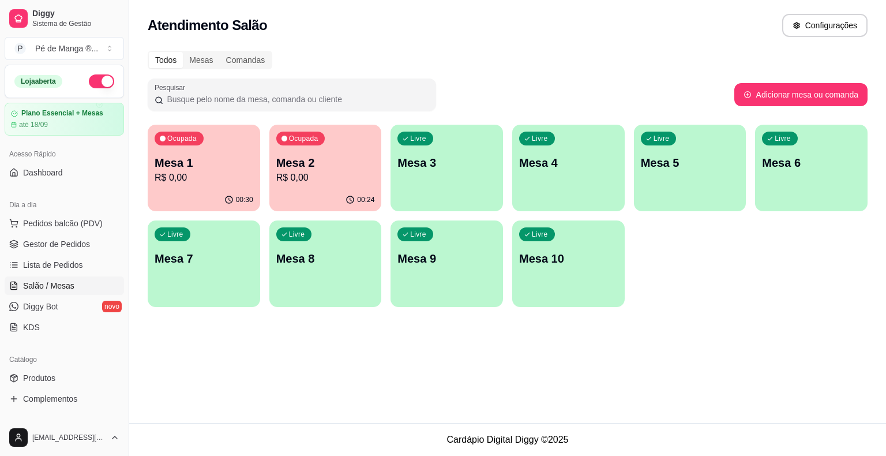
click at [438, 187] on div "Livre Mesa 3" at bounding box center [447, 161] width 112 height 73
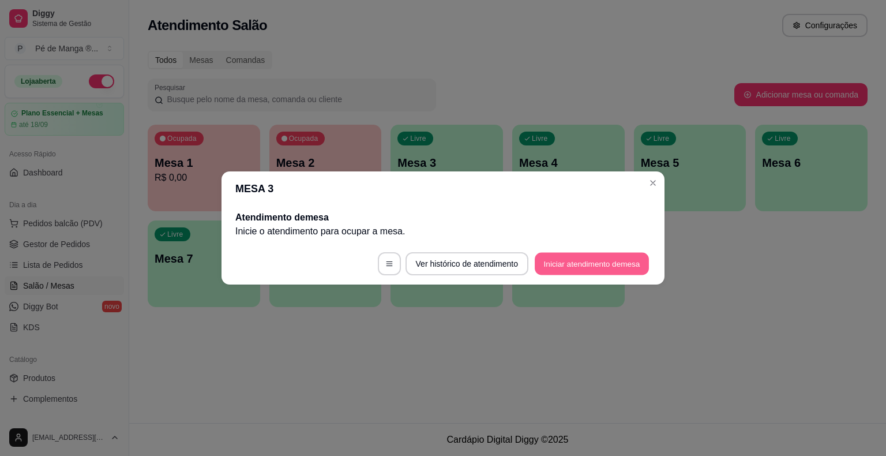
click at [586, 258] on button "Iniciar atendimento de mesa" at bounding box center [592, 264] width 114 height 22
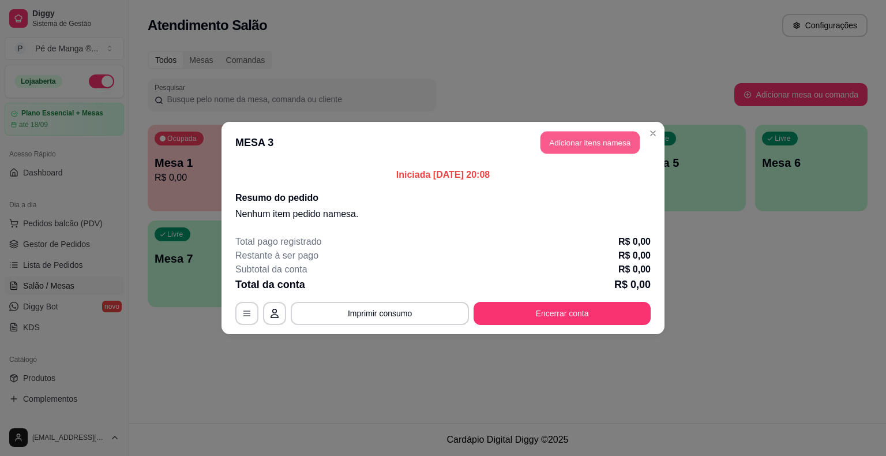
click at [599, 146] on button "Adicionar itens na mesa" at bounding box center [589, 143] width 99 height 22
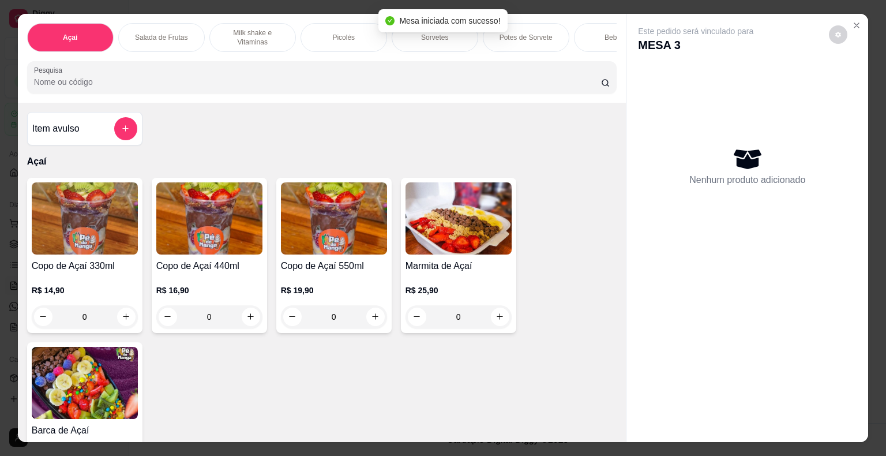
click at [129, 321] on div "0" at bounding box center [85, 316] width 106 height 23
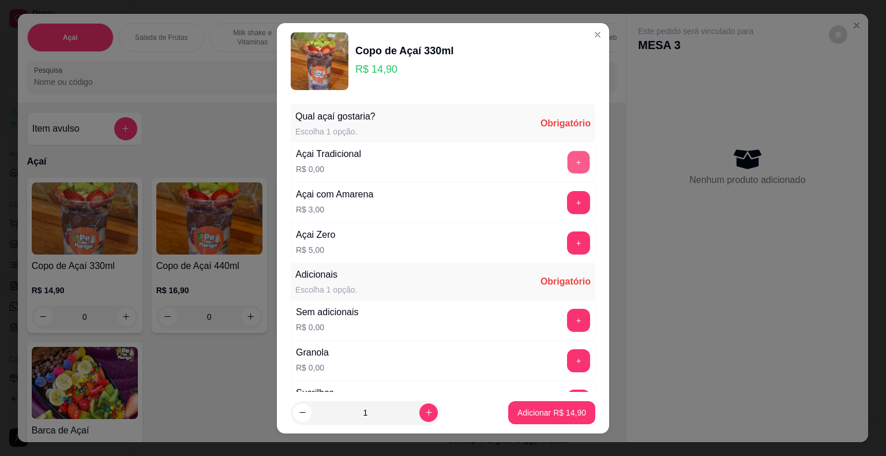
click at [568, 157] on button "+" at bounding box center [579, 162] width 22 height 22
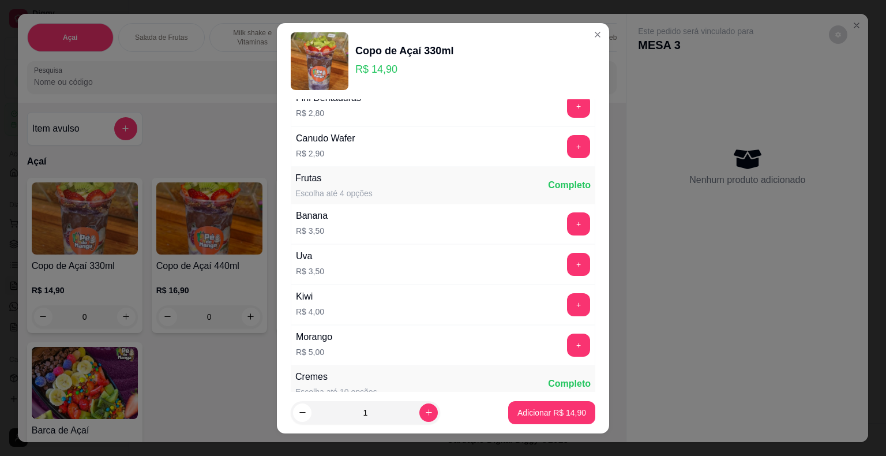
scroll to position [865, 0]
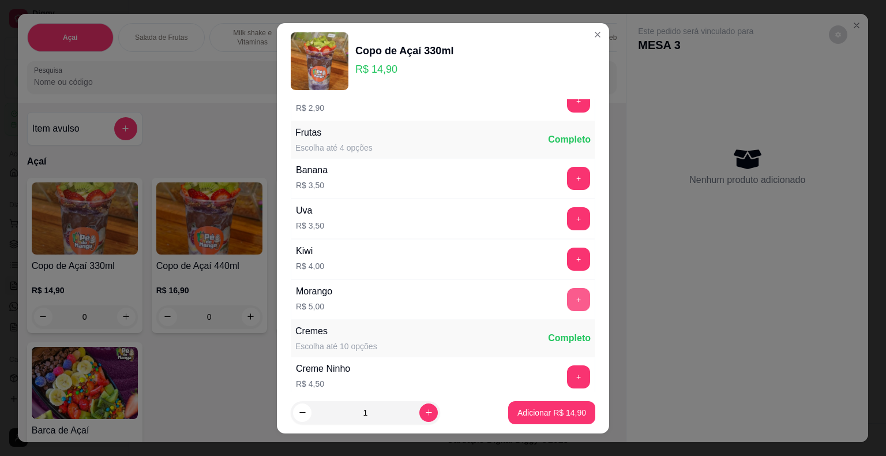
click at [567, 288] on button "+" at bounding box center [578, 299] width 23 height 23
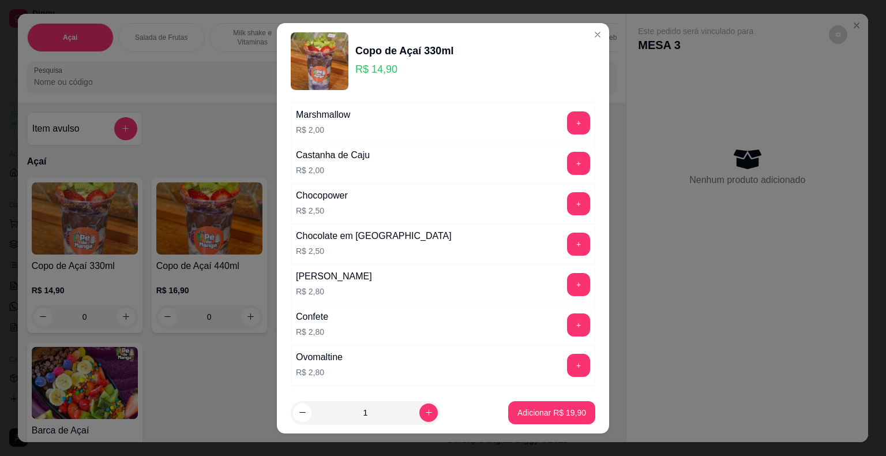
scroll to position [461, 0]
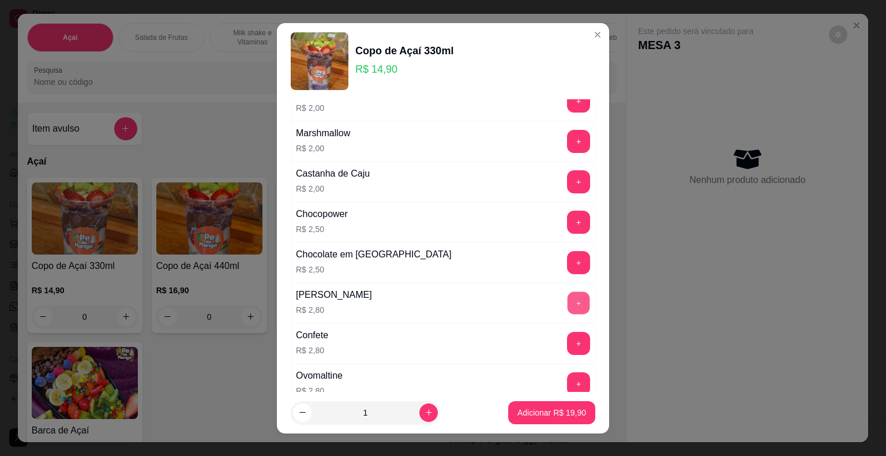
click at [568, 300] on button "+" at bounding box center [579, 302] width 22 height 22
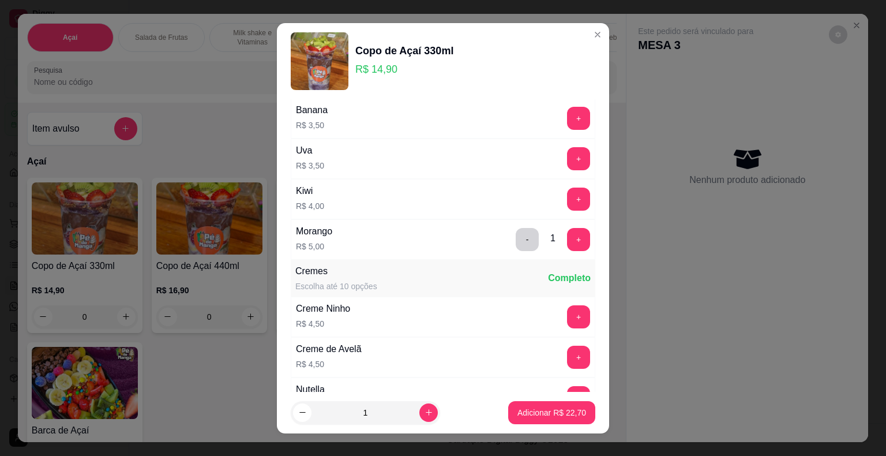
scroll to position [1038, 0]
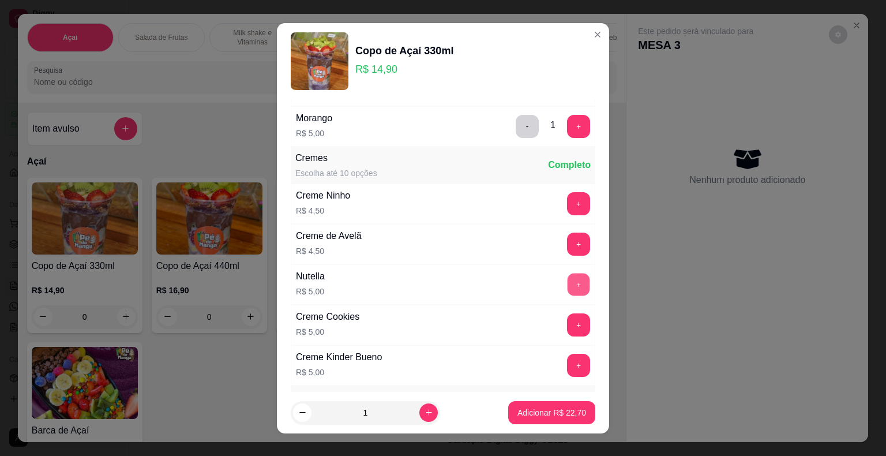
click at [568, 282] on button "+" at bounding box center [579, 284] width 22 height 22
click at [567, 200] on button "+" at bounding box center [578, 203] width 23 height 23
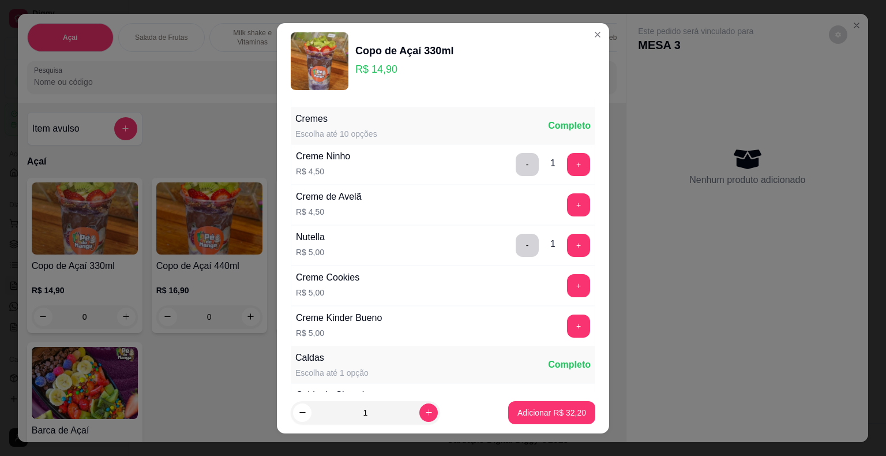
scroll to position [1154, 0]
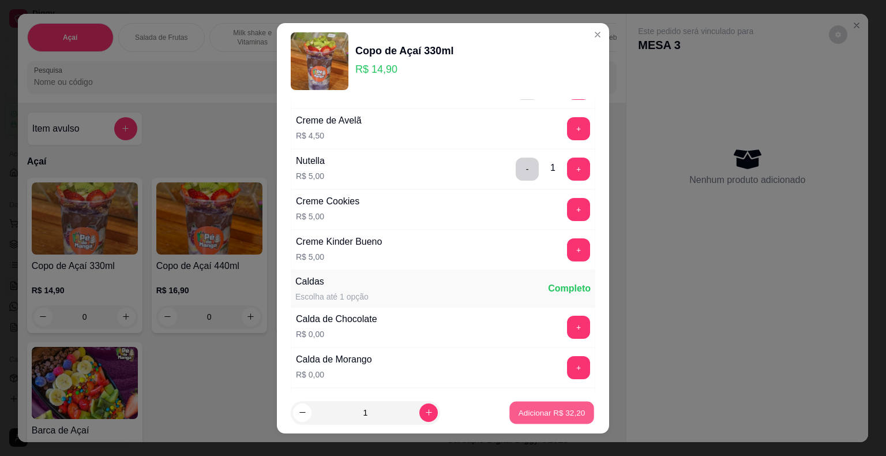
click at [519, 407] on p "Adicionar R$ 32,20" at bounding box center [552, 412] width 67 height 11
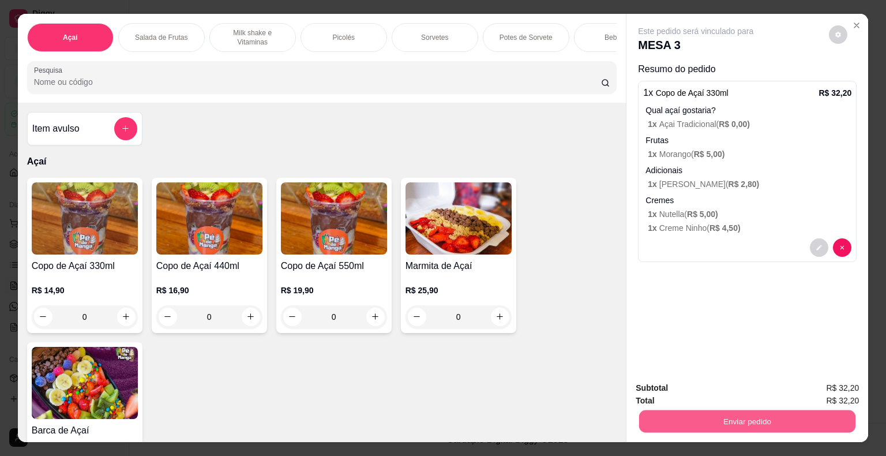
click at [728, 423] on button "Enviar pedido" at bounding box center [747, 421] width 216 height 22
click at [733, 391] on button "Não registrar e enviar pedido" at bounding box center [709, 388] width 117 height 21
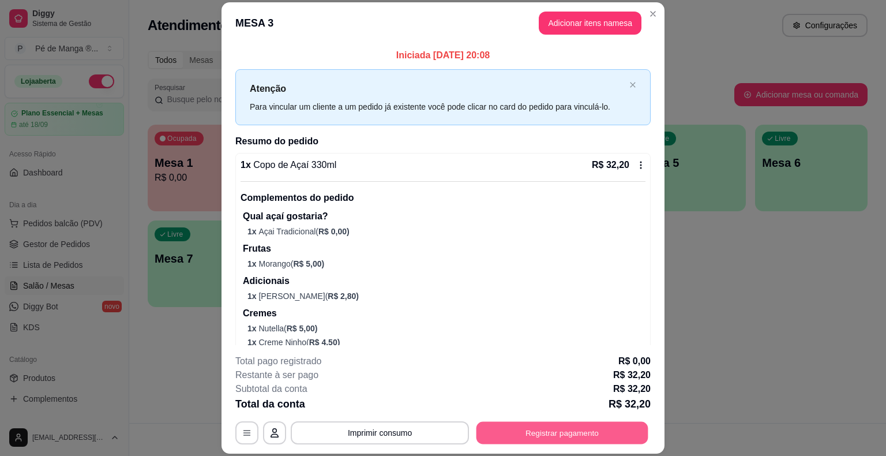
click at [545, 430] on button "Registrar pagamento" at bounding box center [562, 433] width 172 height 22
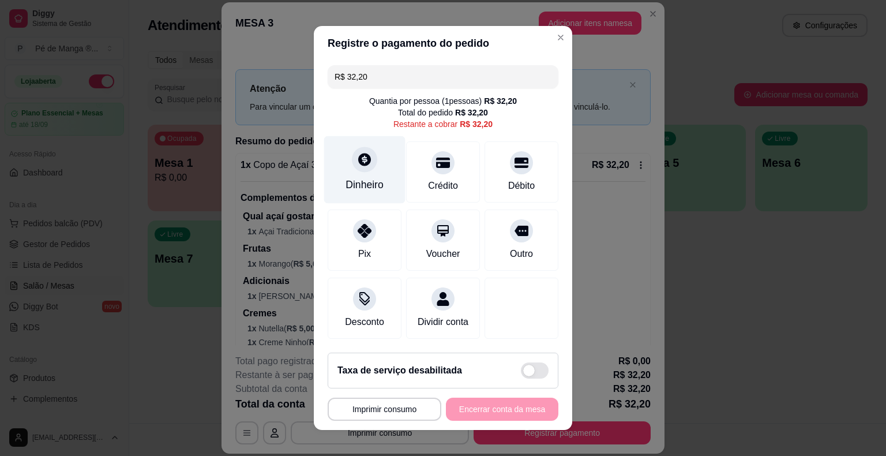
click at [370, 187] on div "Dinheiro" at bounding box center [365, 184] width 38 height 15
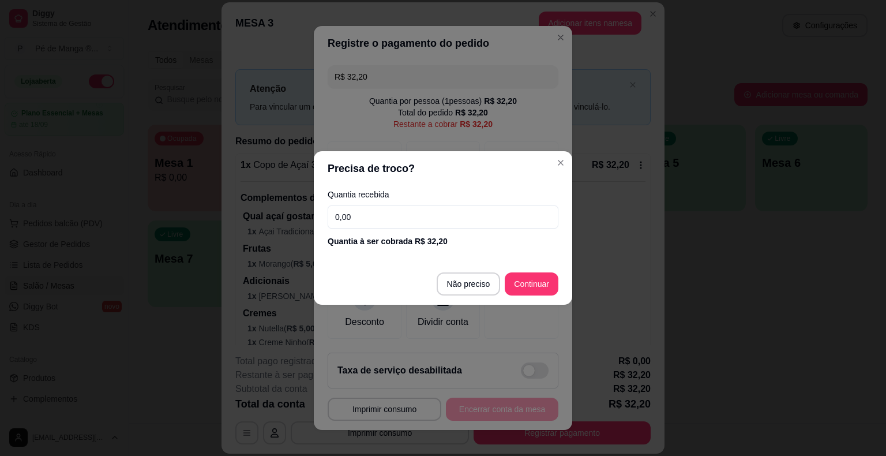
click at [433, 217] on input "0,00" at bounding box center [443, 216] width 231 height 23
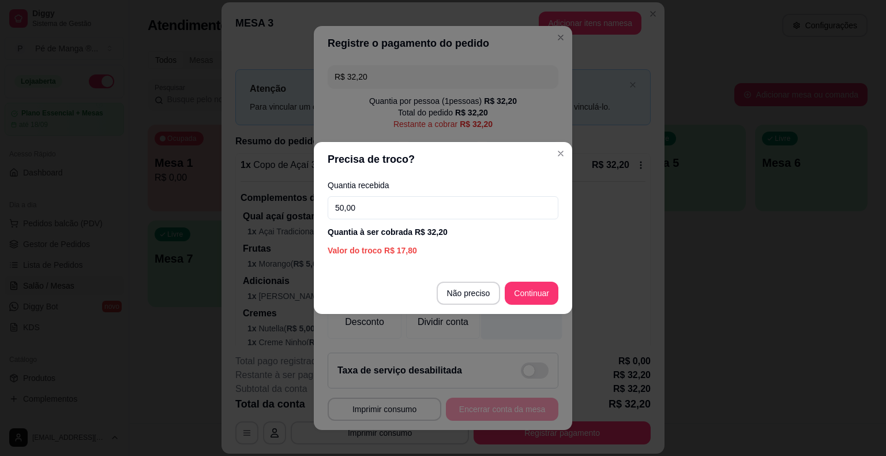
type input "50,00"
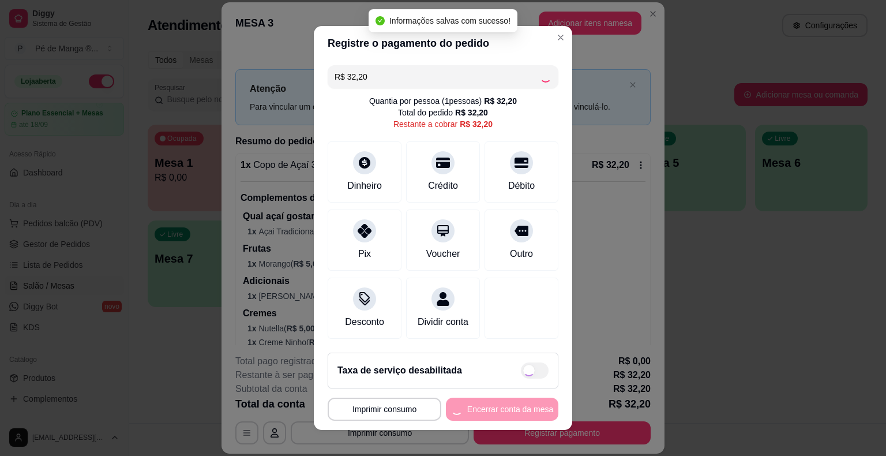
type input "R$ 0,00"
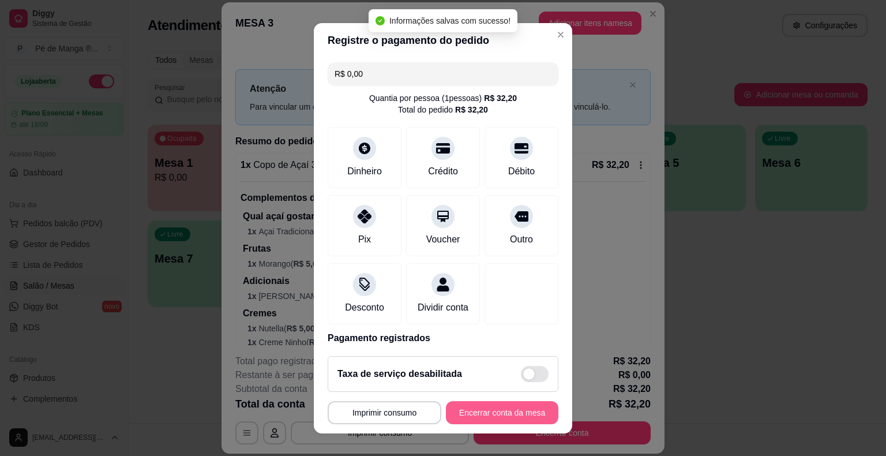
click at [495, 412] on button "Encerrar conta da mesa" at bounding box center [502, 412] width 112 height 23
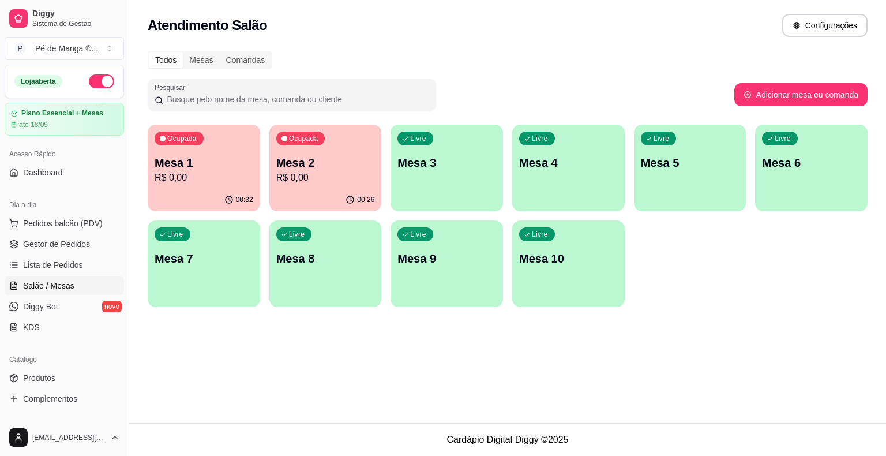
click at [49, 283] on span "Salão / Mesas" at bounding box center [48, 286] width 51 height 12
click at [58, 248] on span "Gestor de Pedidos" at bounding box center [56, 244] width 67 height 12
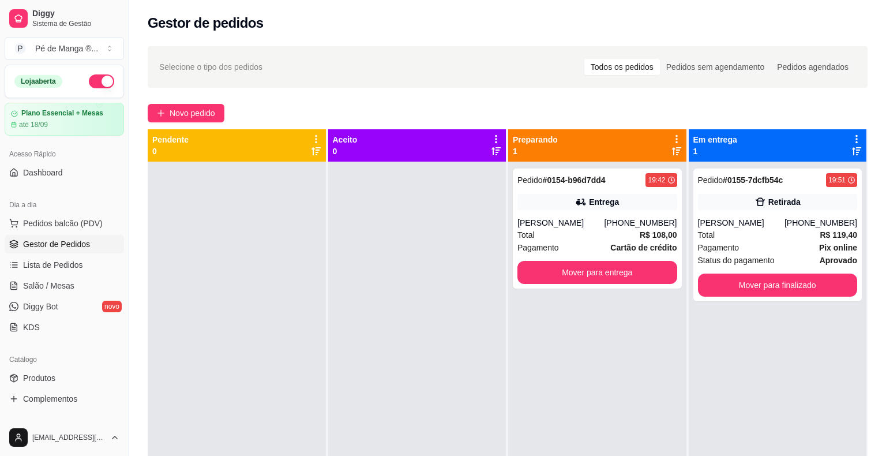
click at [58, 248] on span "Gestor de Pedidos" at bounding box center [56, 244] width 67 height 12
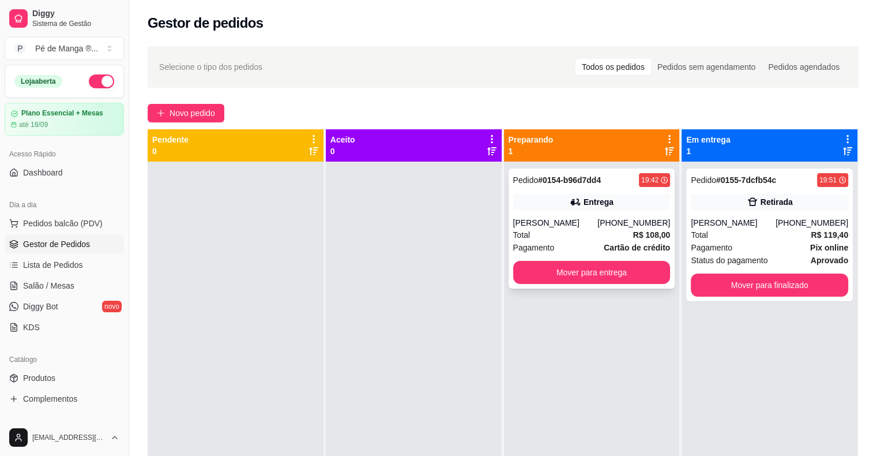
drag, startPoint x: 588, startPoint y: 226, endPoint x: 581, endPoint y: 226, distance: 6.4
click at [581, 226] on div "Joao Gabriel Rodrigues" at bounding box center [555, 223] width 85 height 12
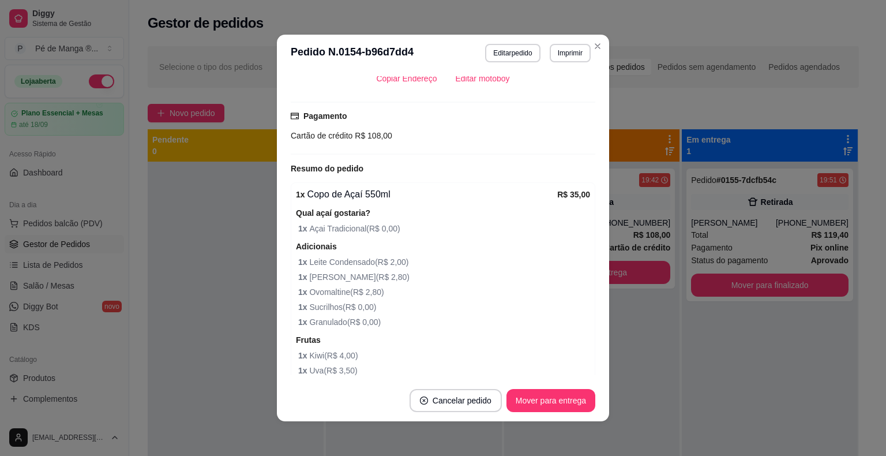
scroll to position [346, 0]
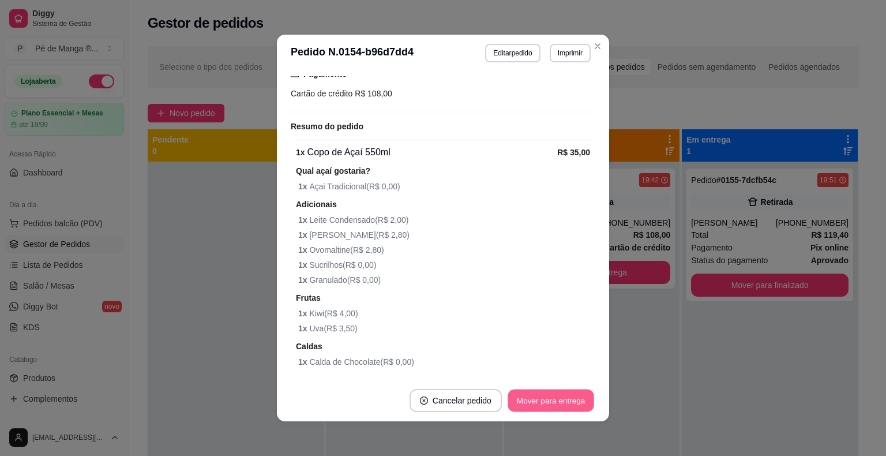
click at [572, 403] on button "Mover para entrega" at bounding box center [551, 400] width 87 height 22
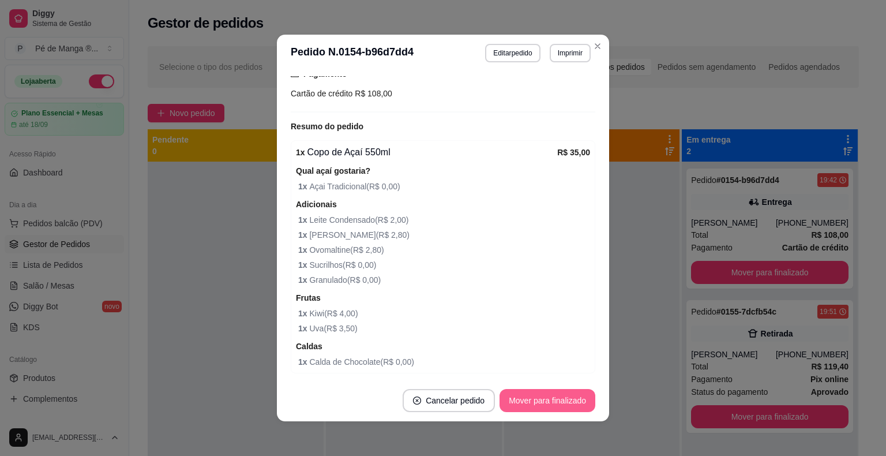
click at [567, 403] on button "Mover para finalizado" at bounding box center [548, 400] width 96 height 23
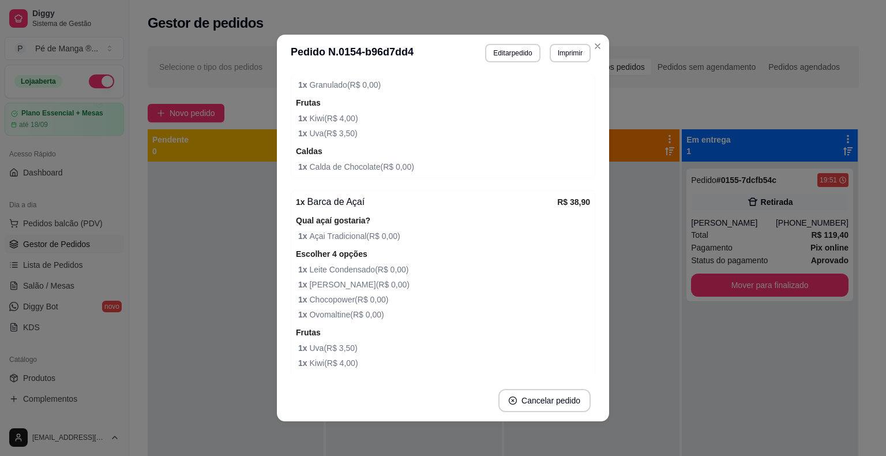
scroll to position [550, 0]
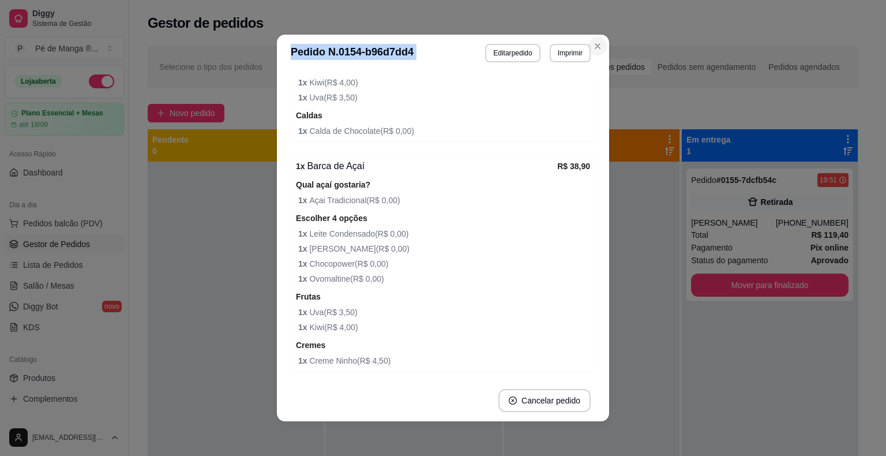
click at [598, 38] on section "**********" at bounding box center [443, 228] width 332 height 386
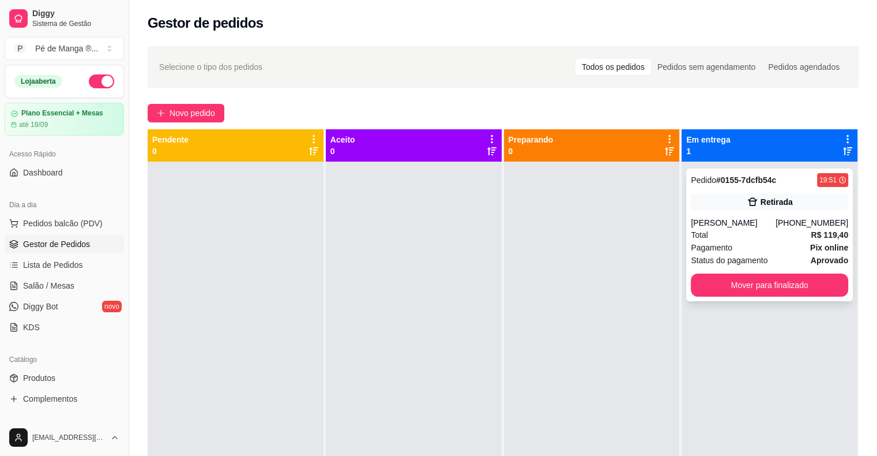
click at [783, 228] on div "Total R$ 119,40" at bounding box center [769, 234] width 157 height 13
click at [57, 276] on link "Salão / Mesas" at bounding box center [64, 285] width 119 height 18
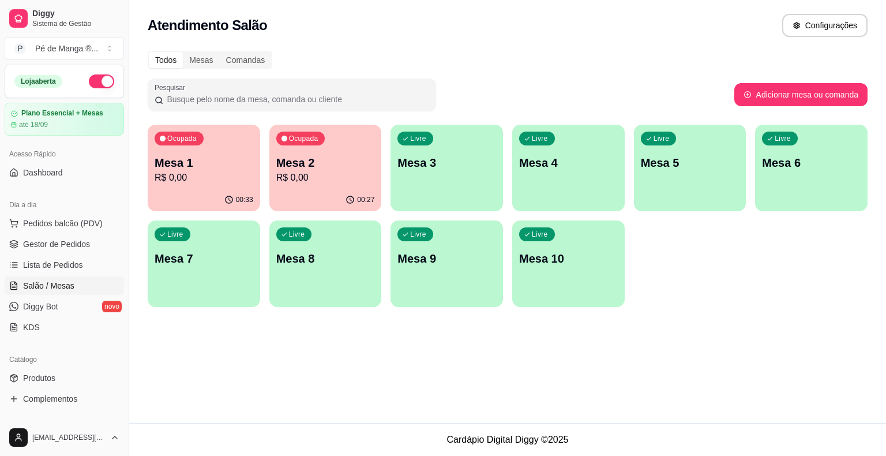
click at [463, 169] on p "Mesa 3" at bounding box center [446, 163] width 99 height 16
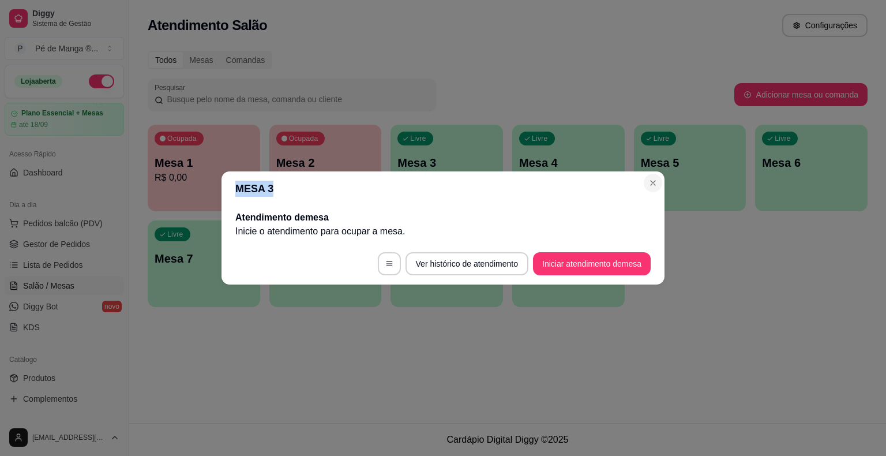
drag, startPoint x: 663, startPoint y: 179, endPoint x: 650, endPoint y: 183, distance: 13.2
click at [651, 183] on section "MESA 3 Atendimento de mesa Inicie o atendimento para ocupar a mesa . Ver histór…" at bounding box center [443, 227] width 443 height 113
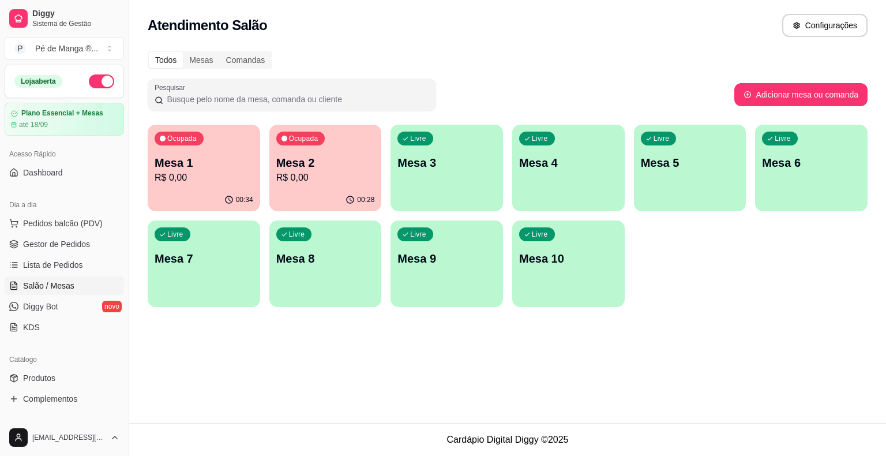
click at [294, 177] on p "R$ 0,00" at bounding box center [325, 178] width 99 height 14
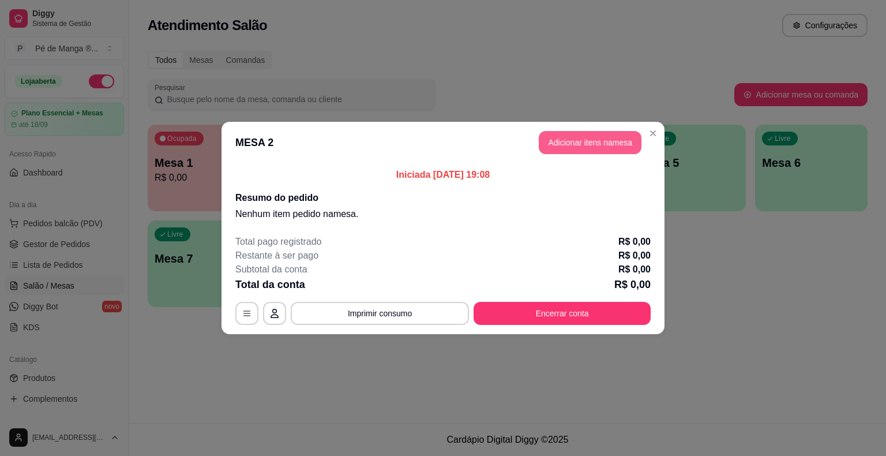
click at [592, 140] on button "Adicionar itens na mesa" at bounding box center [590, 142] width 103 height 23
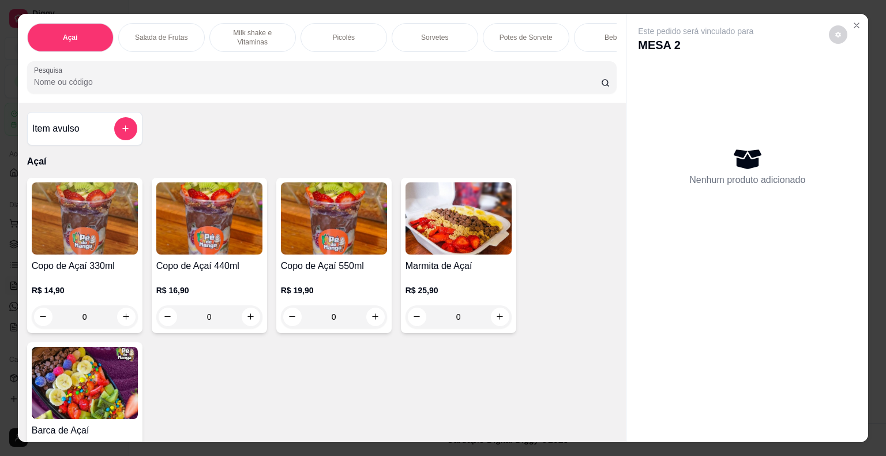
click at [242, 321] on div "0" at bounding box center [209, 316] width 106 height 23
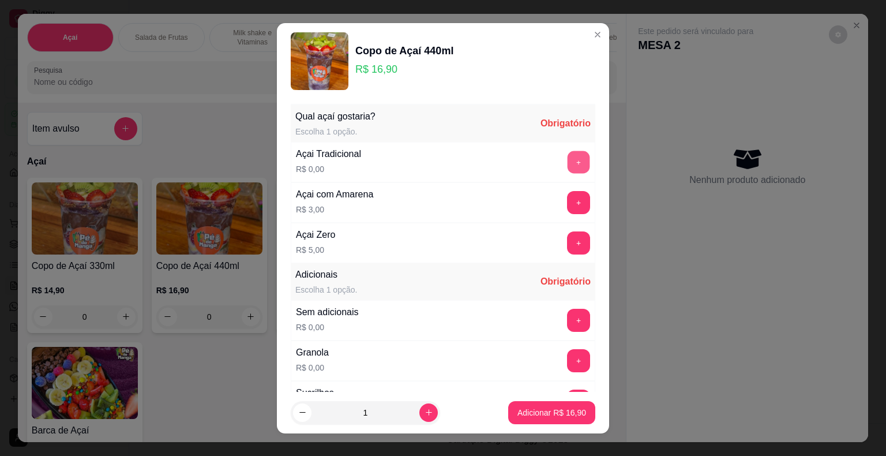
click at [568, 162] on button "+" at bounding box center [579, 162] width 22 height 22
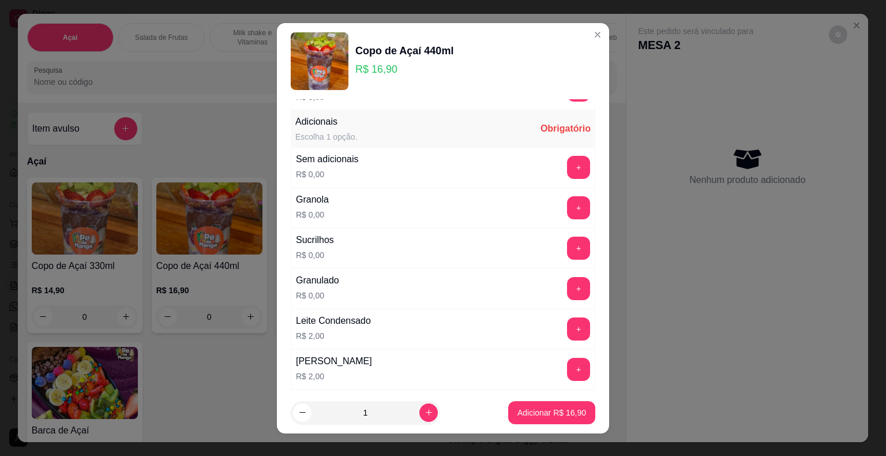
scroll to position [173, 0]
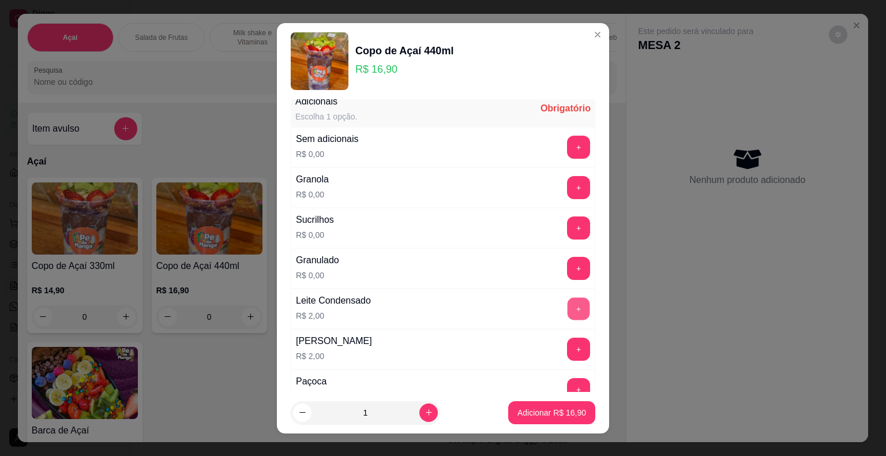
click at [568, 301] on button "+" at bounding box center [579, 308] width 22 height 22
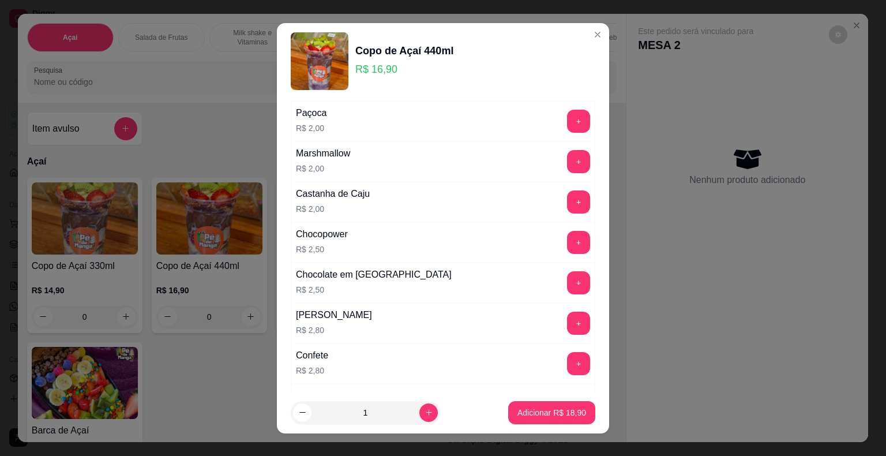
scroll to position [461, 0]
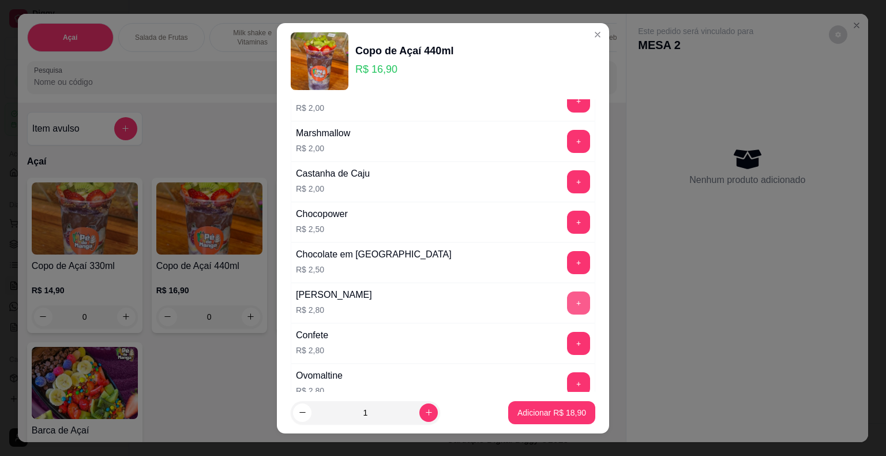
click at [567, 295] on button "+" at bounding box center [578, 302] width 23 height 23
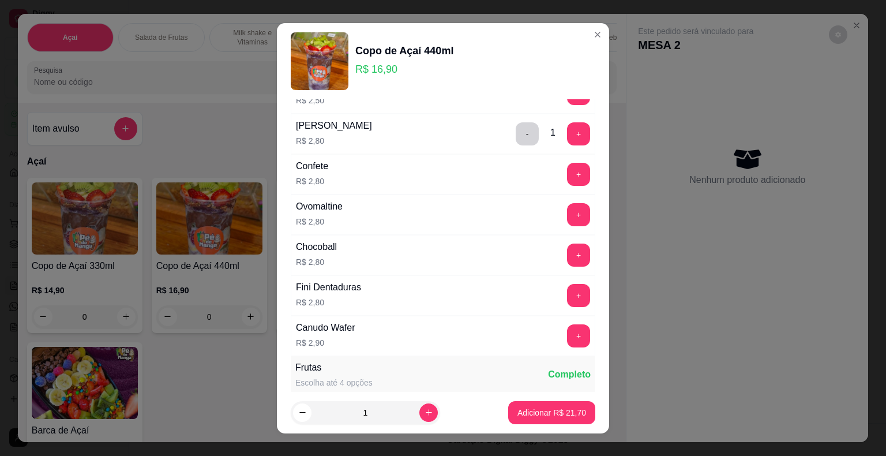
scroll to position [808, 0]
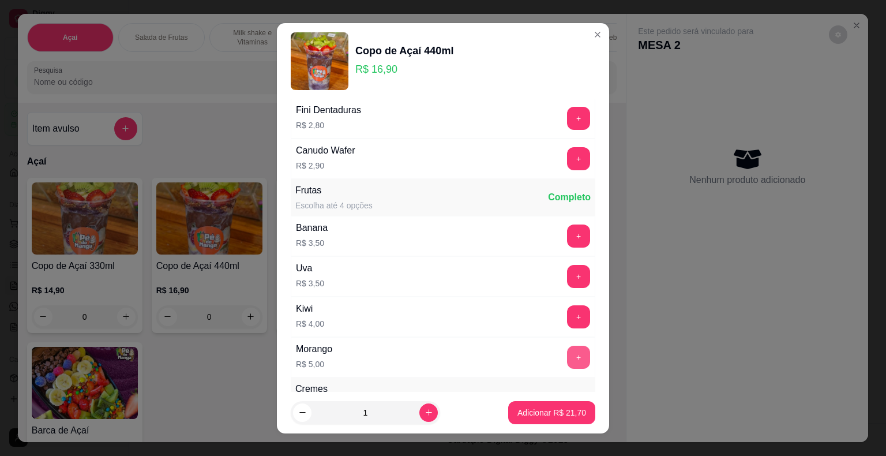
click at [567, 347] on button "+" at bounding box center [578, 357] width 23 height 23
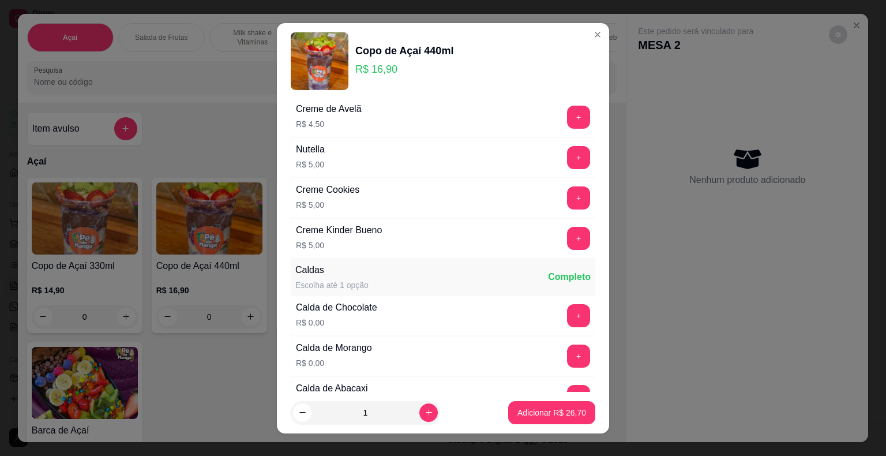
scroll to position [1038, 0]
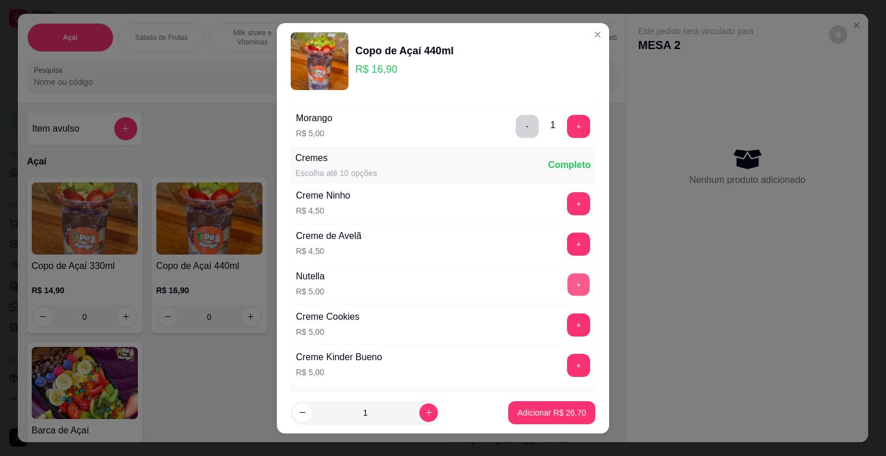
click at [568, 279] on button "+" at bounding box center [579, 284] width 22 height 22
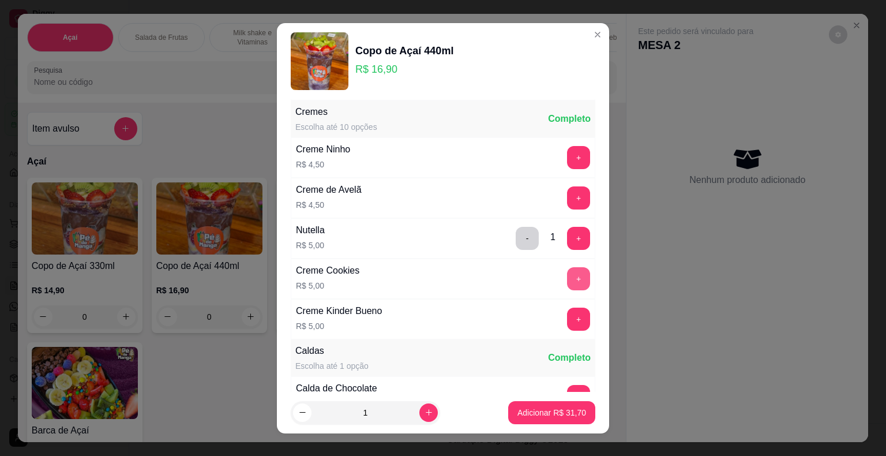
scroll to position [1096, 0]
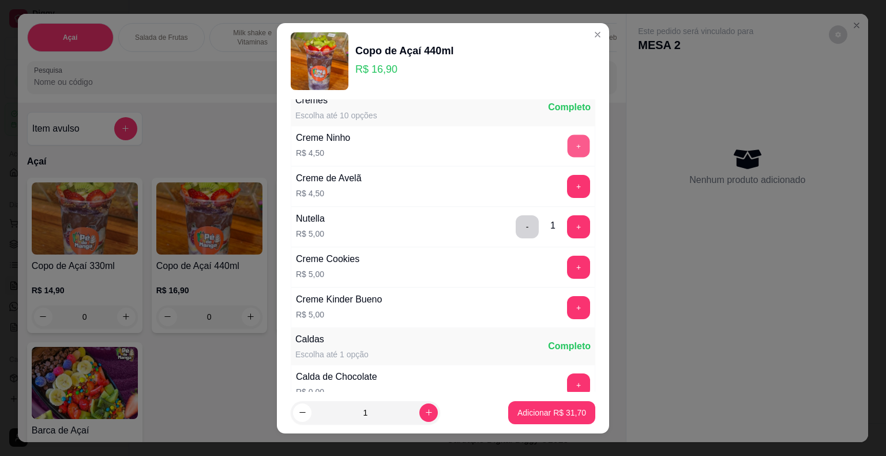
click at [568, 138] on button "+" at bounding box center [579, 145] width 22 height 22
click at [561, 414] on p "Adicionar R$ 36,20" at bounding box center [552, 412] width 67 height 11
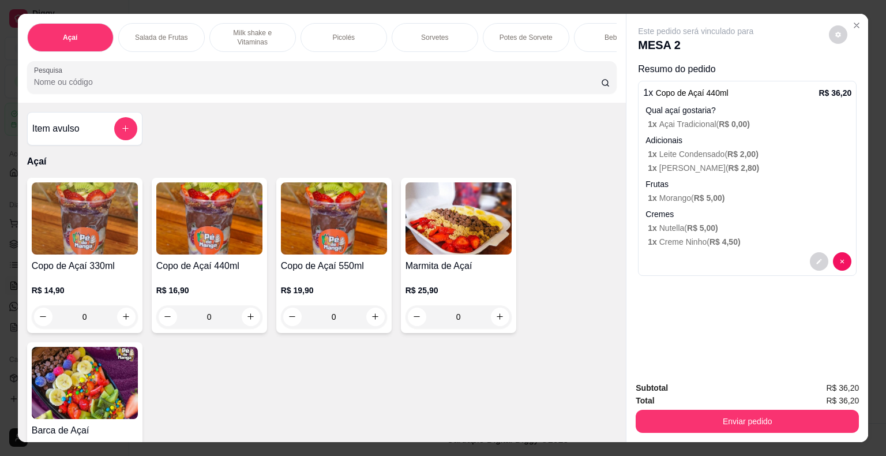
click at [117, 322] on div "0" at bounding box center [85, 316] width 106 height 23
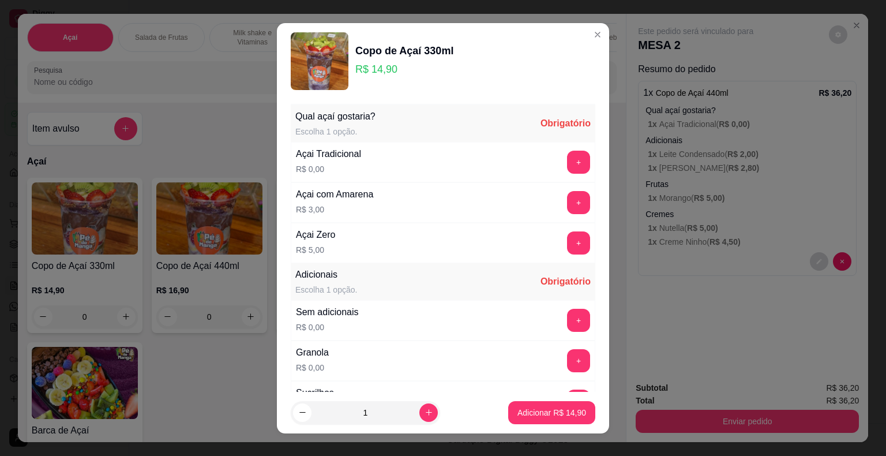
click at [573, 32] on div "Copo de Açaí 330ml R$ 14,90" at bounding box center [443, 61] width 305 height 58
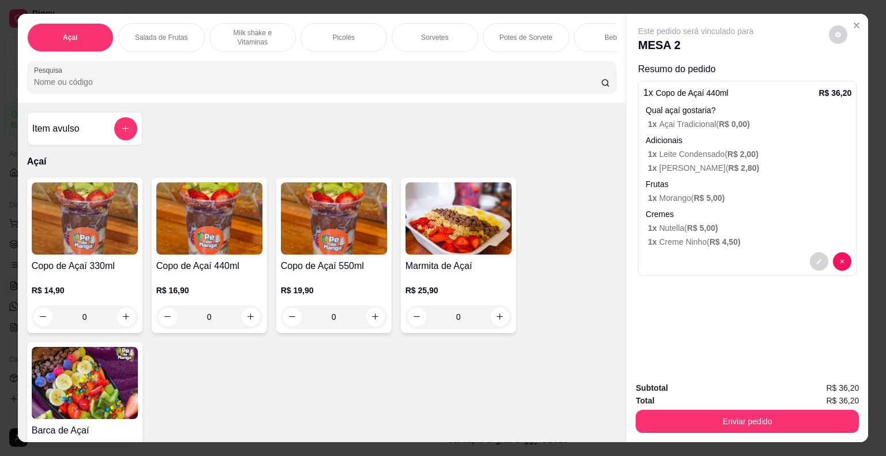
click at [119, 324] on div "0" at bounding box center [85, 316] width 106 height 23
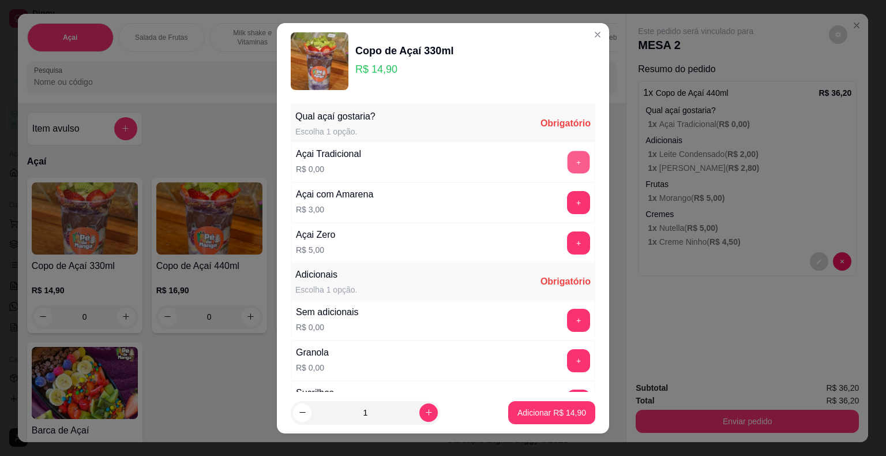
click at [568, 163] on button "+" at bounding box center [579, 162] width 22 height 22
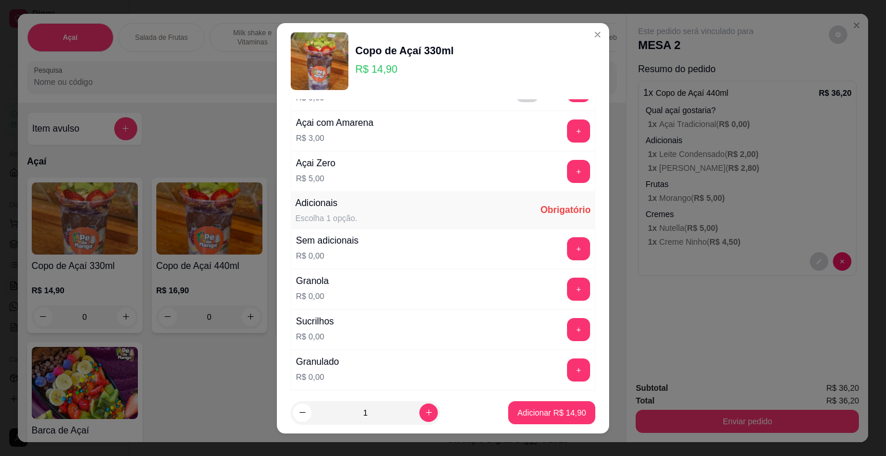
scroll to position [173, 0]
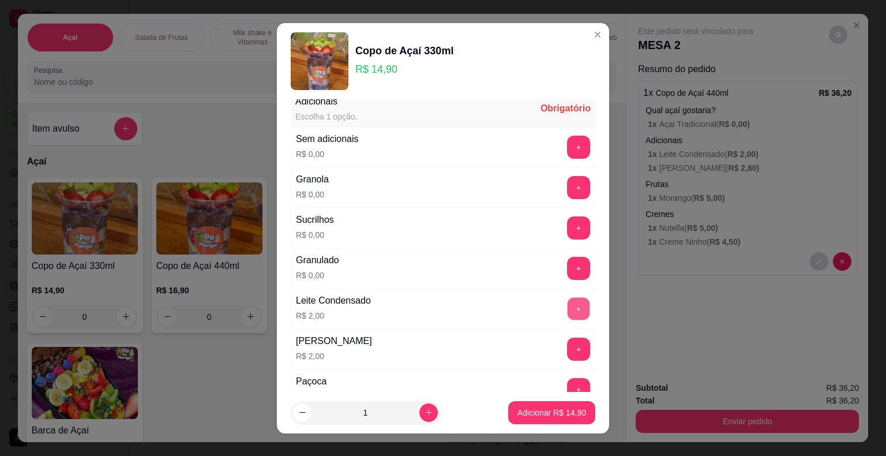
click at [568, 299] on button "+" at bounding box center [579, 308] width 22 height 22
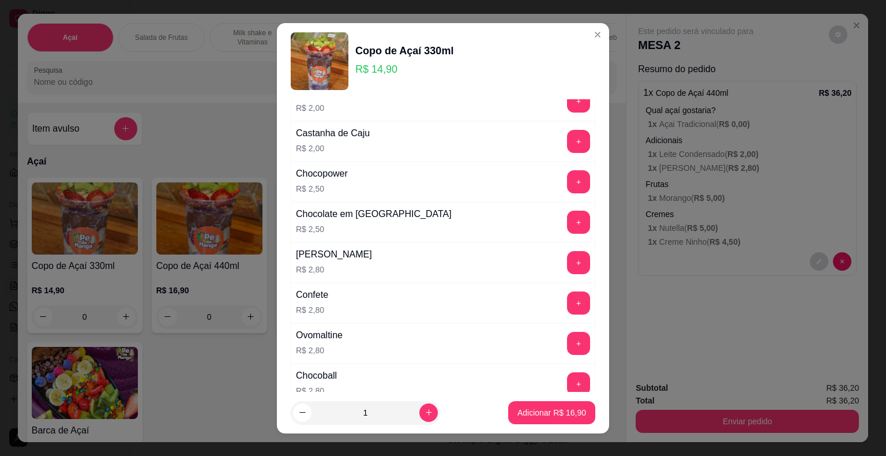
scroll to position [519, 0]
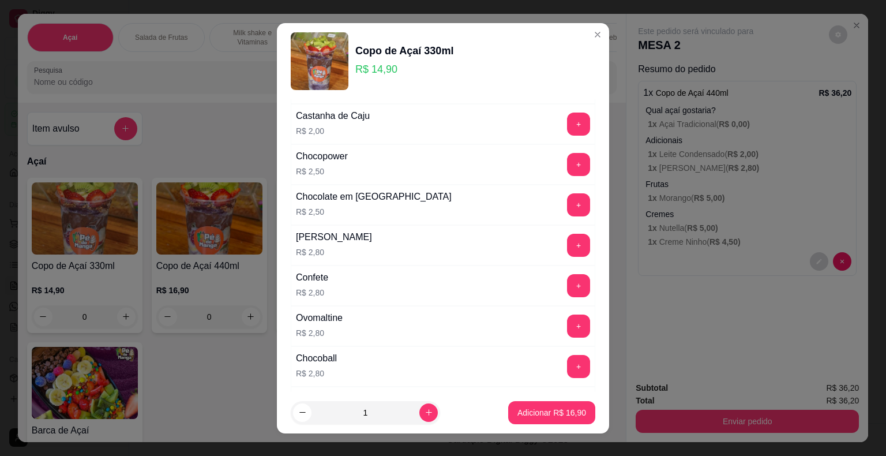
drag, startPoint x: 563, startPoint y: 228, endPoint x: 561, endPoint y: 235, distance: 6.8
click at [561, 235] on div "Leite Ninho R$ 2,80 +" at bounding box center [443, 245] width 305 height 40
click at [567, 235] on button "+" at bounding box center [578, 245] width 23 height 23
click at [568, 317] on button "+" at bounding box center [579, 325] width 22 height 22
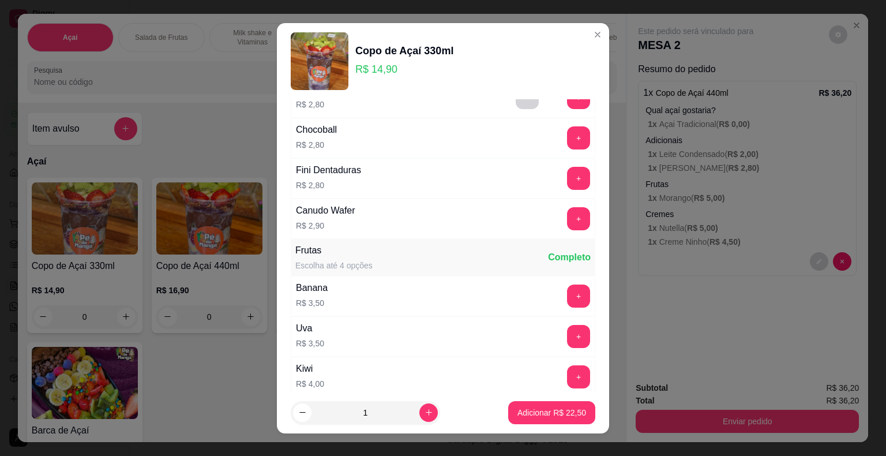
scroll to position [808, 0]
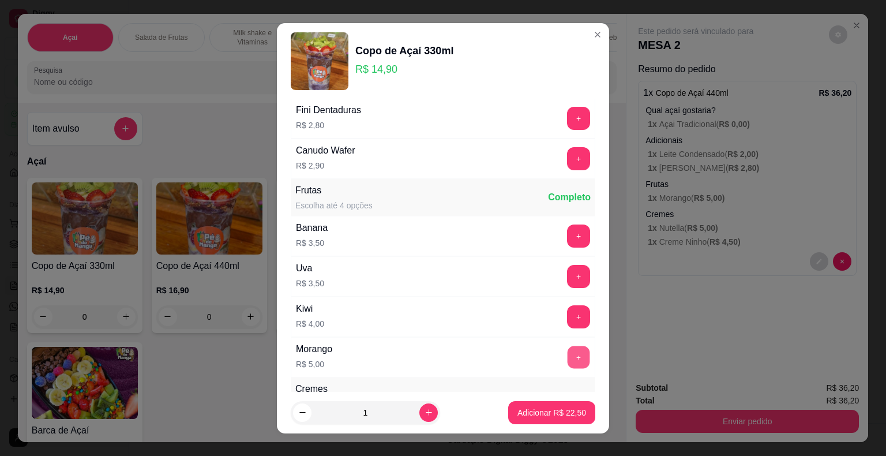
click at [568, 350] on button "+" at bounding box center [579, 357] width 22 height 22
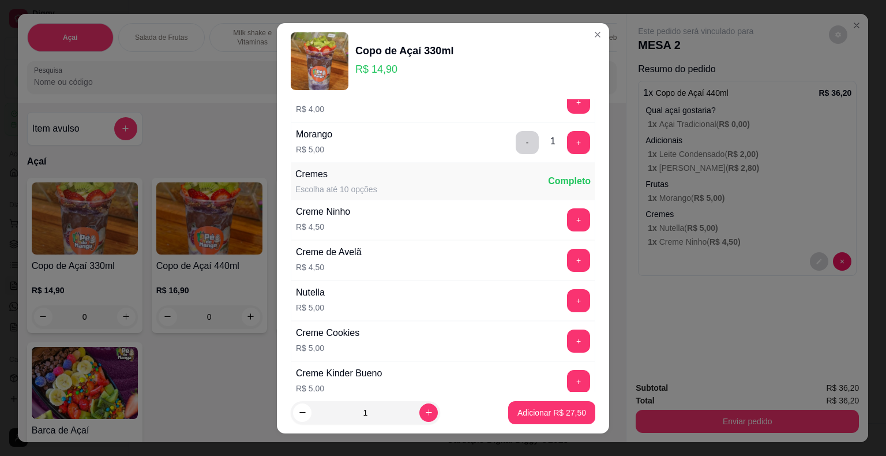
scroll to position [1038, 0]
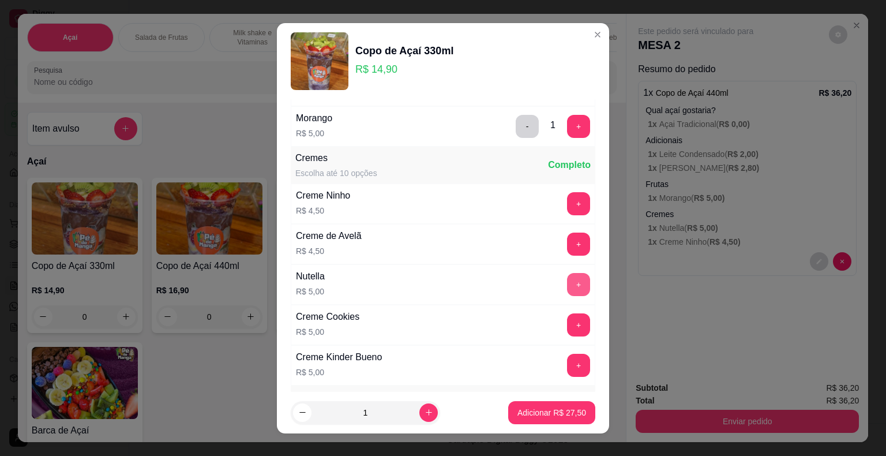
click at [567, 280] on button "+" at bounding box center [578, 284] width 23 height 23
click at [549, 412] on p "Adicionar R$ 32,50" at bounding box center [551, 413] width 69 height 12
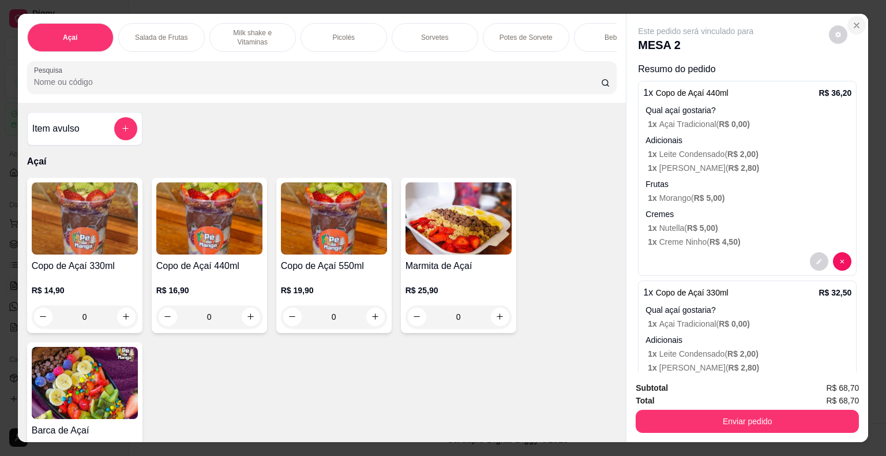
click at [847, 21] on button "Close" at bounding box center [856, 25] width 18 height 18
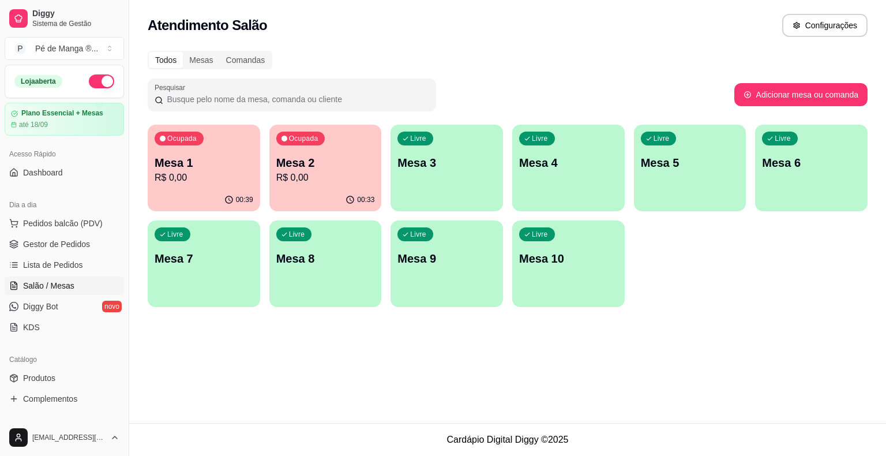
click at [356, 182] on p "R$ 0,00" at bounding box center [325, 178] width 99 height 14
click at [228, 186] on div "Ocupada Mesa 1 R$ 0,00" at bounding box center [203, 157] width 109 height 62
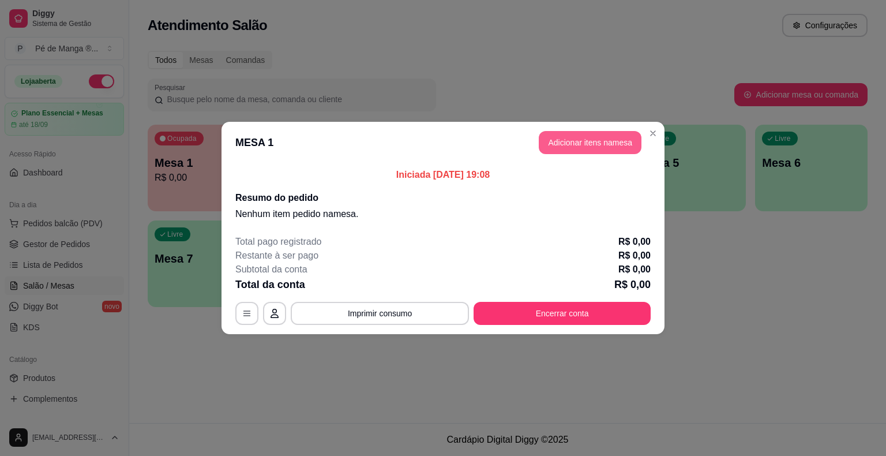
click at [586, 137] on button "Adicionar itens na mesa" at bounding box center [590, 142] width 103 height 23
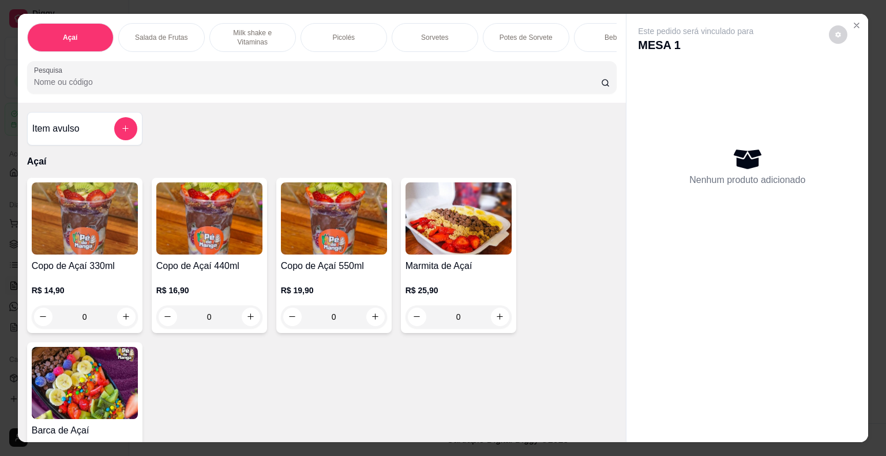
click at [255, 317] on div "0" at bounding box center [209, 316] width 106 height 23
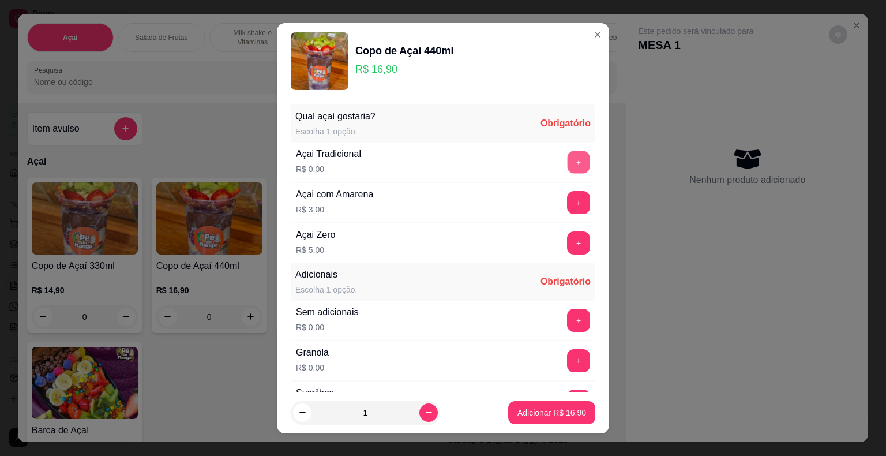
click at [568, 156] on button "+" at bounding box center [579, 162] width 22 height 22
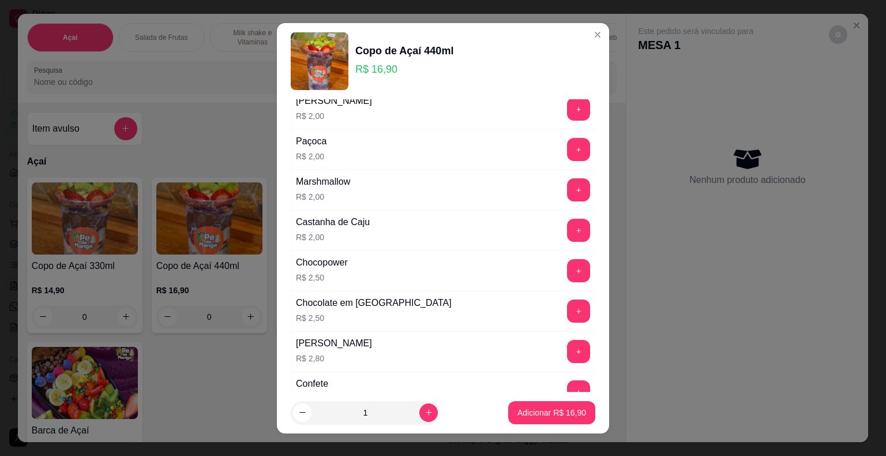
scroll to position [461, 0]
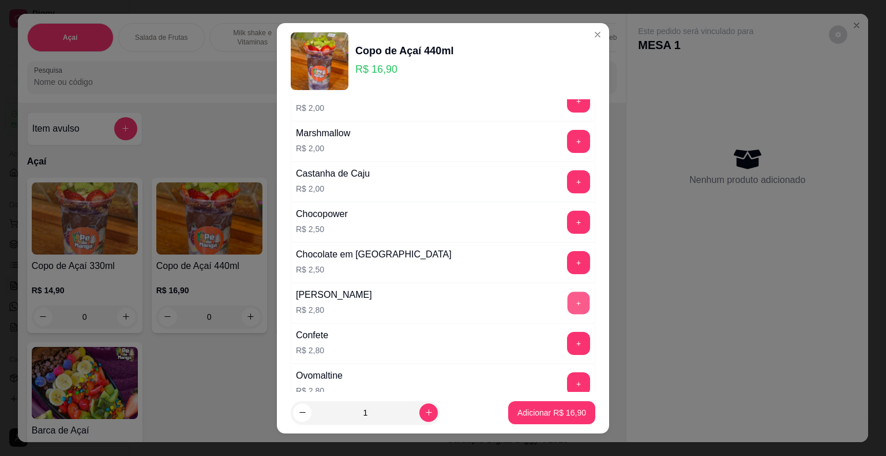
click at [568, 304] on button "+" at bounding box center [579, 302] width 22 height 22
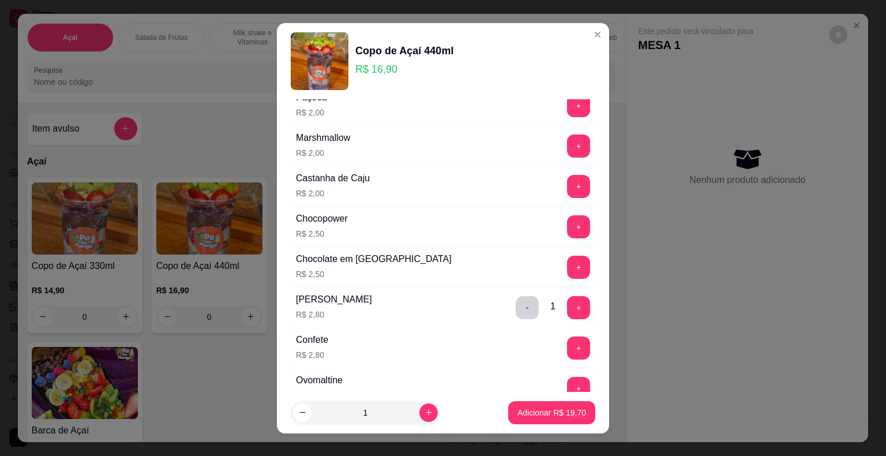
scroll to position [346, 0]
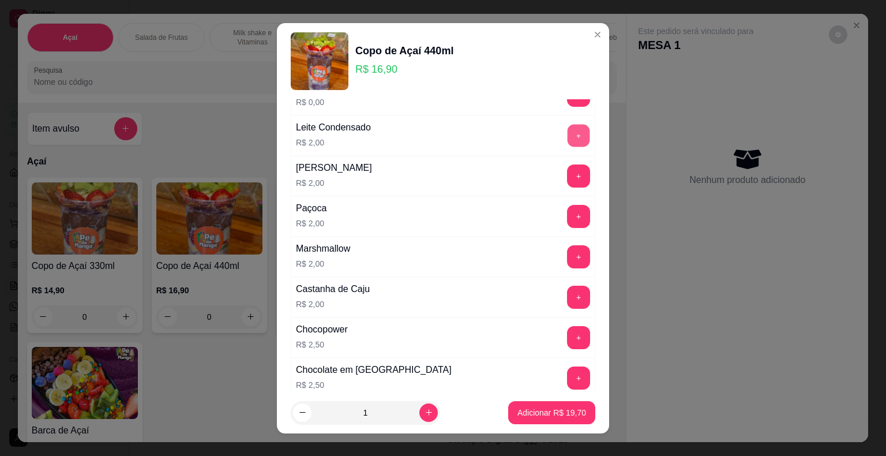
click at [568, 134] on button "+" at bounding box center [579, 135] width 22 height 22
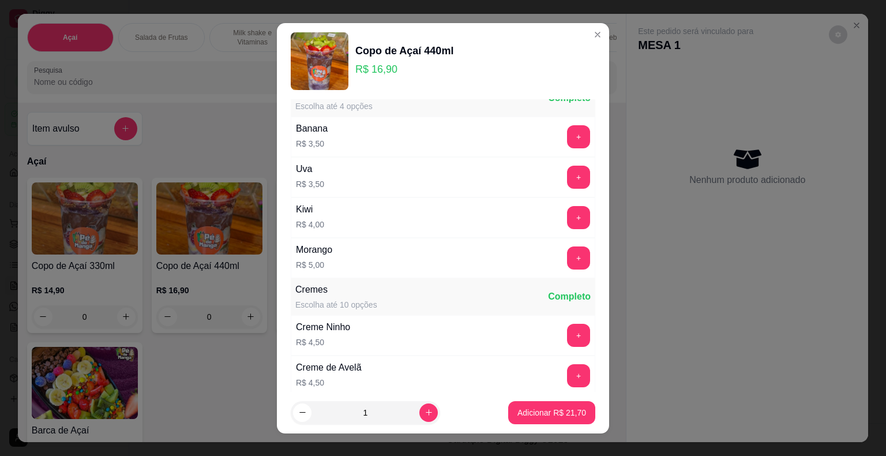
scroll to position [923, 0]
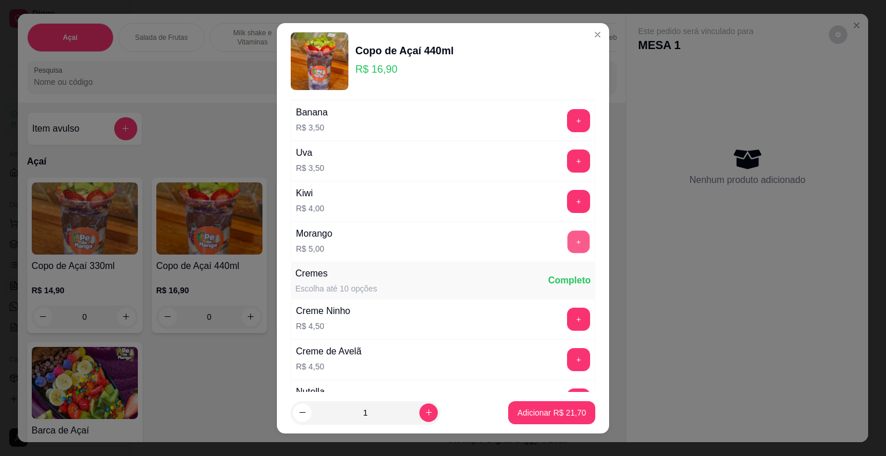
click at [568, 235] on button "+" at bounding box center [579, 241] width 22 height 22
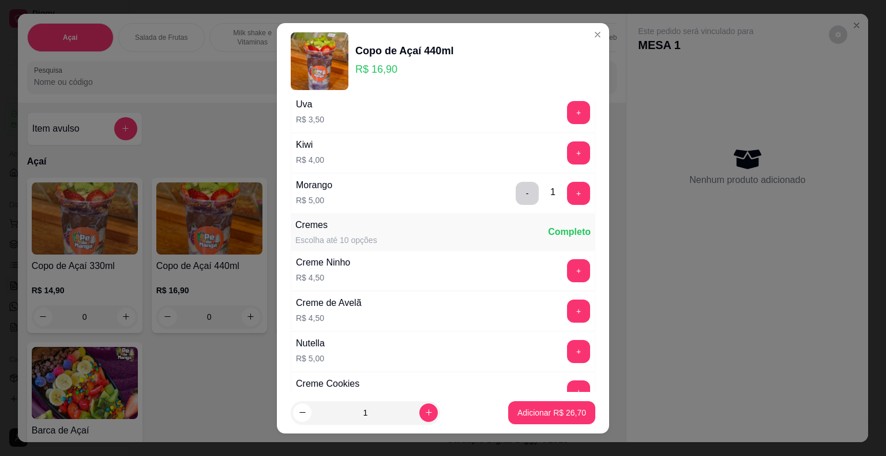
scroll to position [981, 0]
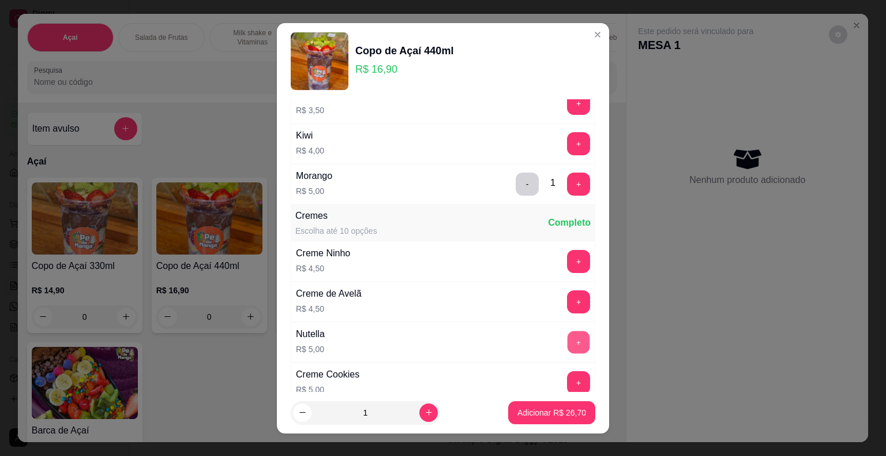
click at [568, 335] on button "+" at bounding box center [579, 342] width 22 height 22
click at [568, 261] on button "+" at bounding box center [579, 261] width 22 height 22
click at [549, 416] on p "Adicionar R$ 36,20" at bounding box center [551, 413] width 69 height 12
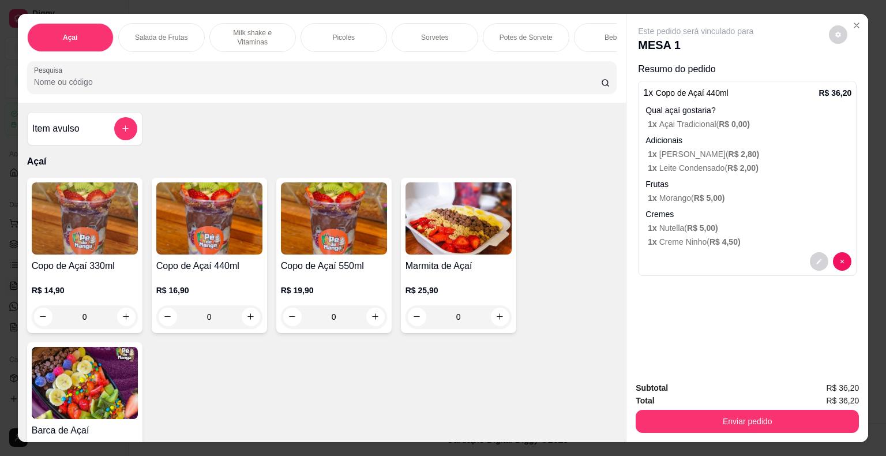
click at [123, 322] on div "0" at bounding box center [85, 316] width 106 height 23
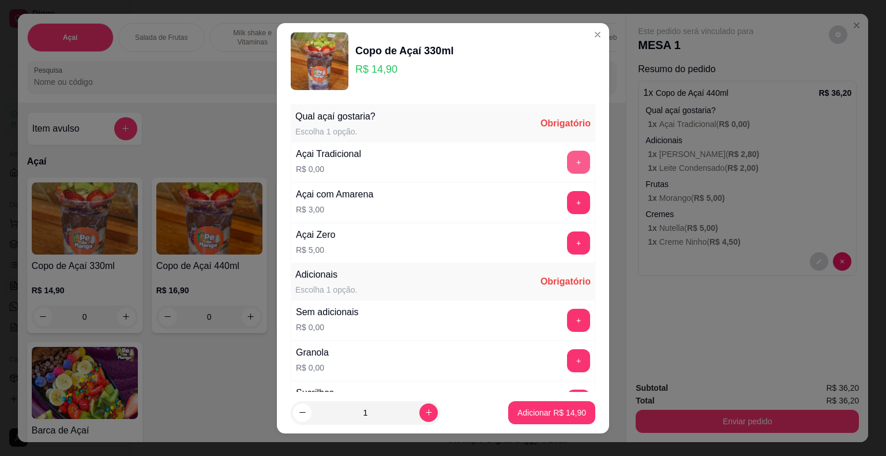
click at [567, 162] on button "+" at bounding box center [578, 162] width 23 height 23
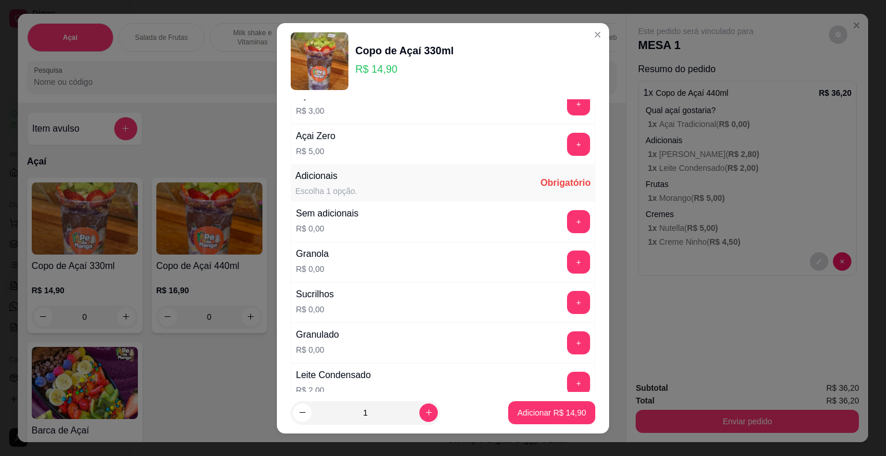
scroll to position [173, 0]
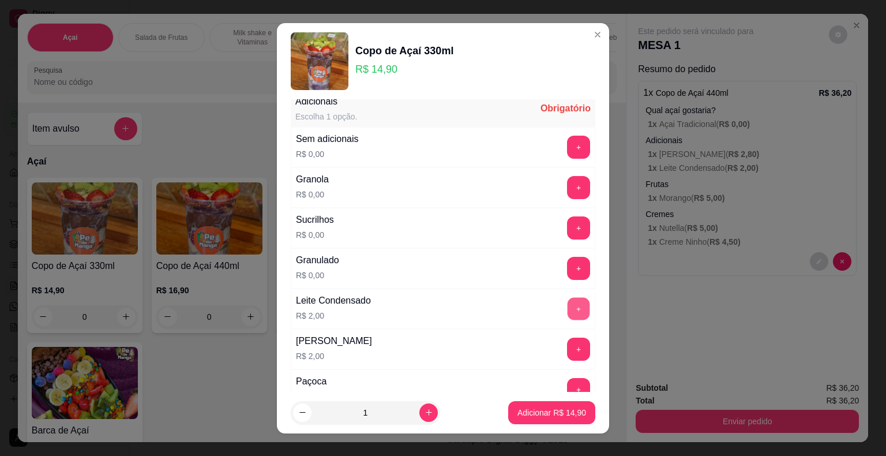
click at [568, 309] on button "+" at bounding box center [579, 308] width 22 height 22
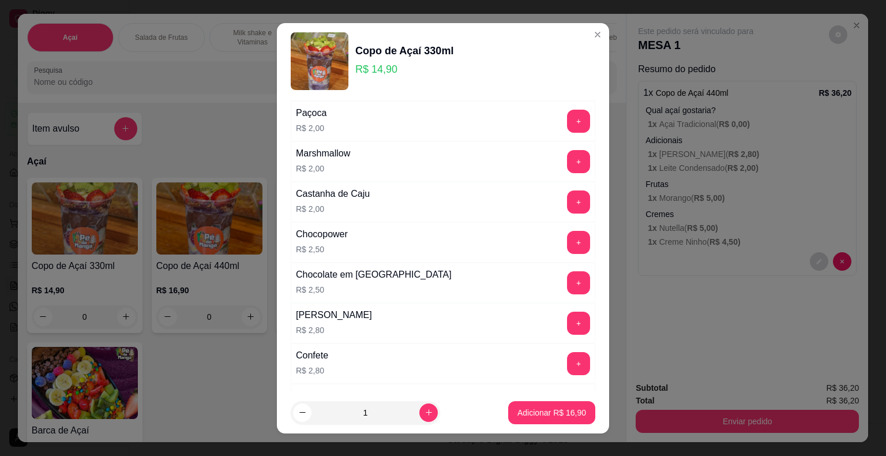
scroll to position [461, 0]
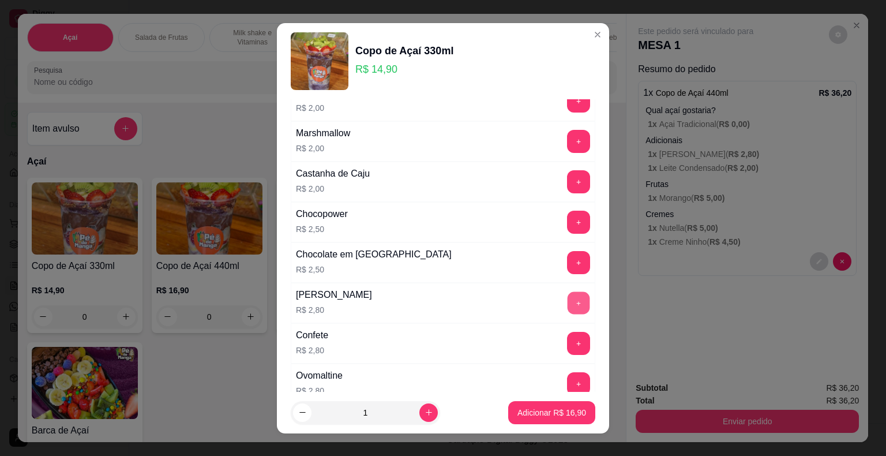
click at [568, 299] on button "+" at bounding box center [579, 302] width 22 height 22
click at [567, 373] on button "+" at bounding box center [578, 383] width 23 height 23
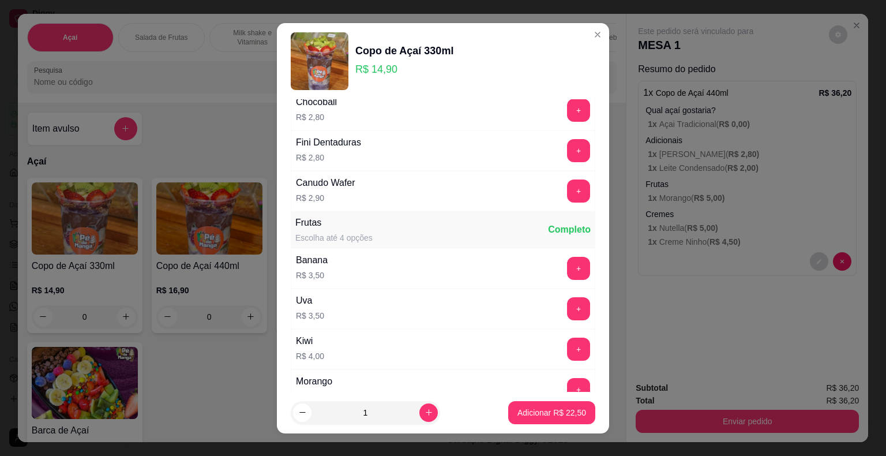
scroll to position [808, 0]
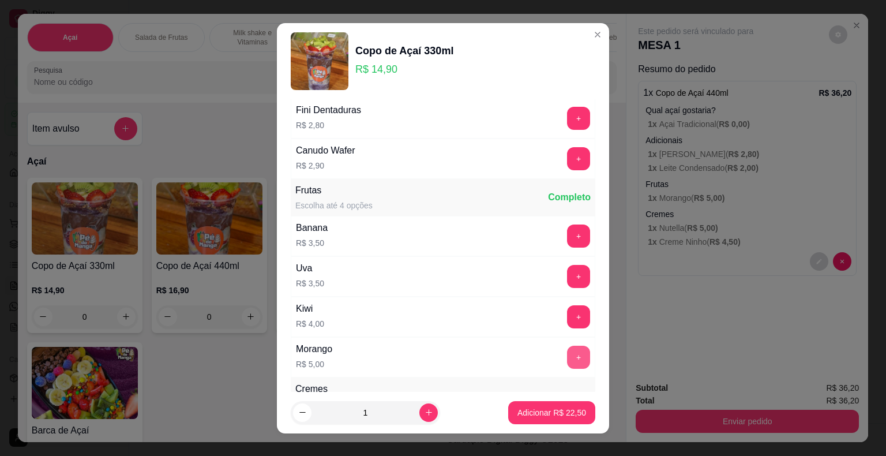
click at [567, 348] on button "+" at bounding box center [578, 357] width 23 height 23
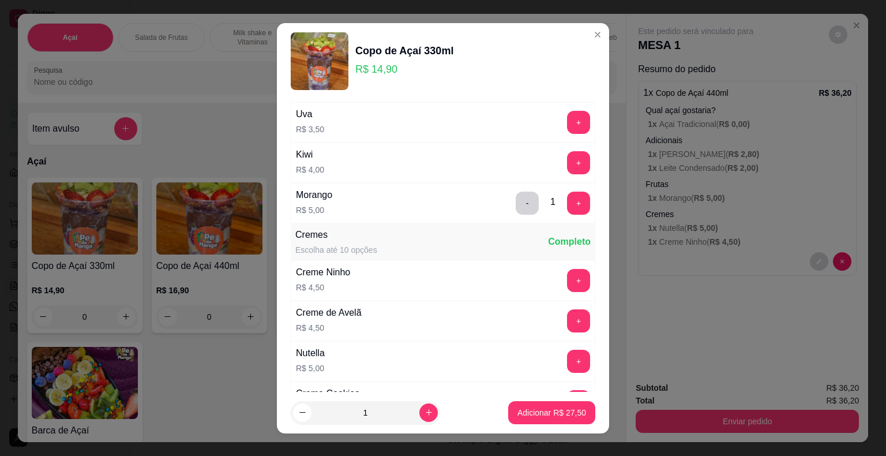
scroll to position [1038, 0]
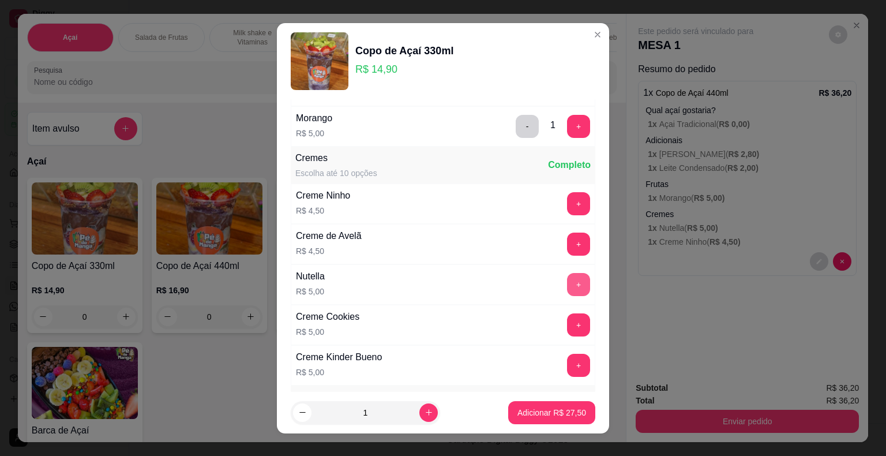
click at [567, 287] on button "+" at bounding box center [578, 284] width 23 height 23
click at [545, 419] on button "Adicionar R$ 32,50" at bounding box center [551, 412] width 85 height 22
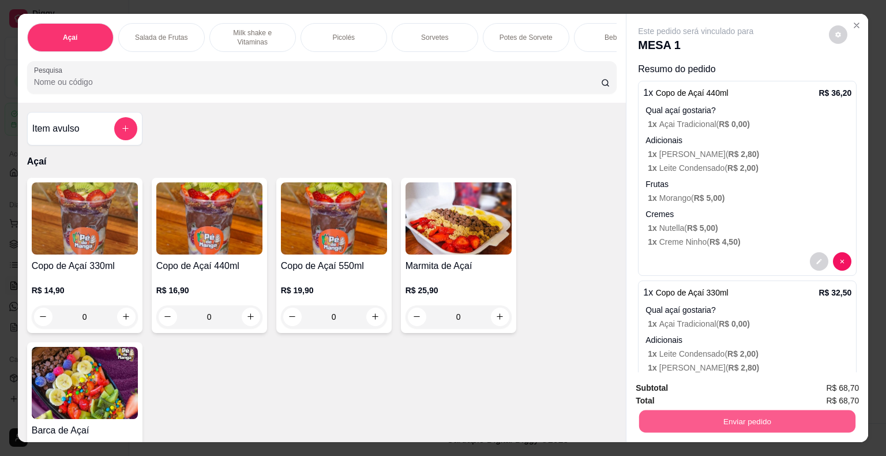
click at [725, 420] on button "Enviar pedido" at bounding box center [747, 421] width 216 height 22
click at [729, 386] on button "Não registrar e enviar pedido" at bounding box center [709, 388] width 117 height 21
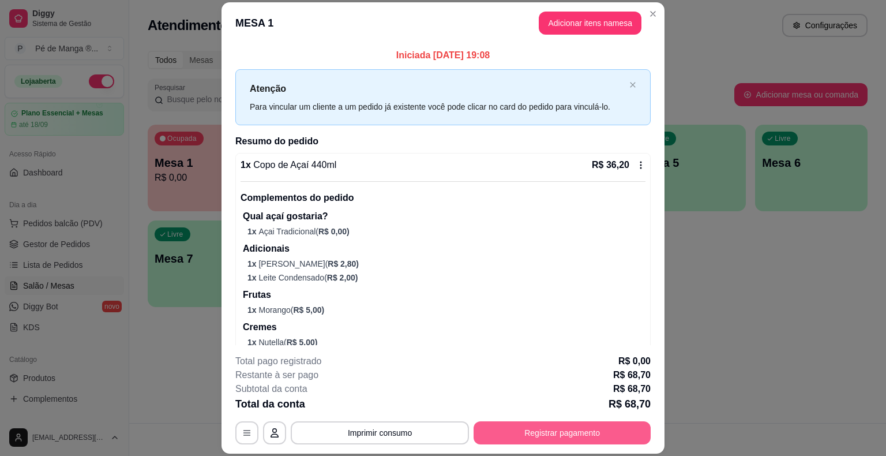
click at [549, 432] on button "Registrar pagamento" at bounding box center [562, 432] width 177 height 23
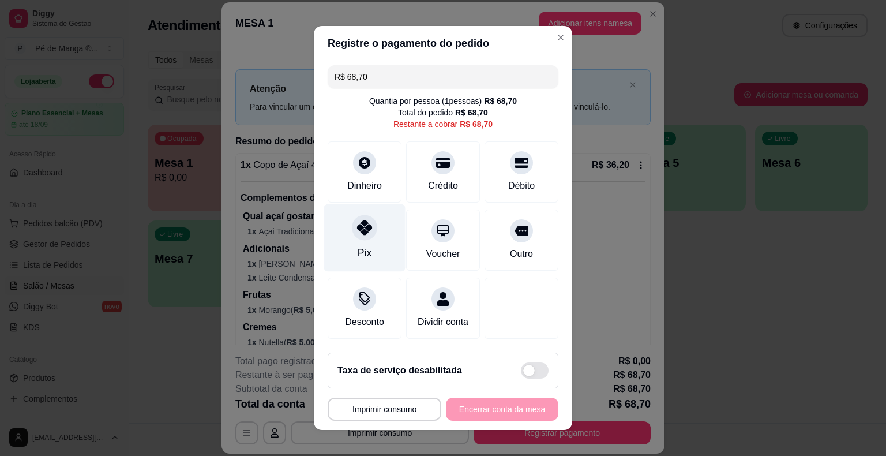
click at [358, 253] on div "Pix" at bounding box center [365, 252] width 14 height 15
type input "R$ 0,00"
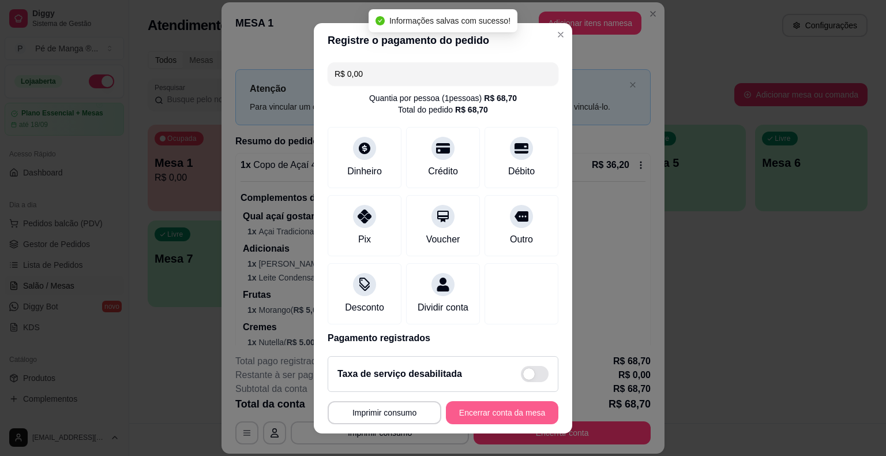
click at [479, 411] on button "Encerrar conta da mesa" at bounding box center [502, 412] width 112 height 23
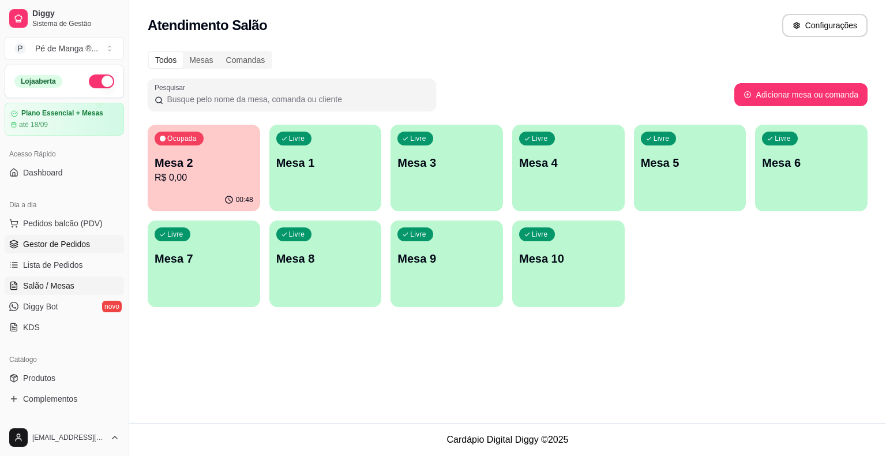
click at [85, 250] on link "Gestor de Pedidos" at bounding box center [64, 244] width 119 height 18
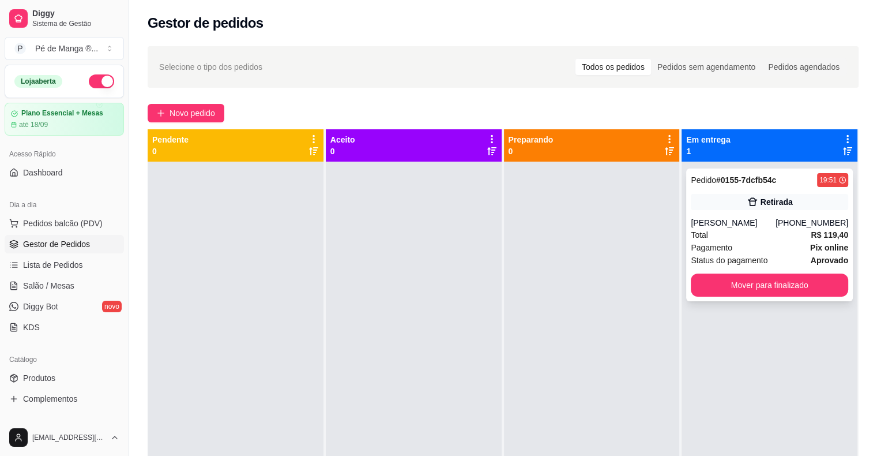
click at [802, 252] on div "Pagamento Pix online" at bounding box center [769, 247] width 157 height 13
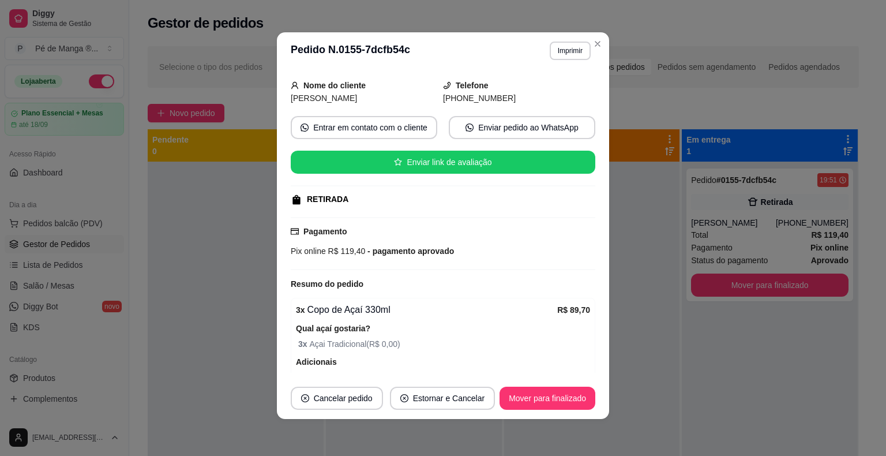
scroll to position [115, 0]
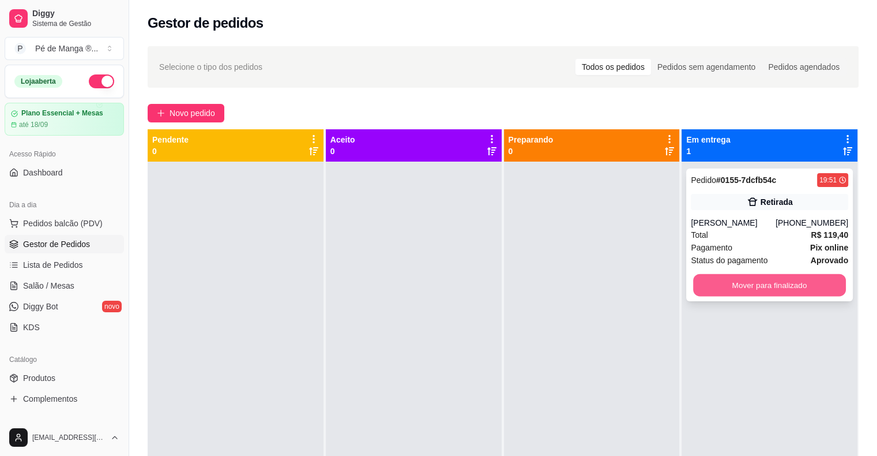
click at [783, 294] on button "Mover para finalizado" at bounding box center [769, 285] width 153 height 22
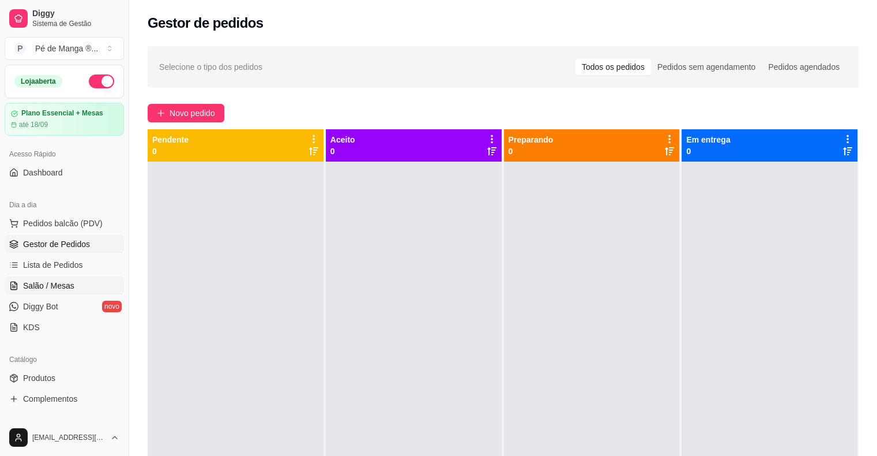
drag, startPoint x: 48, startPoint y: 294, endPoint x: 40, endPoint y: 286, distance: 11.8
click at [47, 294] on ul "Pedidos balcão (PDV) Gestor de Pedidos Lista de Pedidos Salão / Mesas Diggy Bot…" at bounding box center [64, 275] width 119 height 122
click at [62, 281] on span "Salão / Mesas" at bounding box center [48, 286] width 51 height 12
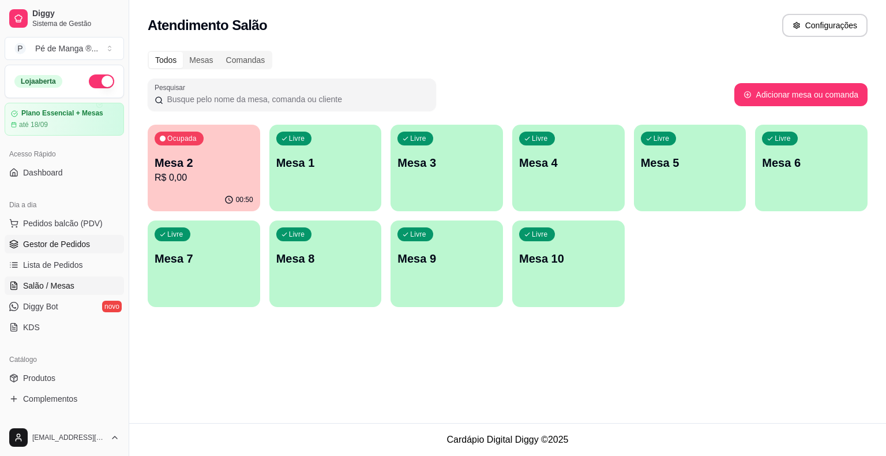
click at [51, 241] on span "Gestor de Pedidos" at bounding box center [56, 244] width 67 height 12
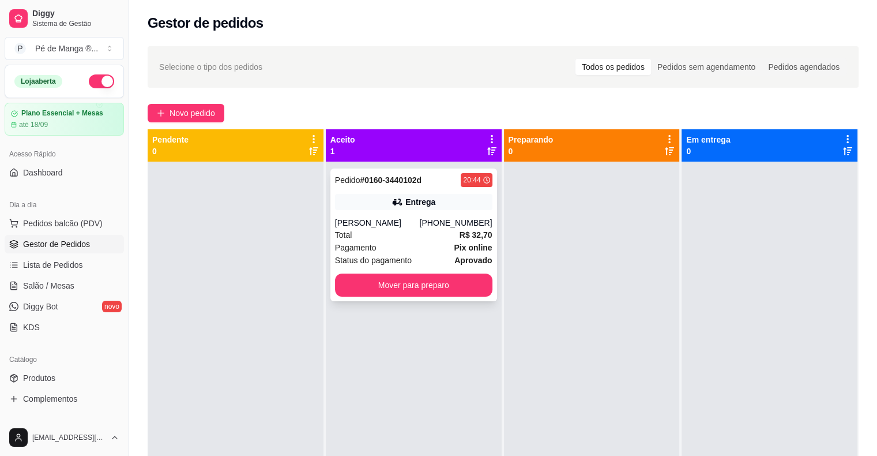
click at [418, 234] on div "Total R$ 32,70" at bounding box center [413, 234] width 157 height 13
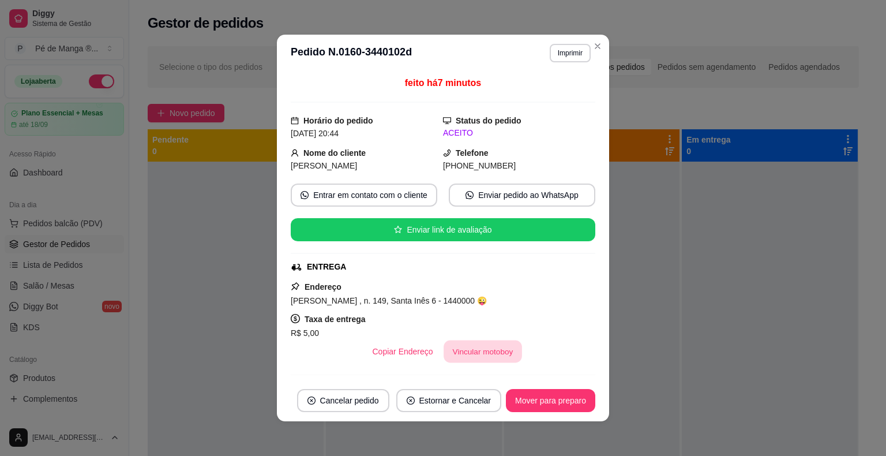
click at [475, 350] on button "Vincular motoboy" at bounding box center [483, 351] width 78 height 22
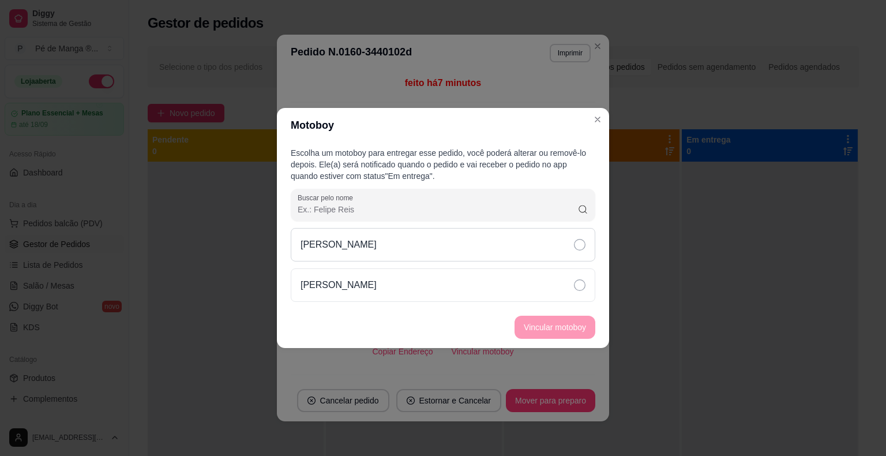
click at [471, 256] on div "[PERSON_NAME]" at bounding box center [443, 244] width 305 height 33
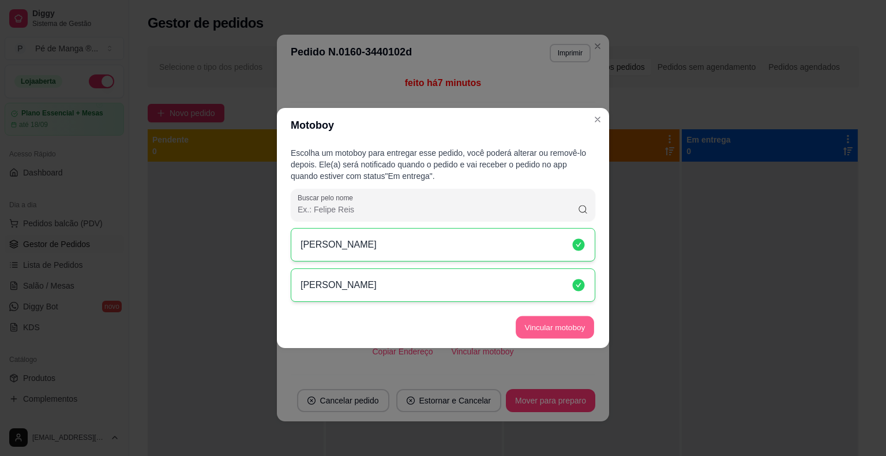
click at [541, 328] on button "Vincular motoboy" at bounding box center [555, 327] width 78 height 22
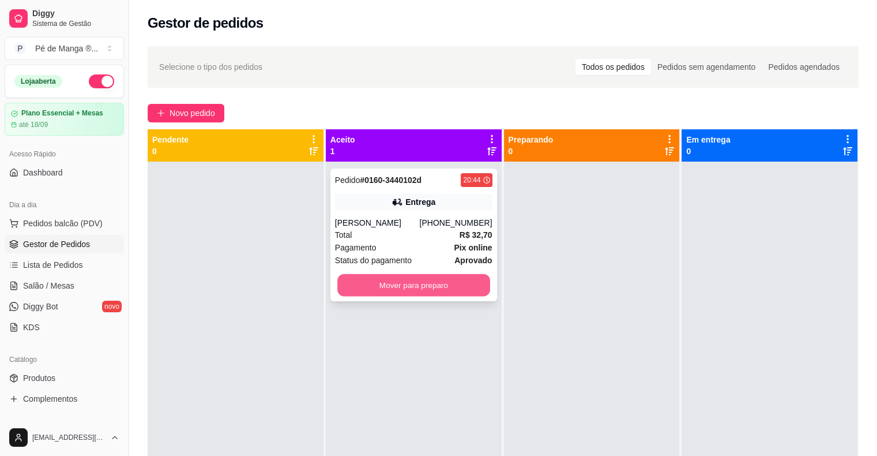
click at [401, 283] on button "Mover para preparo" at bounding box center [413, 285] width 153 height 22
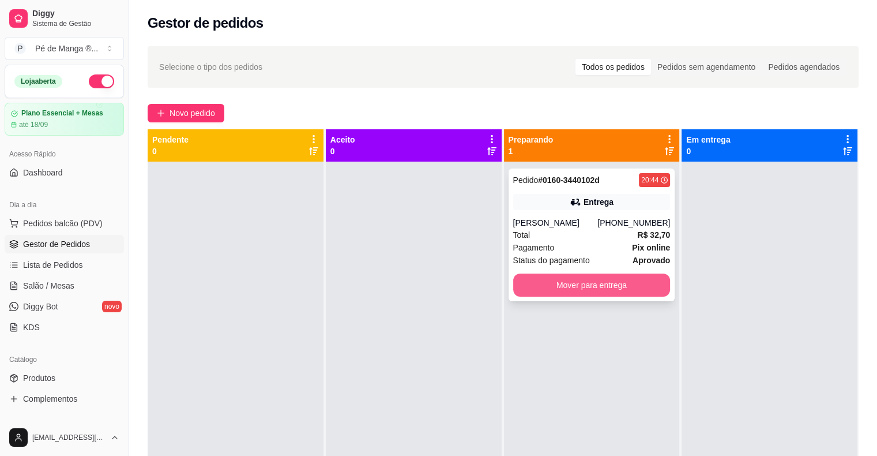
click at [558, 284] on button "Mover para entrega" at bounding box center [591, 284] width 157 height 23
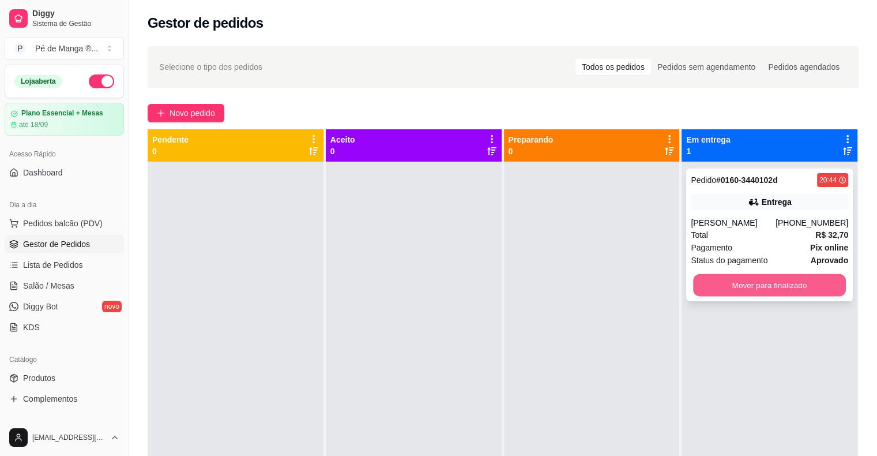
click at [794, 289] on button "Mover para finalizado" at bounding box center [769, 285] width 153 height 22
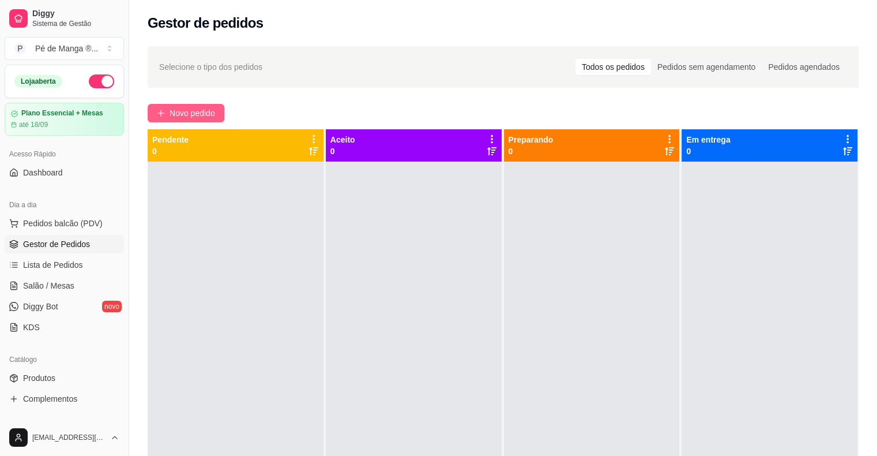
click at [210, 110] on span "Novo pedido" at bounding box center [193, 113] width 46 height 13
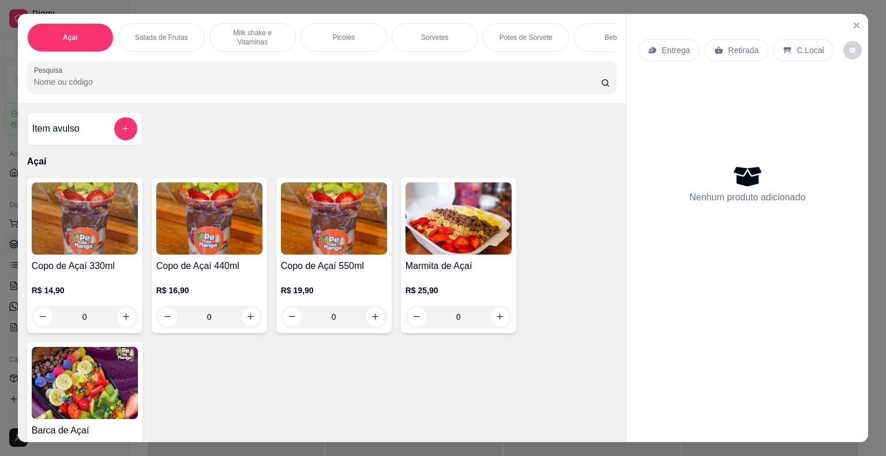
click at [665, 51] on div "Entrega" at bounding box center [669, 50] width 62 height 22
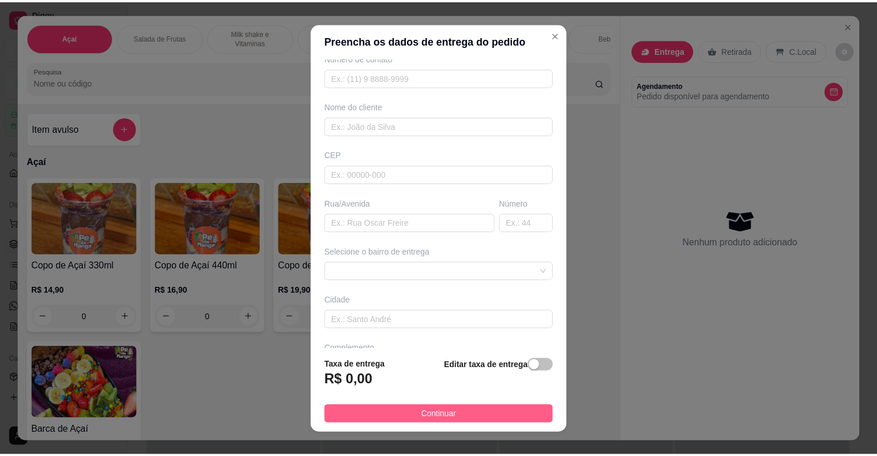
scroll to position [14, 0]
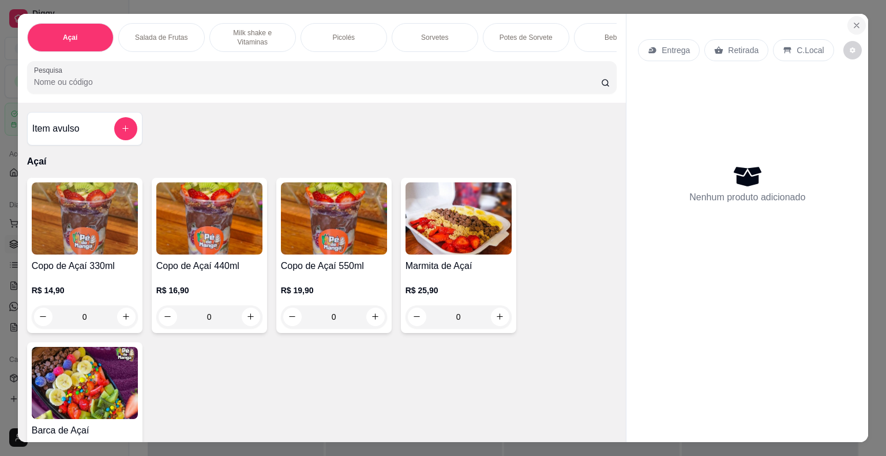
click at [855, 22] on icon "Close" at bounding box center [856, 25] width 9 height 9
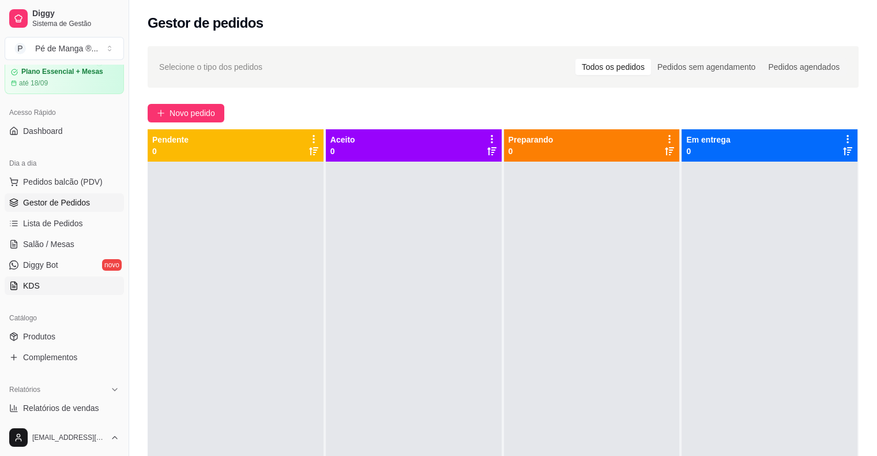
scroll to position [58, 0]
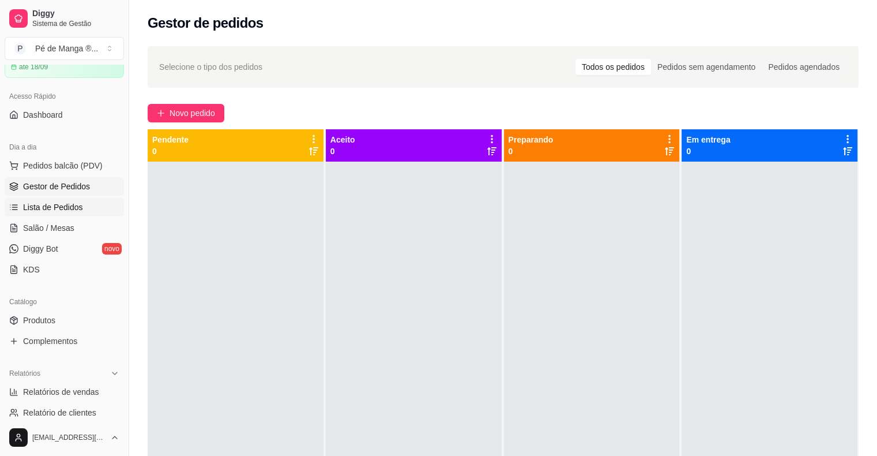
click at [81, 207] on link "Lista de Pedidos" at bounding box center [64, 207] width 119 height 18
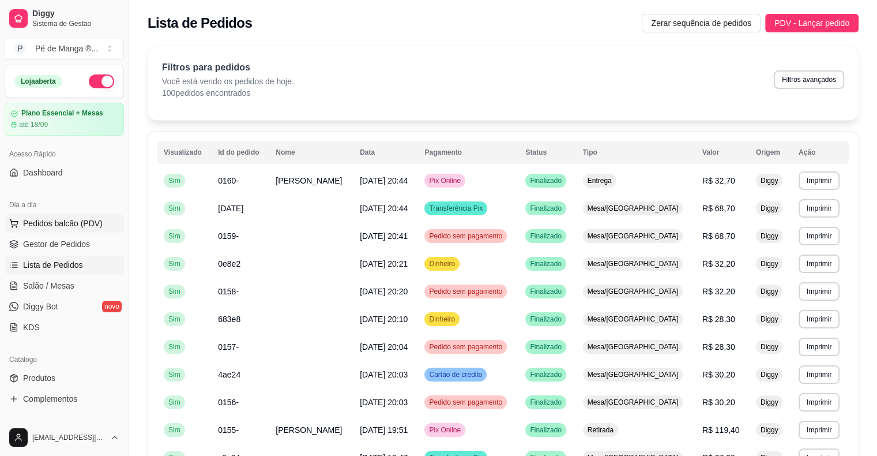
click at [68, 224] on span "Pedidos balcão (PDV)" at bounding box center [63, 223] width 80 height 12
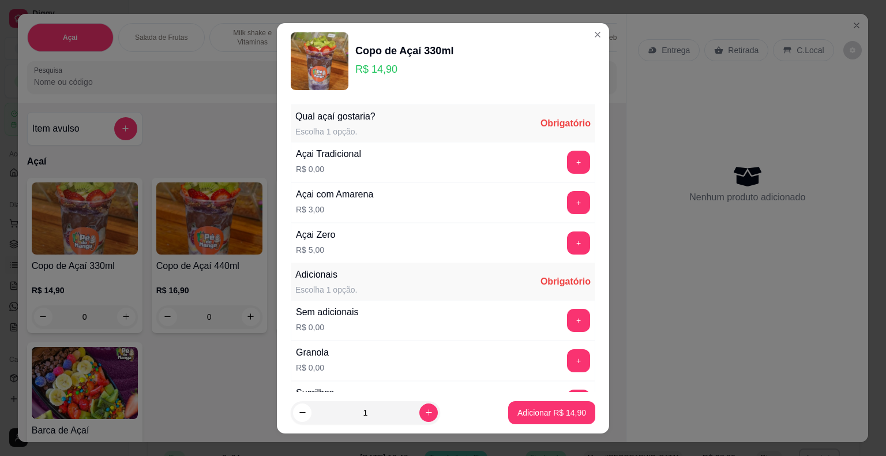
click at [575, 29] on header "Copo de Açaí 330ml R$ 14,90" at bounding box center [443, 61] width 332 height 76
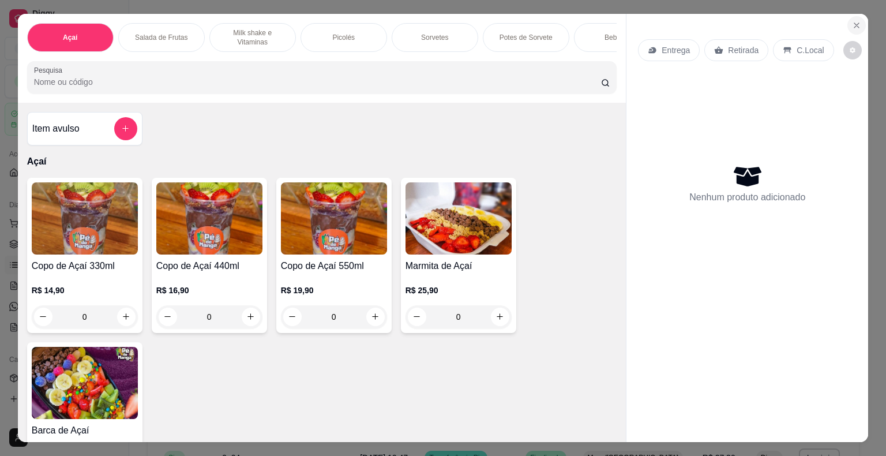
click at [855, 22] on icon "Close" at bounding box center [856, 25] width 9 height 9
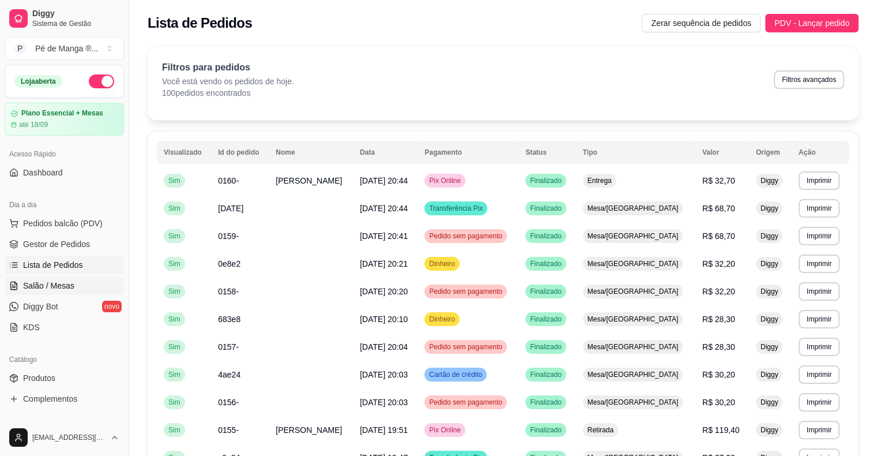
click at [65, 286] on span "Salão / Mesas" at bounding box center [48, 286] width 51 height 12
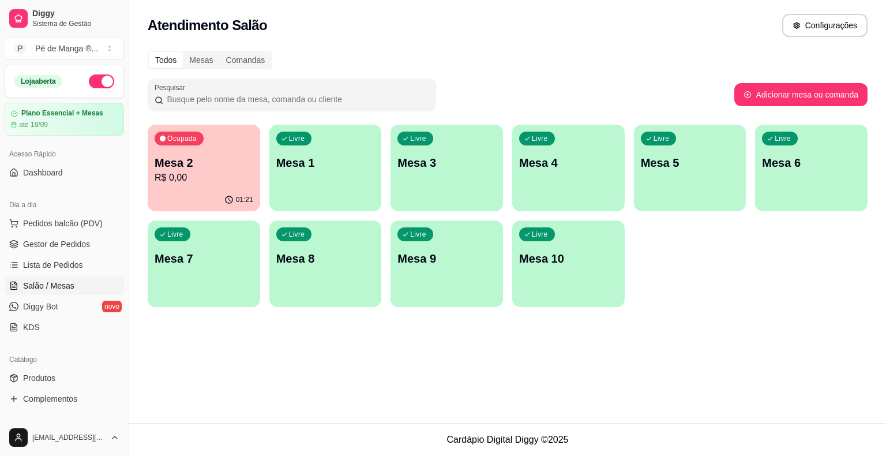
click at [186, 178] on p "R$ 0,00" at bounding box center [204, 178] width 99 height 14
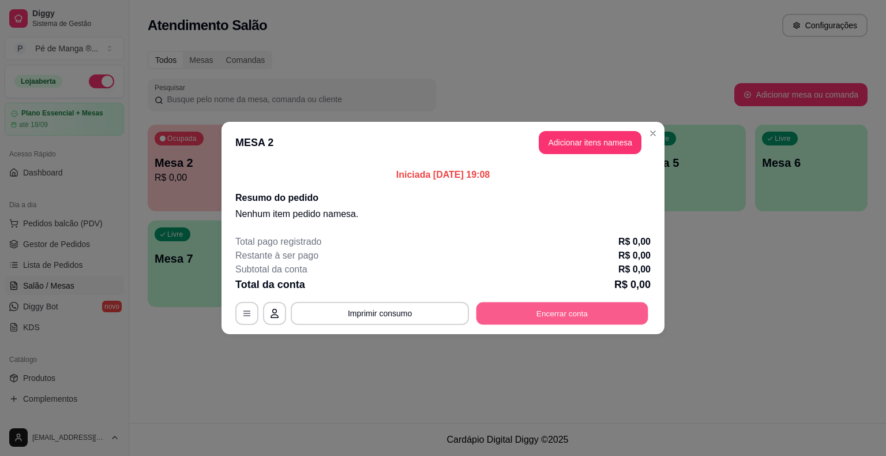
click at [546, 316] on button "Encerrar conta" at bounding box center [562, 313] width 172 height 22
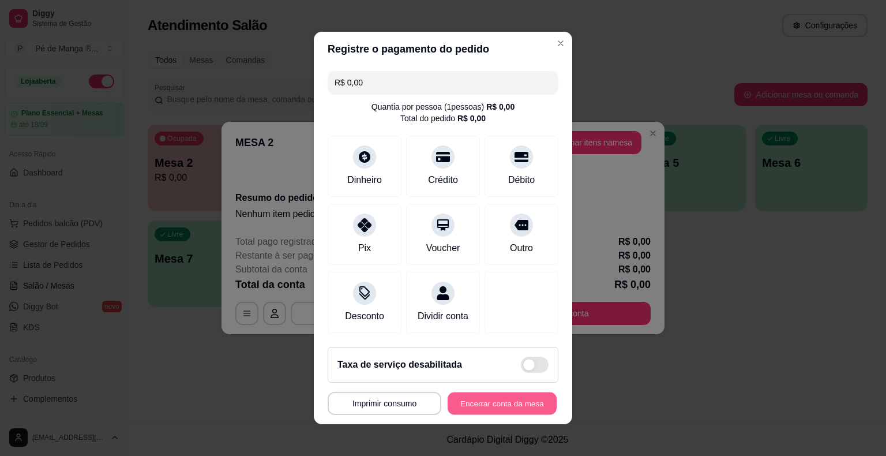
click at [482, 403] on button "Encerrar conta da mesa" at bounding box center [502, 403] width 109 height 22
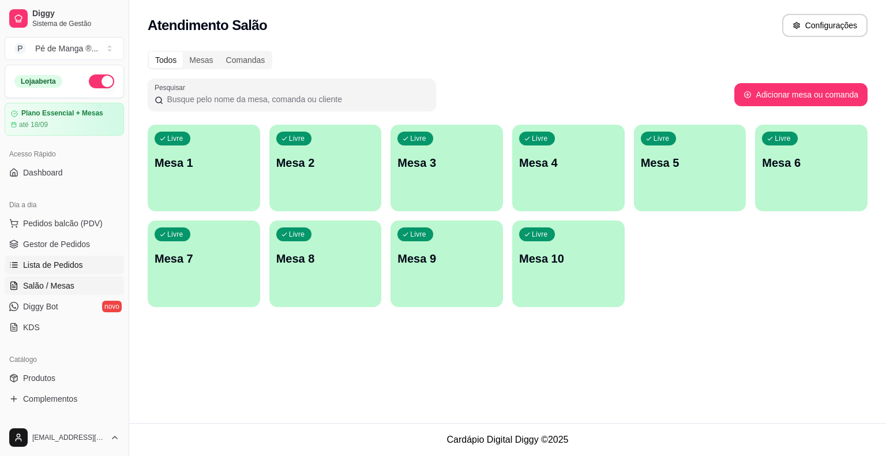
click at [97, 263] on link "Lista de Pedidos" at bounding box center [64, 265] width 119 height 18
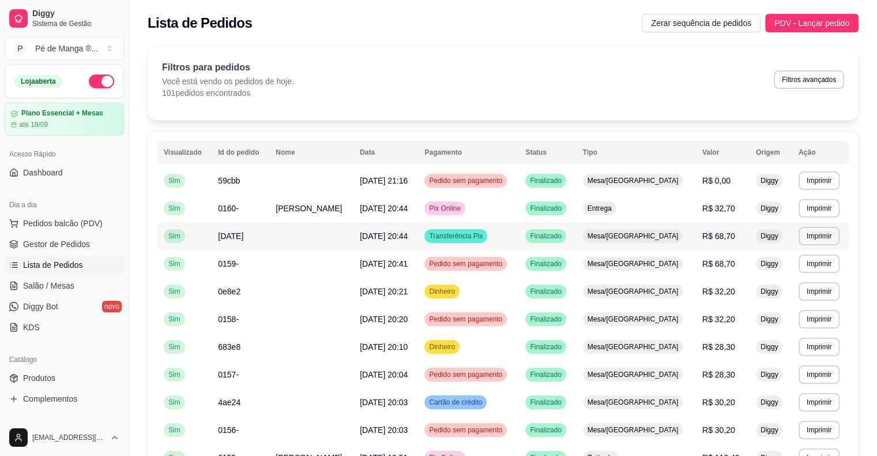
click at [335, 233] on td at bounding box center [311, 236] width 84 height 28
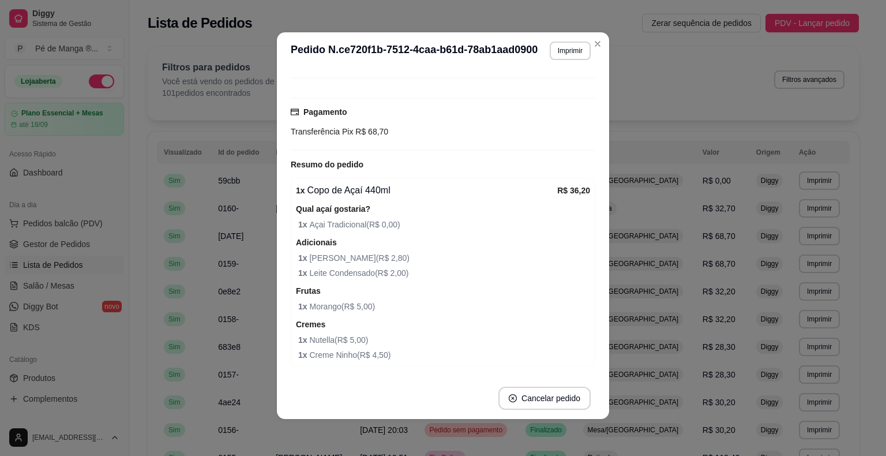
scroll to position [37, 0]
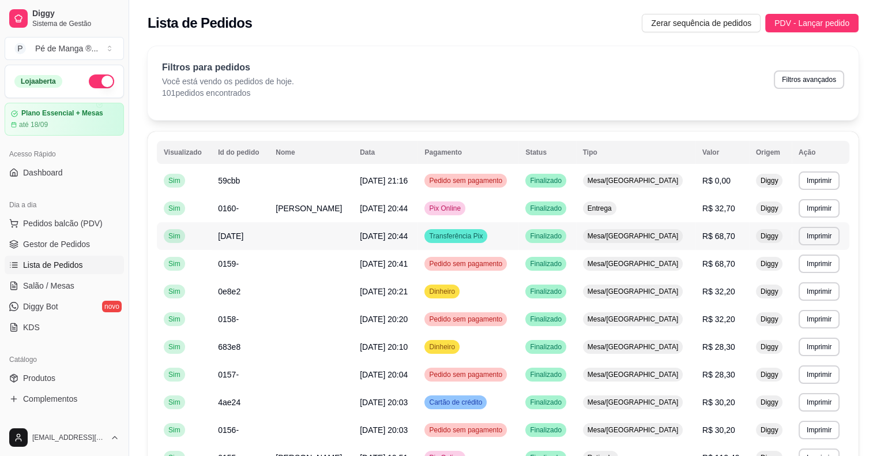
click at [643, 237] on span "Mesa/[GEOGRAPHIC_DATA]" at bounding box center [633, 235] width 96 height 9
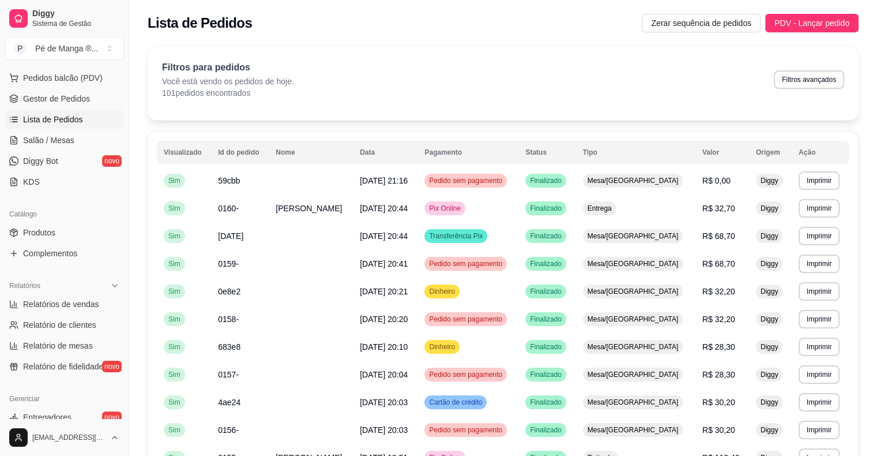
scroll to position [173, 0]
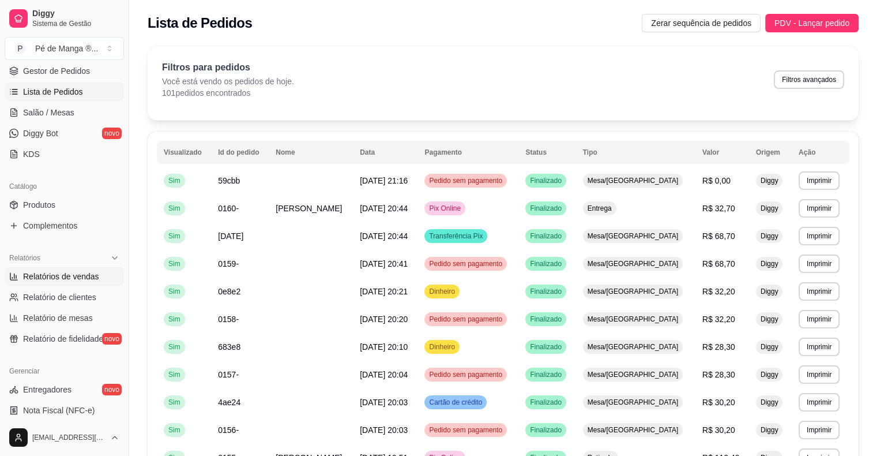
click at [72, 279] on span "Relatórios de vendas" at bounding box center [61, 277] width 76 height 12
select select "ALL"
select select "0"
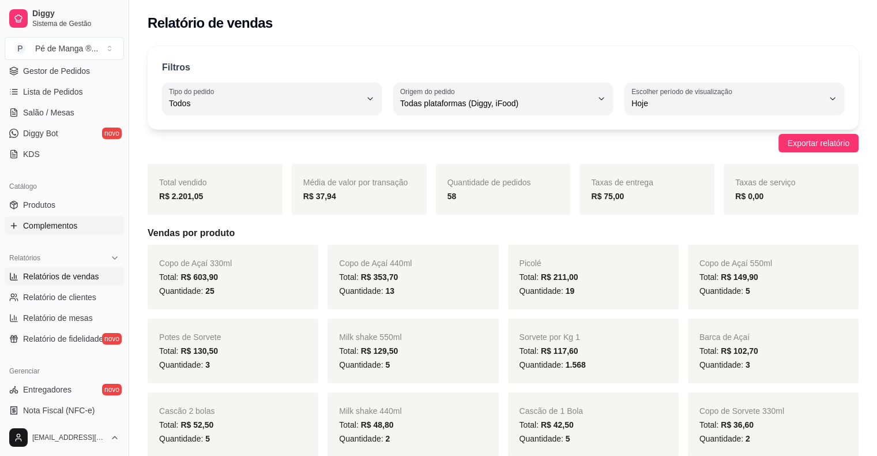
click at [82, 230] on link "Complementos" at bounding box center [64, 225] width 119 height 18
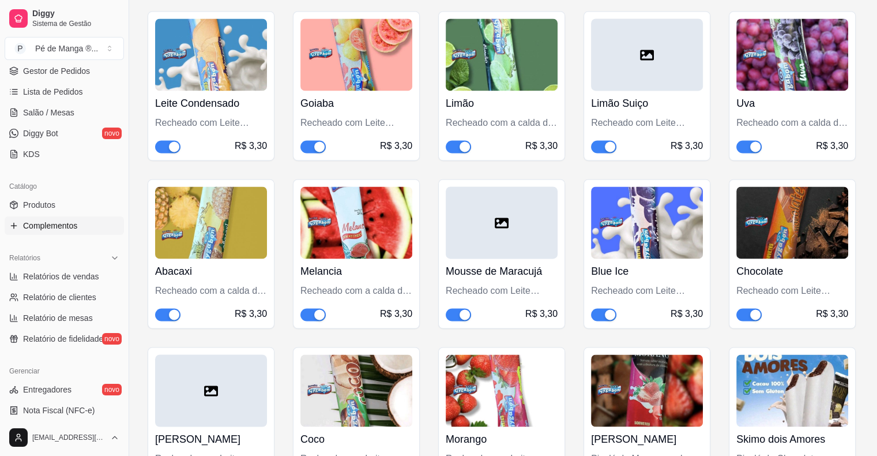
scroll to position [6114, 0]
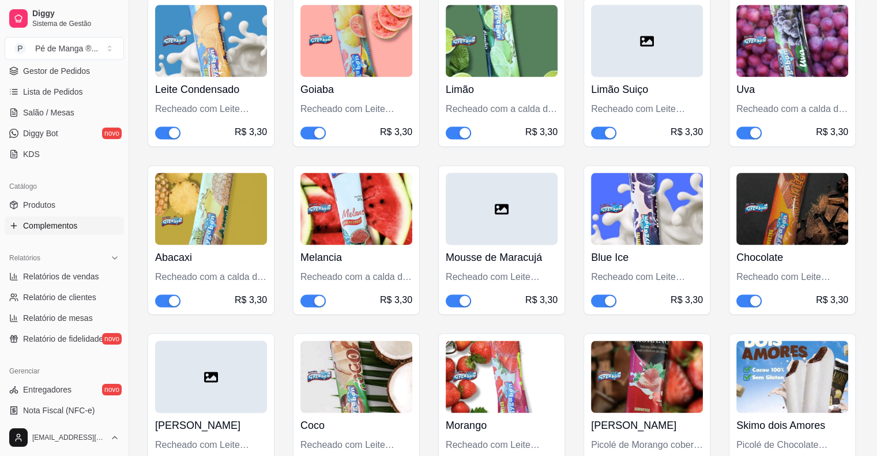
click at [750, 218] on div "Chocolate Recheado com Leite Condensado. R$ 3,30" at bounding box center [792, 239] width 127 height 149
click at [745, 294] on span "button" at bounding box center [749, 300] width 25 height 13
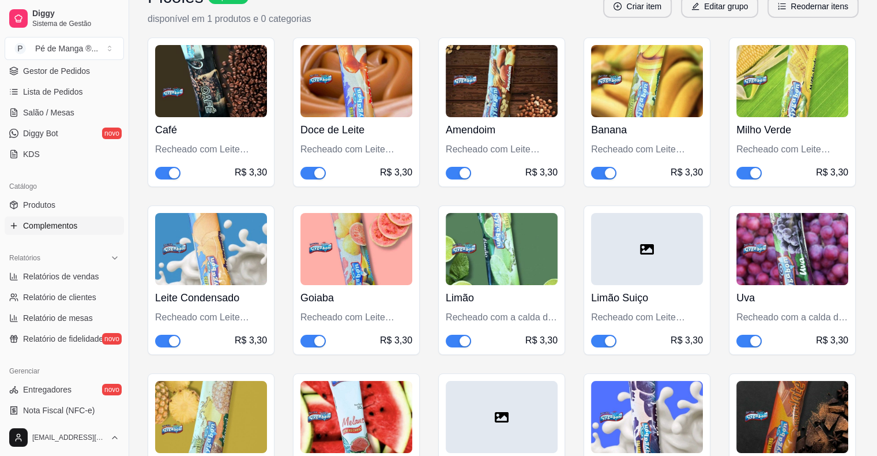
scroll to position [4269, 0]
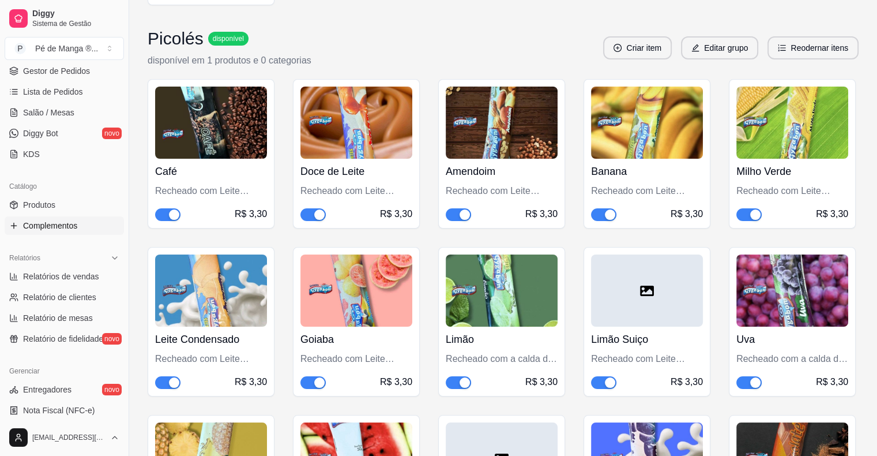
click at [307, 151] on div "Doce de Leite Recheado com Leite Condensado. R$ 3,30" at bounding box center [356, 153] width 127 height 149
click at [309, 208] on span "button" at bounding box center [313, 214] width 25 height 13
click at [745, 208] on span "button" at bounding box center [749, 214] width 25 height 13
click at [85, 393] on link "Entregadores novo" at bounding box center [64, 389] width 119 height 18
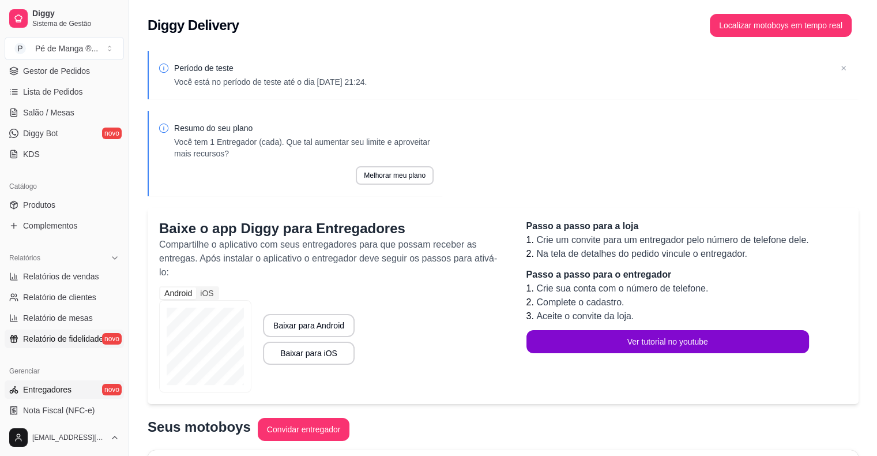
click at [69, 343] on link "Relatório de fidelidade novo" at bounding box center [64, 338] width 119 height 18
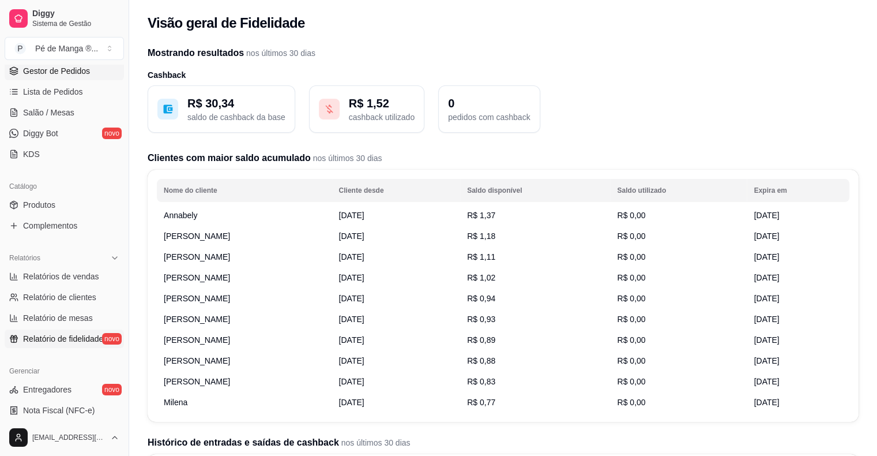
click at [90, 70] on link "Gestor de Pedidos" at bounding box center [64, 71] width 119 height 18
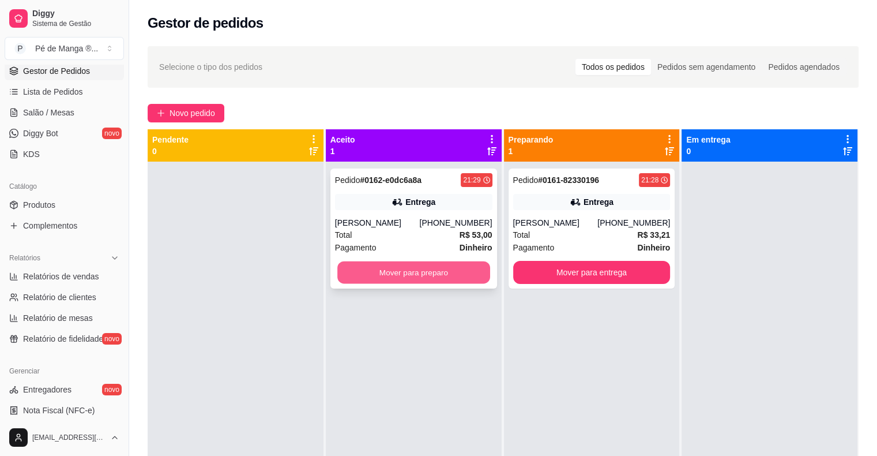
click at [388, 276] on button "Mover para preparo" at bounding box center [413, 272] width 153 height 22
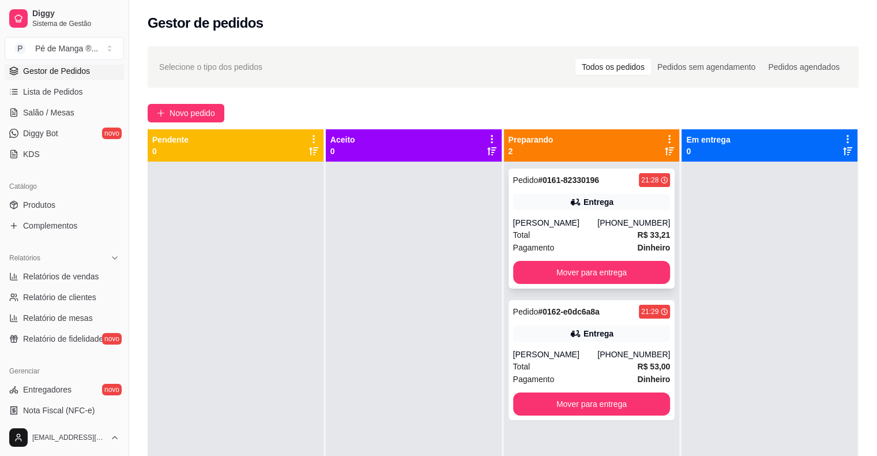
click at [583, 228] on div "Aline Jesus Fernandes Soares" at bounding box center [555, 223] width 85 height 12
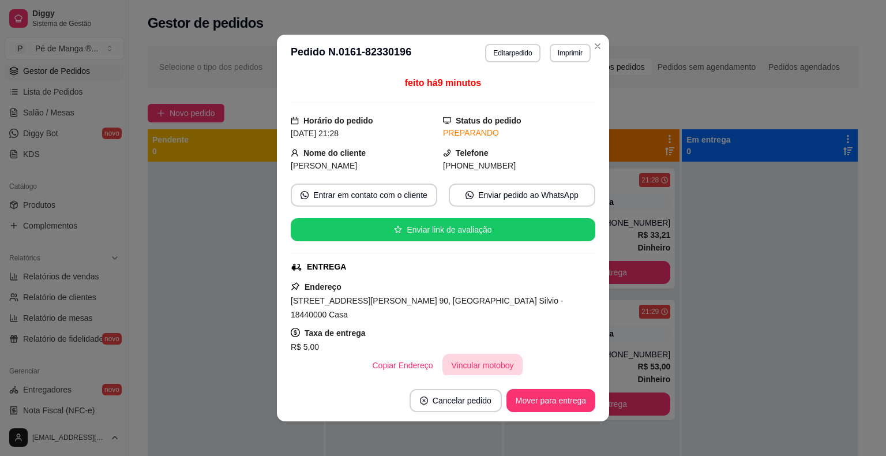
click at [451, 354] on button "Vincular motoboy" at bounding box center [482, 365] width 81 height 23
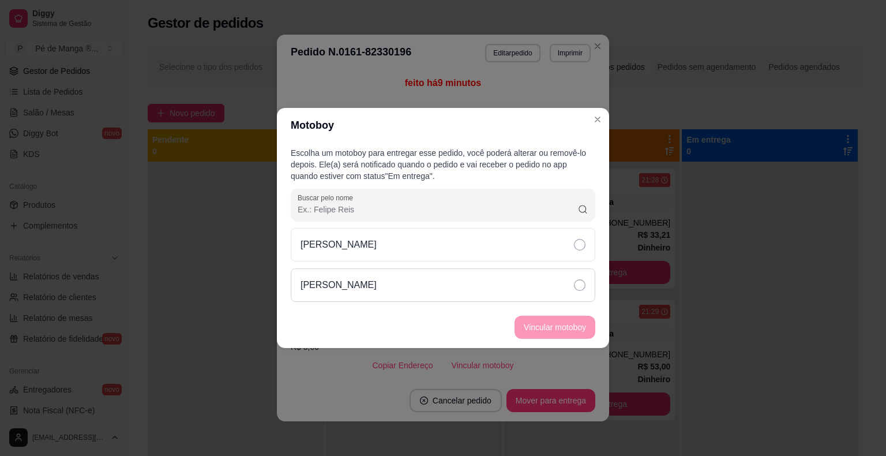
click at [575, 286] on icon at bounding box center [580, 285] width 12 height 12
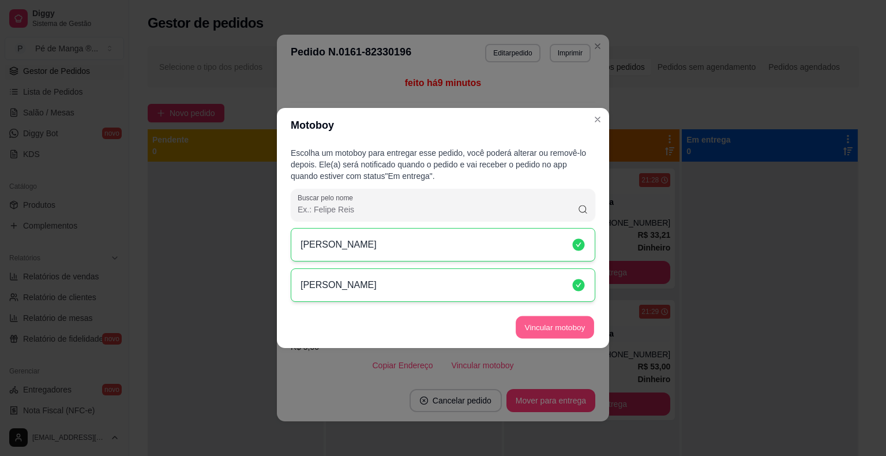
click at [567, 328] on button "Vincular motoboy" at bounding box center [555, 327] width 78 height 22
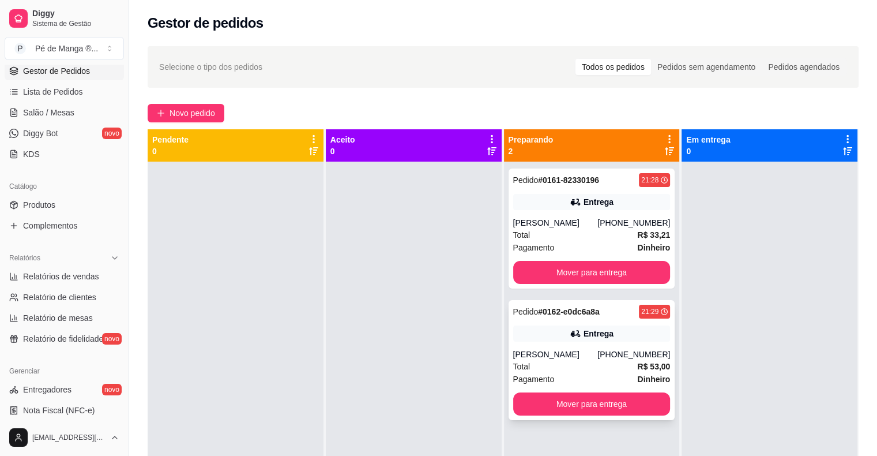
click at [562, 373] on div "Total R$ 53,00" at bounding box center [591, 366] width 157 height 13
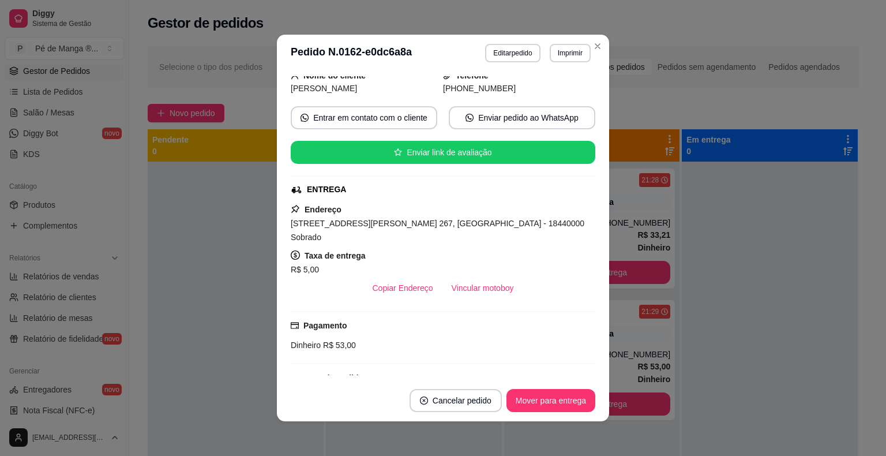
scroll to position [58, 0]
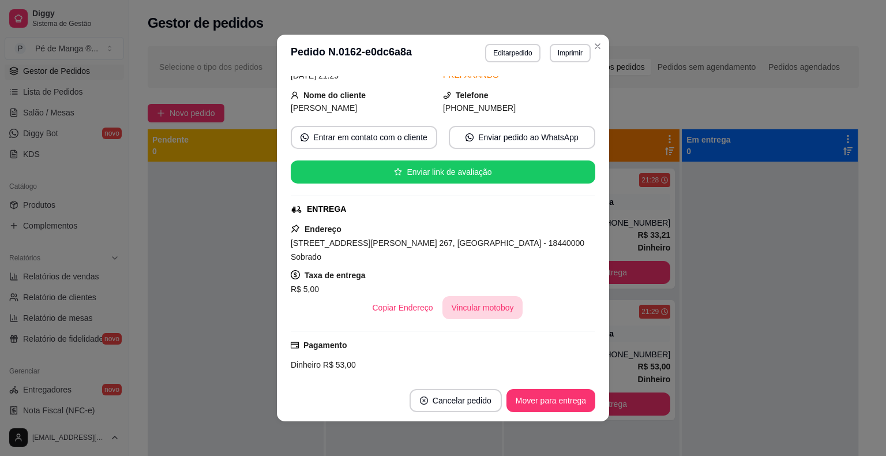
click at [490, 296] on button "Vincular motoboy" at bounding box center [482, 307] width 81 height 23
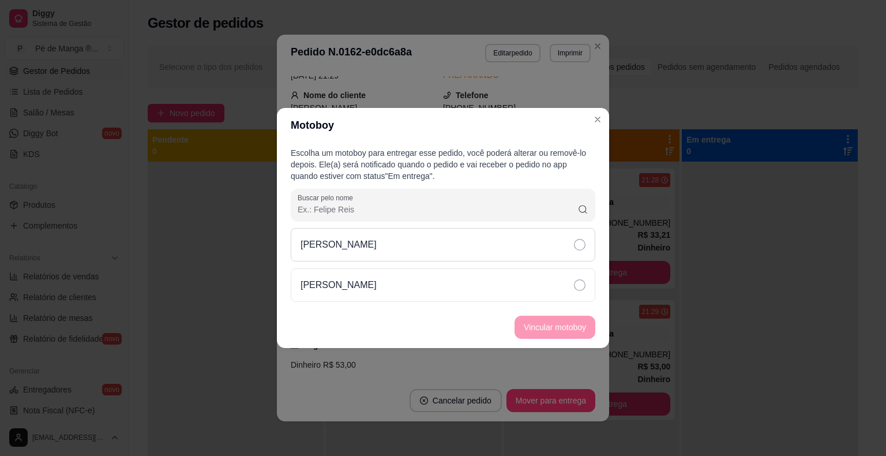
click at [470, 249] on div "[PERSON_NAME]" at bounding box center [443, 244] width 305 height 33
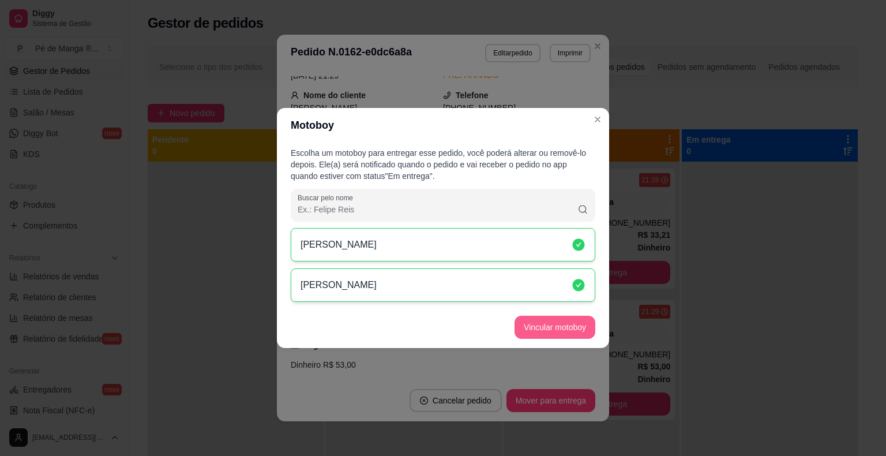
click at [553, 331] on button "Vincular motoboy" at bounding box center [555, 327] width 81 height 23
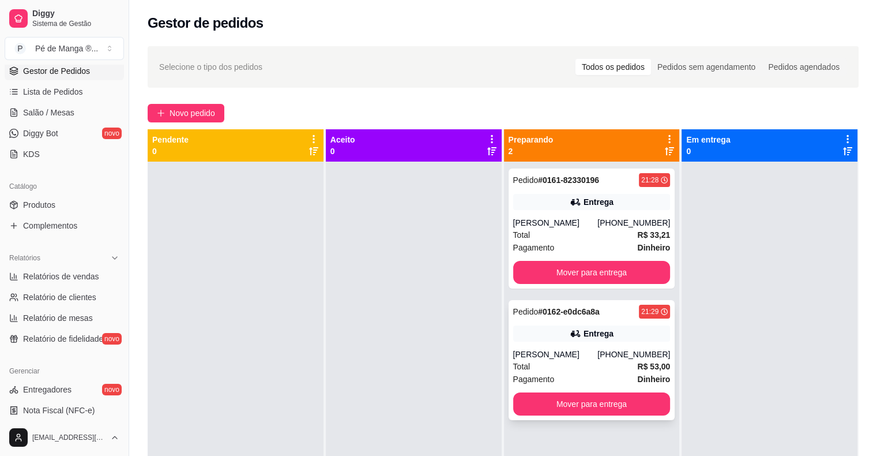
click at [637, 371] on strong "R$ 53,00" at bounding box center [653, 366] width 33 height 9
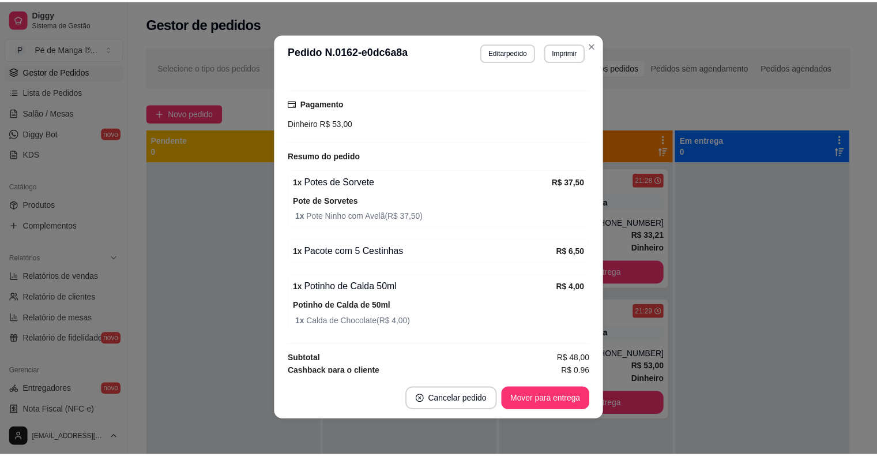
scroll to position [2, 0]
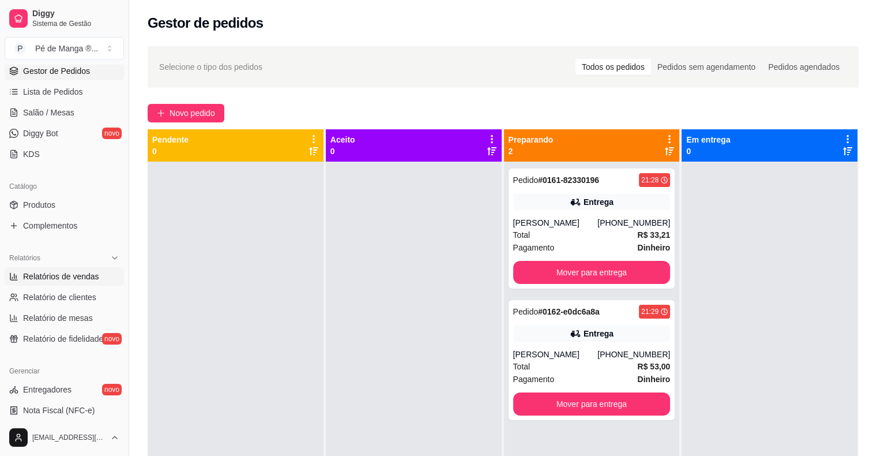
click at [72, 278] on span "Relatórios de vendas" at bounding box center [61, 277] width 76 height 12
select select "ALL"
select select "0"
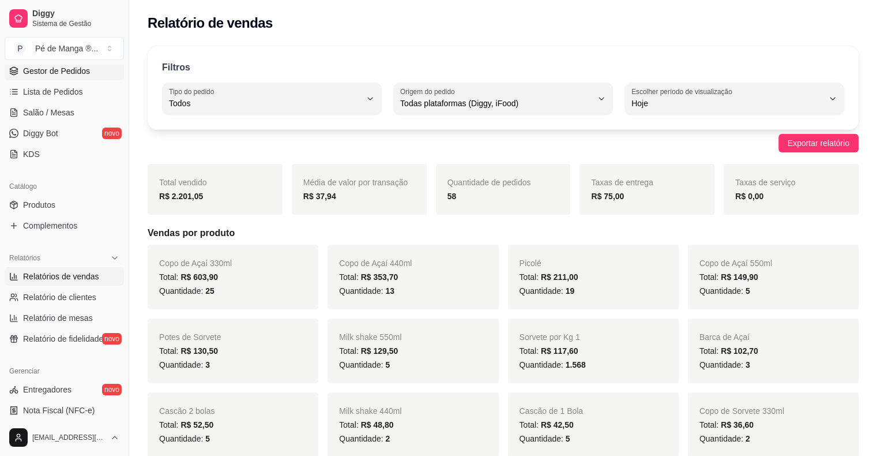
click at [72, 68] on span "Gestor de Pedidos" at bounding box center [56, 71] width 67 height 12
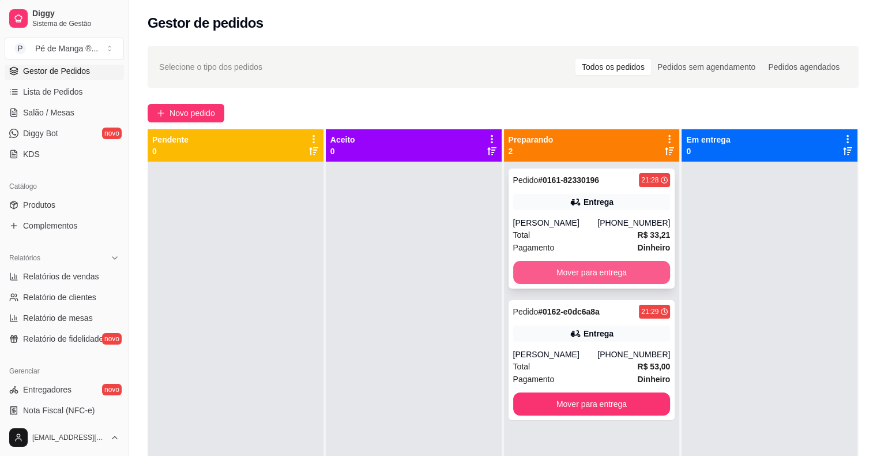
click at [567, 273] on button "Mover para entrega" at bounding box center [591, 272] width 157 height 23
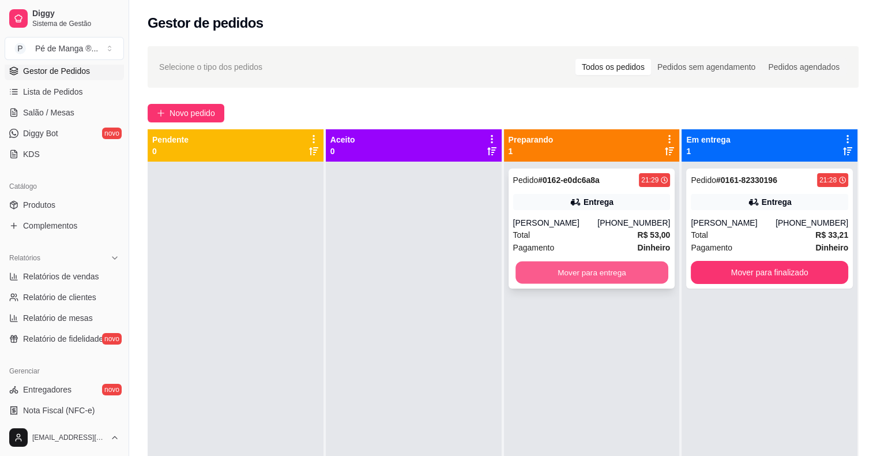
click at [596, 266] on button "Mover para entrega" at bounding box center [592, 272] width 153 height 22
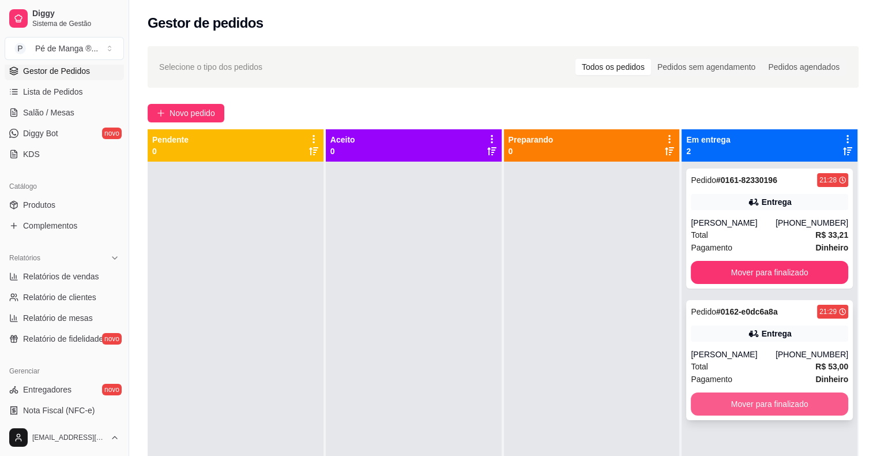
click at [719, 415] on button "Mover para finalizado" at bounding box center [769, 403] width 157 height 23
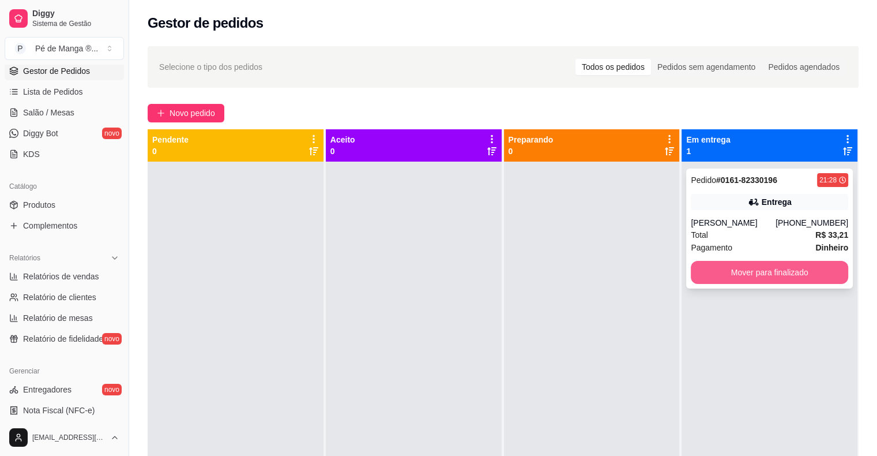
click at [716, 276] on button "Mover para finalizado" at bounding box center [769, 272] width 157 height 23
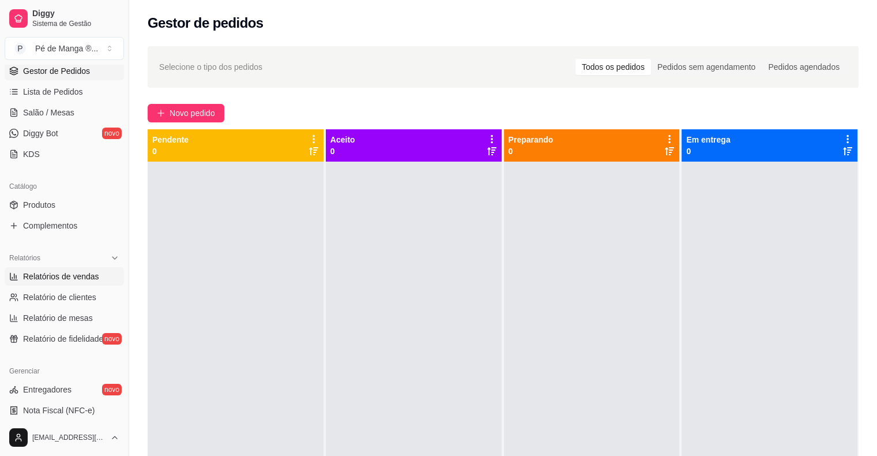
click at [62, 280] on span "Relatórios de vendas" at bounding box center [61, 277] width 76 height 12
select select "ALL"
select select "0"
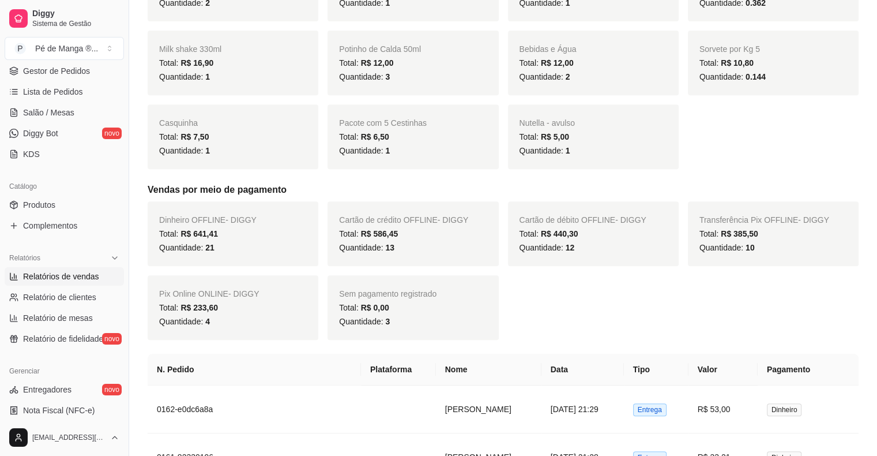
scroll to position [404, 0]
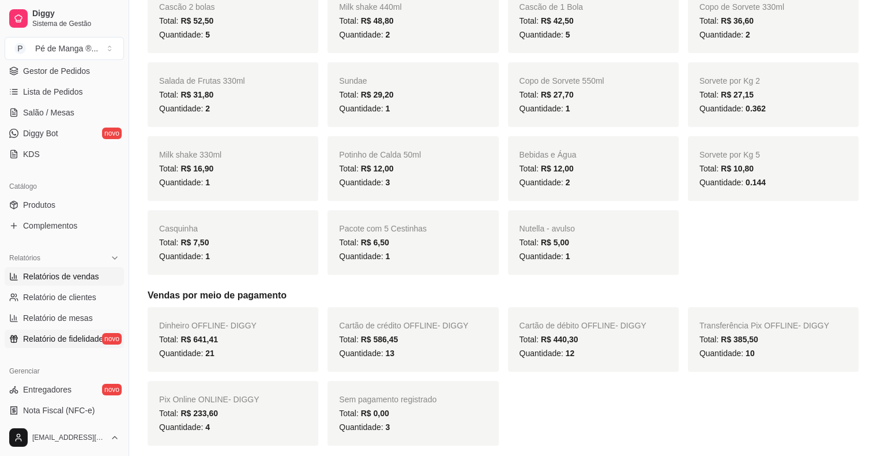
click at [70, 341] on span "Relatório de fidelidade" at bounding box center [63, 339] width 80 height 12
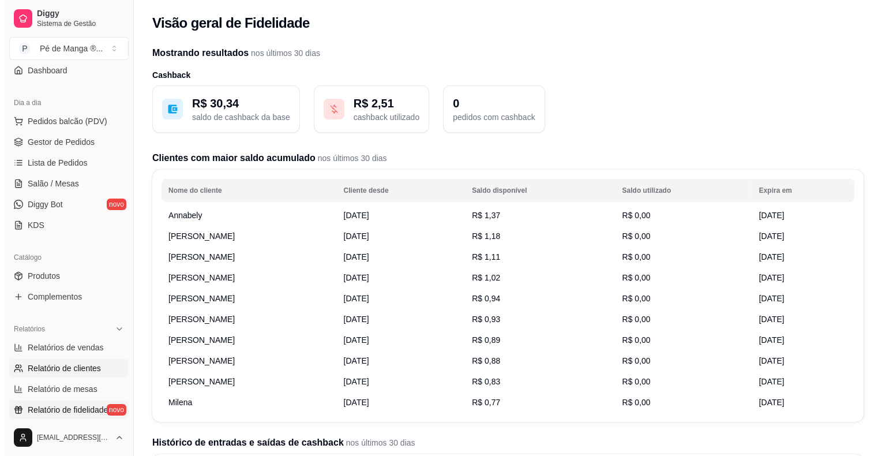
scroll to position [58, 0]
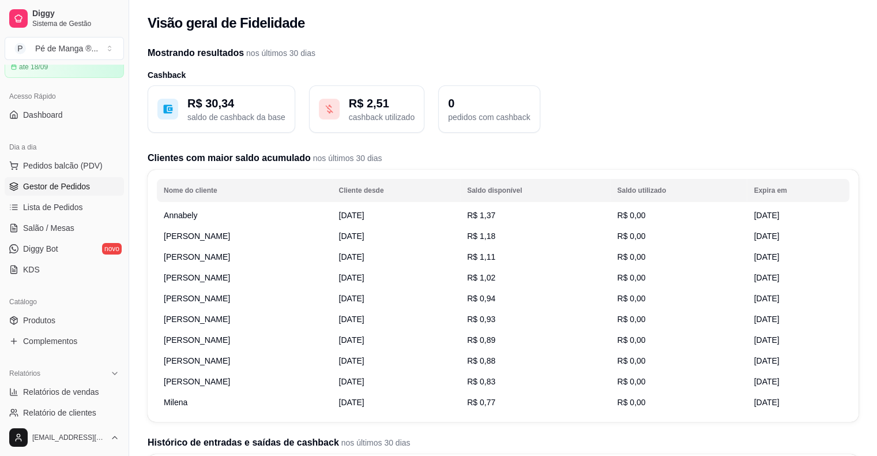
click at [78, 179] on link "Gestor de Pedidos" at bounding box center [64, 186] width 119 height 18
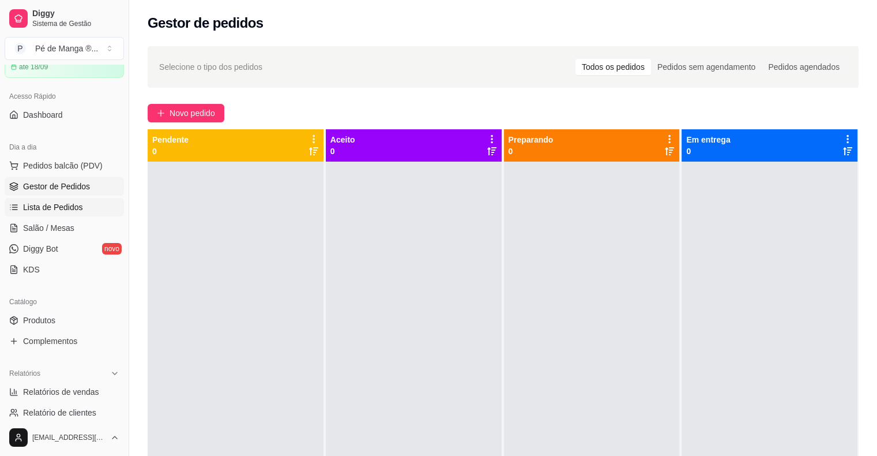
click at [77, 201] on span "Lista de Pedidos" at bounding box center [53, 207] width 60 height 12
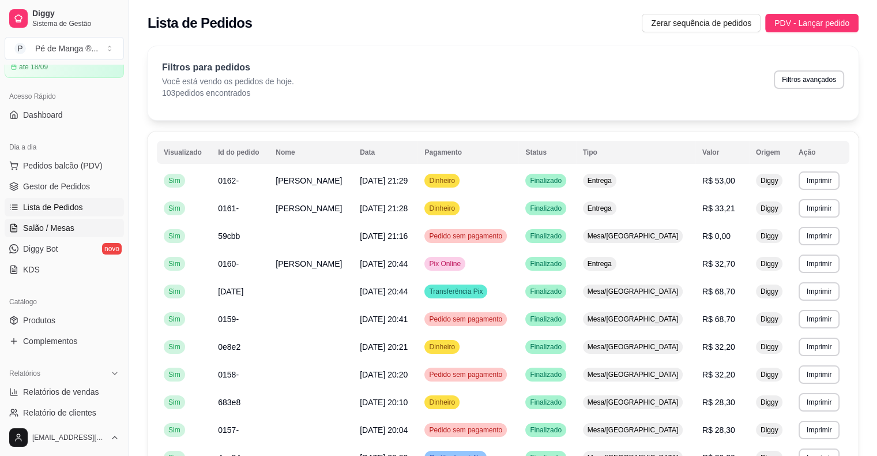
click at [78, 230] on link "Salão / Mesas" at bounding box center [64, 228] width 119 height 18
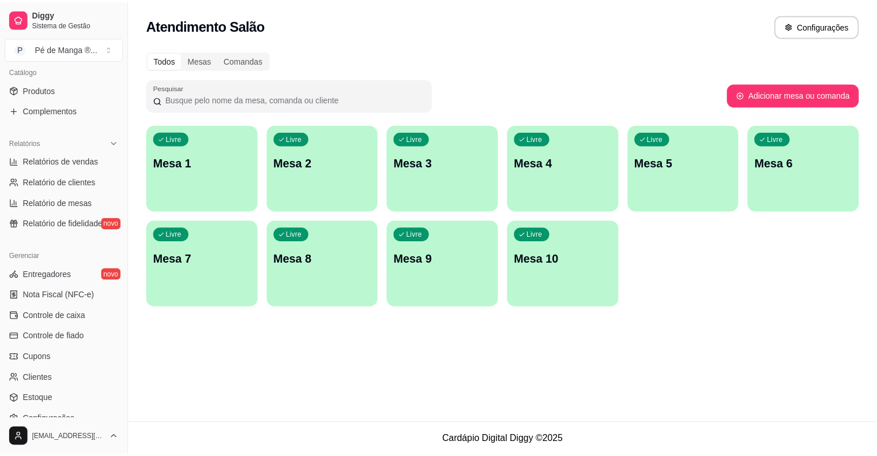
scroll to position [374, 0]
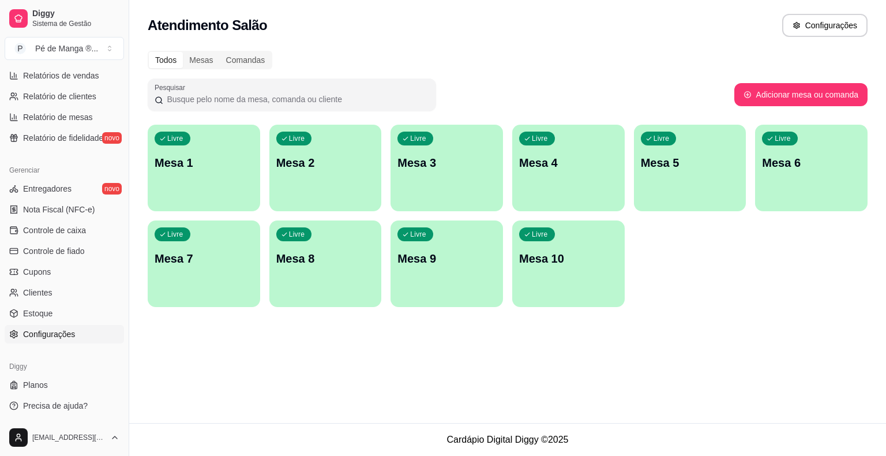
click at [57, 331] on span "Configurações" at bounding box center [49, 334] width 52 height 12
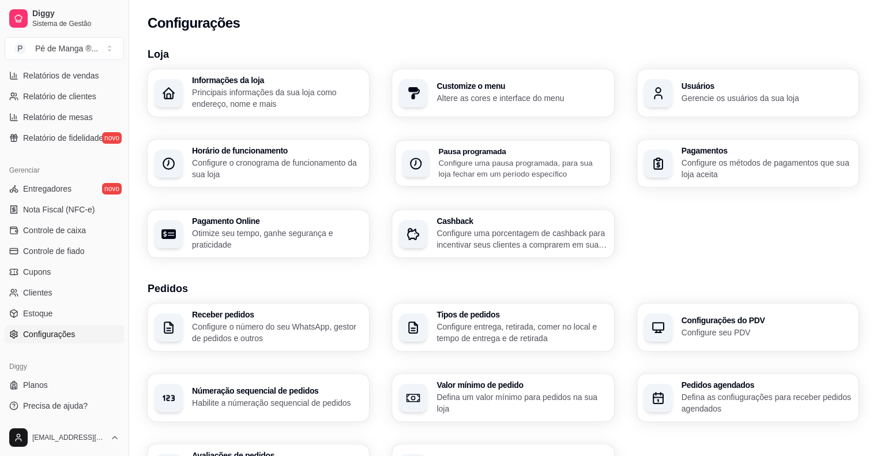
click at [567, 178] on p "Configure uma pausa programada, para sua loja fechar em um período específico" at bounding box center [521, 168] width 165 height 22
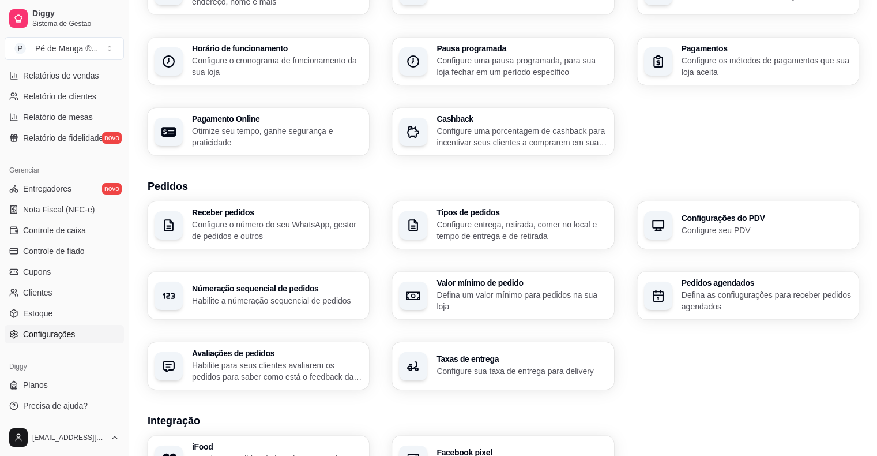
scroll to position [115, 0]
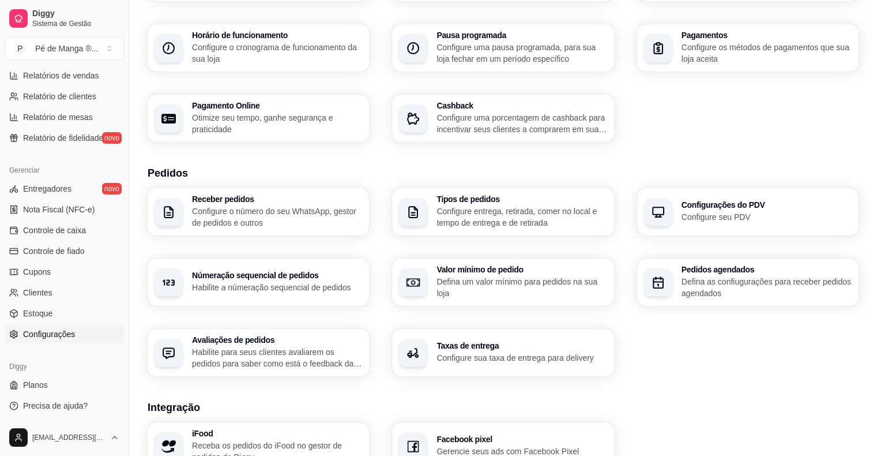
click at [281, 347] on p "Habilite para seus clientes avaliarem os pedidos para saber como está o feedbac…" at bounding box center [277, 357] width 170 height 23
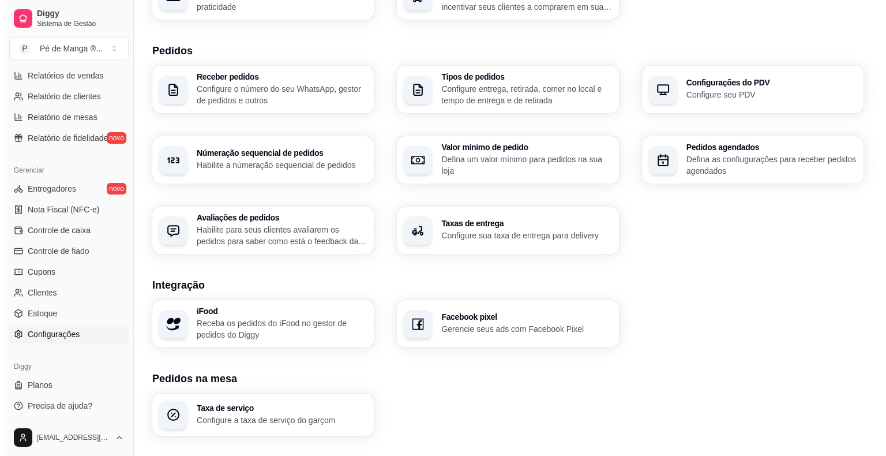
scroll to position [346, 0]
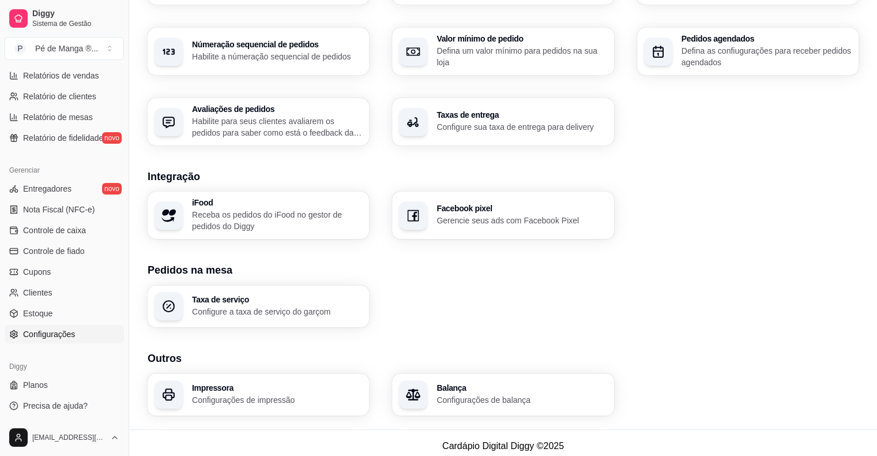
click at [306, 416] on div "Loja Informações da loja Principais informações da sua loja como endereço, nome…" at bounding box center [503, 61] width 748 height 736
click at [305, 403] on p "Configurações de impressão" at bounding box center [276, 399] width 165 height 11
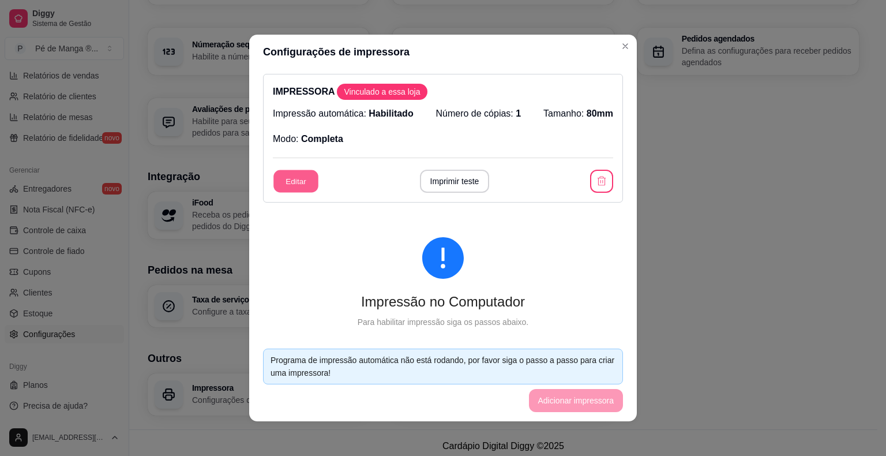
click at [296, 186] on button "Editar" at bounding box center [295, 181] width 45 height 22
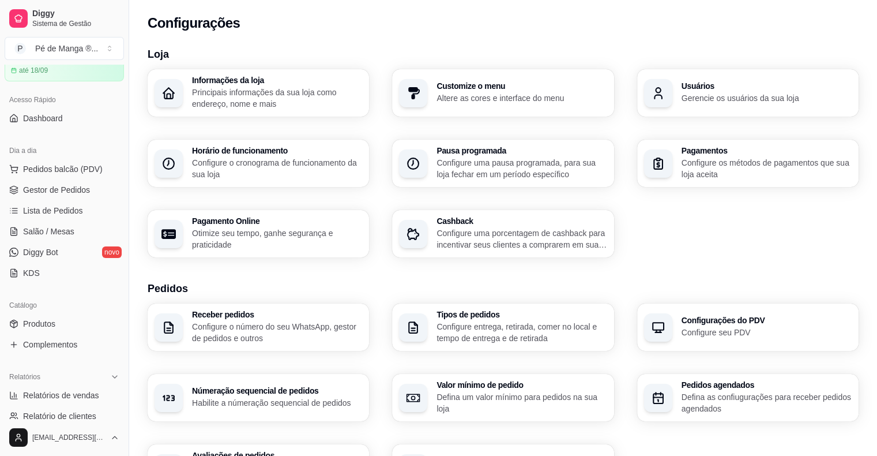
scroll to position [0, 0]
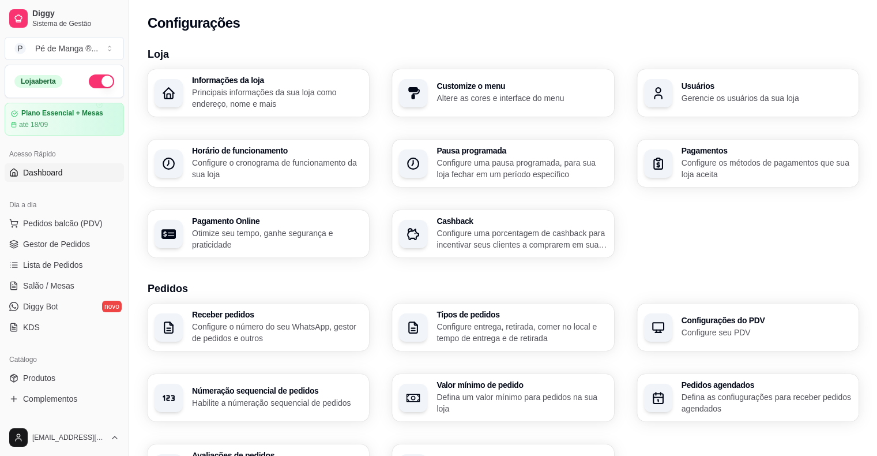
click at [55, 172] on span "Dashboard" at bounding box center [43, 173] width 40 height 12
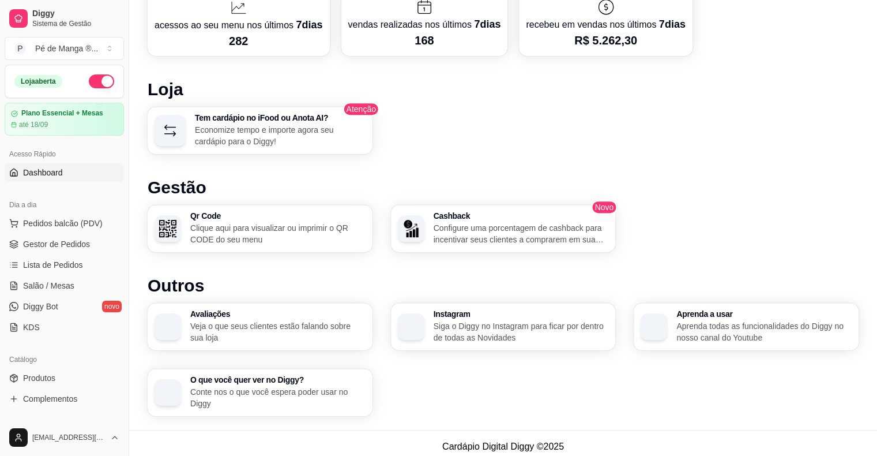
scroll to position [640, 0]
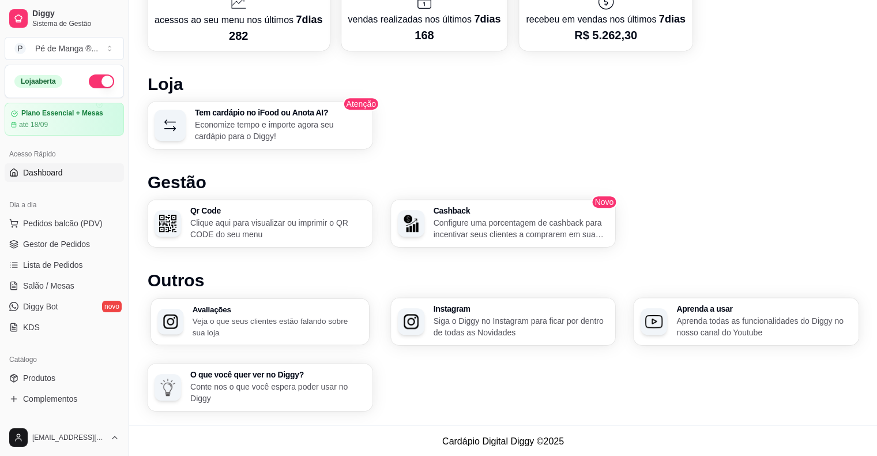
click at [291, 326] on p "Veja o que seus clientes estão falando sobre sua loja" at bounding box center [278, 326] width 170 height 22
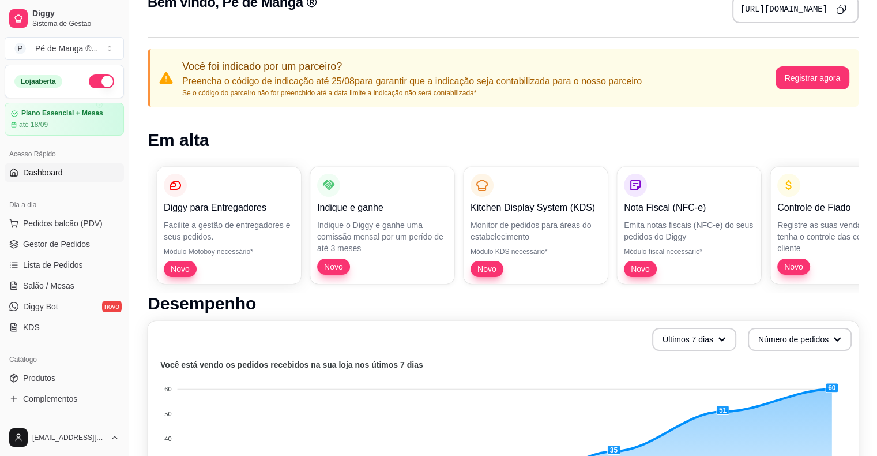
scroll to position [5, 0]
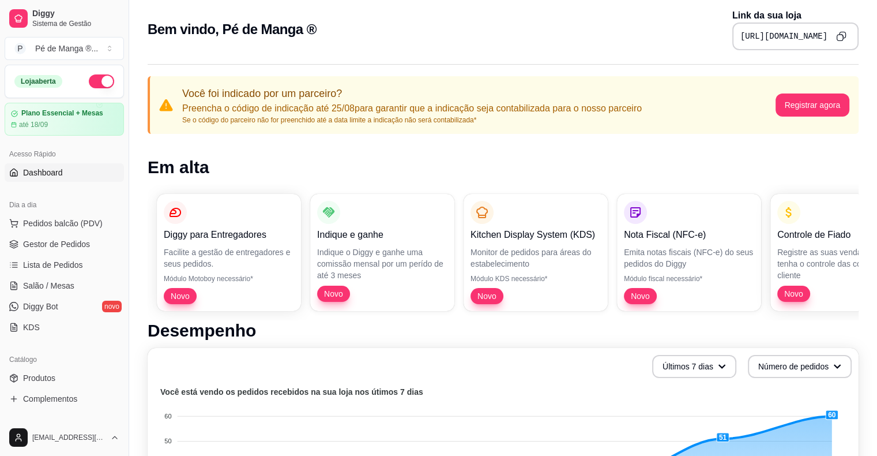
click at [263, 290] on div "Diggy para Entregadores Facilite a gestão de entregadores e seus pedidos. Módul…" at bounding box center [229, 252] width 144 height 117
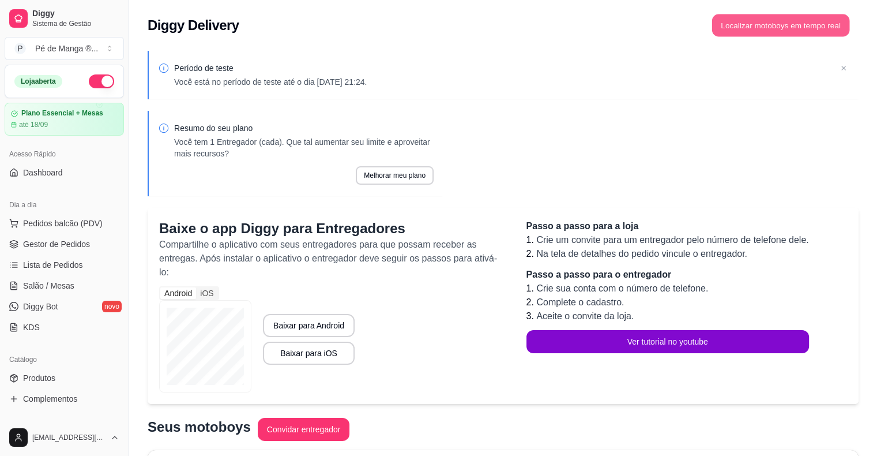
click at [784, 24] on button "Localizar motoboys em tempo real" at bounding box center [781, 25] width 138 height 22
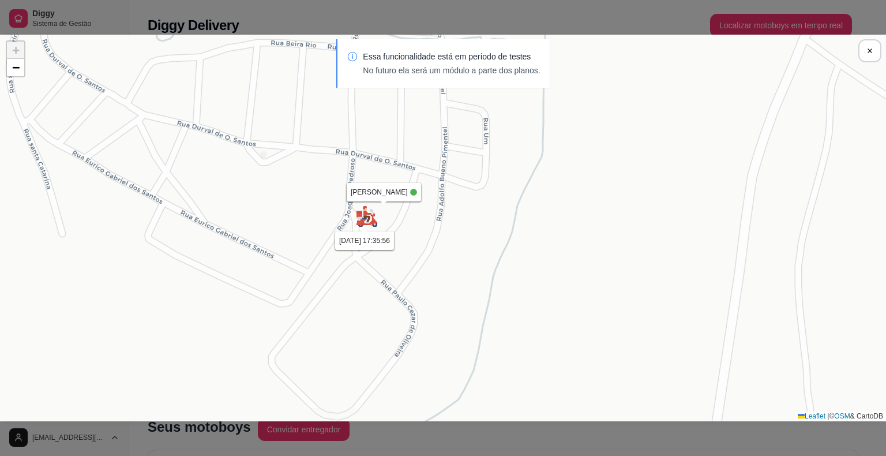
drag, startPoint x: 371, startPoint y: 209, endPoint x: 397, endPoint y: 247, distance: 45.8
click at [397, 247] on div "Sua loja Samuel 23/08 às 17:35:56 Samuel 23/08 às 17:35:56 + − Leaflet | © OSM …" at bounding box center [443, 228] width 886 height 386
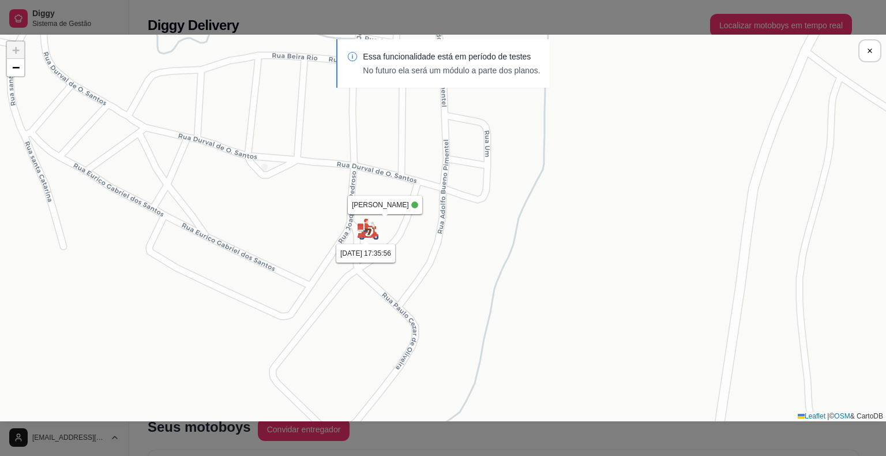
drag, startPoint x: 369, startPoint y: 223, endPoint x: 370, endPoint y: 238, distance: 15.0
click at [369, 236] on img at bounding box center [367, 228] width 23 height 23
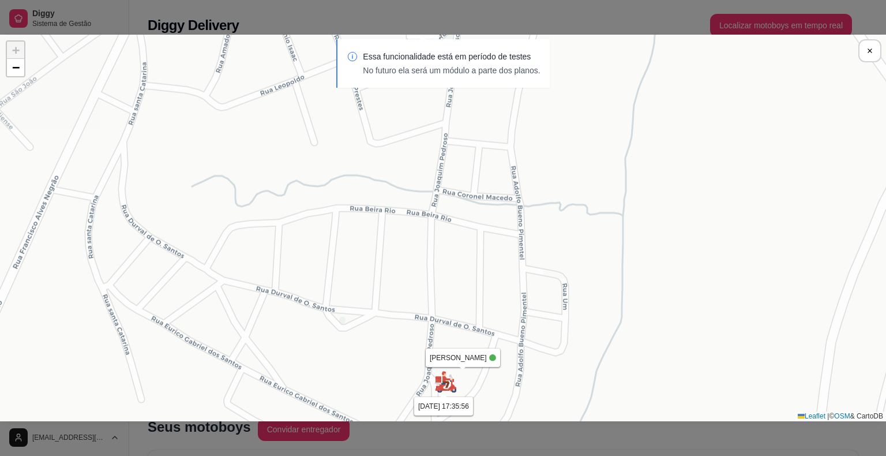
drag, startPoint x: 353, startPoint y: 158, endPoint x: 515, endPoint y: 294, distance: 211.2
click at [515, 294] on div "Sua loja Samuel 23/08 às 17:35:56 Samuel 23/08 às 17:35:56 + − Leaflet | © OSM …" at bounding box center [443, 228] width 886 height 386
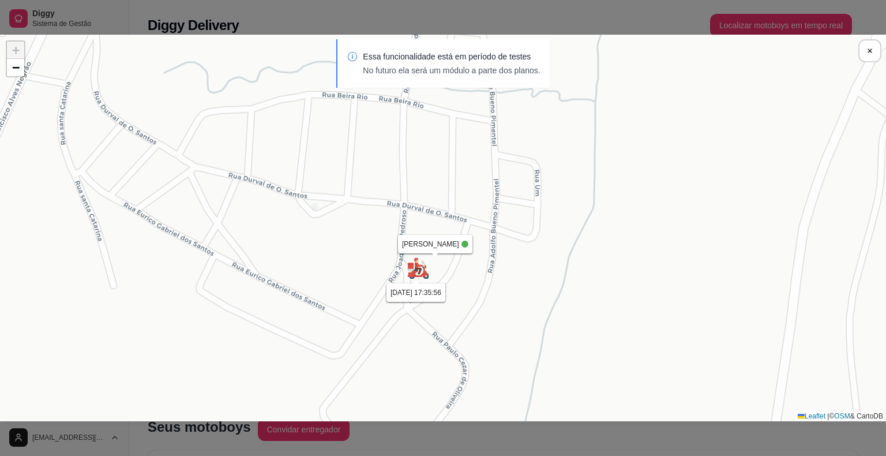
drag, startPoint x: 468, startPoint y: 270, endPoint x: 439, endPoint y: 159, distance: 114.4
click at [439, 159] on div "Sua loja Samuel 23/08 às 17:35:56 Samuel 23/08 às 17:35:56 + − Leaflet | © OSM …" at bounding box center [443, 228] width 886 height 386
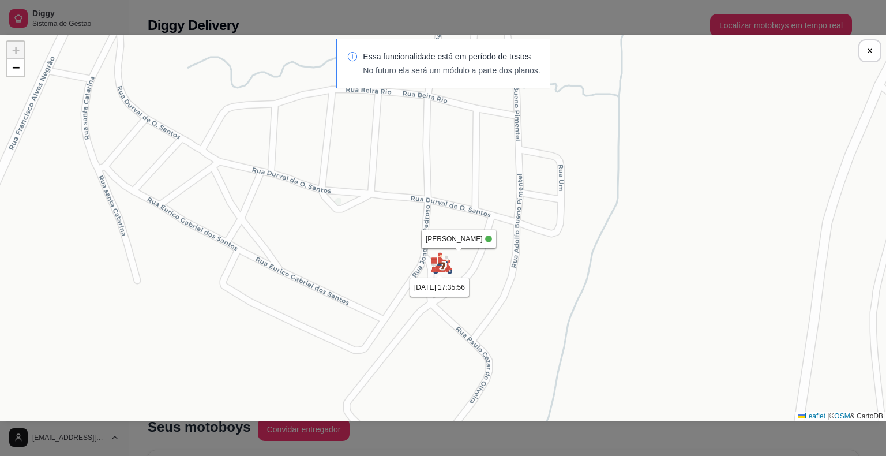
drag, startPoint x: 421, startPoint y: 273, endPoint x: 444, endPoint y: 270, distance: 22.7
click at [444, 270] on img at bounding box center [441, 262] width 23 height 23
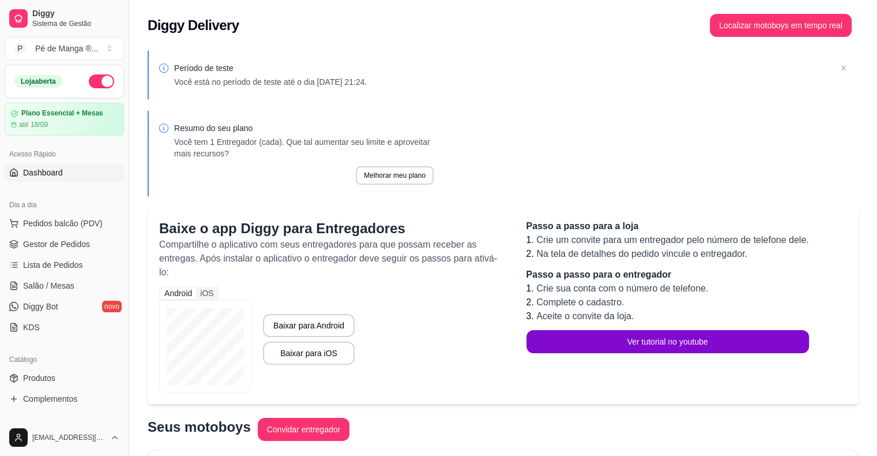
click at [25, 172] on span "Dashboard" at bounding box center [43, 173] width 40 height 12
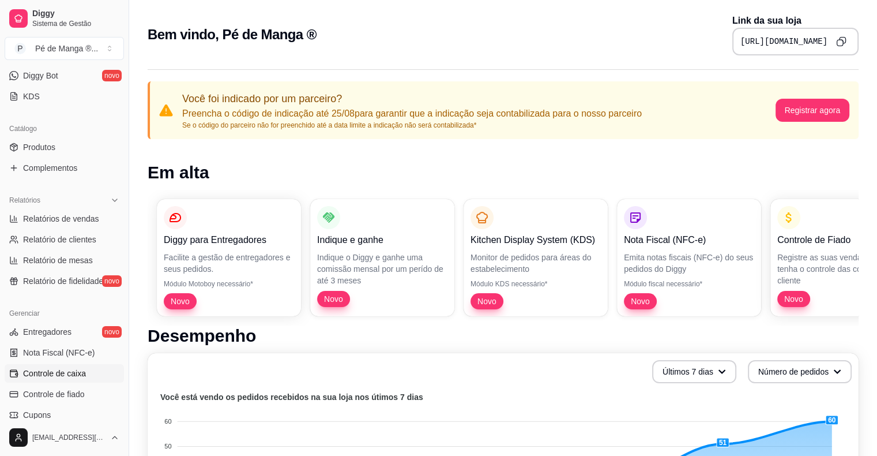
scroll to position [288, 0]
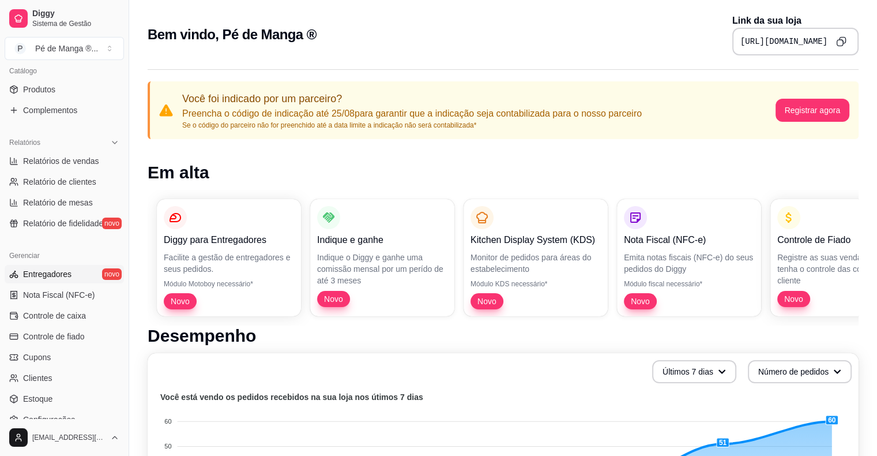
click at [61, 274] on span "Entregadores" at bounding box center [47, 274] width 48 height 12
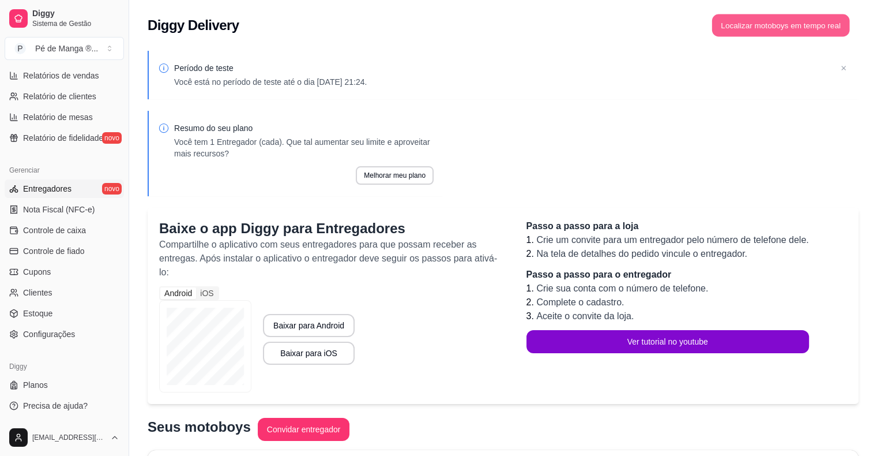
click at [799, 24] on button "Localizar motoboys em tempo real" at bounding box center [781, 25] width 138 height 22
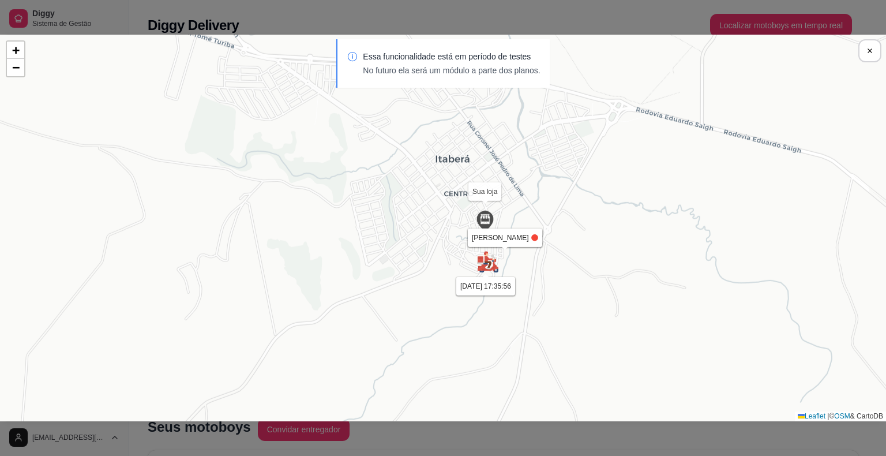
drag, startPoint x: 623, startPoint y: 158, endPoint x: 485, endPoint y: 290, distance: 191.0
click at [480, 293] on div "Sua loja Samuel 23/08 às 17:35:56 Samuel 23/08 às 17:35:56 + − Leaflet | © OSM …" at bounding box center [443, 228] width 886 height 386
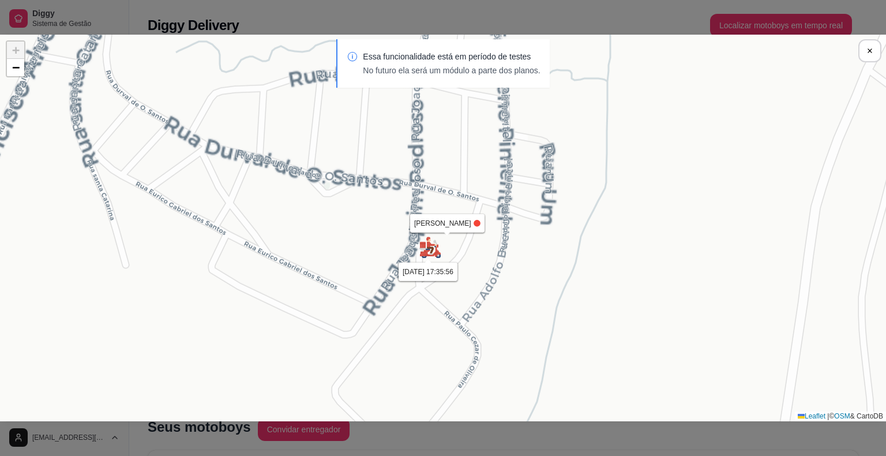
drag, startPoint x: 397, startPoint y: 237, endPoint x: 475, endPoint y: 269, distance: 83.8
click at [475, 269] on div "Sua loja Samuel 23/08 às 17:35:56 Samuel 23/08 às 17:35:56 + − Leaflet | © OSM …" at bounding box center [443, 228] width 886 height 386
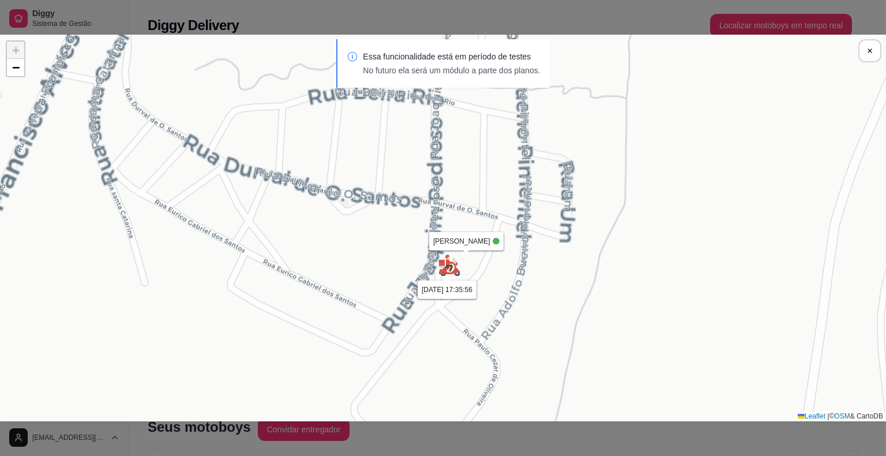
drag, startPoint x: 436, startPoint y: 258, endPoint x: 475, endPoint y: 287, distance: 49.0
click at [461, 277] on img at bounding box center [449, 265] width 23 height 23
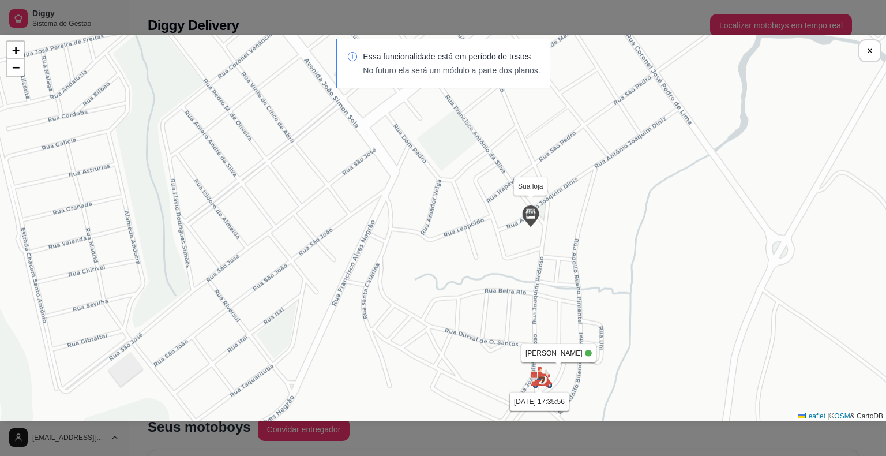
drag, startPoint x: 510, startPoint y: 164, endPoint x: 565, endPoint y: 269, distance: 118.7
click at [565, 269] on div "Sua loja Samuel 23/08 às 17:35:56 Samuel 23/08 às 17:35:56 + − Leaflet | © OSM …" at bounding box center [443, 228] width 886 height 386
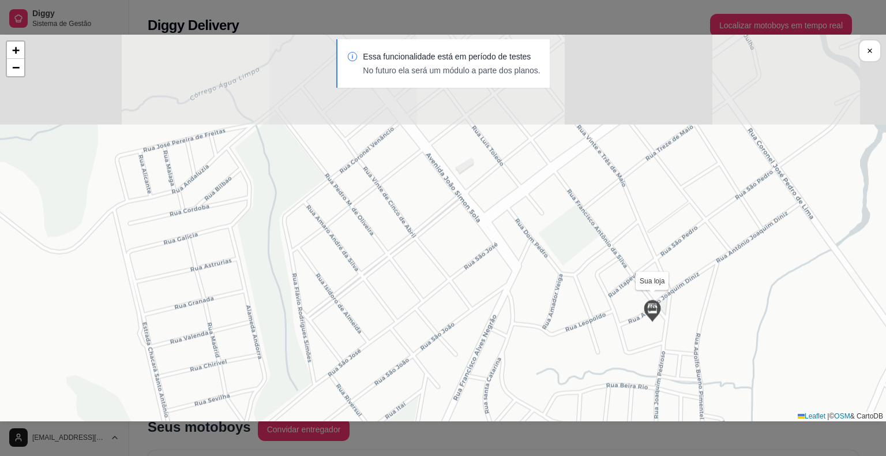
drag, startPoint x: 299, startPoint y: 145, endPoint x: 429, endPoint y: 241, distance: 160.8
click at [429, 241] on div "Sua loja Samuel 23/08 às 17:35:56 Samuel 23/08 às 17:35:56 + − Leaflet | © OSM …" at bounding box center [443, 228] width 886 height 386
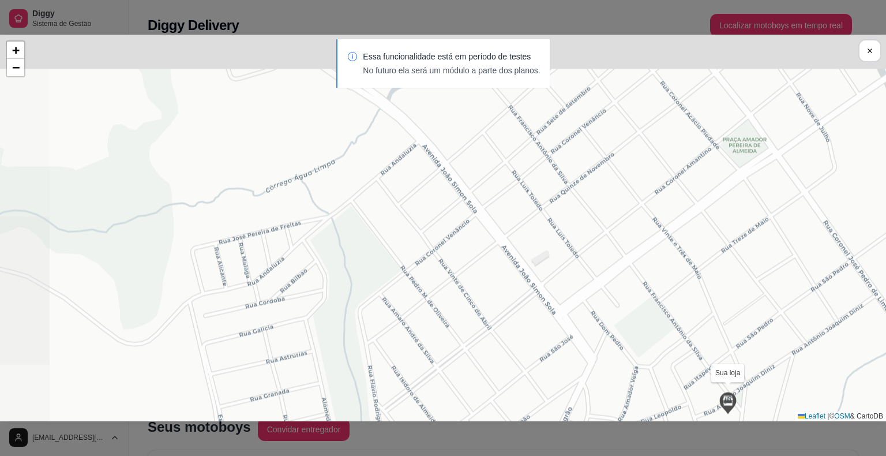
drag, startPoint x: 418, startPoint y: 181, endPoint x: 485, endPoint y: 272, distance: 112.6
click at [485, 272] on div "Sua loja Samuel 23/08 às 17:35:56 Samuel 23/08 às 17:35:56 + − Leaflet | © OSM …" at bounding box center [443, 228] width 886 height 386
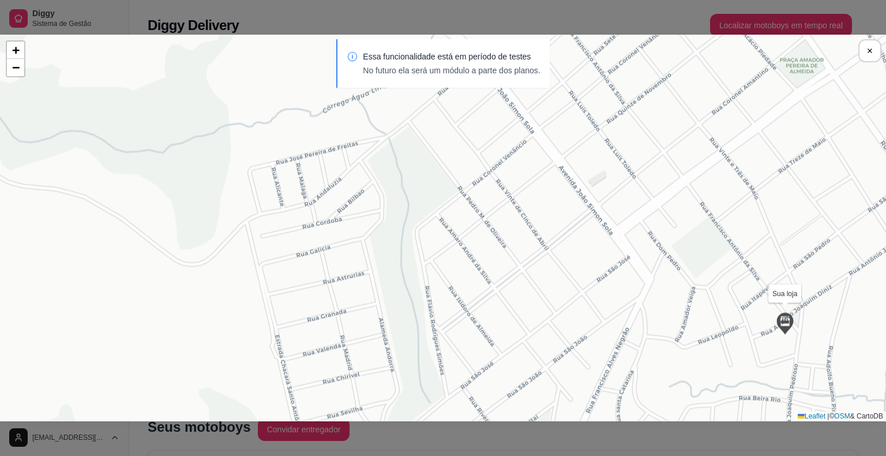
drag, startPoint x: 341, startPoint y: 189, endPoint x: 390, endPoint y: 106, distance: 96.5
click at [390, 105] on div "Sua loja Samuel 23/08 às 17:35:56 Samuel 23/08 às 17:35:56 + − Leaflet | © OSM …" at bounding box center [443, 228] width 886 height 386
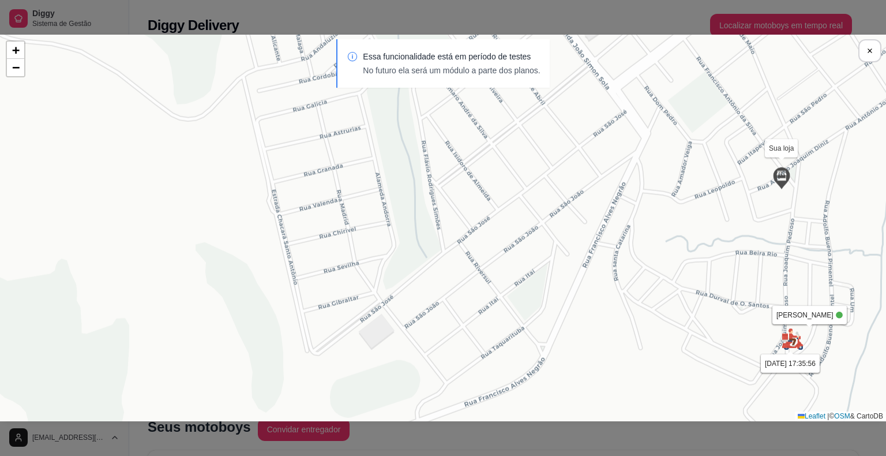
drag, startPoint x: 313, startPoint y: 249, endPoint x: 316, endPoint y: 128, distance: 121.2
click at [315, 123] on div "Sua loja Samuel 23/08 às 17:35:56 Samuel 23/08 às 17:35:56 + − Leaflet | © OSM …" at bounding box center [443, 228] width 886 height 386
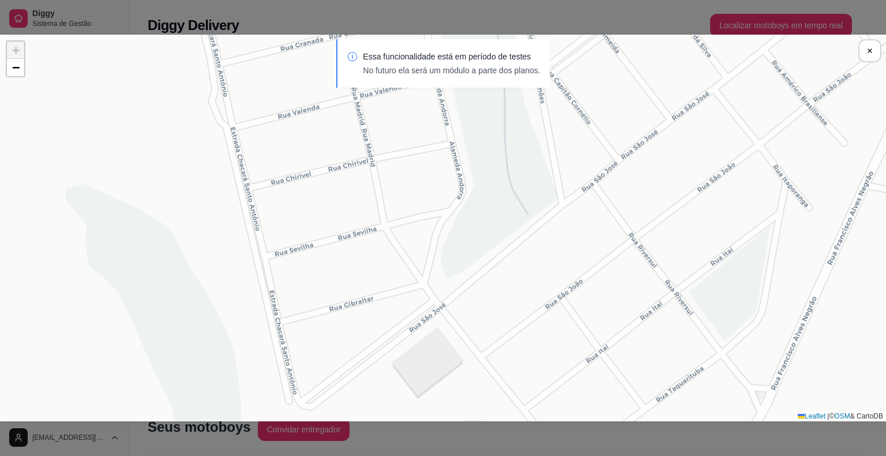
drag, startPoint x: 367, startPoint y: 243, endPoint x: 369, endPoint y: 160, distance: 83.1
click at [369, 160] on div "Sua loja Samuel 23/08 às 17:35:56 Samuel 23/08 às 17:35:56 + − Leaflet | © OSM …" at bounding box center [443, 228] width 886 height 386
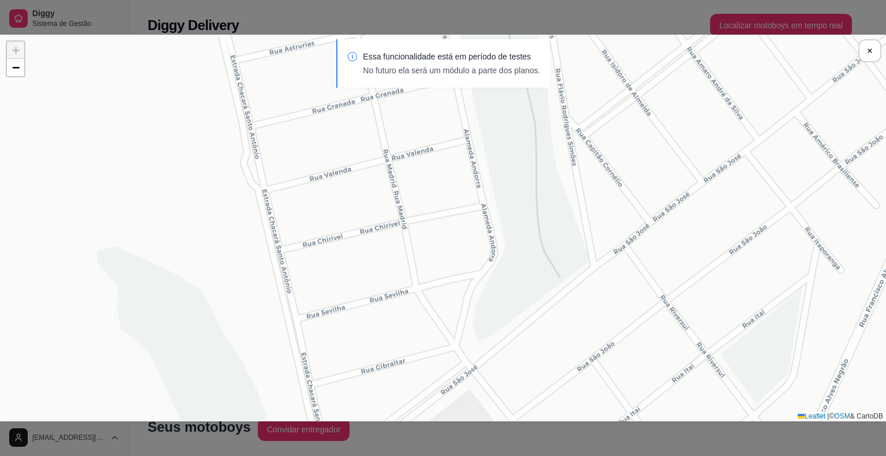
drag, startPoint x: 321, startPoint y: 113, endPoint x: 353, endPoint y: 178, distance: 72.2
click at [353, 178] on div "Sua loja Samuel 23/08 às 17:35:56 Samuel 23/08 às 17:35:56 + − Leaflet | © OSM …" at bounding box center [443, 228] width 886 height 386
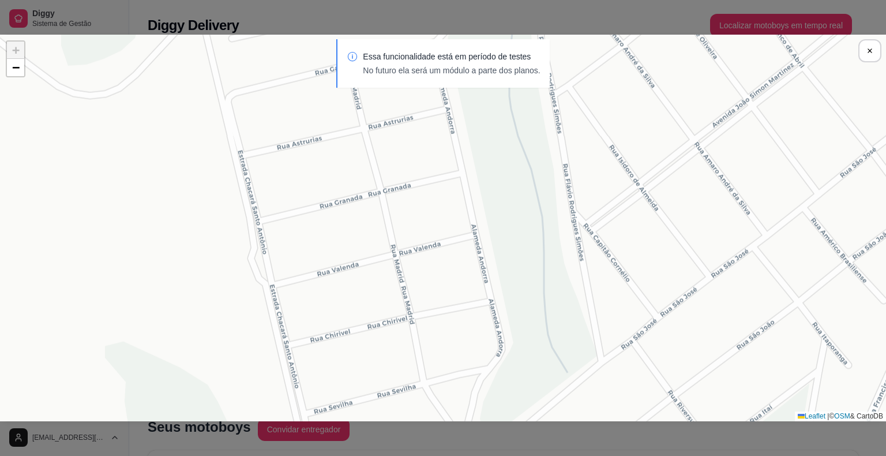
drag, startPoint x: 355, startPoint y: 172, endPoint x: 355, endPoint y: 255, distance: 82.5
click at [355, 255] on div "Sua loja Samuel 23/08 às 17:35:56 Samuel 23/08 às 17:35:56 + − Leaflet | © OSM …" at bounding box center [443, 228] width 886 height 386
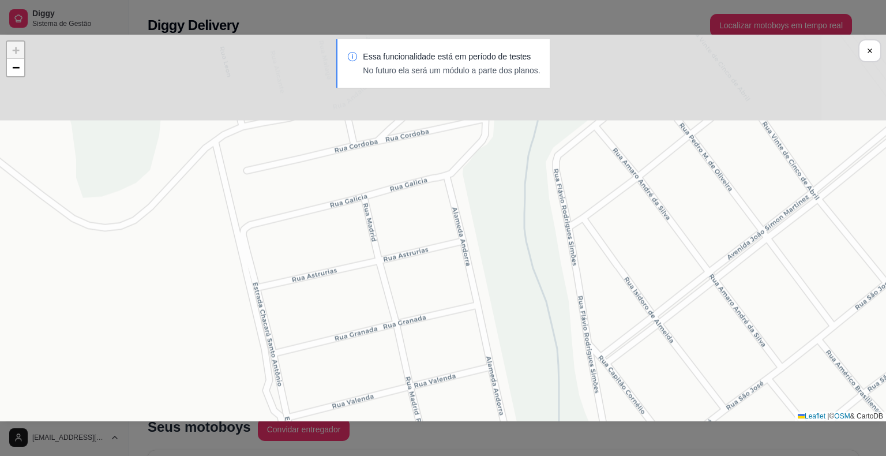
drag, startPoint x: 331, startPoint y: 156, endPoint x: 344, endPoint y: 308, distance: 152.3
click at [344, 307] on div "Sua loja Samuel 23/08 às 17:35:56 Samuel 23/08 às 17:35:56 + − Leaflet | © OSM …" at bounding box center [443, 228] width 886 height 386
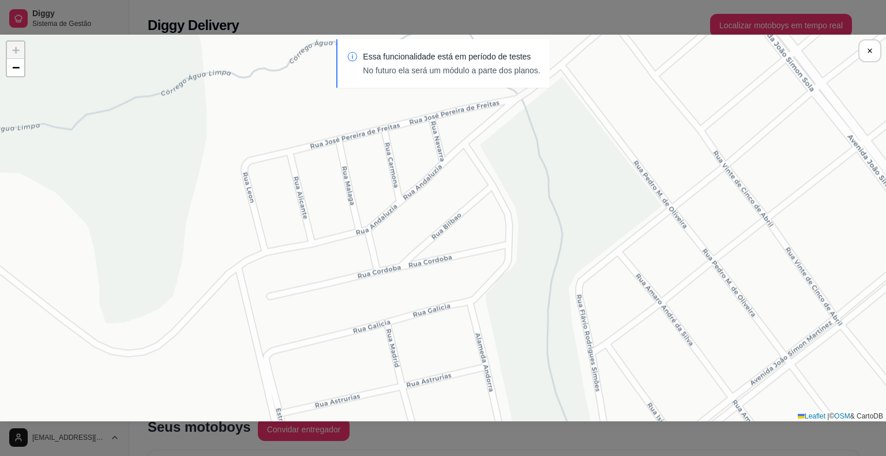
drag, startPoint x: 340, startPoint y: 186, endPoint x: 365, endPoint y: 292, distance: 109.6
click at [365, 292] on div "Sua loja Samuel 23/08 às 17:35:56 Samuel 23/08 às 17:35:56 + − Leaflet | © OSM …" at bounding box center [443, 228] width 886 height 386
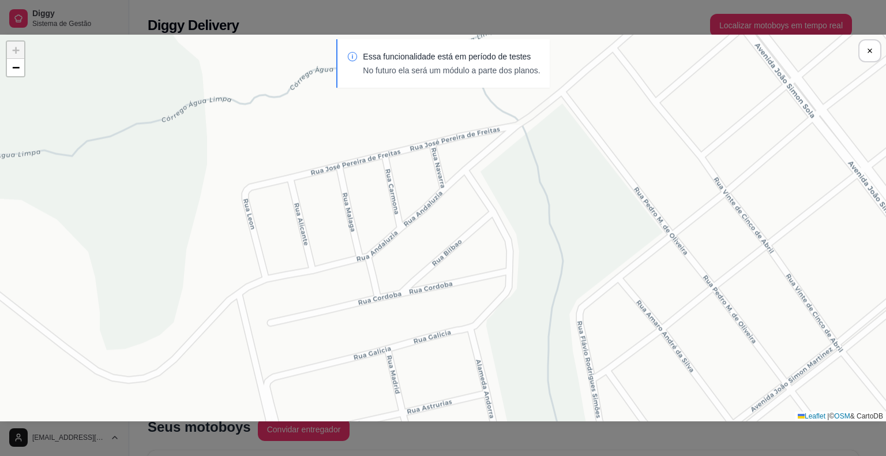
drag, startPoint x: 361, startPoint y: 227, endPoint x: 361, endPoint y: 254, distance: 26.5
click at [361, 254] on div "Sua loja Samuel 23/08 às 17:35:56 Samuel 23/08 às 17:35:56 + − Leaflet | © OSM …" at bounding box center [443, 228] width 886 height 386
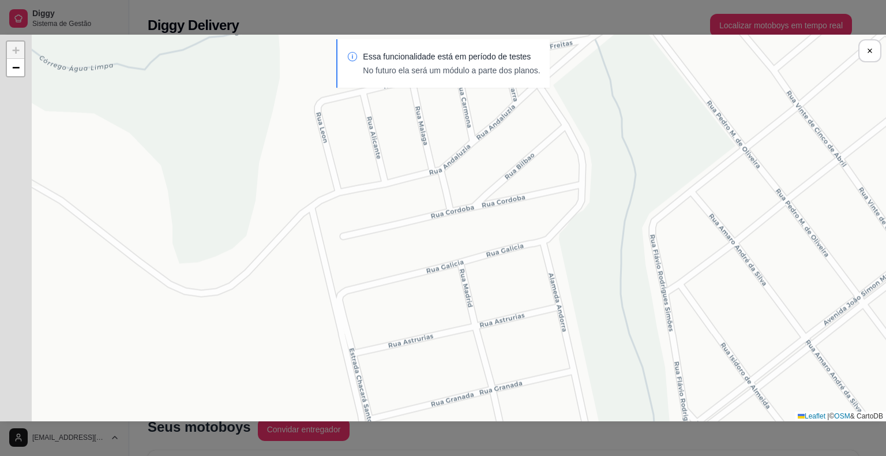
drag, startPoint x: 374, startPoint y: 324, endPoint x: 453, endPoint y: 243, distance: 113.4
click at [442, 246] on div "Sua loja Samuel 23/08 às 17:35:56 Samuel 23/08 às 17:35:56 + − Leaflet | © OSM …" at bounding box center [443, 228] width 886 height 386
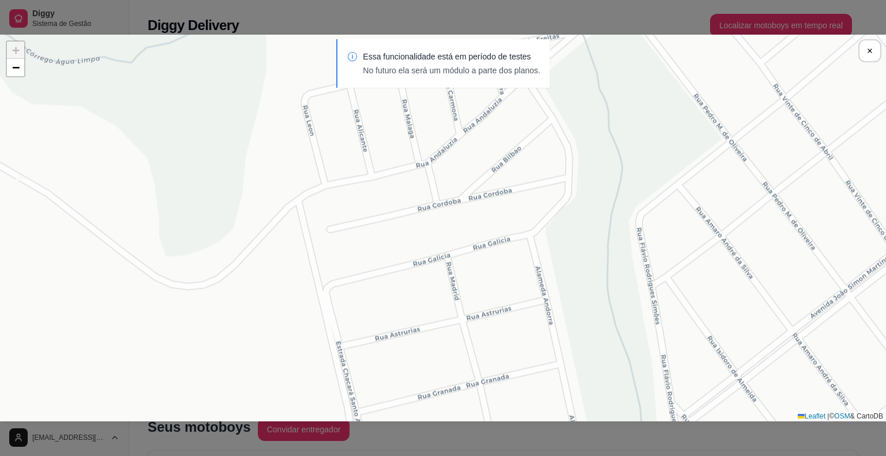
drag, startPoint x: 530, startPoint y: 241, endPoint x: 514, endPoint y: 234, distance: 17.6
click at [514, 234] on div "Sua loja Samuel 23/08 às 17:35:56 Samuel 23/08 às 17:35:56 + − Leaflet | © OSM …" at bounding box center [443, 228] width 886 height 386
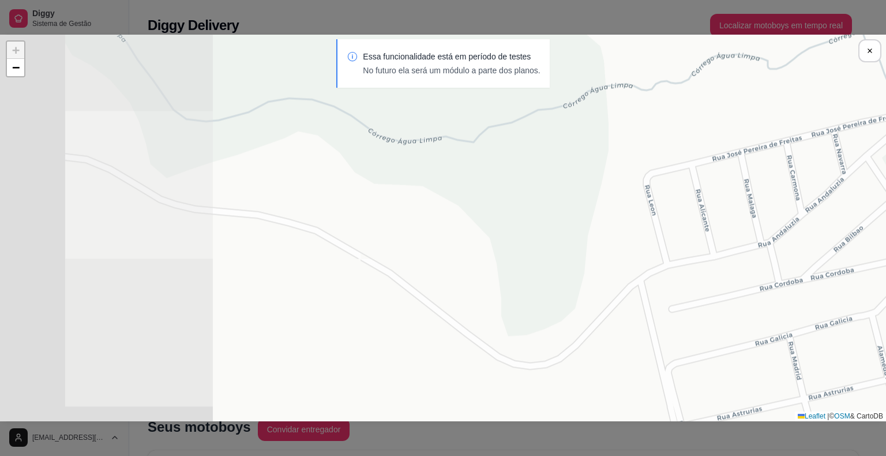
drag, startPoint x: 542, startPoint y: 227, endPoint x: 885, endPoint y: 314, distance: 354.0
click at [885, 314] on div "Sua loja Samuel 23/08 às 17:35:56 Samuel 23/08 às 17:35:56 + − Leaflet | © OSM …" at bounding box center [443, 228] width 886 height 386
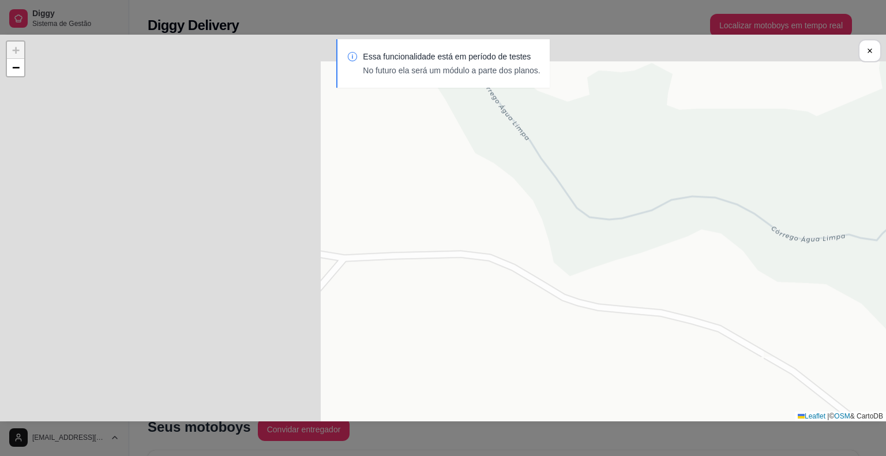
drag, startPoint x: 353, startPoint y: 266, endPoint x: 751, endPoint y: 358, distance: 408.3
click at [773, 367] on div "Sua loja Samuel 23/08 às 17:35:56 Samuel 23/08 às 17:35:56 + − Leaflet | © OSM …" at bounding box center [443, 228] width 886 height 386
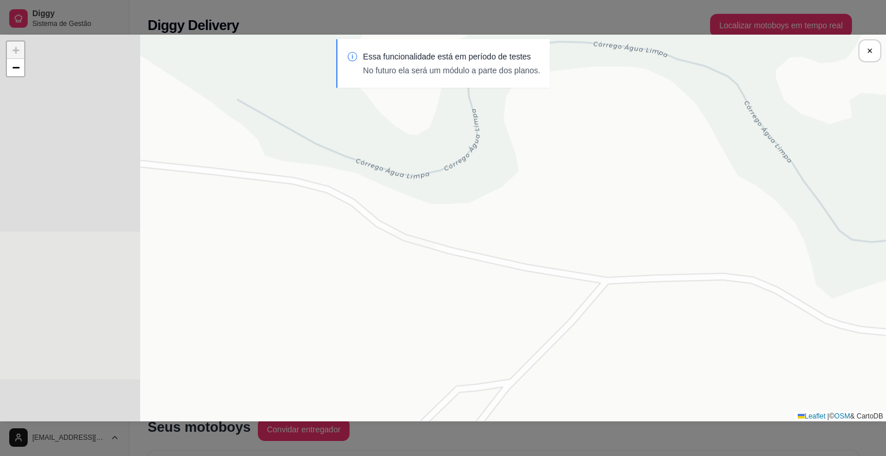
drag, startPoint x: 401, startPoint y: 260, endPoint x: 642, endPoint y: 268, distance: 241.3
click at [642, 271] on div "Sua loja Samuel 23/08 às 17:35:56 Samuel 23/08 às 17:35:56 + − Leaflet | © OSM …" at bounding box center [443, 228] width 886 height 386
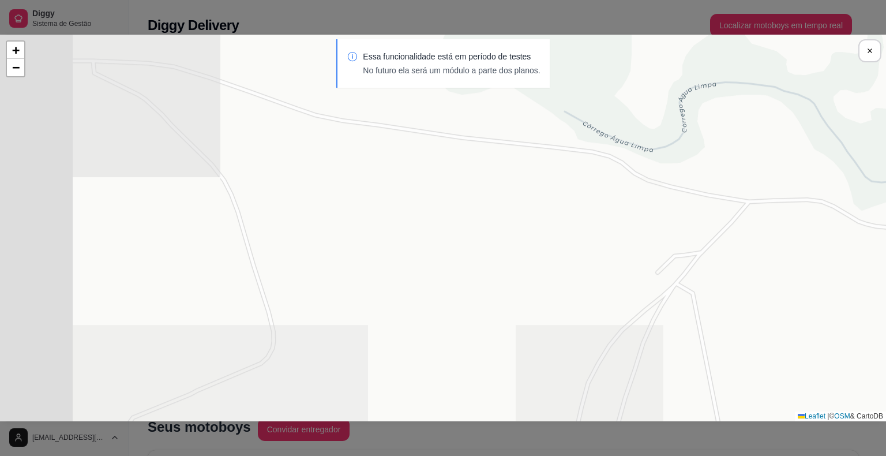
drag, startPoint x: 471, startPoint y: 253, endPoint x: 615, endPoint y: 163, distance: 170.5
click at [614, 163] on div "Sua loja Samuel 23/08 às 17:35:56 Samuel 23/08 às 17:35:56 + − Leaflet | © OSM …" at bounding box center [443, 228] width 886 height 386
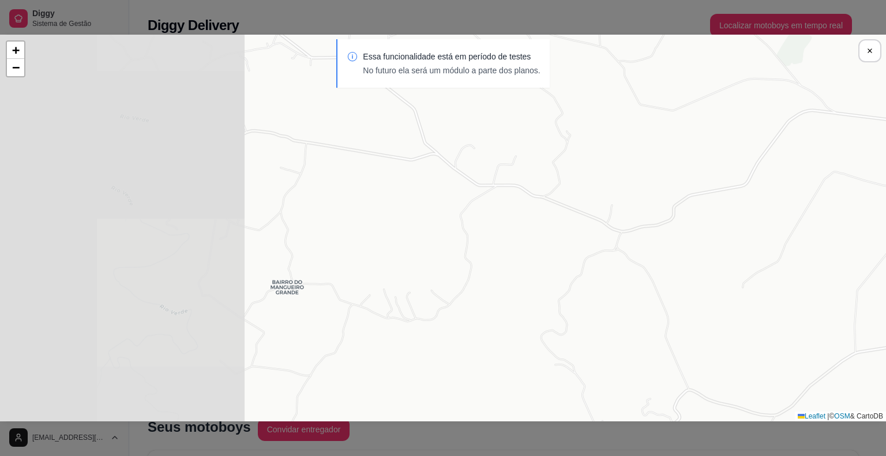
drag, startPoint x: 420, startPoint y: 181, endPoint x: 793, endPoint y: 209, distance: 374.3
click at [793, 209] on div "Sua loja Samuel 23/08 às 17:35:56 Samuel 23/08 às 17:35:56 + − Leaflet | © OSM …" at bounding box center [443, 228] width 886 height 386
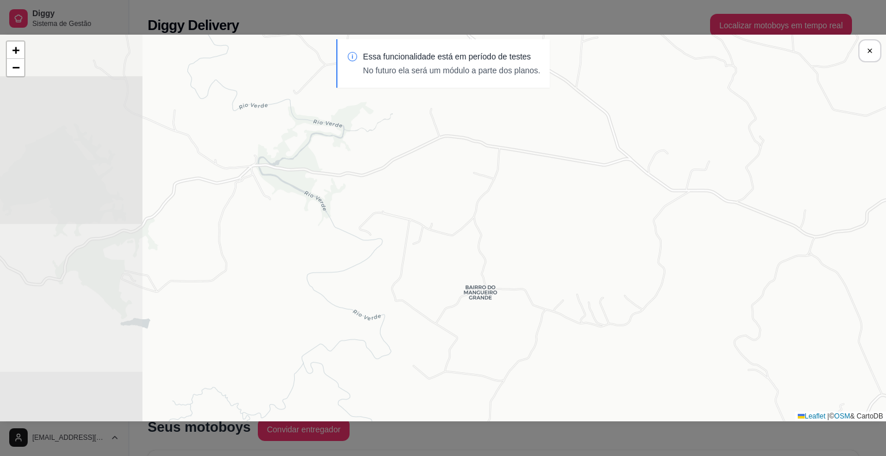
drag, startPoint x: 427, startPoint y: 208, endPoint x: 620, endPoint y: 213, distance: 193.3
click at [620, 213] on div "Sua loja Samuel 23/08 às 17:35:56 Samuel 23/08 às 17:35:56 + − Leaflet | © OSM …" at bounding box center [443, 228] width 886 height 386
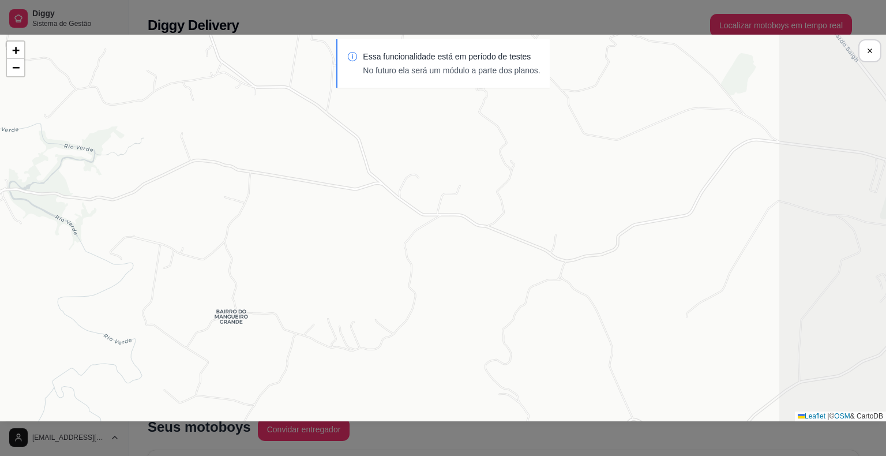
drag, startPoint x: 637, startPoint y: 212, endPoint x: 325, endPoint y: 266, distance: 316.6
click at [325, 267] on div "Sua loja Samuel 23/08 às 17:35:56 Samuel 23/08 às 17:35:56 + − Leaflet | © OSM …" at bounding box center [443, 228] width 886 height 386
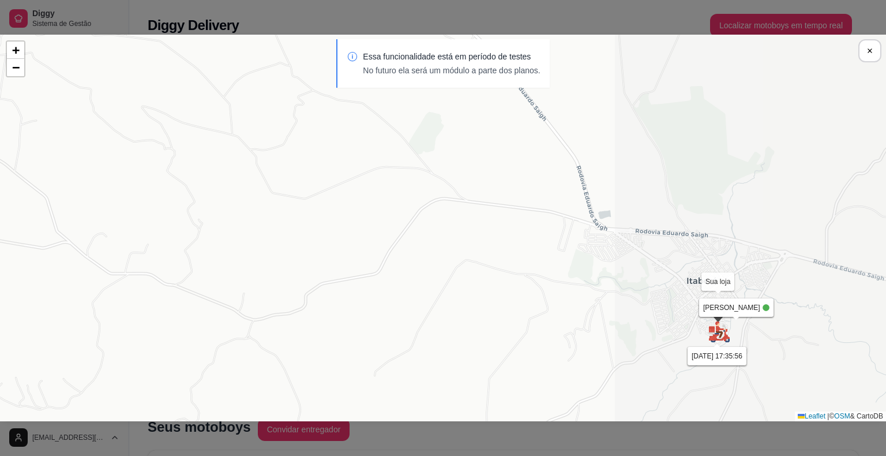
drag, startPoint x: 439, startPoint y: 224, endPoint x: 147, endPoint y: 278, distance: 296.9
click at [128, 283] on div "Sua loja Samuel 23/08 às 17:35:56 Samuel 23/08 às 17:35:56 + − Leaflet | © OSM …" at bounding box center [443, 228] width 886 height 386
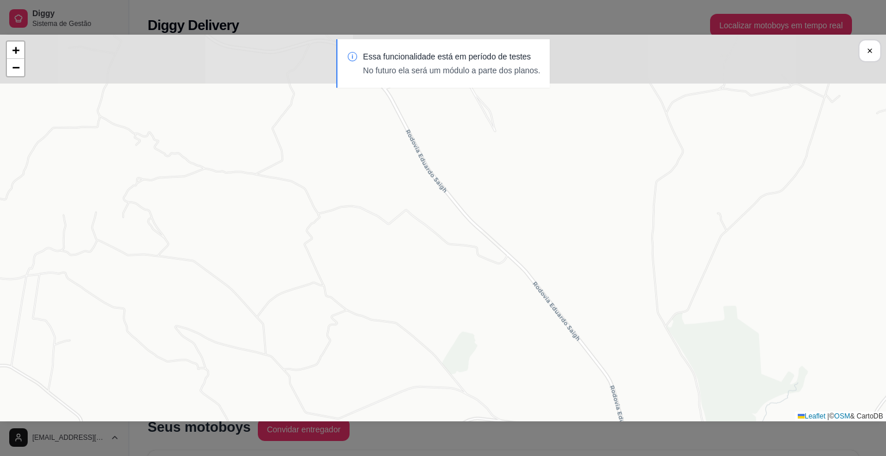
drag, startPoint x: 499, startPoint y: 230, endPoint x: 532, endPoint y: 449, distance: 221.2
click at [532, 450] on div "Sua loja Samuel 23/08 às 17:35:56 Samuel 23/08 às 17:35:56 + − Leaflet | © OSM …" at bounding box center [443, 228] width 886 height 456
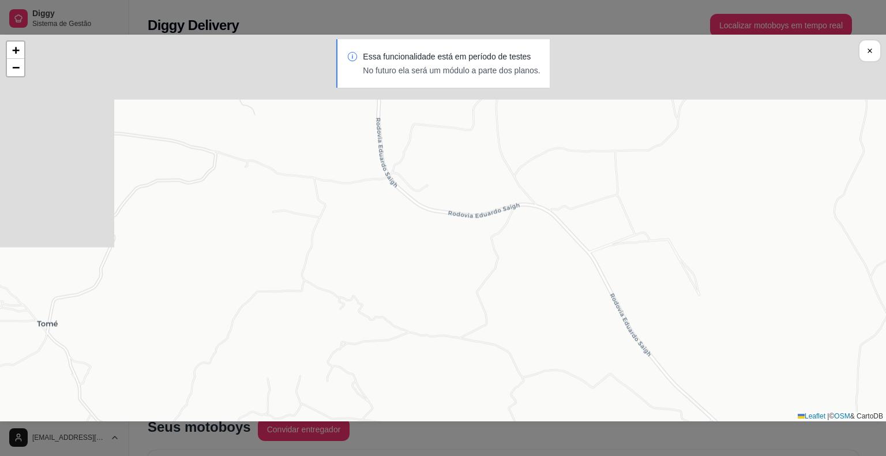
drag, startPoint x: 464, startPoint y: 276, endPoint x: 620, endPoint y: 400, distance: 199.9
click at [666, 434] on div "Sua loja Samuel 23/08 às 17:35:56 Samuel 23/08 às 17:35:56 + − Leaflet | © OSM …" at bounding box center [443, 228] width 886 height 456
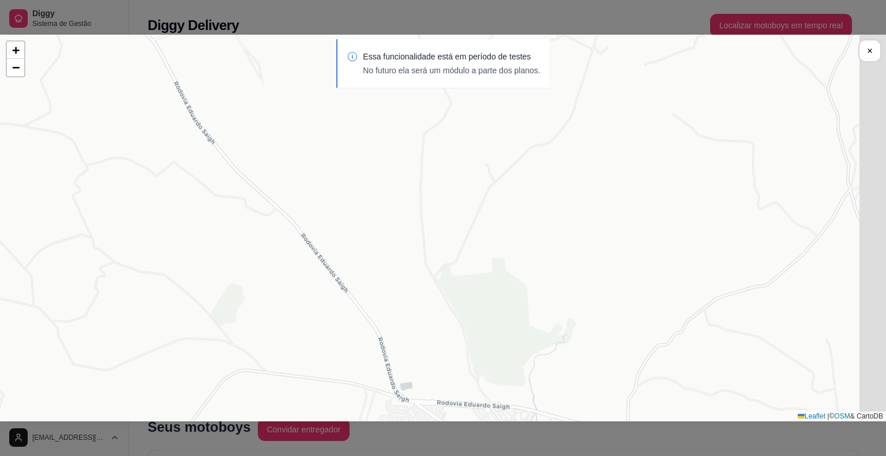
drag, startPoint x: 509, startPoint y: 257, endPoint x: 69, endPoint y: 39, distance: 491.2
click at [69, 39] on section "Sua loja Samuel 23/08 às 17:35:56 Samuel 23/08 às 17:35:56 + − Leaflet | © OSM …" at bounding box center [443, 228] width 886 height 386
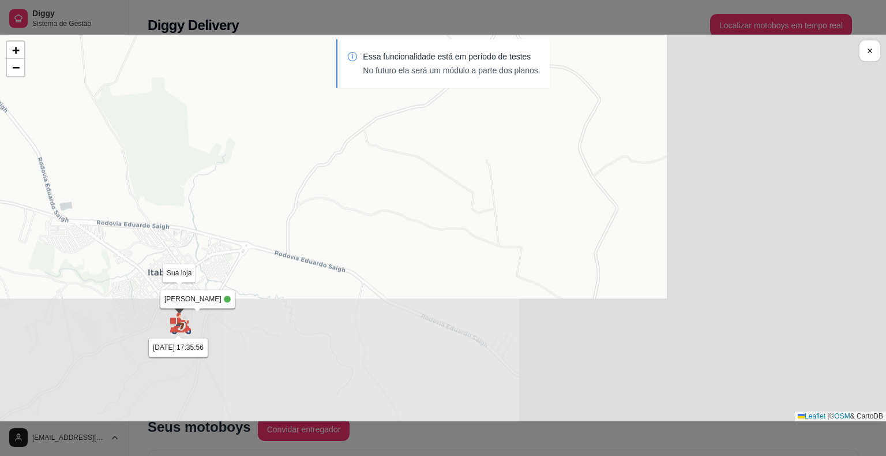
drag, startPoint x: 356, startPoint y: 94, endPoint x: 215, endPoint y: 37, distance: 152.7
click at [164, 10] on div "Sua loja Samuel 23/08 às 17:35:56 Samuel 23/08 às 17:35:56 + − Leaflet | © OSM …" at bounding box center [443, 228] width 886 height 456
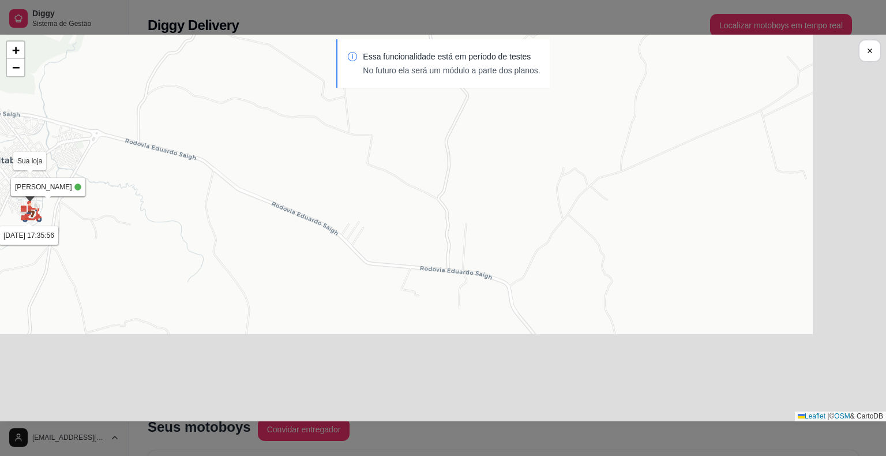
drag, startPoint x: 414, startPoint y: 183, endPoint x: 258, endPoint y: 69, distance: 193.1
click at [256, 63] on section "Sua loja Samuel 23/08 às 17:35:56 Samuel 23/08 às 17:35:56 + − Leaflet | © OSM …" at bounding box center [443, 228] width 886 height 386
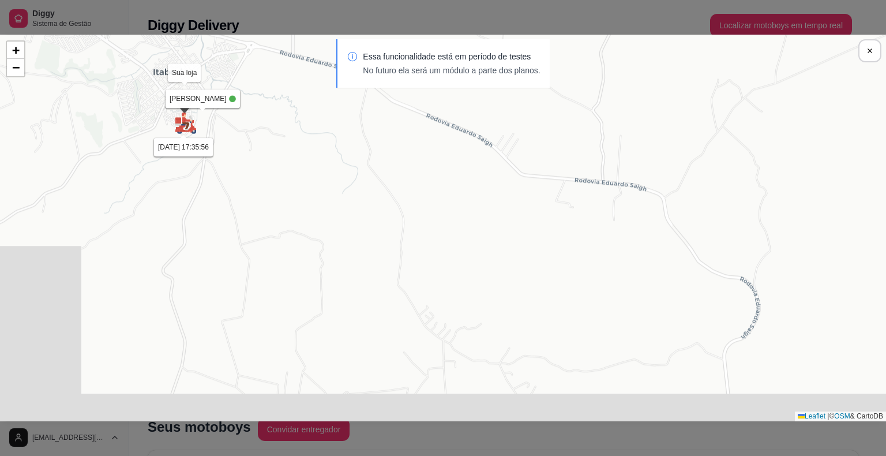
drag, startPoint x: 238, startPoint y: 165, endPoint x: 493, endPoint y: 115, distance: 259.9
click at [487, 102] on div "Sua loja Samuel 23/08 às 17:35:56 Samuel 23/08 às 17:35:56 + − Leaflet | © OSM …" at bounding box center [443, 228] width 886 height 386
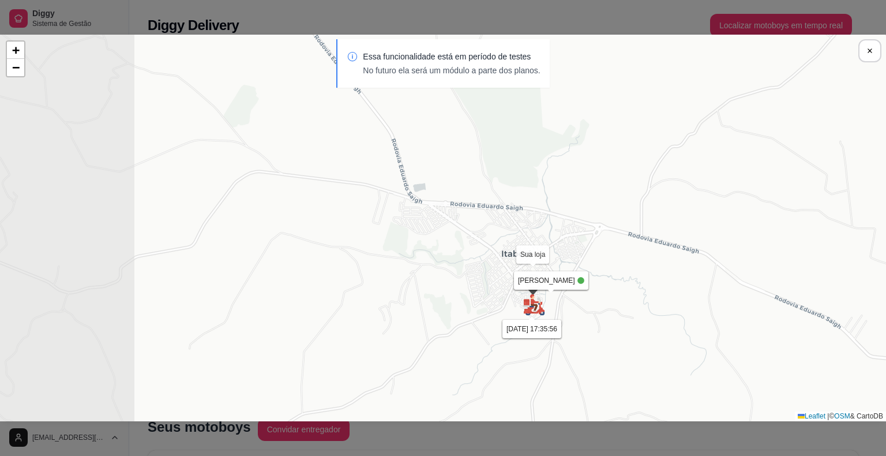
drag, startPoint x: 185, startPoint y: 167, endPoint x: 427, endPoint y: 306, distance: 279.5
click at [427, 306] on div "Sua loja Samuel 23/08 às 17:35:56 Samuel 23/08 às 17:35:56 + − Leaflet | © OSM …" at bounding box center [443, 228] width 886 height 386
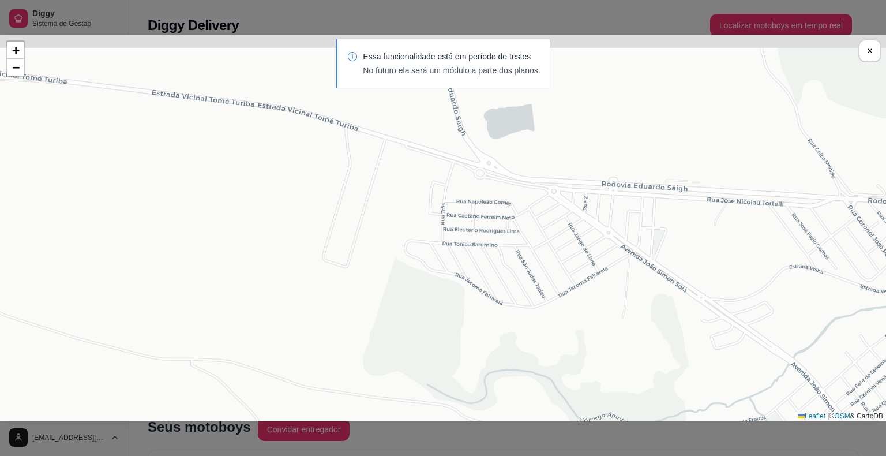
drag, startPoint x: 505, startPoint y: 239, endPoint x: 527, endPoint y: 299, distance: 64.2
click at [526, 299] on div "Sua loja Samuel 23/08 às 17:35:56 Samuel 23/08 às 17:35:56 + − Leaflet | © OSM …" at bounding box center [443, 228] width 886 height 386
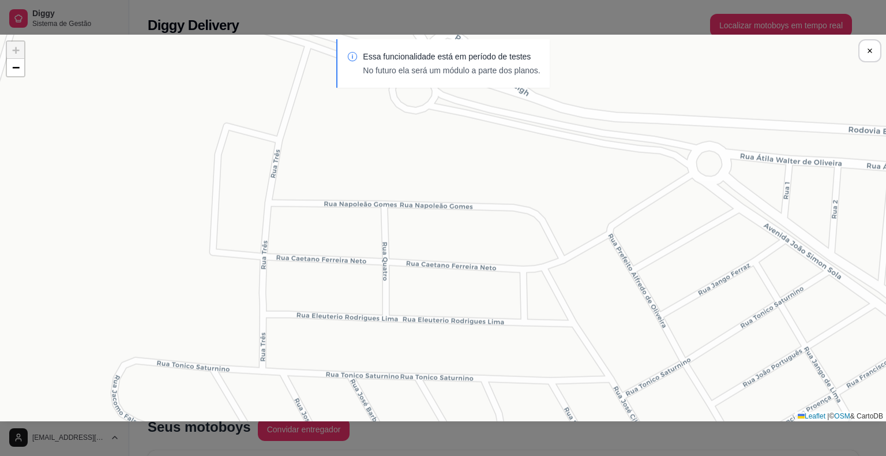
drag, startPoint x: 593, startPoint y: 170, endPoint x: 629, endPoint y: 396, distance: 228.9
click at [633, 413] on div "Sua loja Samuel 23/08 às 17:35:56 Samuel 23/08 às 17:35:56 + − Leaflet | © OSM …" at bounding box center [443, 228] width 886 height 386
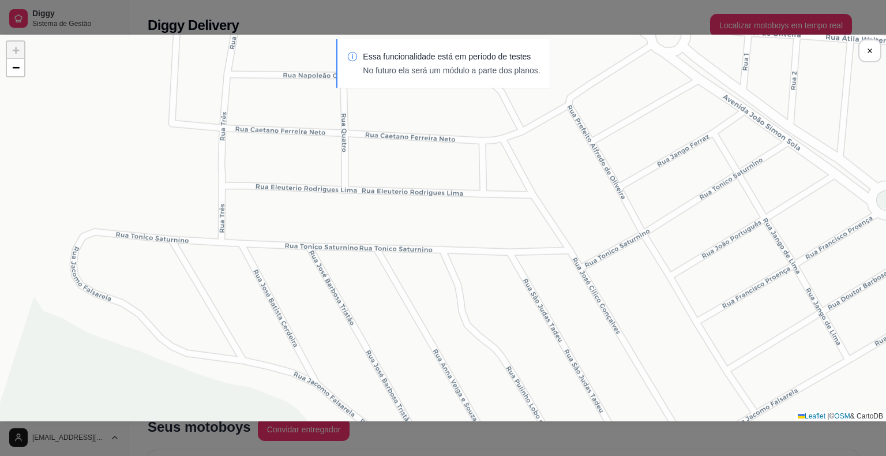
drag, startPoint x: 586, startPoint y: 177, endPoint x: 542, endPoint y: 46, distance: 138.8
click at [542, 46] on section "Sua loja Samuel 23/08 às 17:35:56 Samuel 23/08 às 17:35:56 + − Leaflet | © OSM …" at bounding box center [443, 228] width 886 height 386
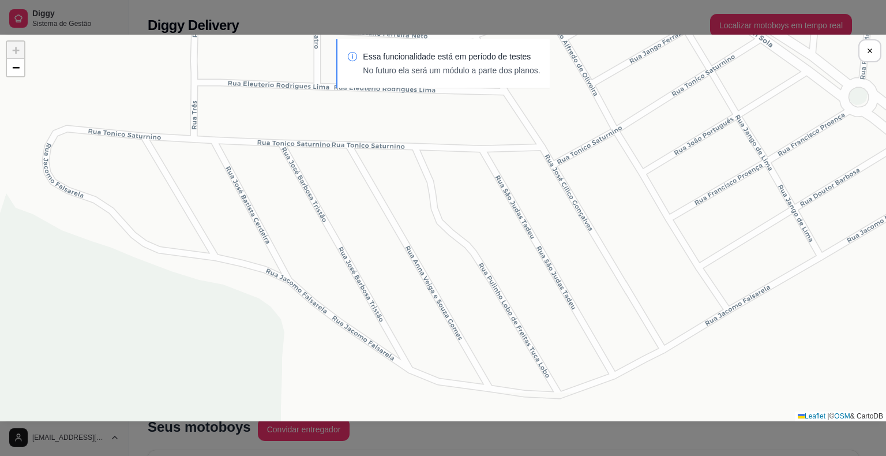
drag, startPoint x: 517, startPoint y: 214, endPoint x: 491, endPoint y: 115, distance: 102.6
click at [491, 115] on div "Sua loja Samuel 23/08 às 17:35:56 Samuel 23/08 às 17:35:56 + − Leaflet | © OSM …" at bounding box center [443, 228] width 886 height 386
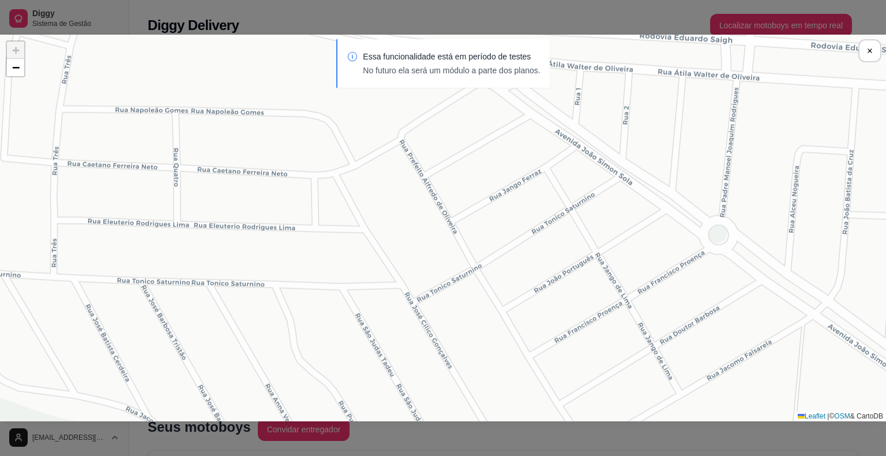
drag, startPoint x: 611, startPoint y: 345, endPoint x: 469, endPoint y: 483, distance: 198.3
click at [469, 455] on html "Diggy Sistema de Gestão P Pé de Manga ® ... Loja aberta Plano Essencial + Mesas…" at bounding box center [443, 228] width 886 height 456
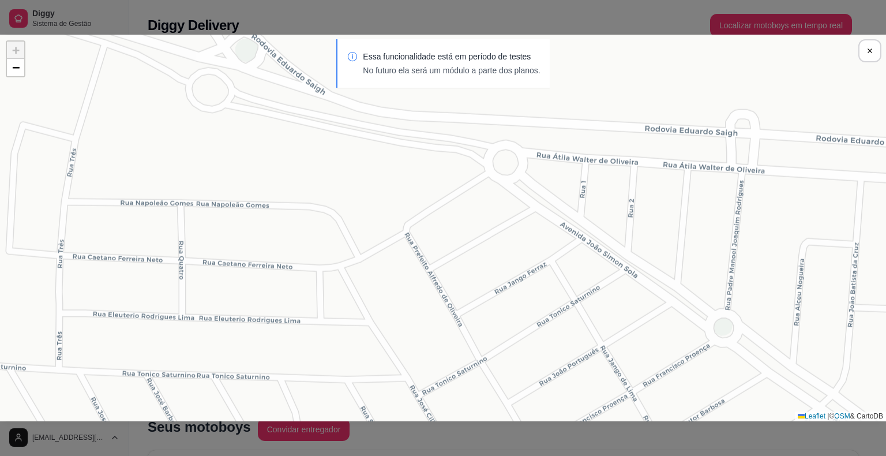
drag, startPoint x: 541, startPoint y: 243, endPoint x: 549, endPoint y: 336, distance: 93.2
click at [549, 336] on div "Sua loja Samuel 23/08 às 17:35:56 Samuel 23/08 às 17:35:56 + − Leaflet | © OSM …" at bounding box center [443, 228] width 886 height 386
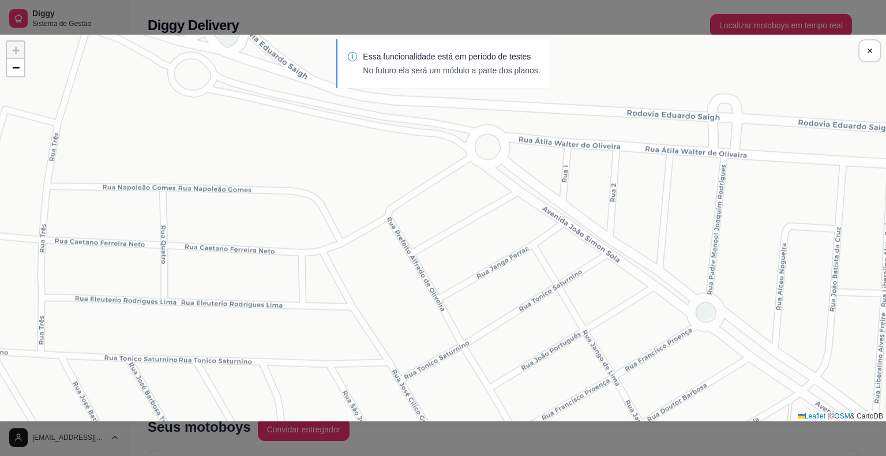
drag, startPoint x: 651, startPoint y: 229, endPoint x: 635, endPoint y: 215, distance: 22.1
click at [635, 215] on div "Sua loja Samuel 23/08 às 17:35:56 Samuel 23/08 às 17:35:56 + − Leaflet | © OSM …" at bounding box center [443, 228] width 886 height 386
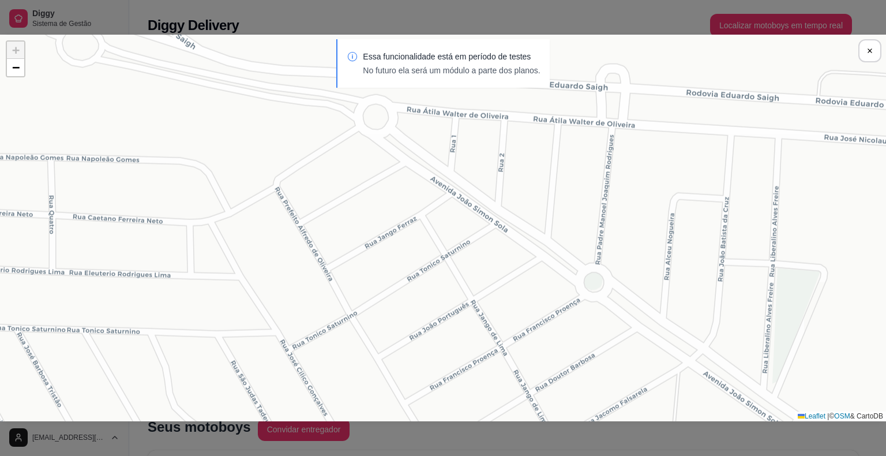
drag, startPoint x: 663, startPoint y: 234, endPoint x: 551, endPoint y: 204, distance: 115.9
click at [551, 204] on div "Sua loja Samuel 23/08 às 17:35:56 Samuel 23/08 às 17:35:56 + − Leaflet | © OSM …" at bounding box center [443, 228] width 886 height 386
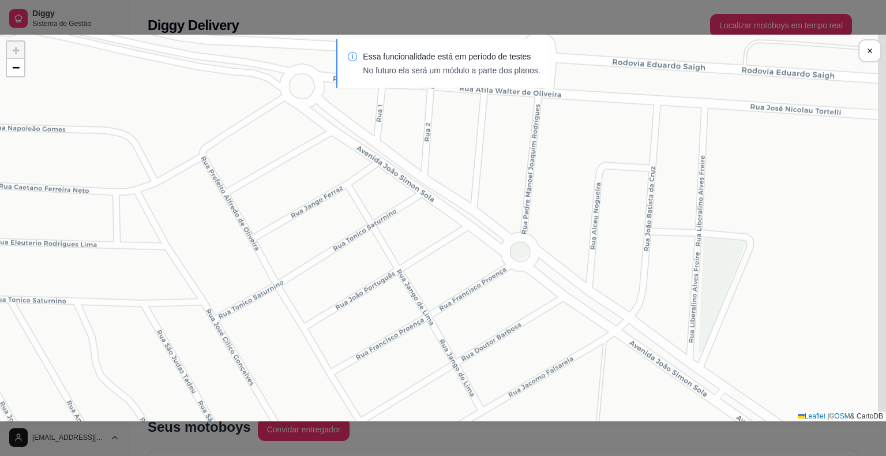
drag, startPoint x: 646, startPoint y: 255, endPoint x: 573, endPoint y: 225, distance: 79.2
click at [573, 225] on div "Sua loja Samuel 23/08 às 17:35:56 Samuel 23/08 às 17:35:56 + − Leaflet | © OSM …" at bounding box center [443, 228] width 886 height 386
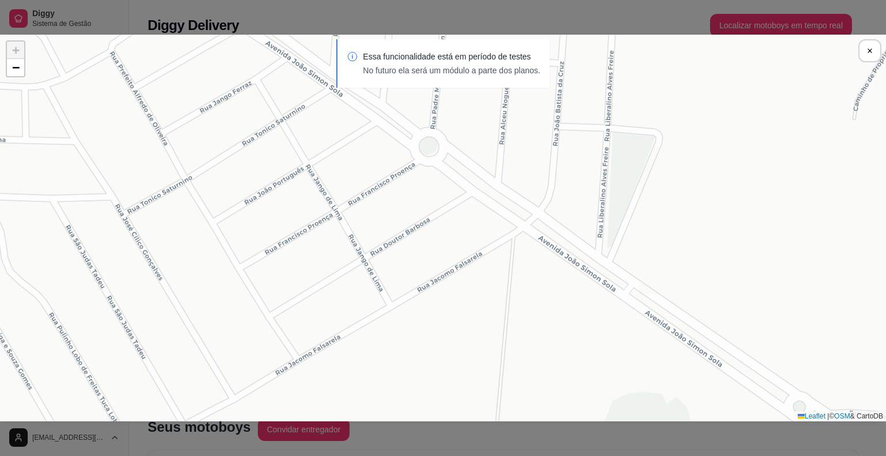
drag, startPoint x: 677, startPoint y: 243, endPoint x: 605, endPoint y: 162, distance: 109.1
click at [586, 138] on div "Sua loja Samuel 23/08 às 17:35:56 Samuel 23/08 às 17:35:56 + − Leaflet | © OSM …" at bounding box center [443, 228] width 886 height 386
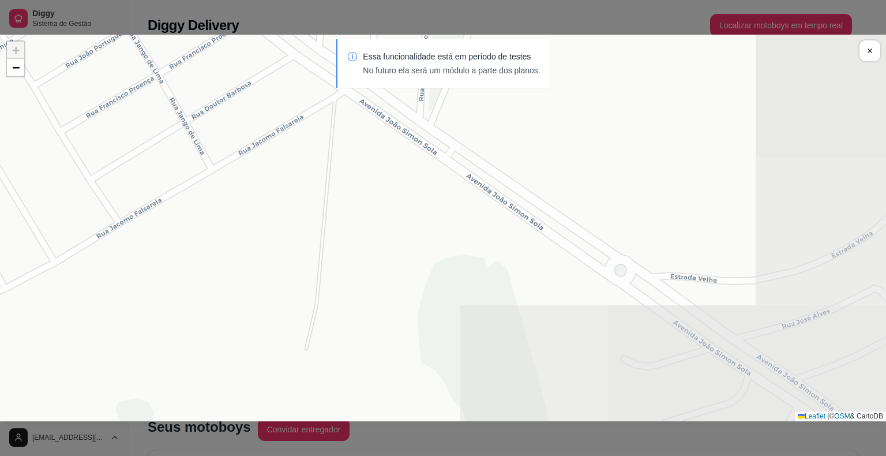
drag, startPoint x: 675, startPoint y: 247, endPoint x: 506, endPoint y: 119, distance: 211.7
click at [506, 119] on div "Sua loja Samuel 23/08 às 17:35:56 Samuel 23/08 às 17:35:56 + − Leaflet | © OSM …" at bounding box center [443, 228] width 886 height 386
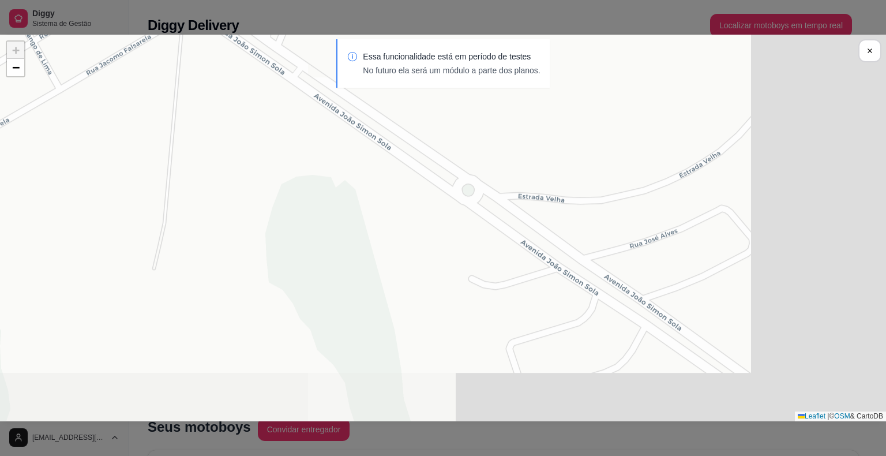
drag, startPoint x: 615, startPoint y: 226, endPoint x: 463, endPoint y: 149, distance: 170.5
click at [463, 146] on div "Sua loja Samuel 23/08 às 17:35:56 Samuel 23/08 às 17:35:56 + − Leaflet | © OSM …" at bounding box center [443, 228] width 886 height 386
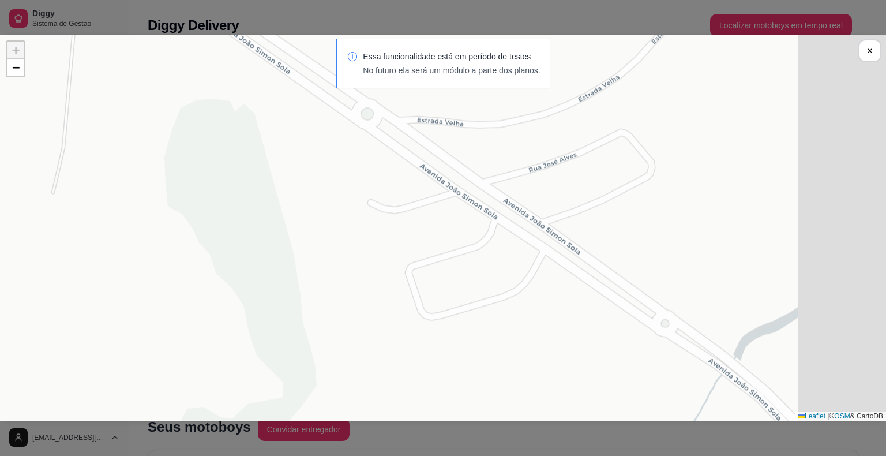
drag, startPoint x: 630, startPoint y: 251, endPoint x: 528, endPoint y: 174, distance: 128.1
click at [528, 174] on div "Sua loja Samuel 23/08 às 17:35:56 Samuel 23/08 às 17:35:56 + − Leaflet | © OSM …" at bounding box center [443, 228] width 886 height 386
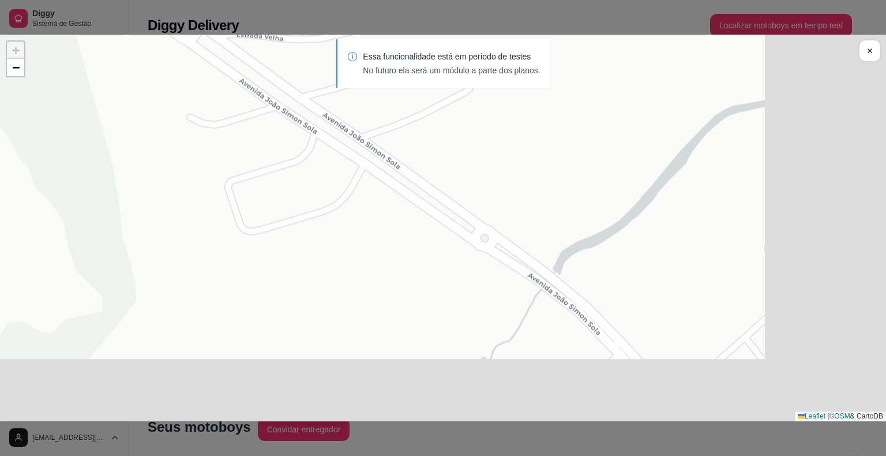
drag, startPoint x: 542, startPoint y: 243, endPoint x: 343, endPoint y: 136, distance: 226.1
click at [343, 136] on div "Sua loja Samuel 23/08 às 17:35:56 Samuel 23/08 às 17:35:56 + − Leaflet | © OSM …" at bounding box center [443, 228] width 886 height 386
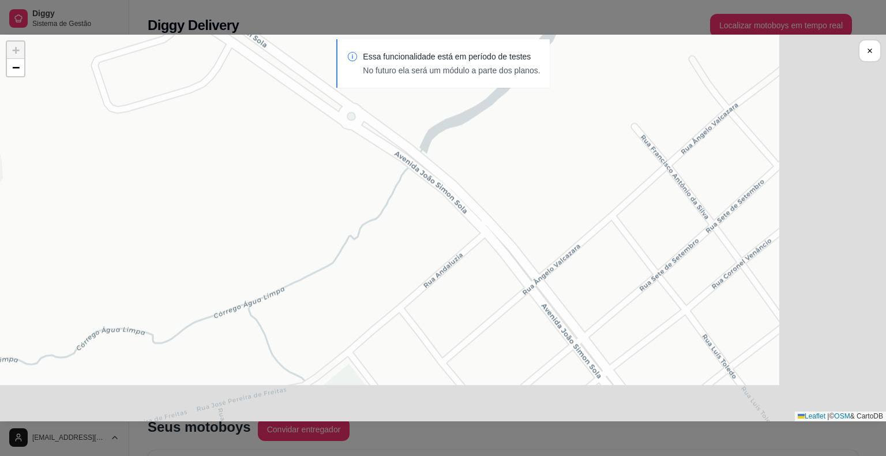
drag, startPoint x: 538, startPoint y: 222, endPoint x: 418, endPoint y: 121, distance: 156.4
click at [418, 121] on div "Sua loja Samuel 23/08 às 17:35:56 Samuel 23/08 às 17:35:56 + − Leaflet | © OSM …" at bounding box center [443, 228] width 886 height 386
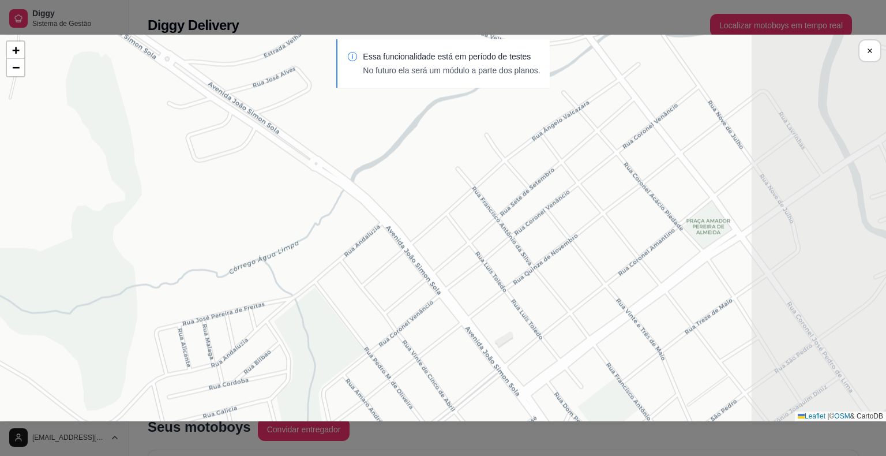
drag, startPoint x: 692, startPoint y: 216, endPoint x: 543, endPoint y: 225, distance: 149.1
click at [543, 225] on div "Sua loja Samuel 23/08 às 17:35:56 Samuel 23/08 às 17:35:56 + − Leaflet | © OSM …" at bounding box center [443, 228] width 886 height 386
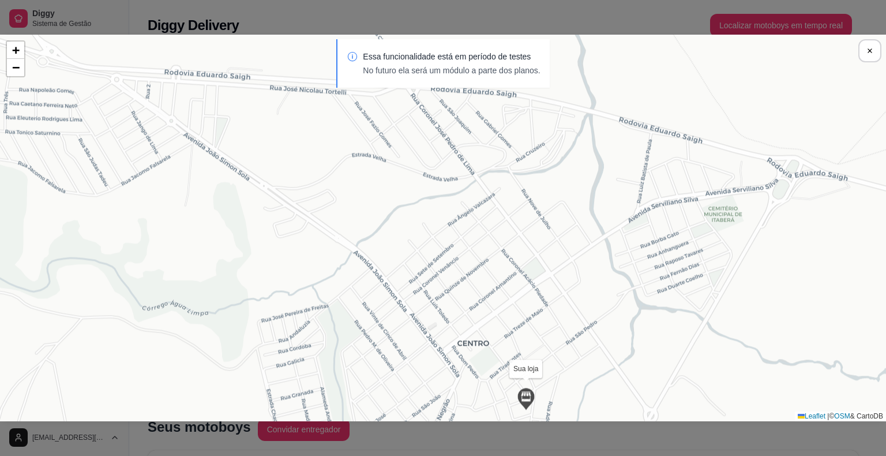
drag, startPoint x: 684, startPoint y: 204, endPoint x: 562, endPoint y: 250, distance: 130.0
click at [562, 250] on div "Sua loja Samuel 23/08 às 17:35:56 Samuel 23/08 às 17:35:56 + − Leaflet | © OSM …" at bounding box center [443, 228] width 886 height 386
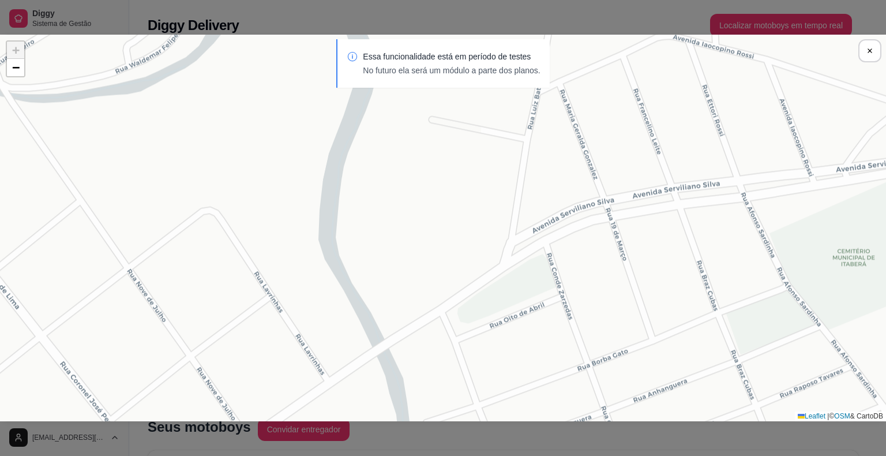
drag, startPoint x: 668, startPoint y: 187, endPoint x: 671, endPoint y: 220, distance: 33.6
click at [671, 220] on div "Sua loja Samuel 23/08 às 17:35:56 Samuel 23/08 às 17:35:56 + − Leaflet | © OSM …" at bounding box center [443, 228] width 886 height 386
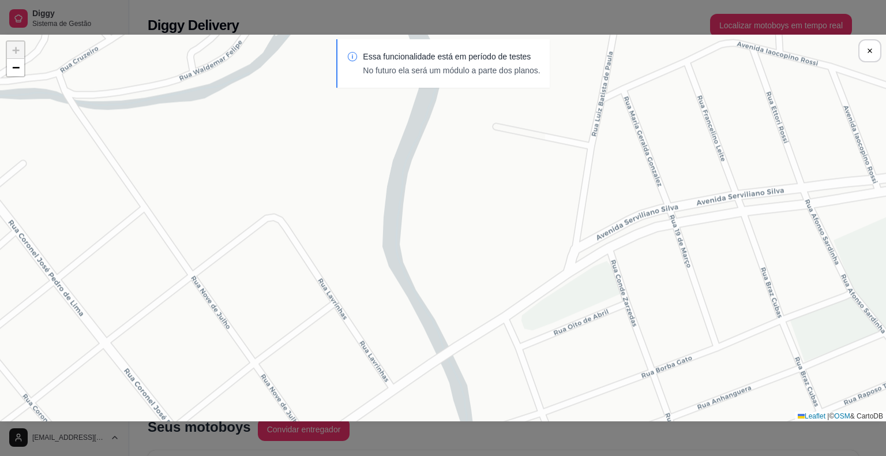
drag, startPoint x: 667, startPoint y: 231, endPoint x: 731, endPoint y: 239, distance: 65.0
click at [731, 239] on div "Sua loja Samuel 23/08 às 17:35:56 Samuel 23/08 às 17:35:56 + − Leaflet | © OSM …" at bounding box center [443, 228] width 886 height 386
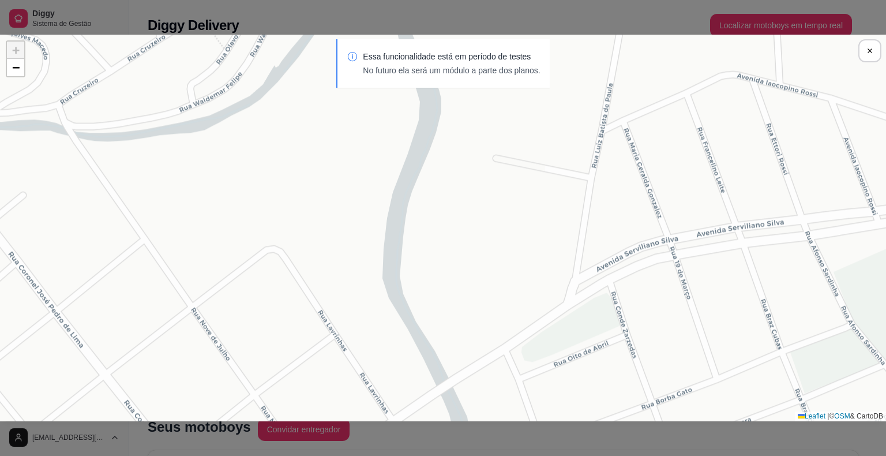
drag, startPoint x: 600, startPoint y: 296, endPoint x: 600, endPoint y: 331, distance: 34.0
click at [600, 331] on div "Sua loja Samuel 23/08 às 17:35:56 Samuel 23/08 às 17:35:56 + − Leaflet | © OSM …" at bounding box center [443, 228] width 886 height 386
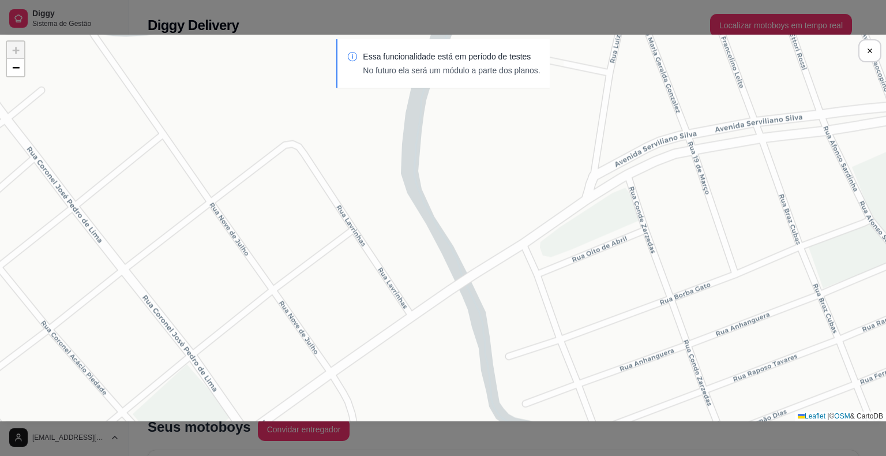
drag, startPoint x: 685, startPoint y: 307, endPoint x: 703, endPoint y: 201, distance: 107.6
click at [703, 201] on div "Sua loja Samuel 23/08 às 17:35:56 Samuel 23/08 às 17:35:56 + − Leaflet | © OSM …" at bounding box center [443, 228] width 886 height 386
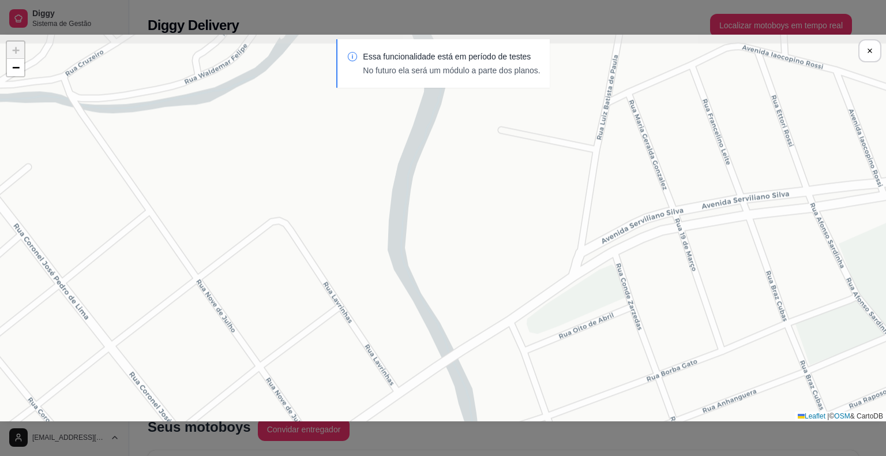
drag, startPoint x: 660, startPoint y: 135, endPoint x: 668, endPoint y: 212, distance: 77.7
click at [668, 212] on div "Sua loja Samuel 23/08 às 17:35:56 Samuel 23/08 às 17:35:56 + − Leaflet | © OSM …" at bounding box center [443, 228] width 886 height 386
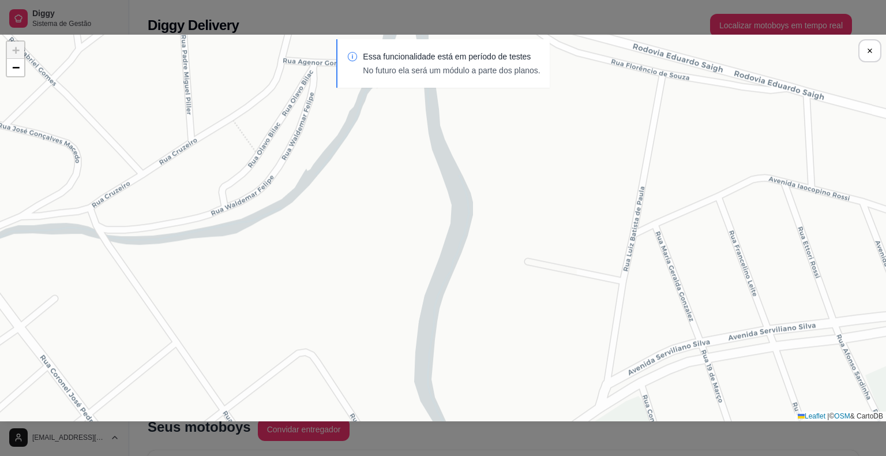
drag, startPoint x: 654, startPoint y: 153, endPoint x: 680, endPoint y: 285, distance: 134.2
click at [680, 285] on div "Sua loja Samuel 23/08 às 17:35:56 Samuel 23/08 às 17:35:56 + − Leaflet | © OSM …" at bounding box center [443, 228] width 886 height 386
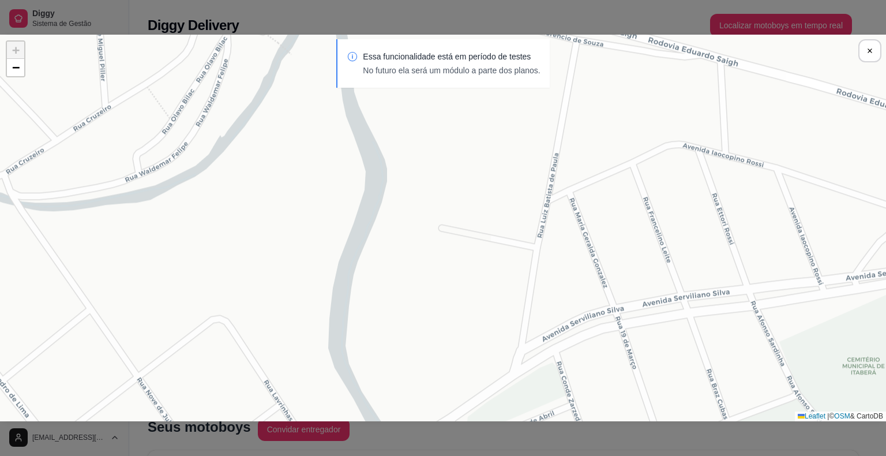
drag, startPoint x: 836, startPoint y: 219, endPoint x: 749, endPoint y: 186, distance: 92.6
click at [750, 186] on div "Sua loja Samuel 23/08 às 17:35:56 Samuel 23/08 às 17:35:56 + − Leaflet | © OSM …" at bounding box center [443, 228] width 886 height 386
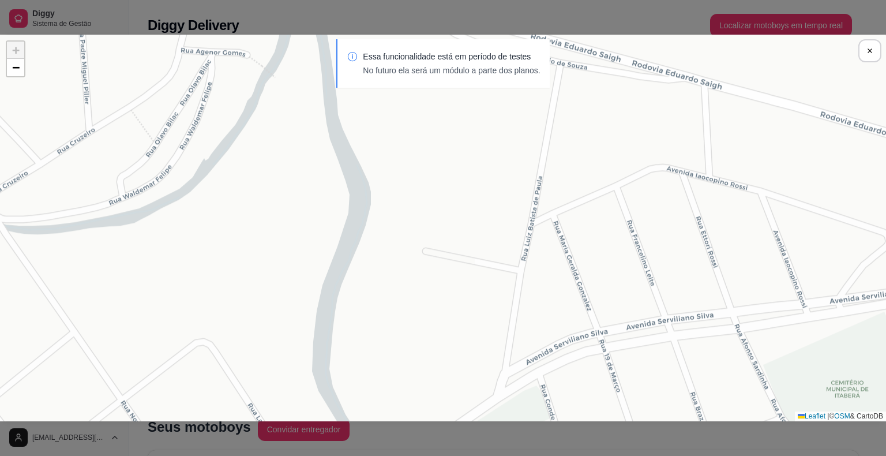
drag, startPoint x: 751, startPoint y: 187, endPoint x: 734, endPoint y: 213, distance: 31.7
click at [735, 211] on div "Sua loja Samuel 23/08 às 17:35:56 Samuel 23/08 às 17:35:56 + − Leaflet | © OSM …" at bounding box center [443, 228] width 886 height 386
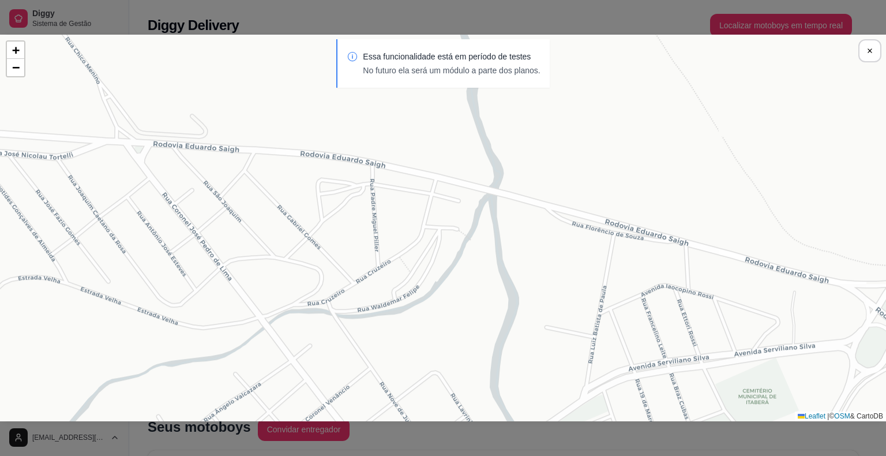
drag, startPoint x: 573, startPoint y: 207, endPoint x: 588, endPoint y: 249, distance: 45.4
click at [590, 253] on div "Sua loja Samuel 23/08 às 17:35:56 Samuel 23/08 às 17:35:56 + − Leaflet | © OSM …" at bounding box center [443, 228] width 886 height 386
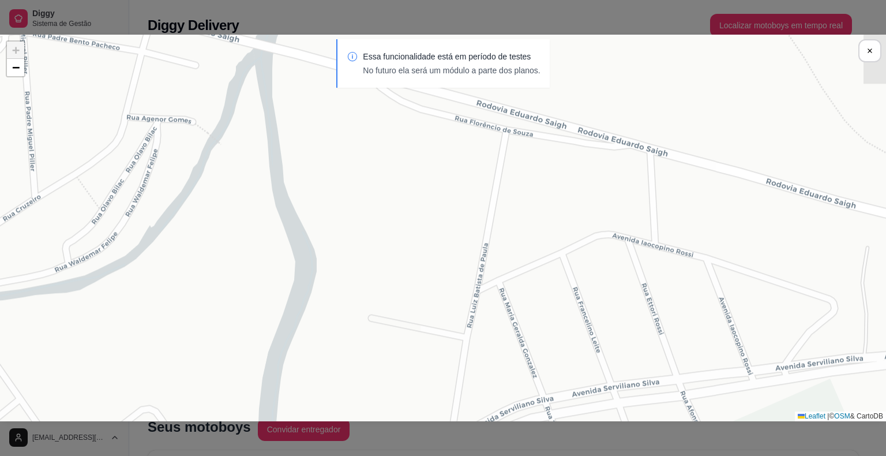
drag, startPoint x: 585, startPoint y: 276, endPoint x: 448, endPoint y: 181, distance: 167.9
click at [449, 182] on div "Sua loja Samuel 23/08 às 17:35:56 Samuel 23/08 às 17:35:56 + − Leaflet | © OSM …" at bounding box center [443, 228] width 886 height 386
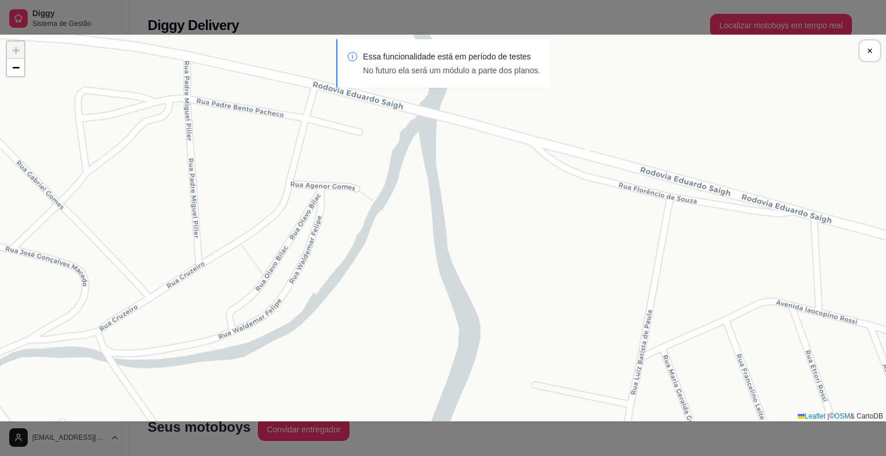
drag, startPoint x: 626, startPoint y: 254, endPoint x: 791, endPoint y: 320, distance: 177.1
click at [791, 321] on div "Sua loja Samuel 23/08 às 17:35:56 Samuel 23/08 às 17:35:56 + − Leaflet | © OSM …" at bounding box center [443, 228] width 886 height 386
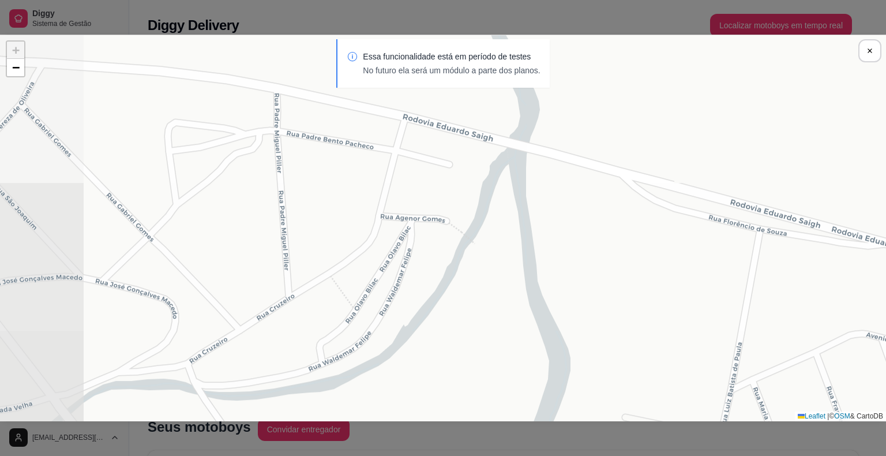
drag, startPoint x: 549, startPoint y: 230, endPoint x: 639, endPoint y: 262, distance: 95.1
click at [639, 262] on div "Sua loja Samuel 23/08 às 17:35:56 Samuel 23/08 às 17:35:56 + − Leaflet | © OSM …" at bounding box center [443, 228] width 886 height 386
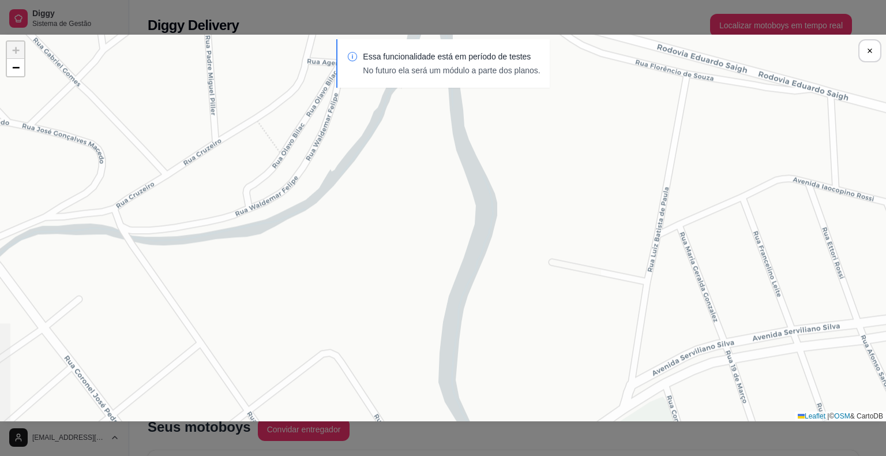
drag, startPoint x: 649, startPoint y: 299, endPoint x: 577, endPoint y: 145, distance: 170.1
click at [576, 145] on div "Sua loja Samuel 23/08 às 17:35:56 Samuel 23/08 às 17:35:56 + − Leaflet | © OSM …" at bounding box center [443, 228] width 886 height 386
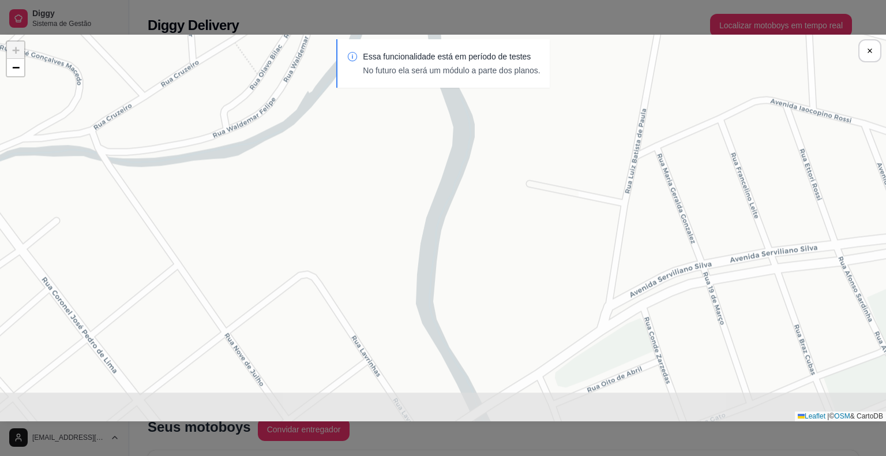
drag, startPoint x: 599, startPoint y: 273, endPoint x: 583, endPoint y: 209, distance: 66.7
click at [583, 209] on div "Sua loja Samuel 23/08 às 17:35:56 Samuel 23/08 às 17:35:56 + − Leaflet | © OSM …" at bounding box center [443, 228] width 886 height 386
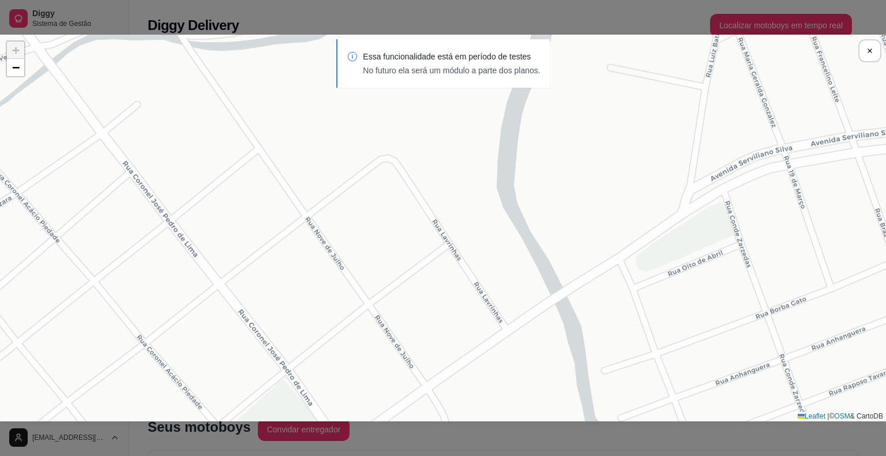
drag, startPoint x: 554, startPoint y: 283, endPoint x: 607, endPoint y: 186, distance: 110.5
click at [607, 186] on div "Sua loja Samuel 23/08 às 17:35:56 Samuel 23/08 às 17:35:56 + − Leaflet | © OSM …" at bounding box center [443, 228] width 886 height 386
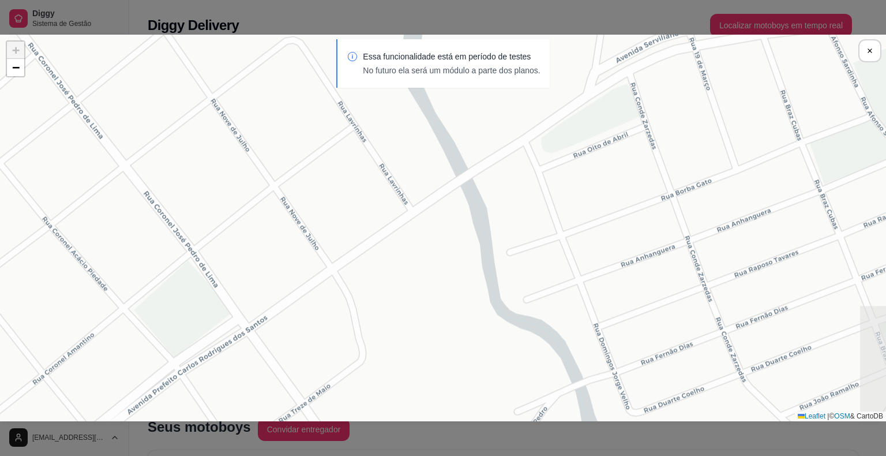
drag, startPoint x: 674, startPoint y: 302, endPoint x: 580, endPoint y: 183, distance: 151.1
click at [580, 183] on div "Sua loja Samuel 23/08 às 17:35:56 Samuel 23/08 às 17:35:56 + − Leaflet | © OSM …" at bounding box center [443, 228] width 886 height 386
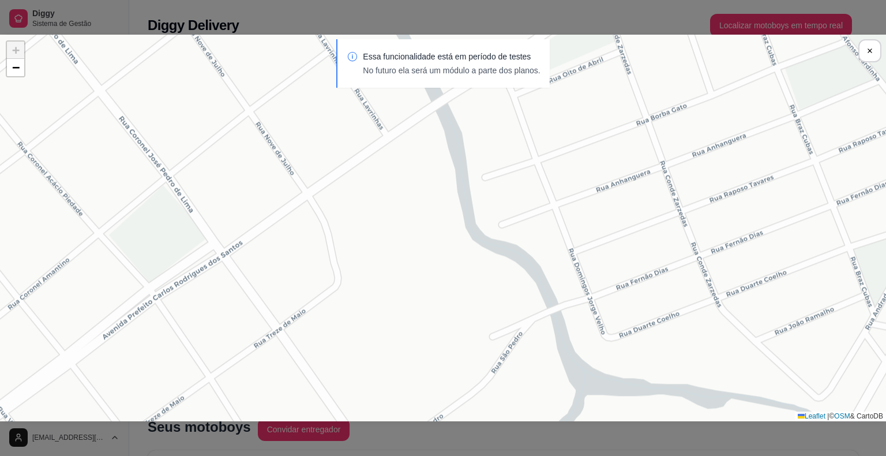
drag, startPoint x: 611, startPoint y: 235, endPoint x: 600, endPoint y: 196, distance: 40.2
click at [600, 196] on div "Sua loja Samuel 23/08 às 17:35:56 Samuel 23/08 às 17:35:56 + − Leaflet | © OSM …" at bounding box center [443, 228] width 886 height 386
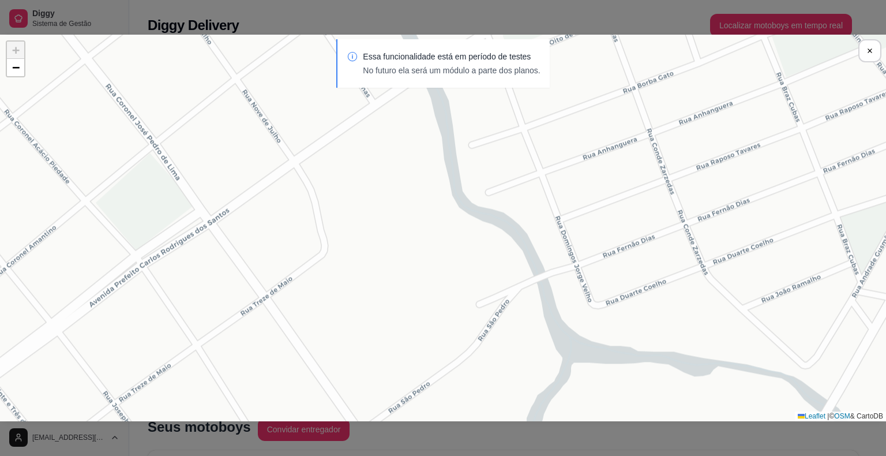
drag, startPoint x: 633, startPoint y: 284, endPoint x: 621, endPoint y: 253, distance: 33.2
click at [621, 252] on div "Sua loja Samuel 23/08 às 17:35:56 Samuel 23/08 às 17:35:56 + − Leaflet | © OSM …" at bounding box center [443, 228] width 886 height 386
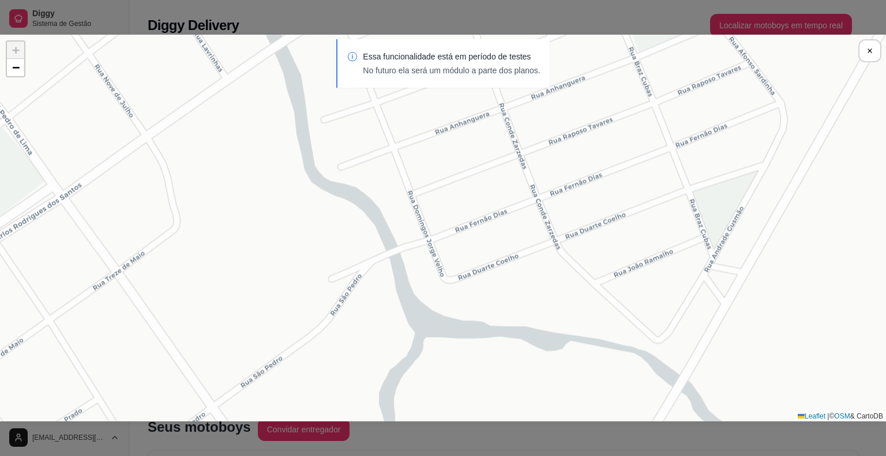
drag, startPoint x: 731, startPoint y: 290, endPoint x: 579, endPoint y: 262, distance: 154.8
click at [581, 262] on div "Sua loja Samuel 23/08 às 17:35:56 Samuel 23/08 às 17:35:56 + − Leaflet | © OSM …" at bounding box center [443, 228] width 886 height 386
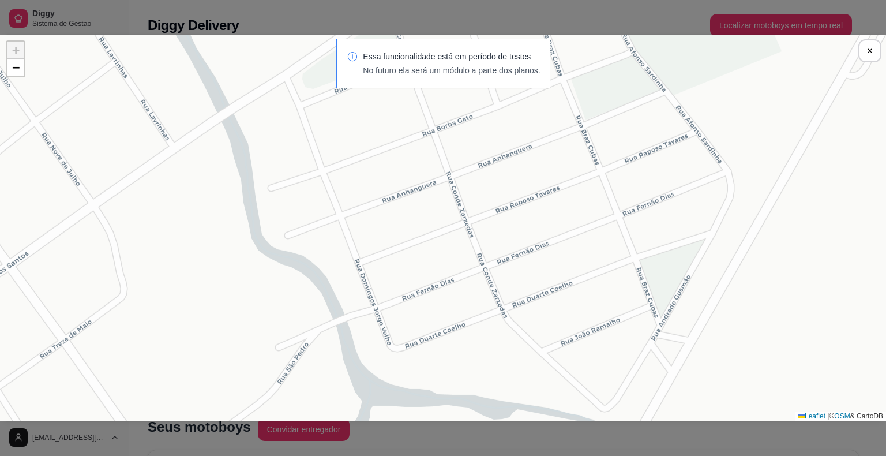
drag, startPoint x: 665, startPoint y: 238, endPoint x: 612, endPoint y: 309, distance: 88.7
click at [613, 309] on div "Sua loja Samuel 23/08 às 17:35:56 Samuel 23/08 às 17:35:56 + − Leaflet | © OSM …" at bounding box center [443, 228] width 886 height 386
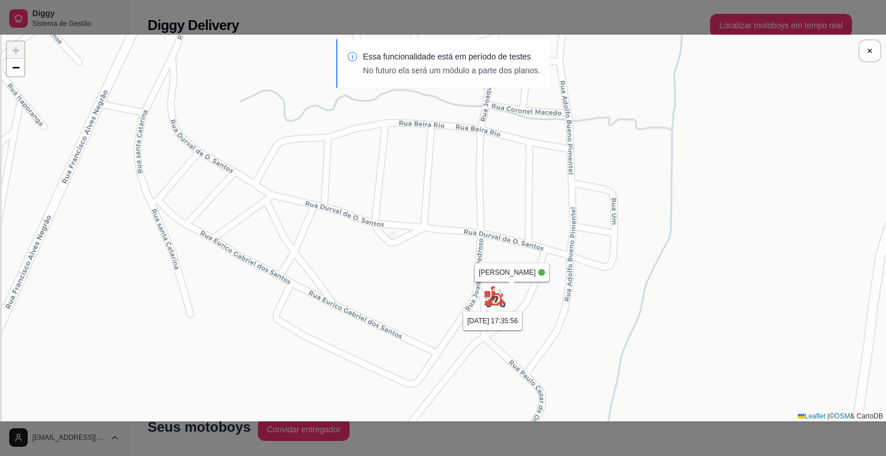
drag, startPoint x: 495, startPoint y: 343, endPoint x: 583, endPoint y: 234, distance: 140.3
click at [583, 234] on div "Sua loja Samuel 23/08 às 17:35:56 Samuel 23/08 às 17:35:56 + − Leaflet | © OSM …" at bounding box center [443, 228] width 886 height 386
click at [500, 306] on img at bounding box center [494, 296] width 23 height 23
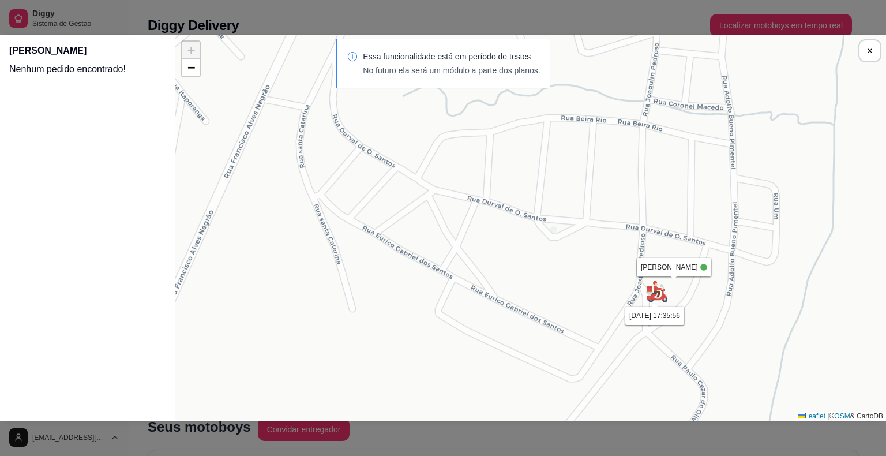
drag, startPoint x: 671, startPoint y: 299, endPoint x: 656, endPoint y: 295, distance: 15.5
click at [658, 295] on img at bounding box center [656, 291] width 23 height 23
click at [653, 293] on img at bounding box center [656, 291] width 23 height 23
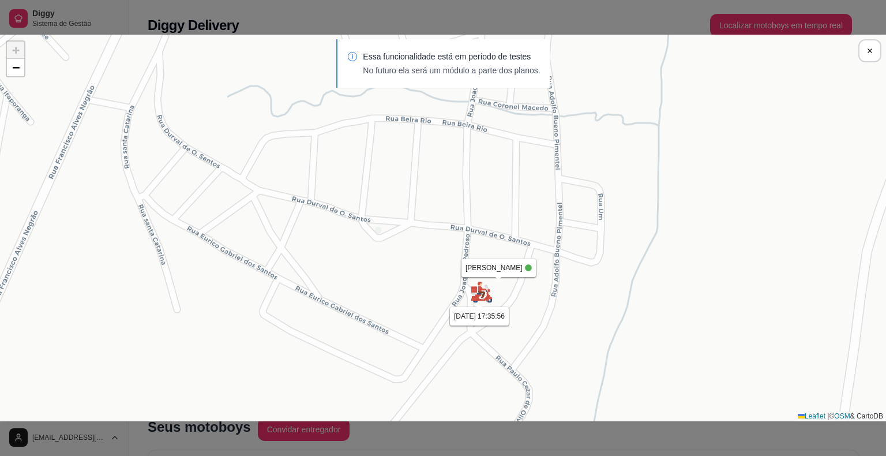
click at [856, 56] on div "Essa funcionalidade está em período de testes No futuro ela será um módulo a pa…" at bounding box center [443, 69] width 886 height 60
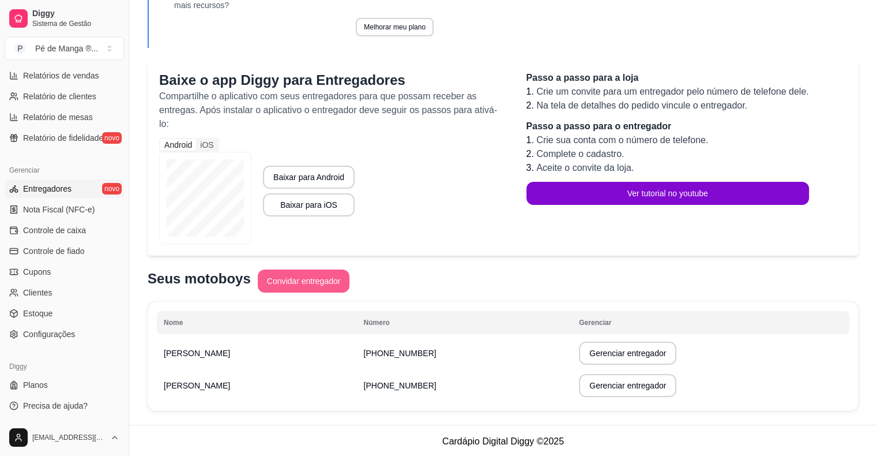
scroll to position [150, 0]
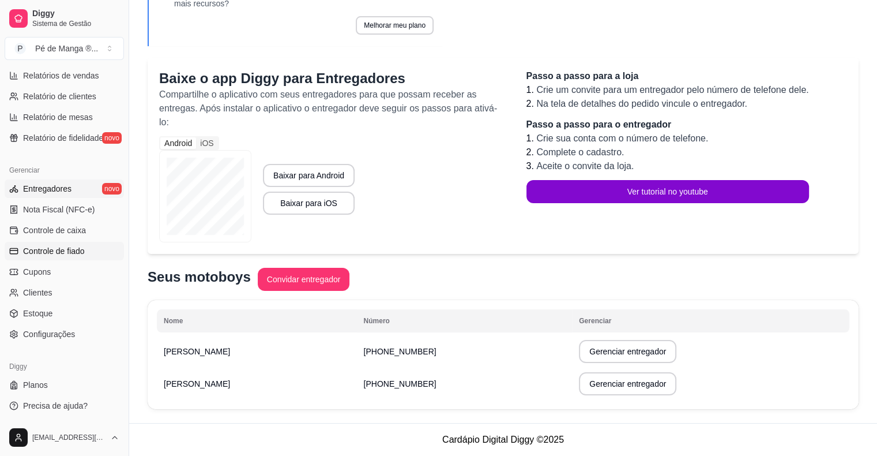
click at [43, 249] on span "Controle de fiado" at bounding box center [54, 251] width 62 height 12
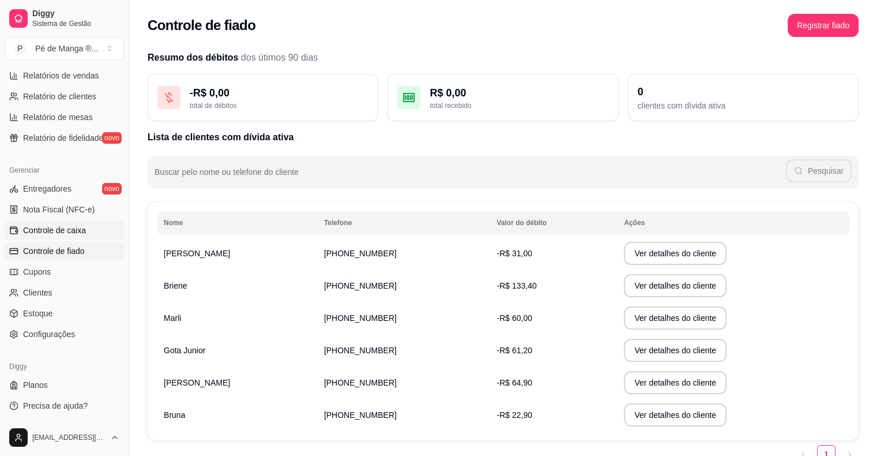
click at [57, 230] on span "Controle de caixa" at bounding box center [54, 230] width 63 height 12
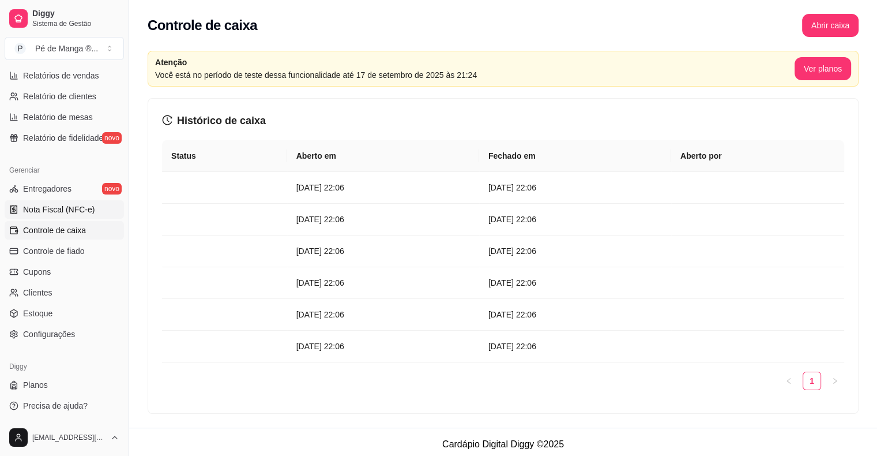
click at [63, 207] on span "Nota Fiscal (NFC-e)" at bounding box center [59, 210] width 72 height 12
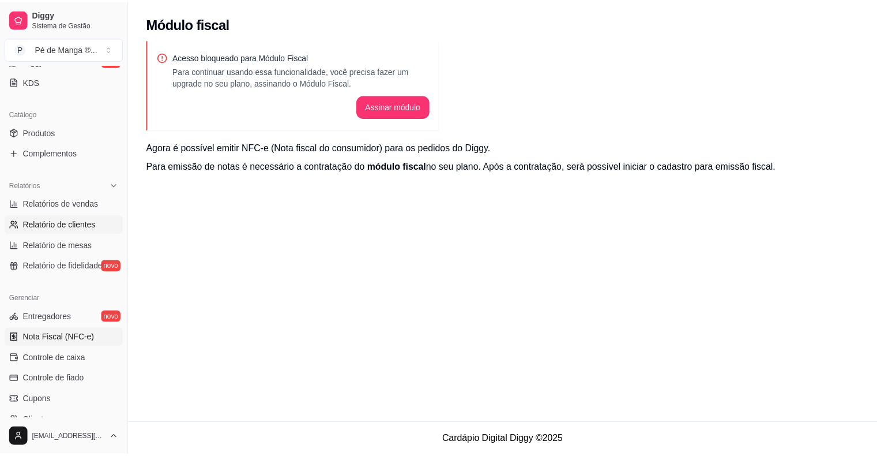
scroll to position [143, 0]
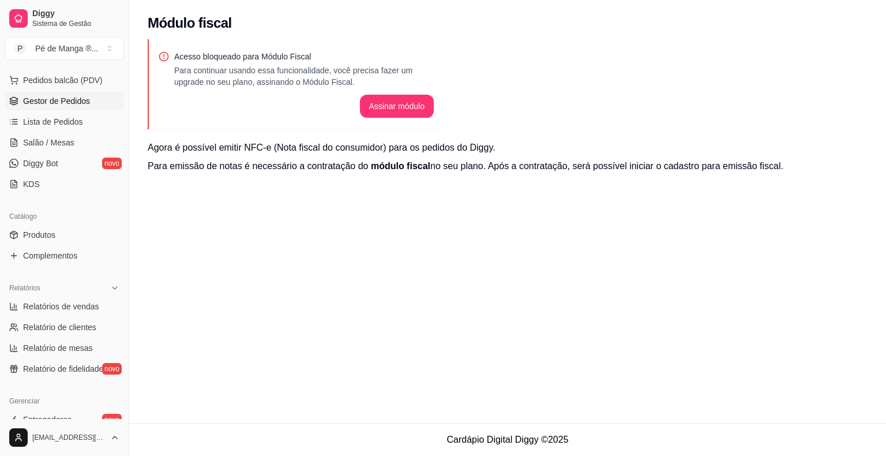
click at [65, 102] on span "Gestor de Pedidos" at bounding box center [56, 101] width 67 height 12
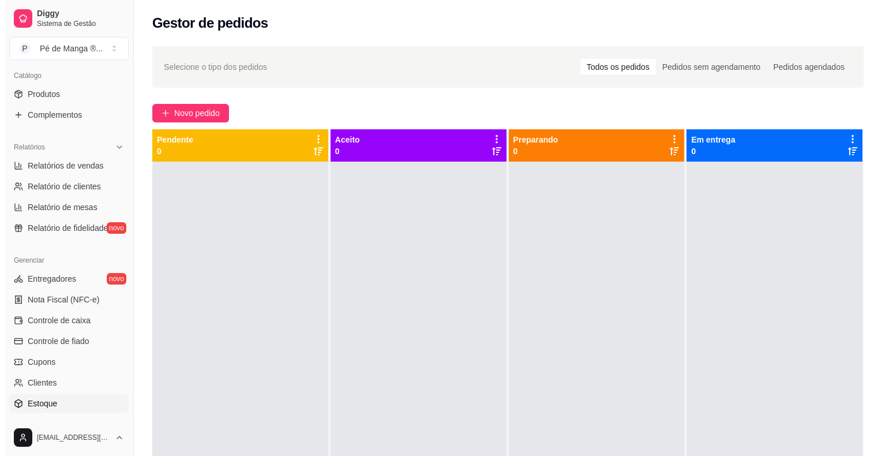
scroll to position [316, 0]
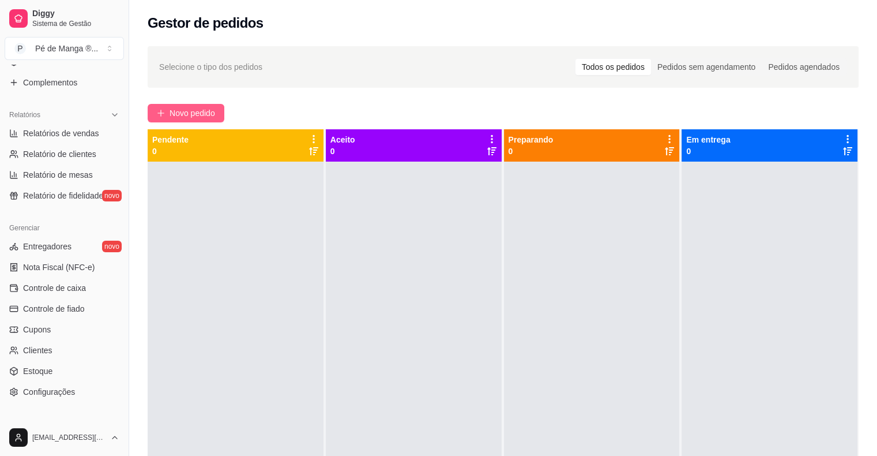
click at [189, 114] on span "Novo pedido" at bounding box center [193, 113] width 46 height 13
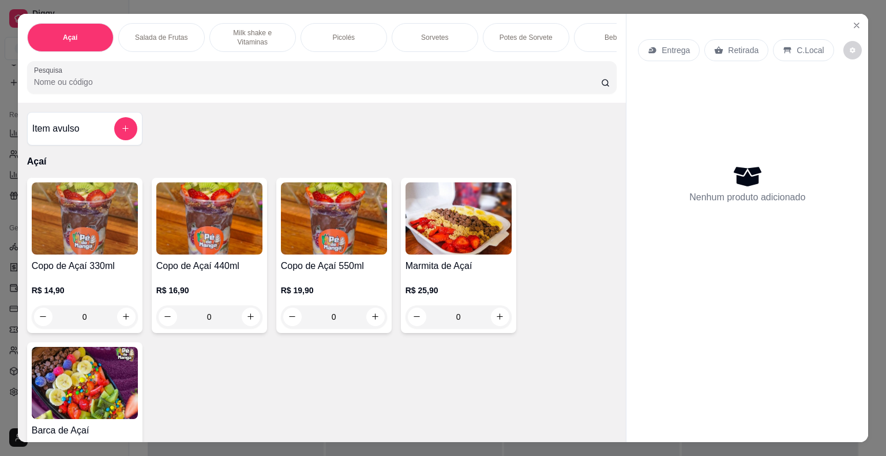
click at [380, 295] on p "R$ 19,90" at bounding box center [334, 290] width 106 height 12
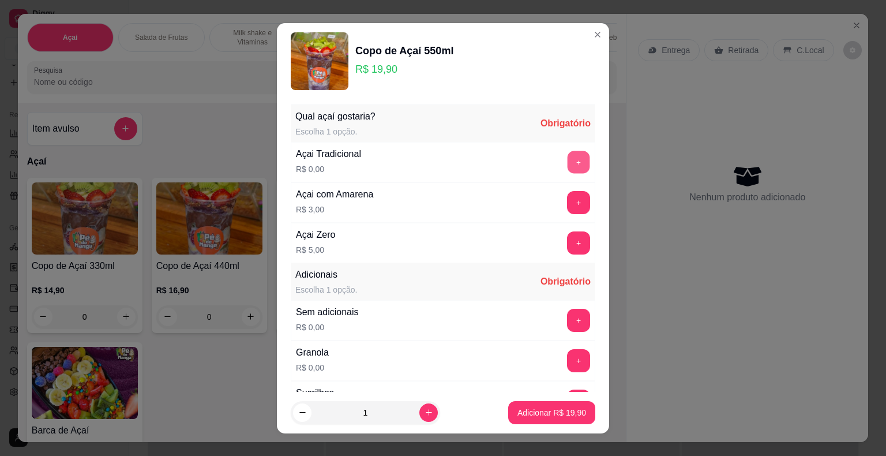
click at [568, 156] on button "+" at bounding box center [579, 162] width 22 height 22
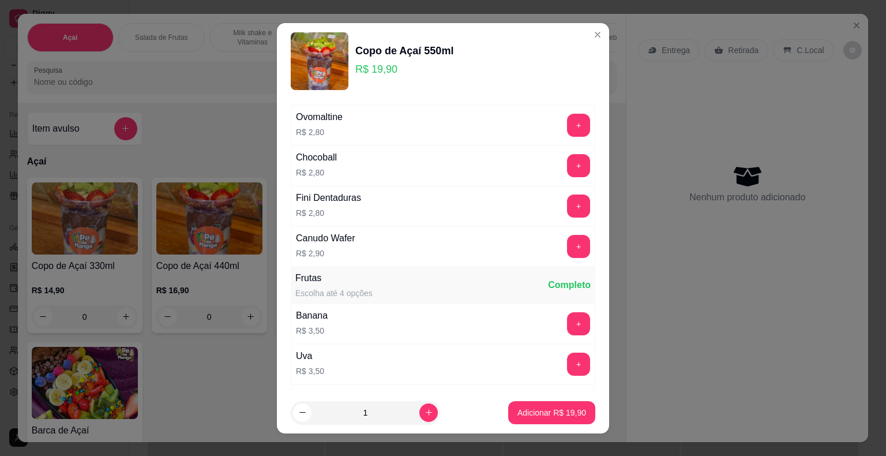
scroll to position [519, 0]
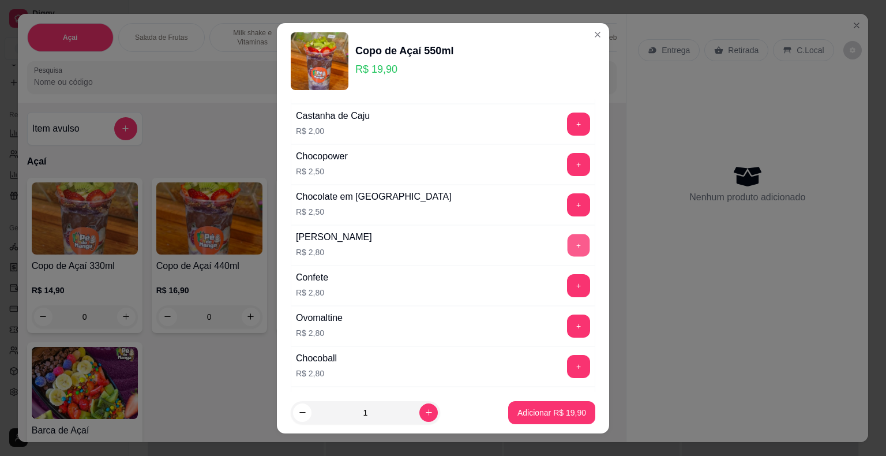
click at [568, 241] on button "+" at bounding box center [579, 245] width 22 height 22
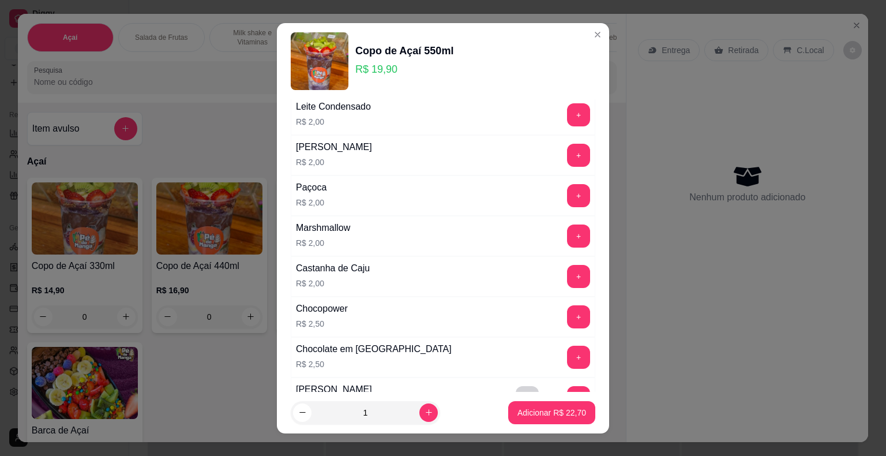
scroll to position [346, 0]
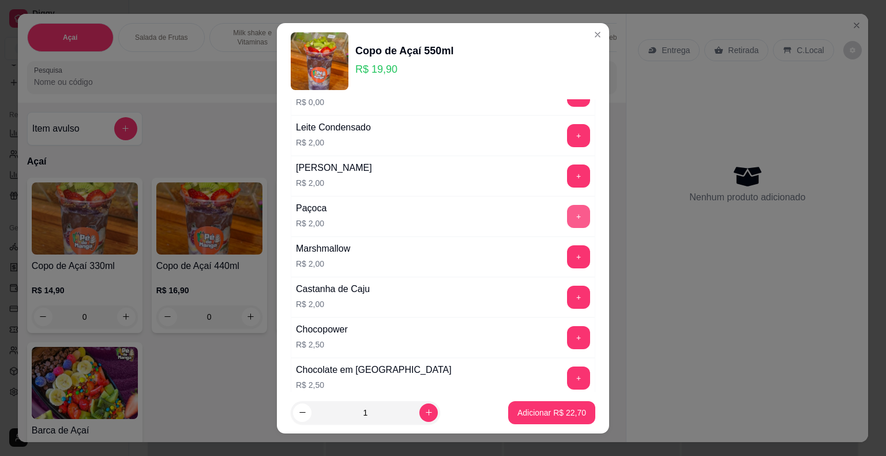
click at [567, 213] on button "+" at bounding box center [578, 216] width 23 height 23
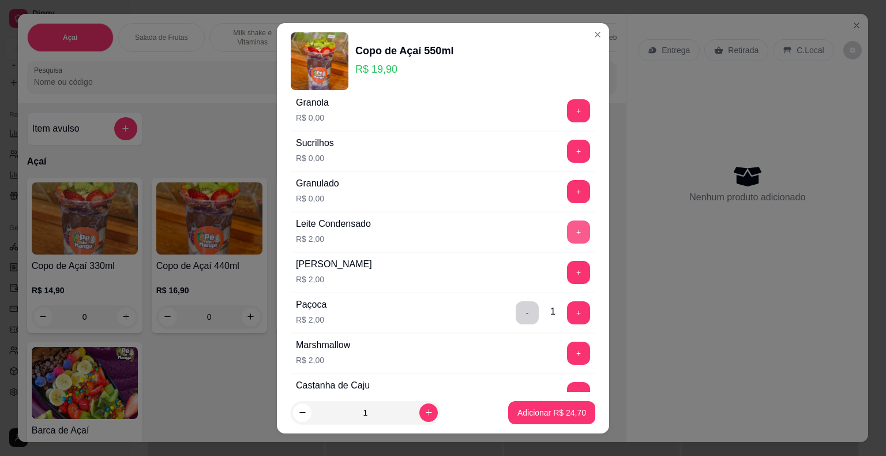
scroll to position [231, 0]
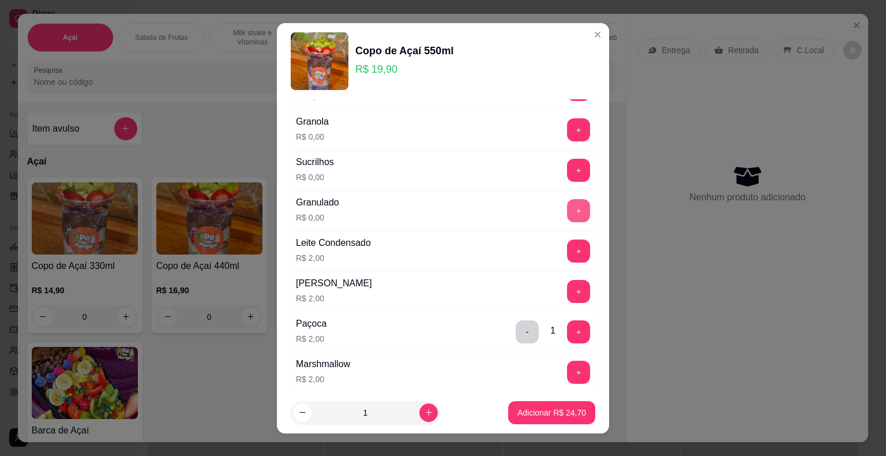
click at [567, 205] on button "+" at bounding box center [578, 210] width 23 height 23
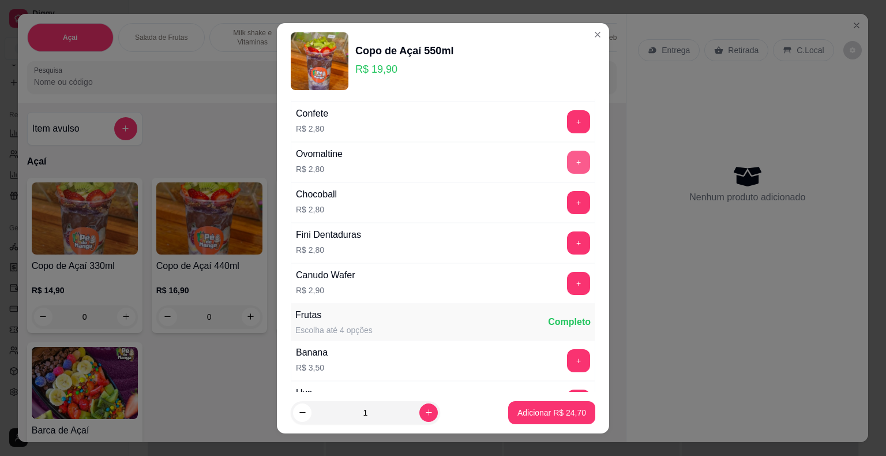
scroll to position [808, 0]
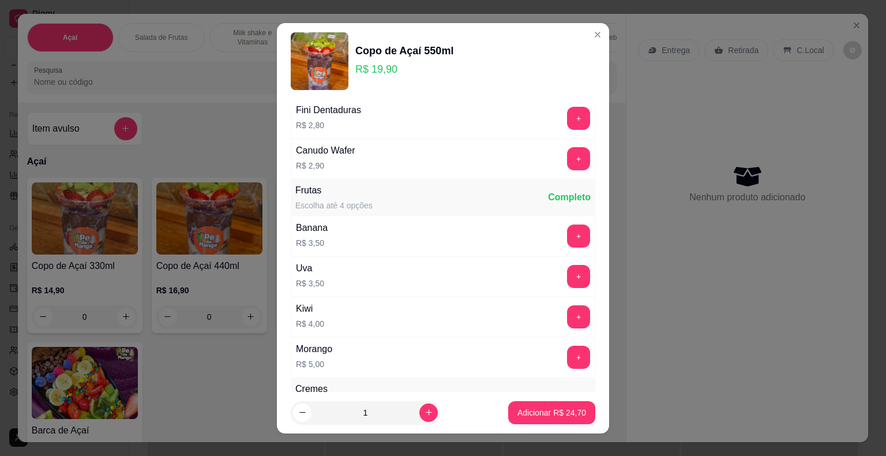
click at [564, 322] on div "Kiwi R$ 4,00 +" at bounding box center [443, 316] width 305 height 40
click at [568, 315] on button "+" at bounding box center [579, 316] width 22 height 22
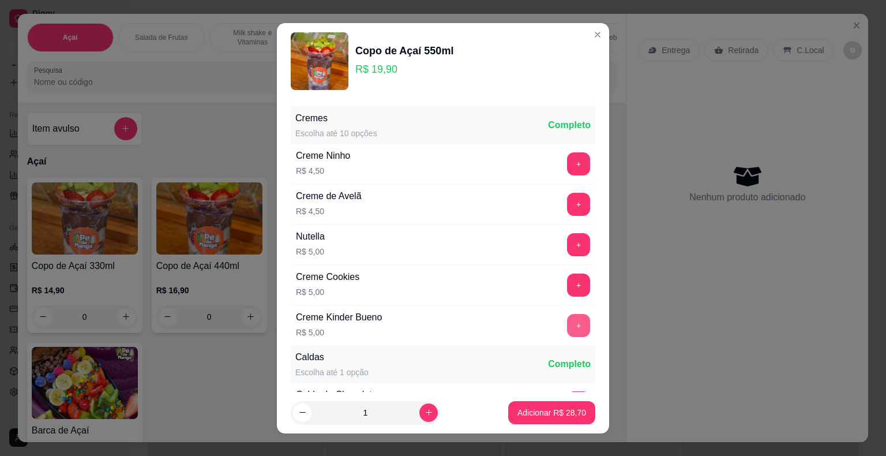
scroll to position [1096, 0]
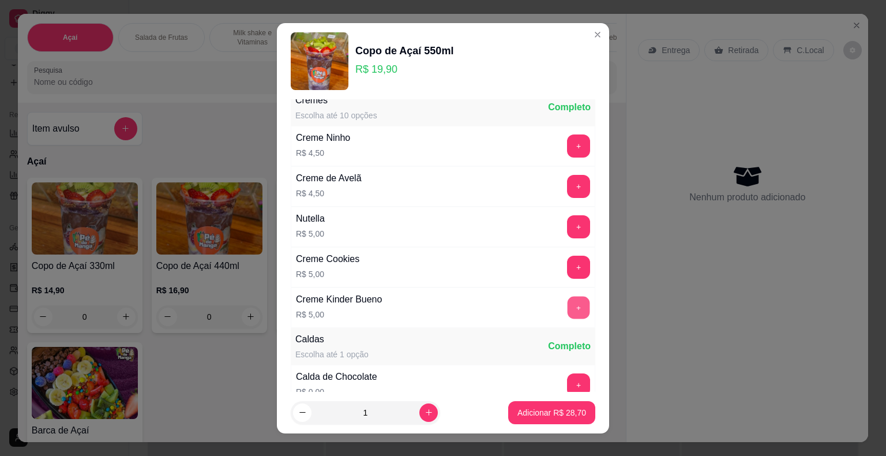
click at [568, 305] on button "+" at bounding box center [579, 307] width 22 height 22
click at [567, 375] on button "+" at bounding box center [578, 384] width 23 height 23
click at [561, 413] on p "Adicionar R$ 33,70" at bounding box center [552, 412] width 67 height 11
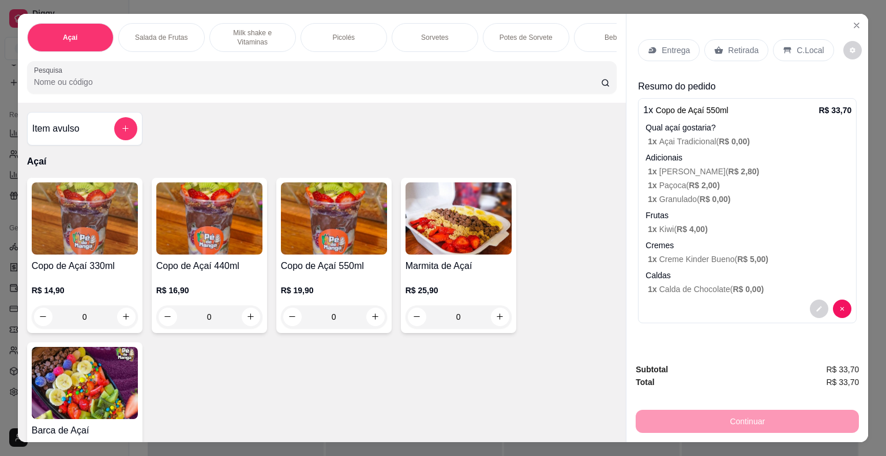
click at [676, 52] on div "Entrega" at bounding box center [669, 50] width 62 height 22
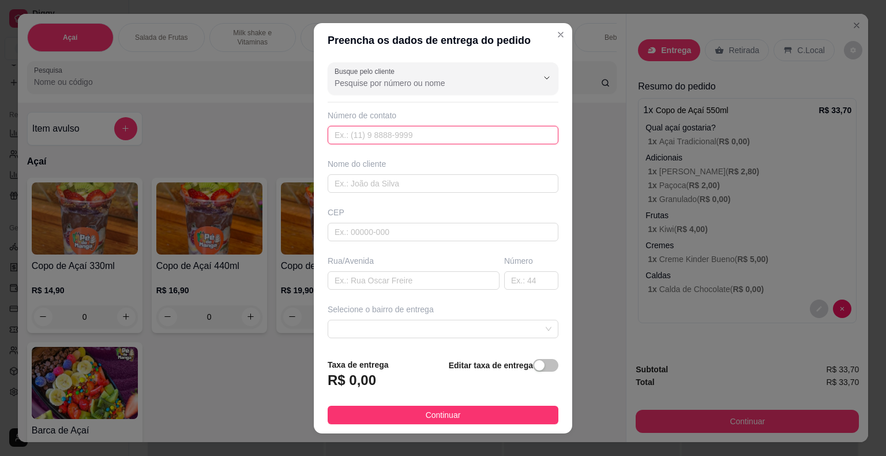
click at [412, 127] on input "text" at bounding box center [443, 135] width 231 height 18
type input "(15) 99848-6522"
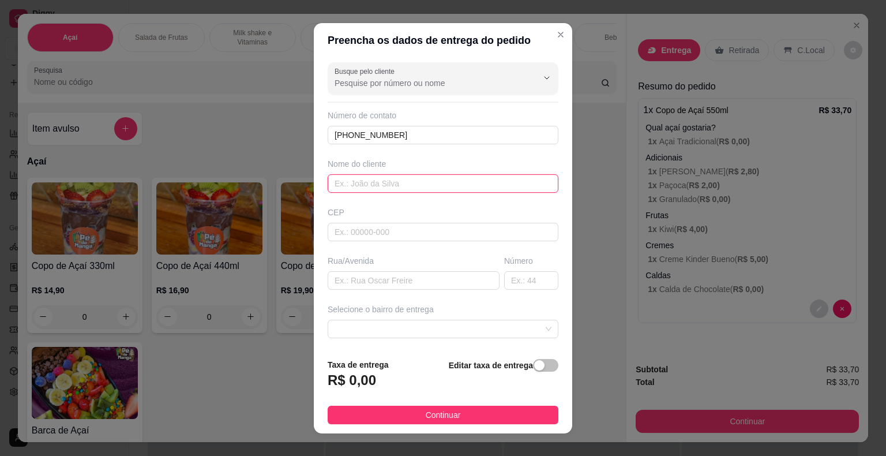
click at [408, 186] on input "text" at bounding box center [443, 183] width 231 height 18
click at [443, 231] on input "text" at bounding box center [443, 232] width 231 height 18
type input "18440000"
click at [464, 290] on div "Busque pelo cliente Número de contato (15) 99848-6522 Nome do cliente CEP 18440…" at bounding box center [443, 203] width 258 height 291
click at [460, 278] on input "text" at bounding box center [414, 280] width 172 height 18
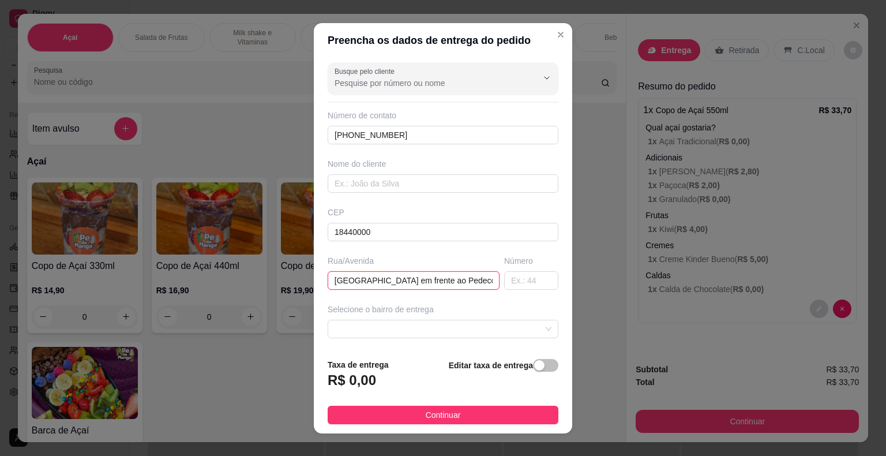
scroll to position [0, 17]
click at [444, 329] on span at bounding box center [443, 328] width 217 height 17
type input "Na praça da Matriz em frente ao Pedecoxinha"
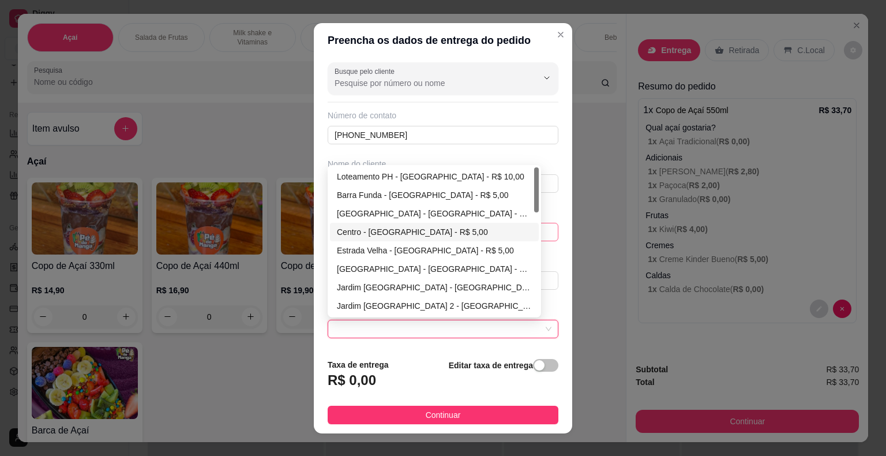
click at [421, 223] on div "Centro - [GEOGRAPHIC_DATA] - R$ 5,00" at bounding box center [434, 232] width 209 height 18
type input "Itaberá"
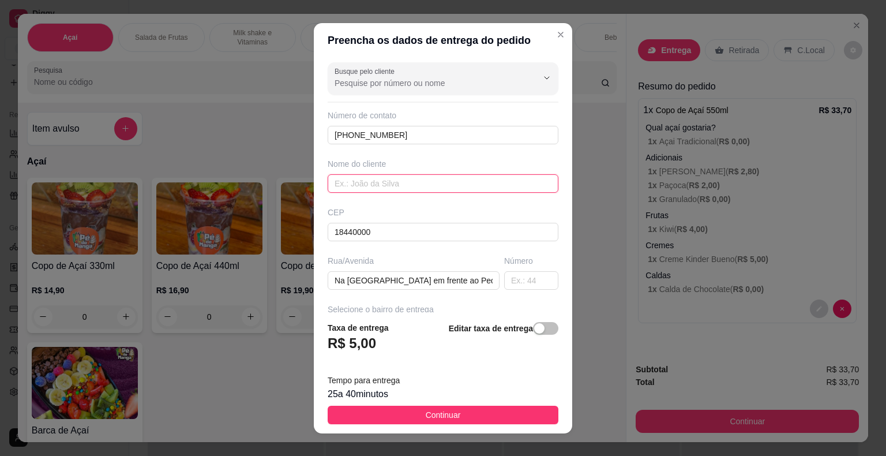
click at [415, 182] on input "text" at bounding box center [443, 183] width 231 height 18
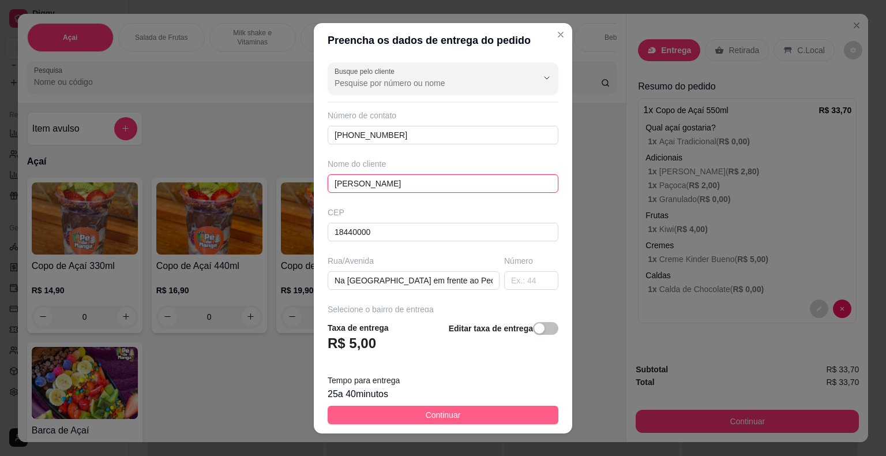
type input "Renata"
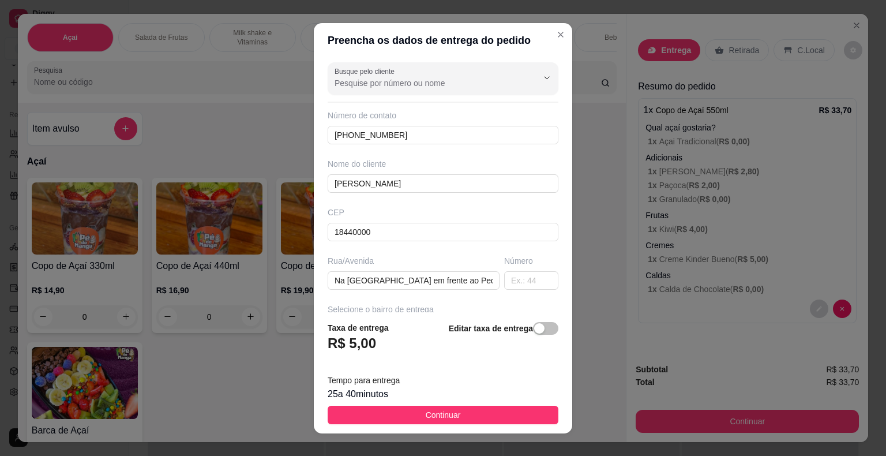
click at [426, 414] on span "Continuar" at bounding box center [443, 414] width 35 height 13
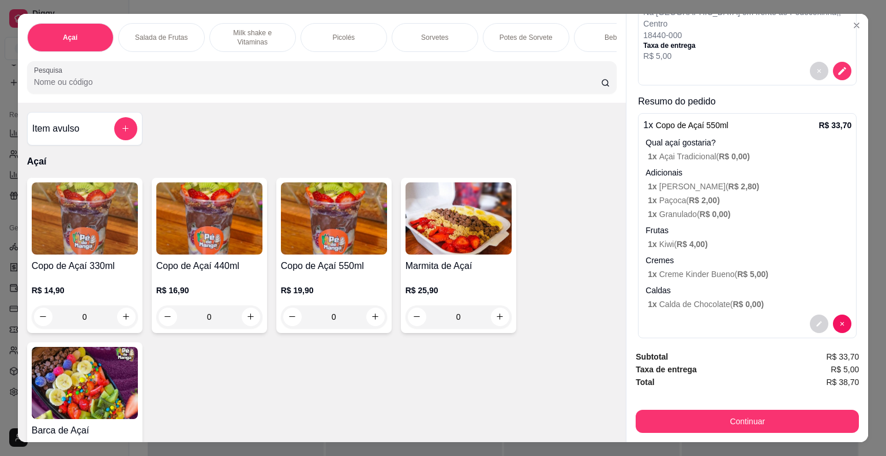
click at [852, 24] on icon "Close" at bounding box center [856, 25] width 9 height 9
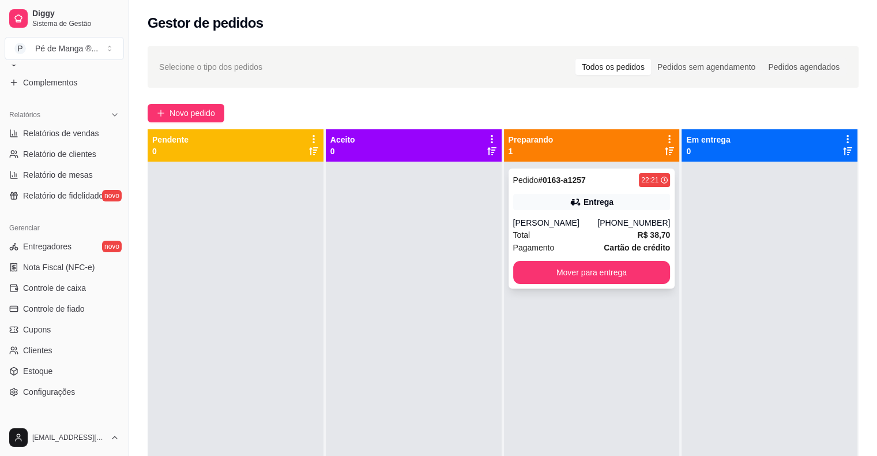
click at [610, 213] on div "Pedido # 0163-a1257 22:21 Entrega Renata (15) 99848-6522 Total R$ 38,70 Pagamen…" at bounding box center [592, 228] width 167 height 120
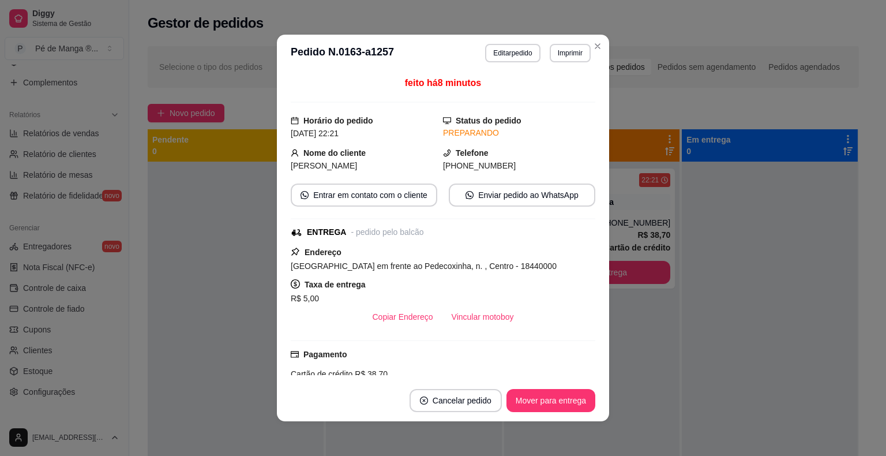
click at [478, 317] on button "Vincular motoboy" at bounding box center [482, 316] width 81 height 23
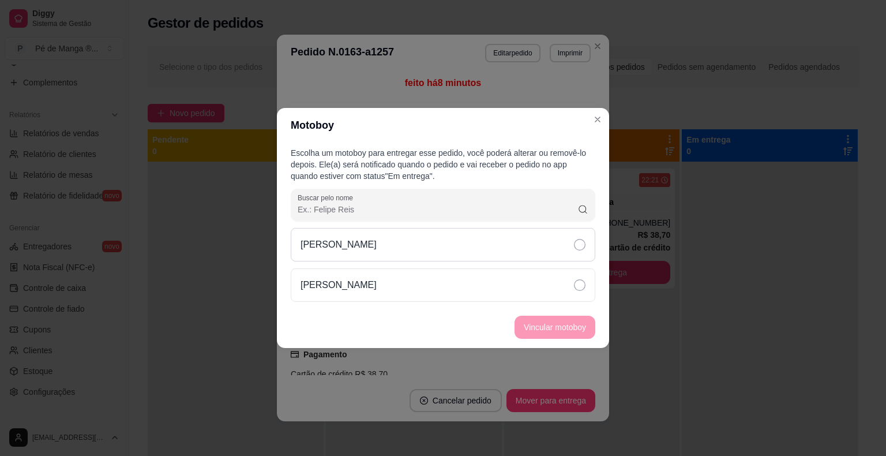
click at [460, 257] on div "[PERSON_NAME]" at bounding box center [443, 244] width 305 height 33
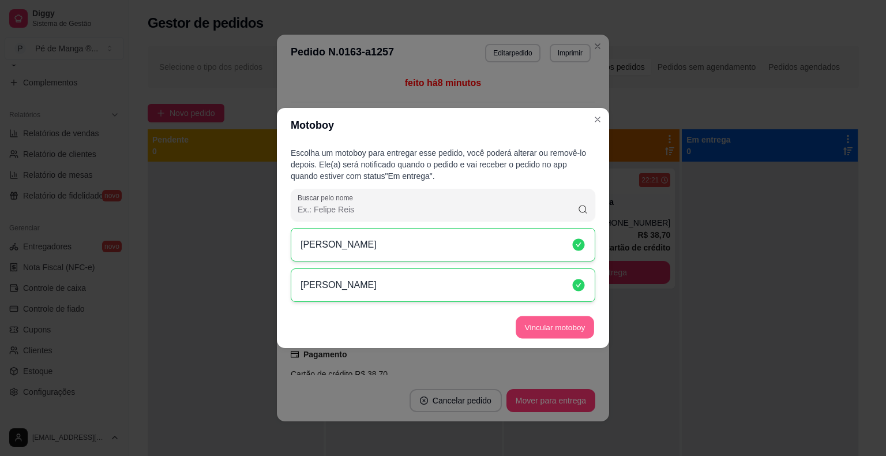
click at [547, 326] on button "Vincular motoboy" at bounding box center [555, 327] width 78 height 22
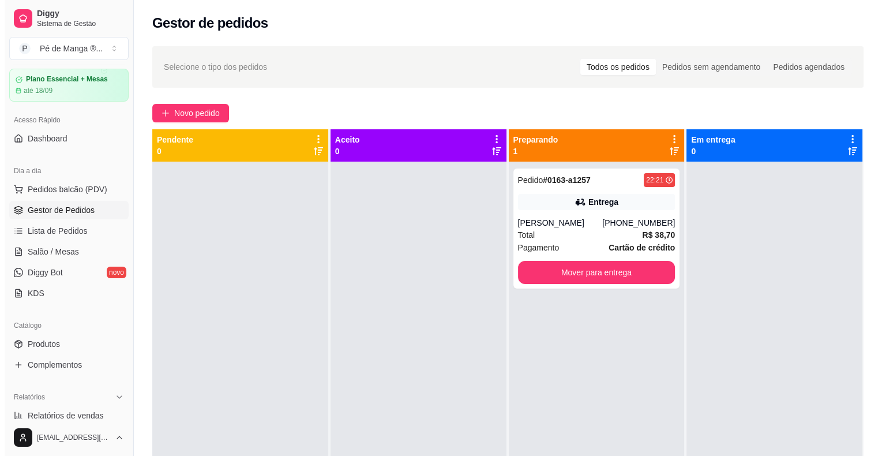
scroll to position [28, 0]
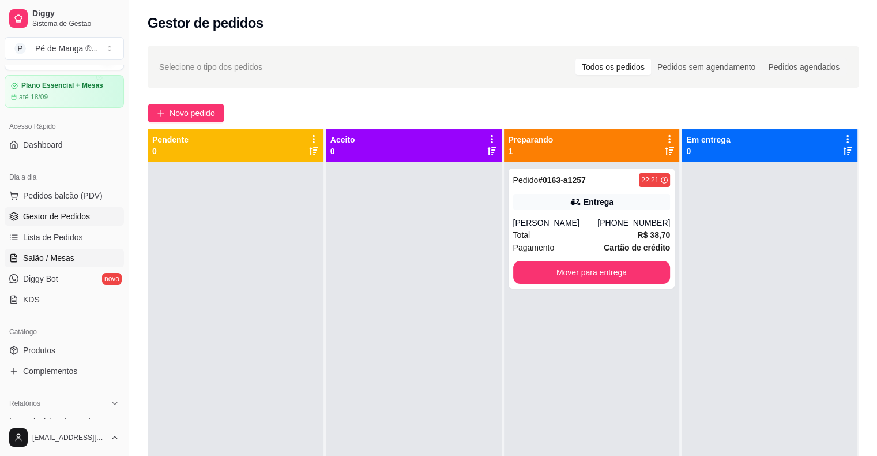
click at [67, 260] on span "Salão / Mesas" at bounding box center [48, 258] width 51 height 12
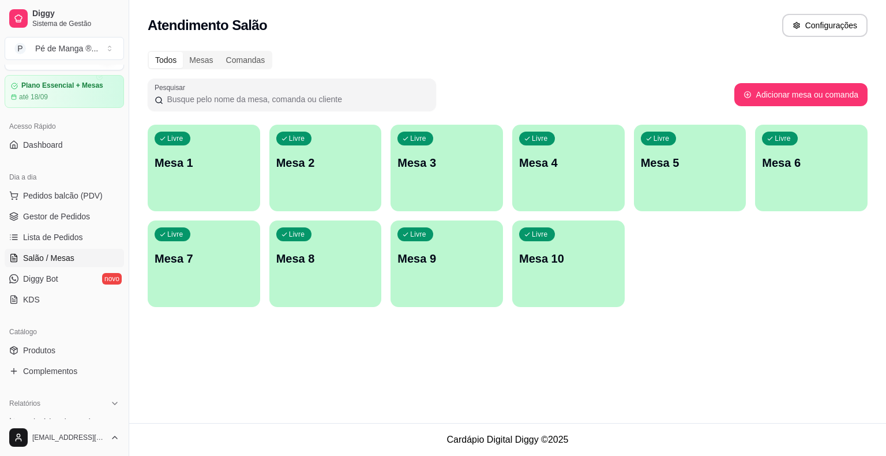
click at [194, 186] on div "Livre Mesa 1" at bounding box center [204, 161] width 112 height 73
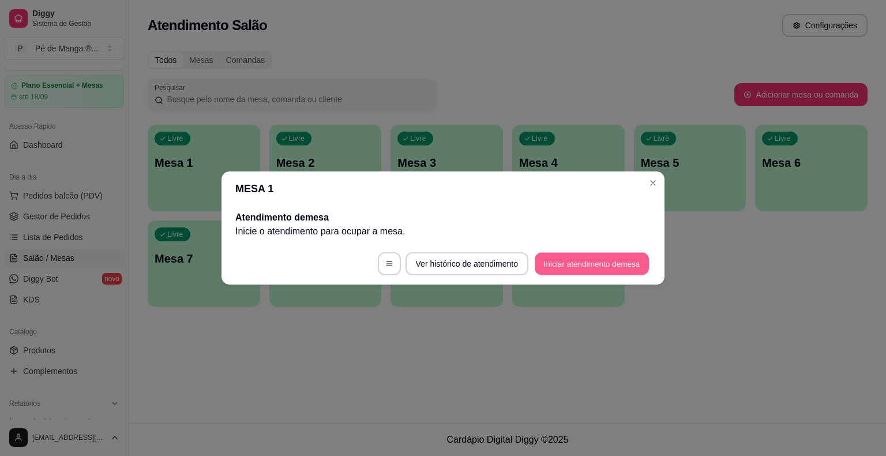
click at [555, 270] on button "Iniciar atendimento de mesa" at bounding box center [592, 264] width 114 height 22
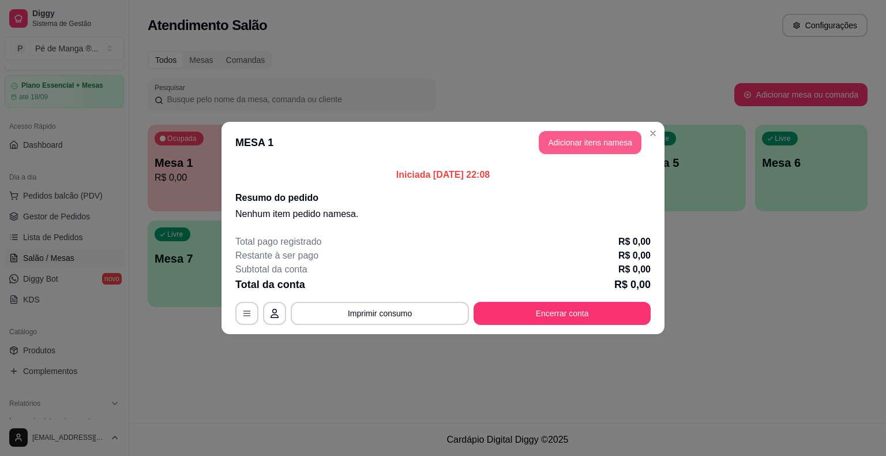
click at [596, 151] on button "Adicionar itens na mesa" at bounding box center [590, 142] width 103 height 23
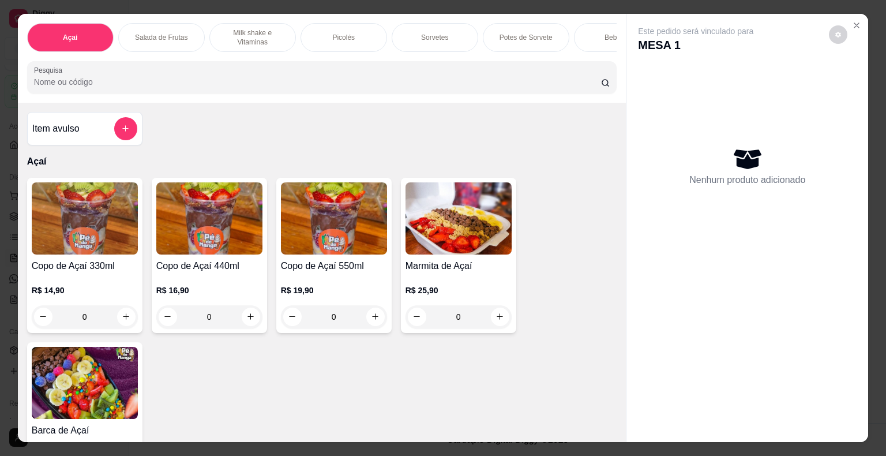
click at [410, 42] on div "Sorvetes" at bounding box center [435, 37] width 87 height 29
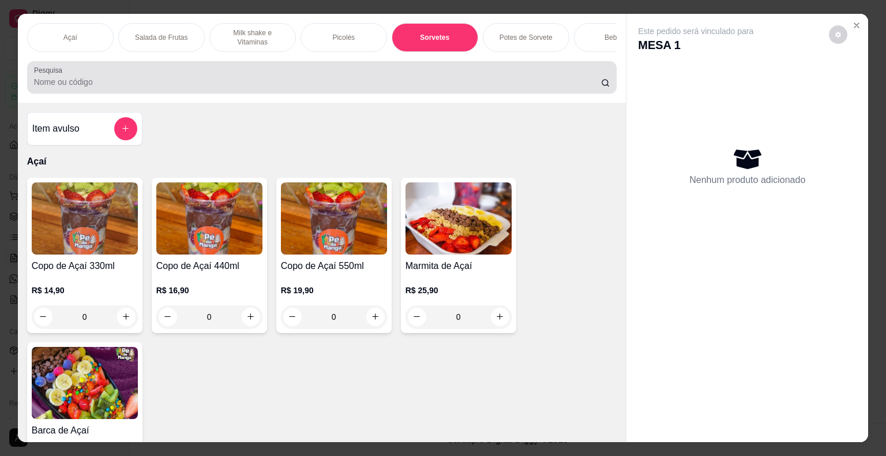
scroll to position [28, 0]
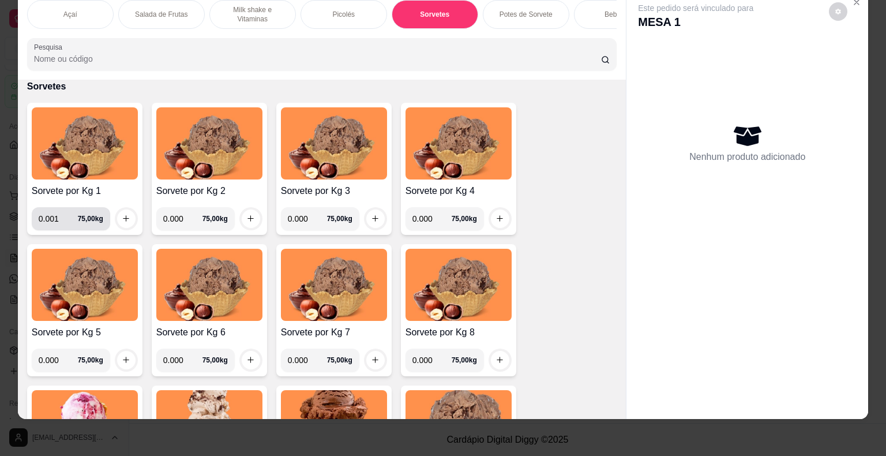
click at [68, 222] on input "0.001" at bounding box center [58, 218] width 39 height 23
click at [59, 220] on input "0.001" at bounding box center [58, 218] width 39 height 23
type input "0.256"
click at [122, 218] on icon "increase-product-quantity" at bounding box center [126, 218] width 9 height 9
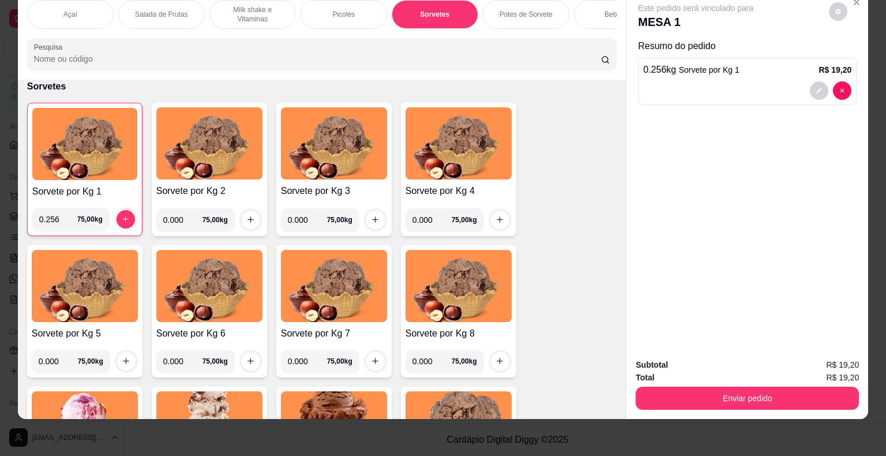
click at [180, 223] on input "0.000" at bounding box center [182, 219] width 39 height 23
type input "0.340"
click at [250, 224] on button "increase-product-quantity" at bounding box center [251, 220] width 18 height 18
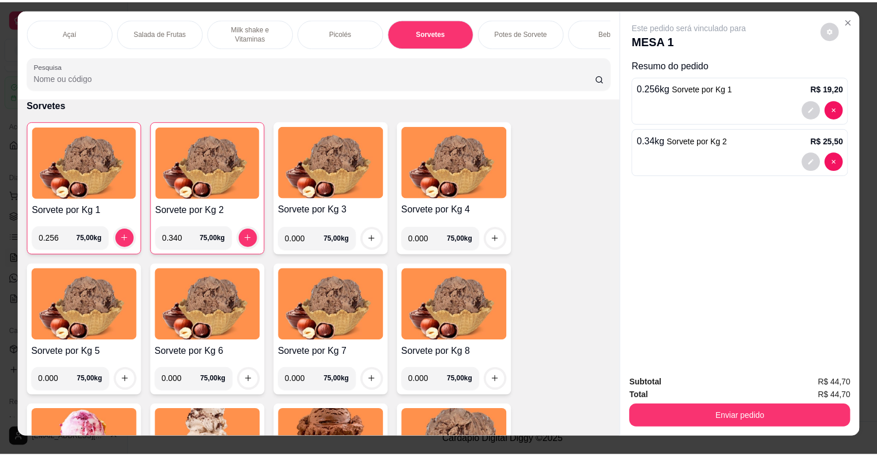
scroll to position [0, 0]
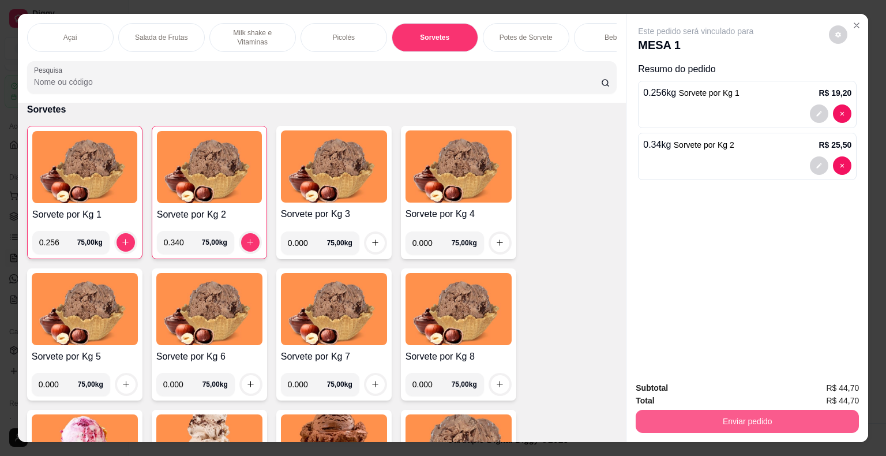
click at [743, 412] on button "Enviar pedido" at bounding box center [747, 421] width 223 height 23
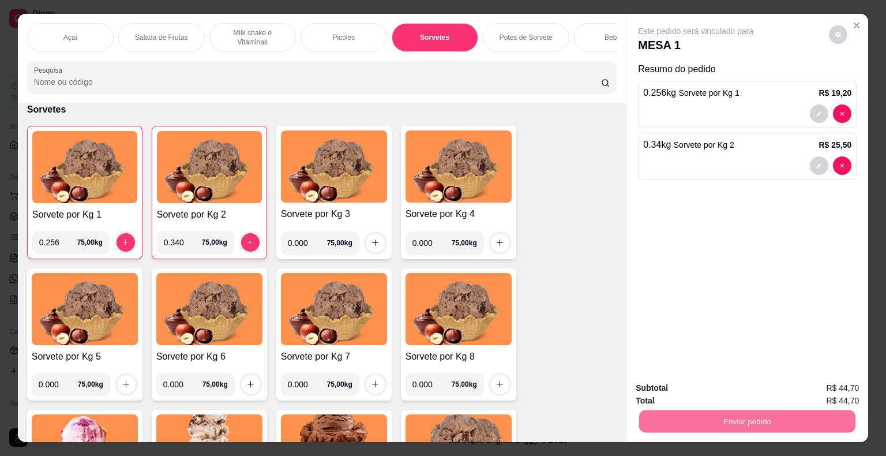
click at [726, 389] on button "Não registrar e enviar pedido" at bounding box center [709, 388] width 117 height 21
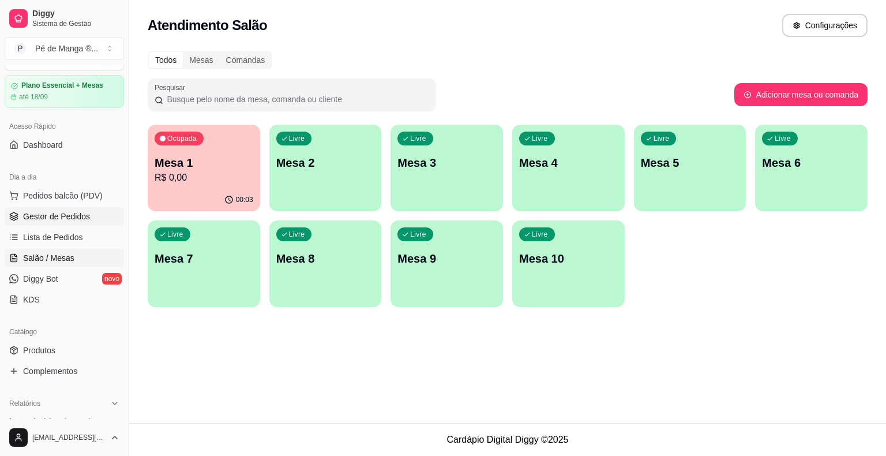
click at [56, 215] on span "Gestor de Pedidos" at bounding box center [56, 217] width 67 height 12
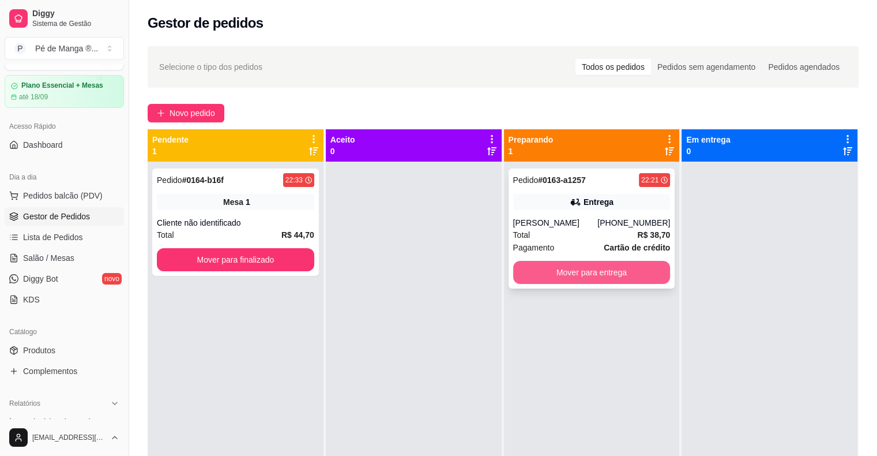
click at [563, 273] on button "Mover para entrega" at bounding box center [591, 272] width 157 height 23
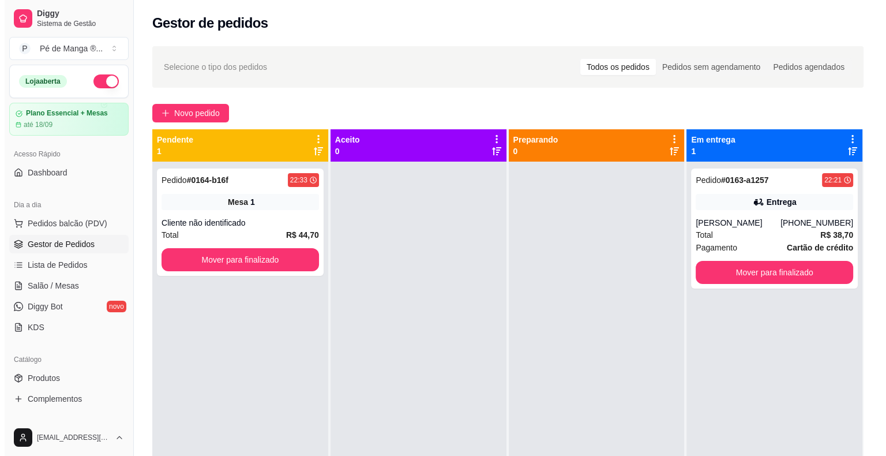
scroll to position [28, 0]
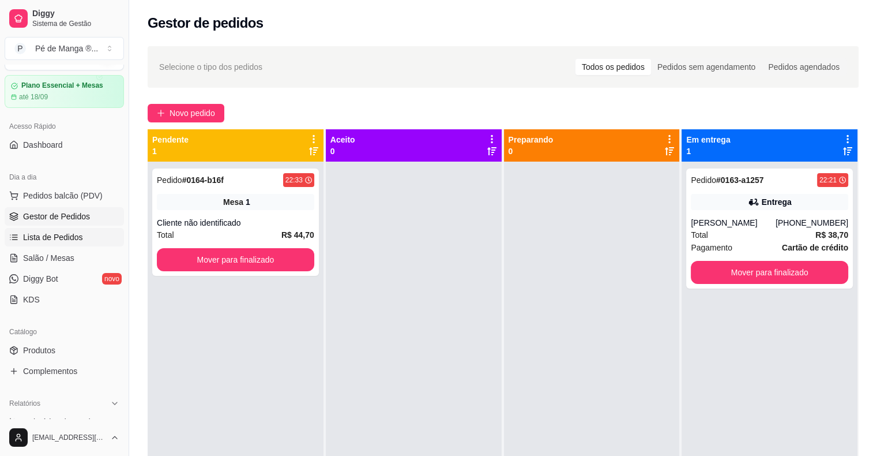
click at [80, 236] on span "Lista de Pedidos" at bounding box center [53, 237] width 60 height 12
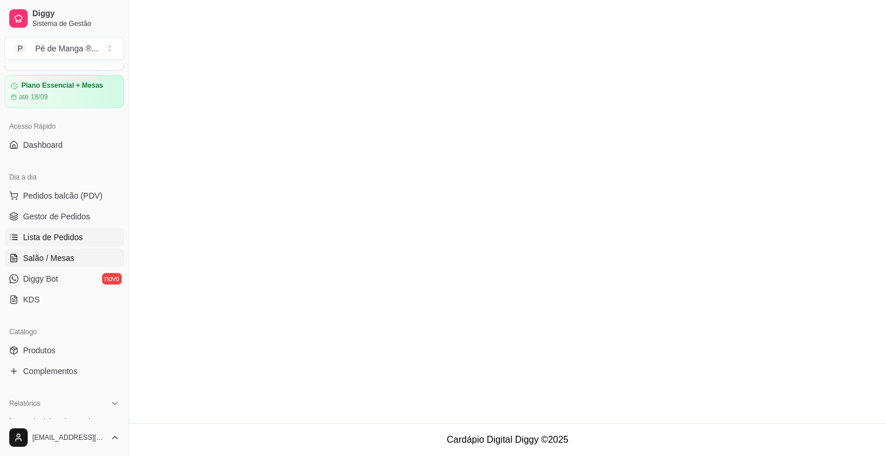
click at [71, 256] on span "Salão / Mesas" at bounding box center [48, 258] width 51 height 12
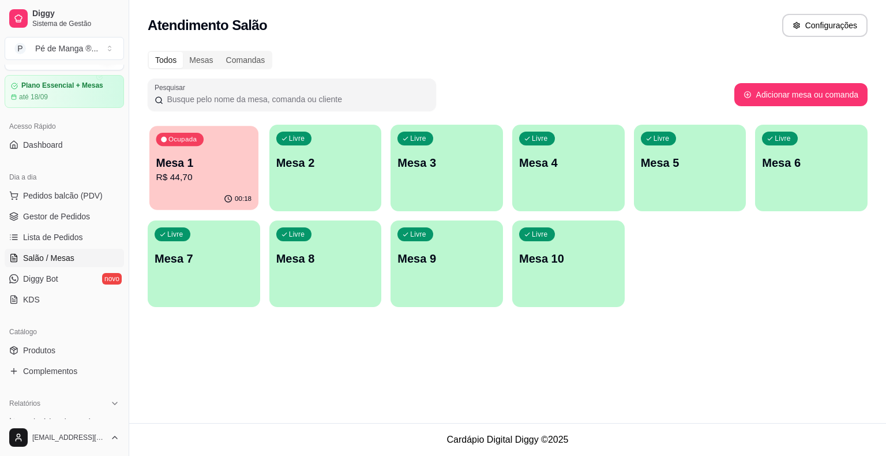
click at [179, 207] on div "00:18" at bounding box center [203, 199] width 109 height 22
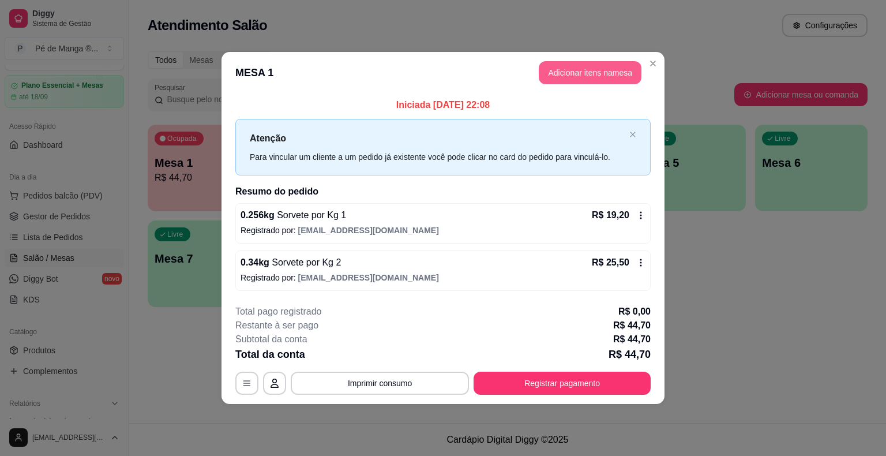
click at [585, 73] on button "Adicionar itens na mesa" at bounding box center [590, 72] width 103 height 23
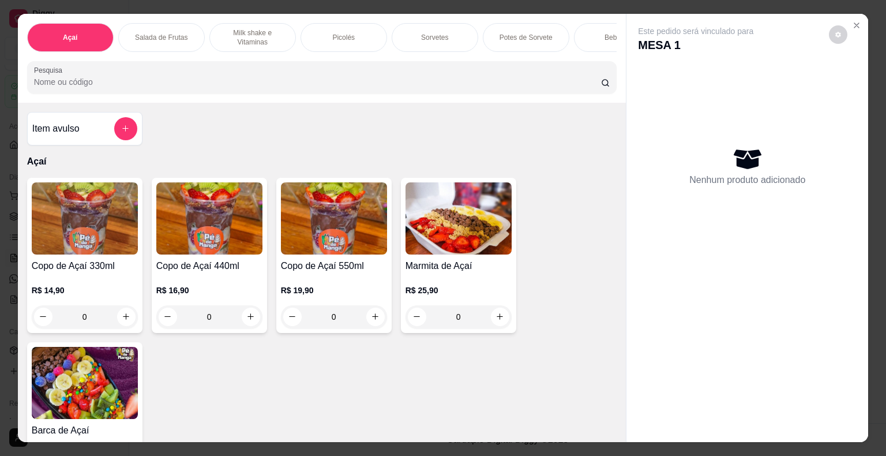
click at [438, 36] on p "Sorvetes" at bounding box center [434, 37] width 27 height 9
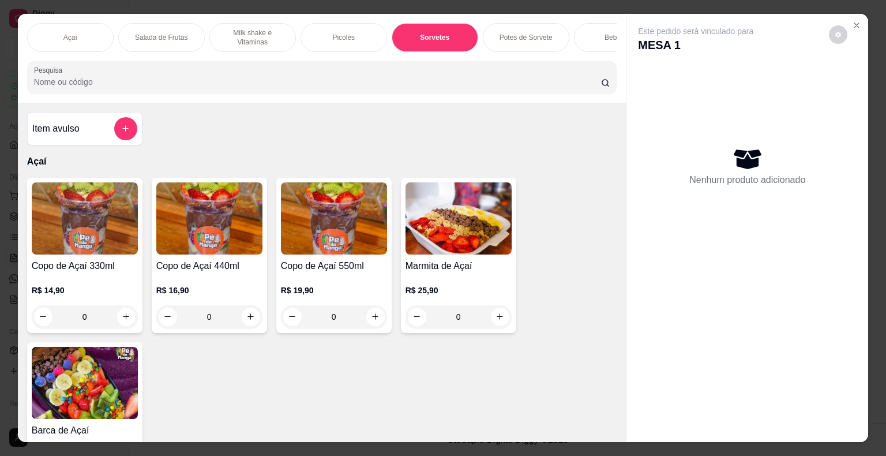
scroll to position [28, 0]
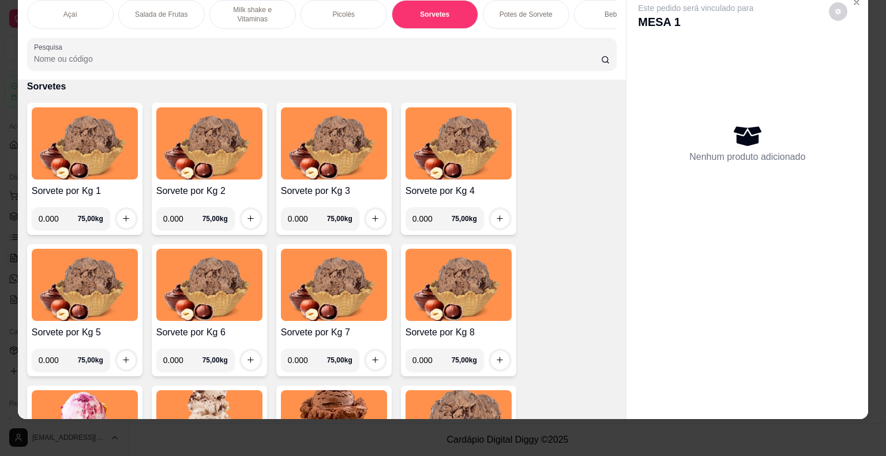
click at [55, 221] on input "0.000" at bounding box center [58, 218] width 39 height 23
type input "0.378"
click at [122, 217] on icon "increase-product-quantity" at bounding box center [126, 218] width 9 height 9
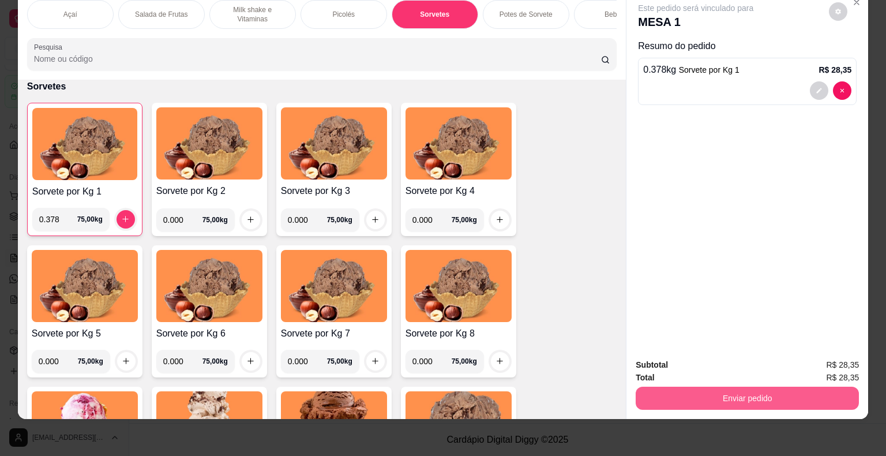
click at [746, 389] on button "Enviar pedido" at bounding box center [747, 397] width 223 height 23
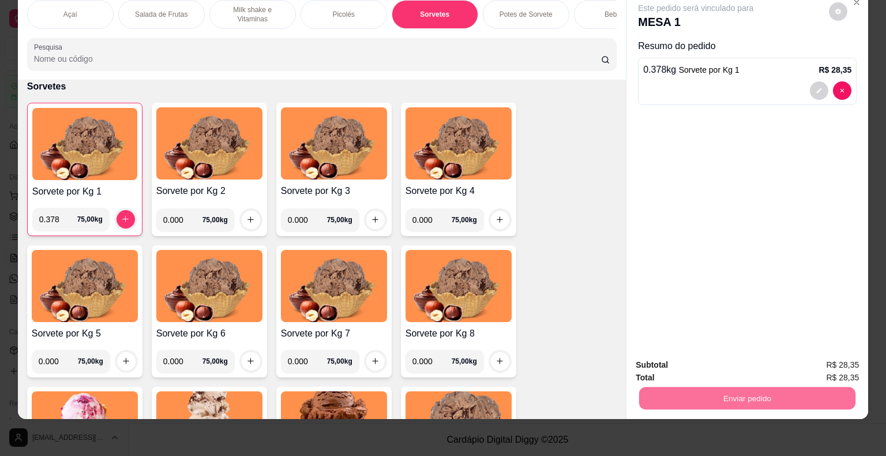
click at [720, 359] on button "Não registrar e enviar pedido" at bounding box center [709, 361] width 120 height 22
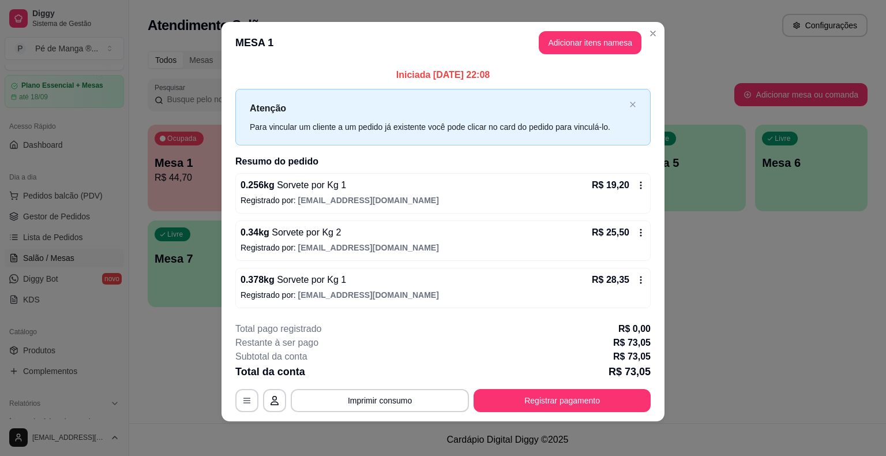
scroll to position [7, 0]
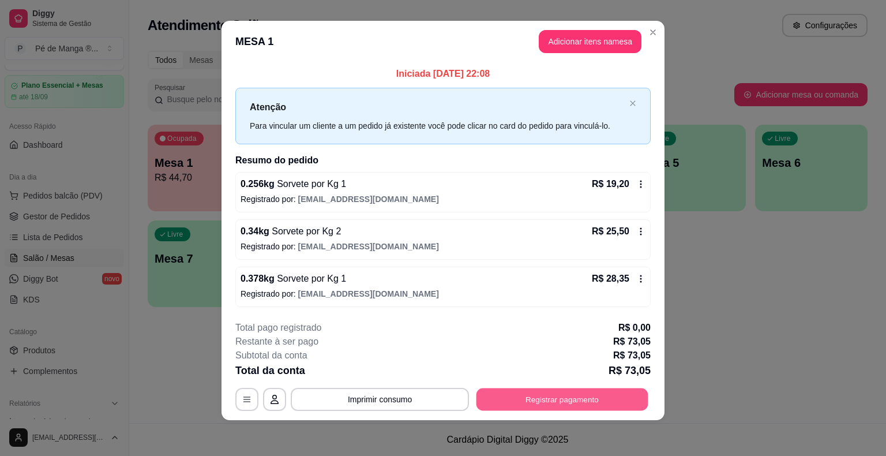
click at [566, 392] on button "Registrar pagamento" at bounding box center [562, 399] width 172 height 22
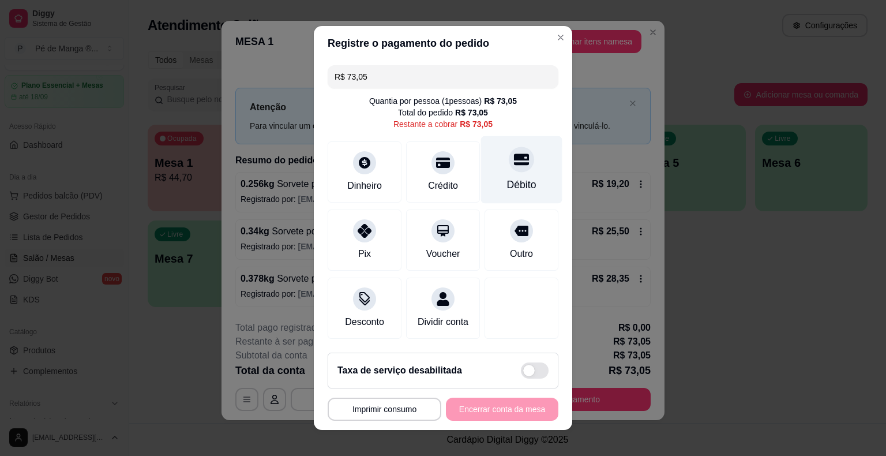
click at [504, 175] on div "Débito" at bounding box center [521, 169] width 81 height 67
type input "R$ 0,00"
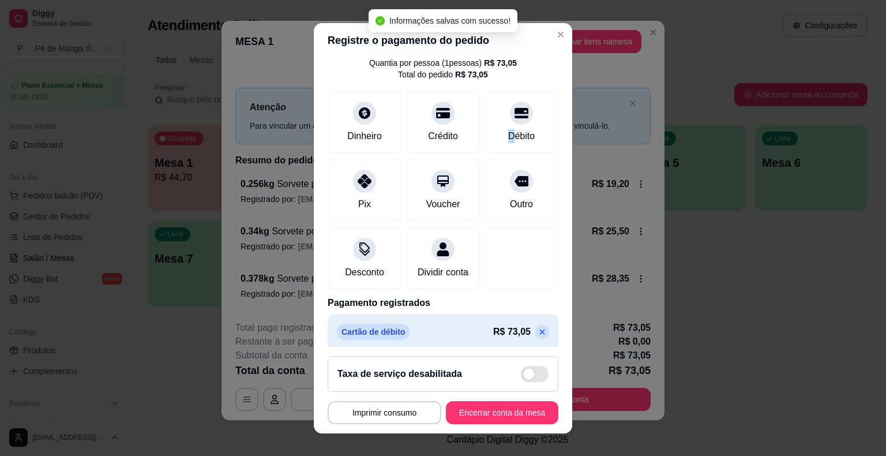
scroll to position [54, 0]
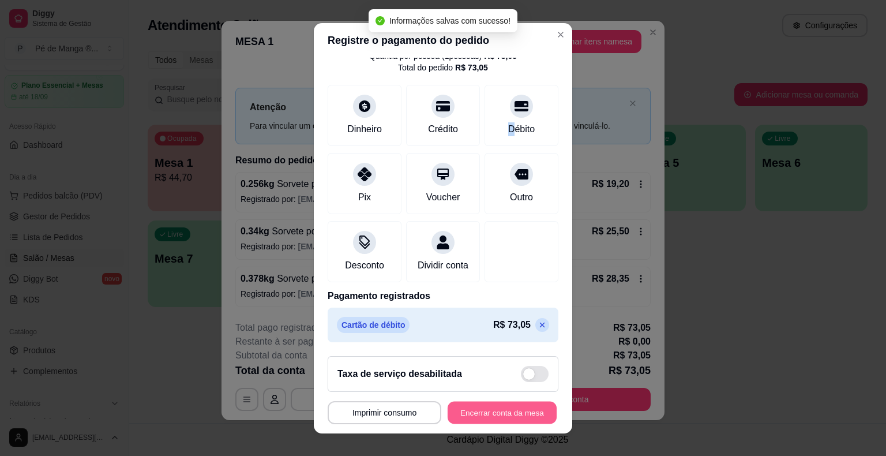
click at [482, 412] on button "Encerrar conta da mesa" at bounding box center [502, 412] width 109 height 22
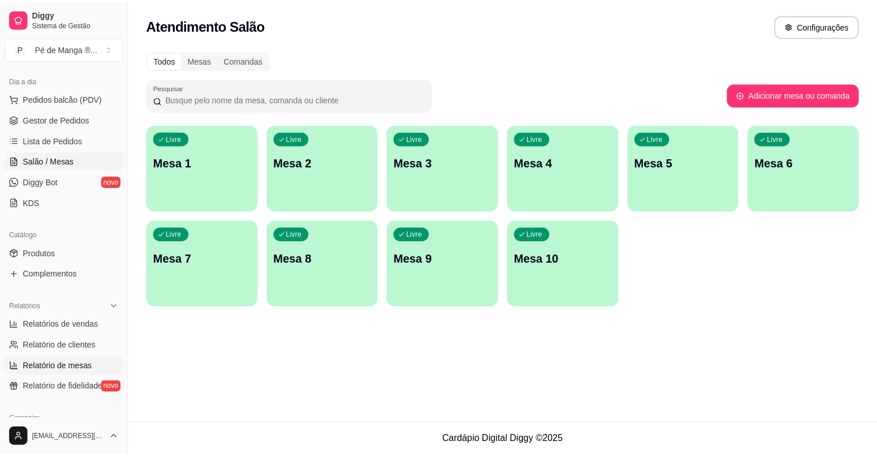
scroll to position [143, 0]
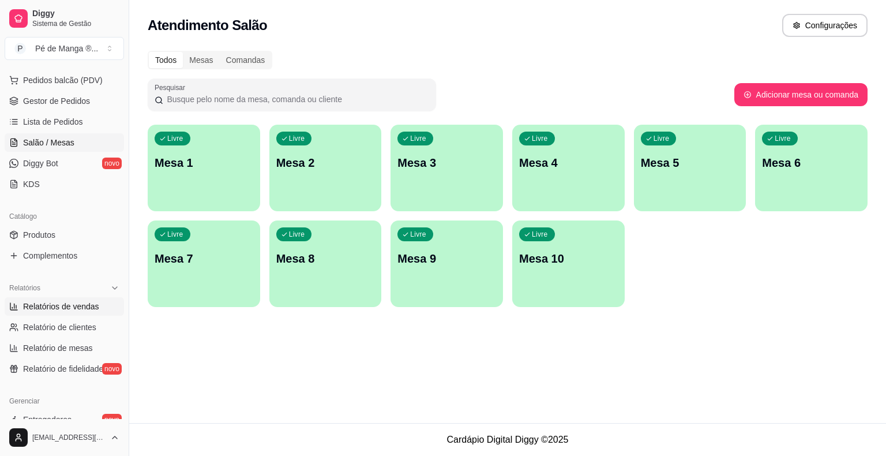
click at [87, 306] on span "Relatórios de vendas" at bounding box center [61, 307] width 76 height 12
select select "ALL"
select select "0"
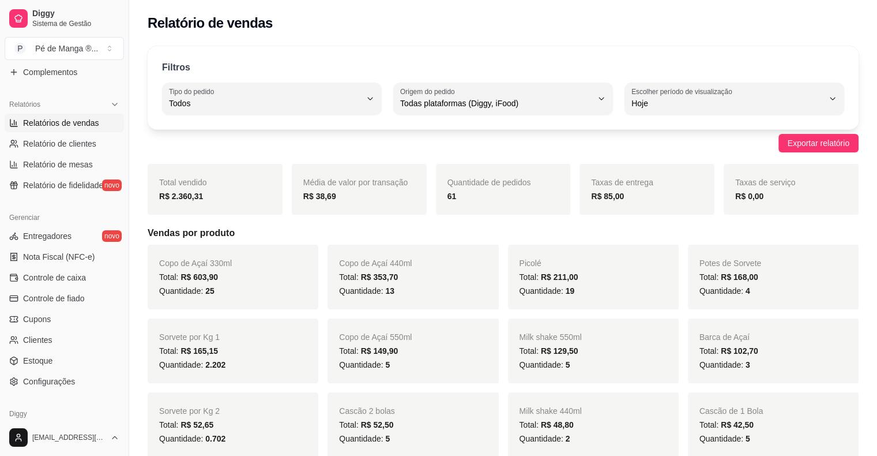
scroll to position [346, 0]
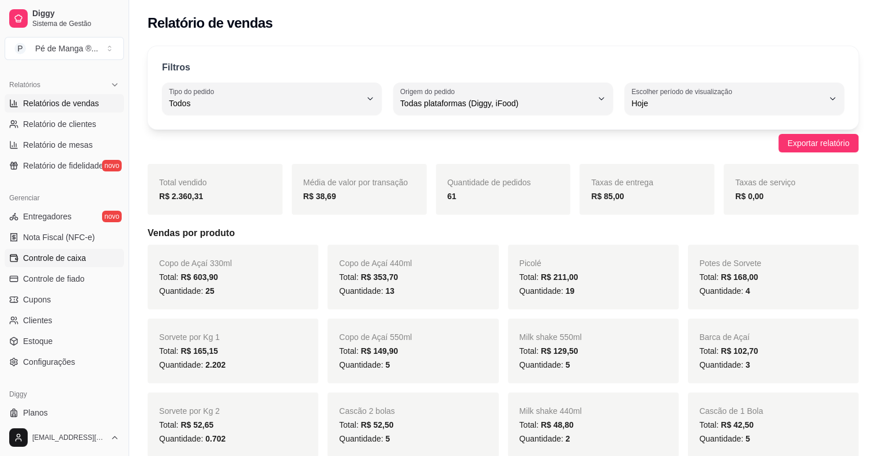
click at [83, 260] on span "Controle de caixa" at bounding box center [54, 258] width 63 height 12
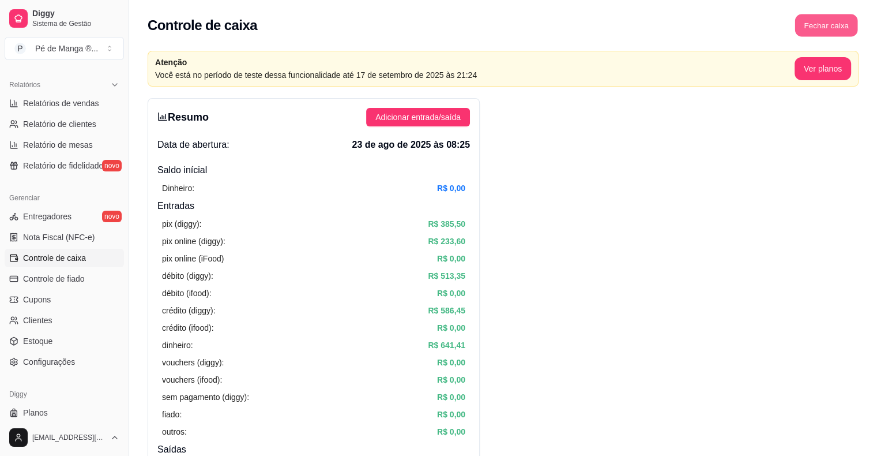
click at [842, 21] on button "Fechar caixa" at bounding box center [826, 25] width 63 height 22
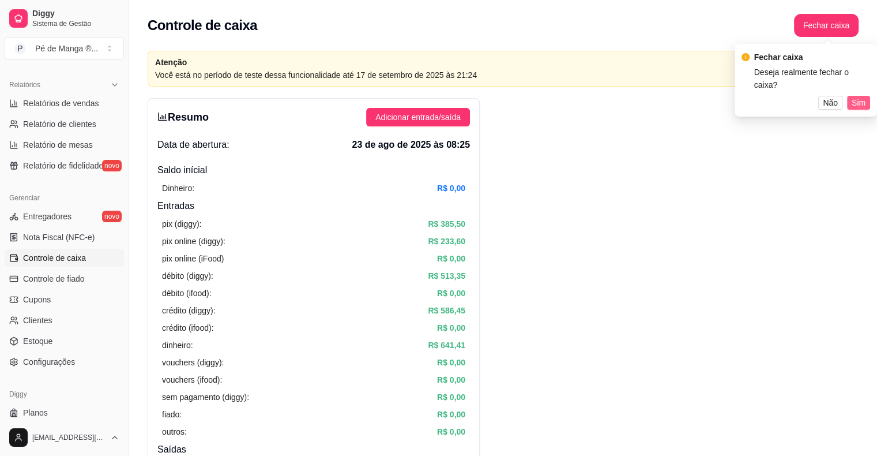
click at [855, 98] on span "Sim" at bounding box center [859, 102] width 14 height 13
